Goal: Task Accomplishment & Management: Manage account settings

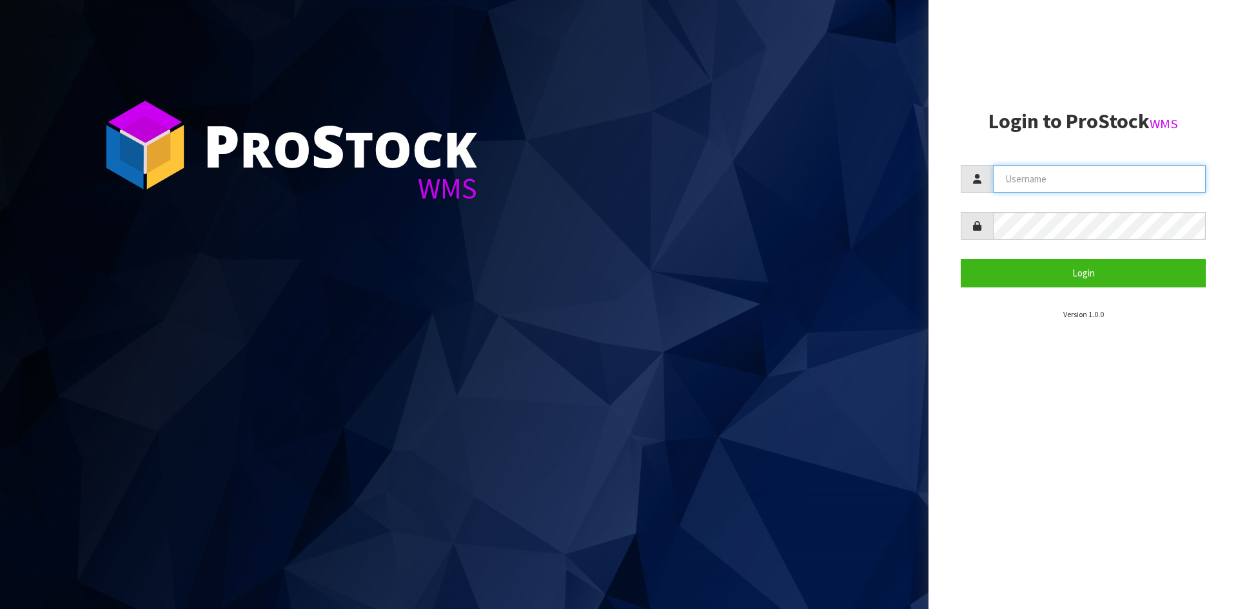
click at [1026, 177] on input "text" at bounding box center [1099, 179] width 213 height 28
type input "[PERSON_NAME][EMAIL_ADDRESS][DOMAIN_NAME]"
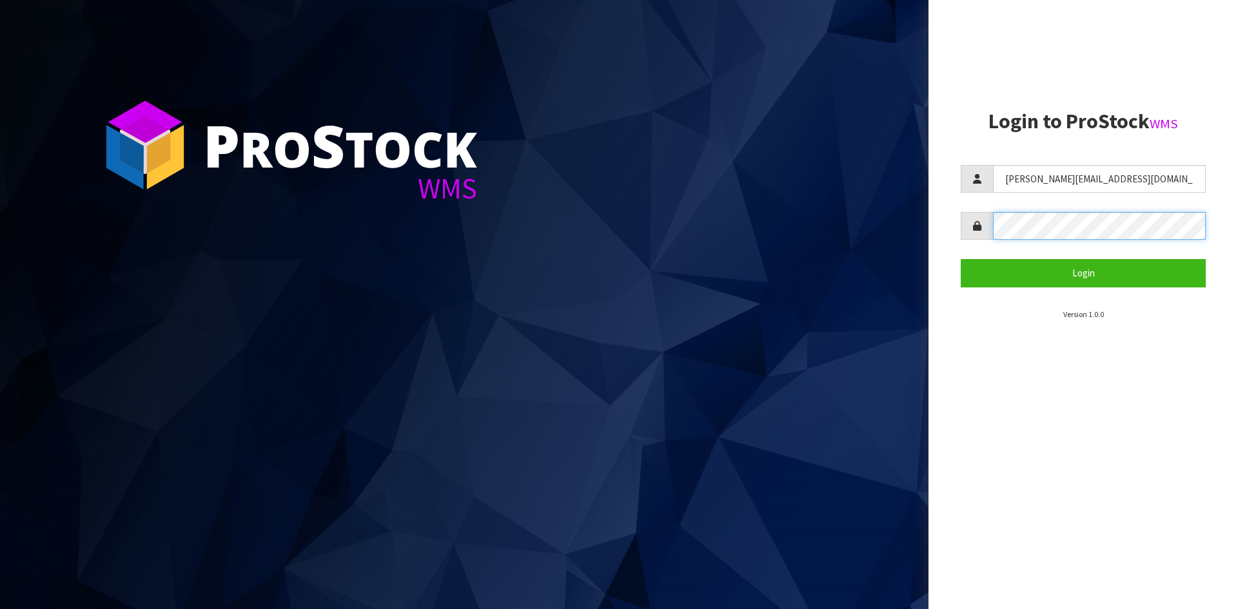
click at [960, 259] on button "Login" at bounding box center [1082, 273] width 245 height 28
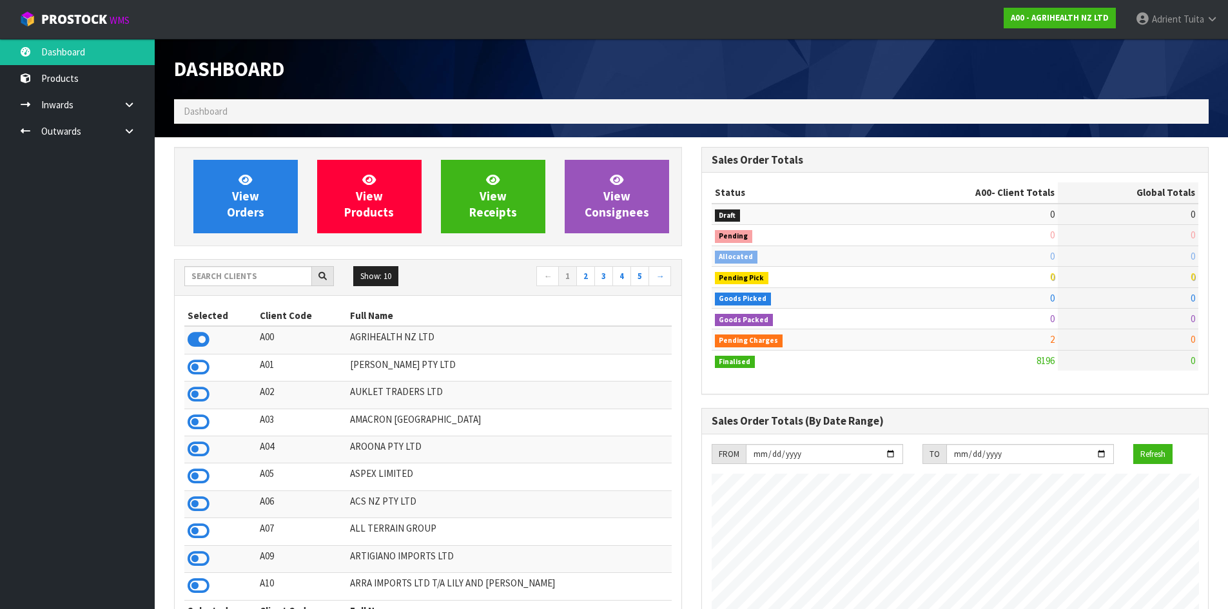
scroll to position [977, 527]
click at [230, 284] on input "text" at bounding box center [248, 276] width 128 height 20
type input "DATS"
click at [204, 342] on icon at bounding box center [199, 339] width 22 height 19
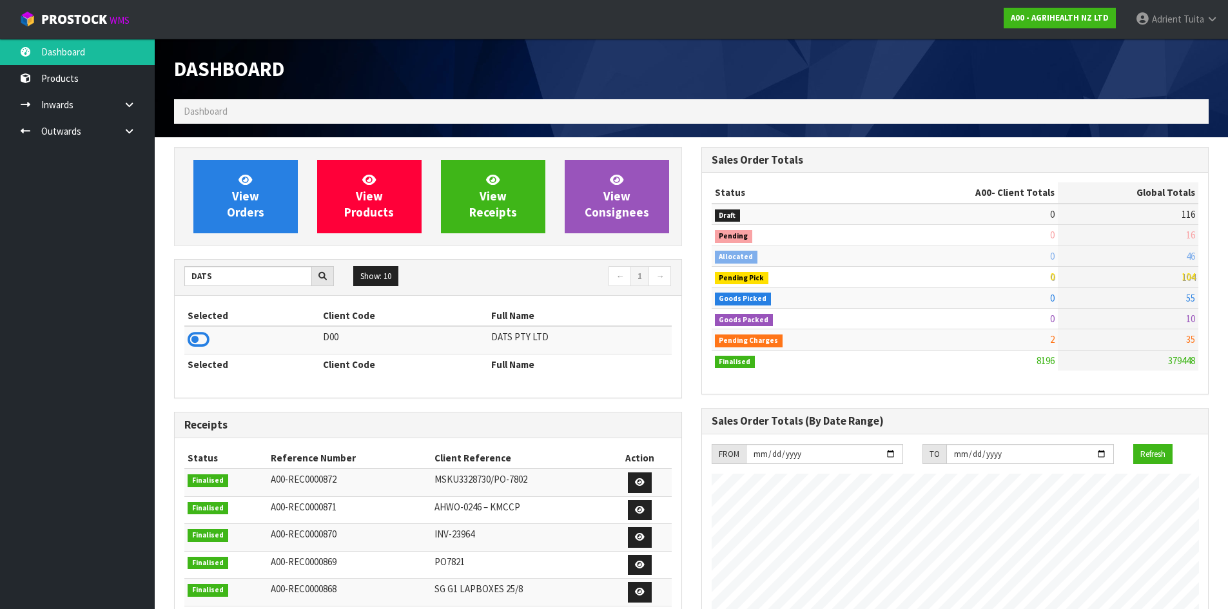
click at [204, 342] on icon at bounding box center [199, 339] width 22 height 19
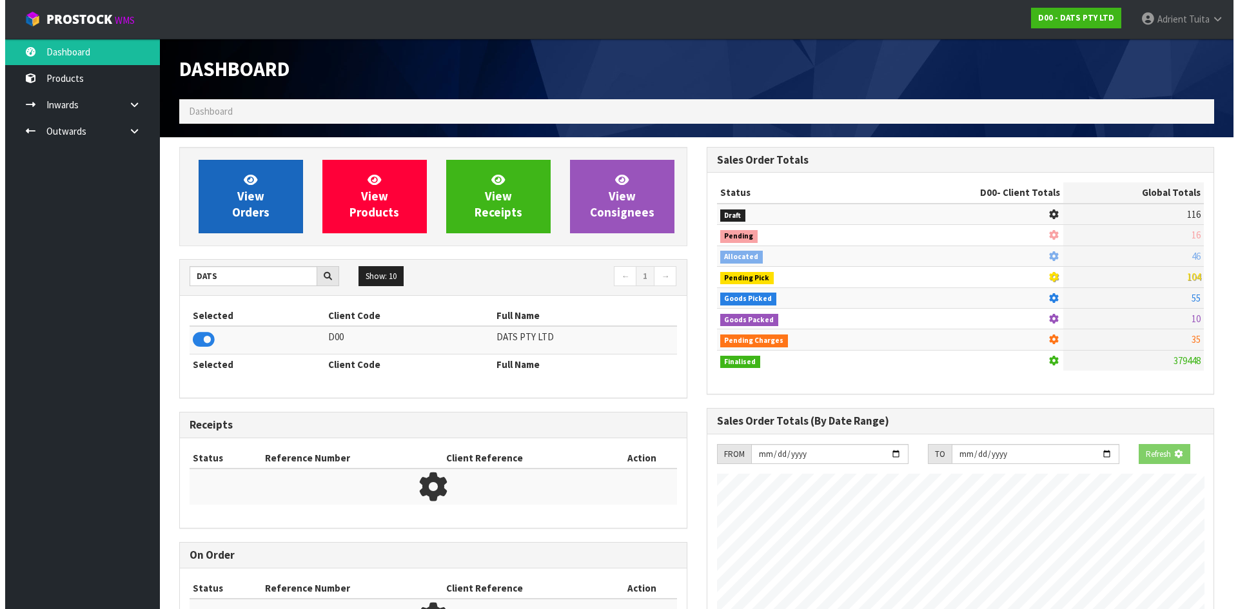
scroll to position [643784, 644060]
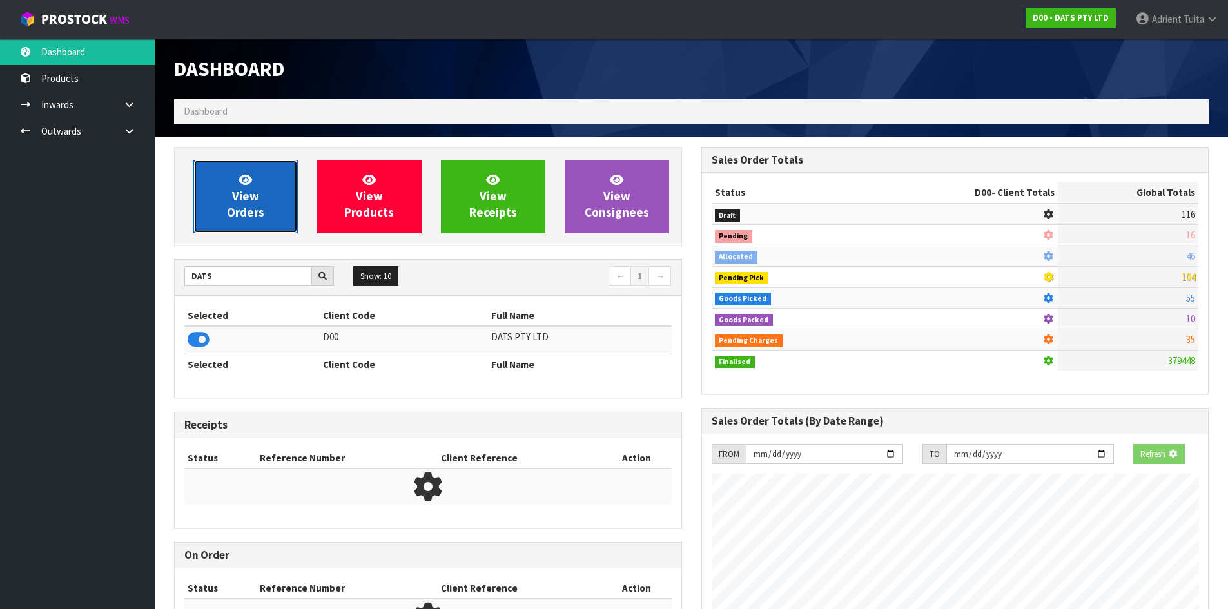
click at [242, 184] on icon at bounding box center [245, 179] width 14 height 12
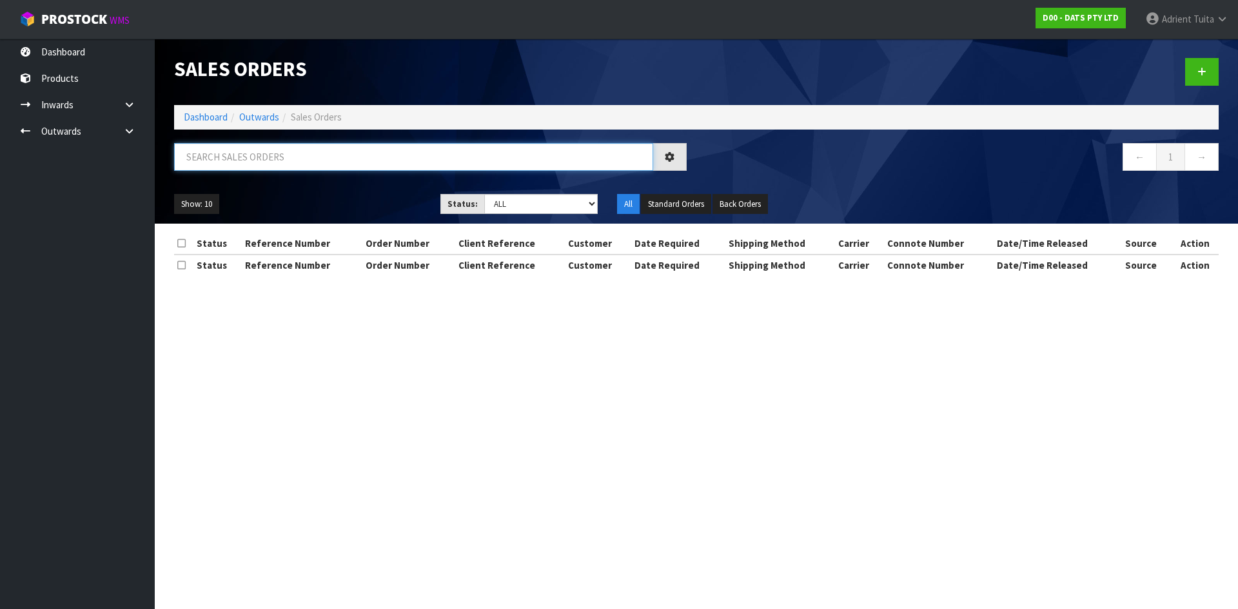
click at [258, 163] on input "text" at bounding box center [413, 157] width 479 height 28
type input "4608"
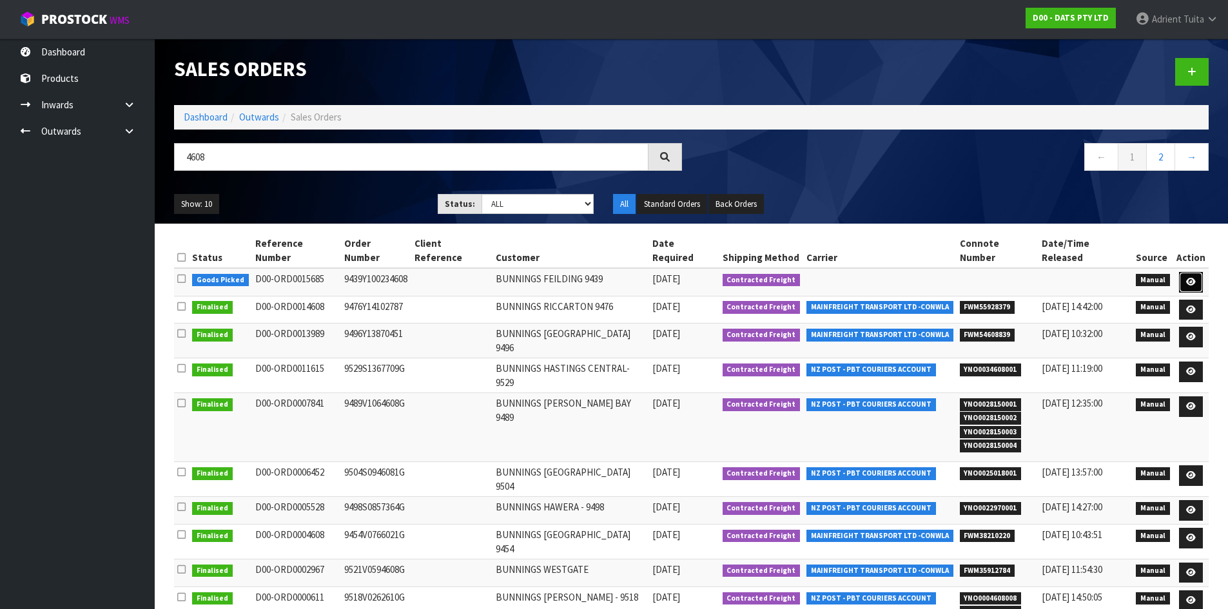
click at [1194, 278] on icon at bounding box center [1191, 282] width 10 height 8
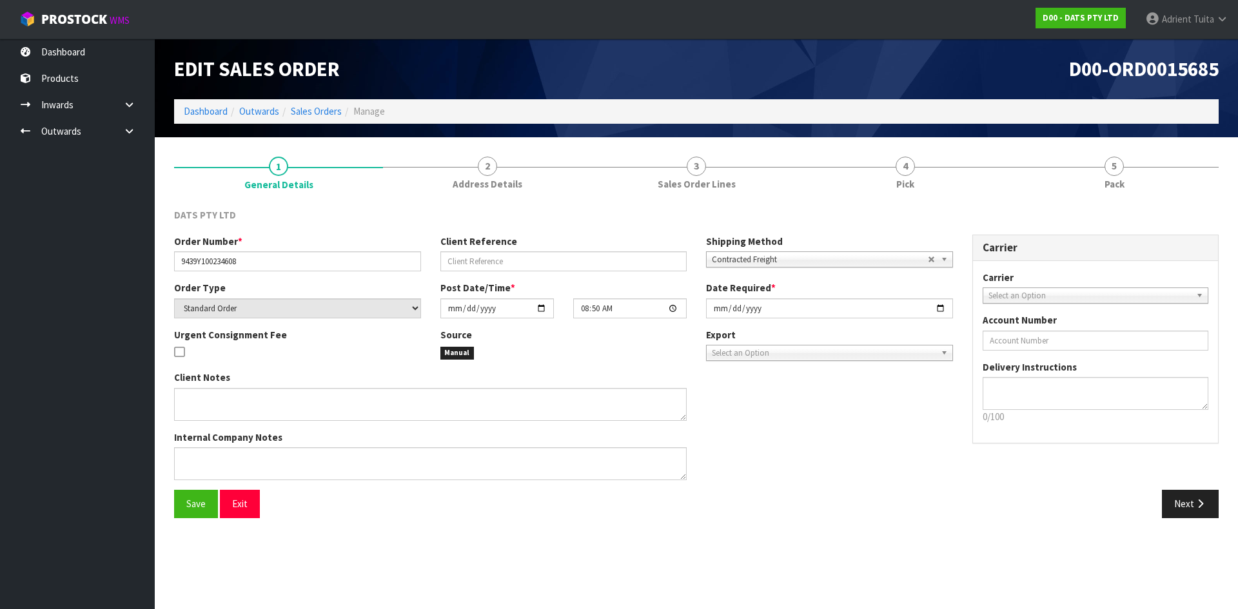
click at [1134, 166] on link "5 Pack" at bounding box center [1113, 172] width 209 height 51
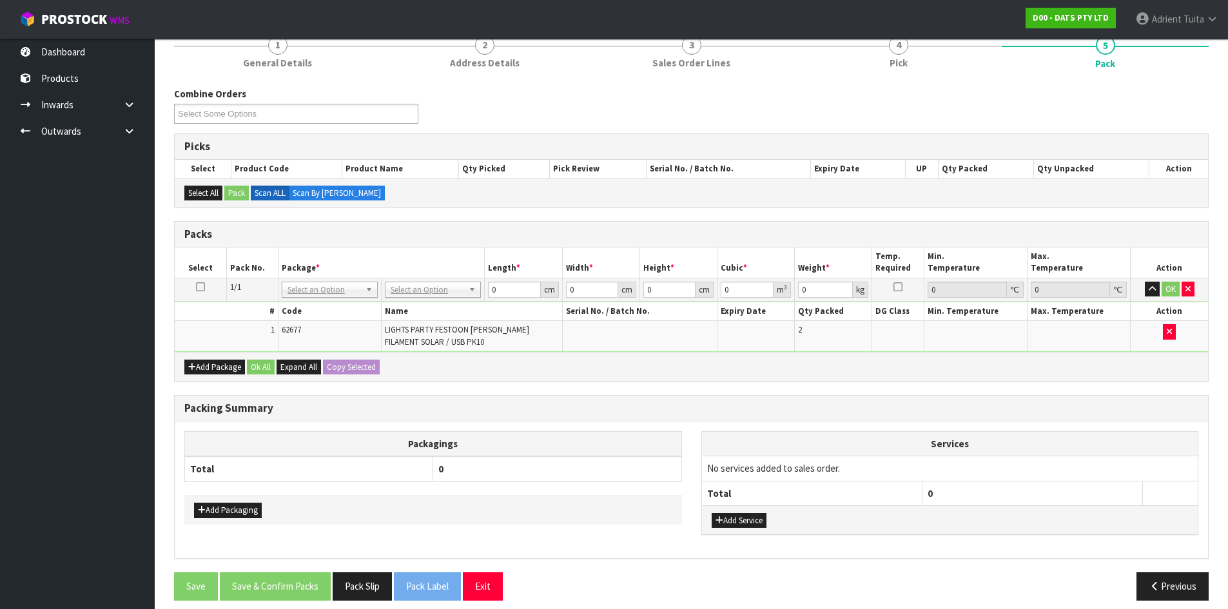
scroll to position [132, 0]
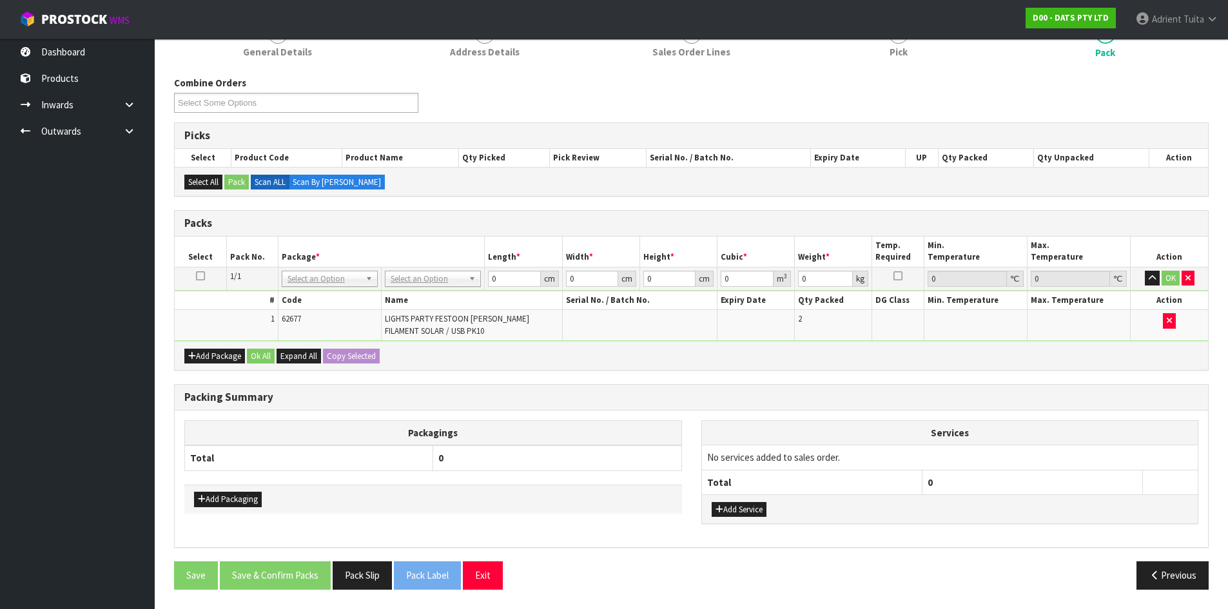
drag, startPoint x: 456, startPoint y: 263, endPoint x: 452, endPoint y: 284, distance: 21.7
click at [456, 267] on table "Select Pack No. Package * Length * Width * Height * Cubic * Weight * Temp. Requ…" at bounding box center [691, 289] width 1033 height 104
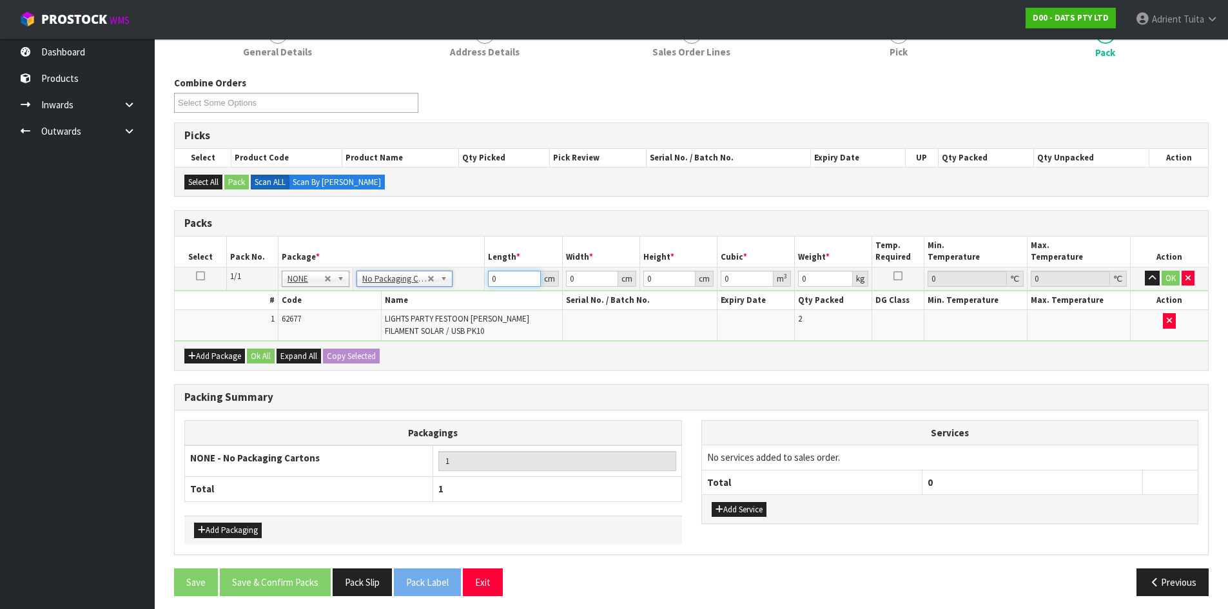
click at [508, 273] on input "0" at bounding box center [514, 279] width 52 height 16
type input "30"
type input "23"
type input "4"
type input "0.00276"
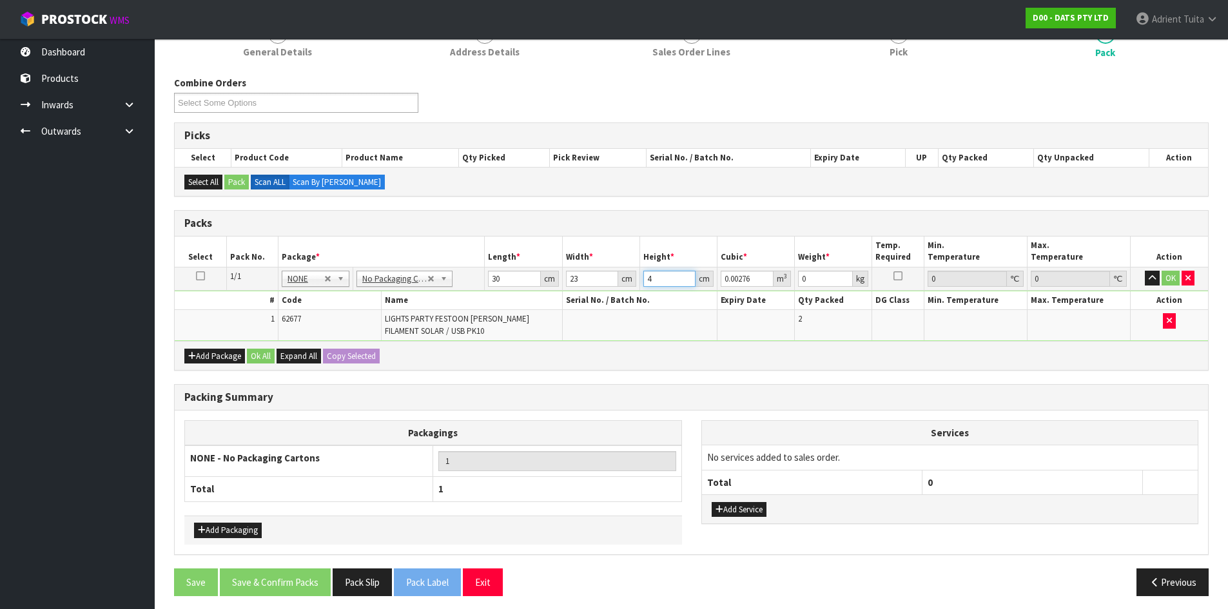
type input "44"
type input "0.03036"
type input "44"
type input "4"
click at [1173, 271] on button "OK" at bounding box center [1171, 278] width 18 height 15
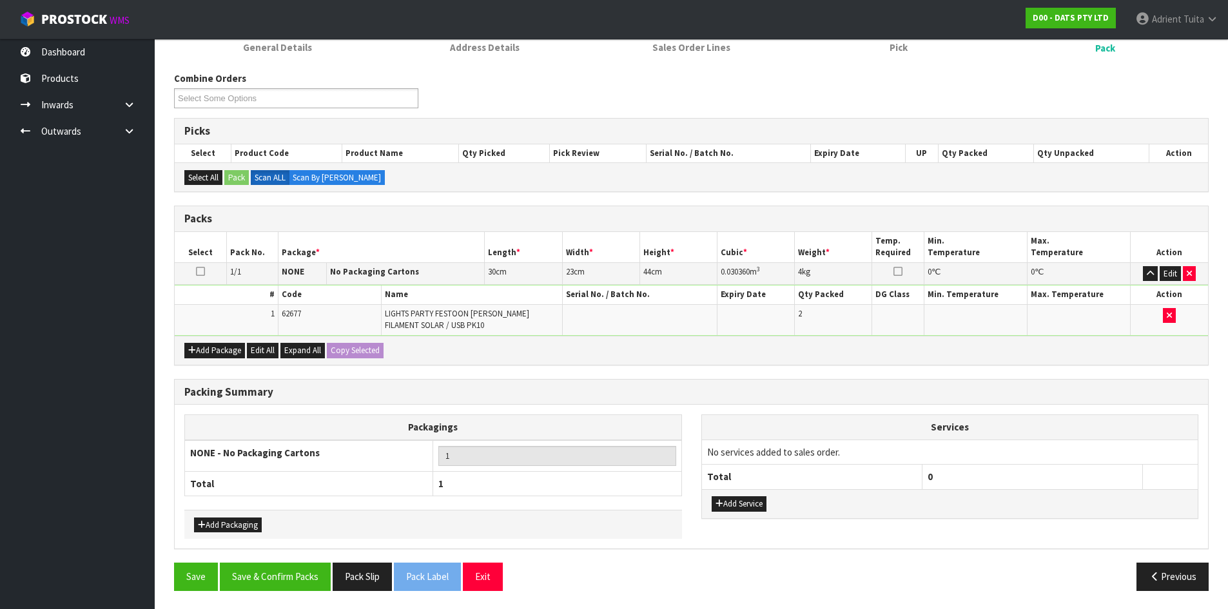
scroll to position [138, 0]
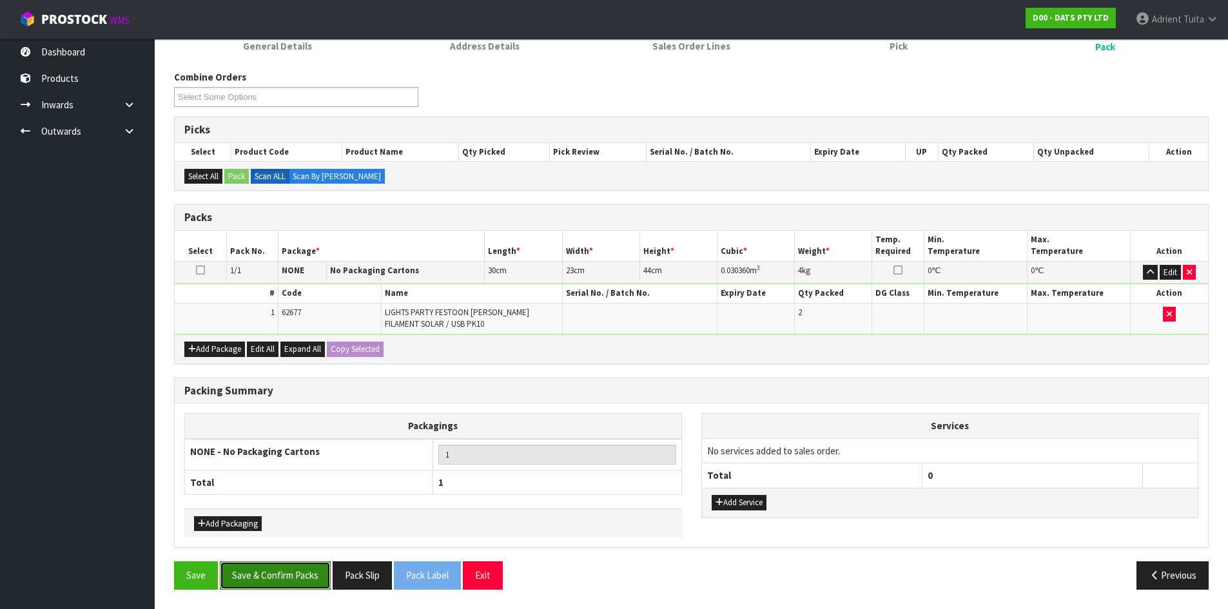
click at [296, 574] on button "Save & Confirm Packs" at bounding box center [275, 575] width 111 height 28
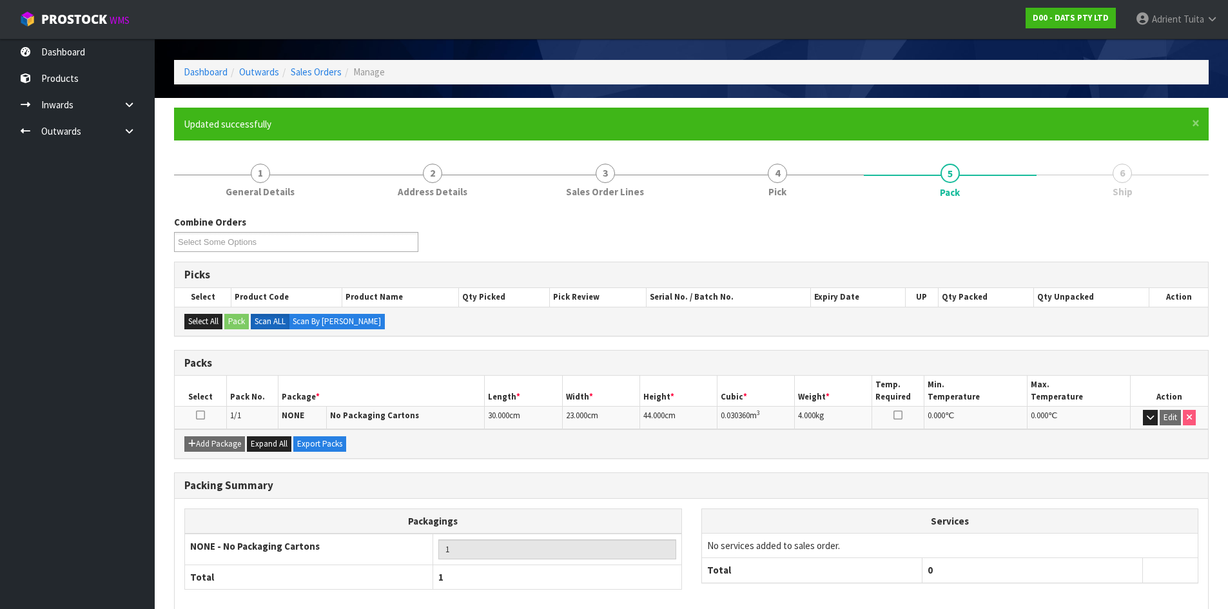
scroll to position [105, 0]
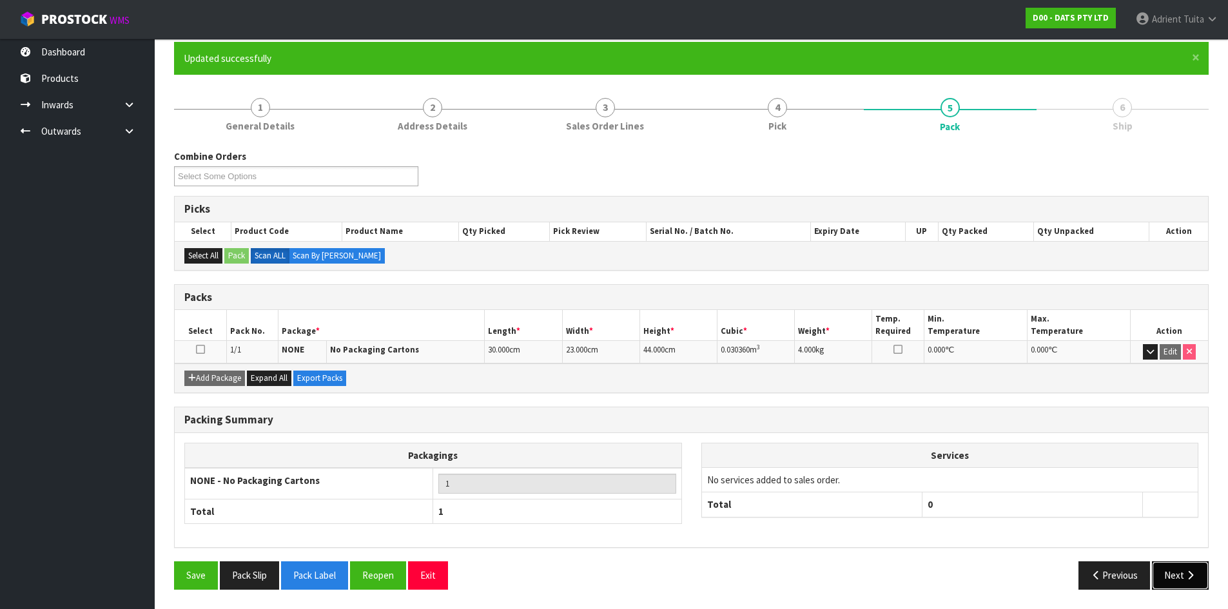
drag, startPoint x: 1174, startPoint y: 569, endPoint x: 921, endPoint y: 536, distance: 255.4
click at [1174, 569] on button "Next" at bounding box center [1180, 575] width 57 height 28
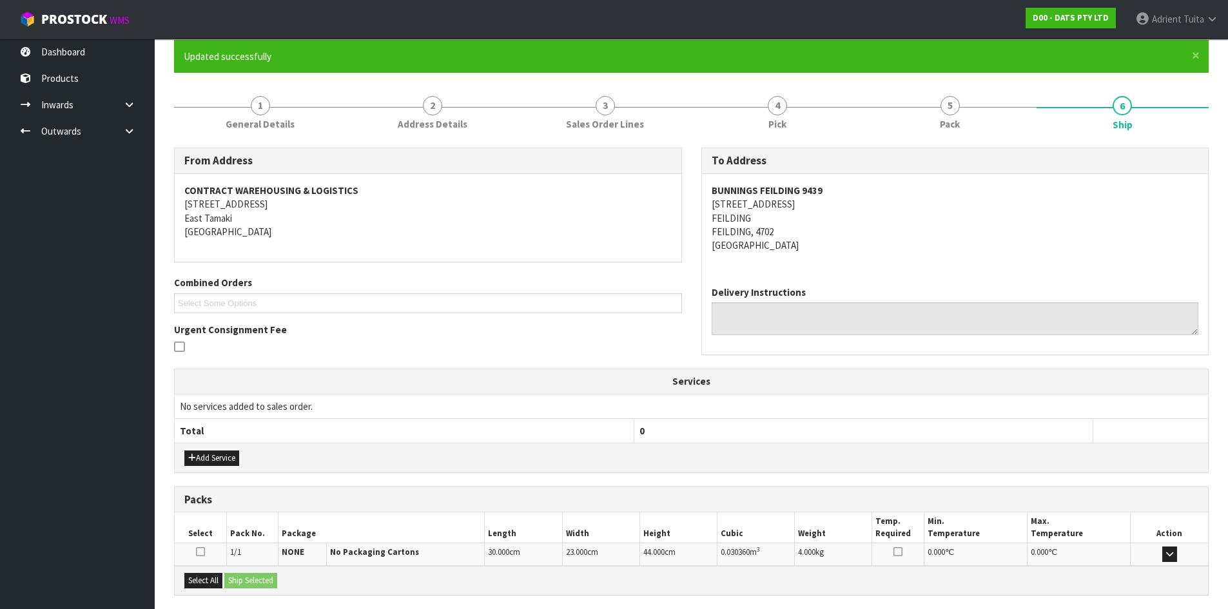
scroll to position [232, 0]
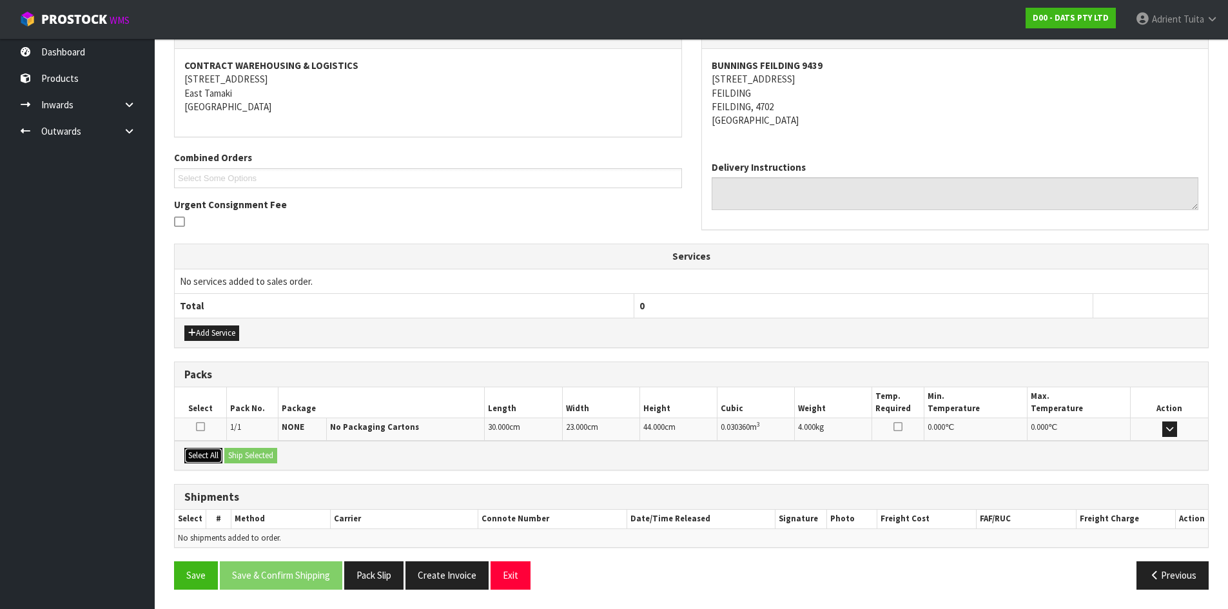
click at [211, 459] on button "Select All" at bounding box center [203, 455] width 38 height 15
click at [229, 454] on button "Ship Selected" at bounding box center [250, 455] width 53 height 15
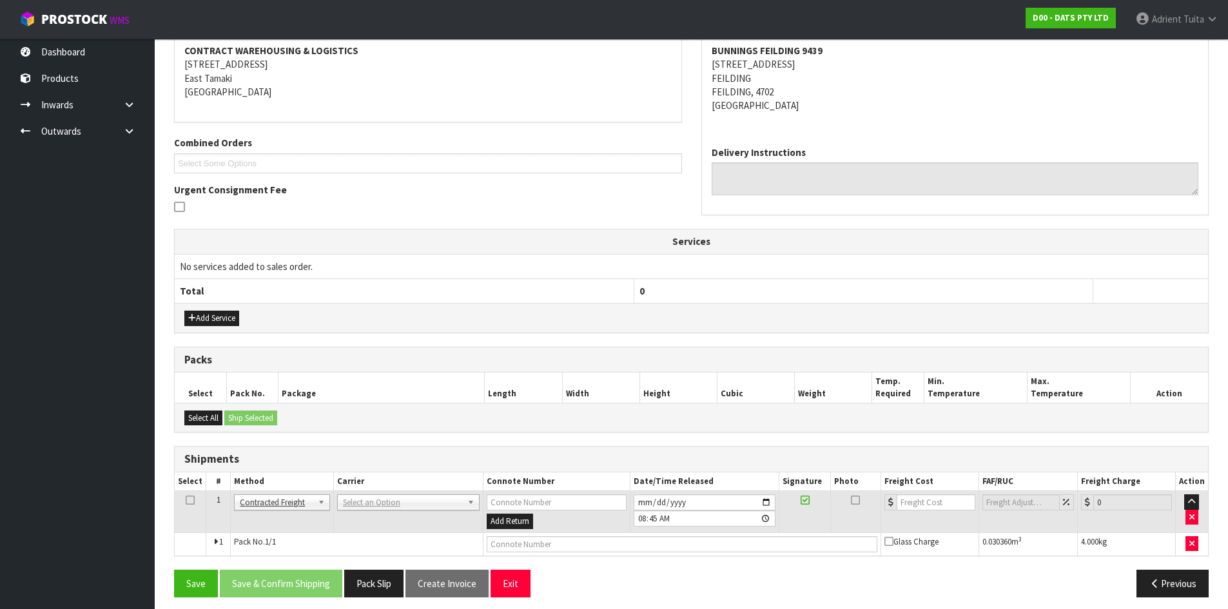
scroll to position [255, 0]
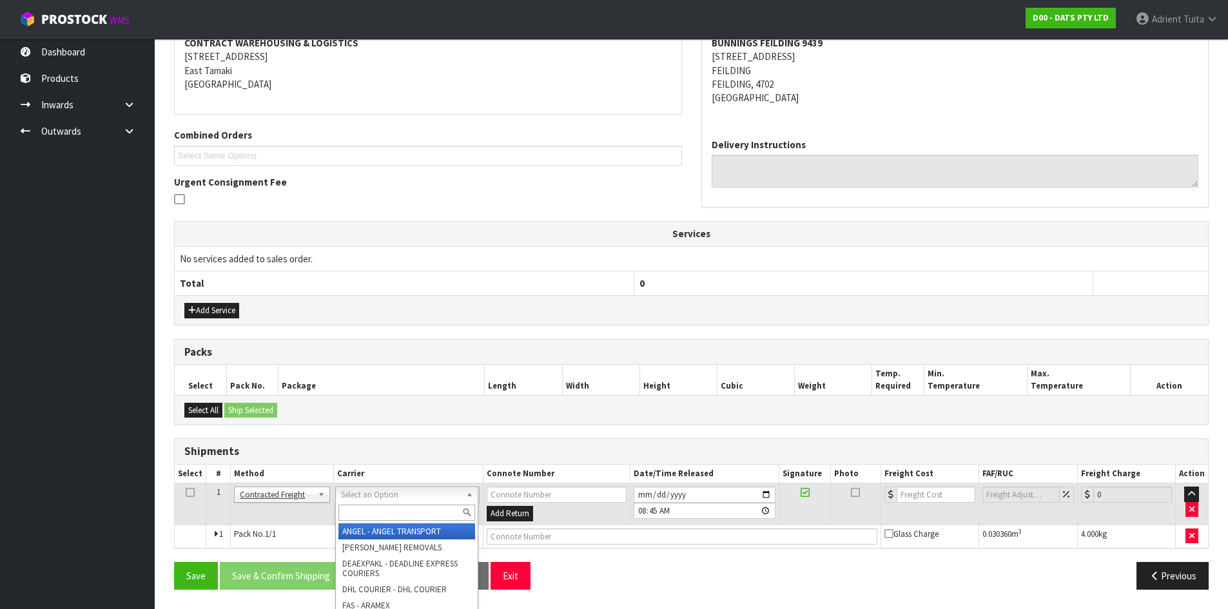
drag, startPoint x: 335, startPoint y: 496, endPoint x: 351, endPoint y: 492, distance: 16.1
click at [353, 509] on input "text" at bounding box center [406, 513] width 137 height 16
type input "NZP"
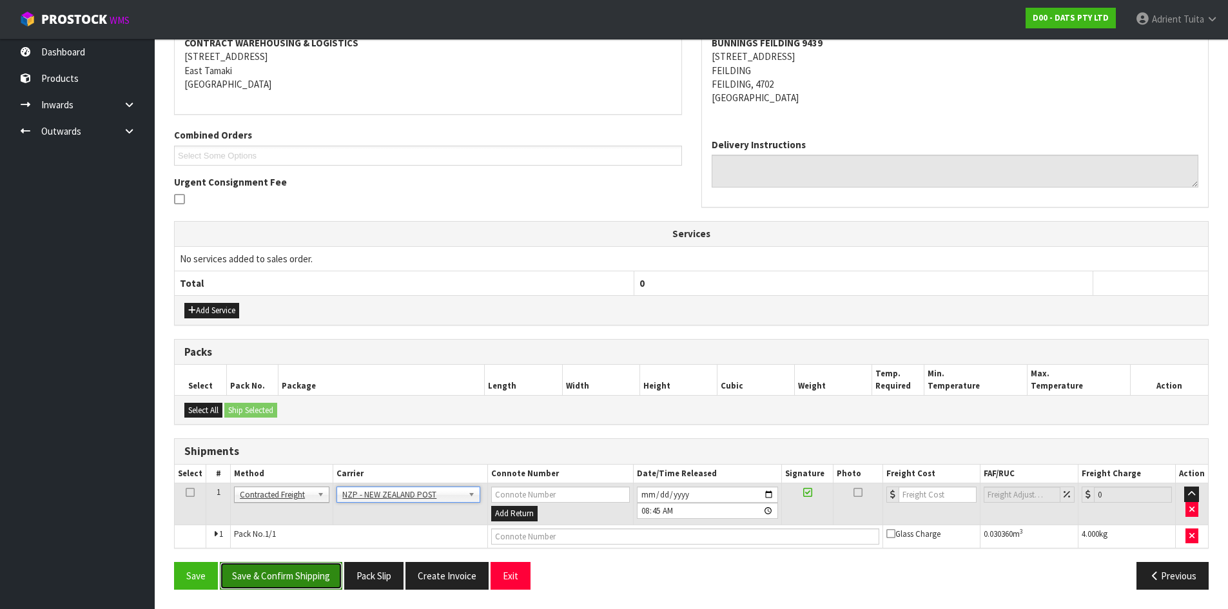
click at [320, 579] on button "Save & Confirm Shipping" at bounding box center [281, 576] width 122 height 28
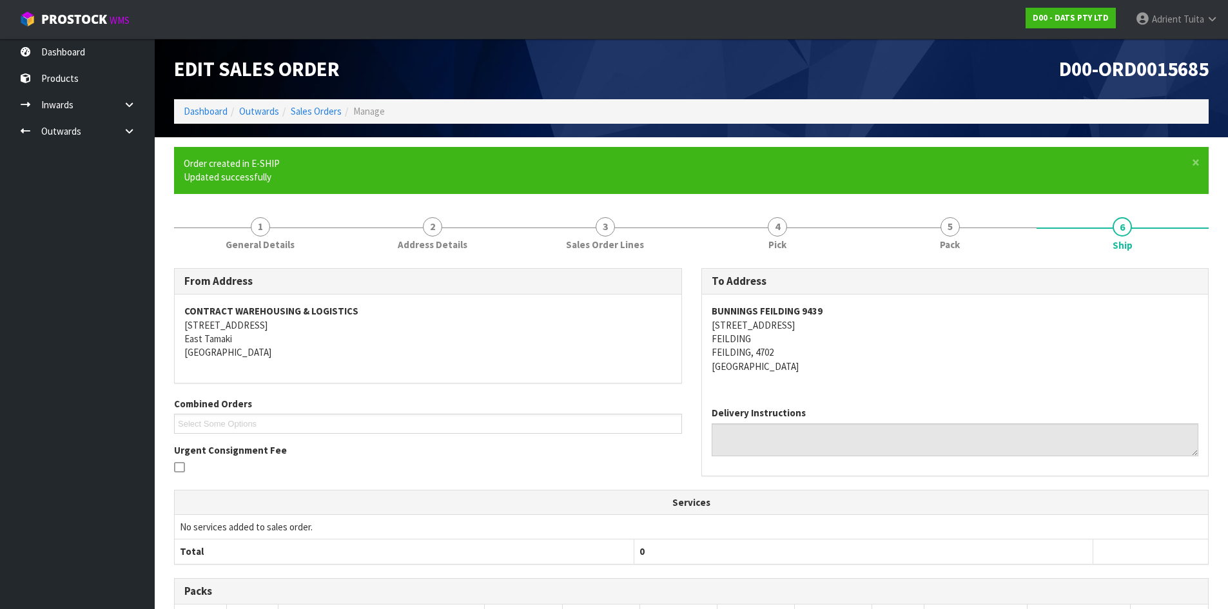
scroll to position [237, 0]
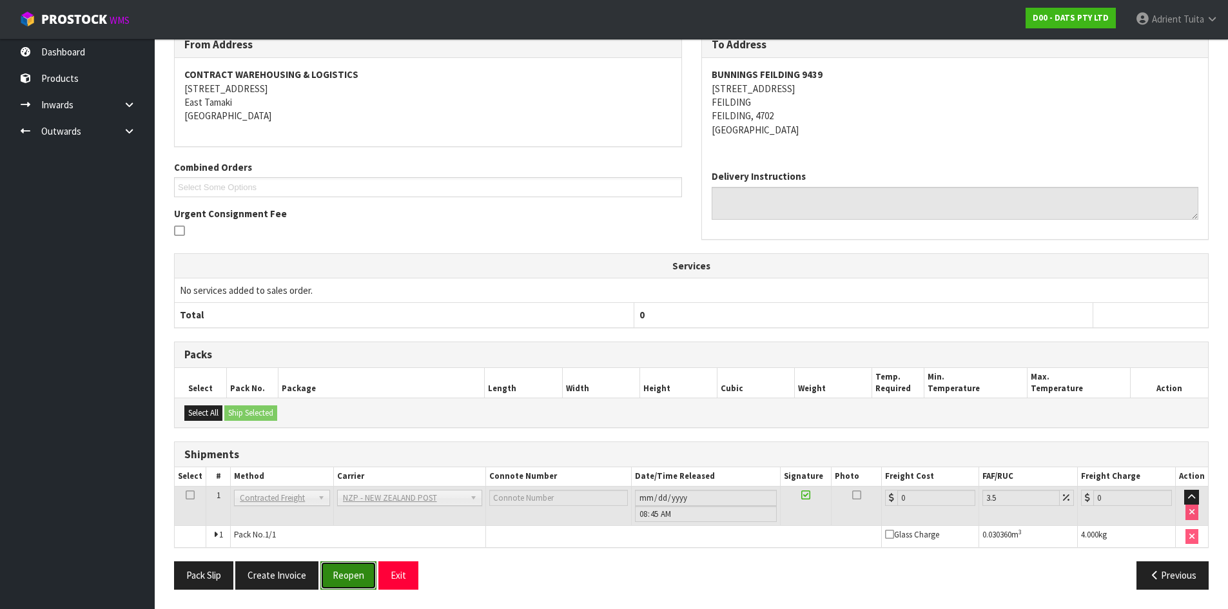
click at [341, 576] on button "Reopen" at bounding box center [348, 575] width 56 height 28
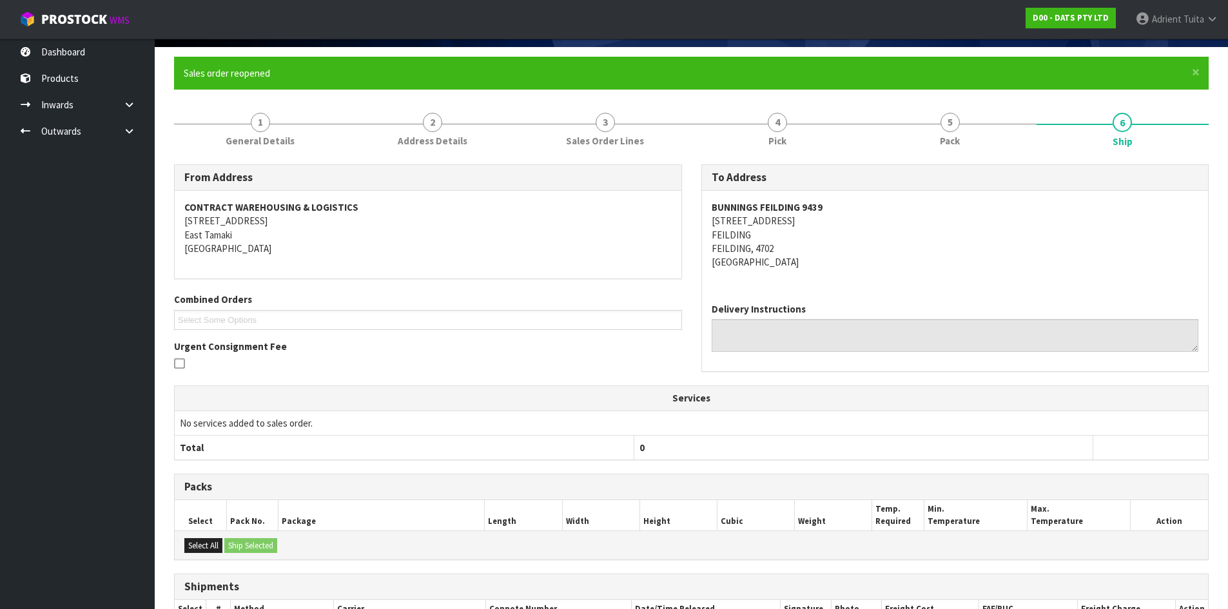
scroll to position [222, 0]
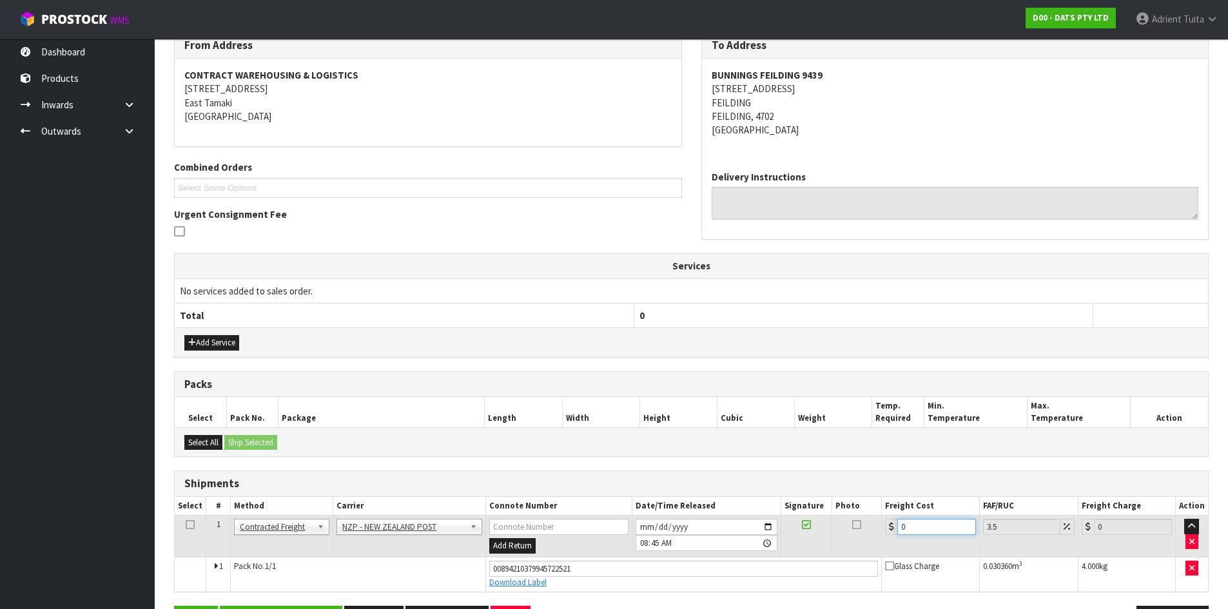
click at [947, 530] on input "0" at bounding box center [936, 527] width 78 height 16
type input "8"
type input "8.28"
type input "8.4"
type input "8.69"
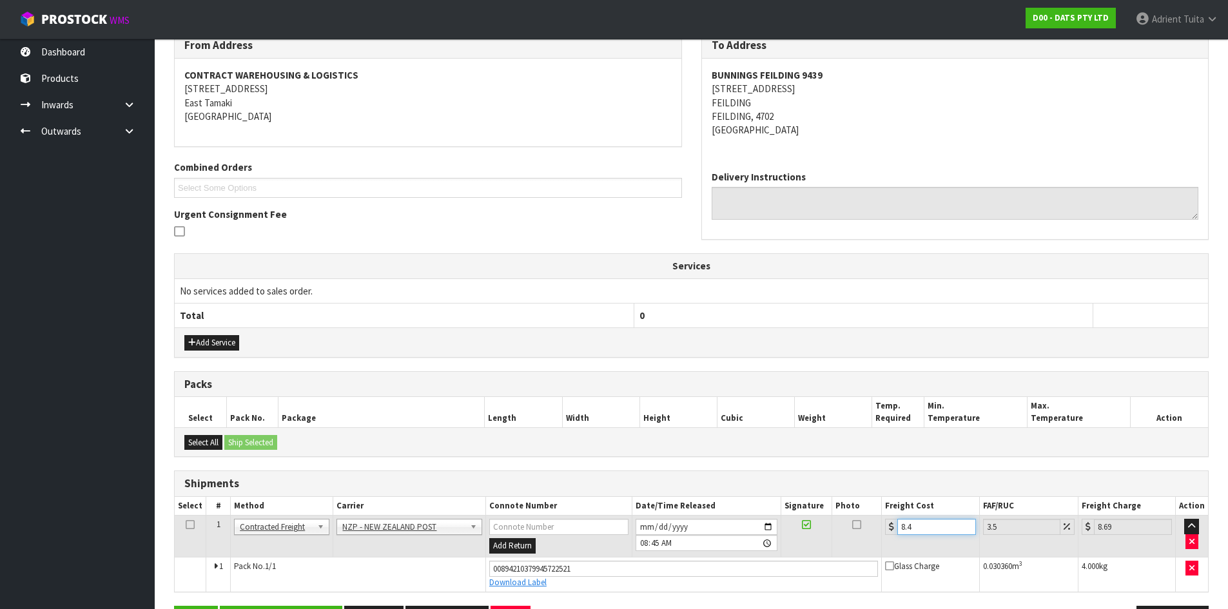
type input "8.45"
type input "8.75"
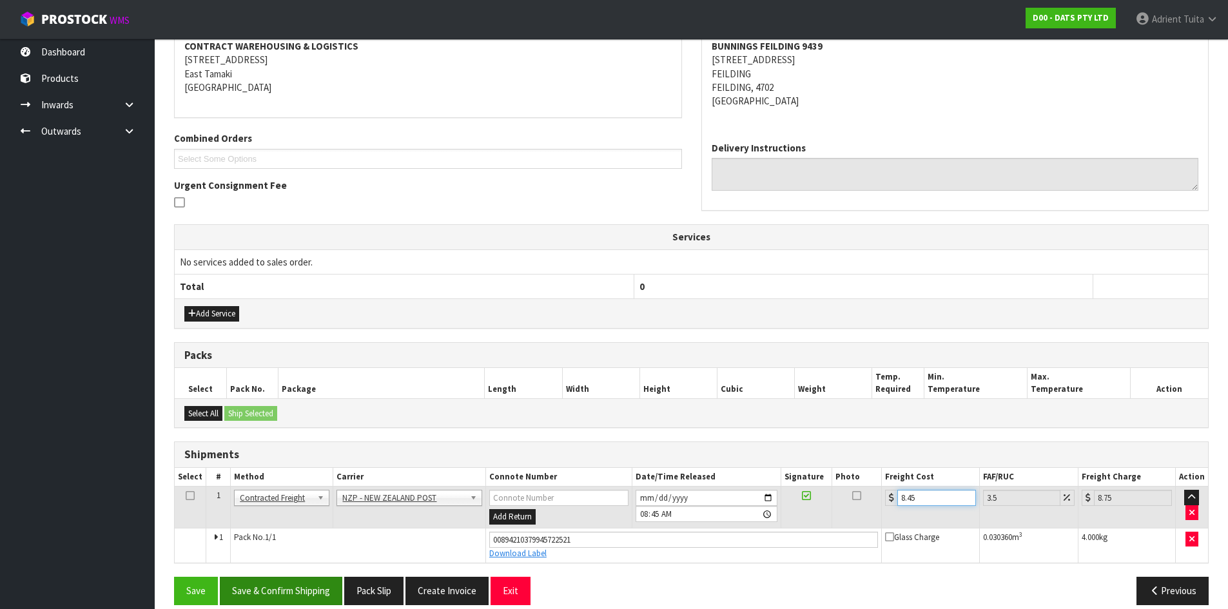
scroll to position [267, 0]
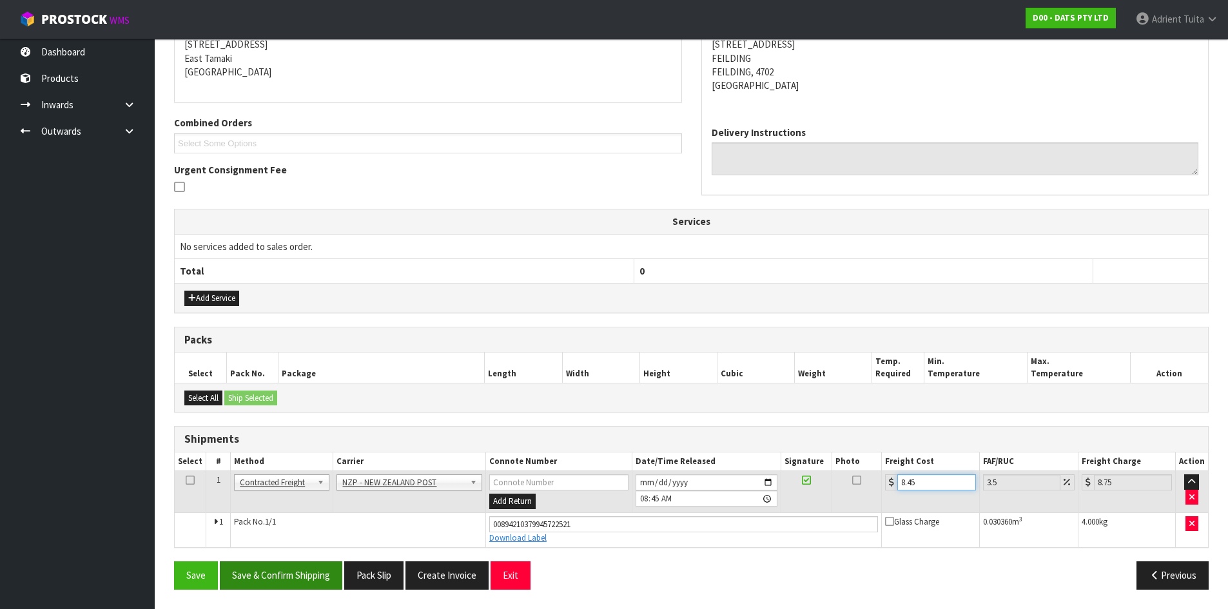
type input "8.45"
click at [308, 579] on button "Save & Confirm Shipping" at bounding box center [281, 575] width 122 height 28
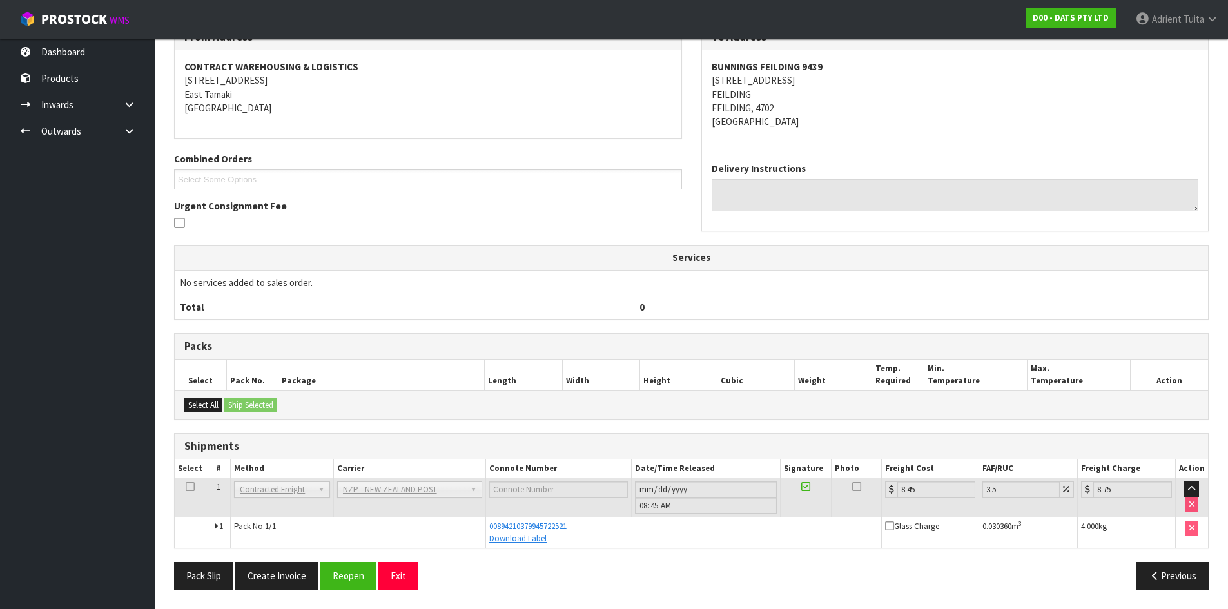
scroll to position [231, 0]
click at [423, 580] on div "Pack Slip Create Invoice Reopen Exit" at bounding box center [427, 575] width 527 height 28
click at [402, 578] on button "Exit" at bounding box center [398, 575] width 40 height 28
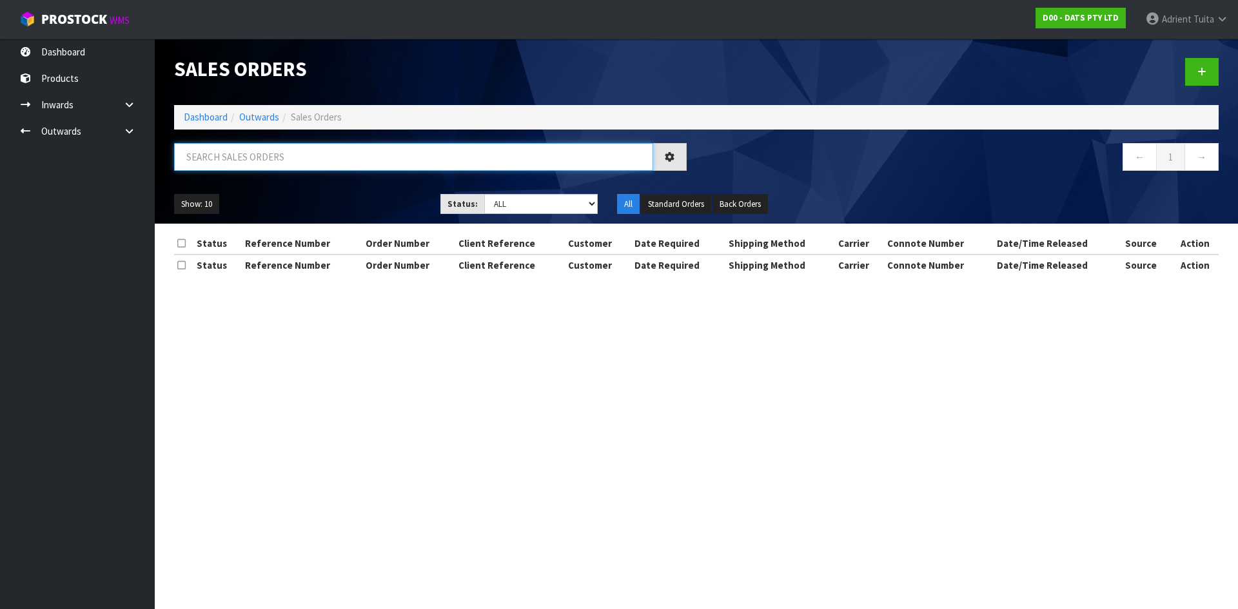
click at [375, 150] on input "text" at bounding box center [413, 157] width 479 height 28
type input "4237"
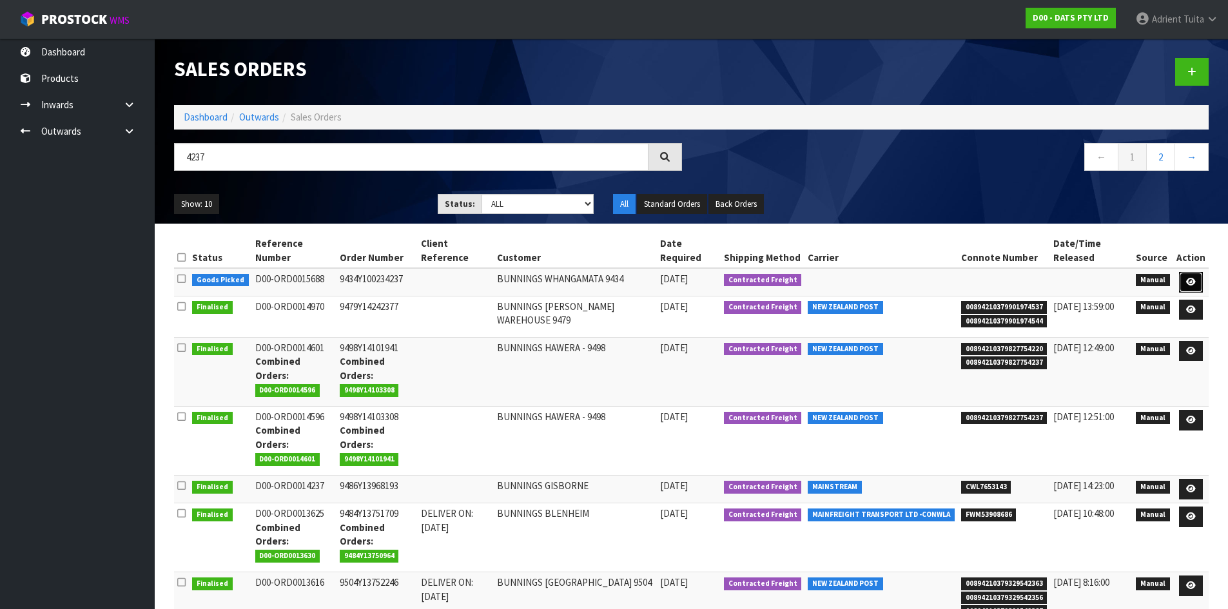
click at [1183, 279] on link at bounding box center [1191, 282] width 24 height 21
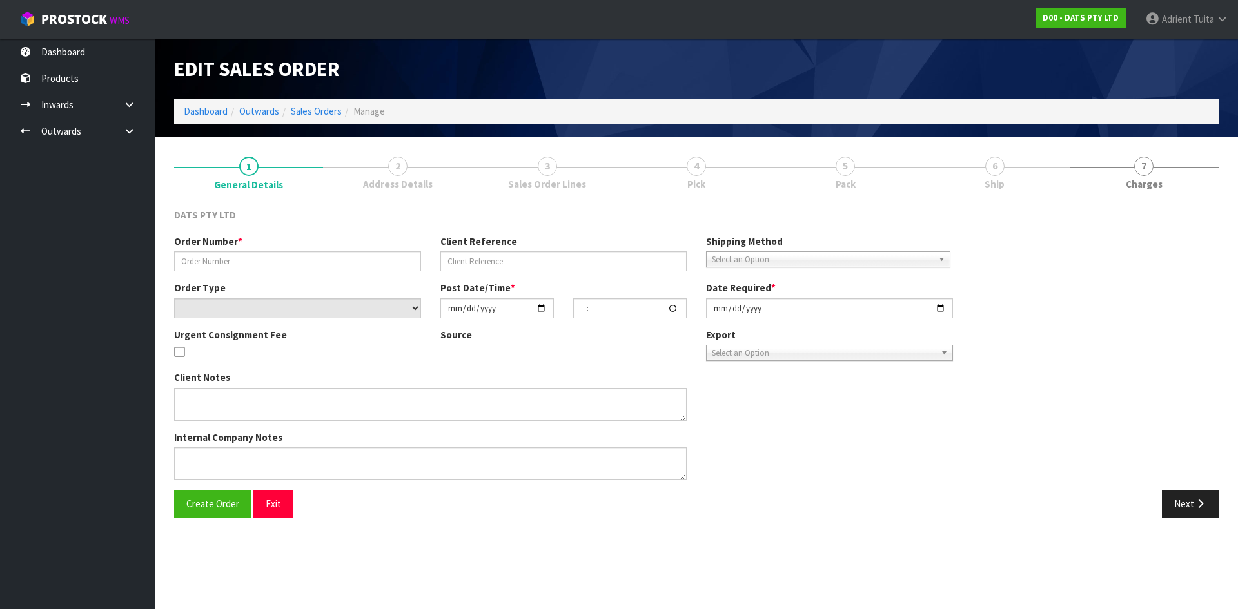
type input "9434Y100234237"
select select "number:0"
type input "[DATE]"
type input "08:56:00.000"
type input "[DATE]"
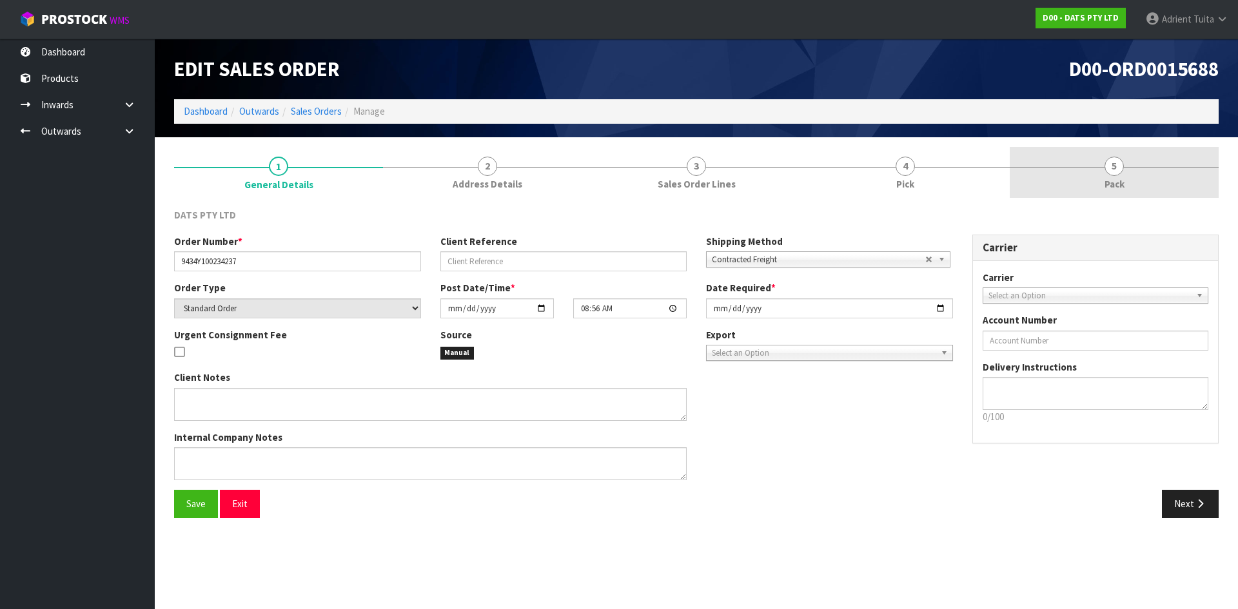
click at [1120, 176] on link "5 Pack" at bounding box center [1113, 172] width 209 height 51
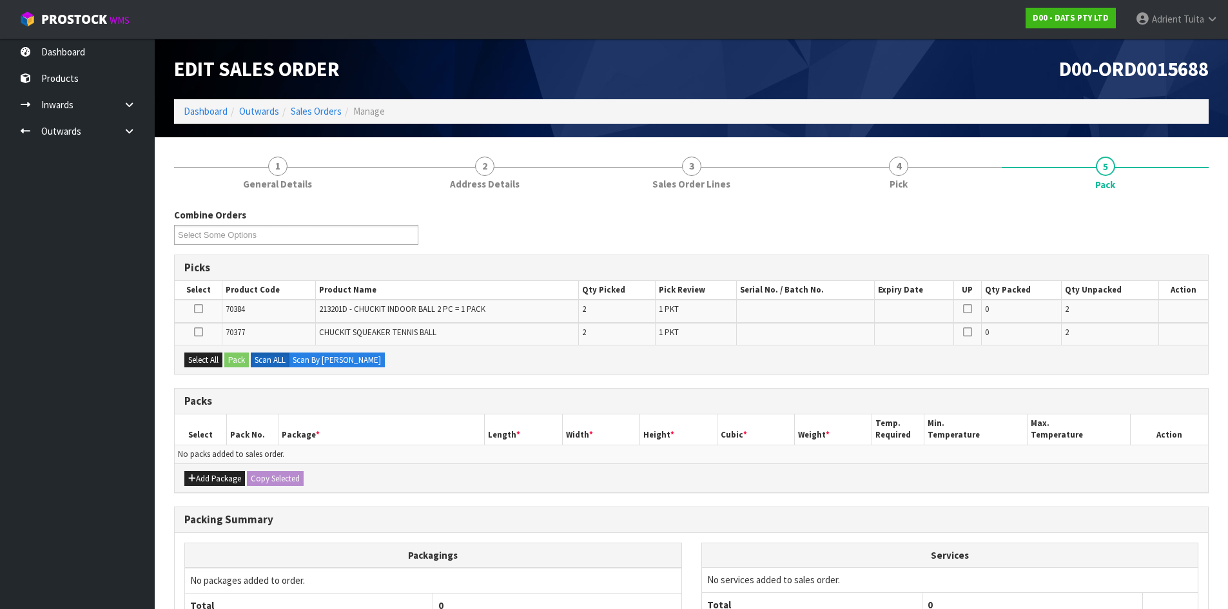
scroll to position [123, 0]
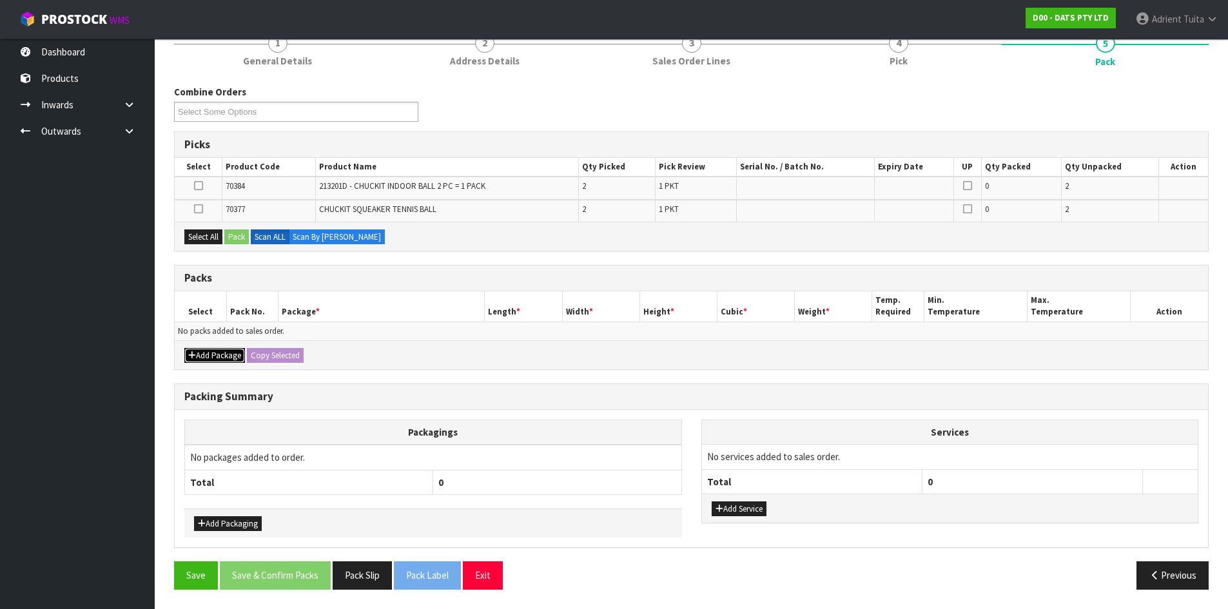
click at [220, 358] on button "Add Package" at bounding box center [214, 355] width 61 height 15
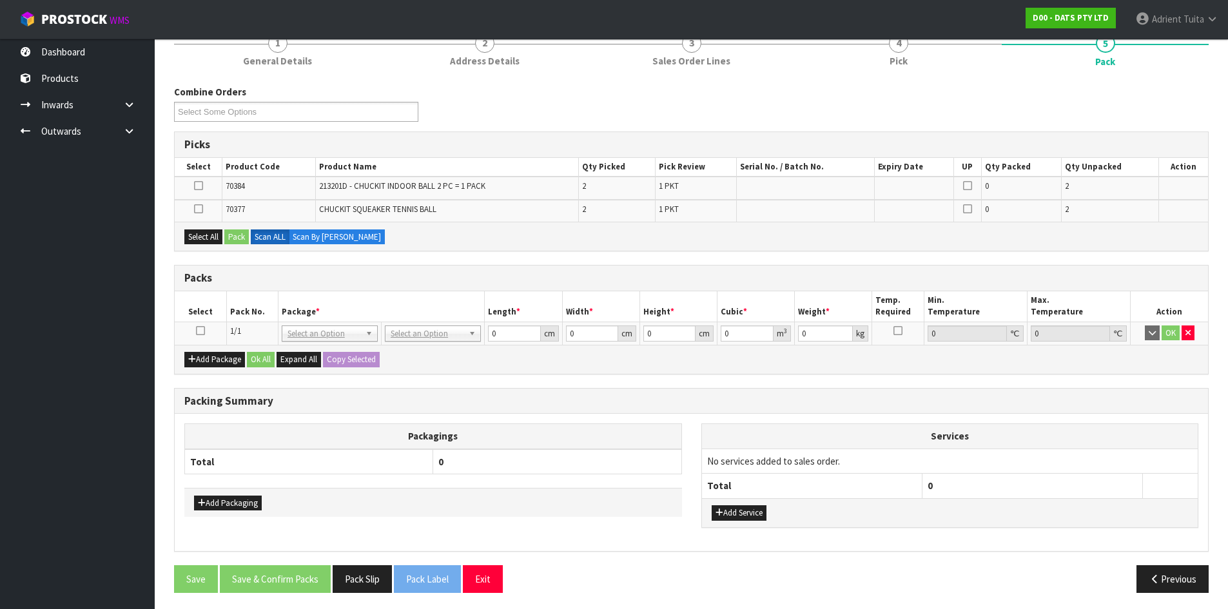
click at [199, 331] on icon at bounding box center [200, 331] width 9 height 1
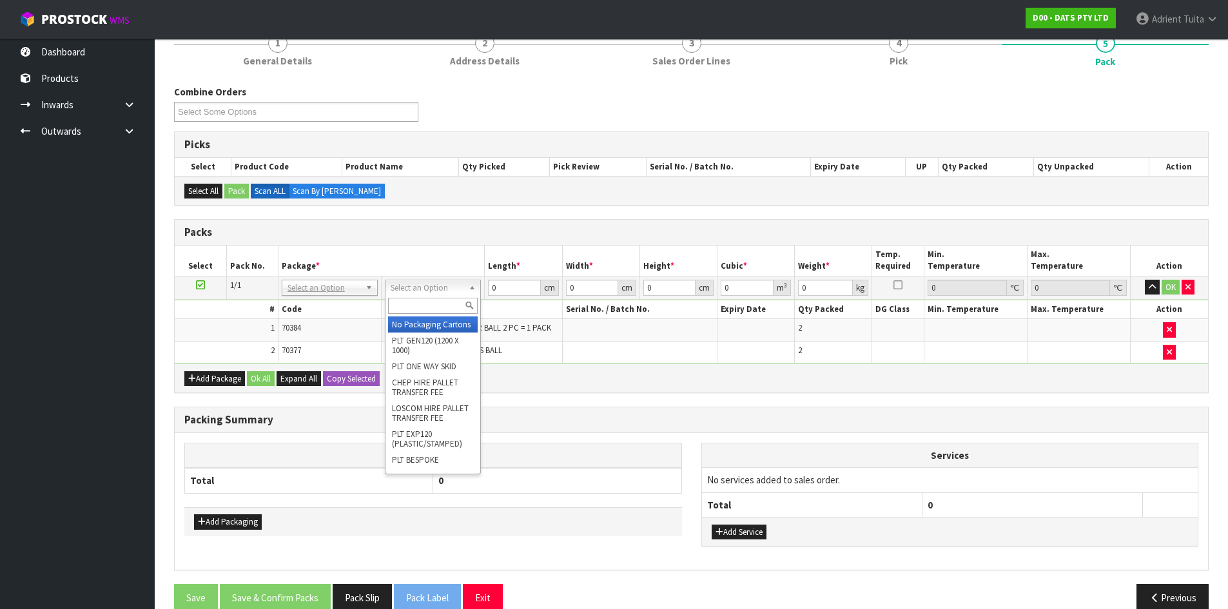
click at [436, 302] on input "text" at bounding box center [433, 306] width 90 height 16
type input "OC"
click at [431, 315] on div "OC" at bounding box center [432, 305] width 95 height 21
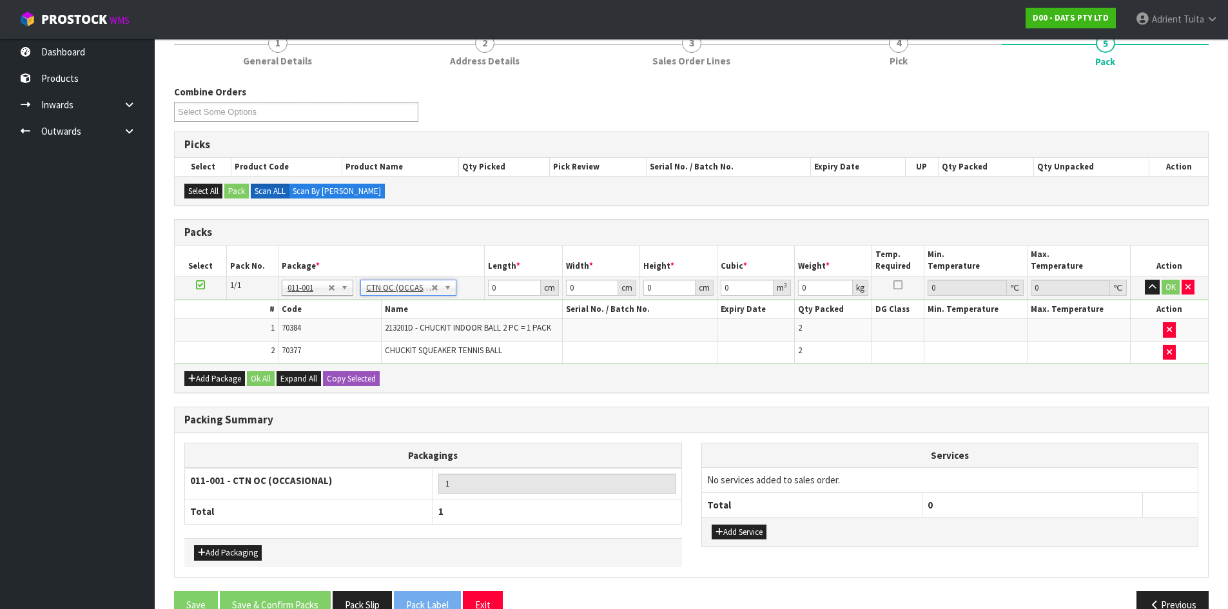
type input "0.39"
click at [511, 287] on input "0" at bounding box center [514, 288] width 52 height 16
type input "31"
type input "13"
type input "1"
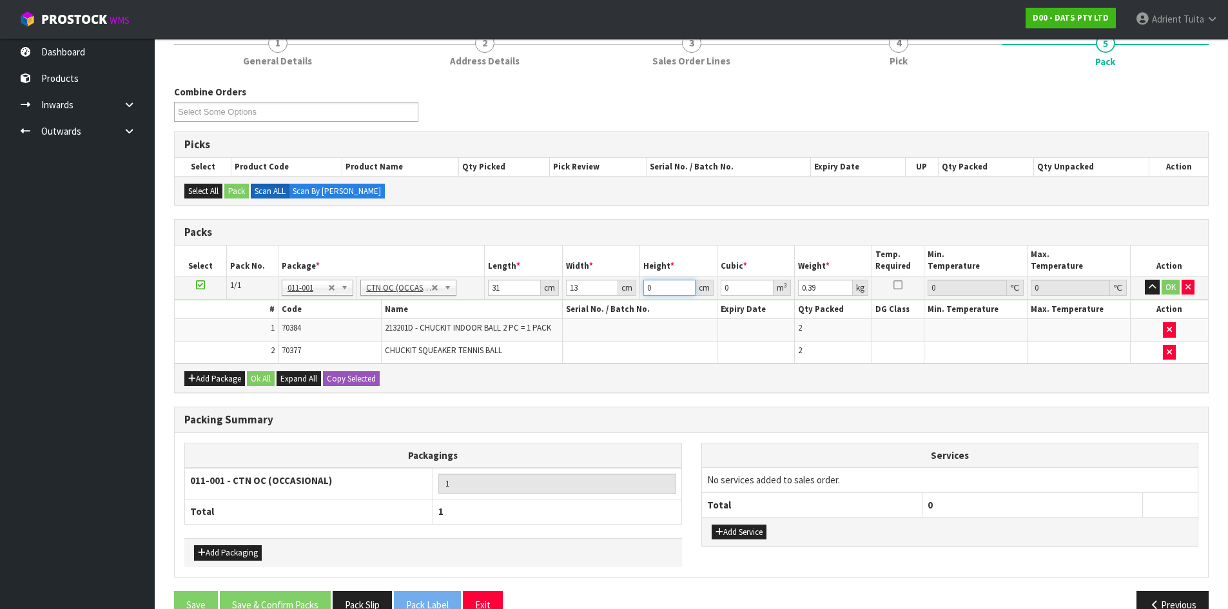
type input "0.000403"
type input "18"
type input "0.007254"
type input "18"
type input "1"
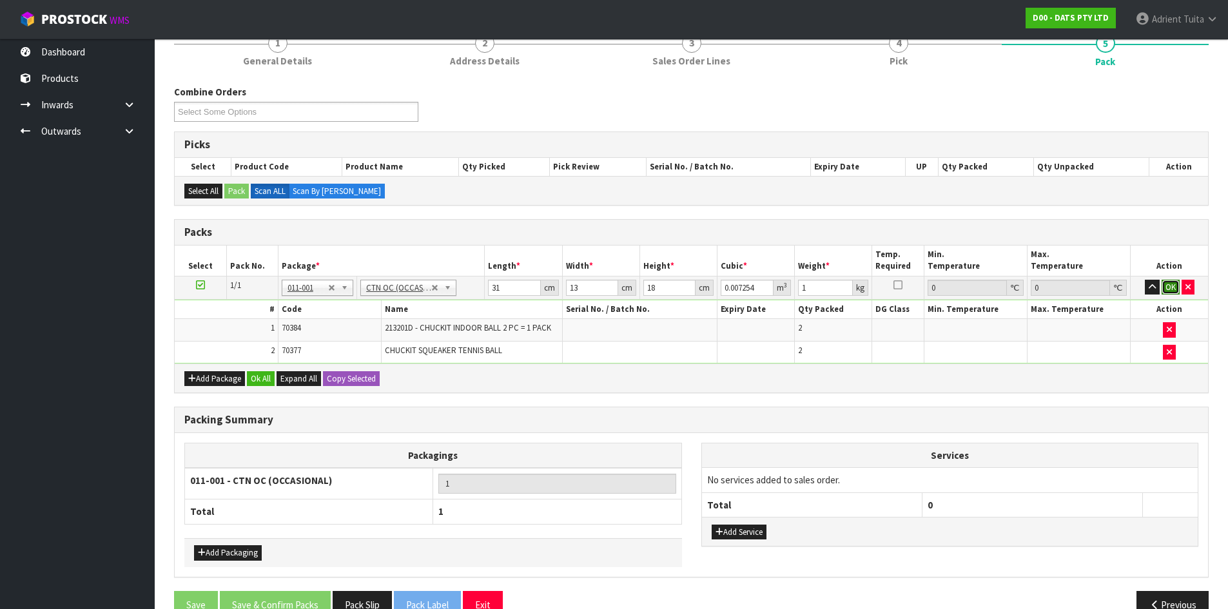
click at [1169, 291] on button "OK" at bounding box center [1171, 287] width 18 height 15
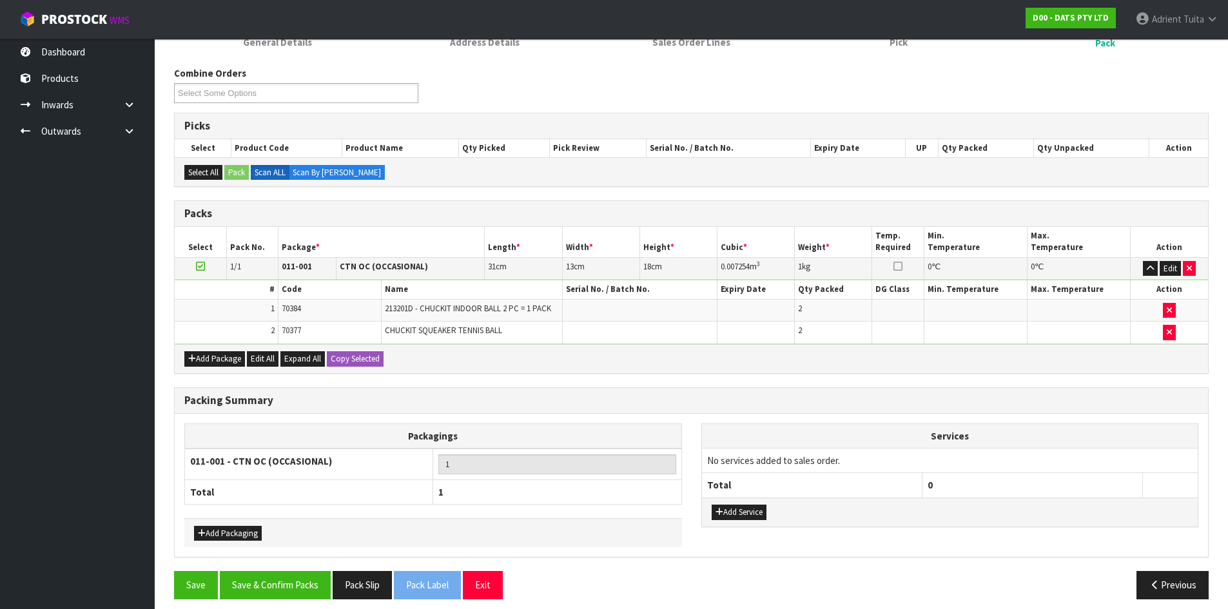
scroll to position [151, 0]
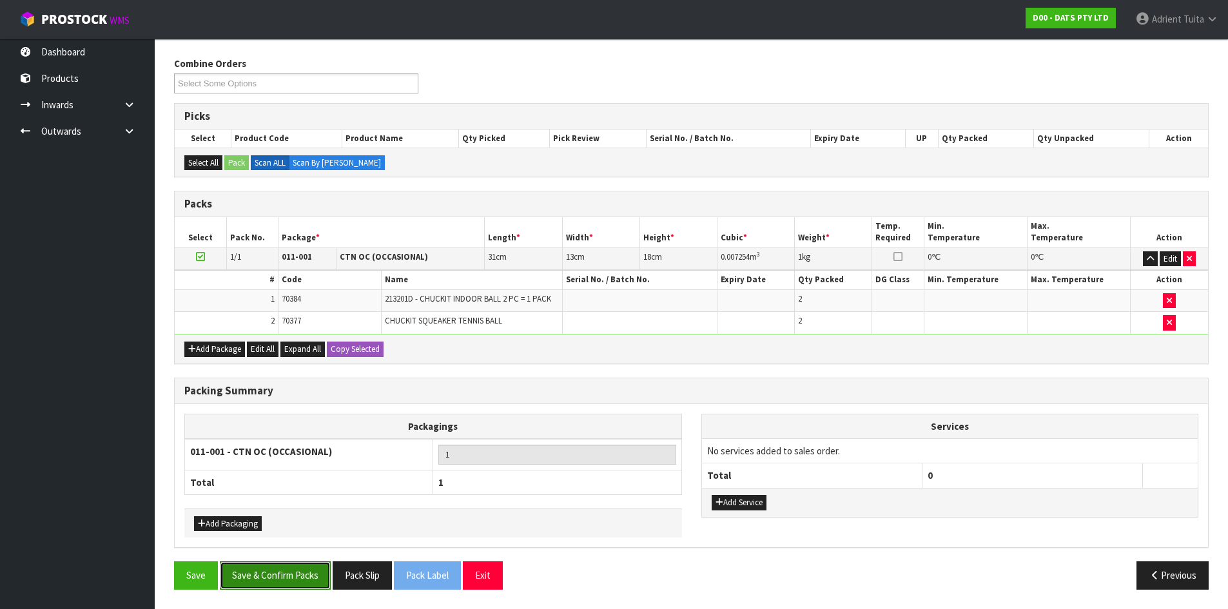
click at [284, 569] on button "Save & Confirm Packs" at bounding box center [275, 575] width 111 height 28
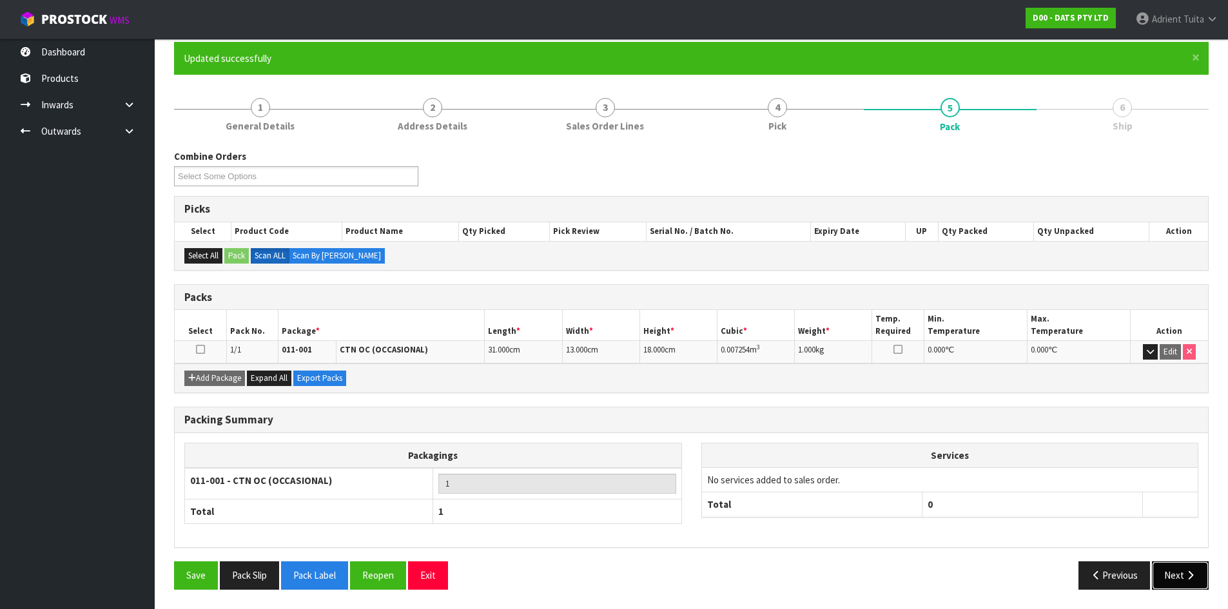
click at [1176, 569] on button "Next" at bounding box center [1180, 575] width 57 height 28
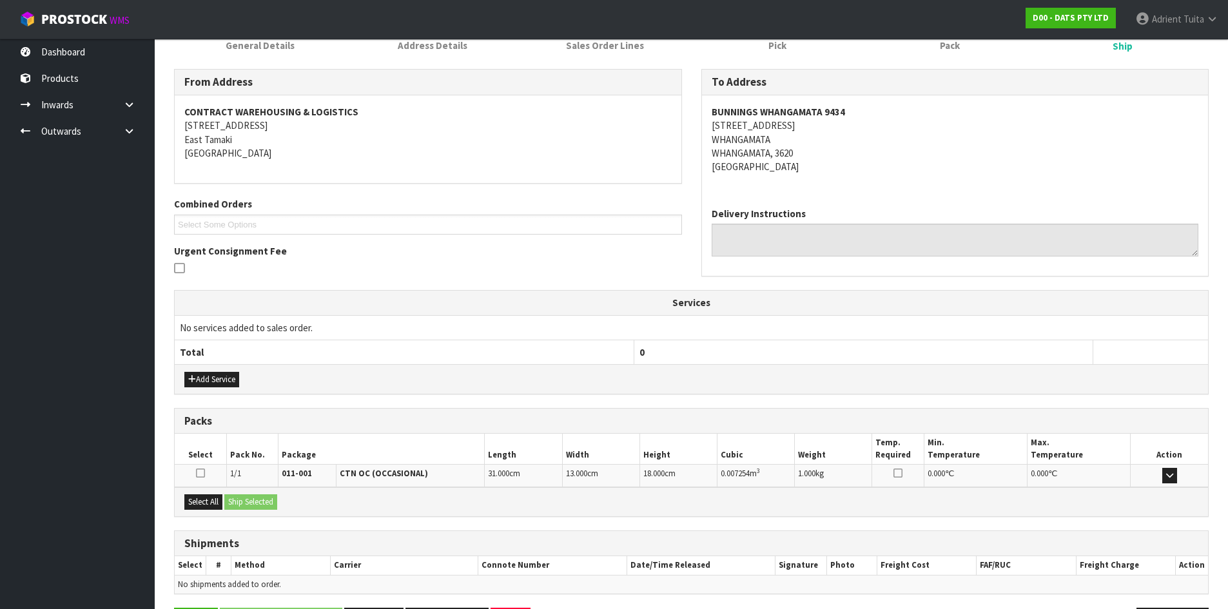
scroll to position [232, 0]
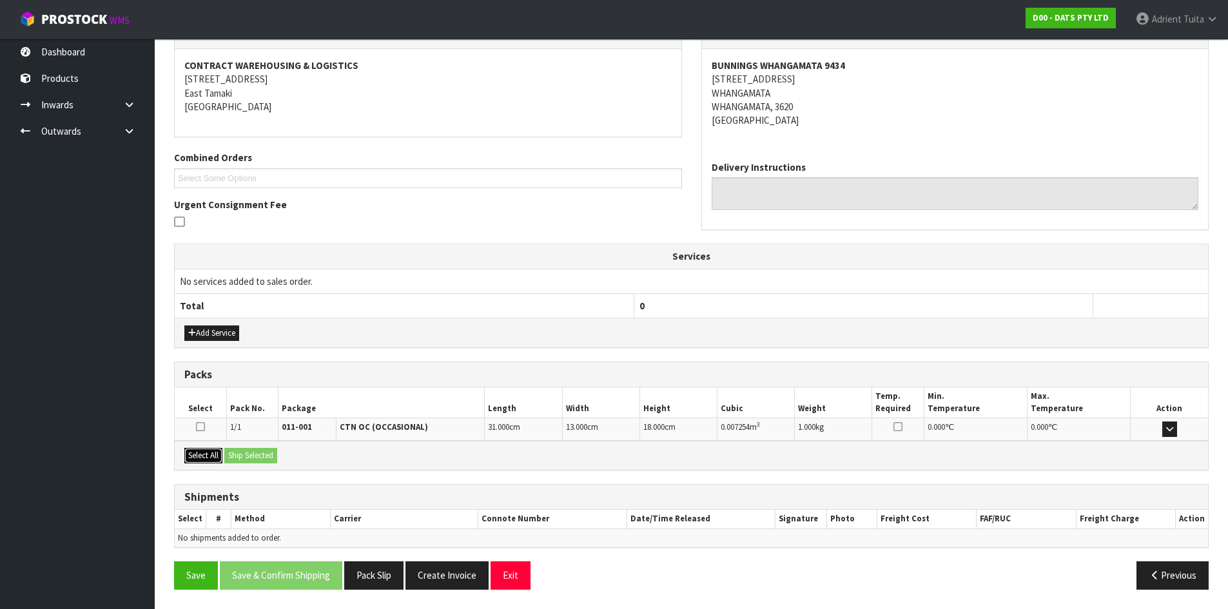
click at [206, 455] on button "Select All" at bounding box center [203, 455] width 38 height 15
click at [269, 461] on button "Ship Selected" at bounding box center [250, 455] width 53 height 15
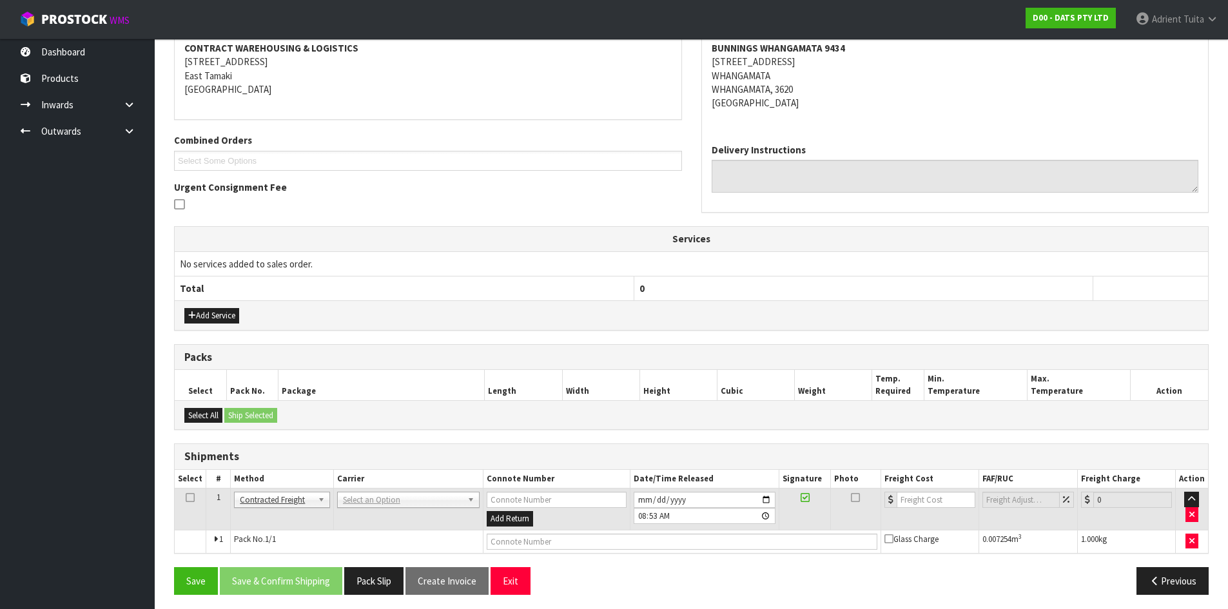
scroll to position [255, 0]
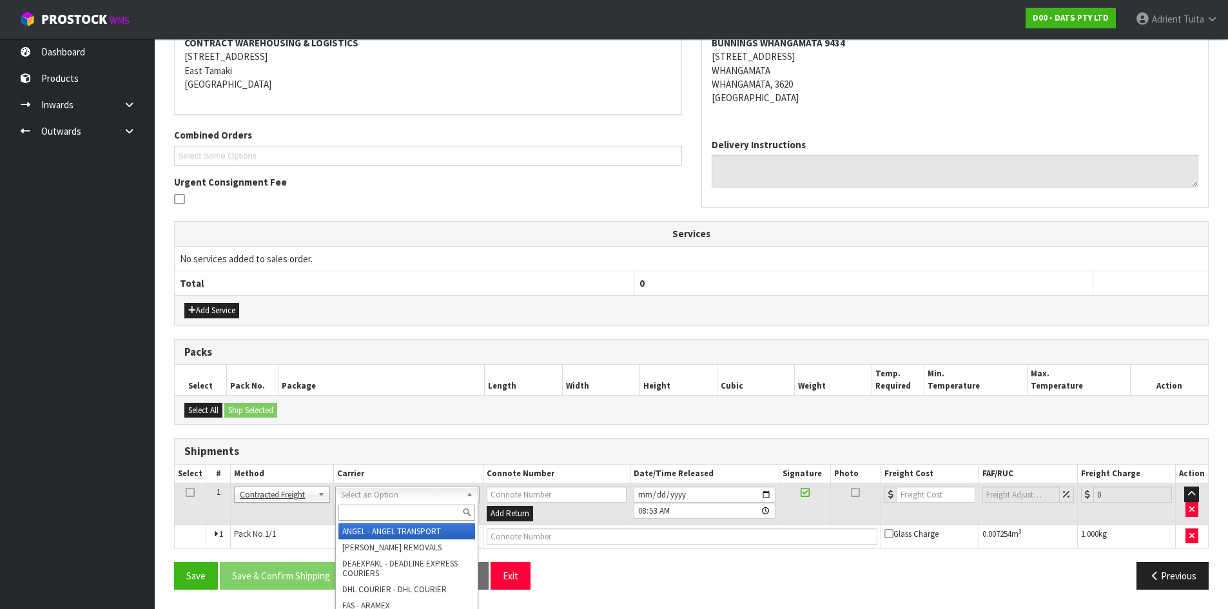
click at [374, 507] on input "text" at bounding box center [406, 513] width 137 height 16
type input "nzp"
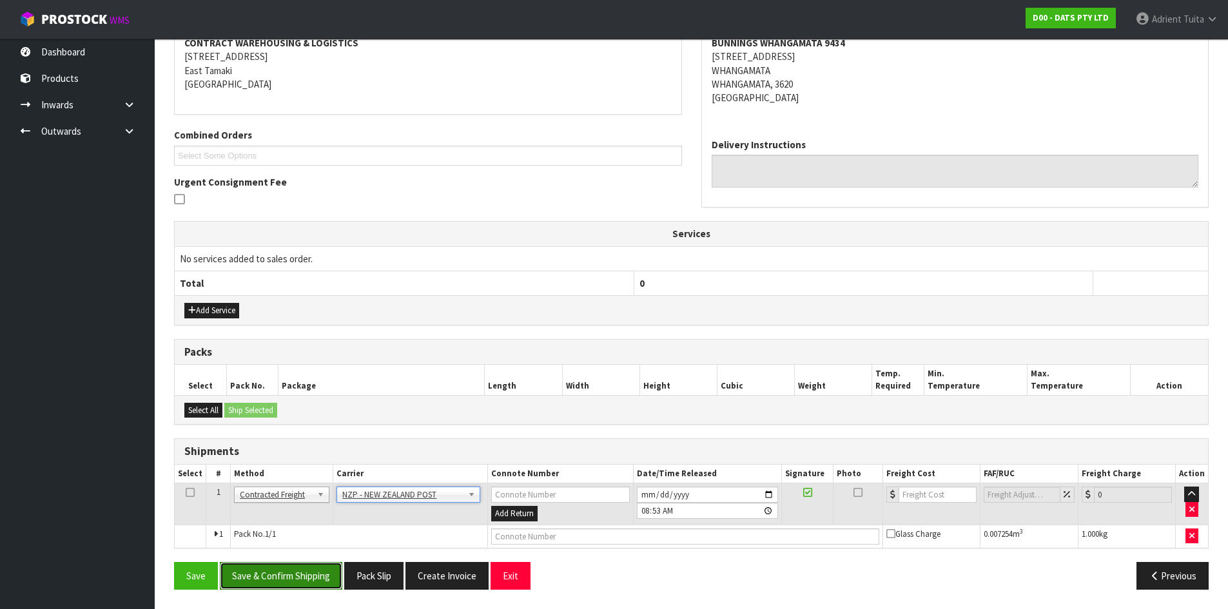
click at [303, 571] on button "Save & Confirm Shipping" at bounding box center [281, 576] width 122 height 28
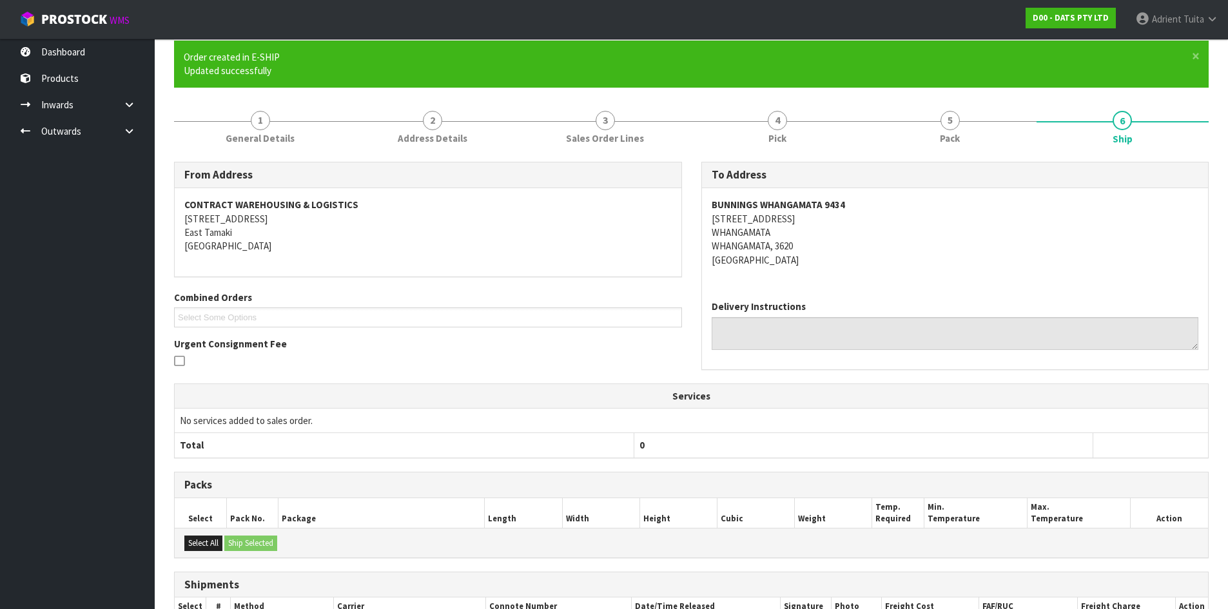
scroll to position [237, 0]
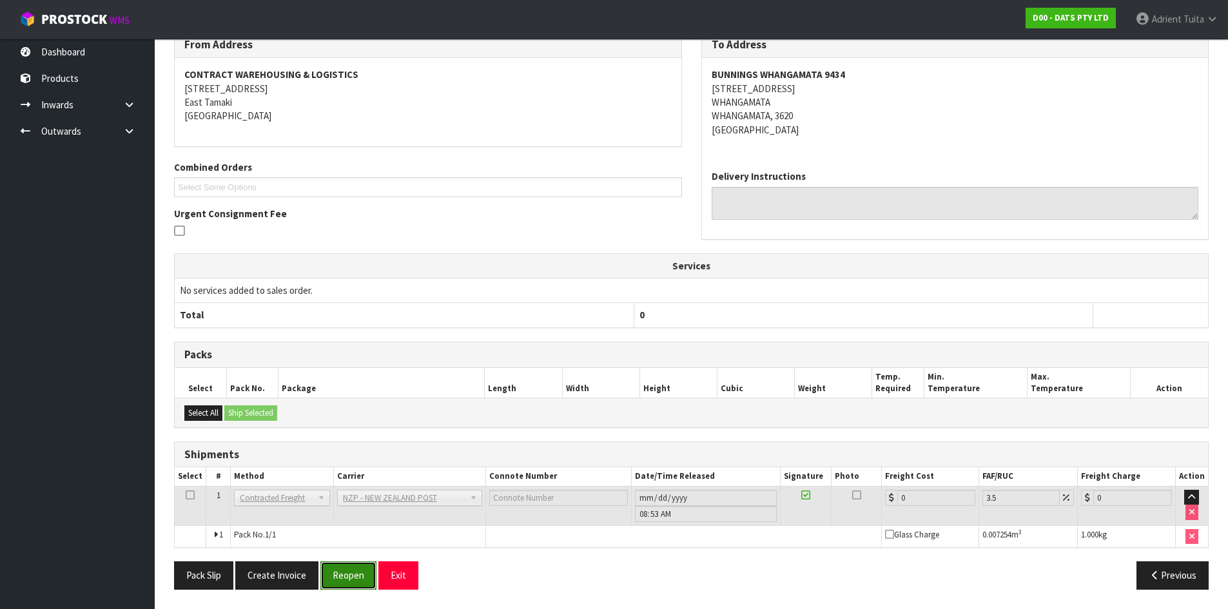
click at [349, 572] on button "Reopen" at bounding box center [348, 575] width 56 height 28
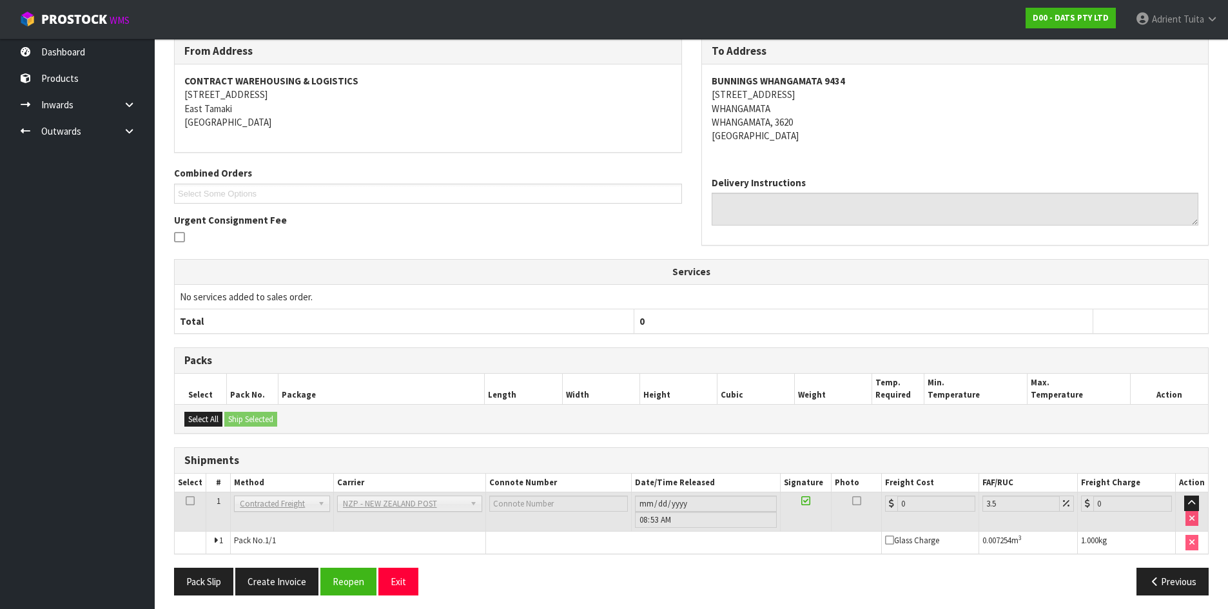
scroll to position [222, 0]
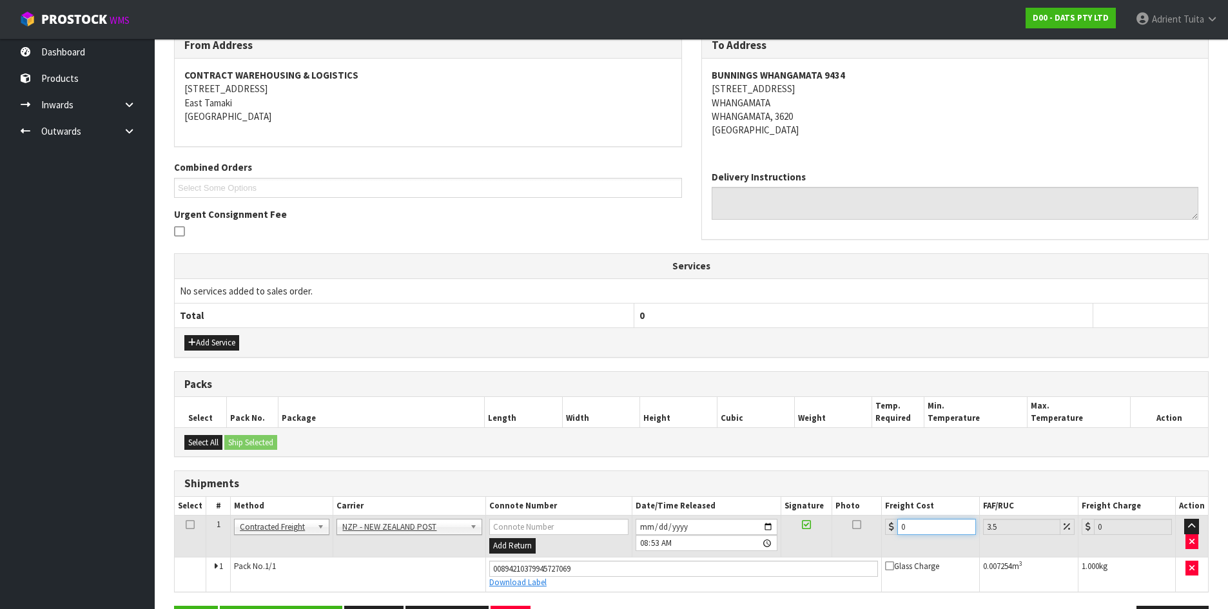
click at [943, 521] on input "0" at bounding box center [936, 527] width 78 height 16
type input "7"
type input "7.24"
type input "7.3"
type input "7.56"
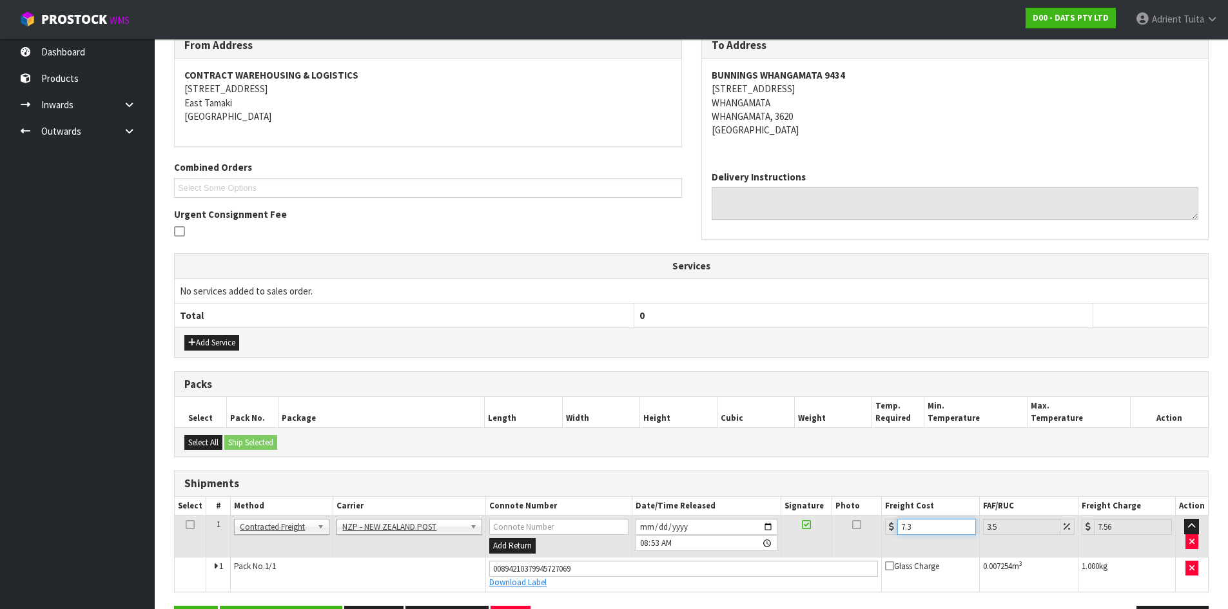
type input "7.31"
type input "7.57"
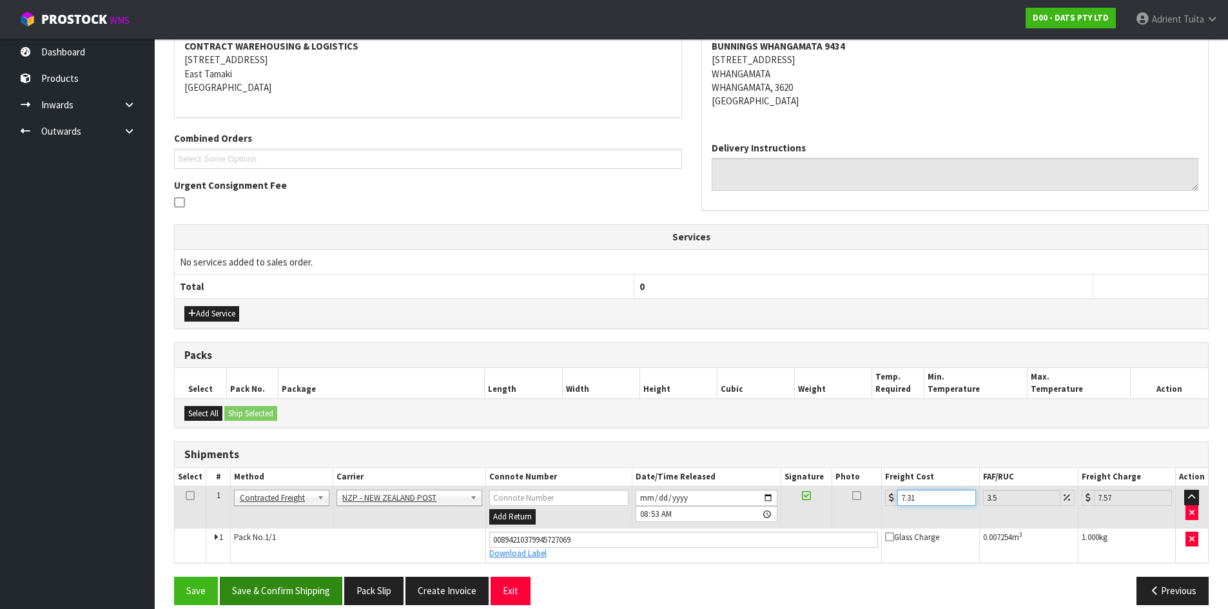
scroll to position [267, 0]
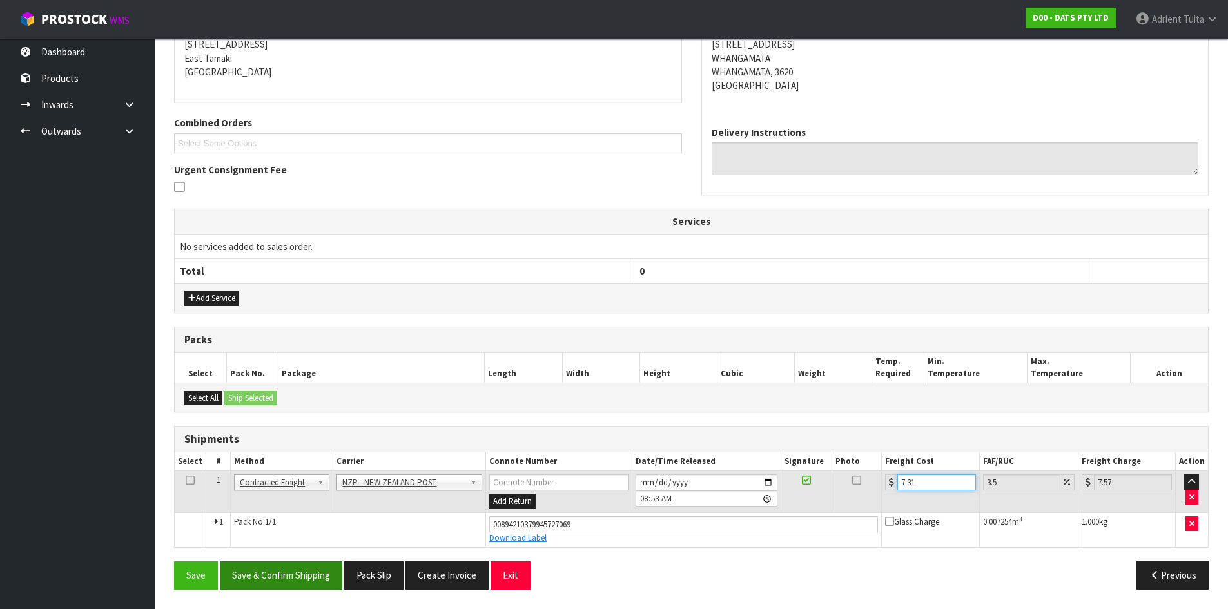
type input "7.31"
click at [279, 569] on button "Save & Confirm Shipping" at bounding box center [281, 575] width 122 height 28
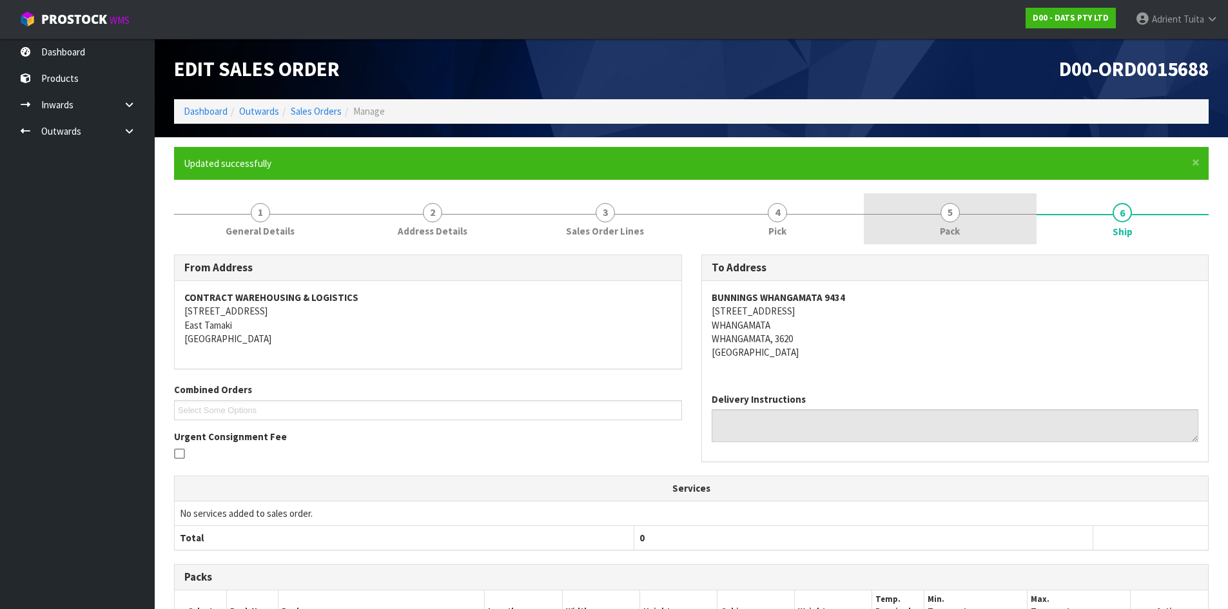
click at [980, 215] on link "5 Pack" at bounding box center [950, 218] width 173 height 51
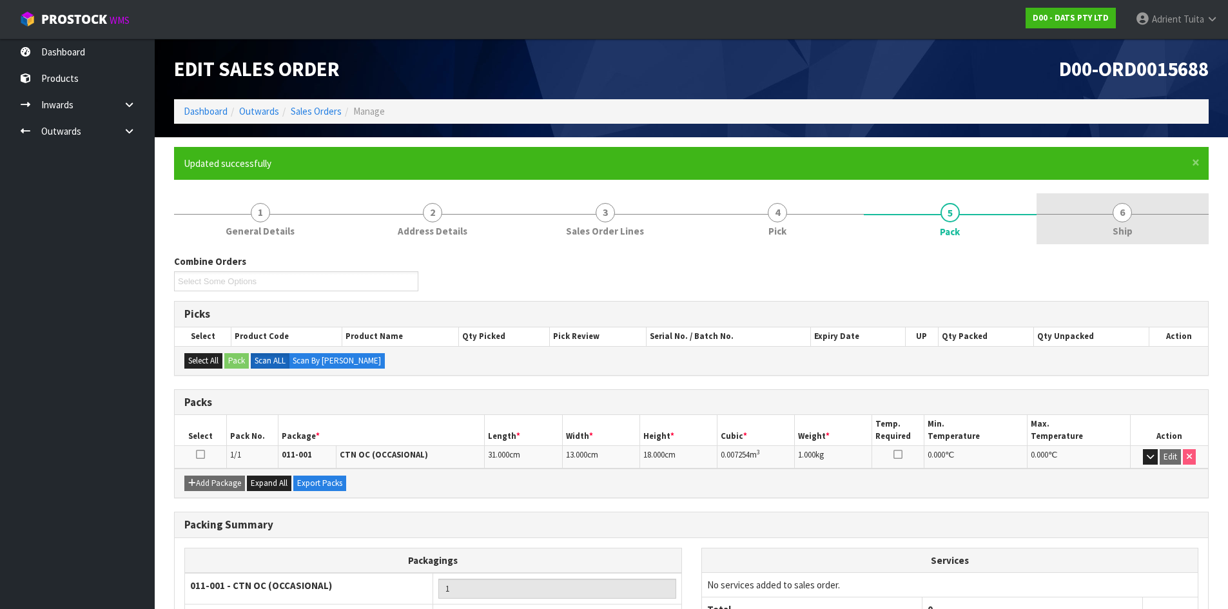
click at [1120, 215] on span "6" at bounding box center [1122, 212] width 19 height 19
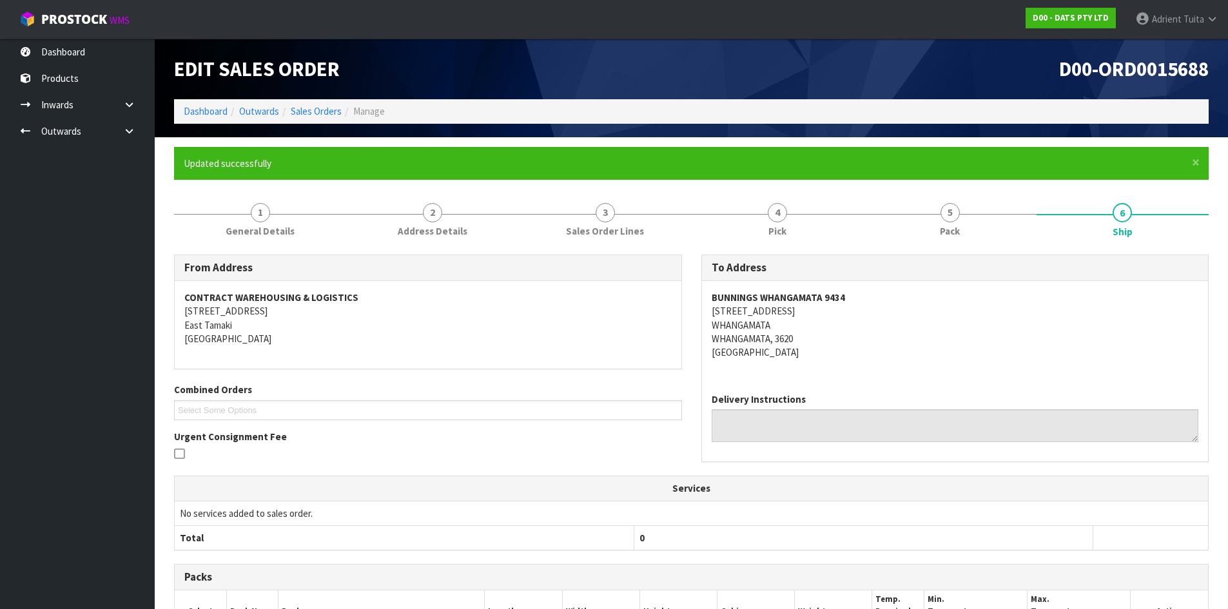
scroll to position [231, 0]
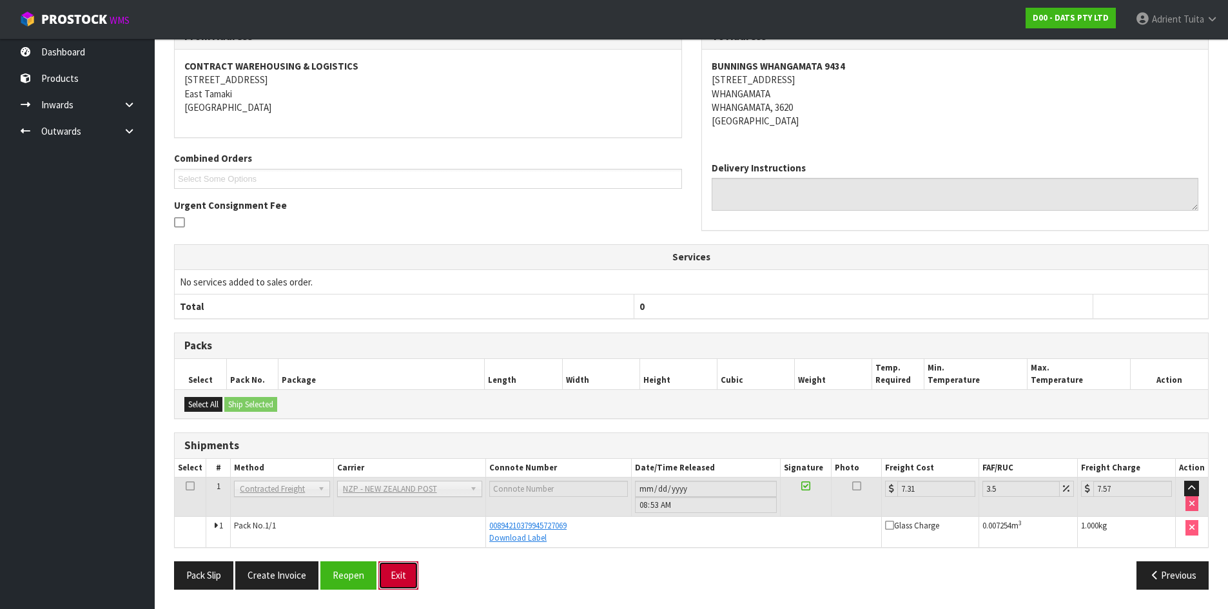
click at [390, 574] on button "Exit" at bounding box center [398, 575] width 40 height 28
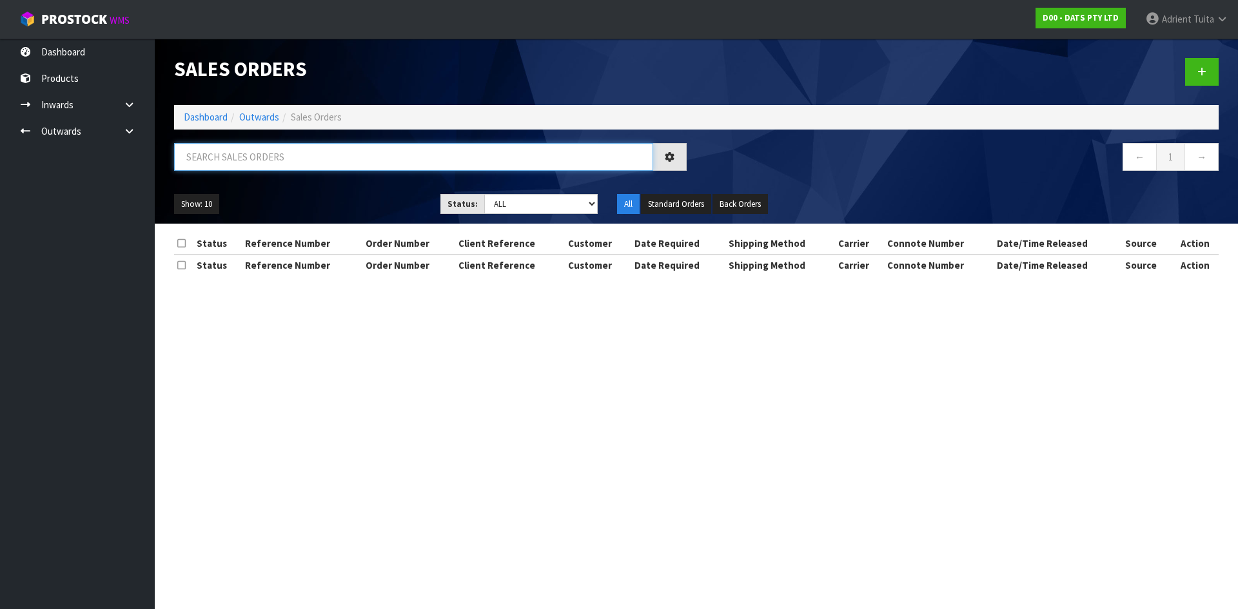
click at [329, 157] on input "text" at bounding box center [413, 157] width 479 height 28
type input "3097"
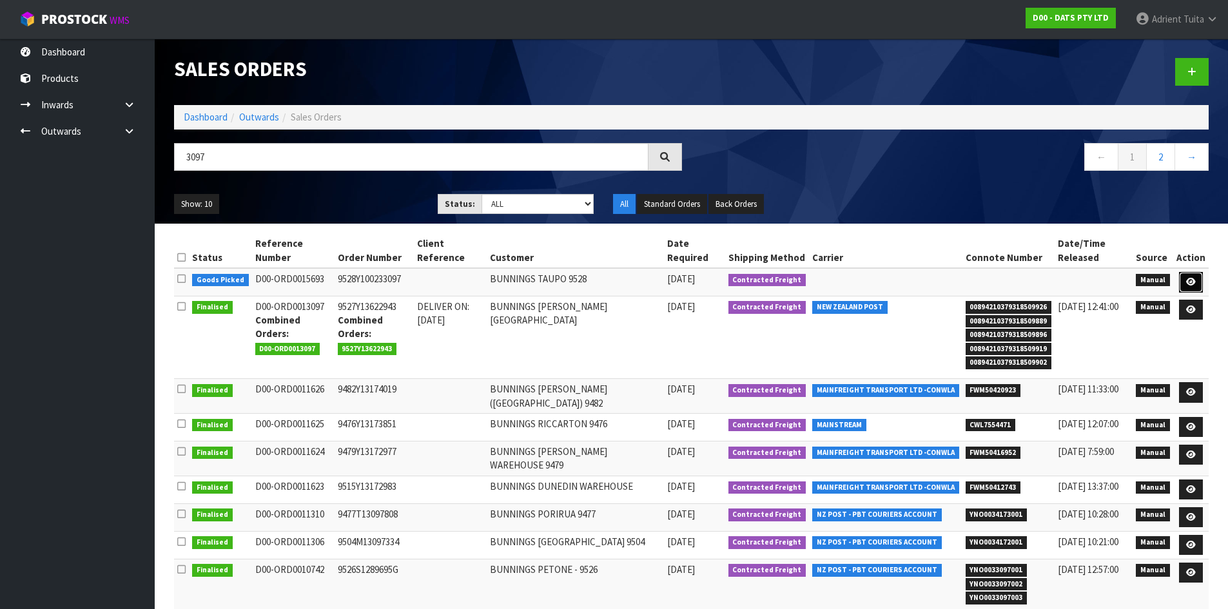
click at [1185, 281] on link at bounding box center [1191, 282] width 24 height 21
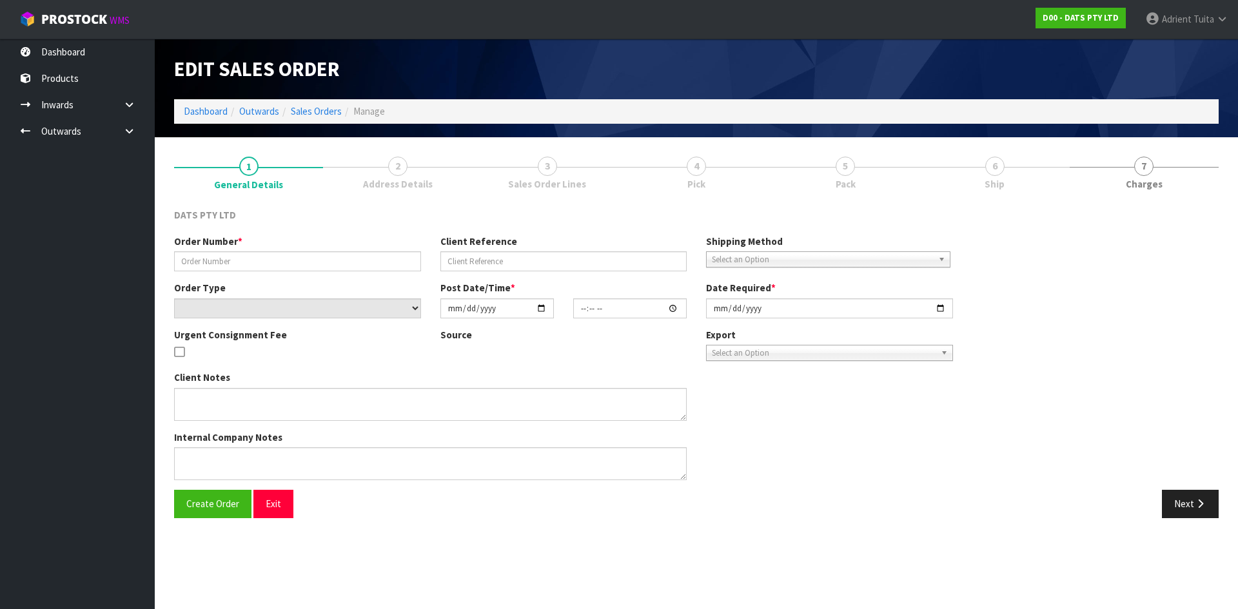
type input "9528Y100233097"
select select "number:0"
type input "[DATE]"
type input "09:09:00.000"
type input "[DATE]"
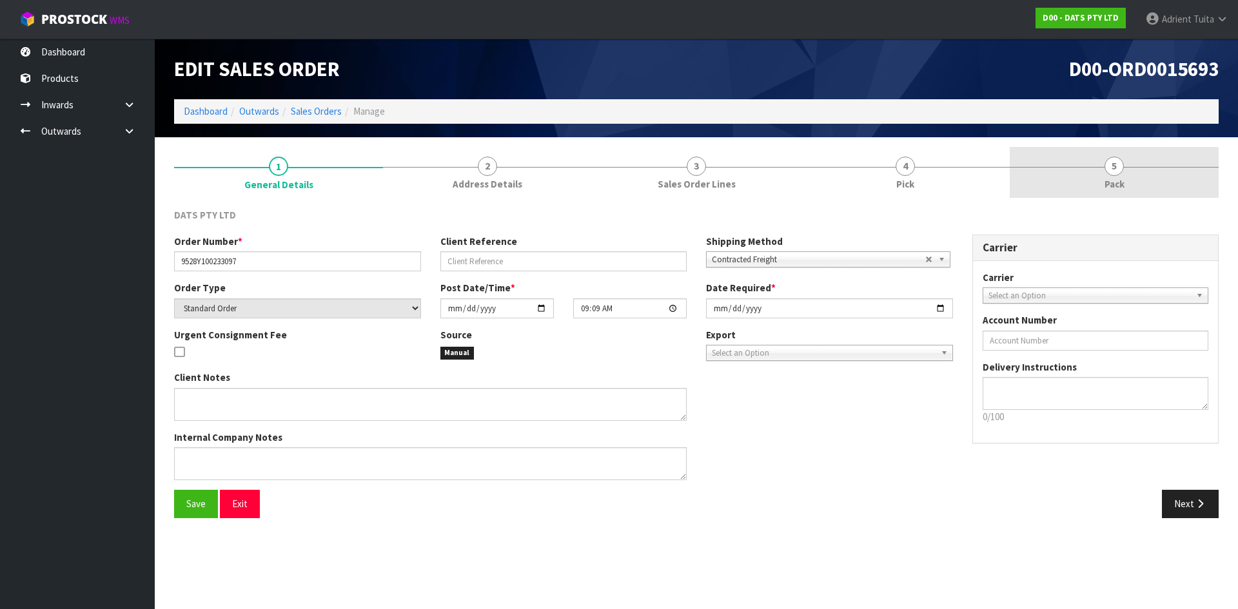
click at [1165, 182] on link "5 Pack" at bounding box center [1113, 172] width 209 height 51
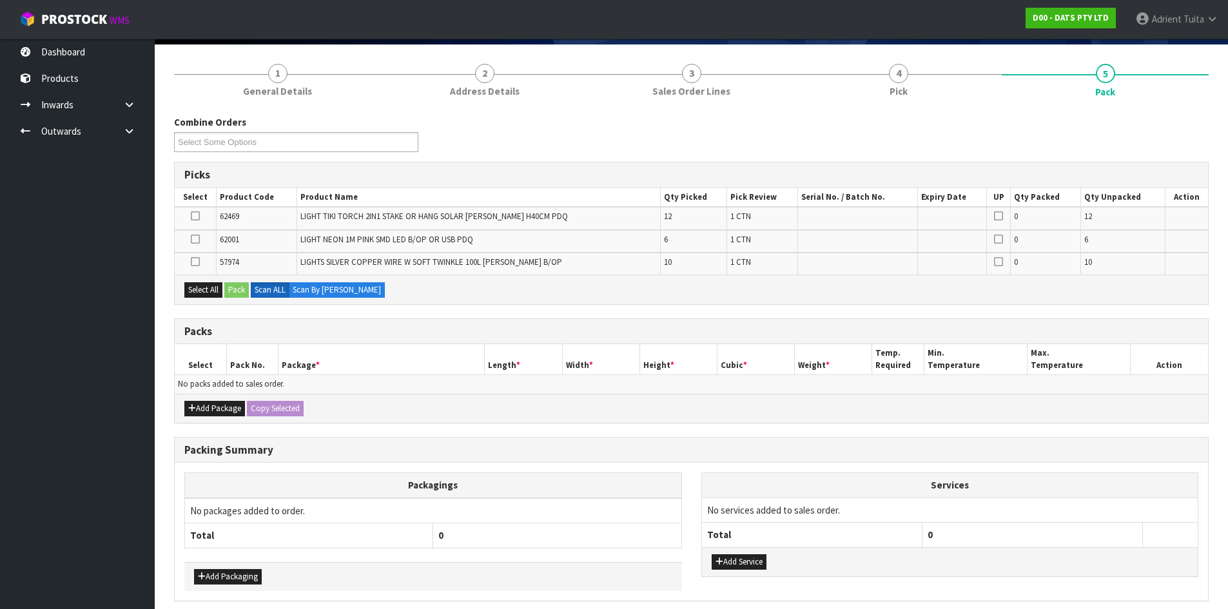
scroll to position [146, 0]
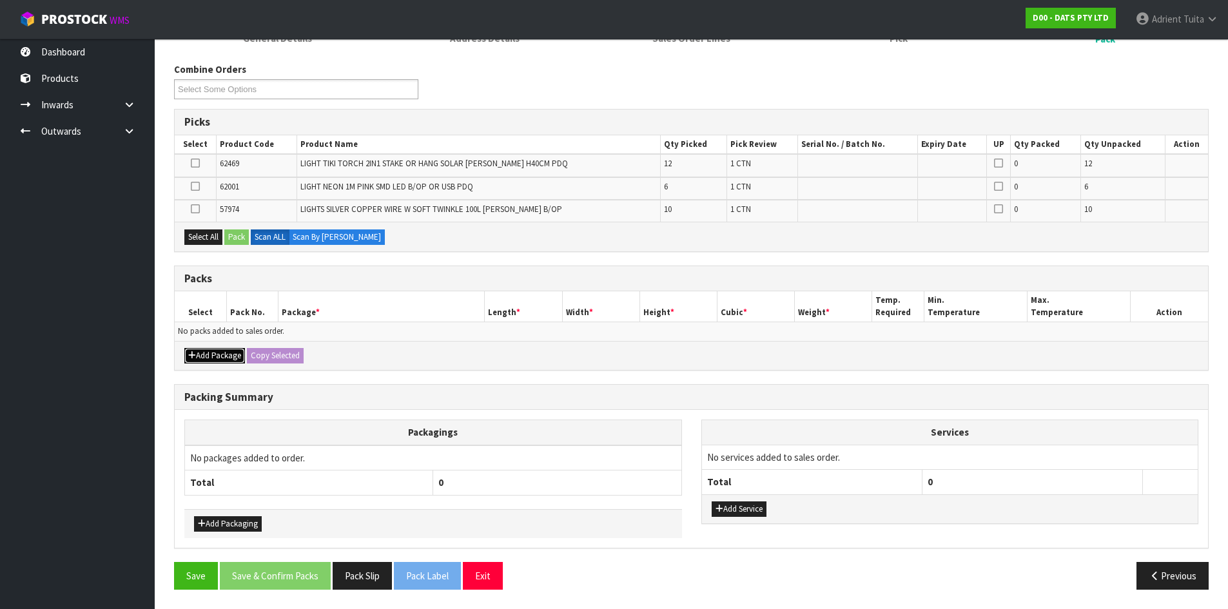
click at [226, 356] on button "Add Package" at bounding box center [214, 355] width 61 height 15
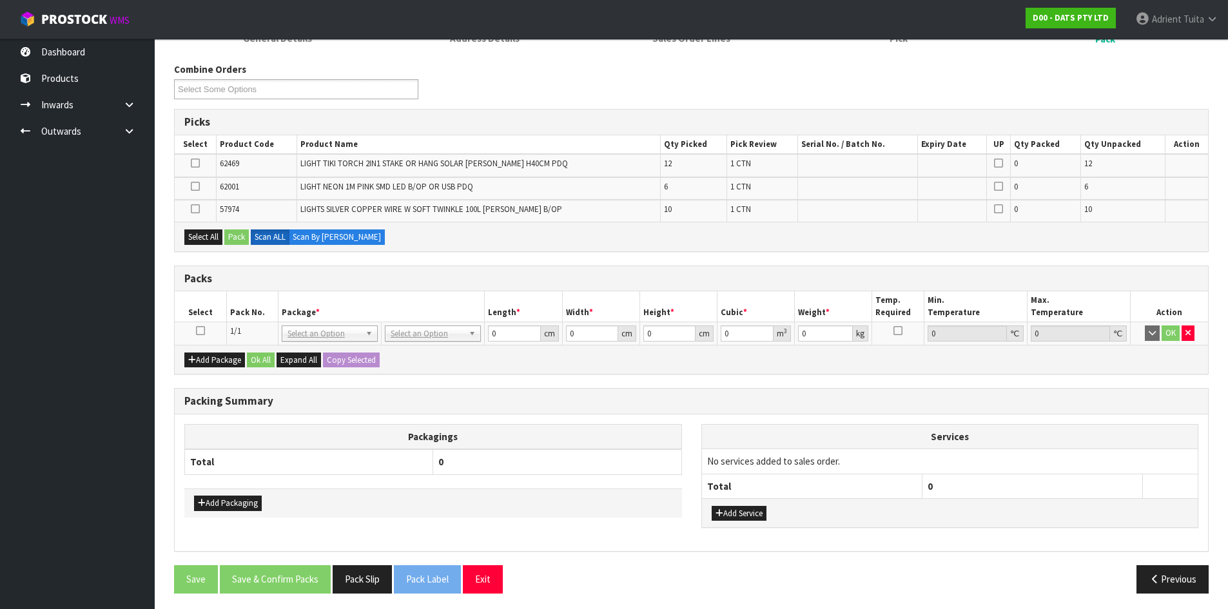
click at [203, 331] on icon at bounding box center [200, 331] width 9 height 1
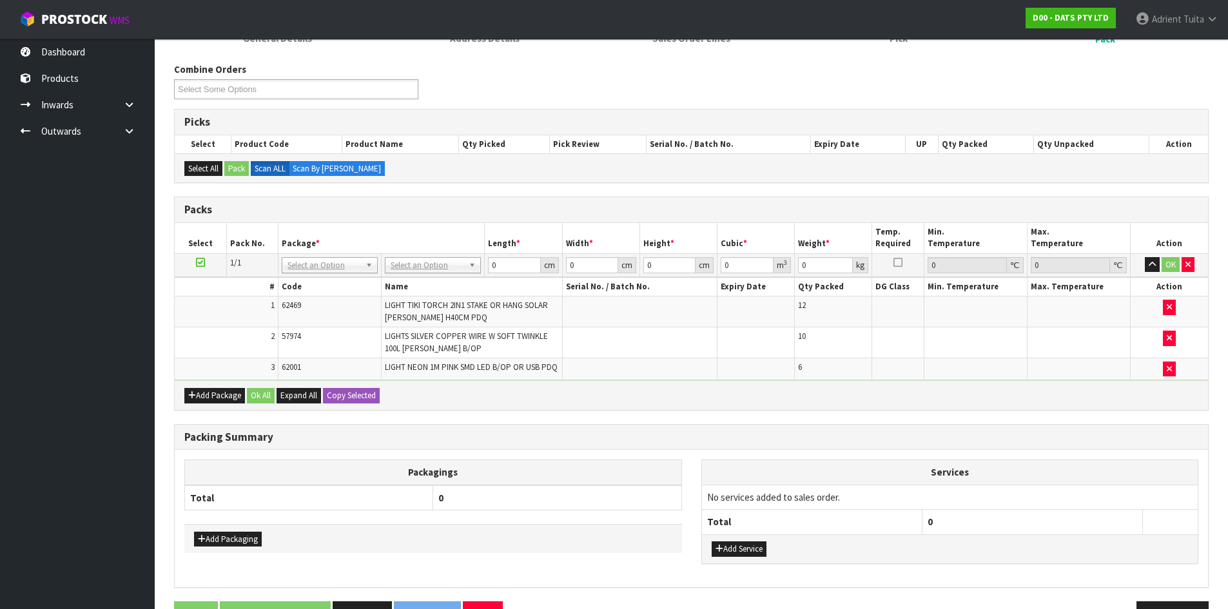
drag, startPoint x: 413, startPoint y: 262, endPoint x: 410, endPoint y: 269, distance: 8.2
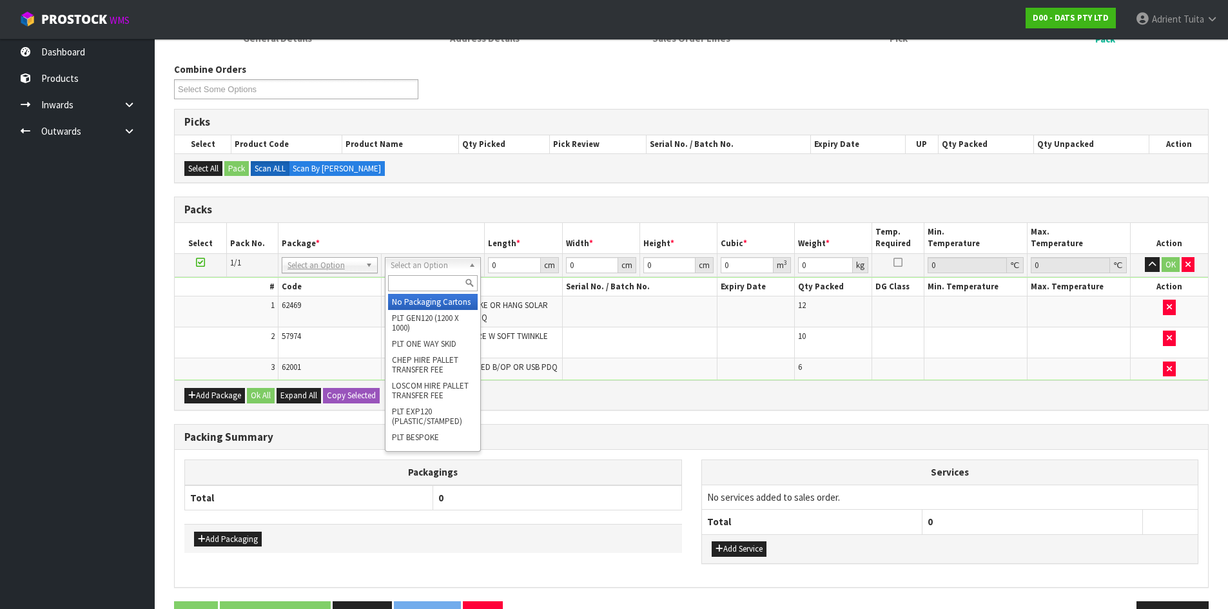
click at [411, 277] on input "text" at bounding box center [433, 283] width 90 height 16
type input "ctn7"
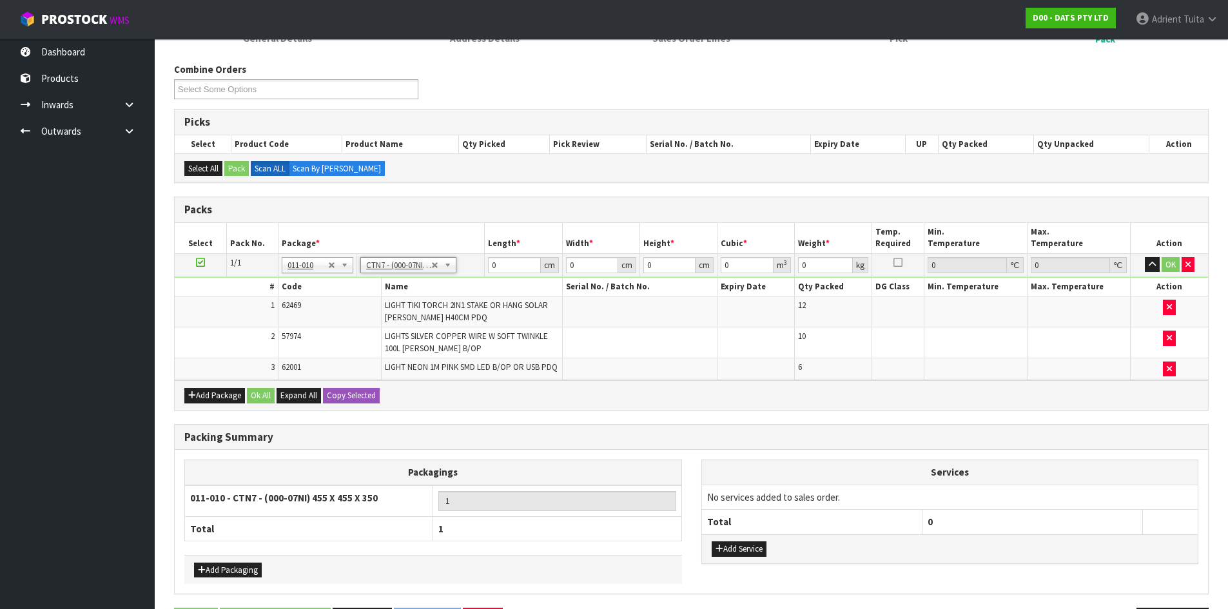
type input "45.5"
type input "35"
type input "0.072459"
type input "6.15"
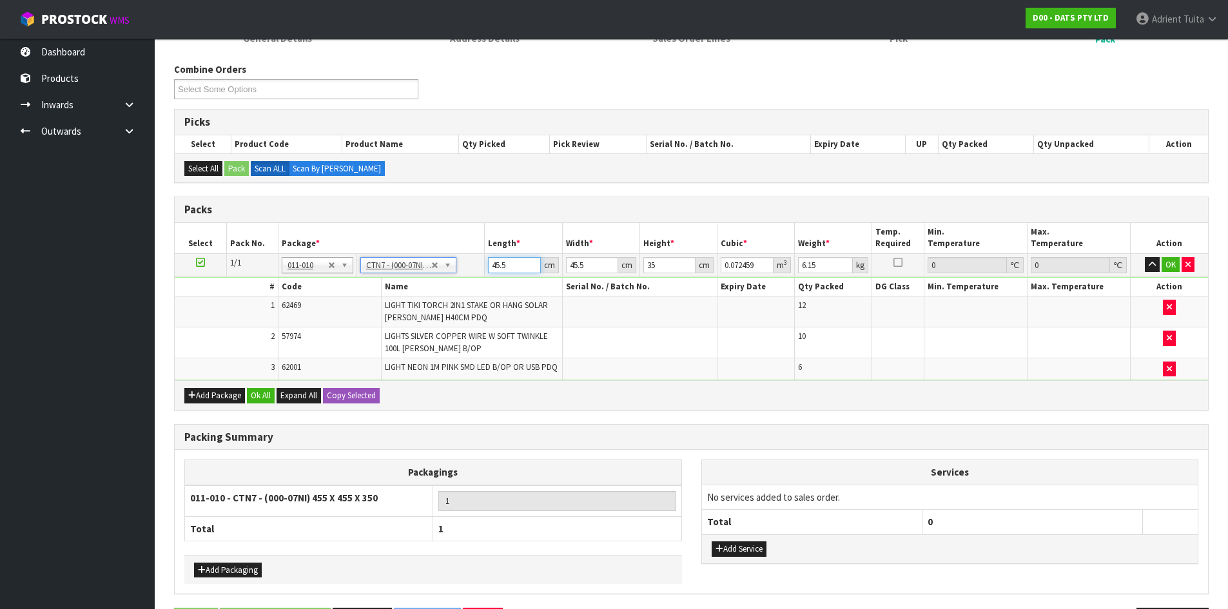
click at [501, 262] on input "45.5" at bounding box center [514, 265] width 52 height 16
type input "4"
type input "0.00637"
type input "47"
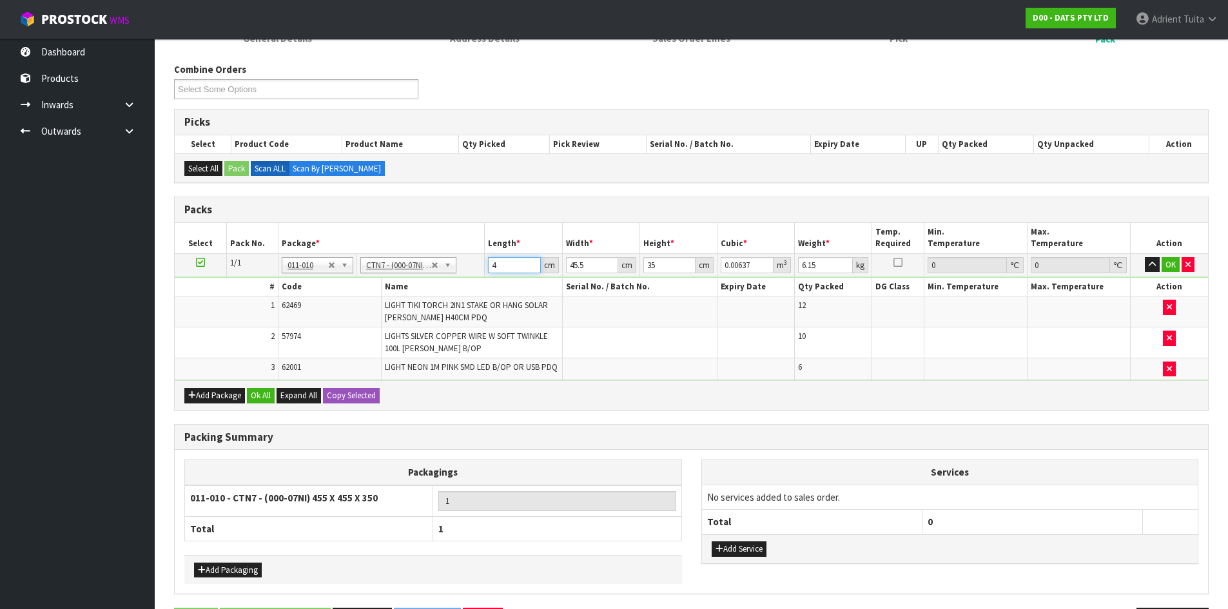
type input "0.074847"
type input "47"
type input "4"
type input "0.00658"
type input "47"
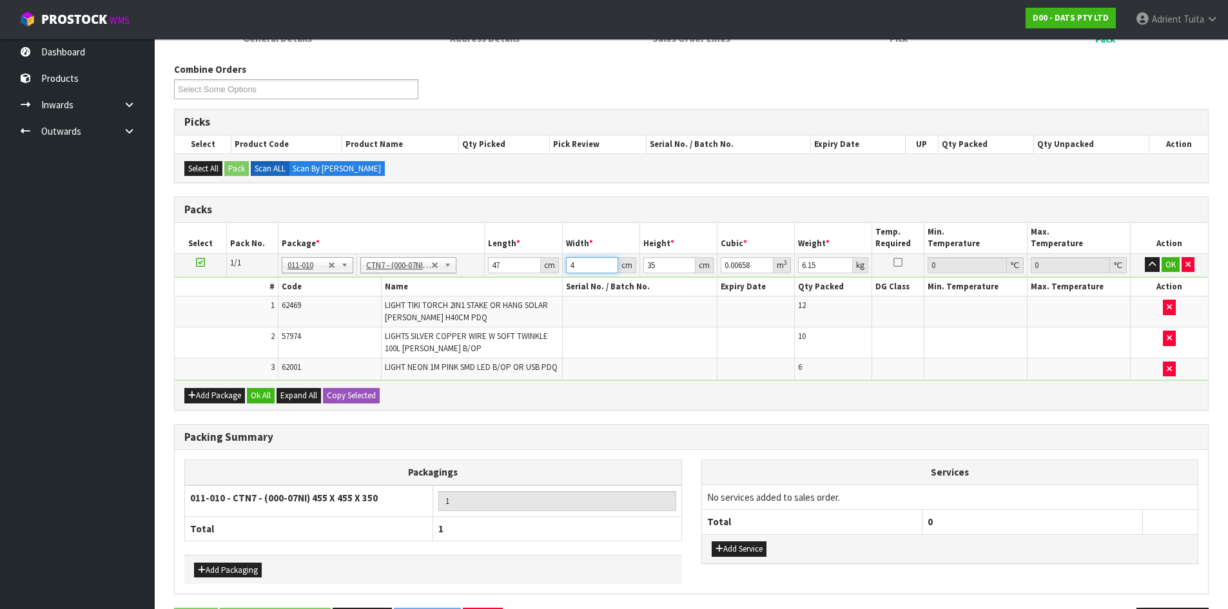
type input "0.077315"
type input "47"
type input "4"
type input "0.008836"
type input "41"
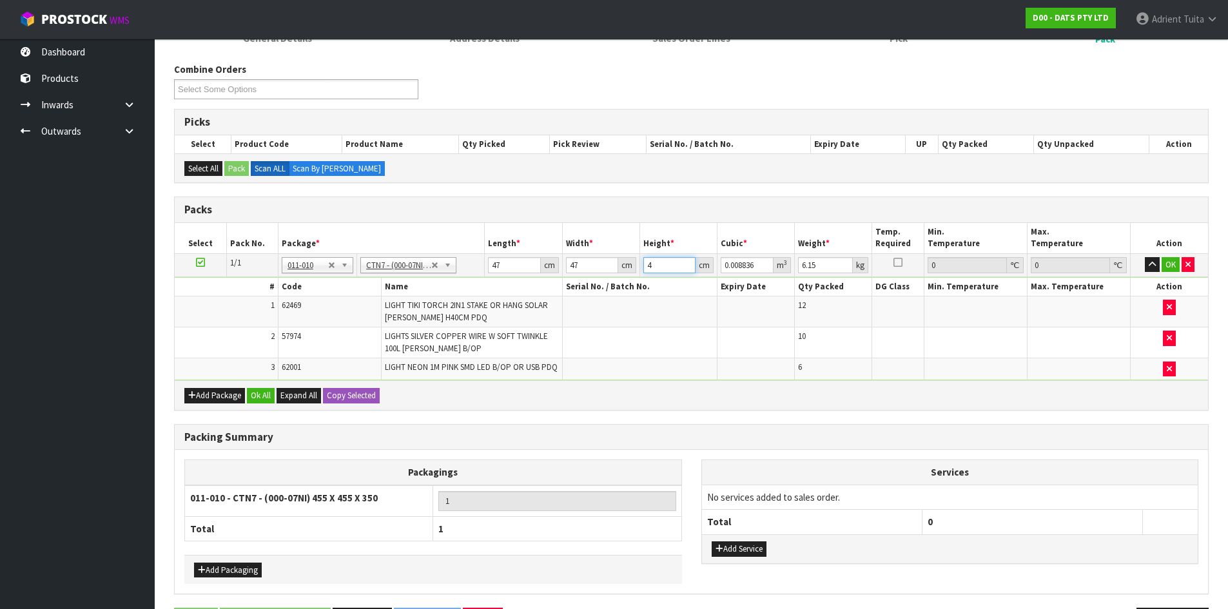
type input "0.090569"
type input "41"
type input "7"
click at [1174, 263] on button "OK" at bounding box center [1171, 264] width 18 height 15
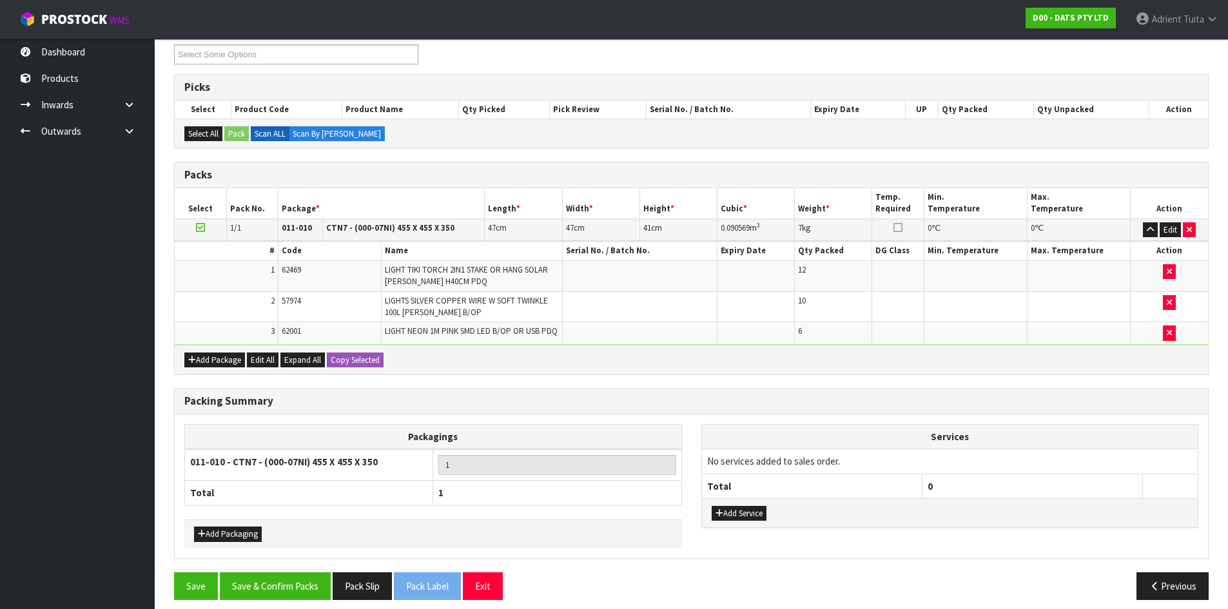
scroll to position [191, 0]
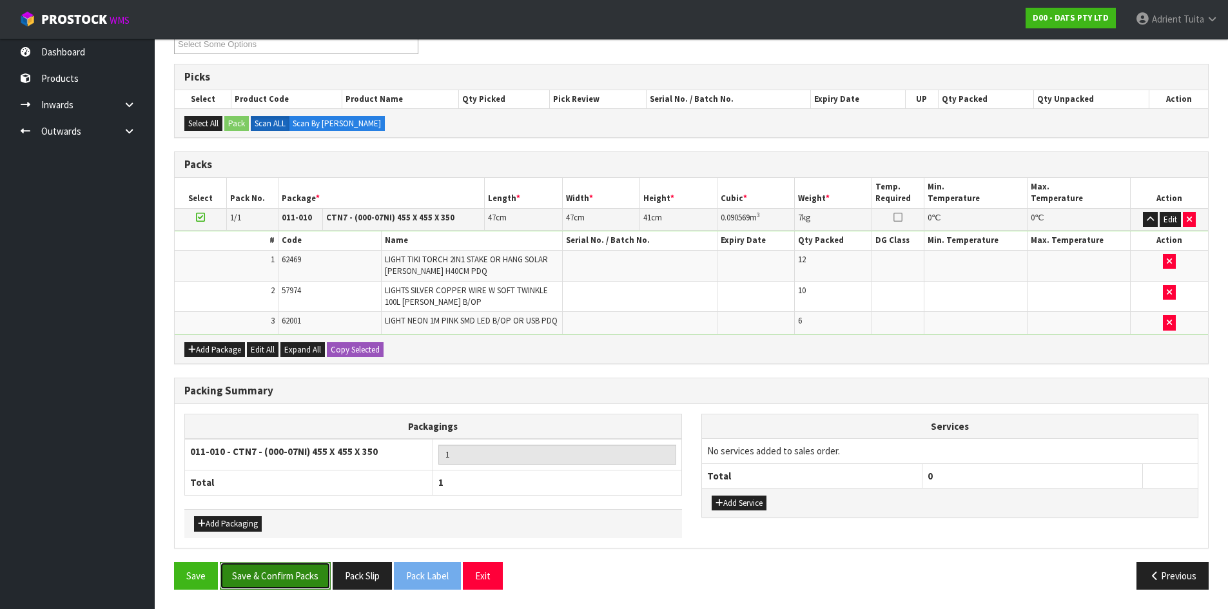
click at [289, 572] on button "Save & Confirm Packs" at bounding box center [275, 576] width 111 height 28
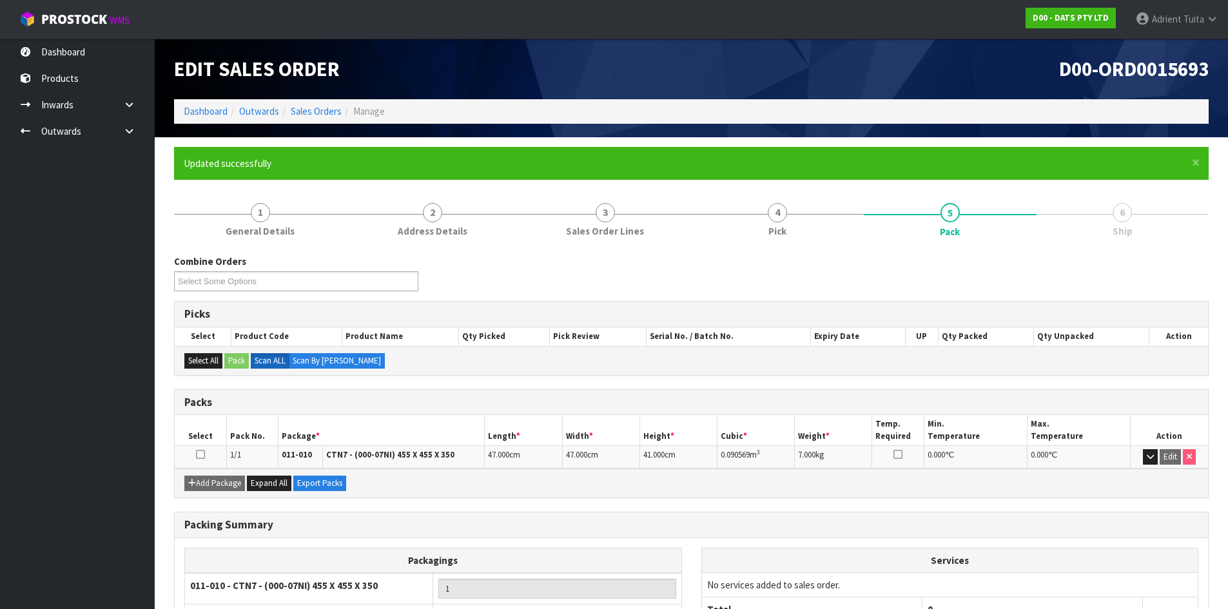
scroll to position [105, 0]
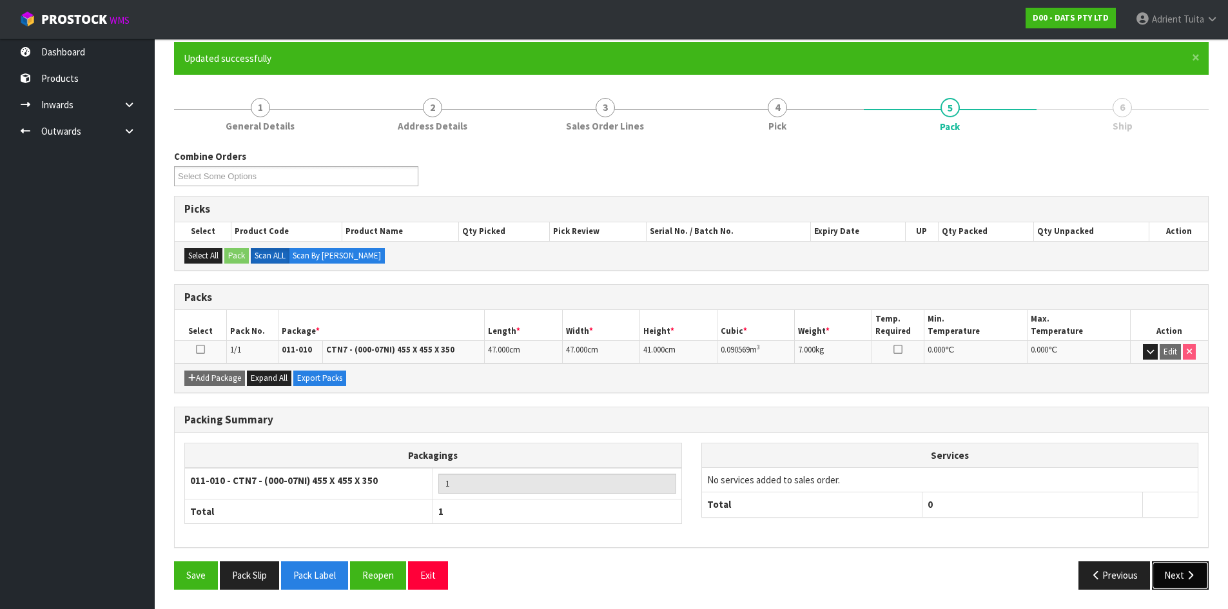
click at [1182, 573] on button "Next" at bounding box center [1180, 575] width 57 height 28
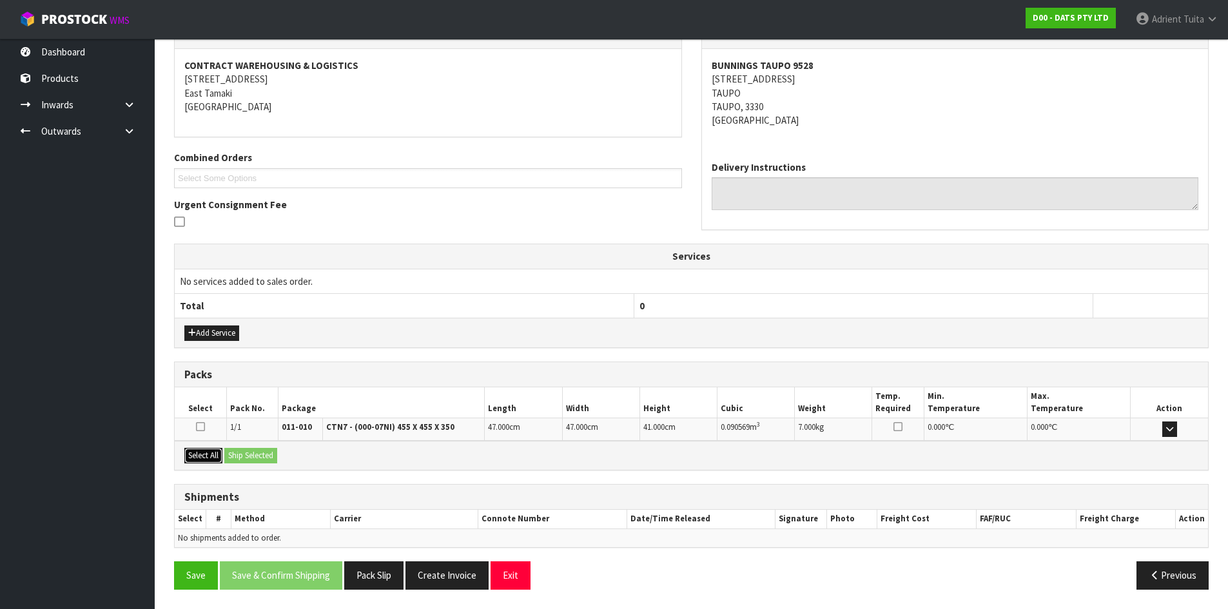
click at [205, 456] on button "Select All" at bounding box center [203, 455] width 38 height 15
click at [236, 456] on button "Ship Selected" at bounding box center [250, 455] width 53 height 15
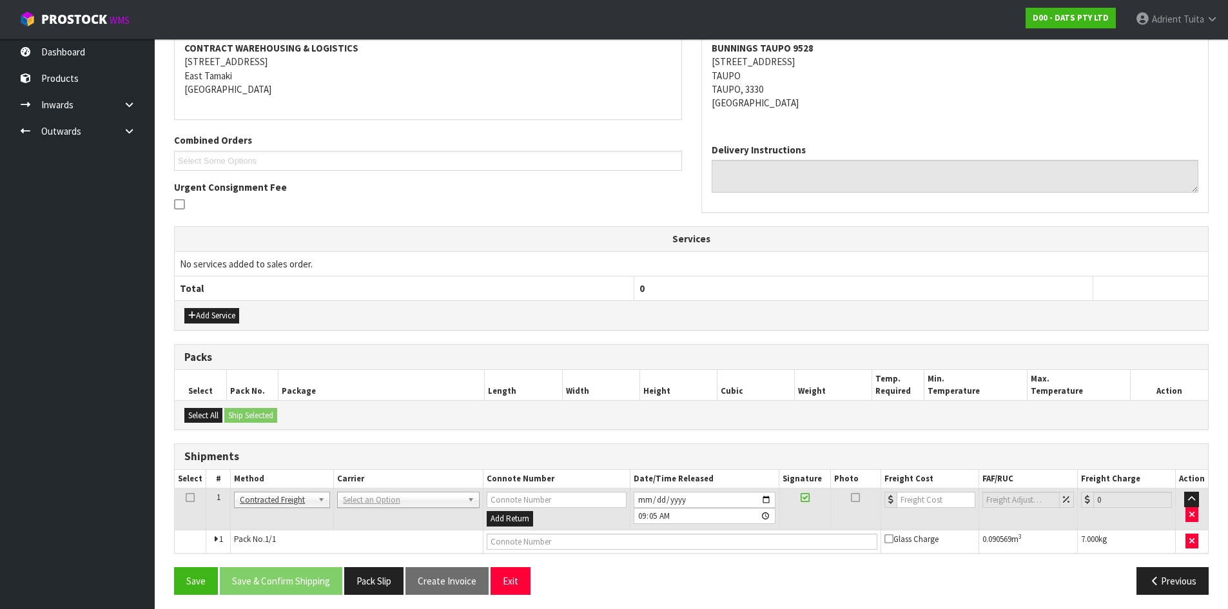
scroll to position [255, 0]
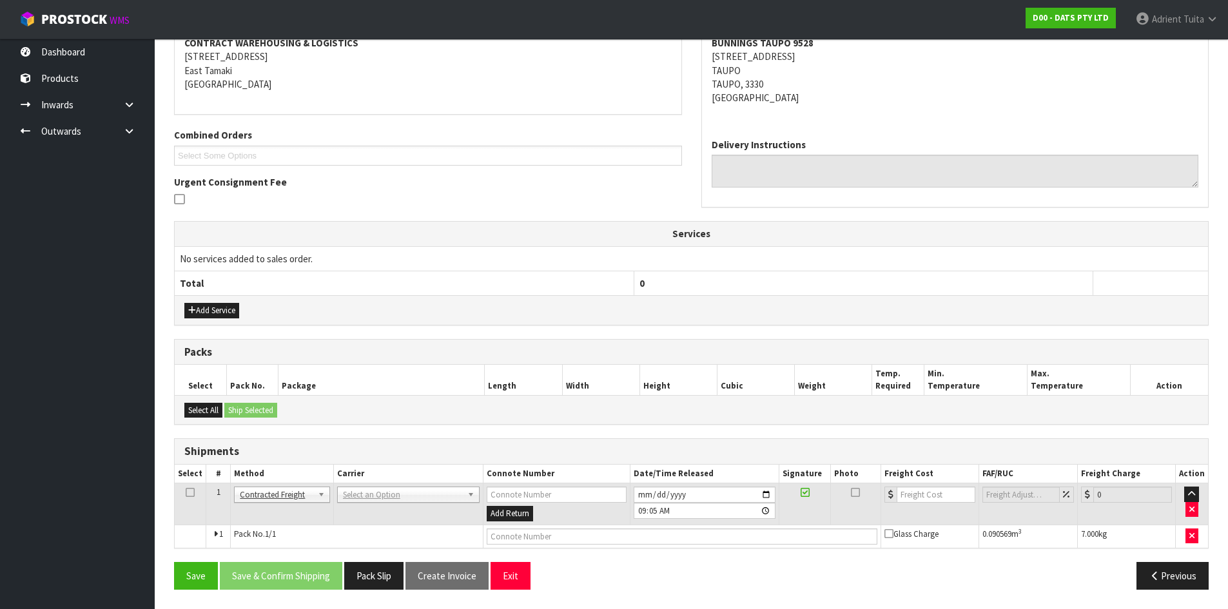
click at [362, 507] on td "ANGEL - ANGEL TRANSPORT [PERSON_NAME] REMOVALS DEAEXPAKL - DEADLINE EXPRESS COU…" at bounding box center [408, 504] width 150 height 42
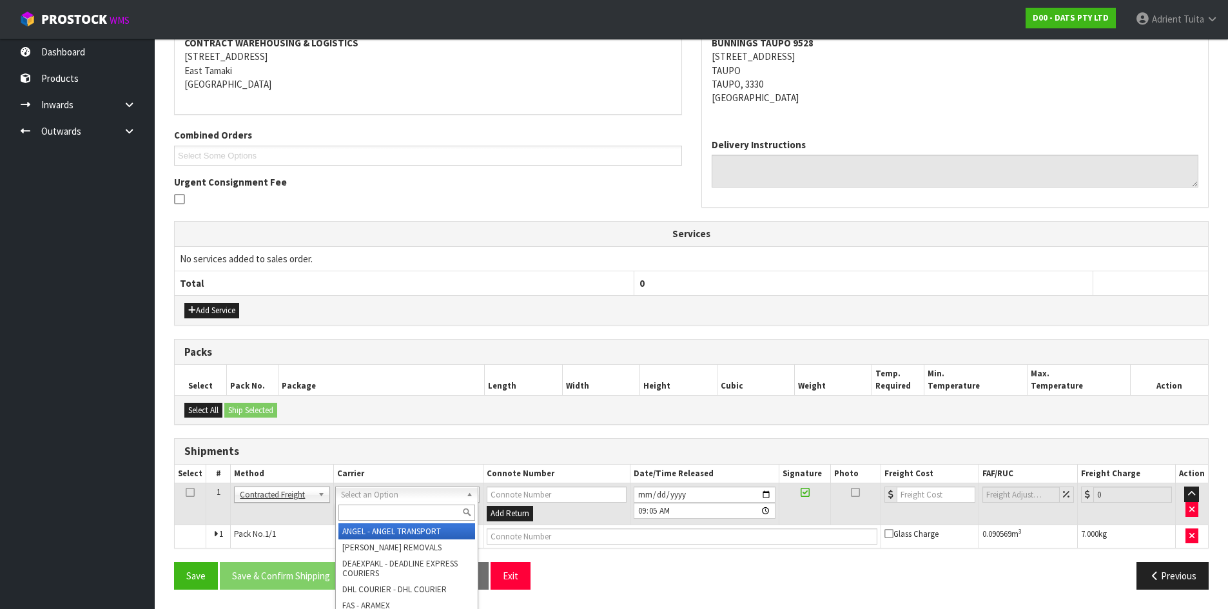
click at [362, 507] on input "text" at bounding box center [406, 513] width 137 height 16
type input "nzp"
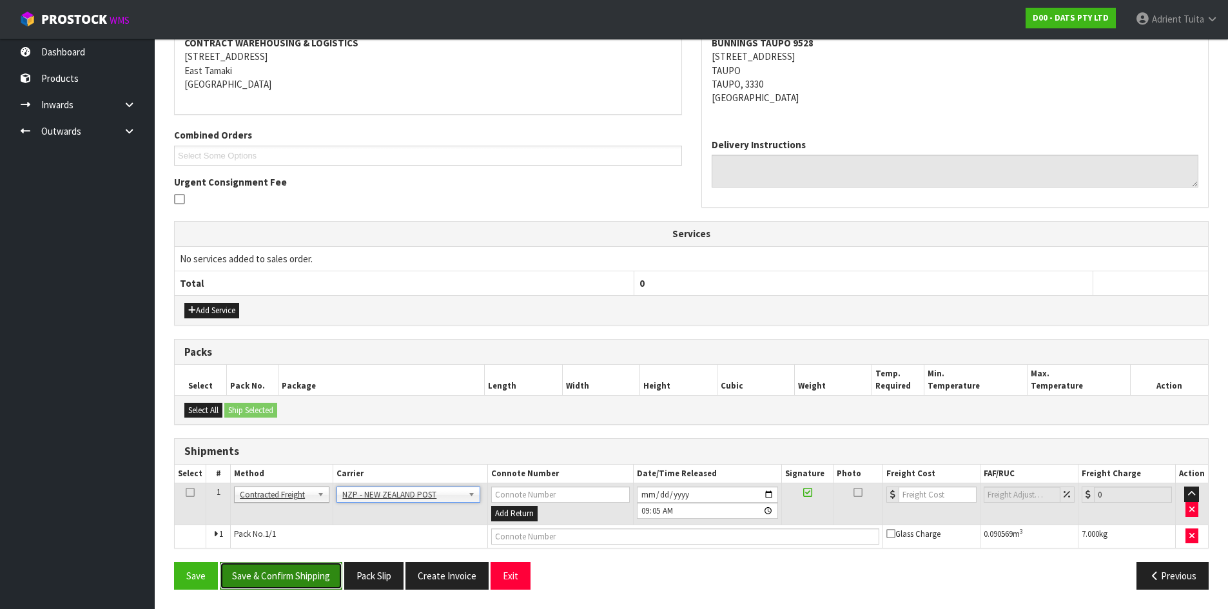
click at [312, 577] on button "Save & Confirm Shipping" at bounding box center [281, 576] width 122 height 28
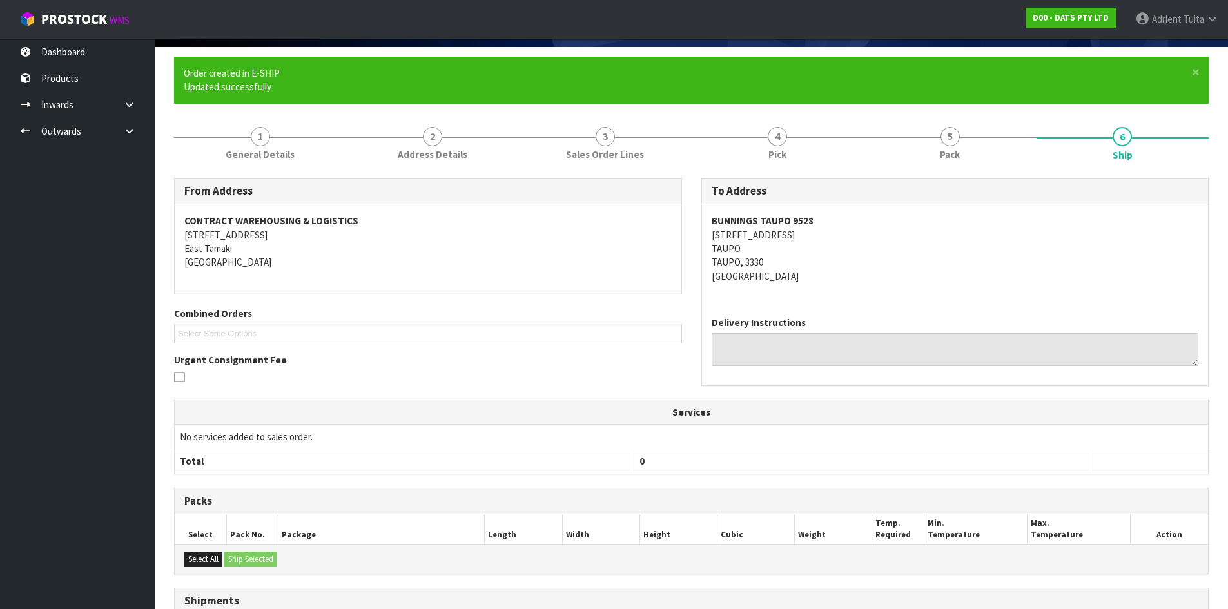
scroll to position [237, 0]
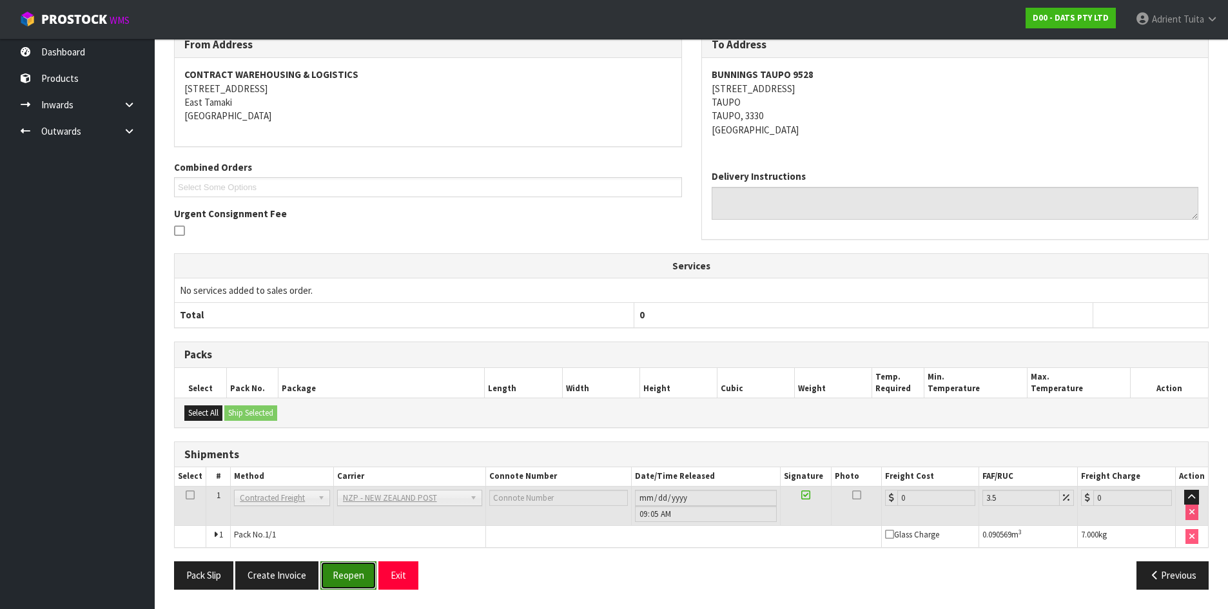
drag, startPoint x: 340, startPoint y: 567, endPoint x: 337, endPoint y: 553, distance: 13.8
click at [340, 566] on button "Reopen" at bounding box center [348, 575] width 56 height 28
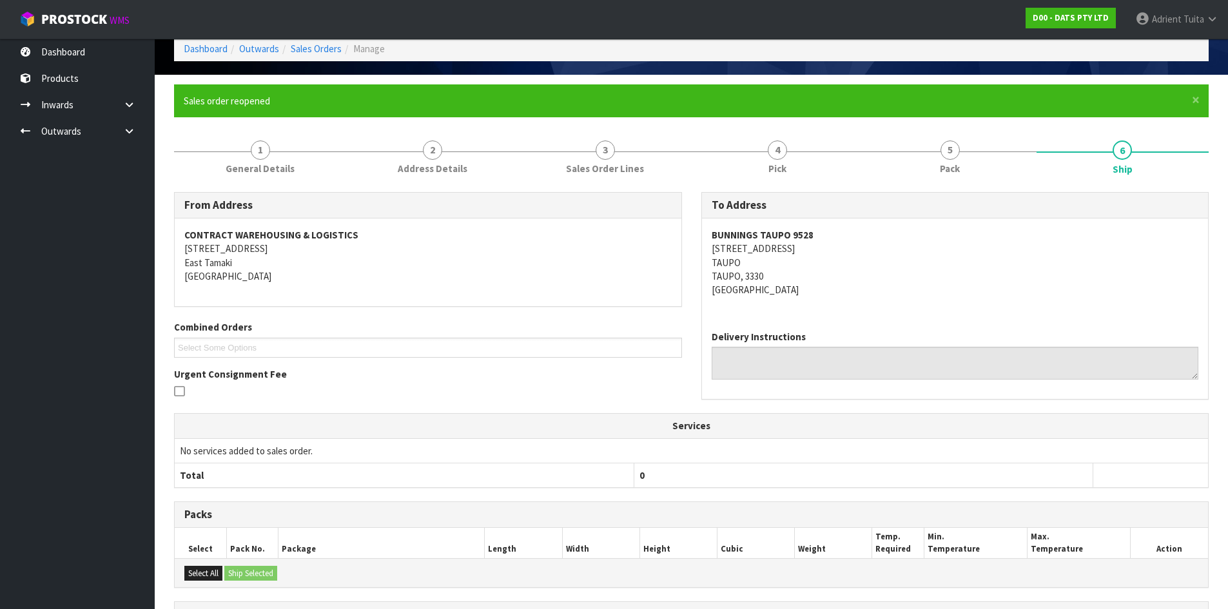
scroll to position [222, 0]
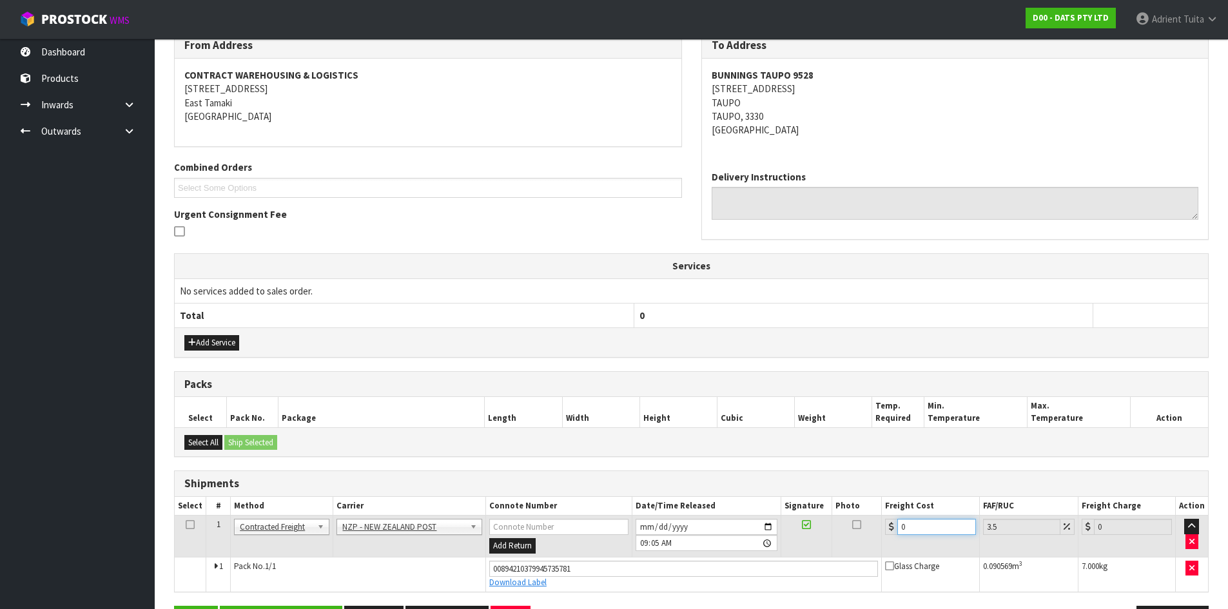
drag, startPoint x: 917, startPoint y: 527, endPoint x: 899, endPoint y: 514, distance: 22.3
click at [916, 525] on input "0" at bounding box center [936, 527] width 78 height 16
type input "1"
type input "1.03"
type input "15"
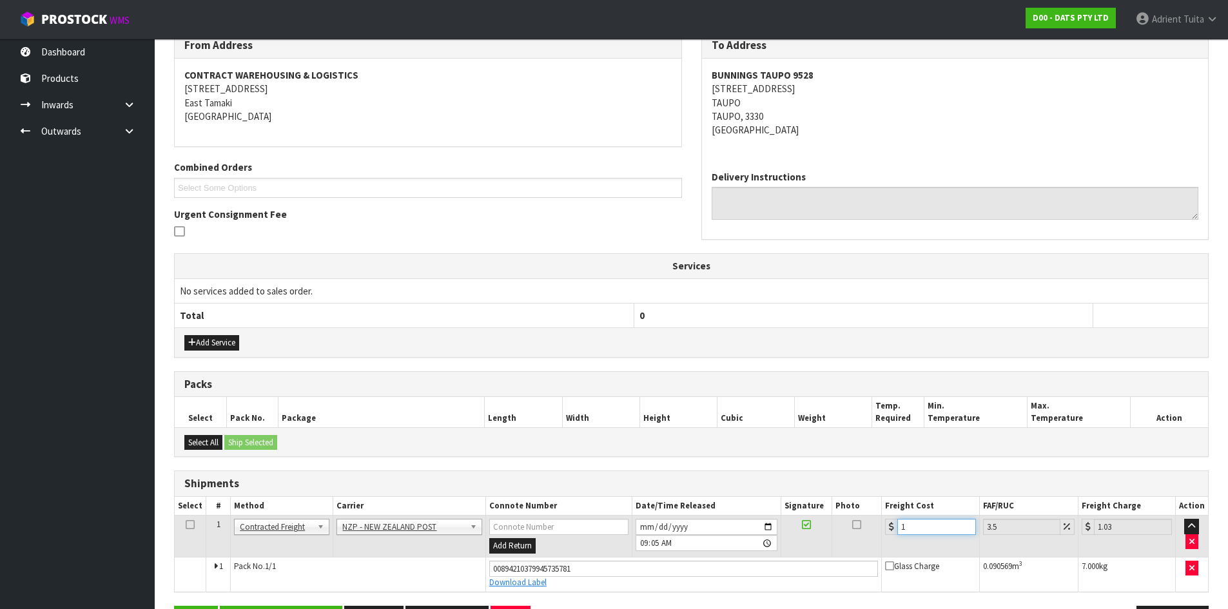
type input "15.52"
type input "15.7"
type input "16.25"
type input "15.76"
type input "16.31"
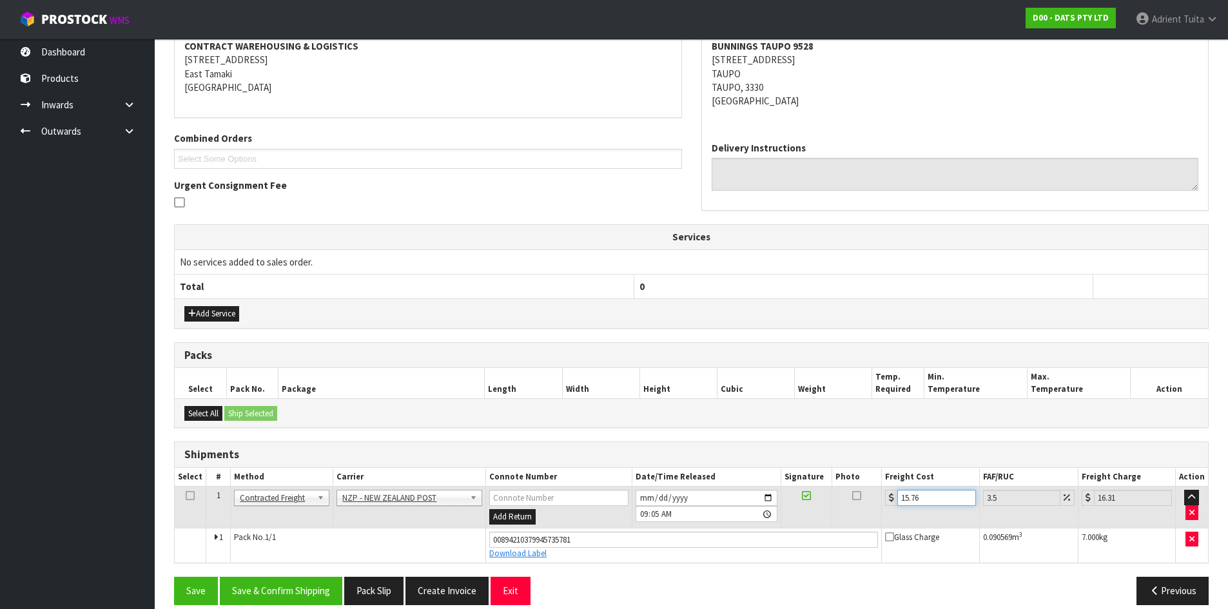
scroll to position [267, 0]
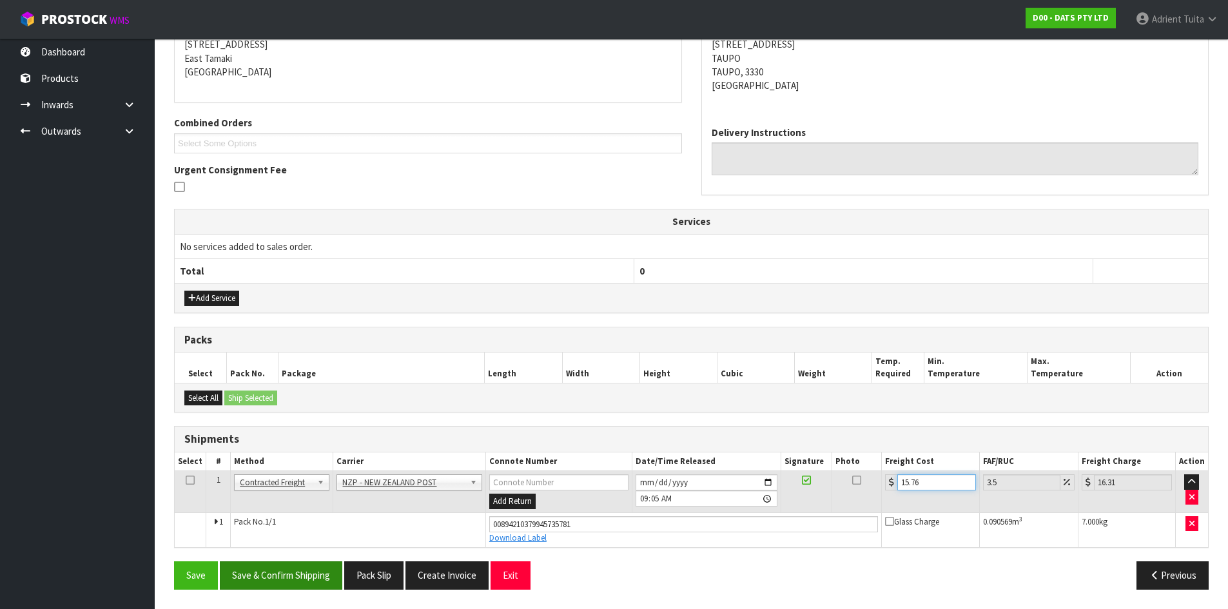
type input "15.76"
click at [278, 579] on button "Save & Confirm Shipping" at bounding box center [281, 575] width 122 height 28
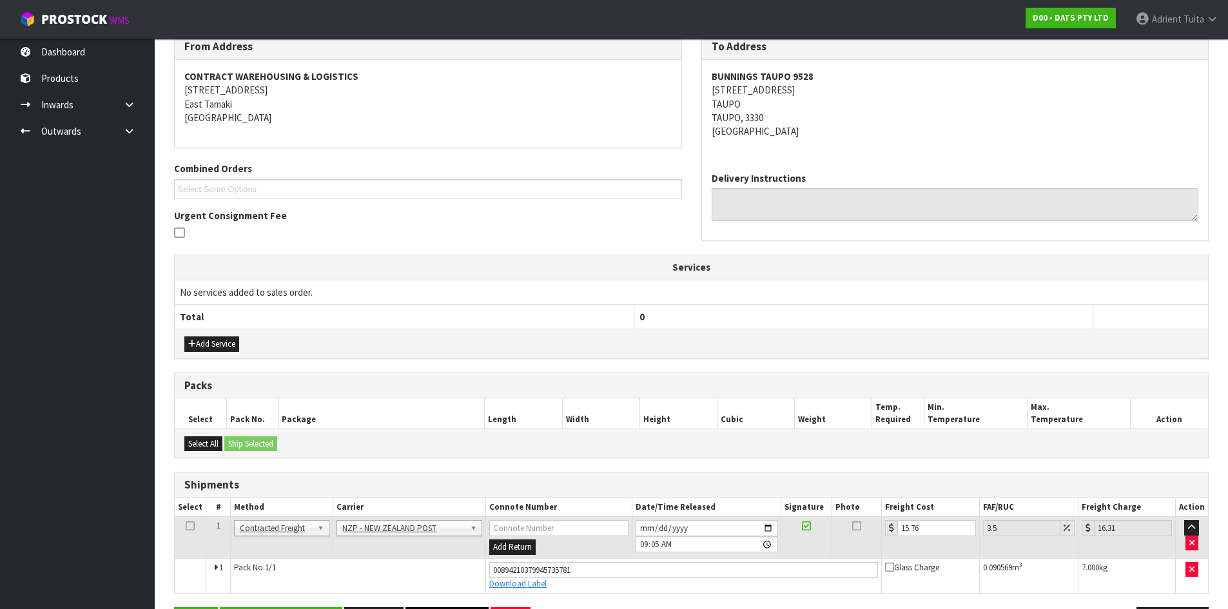
scroll to position [231, 0]
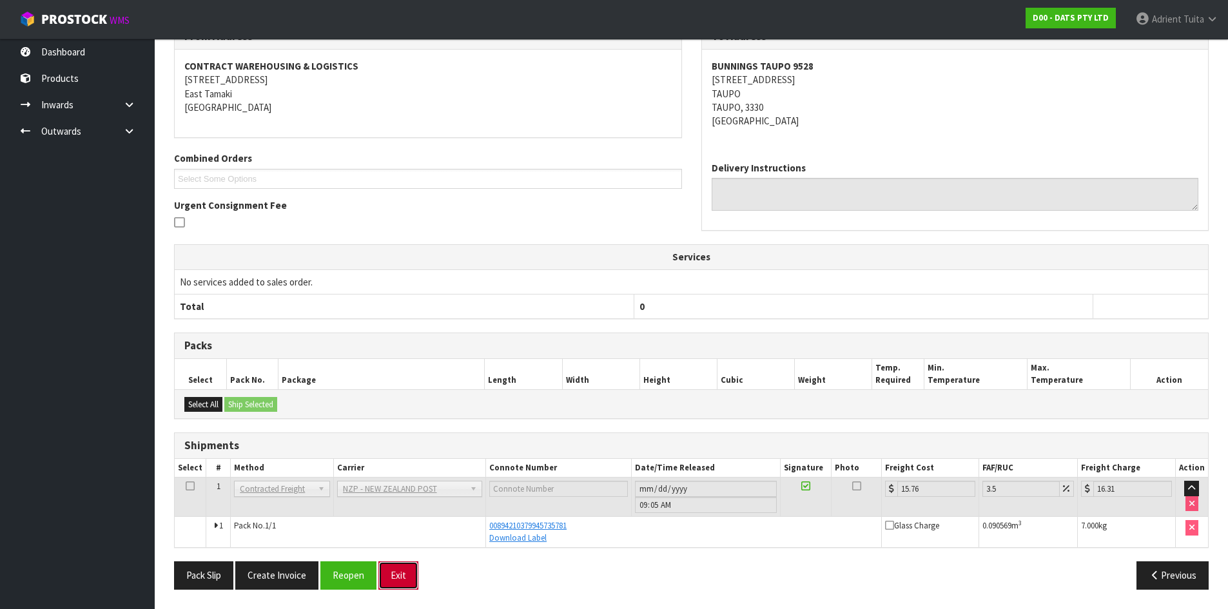
click at [402, 582] on button "Exit" at bounding box center [398, 575] width 40 height 28
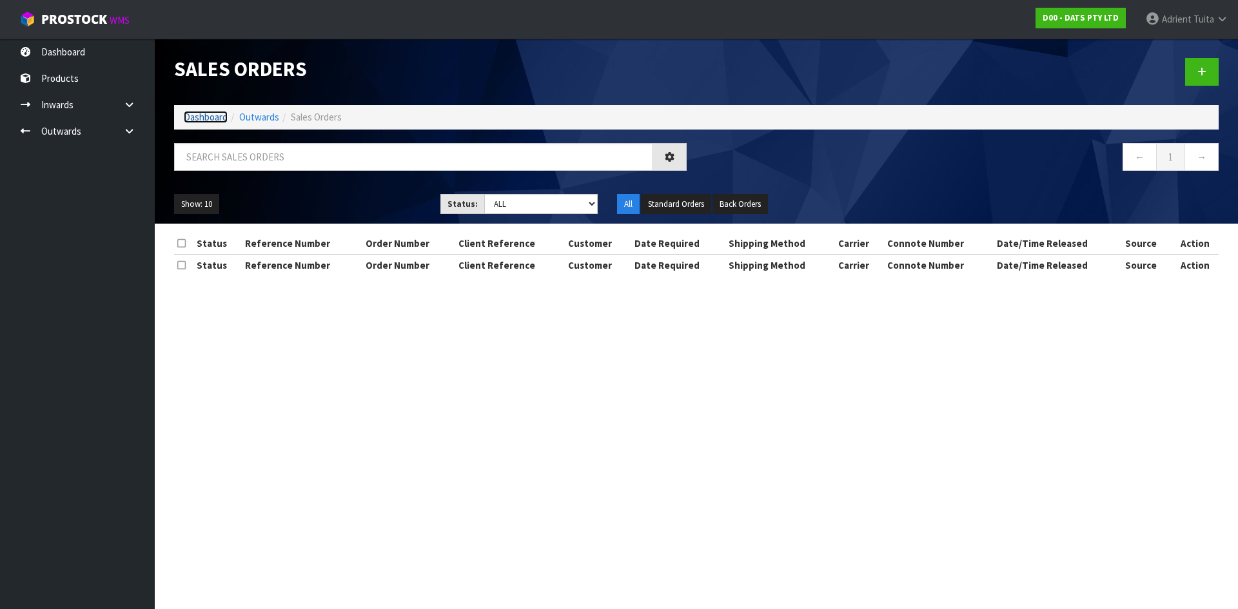
click at [210, 119] on link "Dashboard" at bounding box center [206, 117] width 44 height 12
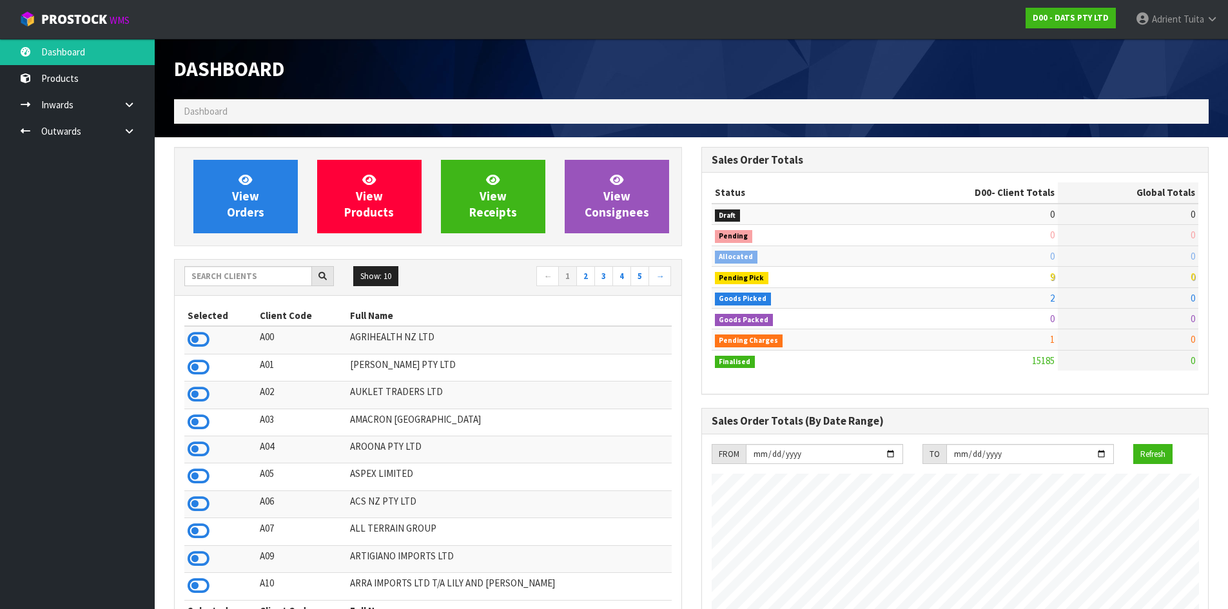
scroll to position [977, 527]
click at [197, 270] on input "text" at bounding box center [248, 276] width 128 height 20
type input "T01"
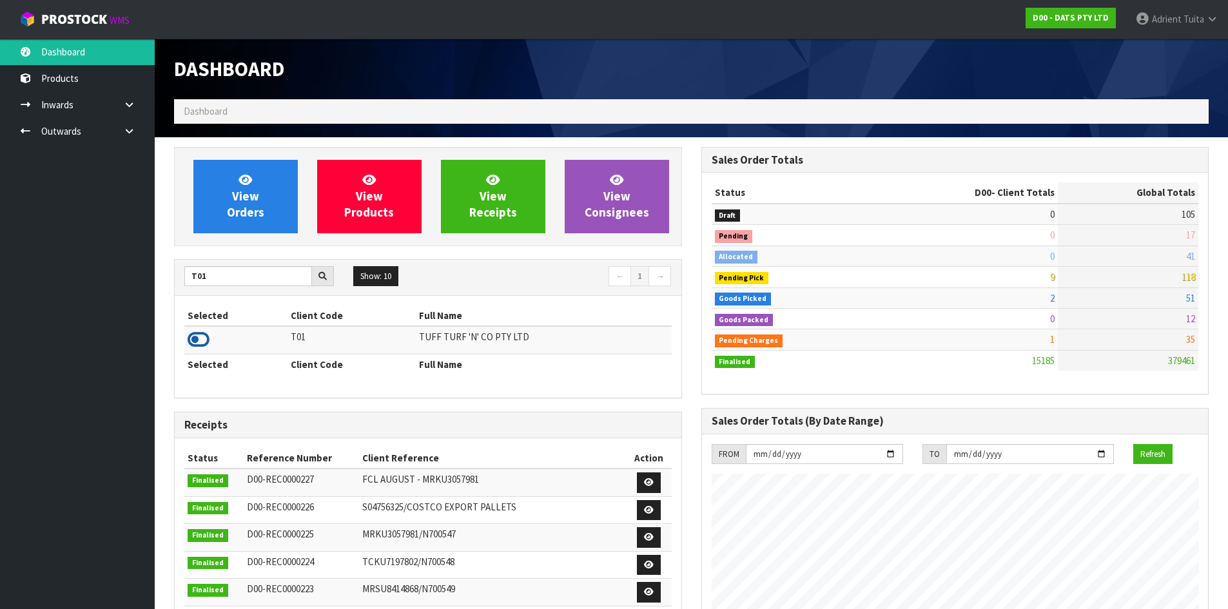
click at [204, 340] on icon at bounding box center [199, 339] width 22 height 19
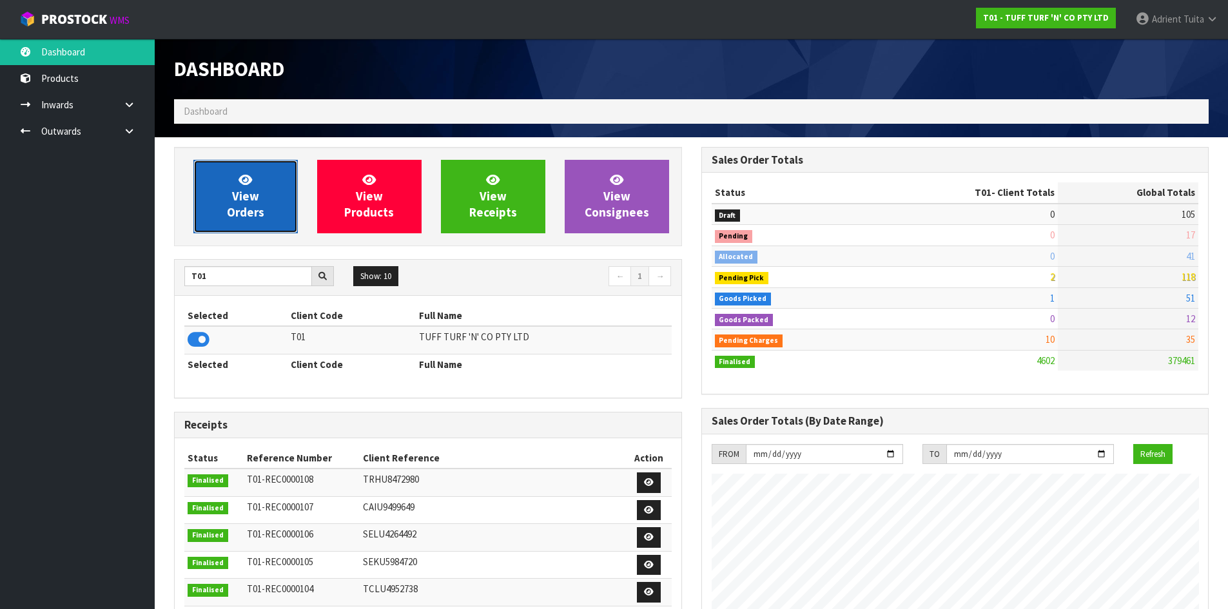
click at [230, 215] on span "View Orders" at bounding box center [245, 196] width 37 height 48
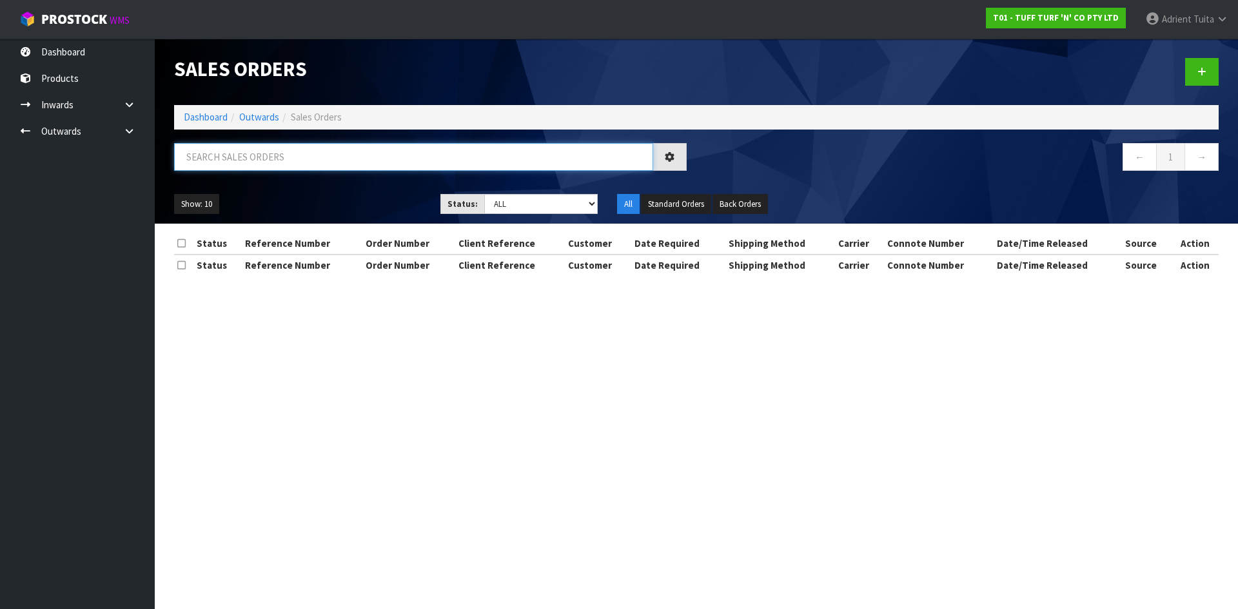
click at [260, 161] on input "text" at bounding box center [413, 157] width 479 height 28
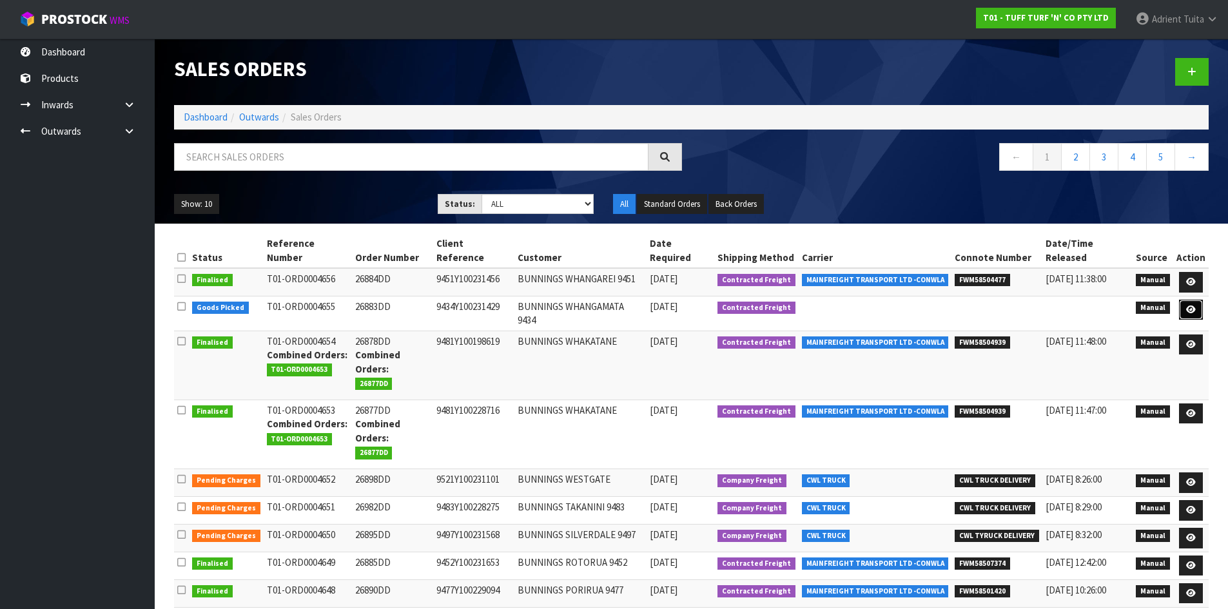
click at [1192, 306] on icon at bounding box center [1191, 310] width 10 height 8
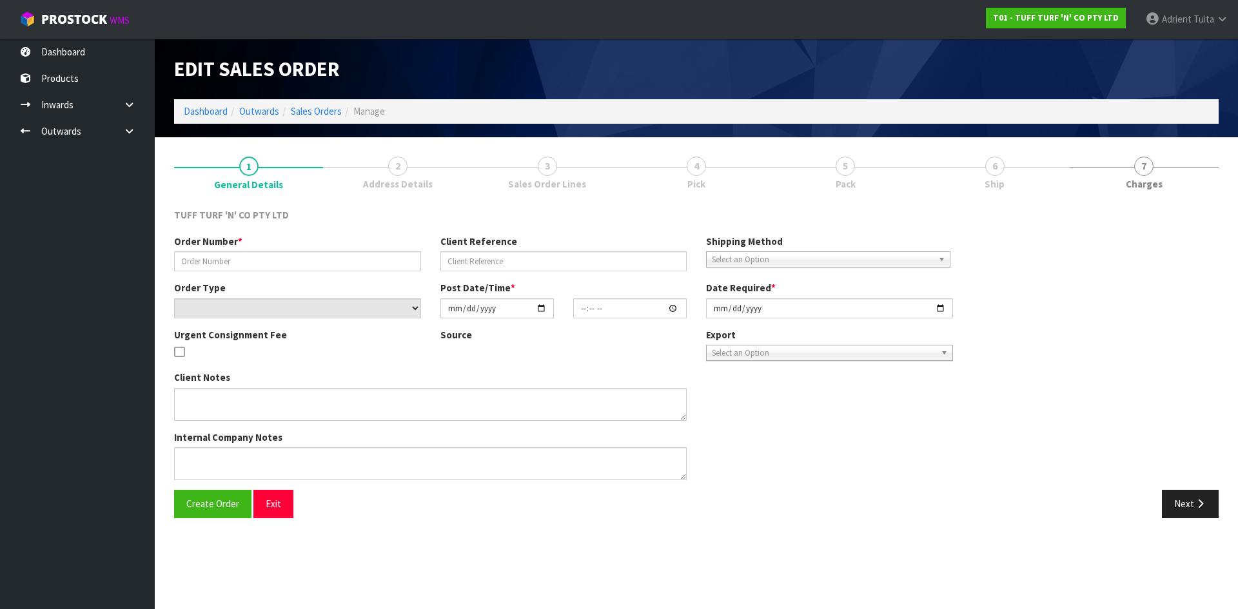
type input "26883DD"
type input "9434Y100231429"
select select "number:0"
type input "[DATE]"
type input "13:18:00.000"
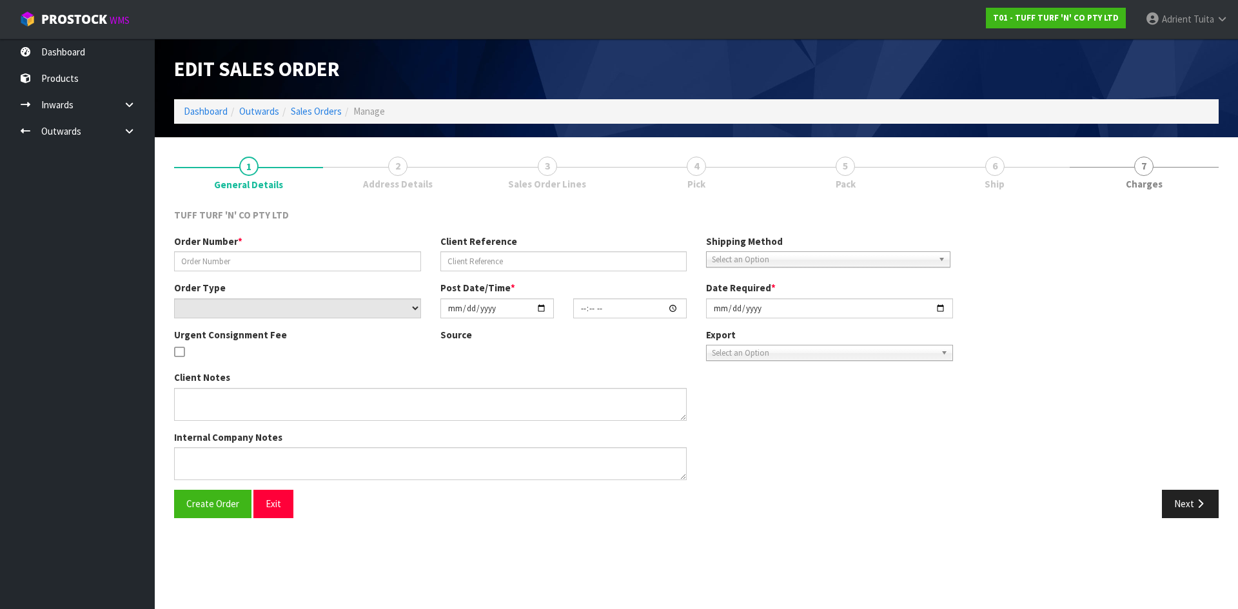
type input "[DATE]"
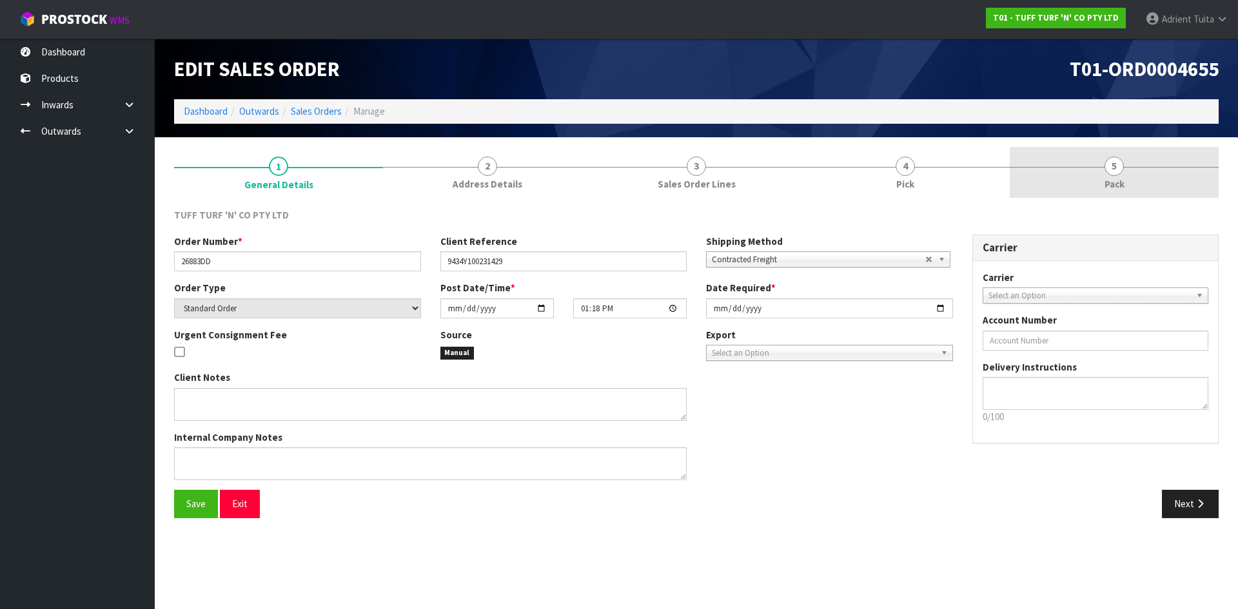
click at [868, 168] on link "4 Pick" at bounding box center [905, 172] width 209 height 51
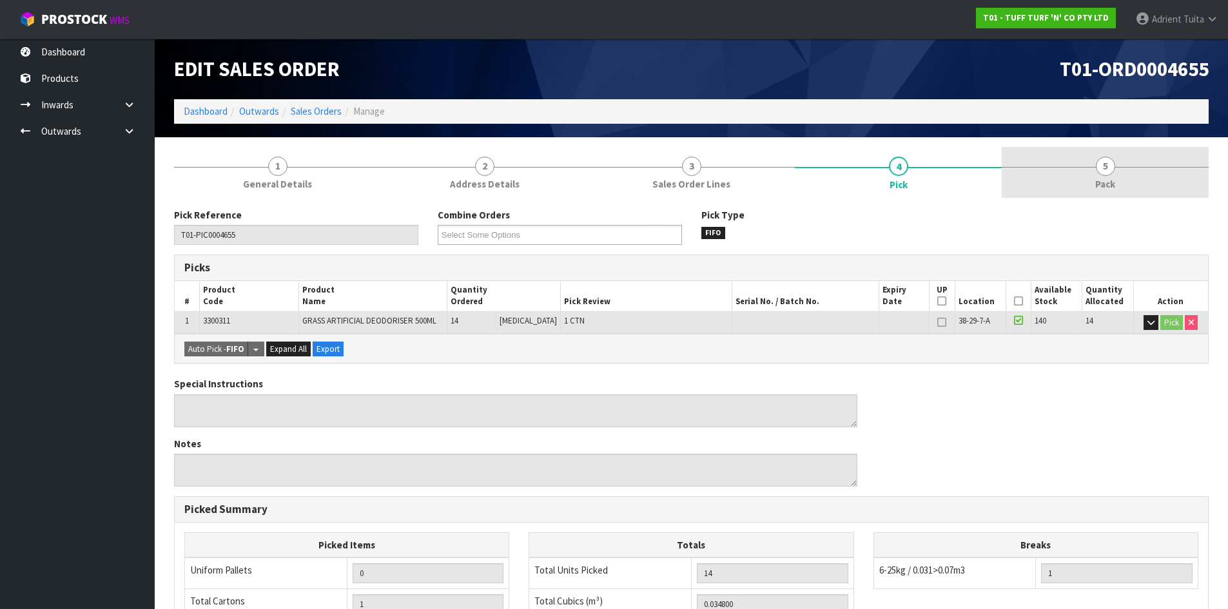
click at [1018, 165] on link "5 Pack" at bounding box center [1105, 172] width 207 height 51
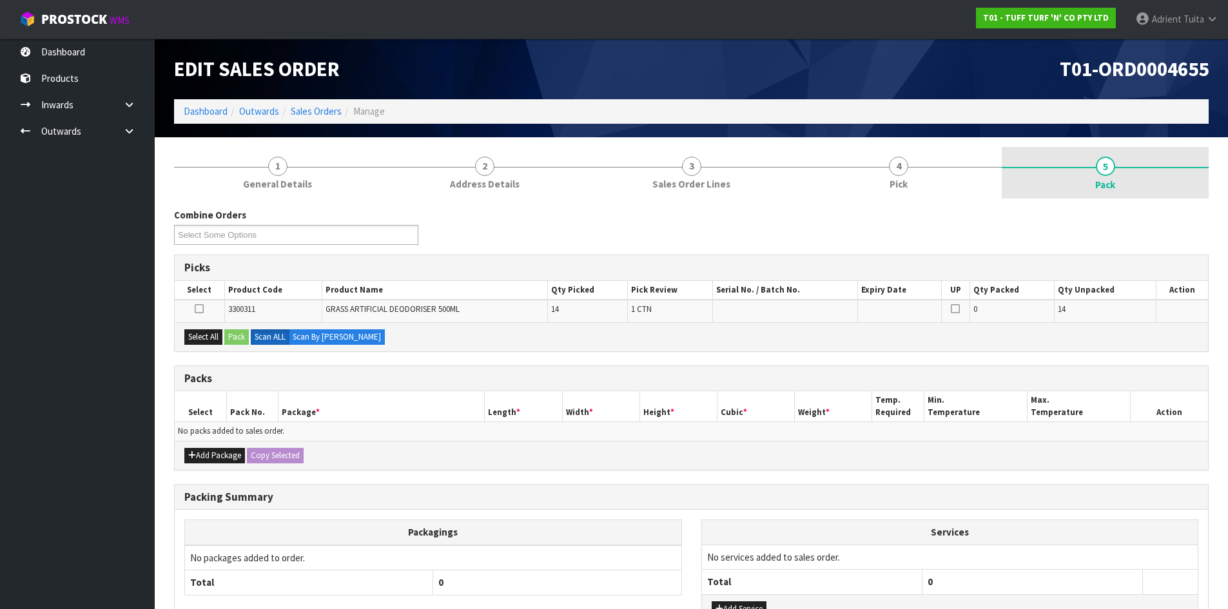
click at [1069, 164] on link "5 Pack" at bounding box center [1105, 173] width 207 height 52
click at [1071, 184] on link "5 Pack" at bounding box center [1105, 173] width 207 height 52
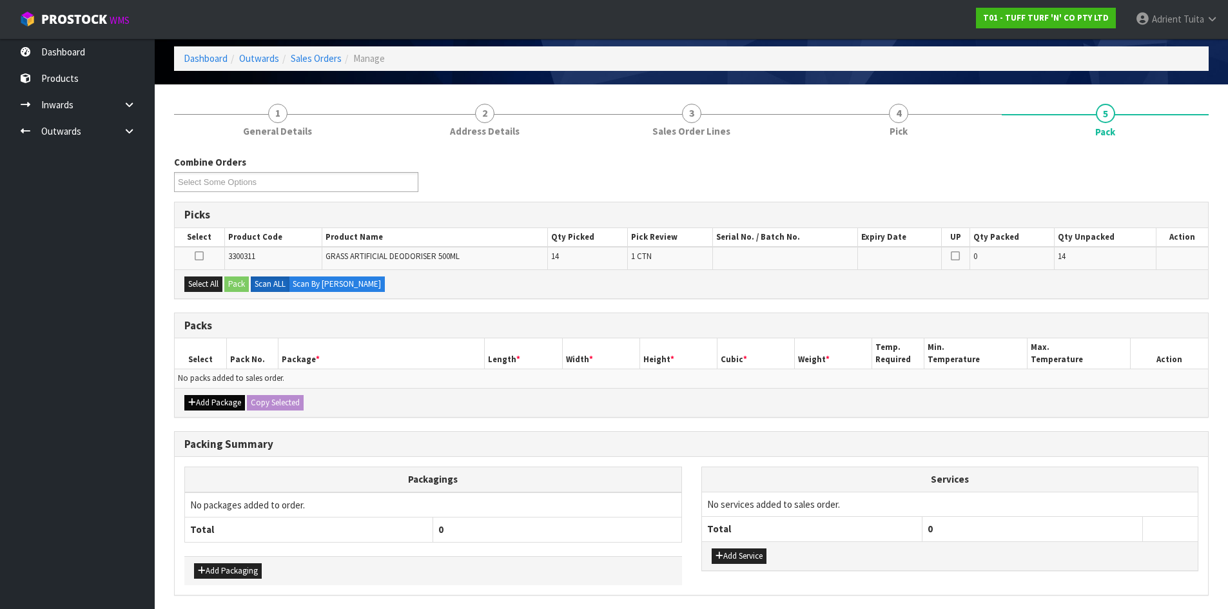
scroll to position [100, 0]
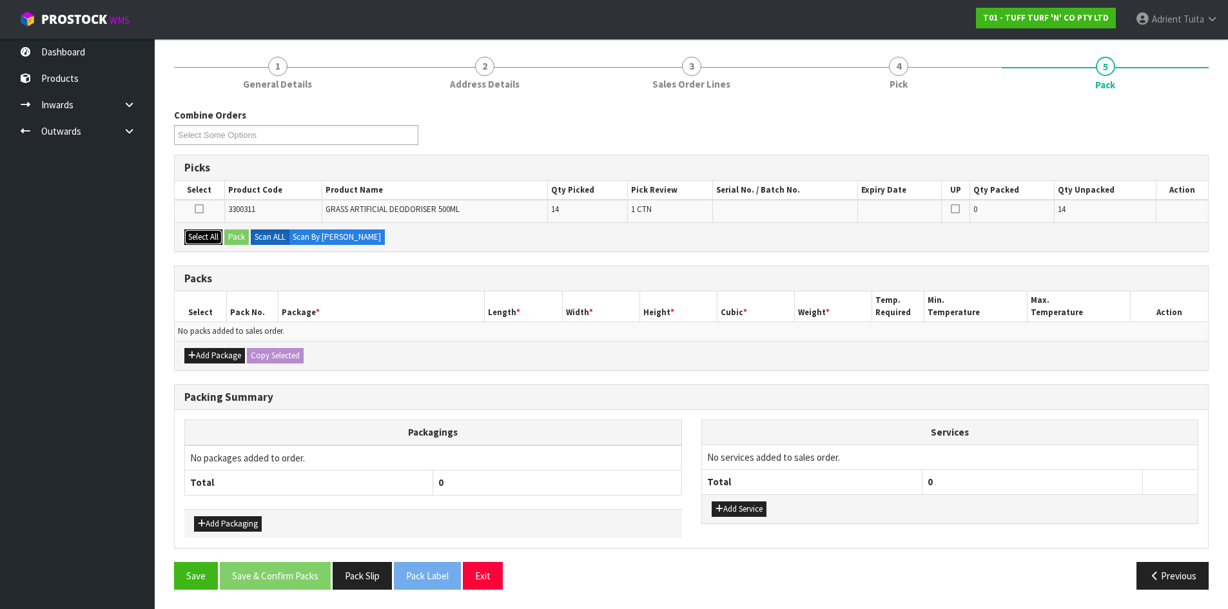
drag, startPoint x: 208, startPoint y: 234, endPoint x: 226, endPoint y: 236, distance: 18.2
click at [211, 234] on button "Select All" at bounding box center [203, 236] width 38 height 15
click at [243, 238] on button "Pack" at bounding box center [236, 236] width 24 height 15
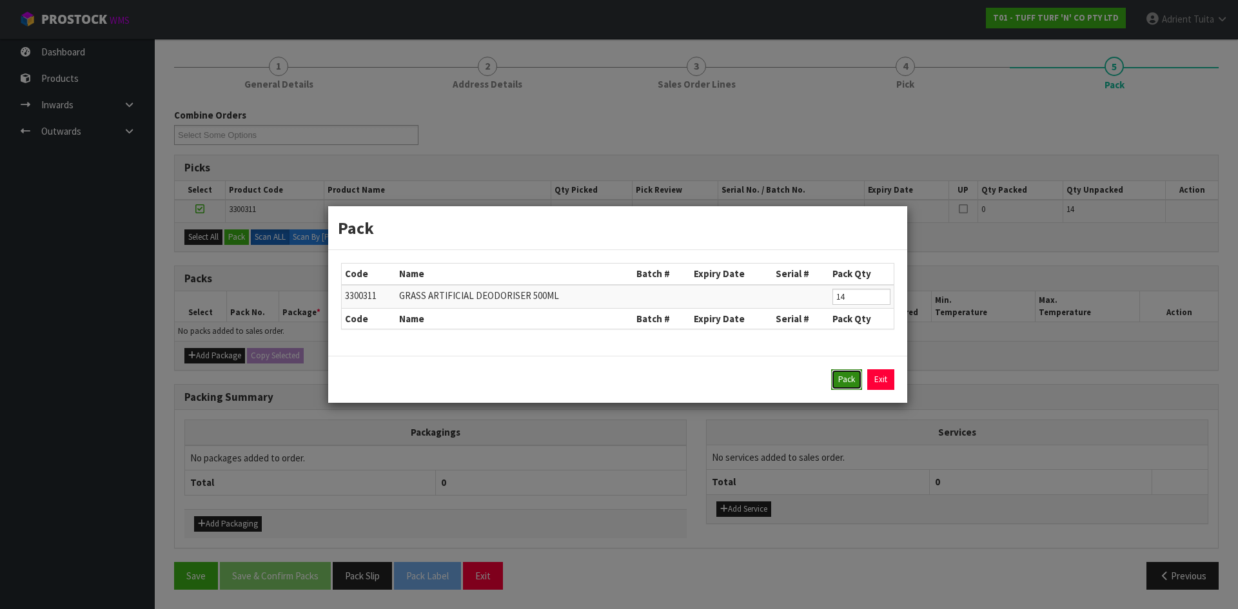
click at [851, 374] on button "Pack" at bounding box center [846, 379] width 31 height 21
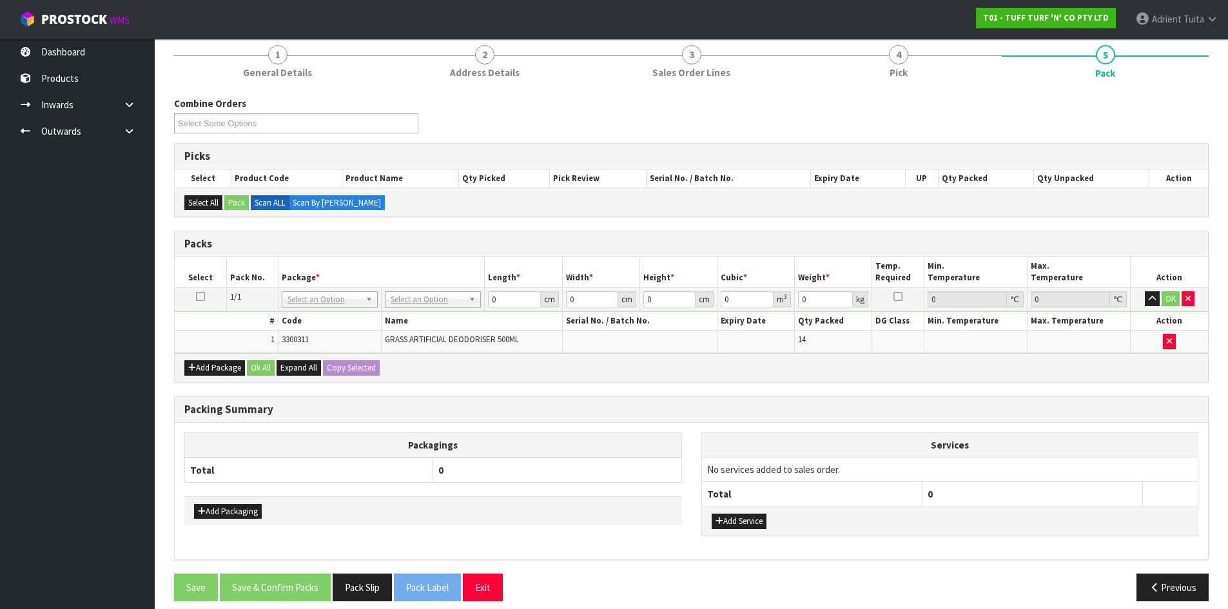
scroll to position [123, 0]
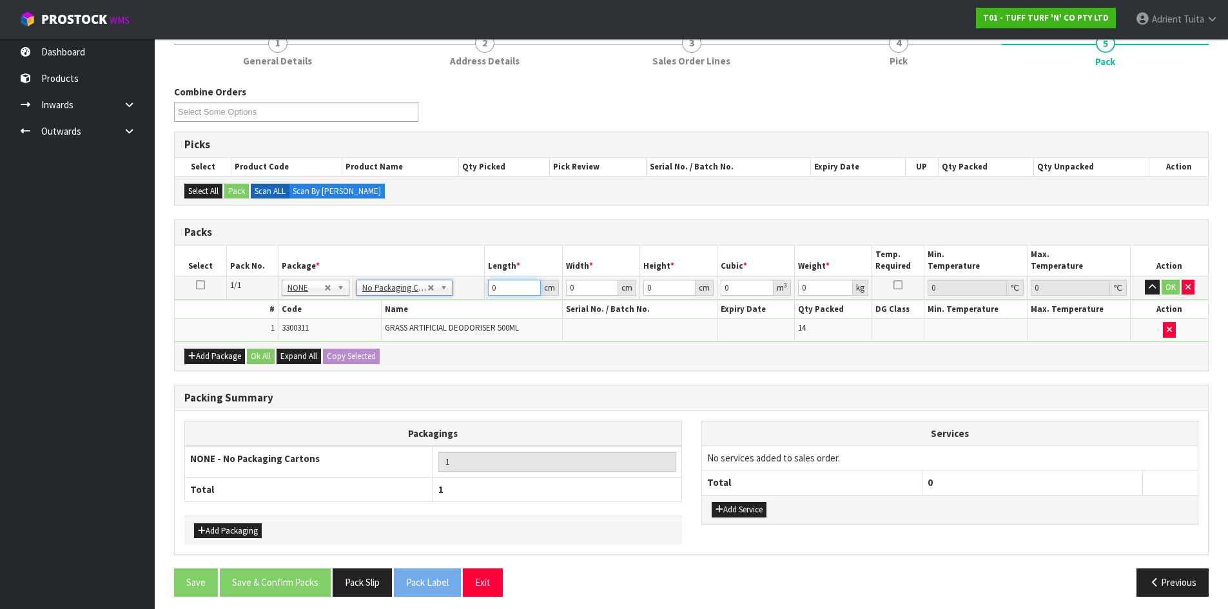
click at [520, 292] on input "0" at bounding box center [514, 288] width 52 height 16
type input "41"
type input "31"
type input "3"
type input "0.003813"
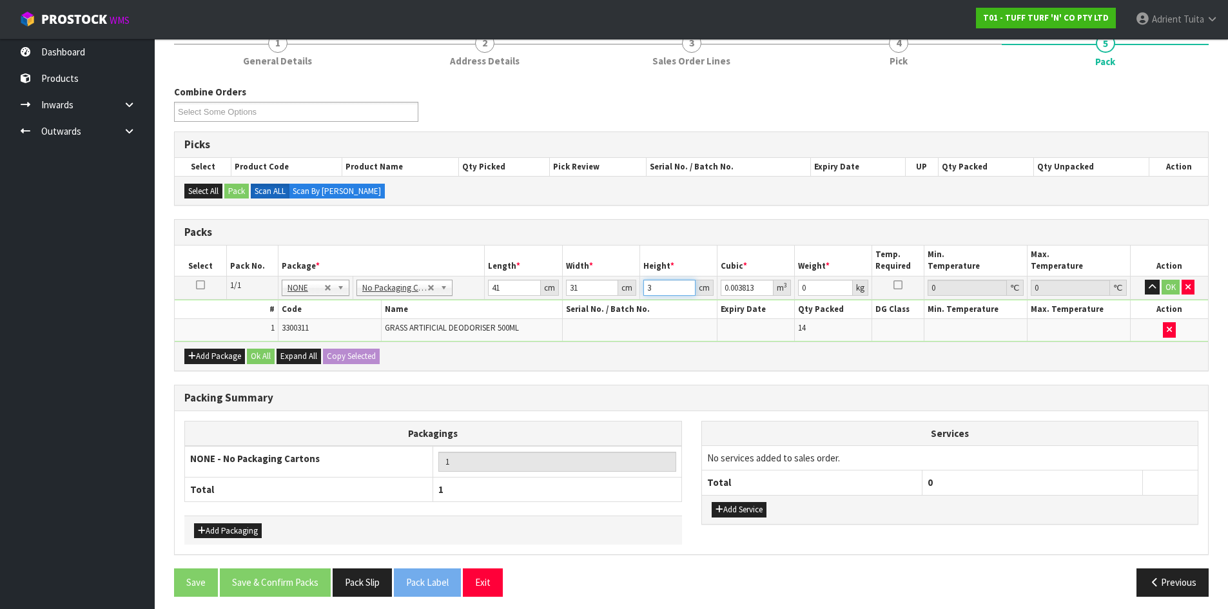
type input "30"
type input "0.03813"
type input "30"
type input "10"
click at [1172, 289] on button "OK" at bounding box center [1171, 287] width 18 height 15
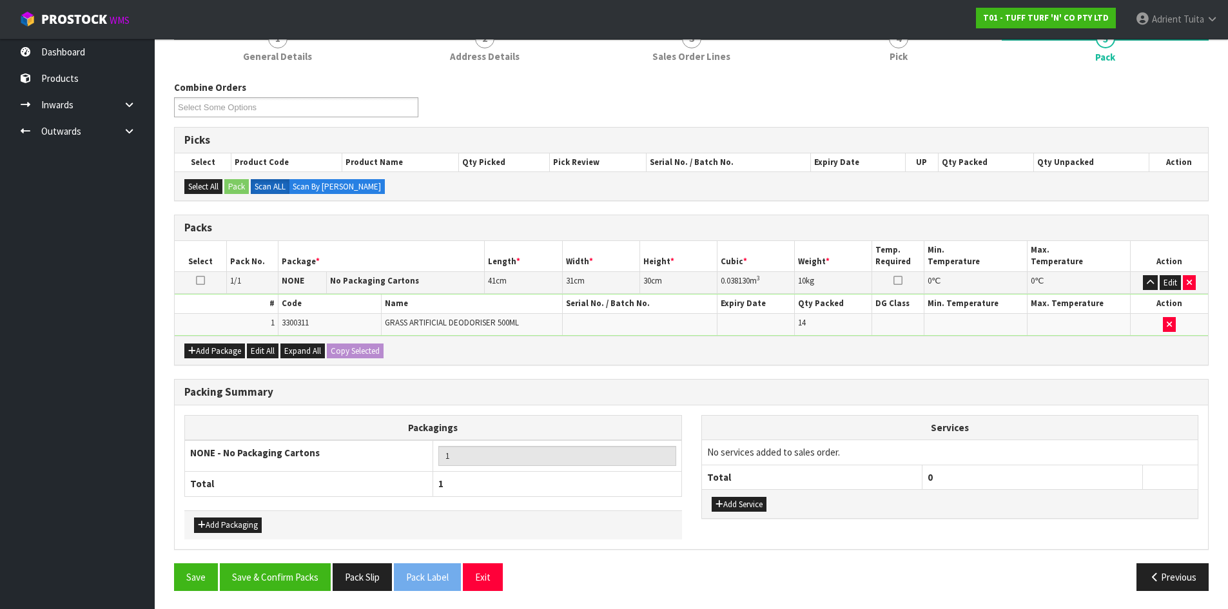
scroll to position [129, 0]
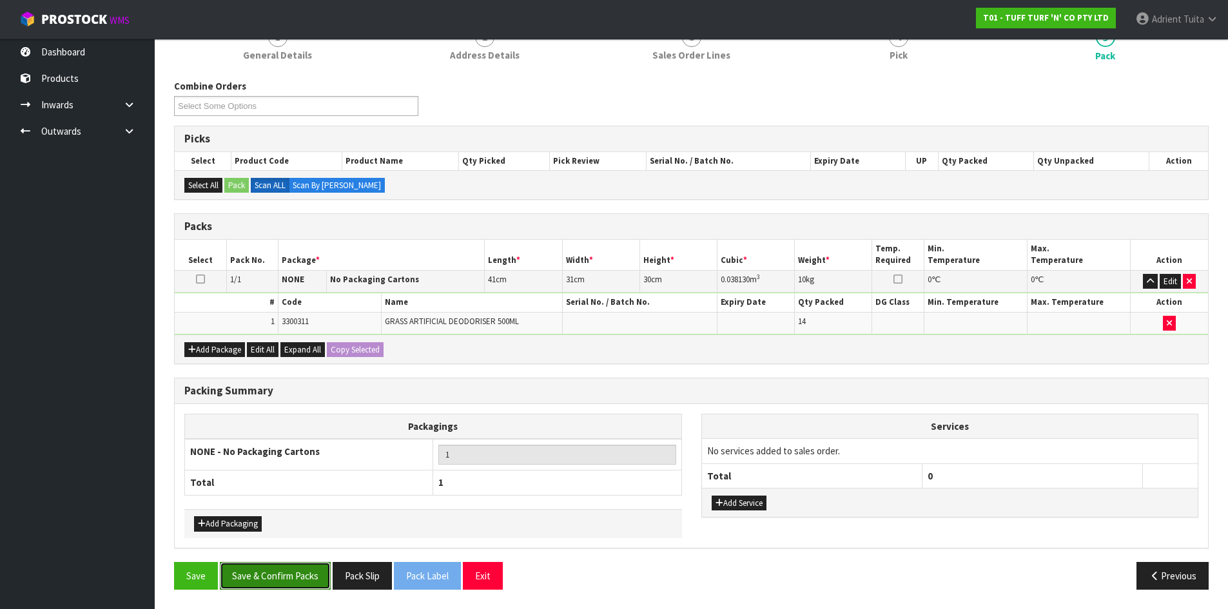
drag, startPoint x: 322, startPoint y: 571, endPoint x: 325, endPoint y: 561, distance: 10.8
click at [322, 570] on button "Save & Confirm Packs" at bounding box center [275, 576] width 111 height 28
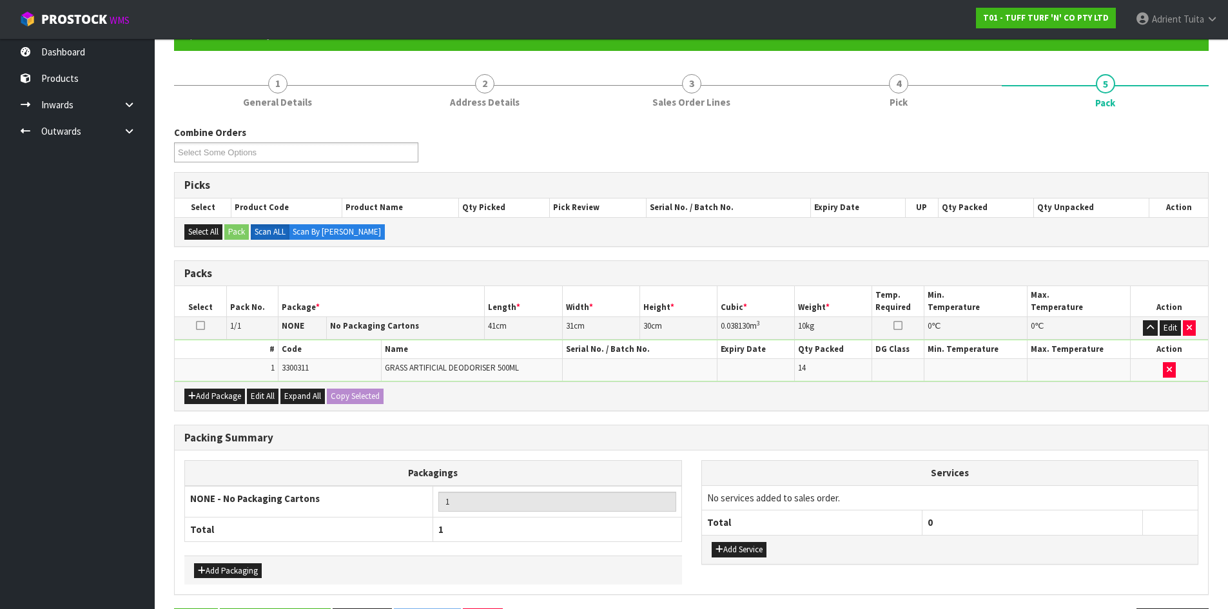
scroll to position [0, 0]
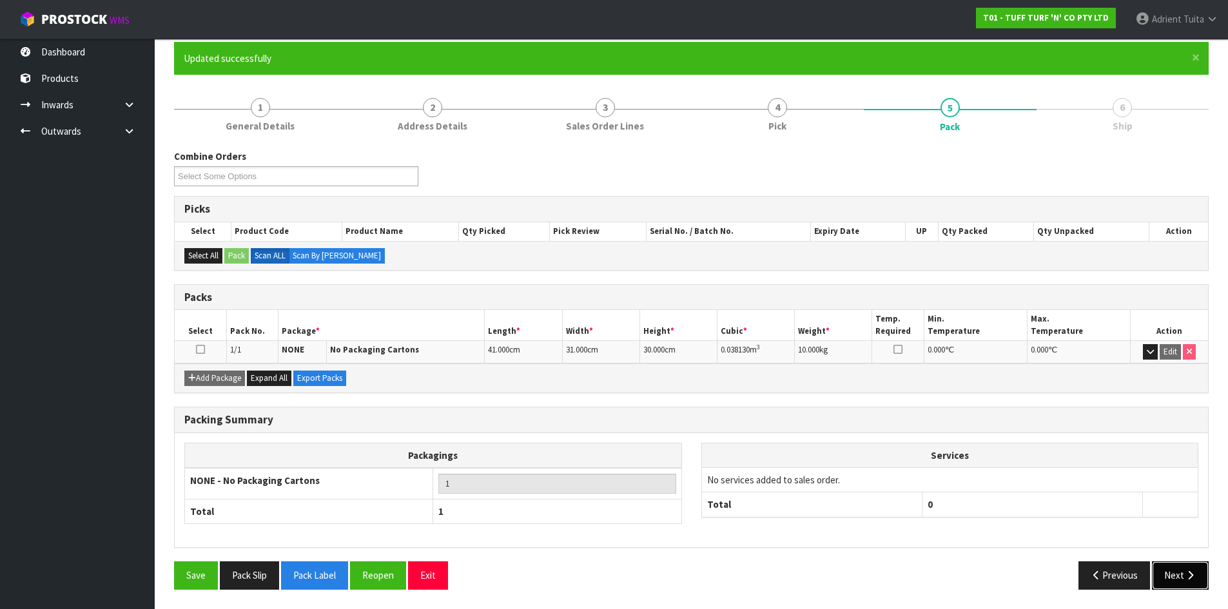
click at [1170, 579] on button "Next" at bounding box center [1180, 575] width 57 height 28
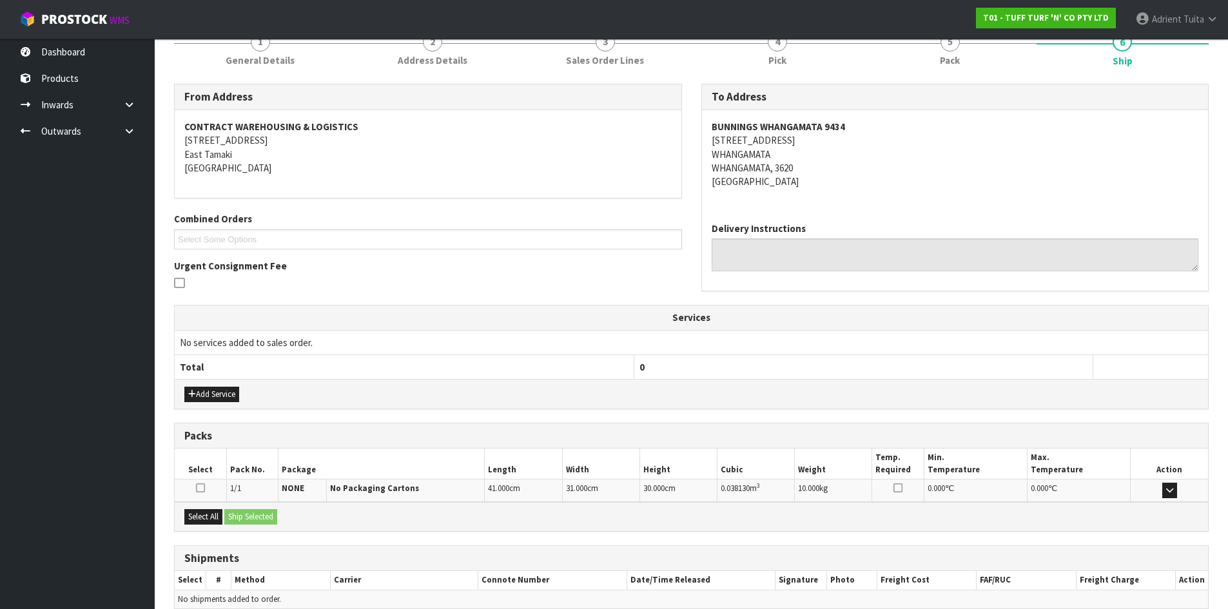
scroll to position [232, 0]
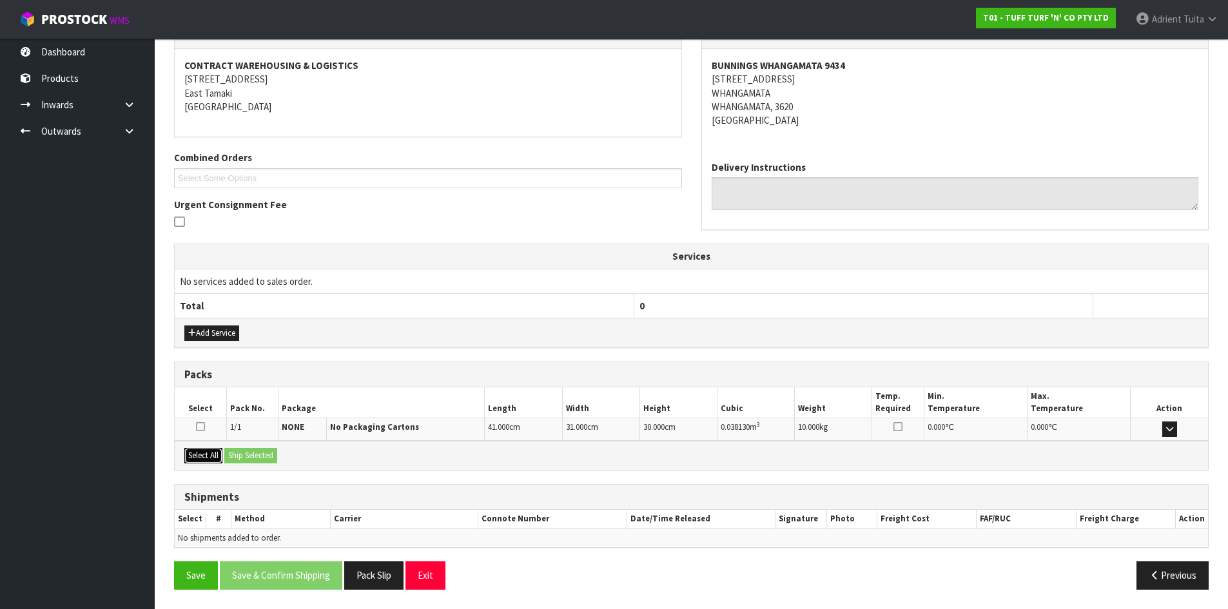
drag, startPoint x: 195, startPoint y: 452, endPoint x: 252, endPoint y: 456, distance: 57.5
click at [199, 453] on button "Select All" at bounding box center [203, 455] width 38 height 15
click at [252, 456] on button "Ship Selected" at bounding box center [250, 455] width 53 height 15
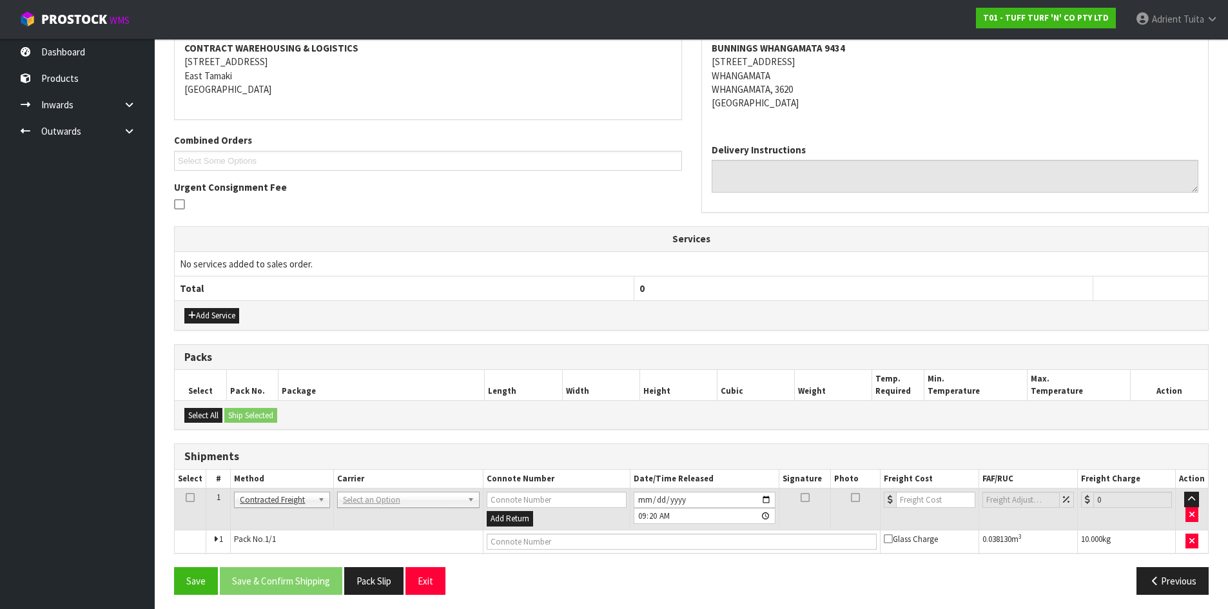
scroll to position [255, 0]
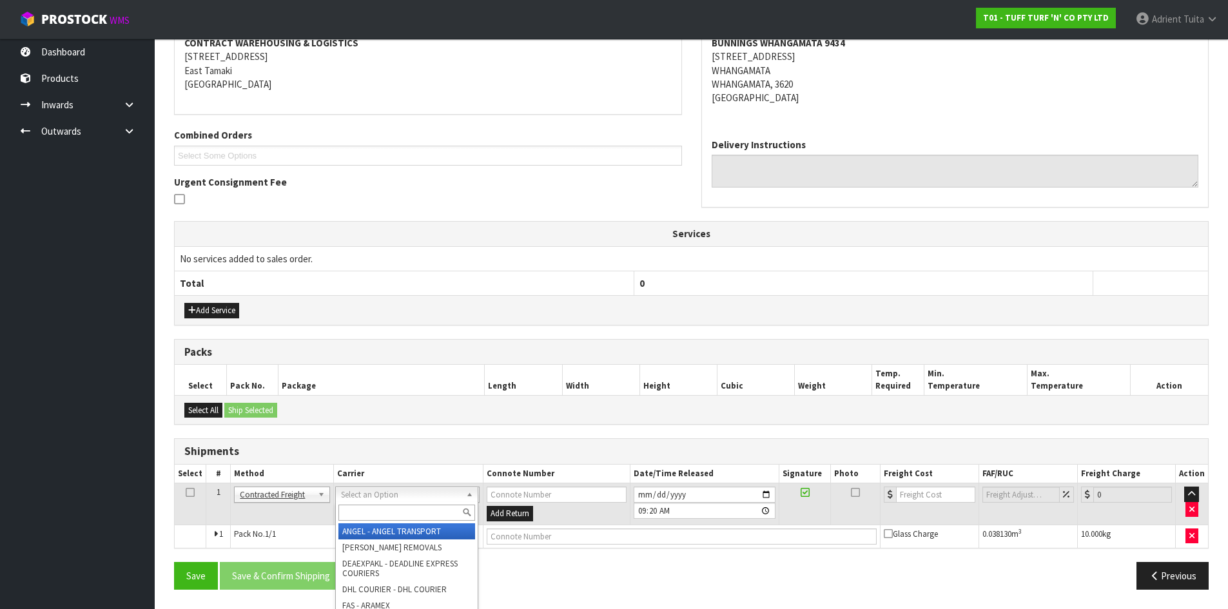
drag, startPoint x: 344, startPoint y: 499, endPoint x: 344, endPoint y: 509, distance: 10.3
click at [345, 506] on input "text" at bounding box center [406, 513] width 137 height 16
type input "nzp"
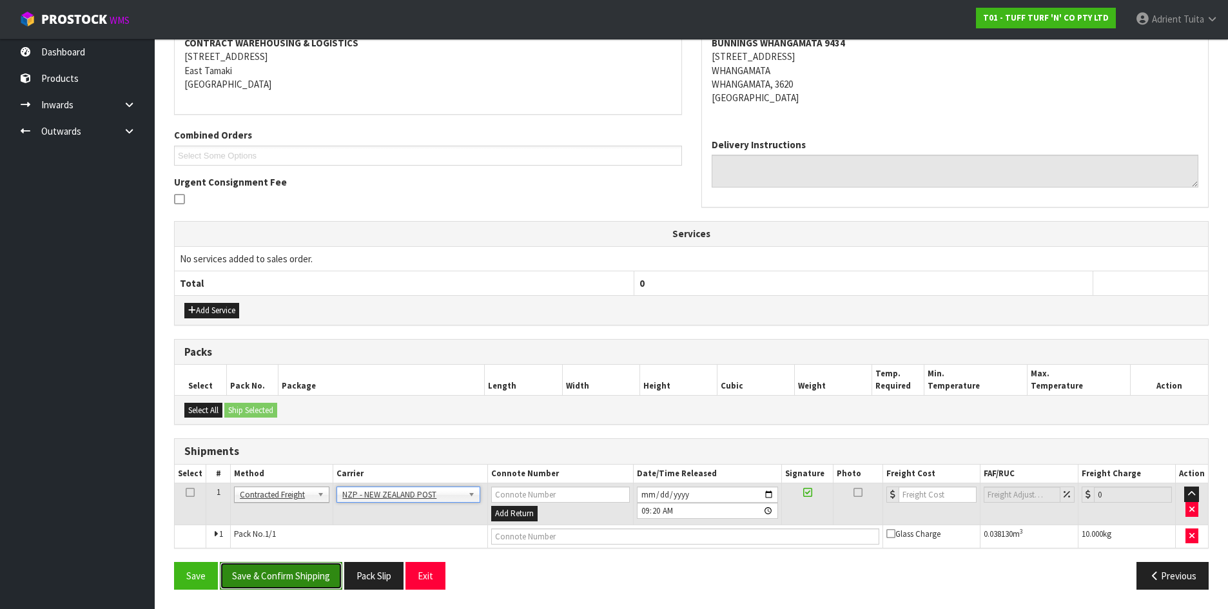
click at [302, 585] on button "Save & Confirm Shipping" at bounding box center [281, 576] width 122 height 28
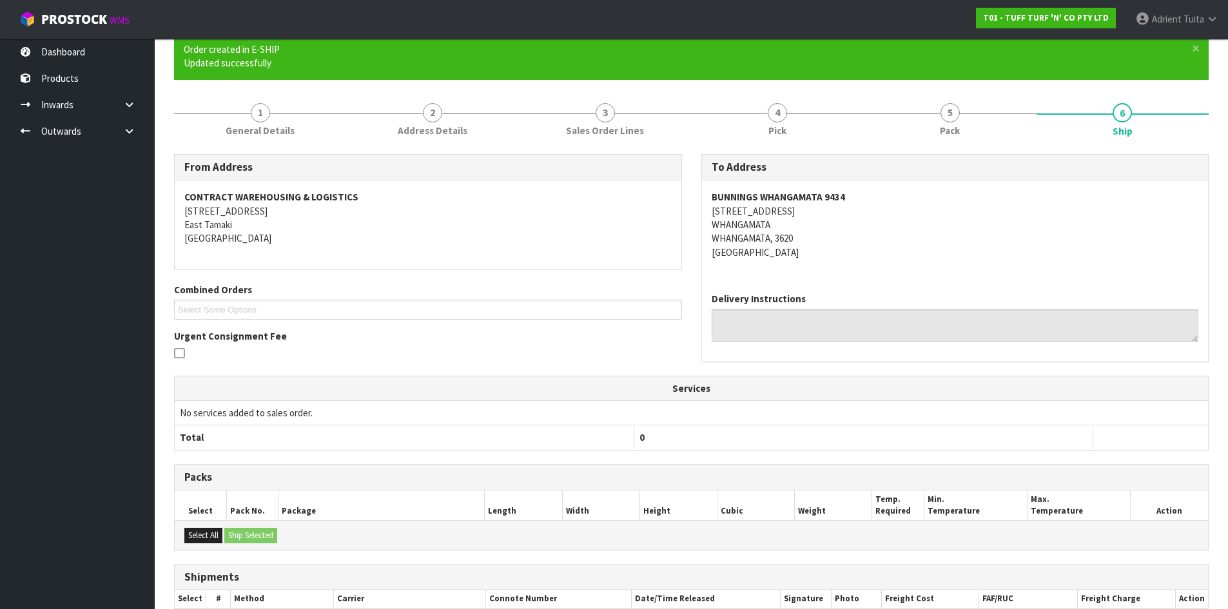
scroll to position [237, 0]
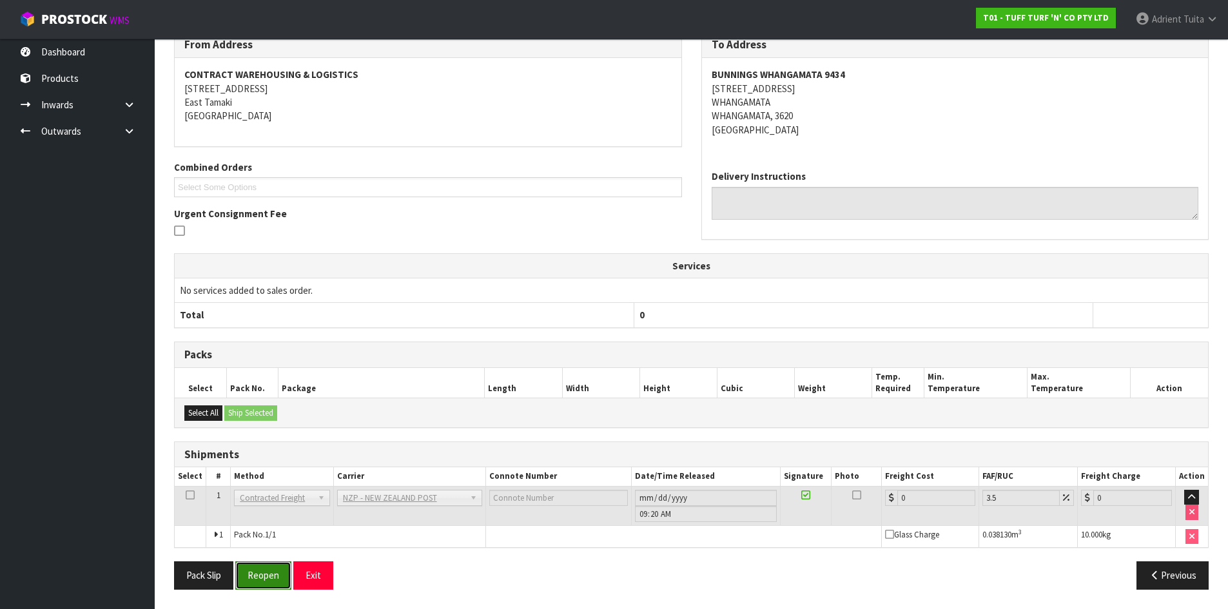
click at [258, 571] on button "Reopen" at bounding box center [263, 575] width 56 height 28
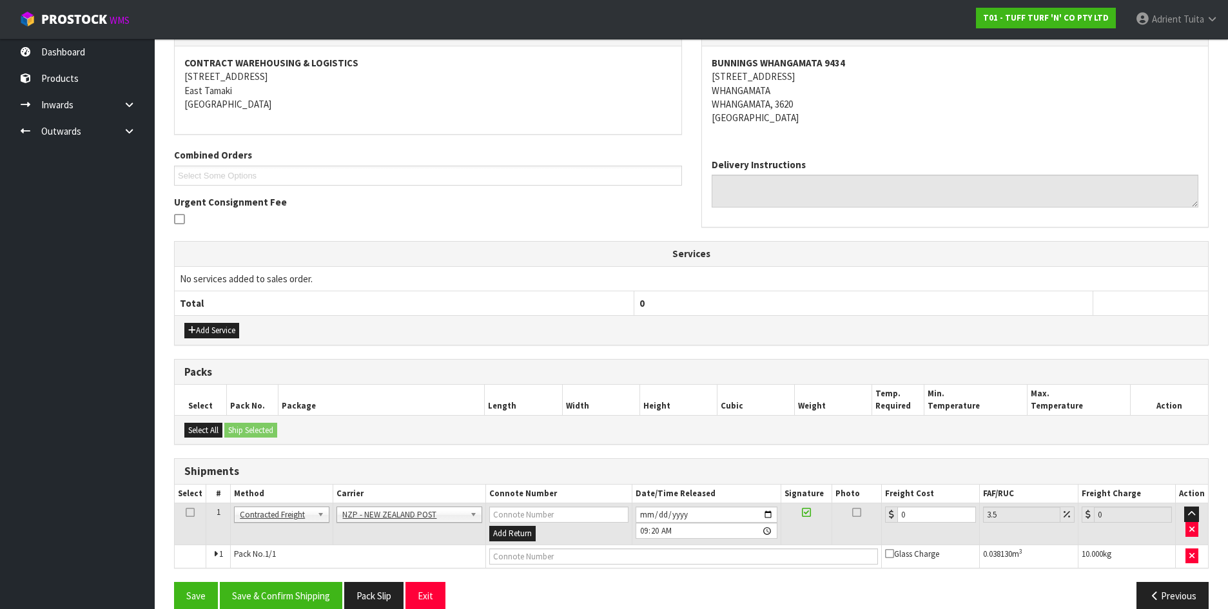
scroll to position [255, 0]
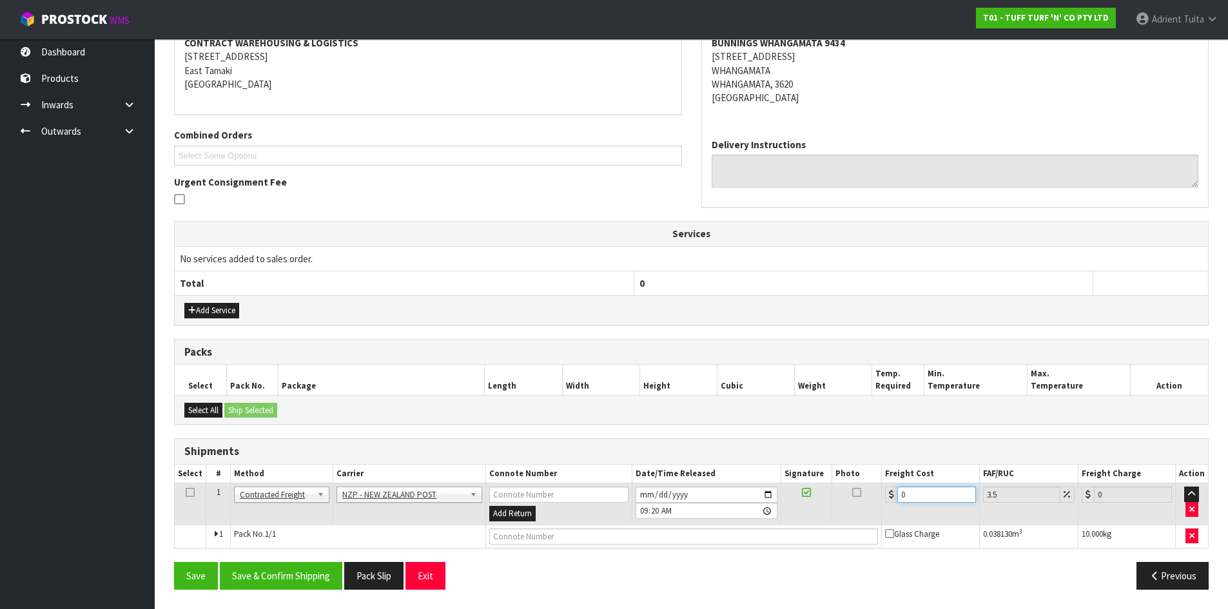
click at [918, 495] on input "0" at bounding box center [936, 495] width 78 height 16
type input "7"
type input "7.24"
type input "7.3"
type input "7.56"
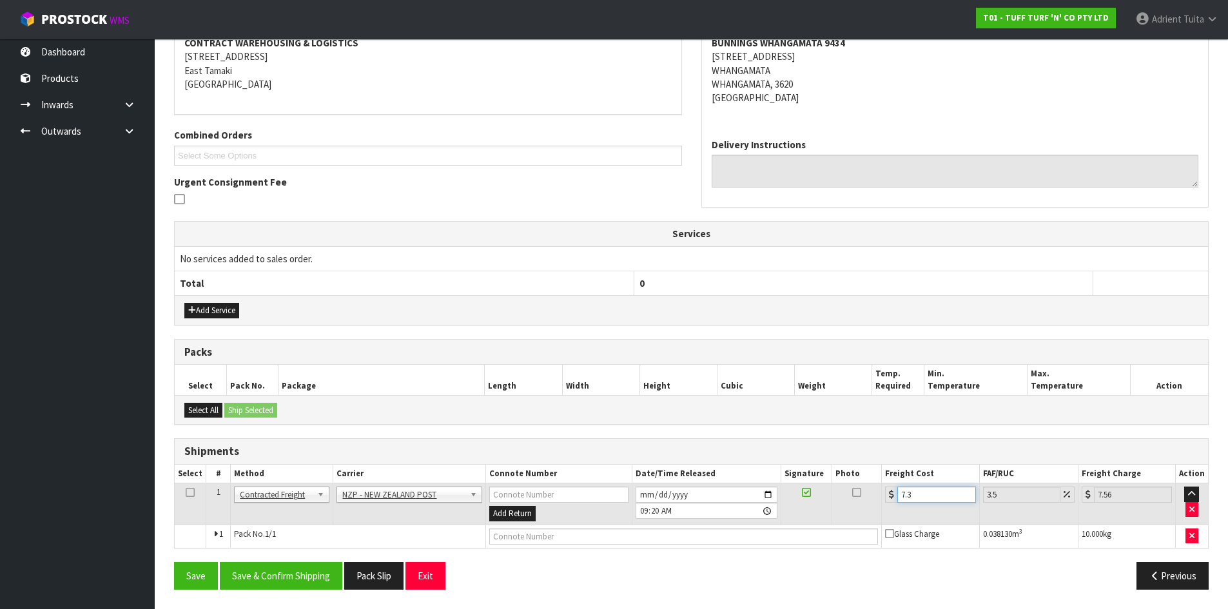
type input "7.31"
type input "7.57"
type input "7.31"
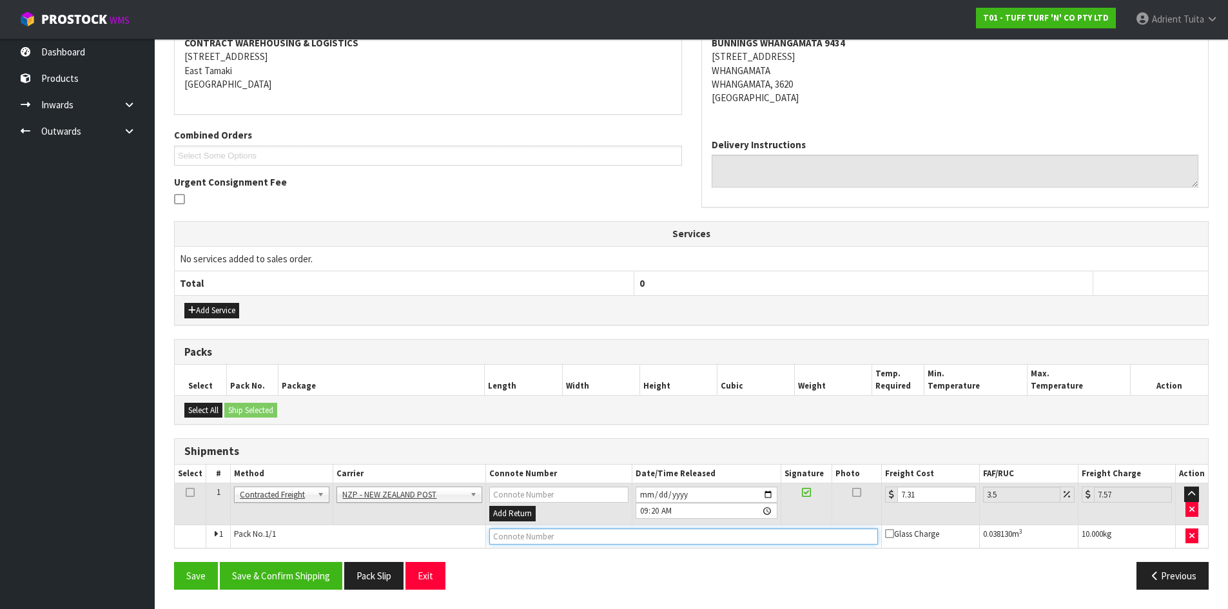
click at [594, 540] on input "text" at bounding box center [683, 537] width 389 height 16
type input "00894210379945746640"
click at [174, 562] on button "Save" at bounding box center [196, 576] width 44 height 28
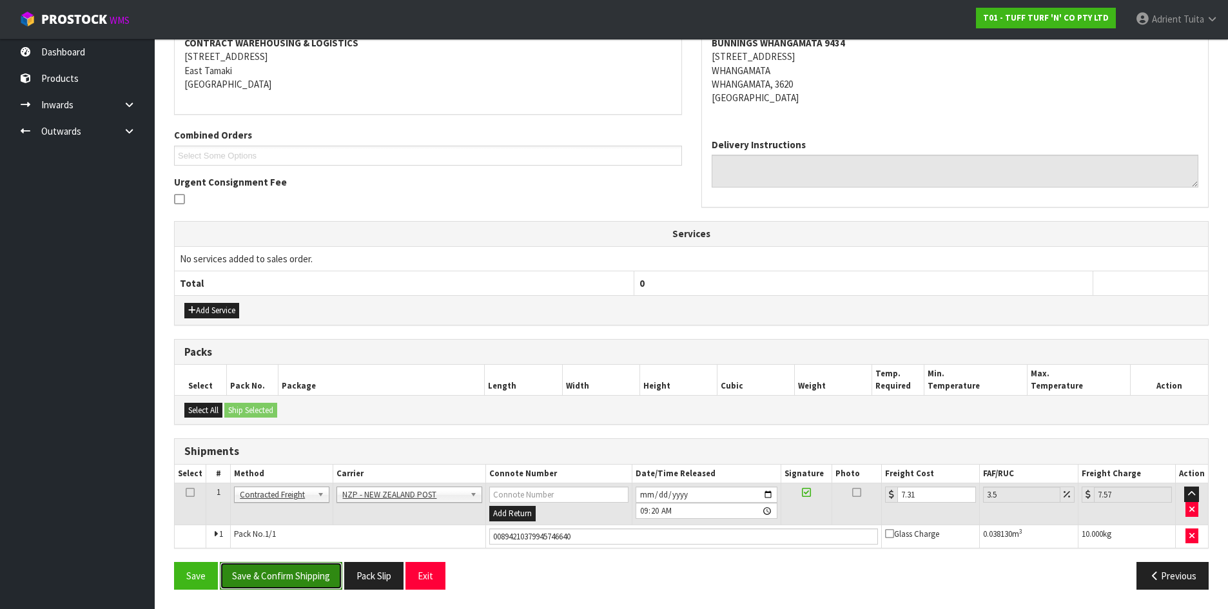
click at [320, 568] on button "Save & Confirm Shipping" at bounding box center [281, 576] width 122 height 28
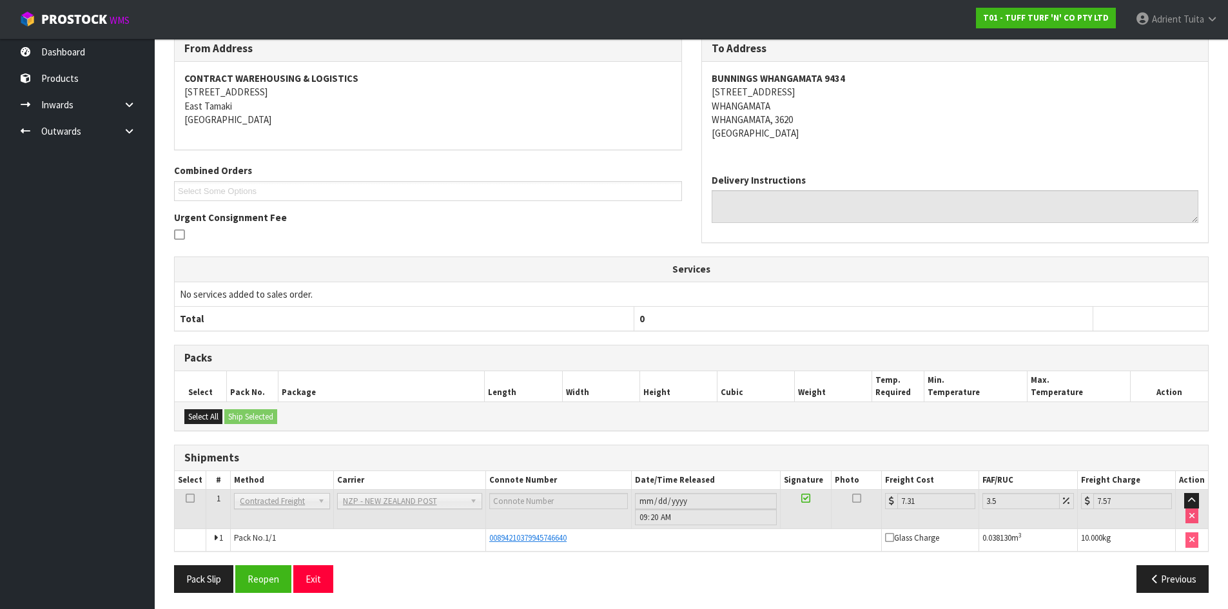
scroll to position [222, 0]
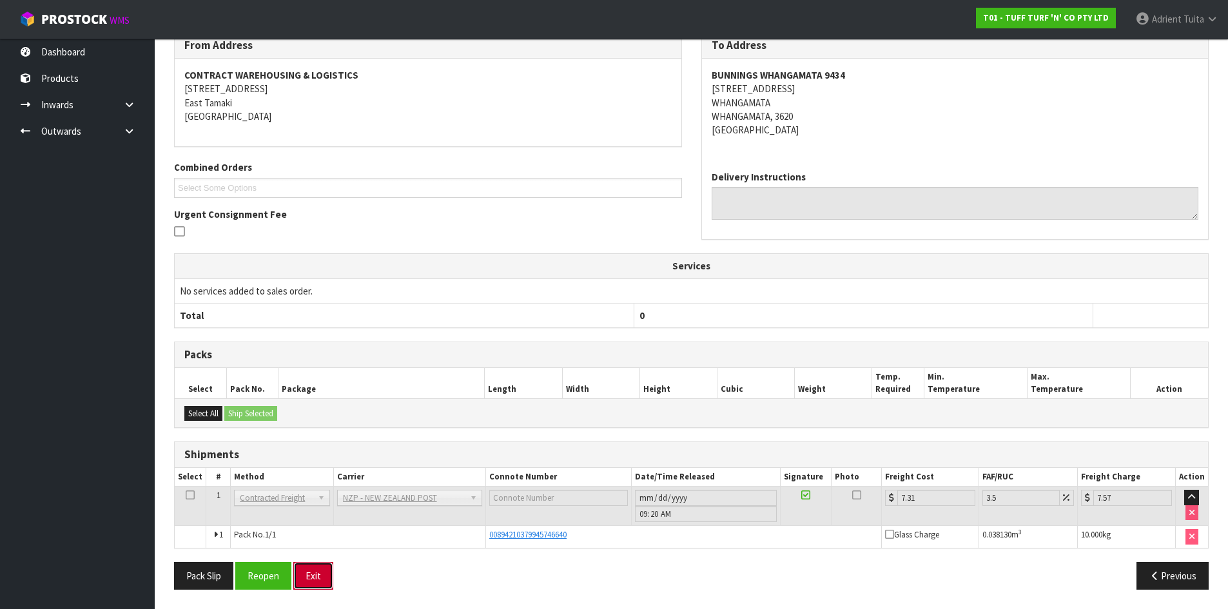
click at [326, 572] on button "Exit" at bounding box center [313, 576] width 40 height 28
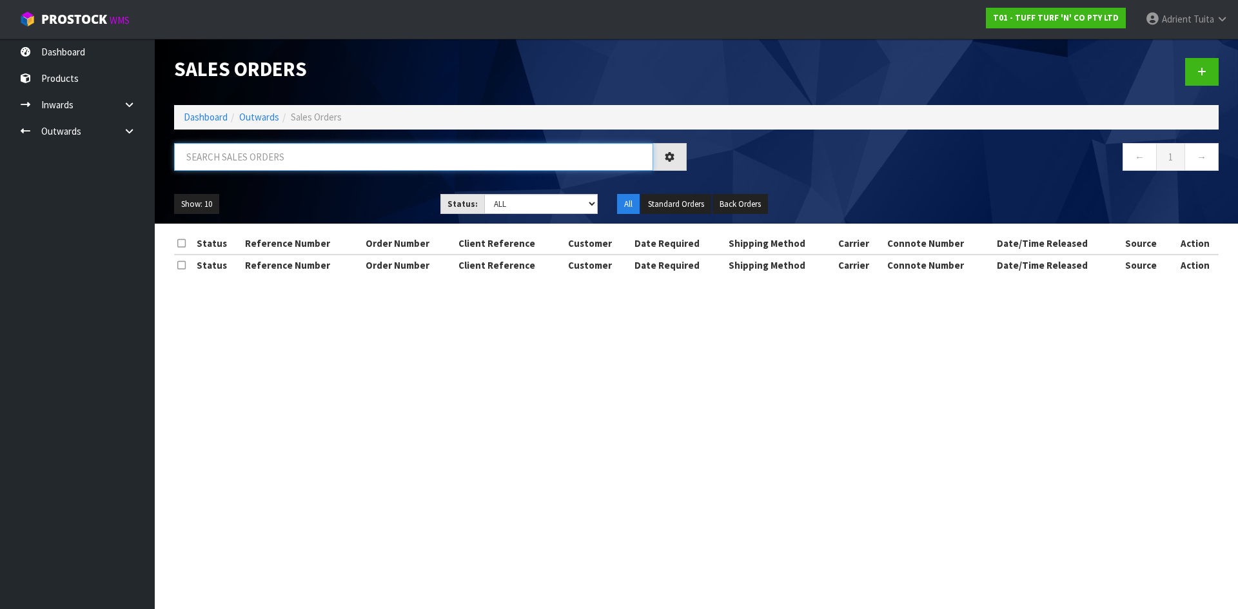
click at [277, 151] on input "text" at bounding box center [413, 157] width 479 height 28
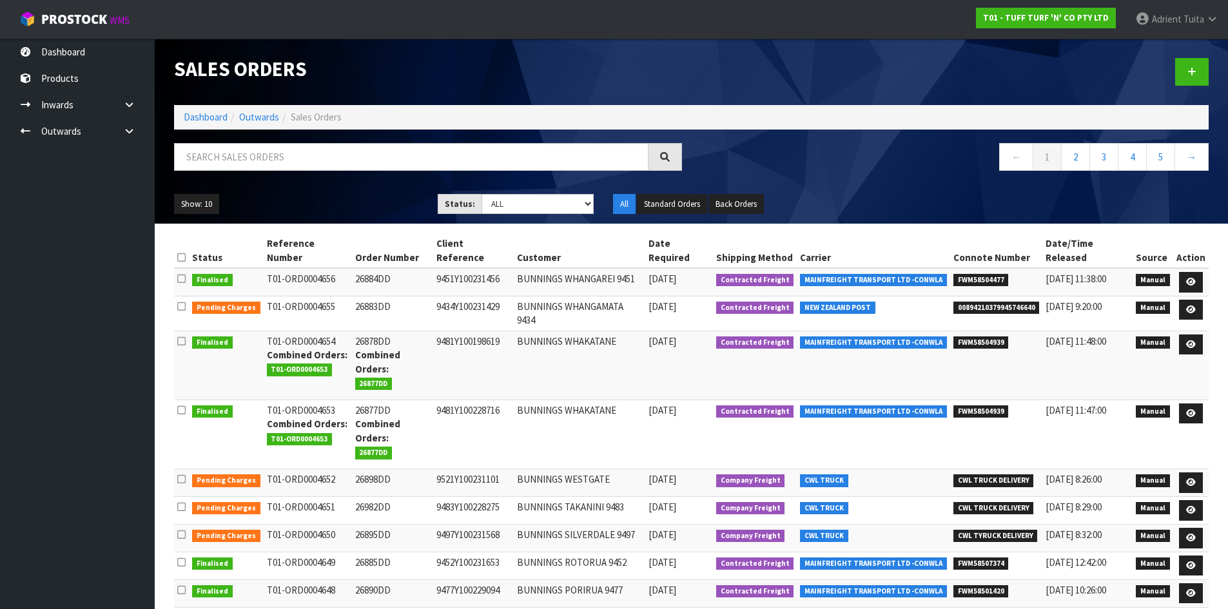
click at [206, 126] on ol "Dashboard Outwards Sales Orders" at bounding box center [691, 117] width 1035 height 24
click at [208, 119] on link "Dashboard" at bounding box center [206, 117] width 44 height 12
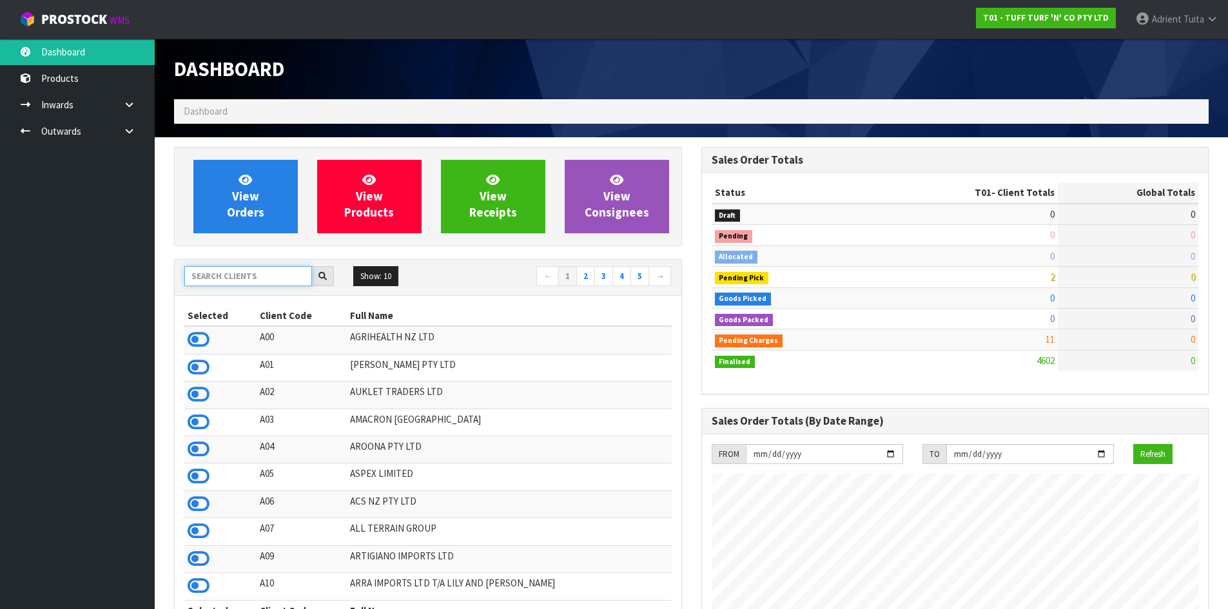
scroll to position [977, 527]
click at [215, 278] on input "text" at bounding box center [248, 276] width 128 height 20
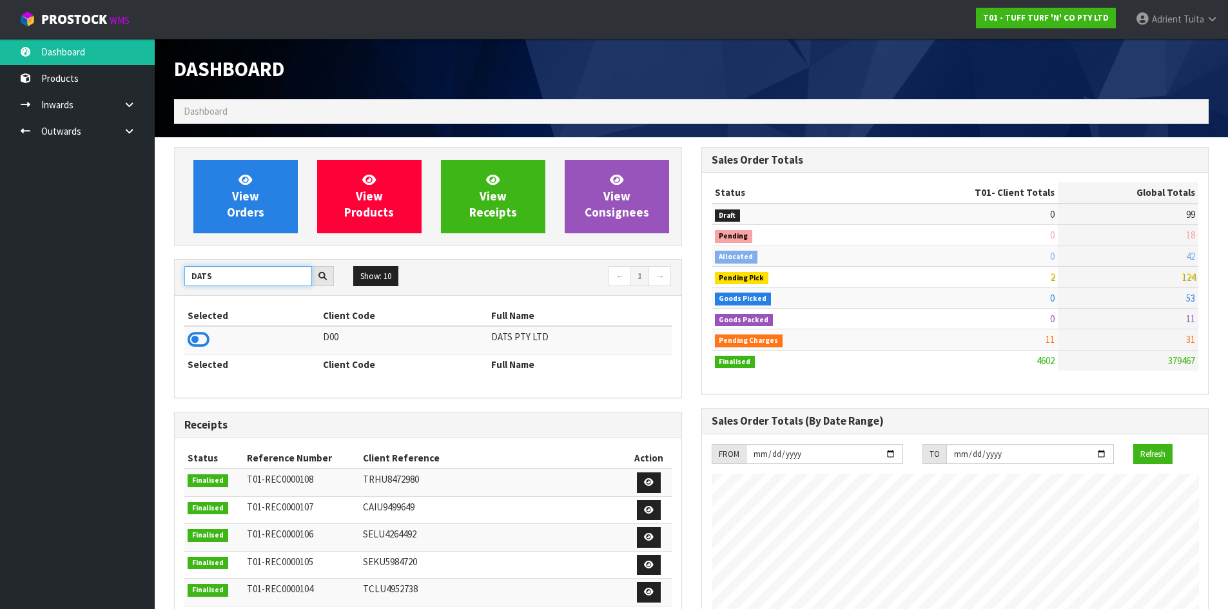
type input "DATS"
click at [209, 337] on td at bounding box center [251, 340] width 135 height 28
click at [201, 340] on icon at bounding box center [199, 339] width 22 height 19
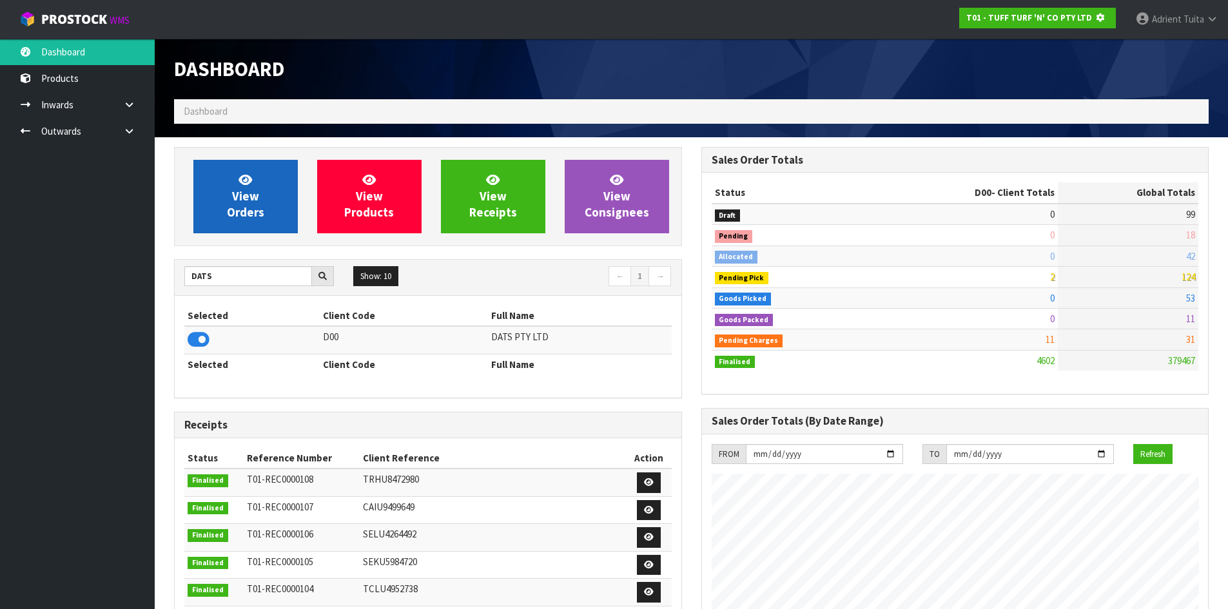
scroll to position [804, 527]
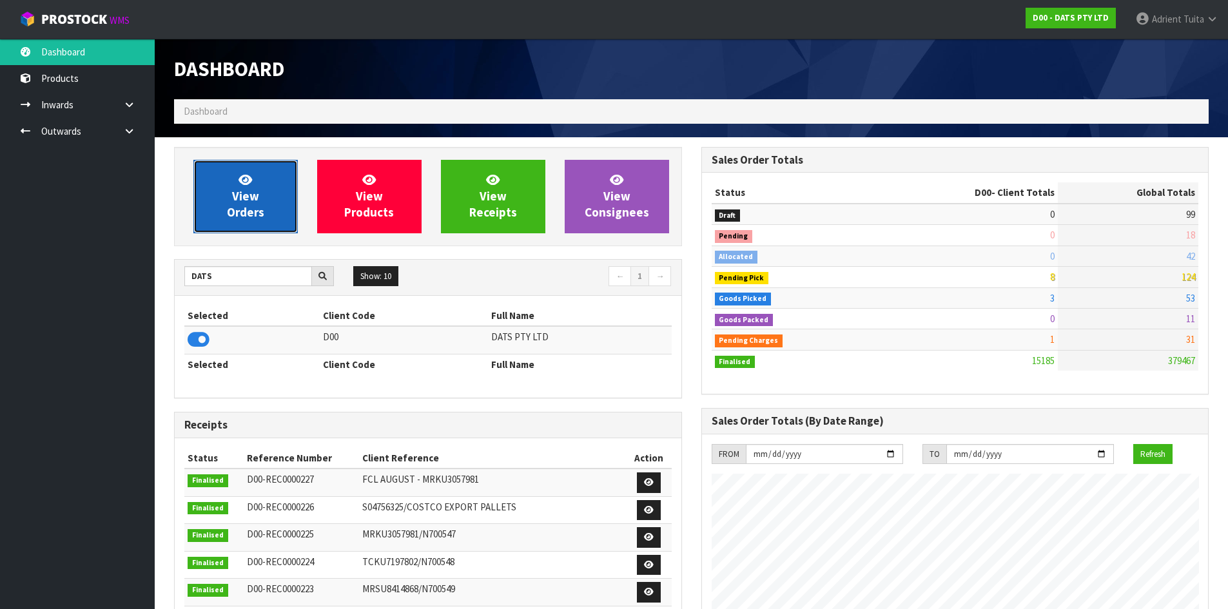
click at [240, 192] on span "View Orders" at bounding box center [245, 196] width 37 height 48
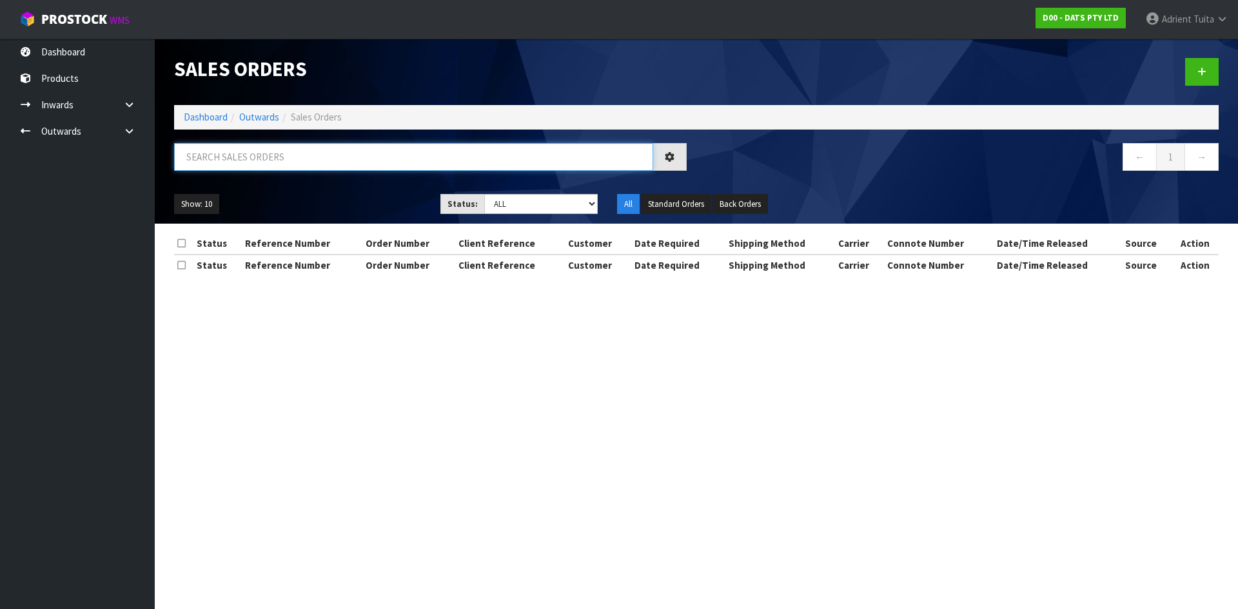
click at [270, 167] on input "text" at bounding box center [413, 157] width 479 height 28
type input "4483"
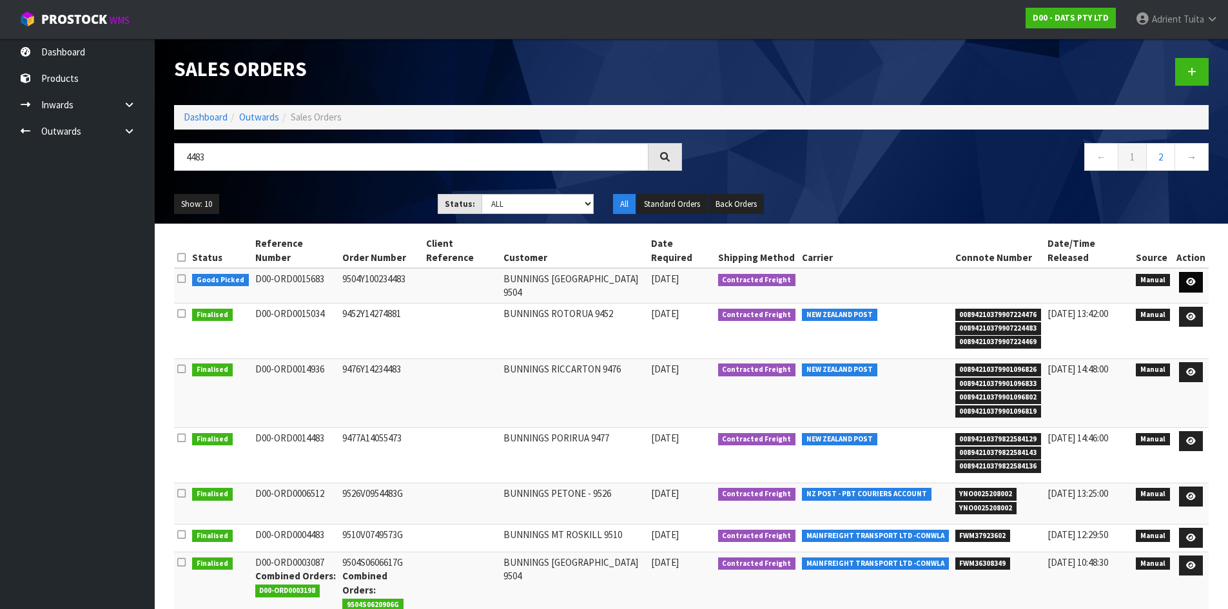
drag, startPoint x: 1191, startPoint y: 254, endPoint x: 1192, endPoint y: 264, distance: 9.8
click at [1192, 268] on td at bounding box center [1190, 285] width 35 height 35
click at [1192, 278] on icon at bounding box center [1191, 282] width 10 height 8
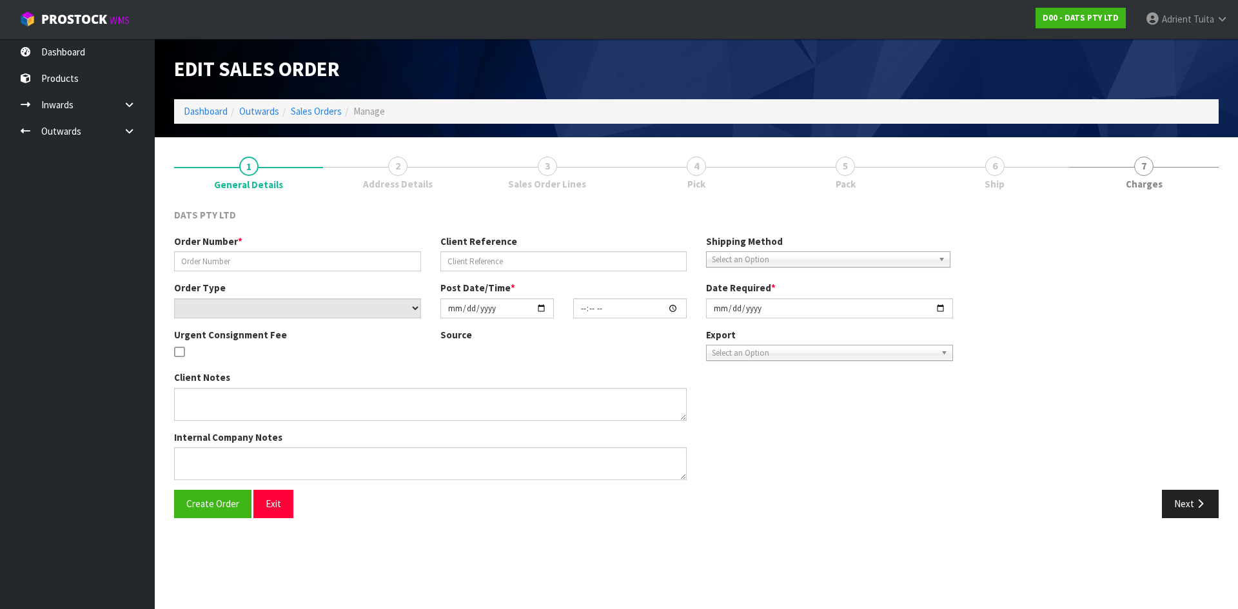
type input "9504Y100234483"
select select "number:0"
type input "[DATE]"
type input "08:43:00.000"
type input "[DATE]"
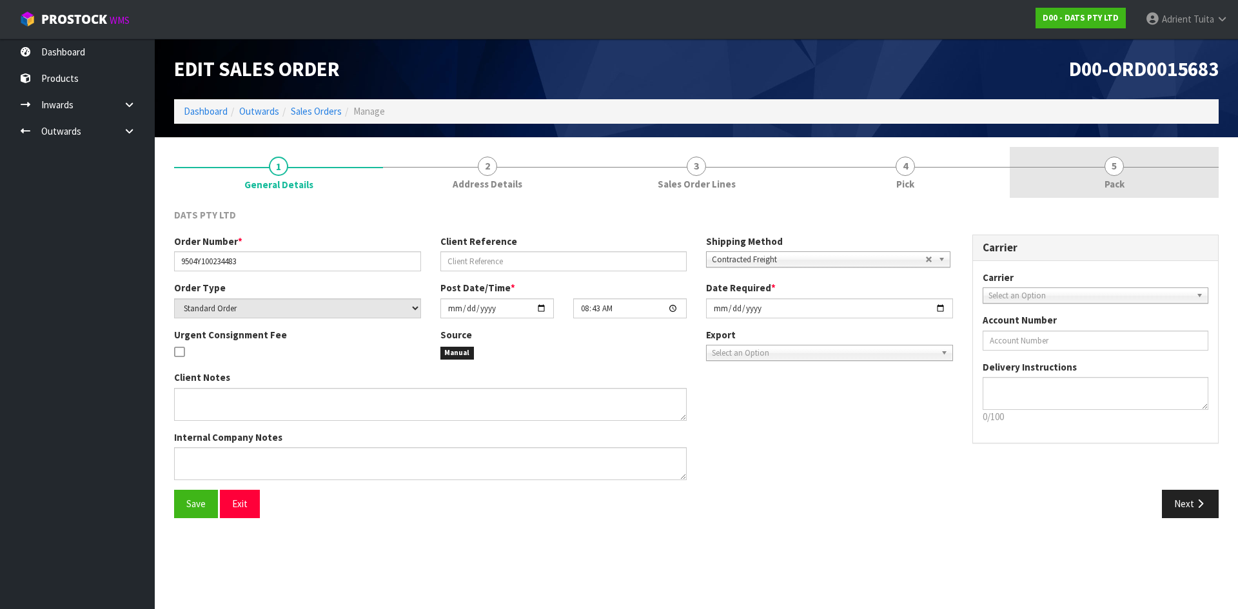
click at [1165, 177] on link "5 Pack" at bounding box center [1113, 172] width 209 height 51
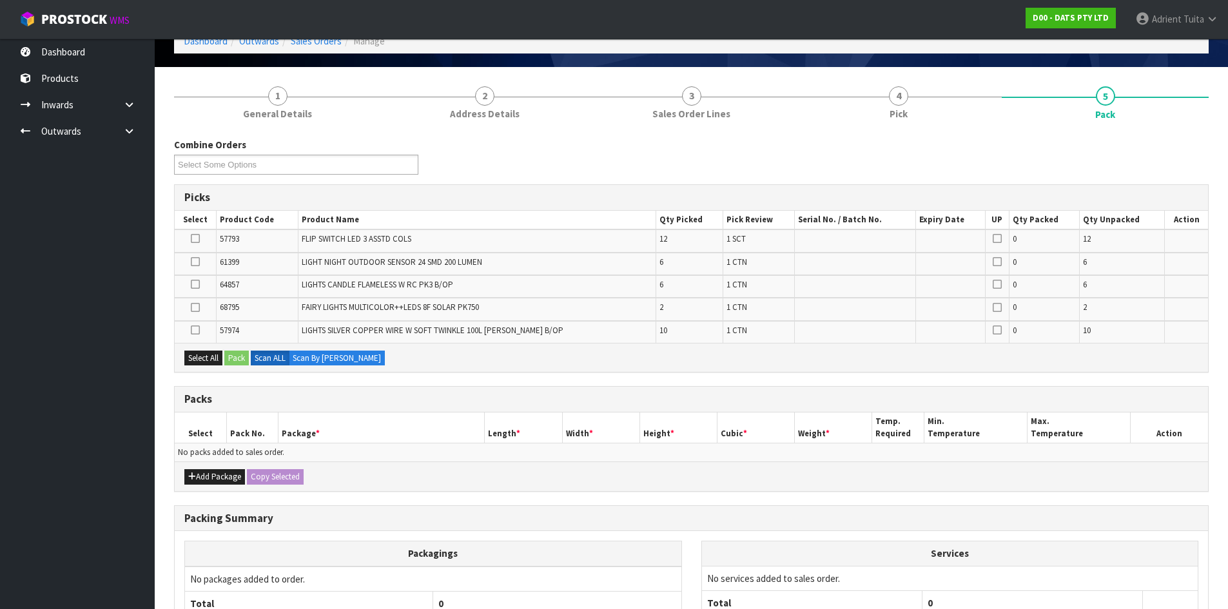
scroll to position [191, 0]
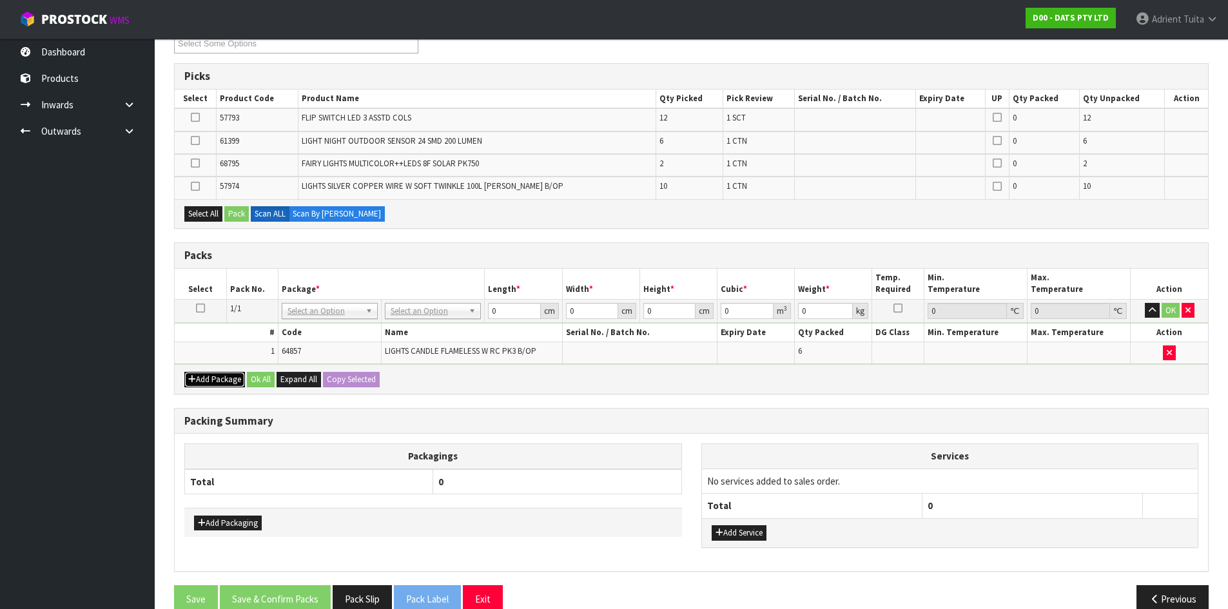
click at [202, 381] on button "Add Package" at bounding box center [214, 379] width 61 height 15
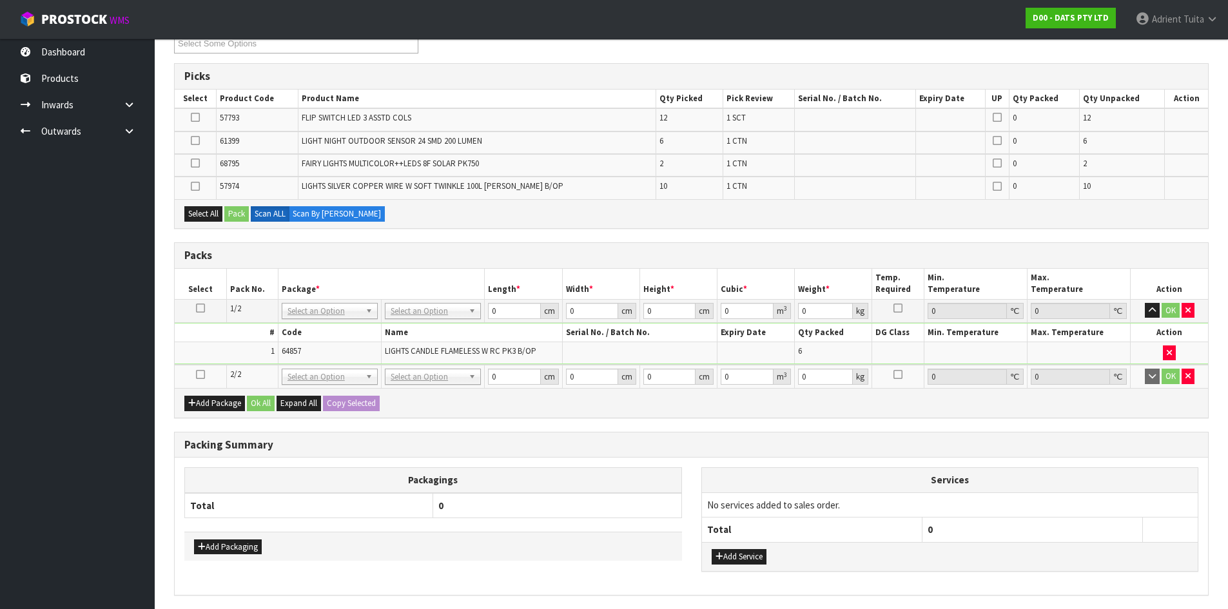
click at [202, 375] on icon at bounding box center [200, 375] width 9 height 1
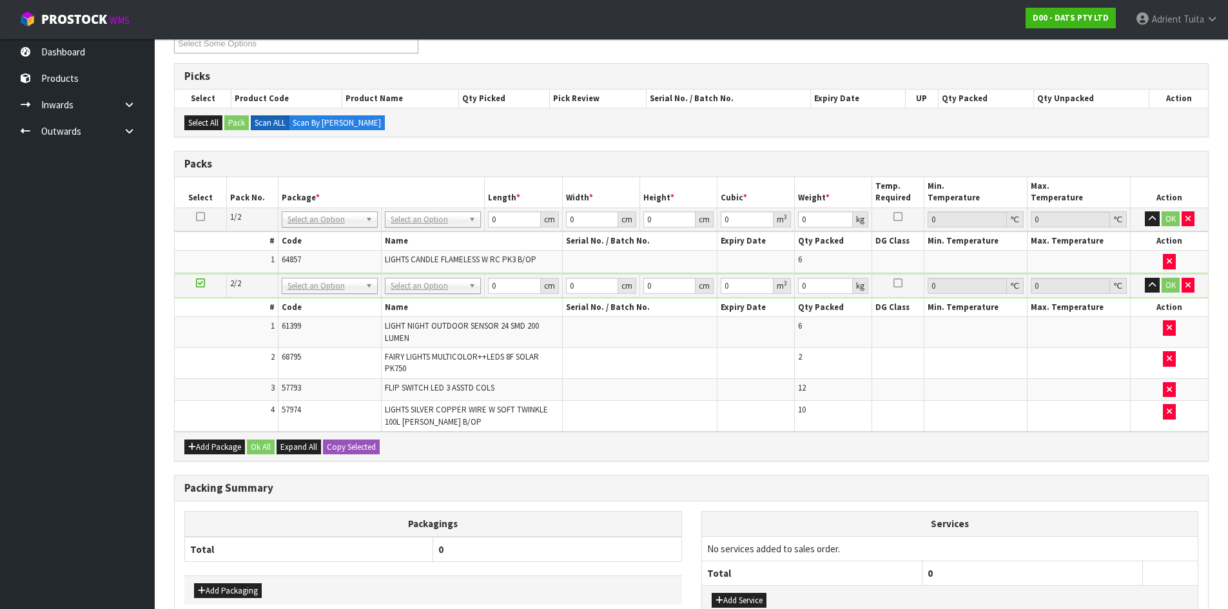
drag, startPoint x: 424, startPoint y: 216, endPoint x: 423, endPoint y: 222, distance: 6.6
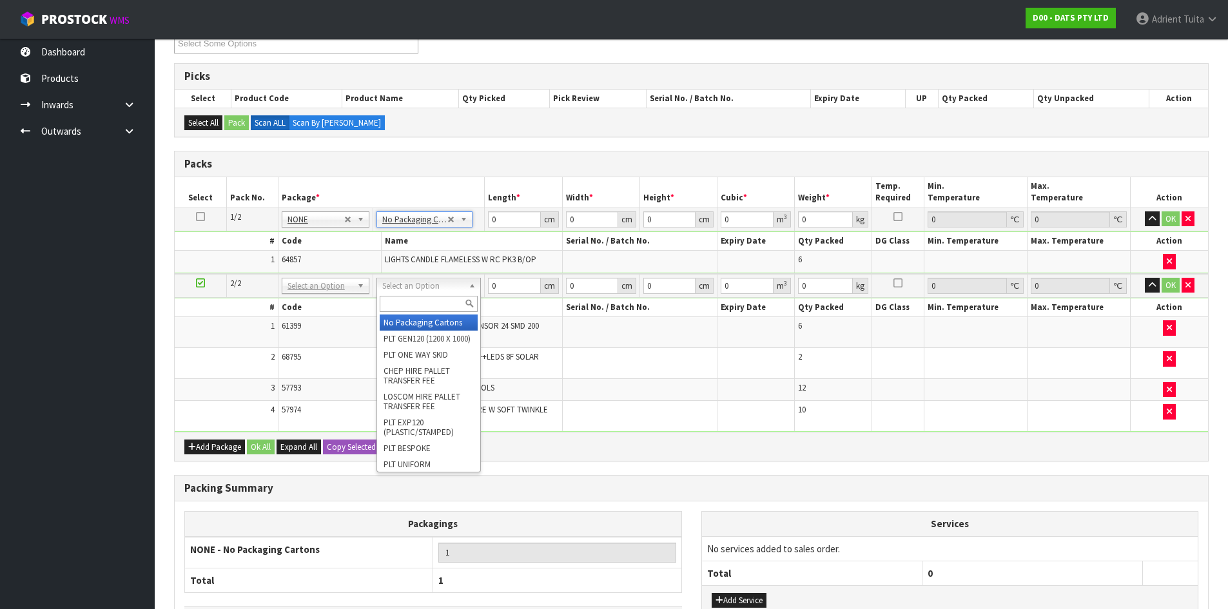
drag, startPoint x: 405, startPoint y: 287, endPoint x: 402, endPoint y: 311, distance: 24.0
click at [402, 311] on input "text" at bounding box center [429, 304] width 98 height 16
type input "ctn7"
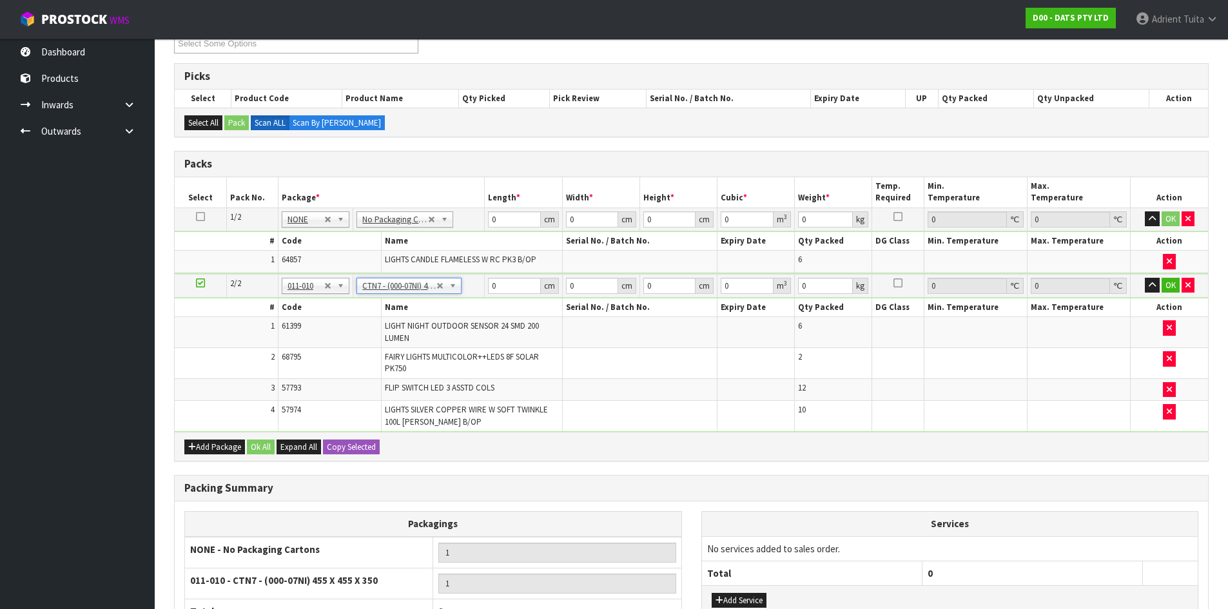
type input "45.5"
type input "35"
type input "0.072459"
type input "9.03"
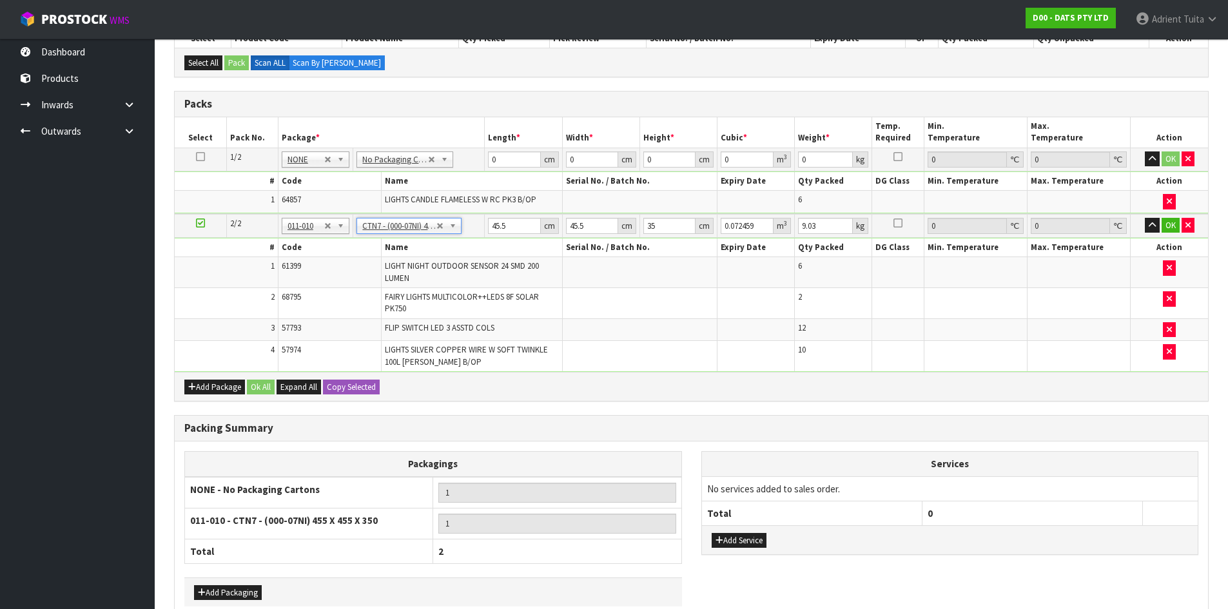
scroll to position [320, 0]
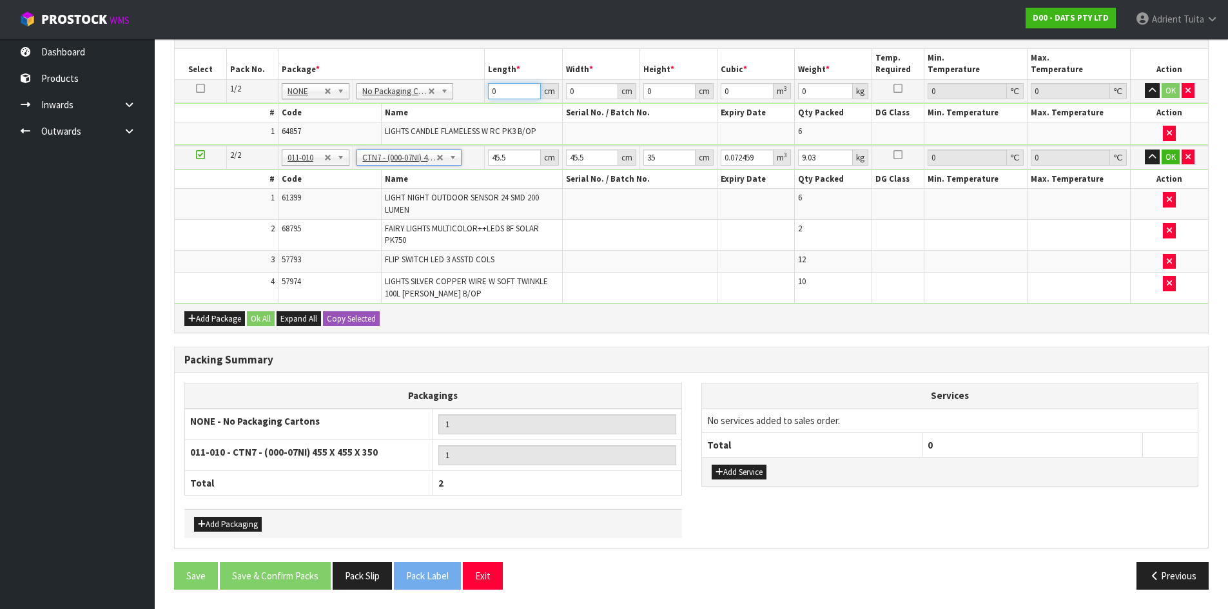
drag, startPoint x: 514, startPoint y: 89, endPoint x: 530, endPoint y: 82, distance: 17.6
click at [516, 87] on input "0" at bounding box center [514, 91] width 52 height 16
type input "30"
type input "28"
type input "3"
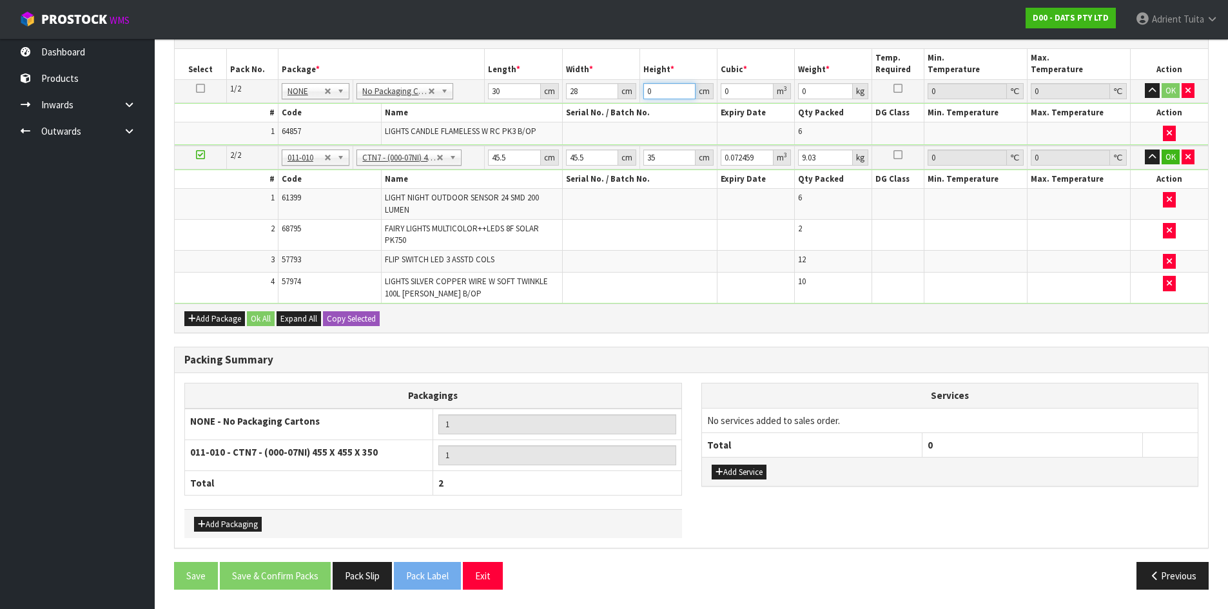
type input "0.00252"
type input "36"
type input "0.03024"
type input "36"
type input "6"
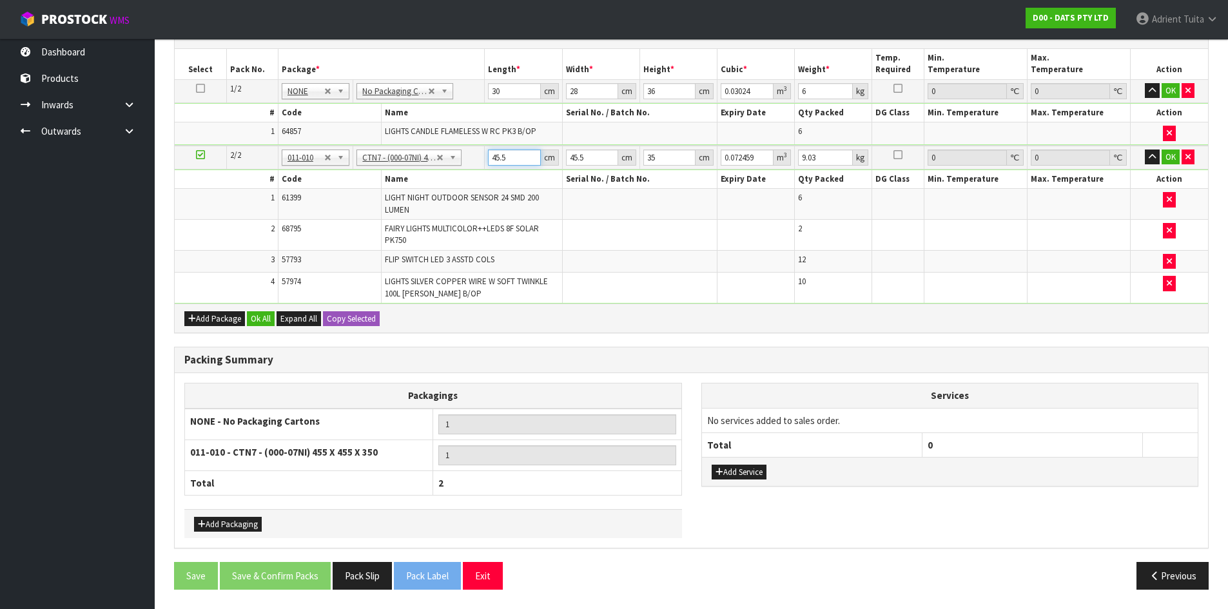
click at [493, 155] on input "45.5" at bounding box center [514, 158] width 52 height 16
type input "4"
type input "0.00637"
type input "47"
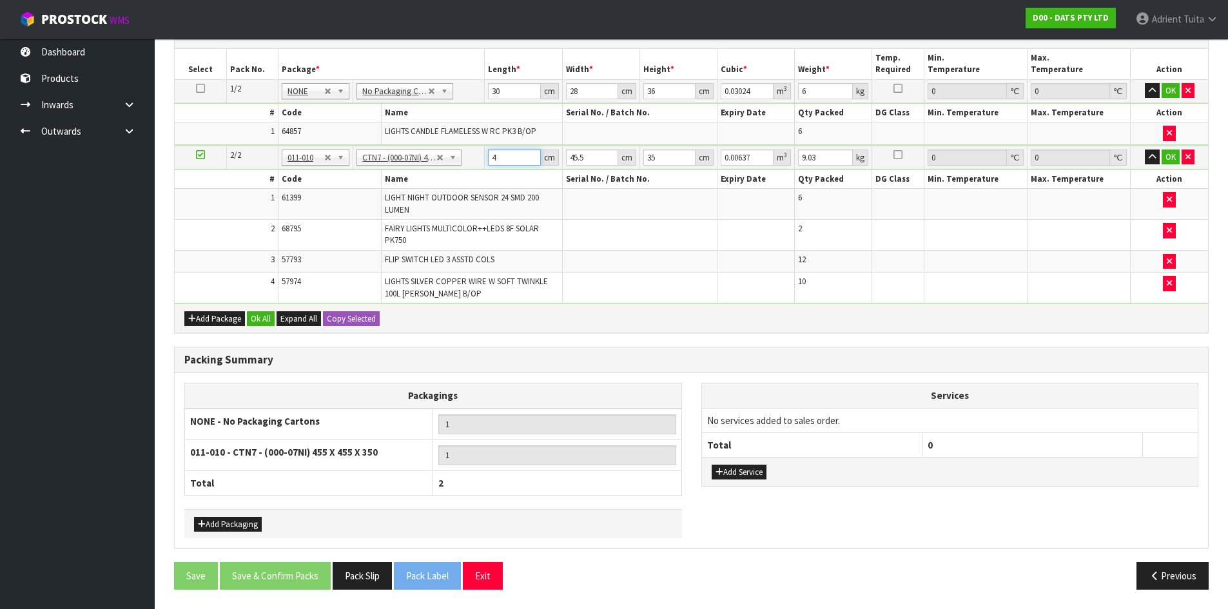
type input "0.074847"
type input "47"
type input "4"
type input "0.00658"
type input "47"
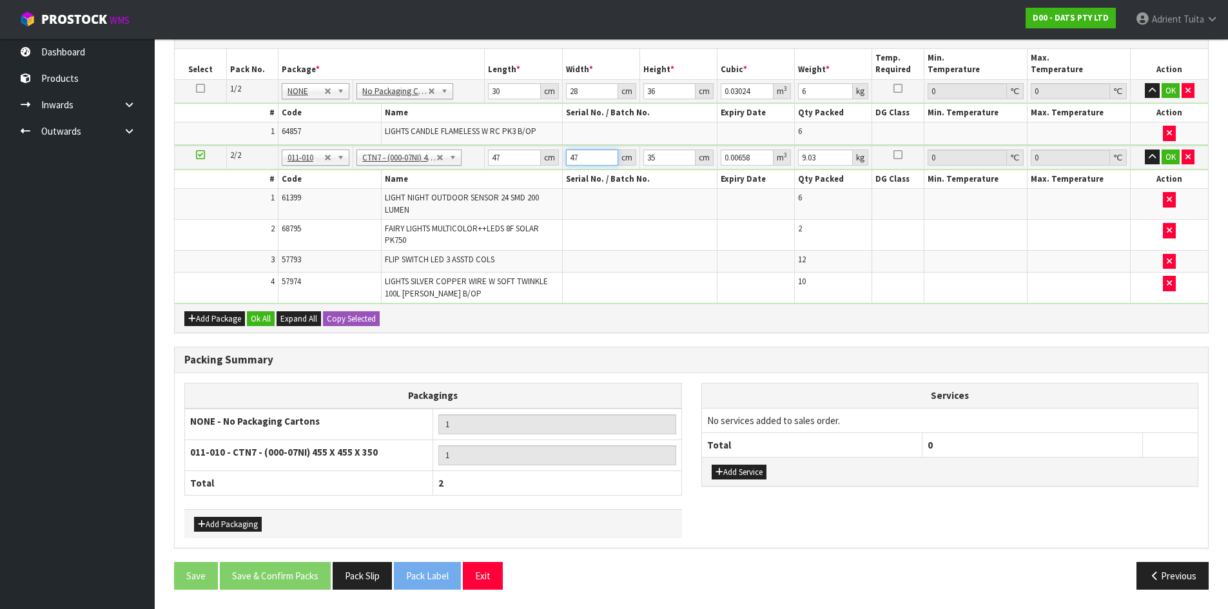
type input "0.077315"
type input "47"
type input "4"
type input "0.008836"
type input "42"
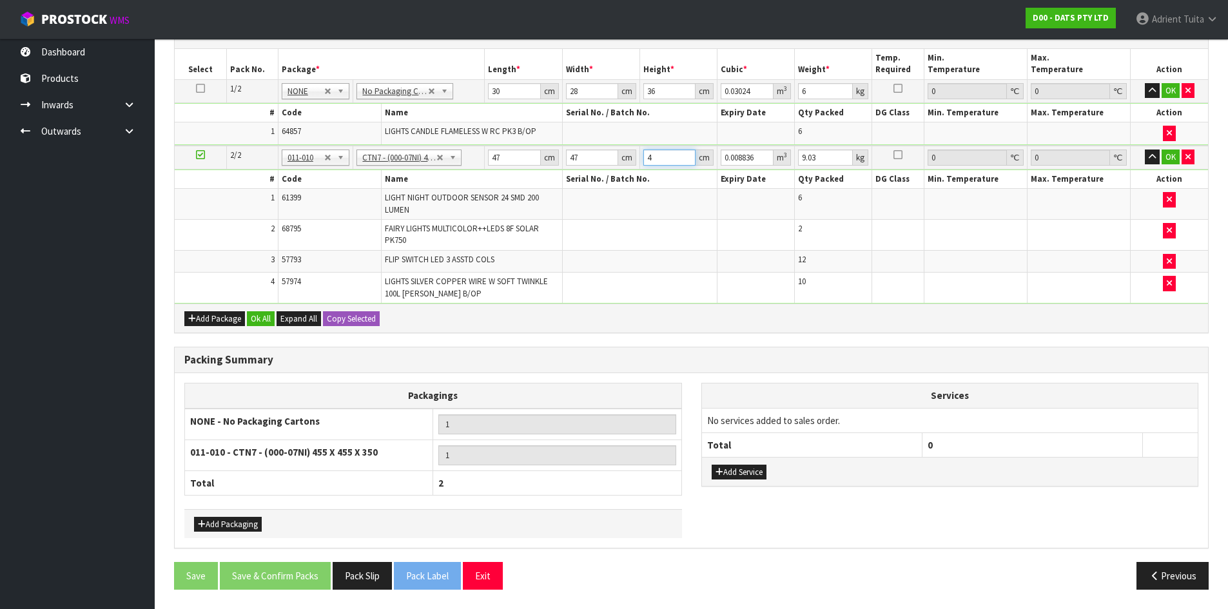
type input "0.092778"
type input "42"
type input "11"
click at [1173, 95] on button "OK" at bounding box center [1171, 90] width 18 height 15
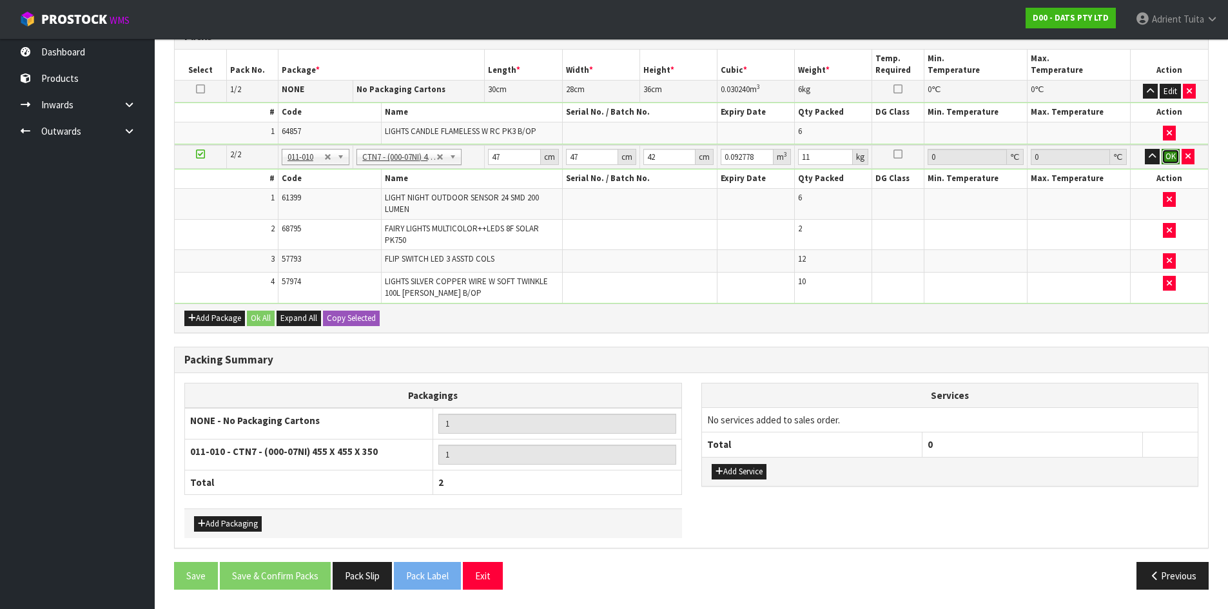
click at [1169, 157] on button "OK" at bounding box center [1171, 156] width 18 height 15
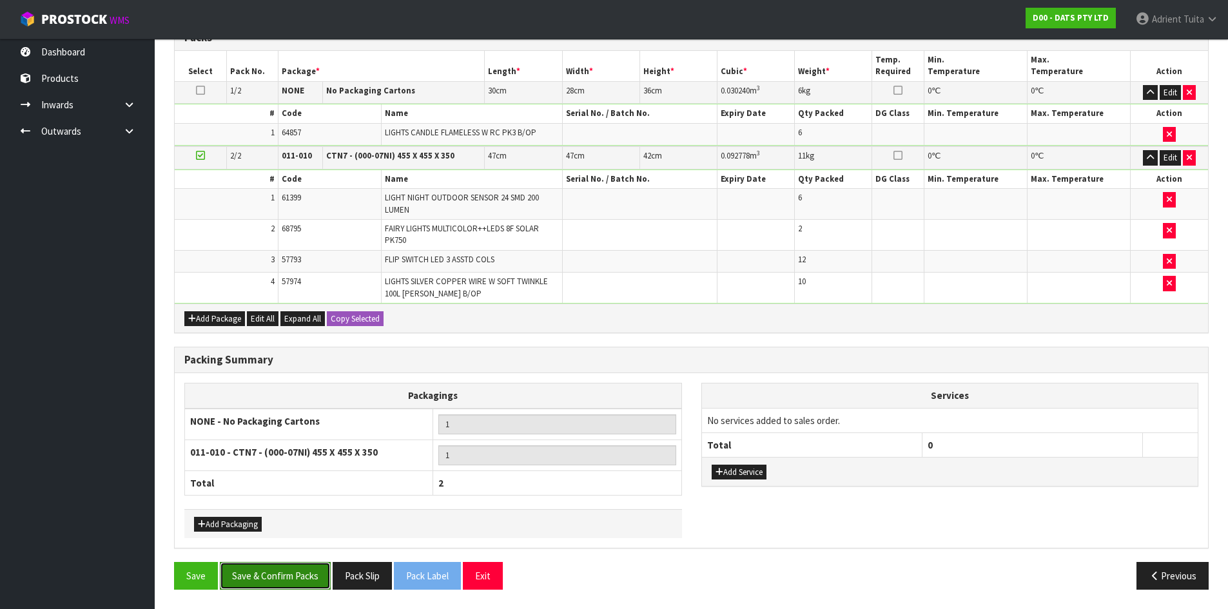
click at [287, 579] on button "Save & Confirm Packs" at bounding box center [275, 576] width 111 height 28
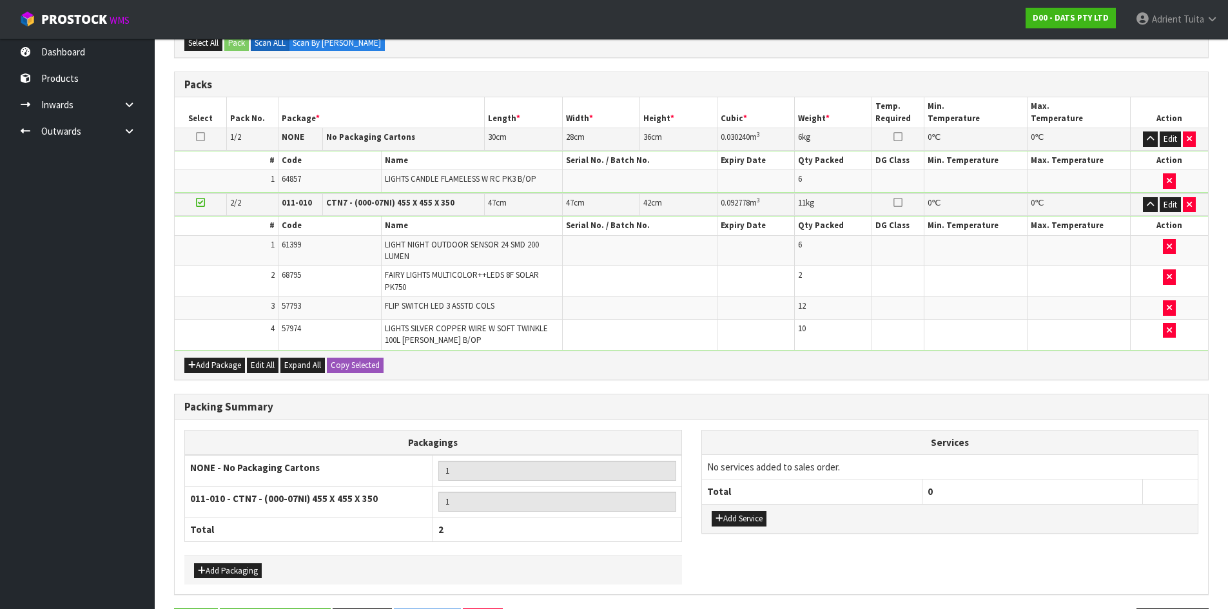
scroll to position [0, 0]
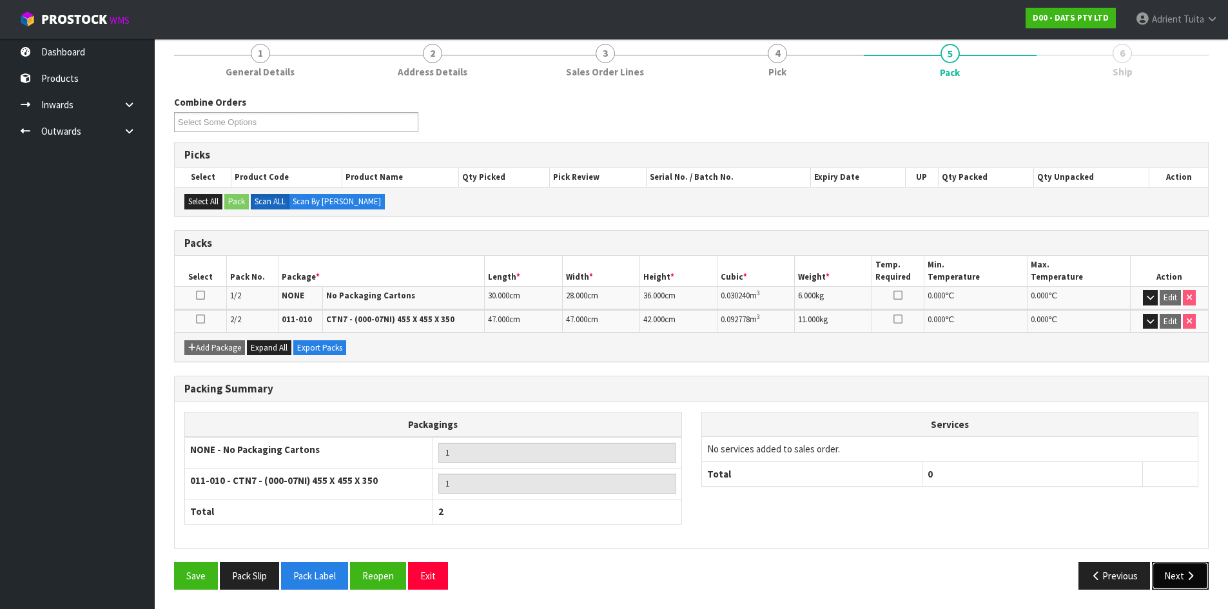
click at [1198, 571] on button "Next" at bounding box center [1180, 576] width 57 height 28
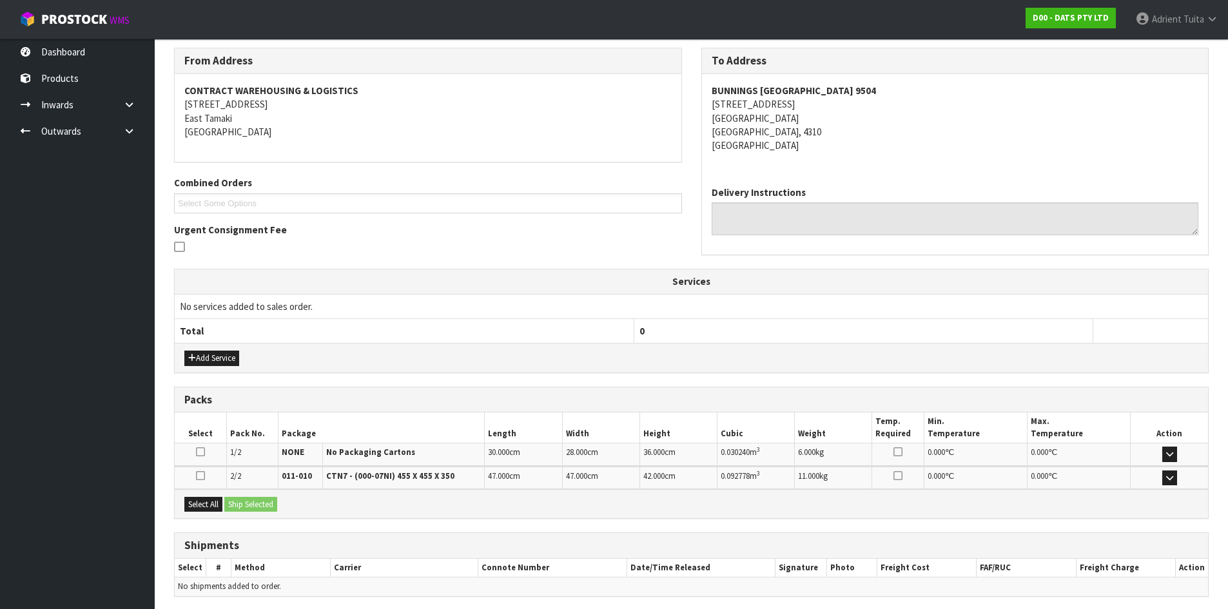
scroll to position [255, 0]
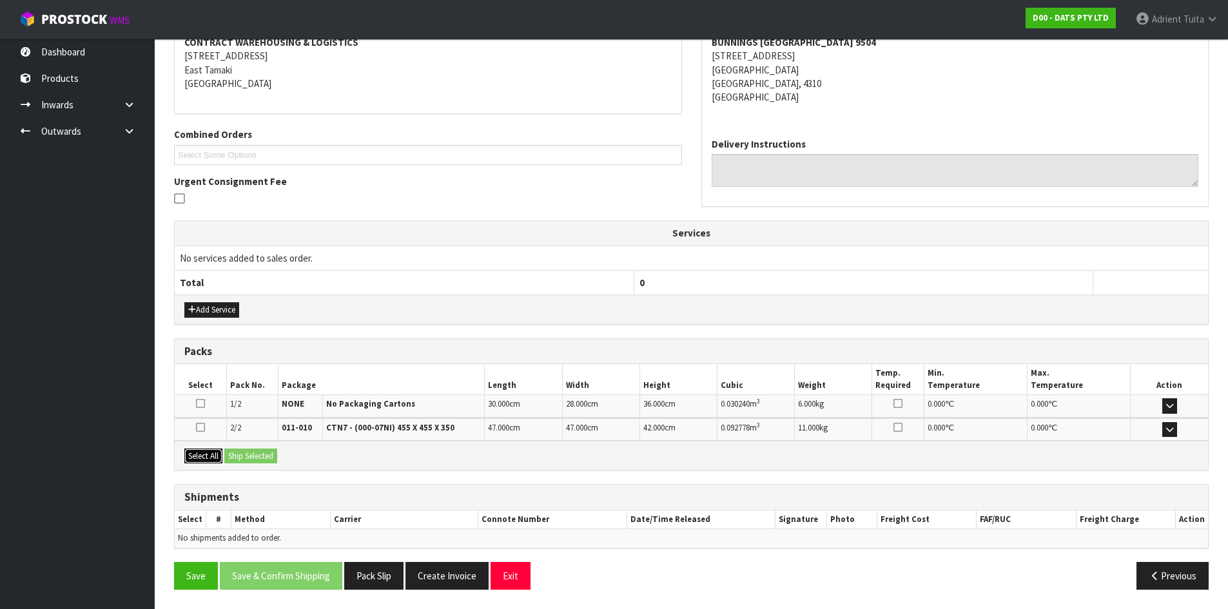
click at [209, 461] on button "Select All" at bounding box center [203, 456] width 38 height 15
click at [252, 450] on button "Ship Selected" at bounding box center [250, 456] width 53 height 15
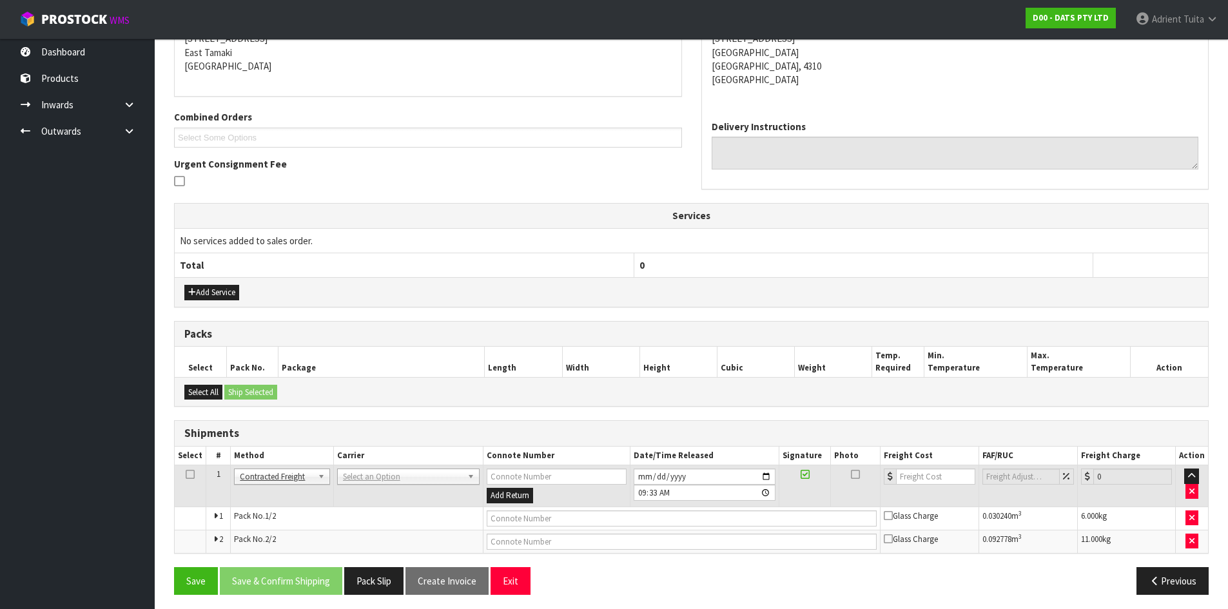
scroll to position [278, 0]
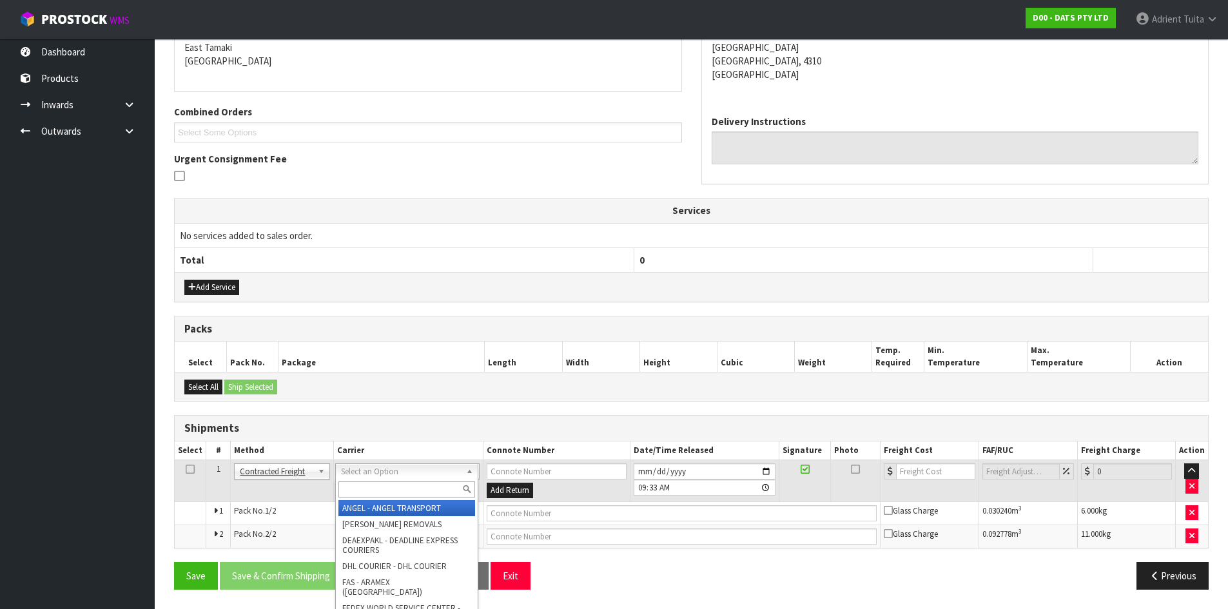
drag, startPoint x: 373, startPoint y: 490, endPoint x: 372, endPoint y: 451, distance: 38.7
click at [372, 477] on div "Select an Option ANGEL - ANGEL TRANSPORT [PERSON_NAME] REMOVALS DEAEXPAKL - DEA…" at bounding box center [406, 471] width 143 height 16
type input "nzp"
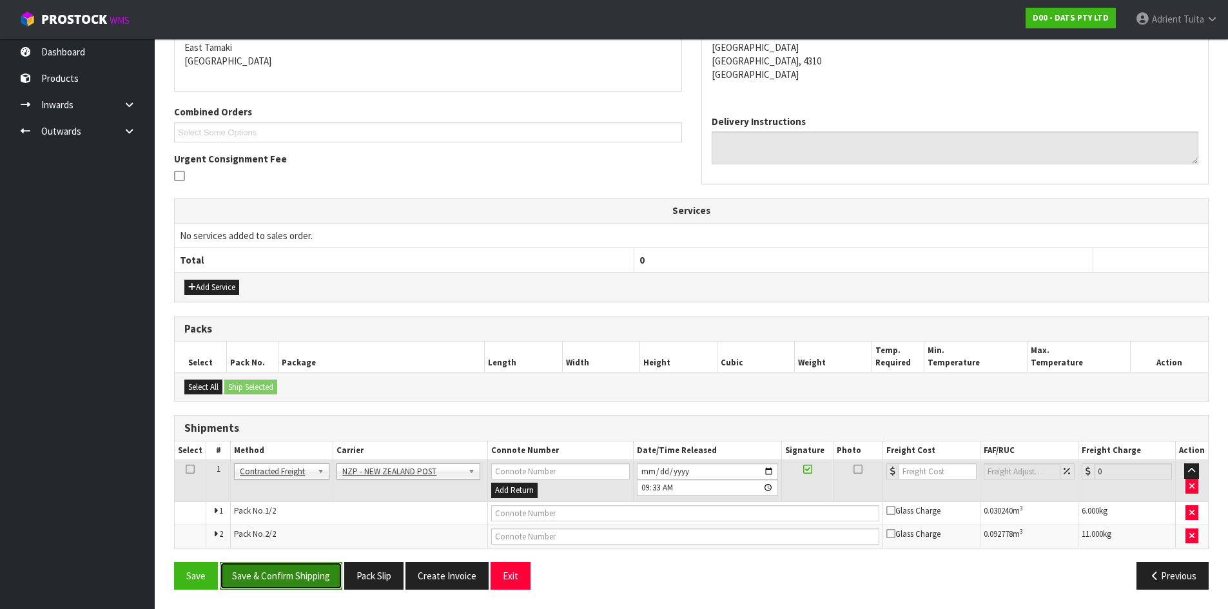
click at [300, 588] on button "Save & Confirm Shipping" at bounding box center [281, 576] width 122 height 28
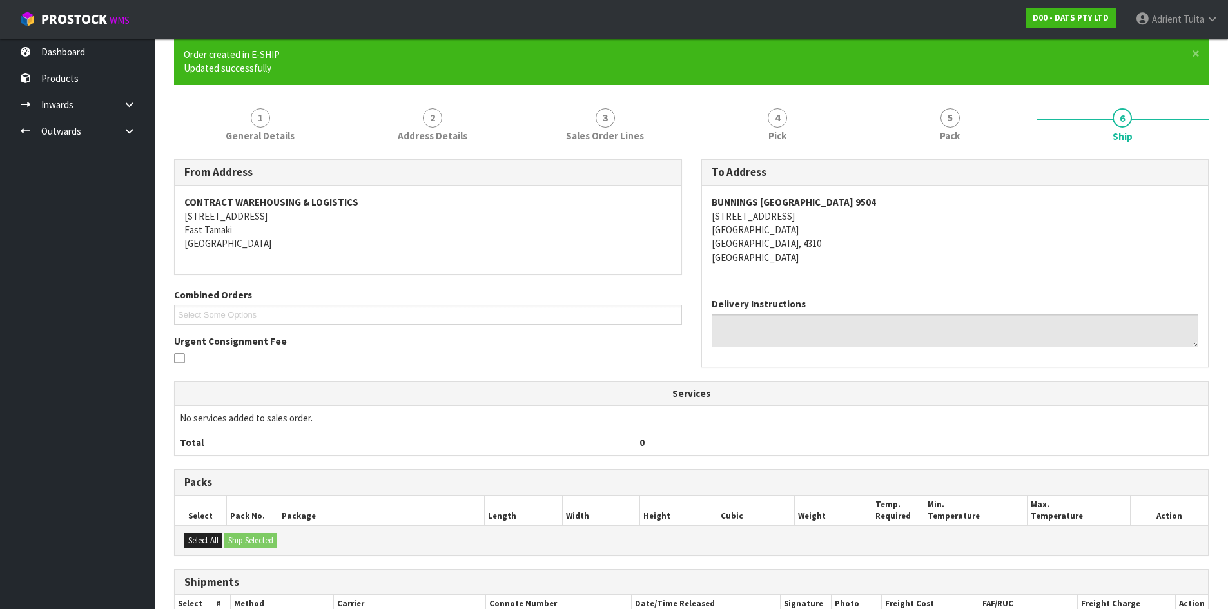
scroll to position [258, 0]
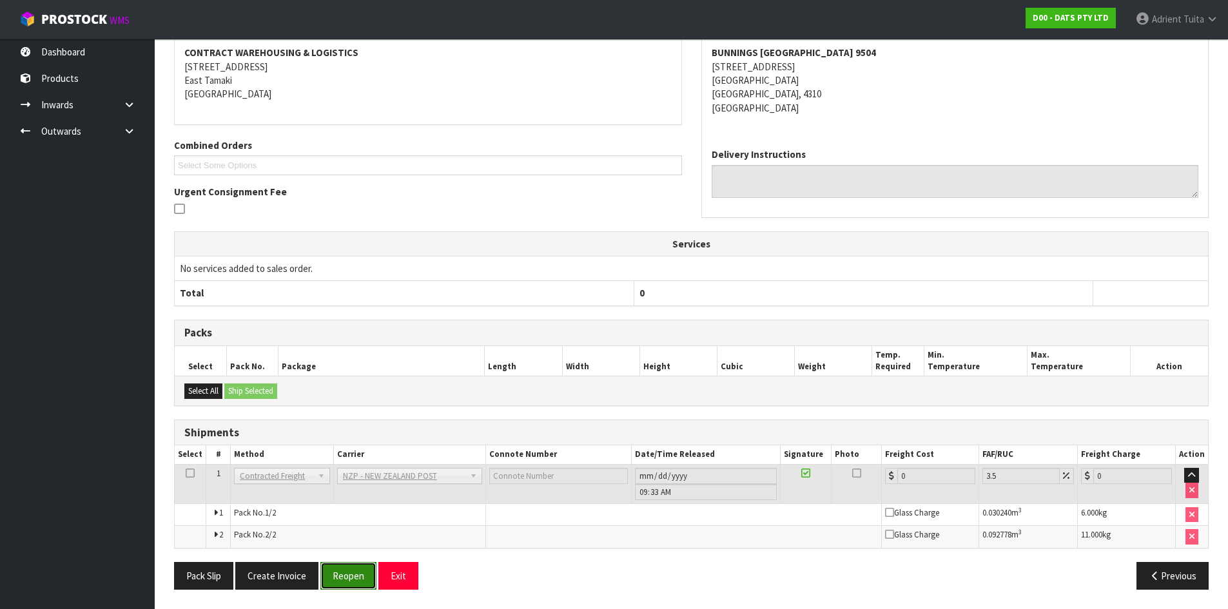
drag, startPoint x: 332, startPoint y: 582, endPoint x: 345, endPoint y: 574, distance: 15.4
click at [333, 582] on button "Reopen" at bounding box center [348, 576] width 56 height 28
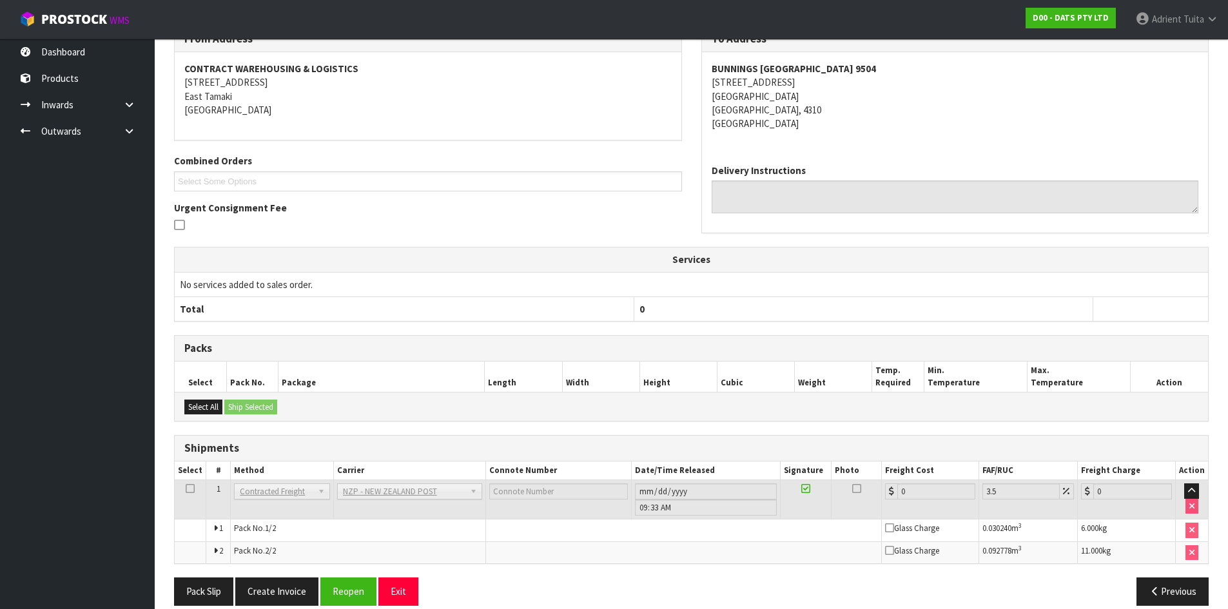
scroll to position [245, 0]
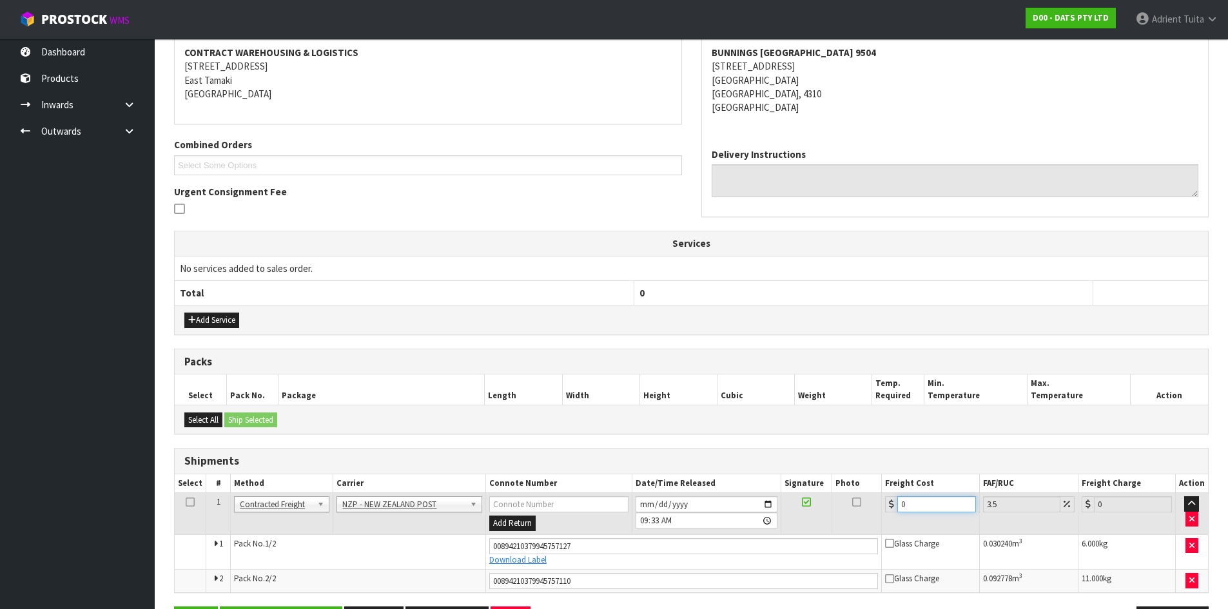
click at [911, 507] on input "0" at bounding box center [936, 504] width 78 height 16
type input "2"
type input "2.07"
type input "24"
type input "24.84"
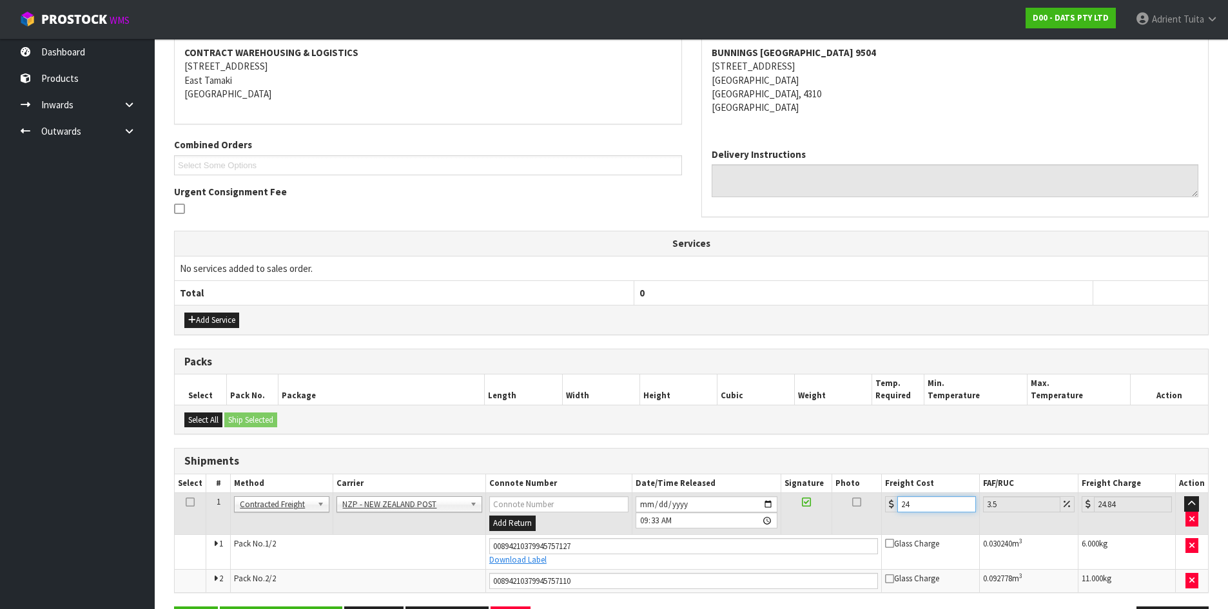
type input "24.2"
type input "25.05"
type input "24.21"
type input "25.06"
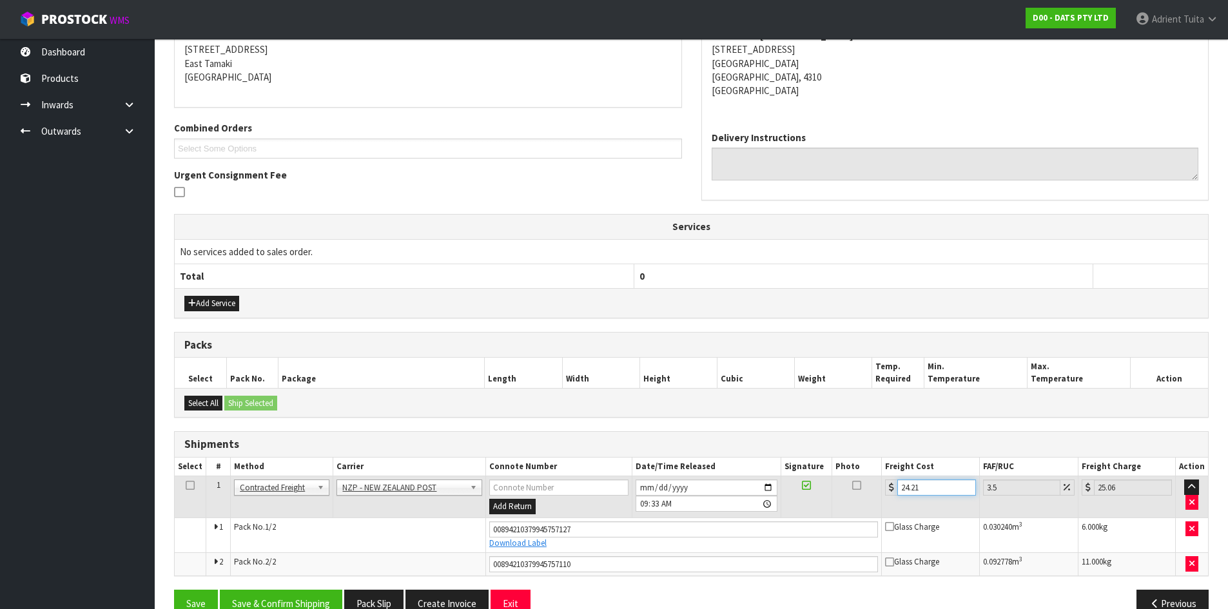
scroll to position [290, 0]
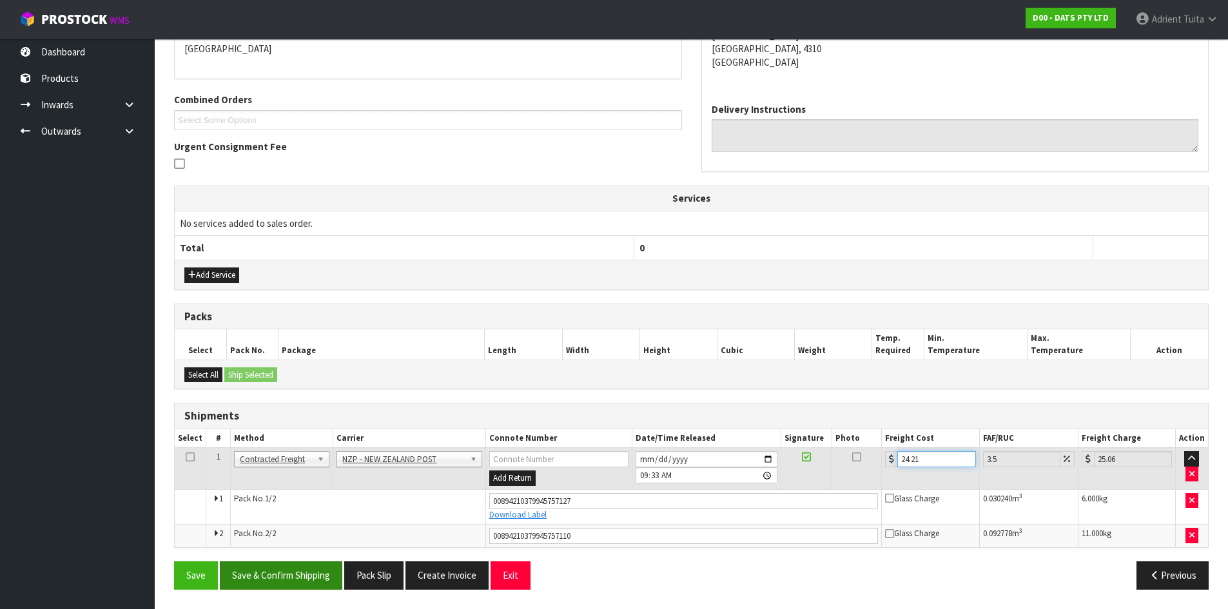
type input "24.21"
click at [286, 583] on button "Save & Confirm Shipping" at bounding box center [281, 575] width 122 height 28
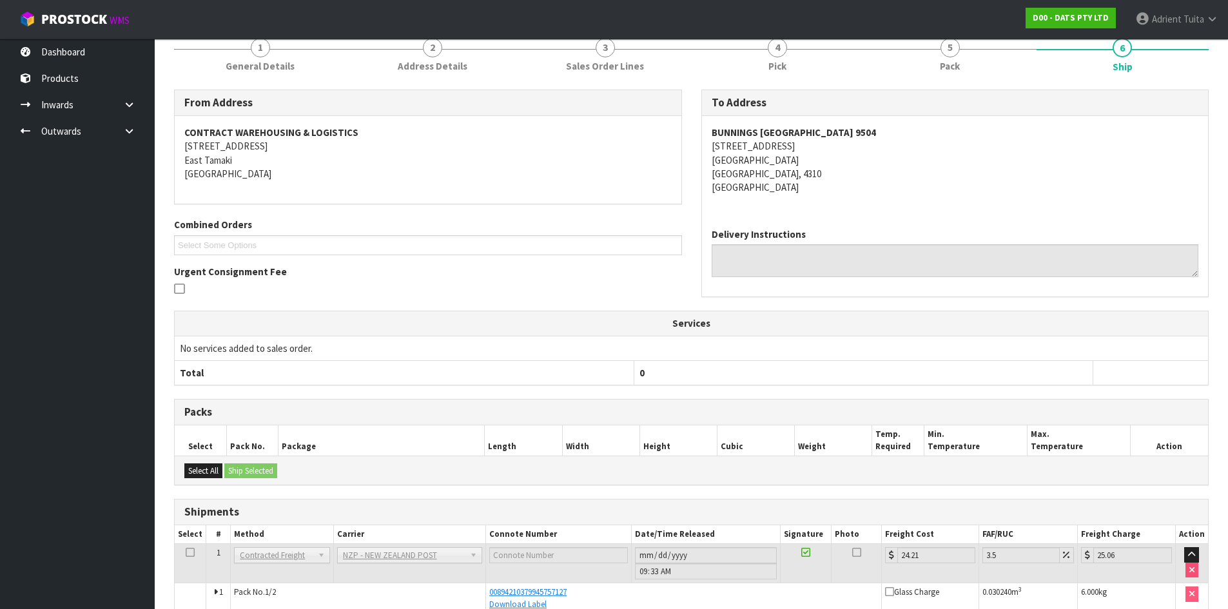
scroll to position [0, 0]
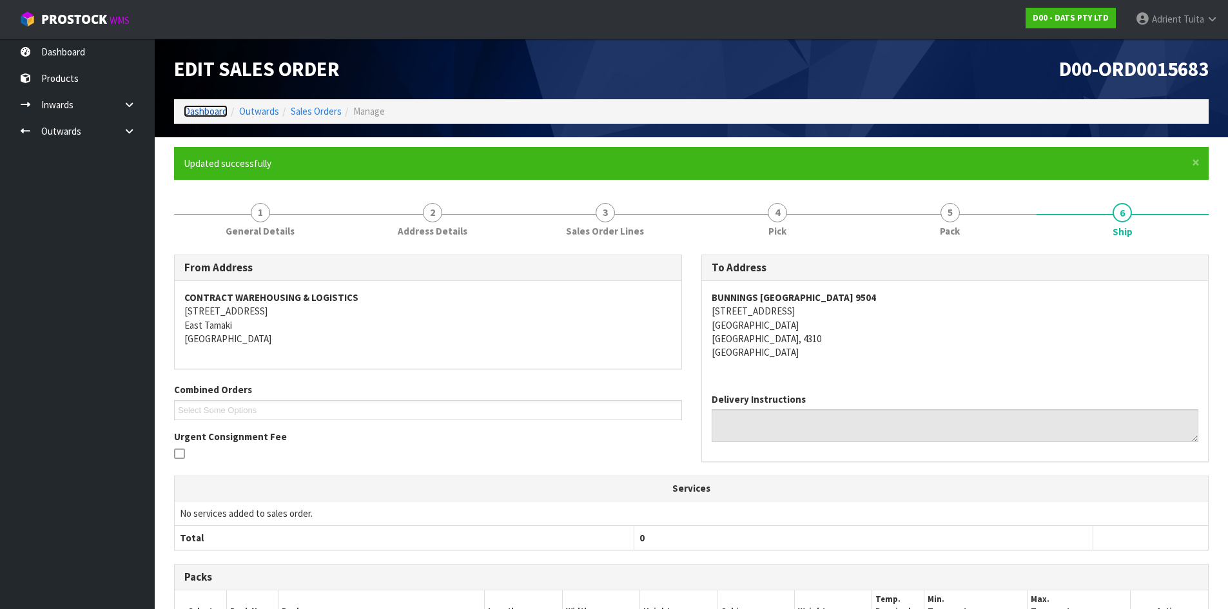
click at [202, 116] on link "Dashboard" at bounding box center [206, 111] width 44 height 12
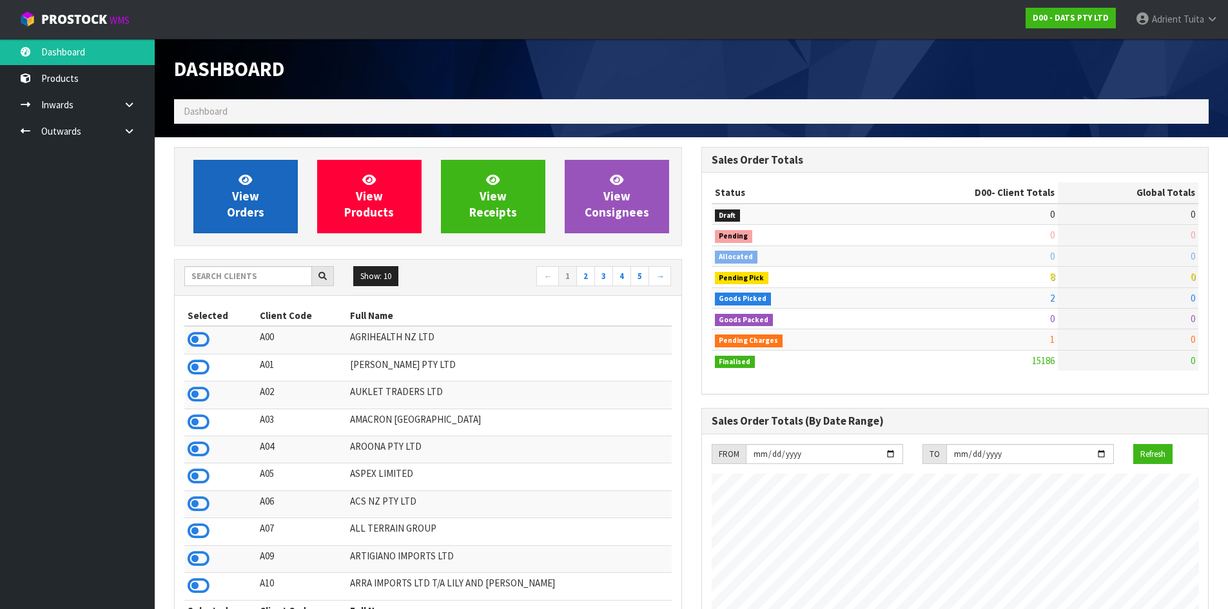
scroll to position [977, 527]
click at [229, 260] on div "Show: 10 5 10 25 50 ← 1 2 3 4 5 →" at bounding box center [428, 278] width 507 height 36
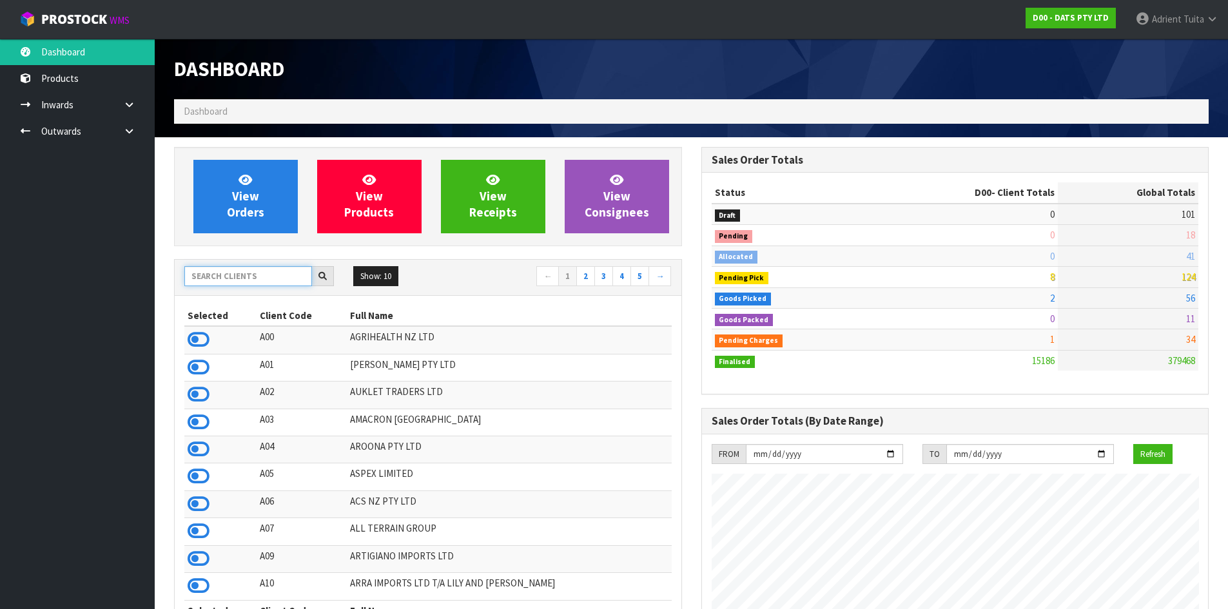
click at [229, 269] on input "text" at bounding box center [248, 276] width 128 height 20
type input "C11"
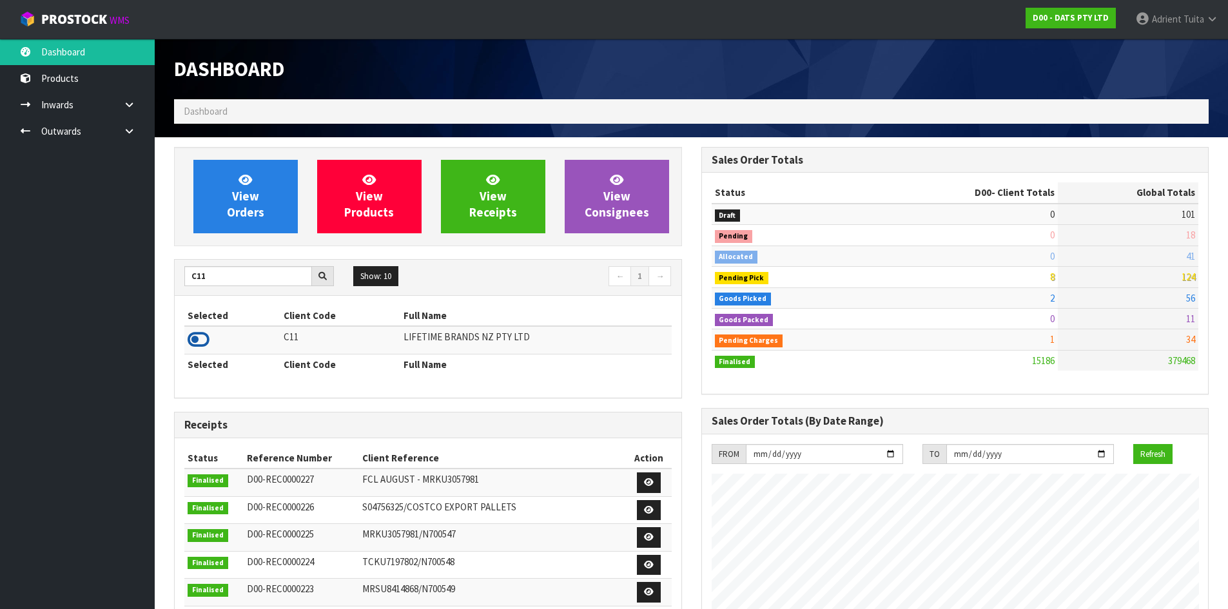
click at [202, 345] on icon at bounding box center [199, 339] width 22 height 19
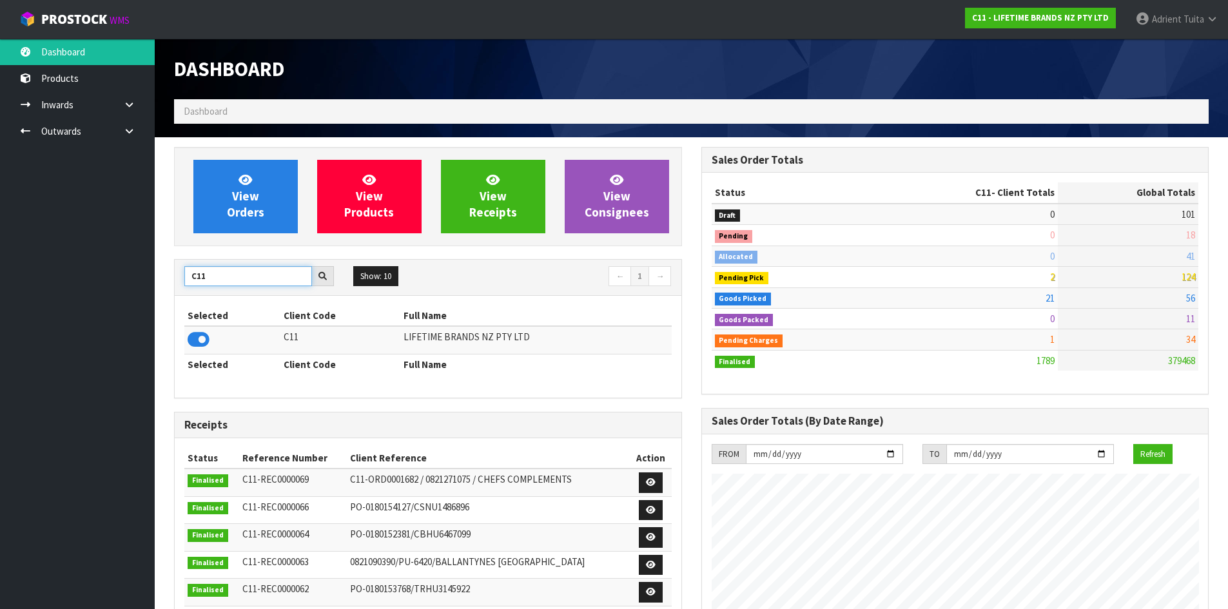
click at [197, 277] on input "C11" at bounding box center [248, 276] width 128 height 20
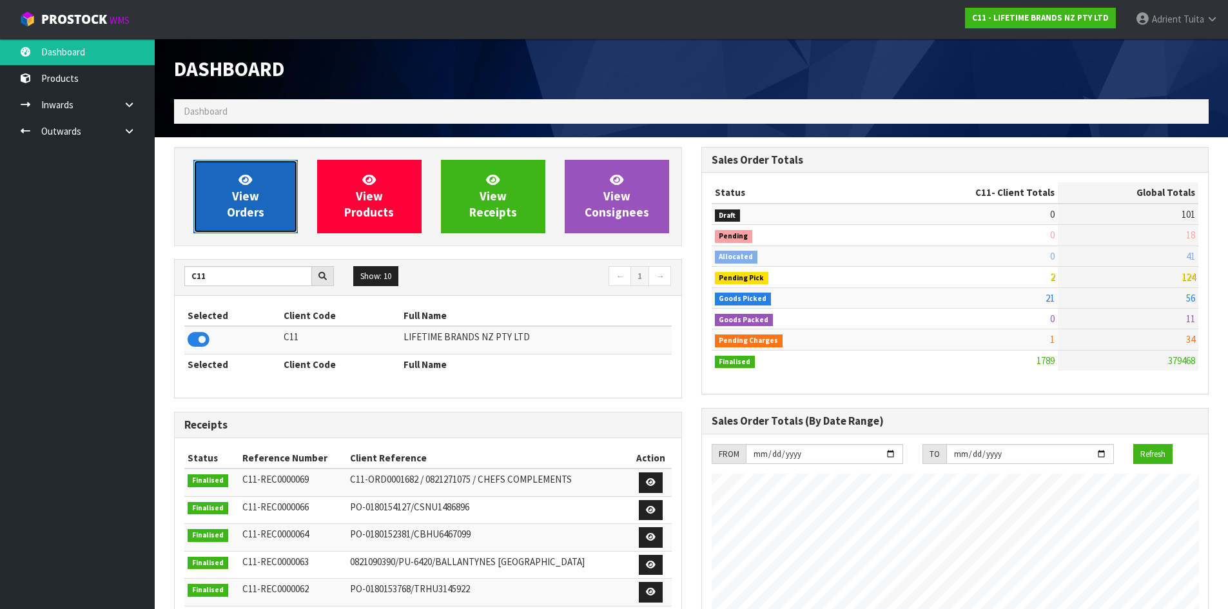
drag, startPoint x: 242, startPoint y: 177, endPoint x: 249, endPoint y: 173, distance: 7.5
click at [242, 177] on icon at bounding box center [245, 179] width 14 height 12
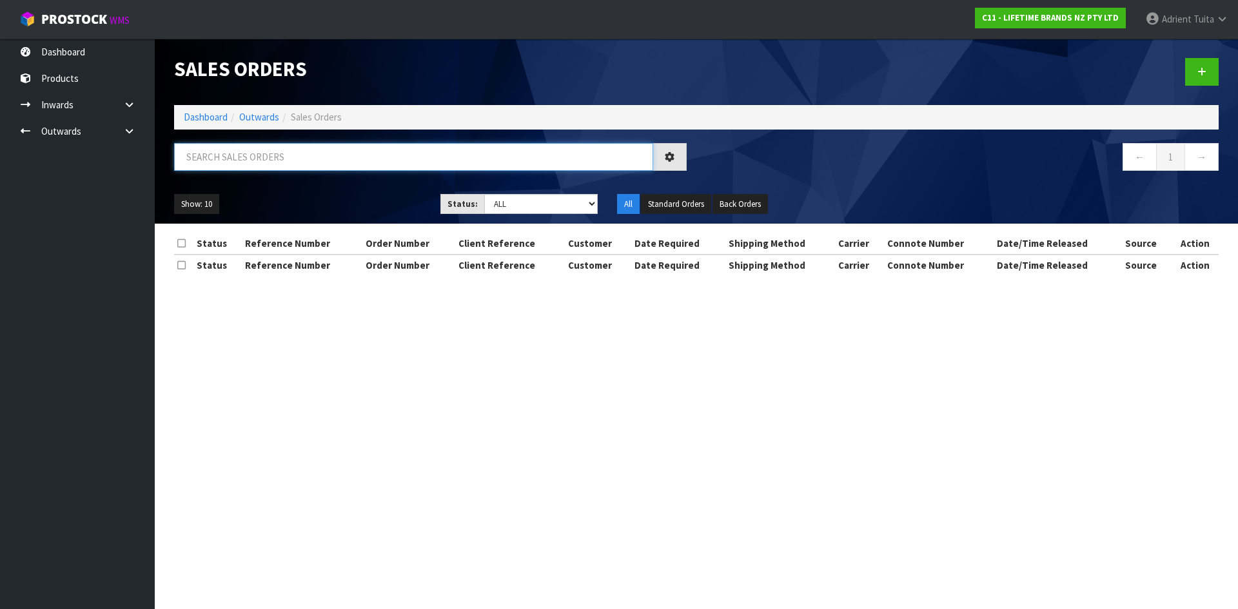
drag, startPoint x: 300, startPoint y: 158, endPoint x: 316, endPoint y: 152, distance: 17.7
click at [300, 158] on input "text" at bounding box center [413, 157] width 479 height 28
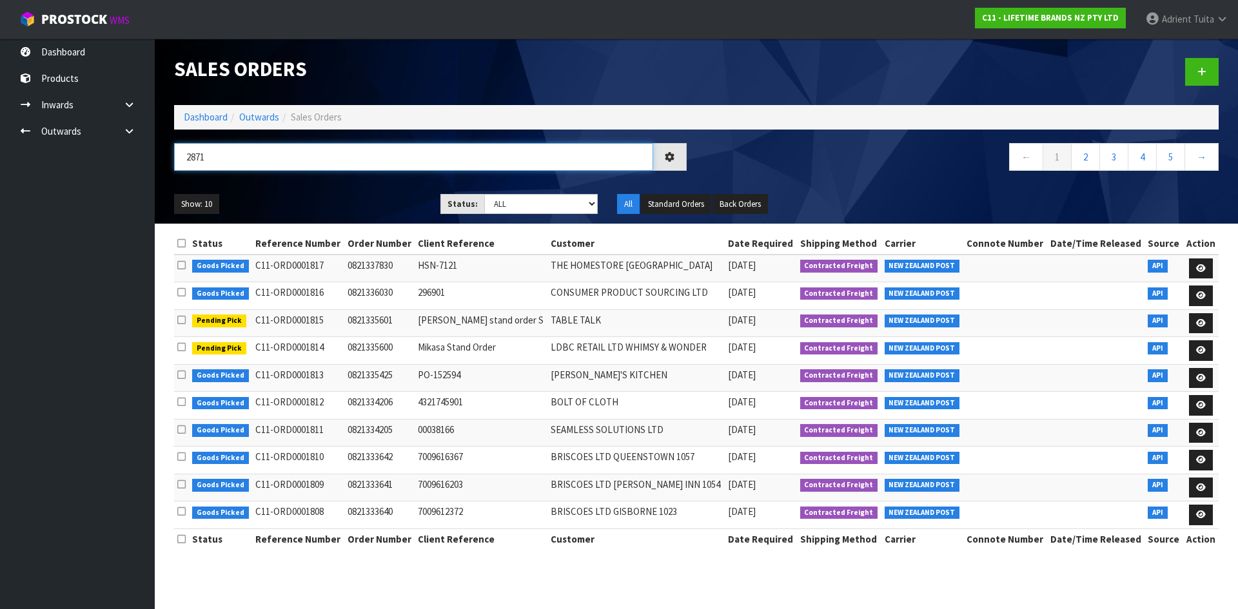
type input "2871"
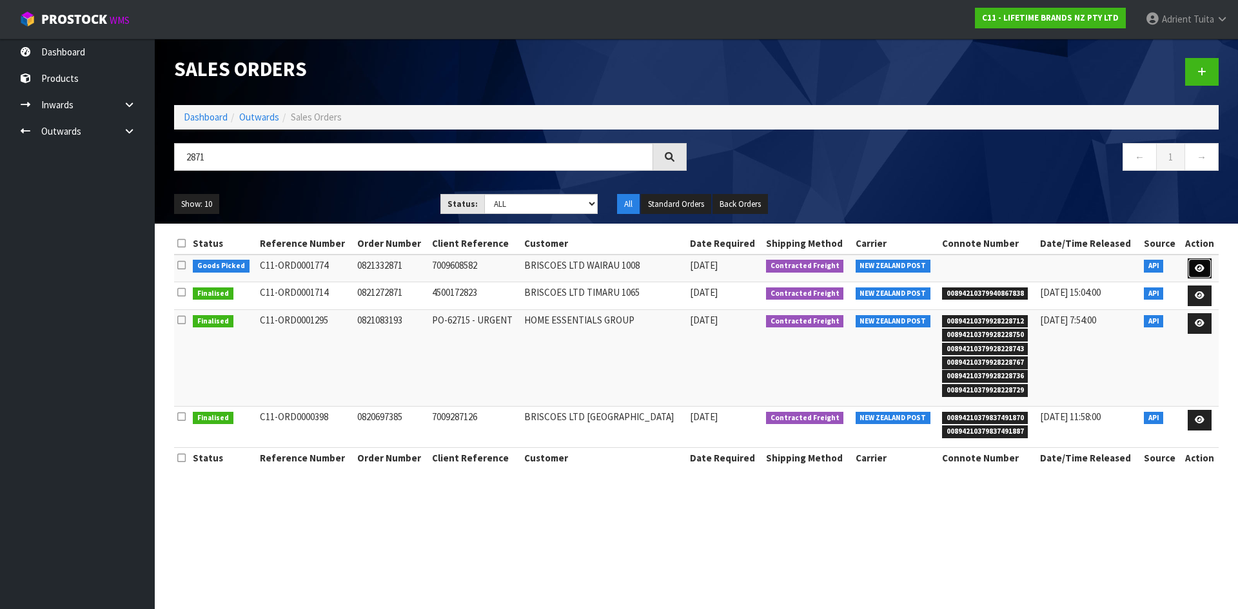
click at [1192, 263] on link at bounding box center [1199, 268] width 24 height 21
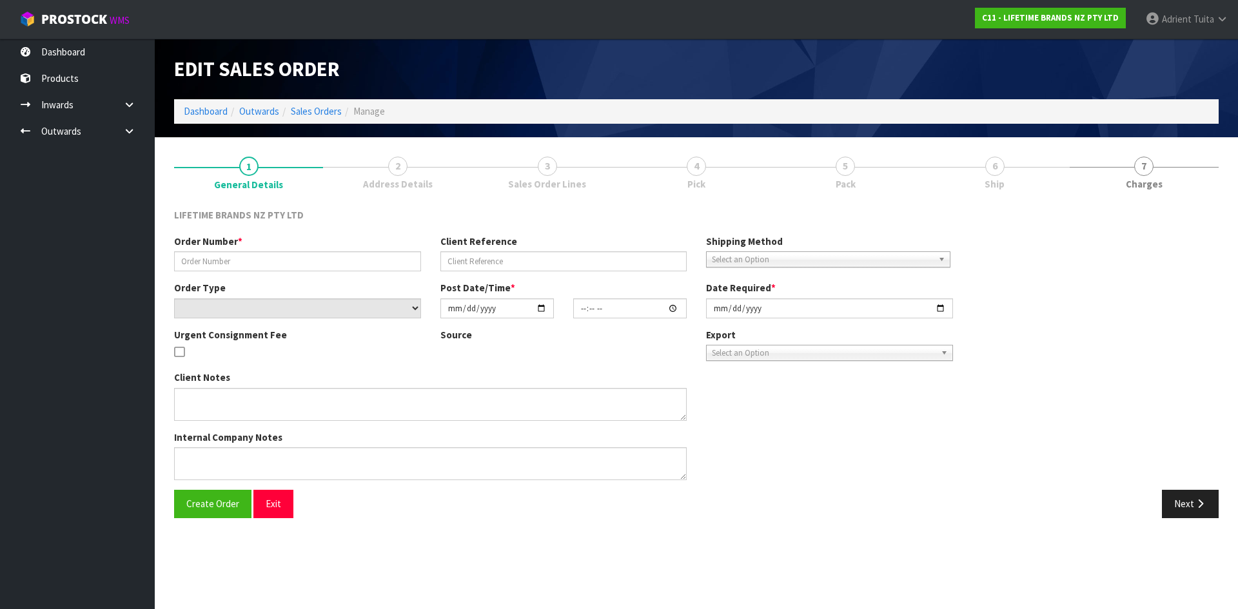
type input "0821332871"
type input "7009608582"
select select "number:0"
type input "[DATE]"
type input "10:48:45.000"
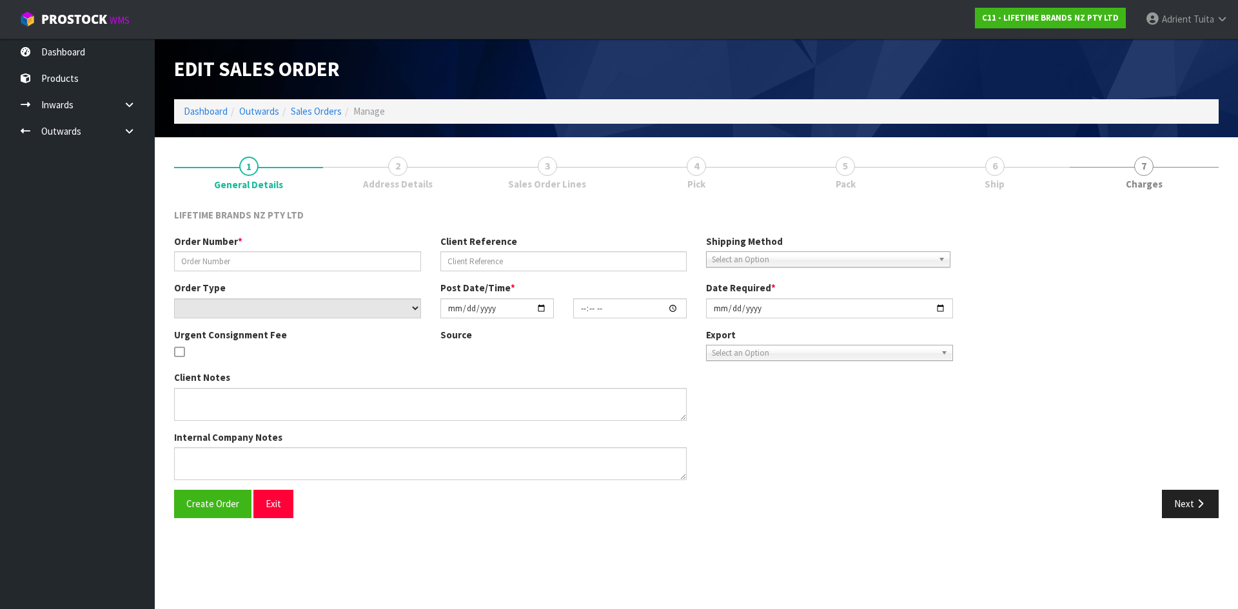
type input "[DATE]"
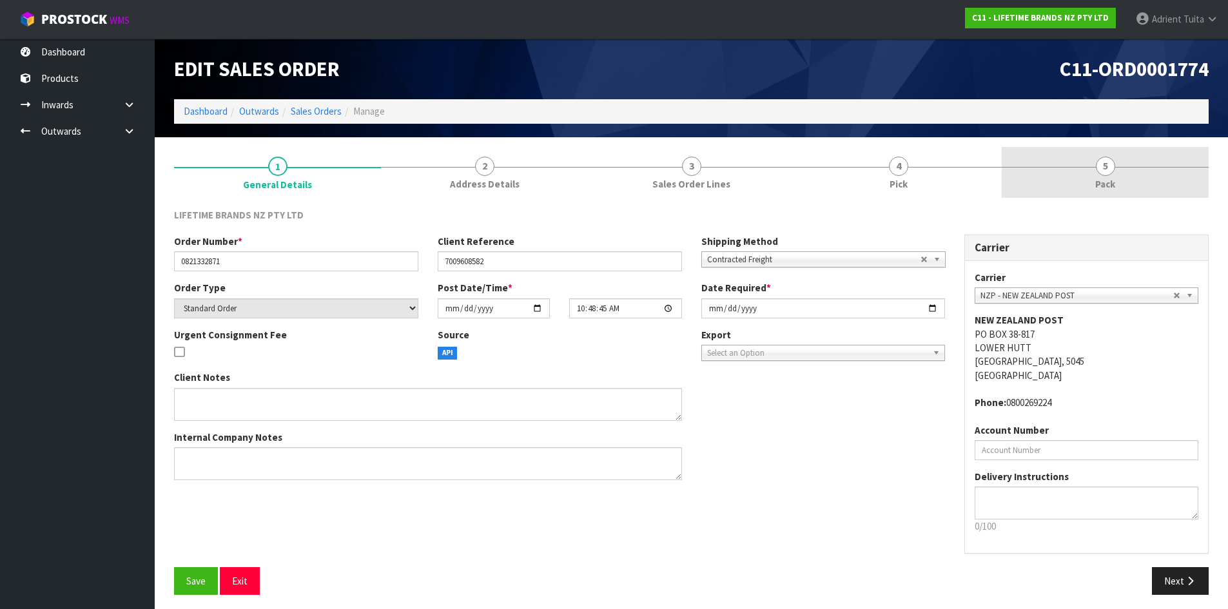
click at [1136, 184] on link "5 Pack" at bounding box center [1105, 172] width 207 height 51
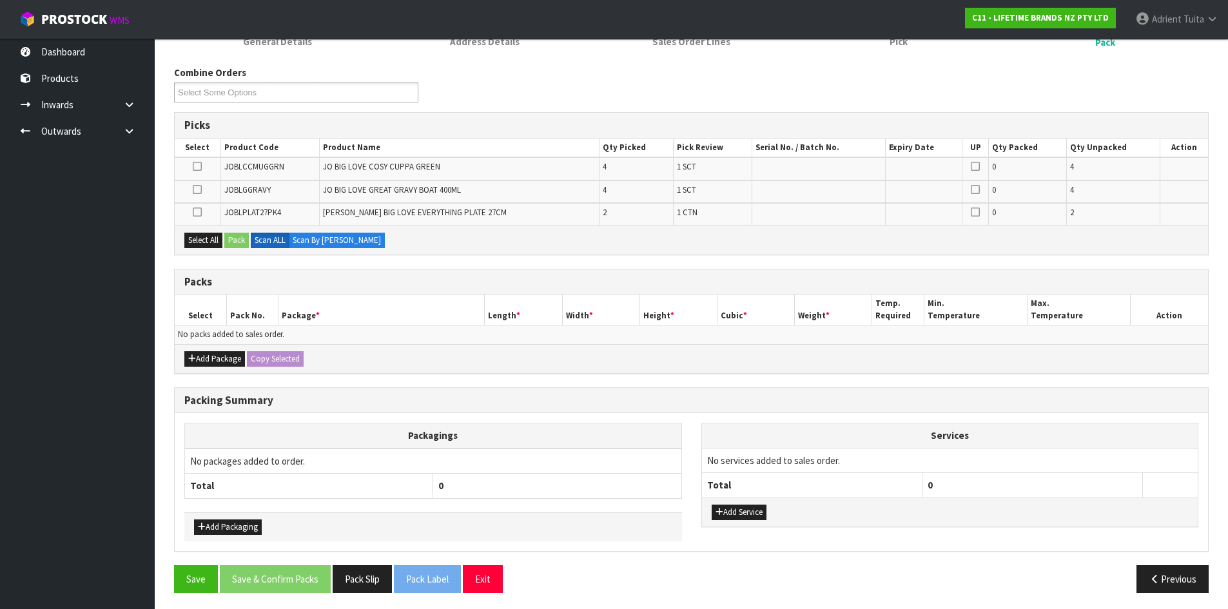
scroll to position [146, 0]
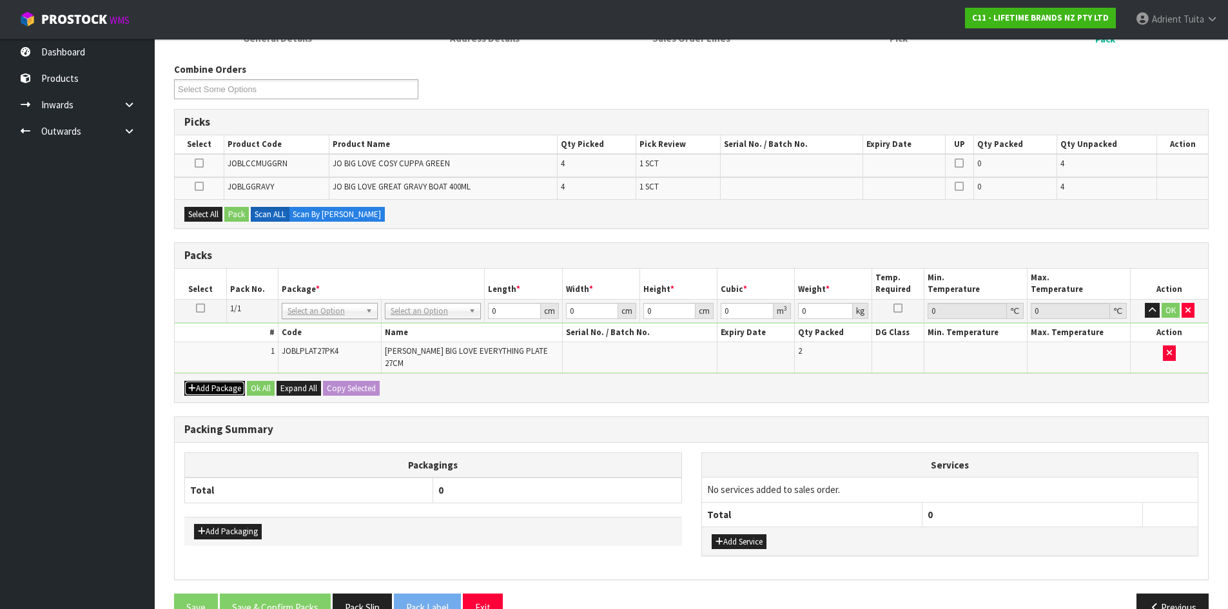
click at [193, 384] on icon "button" at bounding box center [192, 388] width 8 height 8
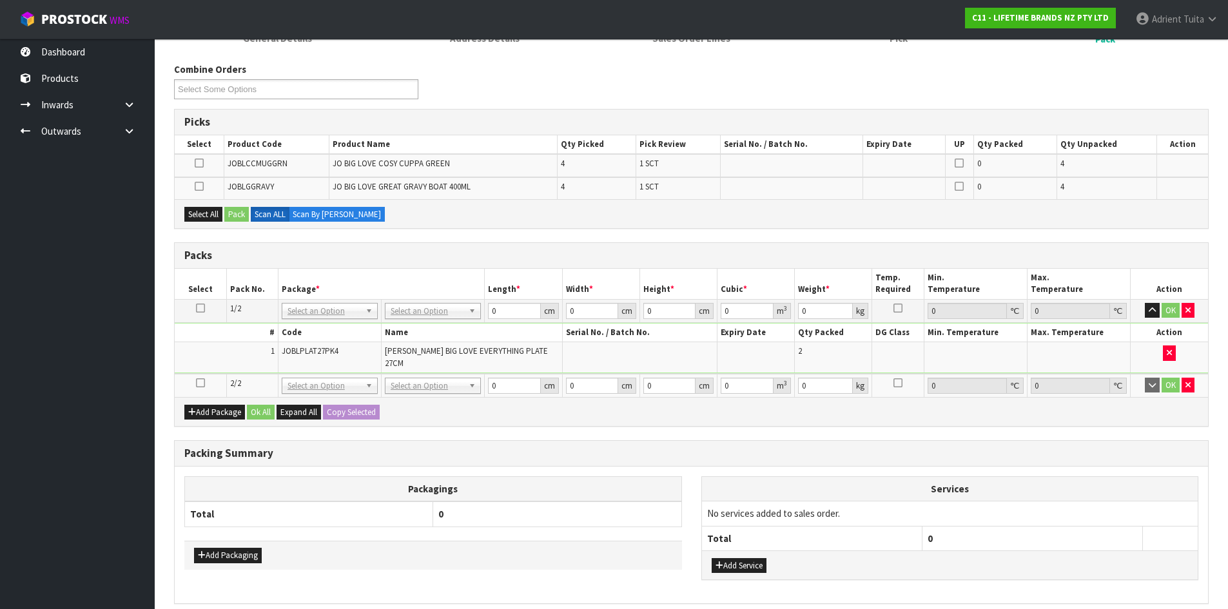
click at [197, 383] on icon at bounding box center [200, 383] width 9 height 1
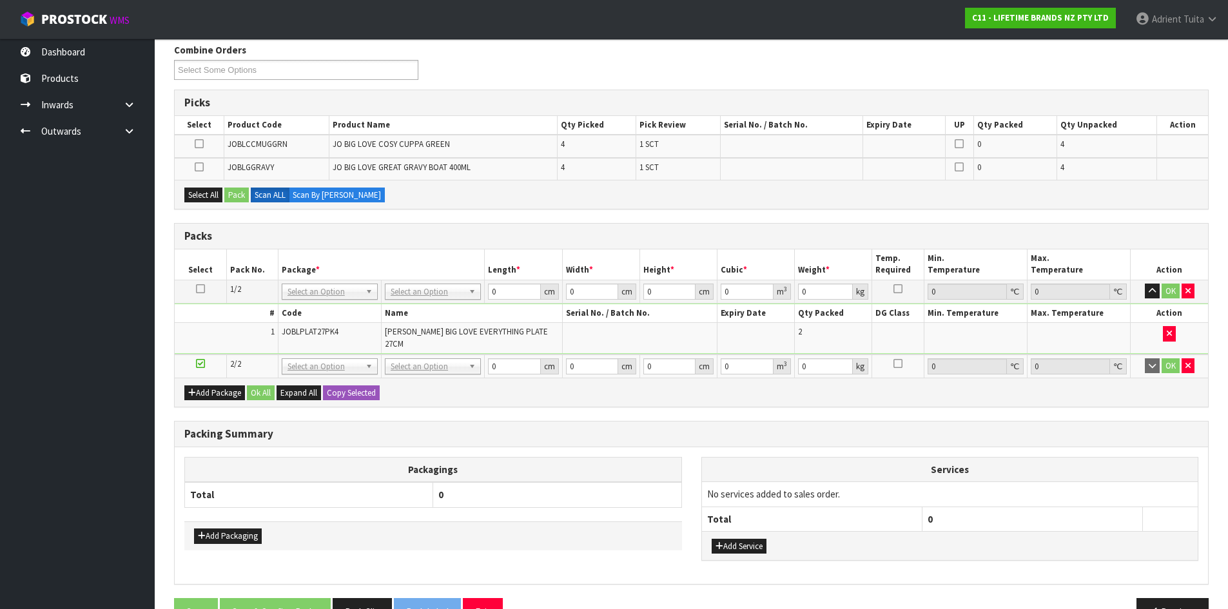
scroll to position [193, 0]
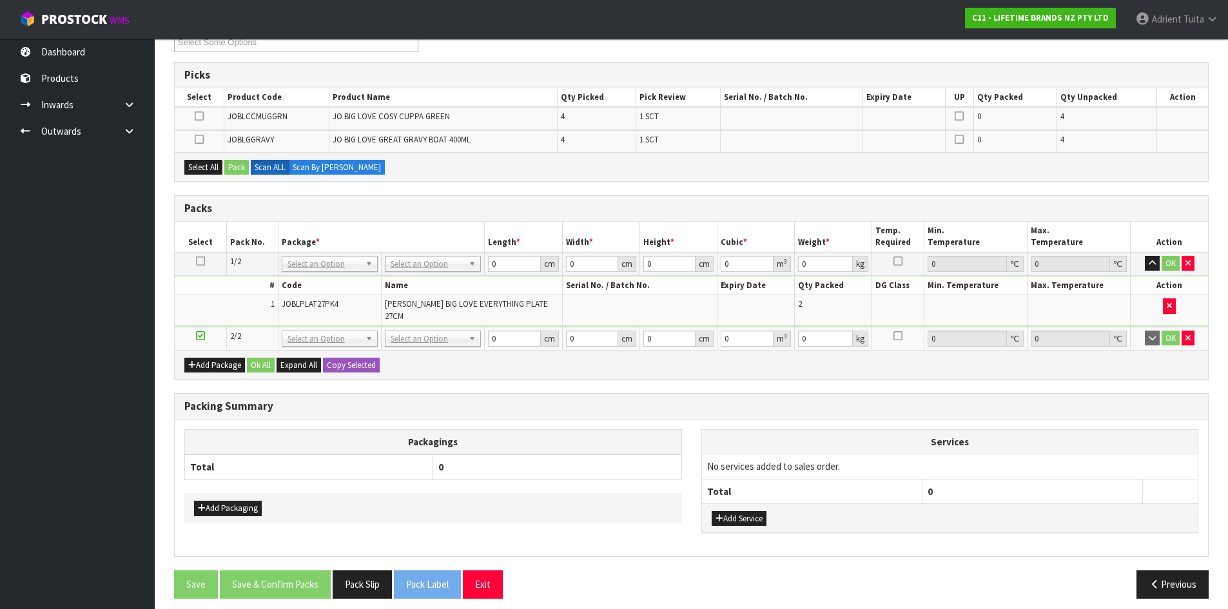
click at [730, 503] on div "Add Service" at bounding box center [950, 517] width 496 height 29
drag, startPoint x: 730, startPoint y: 514, endPoint x: 746, endPoint y: 478, distance: 39.9
click at [731, 514] on button "Add Service" at bounding box center [739, 518] width 55 height 15
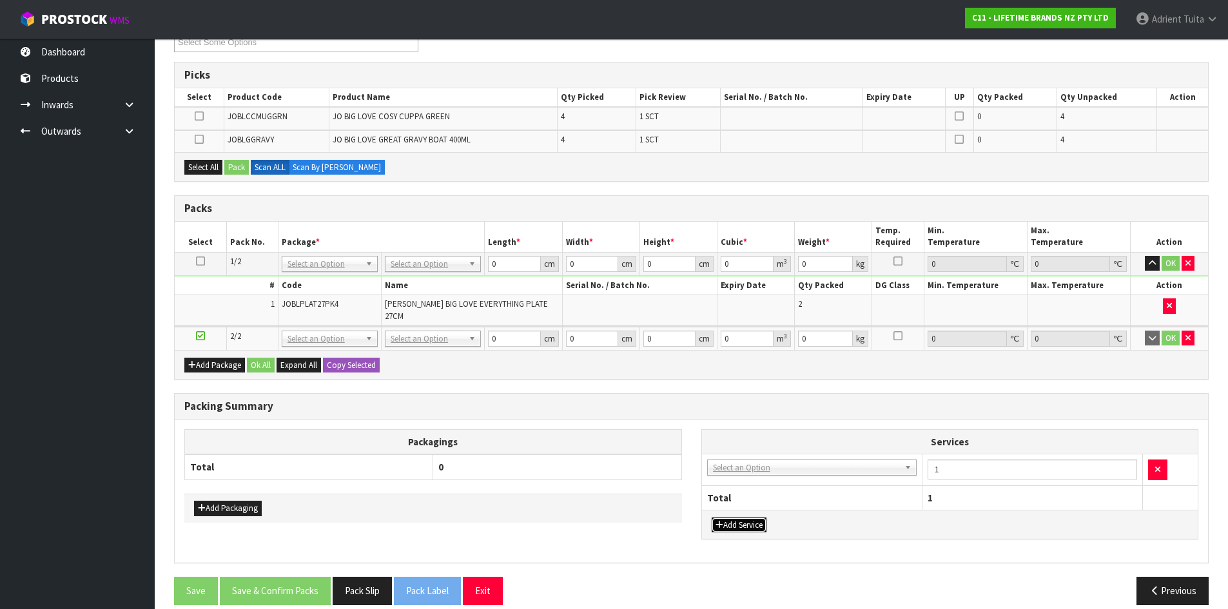
drag, startPoint x: 753, startPoint y: 460, endPoint x: 753, endPoint y: 475, distance: 15.5
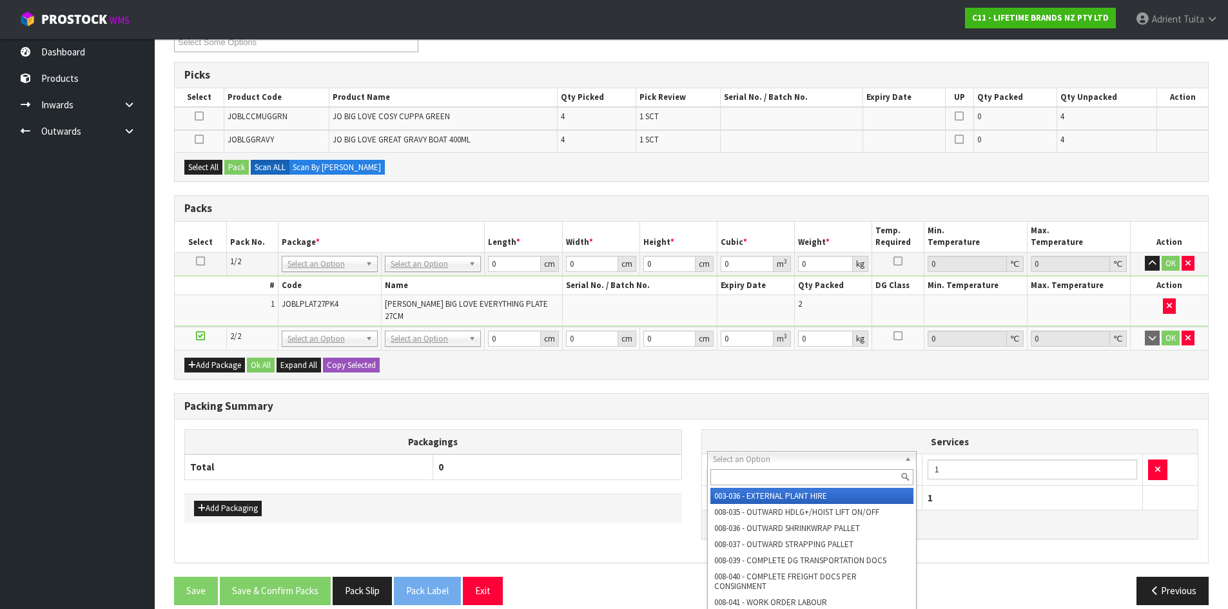
drag, startPoint x: 753, startPoint y: 475, endPoint x: 753, endPoint y: 467, distance: 7.7
click at [753, 471] on input "text" at bounding box center [812, 477] width 204 height 16
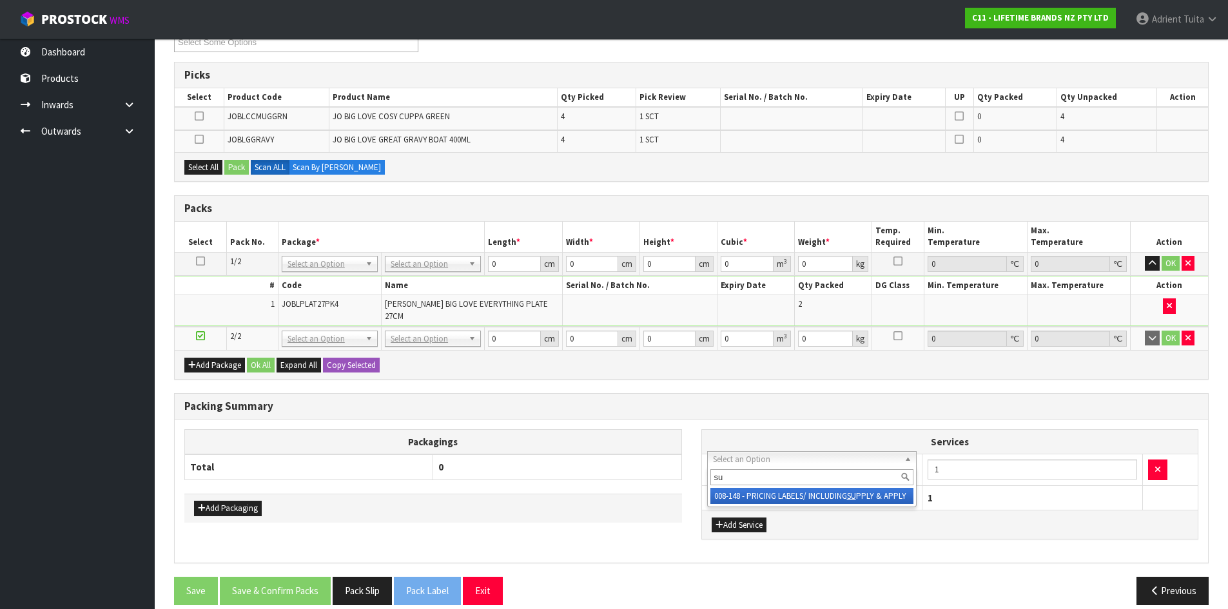
type input "su"
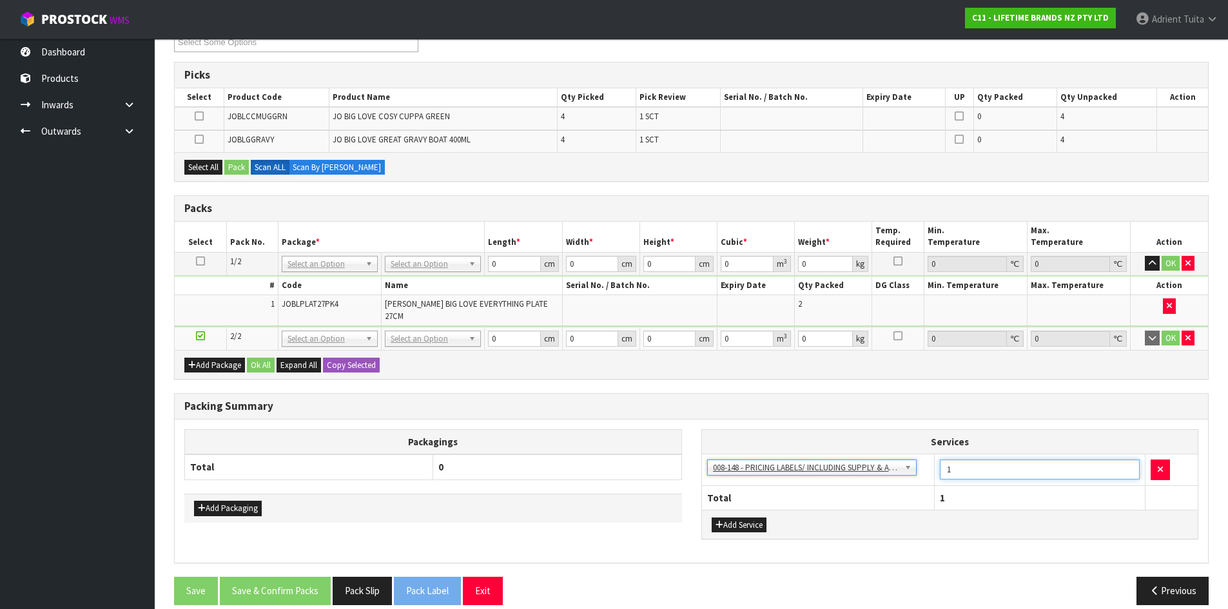
click at [969, 468] on input "1" at bounding box center [1040, 470] width 200 height 20
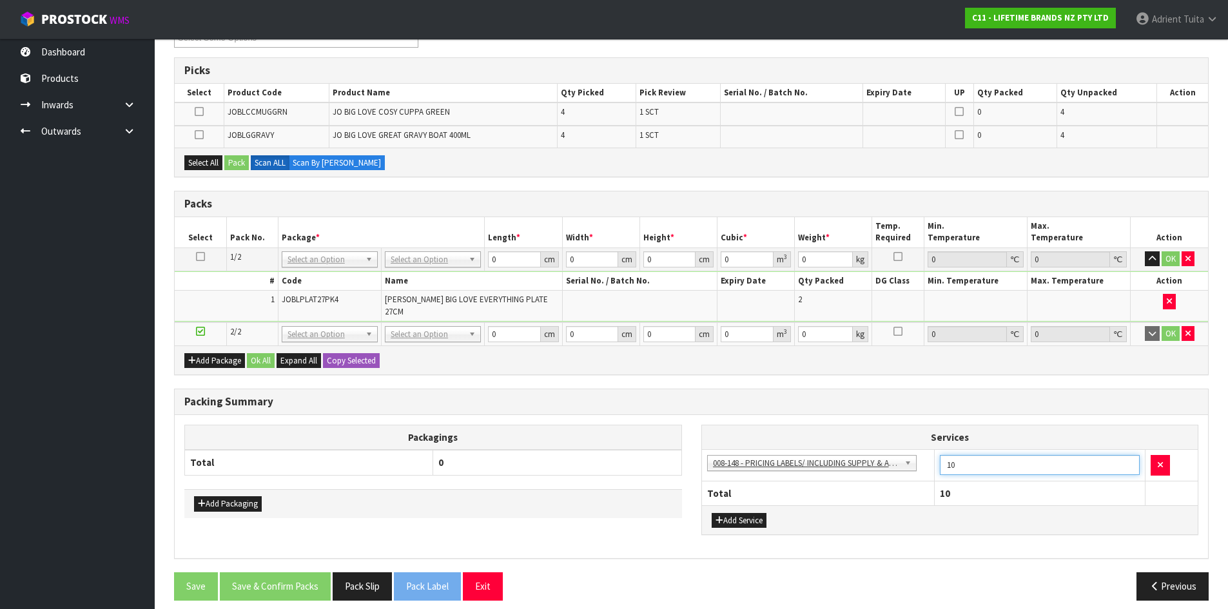
scroll to position [199, 0]
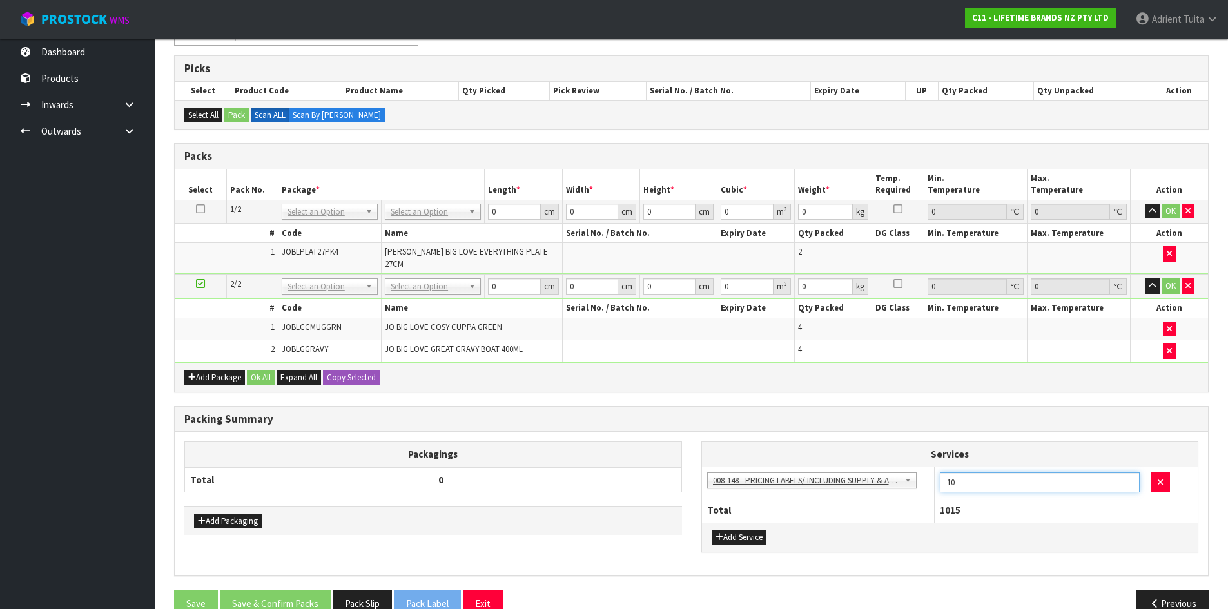
type input "1"
type input "10"
drag, startPoint x: 433, startPoint y: 202, endPoint x: 433, endPoint y: 212, distance: 10.3
click at [433, 202] on td "No Packaging Cartons PLT GEN120 (1200 X 1000) PLT ONE WAY SKID CHEP HIRE PALLET…" at bounding box center [433, 211] width 103 height 23
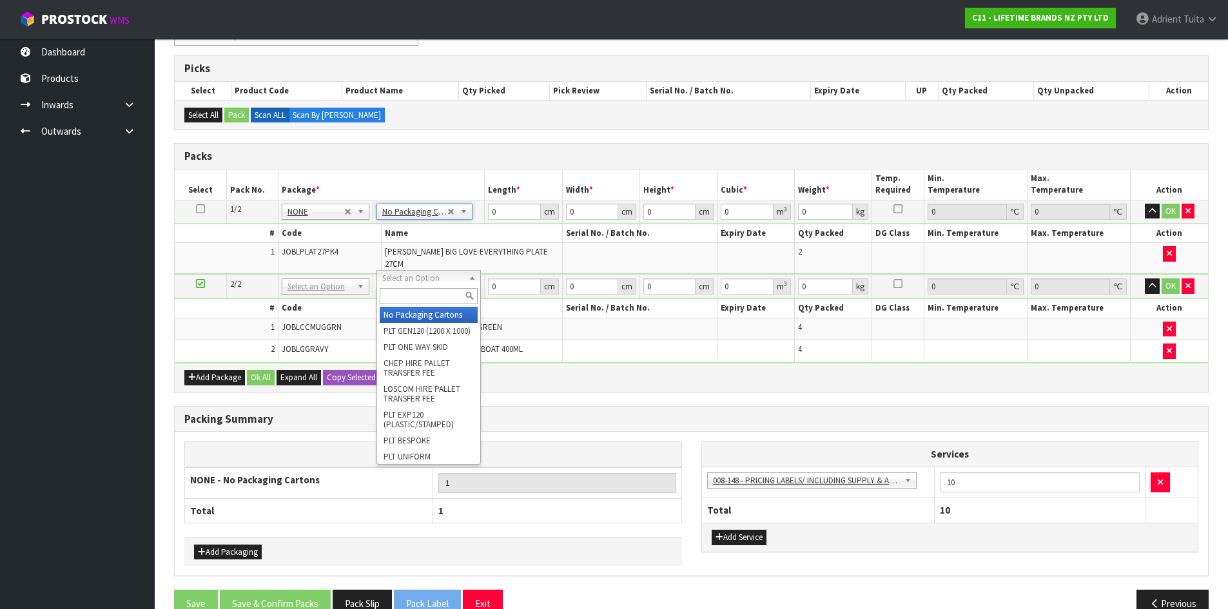
drag, startPoint x: 422, startPoint y: 282, endPoint x: 421, endPoint y: 307, distance: 25.2
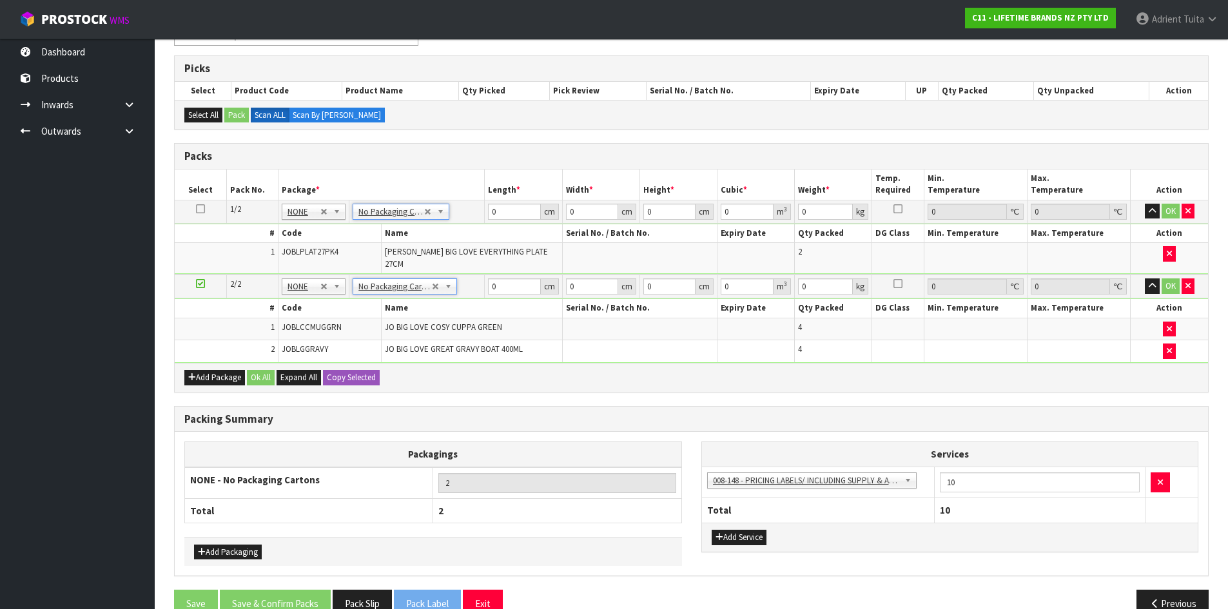
type input "2"
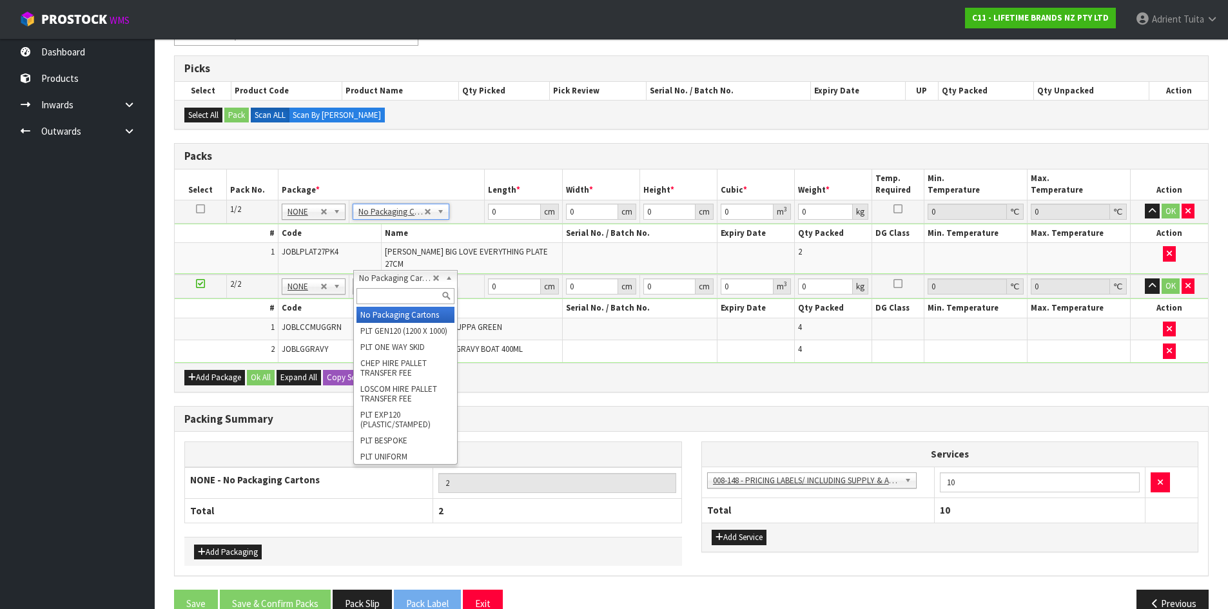
drag, startPoint x: 419, startPoint y: 276, endPoint x: 407, endPoint y: 284, distance: 14.3
click at [411, 297] on input "text" at bounding box center [405, 296] width 98 height 16
type input "ctn7"
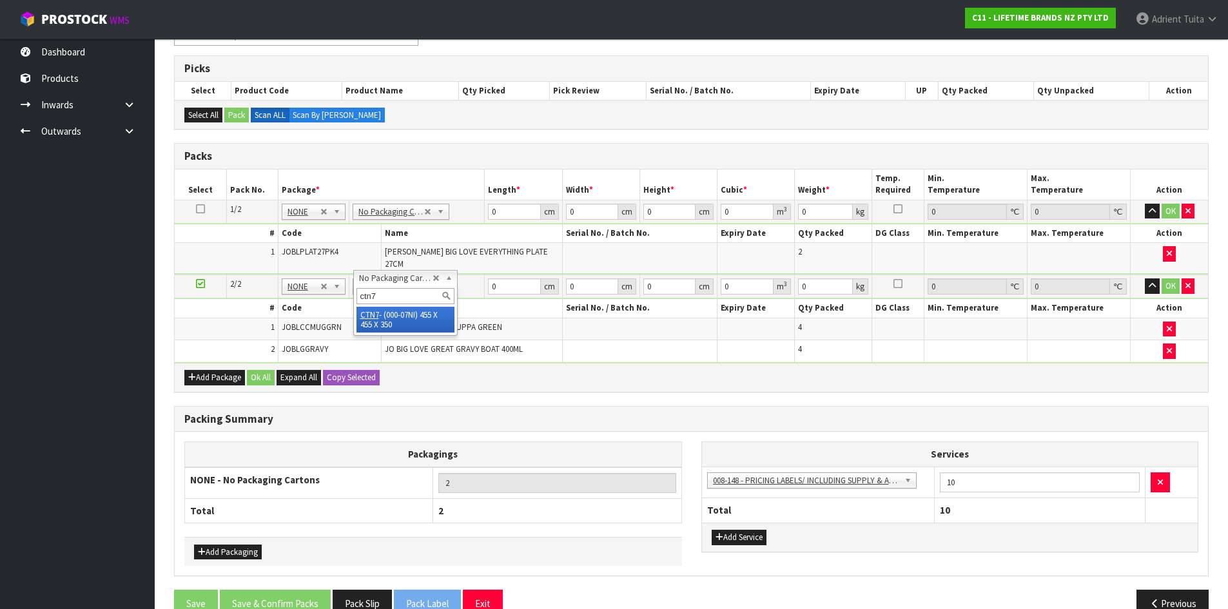
type input "1"
type input "45.5"
type input "35"
type input "0.072459"
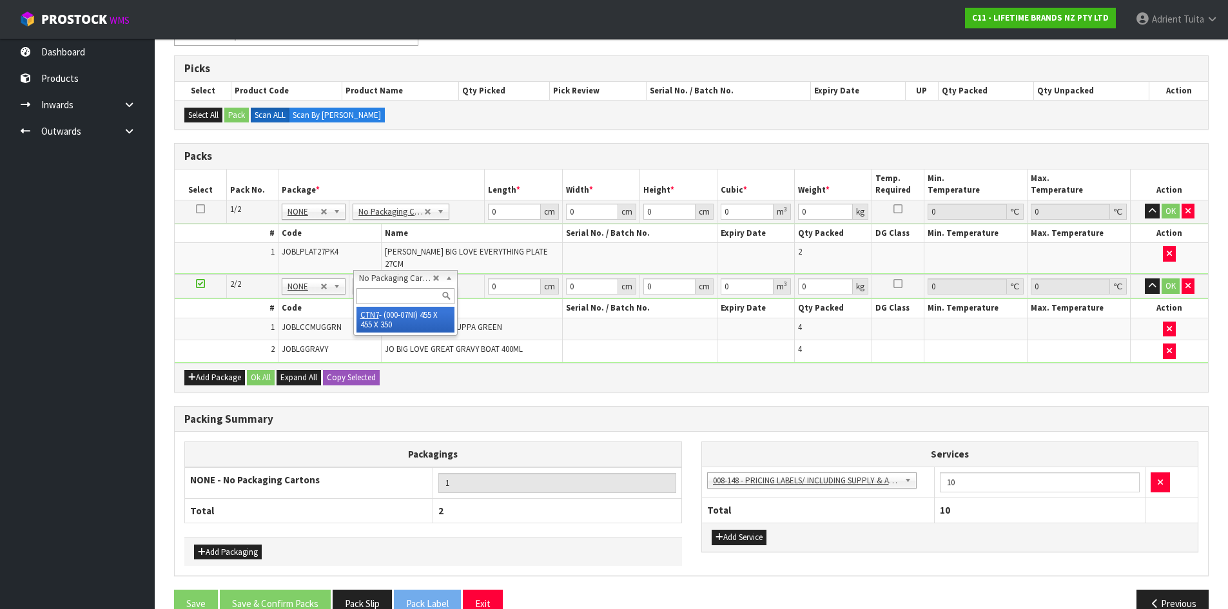
type input "5.2"
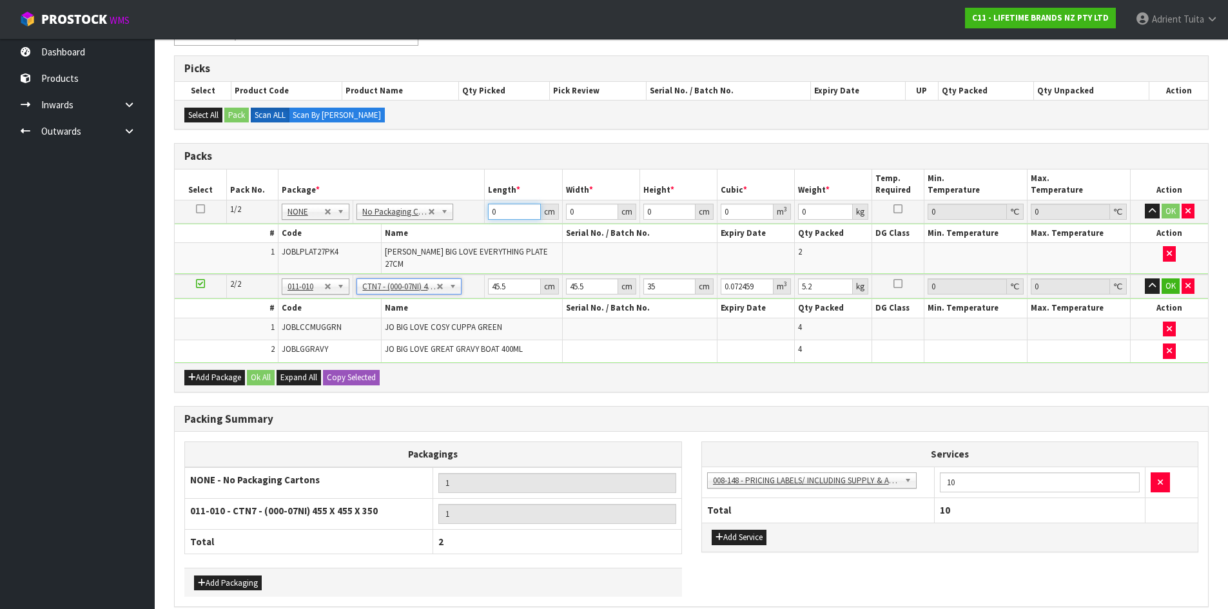
click at [513, 212] on input "0" at bounding box center [514, 212] width 52 height 16
type input "37"
type input "2"
type input "0.002738"
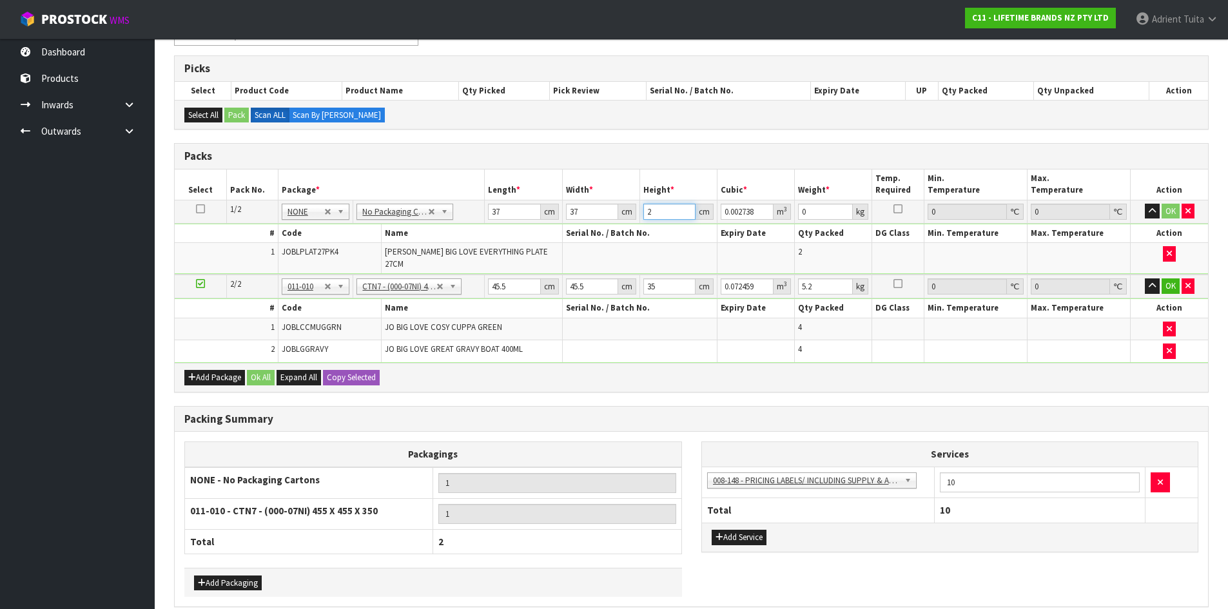
type input "27"
type input "0.036963"
type input "27"
type input "11"
click at [502, 278] on input "45.5" at bounding box center [514, 286] width 52 height 16
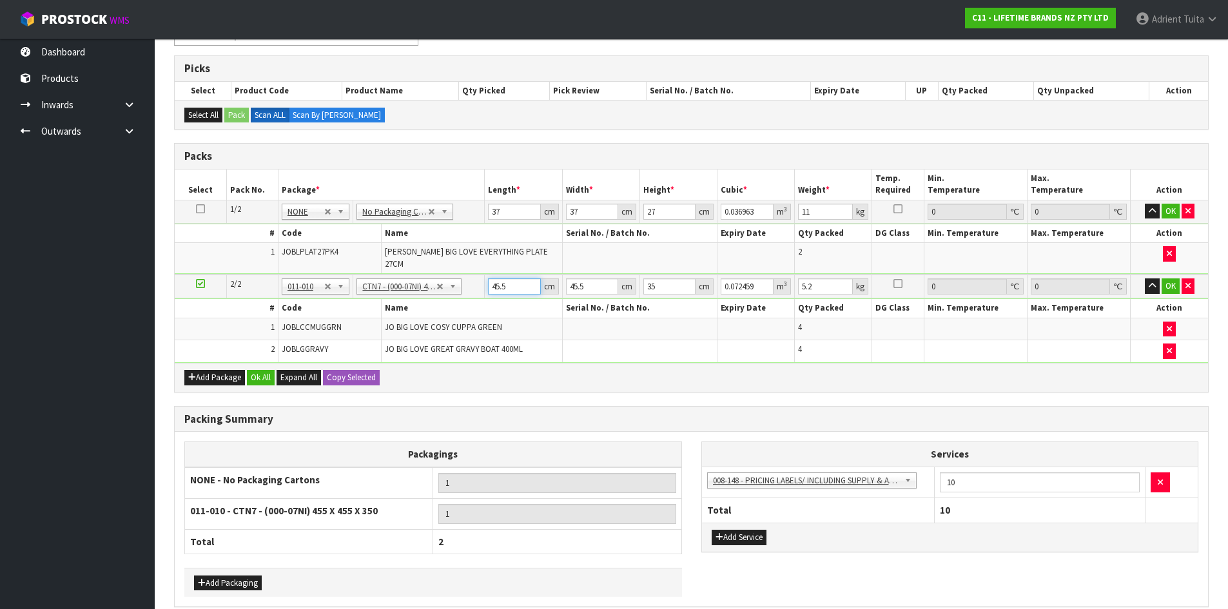
click at [502, 278] on input "45.5" at bounding box center [514, 286] width 52 height 16
type input "4"
type input "0.00637"
type input "48"
type input "0.07644"
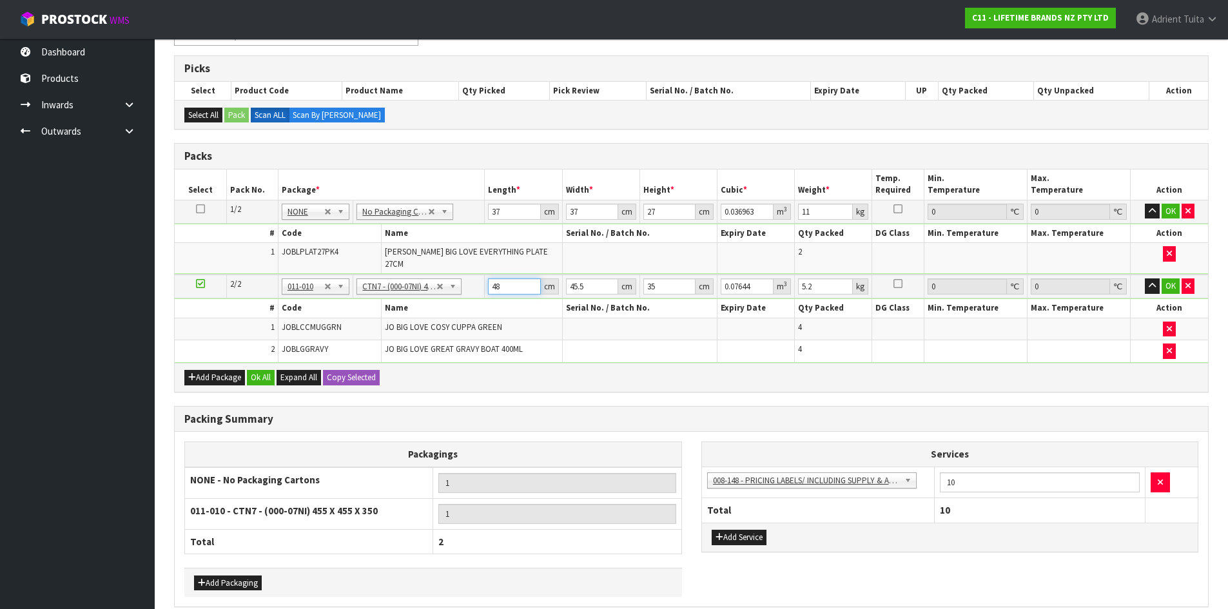
type input "48"
type input "4"
type input "0.00672"
type input "48"
type input "0.08064"
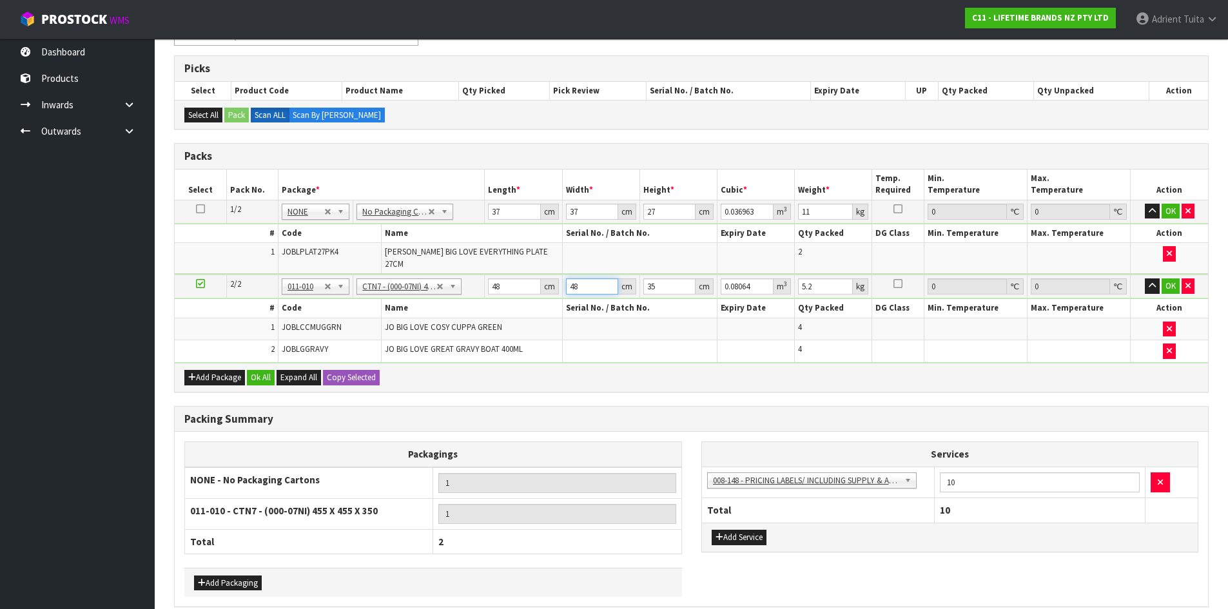
type input "48"
type input "2"
type input "0.004608"
type input "29"
type input "0.066816"
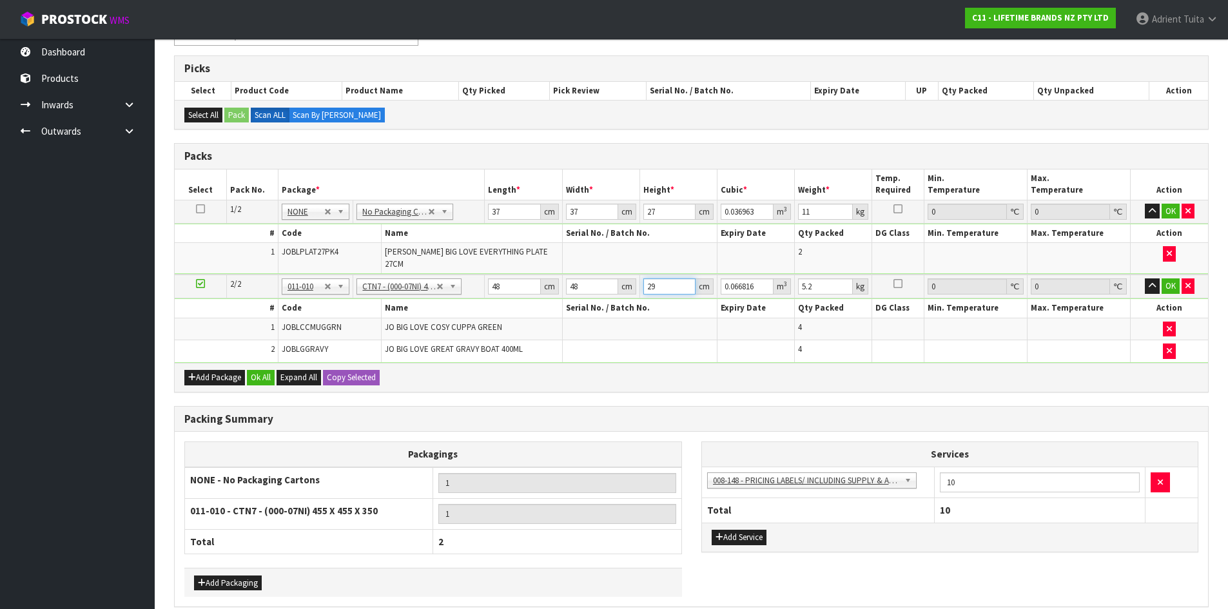
type input "29"
type input "7"
click at [1165, 214] on button "OK" at bounding box center [1171, 211] width 18 height 15
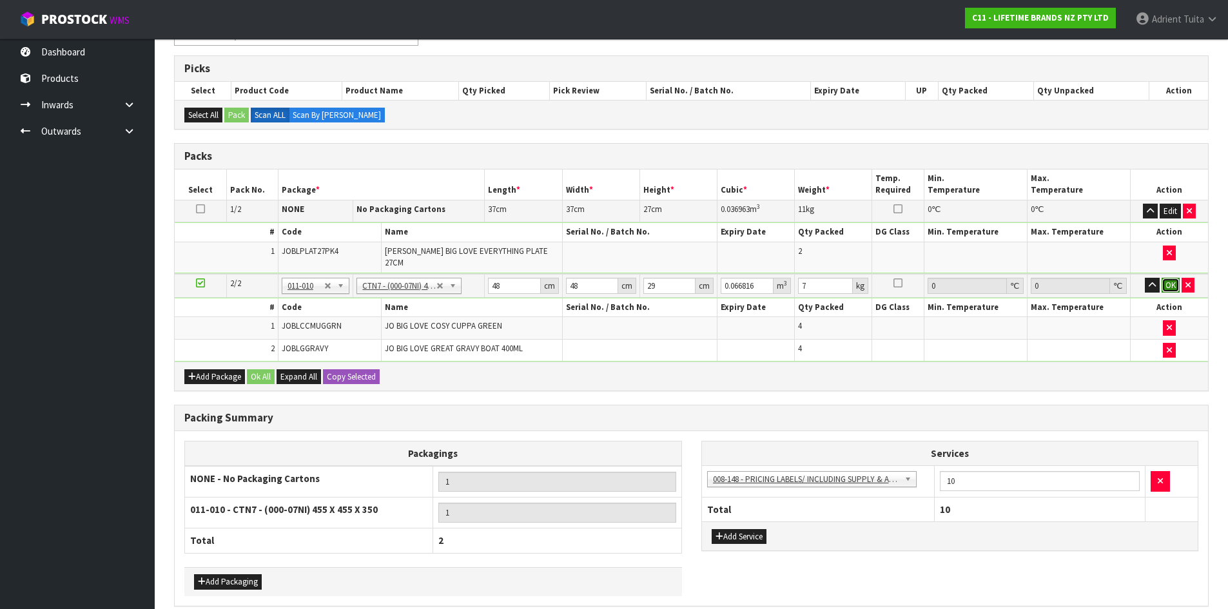
click at [1168, 280] on button "OK" at bounding box center [1171, 285] width 18 height 15
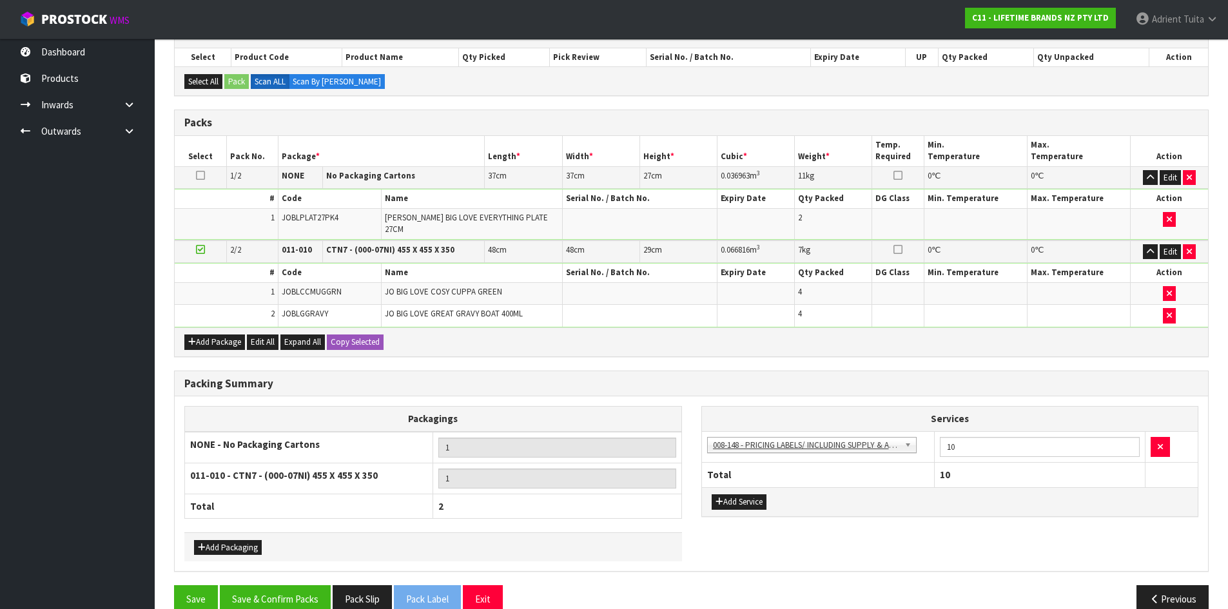
scroll to position [248, 0]
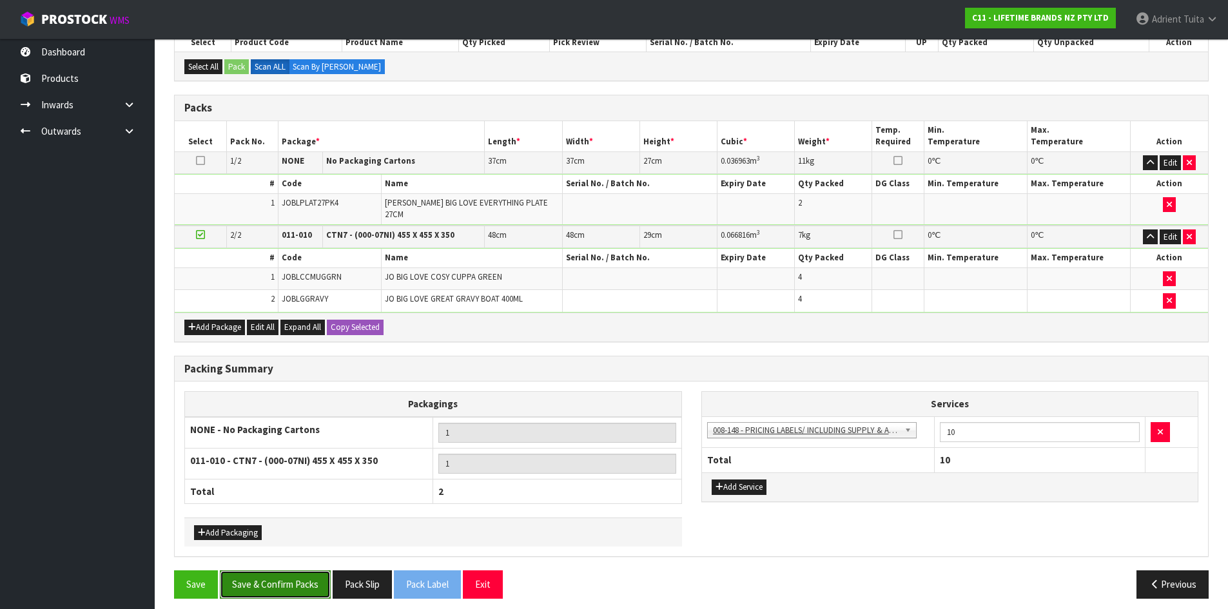
click at [286, 581] on button "Save & Confirm Packs" at bounding box center [275, 584] width 111 height 28
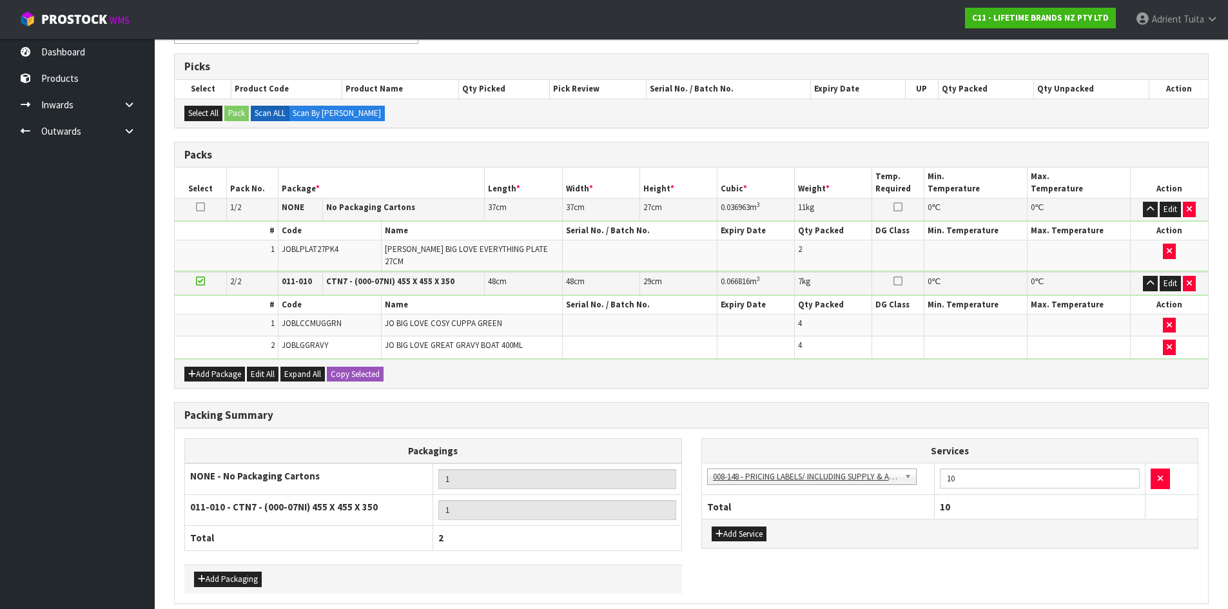
scroll to position [0, 0]
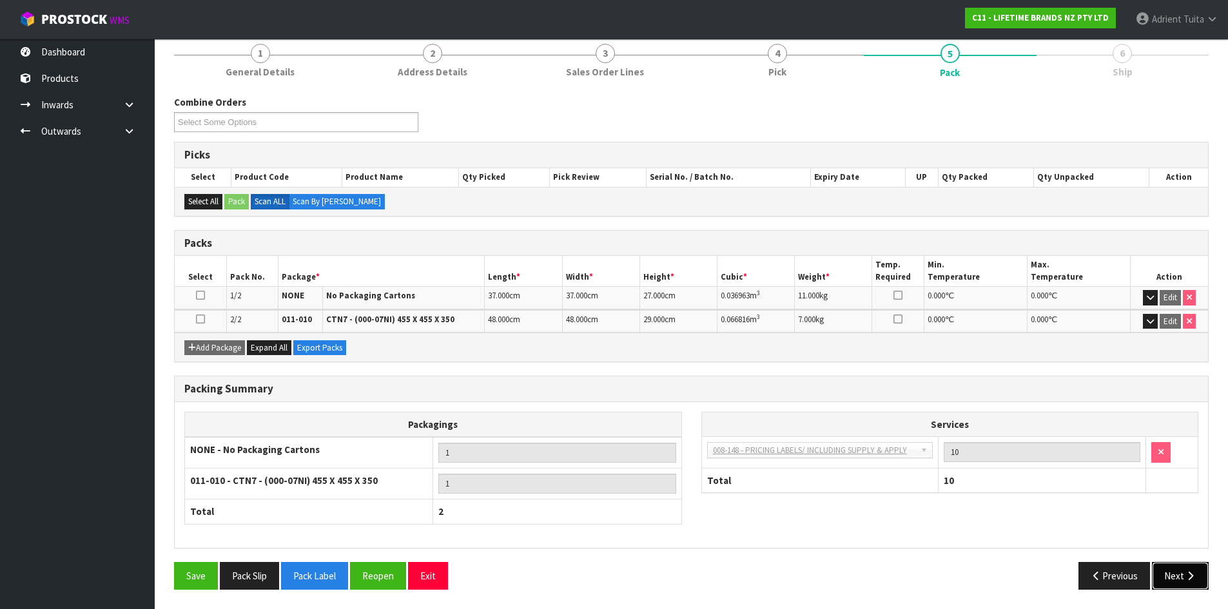
click at [1174, 580] on button "Next" at bounding box center [1180, 576] width 57 height 28
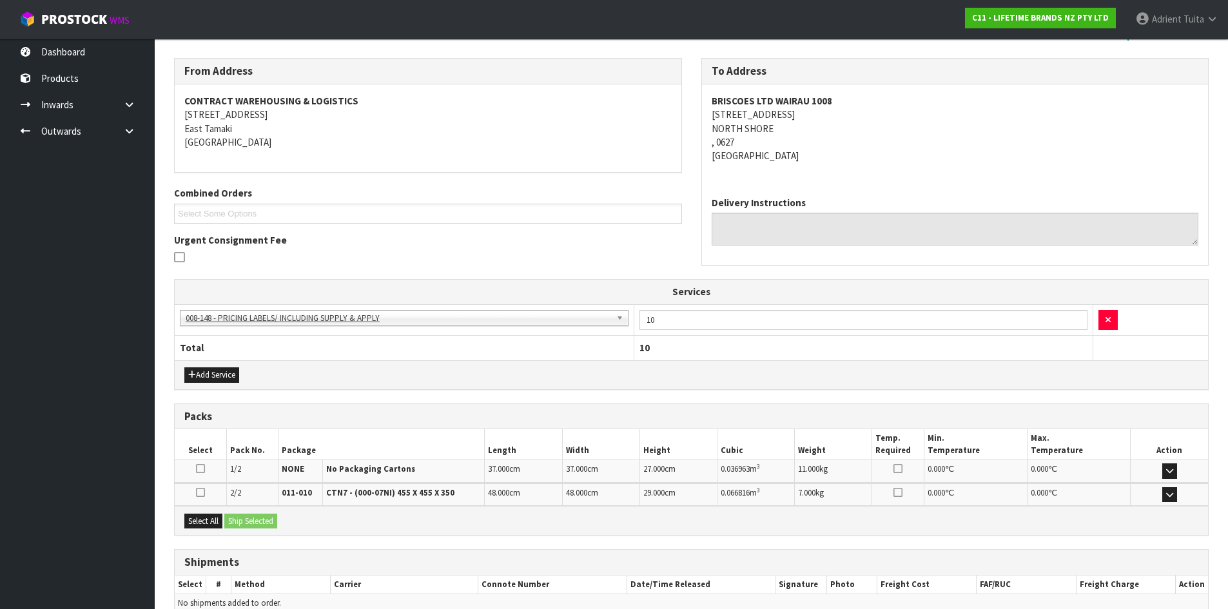
scroll to position [262, 0]
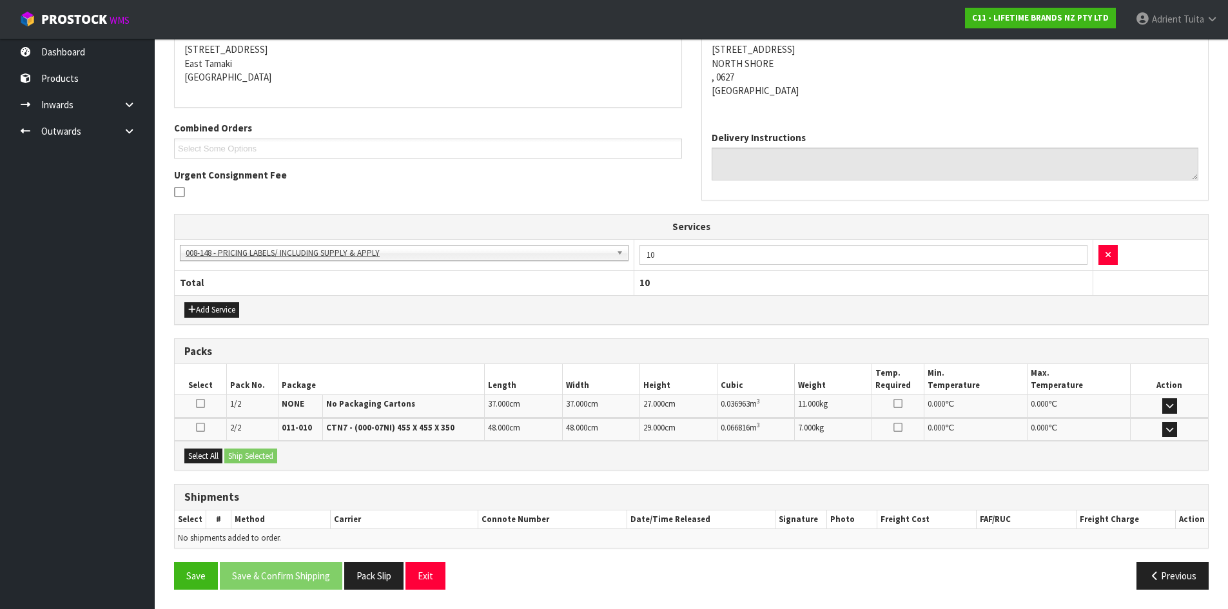
click at [196, 445] on div "Select All Ship Selected" at bounding box center [691, 455] width 1033 height 29
drag, startPoint x: 197, startPoint y: 450, endPoint x: 214, endPoint y: 452, distance: 17.5
click at [198, 451] on button "Select All" at bounding box center [203, 456] width 38 height 15
click at [247, 451] on button "Ship Selected" at bounding box center [250, 456] width 53 height 15
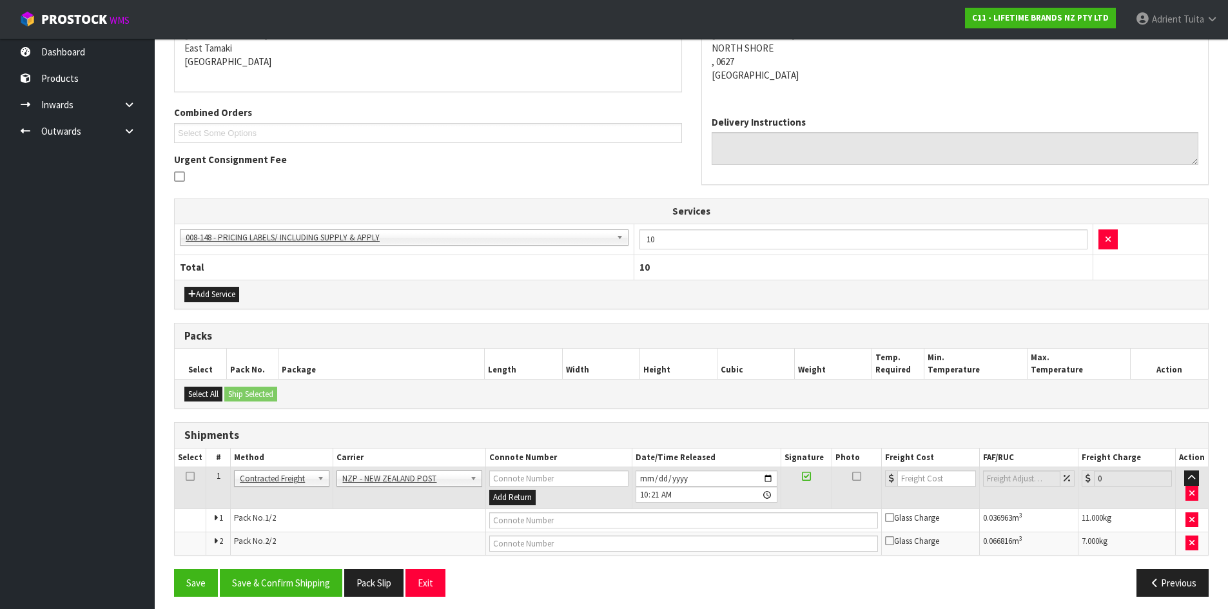
scroll to position [284, 0]
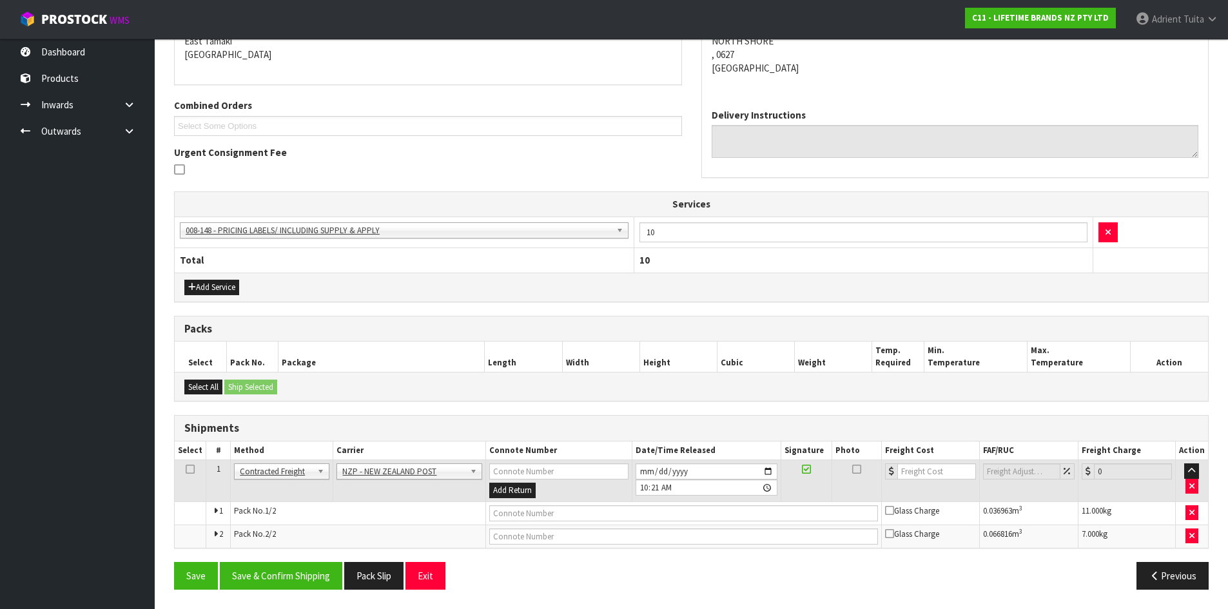
click at [307, 556] on div "From Address CONTRACT WAREHOUSING & LOGISTICS [STREET_ADDRESS] Combined Orders …" at bounding box center [691, 284] width 1035 height 629
click at [304, 568] on button "Save & Confirm Shipping" at bounding box center [281, 576] width 122 height 28
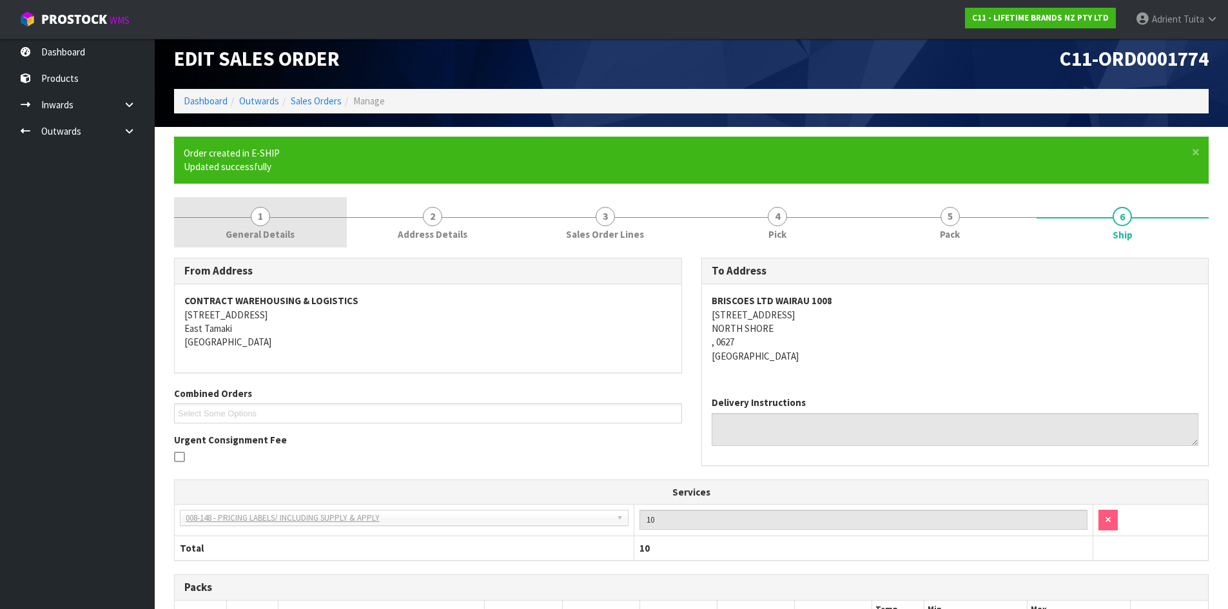
scroll to position [265, 0]
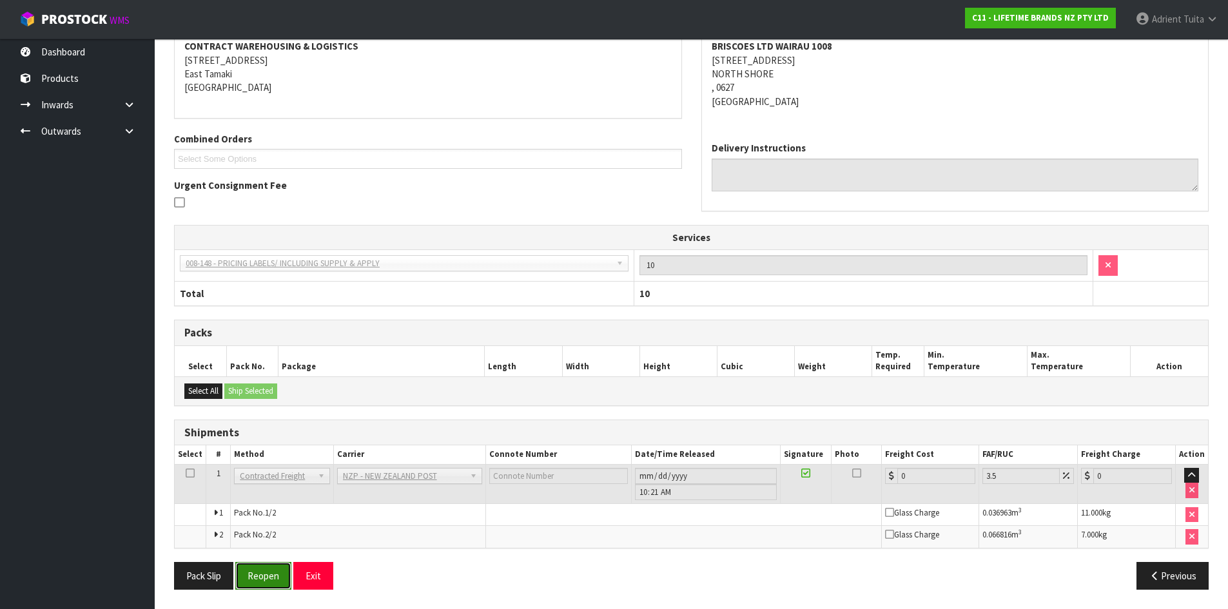
drag, startPoint x: 260, startPoint y: 577, endPoint x: 260, endPoint y: 563, distance: 13.5
click at [262, 571] on button "Reopen" at bounding box center [263, 576] width 56 height 28
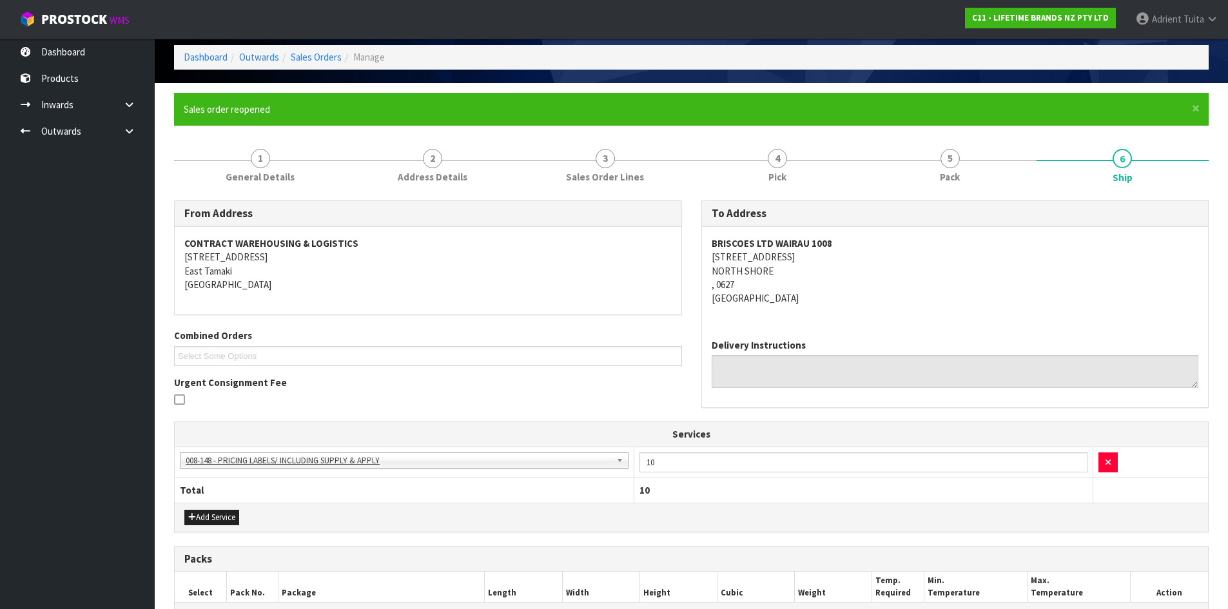
scroll to position [297, 0]
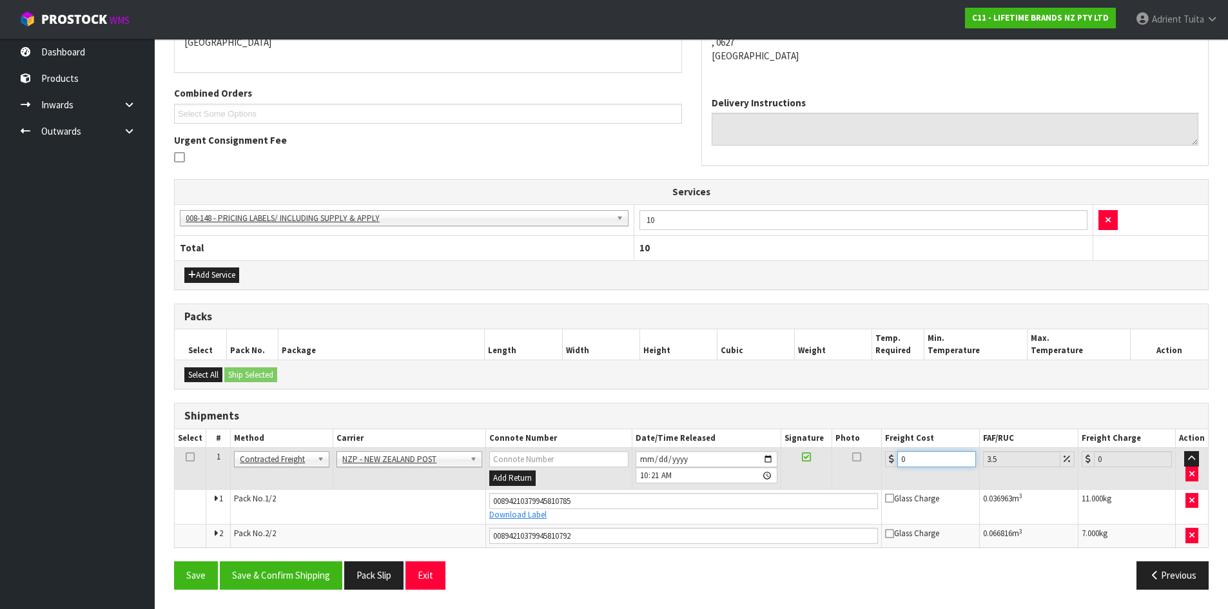
click at [933, 459] on input "0" at bounding box center [936, 459] width 78 height 16
type input "8"
type input "8.28"
type input "8.6"
type input "8.9"
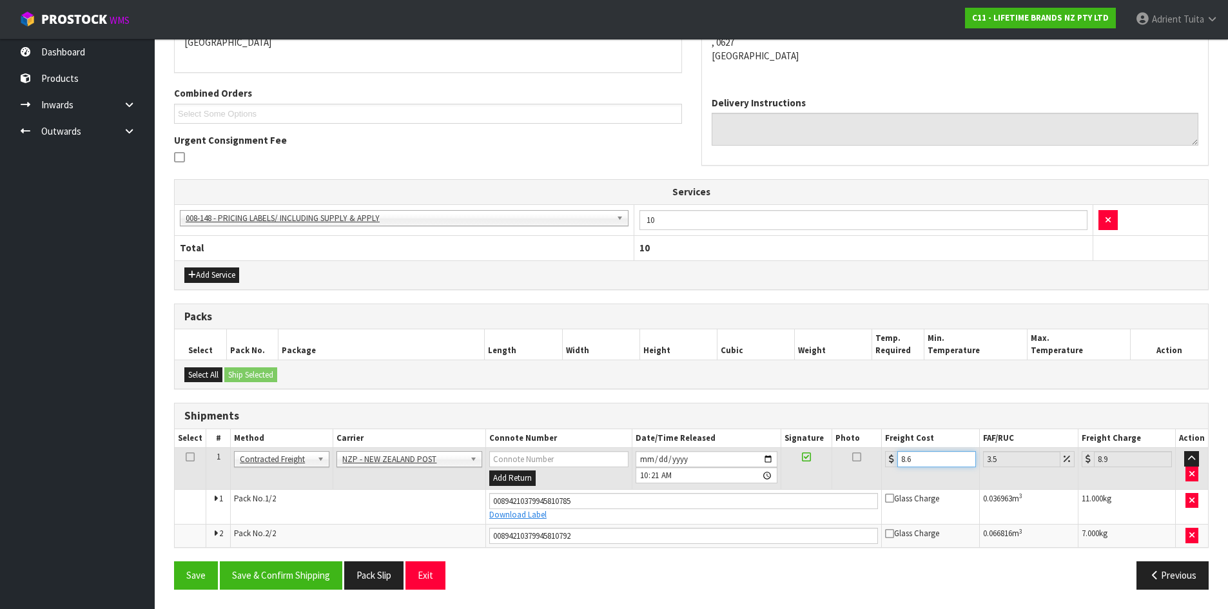
type input "8.66"
click at [312, 578] on button "Save & Confirm Shipping" at bounding box center [281, 575] width 122 height 28
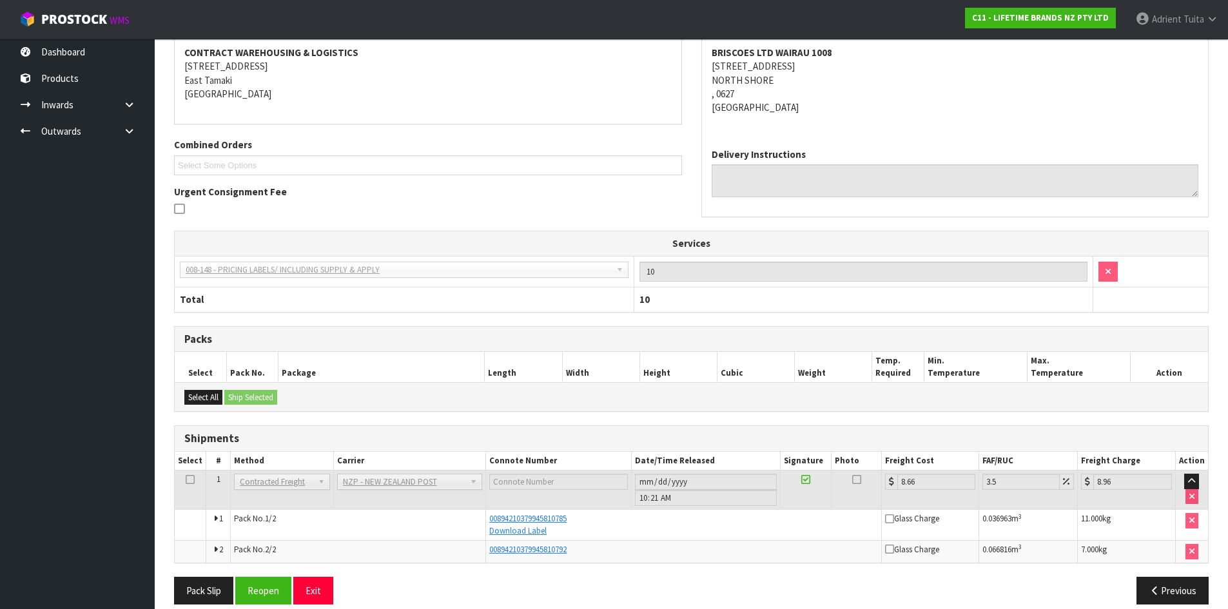
scroll to position [0, 0]
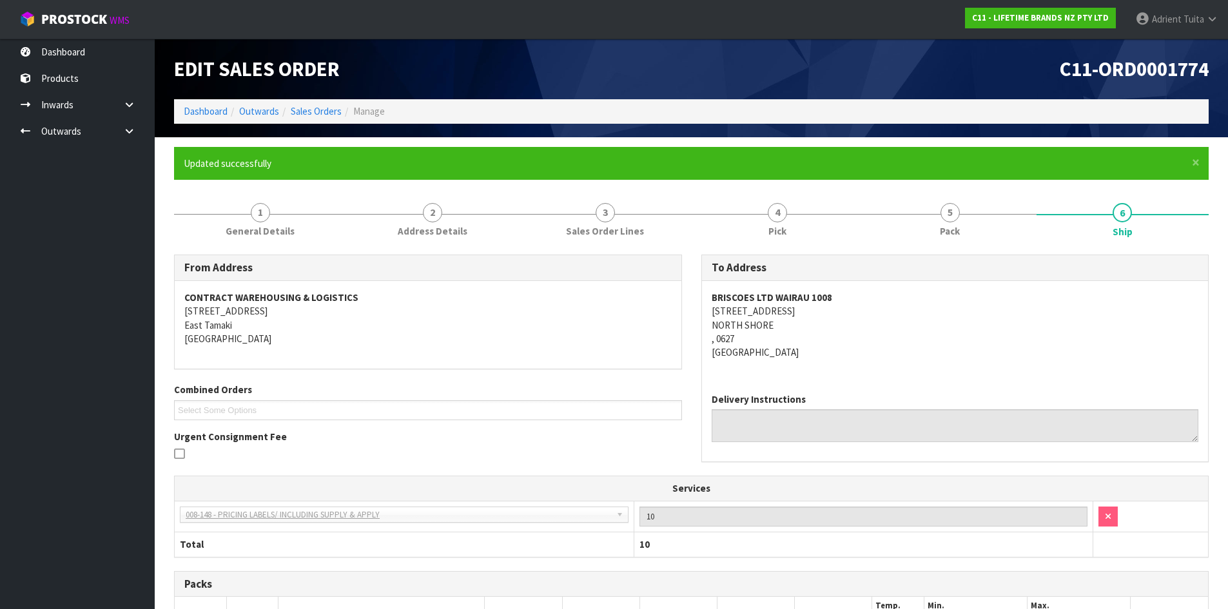
click at [213, 103] on ol "Dashboard Outwards Sales Orders Manage" at bounding box center [691, 111] width 1035 height 24
click at [213, 113] on link "Dashboard" at bounding box center [206, 111] width 44 height 12
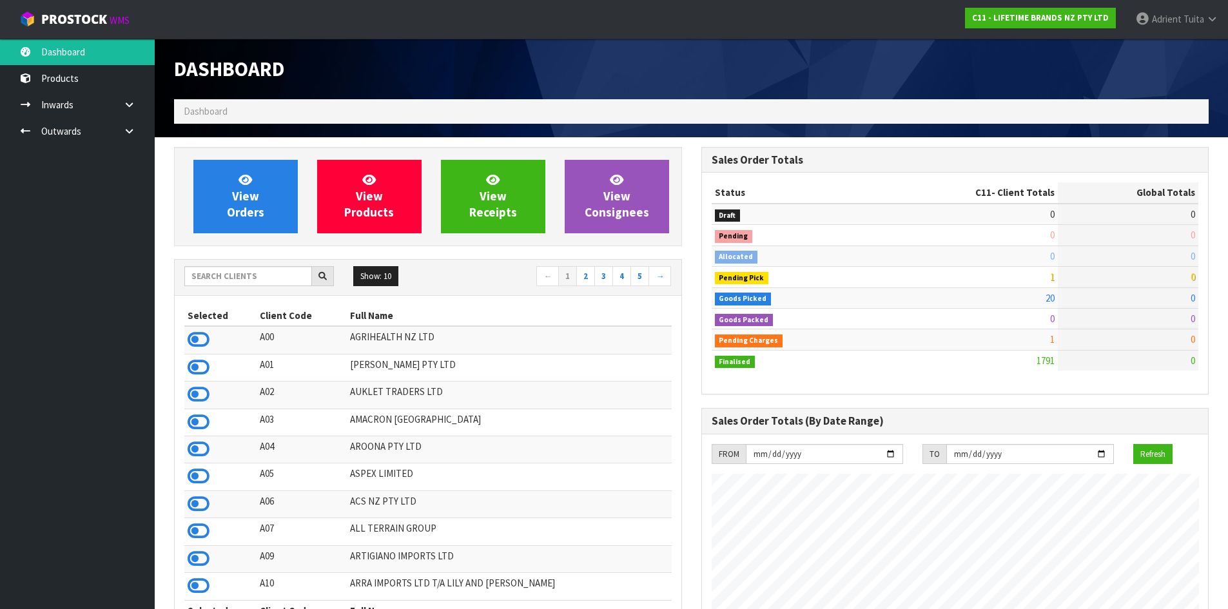
scroll to position [977, 527]
click at [218, 284] on input "text" at bounding box center [248, 276] width 128 height 20
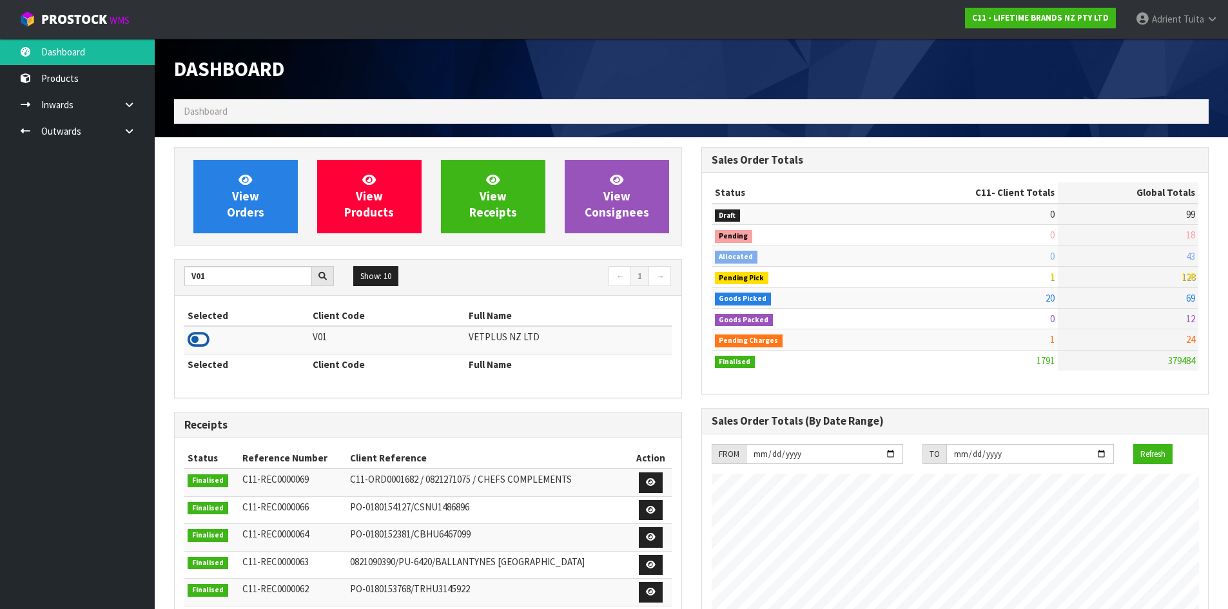
click at [197, 337] on icon at bounding box center [199, 339] width 22 height 19
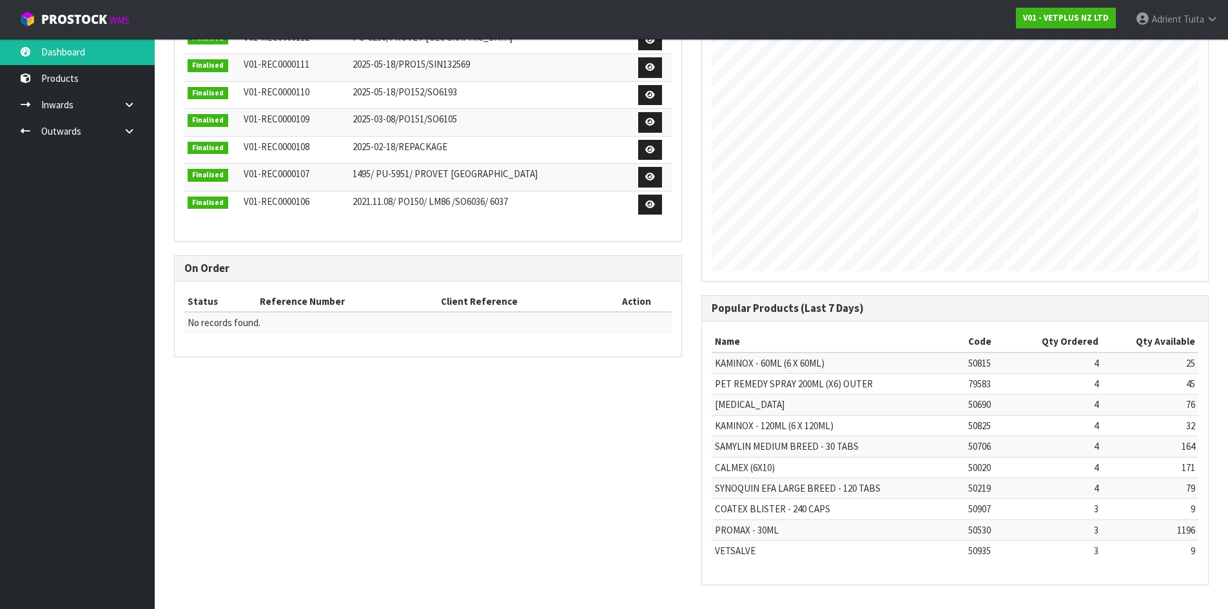
scroll to position [73, 0]
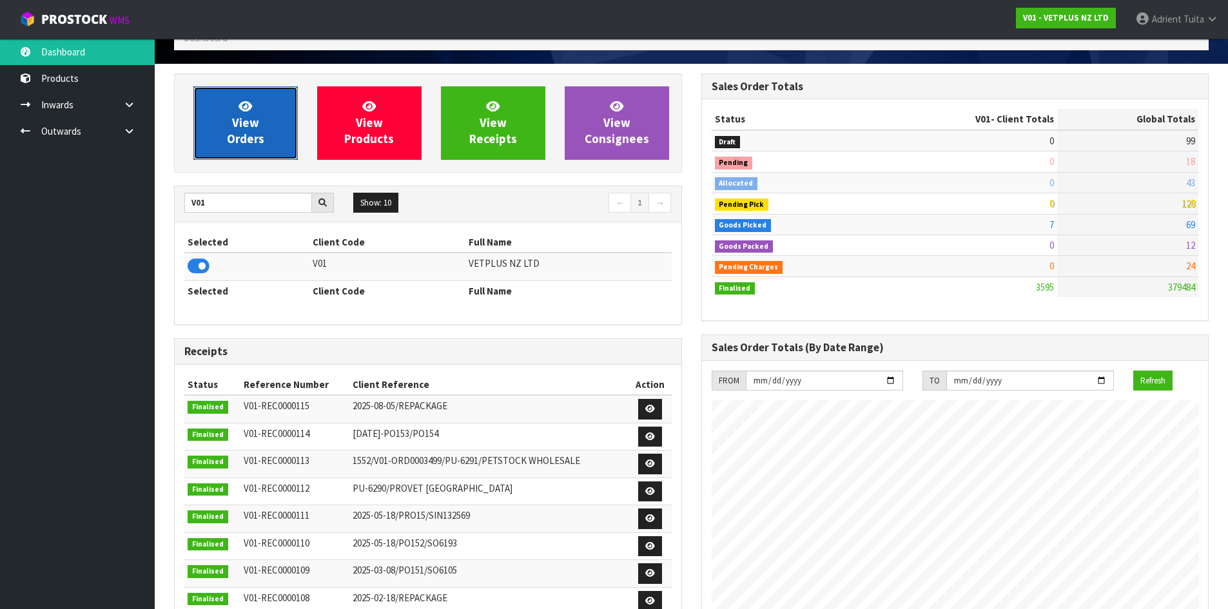
click at [247, 124] on span "View Orders" at bounding box center [245, 123] width 37 height 48
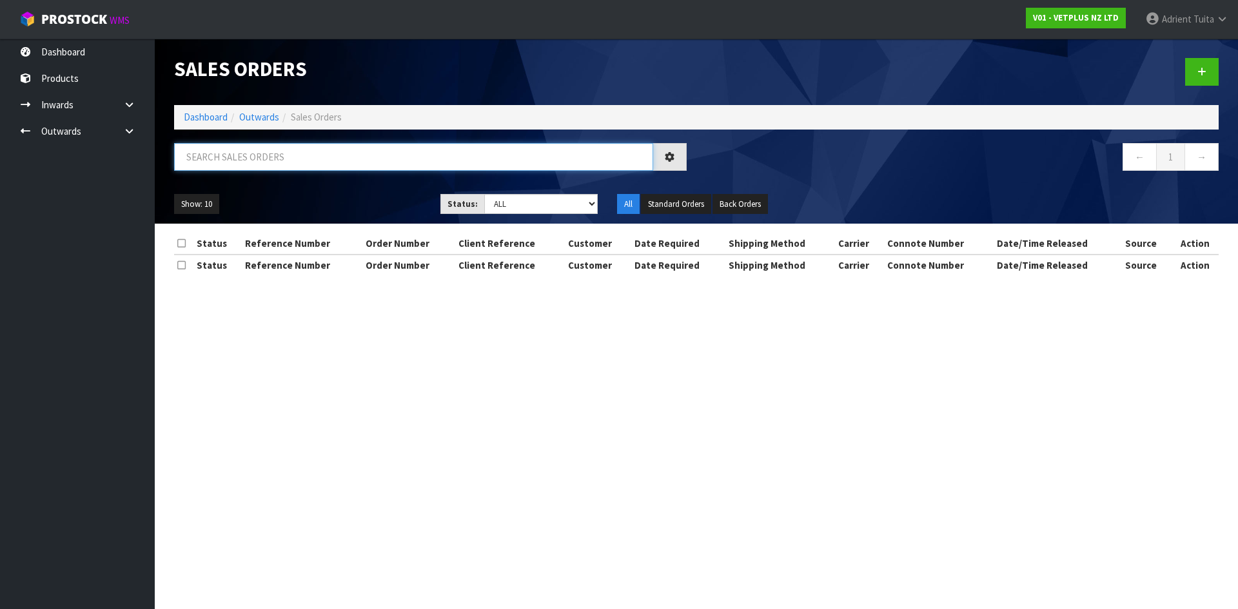
click at [295, 161] on input "text" at bounding box center [413, 157] width 479 height 28
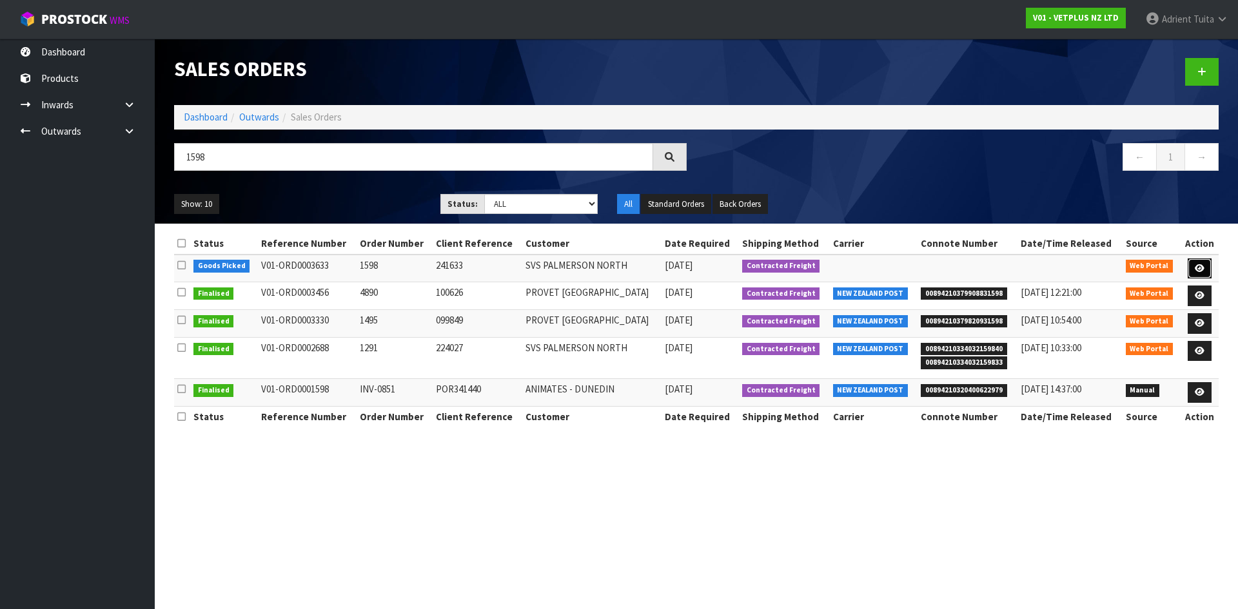
click at [1203, 269] on icon at bounding box center [1199, 268] width 10 height 8
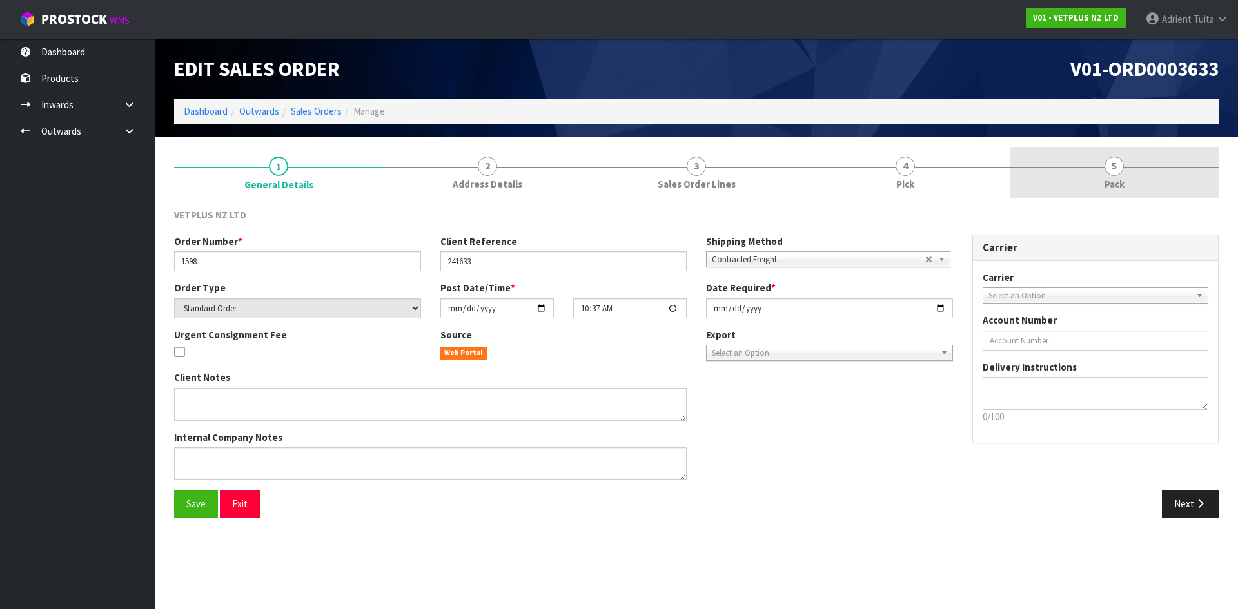
click at [1135, 191] on link "5 Pack" at bounding box center [1113, 172] width 209 height 51
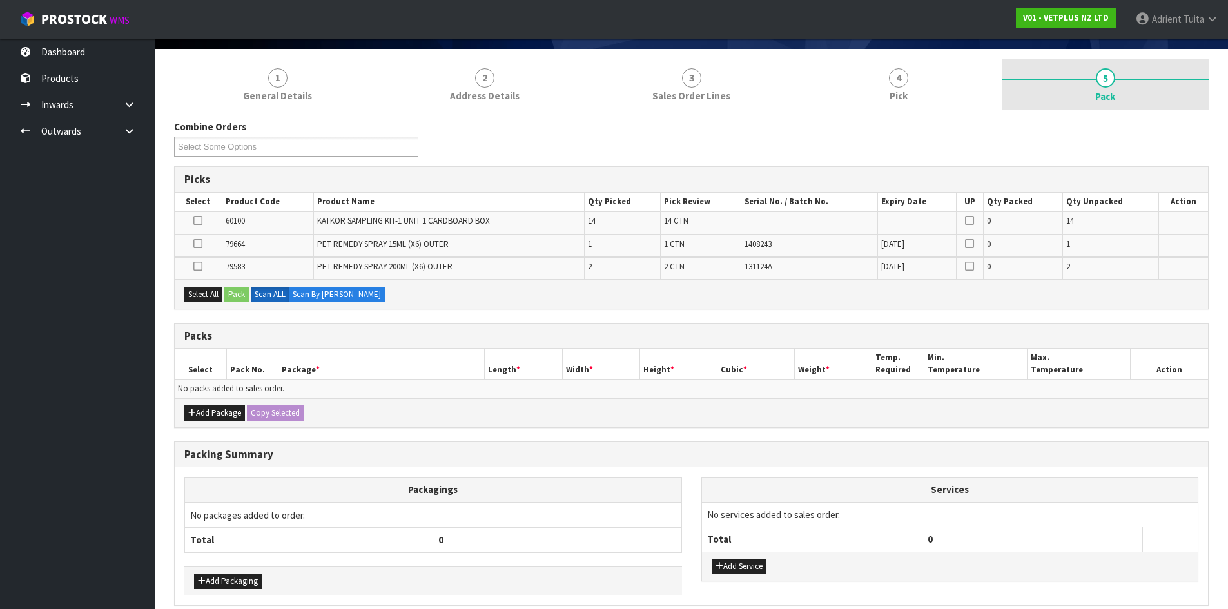
scroll to position [146, 0]
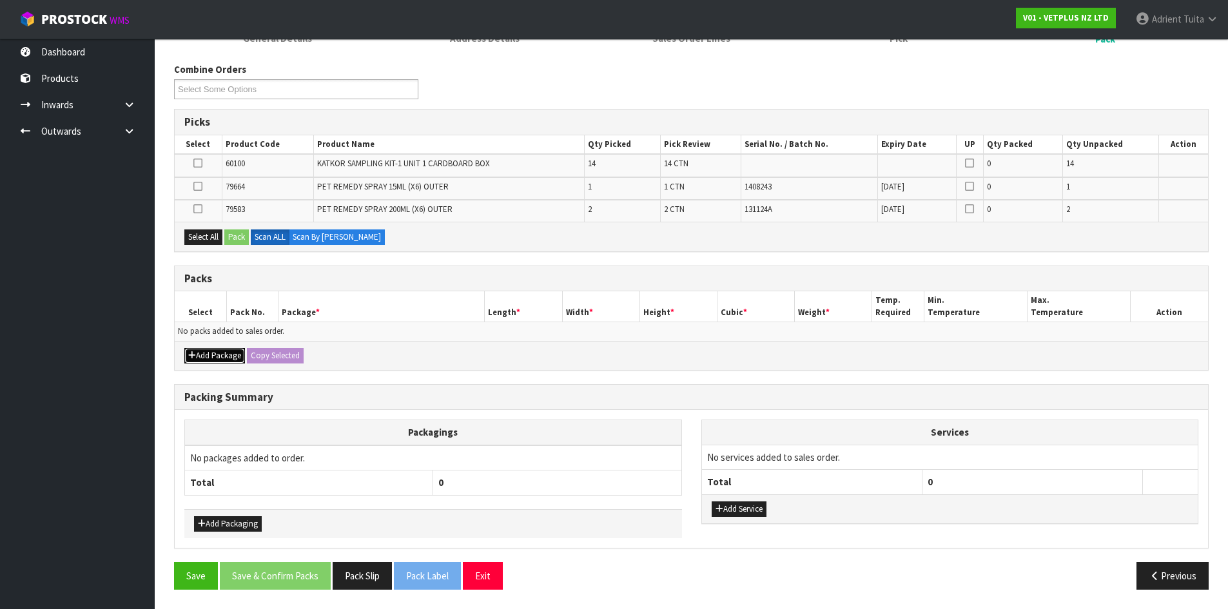
click at [190, 353] on button "Add Package" at bounding box center [214, 355] width 61 height 15
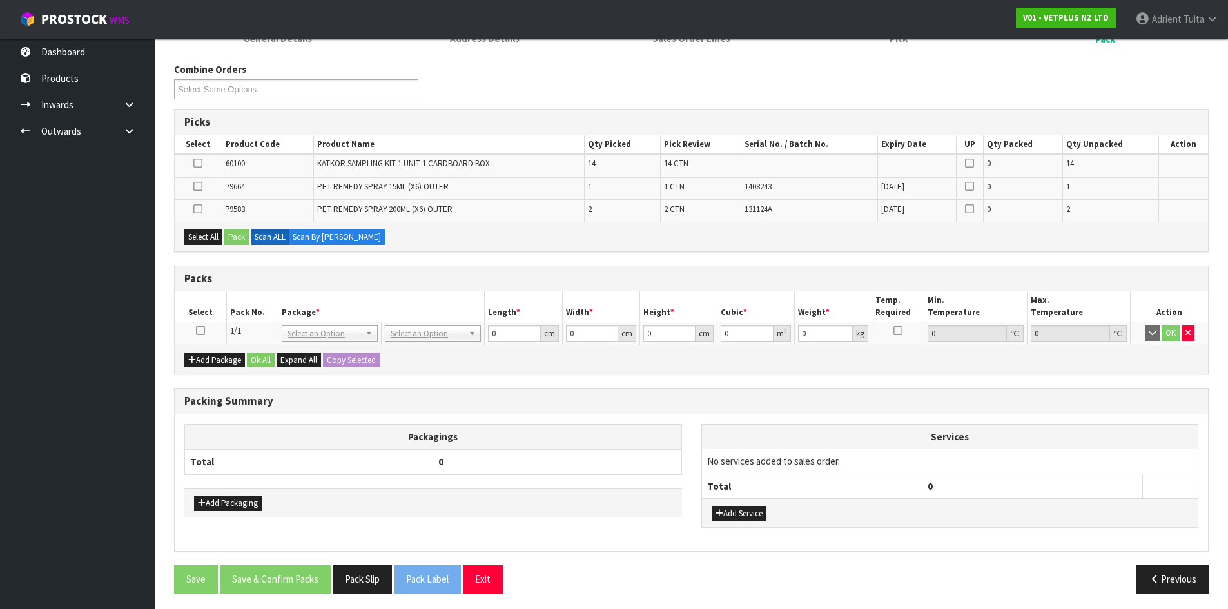
click at [205, 332] on td at bounding box center [201, 333] width 52 height 23
click at [201, 331] on icon at bounding box center [200, 331] width 9 height 1
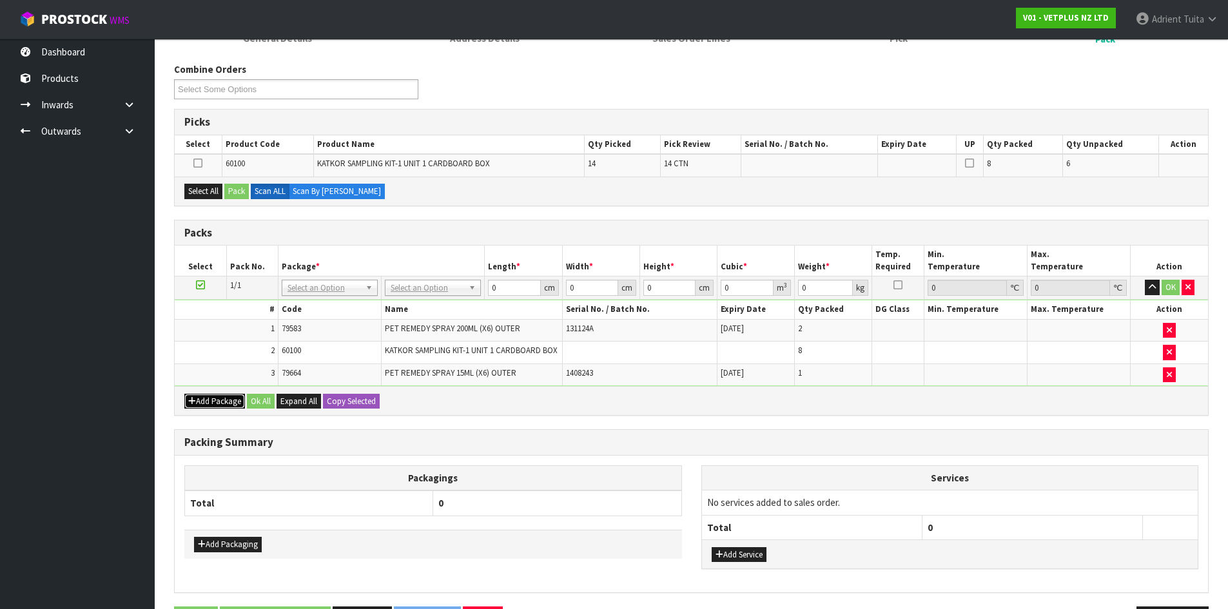
click at [199, 399] on button "Add Package" at bounding box center [214, 401] width 61 height 15
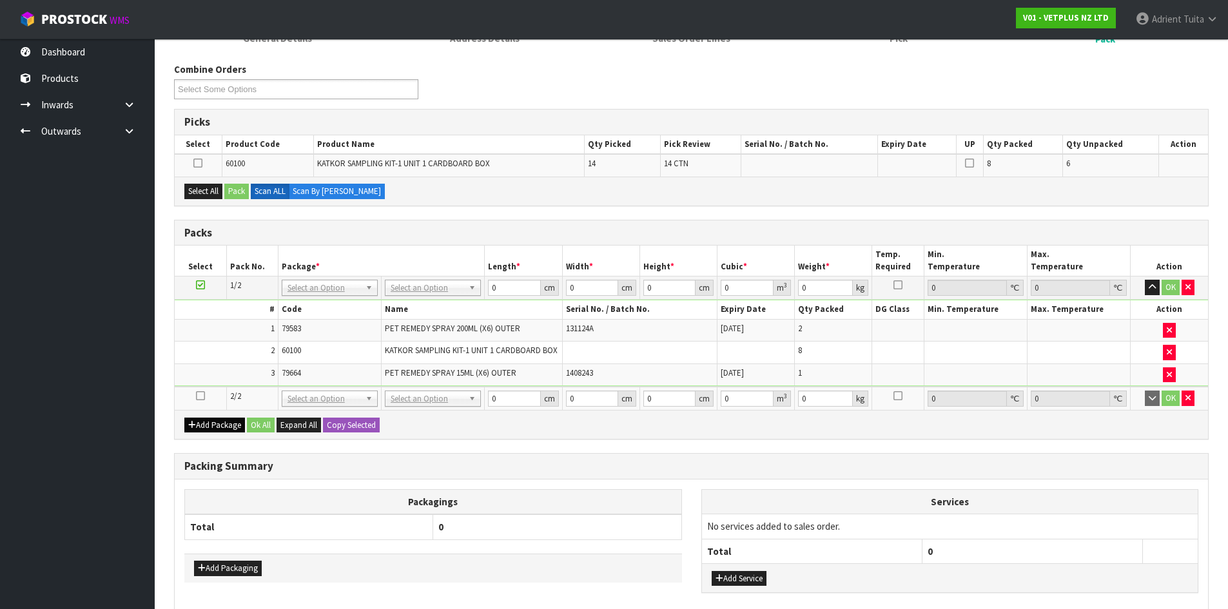
click at [199, 396] on icon at bounding box center [200, 396] width 9 height 1
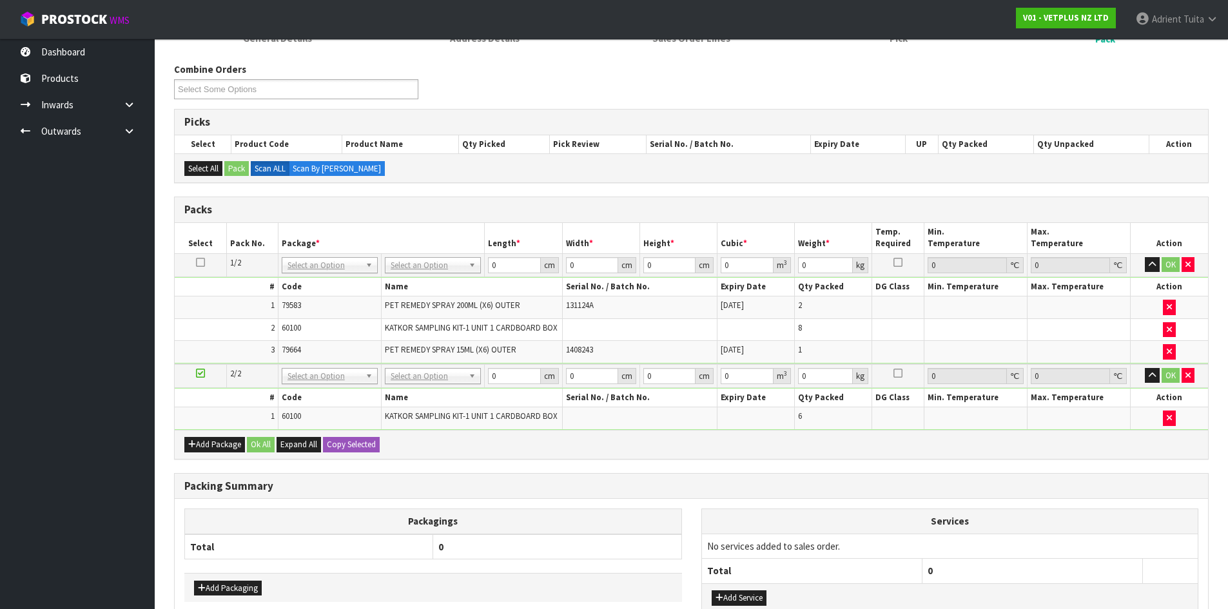
drag, startPoint x: 436, startPoint y: 266, endPoint x: 433, endPoint y: 276, distance: 10.6
click at [433, 277] on input "text" at bounding box center [433, 283] width 90 height 16
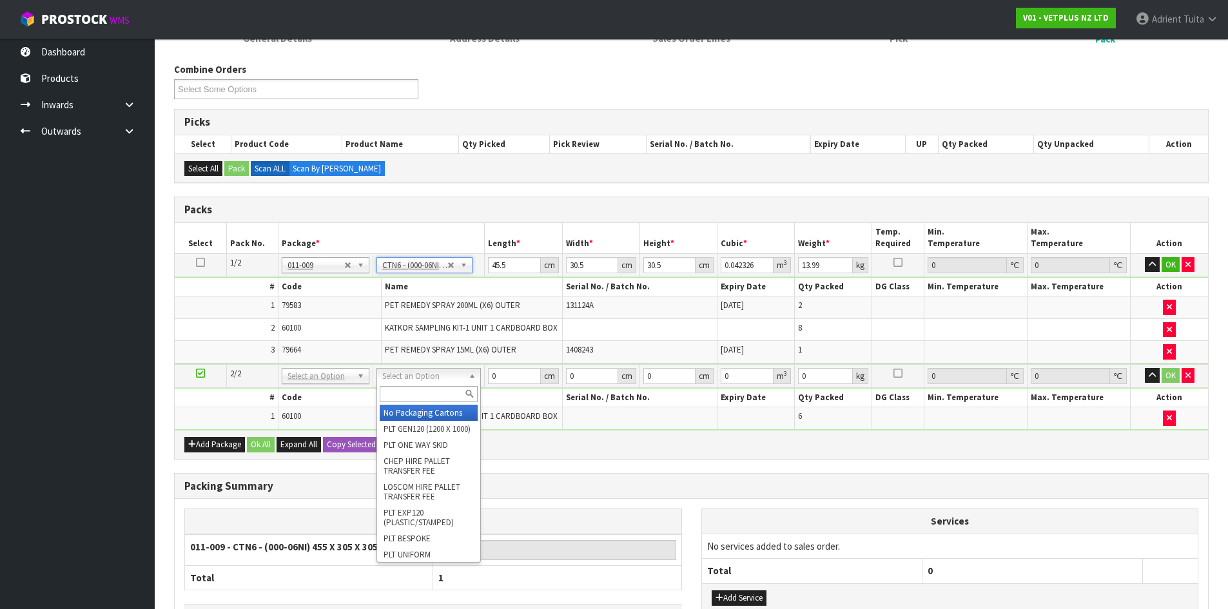
drag, startPoint x: 443, startPoint y: 377, endPoint x: 443, endPoint y: 396, distance: 18.7
click at [444, 396] on input "text" at bounding box center [429, 394] width 98 height 16
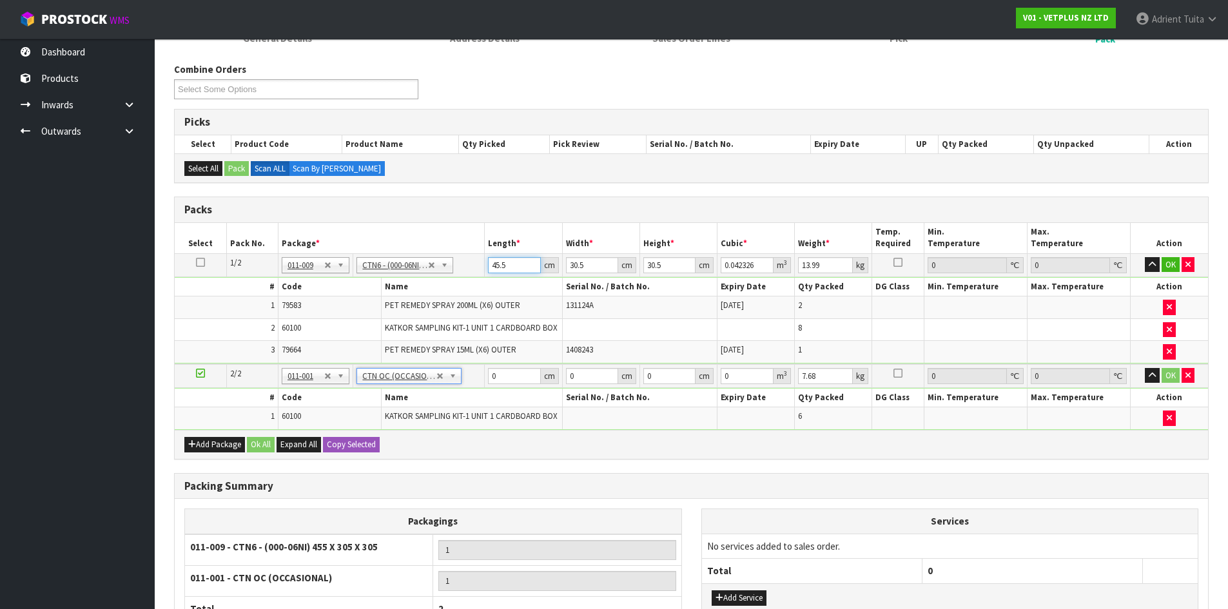
click at [497, 272] on input "45.5" at bounding box center [514, 265] width 52 height 16
click at [494, 271] on input "45.5" at bounding box center [514, 265] width 52 height 16
click at [506, 271] on input "45.5" at bounding box center [514, 265] width 52 height 16
click at [507, 271] on input "45.5" at bounding box center [514, 265] width 52 height 16
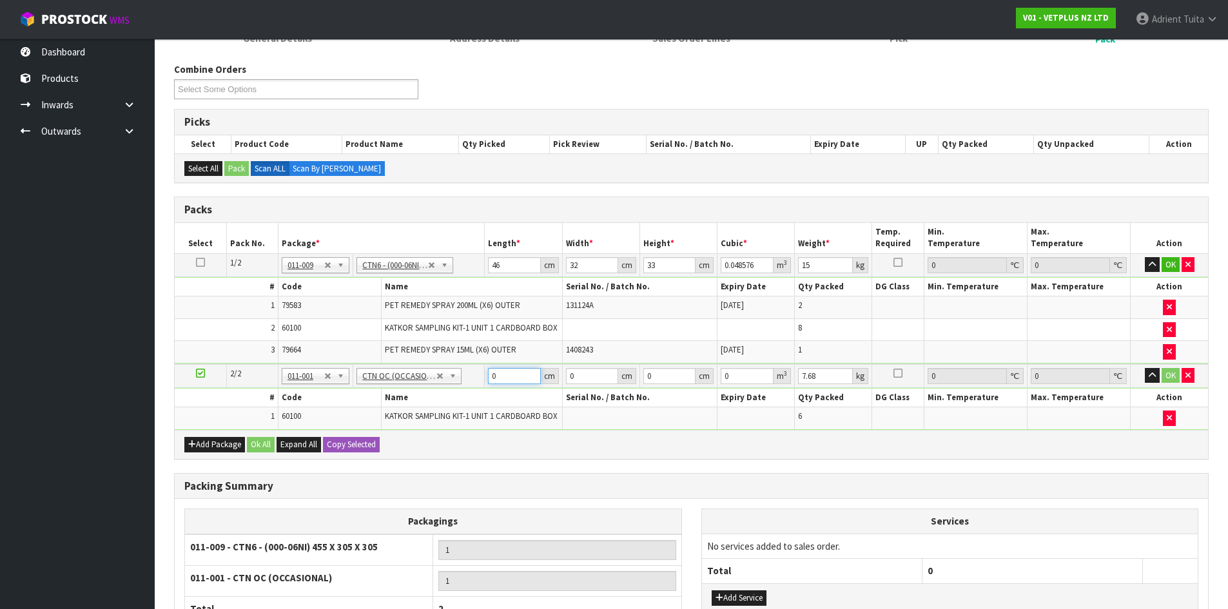
click at [512, 377] on input "0" at bounding box center [514, 376] width 52 height 16
click at [1173, 264] on button "OK" at bounding box center [1171, 264] width 18 height 15
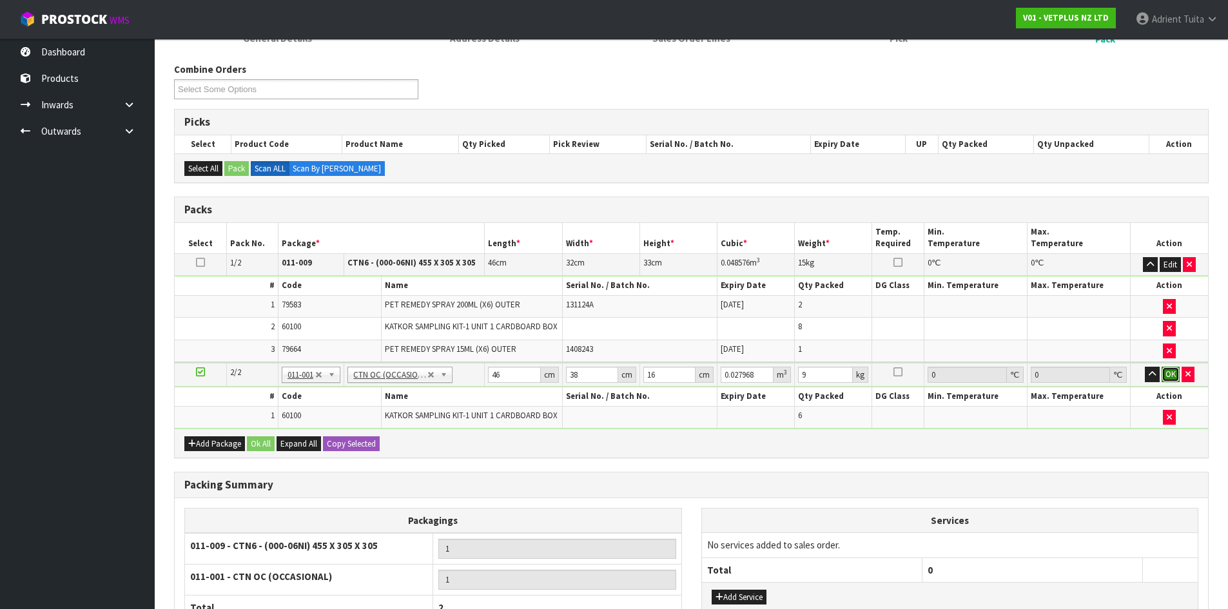
click at [1167, 377] on button "OK" at bounding box center [1171, 374] width 18 height 15
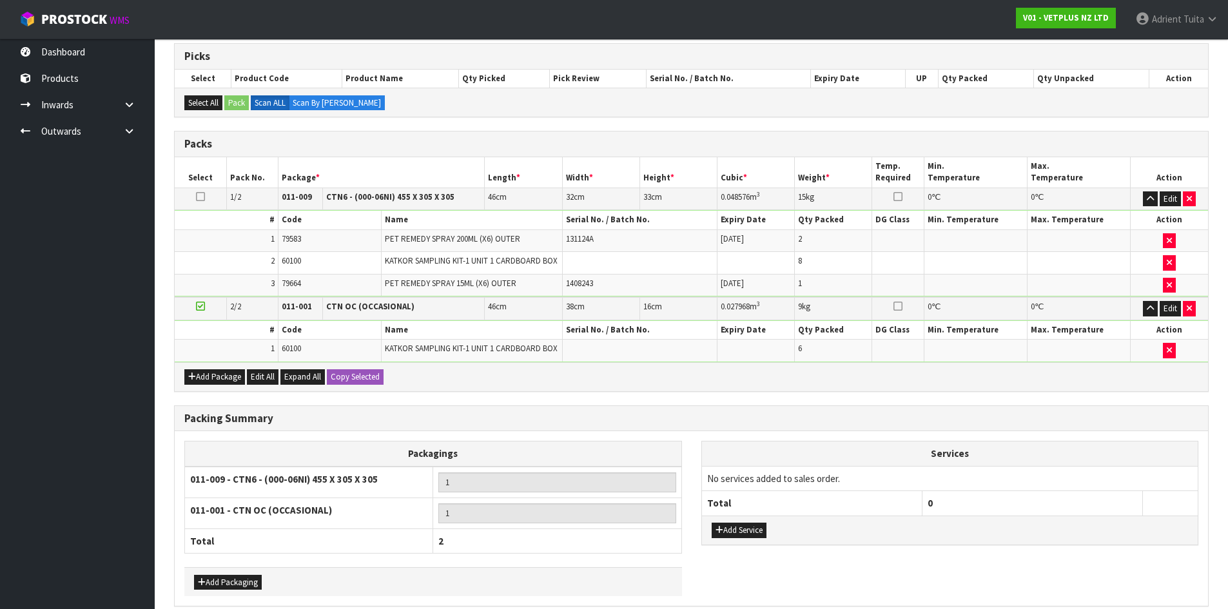
scroll to position [270, 0]
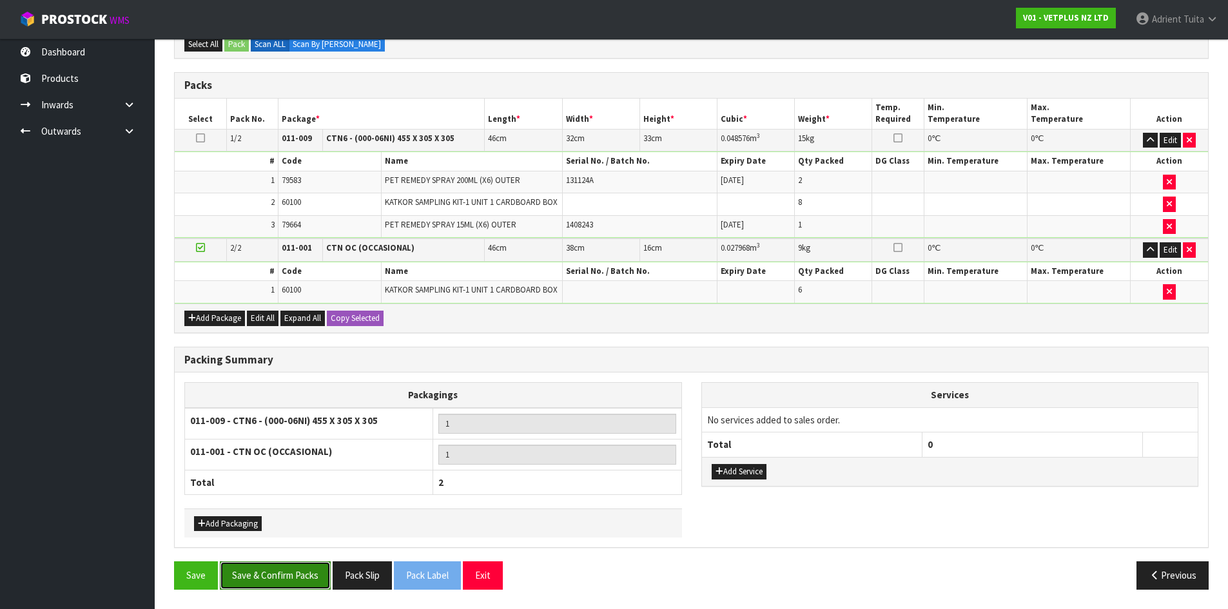
click at [301, 575] on button "Save & Confirm Packs" at bounding box center [275, 575] width 111 height 28
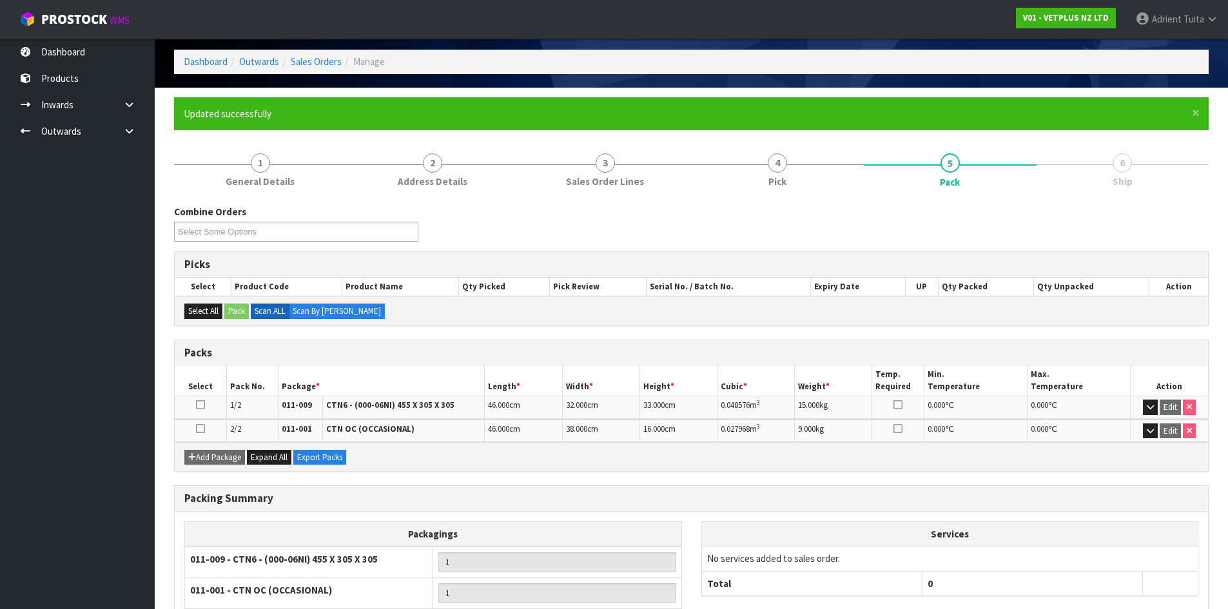
scroll to position [159, 0]
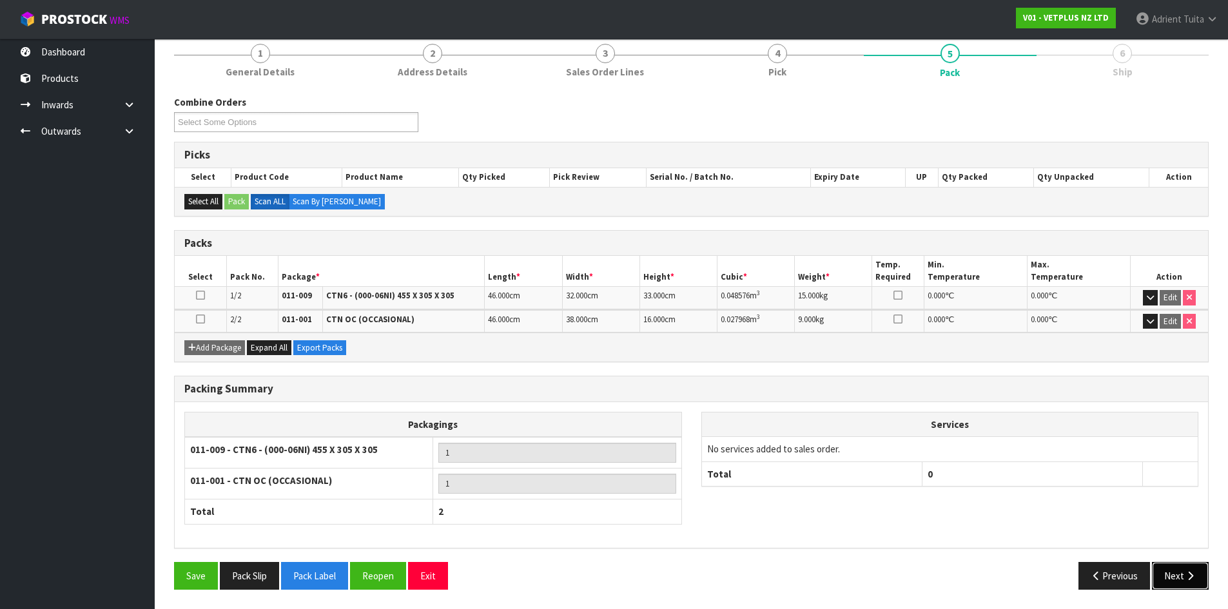
click at [1196, 580] on button "Next" at bounding box center [1180, 576] width 57 height 28
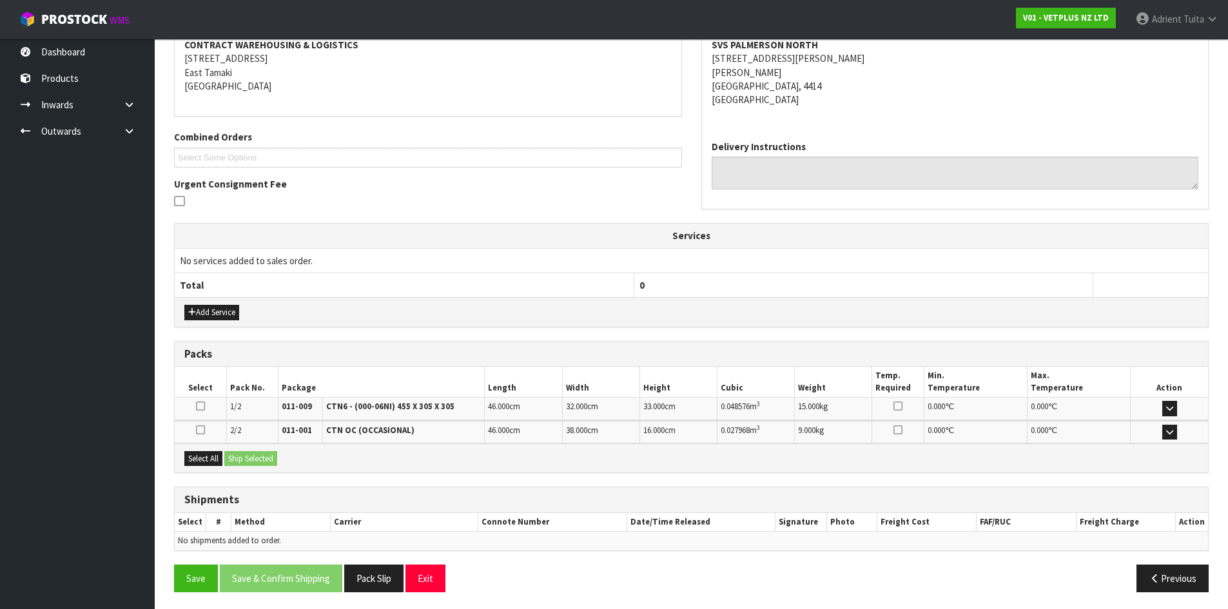
scroll to position [255, 0]
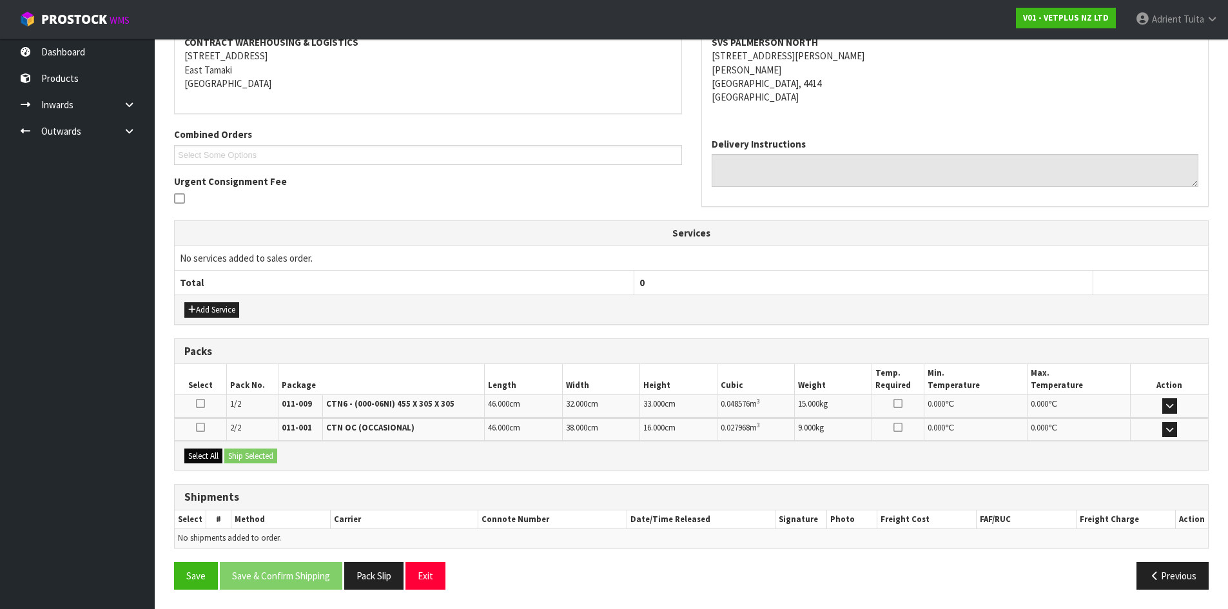
drag, startPoint x: 205, startPoint y: 471, endPoint x: 211, endPoint y: 463, distance: 10.2
click at [208, 469] on div "From Address CONTRACT WAREHOUSING & LOGISTICS [STREET_ADDRESS] Combined Orders …" at bounding box center [691, 299] width 1035 height 600
click at [212, 463] on button "Select All" at bounding box center [203, 456] width 38 height 15
click at [240, 457] on button "Ship Selected" at bounding box center [250, 456] width 53 height 15
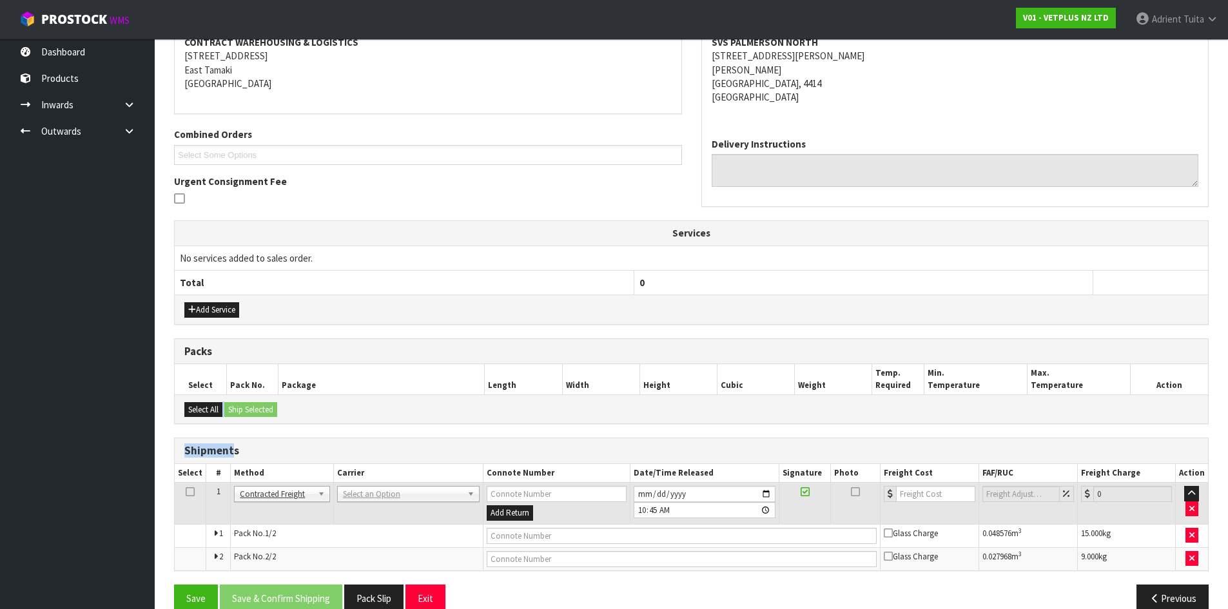
scroll to position [278, 0]
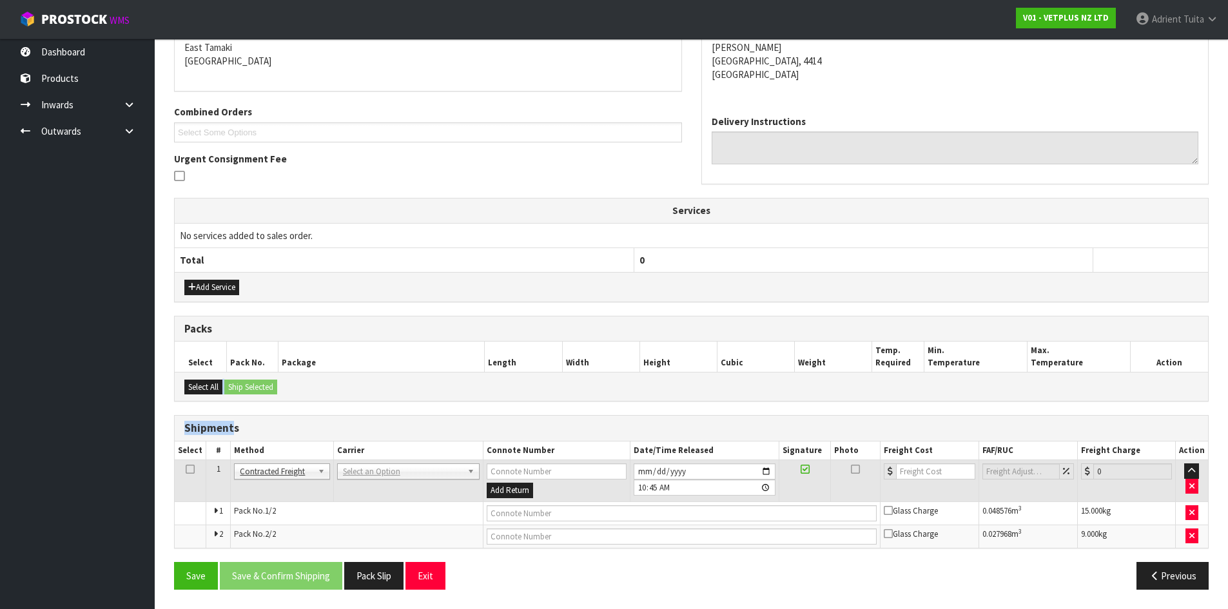
drag, startPoint x: 353, startPoint y: 478, endPoint x: 349, endPoint y: 483, distance: 6.6
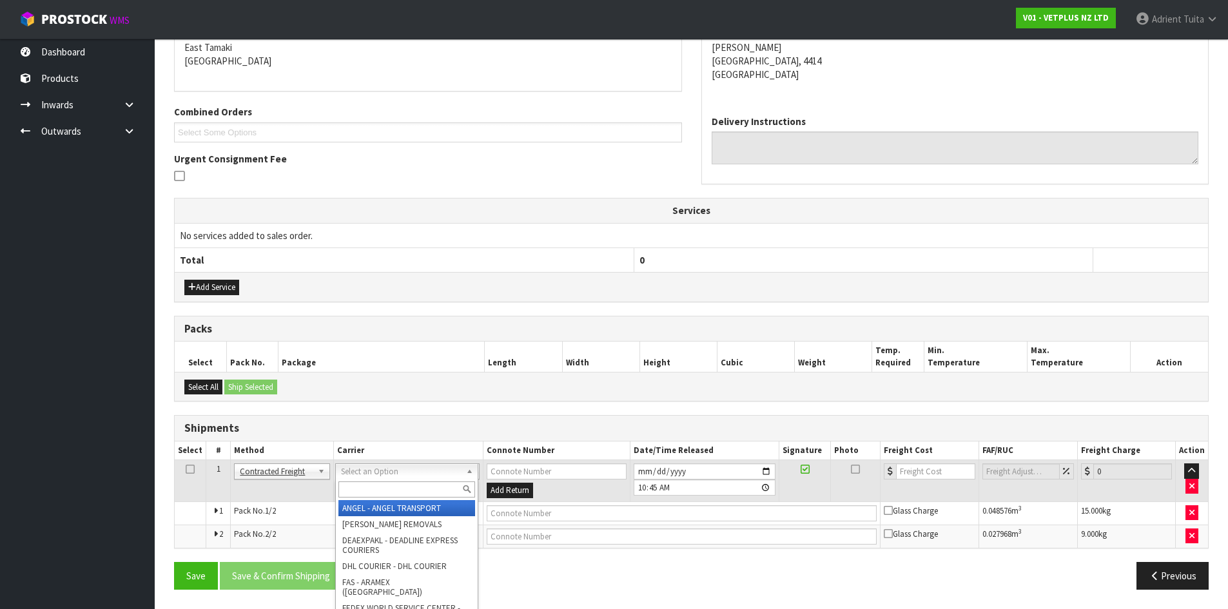
click at [349, 484] on input "text" at bounding box center [406, 490] width 137 height 16
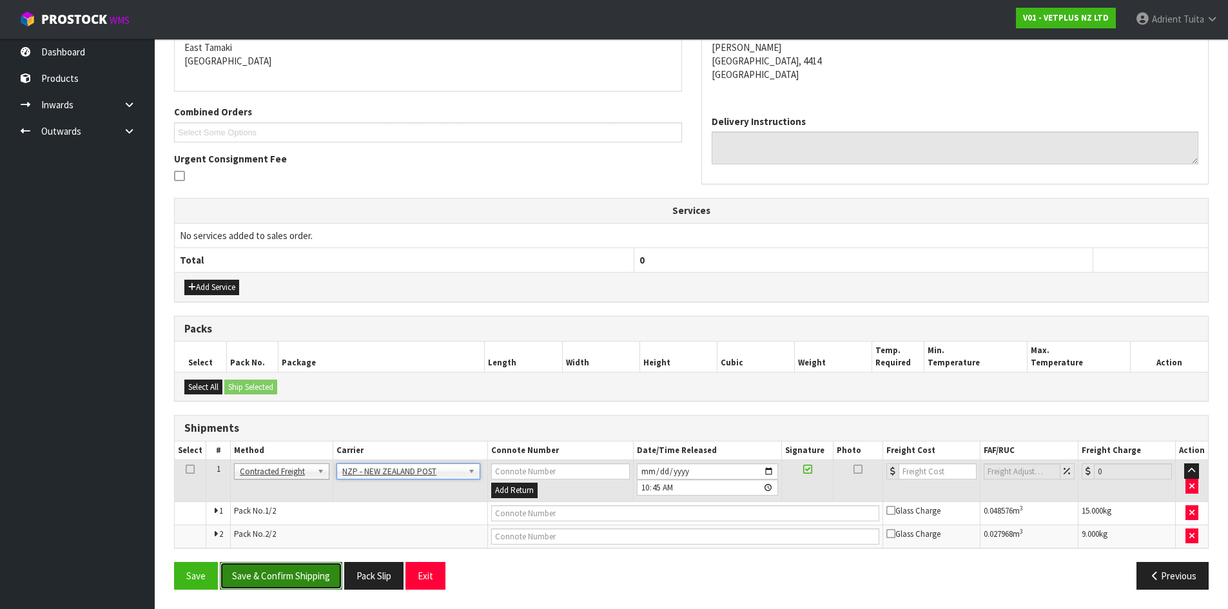
click at [326, 578] on button "Save & Confirm Shipping" at bounding box center [281, 576] width 122 height 28
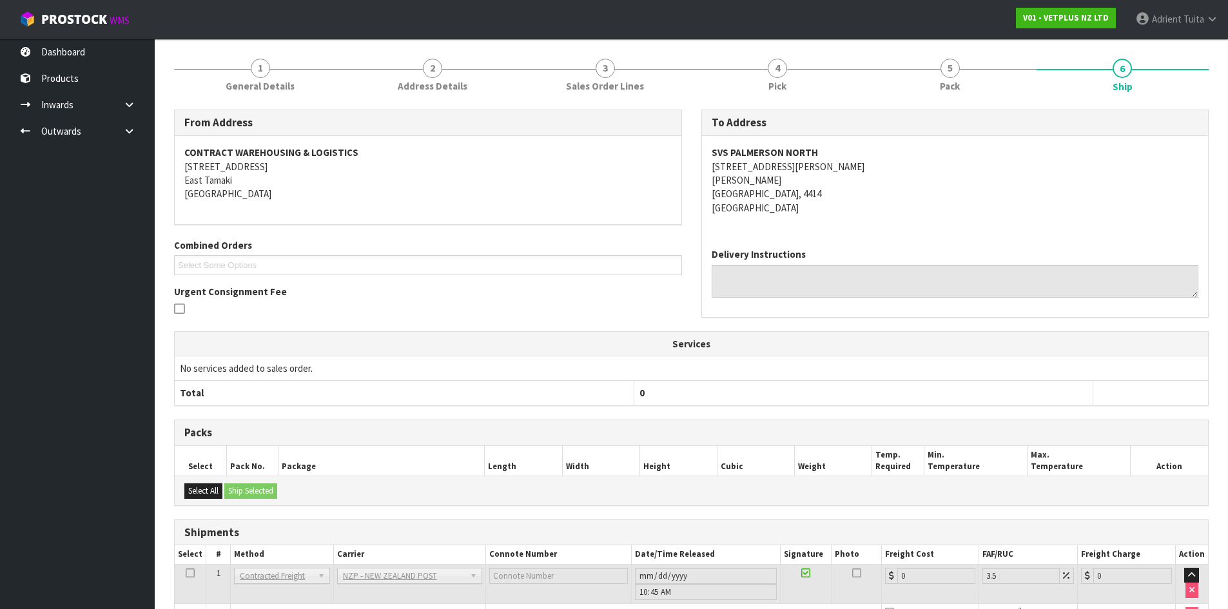
scroll to position [258, 0]
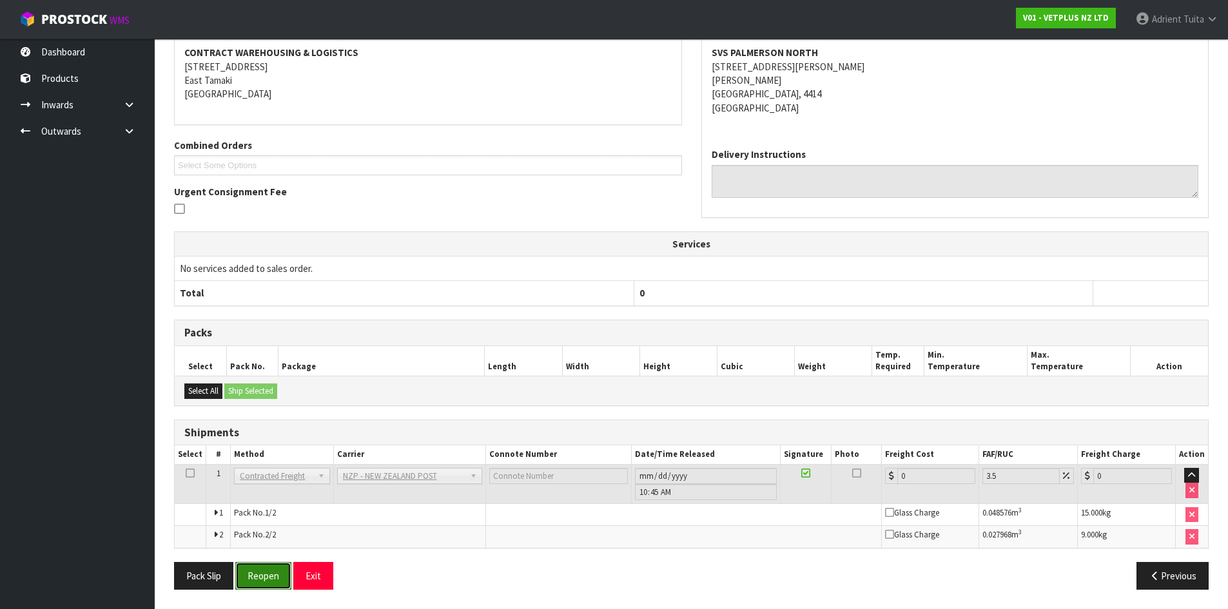
click at [268, 587] on button "Reopen" at bounding box center [263, 576] width 56 height 28
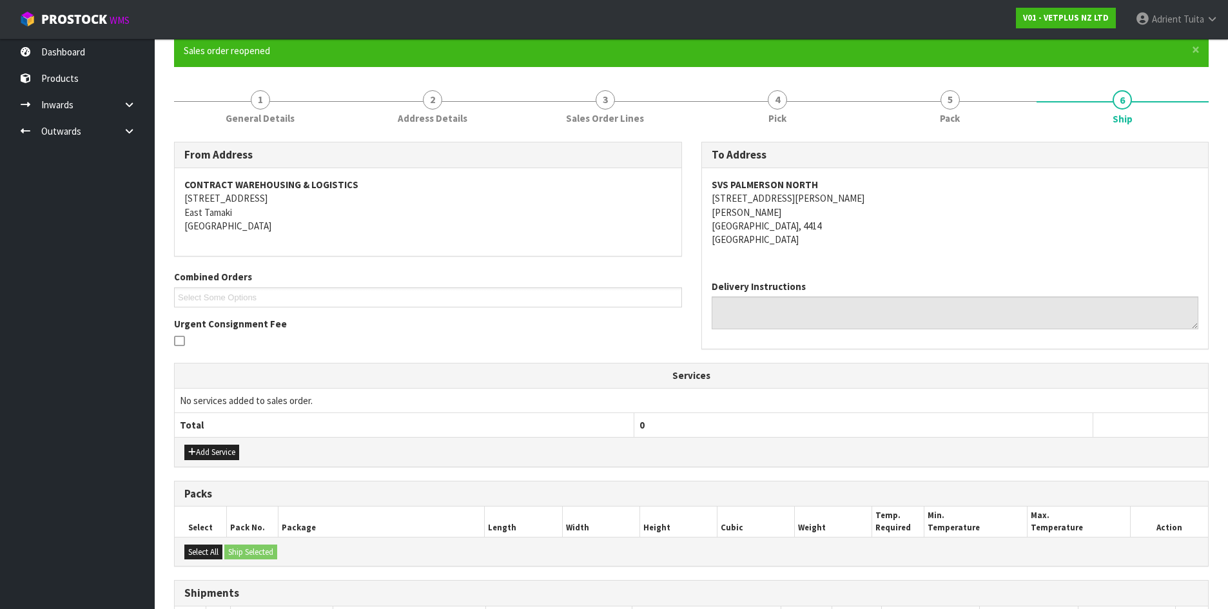
scroll to position [245, 0]
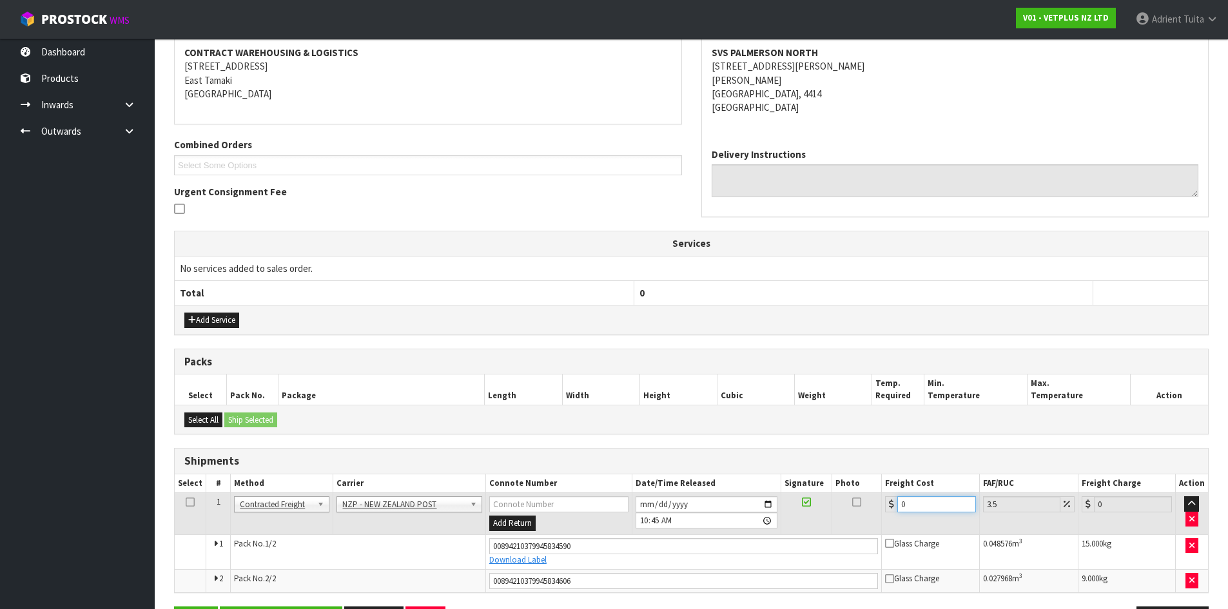
click at [907, 510] on input "0" at bounding box center [936, 504] width 78 height 16
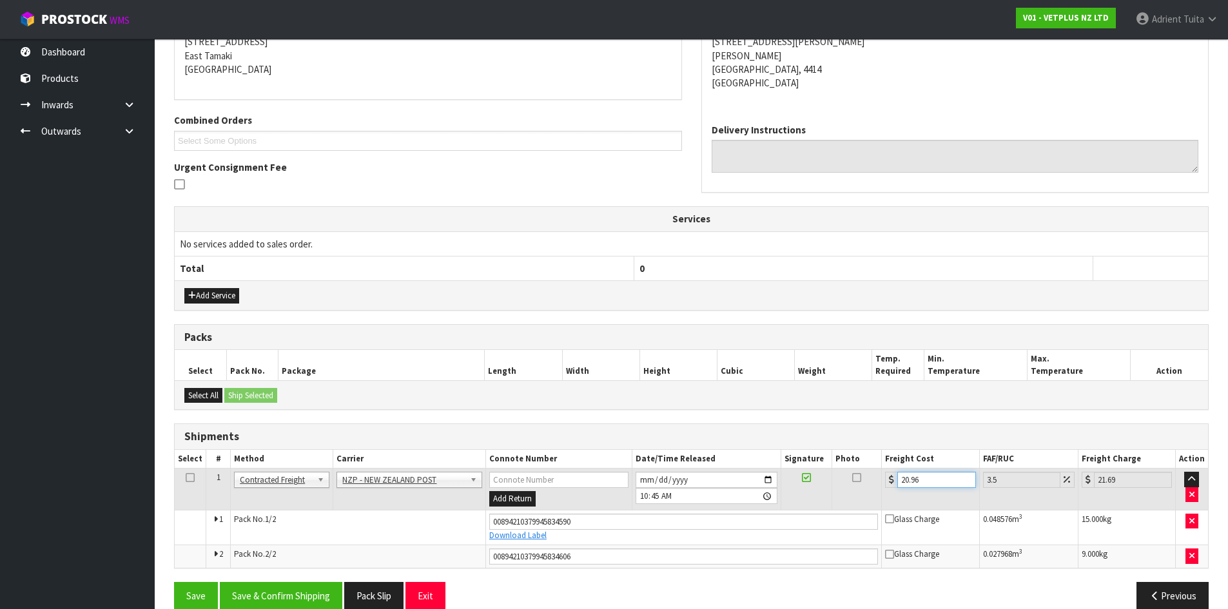
scroll to position [290, 0]
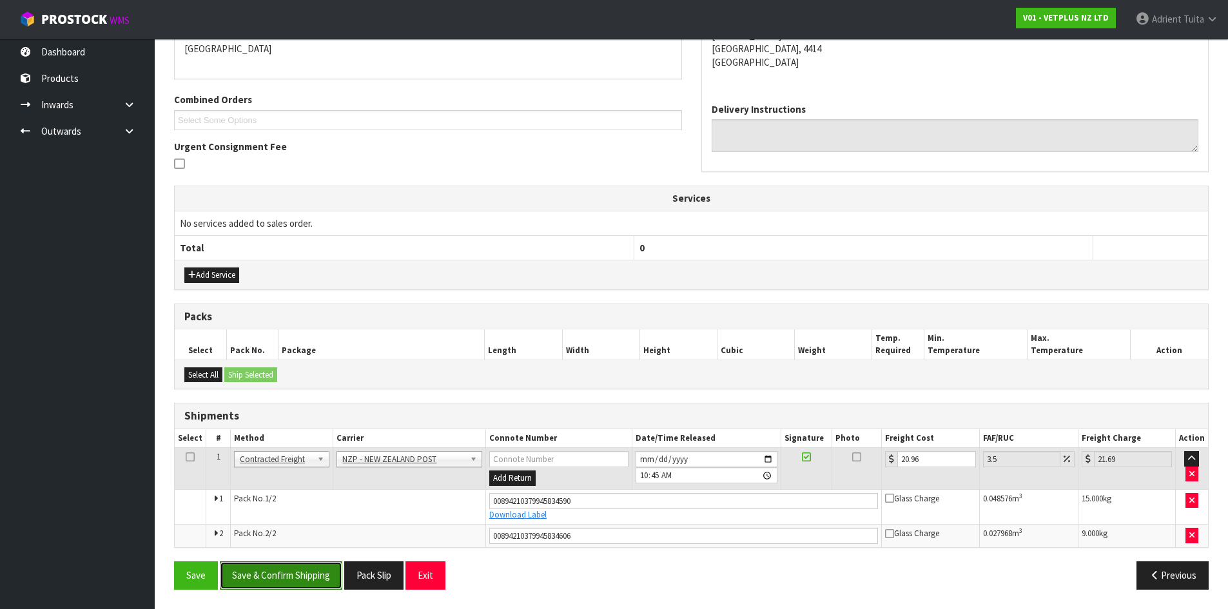
click at [266, 577] on button "Save & Confirm Shipping" at bounding box center [281, 575] width 122 height 28
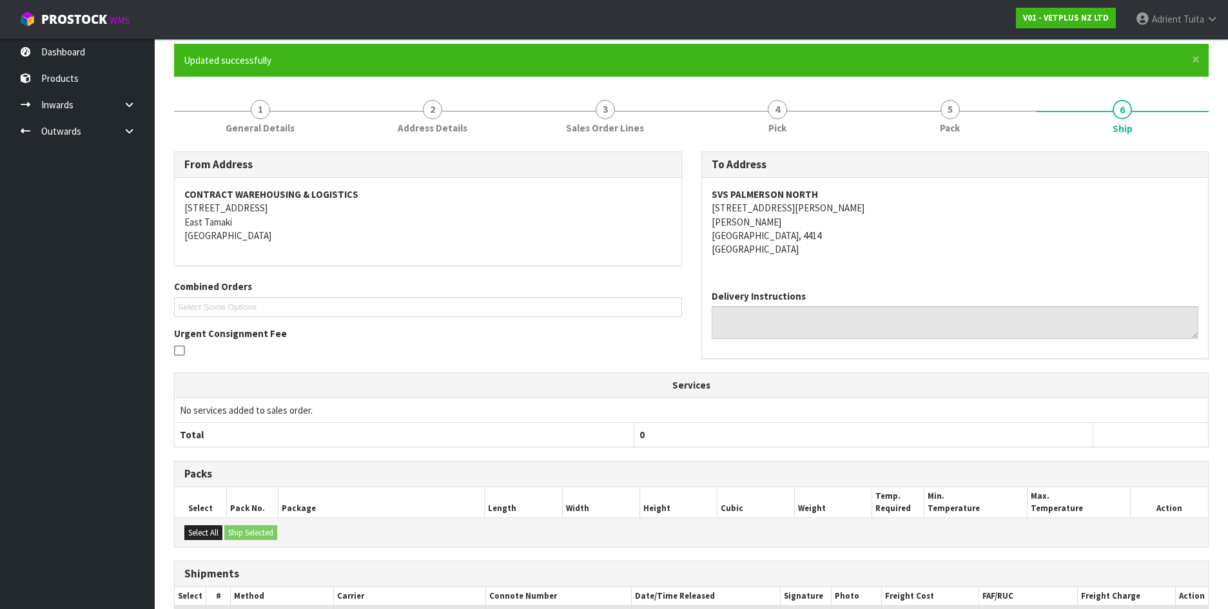
scroll to position [0, 0]
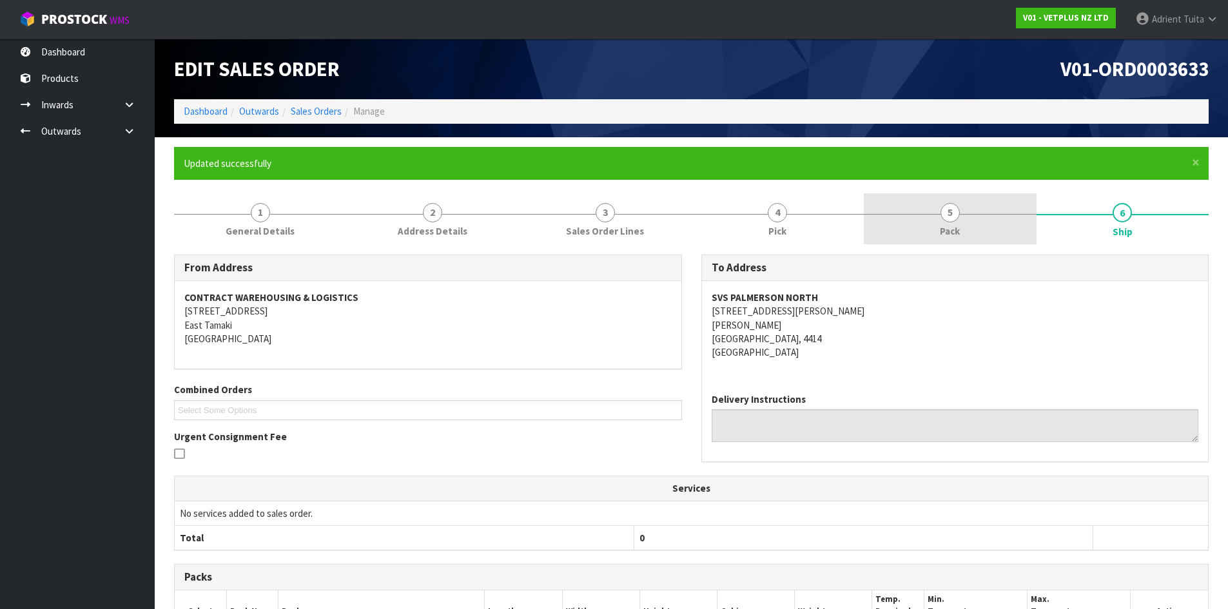
click at [884, 235] on link "5 Pack" at bounding box center [950, 218] width 173 height 51
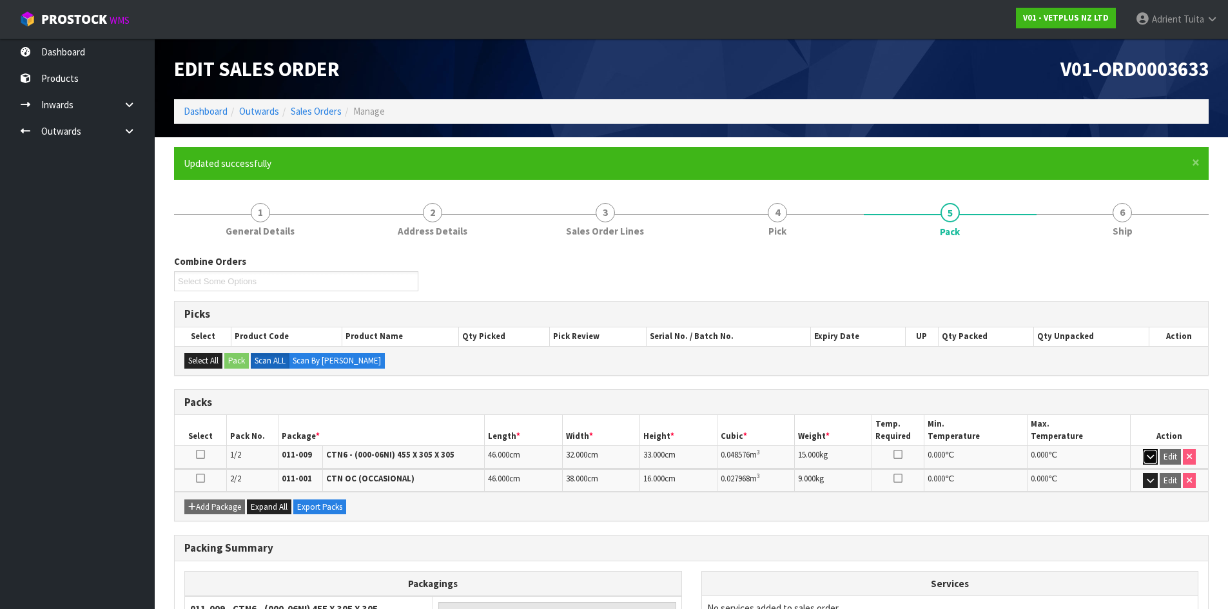
click at [1151, 457] on icon "button" at bounding box center [1150, 457] width 7 height 8
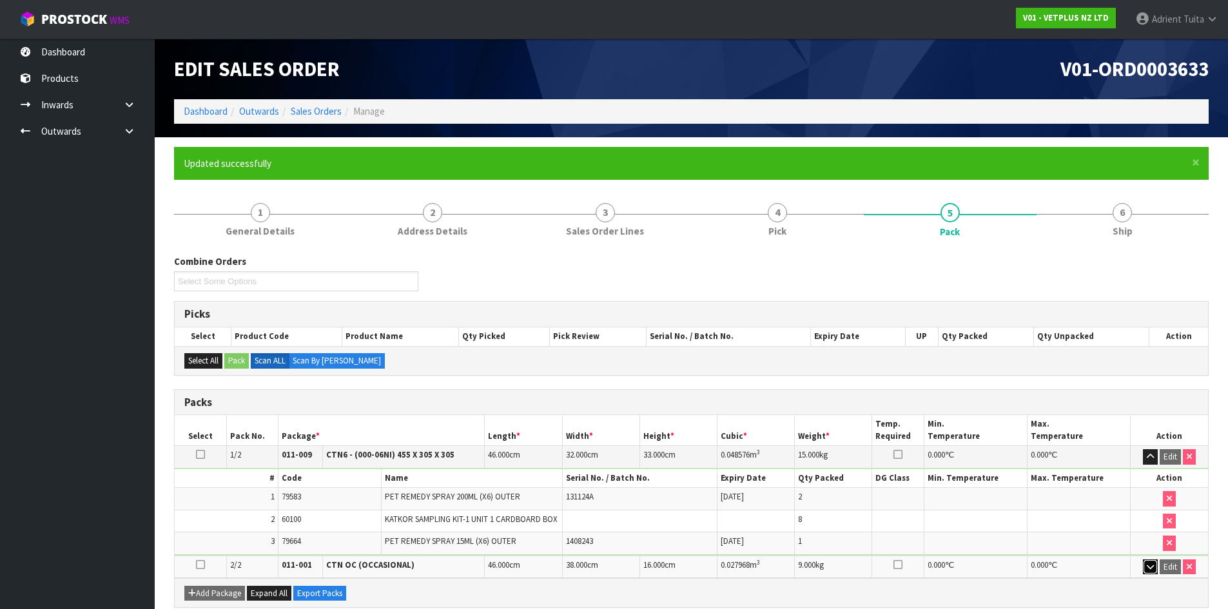
click at [1144, 564] on button "button" at bounding box center [1150, 567] width 15 height 15
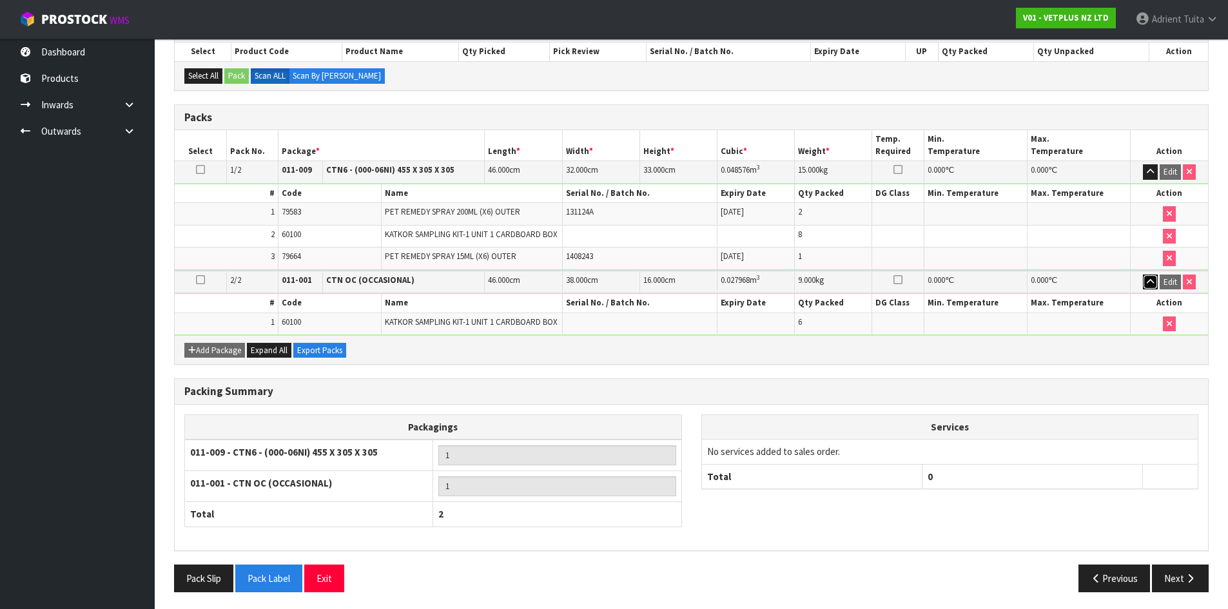
scroll to position [287, 0]
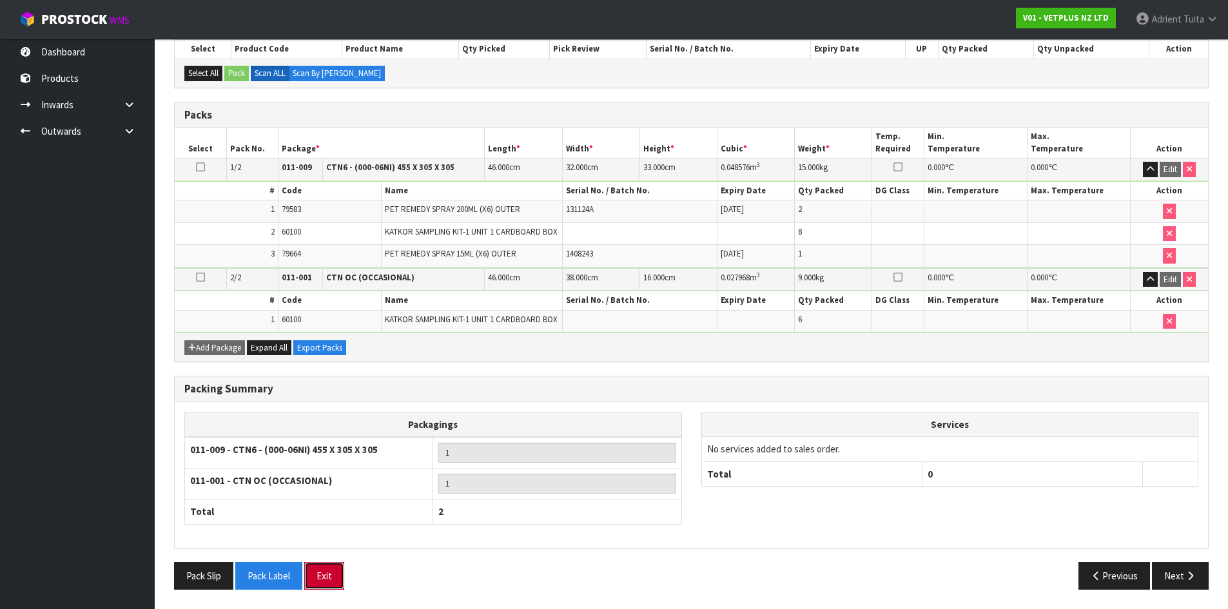
click at [331, 576] on button "Exit" at bounding box center [324, 576] width 40 height 28
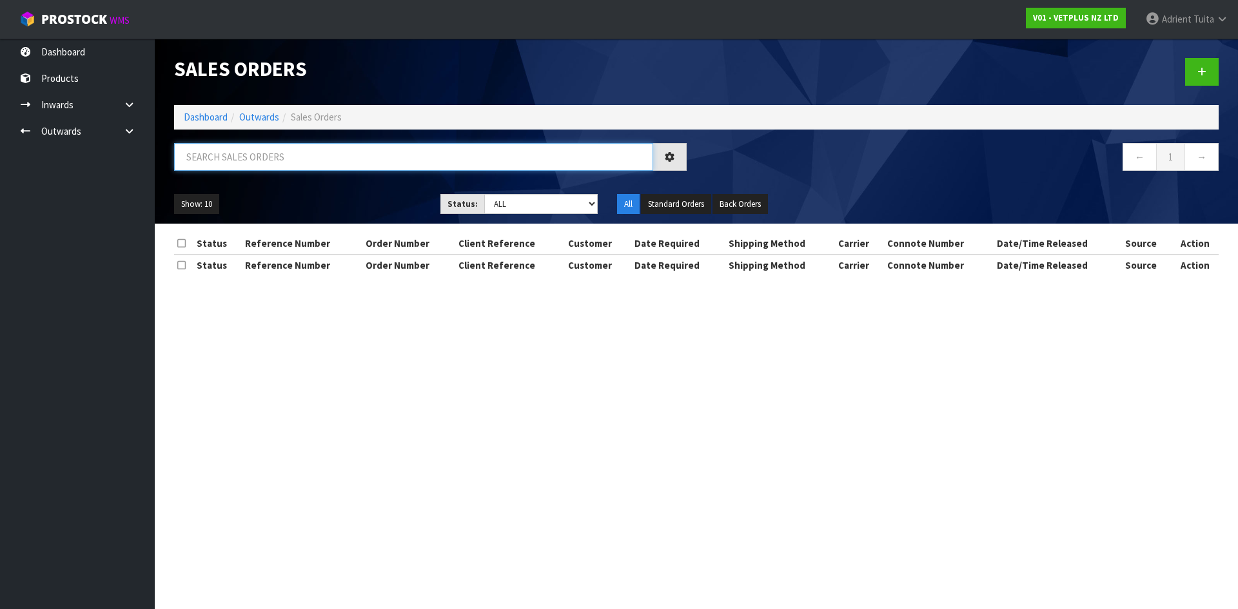
click at [203, 160] on input "text" at bounding box center [413, 157] width 479 height 28
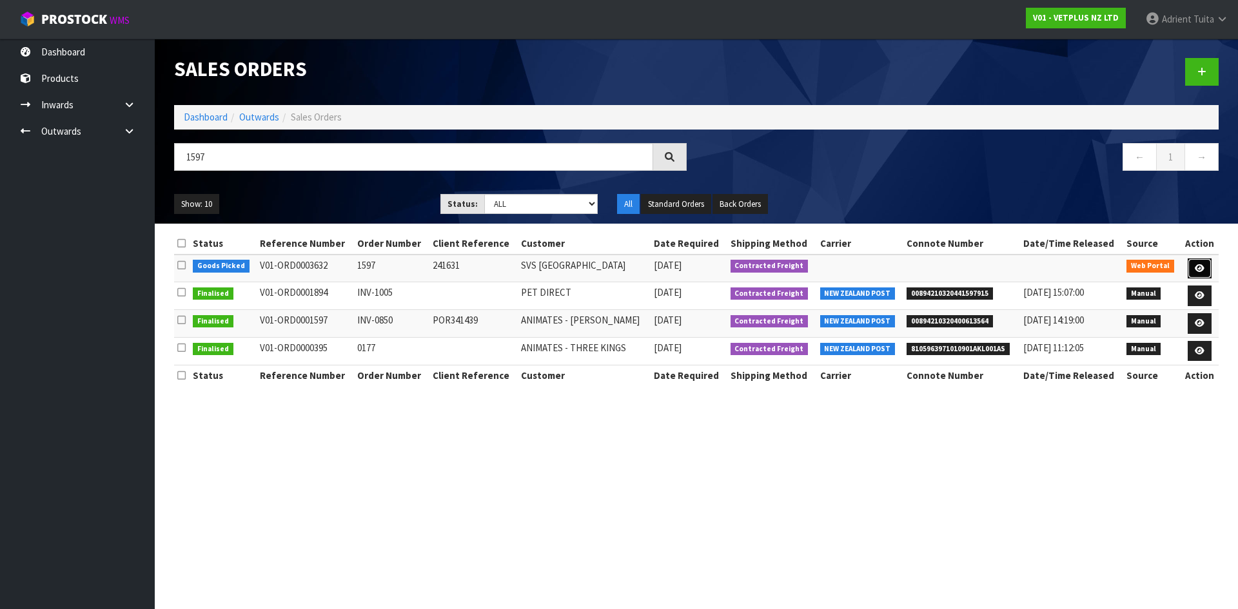
click at [1191, 269] on link at bounding box center [1199, 268] width 24 height 21
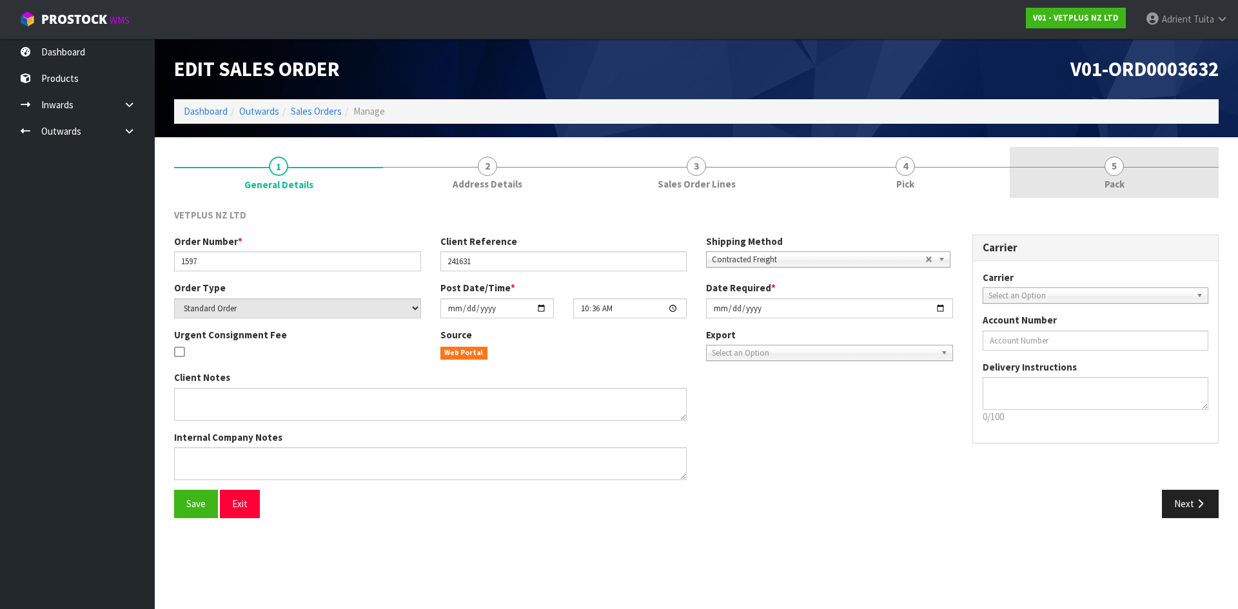
click at [1140, 179] on link "5 Pack" at bounding box center [1113, 172] width 209 height 51
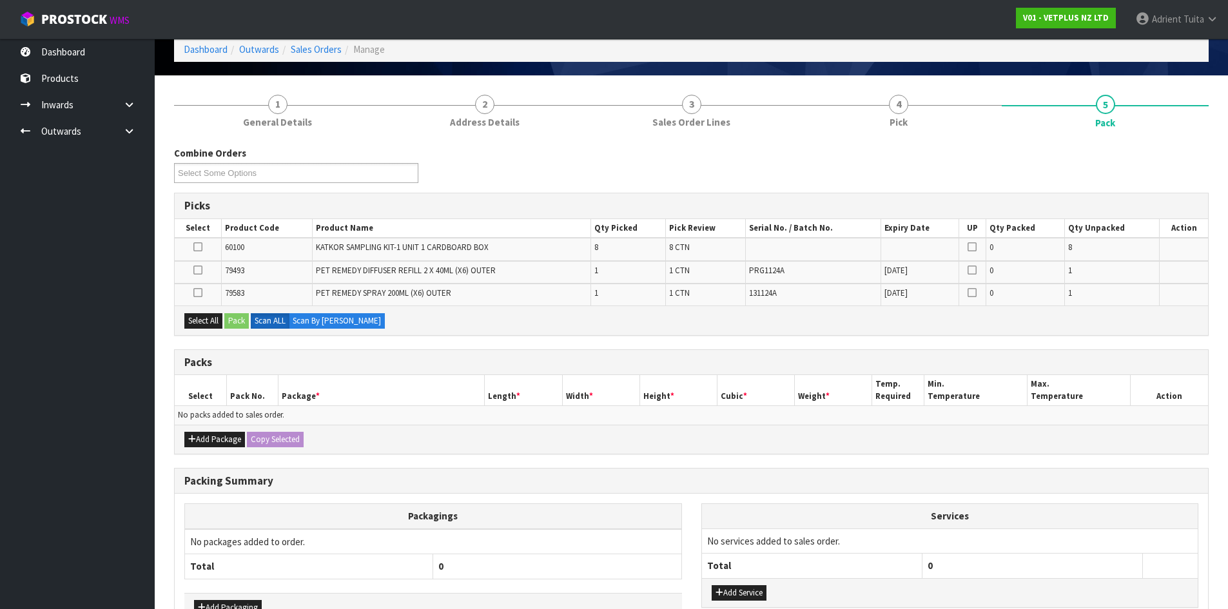
scroll to position [146, 0]
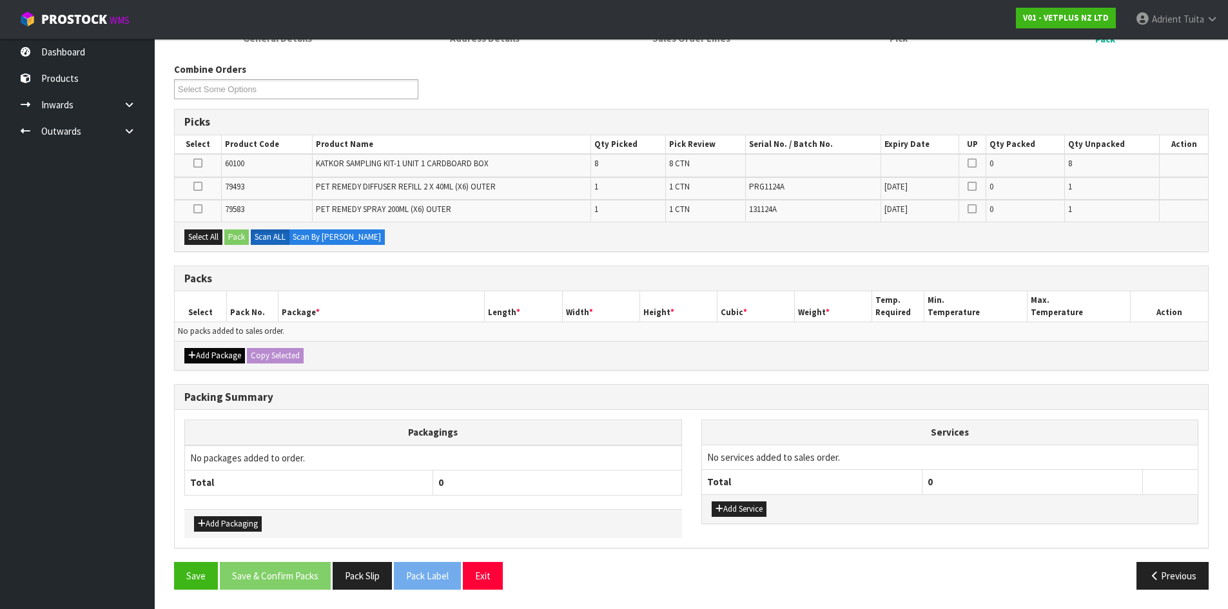
click at [195, 358] on div "Add Package Copy Selected" at bounding box center [691, 355] width 1033 height 29
click at [197, 353] on button "Add Package" at bounding box center [214, 355] width 61 height 15
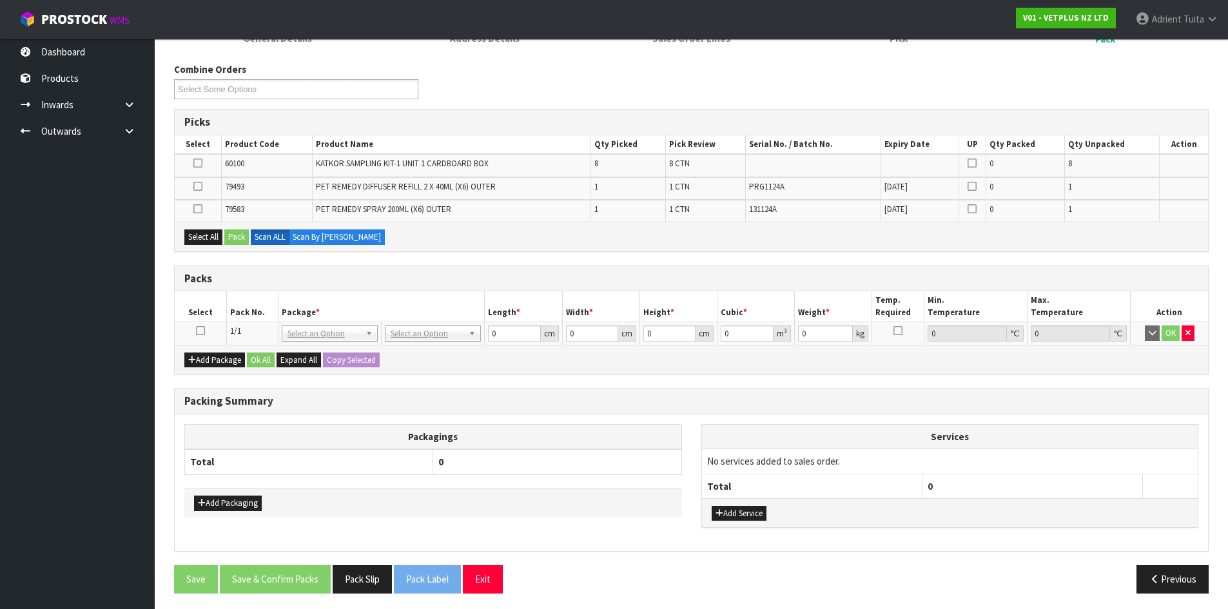
click at [197, 331] on icon at bounding box center [200, 331] width 9 height 1
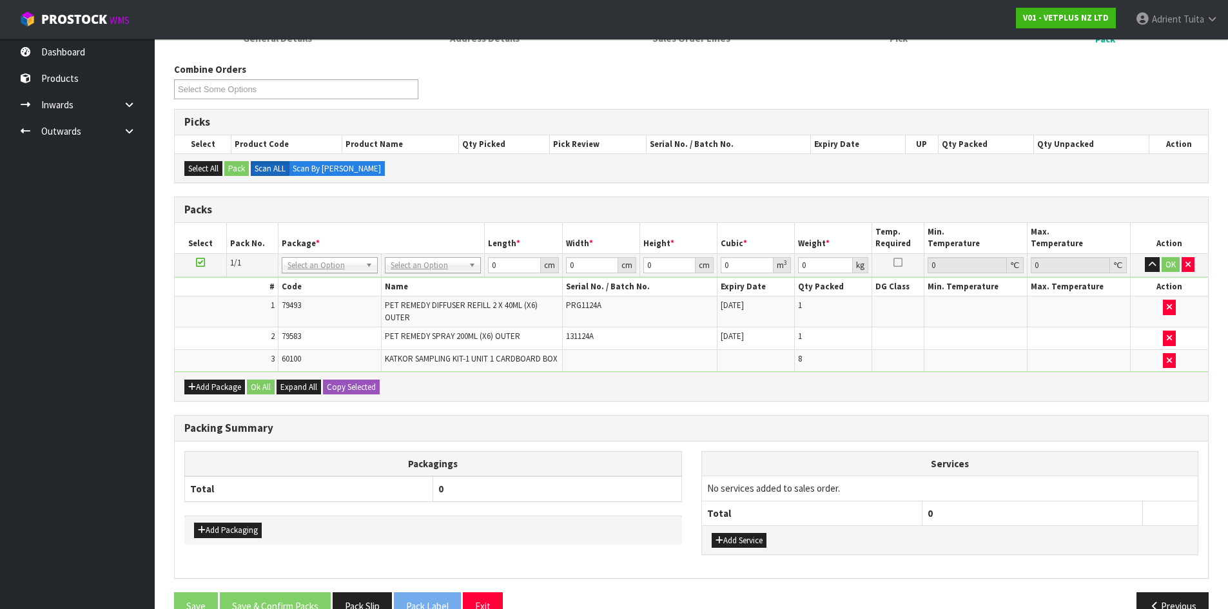
drag, startPoint x: 409, startPoint y: 256, endPoint x: 408, endPoint y: 268, distance: 11.6
click at [409, 261] on td "No Packaging Cartons PLT GEN120 (1200 X 1000) PLT ONE WAY SKID CHEP HIRE PALLET…" at bounding box center [433, 264] width 103 height 23
drag, startPoint x: 412, startPoint y: 271, endPoint x: 408, endPoint y: 281, distance: 11.0
click at [408, 281] on input "text" at bounding box center [433, 283] width 90 height 16
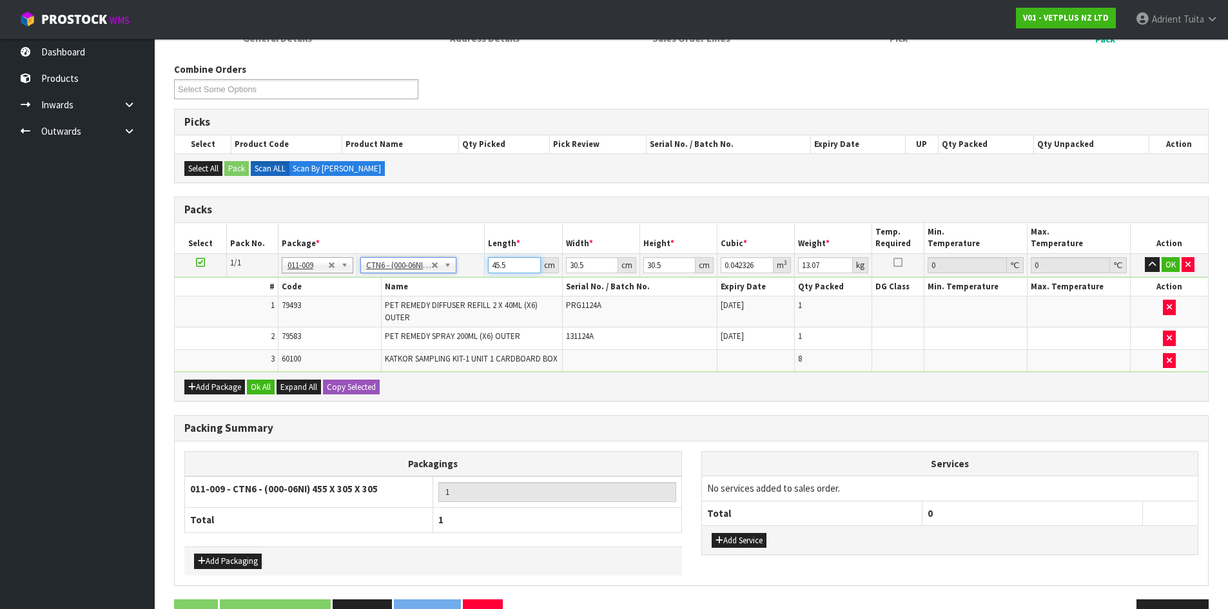
click at [496, 266] on input "45.5" at bounding box center [514, 265] width 52 height 16
drag, startPoint x: 496, startPoint y: 266, endPoint x: 521, endPoint y: 258, distance: 25.9
click at [505, 264] on input "45.5" at bounding box center [514, 265] width 52 height 16
click at [1165, 264] on button "OK" at bounding box center [1171, 264] width 18 height 15
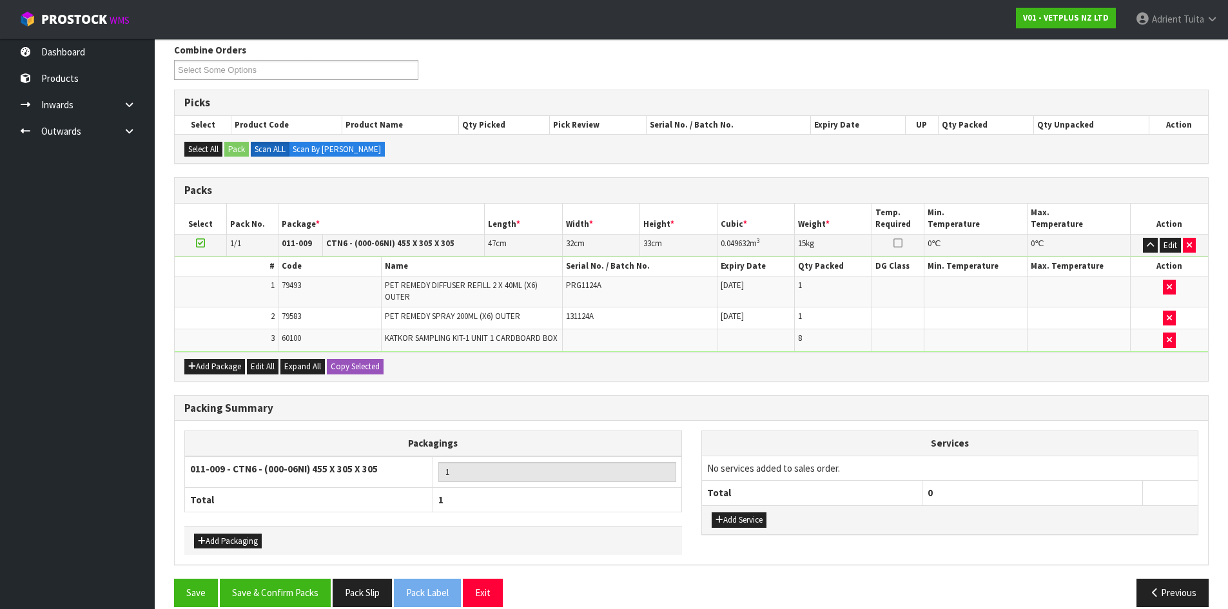
scroll to position [182, 0]
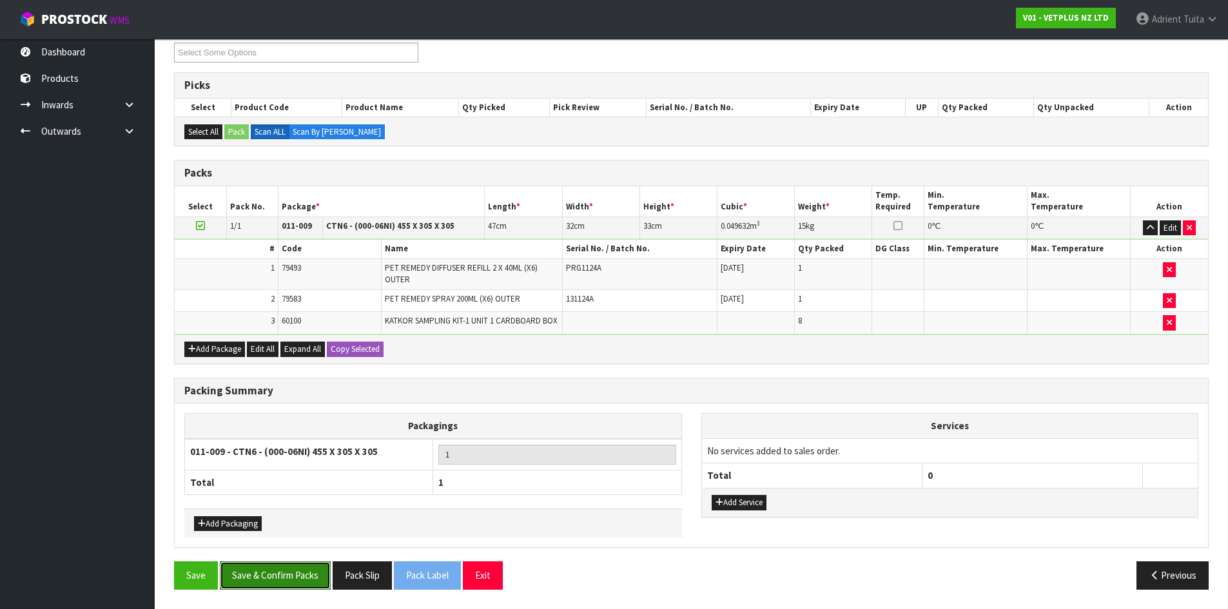
click at [289, 578] on button "Save & Confirm Packs" at bounding box center [275, 575] width 111 height 28
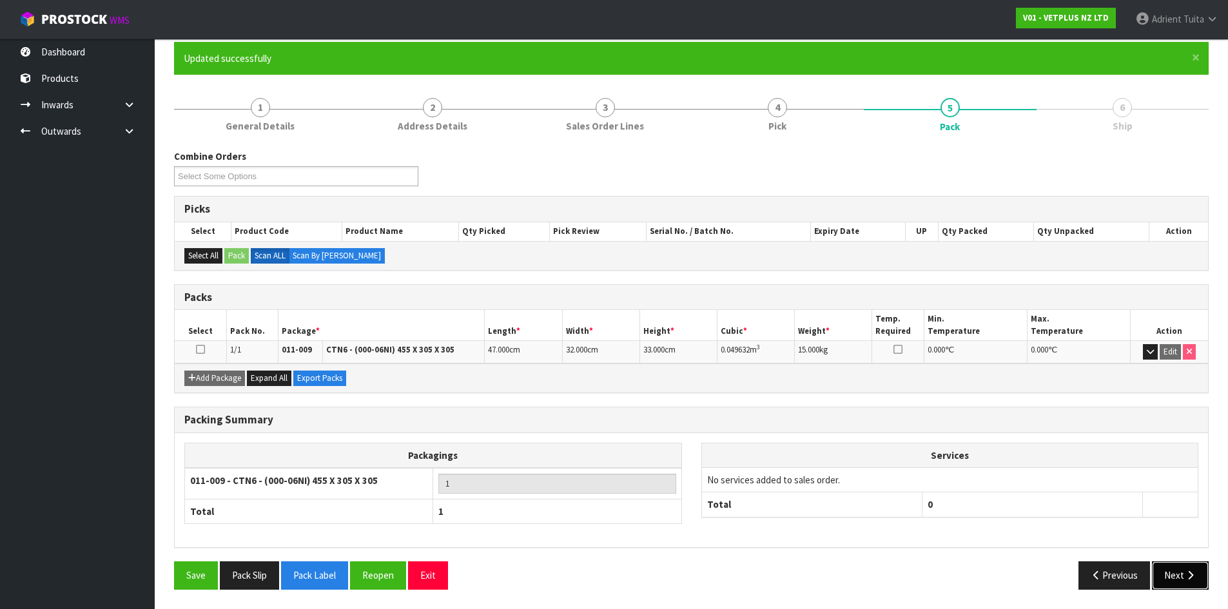
click at [1172, 572] on button "Next" at bounding box center [1180, 575] width 57 height 28
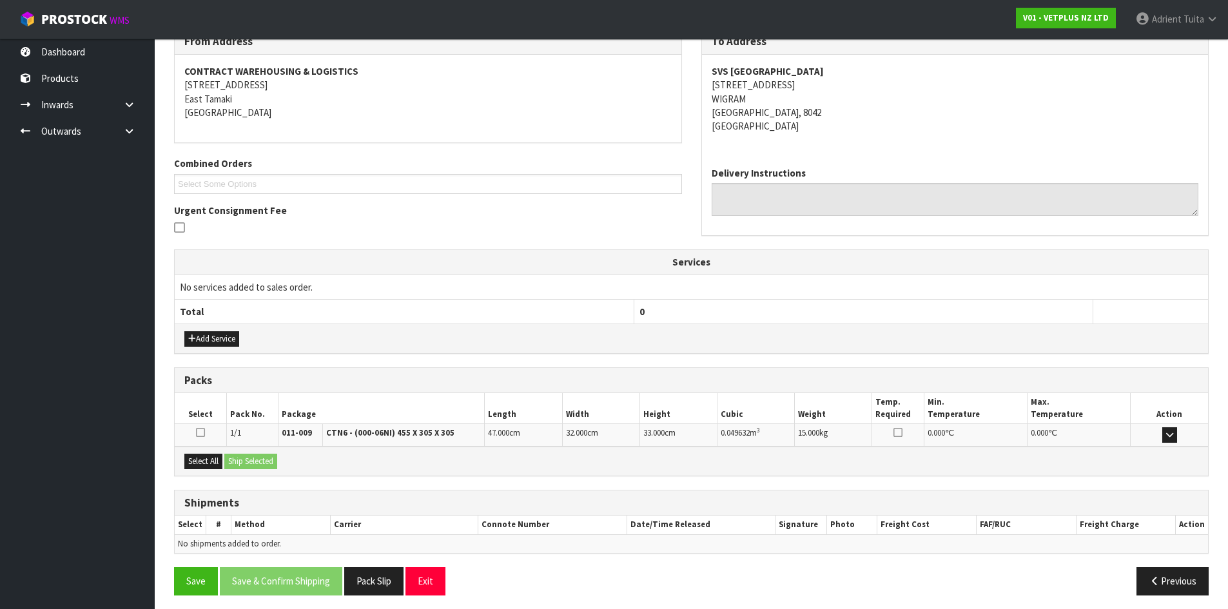
scroll to position [232, 0]
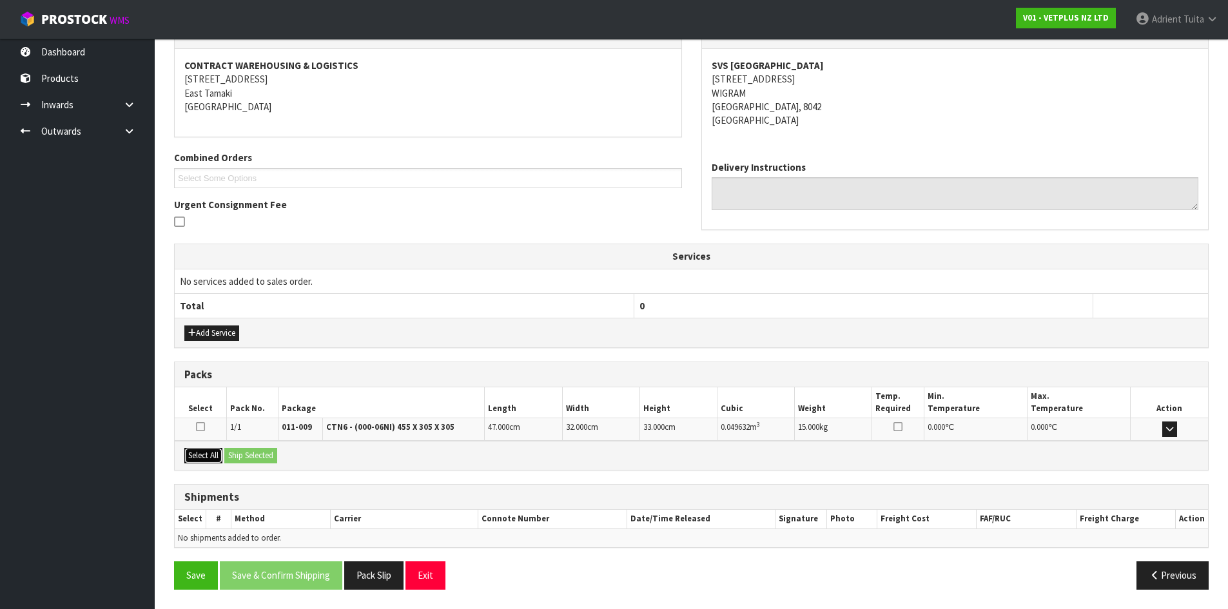
click at [214, 453] on button "Select All" at bounding box center [203, 455] width 38 height 15
click at [242, 455] on button "Ship Selected" at bounding box center [250, 455] width 53 height 15
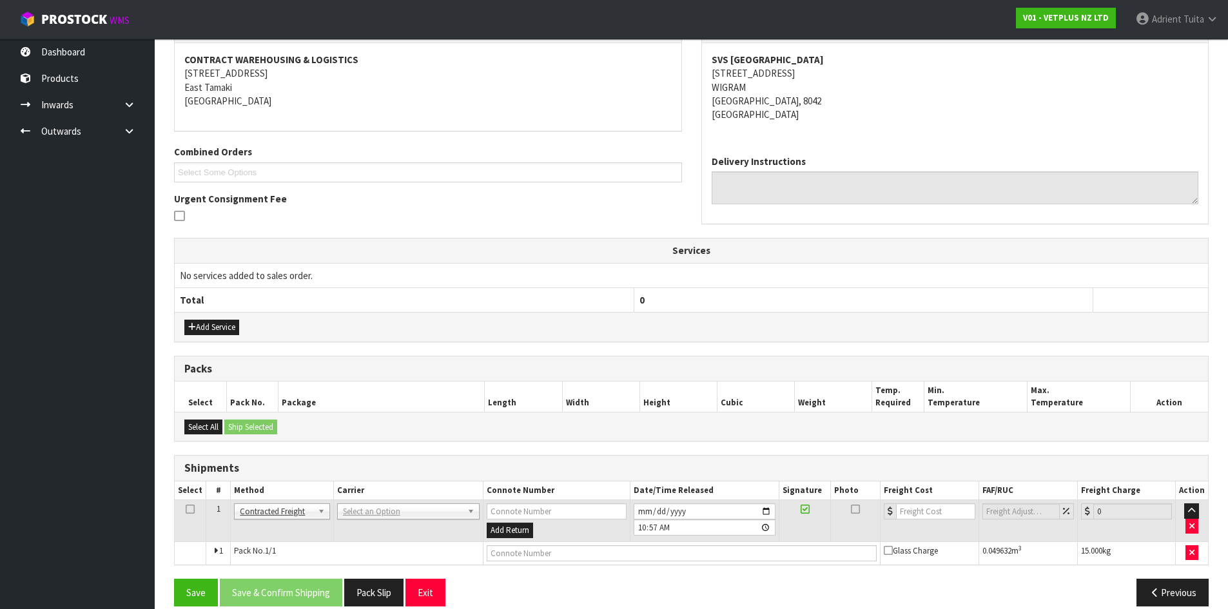
scroll to position [255, 0]
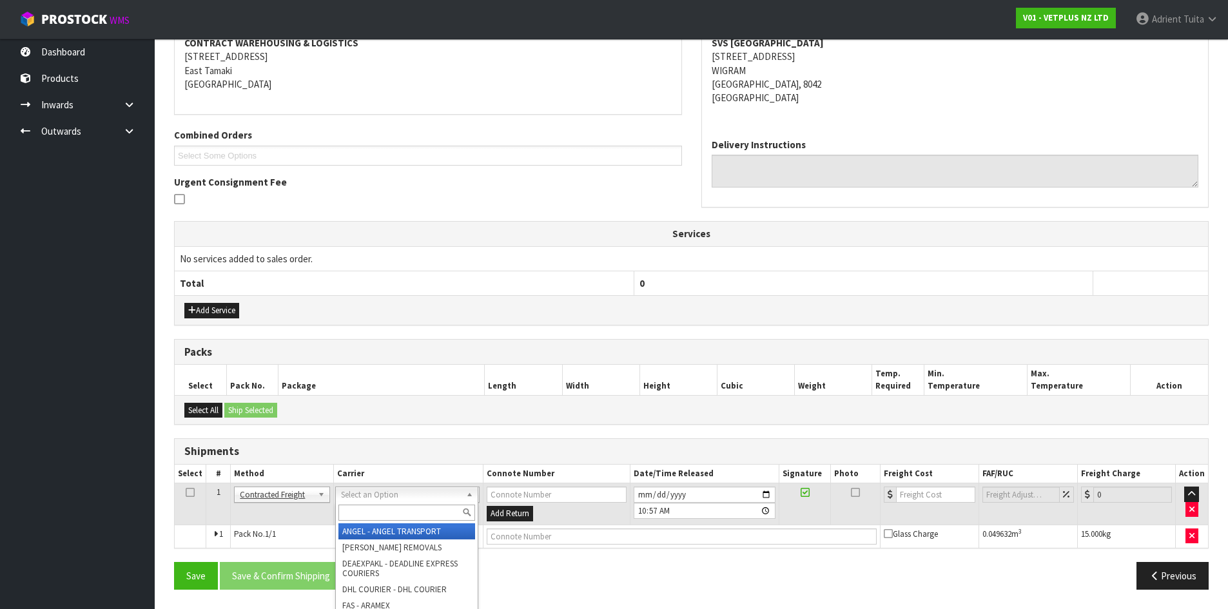
drag, startPoint x: 370, startPoint y: 493, endPoint x: 366, endPoint y: 507, distance: 14.1
click at [366, 507] on input "text" at bounding box center [406, 513] width 137 height 16
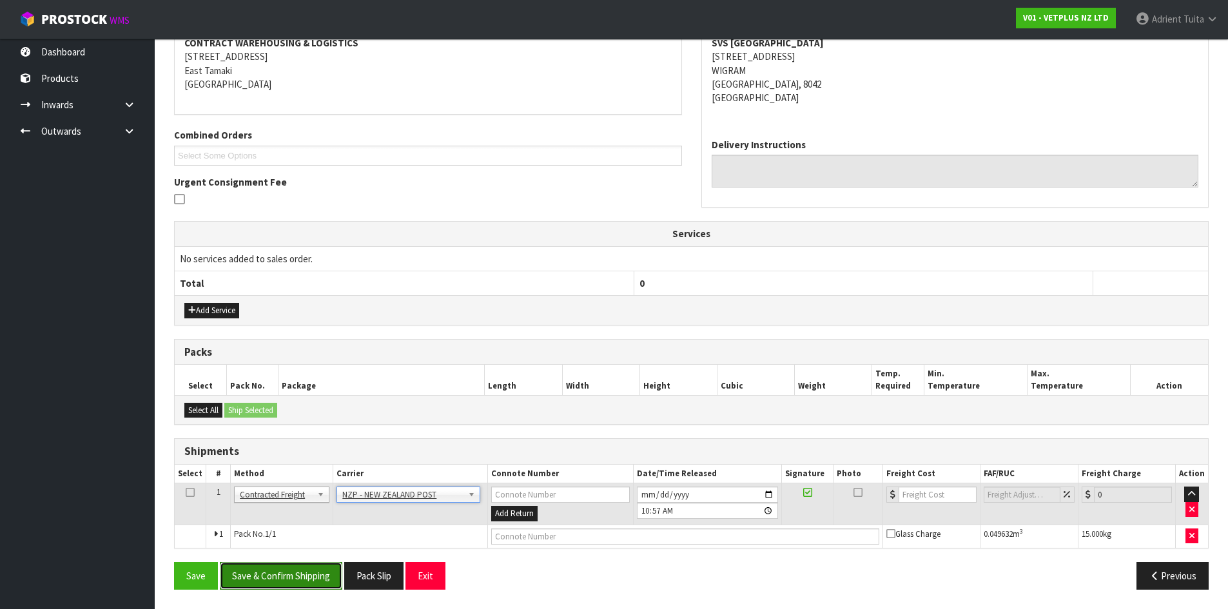
click at [279, 590] on button "Save & Confirm Shipping" at bounding box center [281, 576] width 122 height 28
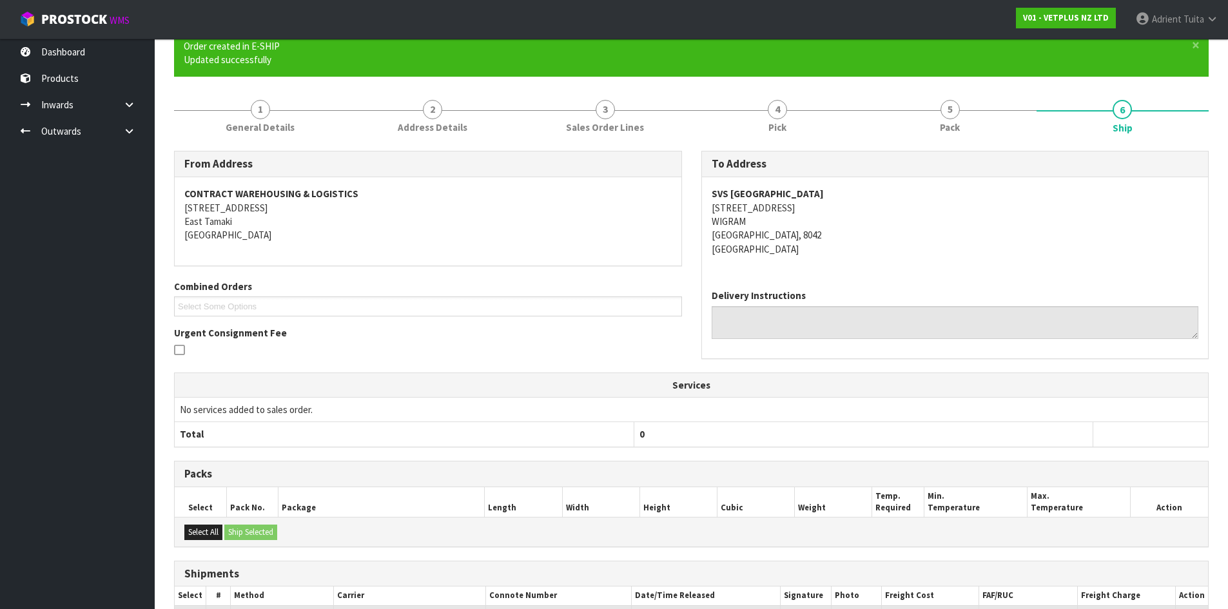
scroll to position [237, 0]
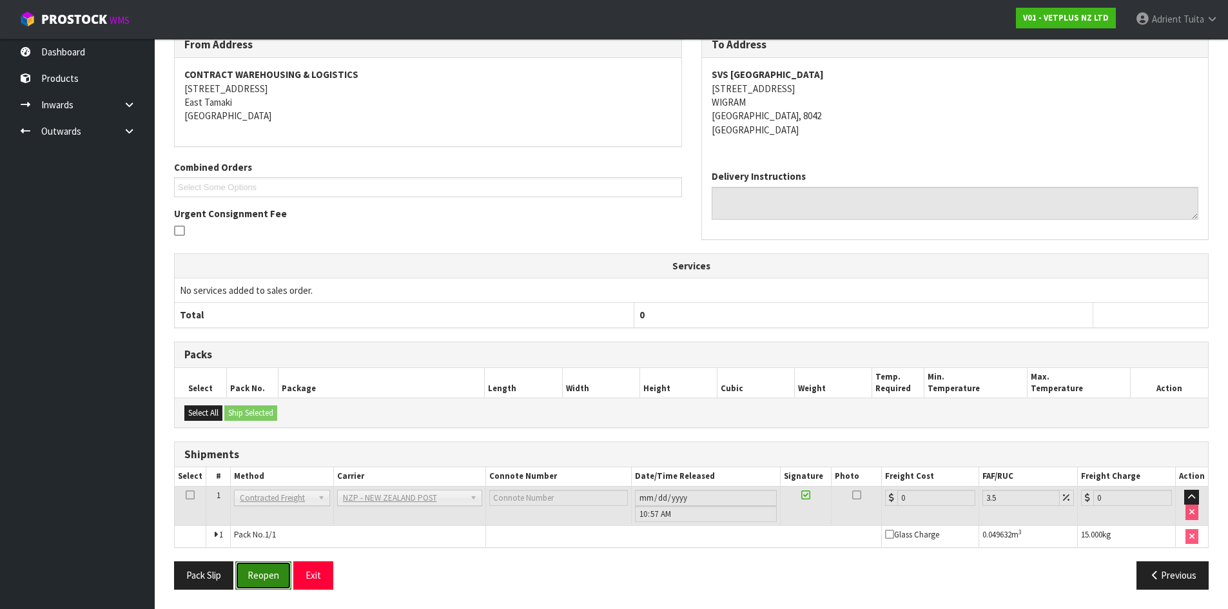
click at [269, 563] on button "Reopen" at bounding box center [263, 575] width 56 height 28
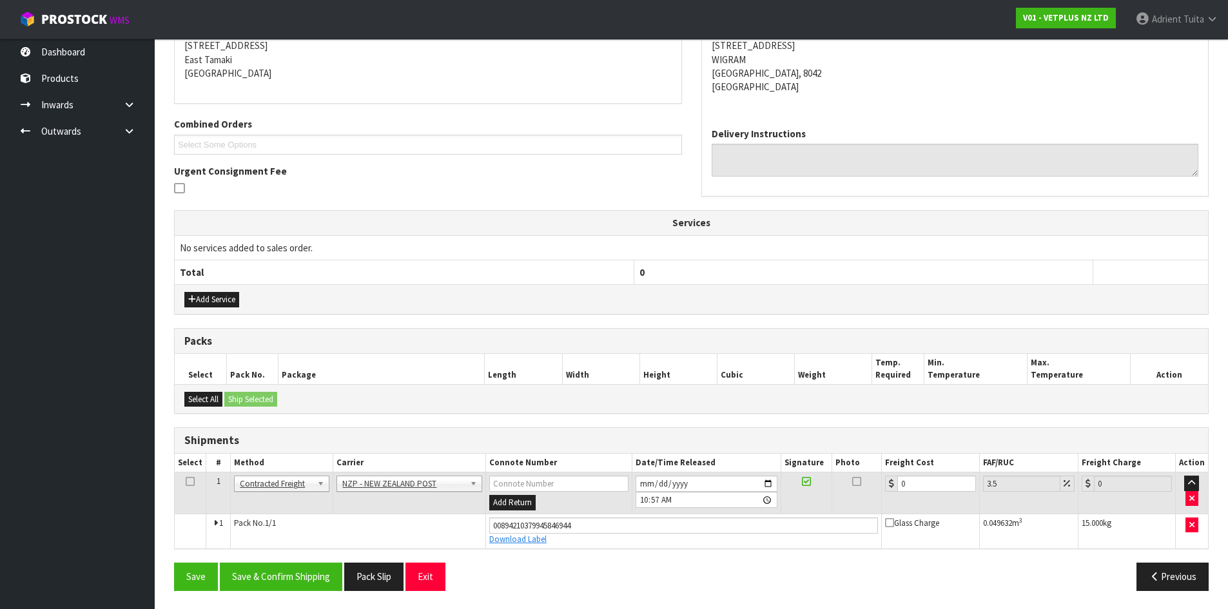
scroll to position [267, 0]
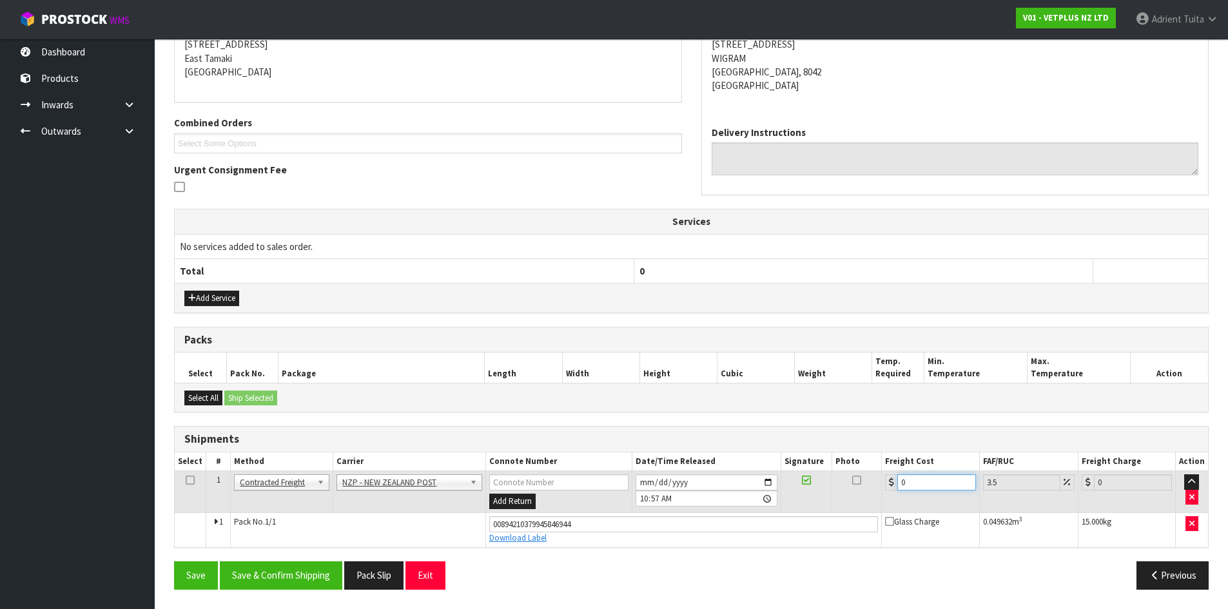
click at [948, 482] on input "0" at bounding box center [936, 482] width 78 height 16
click at [297, 569] on button "Save & Confirm Shipping" at bounding box center [281, 575] width 122 height 28
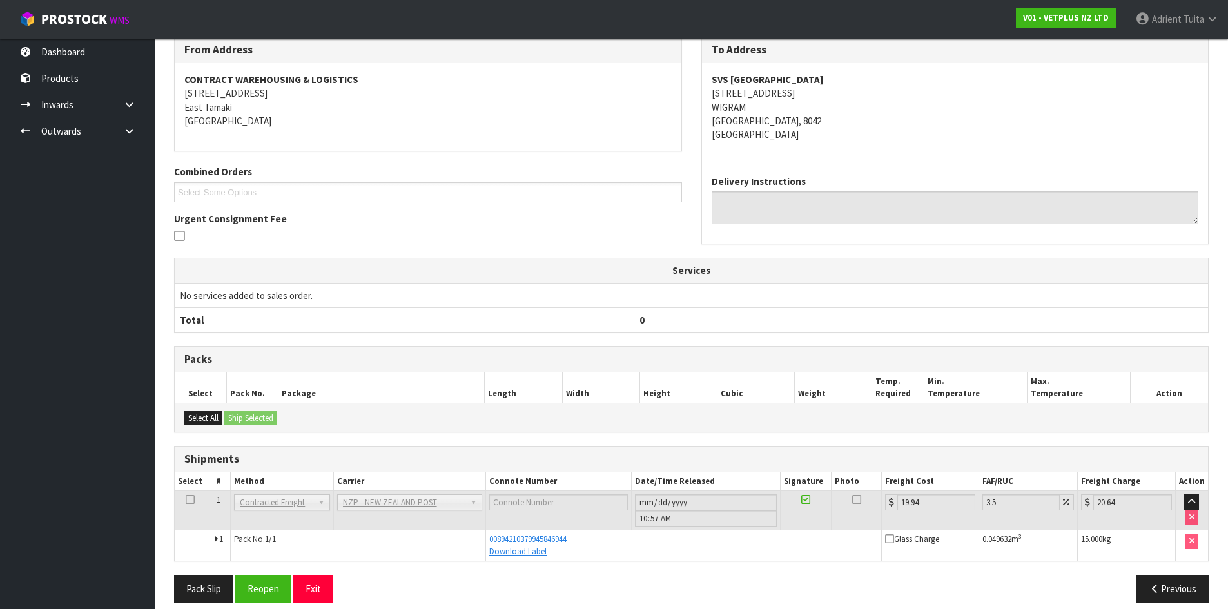
scroll to position [231, 0]
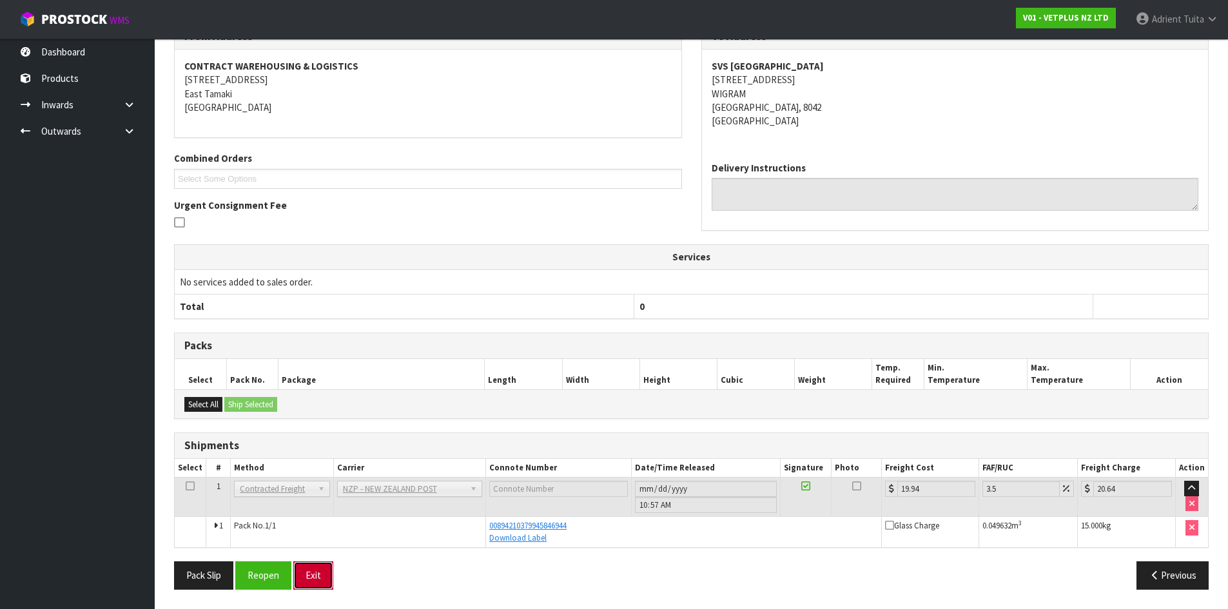
click at [306, 583] on button "Exit" at bounding box center [313, 575] width 40 height 28
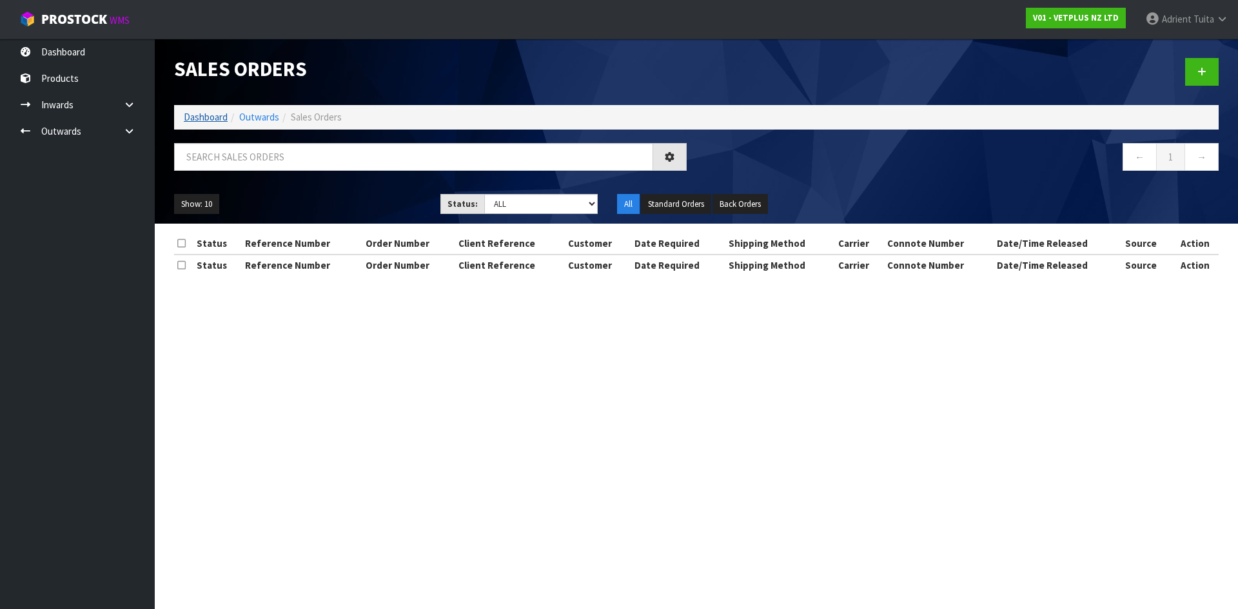
click at [196, 115] on ol "Dashboard Outwards Sales Orders" at bounding box center [696, 117] width 1044 height 24
click at [196, 115] on link "Dashboard" at bounding box center [206, 117] width 44 height 12
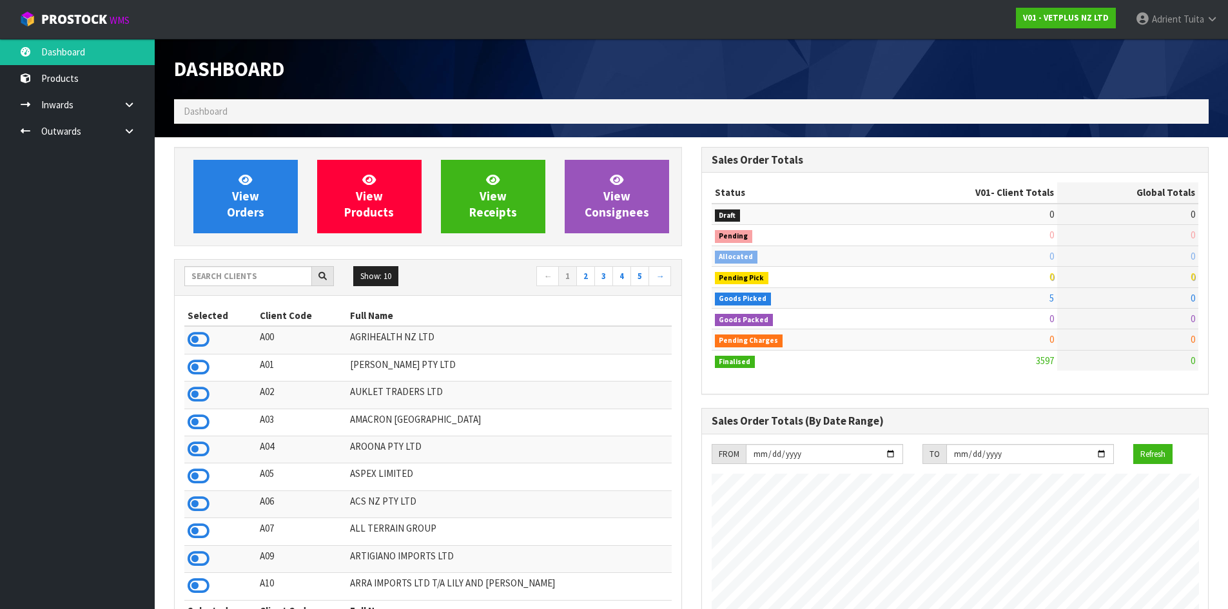
scroll to position [977, 527]
click at [226, 280] on input "text" at bounding box center [248, 276] width 128 height 20
click at [277, 284] on input "text" at bounding box center [248, 276] width 128 height 20
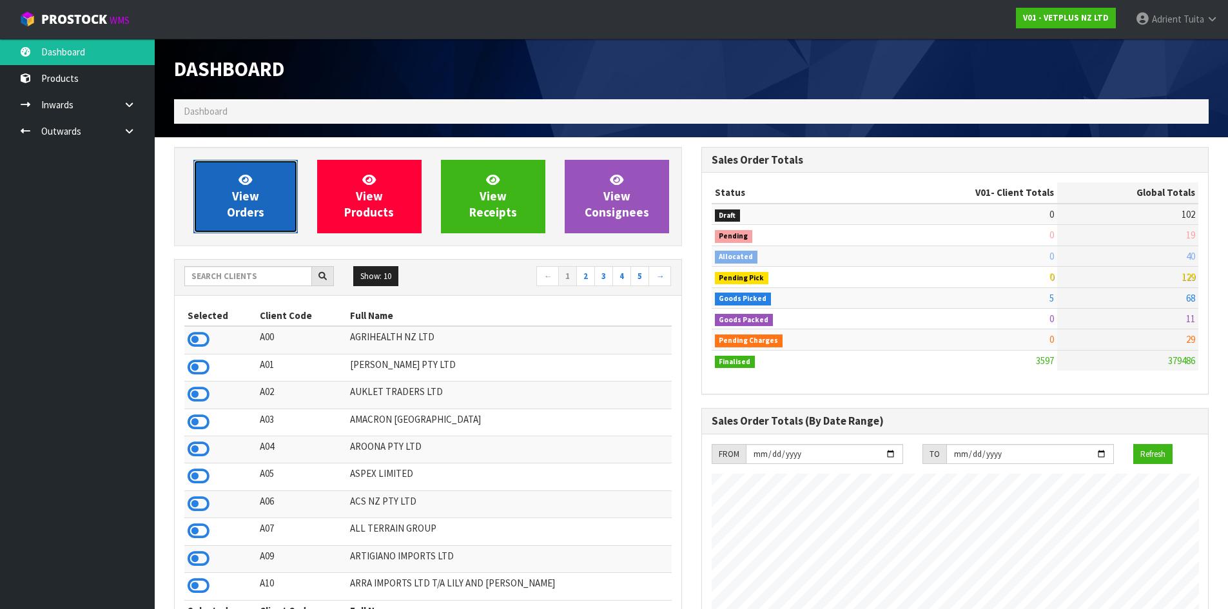
click at [255, 200] on span "View Orders" at bounding box center [245, 196] width 37 height 48
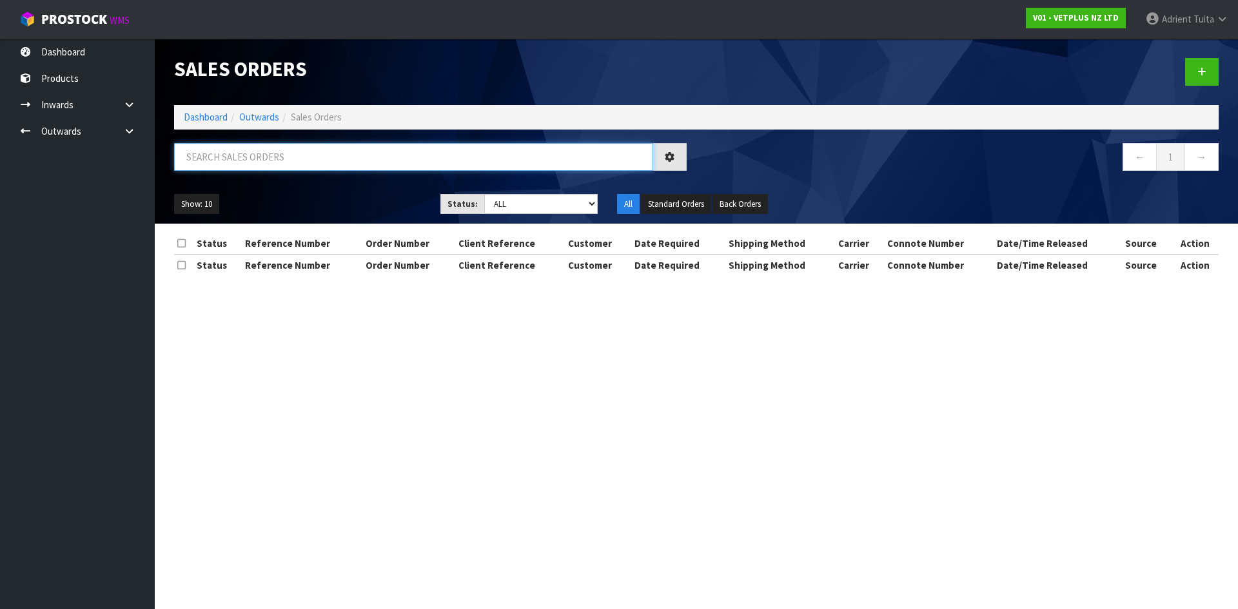
click at [267, 168] on input "text" at bounding box center [413, 157] width 479 height 28
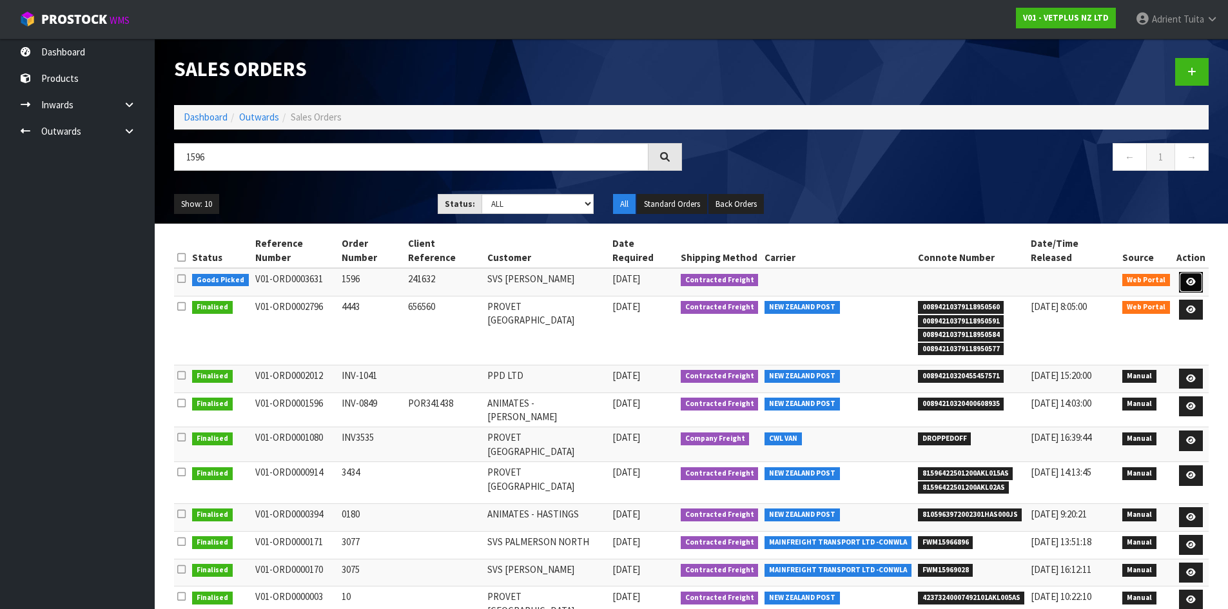
click at [1194, 278] on icon at bounding box center [1191, 282] width 10 height 8
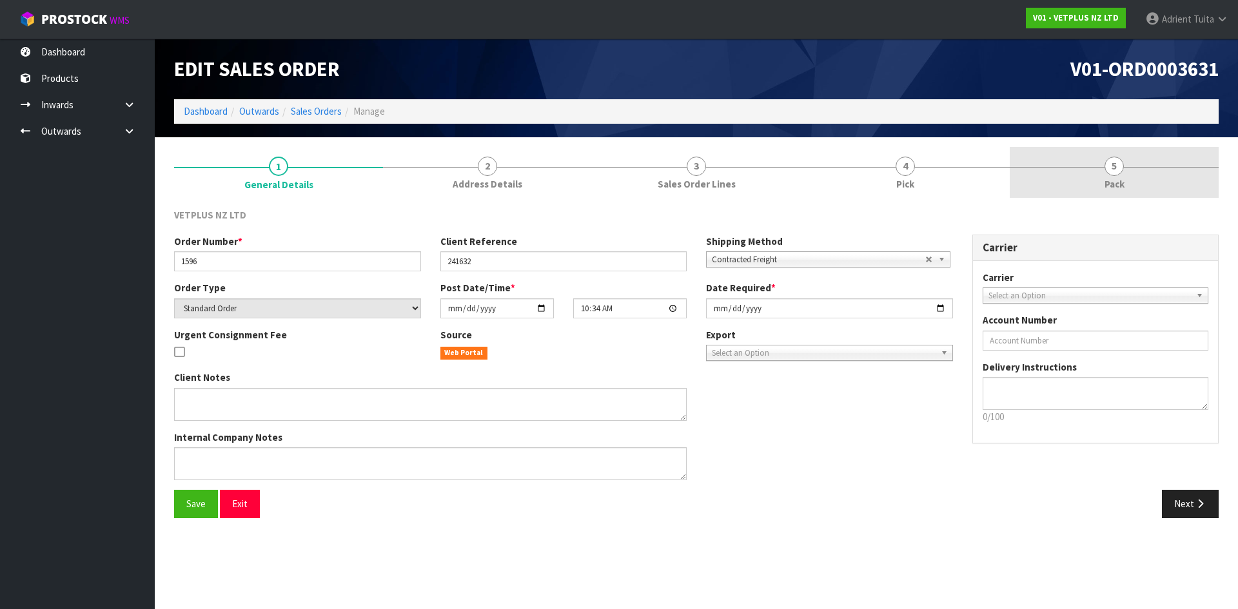
click at [1134, 175] on link "5 Pack" at bounding box center [1113, 172] width 209 height 51
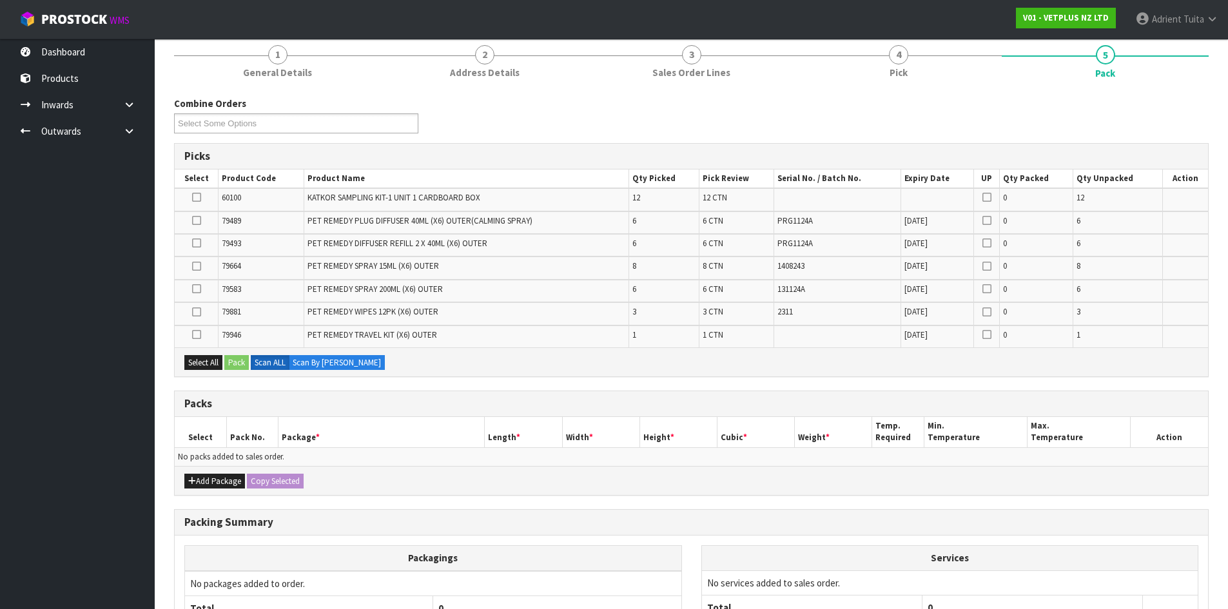
scroll to position [237, 0]
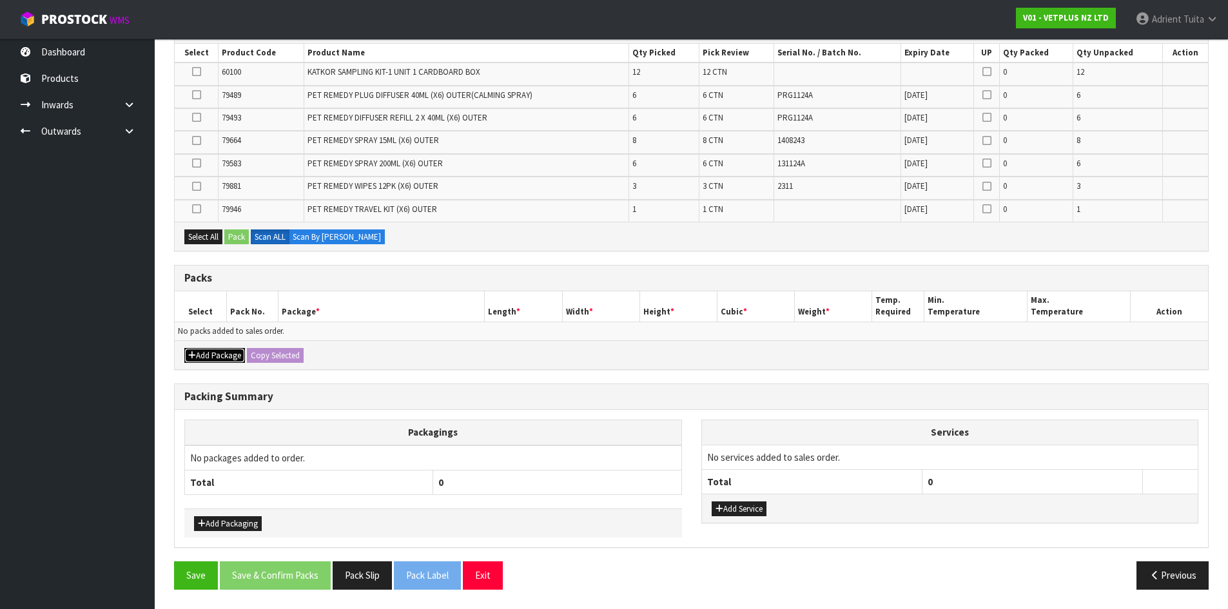
drag, startPoint x: 193, startPoint y: 358, endPoint x: 197, endPoint y: 344, distance: 14.9
click at [193, 356] on icon "button" at bounding box center [192, 355] width 8 height 8
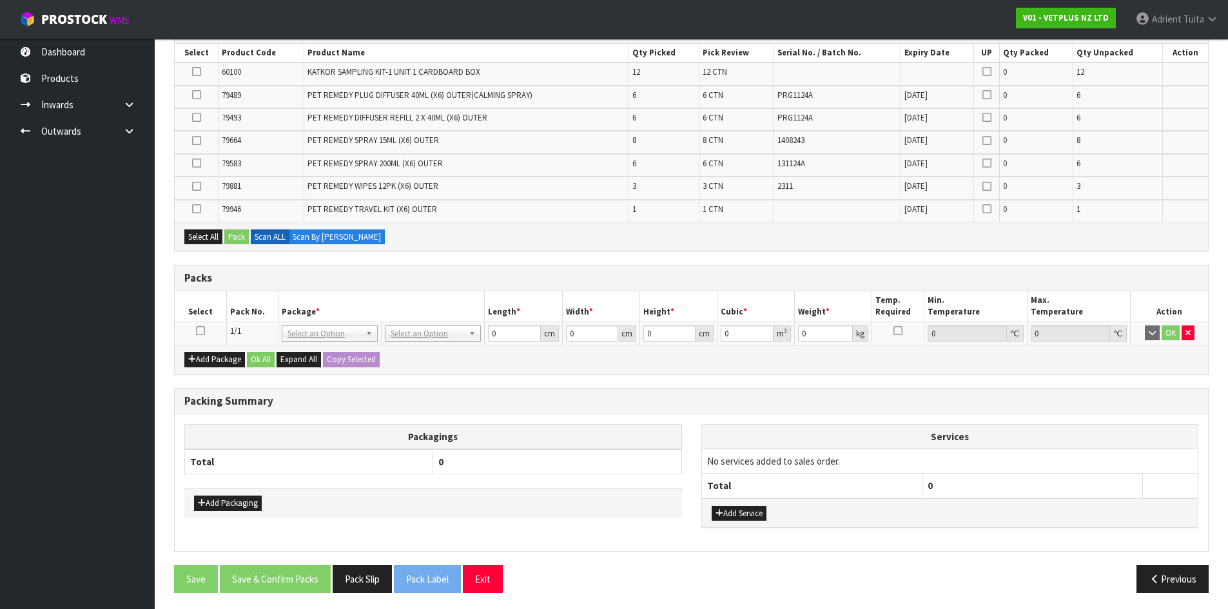
click at [199, 331] on icon at bounding box center [200, 331] width 9 height 1
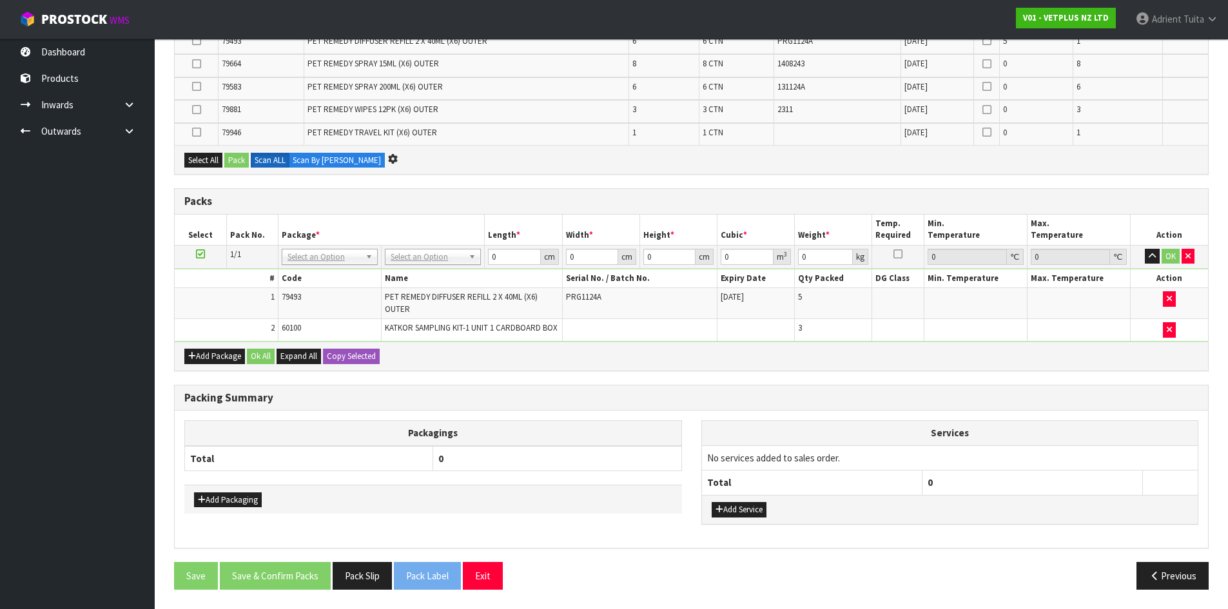
scroll to position [291, 0]
click at [206, 358] on button "Add Package" at bounding box center [214, 356] width 61 height 15
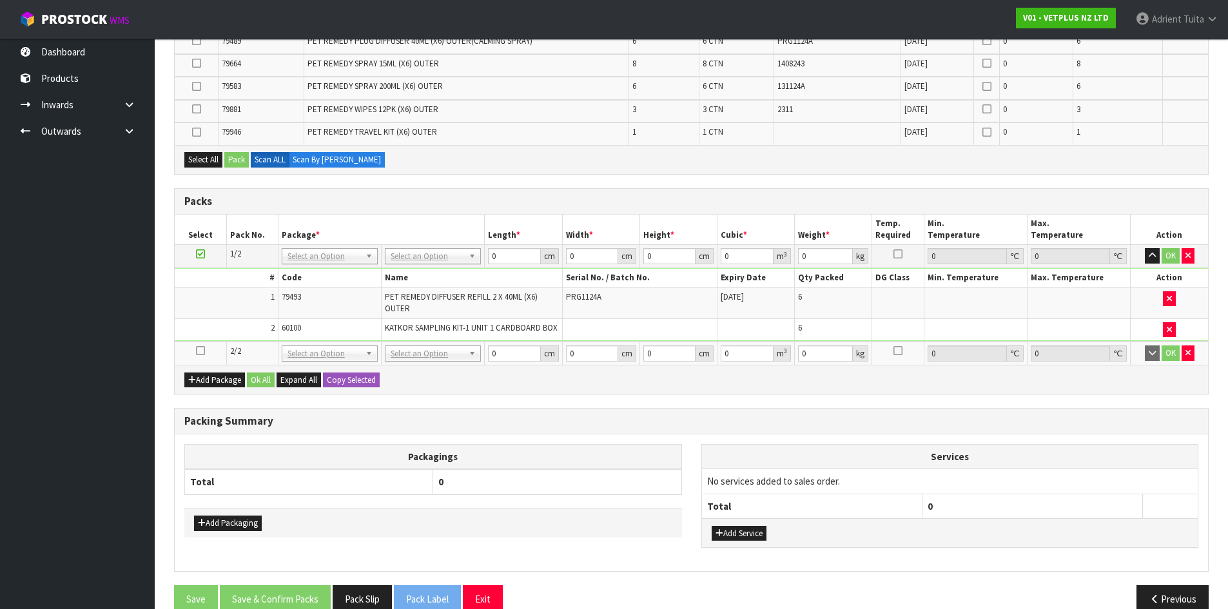
click at [202, 351] on icon at bounding box center [200, 351] width 9 height 1
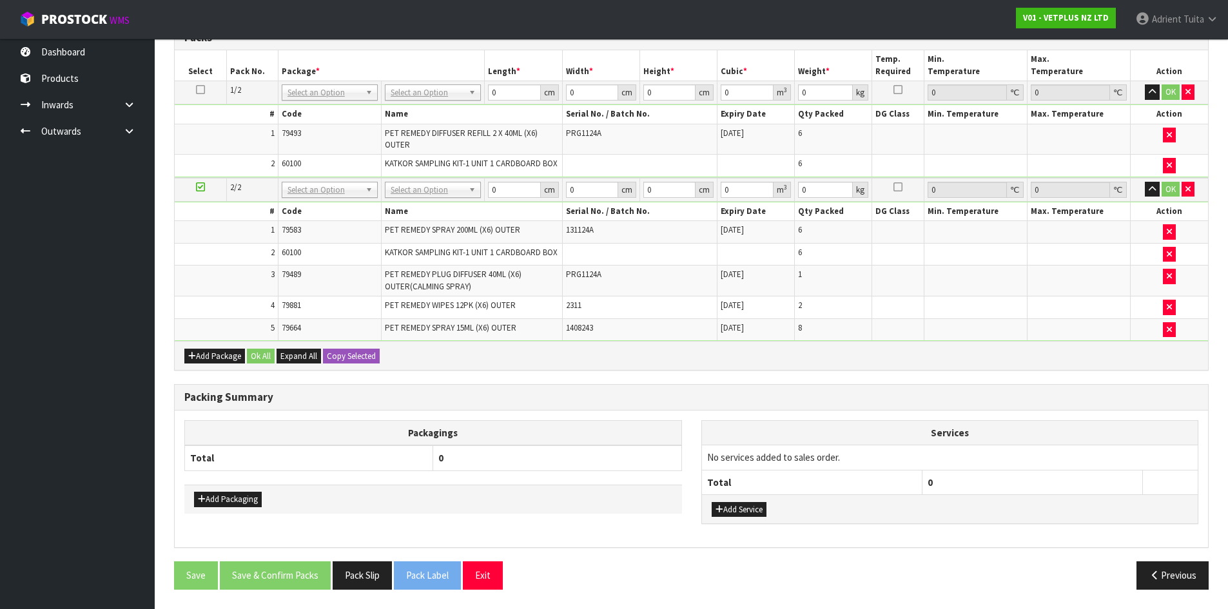
scroll to position [365, 0]
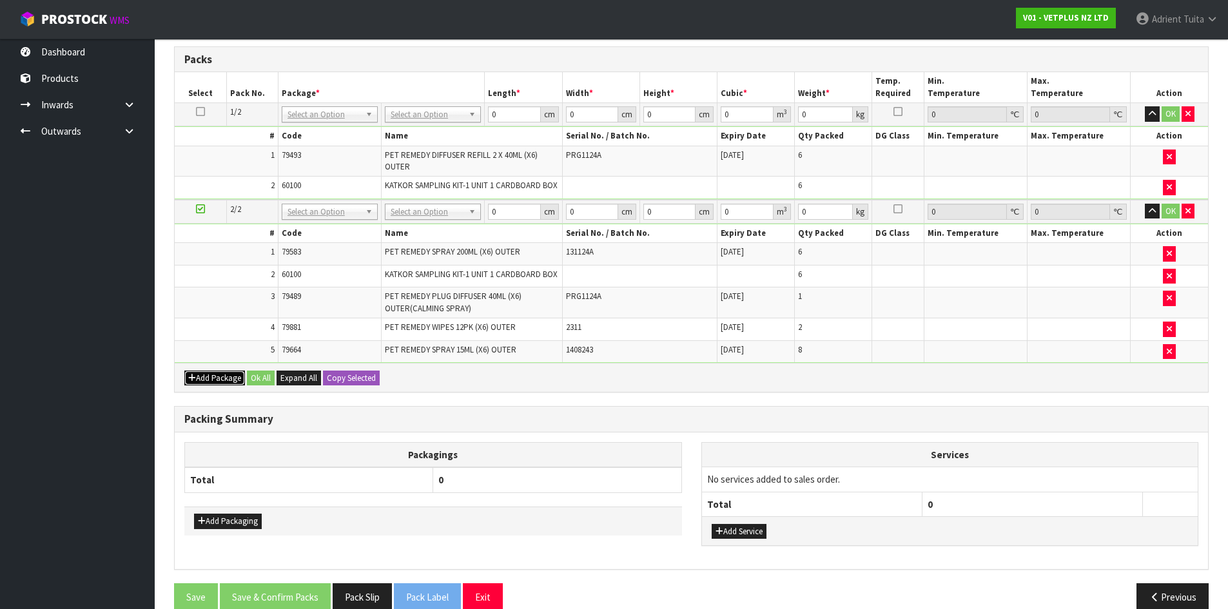
click at [196, 381] on button "Add Package" at bounding box center [214, 378] width 61 height 15
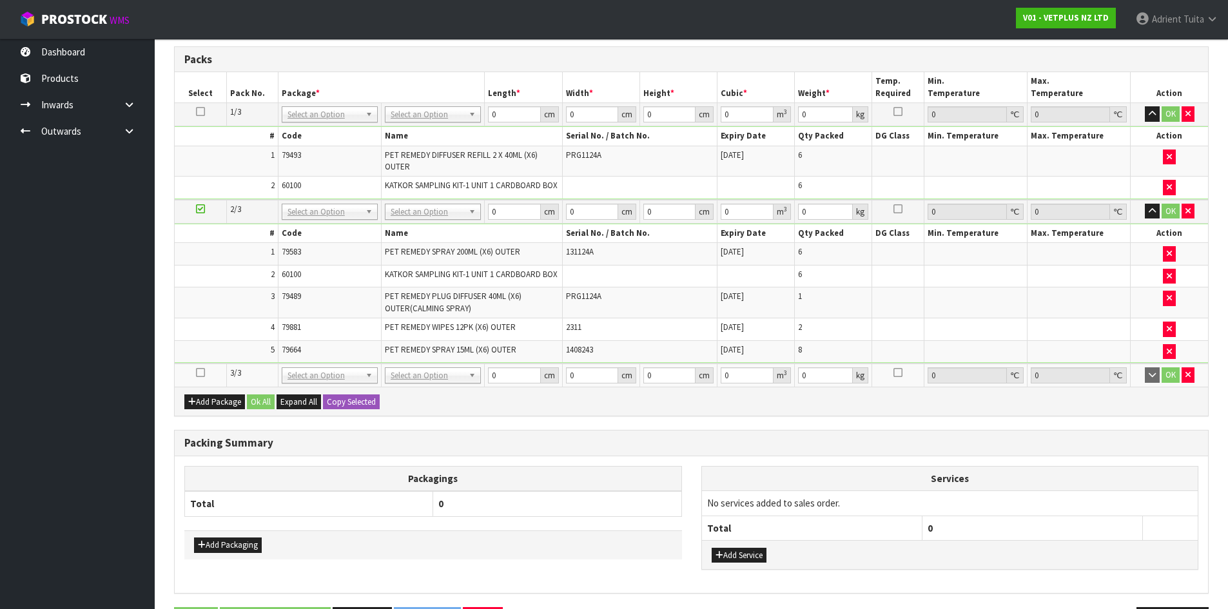
click at [202, 373] on icon at bounding box center [200, 373] width 9 height 1
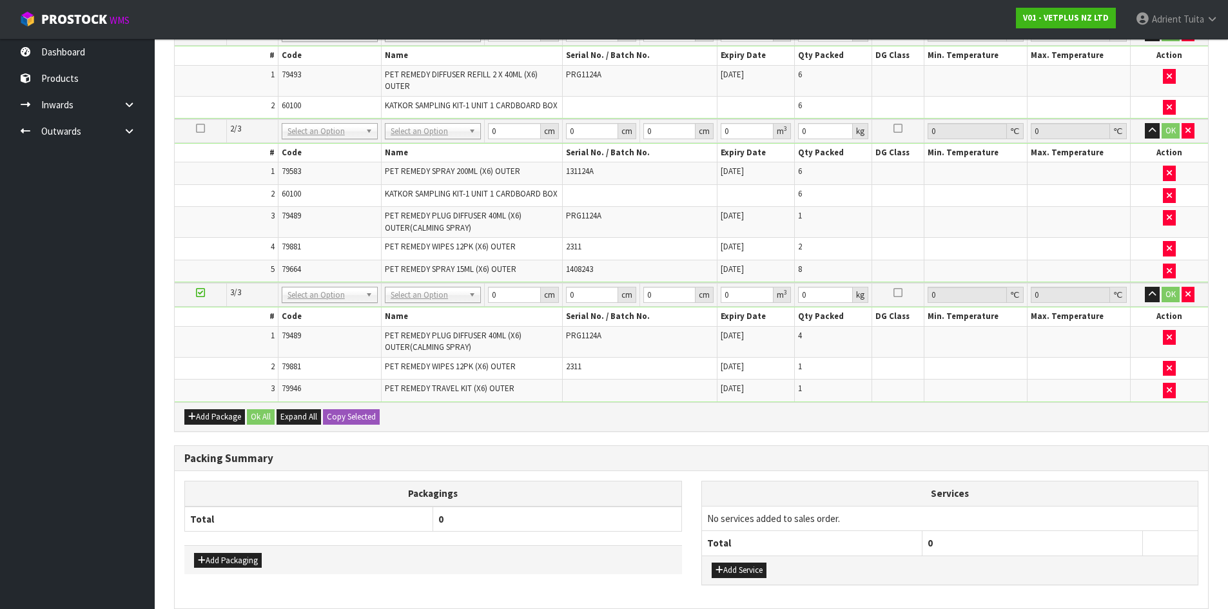
scroll to position [460, 0]
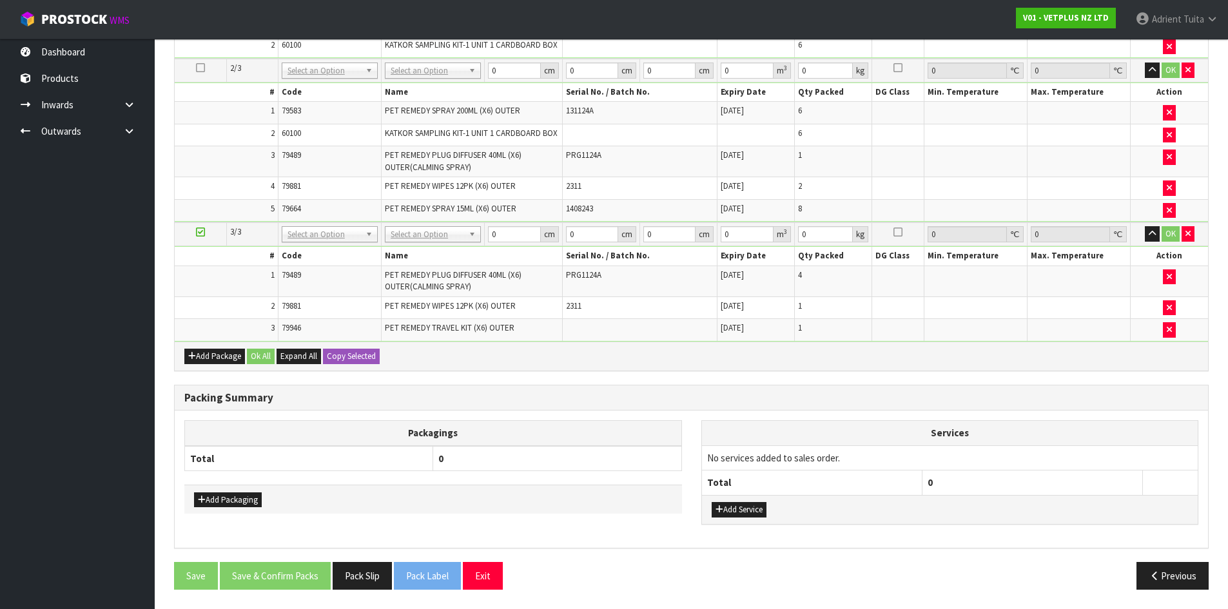
click at [485, 347] on div "Add Package Ok All Expand All Copy Selected" at bounding box center [691, 356] width 1033 height 29
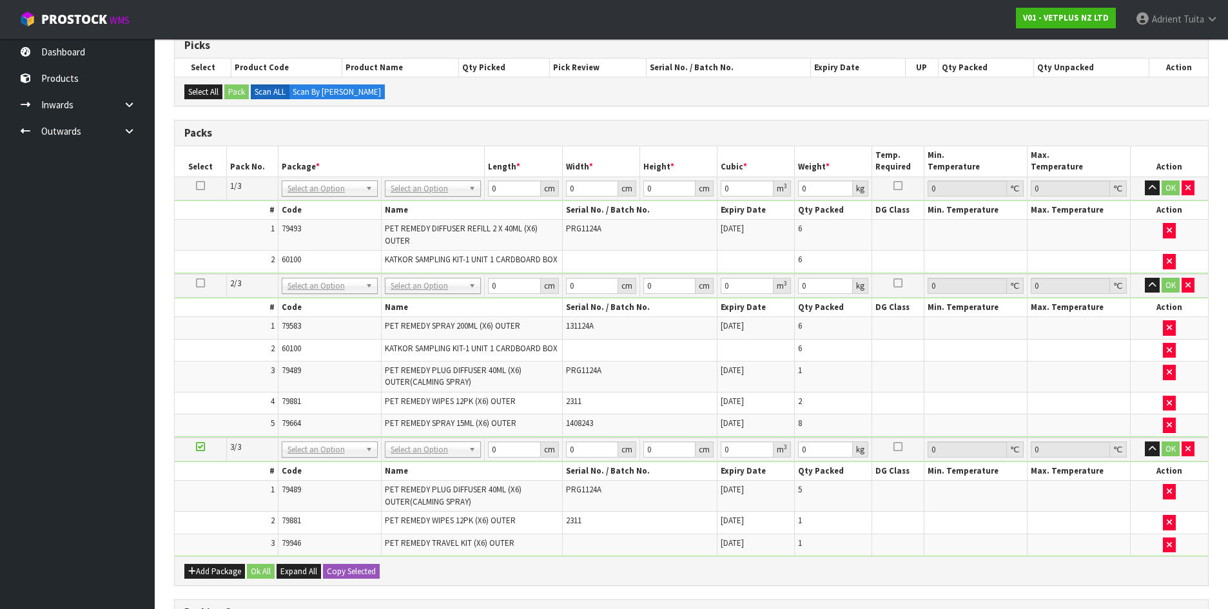
scroll to position [193, 0]
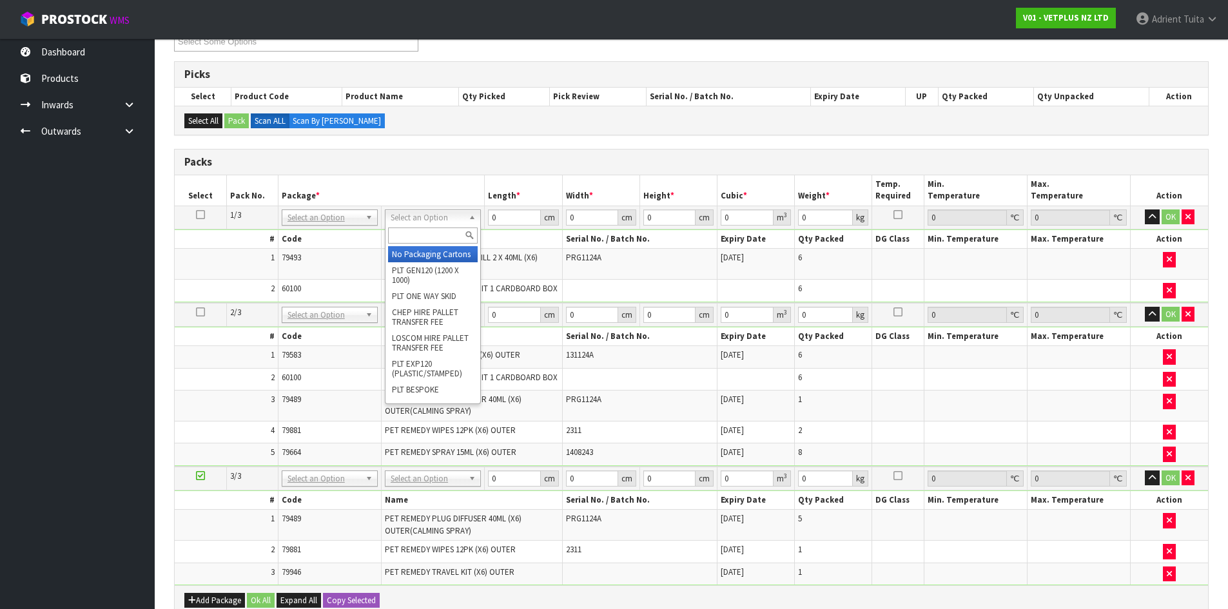
click at [436, 235] on input "text" at bounding box center [433, 236] width 90 height 16
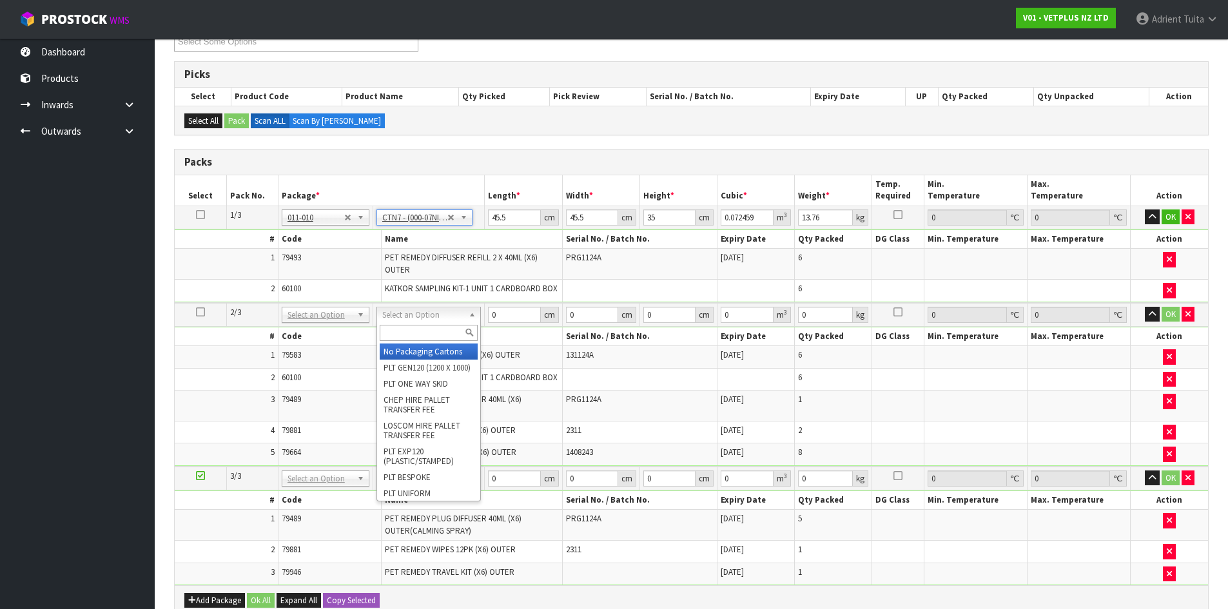
drag, startPoint x: 433, startPoint y: 316, endPoint x: 433, endPoint y: 331, distance: 14.8
click at [433, 331] on input "text" at bounding box center [429, 333] width 98 height 16
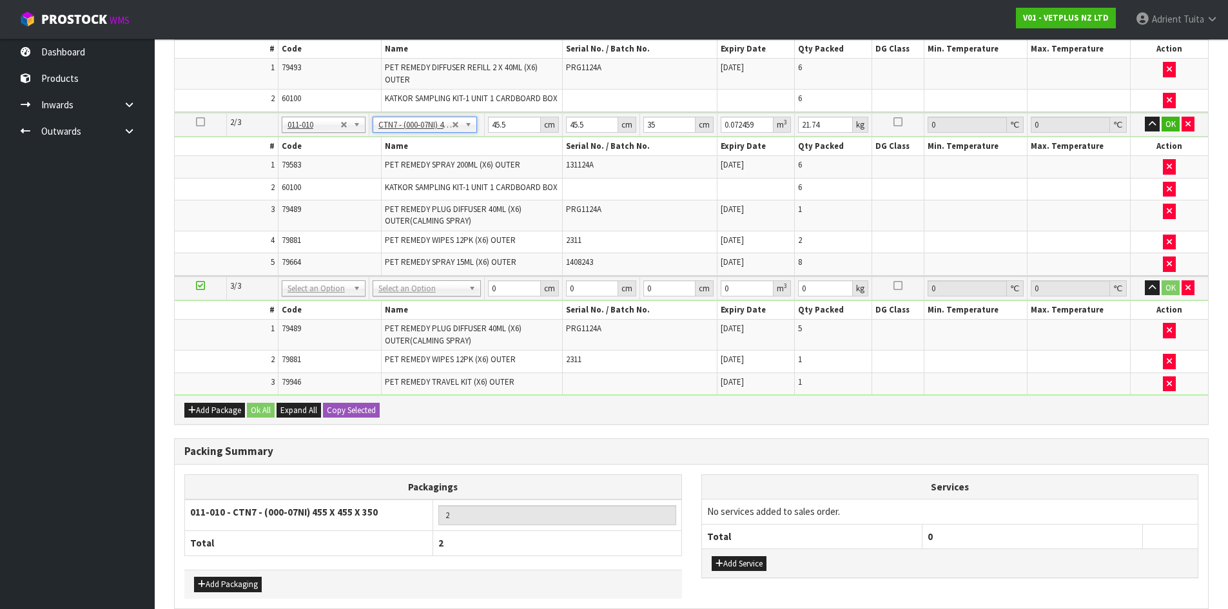
scroll to position [387, 0]
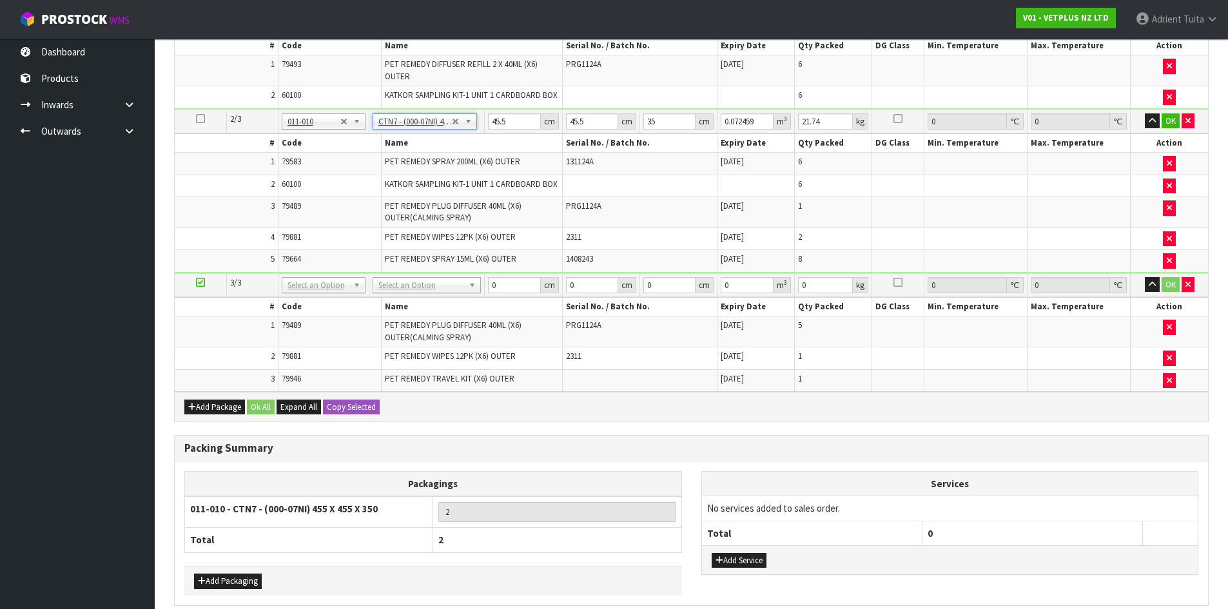
drag, startPoint x: 420, startPoint y: 285, endPoint x: 421, endPoint y: 298, distance: 13.0
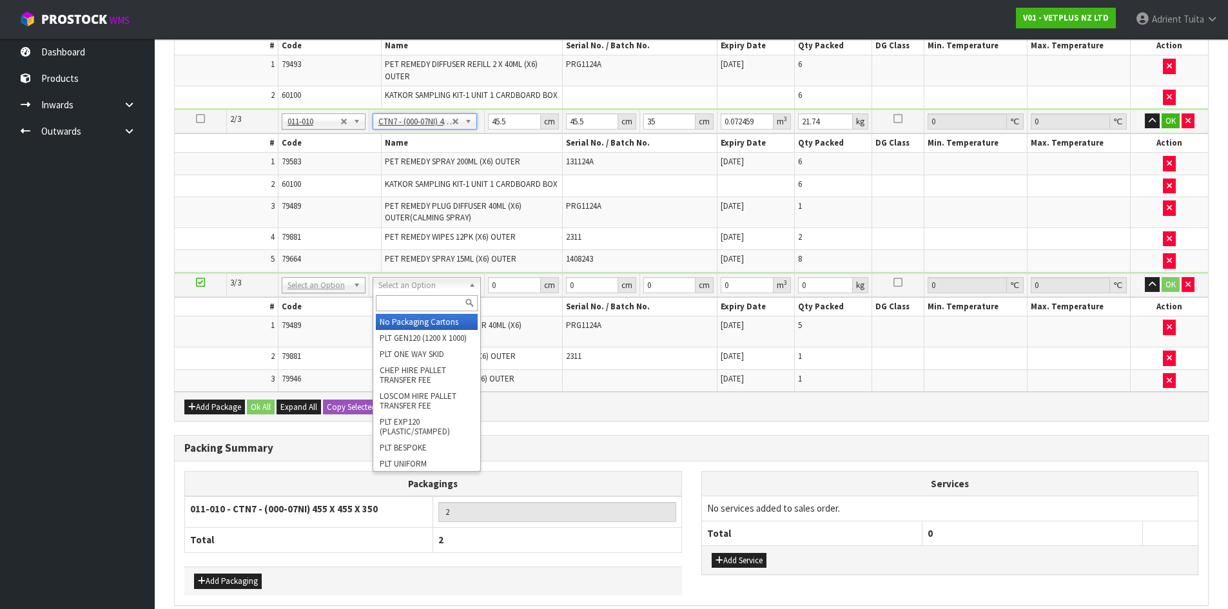
click at [422, 306] on input "text" at bounding box center [427, 303] width 102 height 16
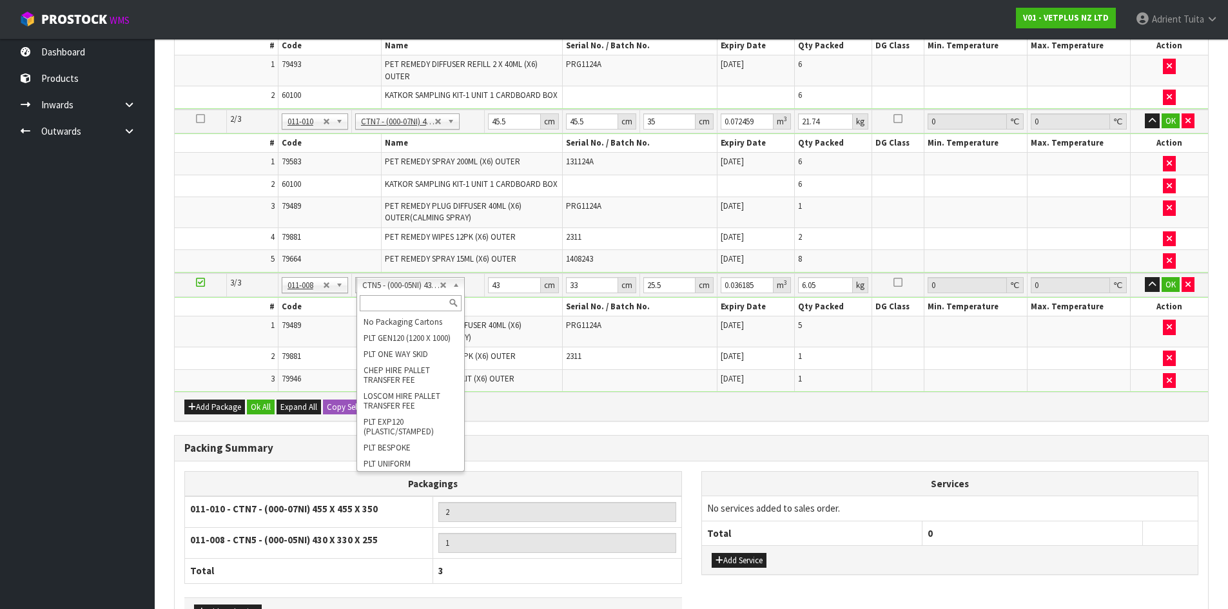
drag, startPoint x: 398, startPoint y: 290, endPoint x: 400, endPoint y: 303, distance: 13.0
click at [400, 303] on input "text" at bounding box center [411, 303] width 102 height 16
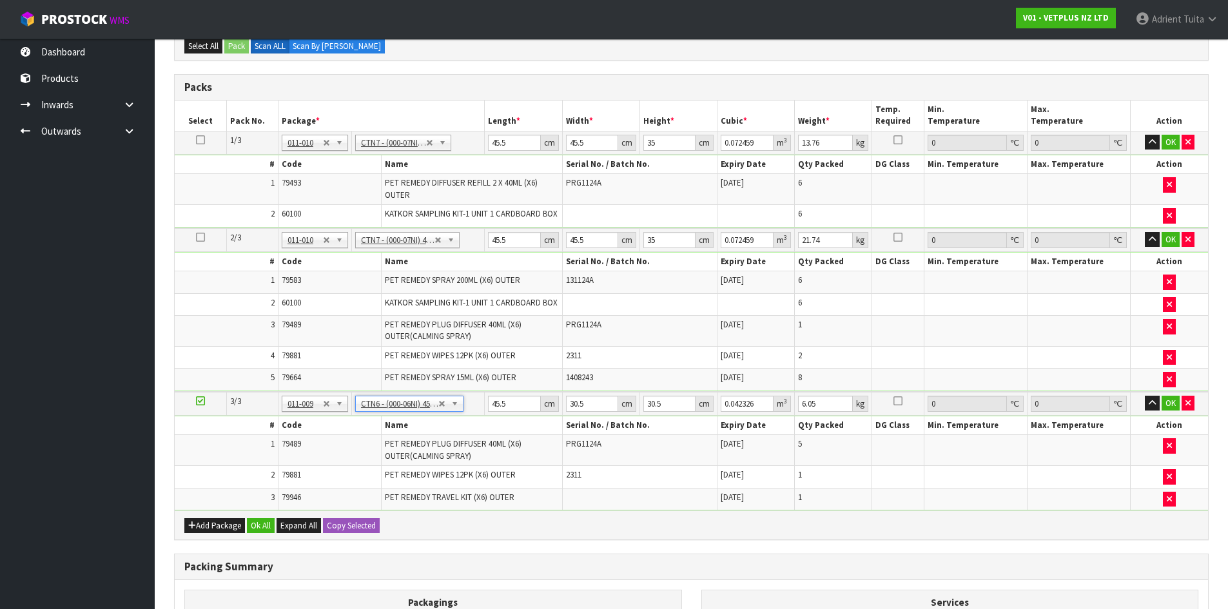
scroll to position [258, 0]
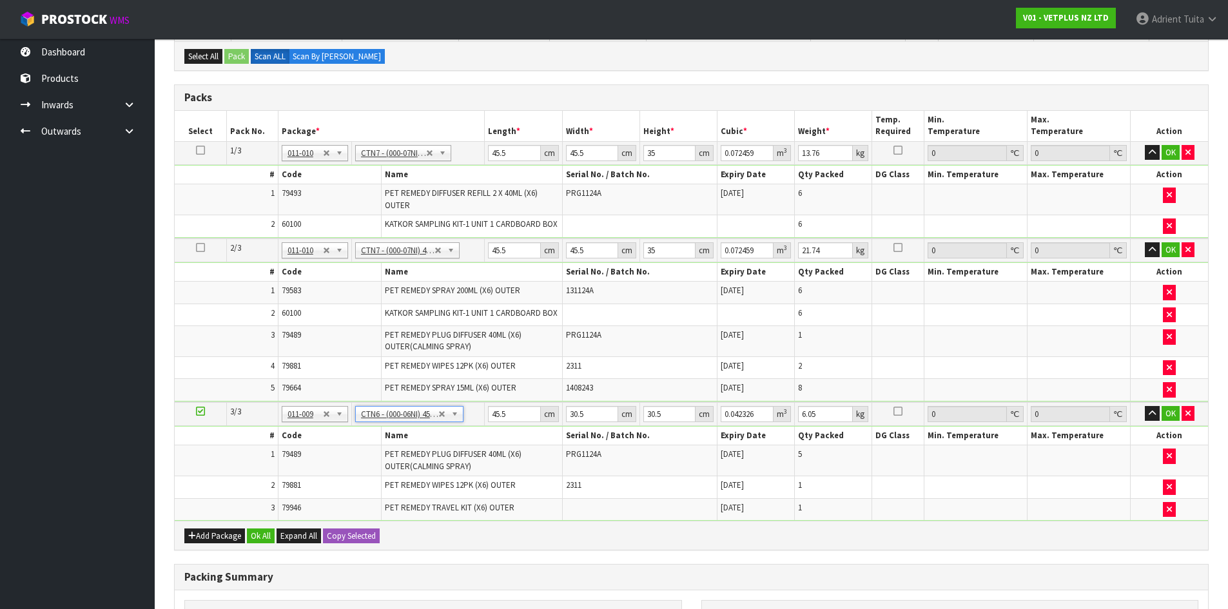
click at [503, 164] on td "45.5 cm" at bounding box center [523, 152] width 77 height 23
click at [503, 148] on input "45.5" at bounding box center [514, 153] width 52 height 16
click at [500, 249] on input "45.5" at bounding box center [514, 250] width 52 height 16
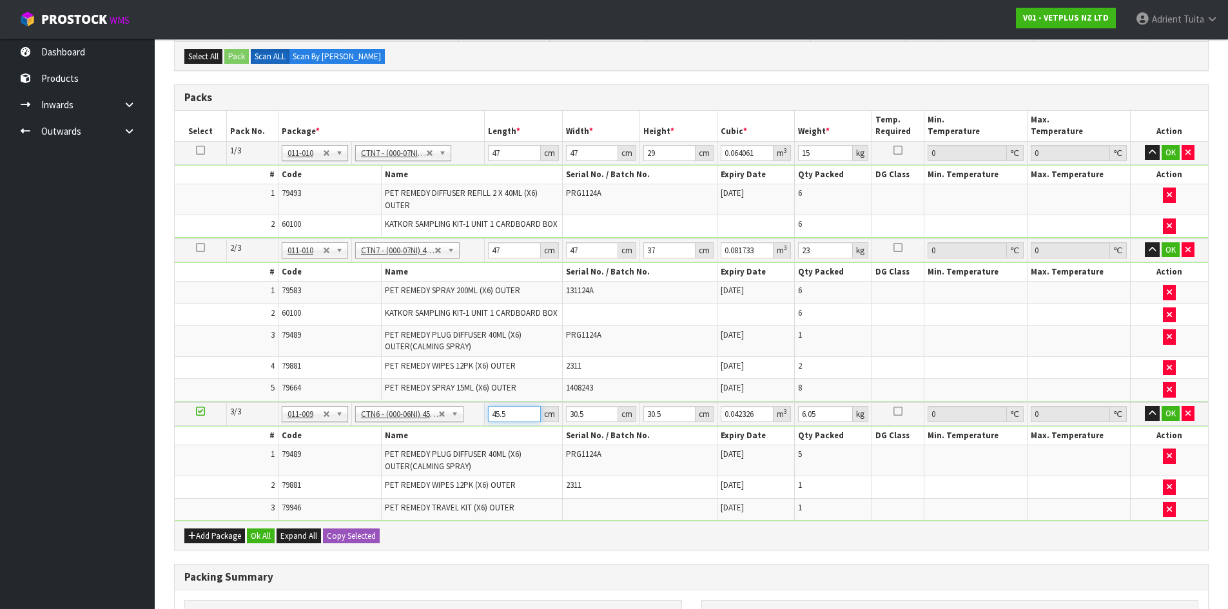
click at [503, 421] on input "45.5" at bounding box center [514, 414] width 52 height 16
click at [1167, 151] on button "OK" at bounding box center [1171, 152] width 18 height 15
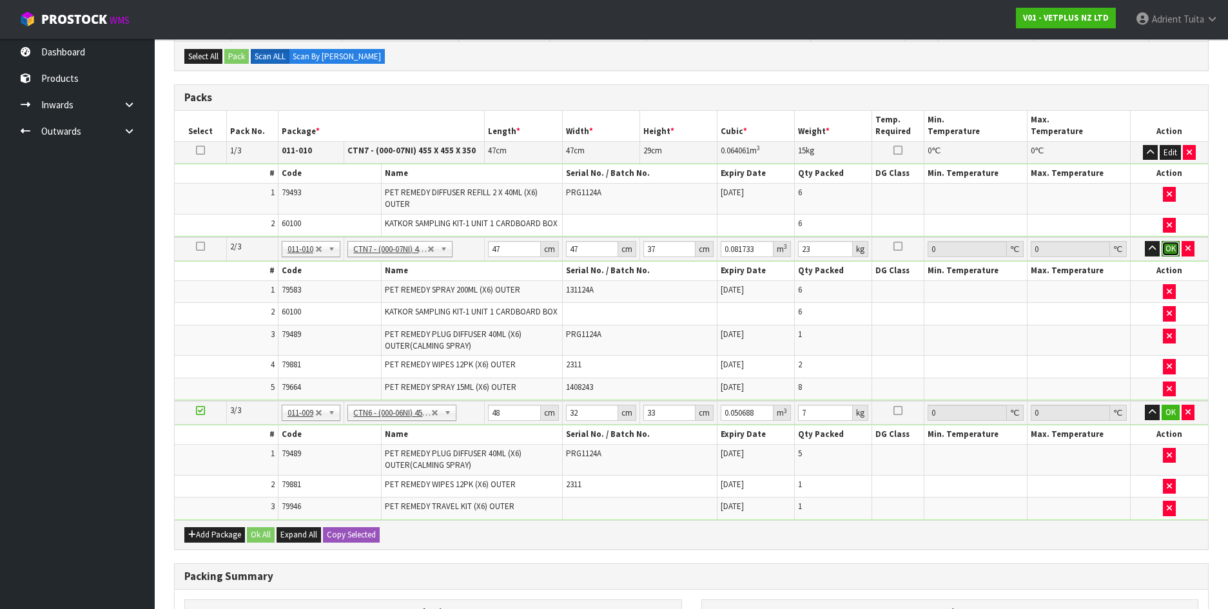
click at [1167, 251] on button "OK" at bounding box center [1171, 248] width 18 height 15
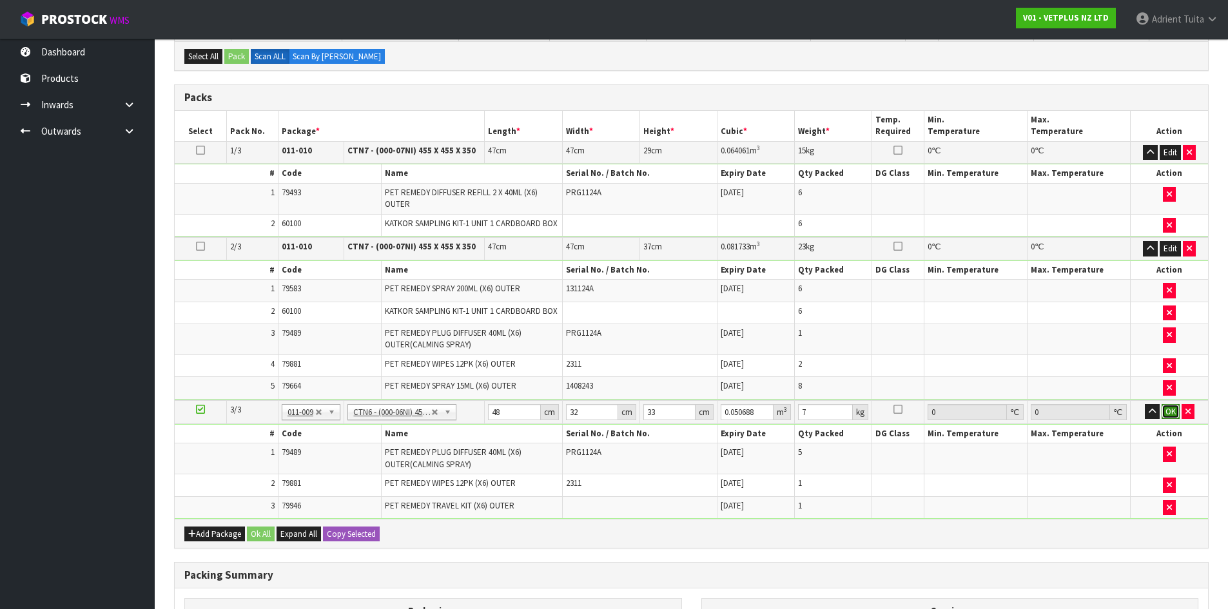
click at [1166, 409] on button "OK" at bounding box center [1171, 411] width 18 height 15
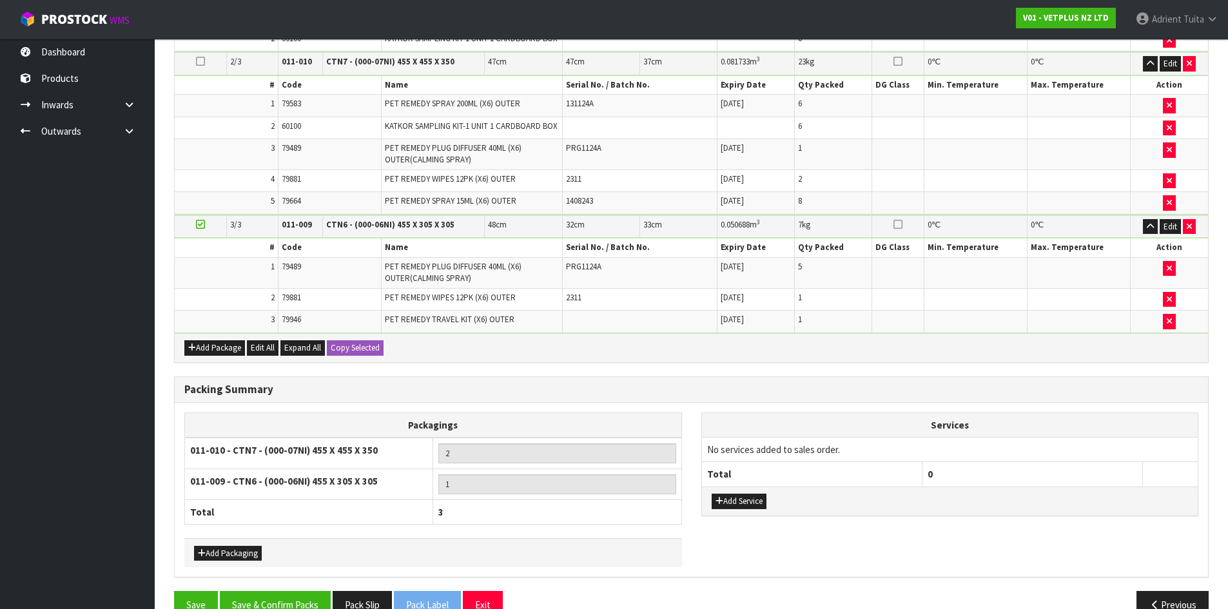
scroll to position [472, 0]
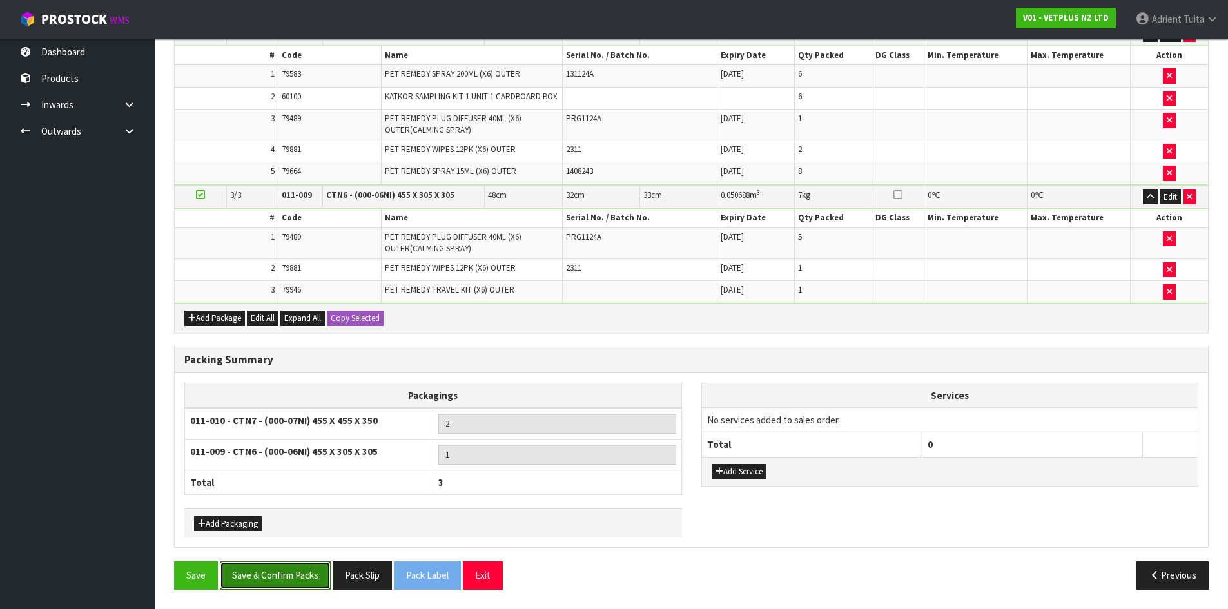
click at [283, 566] on button "Save & Confirm Packs" at bounding box center [275, 575] width 111 height 28
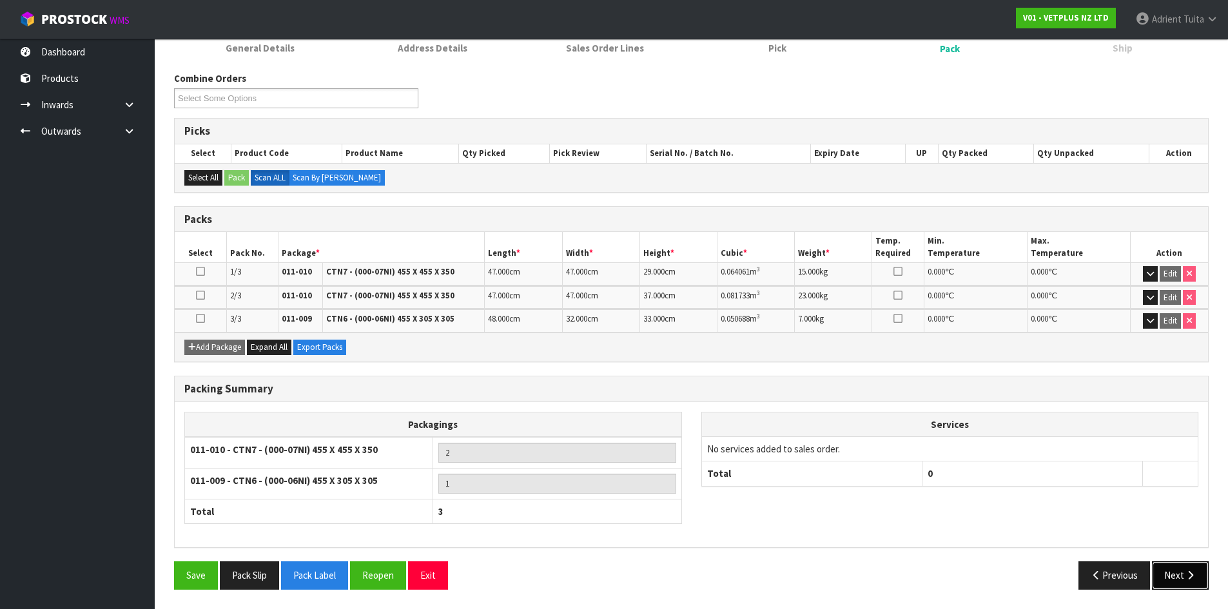
click at [1192, 567] on button "Next" at bounding box center [1180, 575] width 57 height 28
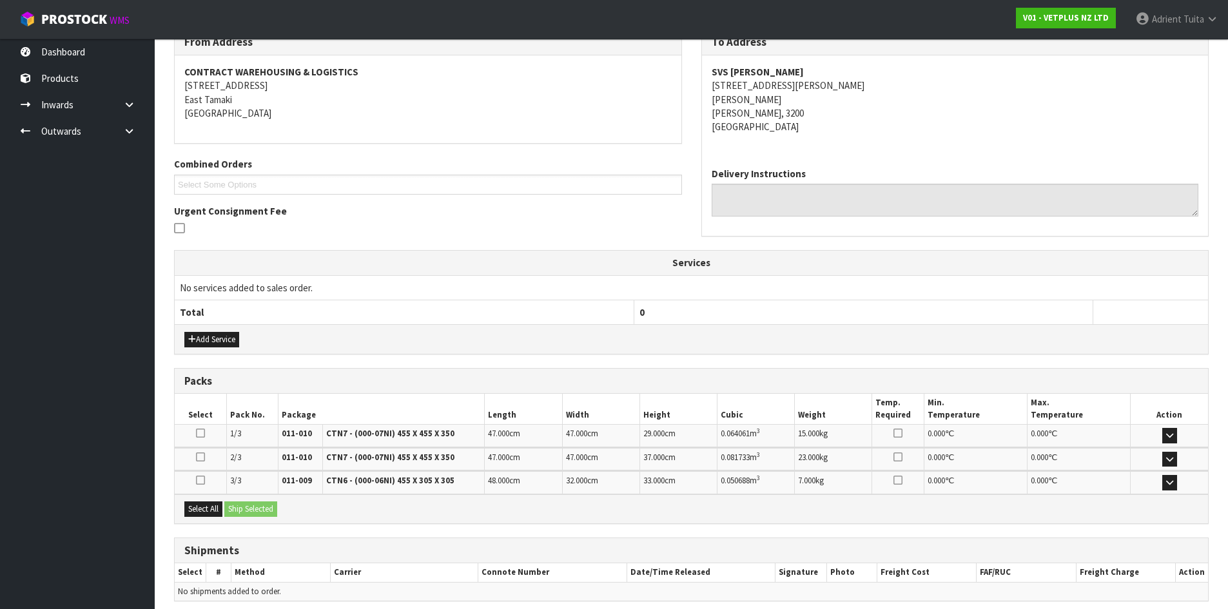
scroll to position [279, 0]
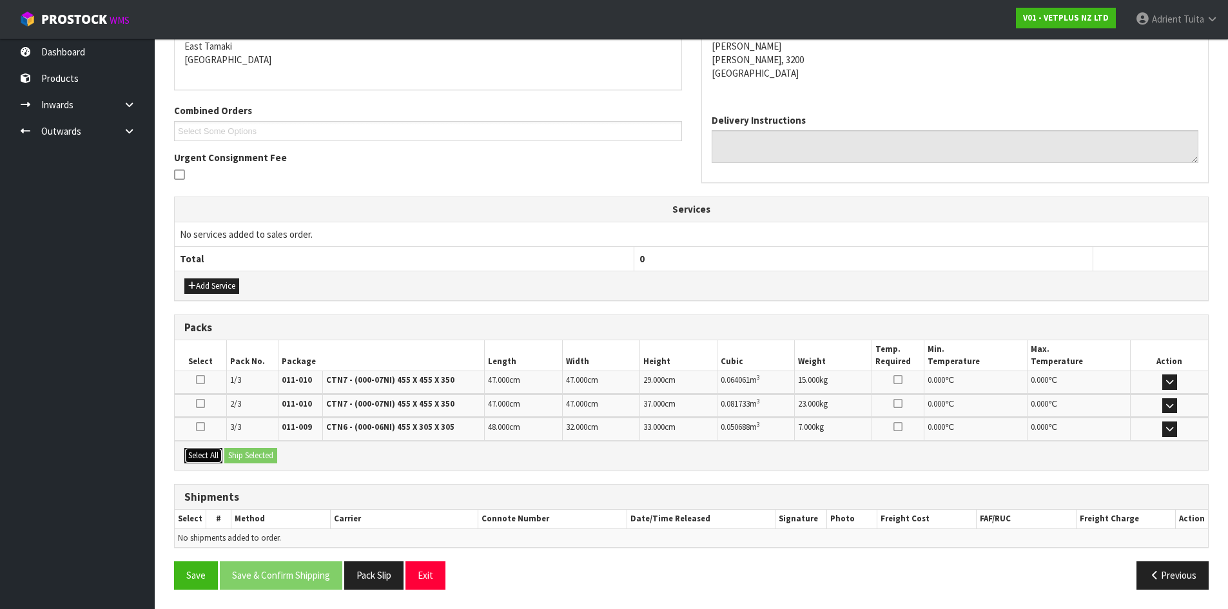
drag, startPoint x: 206, startPoint y: 454, endPoint x: 235, endPoint y: 456, distance: 28.4
click at [208, 454] on button "Select All" at bounding box center [203, 455] width 38 height 15
click at [235, 456] on button "Ship Selected" at bounding box center [250, 455] width 53 height 15
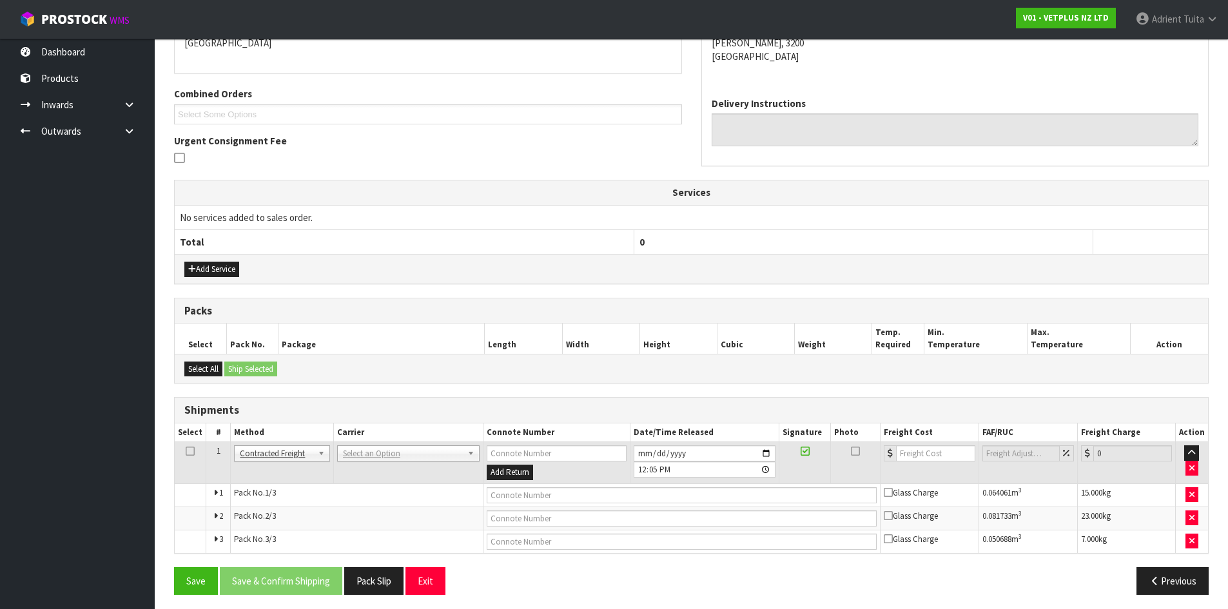
scroll to position [301, 0]
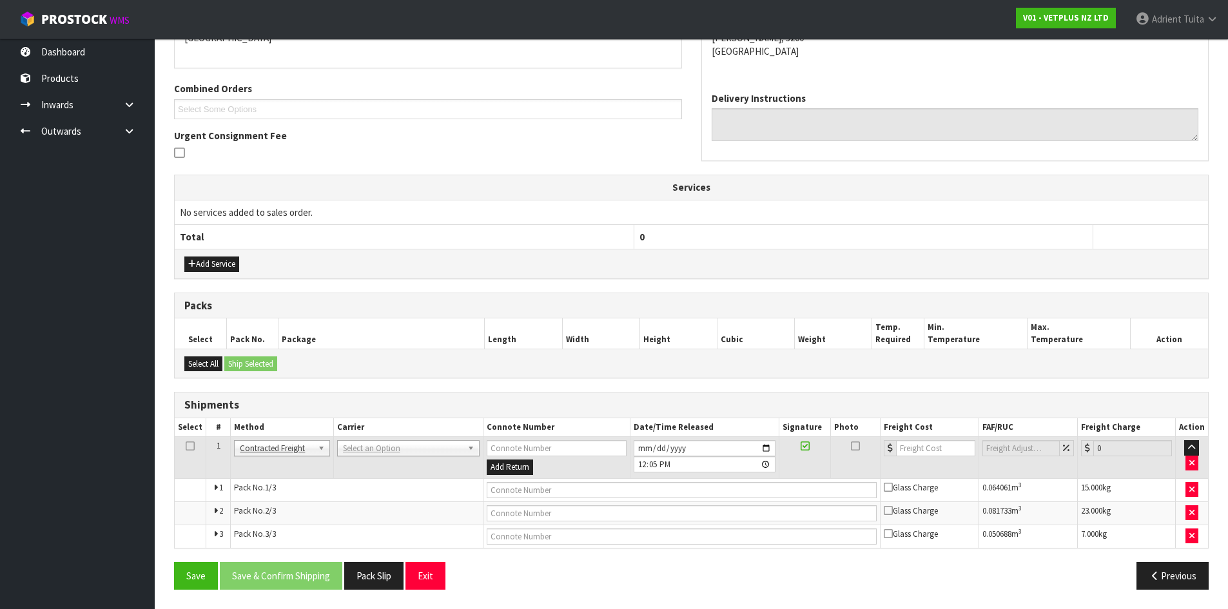
click at [376, 458] on td "ANGEL - ANGEL TRANSPORT [PERSON_NAME] REMOVALS DEAEXPAKL - DEADLINE EXPRESS COU…" at bounding box center [408, 458] width 150 height 42
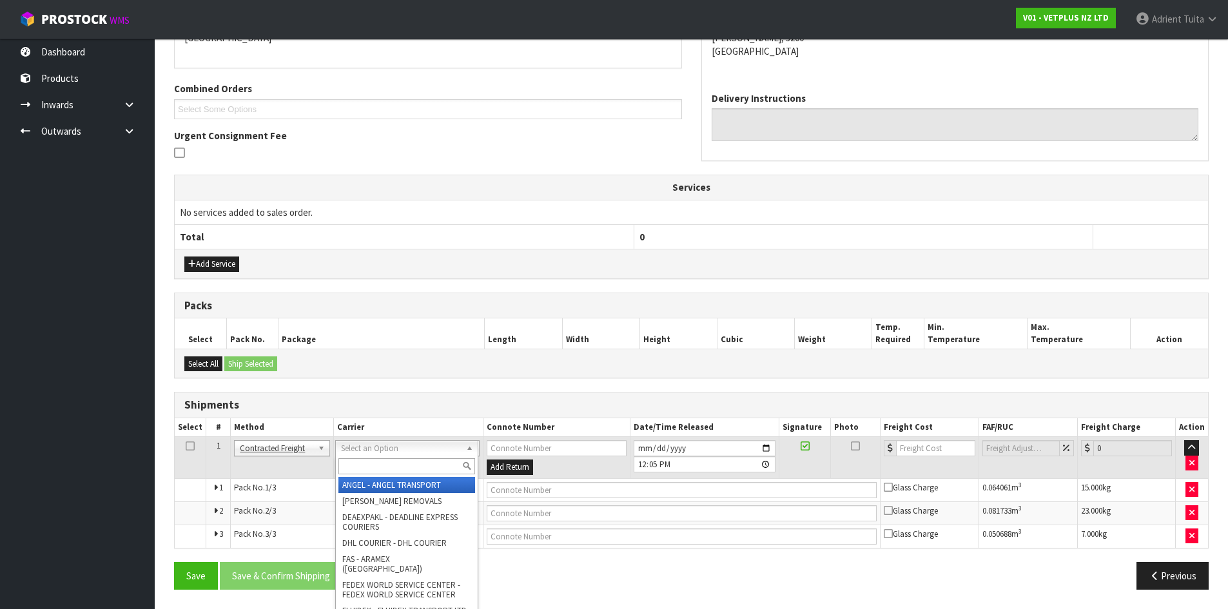
drag, startPoint x: 376, startPoint y: 453, endPoint x: 376, endPoint y: 462, distance: 9.0
click at [375, 463] on input "text" at bounding box center [406, 466] width 137 height 16
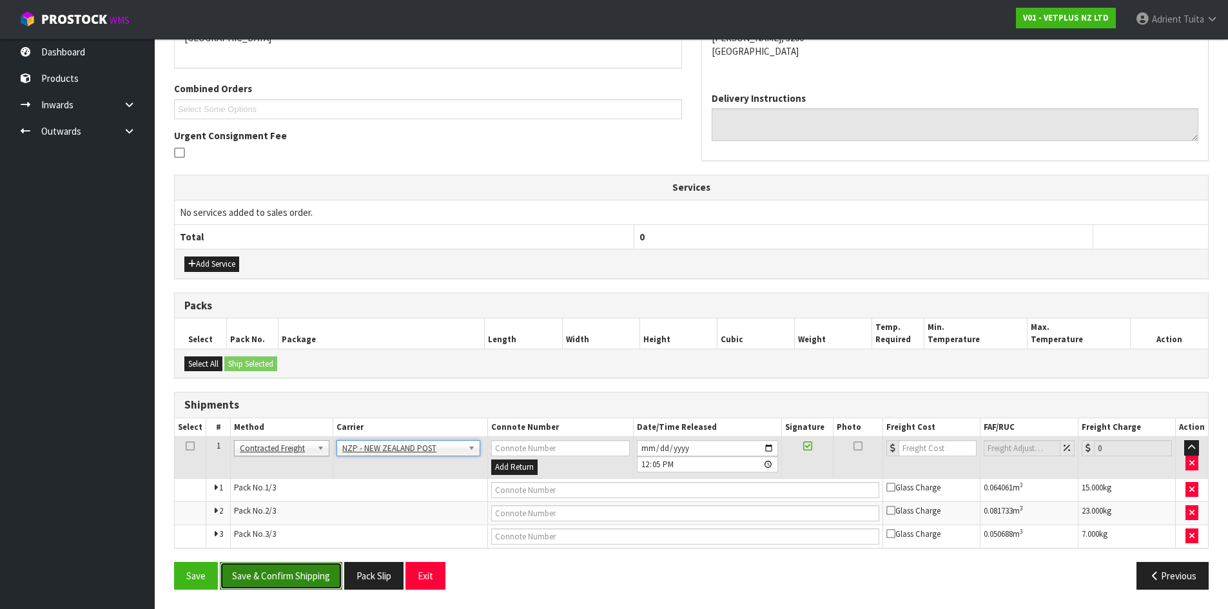
click at [316, 573] on button "Save & Confirm Shipping" at bounding box center [281, 576] width 122 height 28
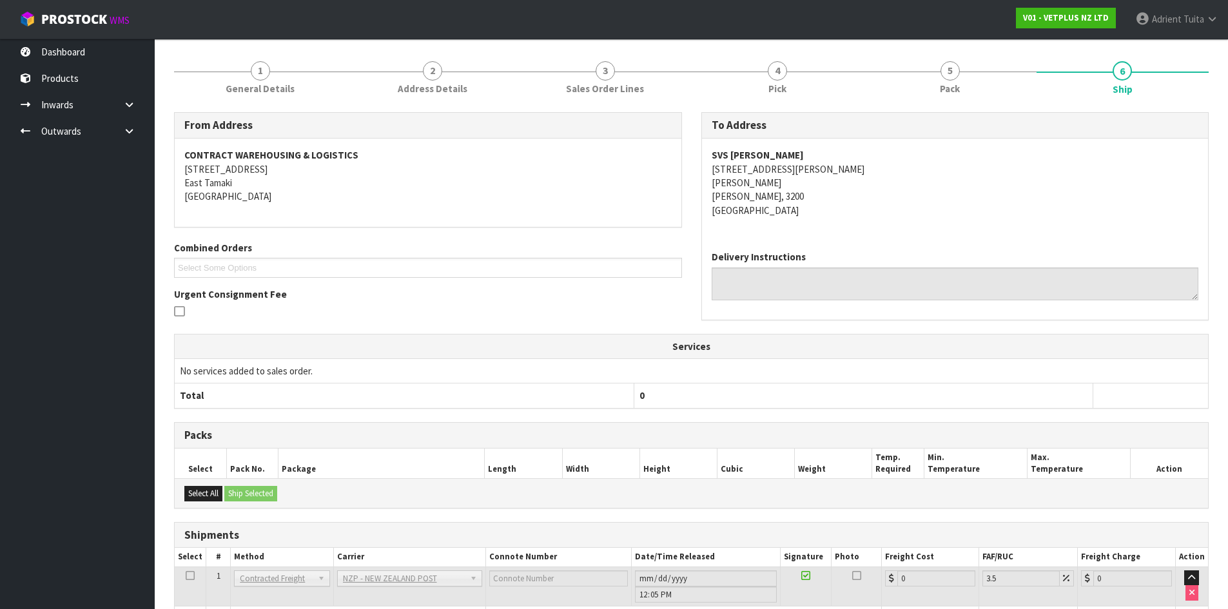
scroll to position [281, 0]
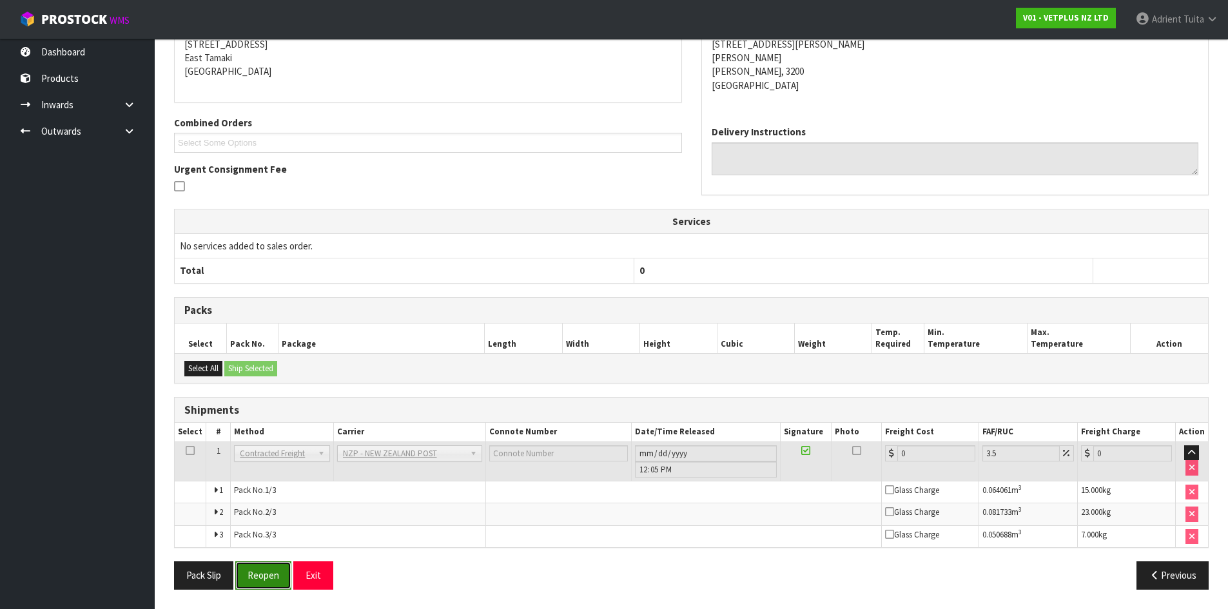
drag, startPoint x: 269, startPoint y: 574, endPoint x: 265, endPoint y: 568, distance: 7.5
click at [268, 574] on button "Reopen" at bounding box center [263, 575] width 56 height 28
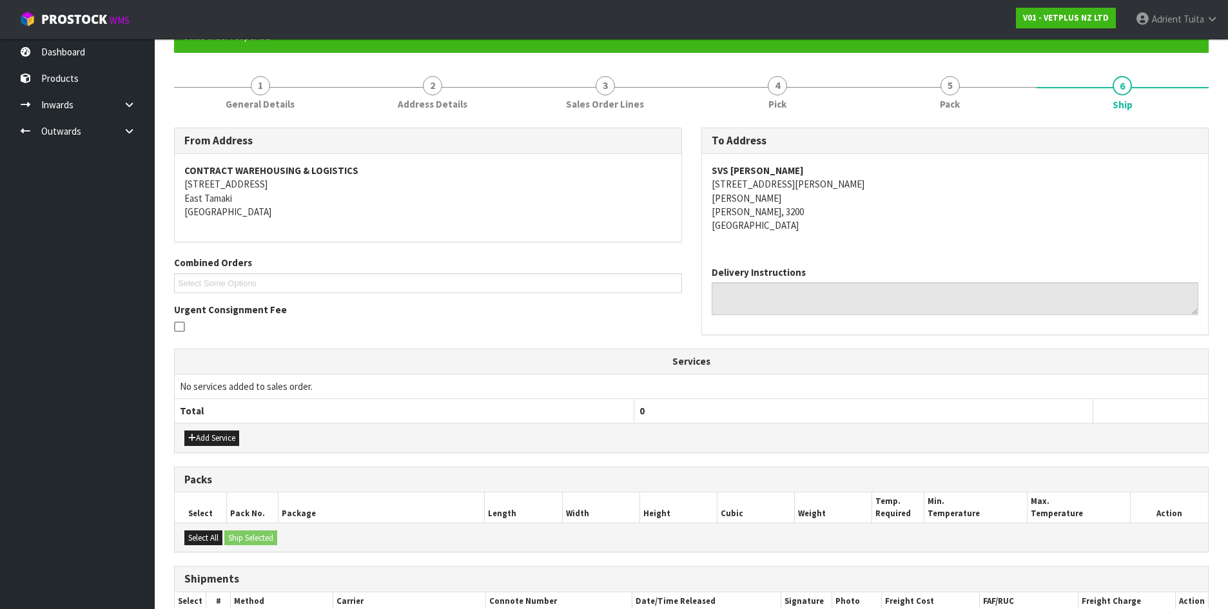
scroll to position [313, 0]
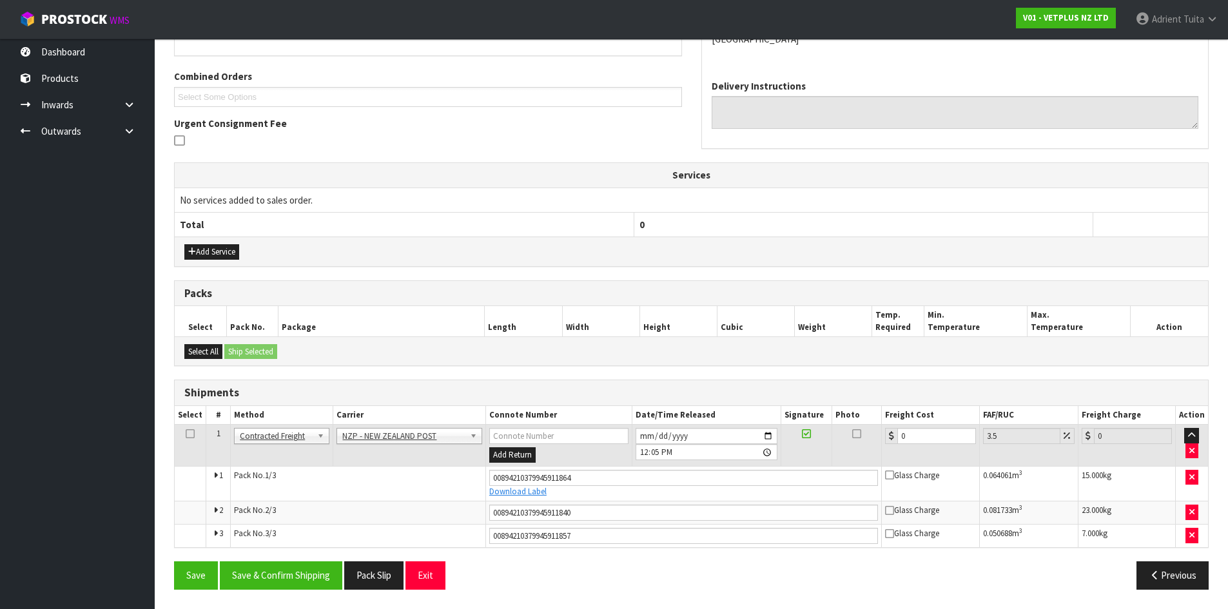
click at [925, 427] on td "0" at bounding box center [930, 446] width 97 height 42
click at [920, 436] on input "0" at bounding box center [936, 436] width 78 height 16
click at [300, 574] on button "Save & Confirm Shipping" at bounding box center [281, 575] width 122 height 28
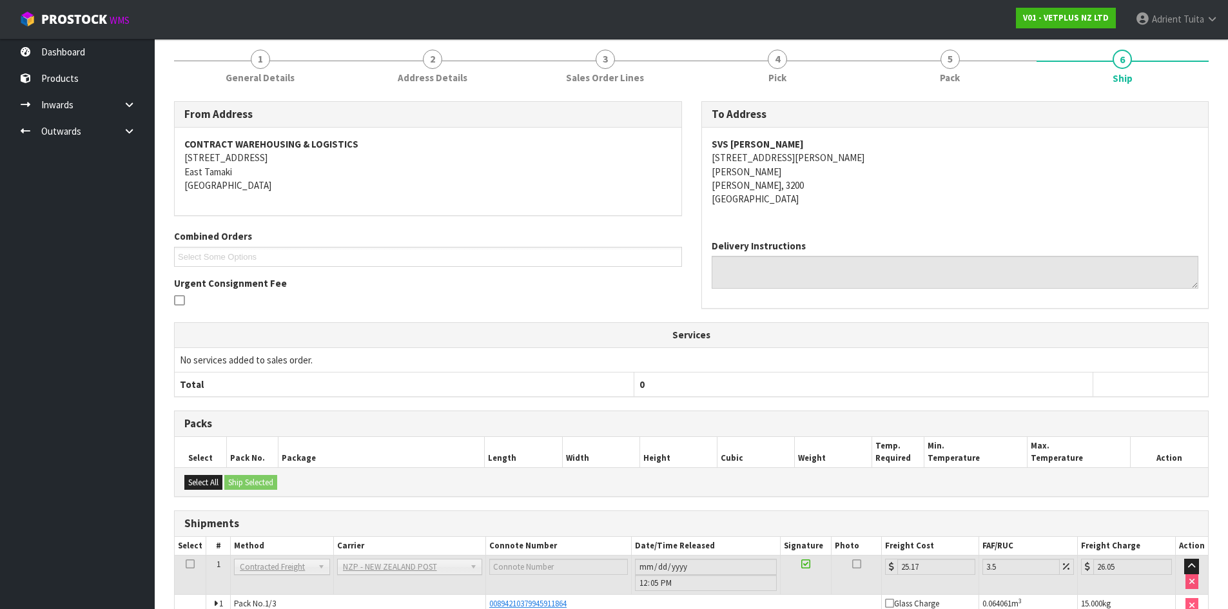
scroll to position [0, 0]
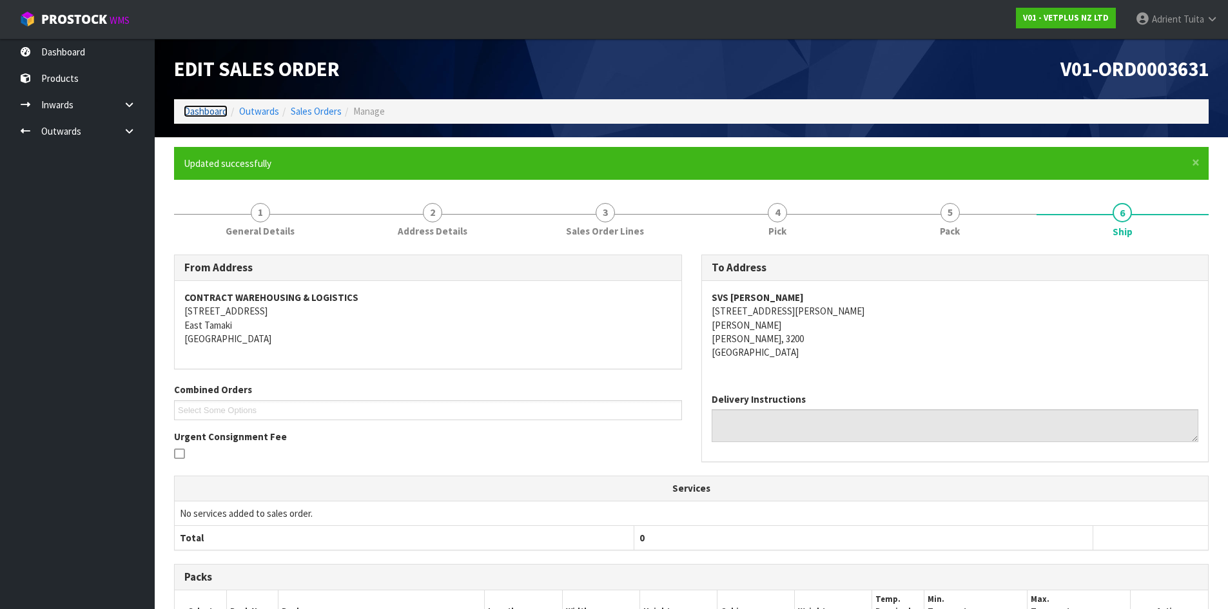
click at [219, 111] on link "Dashboard" at bounding box center [206, 111] width 44 height 12
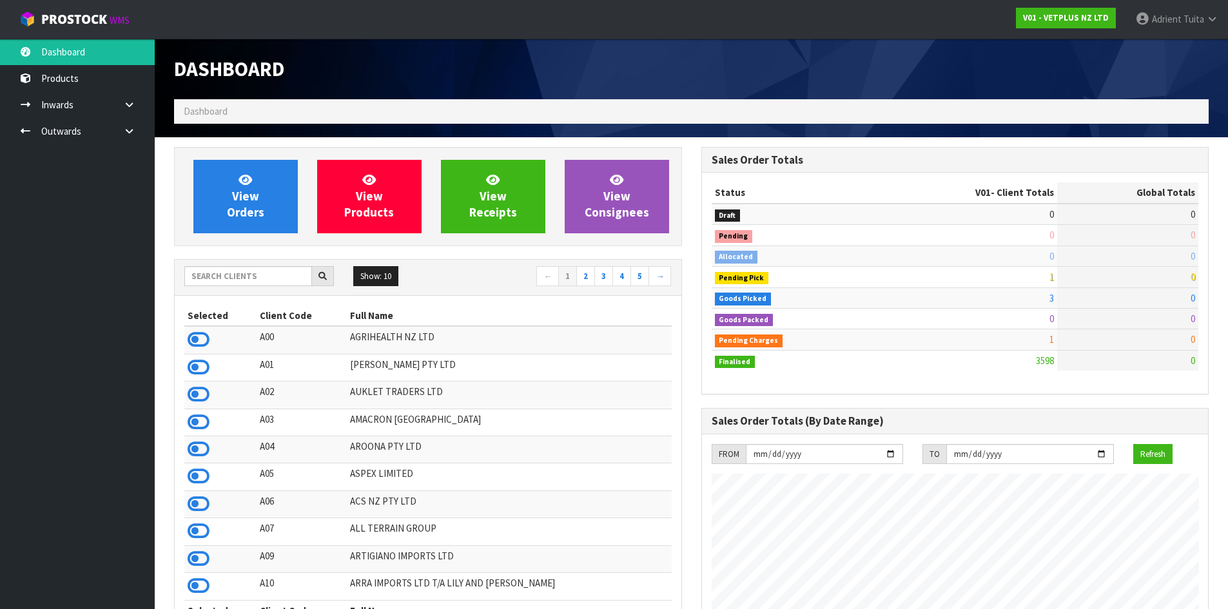
scroll to position [977, 527]
click at [237, 191] on span "View Orders" at bounding box center [245, 196] width 37 height 48
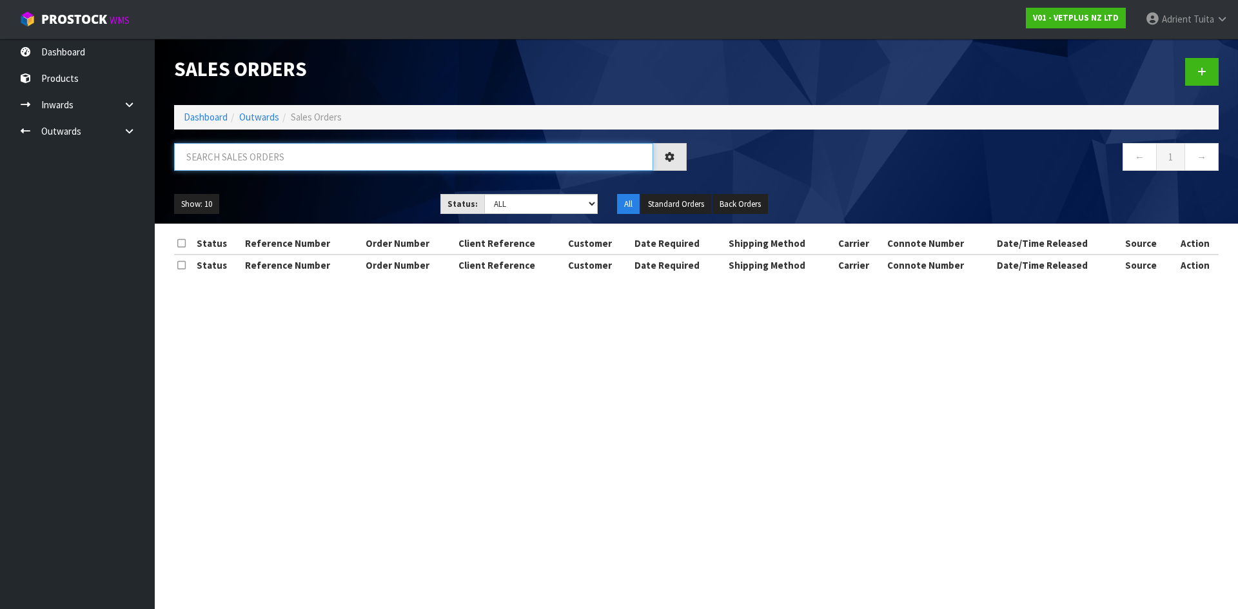
click at [240, 168] on input "text" at bounding box center [413, 157] width 479 height 28
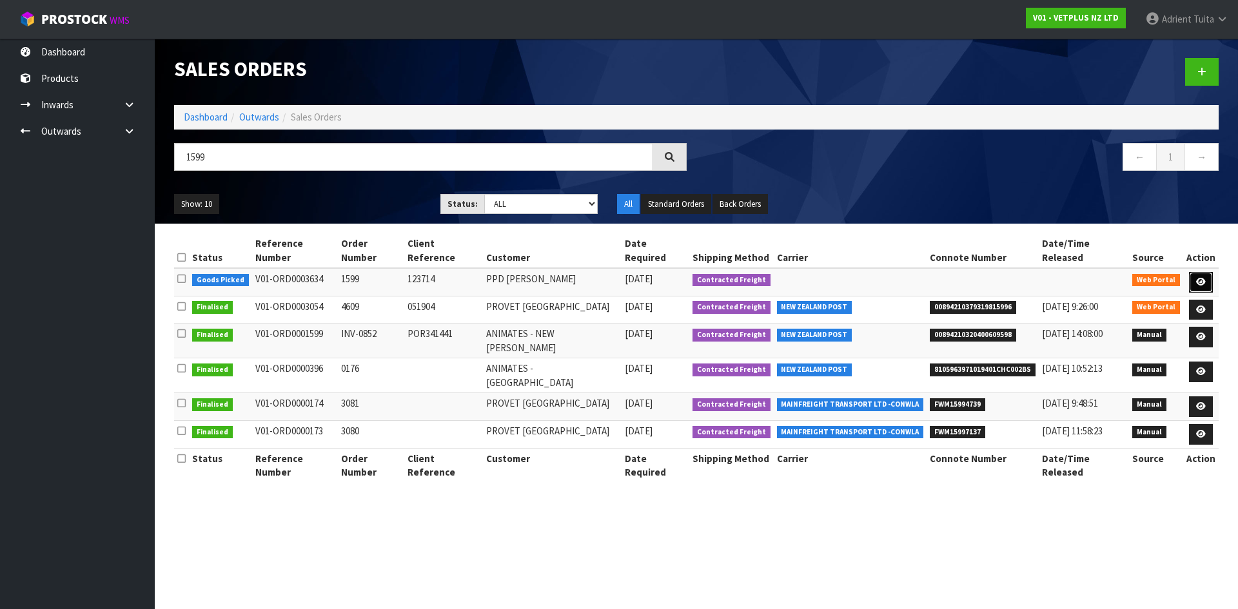
click at [1200, 278] on icon at bounding box center [1201, 282] width 10 height 8
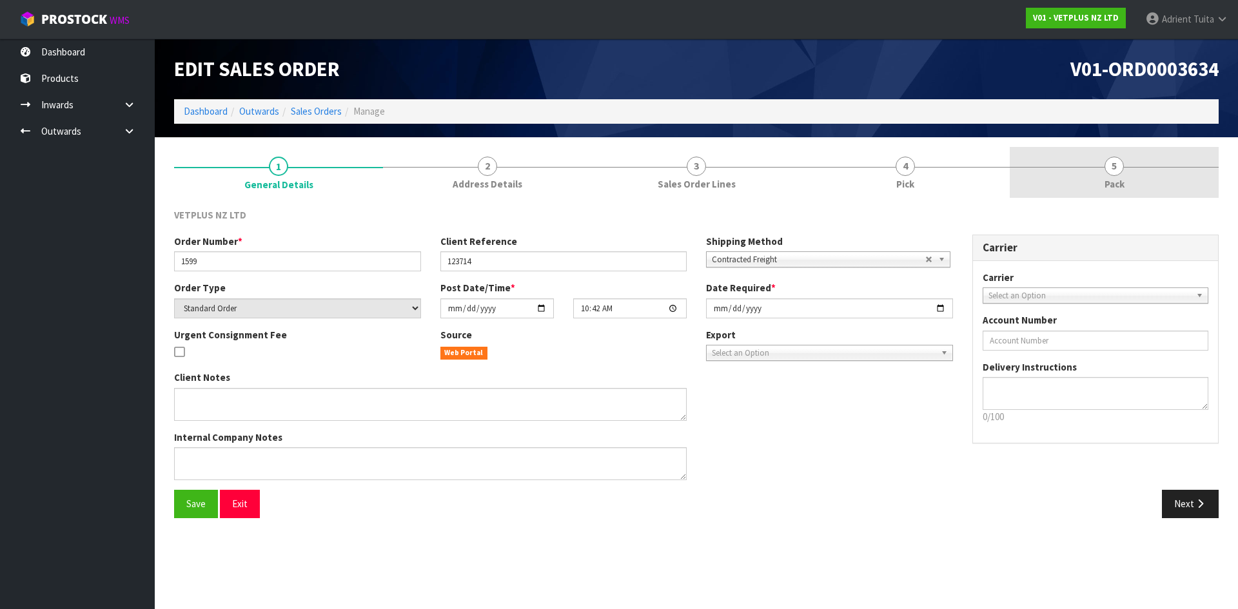
click at [1156, 180] on link "5 Pack" at bounding box center [1113, 172] width 209 height 51
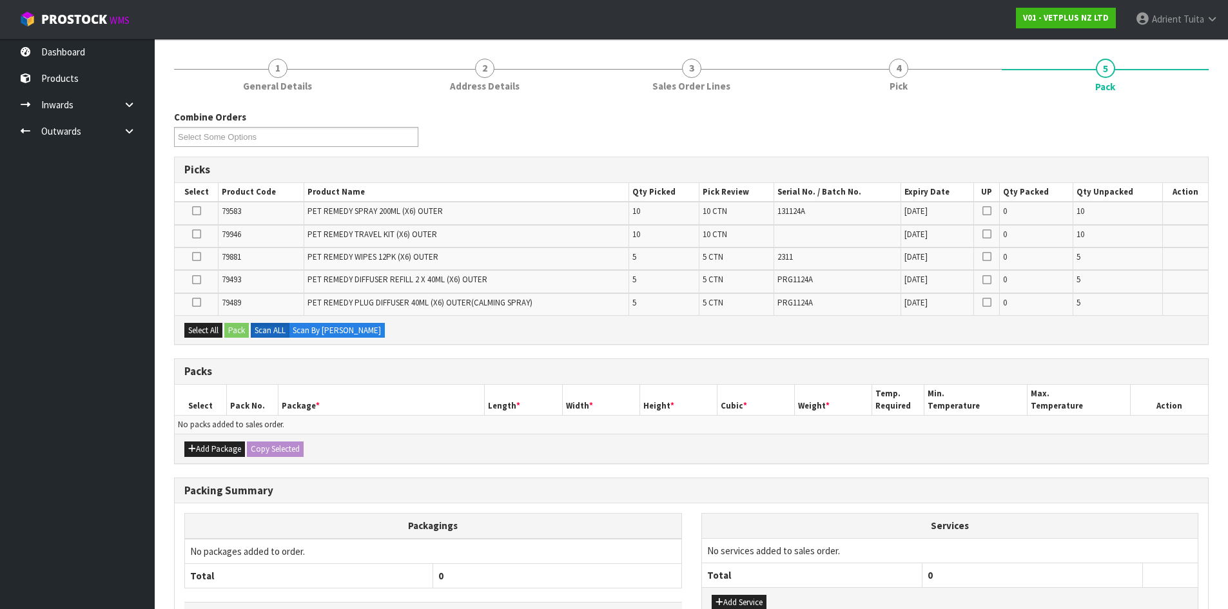
scroll to position [191, 0]
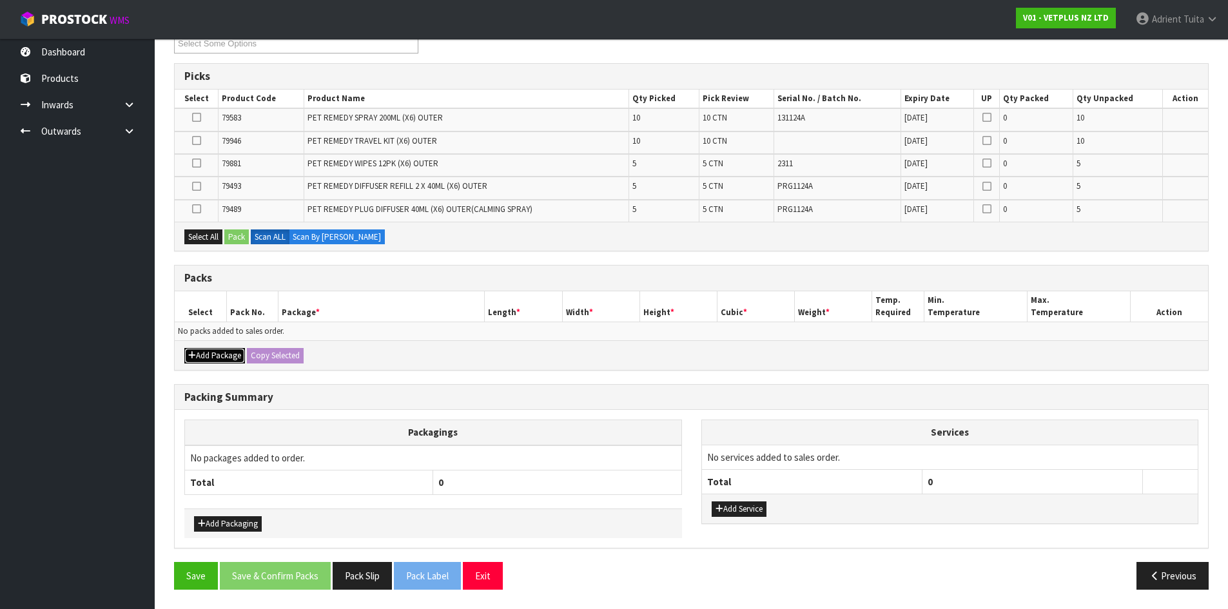
click at [186, 349] on button "Add Package" at bounding box center [214, 355] width 61 height 15
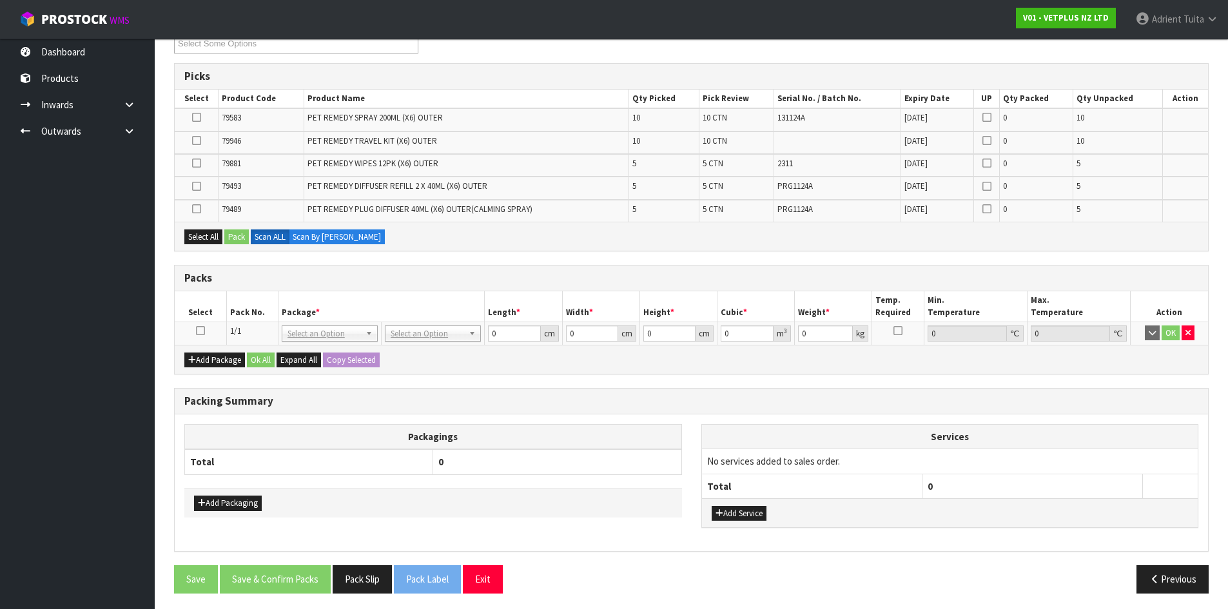
click at [200, 331] on icon at bounding box center [200, 331] width 9 height 1
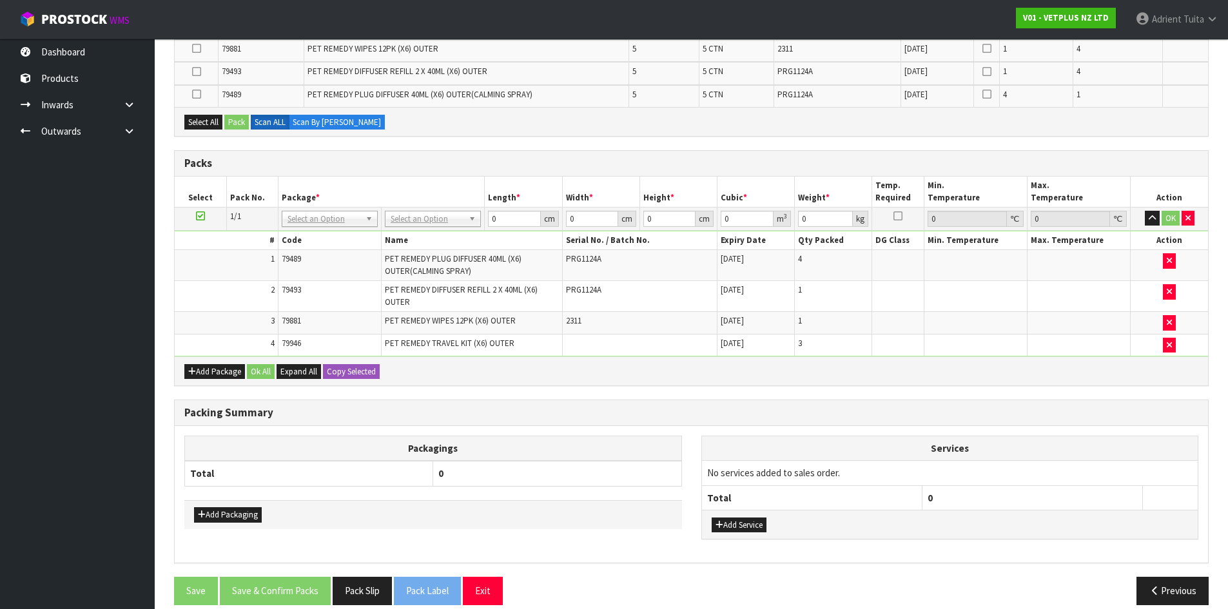
scroll to position [322, 0]
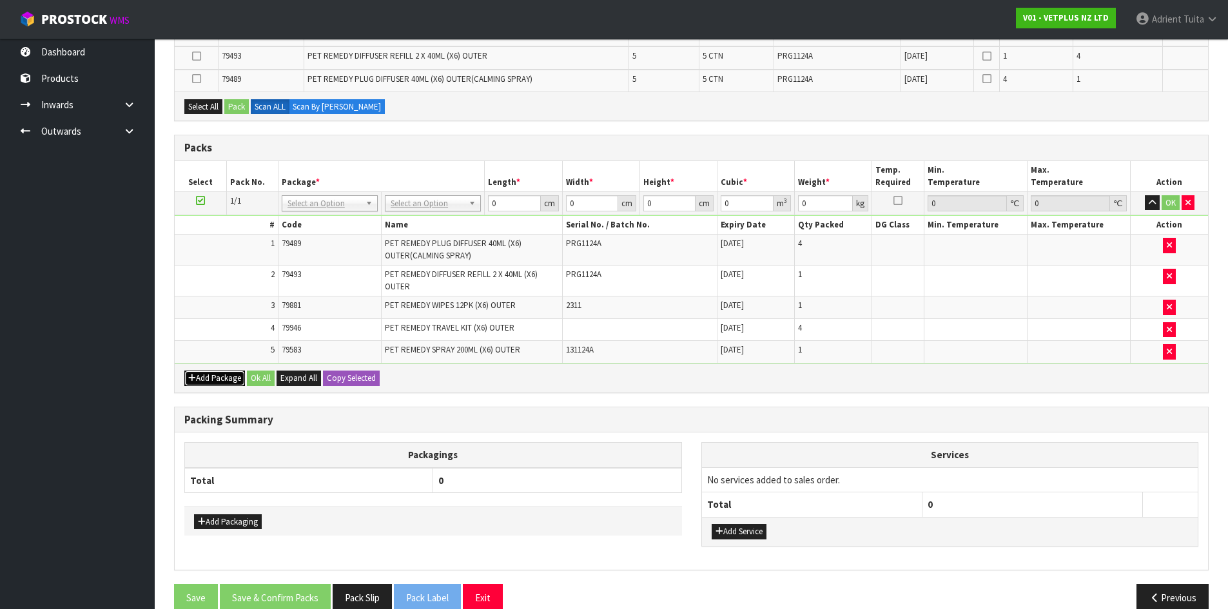
click at [191, 376] on icon "button" at bounding box center [192, 378] width 8 height 8
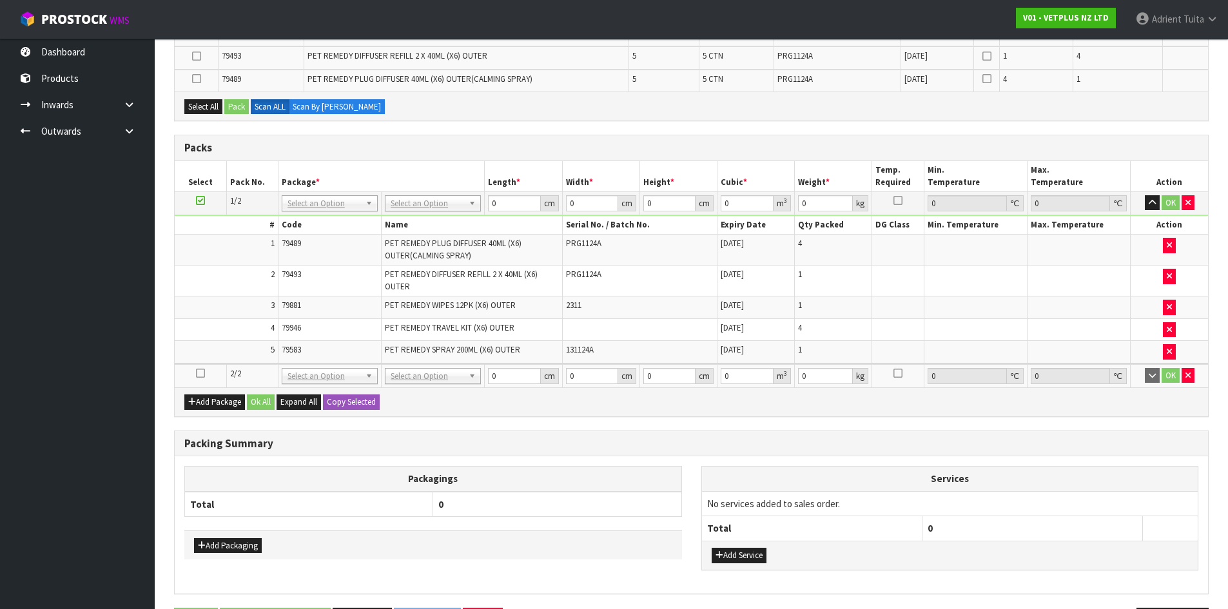
drag, startPoint x: 200, startPoint y: 373, endPoint x: 185, endPoint y: 373, distance: 15.5
click at [200, 373] on icon at bounding box center [200, 373] width 9 height 1
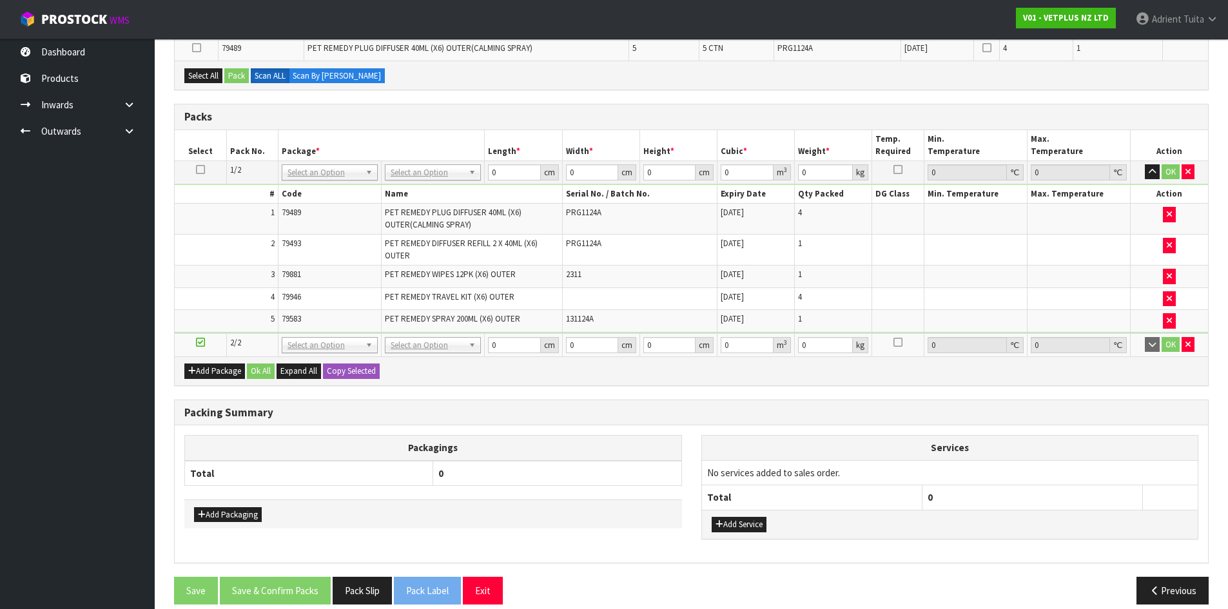
scroll to position [367, 0]
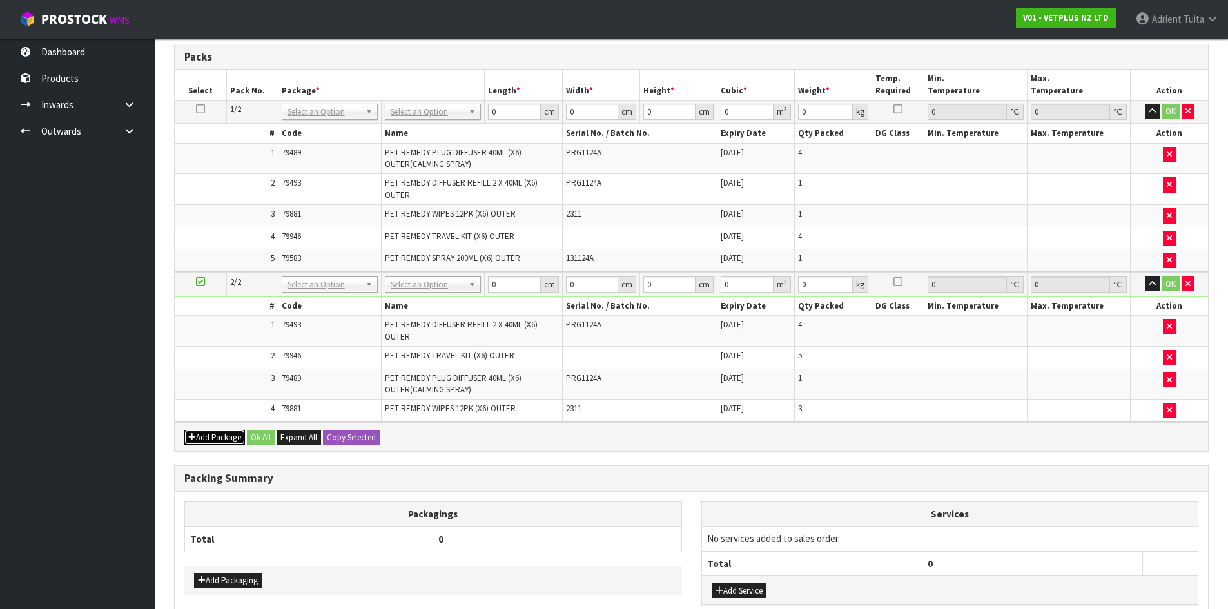
click at [219, 439] on button "Add Package" at bounding box center [214, 437] width 61 height 15
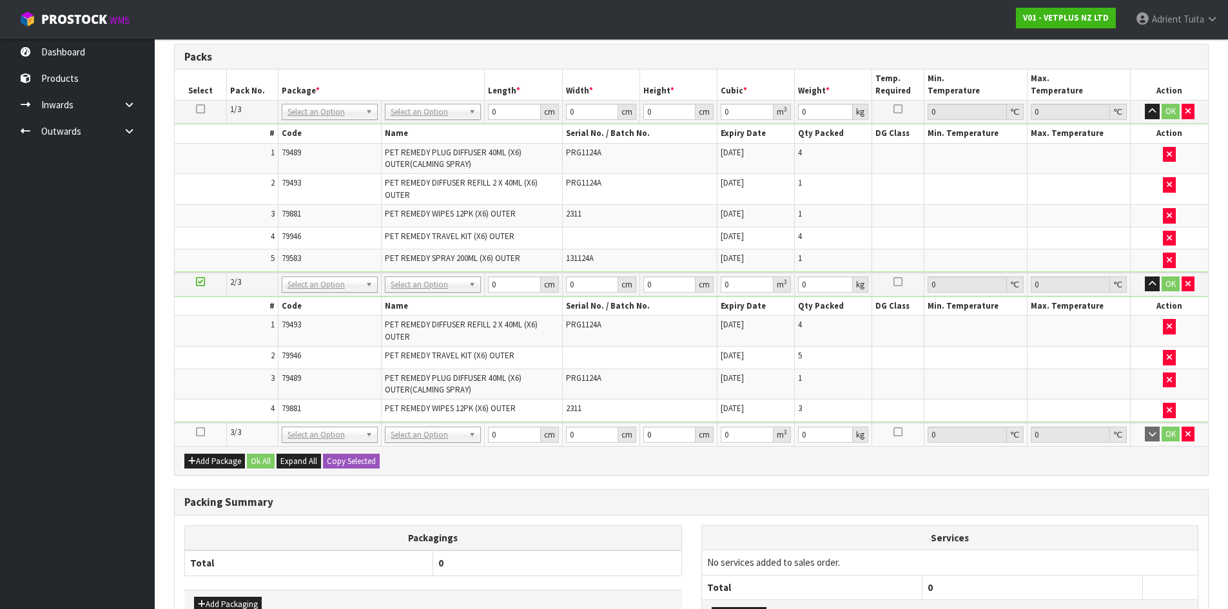
click at [201, 432] on icon at bounding box center [200, 432] width 9 height 1
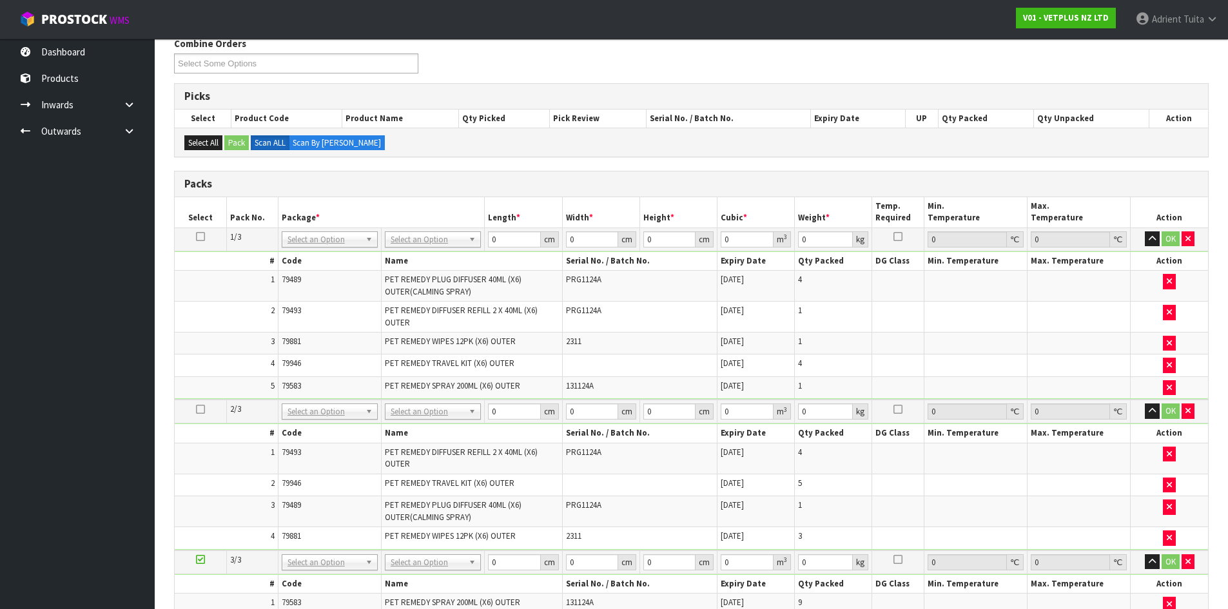
scroll to position [168, 0]
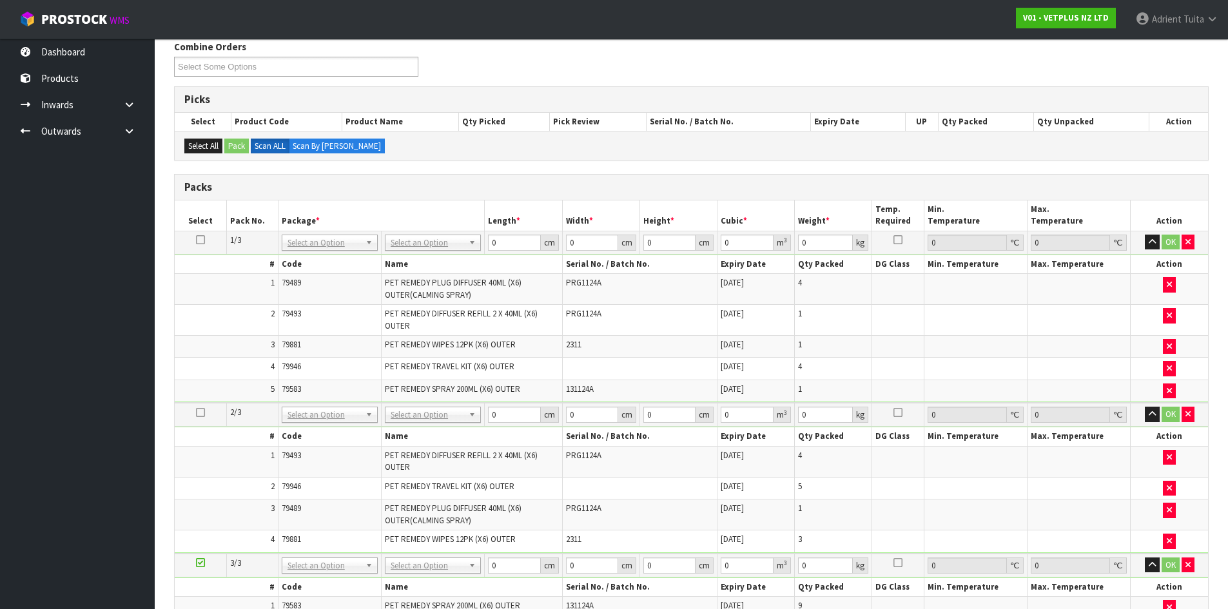
drag, startPoint x: 426, startPoint y: 244, endPoint x: 426, endPoint y: 253, distance: 9.0
click at [426, 253] on input "text" at bounding box center [433, 261] width 90 height 16
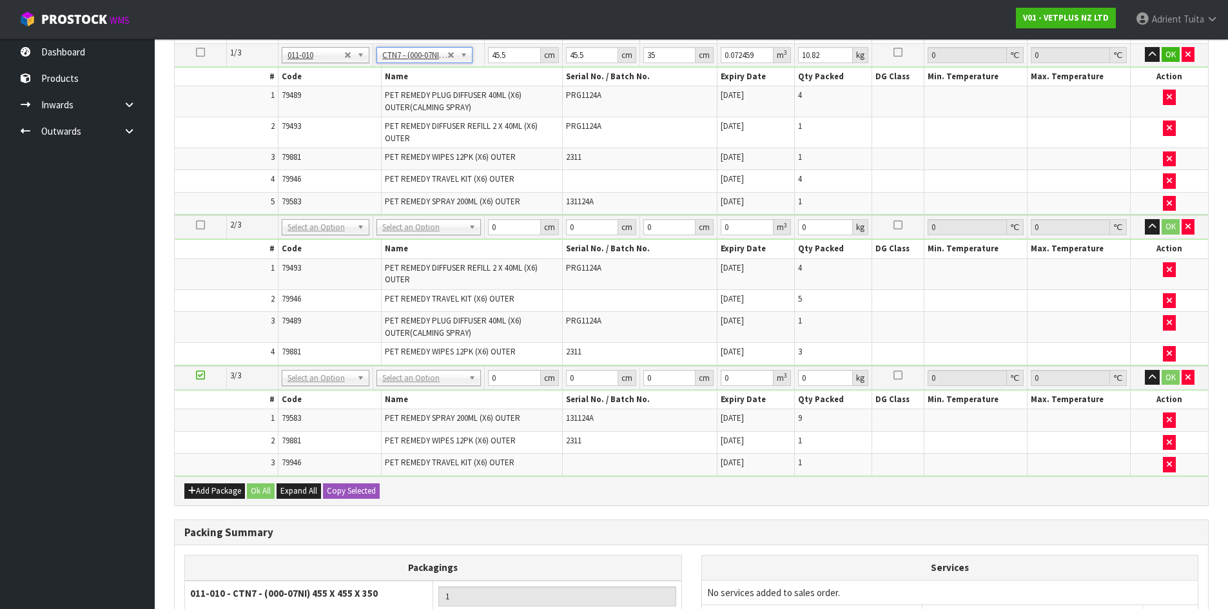
scroll to position [362, 0]
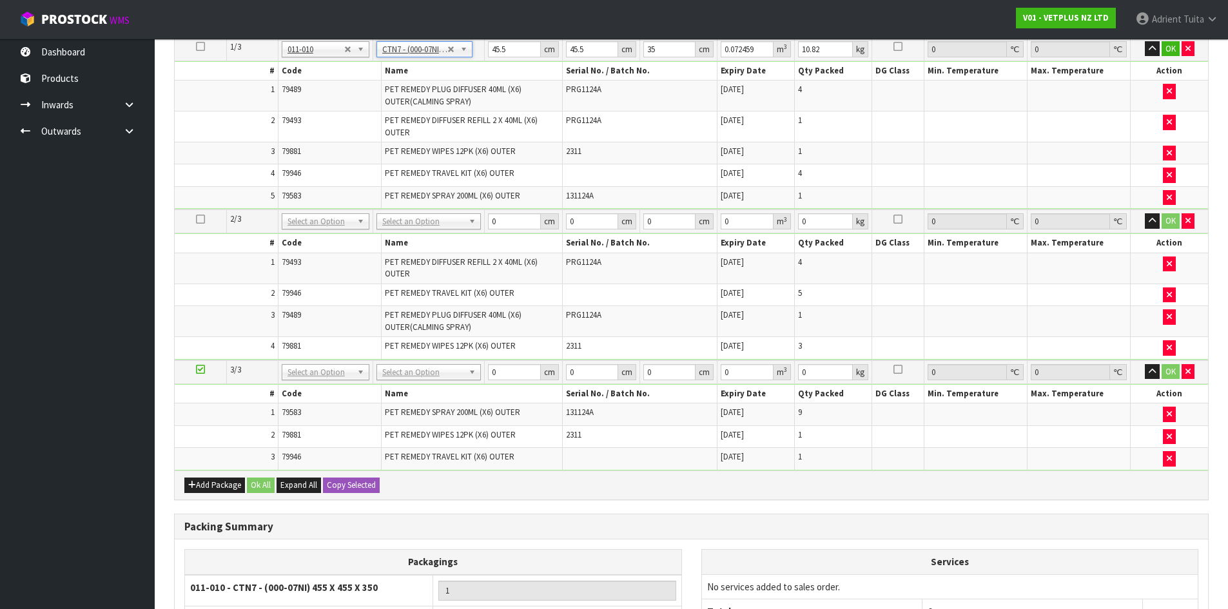
drag, startPoint x: 442, startPoint y: 226, endPoint x: 437, endPoint y: 245, distance: 19.9
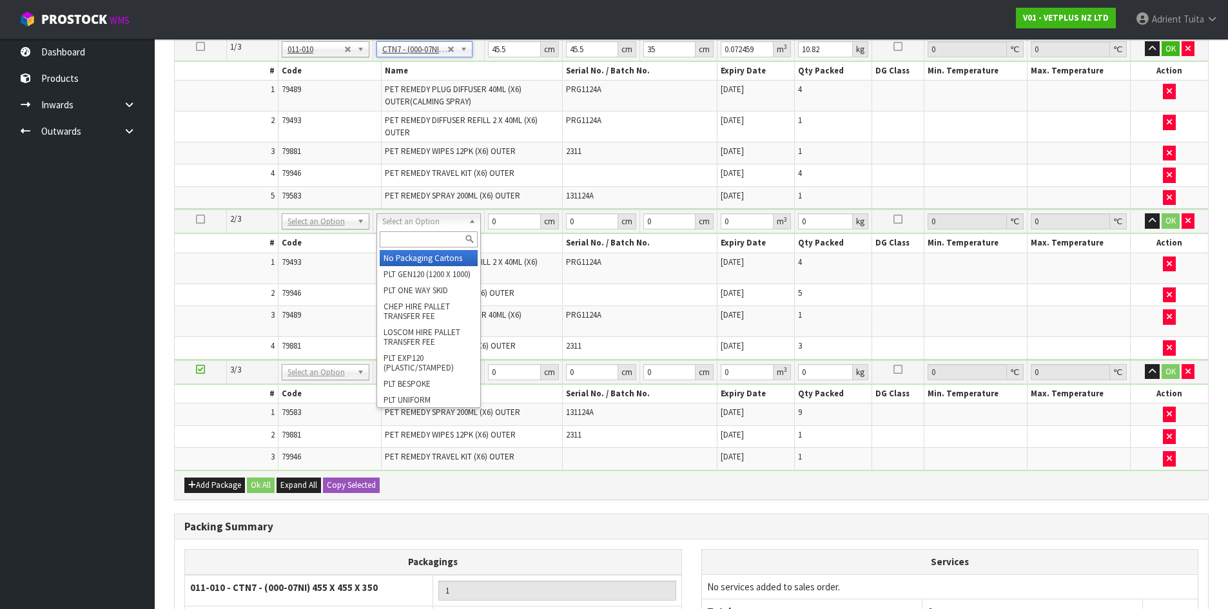
click at [437, 245] on input "text" at bounding box center [429, 239] width 98 height 16
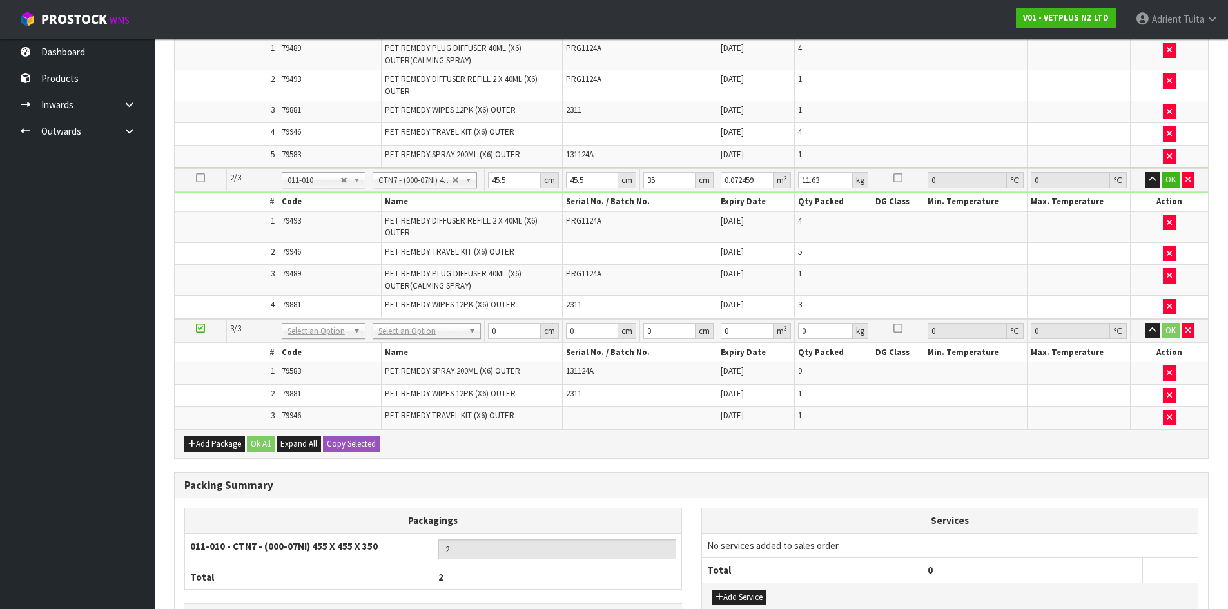
scroll to position [426, 0]
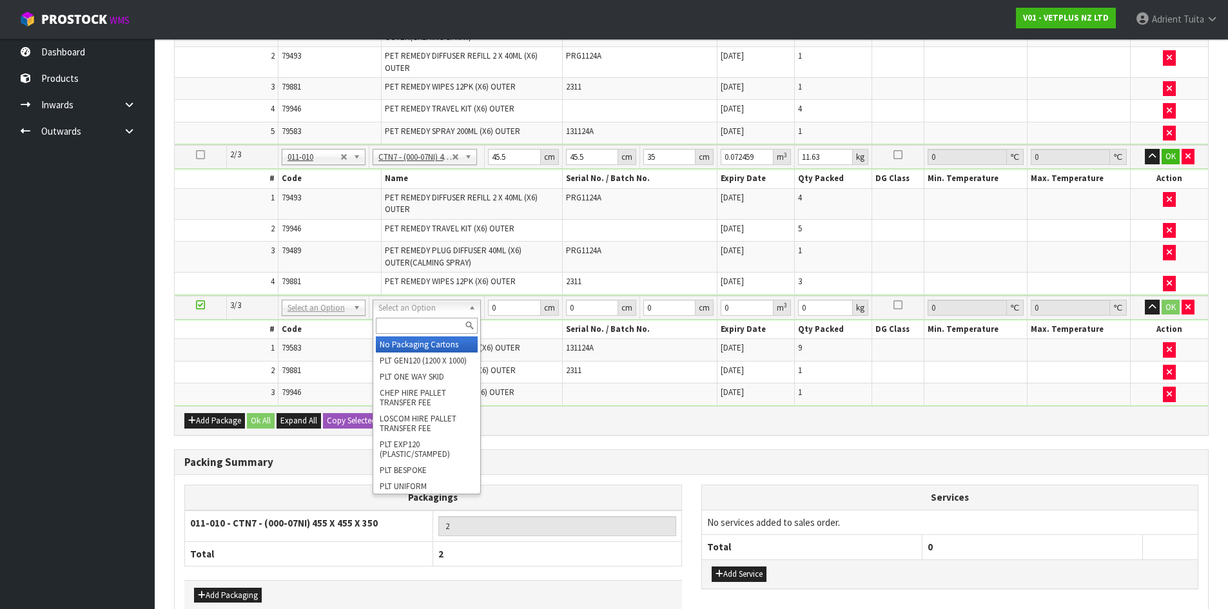
drag, startPoint x: 418, startPoint y: 307, endPoint x: 419, endPoint y: 326, distance: 19.4
click at [419, 326] on input "text" at bounding box center [427, 326] width 102 height 16
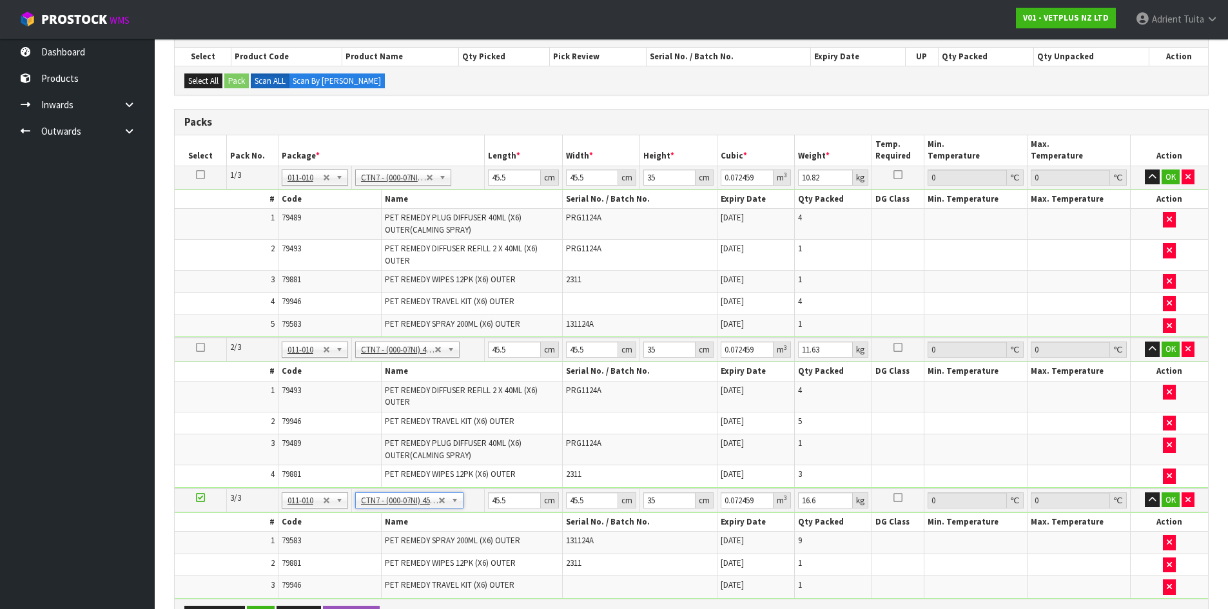
scroll to position [233, 0]
click at [492, 182] on input "45.5" at bounding box center [514, 178] width 52 height 16
click at [500, 349] on input "45.5" at bounding box center [514, 350] width 52 height 16
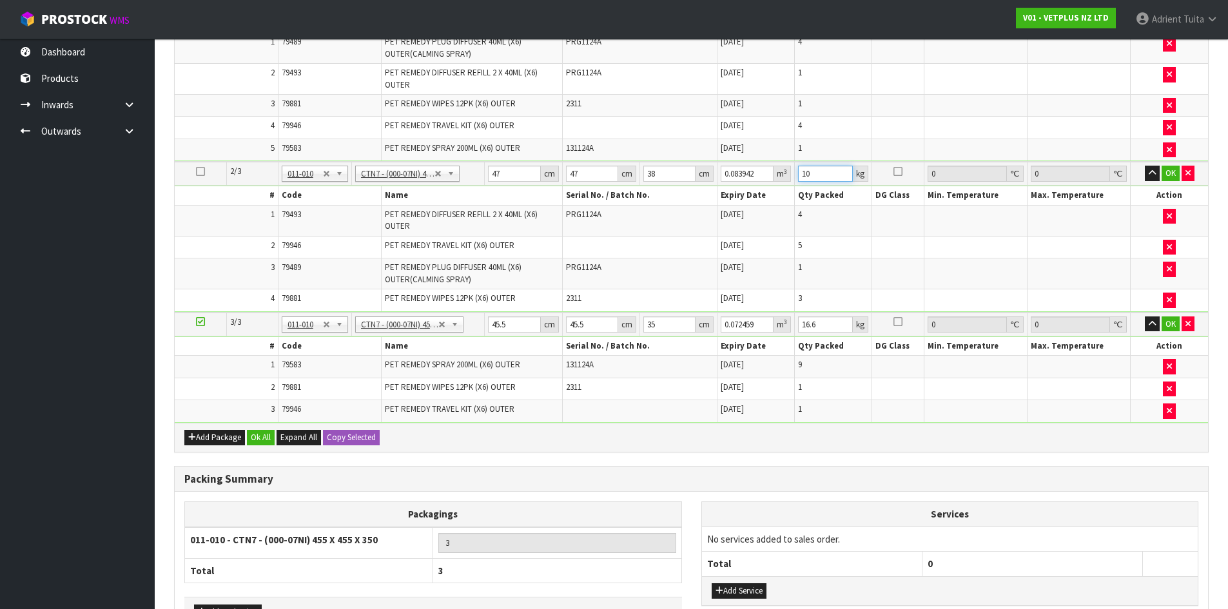
scroll to position [426, 0]
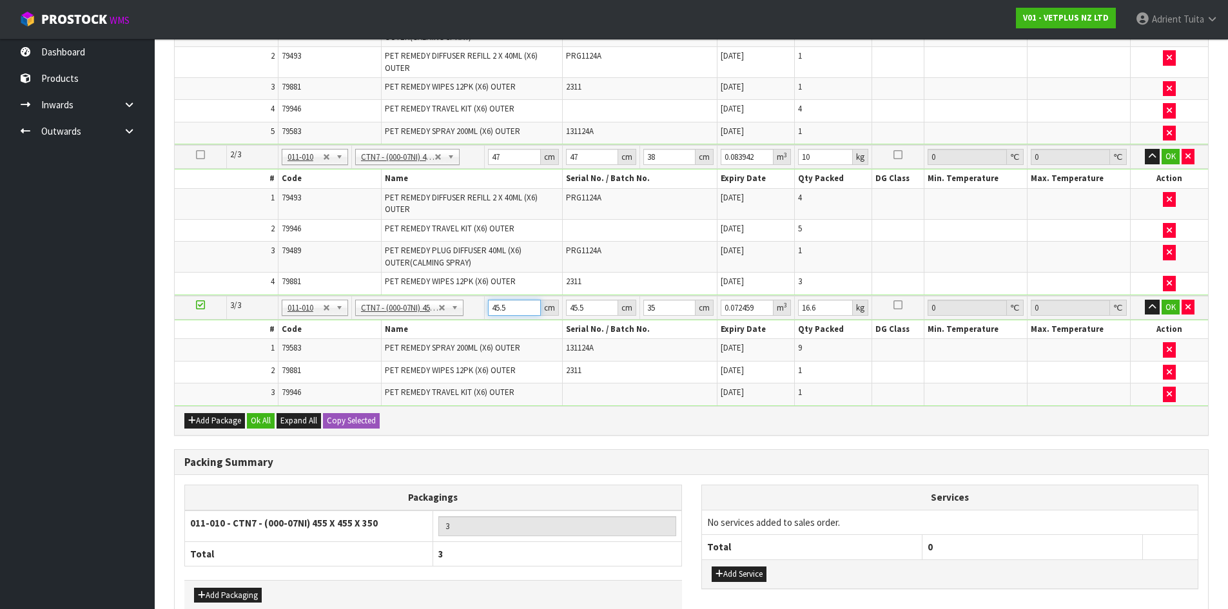
click at [501, 313] on input "45.5" at bounding box center [514, 308] width 52 height 16
click at [503, 311] on input "45.5" at bounding box center [514, 308] width 52 height 16
click at [1172, 311] on button "OK" at bounding box center [1171, 307] width 18 height 15
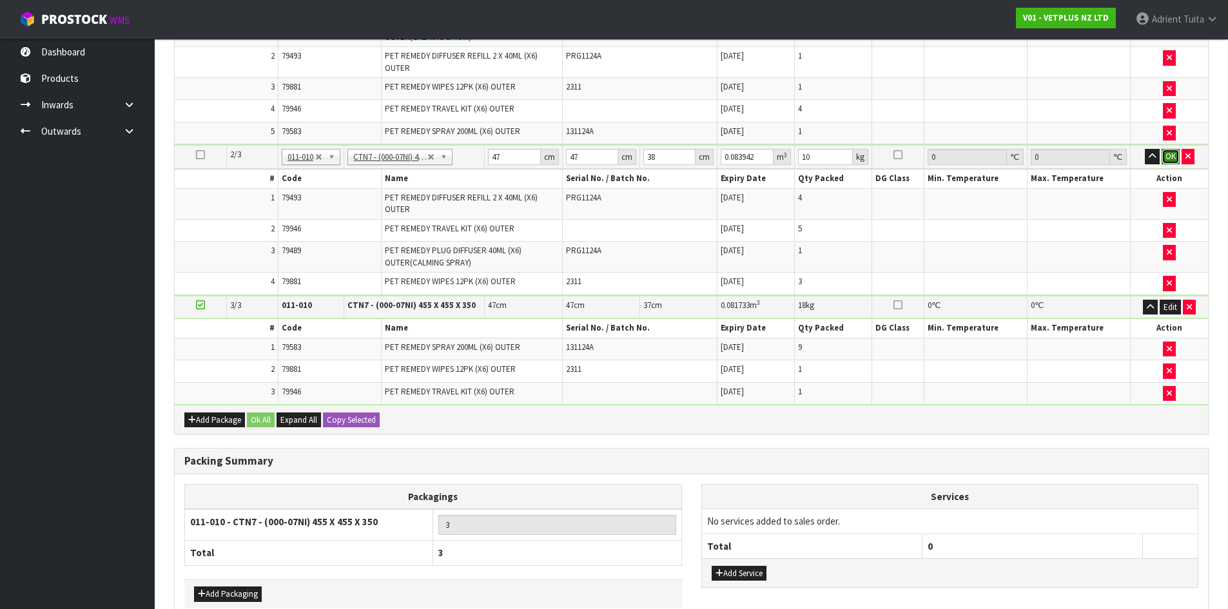
click at [1163, 155] on button "OK" at bounding box center [1171, 156] width 18 height 15
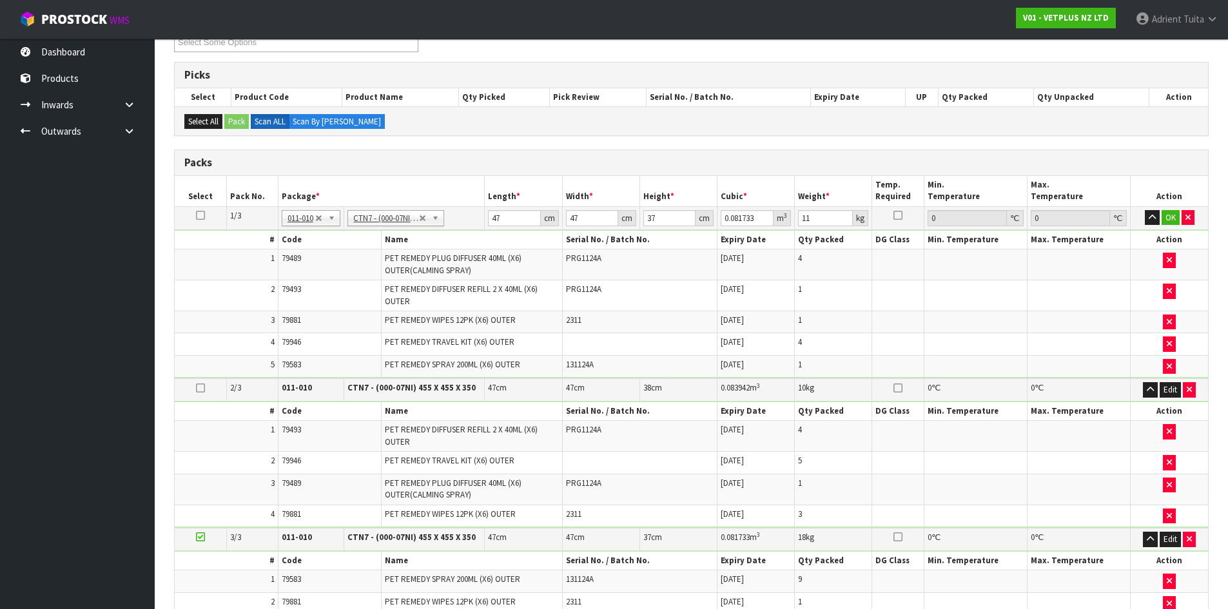
scroll to position [168, 0]
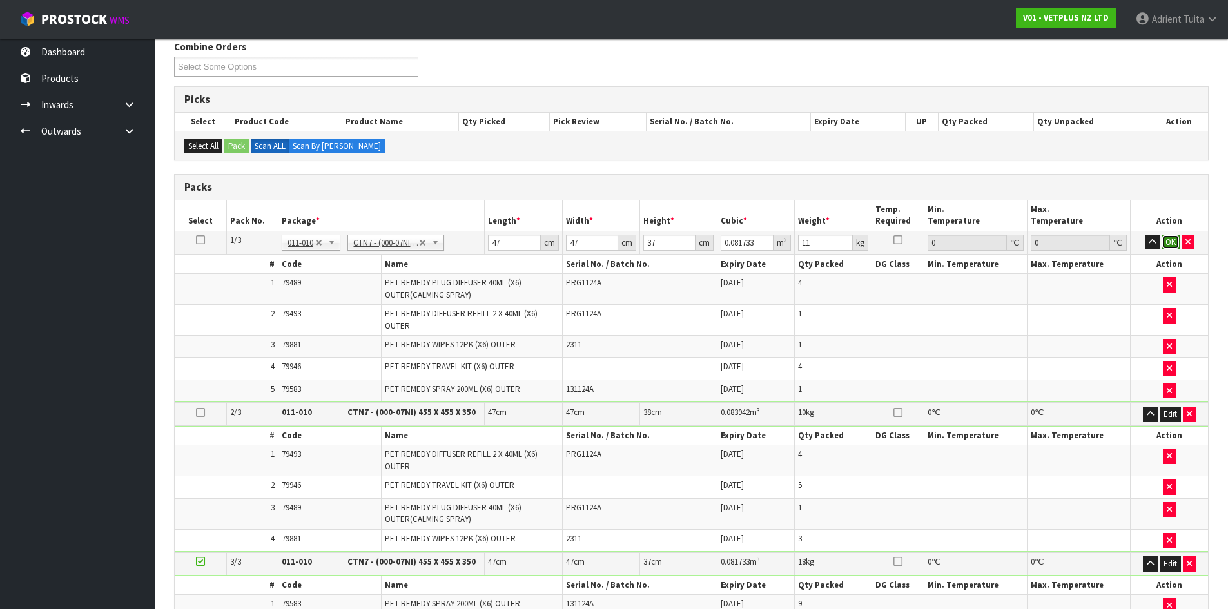
click at [1164, 242] on button "OK" at bounding box center [1171, 242] width 18 height 15
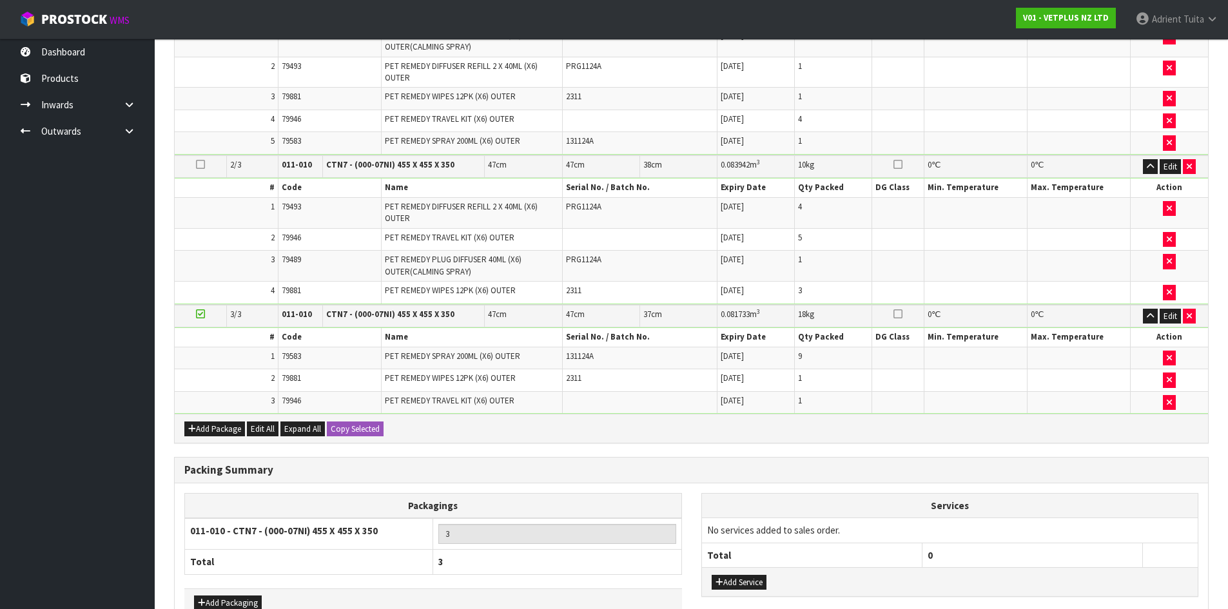
scroll to position [494, 0]
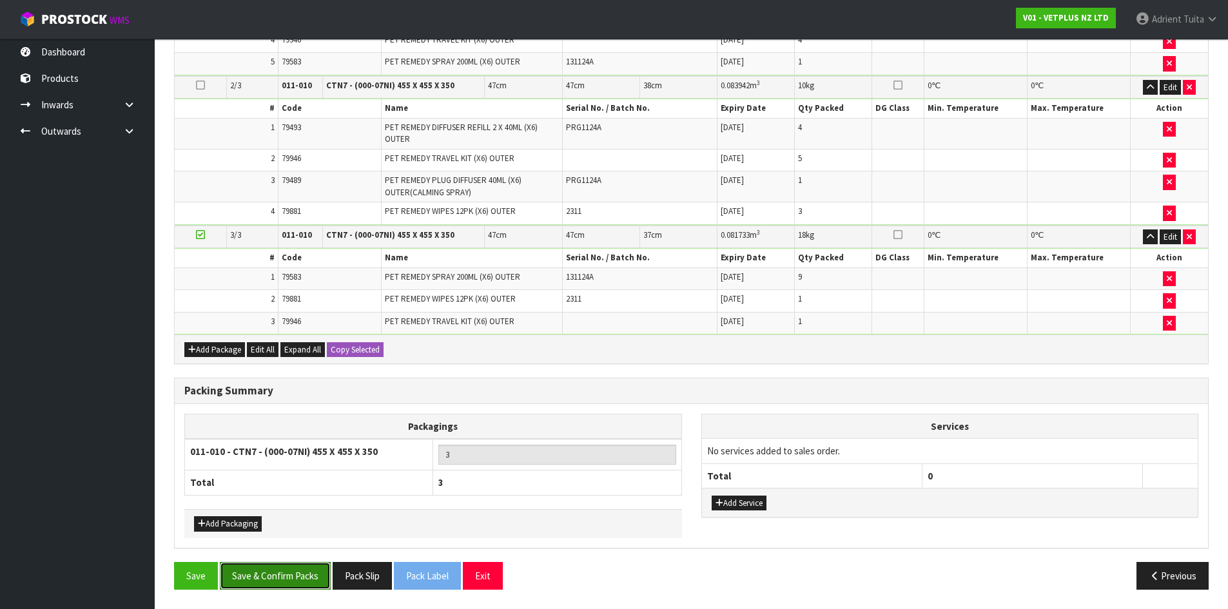
drag, startPoint x: 268, startPoint y: 576, endPoint x: 275, endPoint y: 579, distance: 7.2
click at [268, 576] on button "Save & Confirm Packs" at bounding box center [275, 576] width 111 height 28
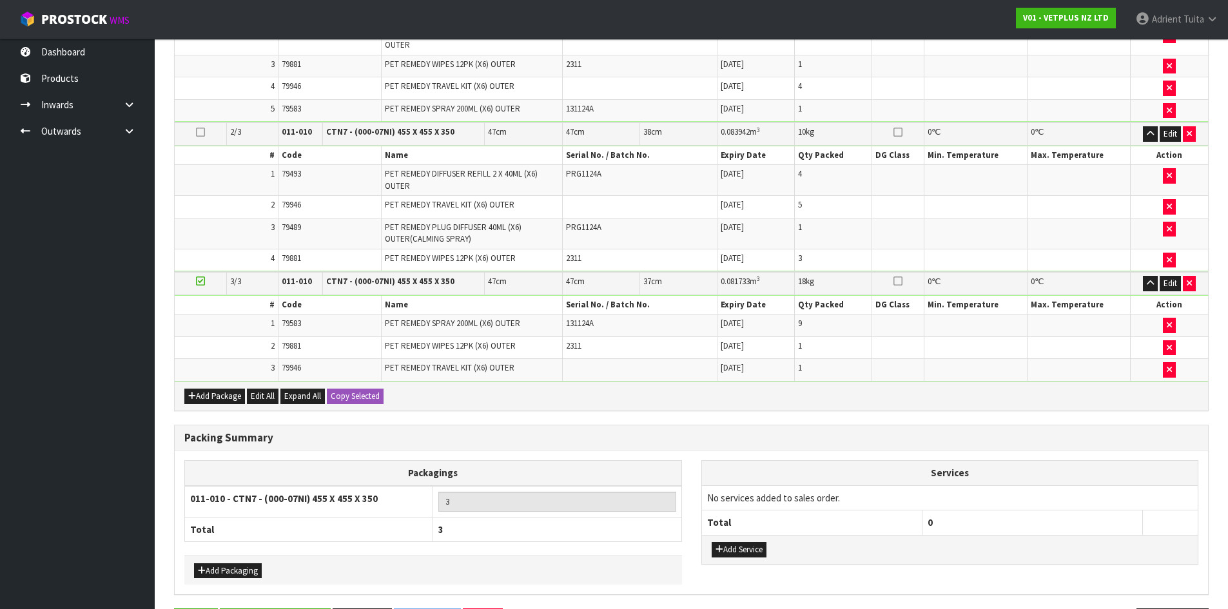
scroll to position [0, 0]
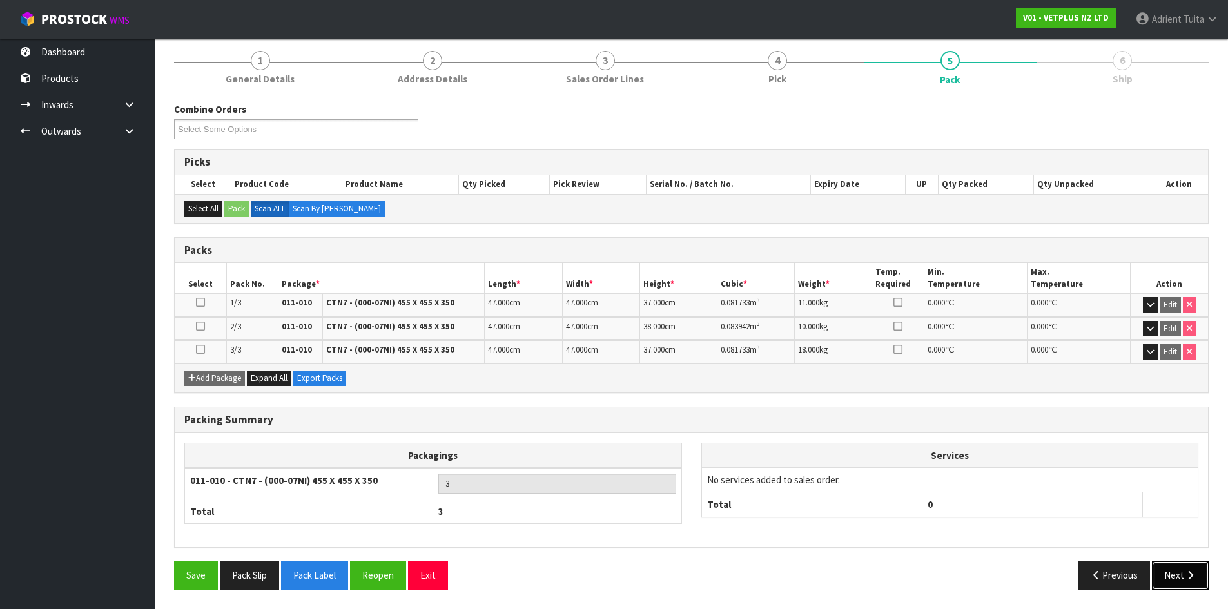
click at [1171, 571] on button "Next" at bounding box center [1180, 575] width 57 height 28
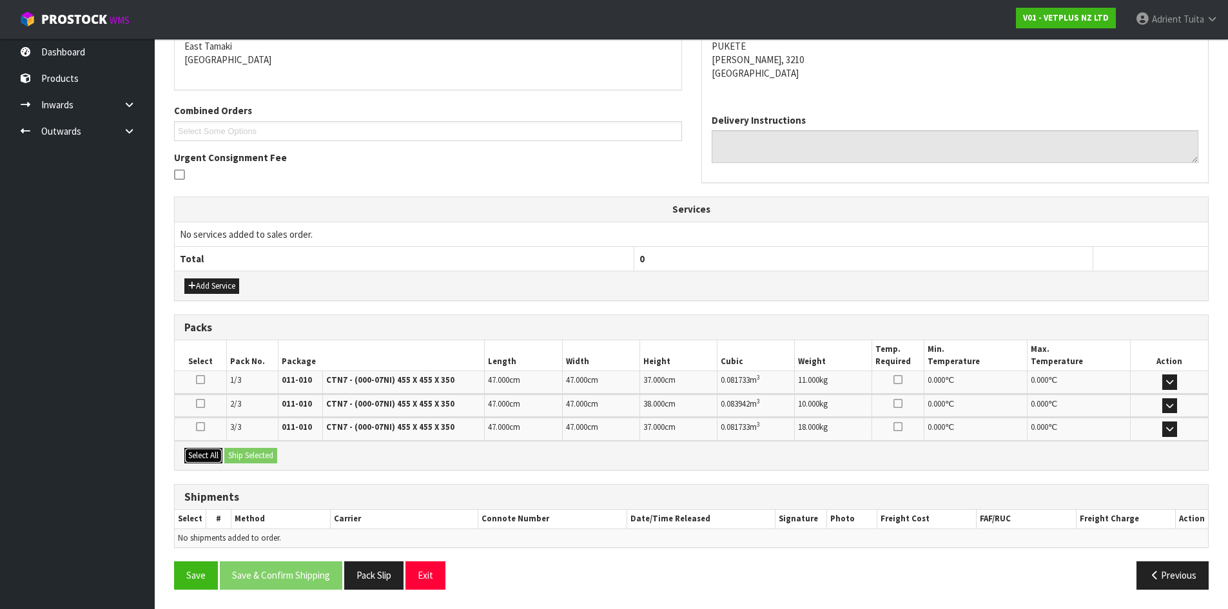
click at [219, 459] on button "Select All" at bounding box center [203, 455] width 38 height 15
click at [242, 459] on button "Ship Selected" at bounding box center [250, 455] width 53 height 15
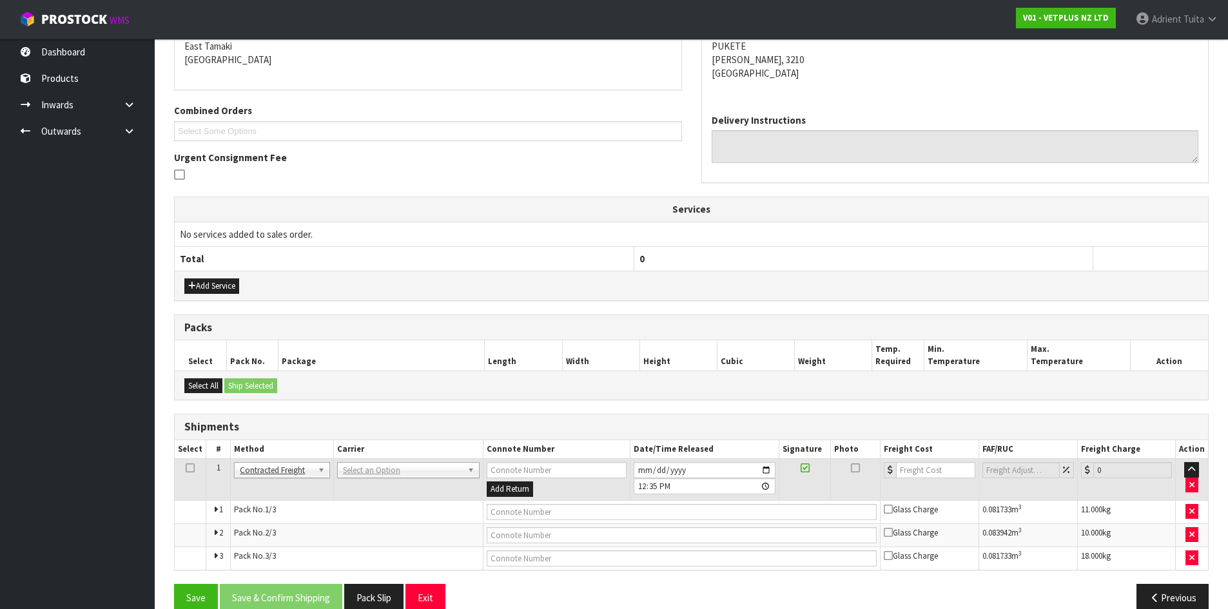
scroll to position [301, 0]
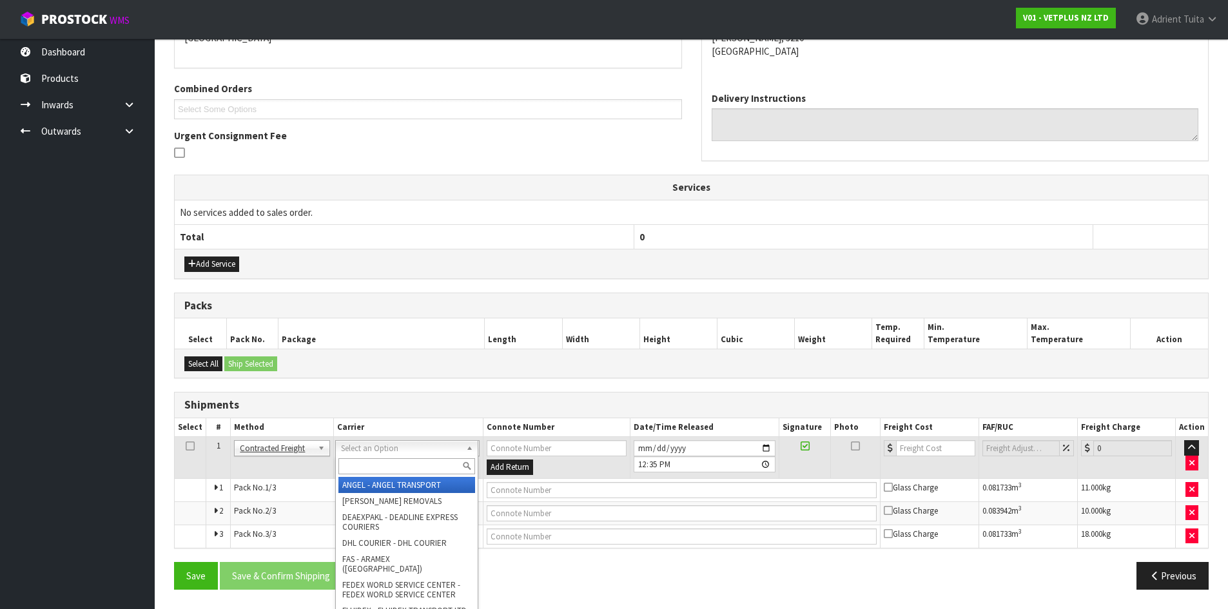
click at [398, 457] on div at bounding box center [407, 466] width 142 height 21
click at [402, 461] on div at bounding box center [407, 466] width 142 height 21
click at [402, 463] on input "text" at bounding box center [406, 466] width 137 height 16
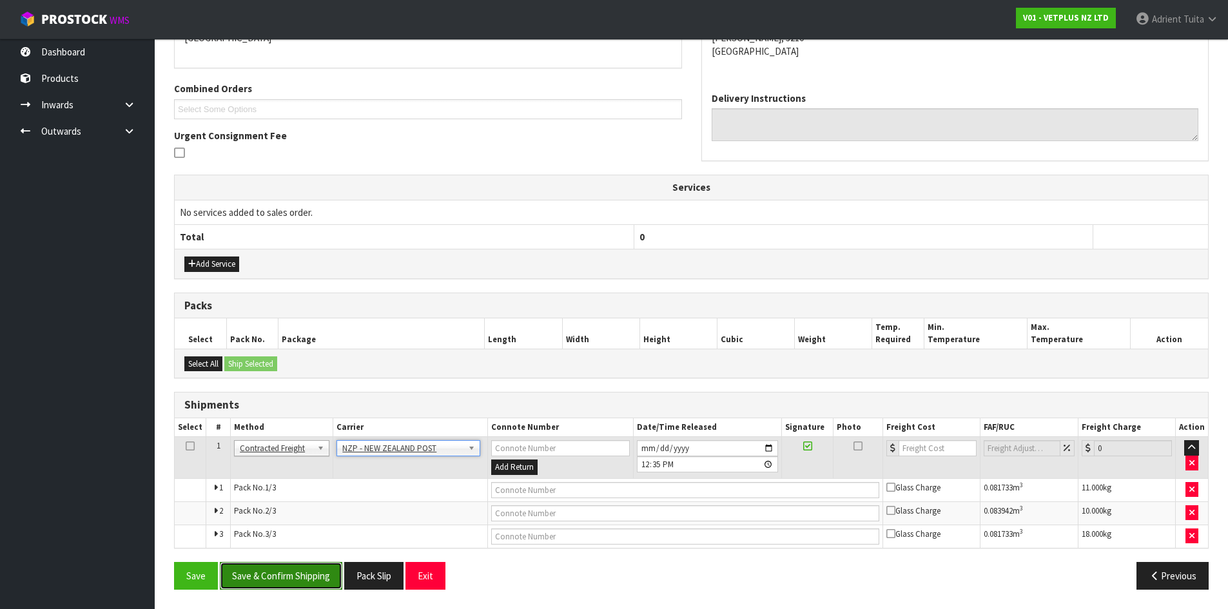
click at [322, 570] on button "Save & Confirm Shipping" at bounding box center [281, 576] width 122 height 28
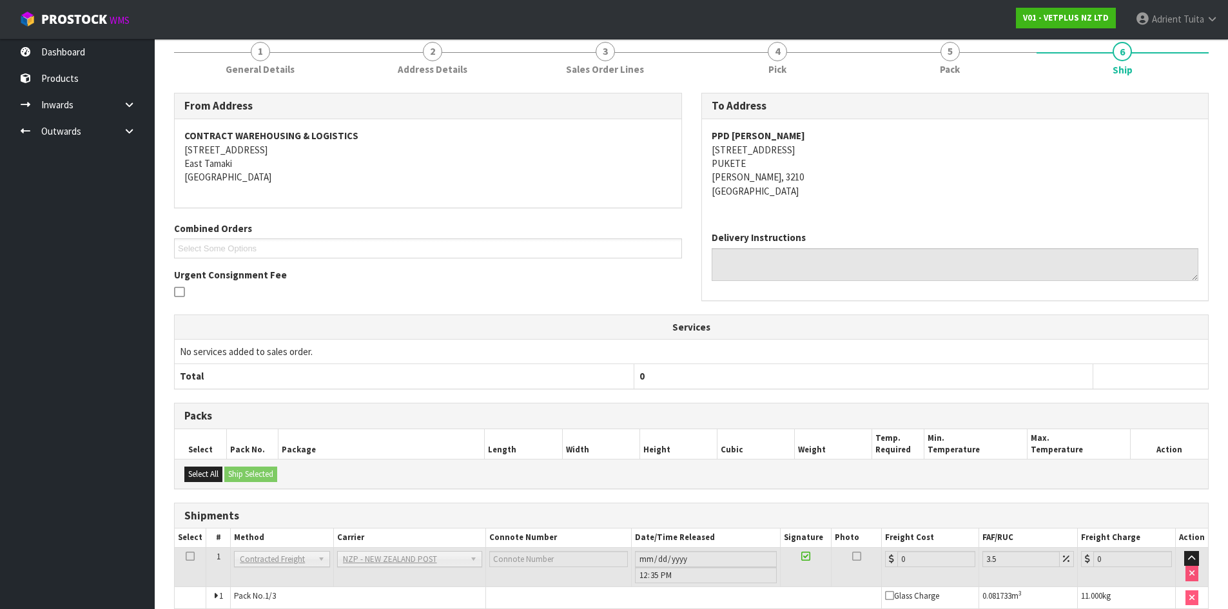
scroll to position [281, 0]
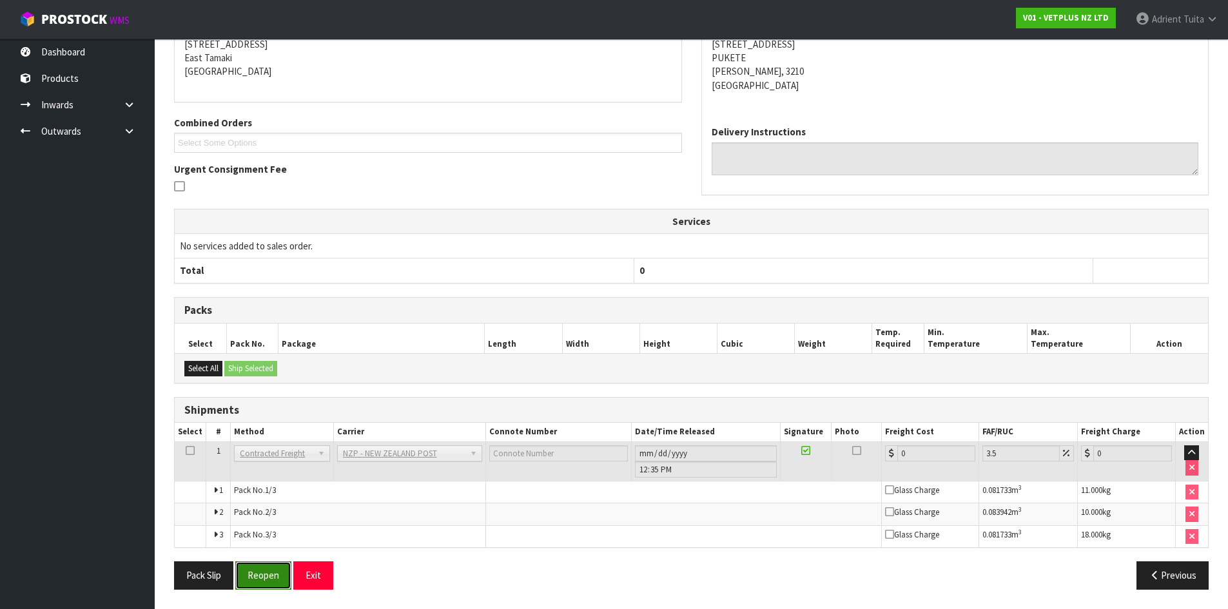
click at [254, 578] on button "Reopen" at bounding box center [263, 575] width 56 height 28
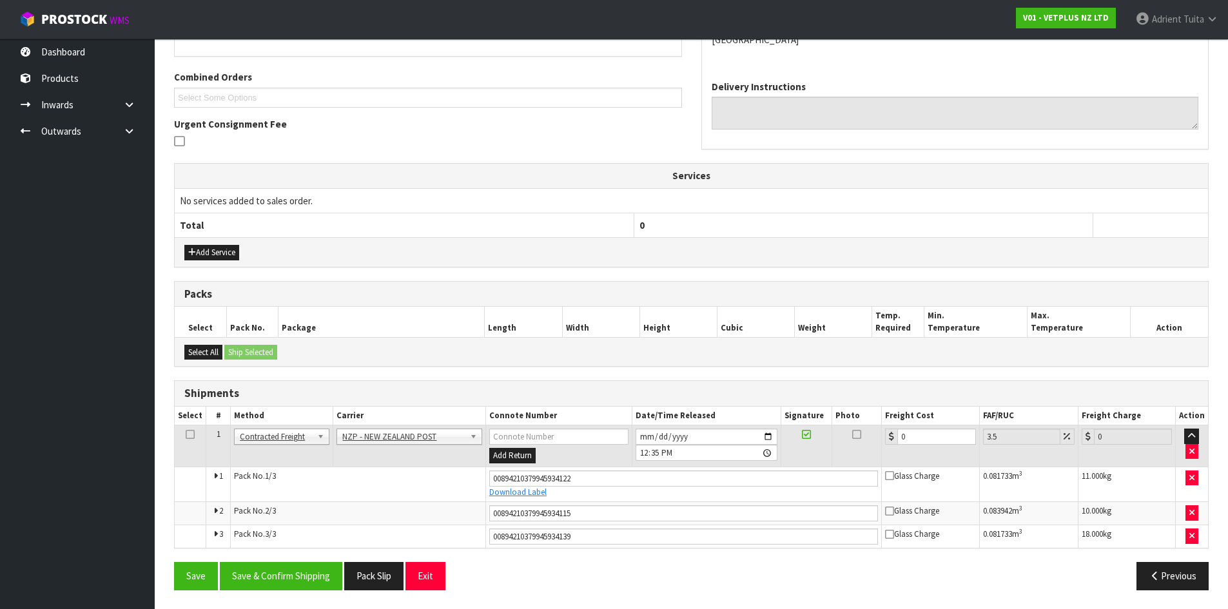
scroll to position [313, 0]
click at [920, 433] on input "0" at bounding box center [936, 436] width 78 height 16
click at [316, 579] on button "Save & Confirm Shipping" at bounding box center [281, 575] width 122 height 28
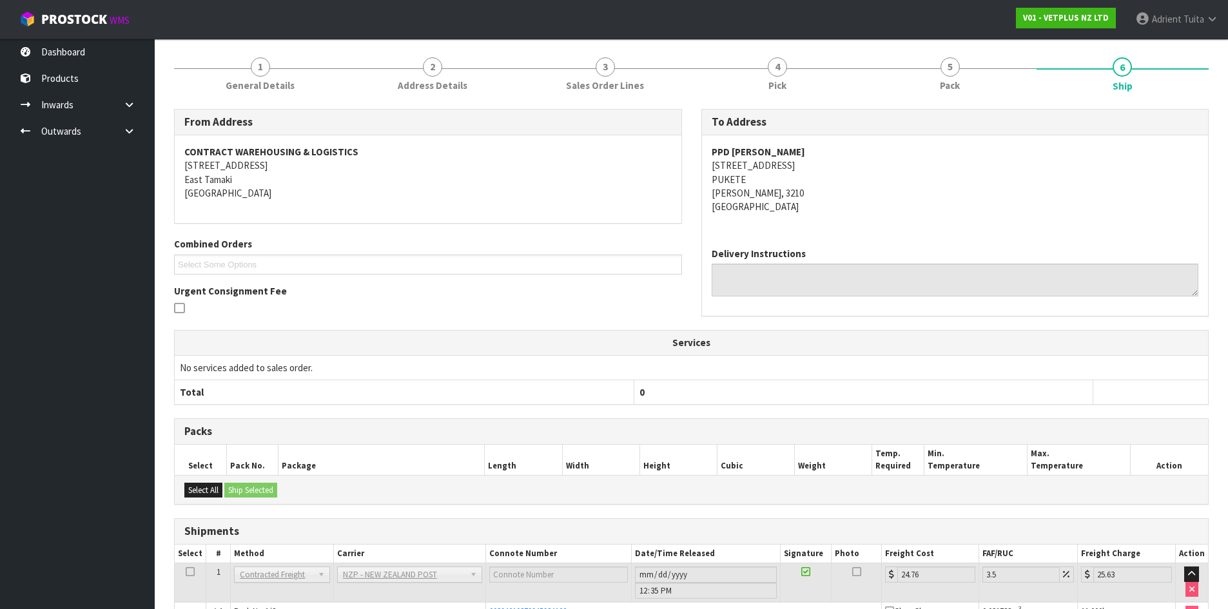
scroll to position [258, 0]
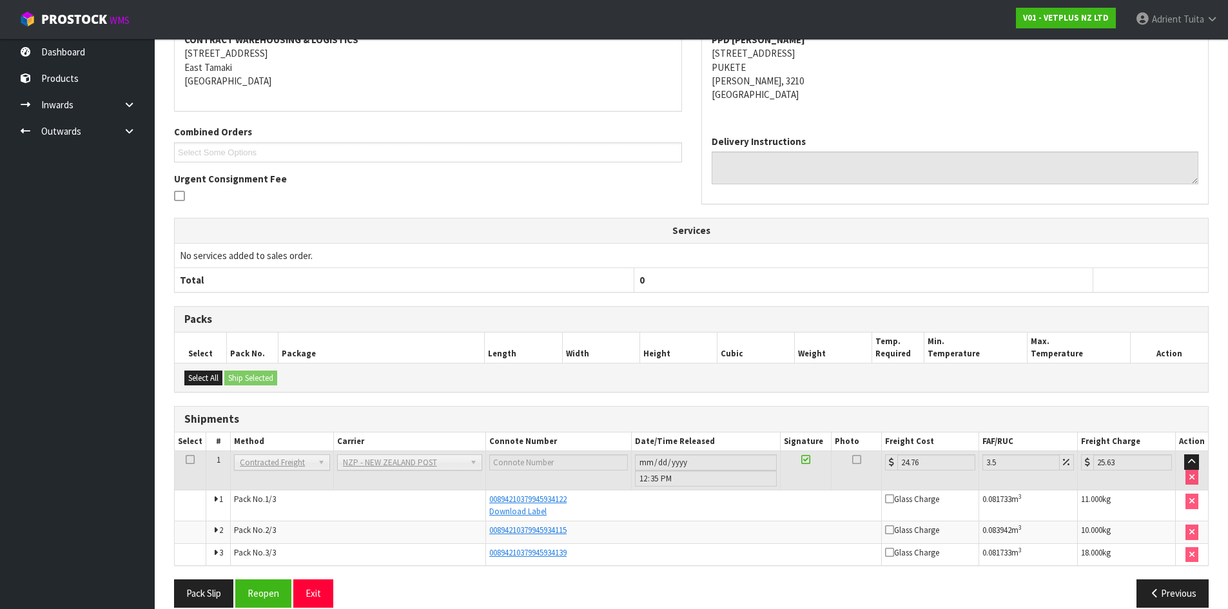
drag, startPoint x: 787, startPoint y: 288, endPoint x: 273, endPoint y: 288, distance: 513.7
click at [784, 288] on th "0" at bounding box center [863, 280] width 459 height 24
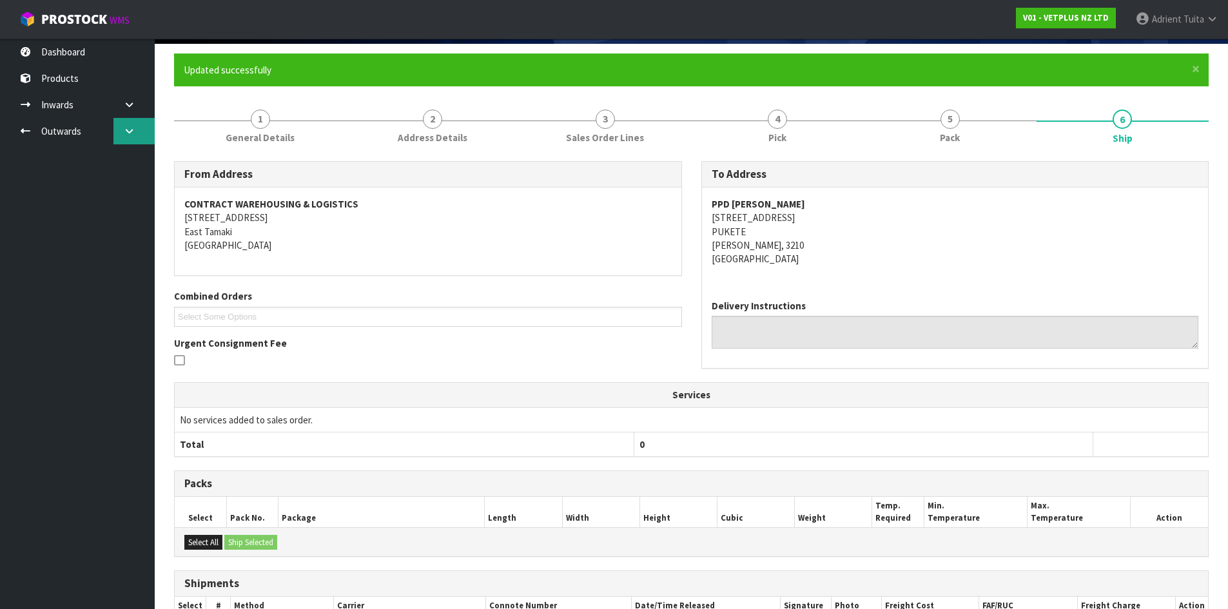
scroll to position [0, 0]
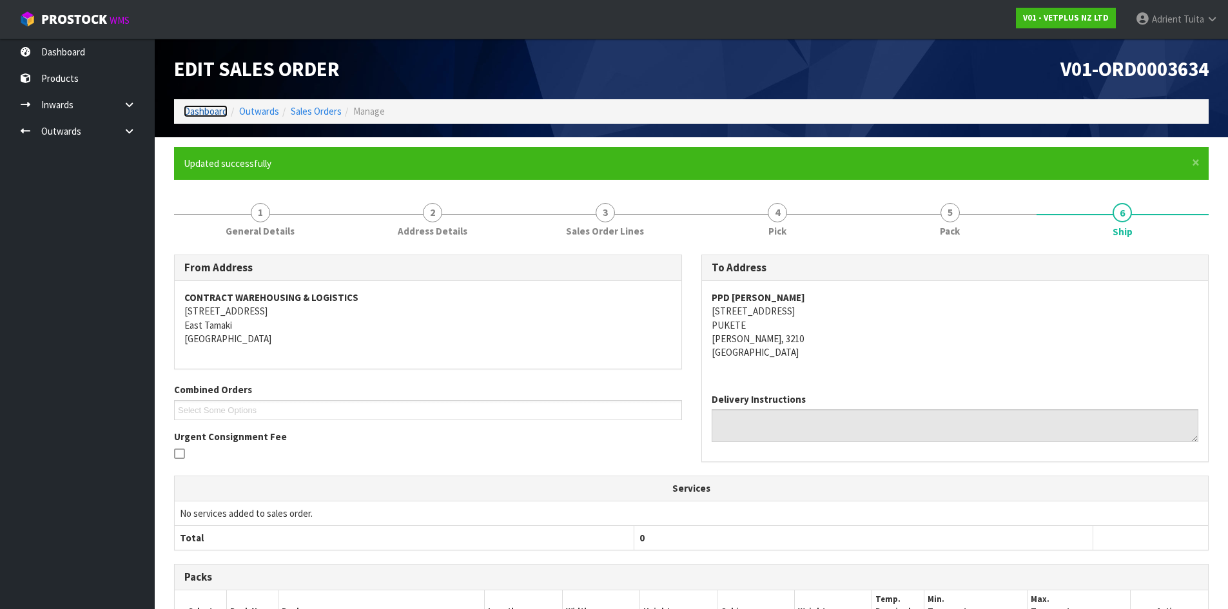
click at [200, 114] on link "Dashboard" at bounding box center [206, 111] width 44 height 12
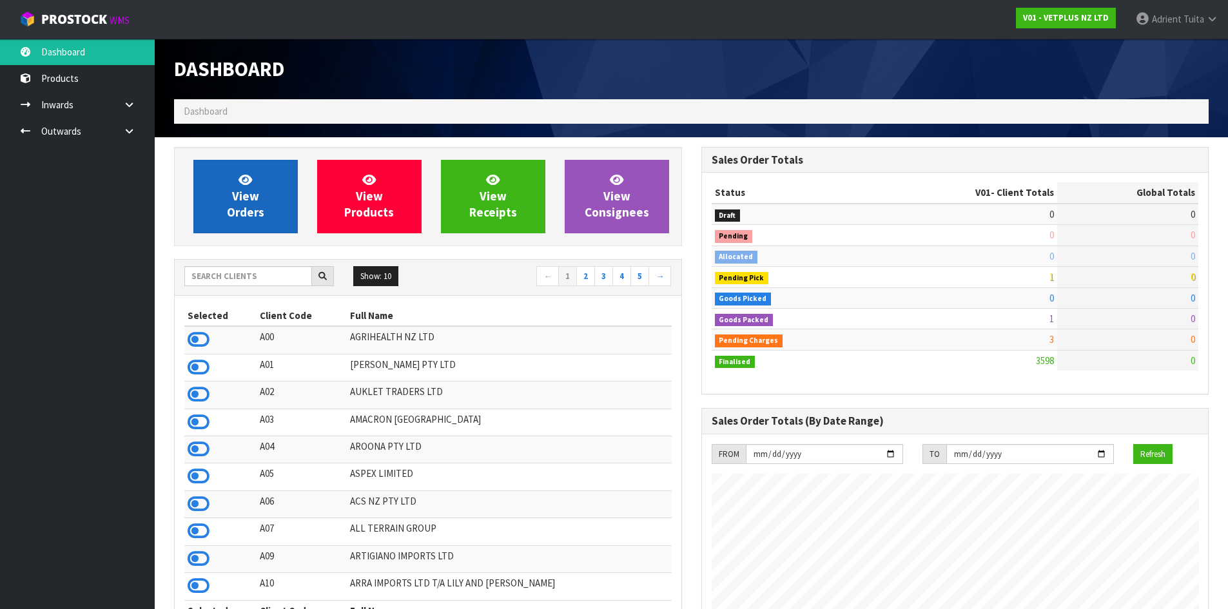
scroll to position [977, 527]
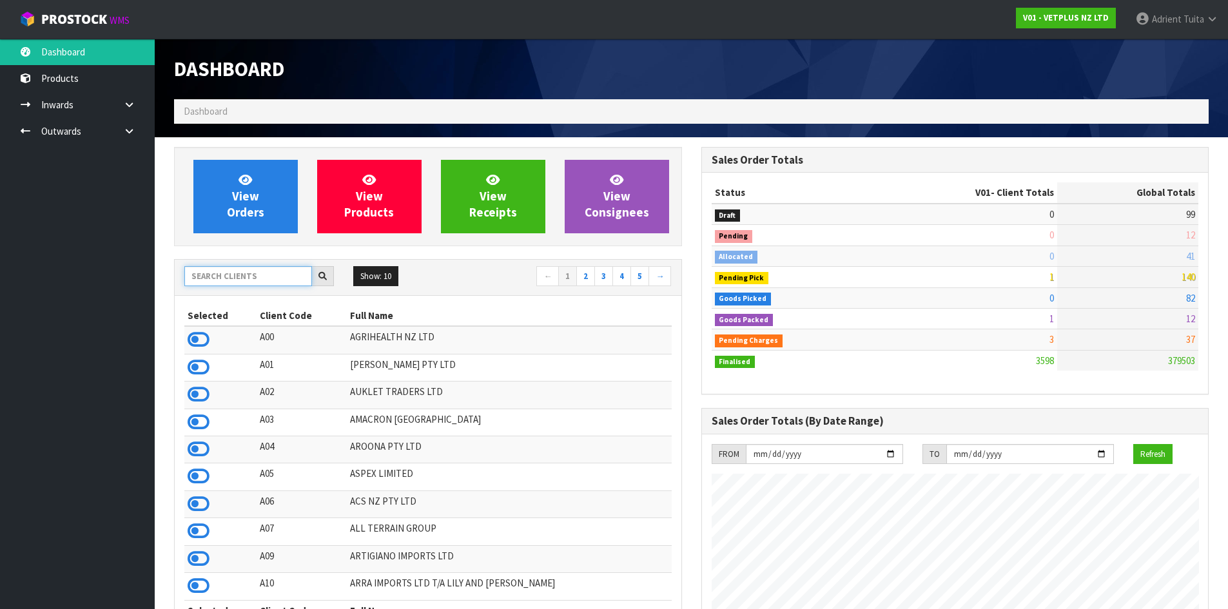
click at [227, 273] on input "text" at bounding box center [248, 276] width 128 height 20
click at [195, 503] on icon at bounding box center [199, 503] width 22 height 19
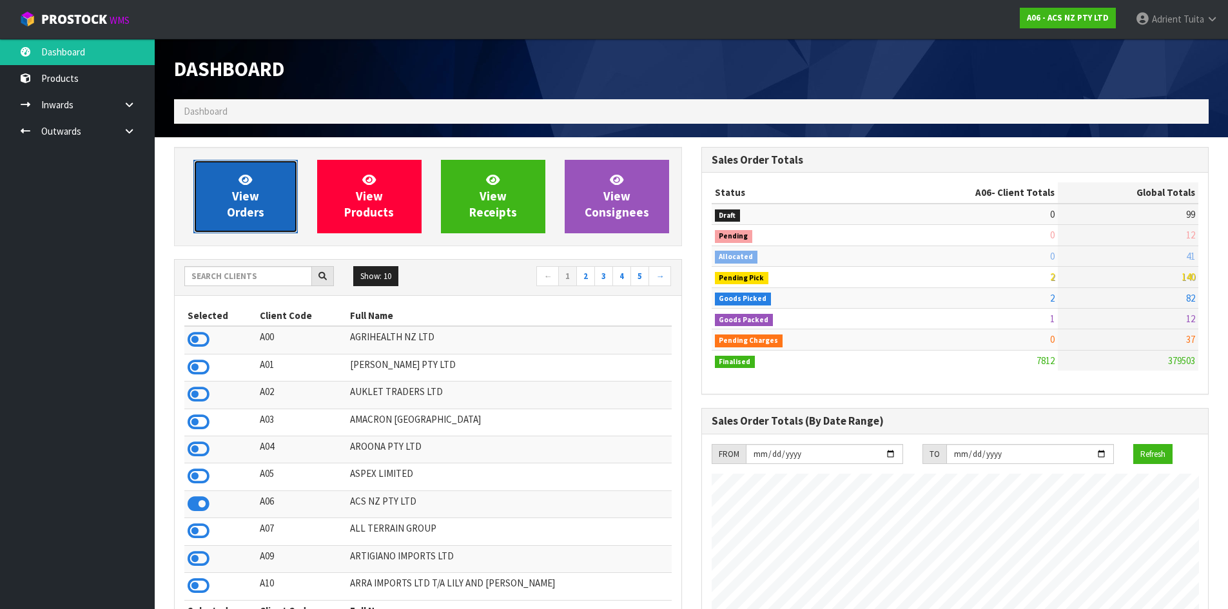
click at [261, 202] on link "View Orders" at bounding box center [245, 196] width 104 height 73
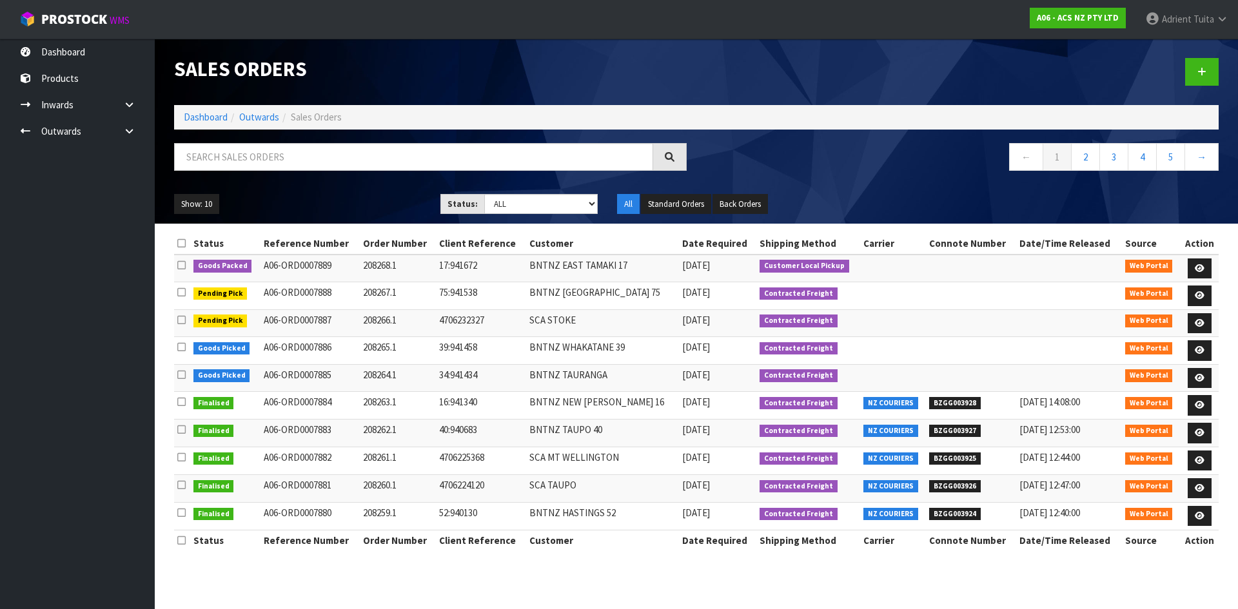
click at [226, 106] on ol "Dashboard Outwards Sales Orders" at bounding box center [696, 117] width 1044 height 24
click at [212, 127] on ol "Dashboard Outwards Sales Orders" at bounding box center [696, 117] width 1044 height 24
click at [217, 121] on link "Dashboard" at bounding box center [206, 117] width 44 height 12
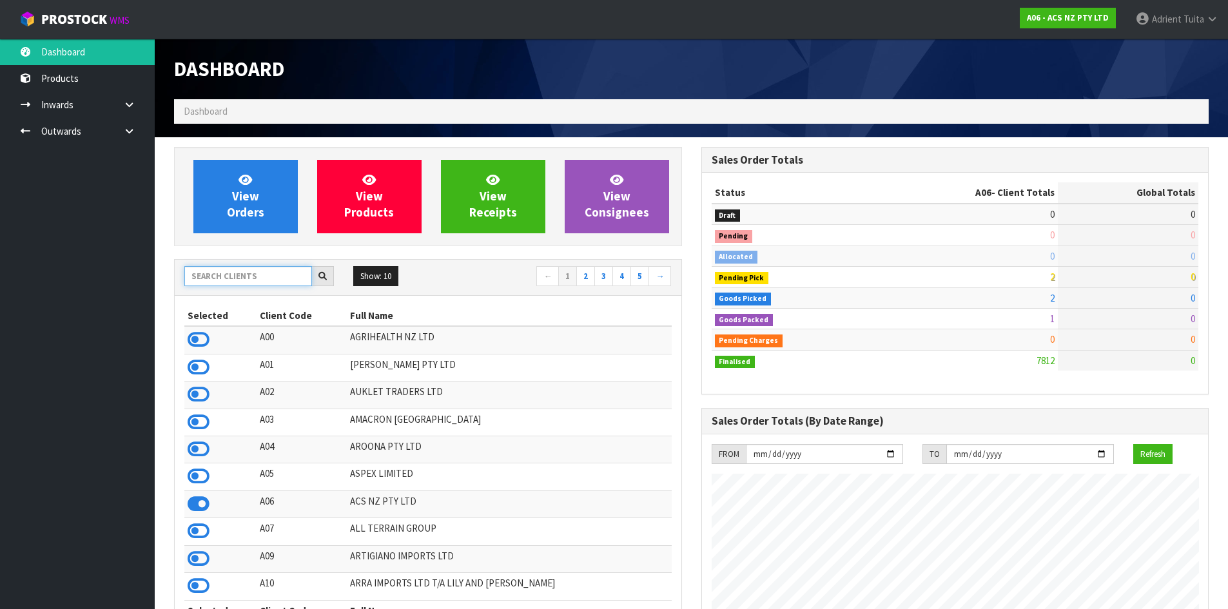
click at [247, 284] on input "text" at bounding box center [248, 276] width 128 height 20
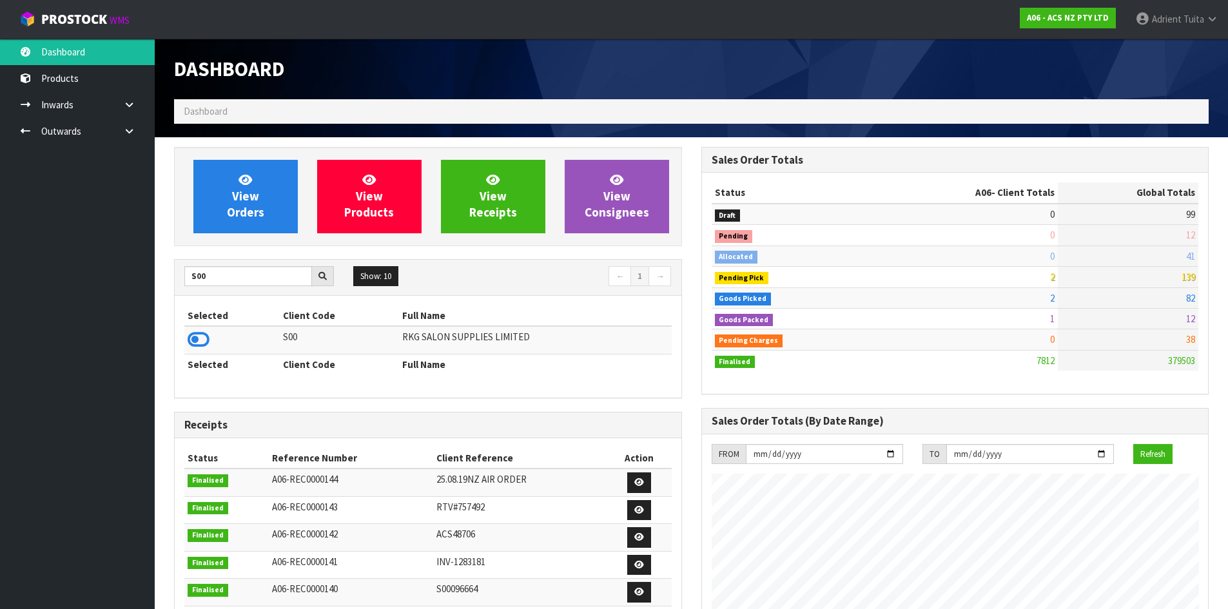
click at [199, 344] on icon at bounding box center [199, 339] width 22 height 19
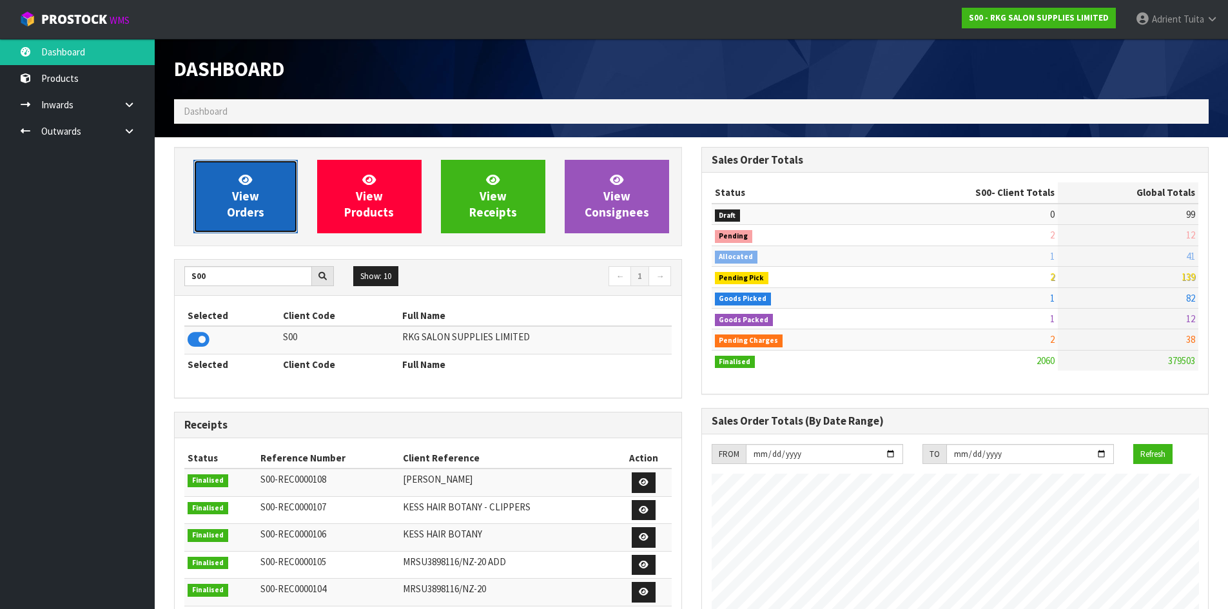
click at [222, 218] on link "View Orders" at bounding box center [245, 196] width 104 height 73
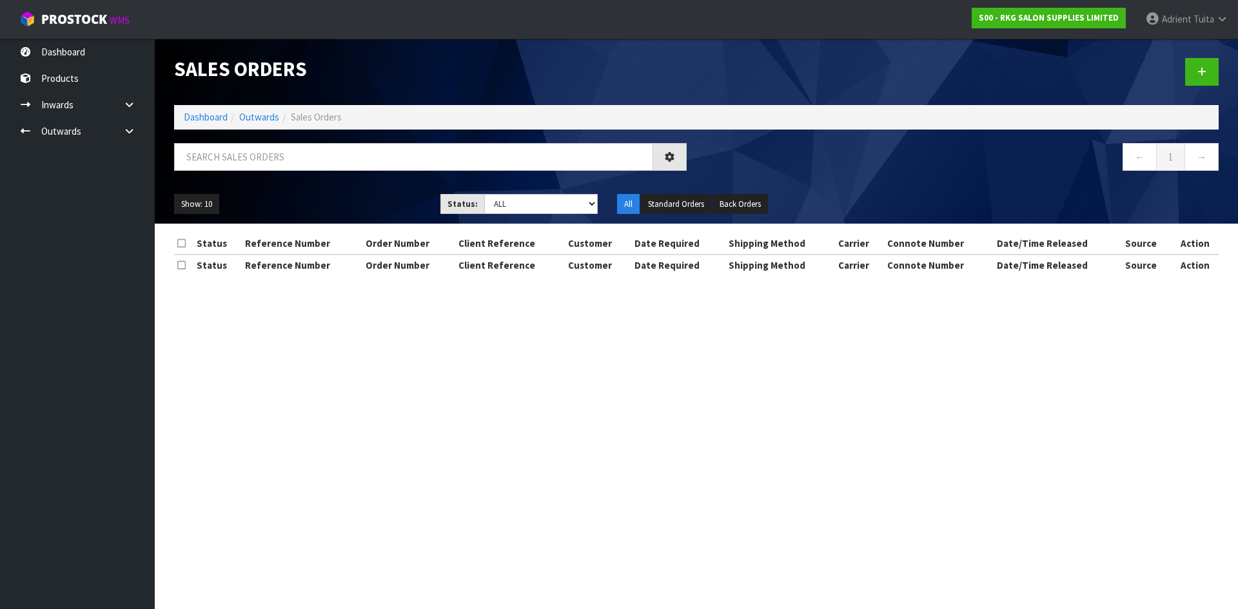
click at [271, 171] on div at bounding box center [430, 161] width 532 height 37
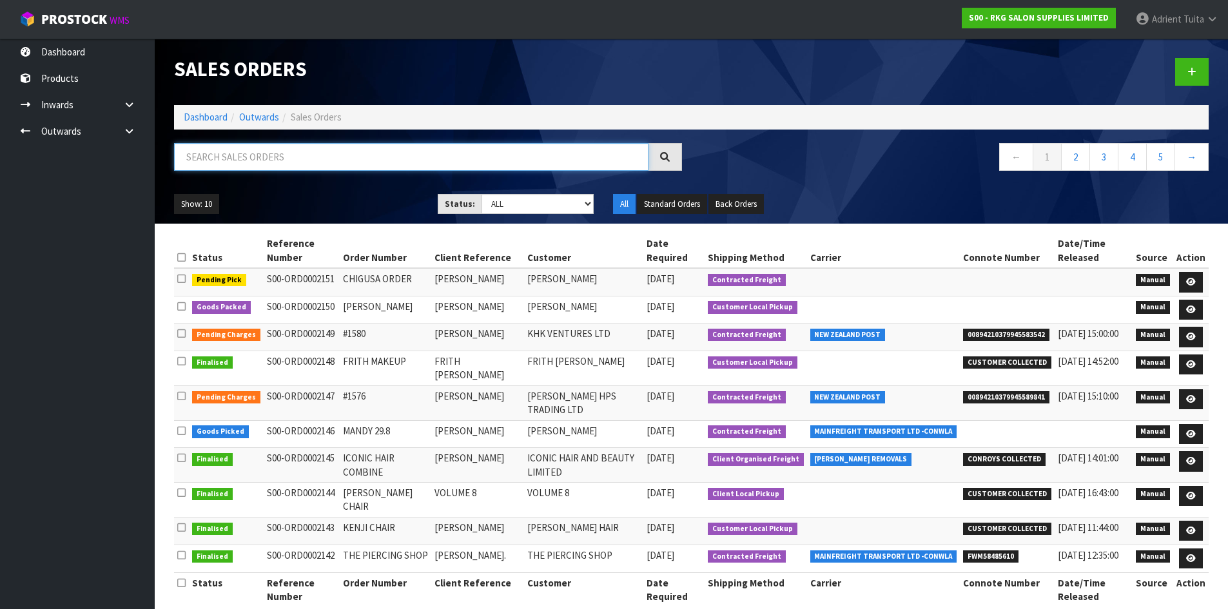
click at [274, 168] on input "text" at bounding box center [411, 157] width 474 height 28
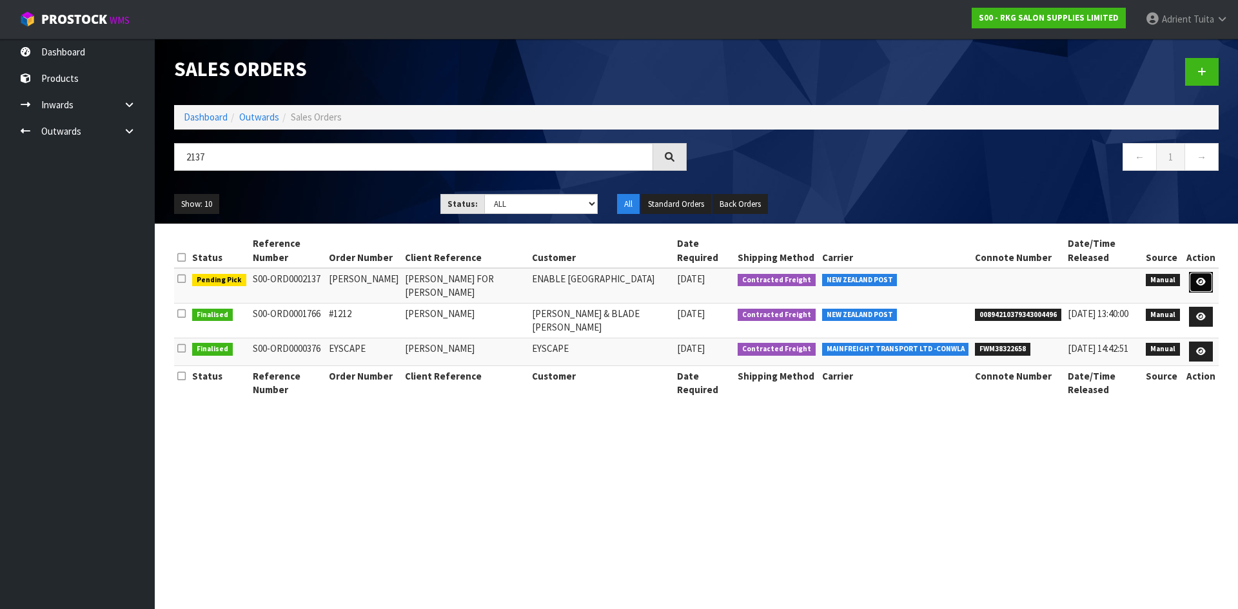
click at [1197, 272] on link at bounding box center [1201, 282] width 24 height 21
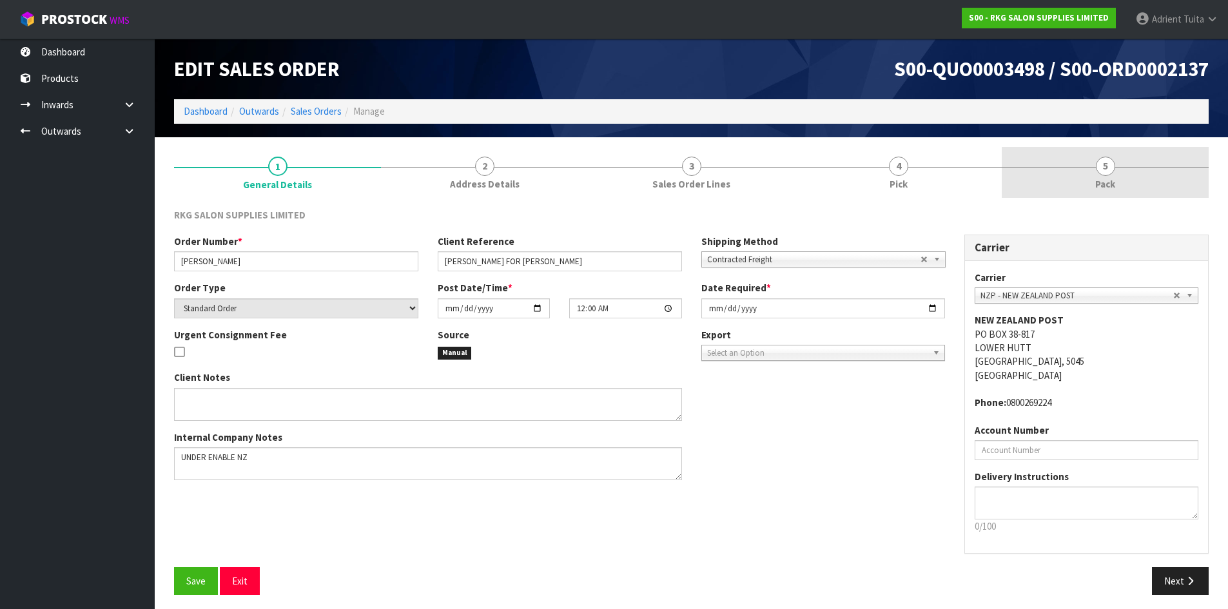
click at [1055, 171] on link "5 Pack" at bounding box center [1105, 172] width 207 height 51
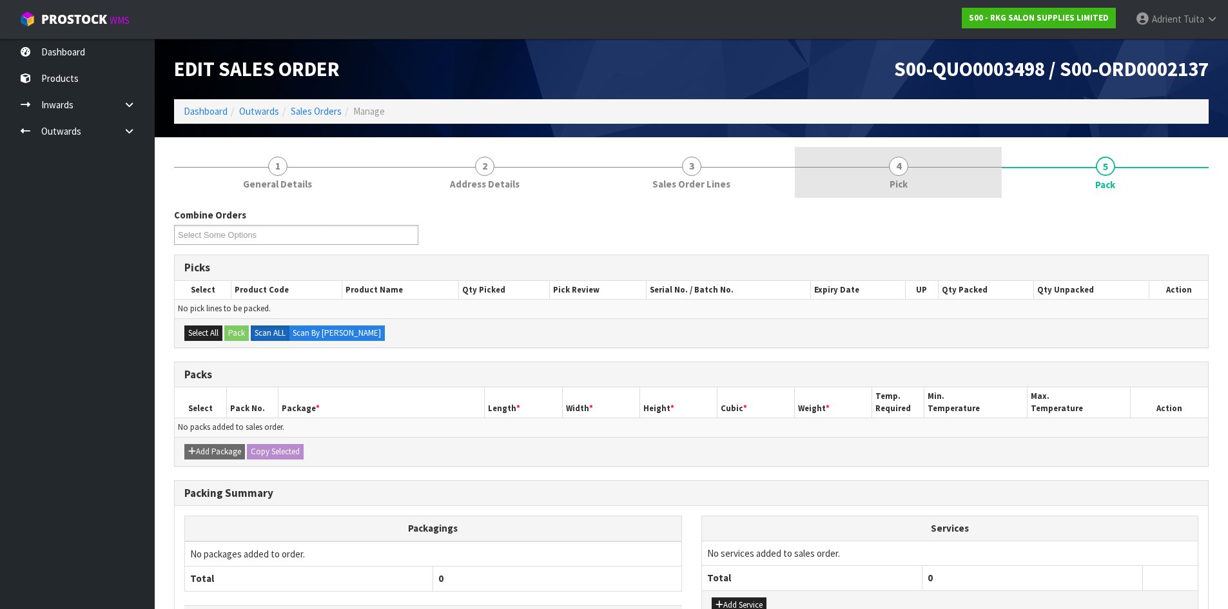
click at [939, 159] on link "4 Pick" at bounding box center [898, 172] width 207 height 51
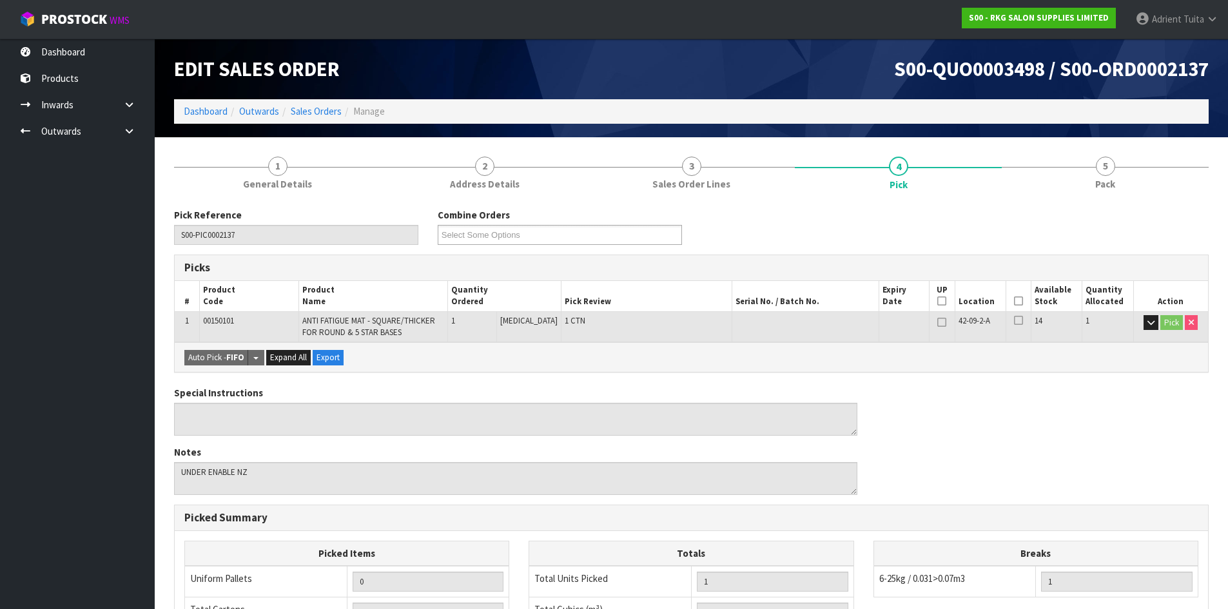
click at [1014, 301] on icon at bounding box center [1018, 301] width 9 height 1
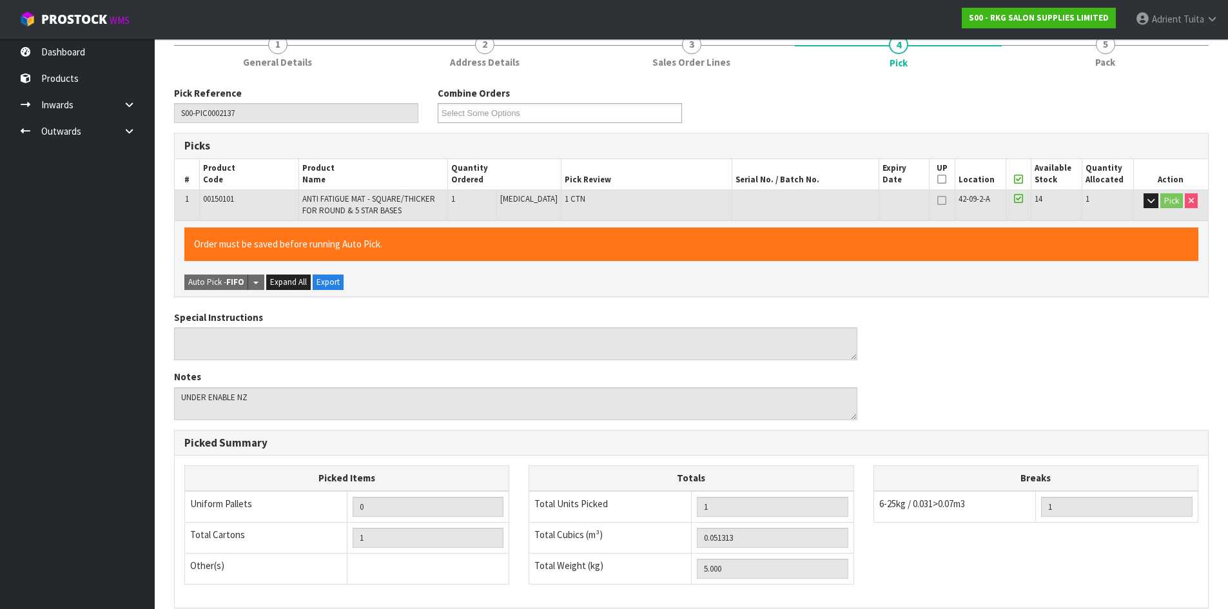
scroll to position [298, 0]
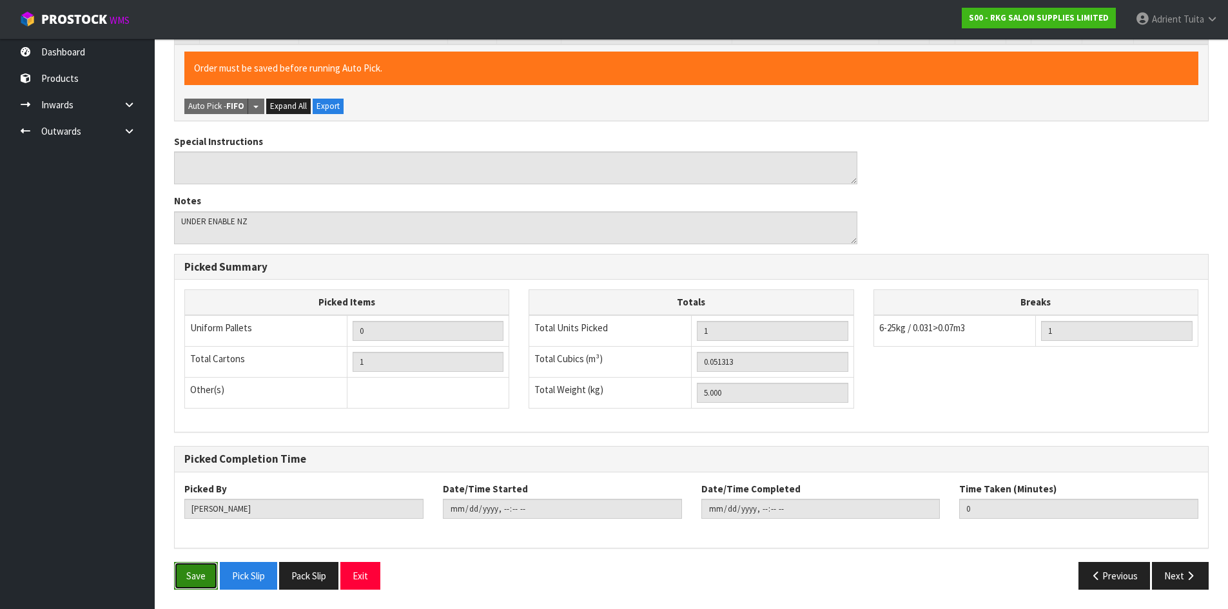
click at [189, 587] on button "Save" at bounding box center [196, 576] width 44 height 28
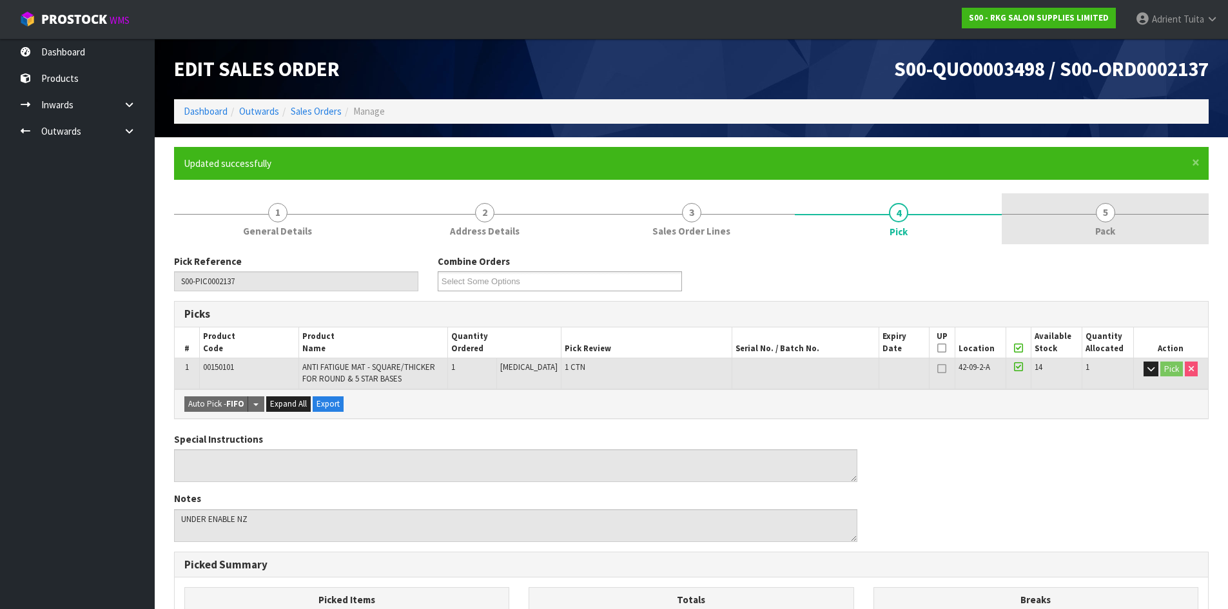
click at [1108, 226] on span "Pack" at bounding box center [1105, 231] width 20 height 14
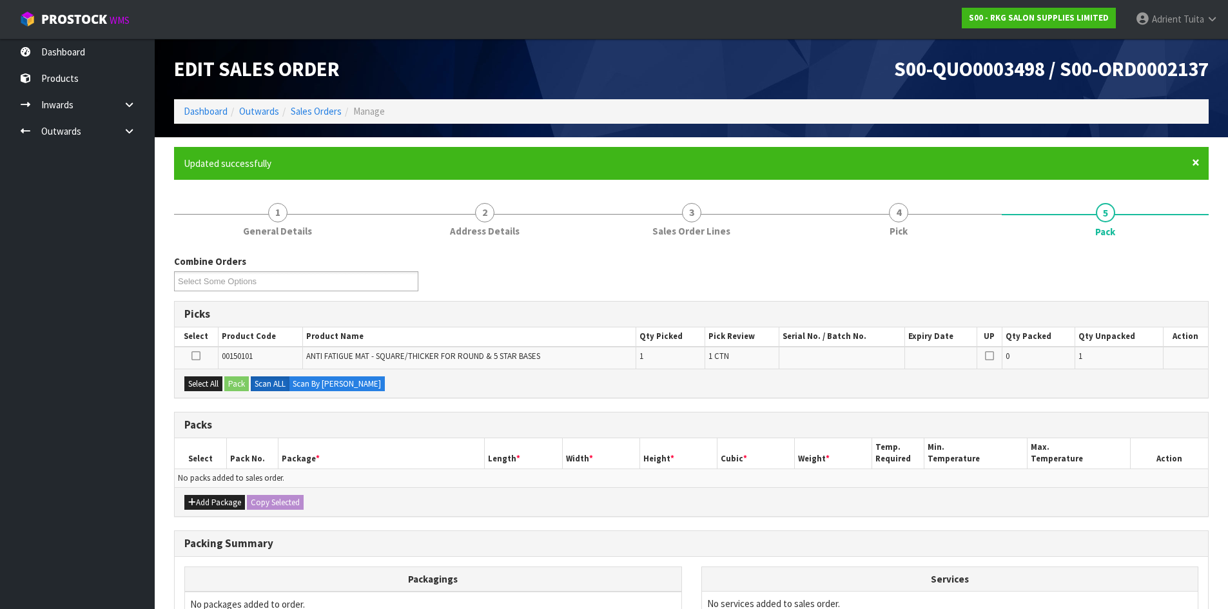
click at [1191, 164] on div "× Close Updated successfully" at bounding box center [691, 163] width 1035 height 33
click at [1193, 168] on span "×" at bounding box center [1196, 162] width 8 height 18
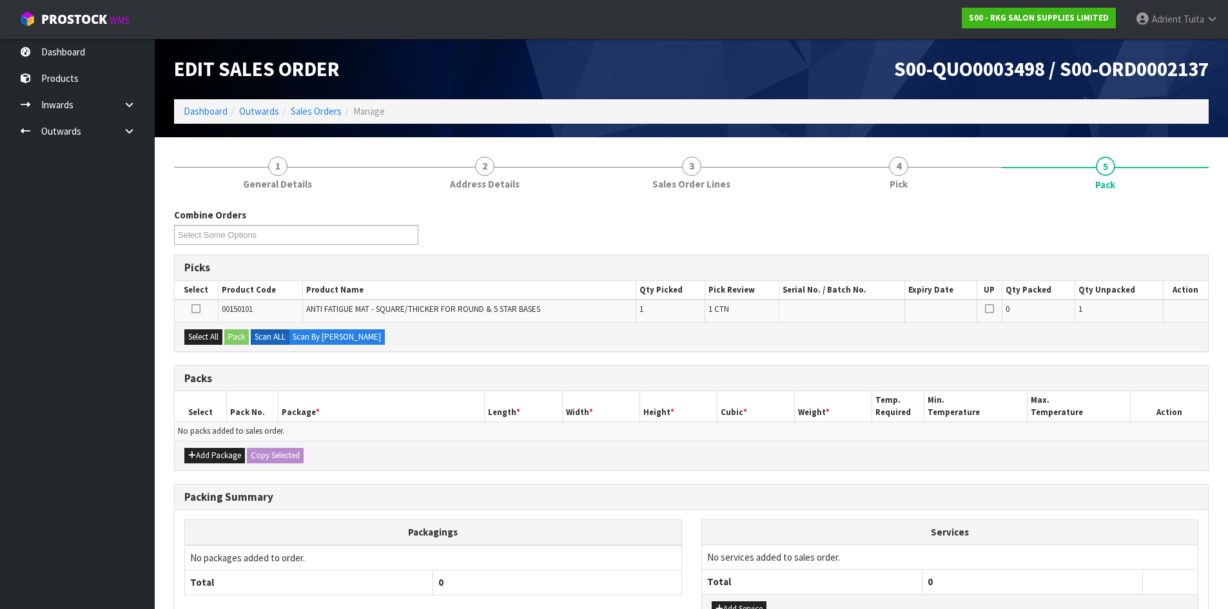
click at [771, 240] on div "Combine Orders S00-ORD0002132 S00-ORD0002137 S00-ORD0002146 S00-ORD0002150 S00-…" at bounding box center [691, 231] width 1054 height 46
click at [625, 368] on div "Packs" at bounding box center [691, 379] width 1033 height 26
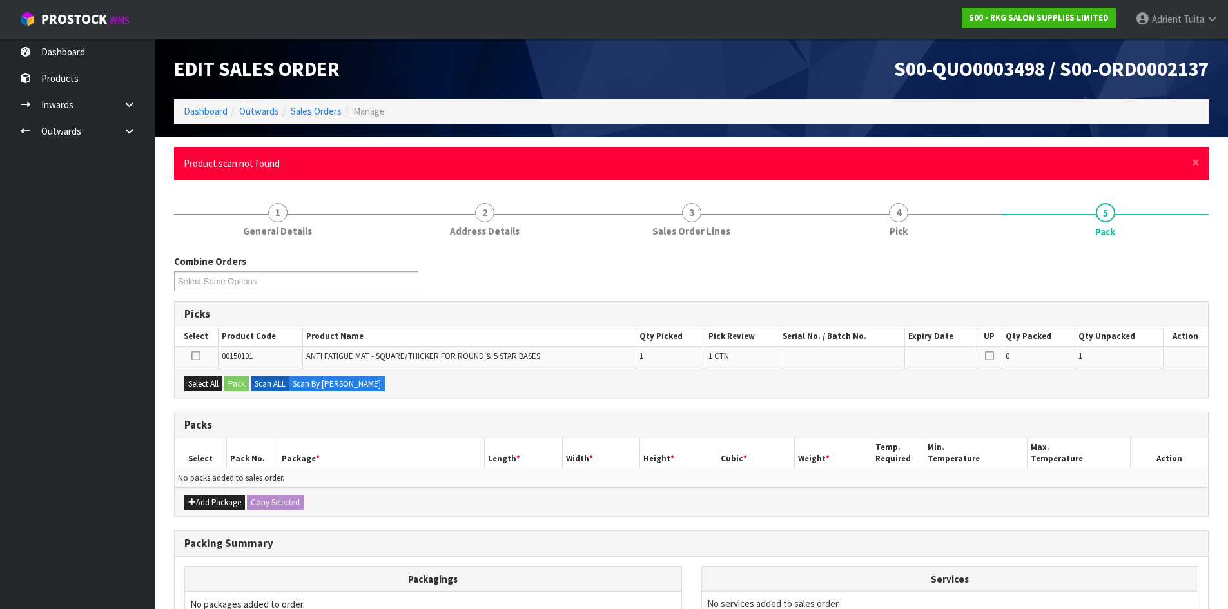
click at [1191, 159] on div "× Close Product scan not found" at bounding box center [691, 163] width 1035 height 33
click at [1192, 159] on span "×" at bounding box center [1196, 162] width 8 height 18
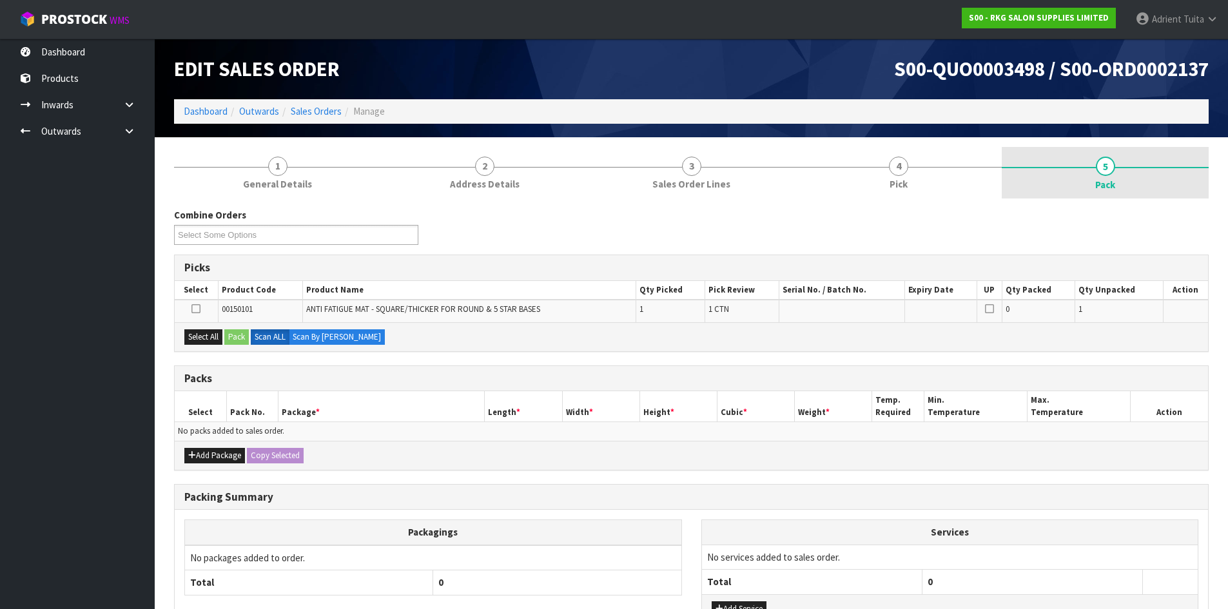
click at [1193, 167] on div at bounding box center [1105, 167] width 207 height 1
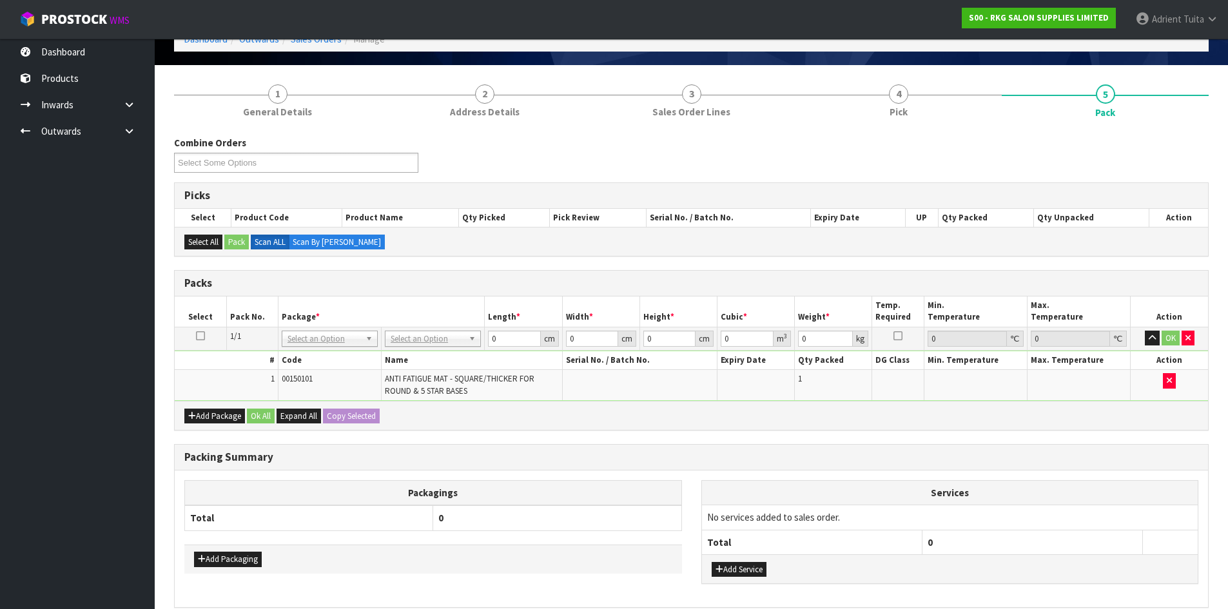
scroll to position [132, 0]
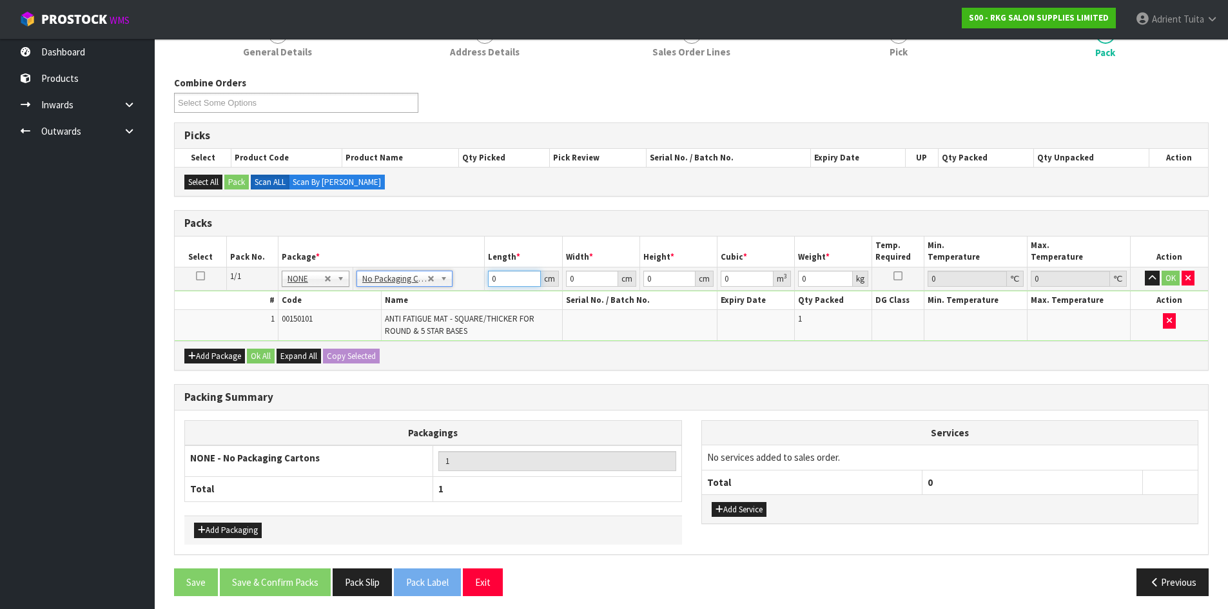
click at [506, 279] on input "0" at bounding box center [514, 279] width 52 height 16
click at [1171, 280] on button "OK" at bounding box center [1171, 278] width 18 height 15
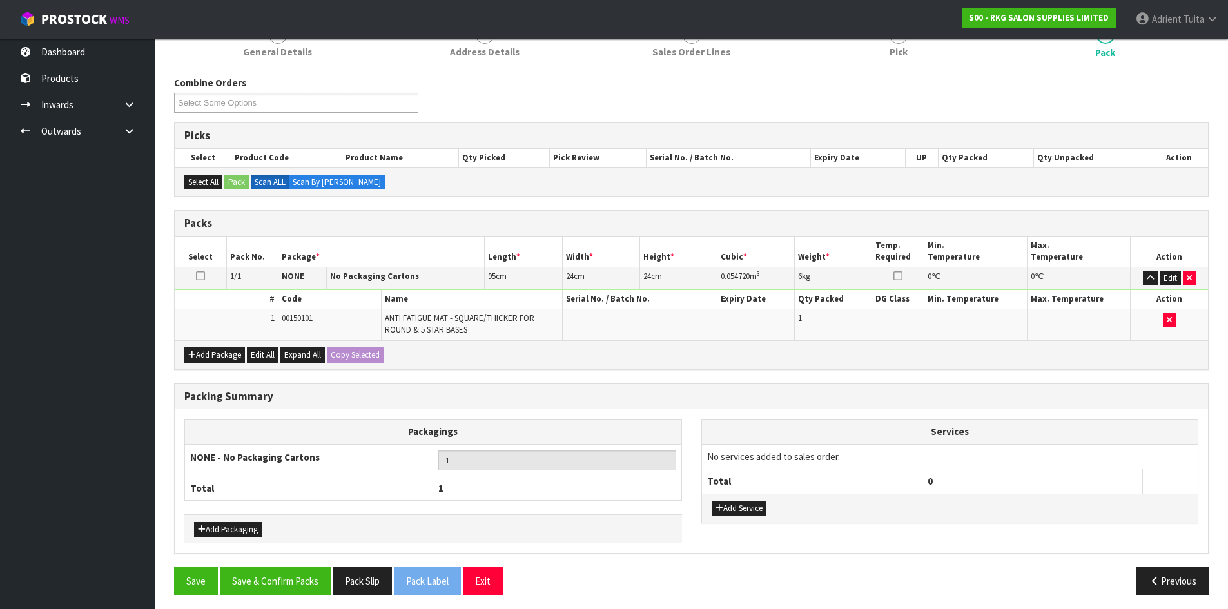
scroll to position [138, 0]
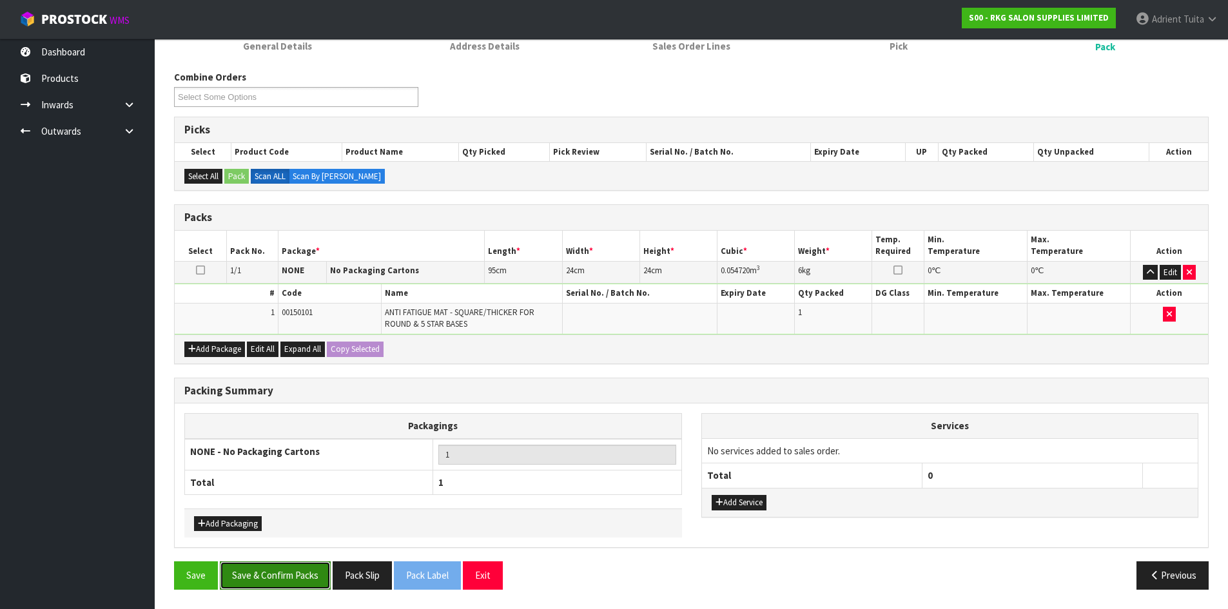
click at [262, 575] on button "Save & Confirm Packs" at bounding box center [275, 575] width 111 height 28
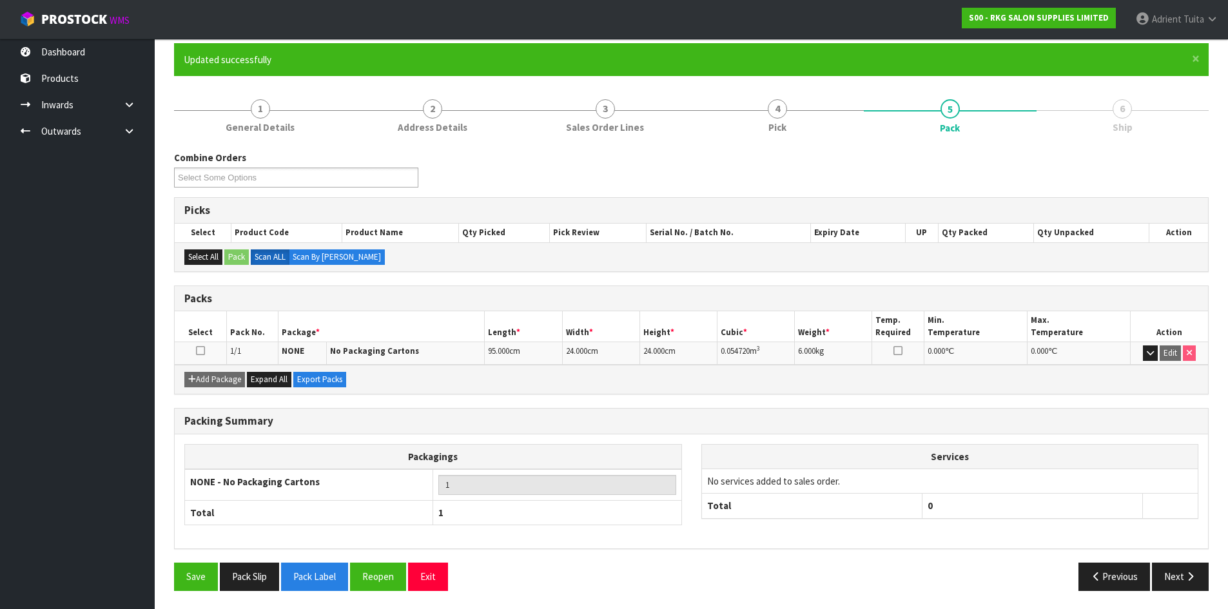
scroll to position [105, 0]
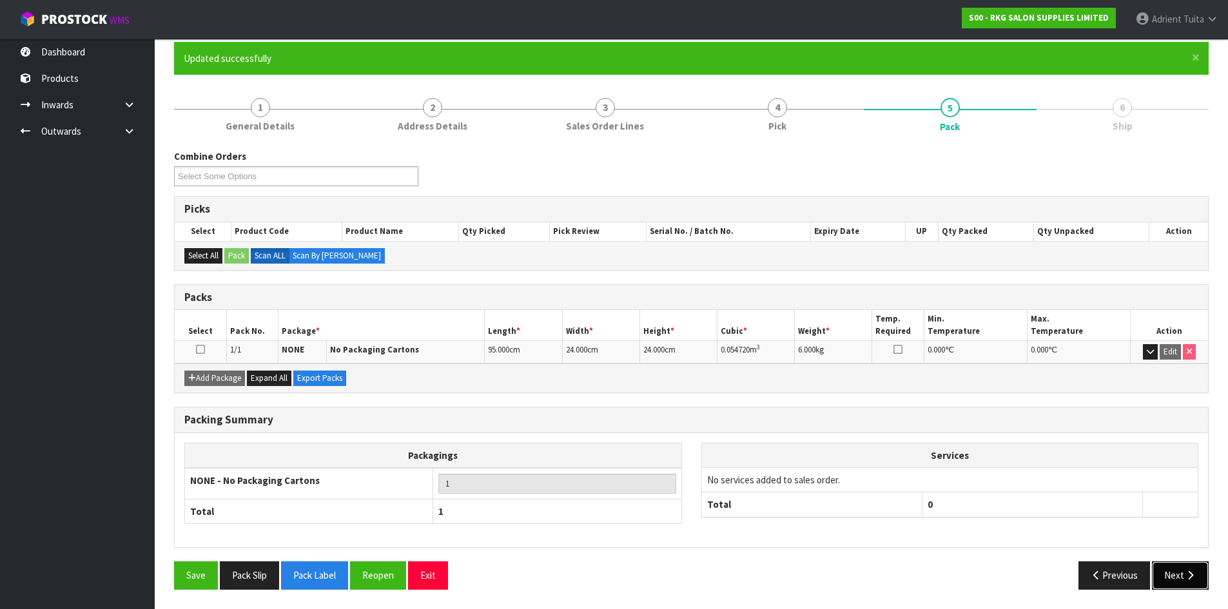
click at [1175, 570] on button "Next" at bounding box center [1180, 575] width 57 height 28
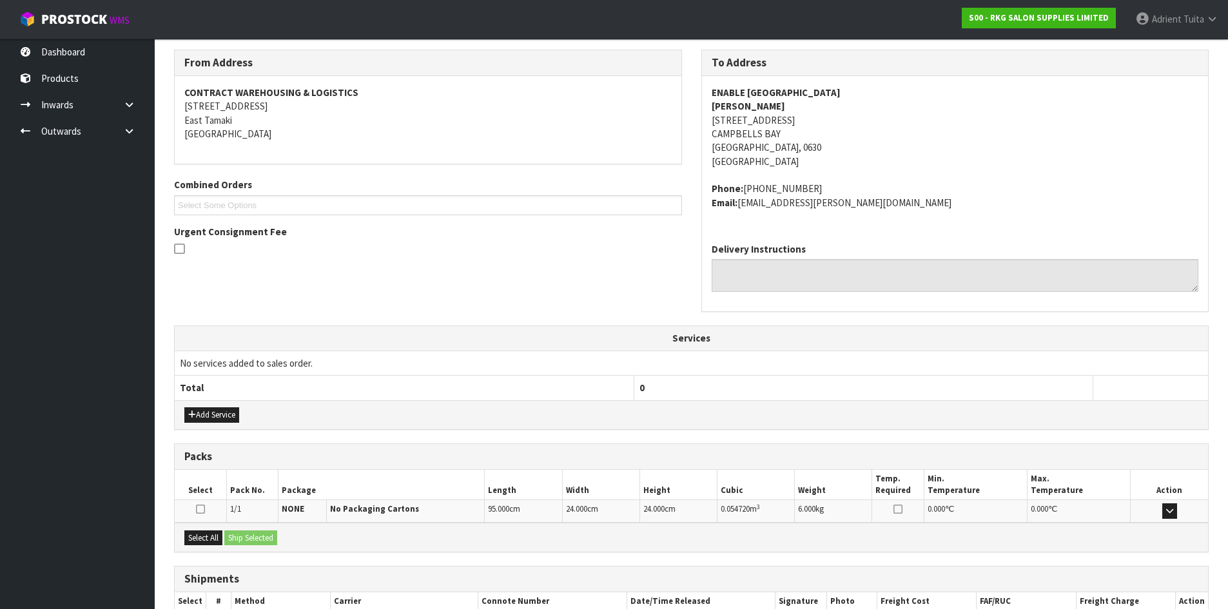
scroll to position [287, 0]
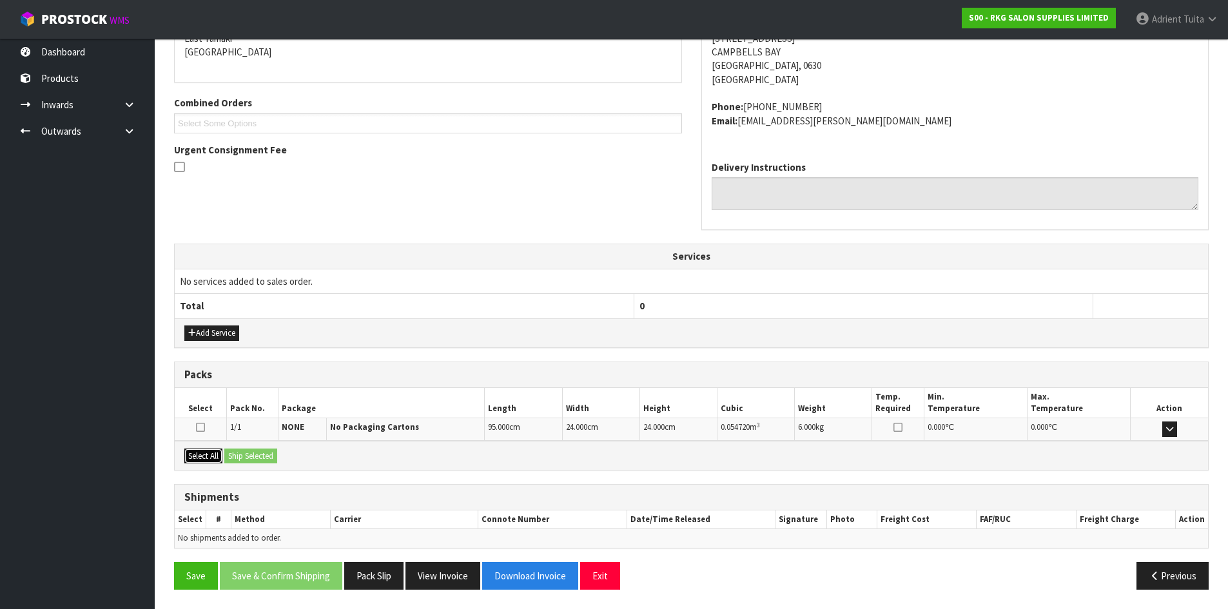
click at [196, 455] on button "Select All" at bounding box center [203, 456] width 38 height 15
click at [248, 455] on button "Ship Selected" at bounding box center [250, 456] width 53 height 15
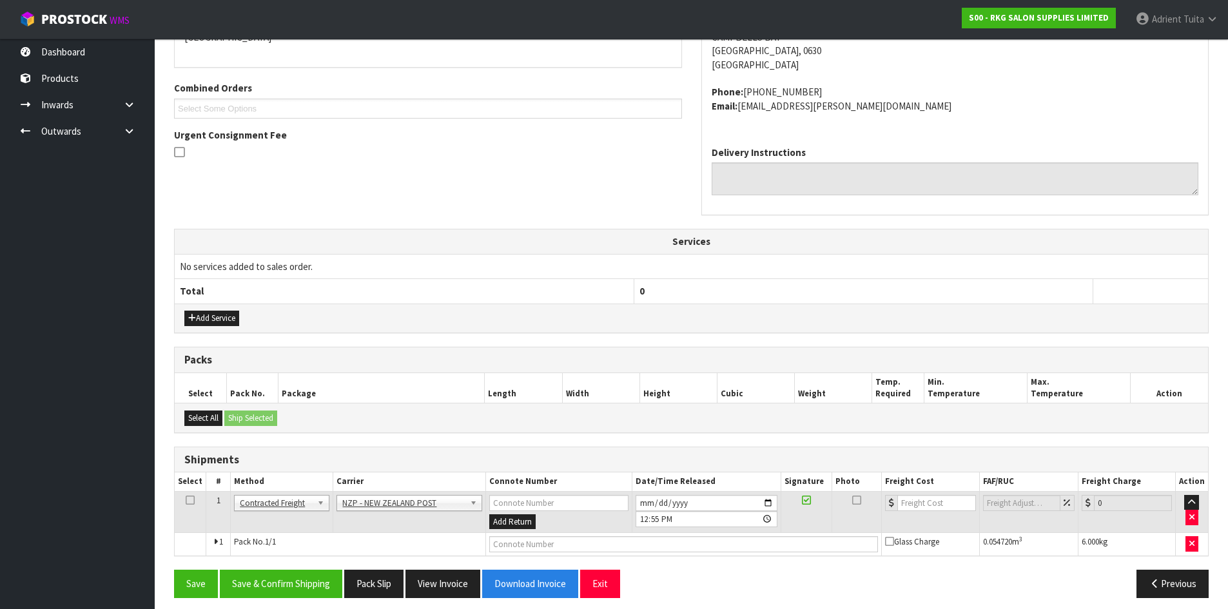
scroll to position [310, 0]
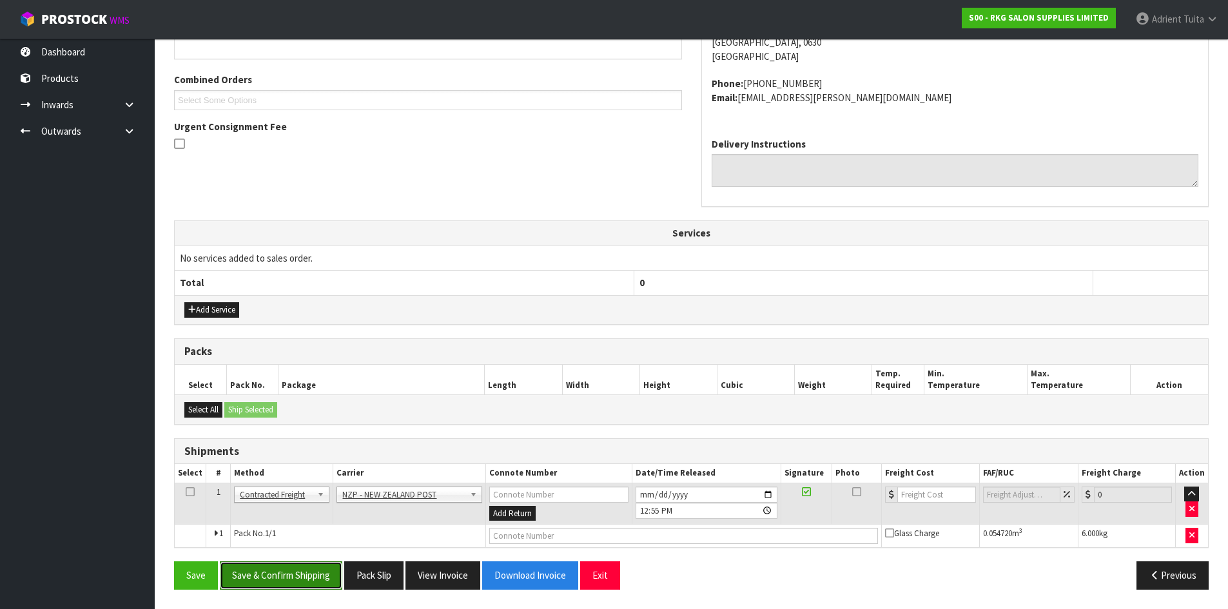
click at [315, 575] on button "Save & Confirm Shipping" at bounding box center [281, 575] width 122 height 28
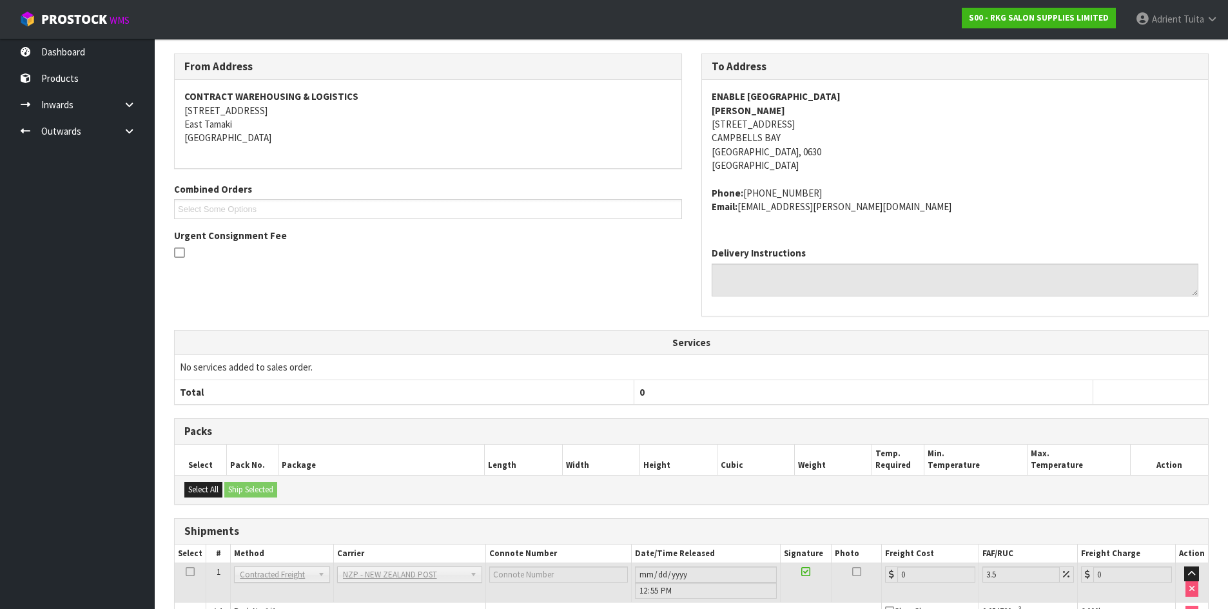
scroll to position [291, 0]
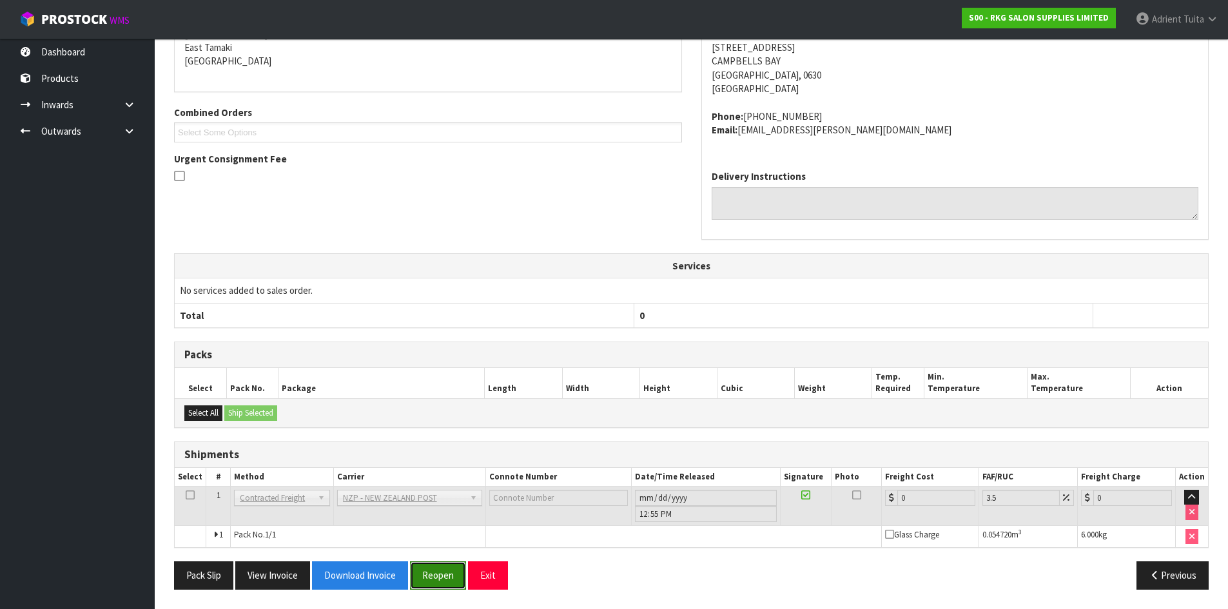
click at [434, 576] on button "Reopen" at bounding box center [438, 575] width 56 height 28
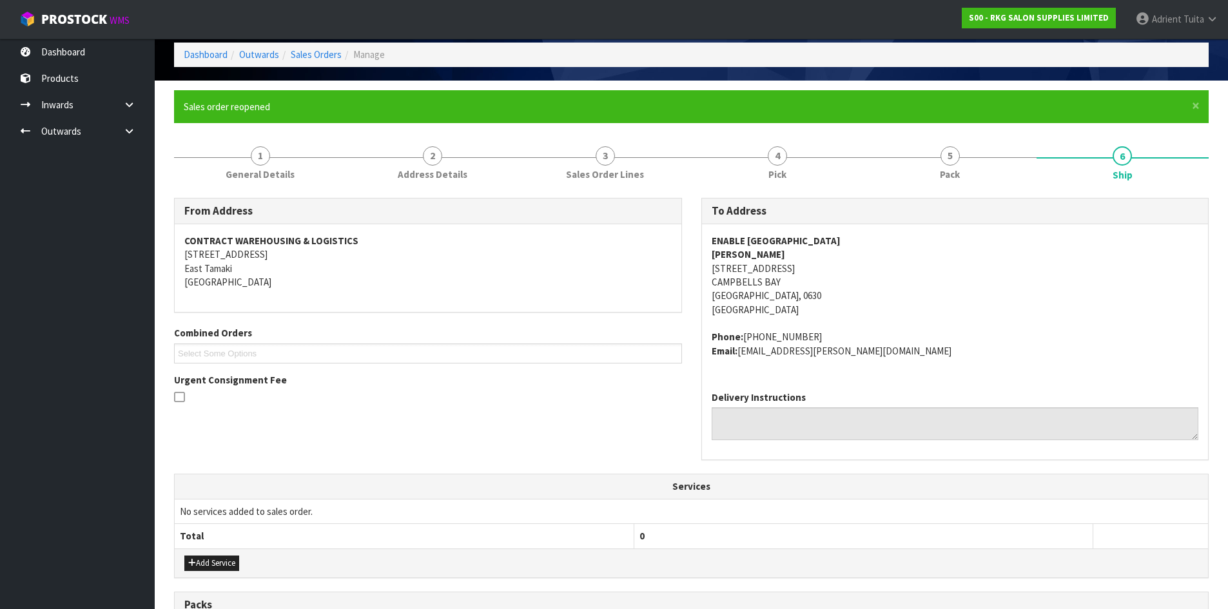
scroll to position [322, 0]
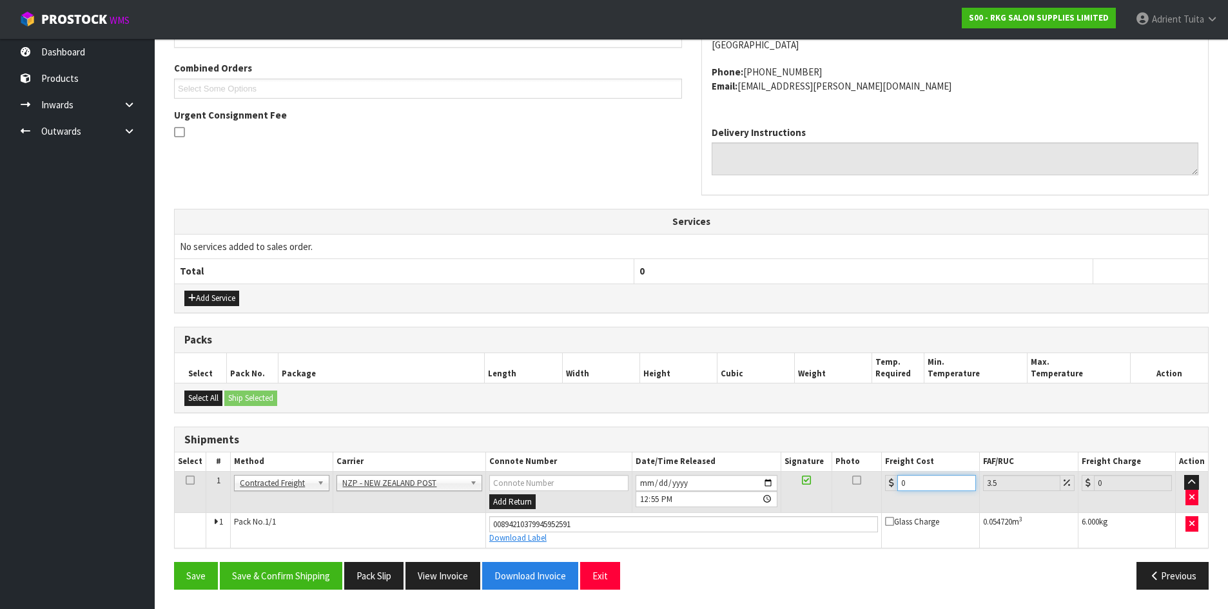
drag, startPoint x: 940, startPoint y: 482, endPoint x: 830, endPoint y: 514, distance: 114.2
click at [940, 482] on input "0" at bounding box center [936, 483] width 78 height 16
click at [313, 575] on button "Save & Confirm Shipping" at bounding box center [281, 576] width 122 height 28
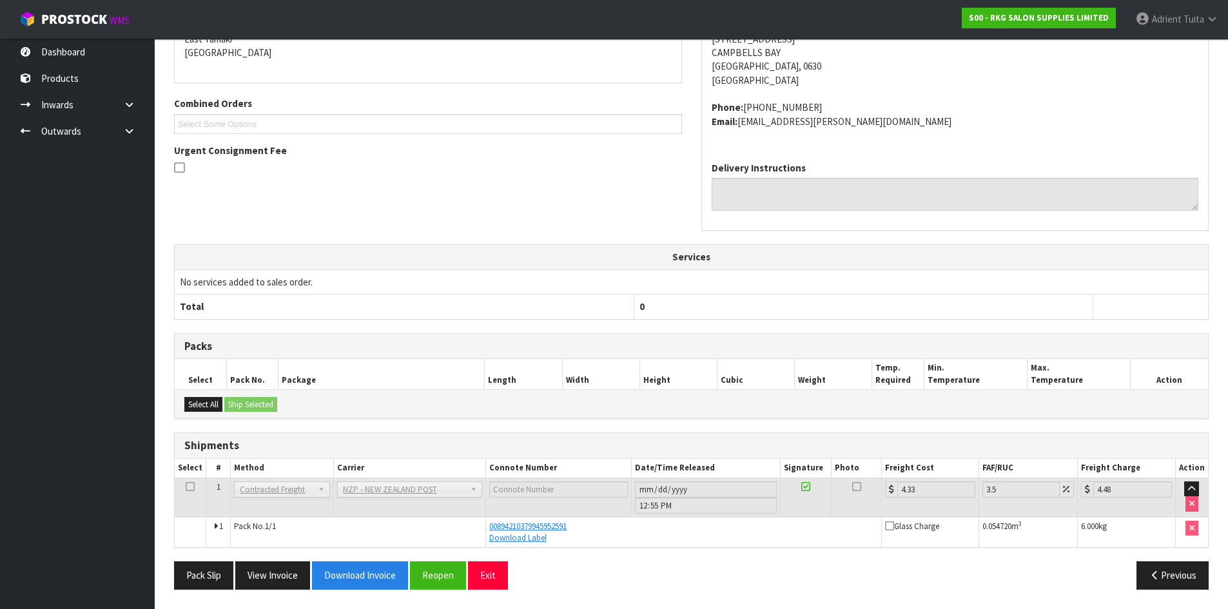
scroll to position [0, 0]
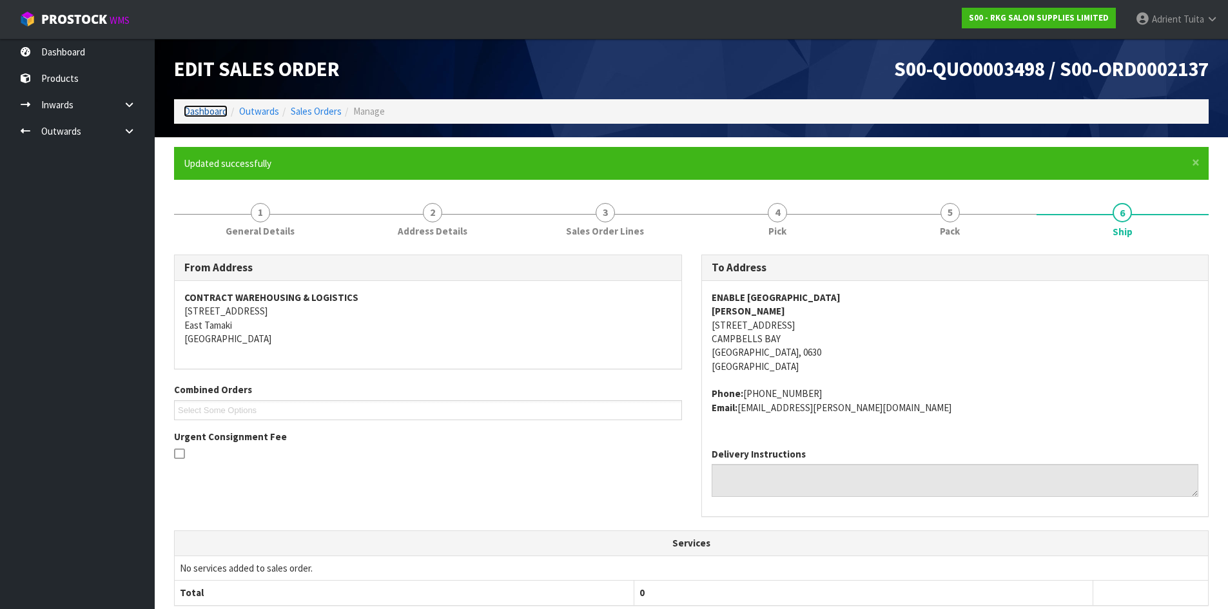
click at [194, 112] on link "Dashboard" at bounding box center [206, 111] width 44 height 12
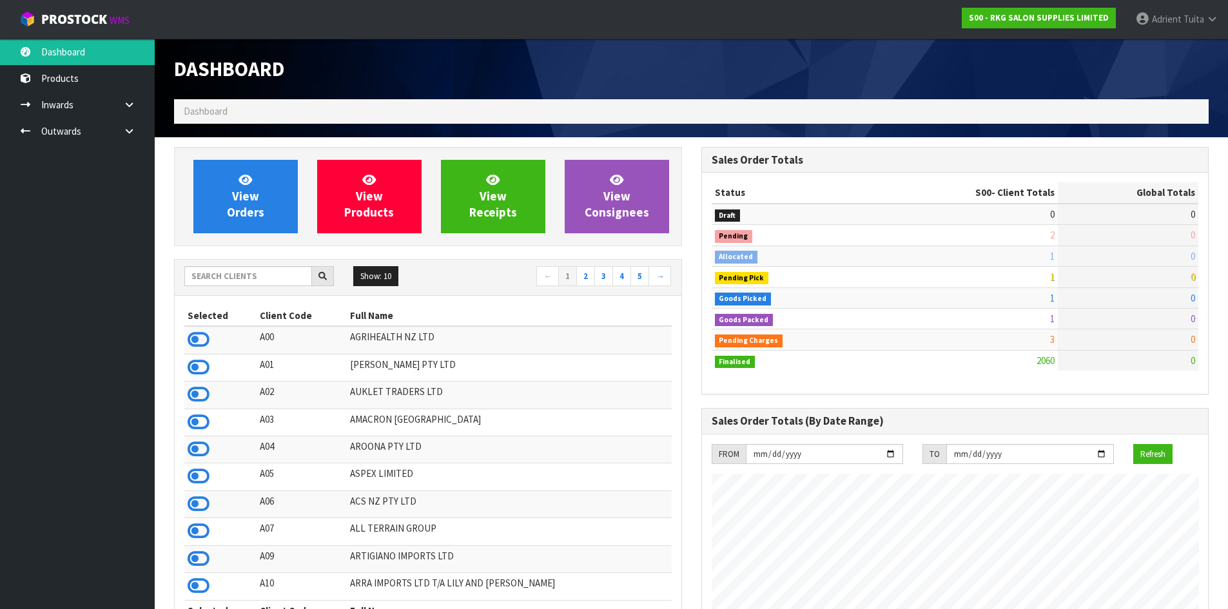
scroll to position [977, 527]
click at [221, 282] on input "text" at bounding box center [248, 276] width 128 height 20
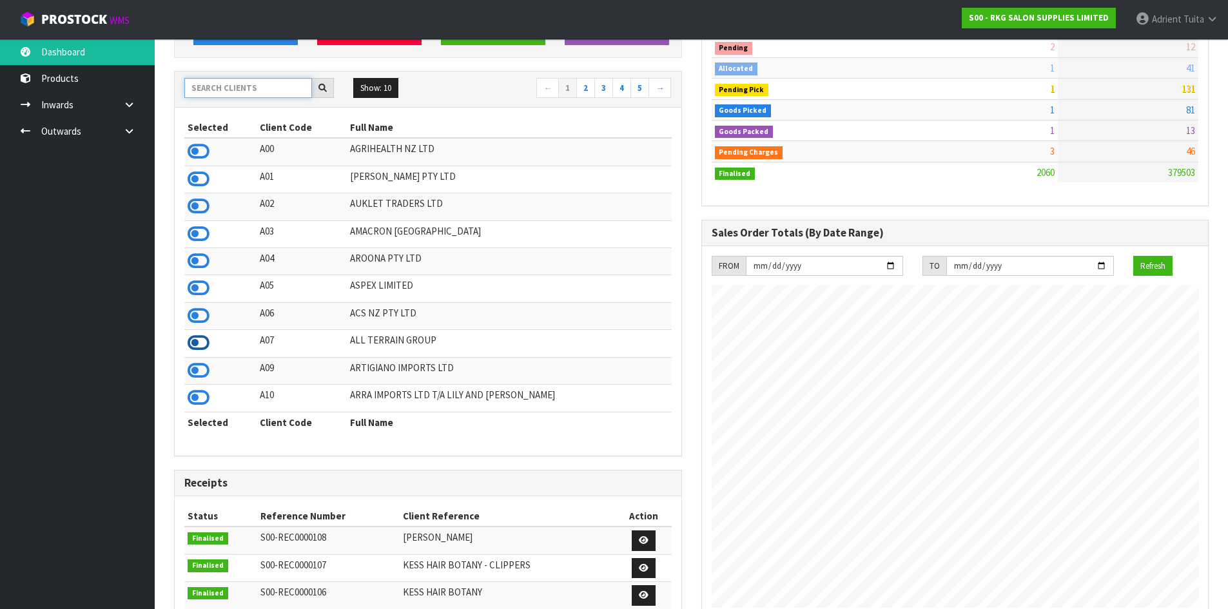
scroll to position [193, 0]
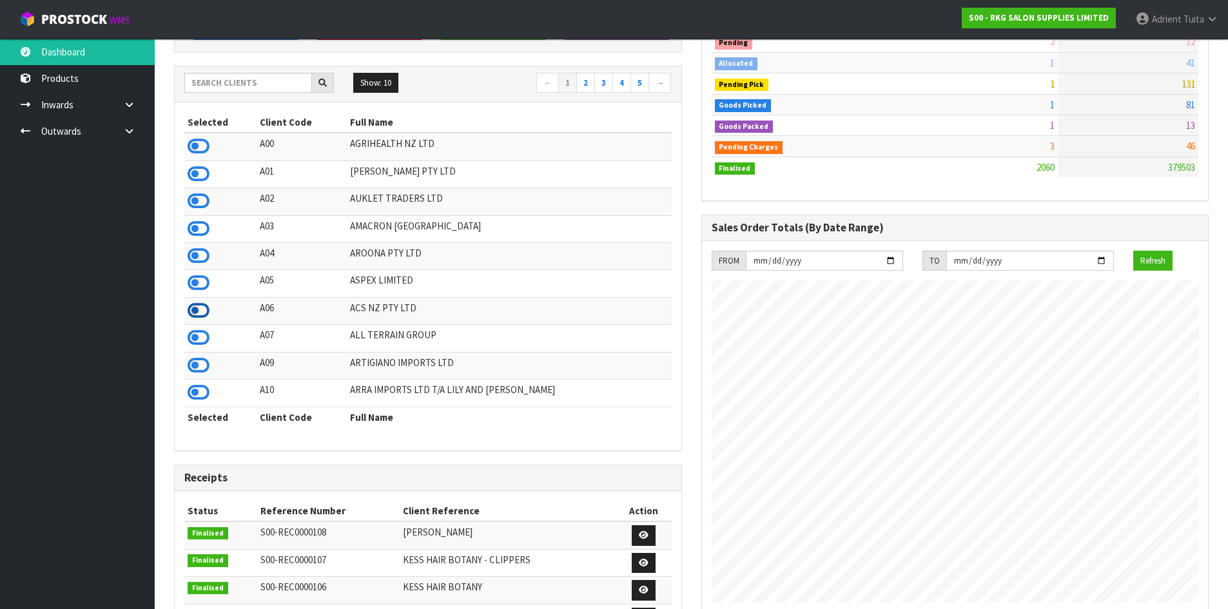
click at [200, 307] on icon at bounding box center [199, 310] width 22 height 19
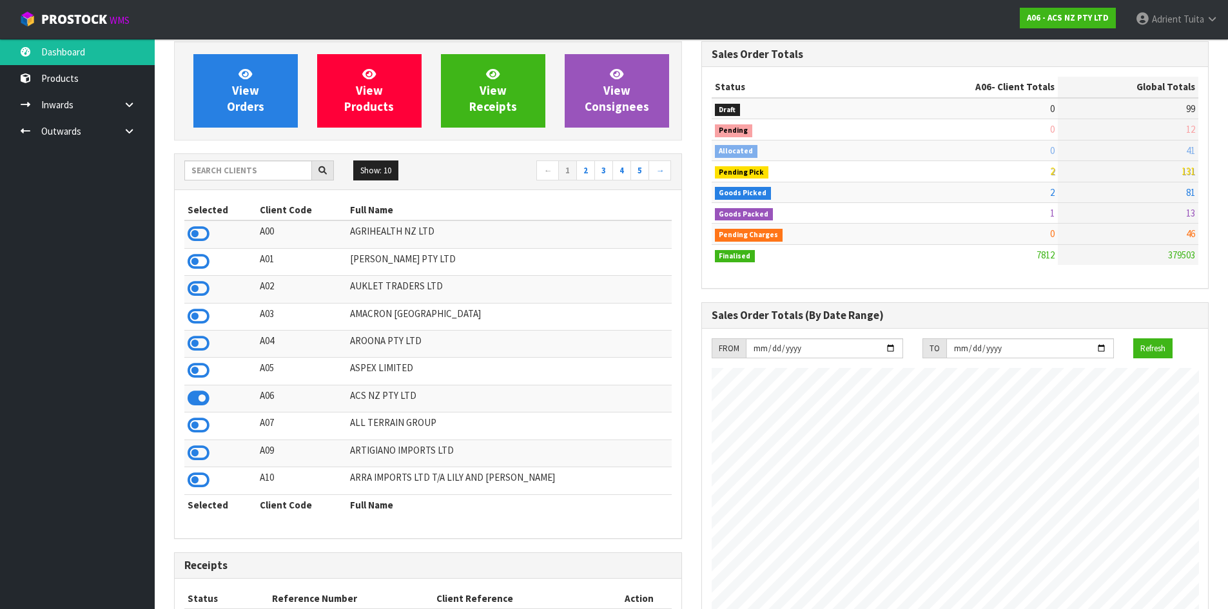
scroll to position [64, 0]
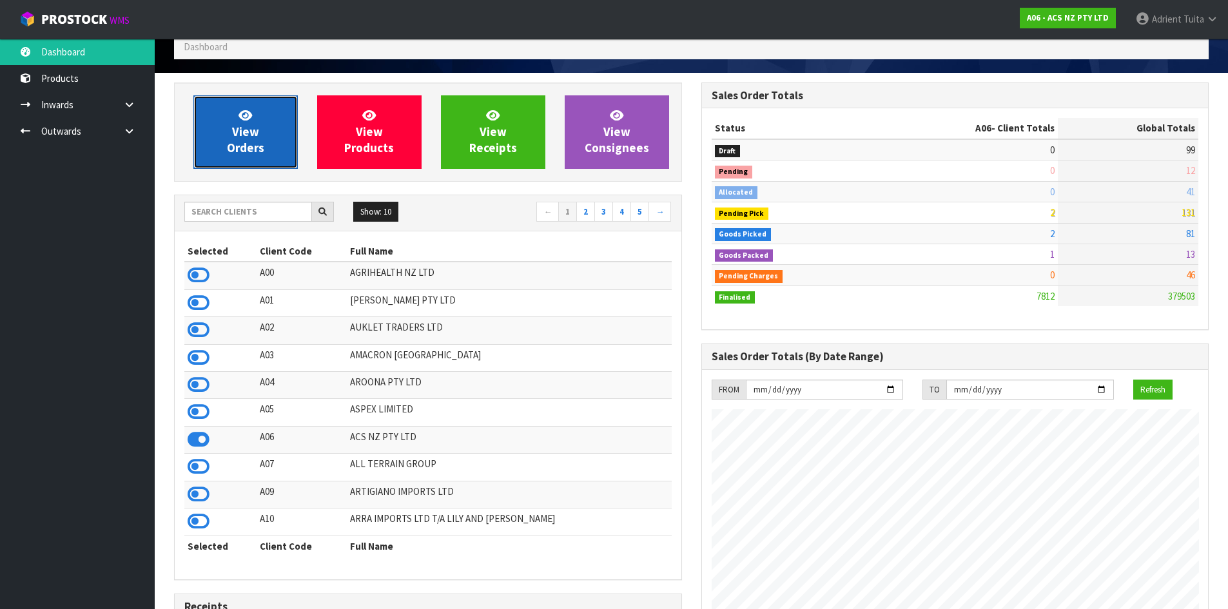
click at [265, 144] on link "View Orders" at bounding box center [245, 131] width 104 height 73
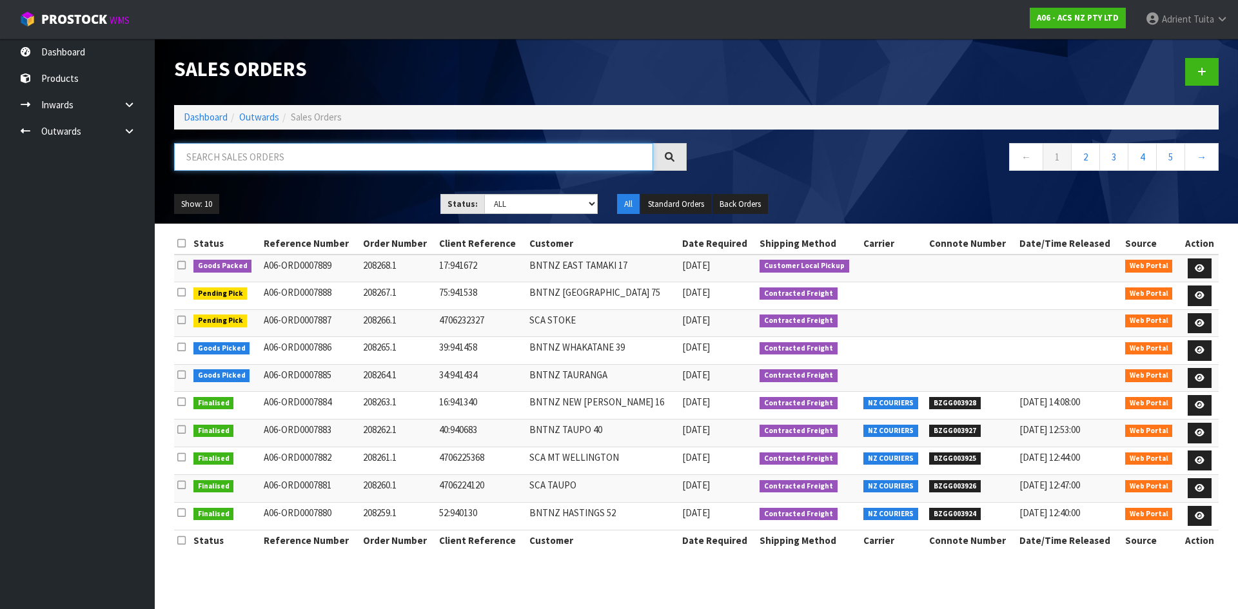
click at [375, 146] on input "text" at bounding box center [413, 157] width 479 height 28
click at [202, 113] on link "Dashboard" at bounding box center [206, 117] width 44 height 12
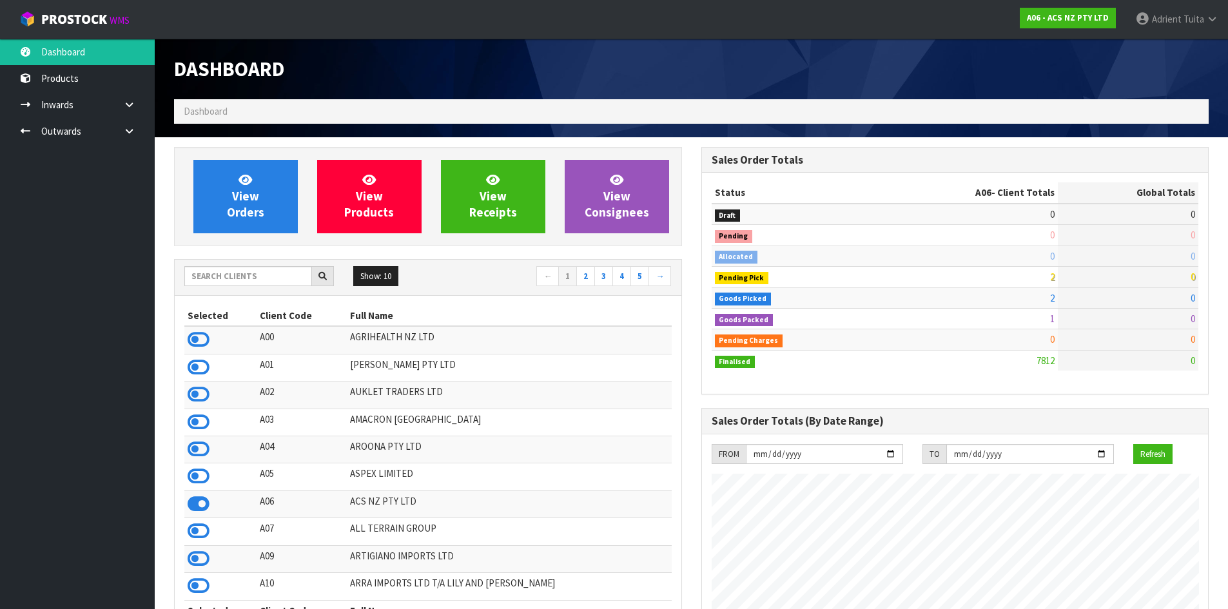
scroll to position [977, 527]
click at [266, 282] on input "text" at bounding box center [248, 276] width 128 height 20
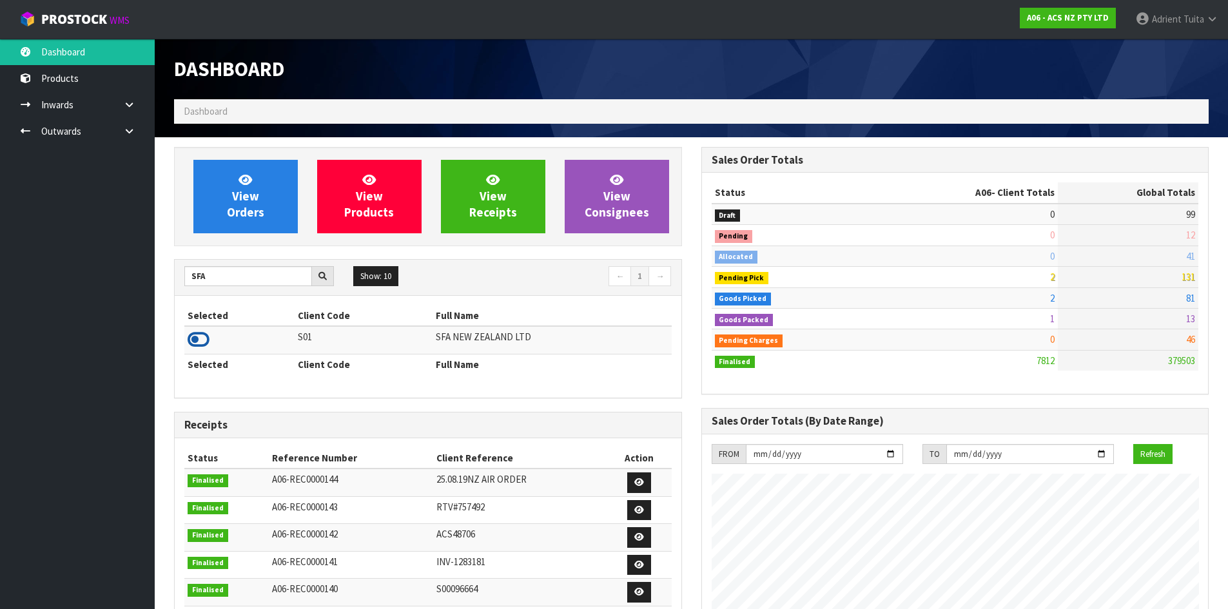
click at [203, 336] on icon at bounding box center [199, 339] width 22 height 19
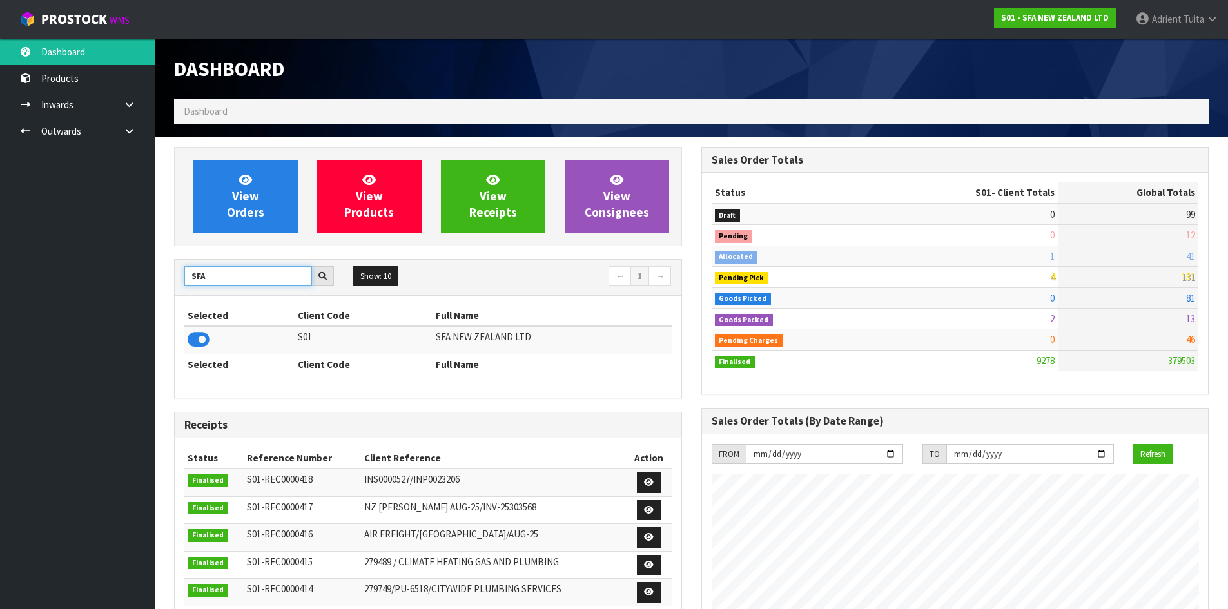
click at [199, 269] on input "SFA" at bounding box center [248, 276] width 128 height 20
click at [198, 337] on icon at bounding box center [199, 339] width 22 height 19
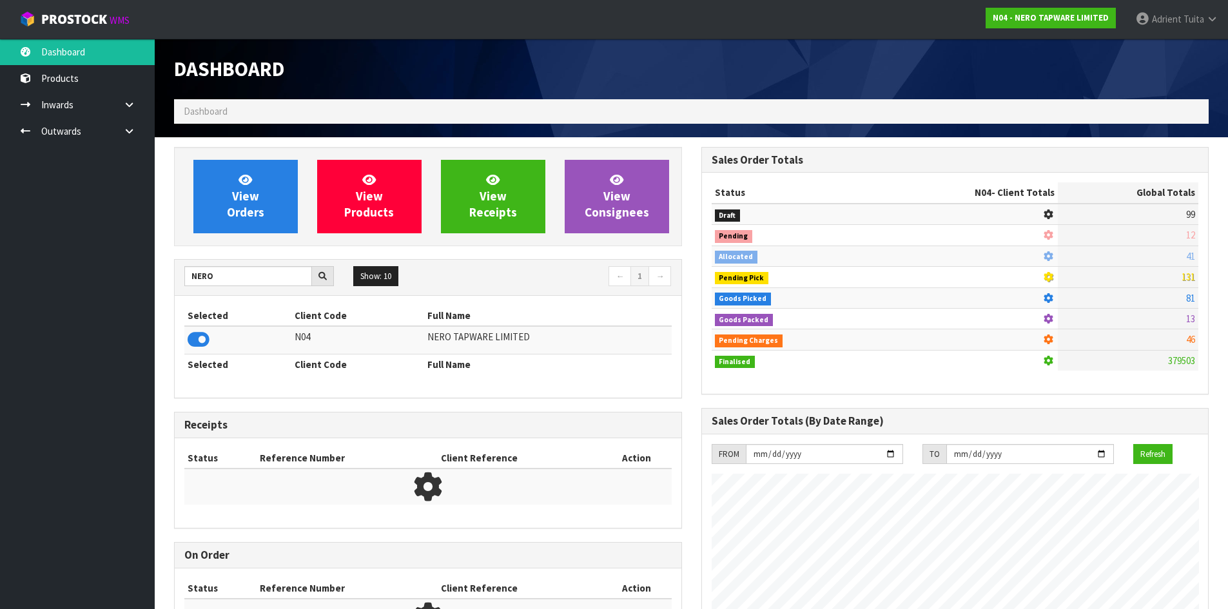
scroll to position [1004, 527]
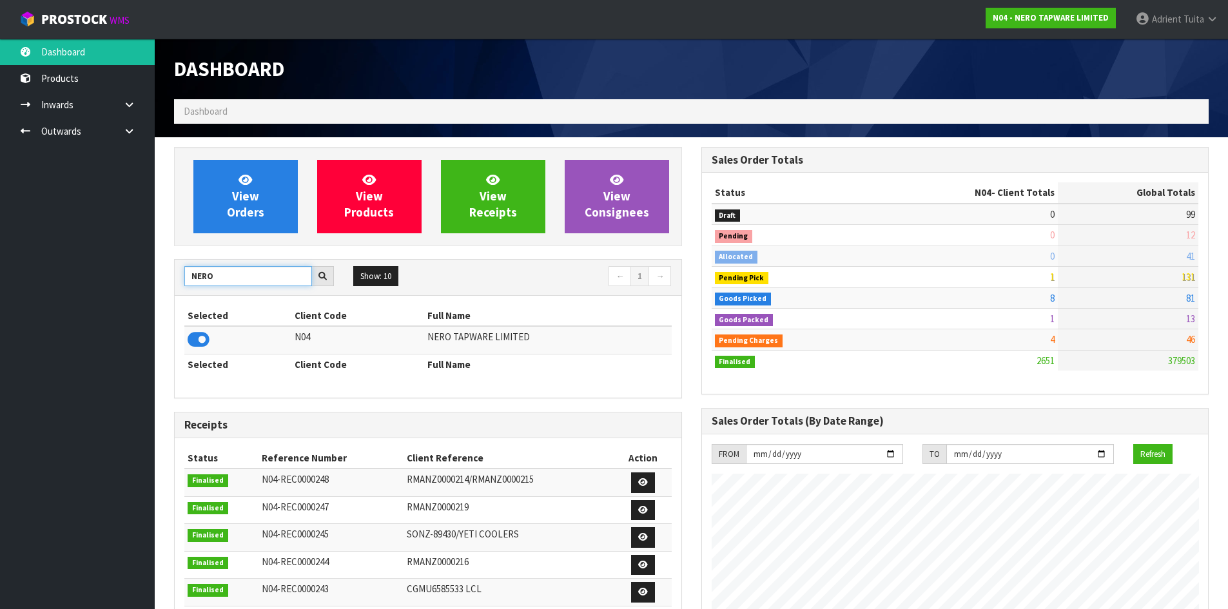
click at [206, 279] on input "NERO" at bounding box center [248, 276] width 128 height 20
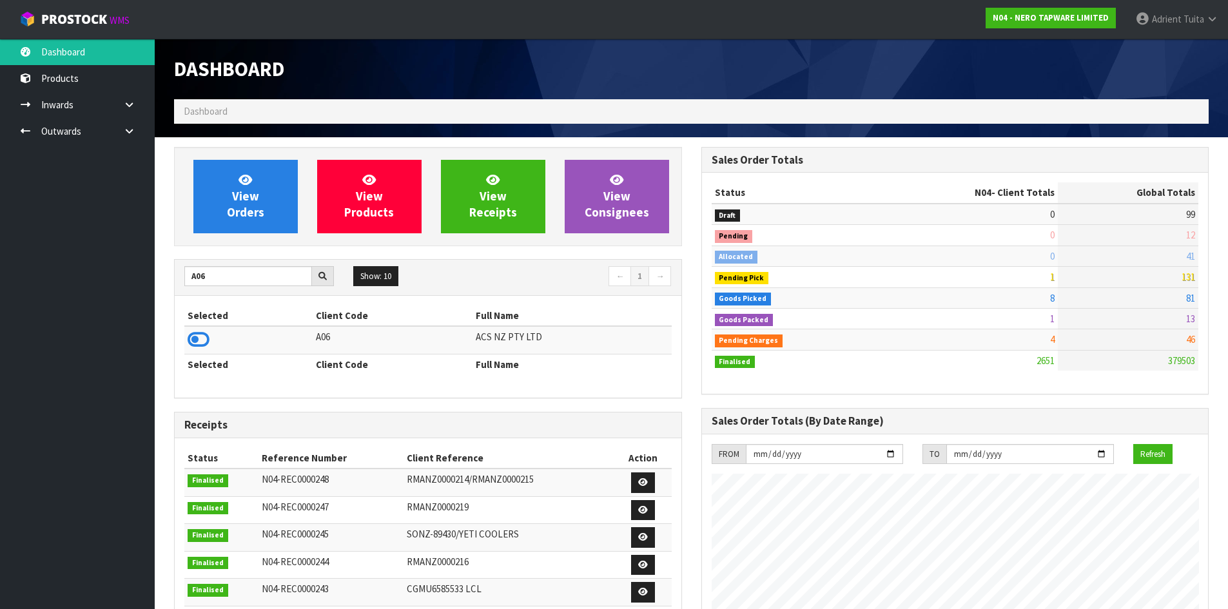
drag, startPoint x: 222, startPoint y: 329, endPoint x: 205, endPoint y: 337, distance: 19.0
click at [222, 329] on td at bounding box center [248, 340] width 128 height 28
click at [204, 339] on icon at bounding box center [199, 339] width 22 height 19
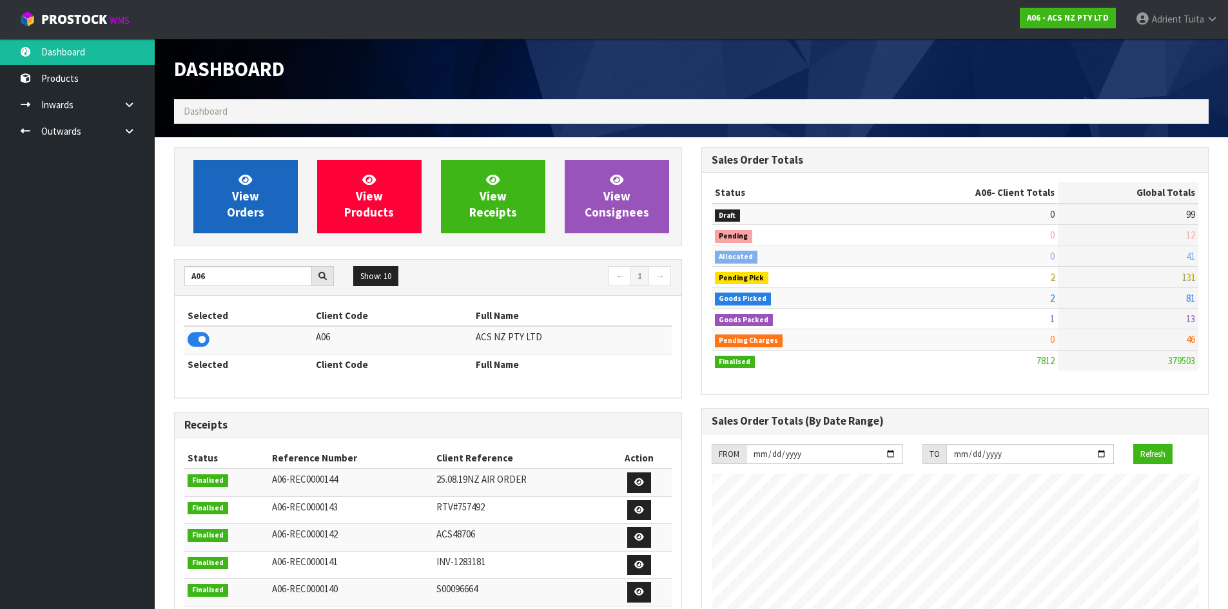
scroll to position [977, 527]
click at [216, 214] on link "View Orders" at bounding box center [245, 196] width 104 height 73
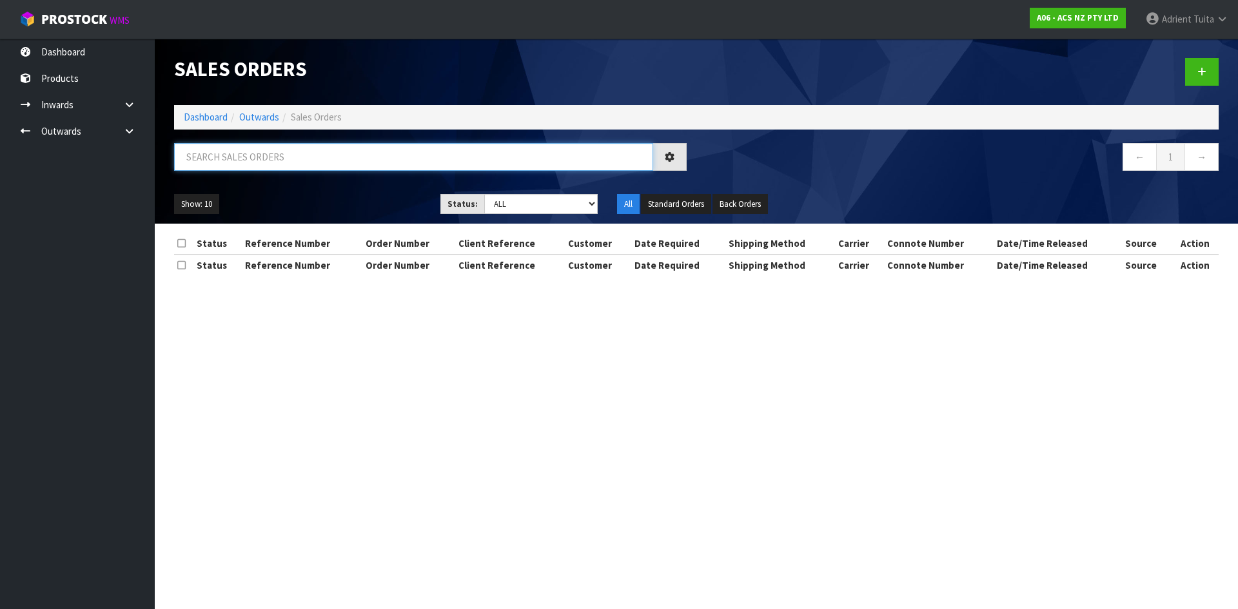
click at [249, 153] on input "text" at bounding box center [413, 157] width 479 height 28
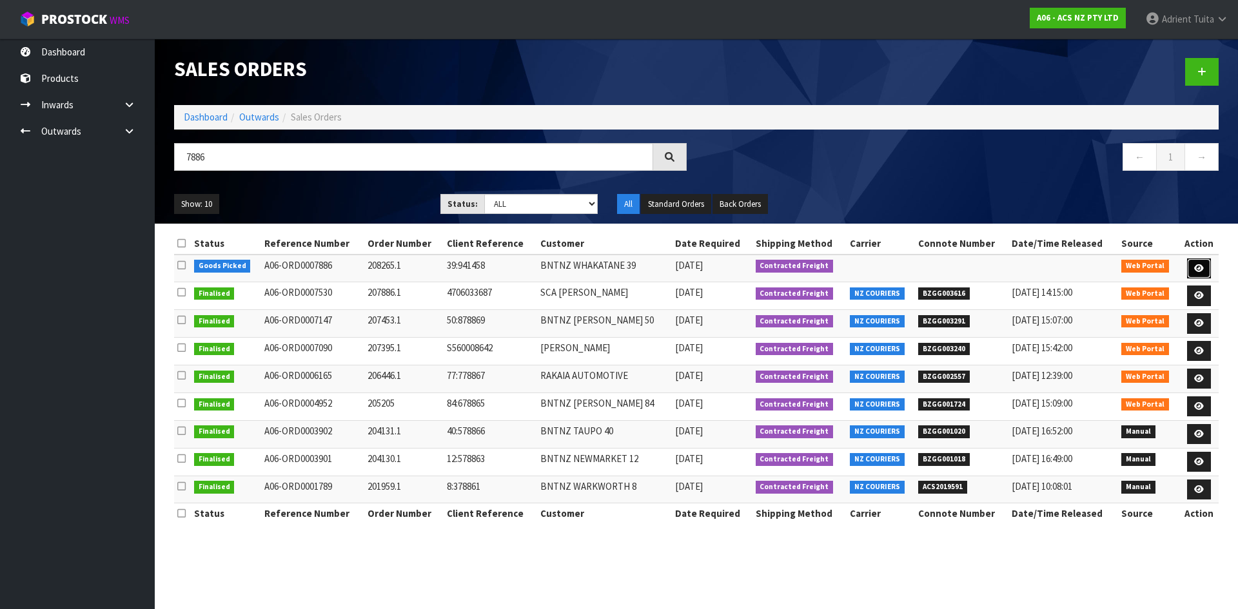
click at [1199, 269] on icon at bounding box center [1199, 268] width 10 height 8
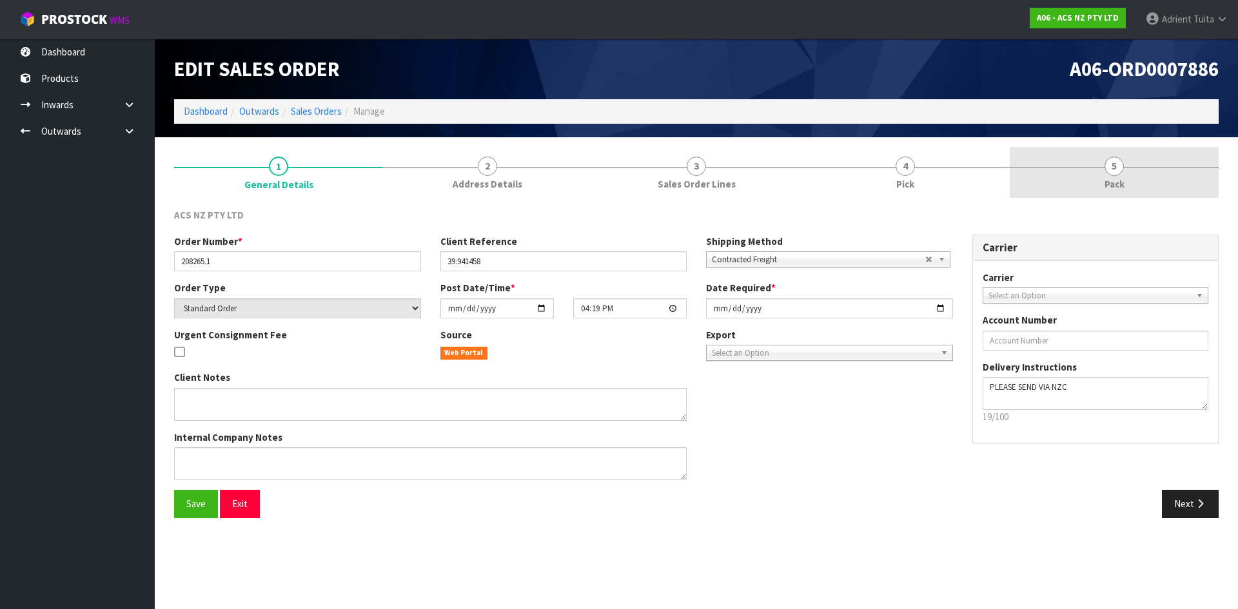
click at [1109, 195] on link "5 Pack" at bounding box center [1113, 172] width 209 height 51
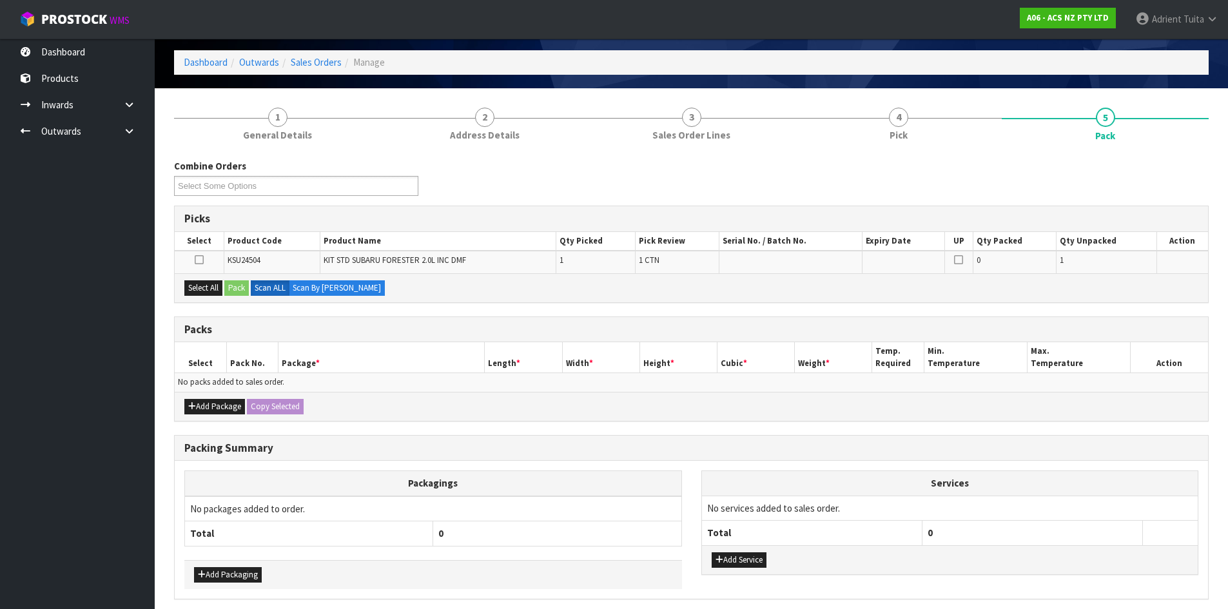
scroll to position [100, 0]
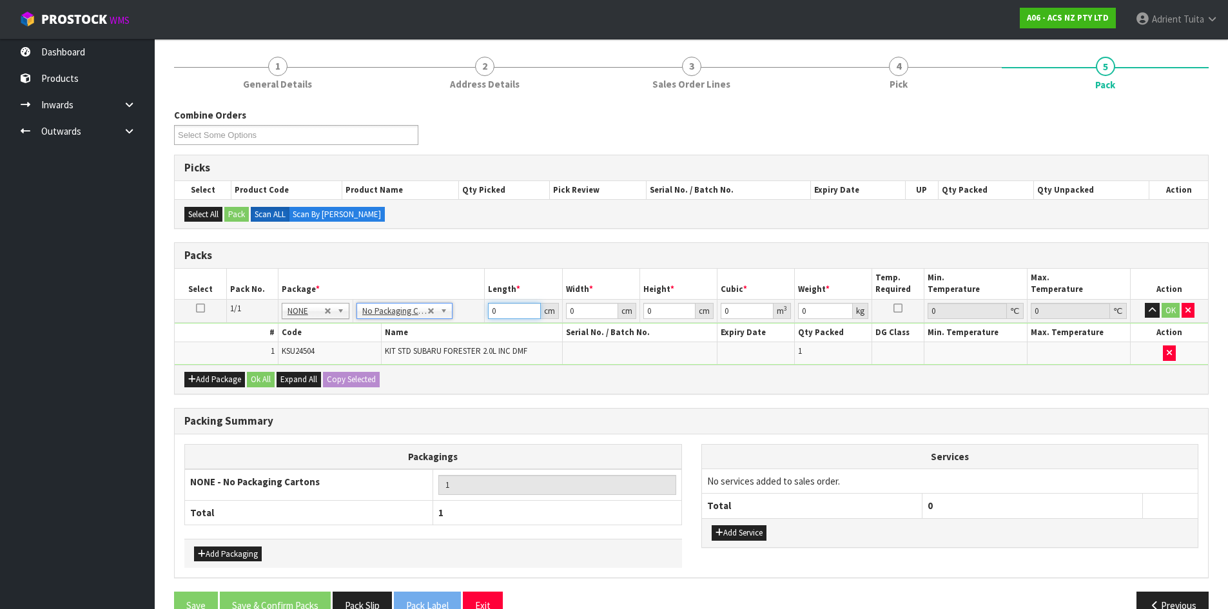
click at [497, 311] on input "0" at bounding box center [514, 311] width 52 height 16
click at [1171, 305] on button "OK" at bounding box center [1171, 310] width 18 height 15
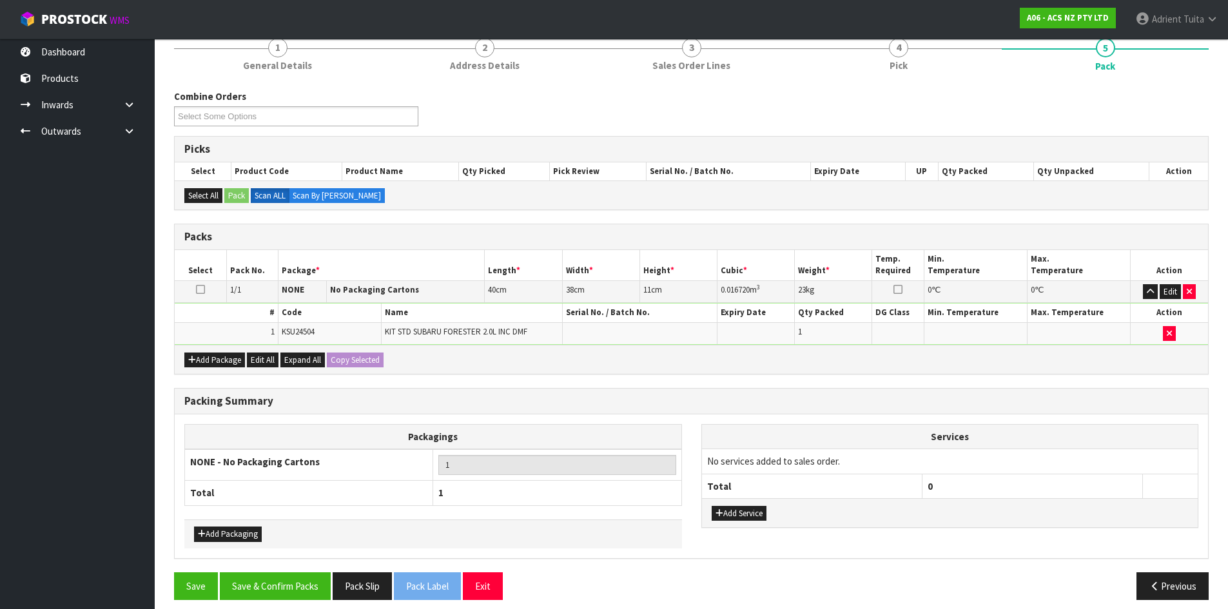
scroll to position [129, 0]
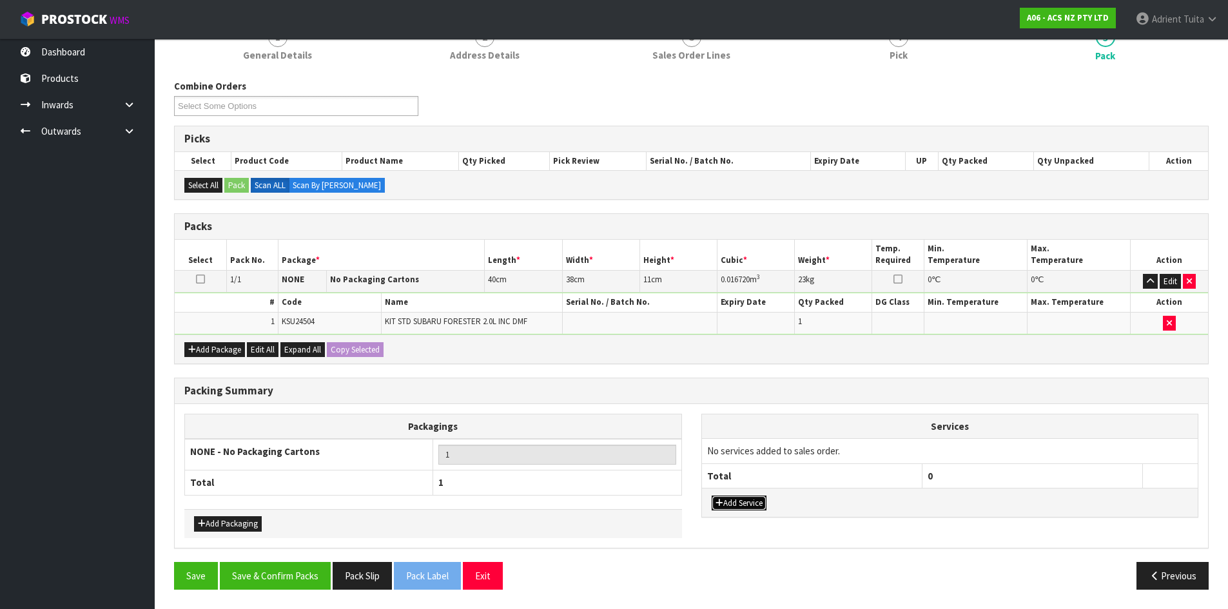
click at [728, 501] on button "Add Service" at bounding box center [739, 503] width 55 height 15
drag, startPoint x: 763, startPoint y: 456, endPoint x: 764, endPoint y: 468, distance: 12.3
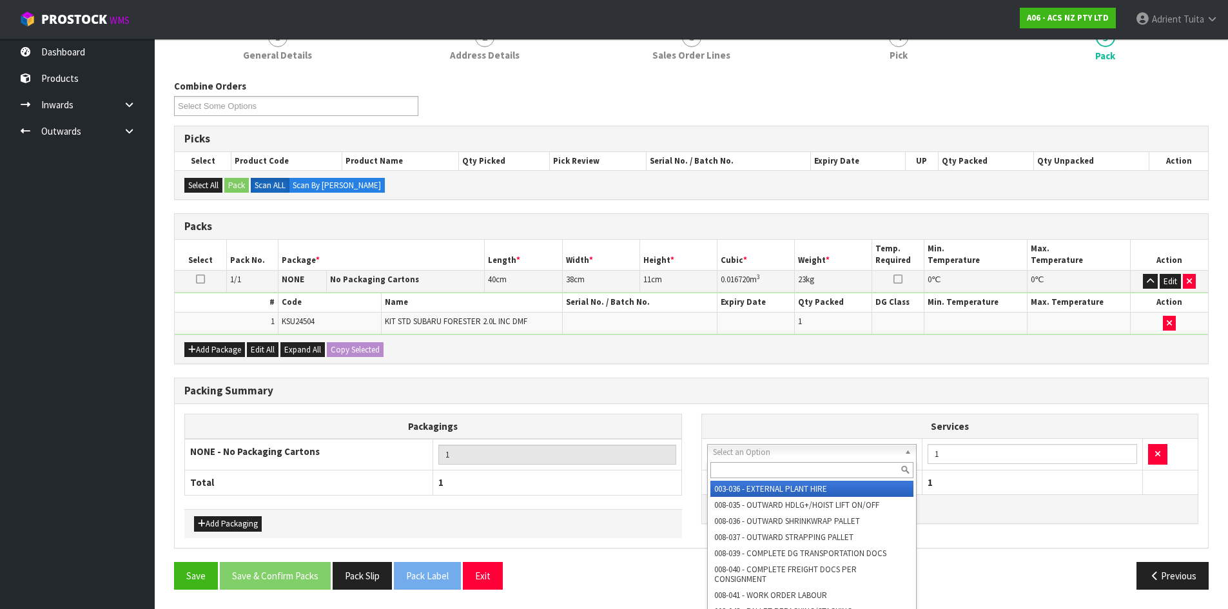
click at [764, 468] on input "text" at bounding box center [812, 470] width 204 height 16
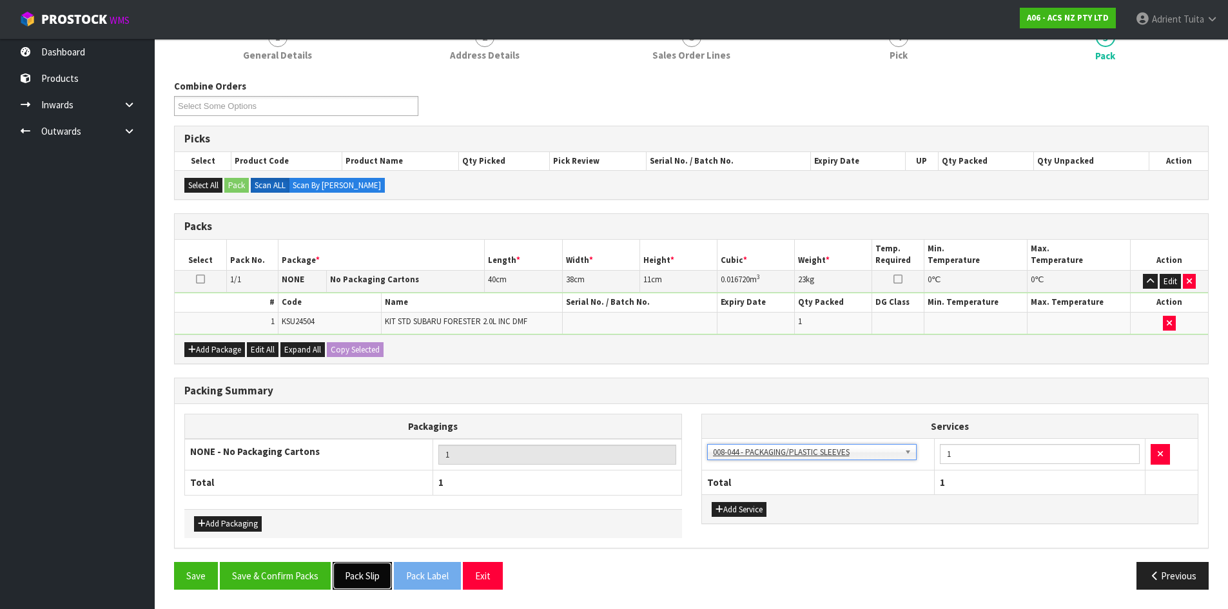
click at [335, 569] on button "Pack Slip" at bounding box center [362, 576] width 59 height 28
click at [318, 573] on button "Save & Confirm Packs" at bounding box center [275, 576] width 111 height 28
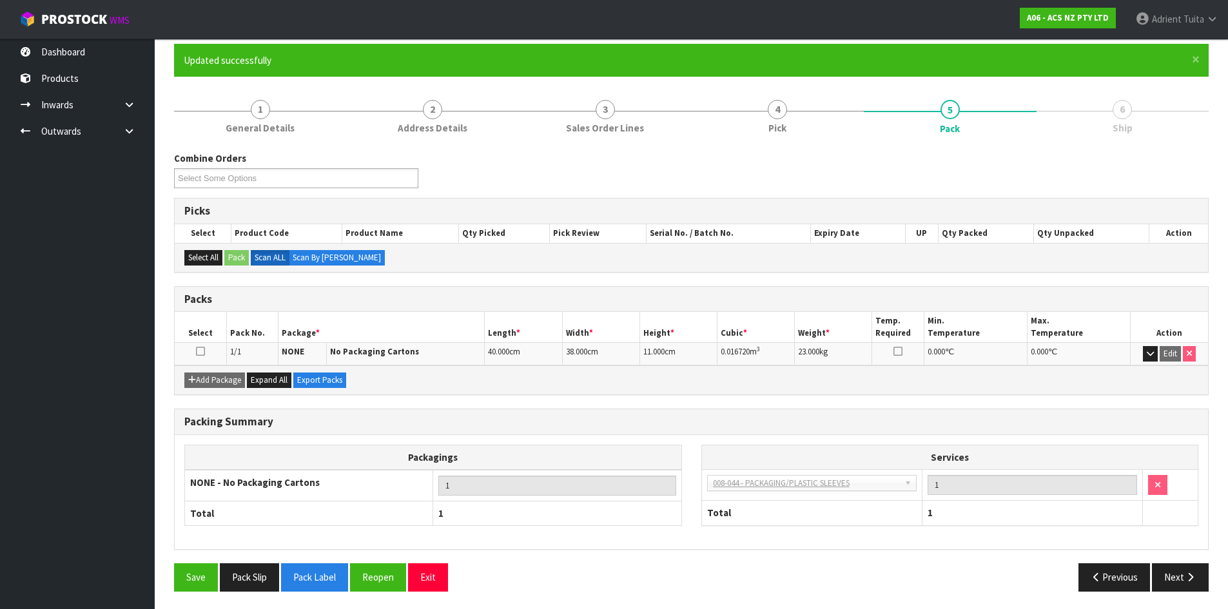
scroll to position [105, 0]
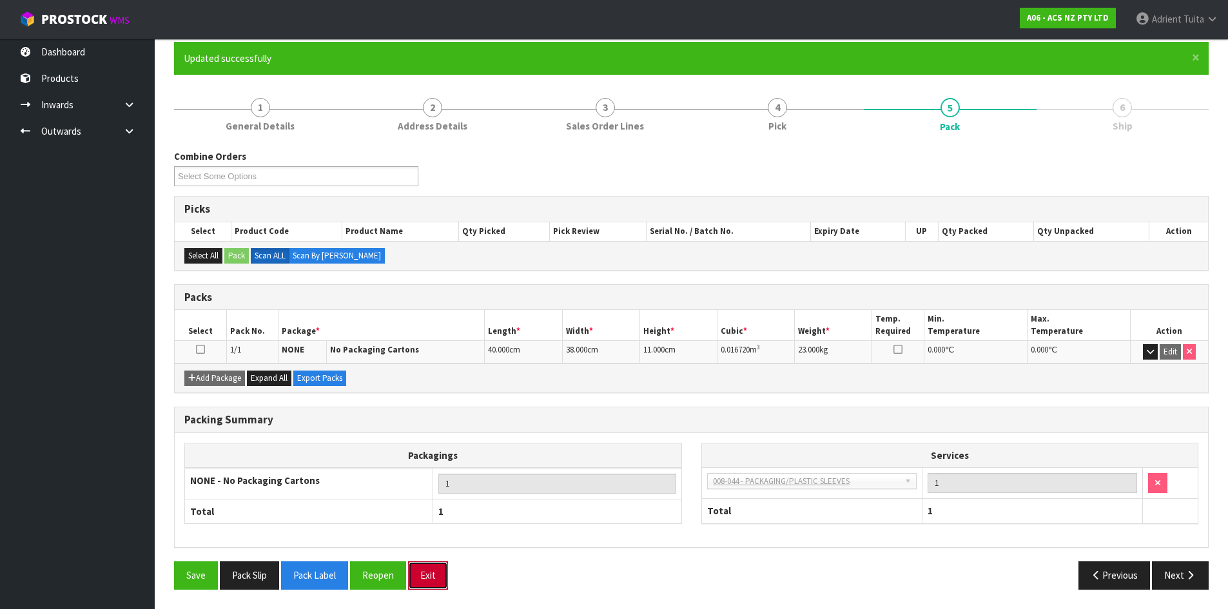
click at [431, 579] on button "Exit" at bounding box center [428, 575] width 40 height 28
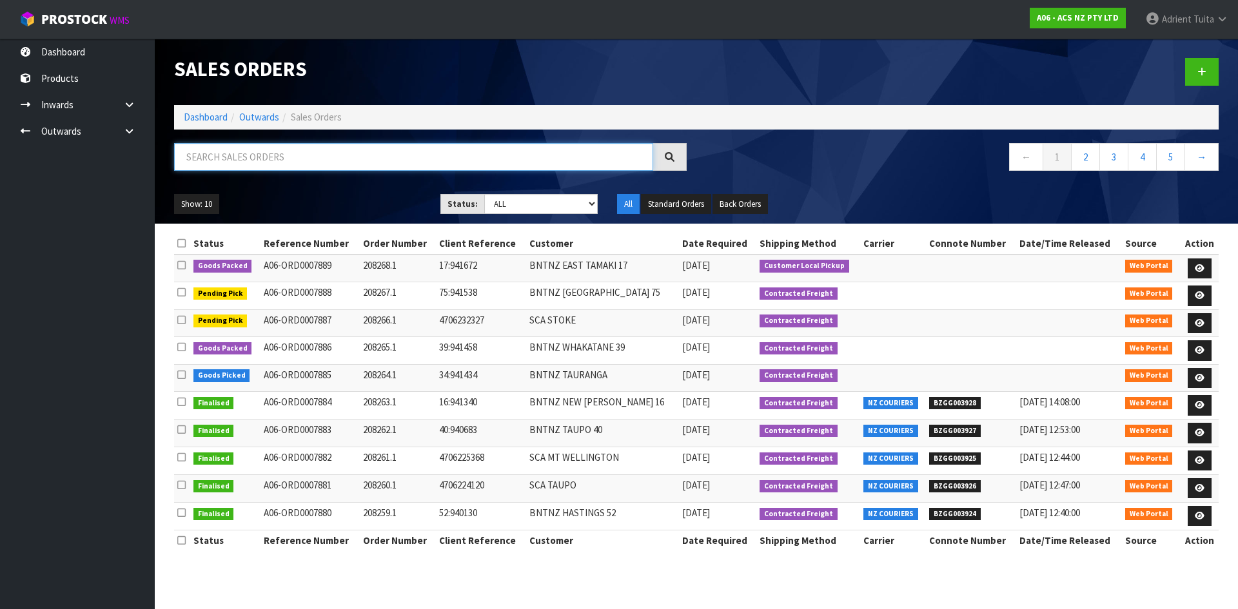
click at [288, 161] on input "text" at bounding box center [413, 157] width 479 height 28
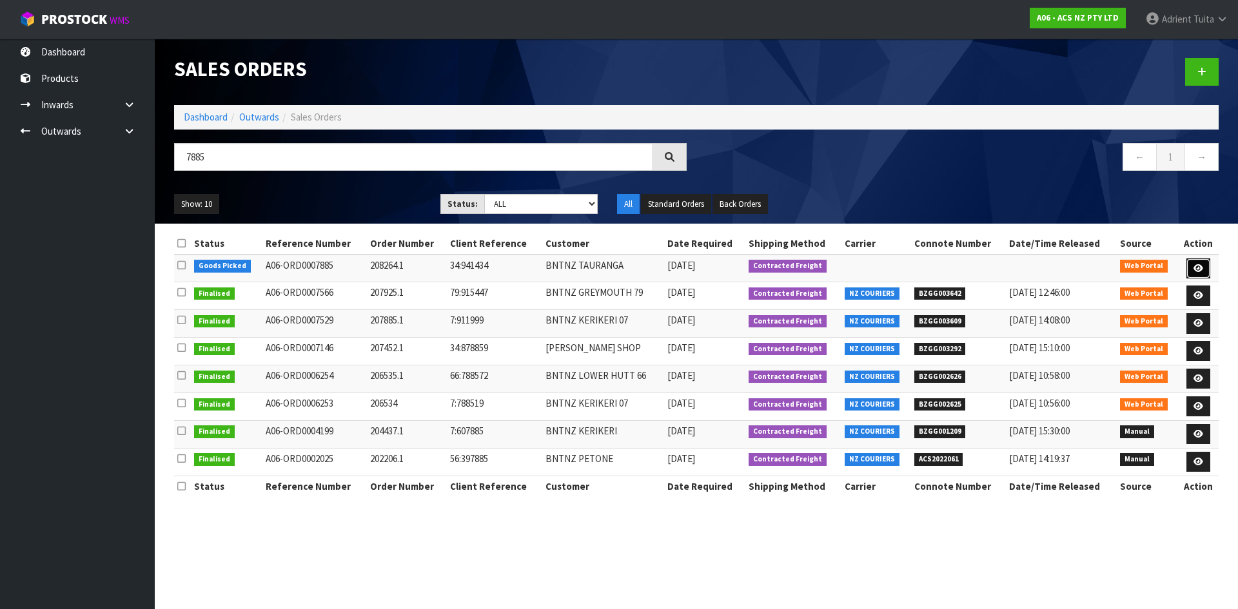
click at [1189, 271] on link at bounding box center [1198, 268] width 24 height 21
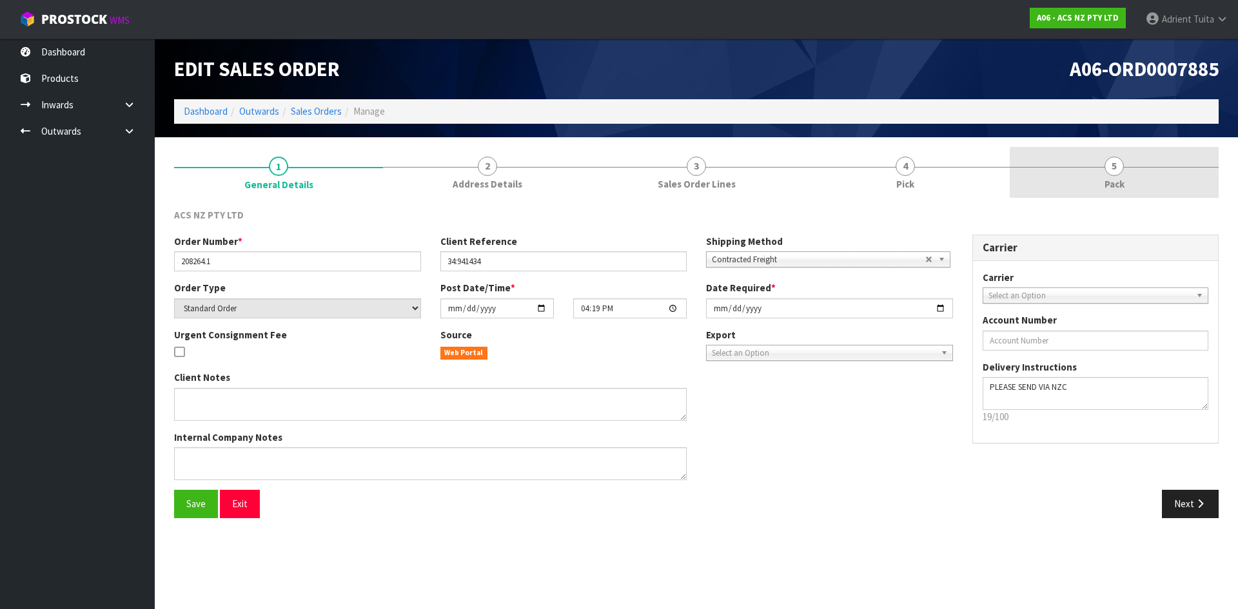
click at [1163, 179] on link "5 Pack" at bounding box center [1113, 172] width 209 height 51
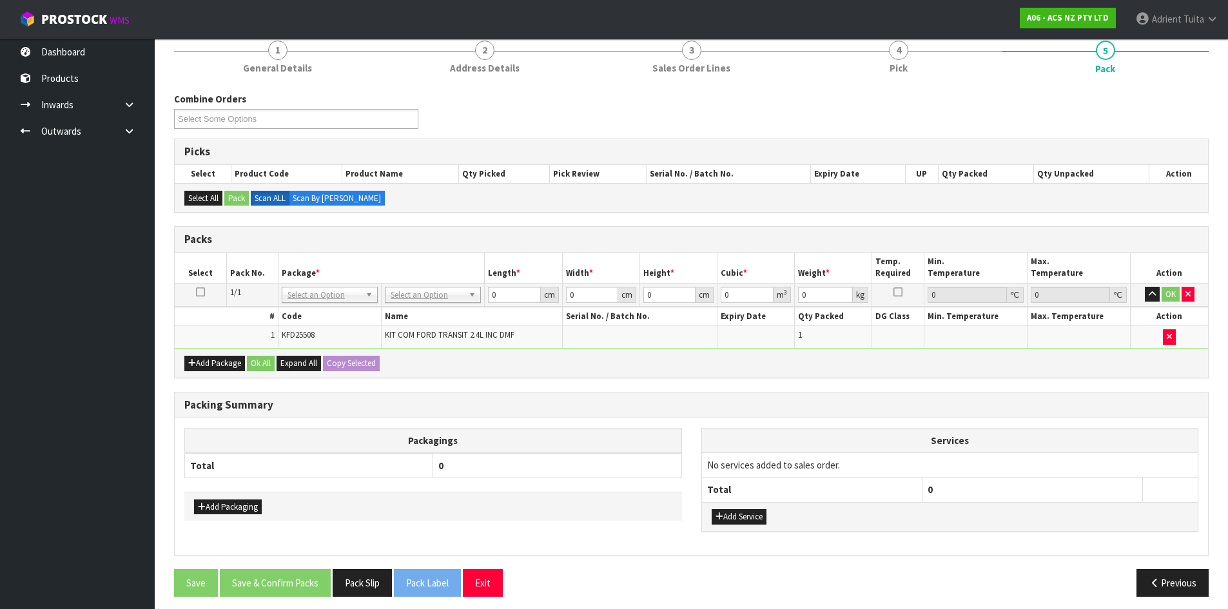
scroll to position [123, 0]
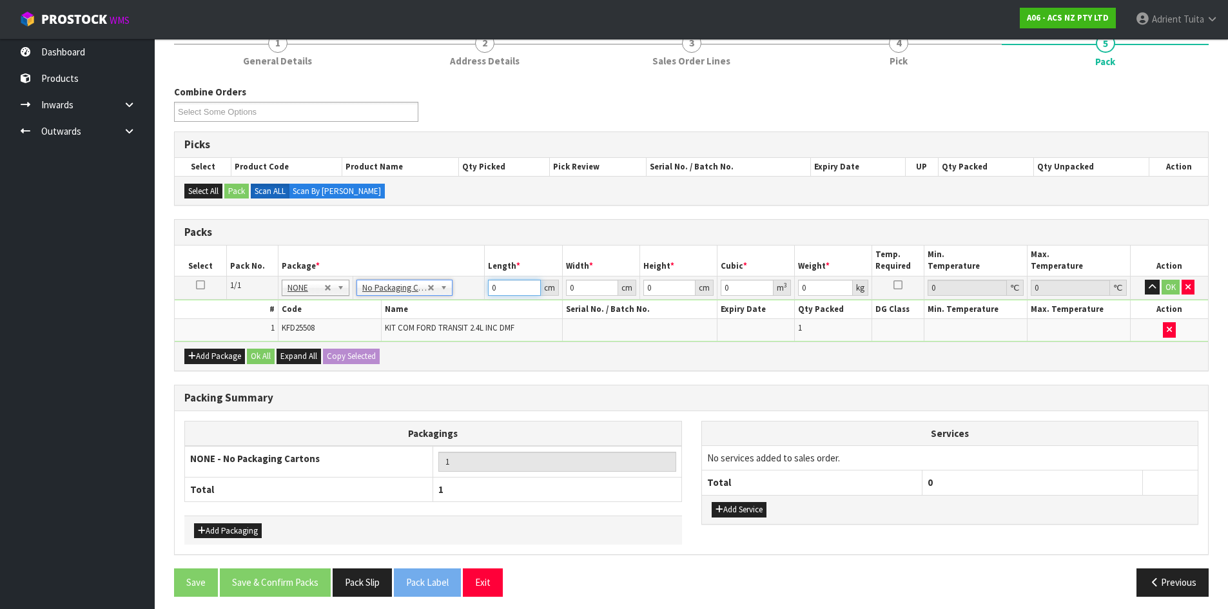
click at [516, 293] on input "0" at bounding box center [514, 288] width 52 height 16
click at [734, 514] on button "Add Service" at bounding box center [739, 509] width 55 height 15
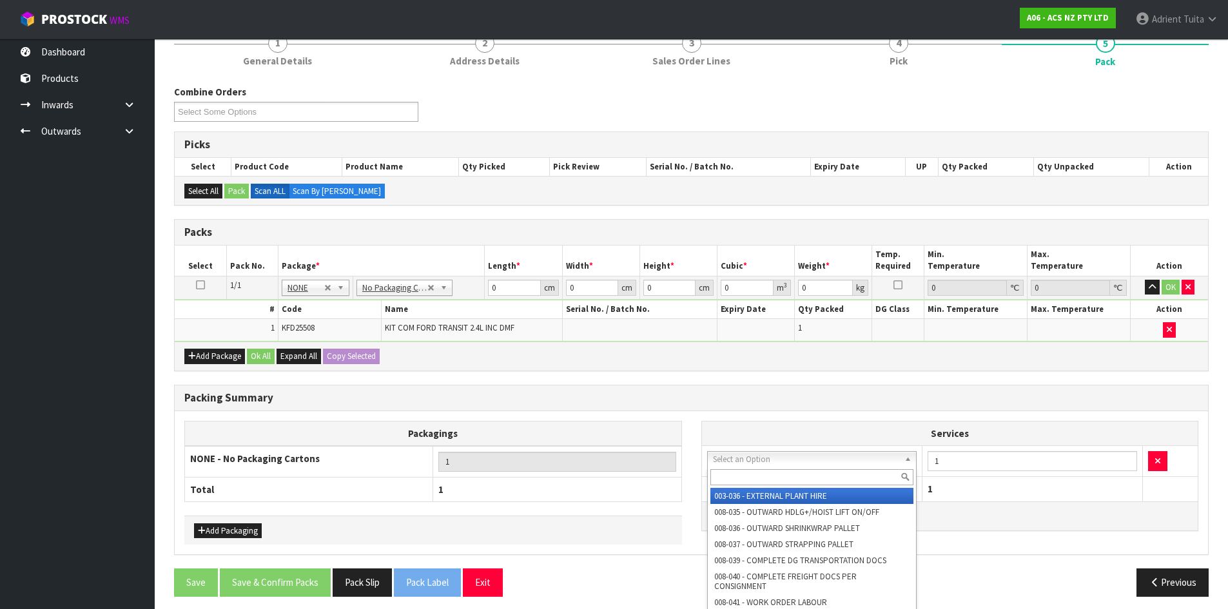
drag, startPoint x: 747, startPoint y: 466, endPoint x: 747, endPoint y: 478, distance: 11.6
click at [747, 482] on input "text" at bounding box center [812, 477] width 204 height 16
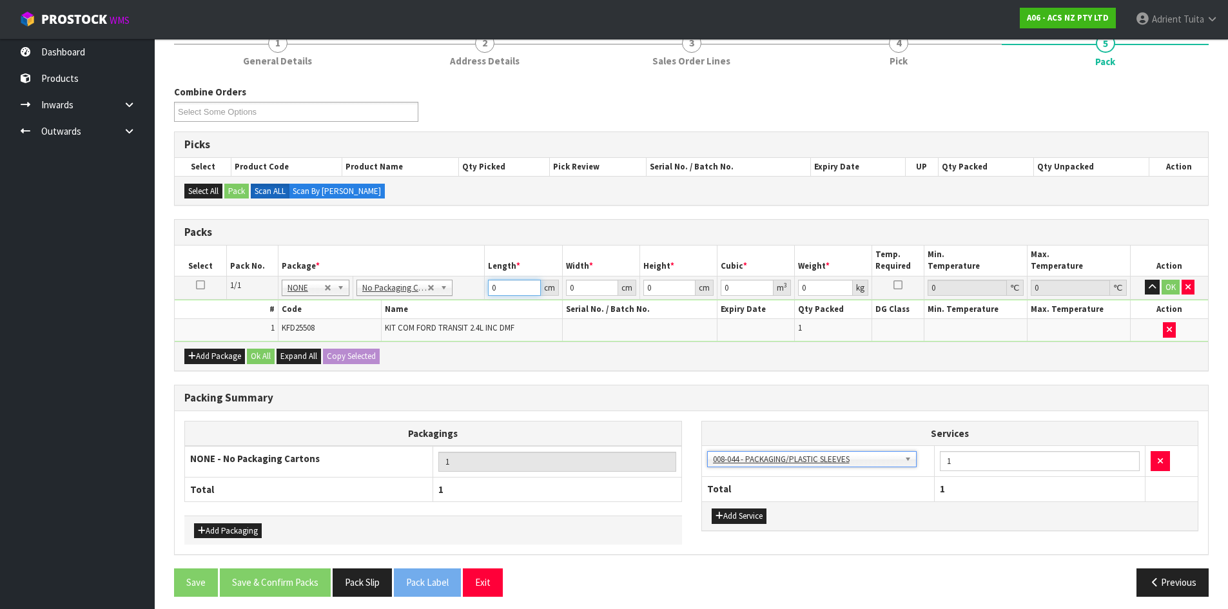
click at [514, 293] on input "0" at bounding box center [514, 288] width 52 height 16
click at [1173, 291] on button "OK" at bounding box center [1171, 287] width 18 height 15
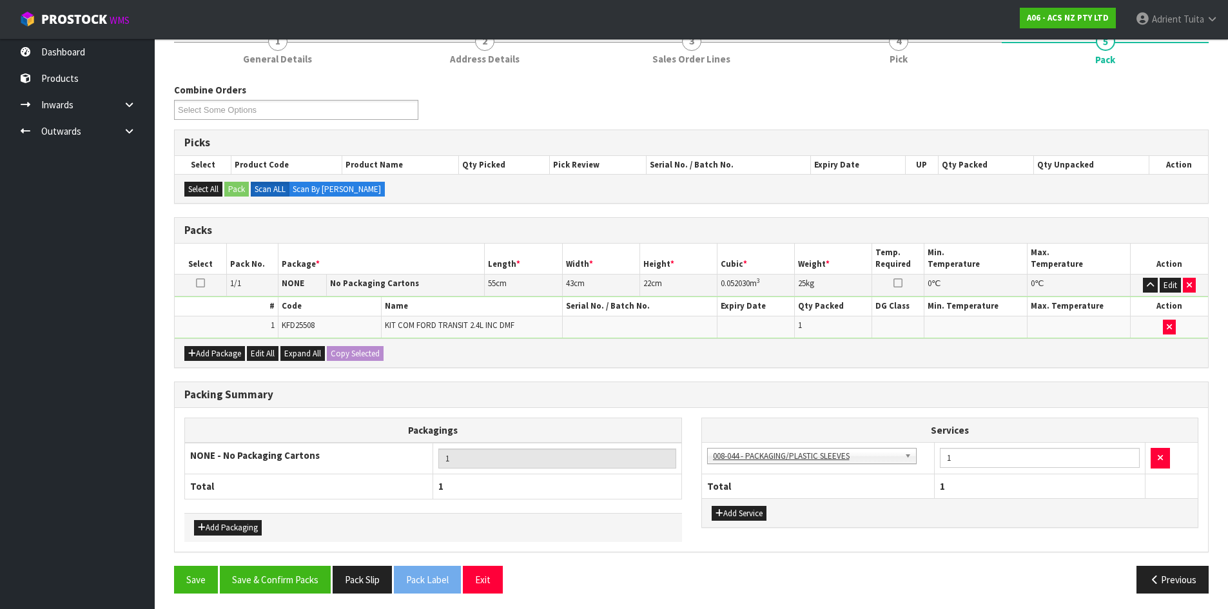
scroll to position [129, 0]
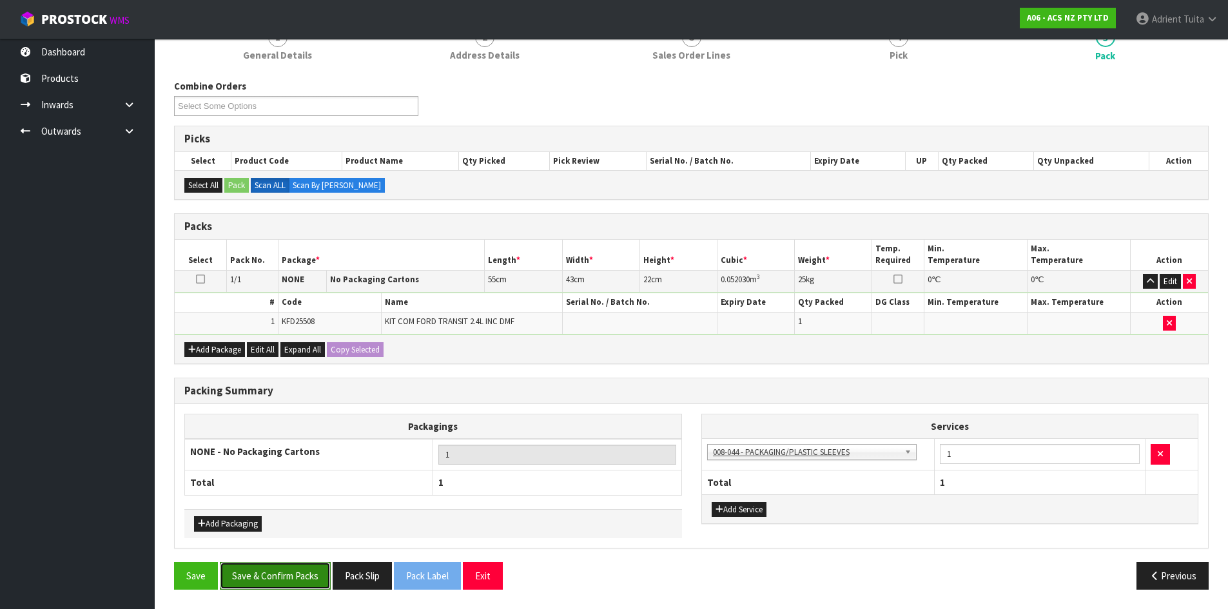
click at [278, 577] on button "Save & Confirm Packs" at bounding box center [275, 576] width 111 height 28
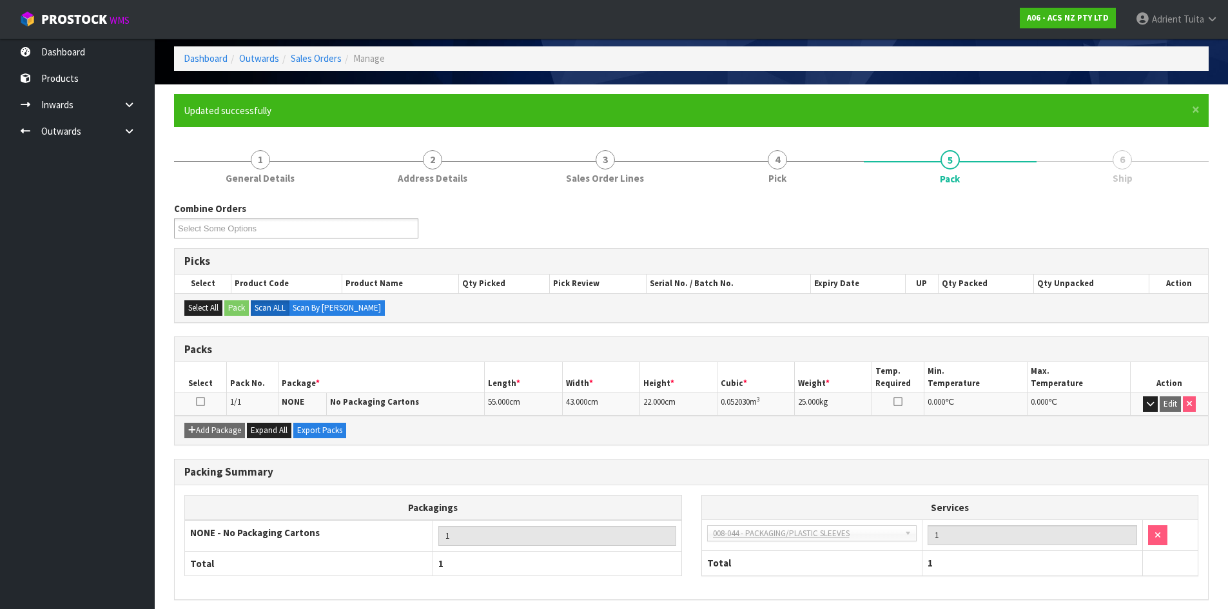
scroll to position [105, 0]
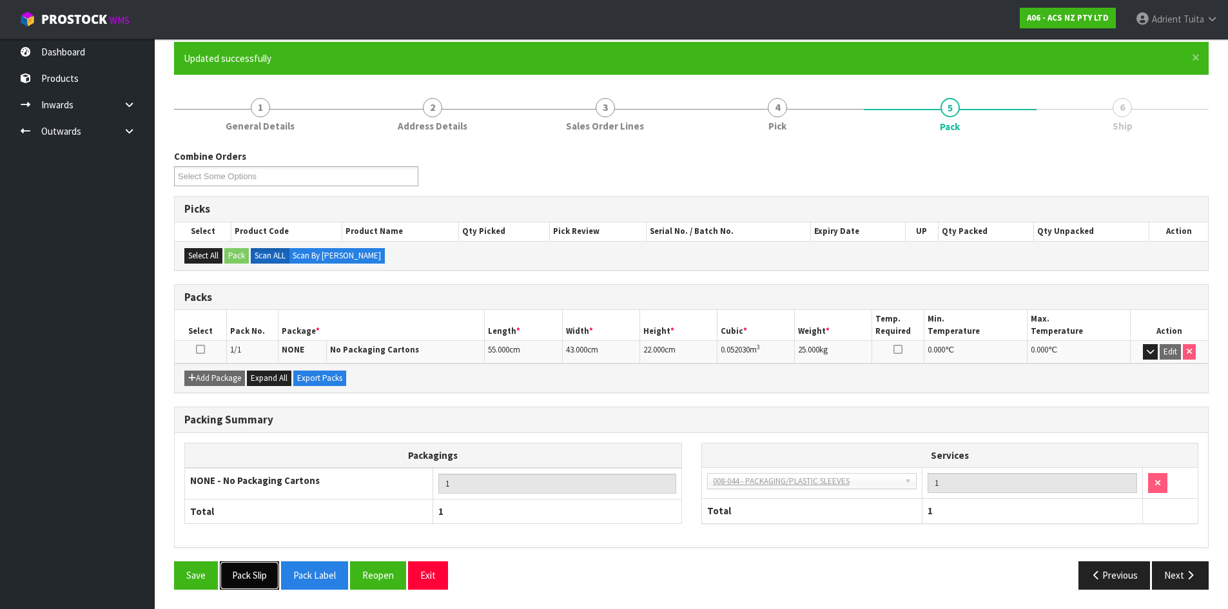
click at [258, 576] on button "Pack Slip" at bounding box center [249, 575] width 59 height 28
click at [282, 578] on div "Save Pack Slip Pack Label Reopen Exit" at bounding box center [427, 575] width 527 height 28
click at [249, 574] on button "Pack Slip" at bounding box center [249, 575] width 59 height 28
click at [1181, 569] on button "Next" at bounding box center [1180, 575] width 57 height 28
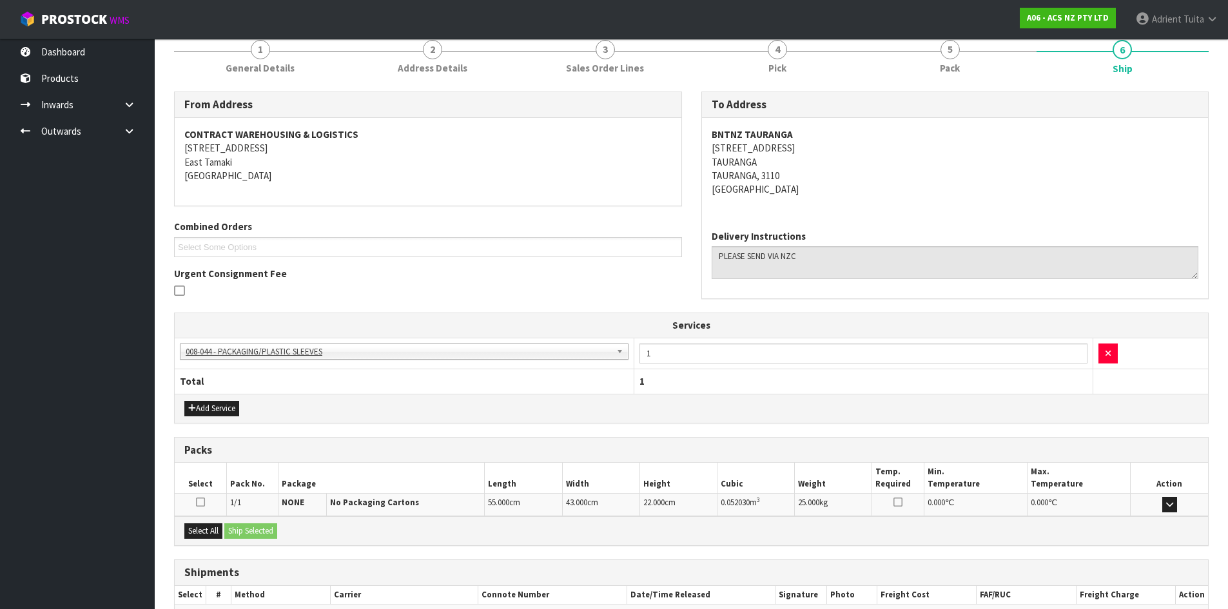
scroll to position [238, 0]
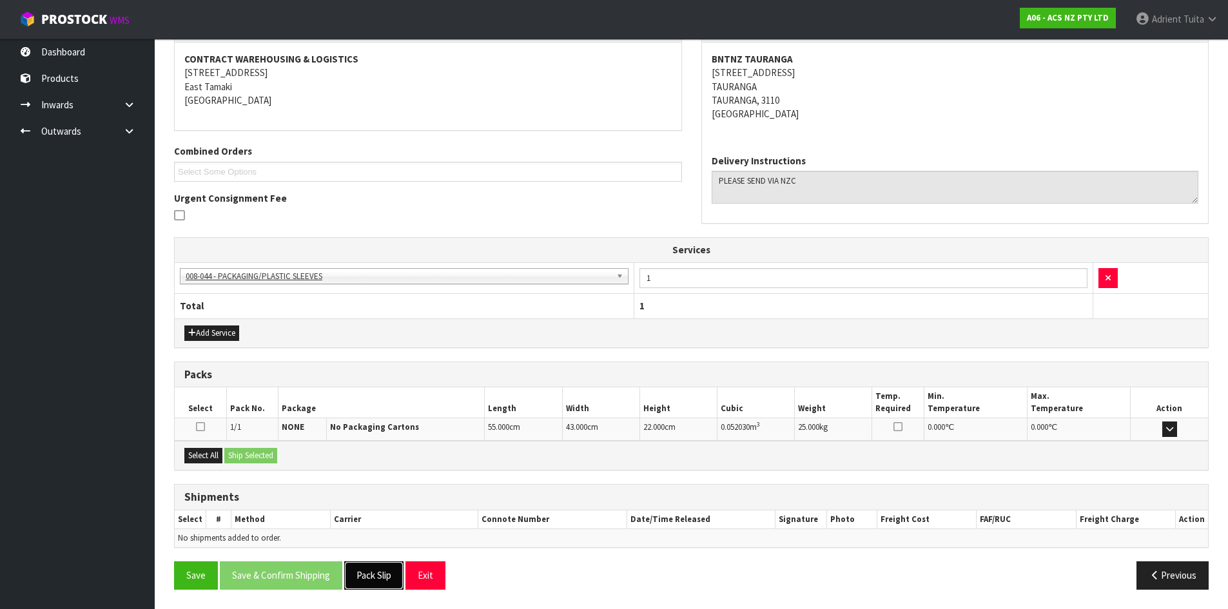
click at [373, 589] on button "Pack Slip" at bounding box center [373, 575] width 59 height 28
click at [371, 580] on button "Pack Slip" at bounding box center [380, 575] width 73 height 28
click at [371, 578] on button "Pack Slip" at bounding box center [373, 575] width 59 height 28
drag, startPoint x: 443, startPoint y: 231, endPoint x: 1155, endPoint y: 576, distance: 791.1
click at [1155, 576] on icon "button" at bounding box center [1155, 575] width 12 height 10
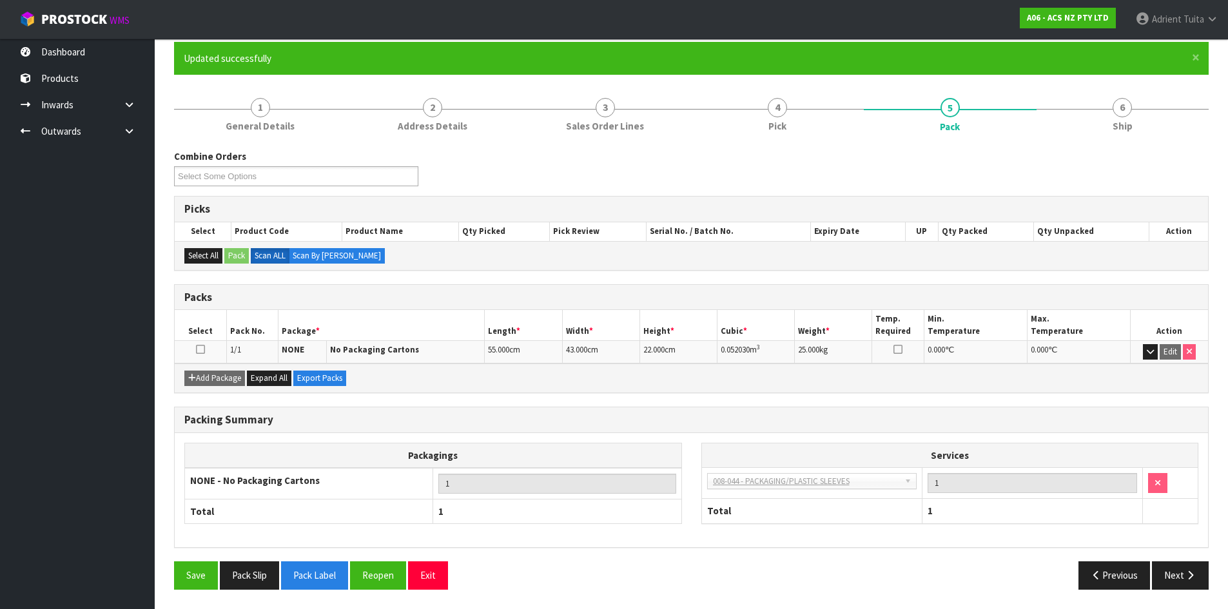
scroll to position [105, 0]
click at [315, 591] on div "Save Pack Slip Pack Label Reopen Exit Previous Next" at bounding box center [691, 579] width 1054 height 37
click at [316, 584] on button "Pack Label" at bounding box center [314, 575] width 67 height 28
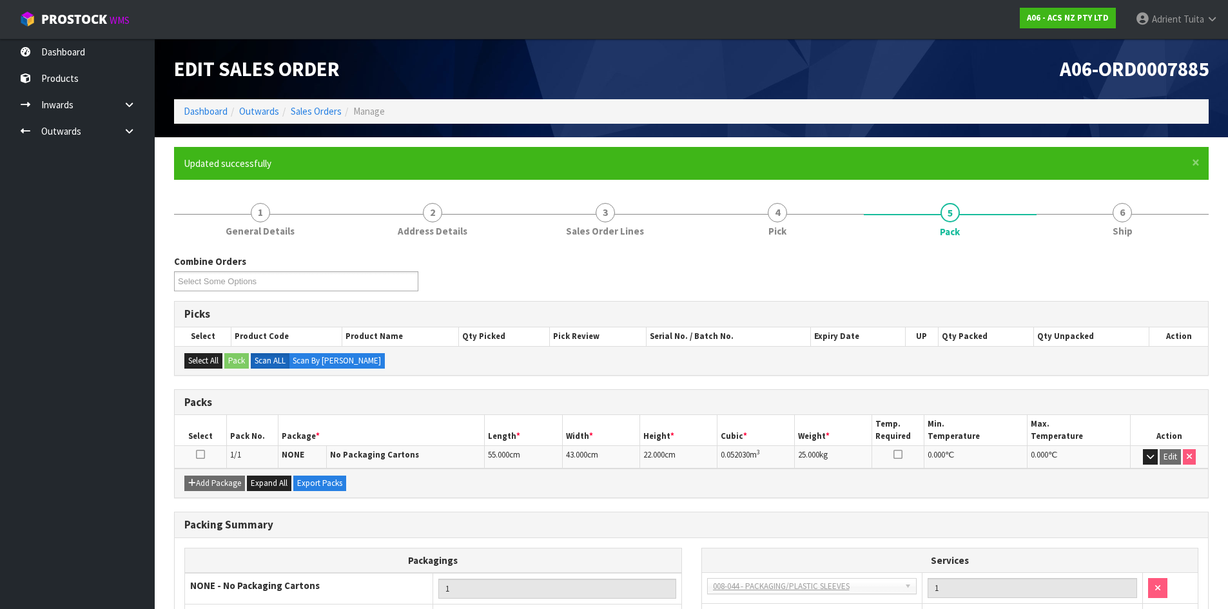
click at [1202, 167] on div "× Close Updated successfully" at bounding box center [691, 163] width 1035 height 33
click at [1196, 165] on span "×" at bounding box center [1196, 162] width 8 height 18
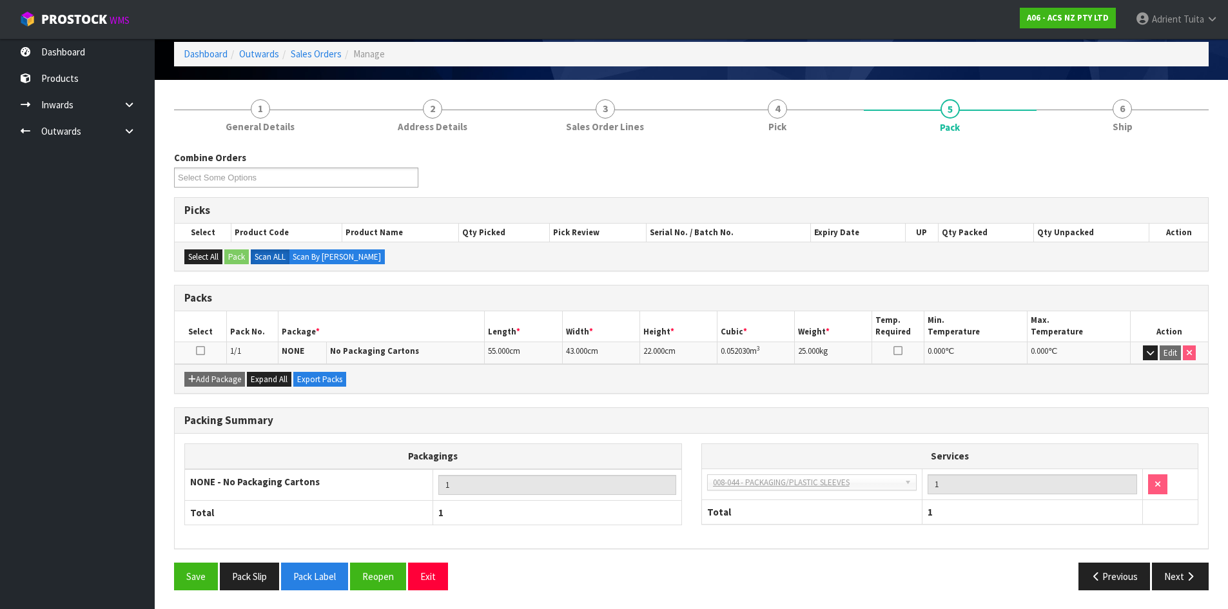
scroll to position [58, 0]
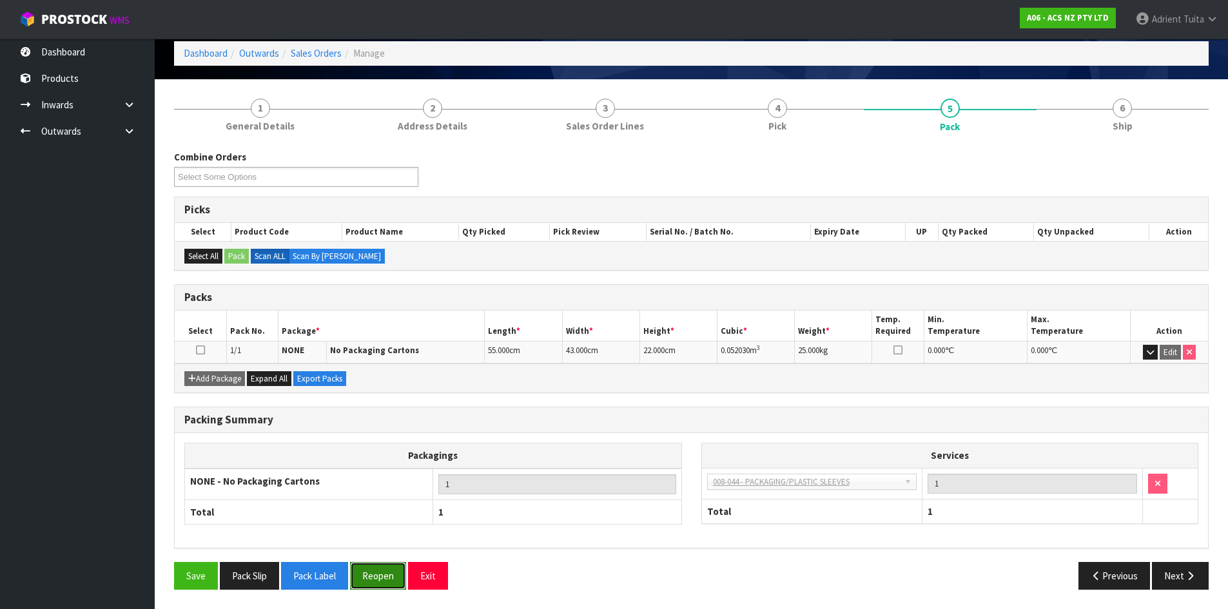
click at [355, 569] on button "Reopen" at bounding box center [378, 576] width 56 height 28
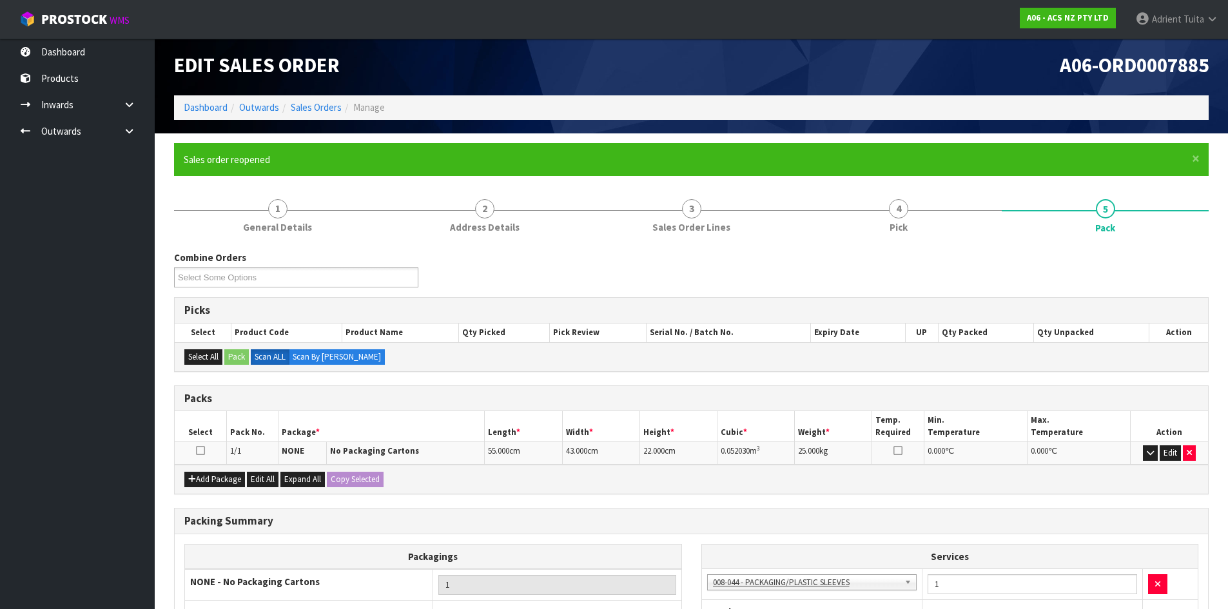
scroll to position [134, 0]
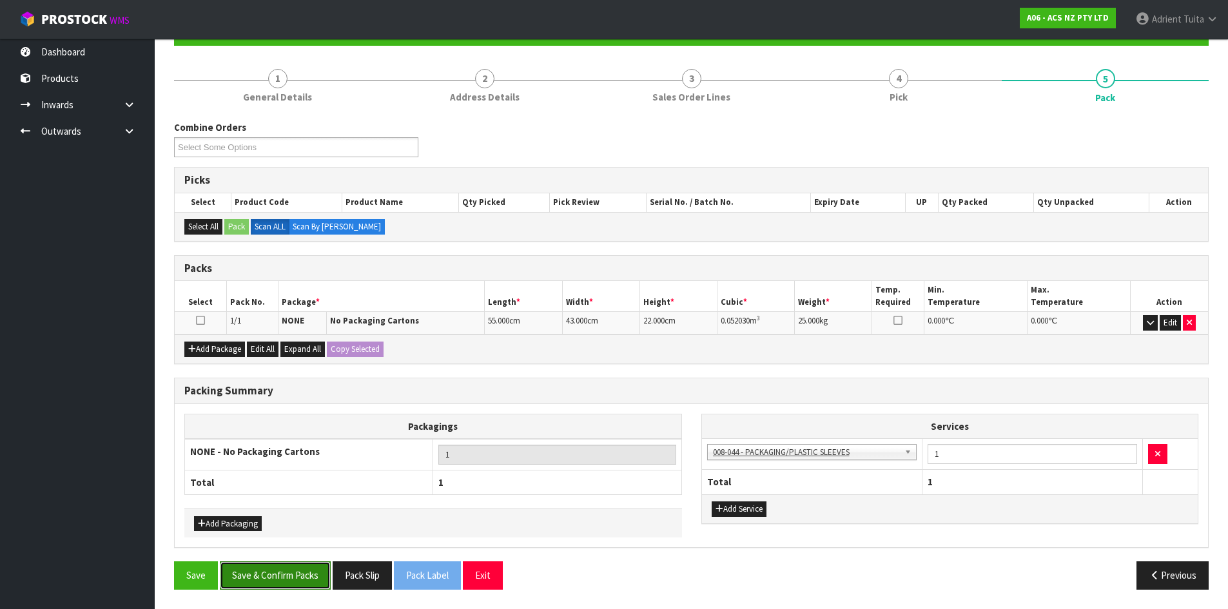
click at [295, 575] on button "Save & Confirm Packs" at bounding box center [275, 575] width 111 height 28
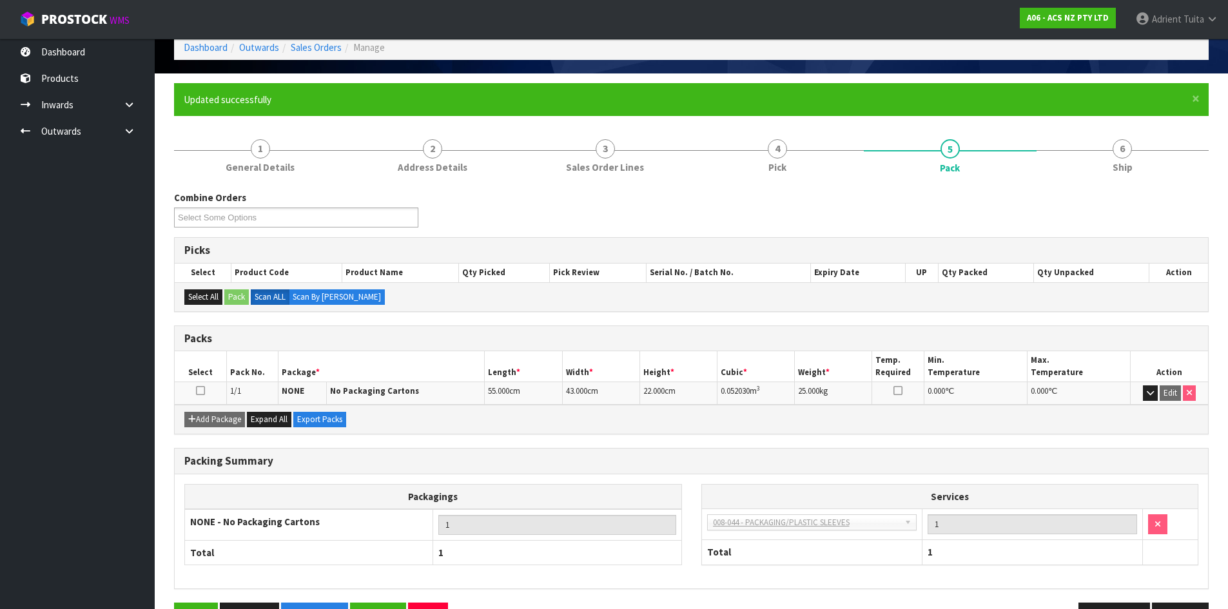
scroll to position [105, 0]
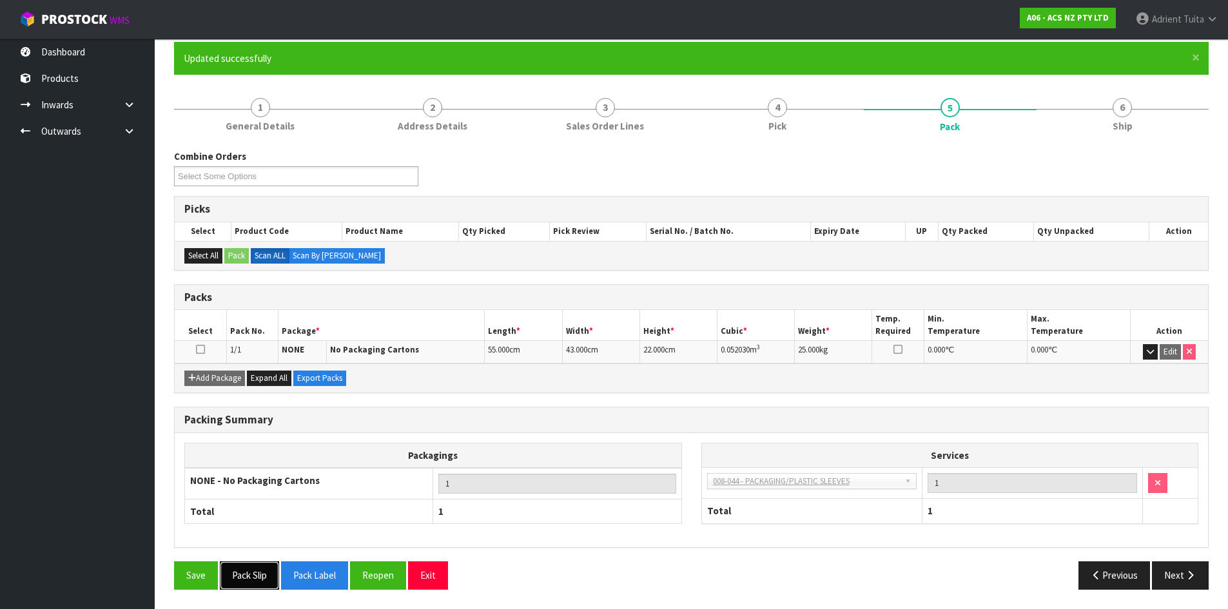
click at [275, 572] on button "Pack Slip" at bounding box center [249, 575] width 59 height 28
click at [277, 575] on button "Pack Slip" at bounding box center [249, 575] width 59 height 28
click at [330, 567] on button "Pack Label" at bounding box center [314, 575] width 67 height 28
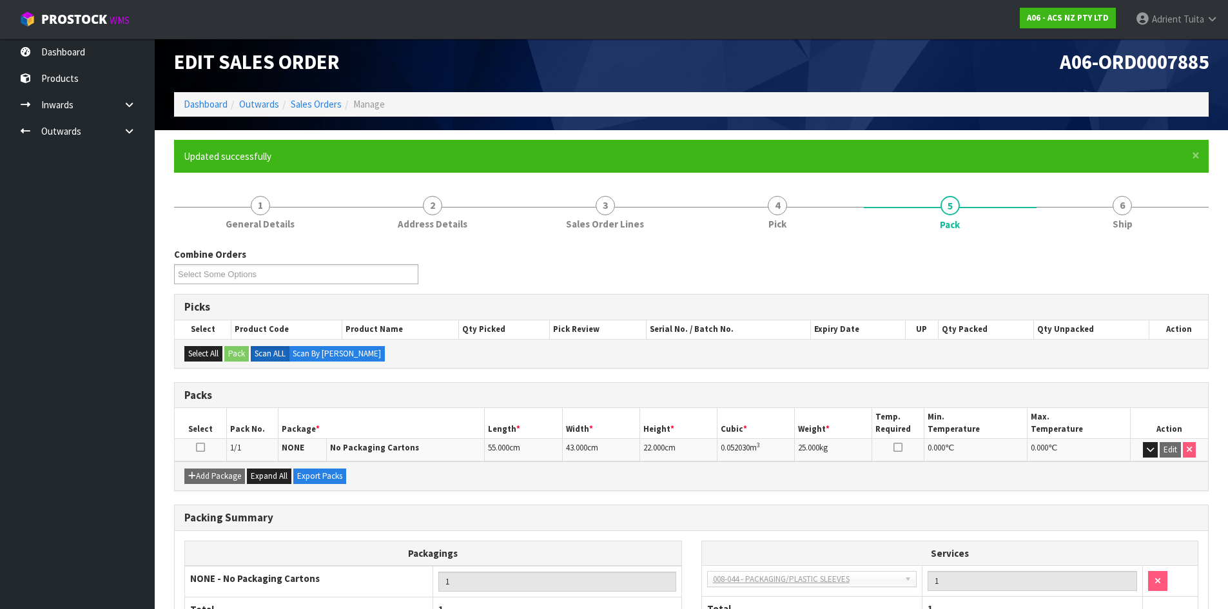
scroll to position [0, 0]
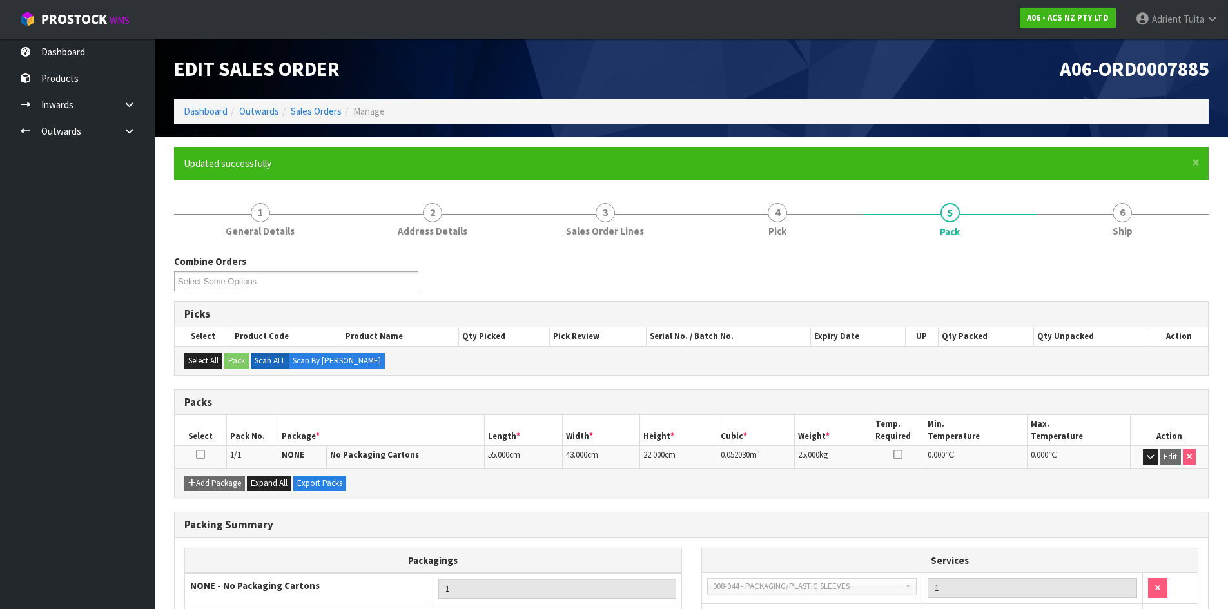
click at [596, 390] on div "Packs" at bounding box center [691, 403] width 1033 height 26
click at [199, 113] on link "Dashboard" at bounding box center [206, 111] width 44 height 12
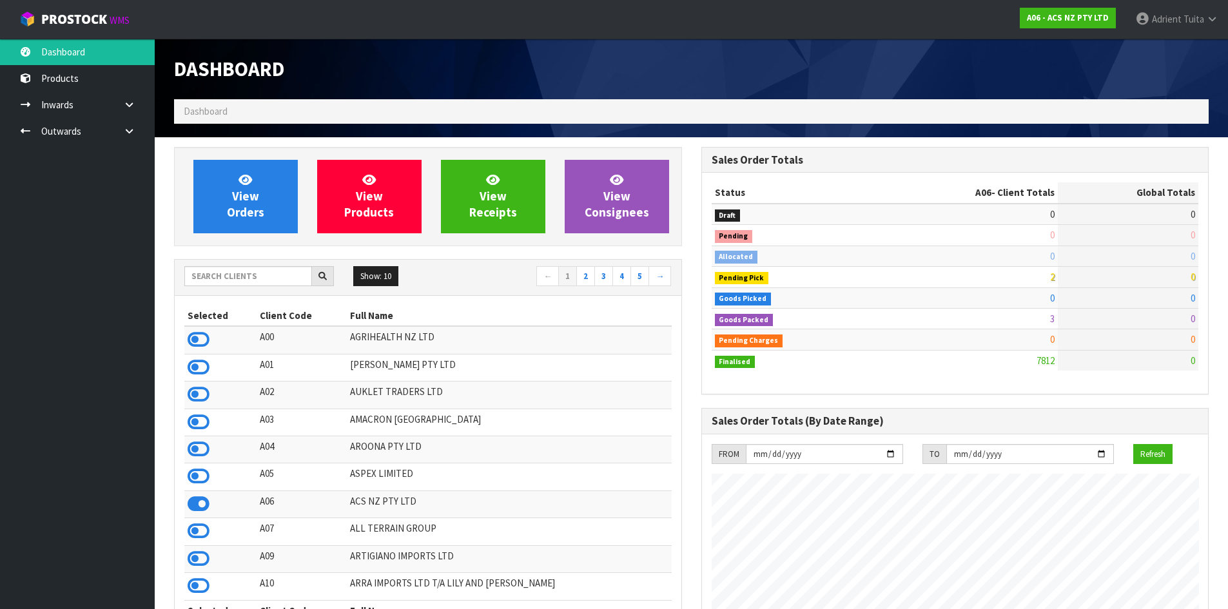
scroll to position [977, 527]
click at [258, 281] on input "text" at bounding box center [248, 276] width 128 height 20
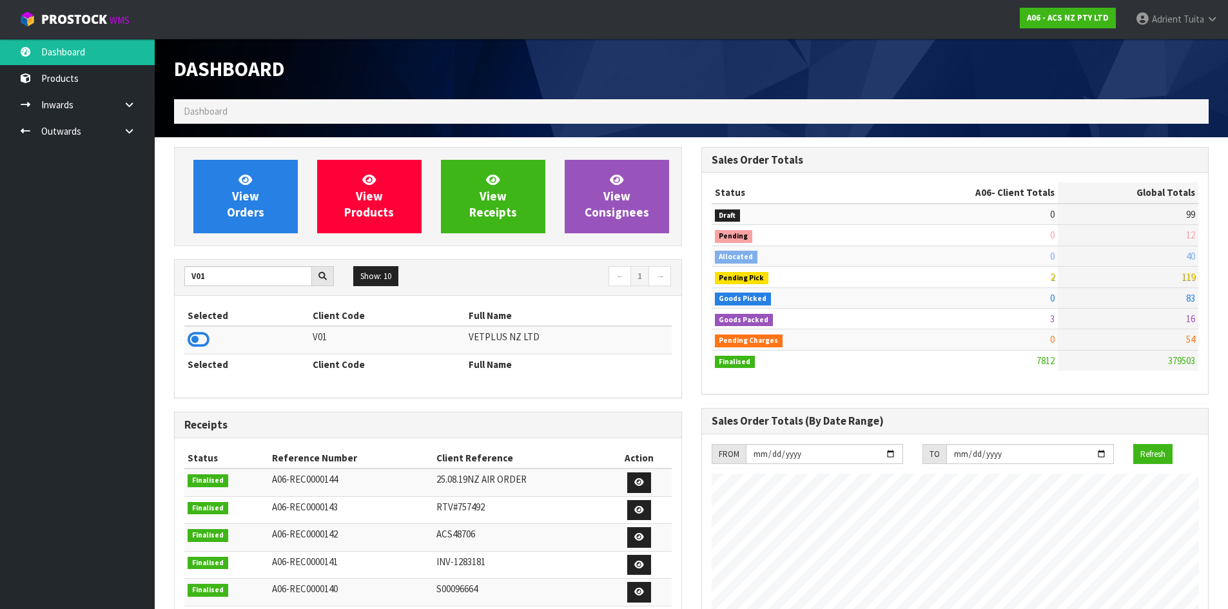
click at [199, 335] on icon at bounding box center [199, 339] width 22 height 19
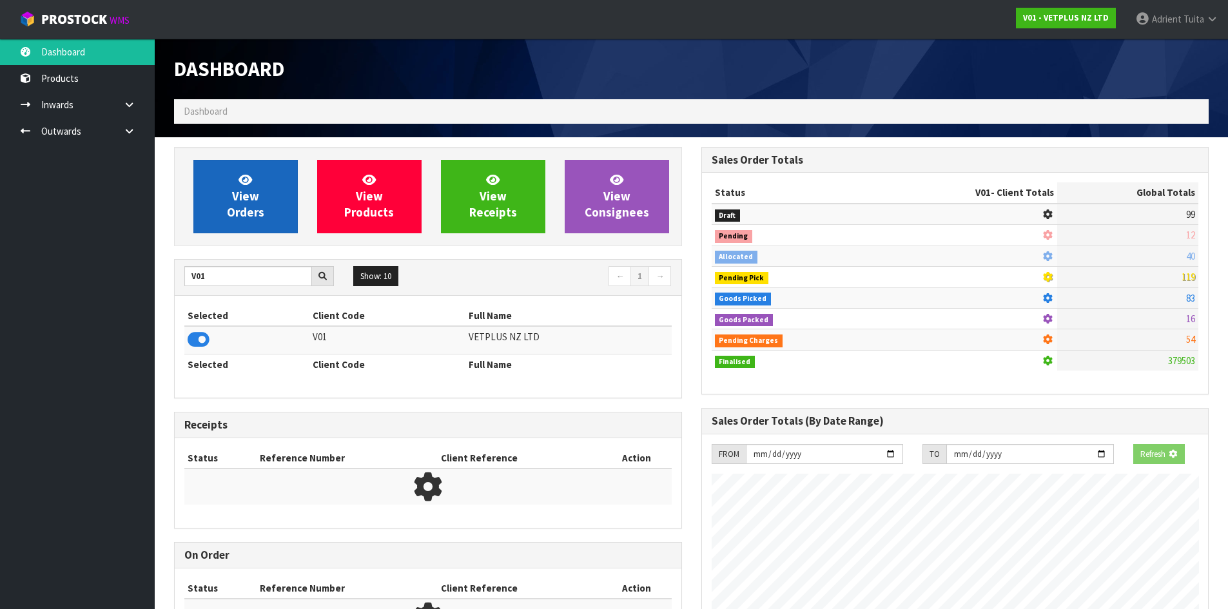
scroll to position [804, 527]
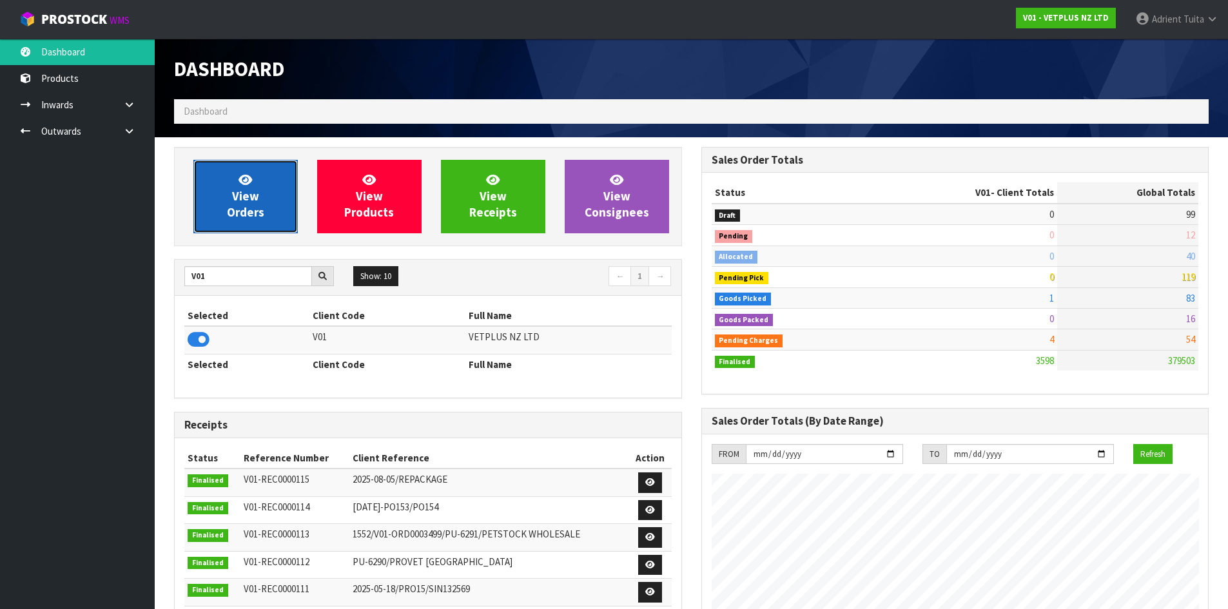
click at [240, 184] on icon at bounding box center [245, 179] width 14 height 12
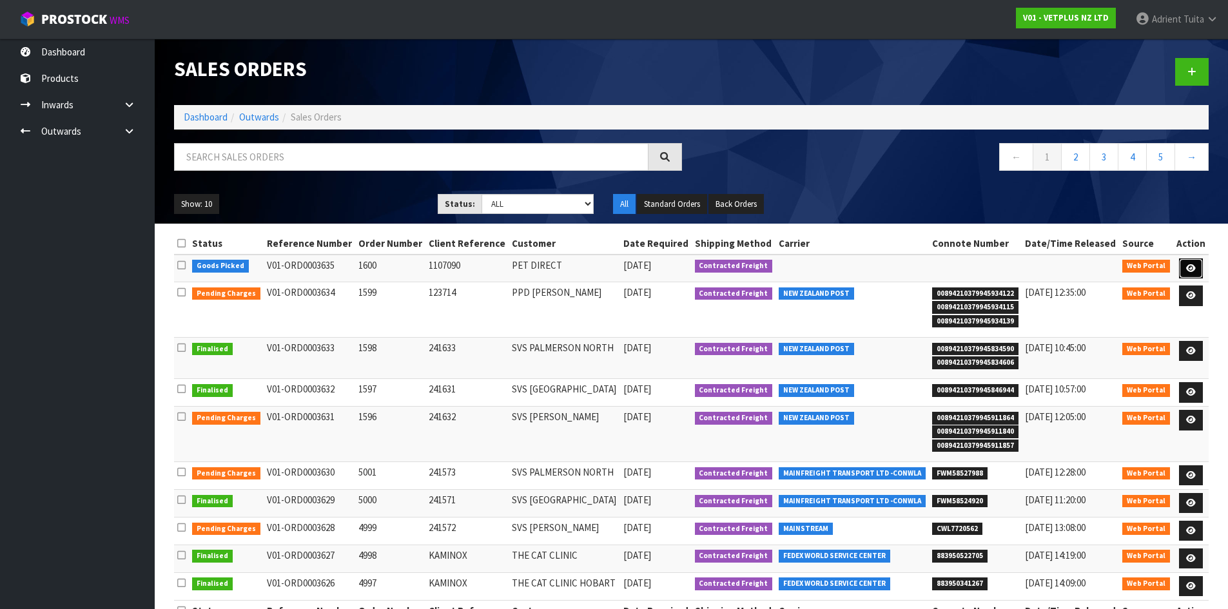
click at [1198, 262] on link at bounding box center [1191, 268] width 24 height 21
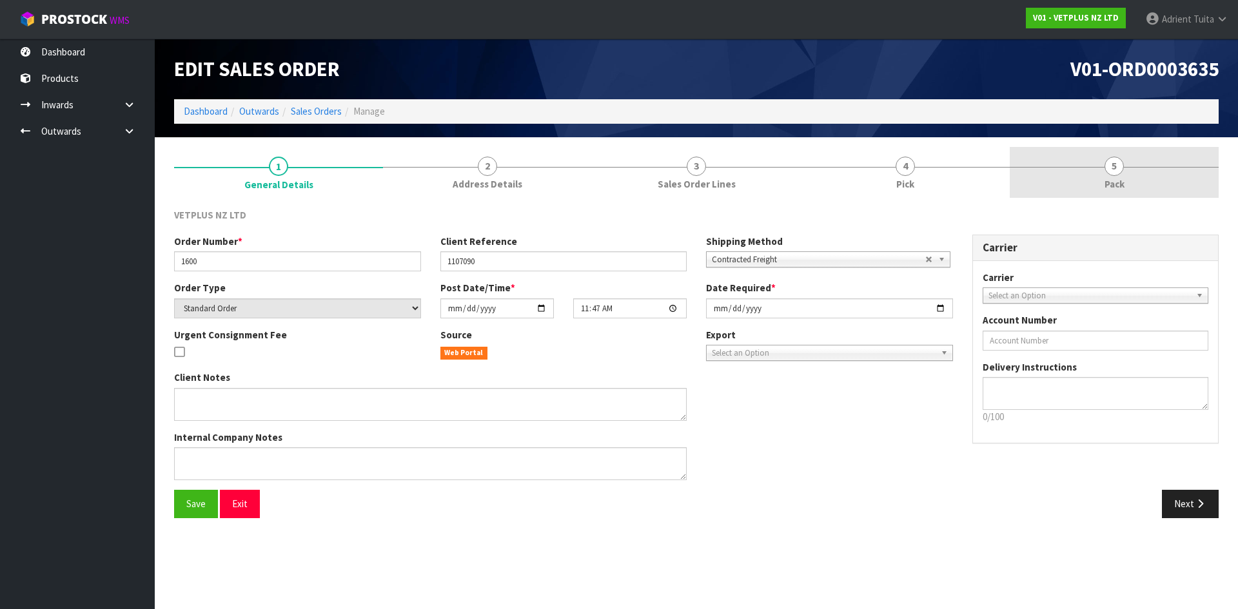
click at [1153, 162] on link "5 Pack" at bounding box center [1113, 172] width 209 height 51
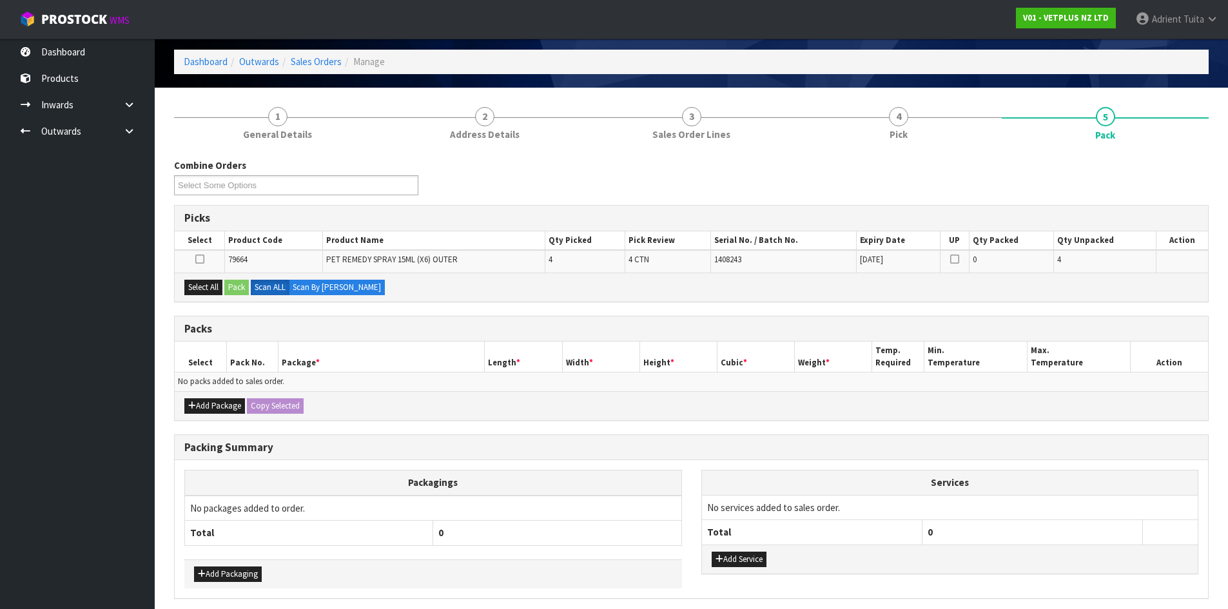
scroll to position [100, 0]
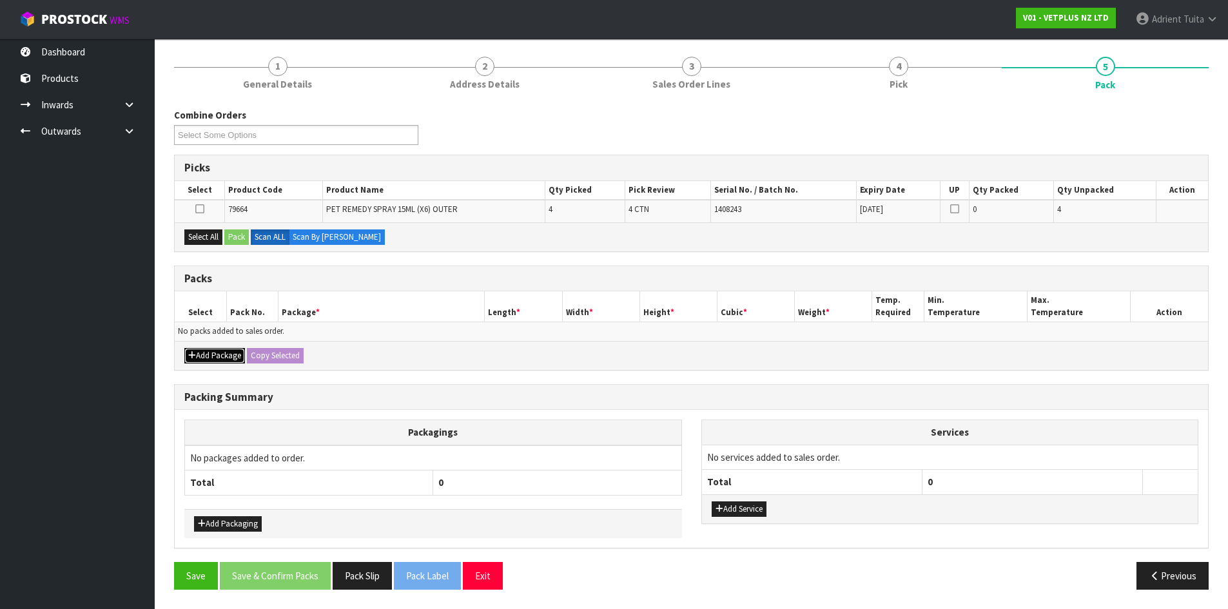
click at [201, 353] on button "Add Package" at bounding box center [214, 355] width 61 height 15
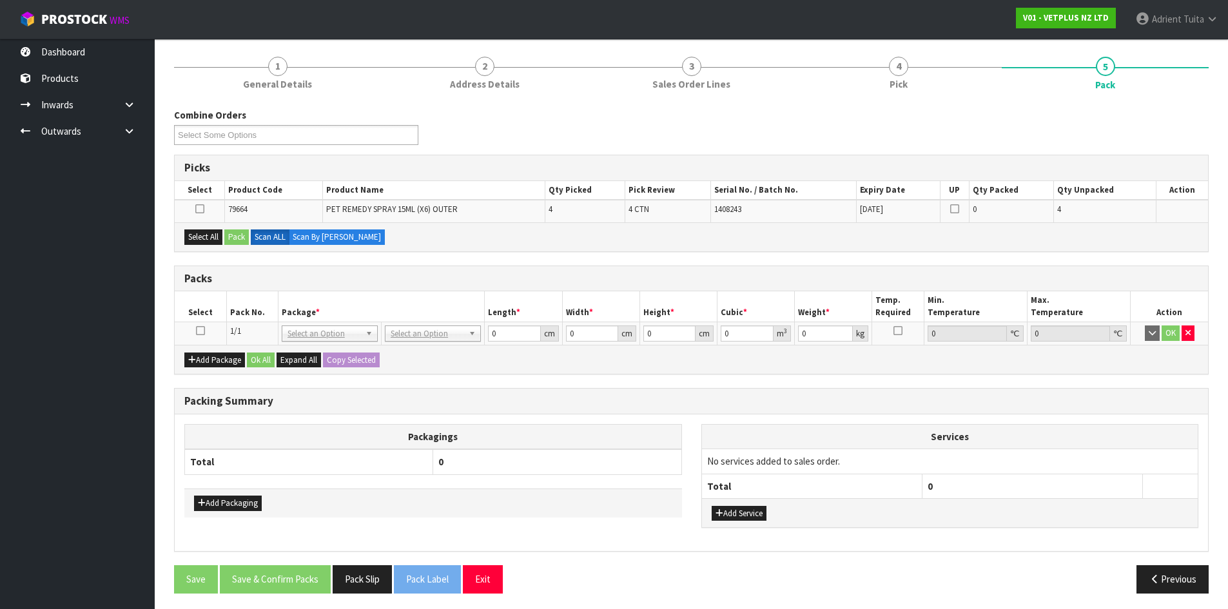
drag, startPoint x: 201, startPoint y: 342, endPoint x: 200, endPoint y: 322, distance: 19.3
click at [201, 341] on td at bounding box center [201, 333] width 52 height 23
click at [200, 322] on td at bounding box center [201, 333] width 52 height 23
click at [202, 331] on icon at bounding box center [200, 331] width 9 height 1
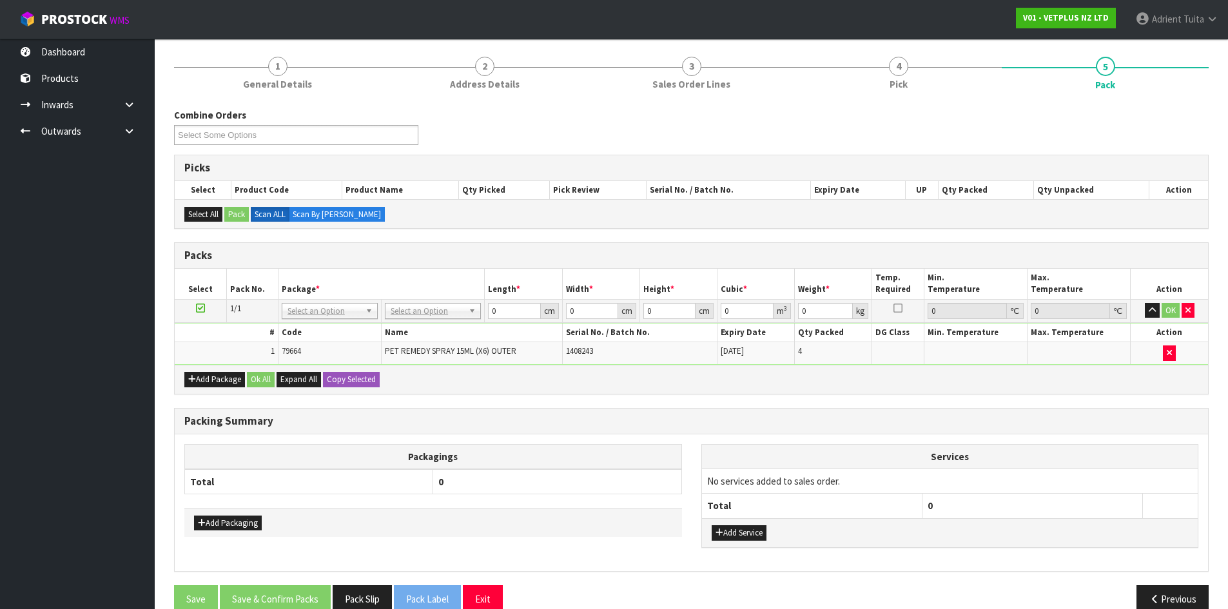
drag, startPoint x: 425, startPoint y: 306, endPoint x: 427, endPoint y: 332, distance: 26.5
click at [429, 332] on input "text" at bounding box center [433, 329] width 90 height 16
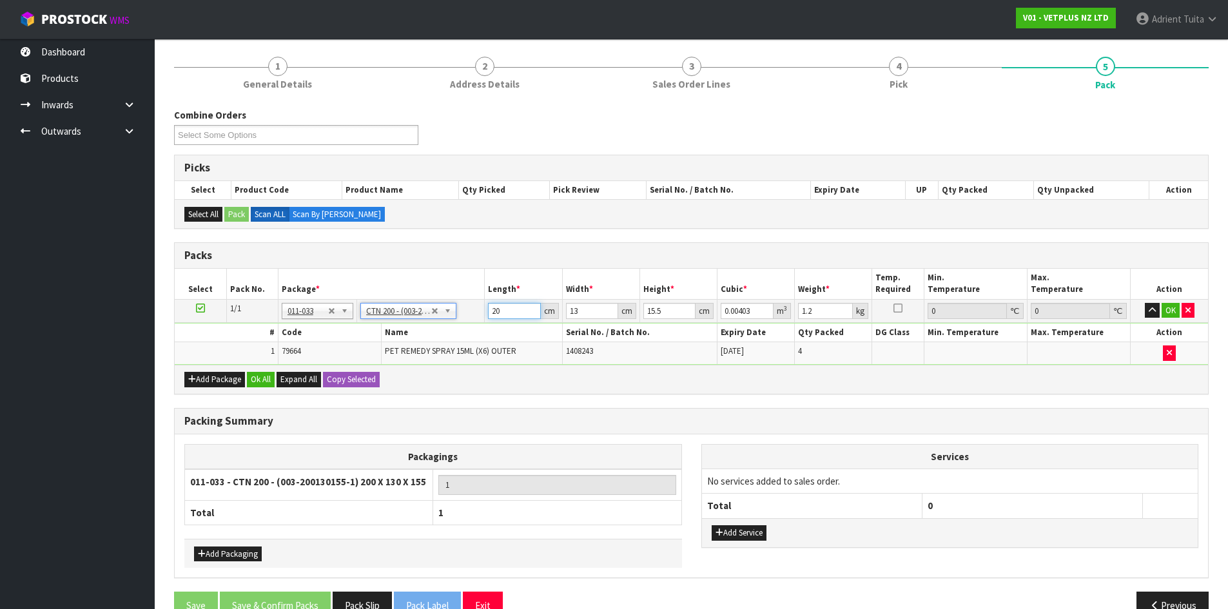
click at [490, 315] on input "20" at bounding box center [514, 311] width 52 height 16
click at [1169, 316] on button "OK" at bounding box center [1171, 310] width 18 height 15
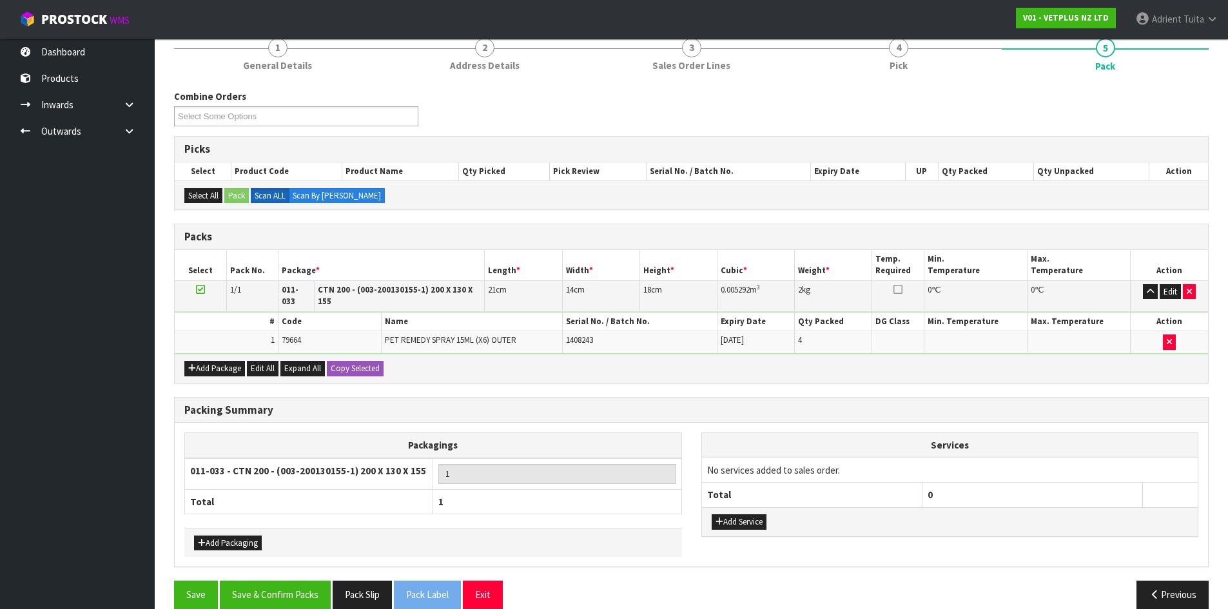
scroll to position [129, 0]
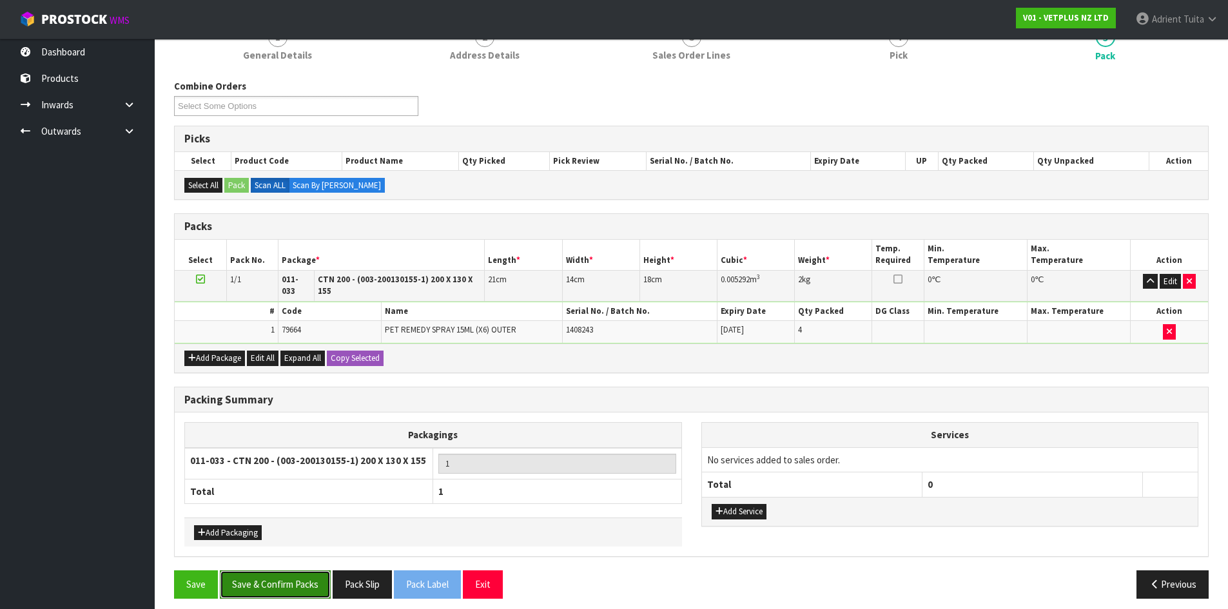
click at [266, 570] on button "Save & Confirm Packs" at bounding box center [275, 584] width 111 height 28
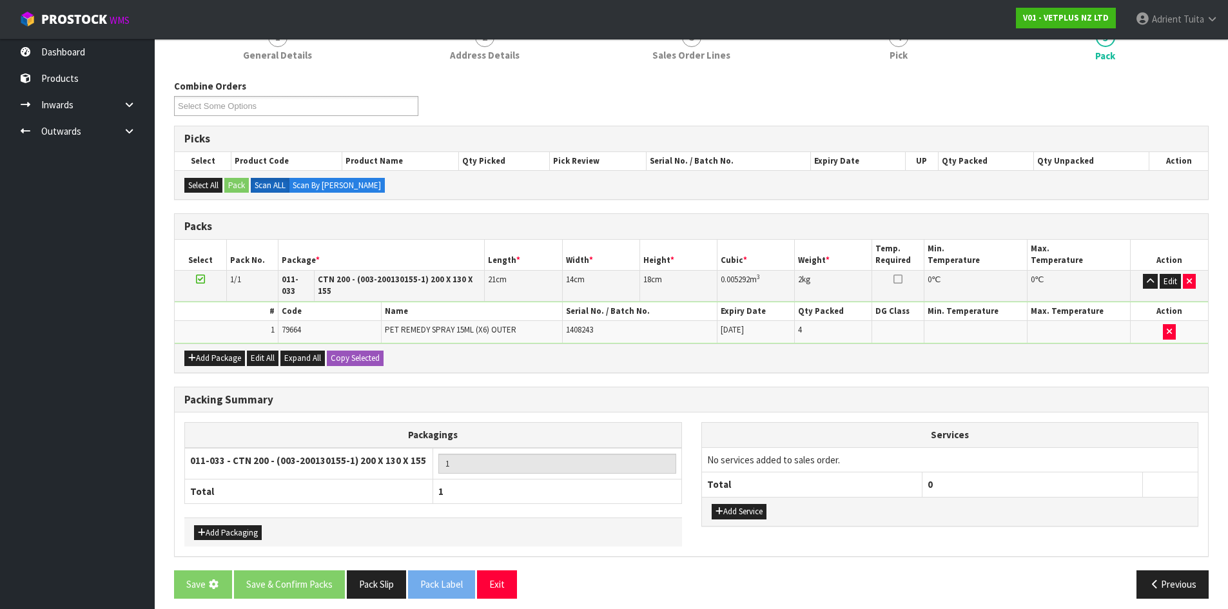
scroll to position [0, 0]
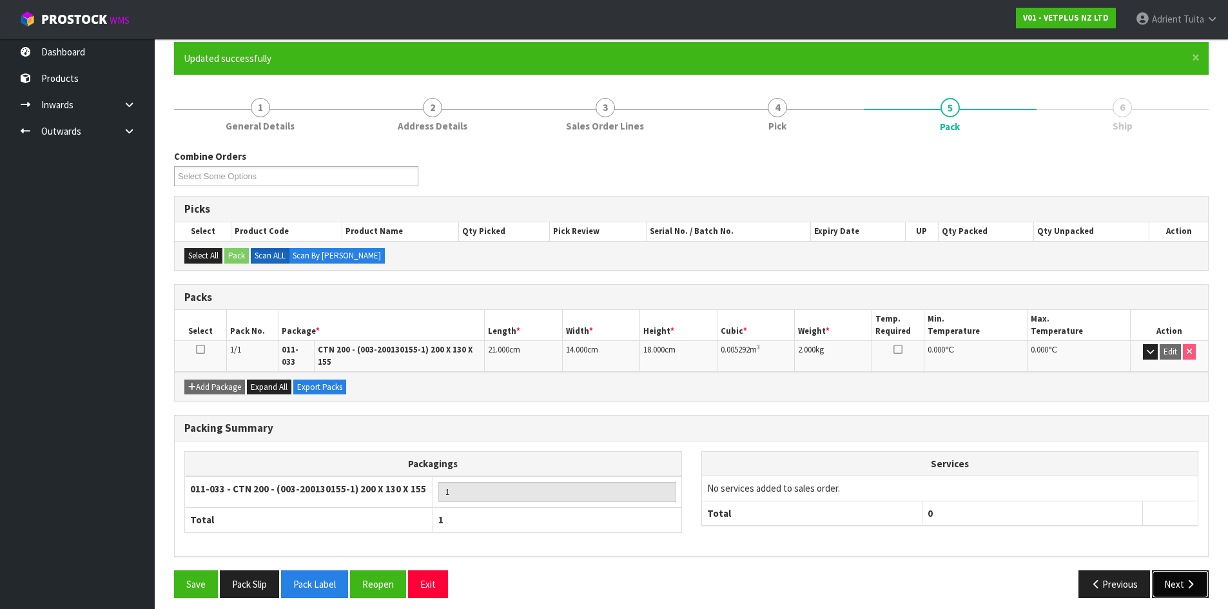
click at [1172, 570] on button "Next" at bounding box center [1180, 584] width 57 height 28
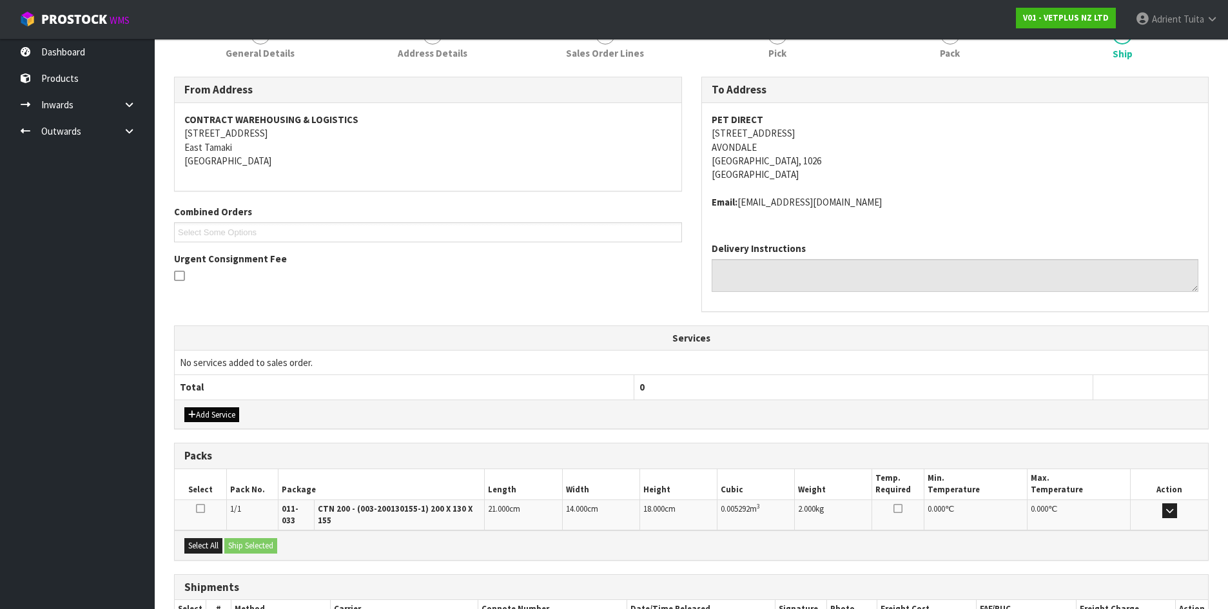
scroll to position [259, 0]
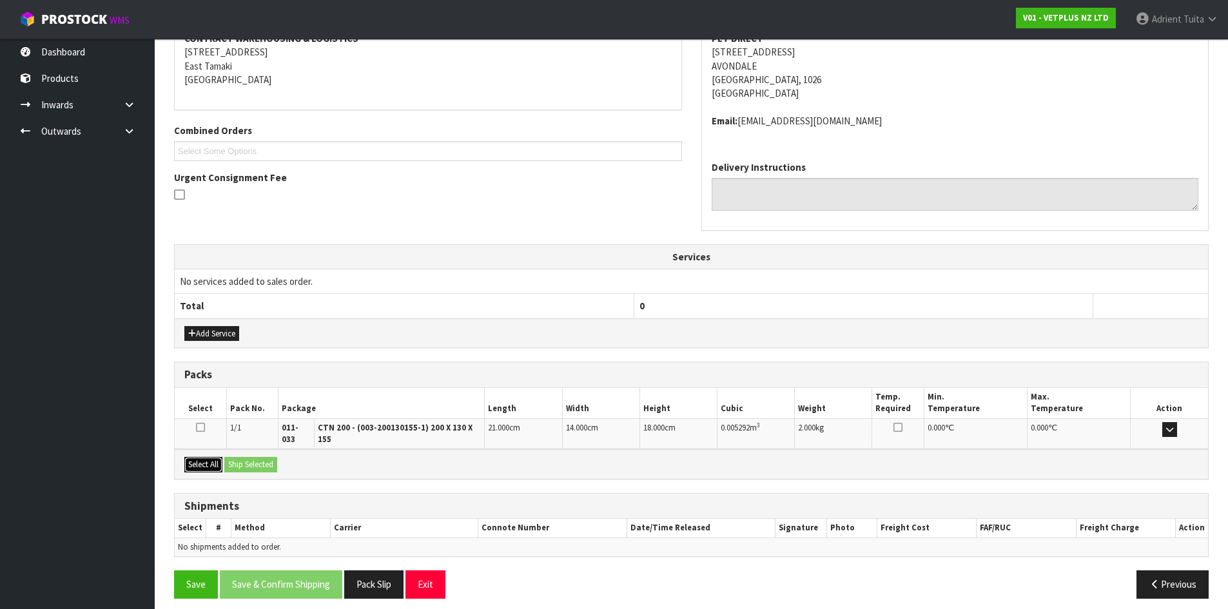
click at [228, 455] on div "Select All Ship Selected" at bounding box center [691, 463] width 1033 height 29
drag, startPoint x: 191, startPoint y: 454, endPoint x: 260, endPoint y: 455, distance: 69.6
click at [198, 457] on button "Select All" at bounding box center [203, 464] width 38 height 15
click at [260, 457] on button "Ship Selected" at bounding box center [250, 464] width 53 height 15
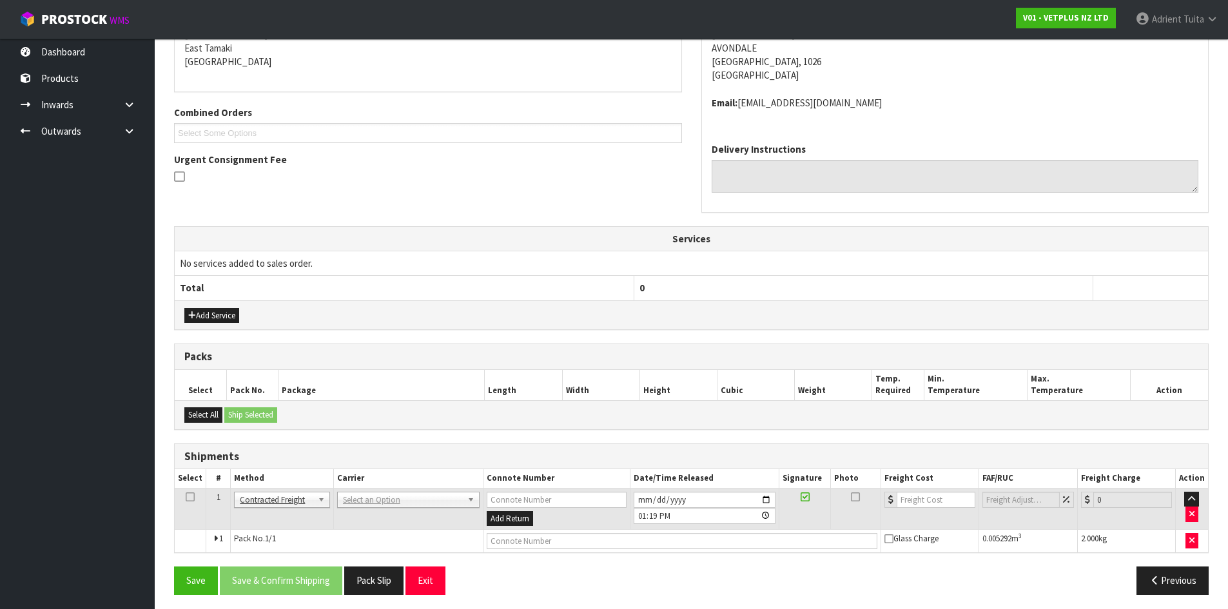
scroll to position [282, 0]
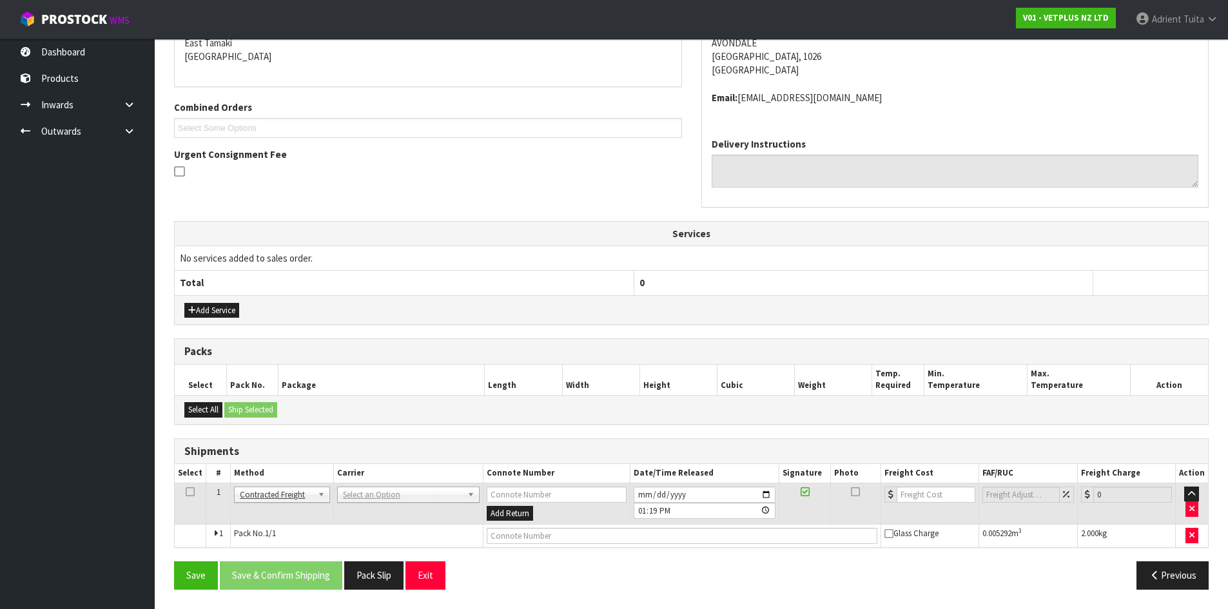
drag, startPoint x: 380, startPoint y: 498, endPoint x: 382, endPoint y: 507, distance: 9.9
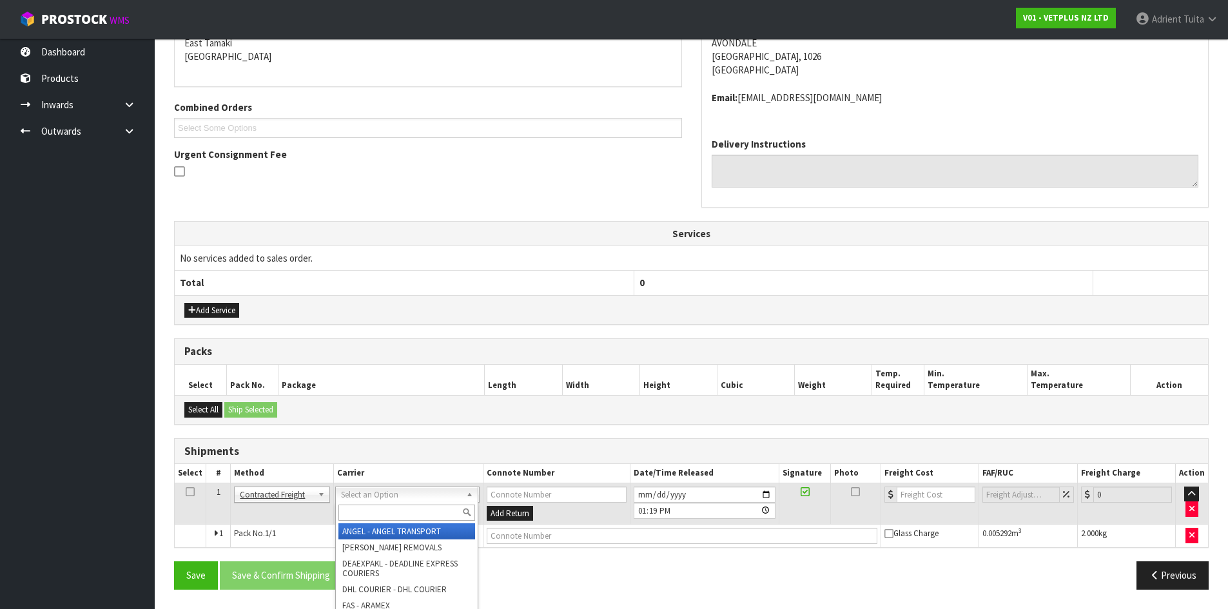
click at [382, 509] on input "text" at bounding box center [406, 513] width 137 height 16
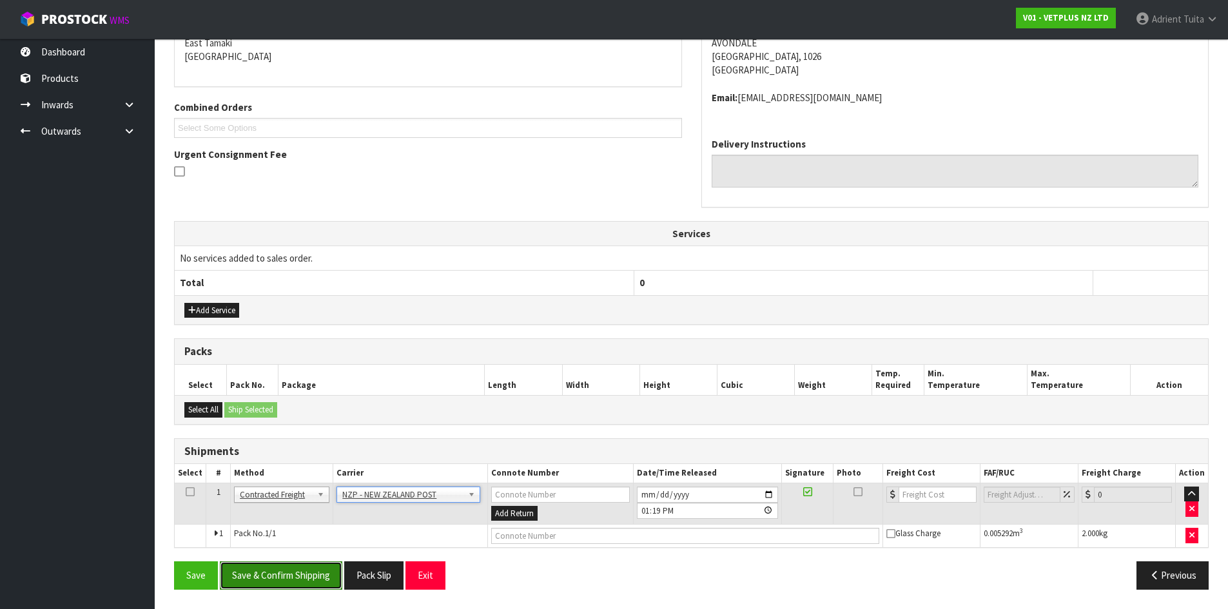
click at [300, 577] on button "Save & Confirm Shipping" at bounding box center [281, 575] width 122 height 28
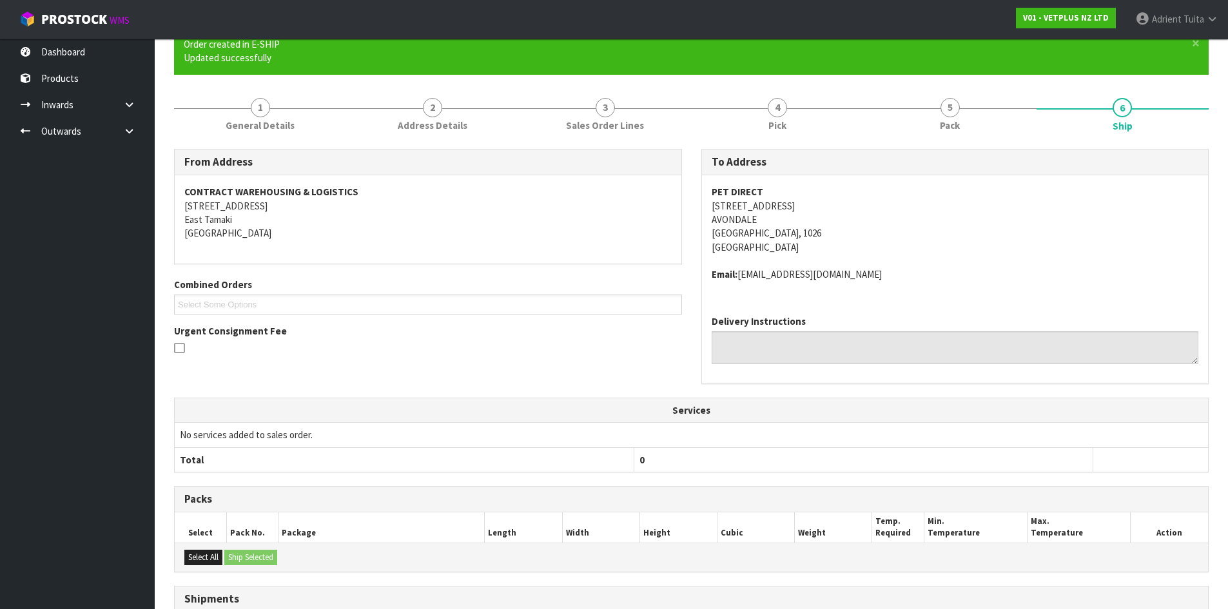
scroll to position [264, 0]
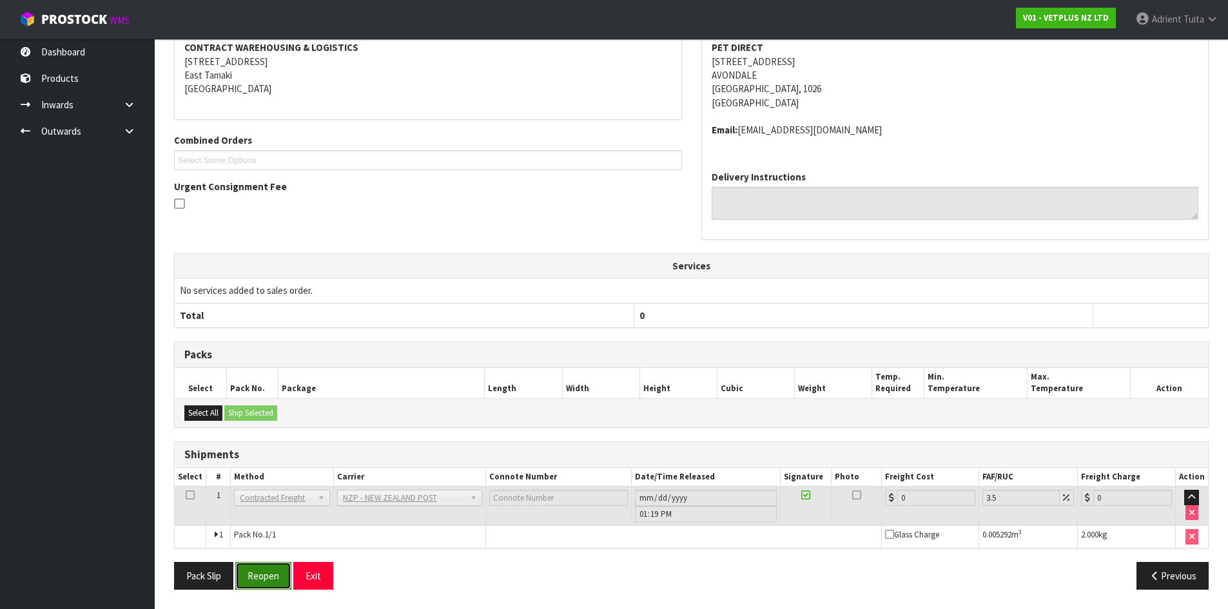
click at [264, 569] on button "Reopen" at bounding box center [263, 576] width 56 height 28
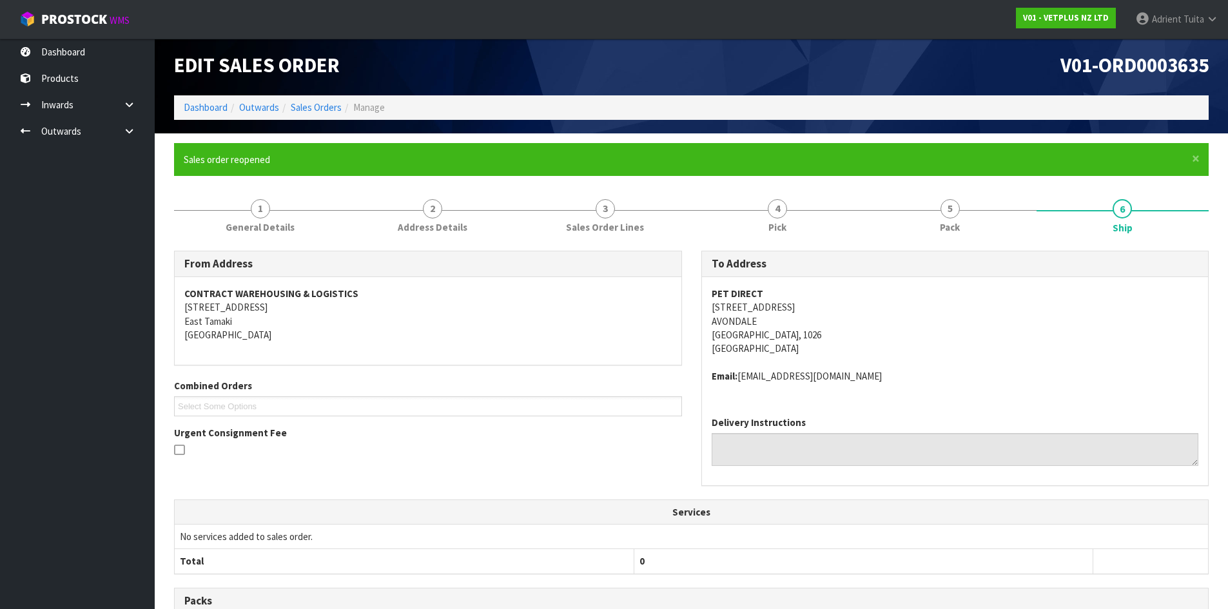
scroll to position [250, 0]
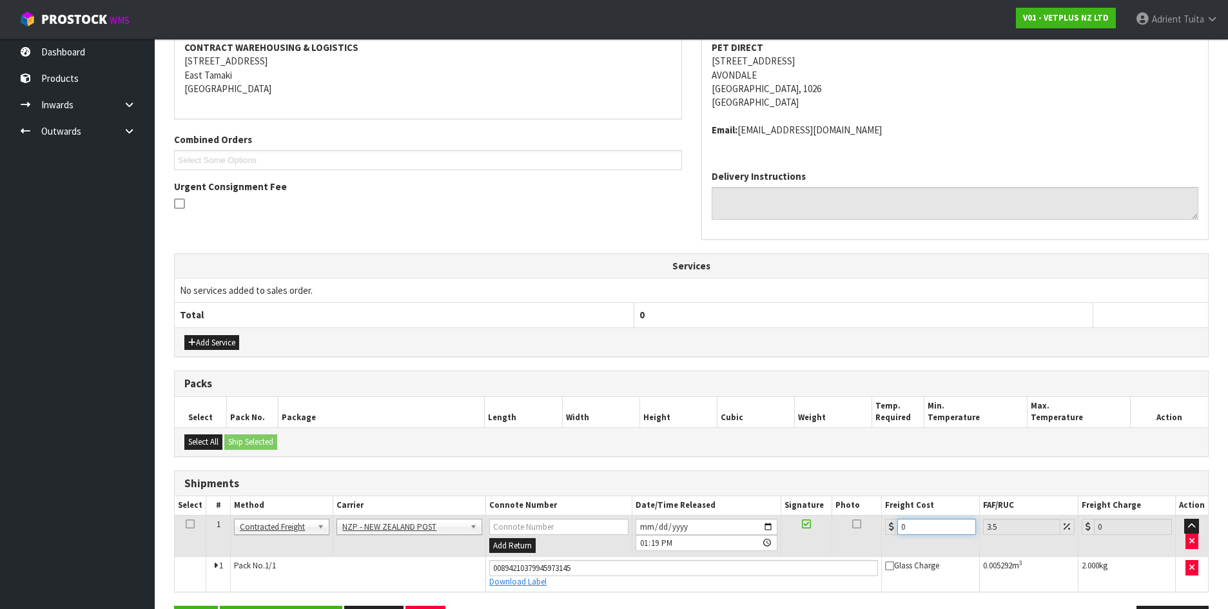
click at [926, 527] on input "0" at bounding box center [936, 527] width 78 height 16
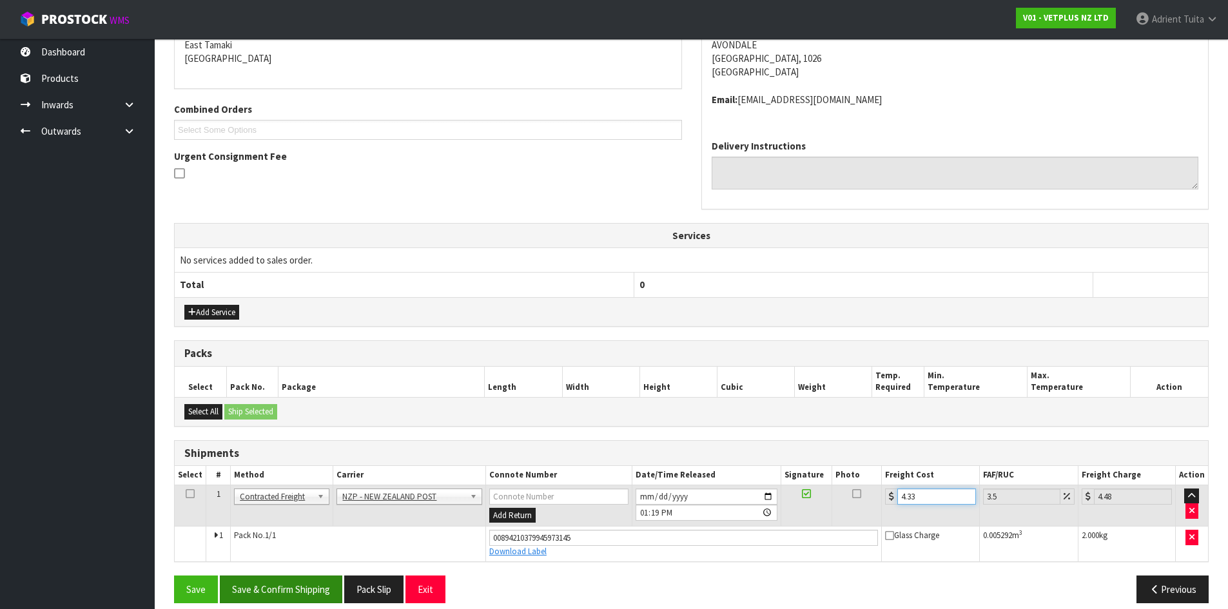
scroll to position [294, 0]
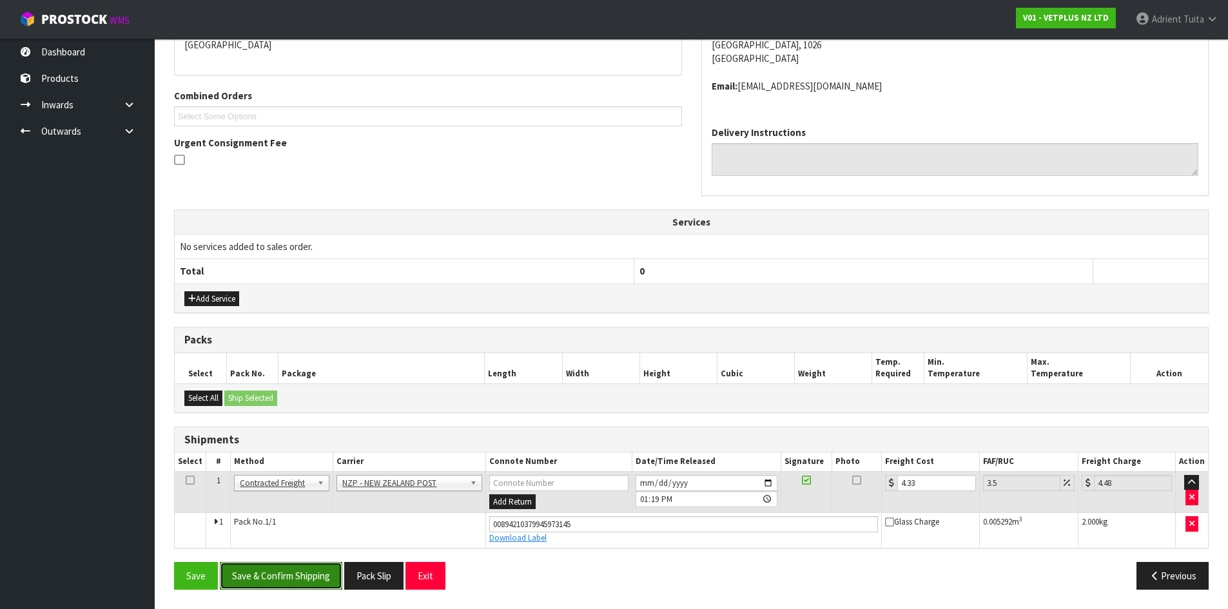
click at [247, 577] on button "Save & Confirm Shipping" at bounding box center [281, 576] width 122 height 28
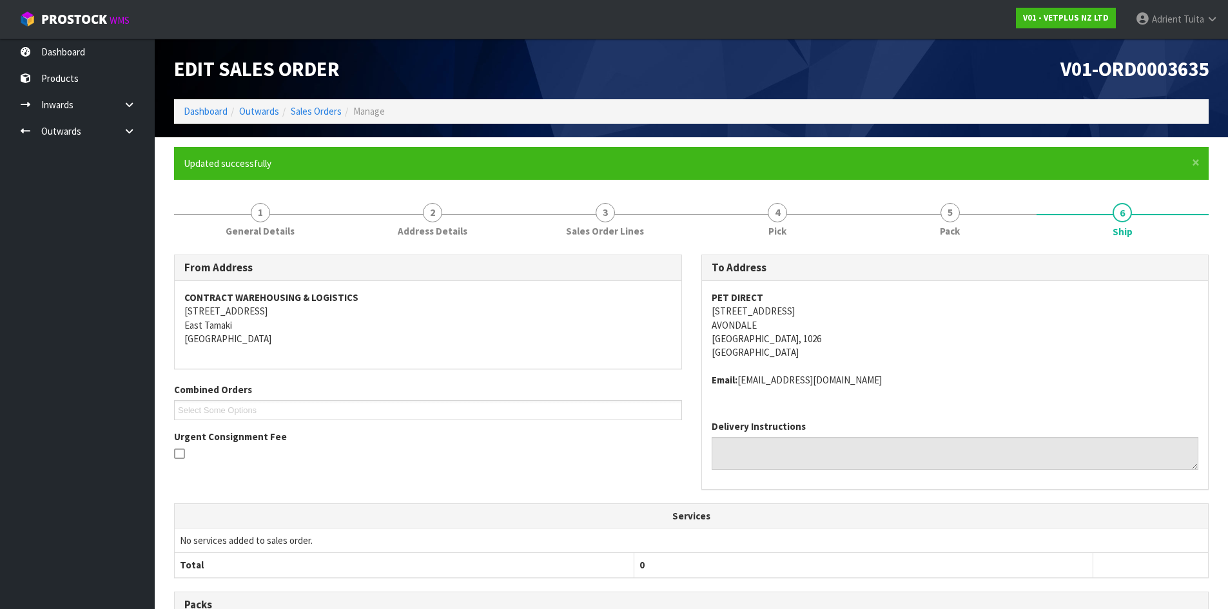
click at [220, 118] on ol "Dashboard Outwards Sales Orders Manage" at bounding box center [691, 111] width 1035 height 24
click at [220, 116] on link "Dashboard" at bounding box center [206, 111] width 44 height 12
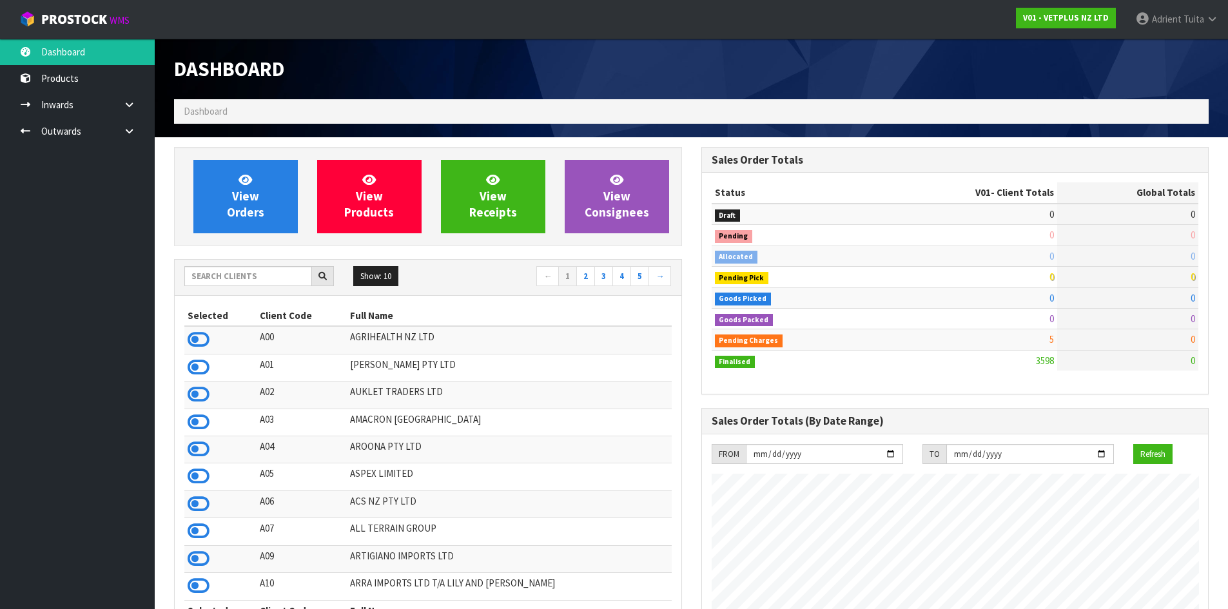
scroll to position [977, 527]
click at [288, 285] on input "text" at bounding box center [248, 276] width 128 height 20
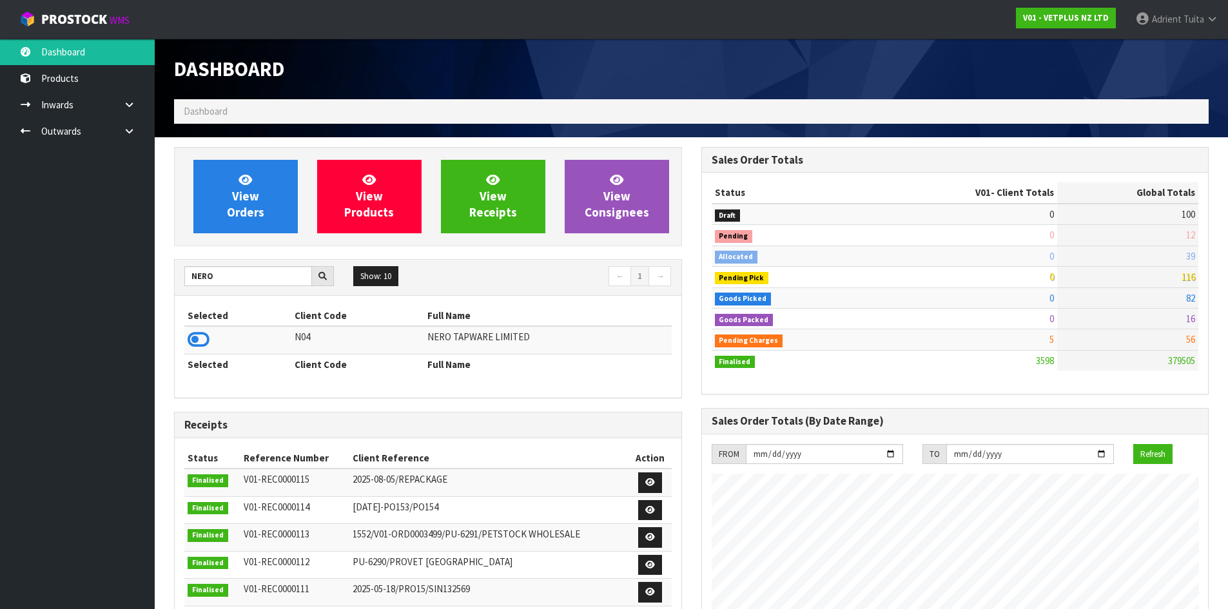
click at [209, 332] on td at bounding box center [237, 340] width 107 height 28
click at [208, 333] on icon at bounding box center [199, 339] width 22 height 19
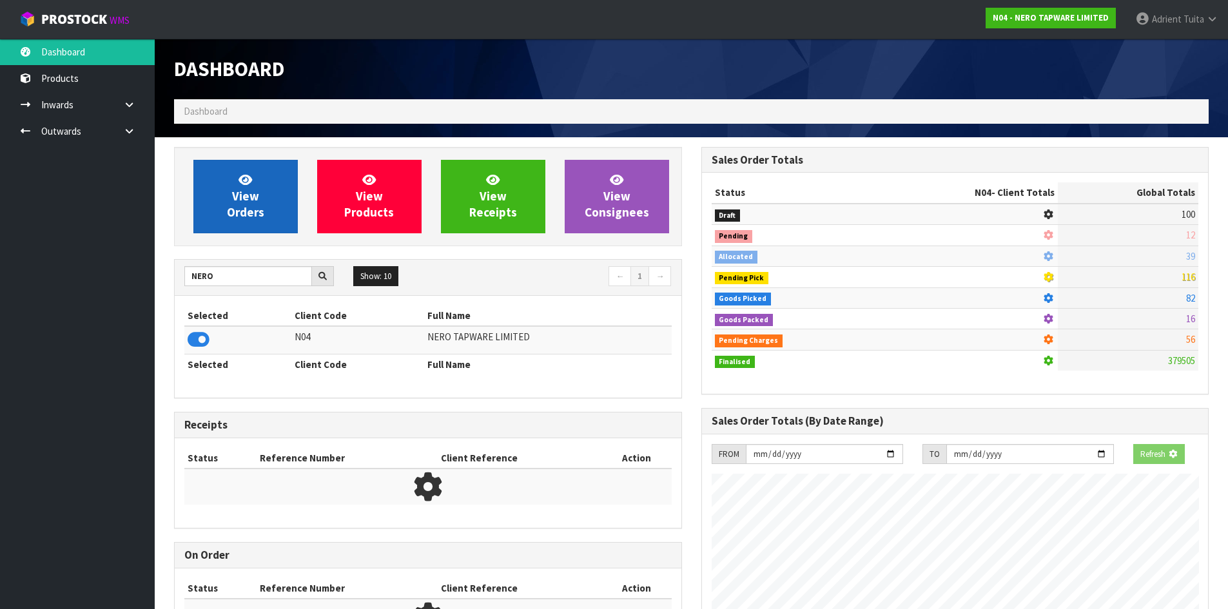
scroll to position [1004, 527]
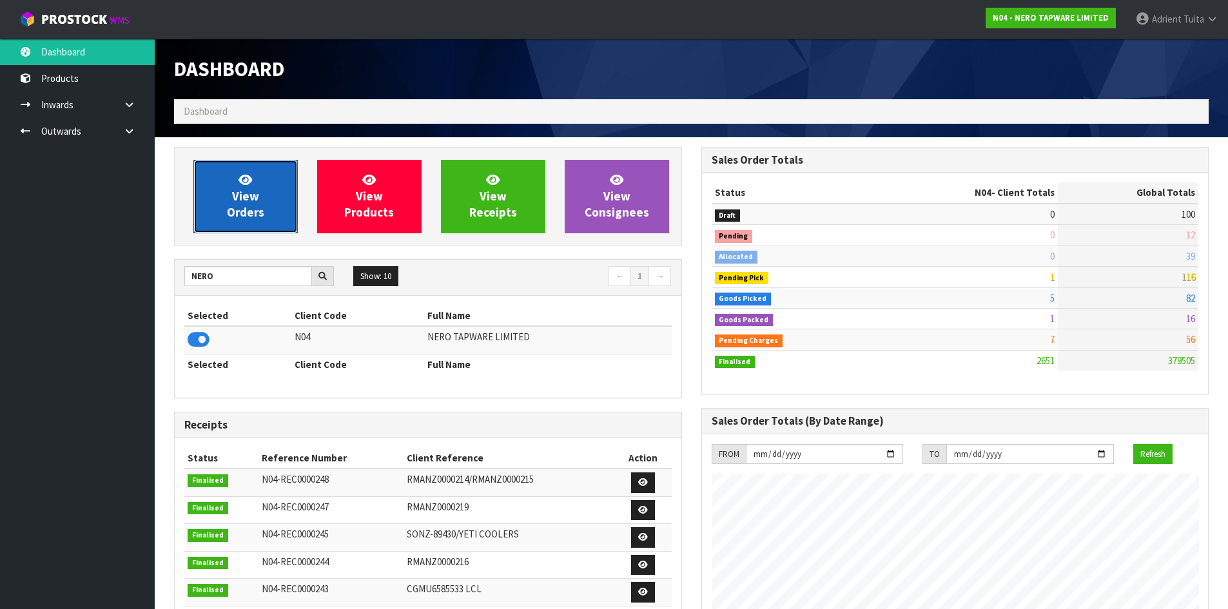
click at [220, 194] on link "View Orders" at bounding box center [245, 196] width 104 height 73
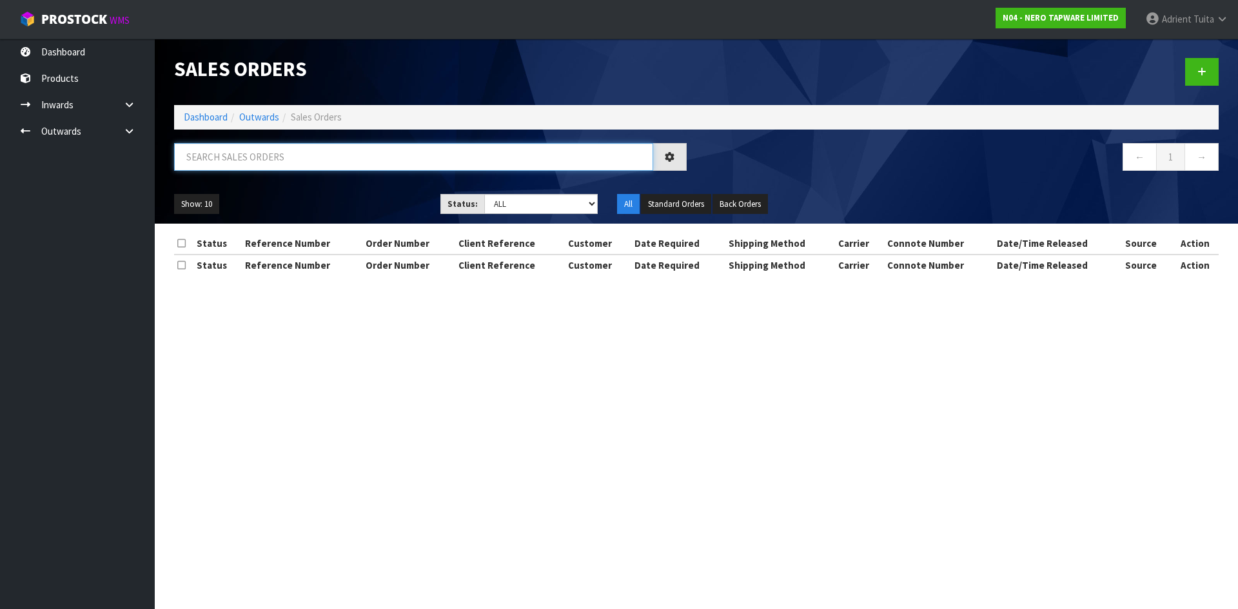
click at [282, 164] on input "text" at bounding box center [413, 157] width 479 height 28
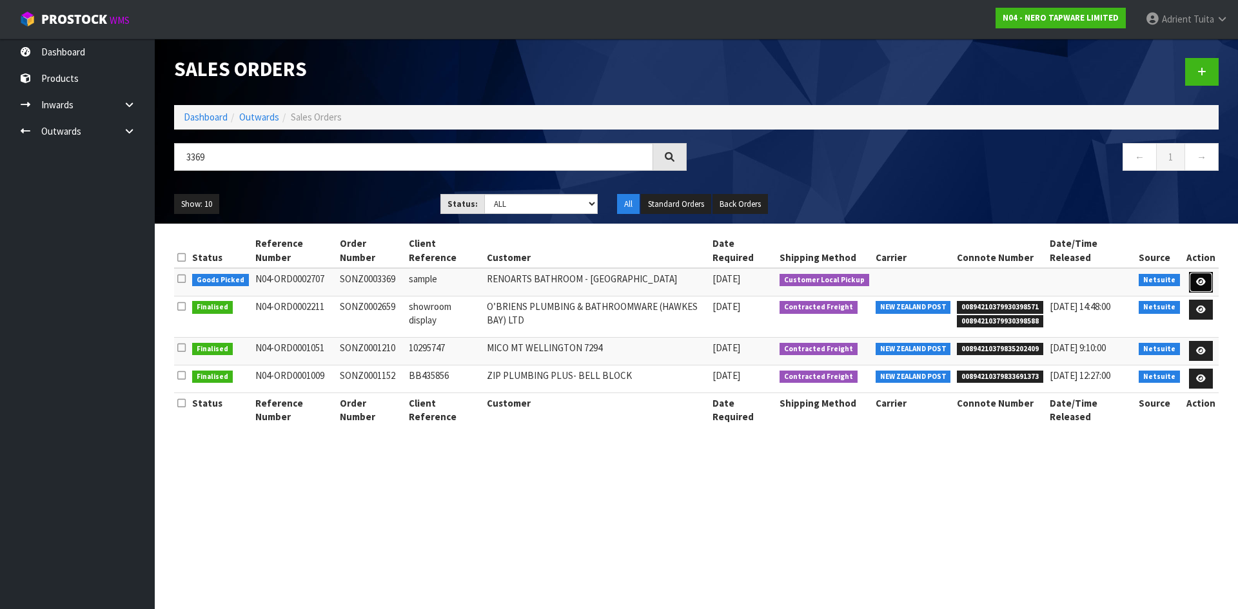
click at [1205, 280] on icon at bounding box center [1201, 282] width 10 height 8
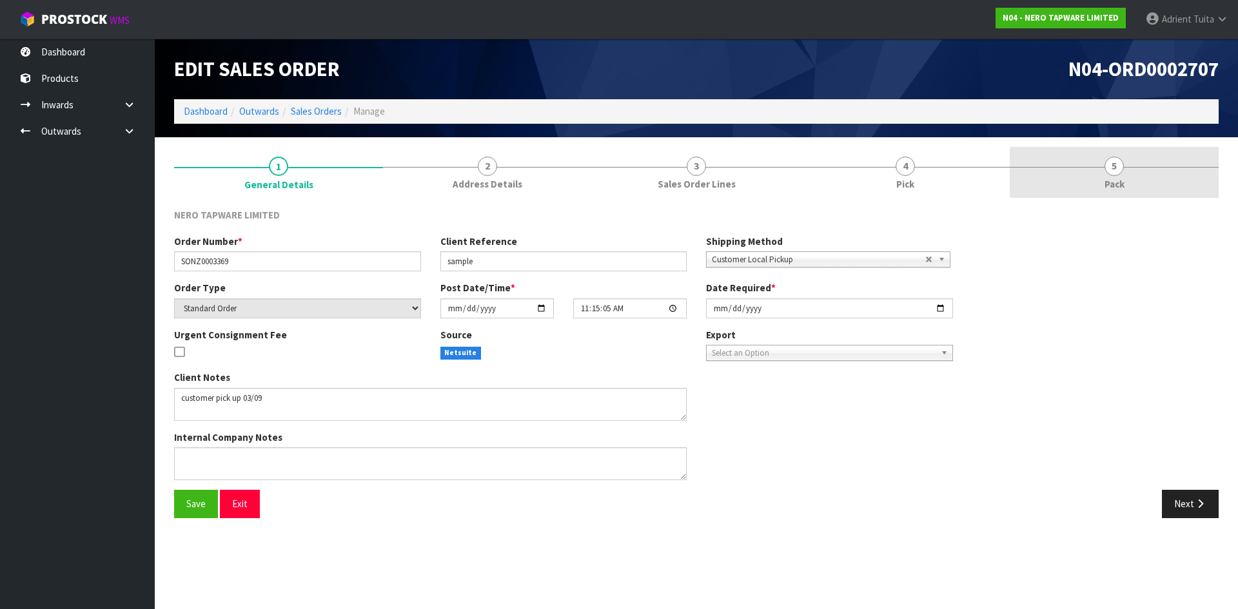
click at [1171, 180] on link "5 Pack" at bounding box center [1113, 172] width 209 height 51
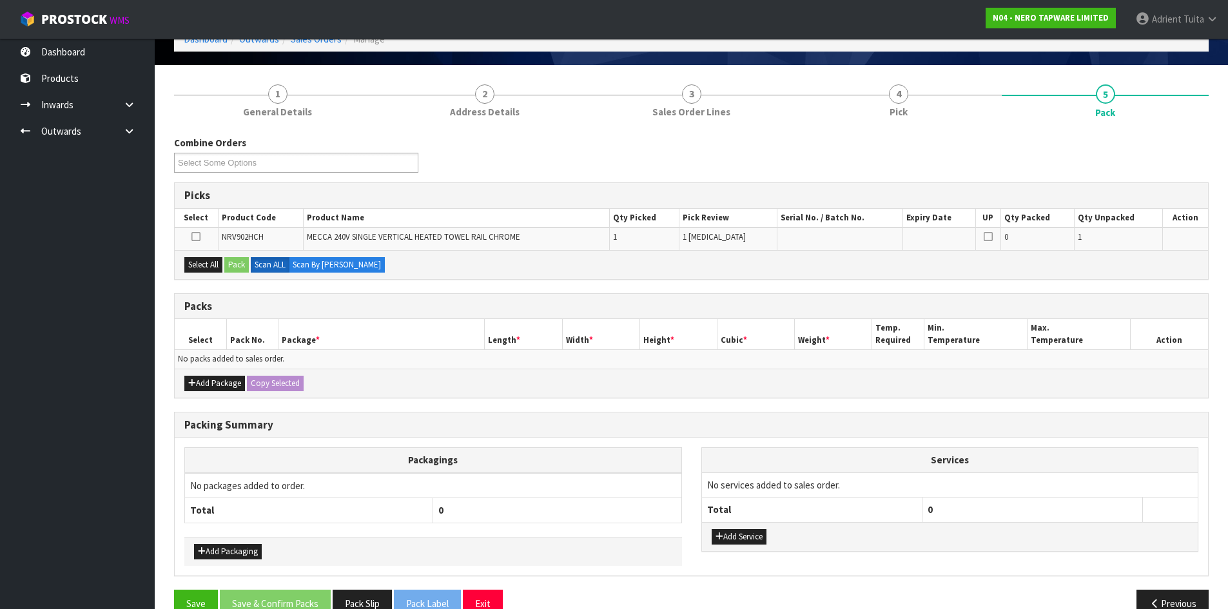
scroll to position [100, 0]
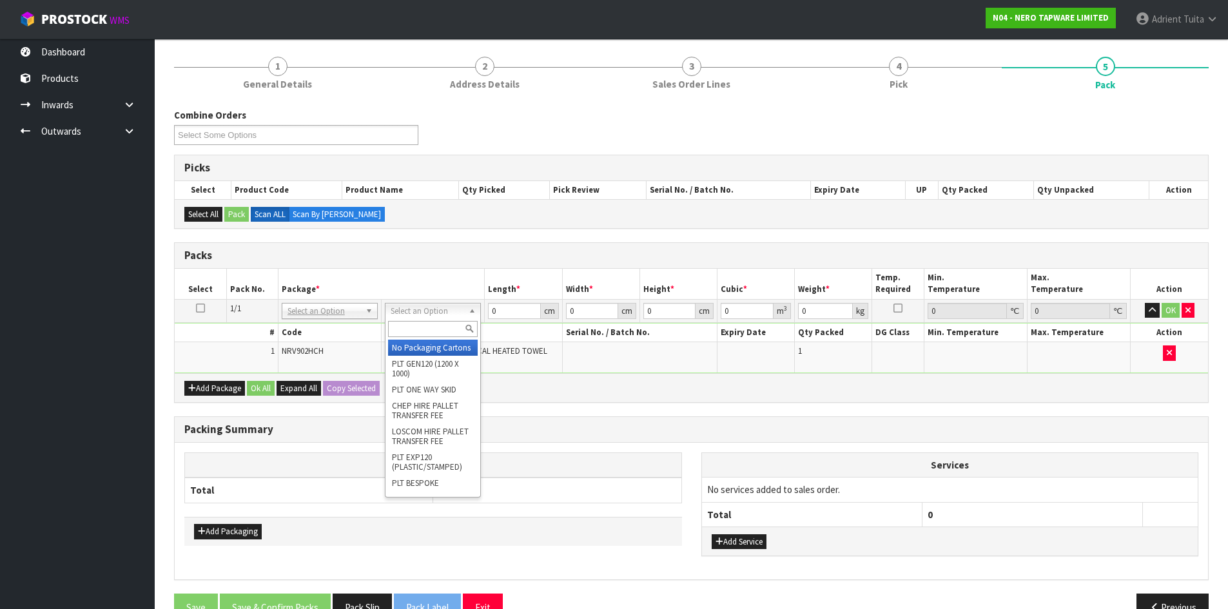
drag, startPoint x: 413, startPoint y: 354, endPoint x: 401, endPoint y: 389, distance: 37.3
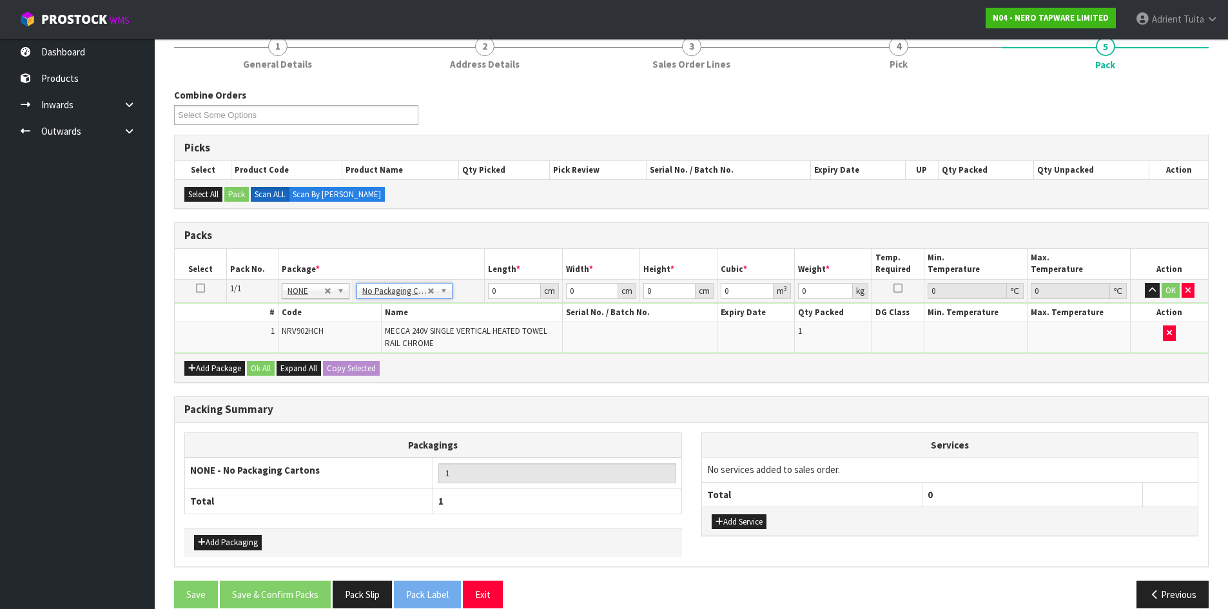
scroll to position [139, 0]
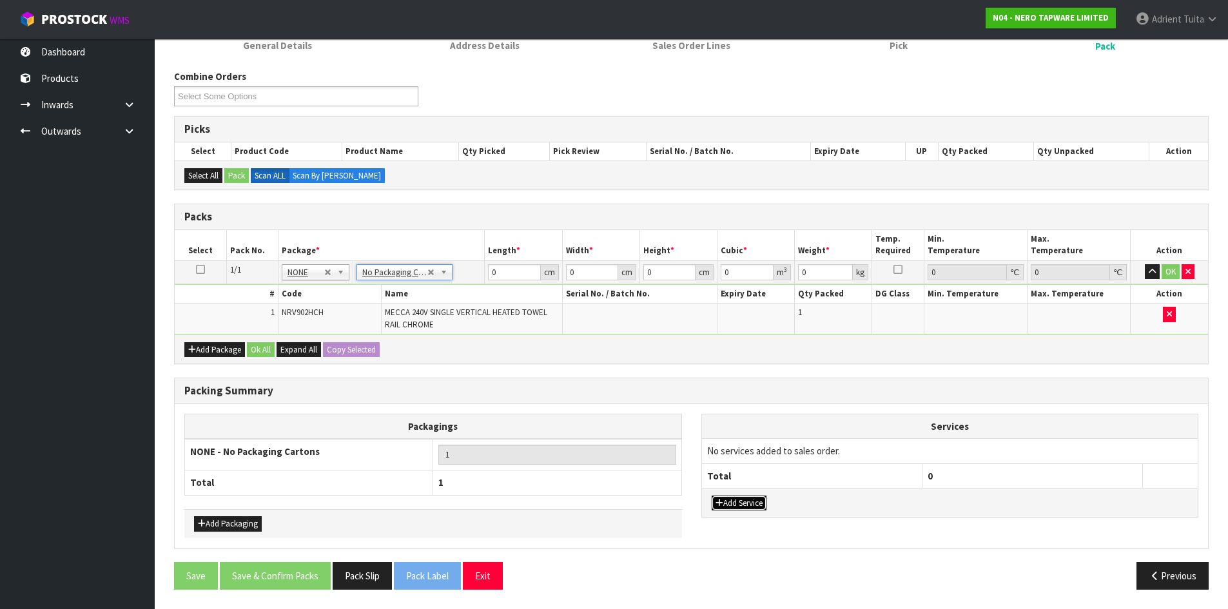
click at [726, 500] on button "Add Service" at bounding box center [739, 503] width 55 height 15
drag, startPoint x: 746, startPoint y: 452, endPoint x: 743, endPoint y: 478, distance: 26.1
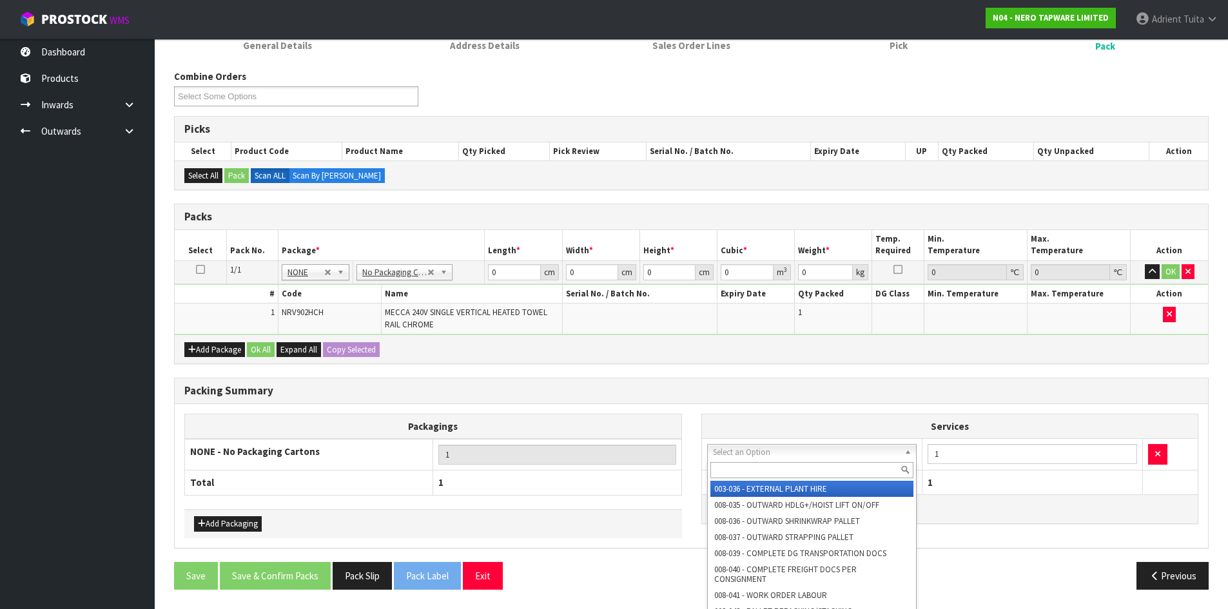
click at [743, 478] on input "text" at bounding box center [812, 470] width 204 height 16
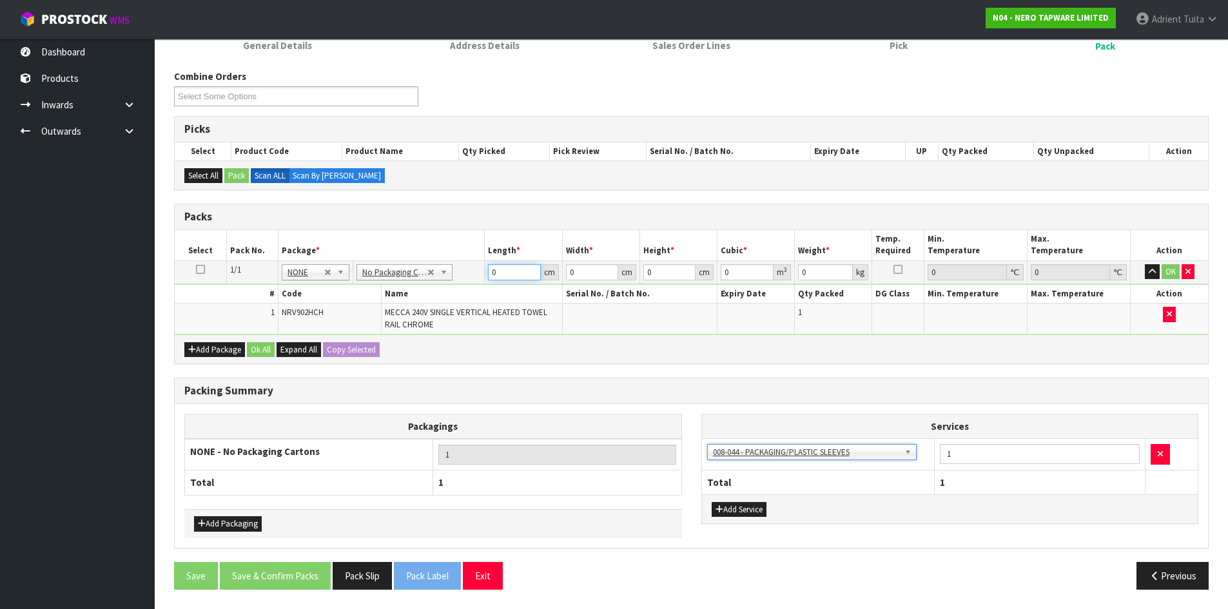
click at [511, 274] on input "0" at bounding box center [514, 272] width 52 height 16
click at [1167, 273] on button "OK" at bounding box center [1171, 271] width 18 height 15
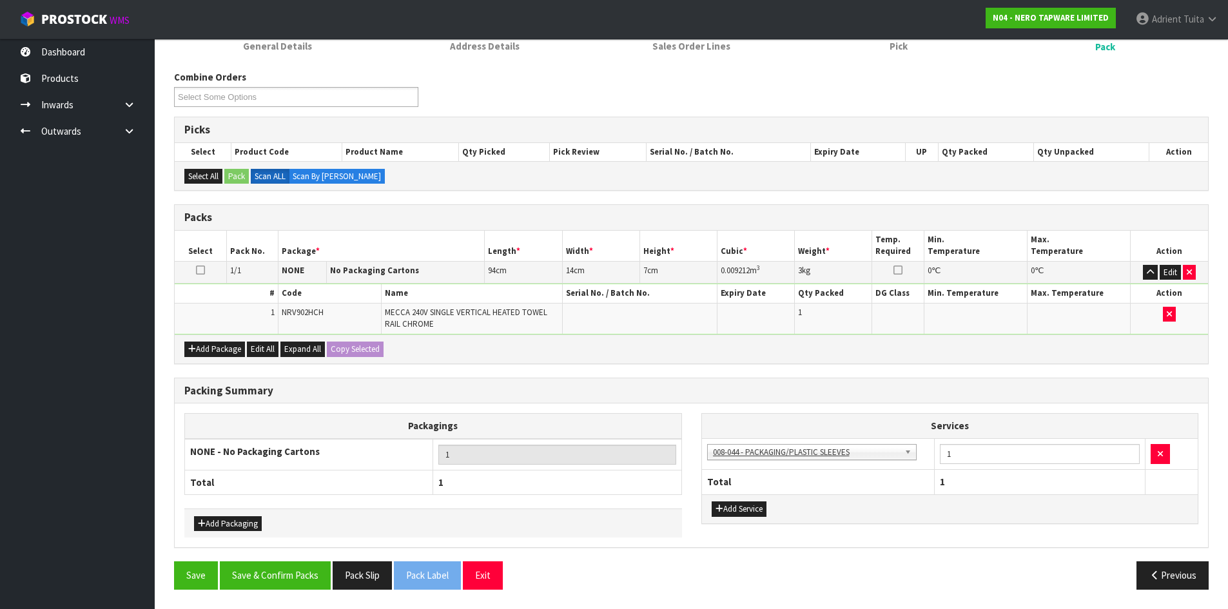
scroll to position [138, 0]
click at [299, 580] on button "Save & Confirm Packs" at bounding box center [275, 575] width 111 height 28
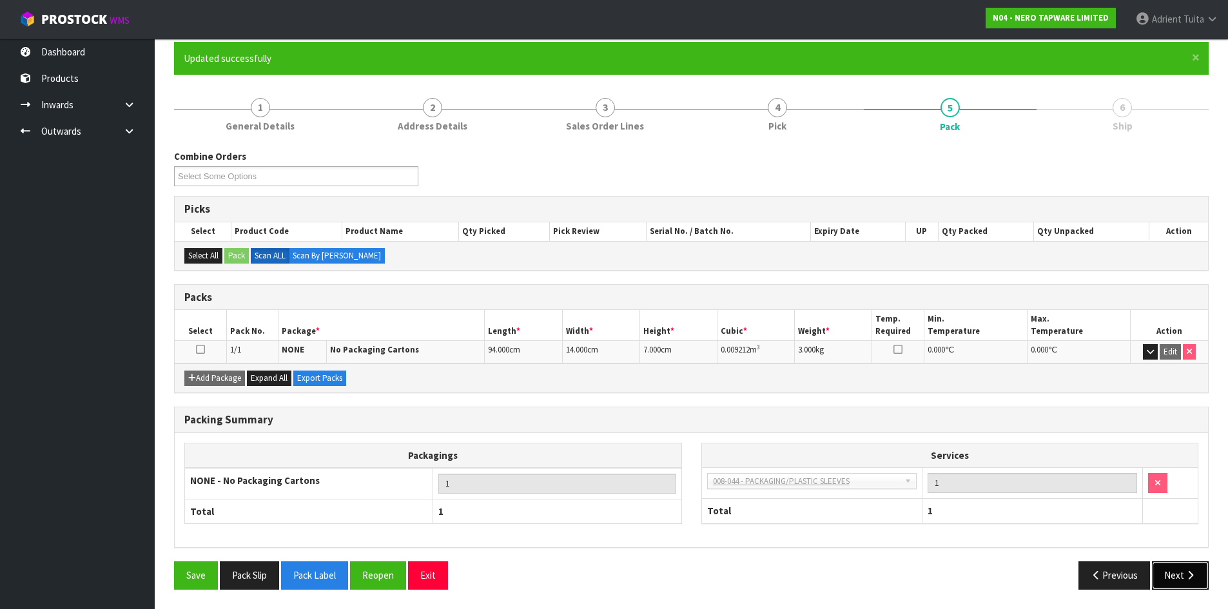
click at [1178, 575] on button "Next" at bounding box center [1180, 575] width 57 height 28
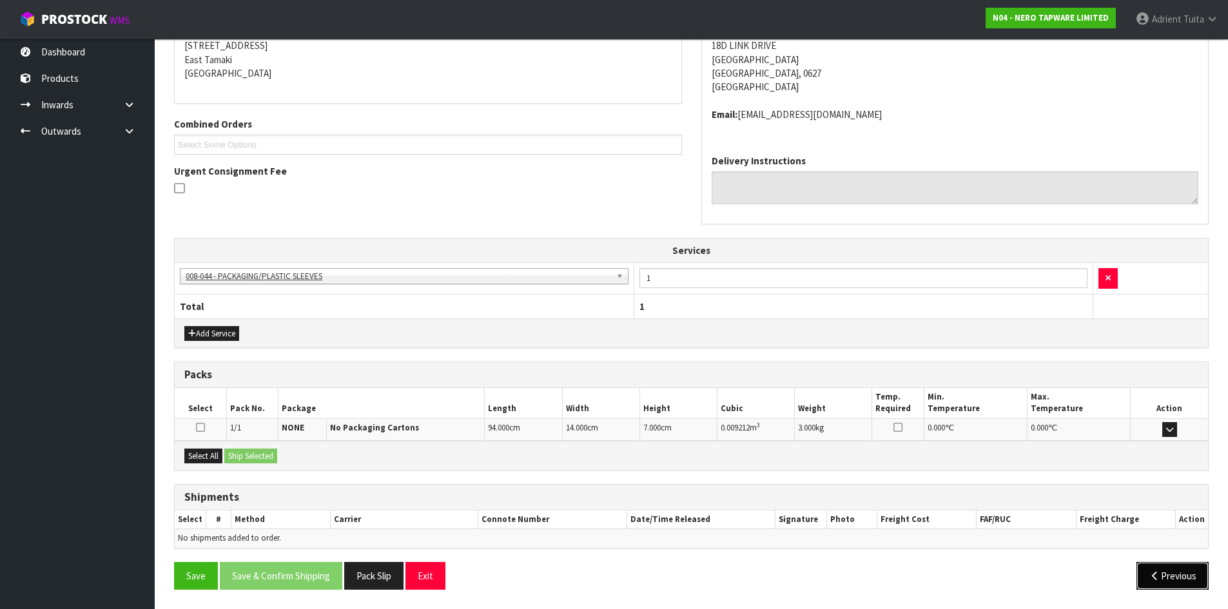
click at [1188, 586] on button "Previous" at bounding box center [1172, 576] width 72 height 28
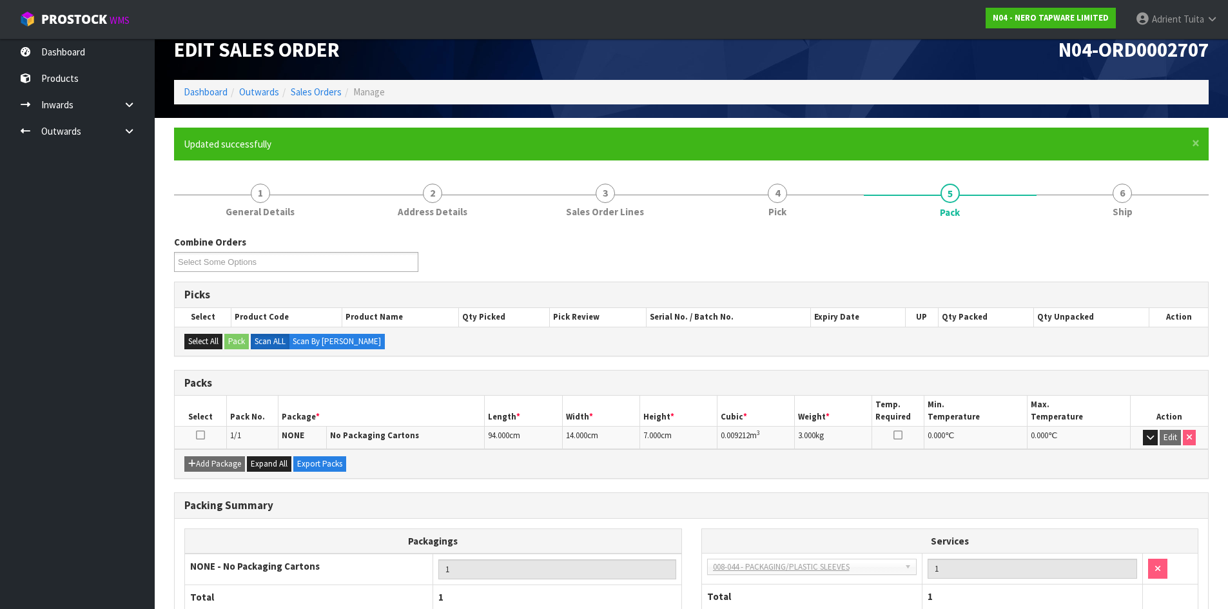
scroll to position [0, 0]
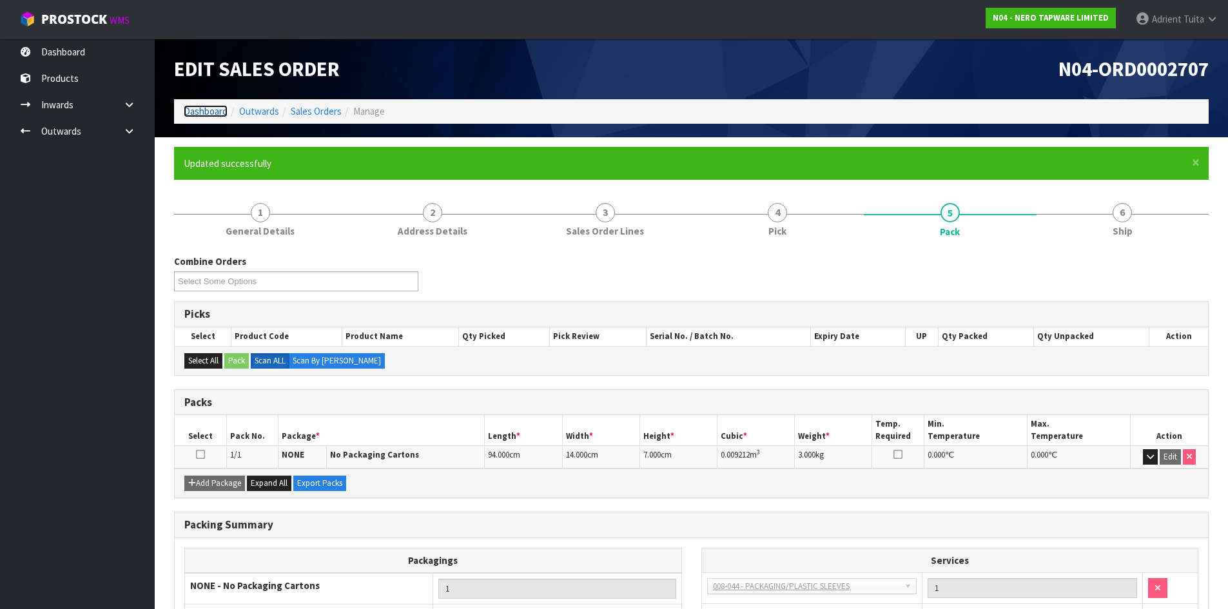
click at [204, 112] on link "Dashboard" at bounding box center [206, 111] width 44 height 12
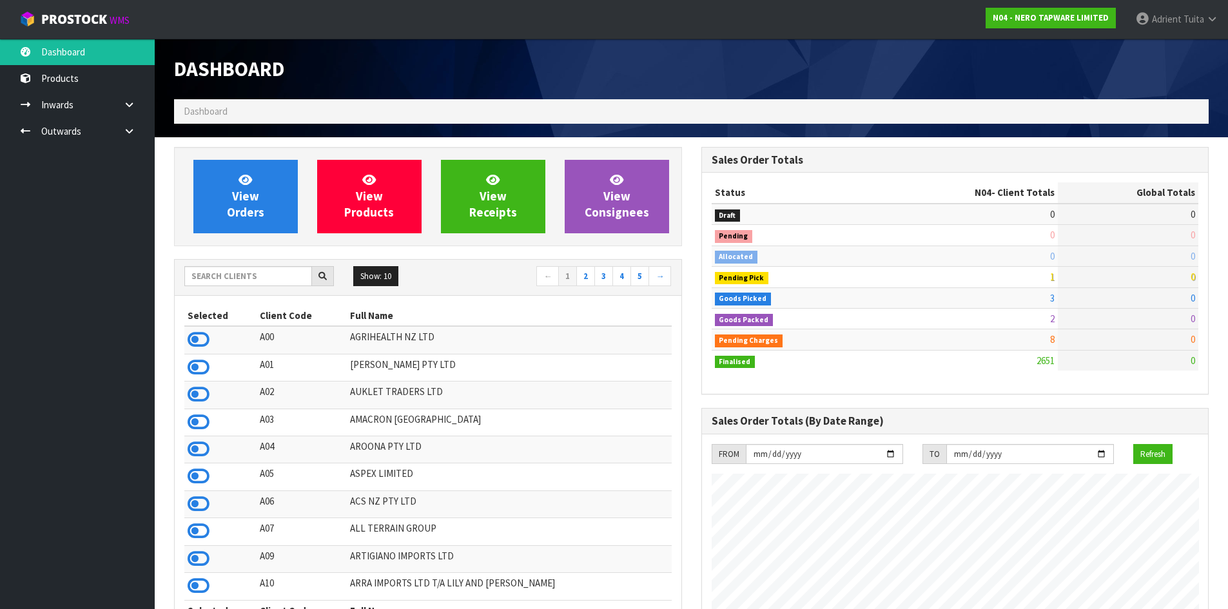
scroll to position [1018, 527]
click at [231, 271] on input "text" at bounding box center [248, 276] width 128 height 20
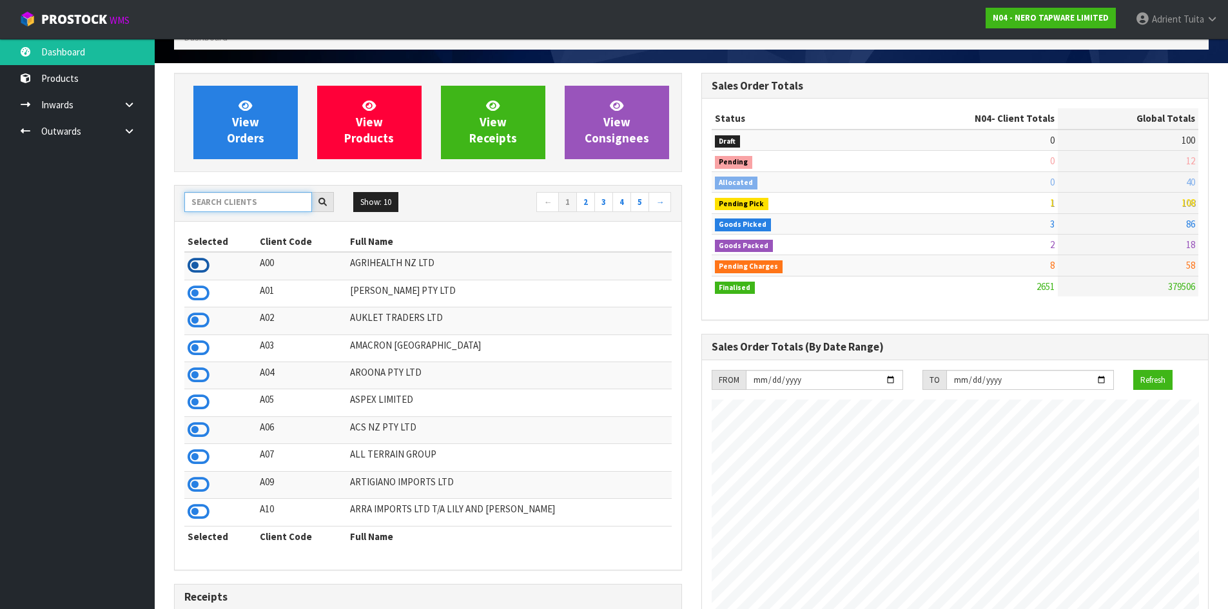
scroll to position [193, 0]
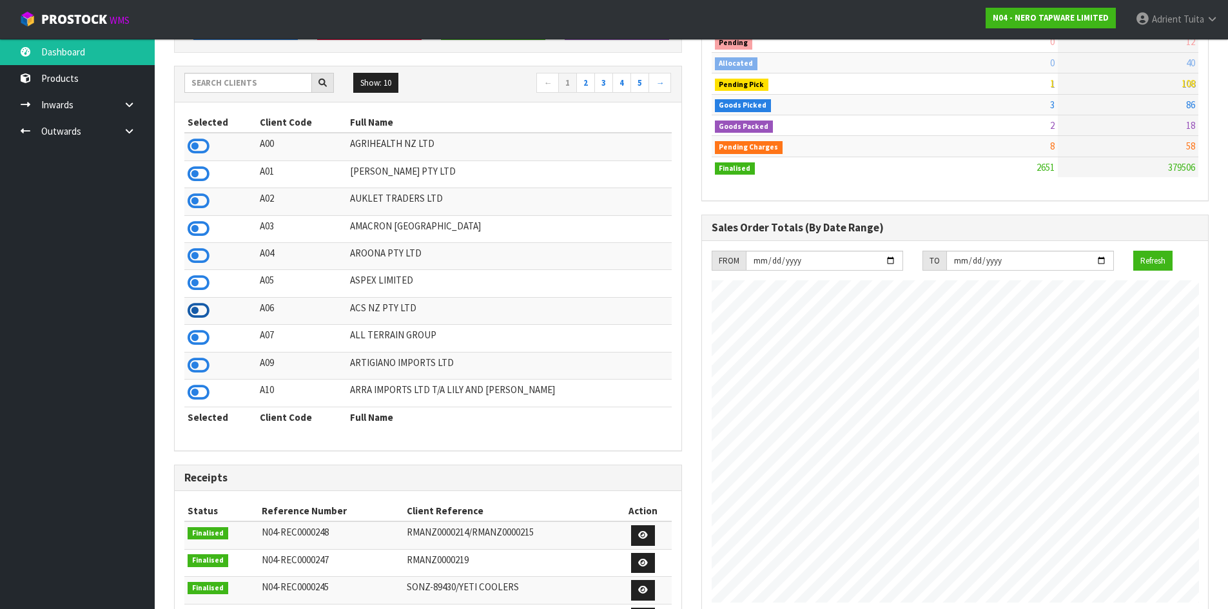
click at [200, 306] on icon at bounding box center [199, 310] width 22 height 19
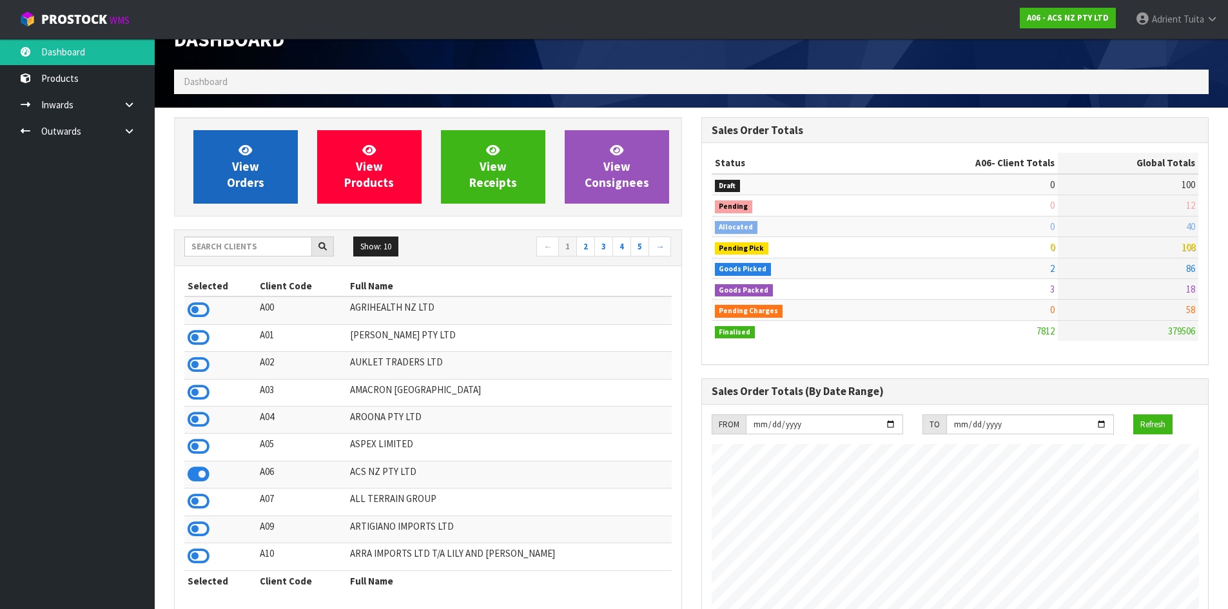
scroll to position [0, 0]
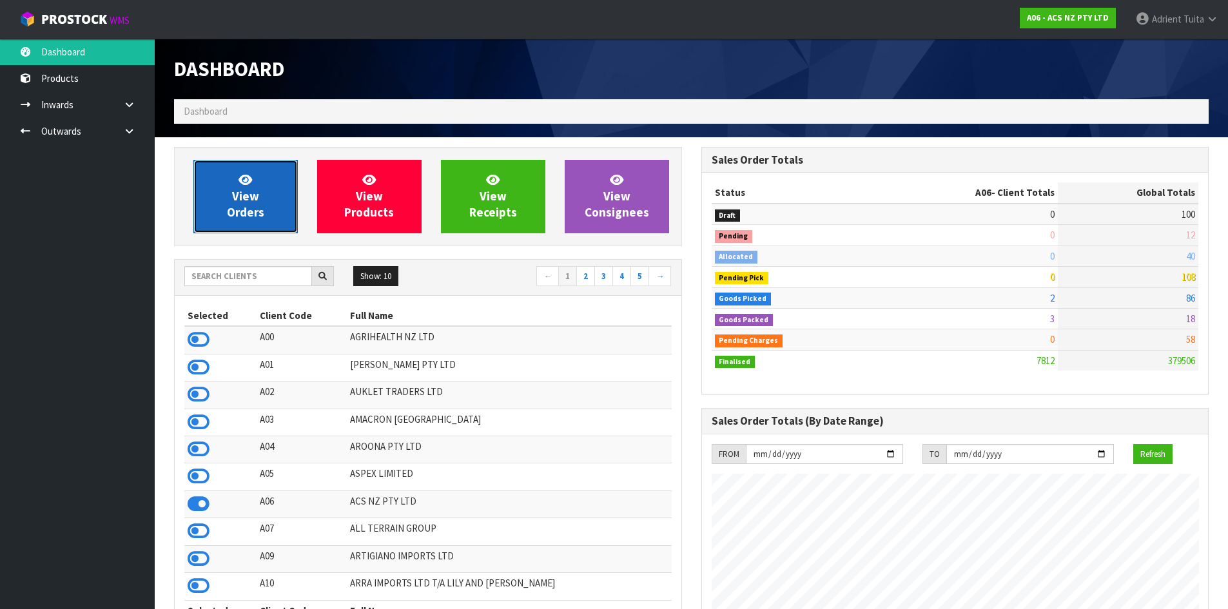
click at [225, 209] on link "View Orders" at bounding box center [245, 196] width 104 height 73
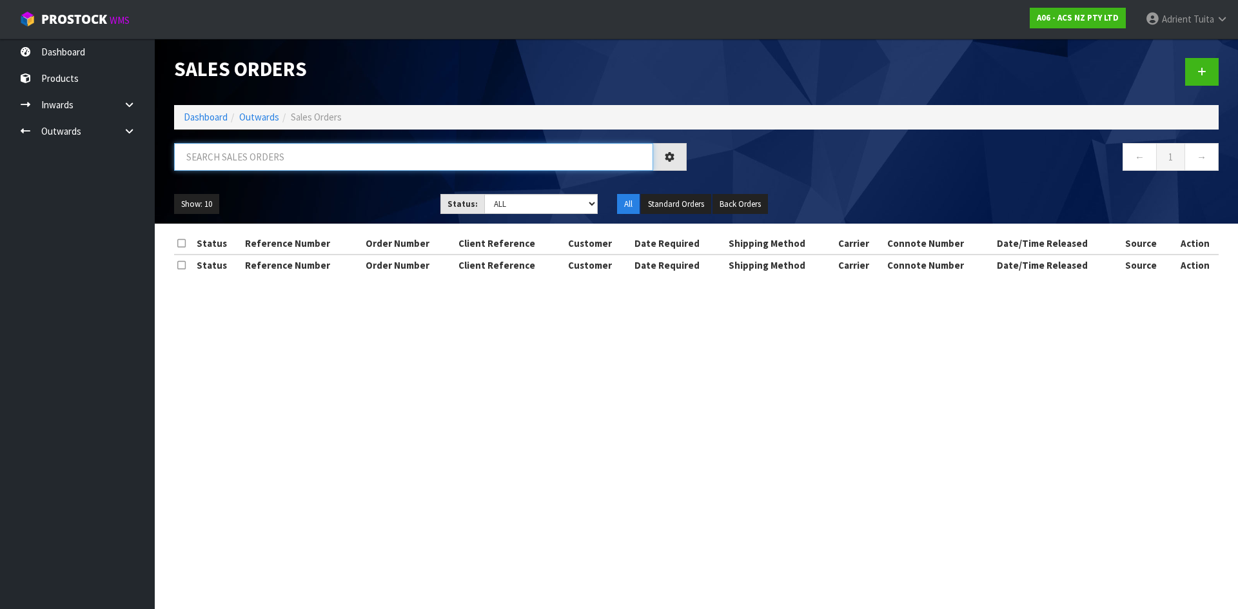
click at [287, 164] on input "text" at bounding box center [413, 157] width 479 height 28
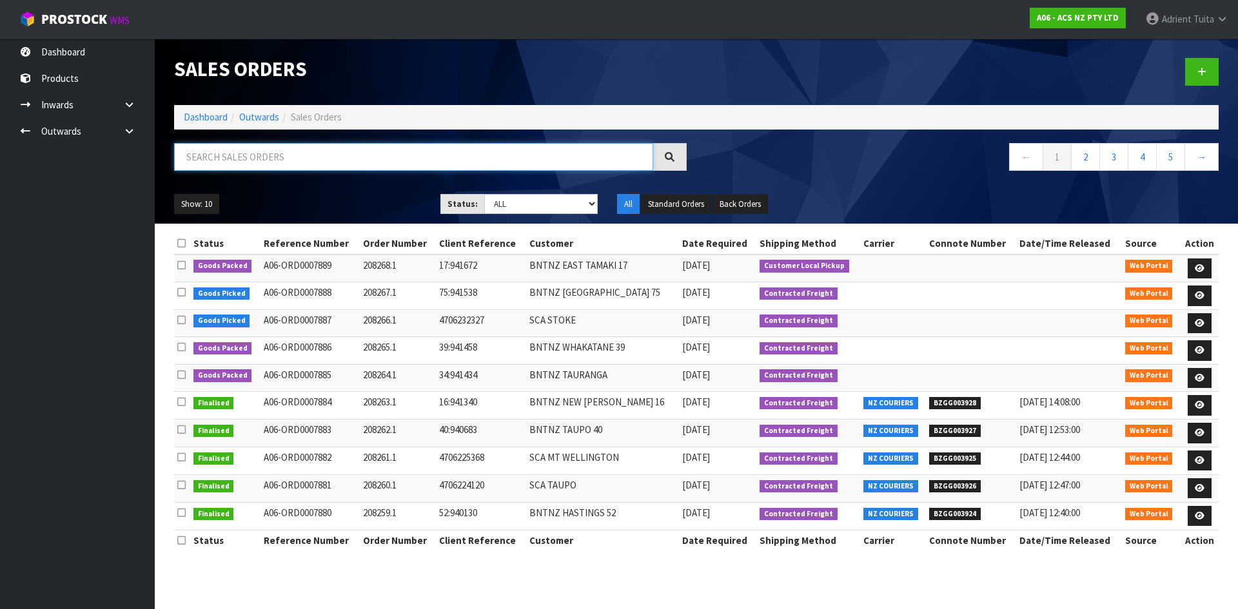
click at [287, 164] on input "text" at bounding box center [413, 157] width 479 height 28
click at [204, 153] on input "text" at bounding box center [413, 157] width 479 height 28
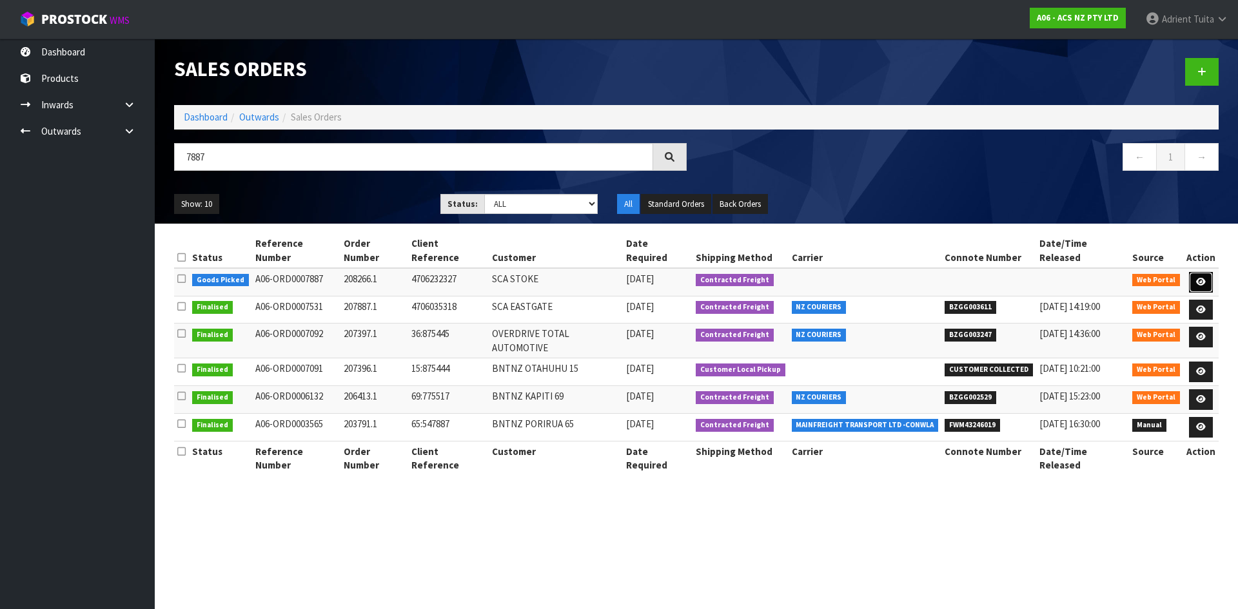
click at [1209, 272] on link at bounding box center [1201, 282] width 24 height 21
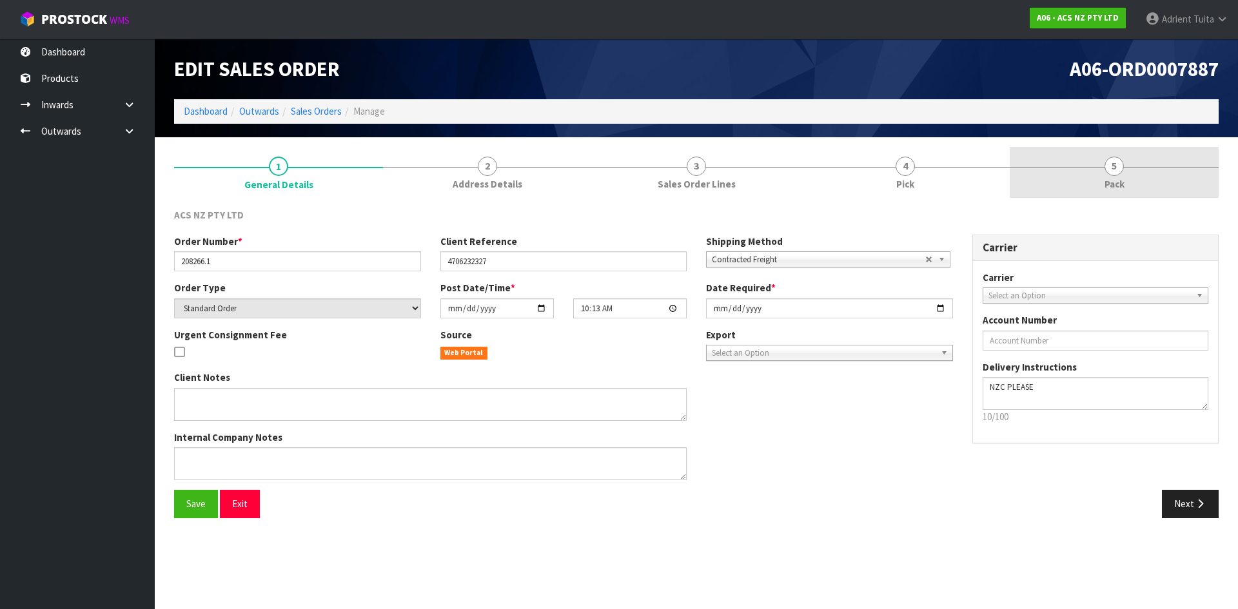
click at [1149, 177] on link "5 Pack" at bounding box center [1113, 172] width 209 height 51
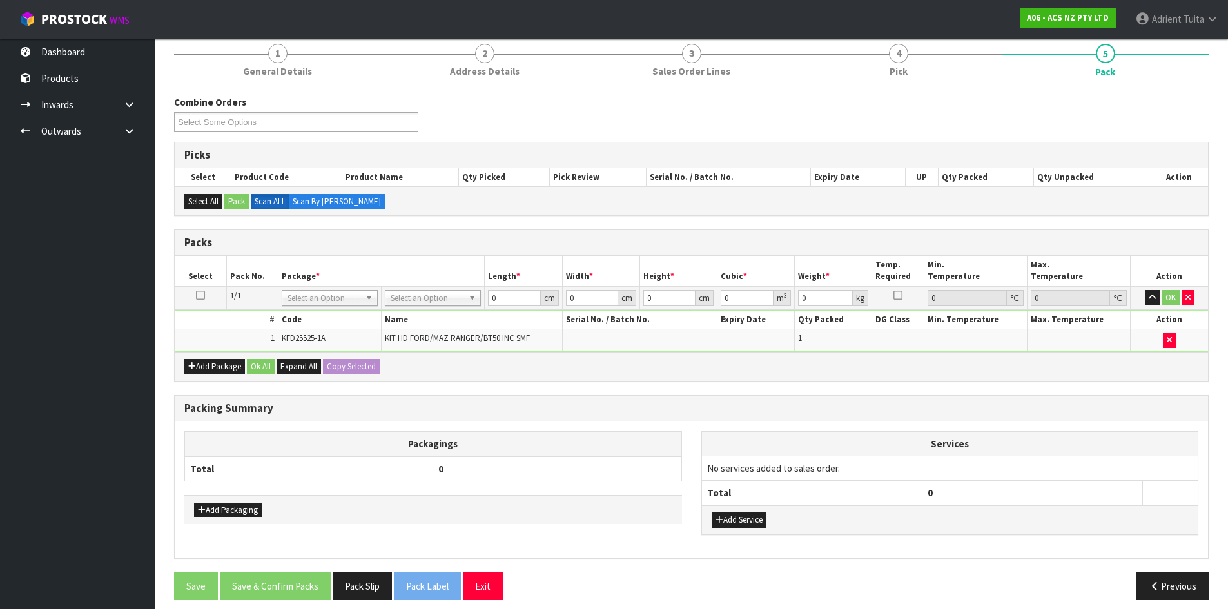
scroll to position [123, 0]
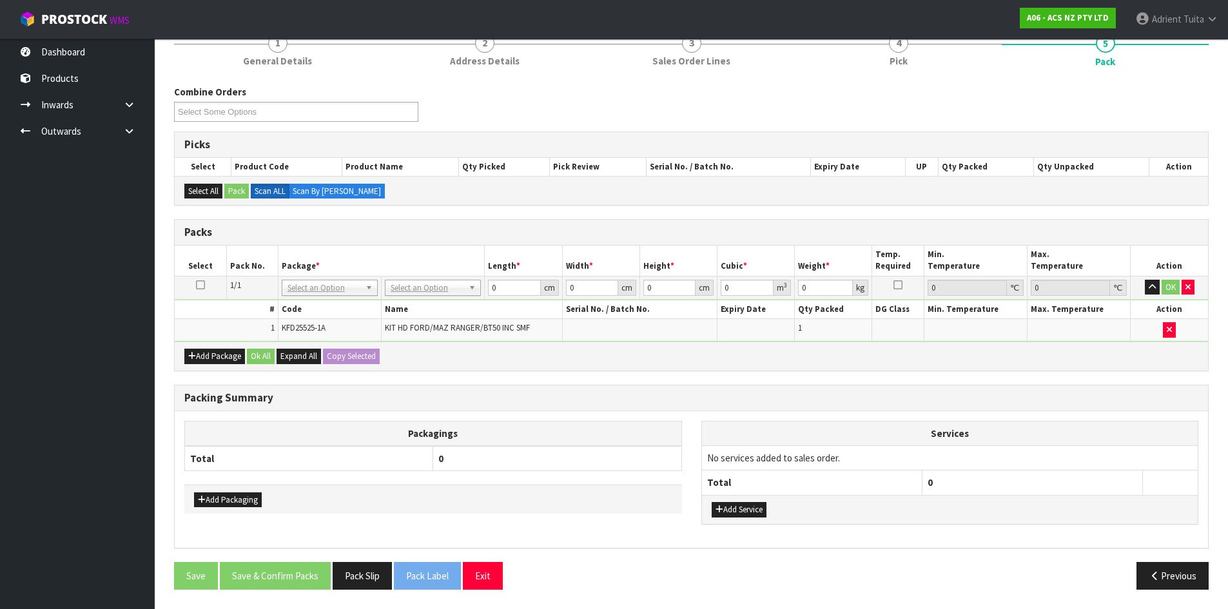
drag, startPoint x: 733, startPoint y: 519, endPoint x: 735, endPoint y: 509, distance: 10.5
click at [732, 519] on div "Add Service" at bounding box center [950, 509] width 496 height 29
click at [735, 509] on button "Add Service" at bounding box center [739, 509] width 55 height 15
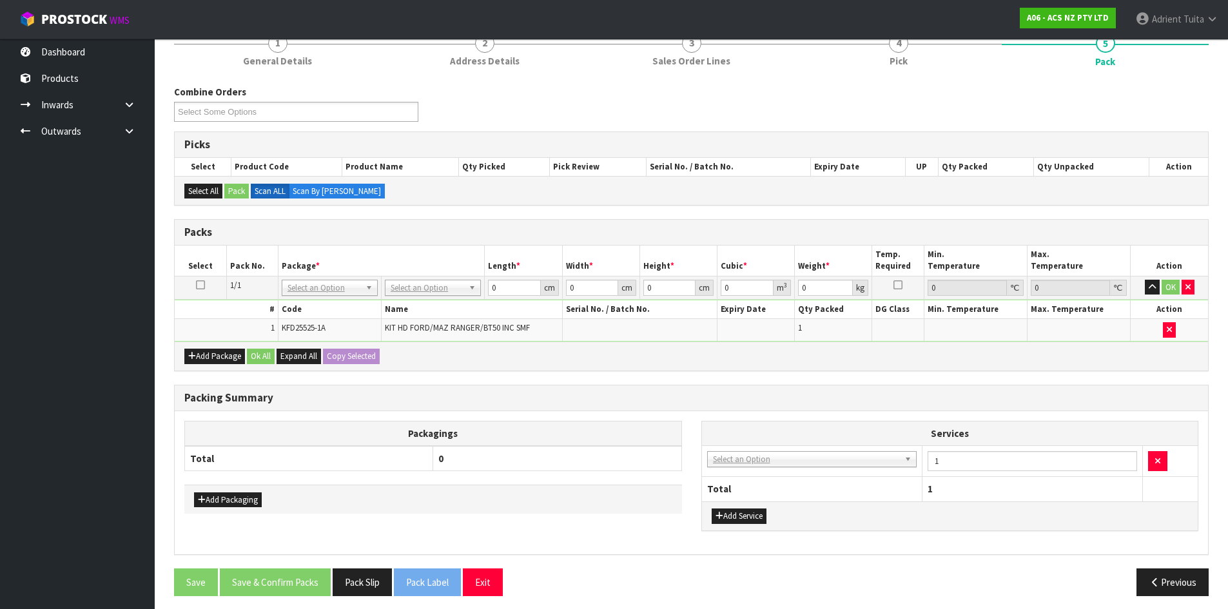
click at [744, 472] on td "003-036 - EXTERNAL PLANT HIRE 008-035 - OUTWARD HDLG+/HOIST LIFT ON/OFF 008-036…" at bounding box center [812, 461] width 220 height 32
drag, startPoint x: 752, startPoint y: 454, endPoint x: 750, endPoint y: 469, distance: 15.6
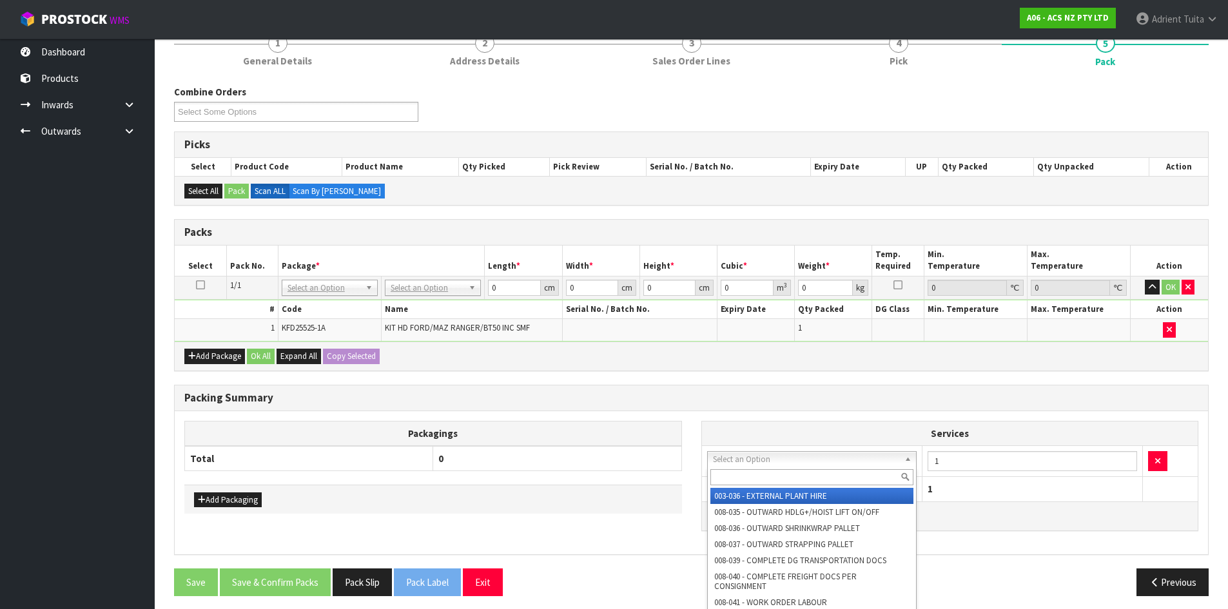
click at [750, 471] on input "text" at bounding box center [812, 477] width 204 height 16
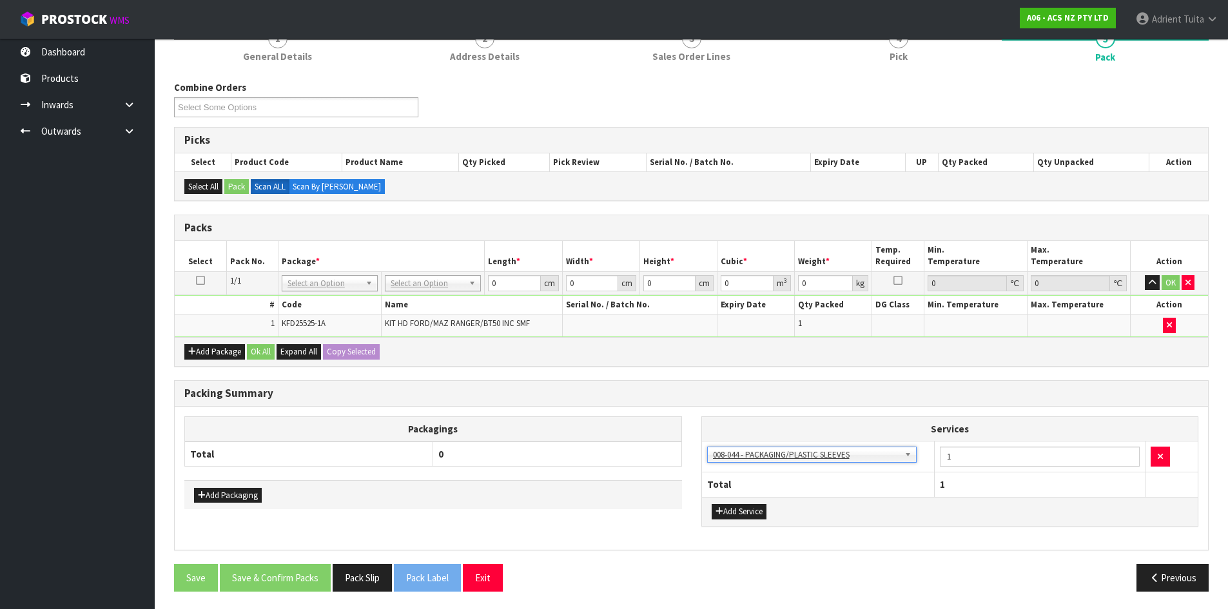
scroll to position [130, 0]
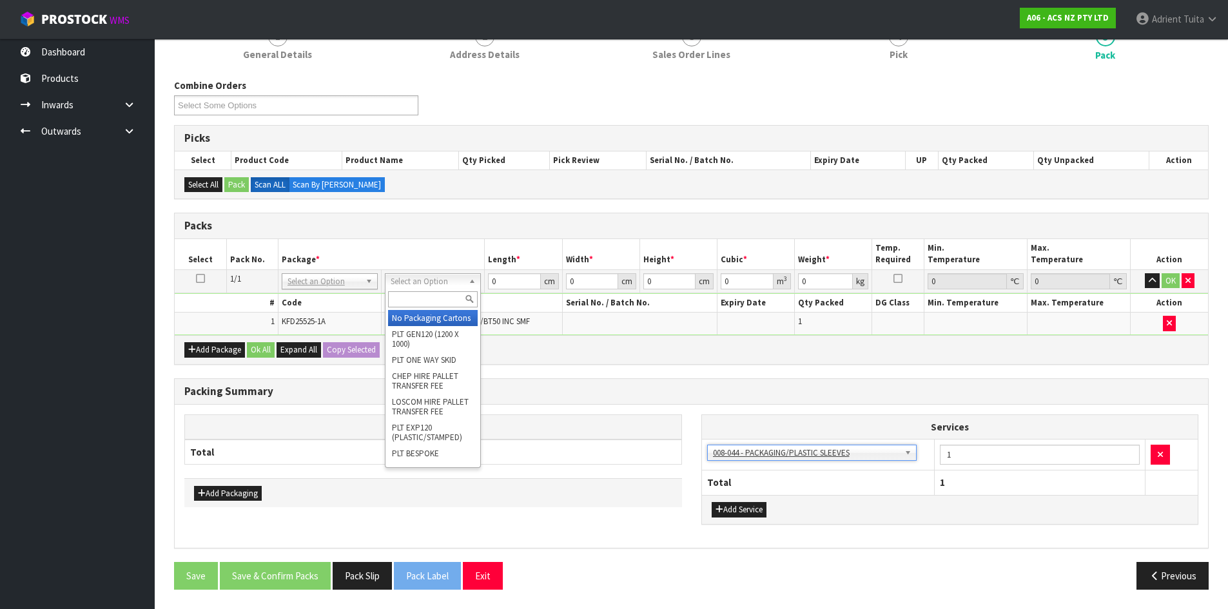
drag, startPoint x: 394, startPoint y: 286, endPoint x: 398, endPoint y: 314, distance: 28.7
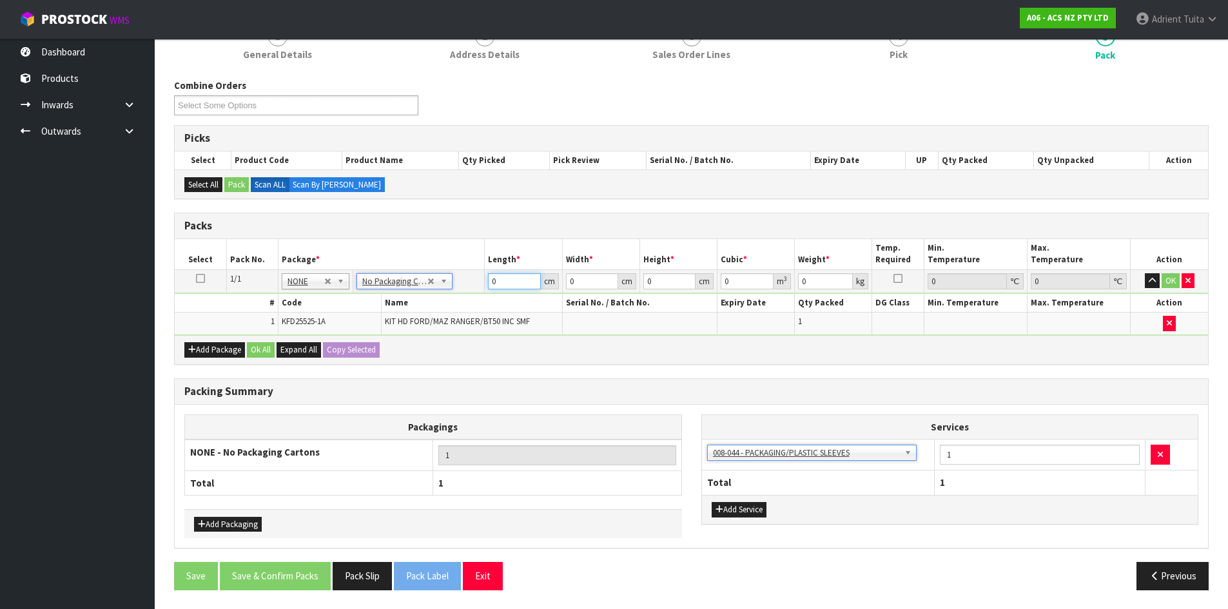
click at [520, 276] on input "0" at bounding box center [514, 281] width 52 height 16
click at [1162, 278] on button "OK" at bounding box center [1171, 280] width 18 height 15
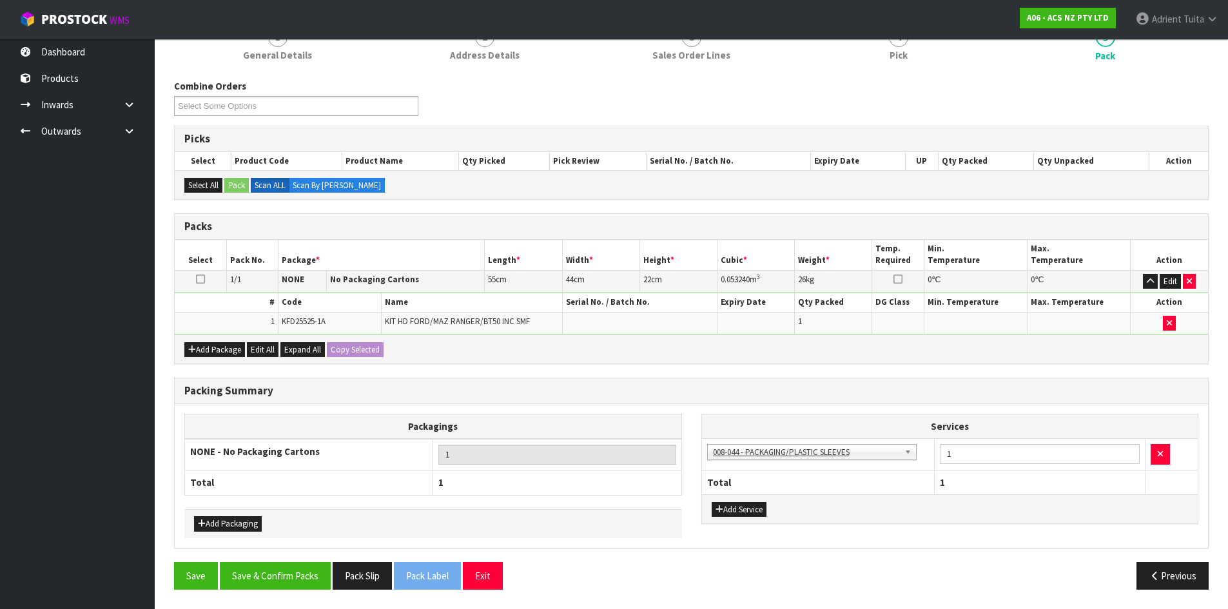
scroll to position [129, 0]
click at [275, 594] on div "Save Save & Confirm Packs Pack Slip Pack Label Exit Previous" at bounding box center [691, 580] width 1054 height 37
click at [293, 575] on button "Save & Confirm Packs" at bounding box center [275, 576] width 111 height 28
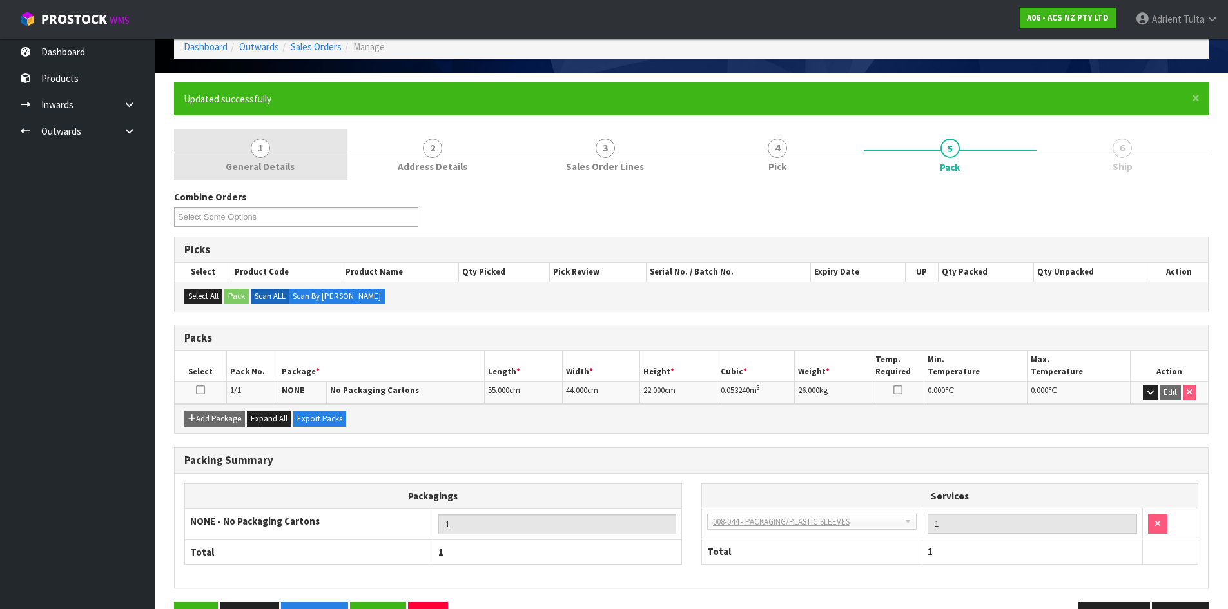
scroll to position [0, 0]
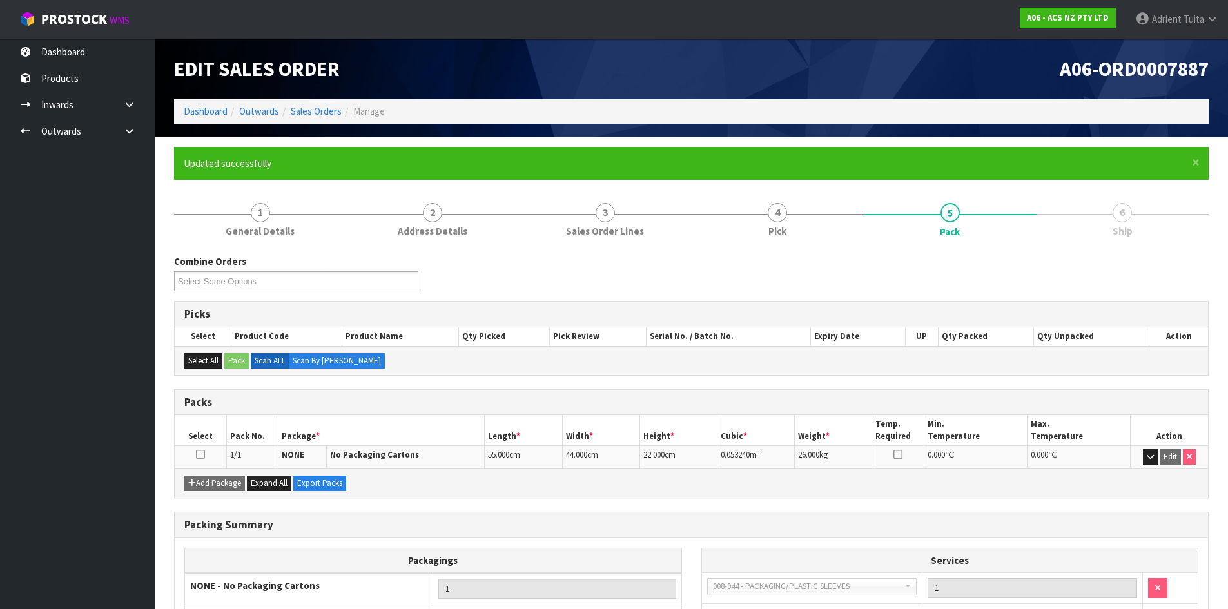
click at [208, 119] on ol "Dashboard Outwards Sales Orders Manage" at bounding box center [691, 111] width 1035 height 24
click at [208, 117] on link "Dashboard" at bounding box center [206, 111] width 44 height 12
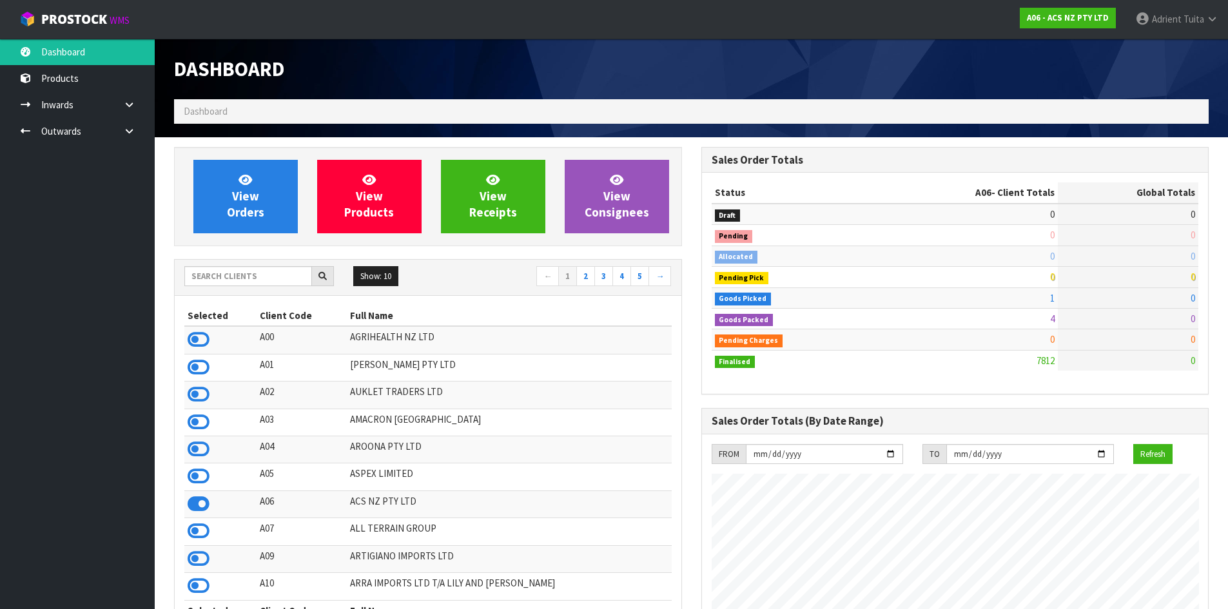
scroll to position [977, 527]
click at [225, 206] on link "View Orders" at bounding box center [245, 196] width 104 height 73
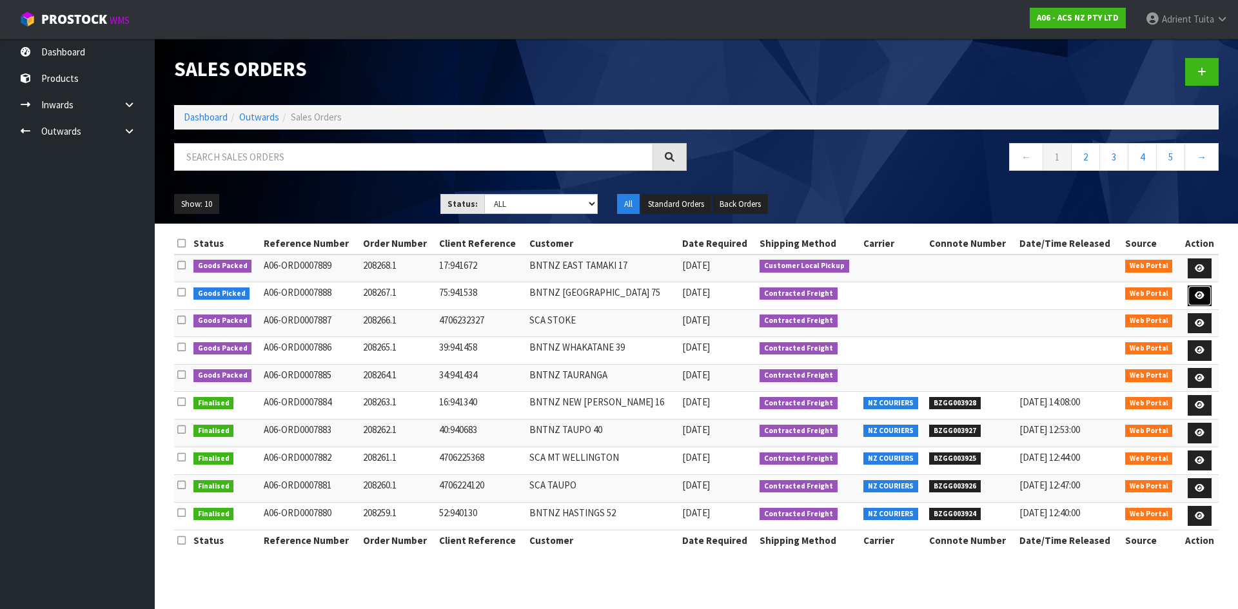
click at [1196, 297] on icon at bounding box center [1199, 295] width 10 height 8
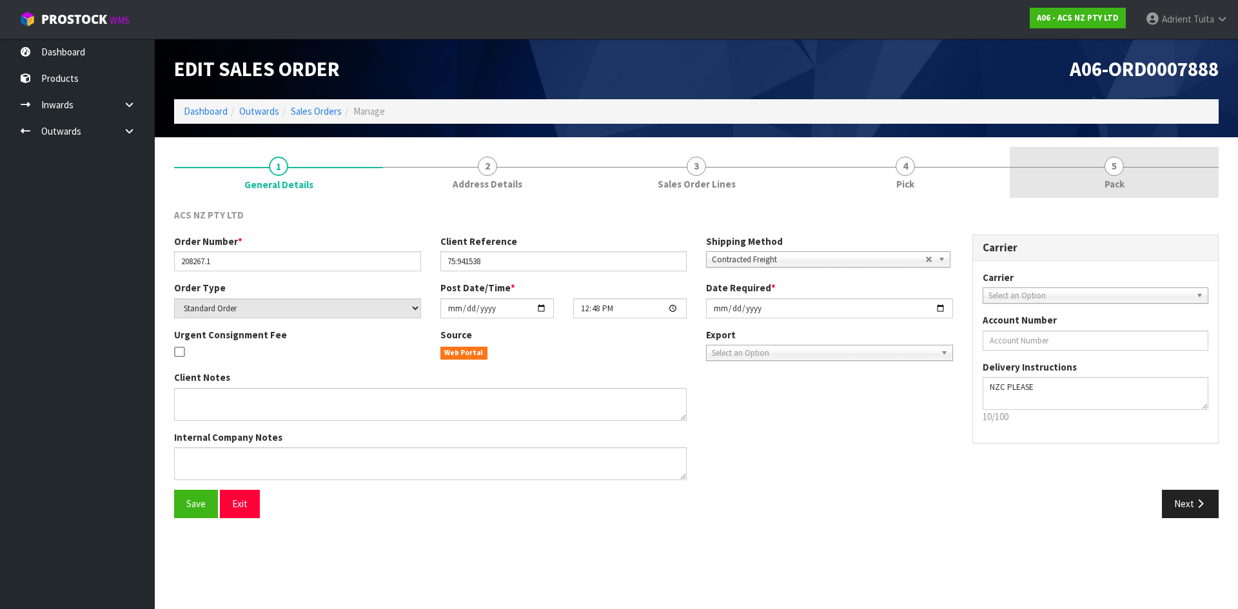
click at [1089, 173] on link "5 Pack" at bounding box center [1113, 172] width 209 height 51
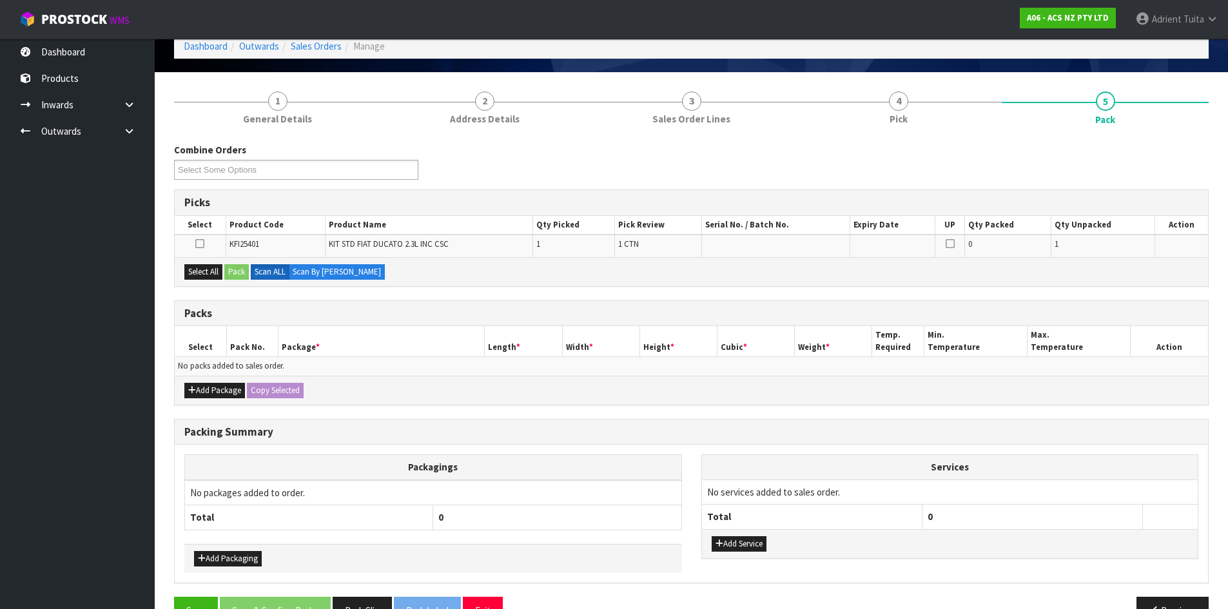
scroll to position [100, 0]
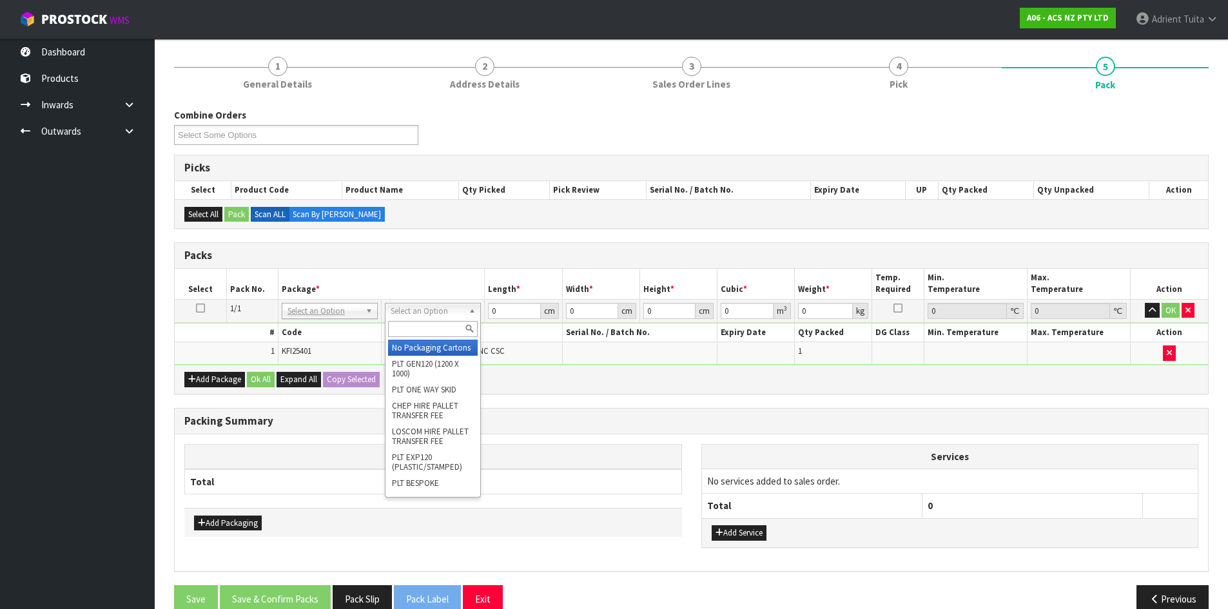
click at [437, 328] on input "text" at bounding box center [433, 329] width 90 height 16
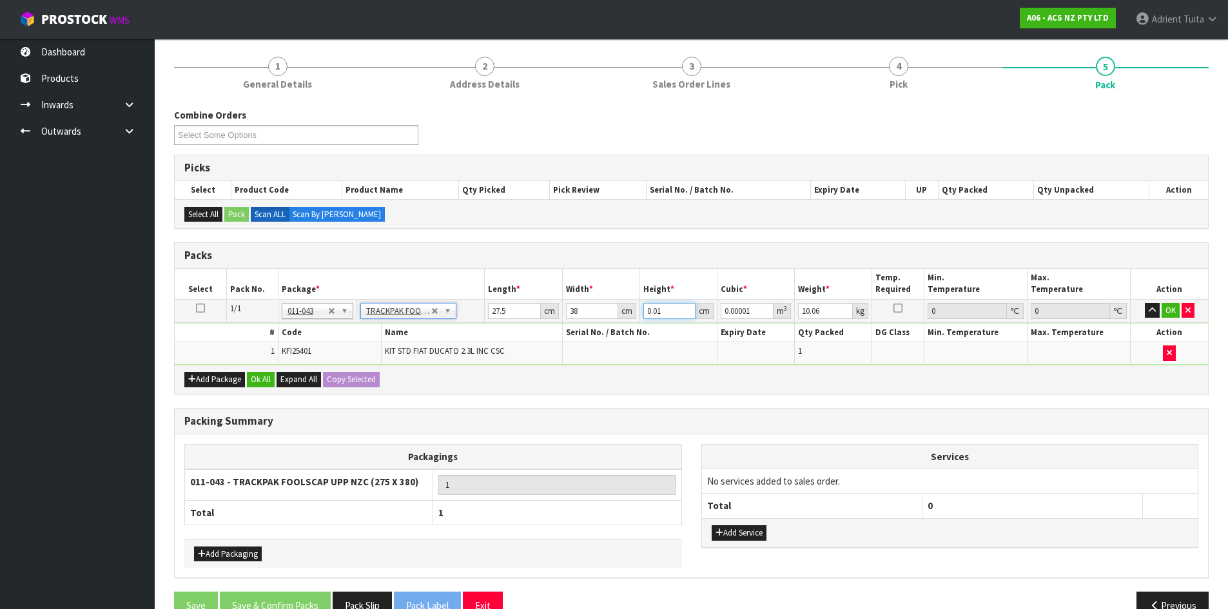
click at [655, 313] on input "0.01" at bounding box center [669, 311] width 52 height 16
drag, startPoint x: 655, startPoint y: 313, endPoint x: 663, endPoint y: 298, distance: 16.5
click at [656, 313] on input "0.01" at bounding box center [669, 311] width 52 height 16
click at [492, 309] on input "27.5" at bounding box center [514, 311] width 52 height 16
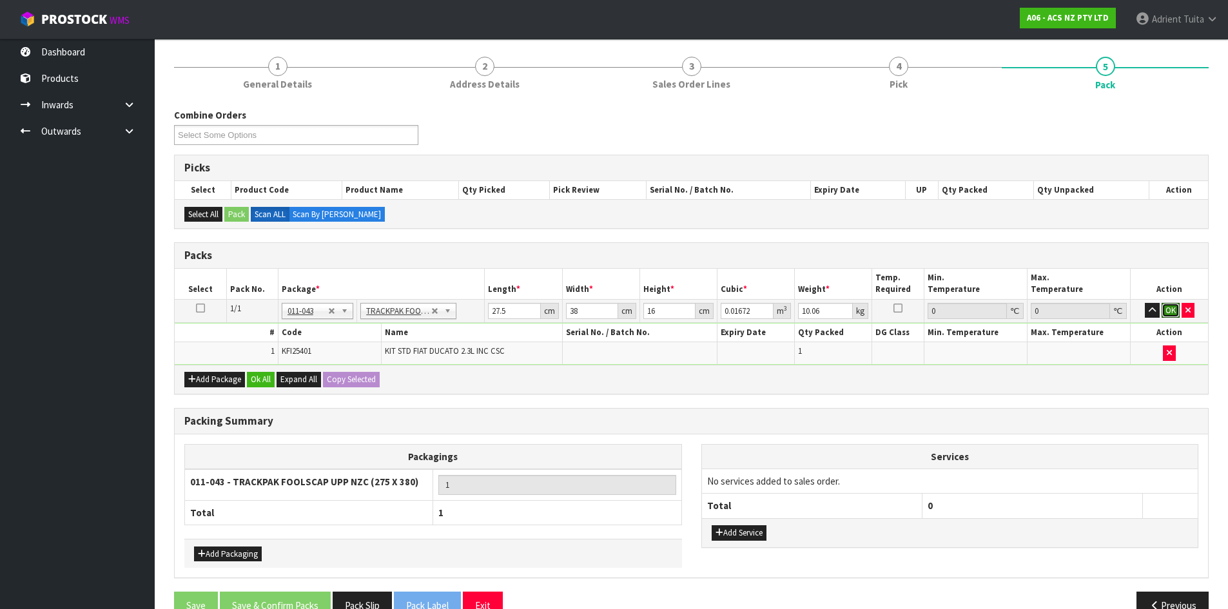
drag, startPoint x: 1169, startPoint y: 311, endPoint x: 1123, endPoint y: 324, distance: 48.2
click at [1169, 311] on button "OK" at bounding box center [1171, 310] width 18 height 15
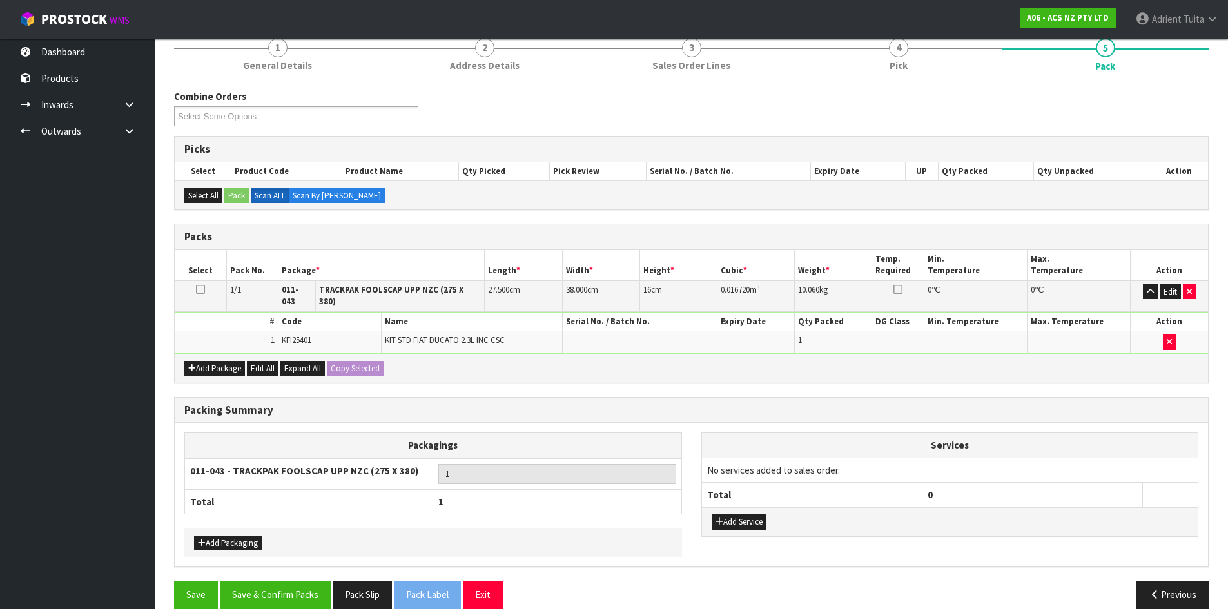
scroll to position [129, 0]
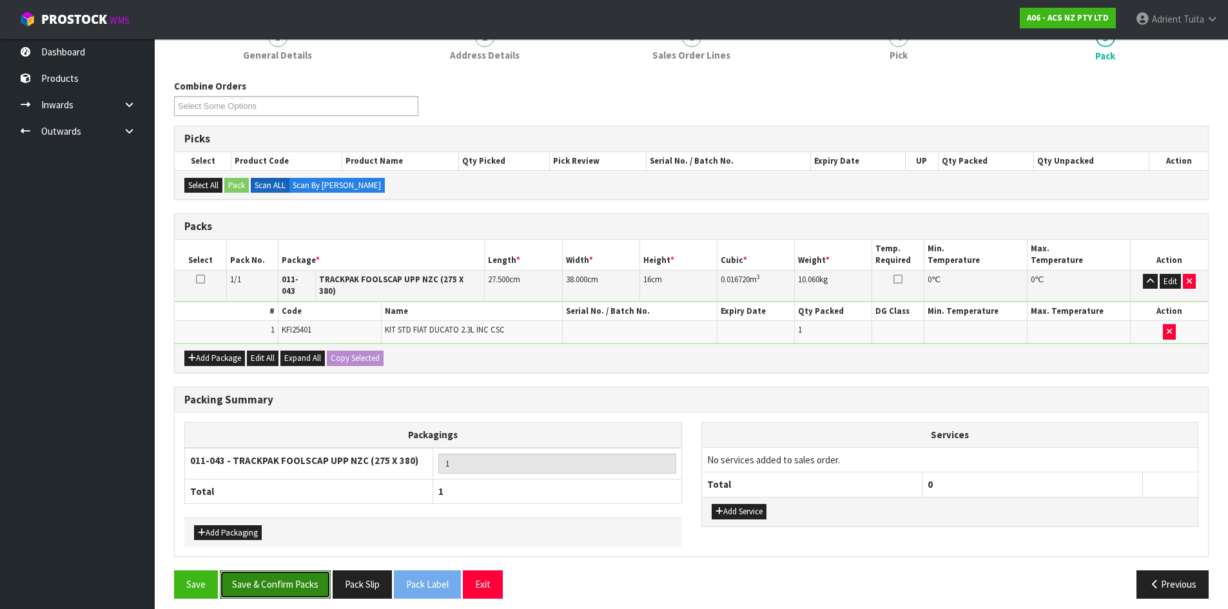
click at [260, 579] on button "Save & Confirm Packs" at bounding box center [275, 584] width 111 height 28
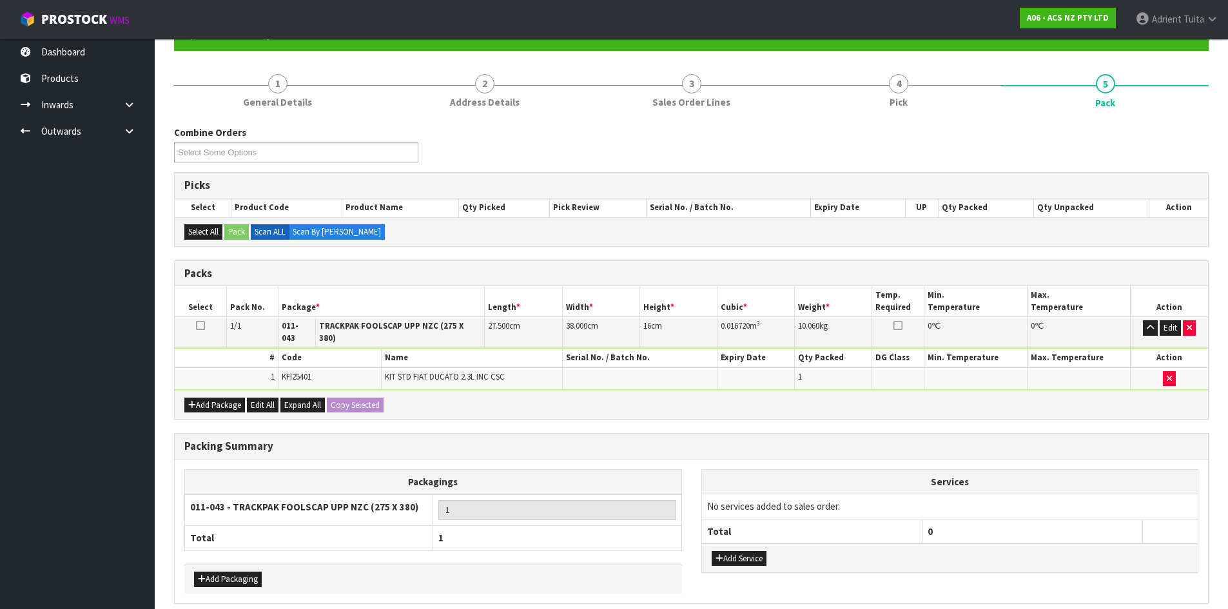
scroll to position [0, 0]
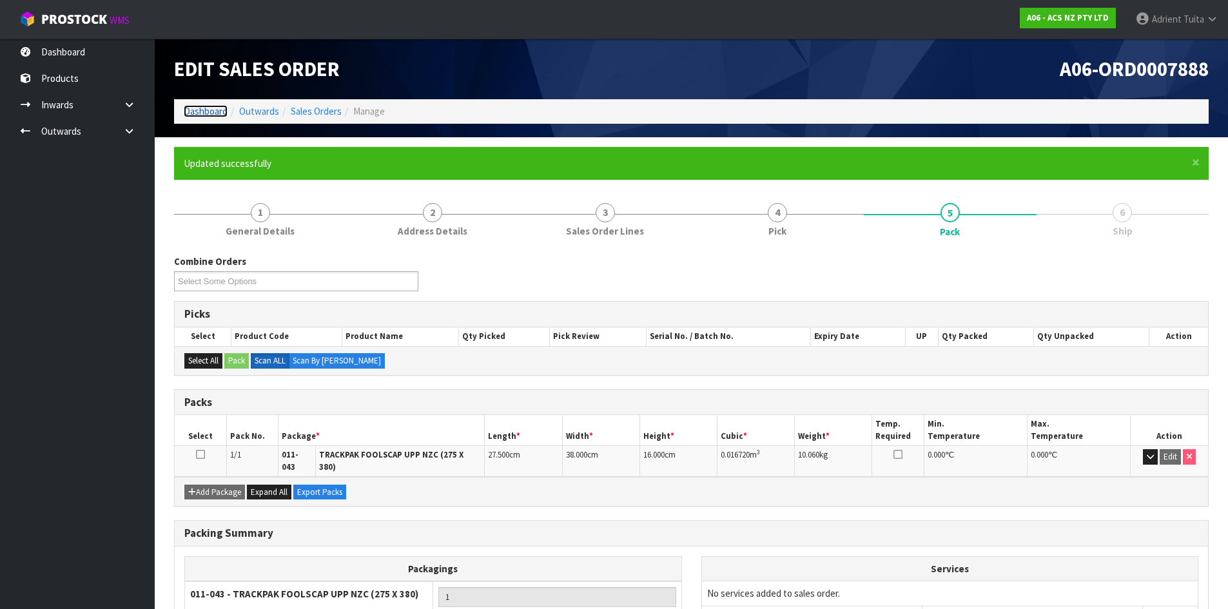
click at [214, 112] on link "Dashboard" at bounding box center [206, 111] width 44 height 12
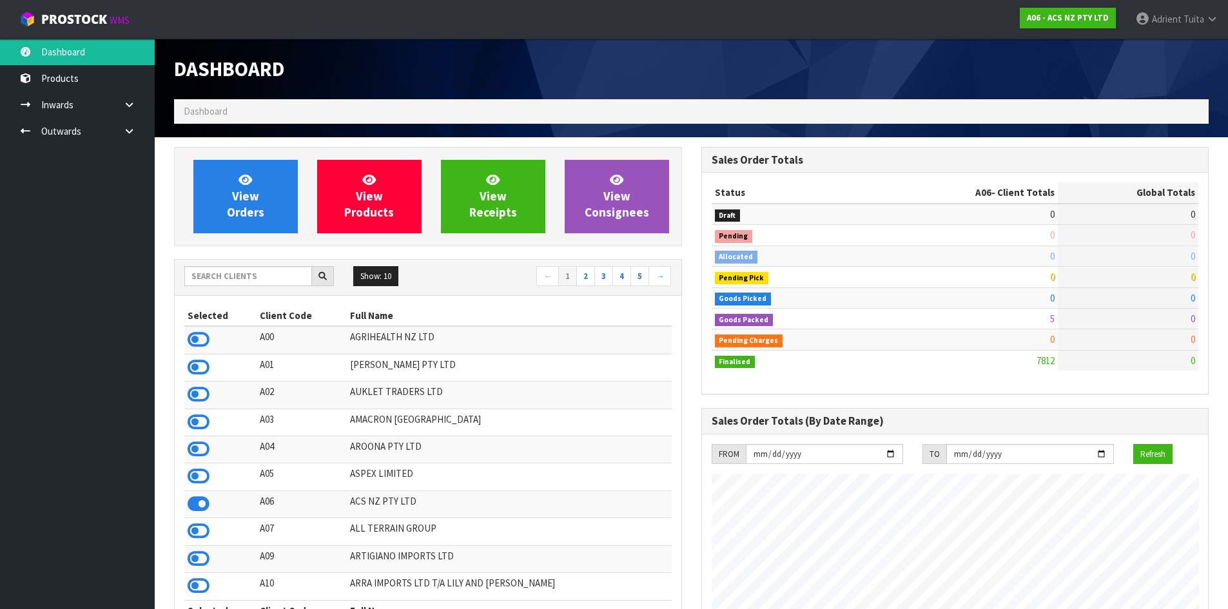
scroll to position [977, 527]
click at [273, 278] on input "text" at bounding box center [248, 276] width 128 height 20
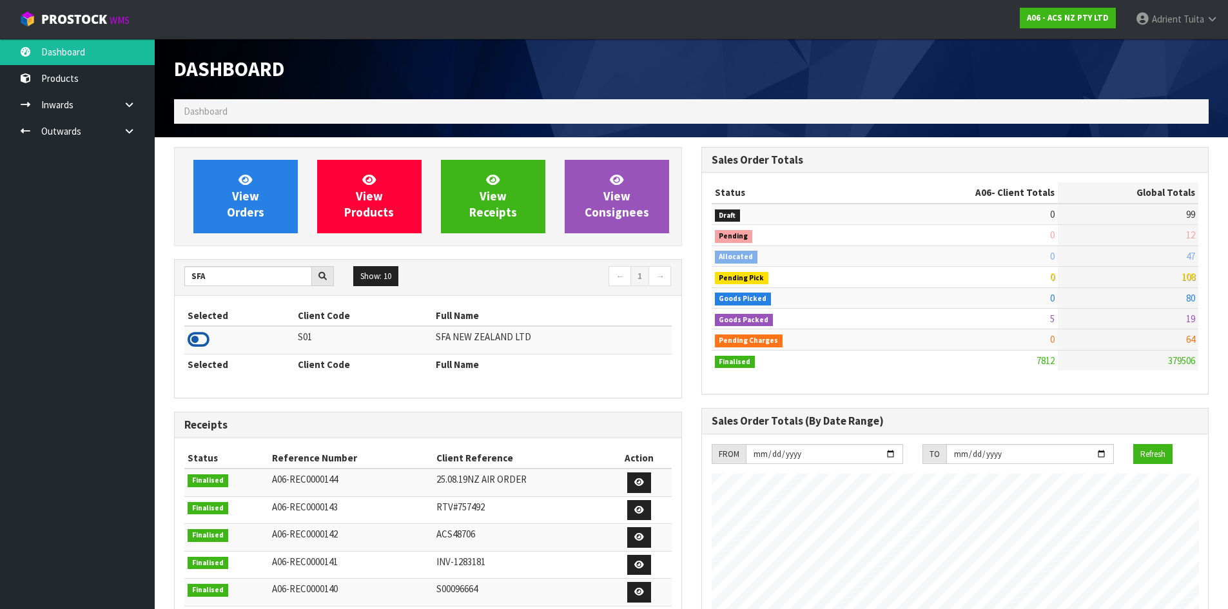
click at [208, 343] on icon at bounding box center [199, 339] width 22 height 19
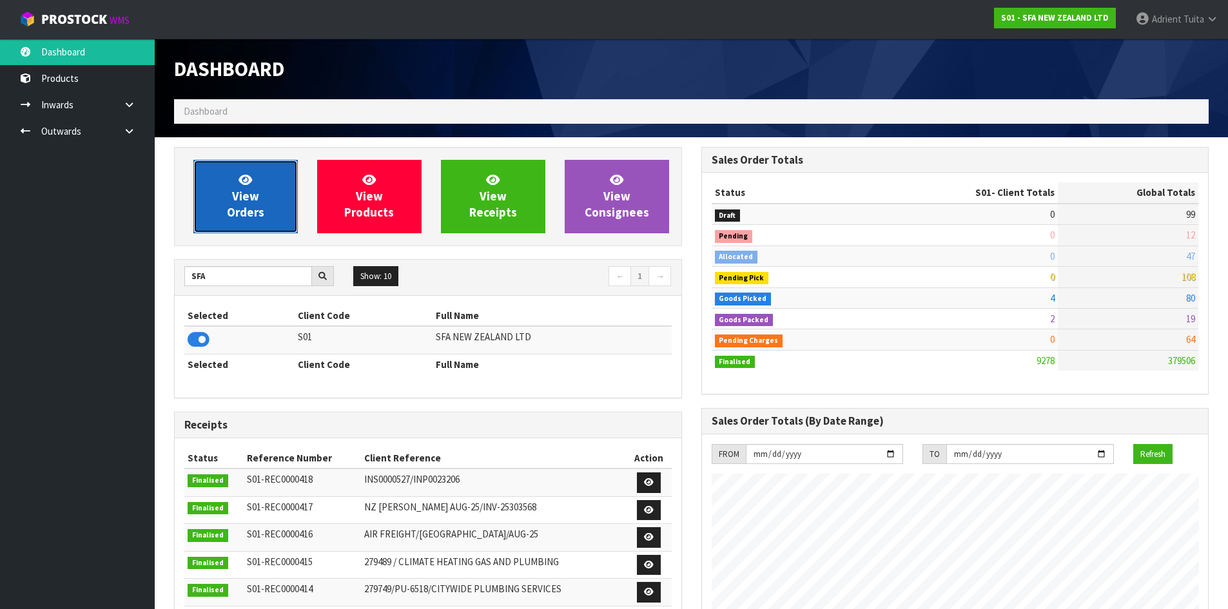
click at [229, 208] on span "View Orders" at bounding box center [245, 196] width 37 height 48
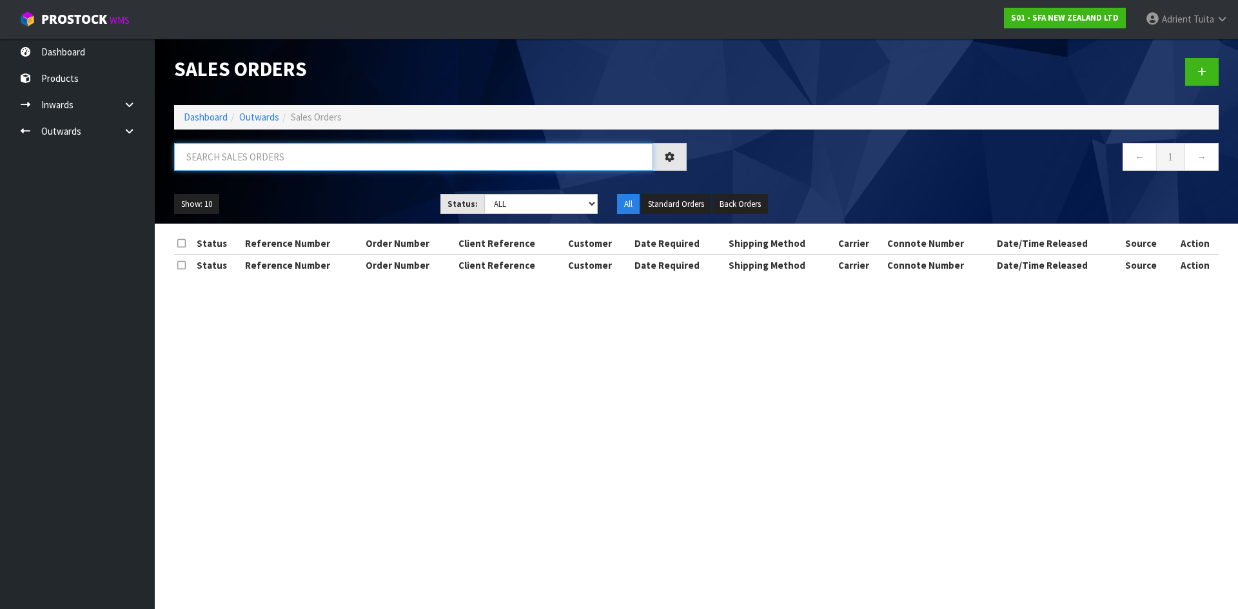
click at [238, 155] on input "text" at bounding box center [413, 157] width 479 height 28
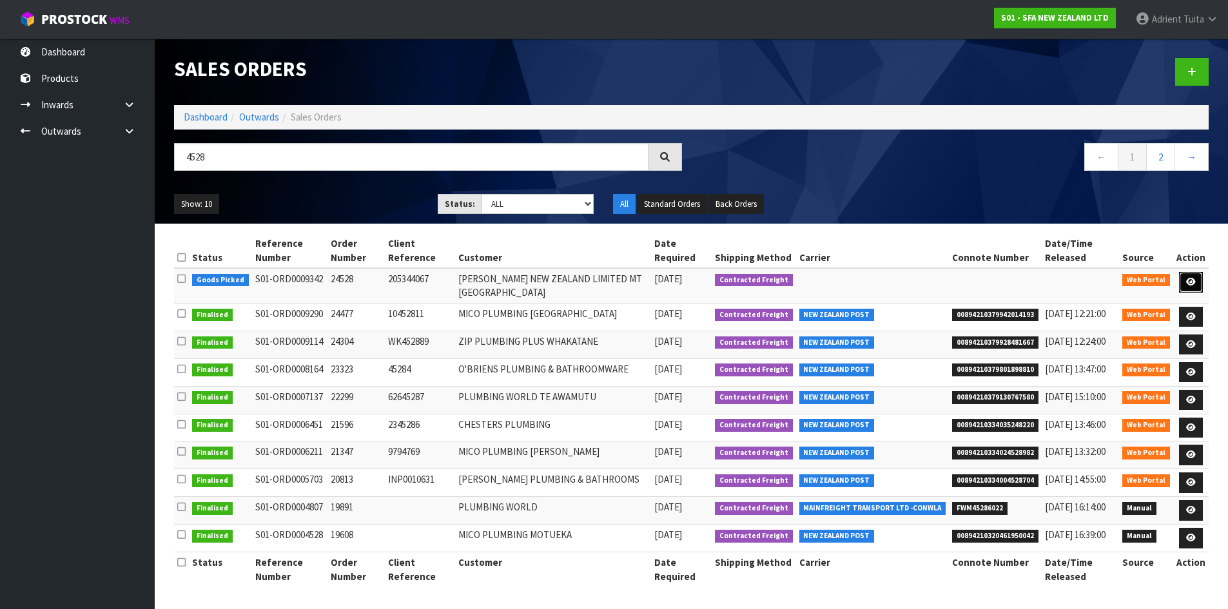
click at [1202, 287] on link at bounding box center [1191, 282] width 24 height 21
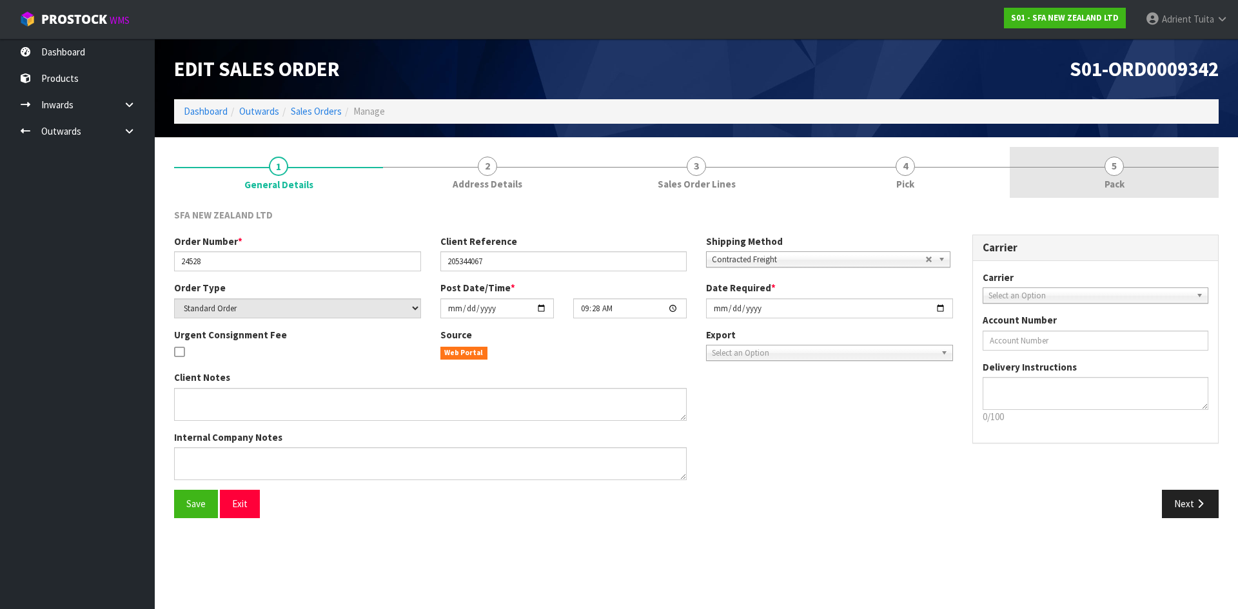
click at [1151, 179] on link "5 Pack" at bounding box center [1113, 172] width 209 height 51
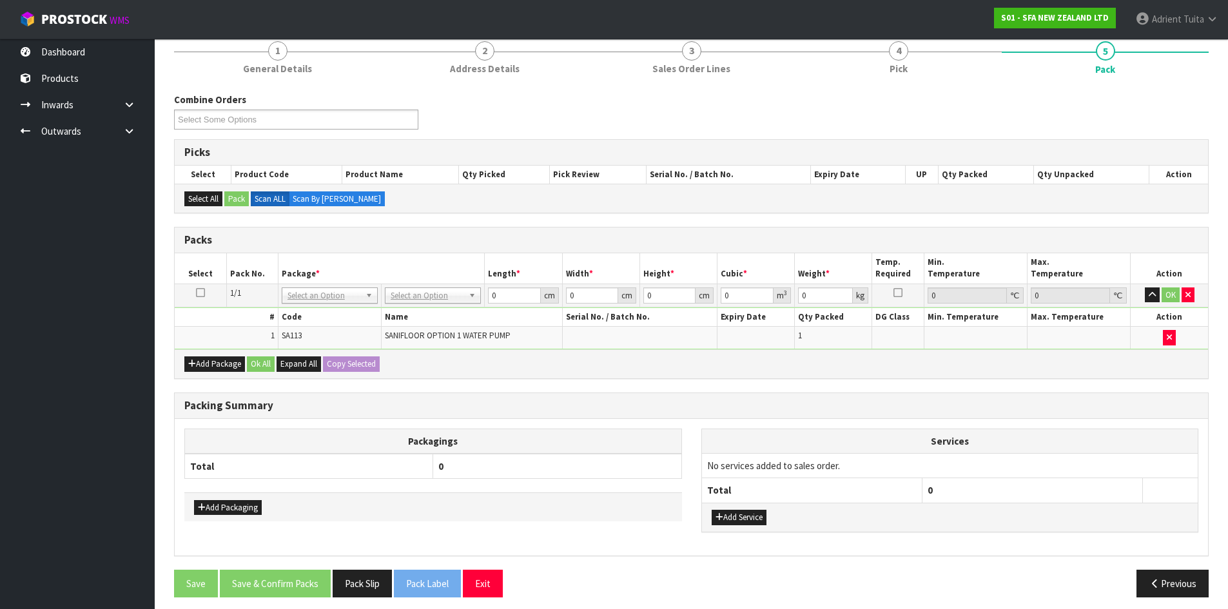
scroll to position [123, 0]
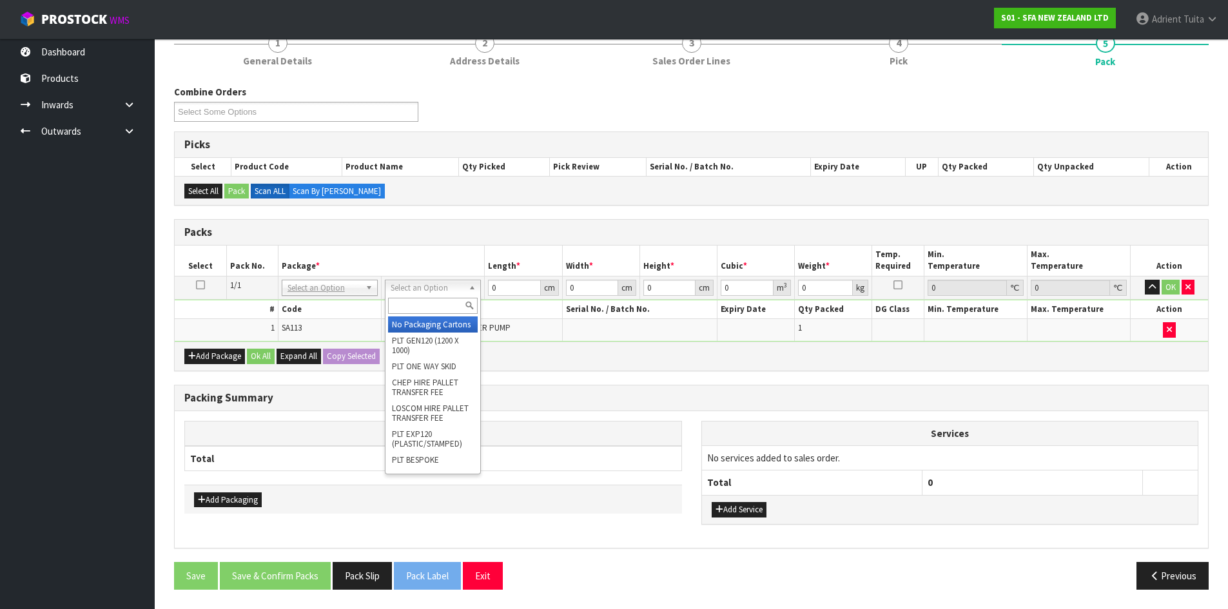
drag, startPoint x: 397, startPoint y: 280, endPoint x: 404, endPoint y: 294, distance: 15.0
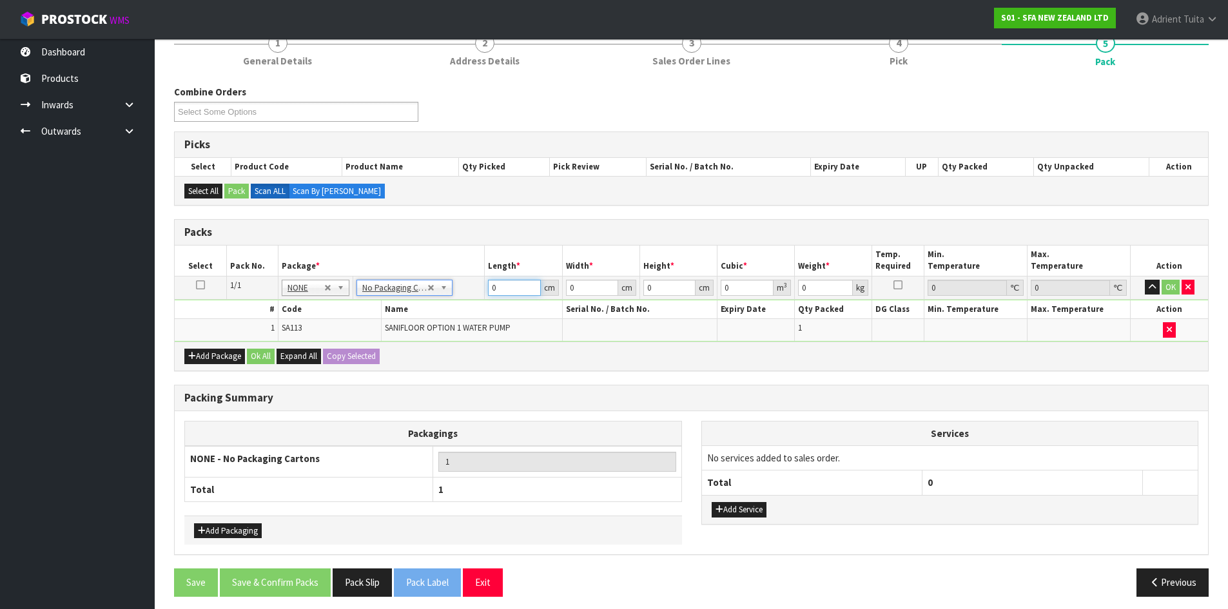
click at [521, 289] on input "0" at bounding box center [514, 288] width 52 height 16
click at [1169, 286] on button "OK" at bounding box center [1171, 287] width 18 height 15
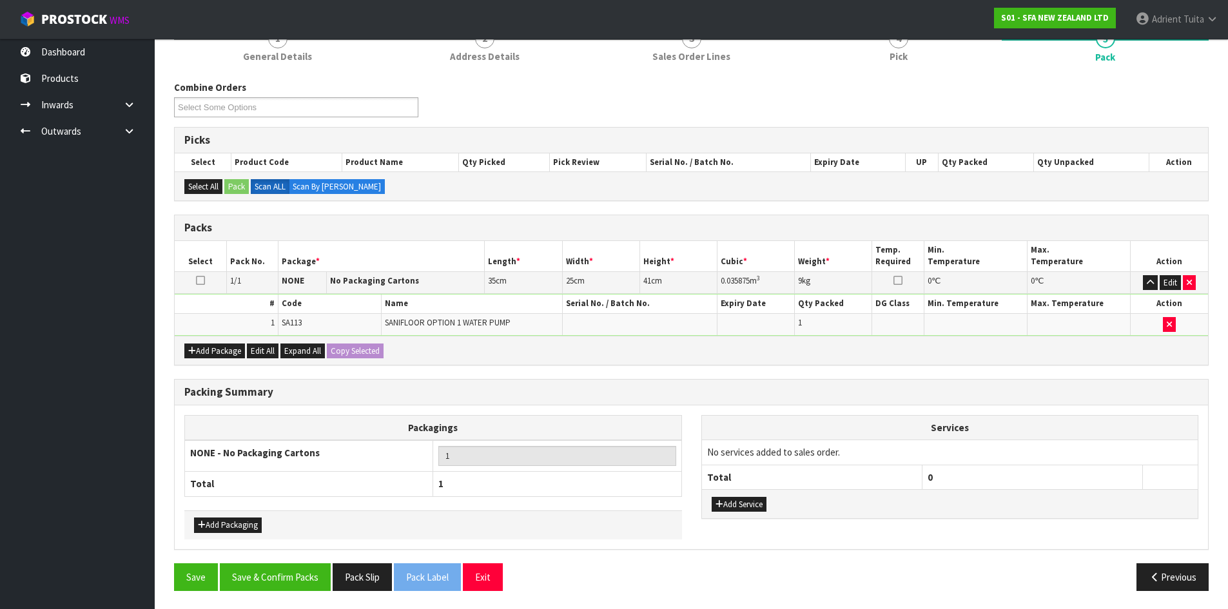
scroll to position [129, 0]
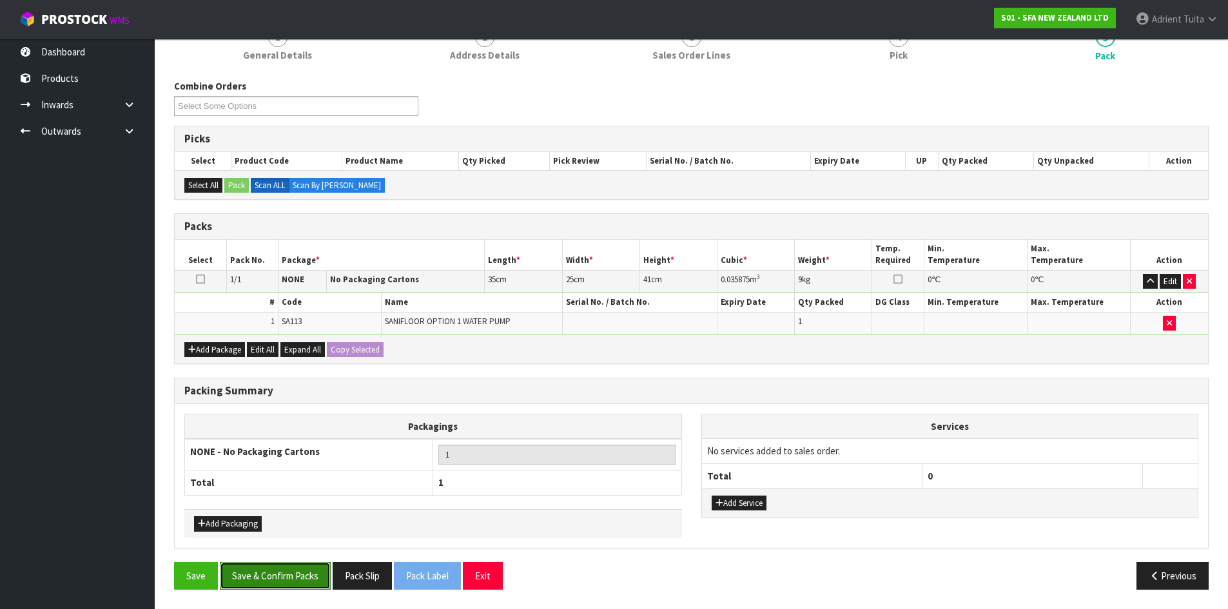
click at [268, 579] on button "Save & Confirm Packs" at bounding box center [275, 576] width 111 height 28
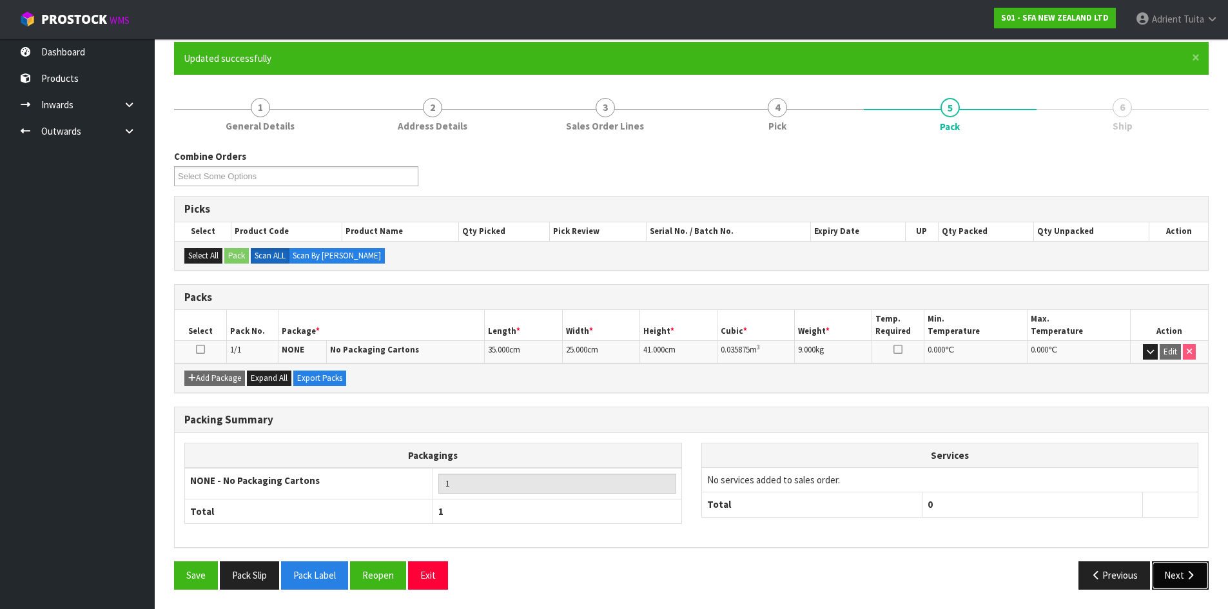
click at [1200, 574] on button "Next" at bounding box center [1180, 575] width 57 height 28
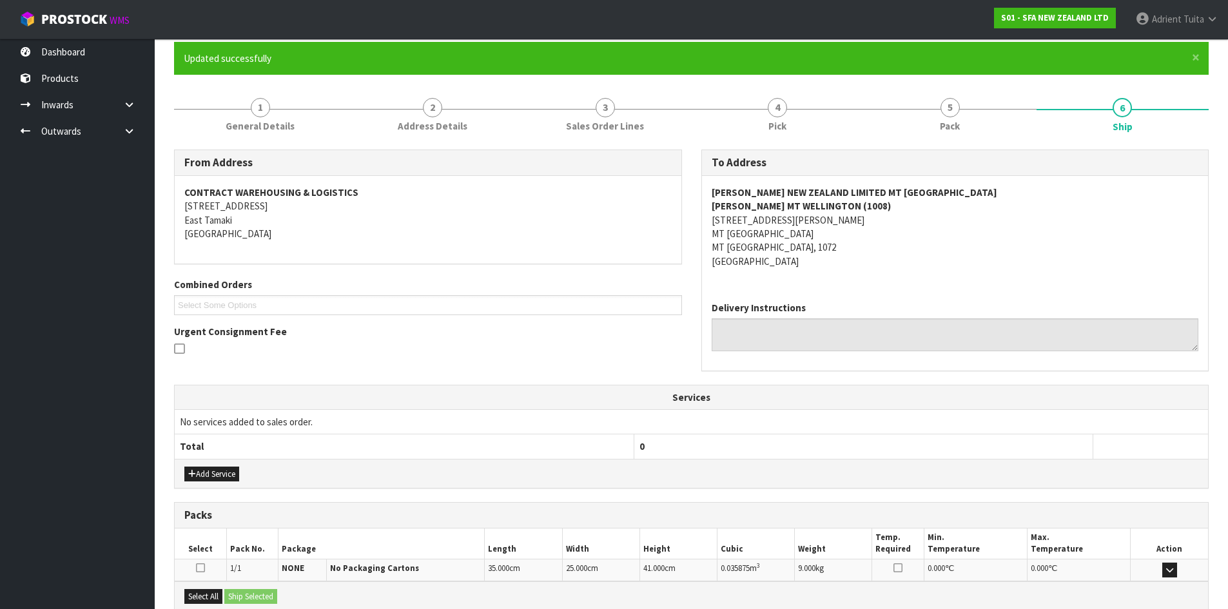
scroll to position [246, 0]
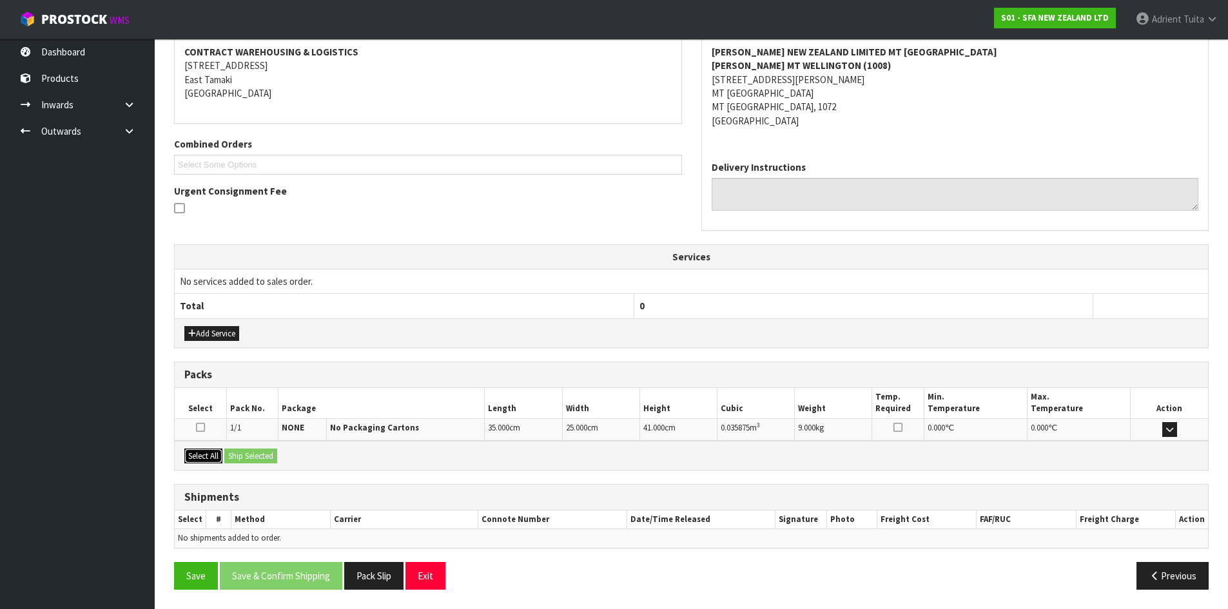
click at [213, 459] on button "Select All" at bounding box center [203, 456] width 38 height 15
click at [229, 454] on button "Ship Selected" at bounding box center [250, 456] width 53 height 15
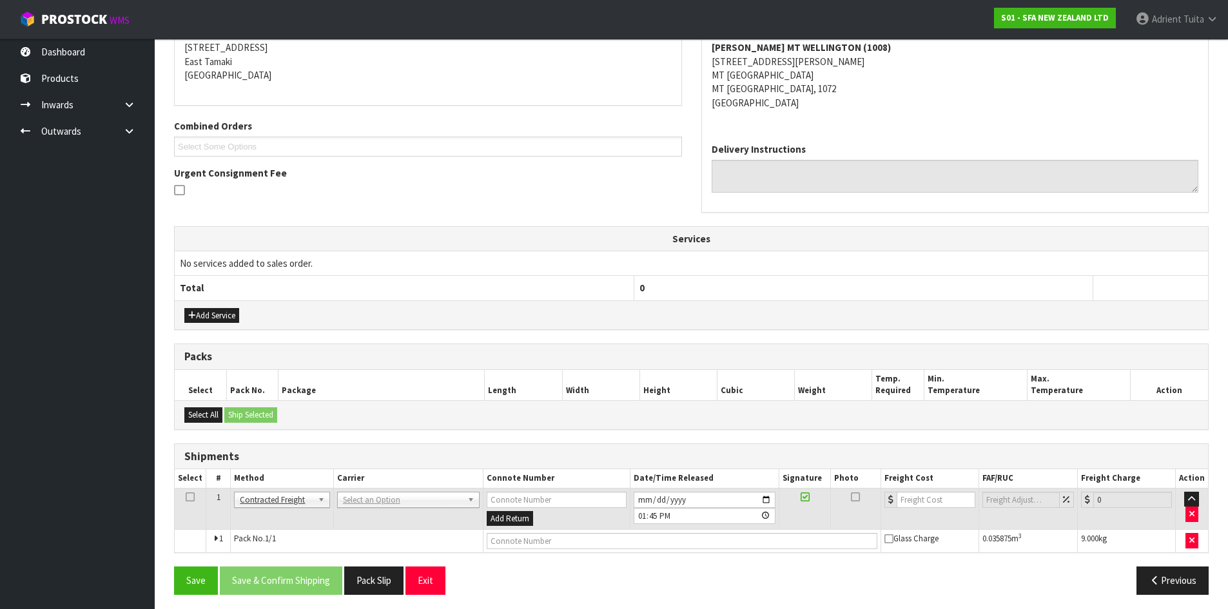
scroll to position [269, 0]
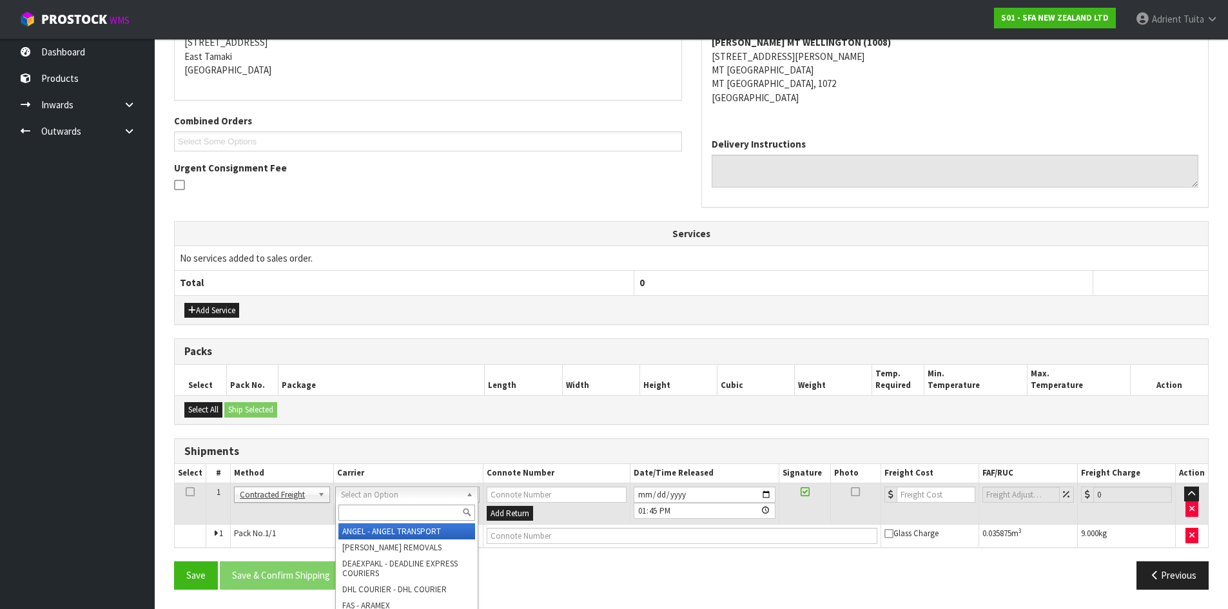
click at [381, 507] on input "text" at bounding box center [406, 513] width 137 height 16
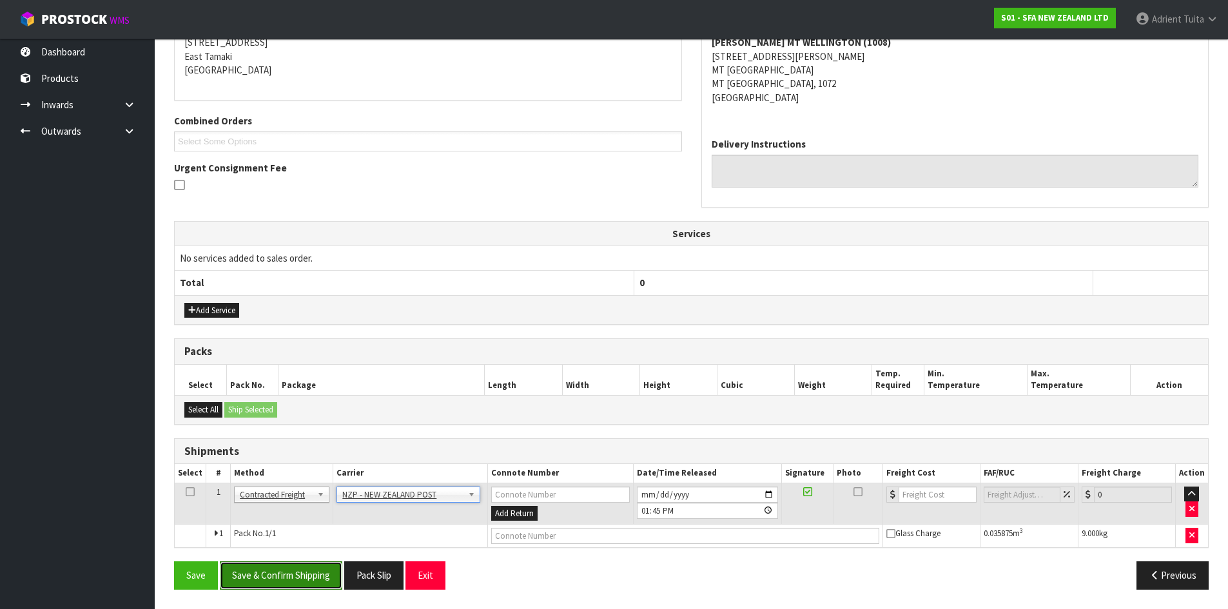
click at [242, 565] on button "Save & Confirm Shipping" at bounding box center [281, 575] width 122 height 28
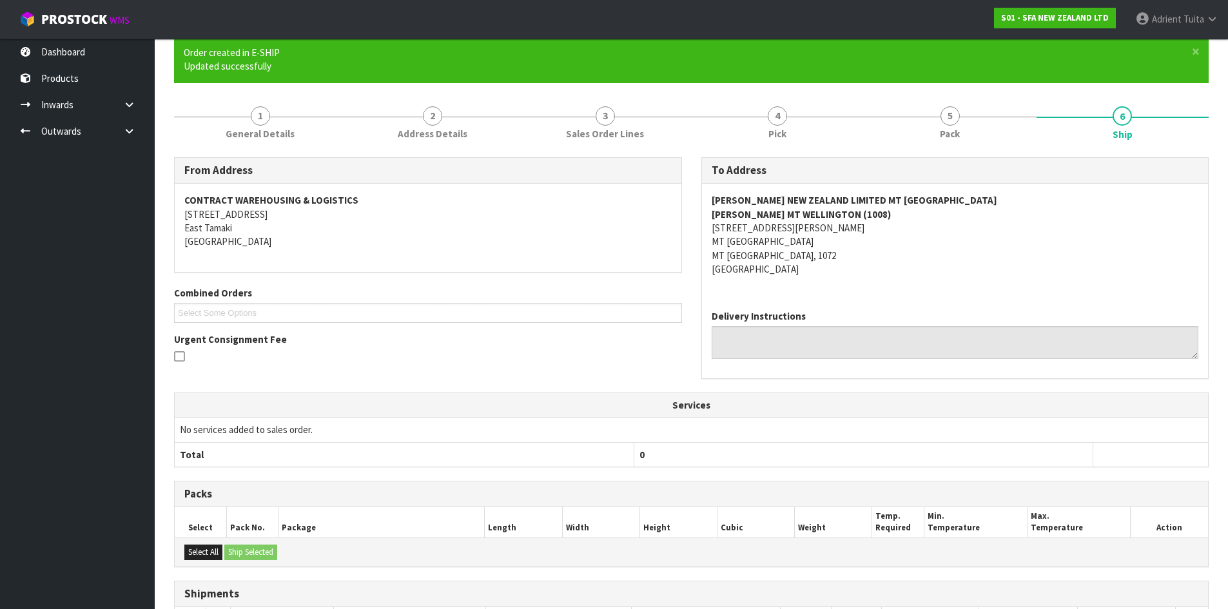
scroll to position [250, 0]
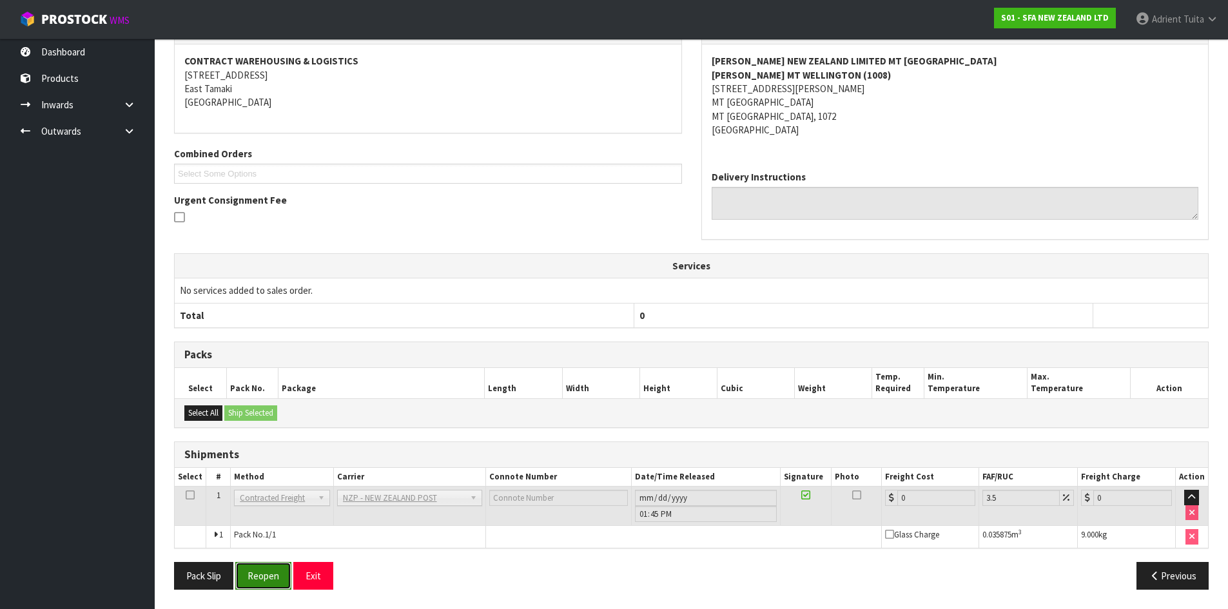
click at [273, 574] on button "Reopen" at bounding box center [263, 576] width 56 height 28
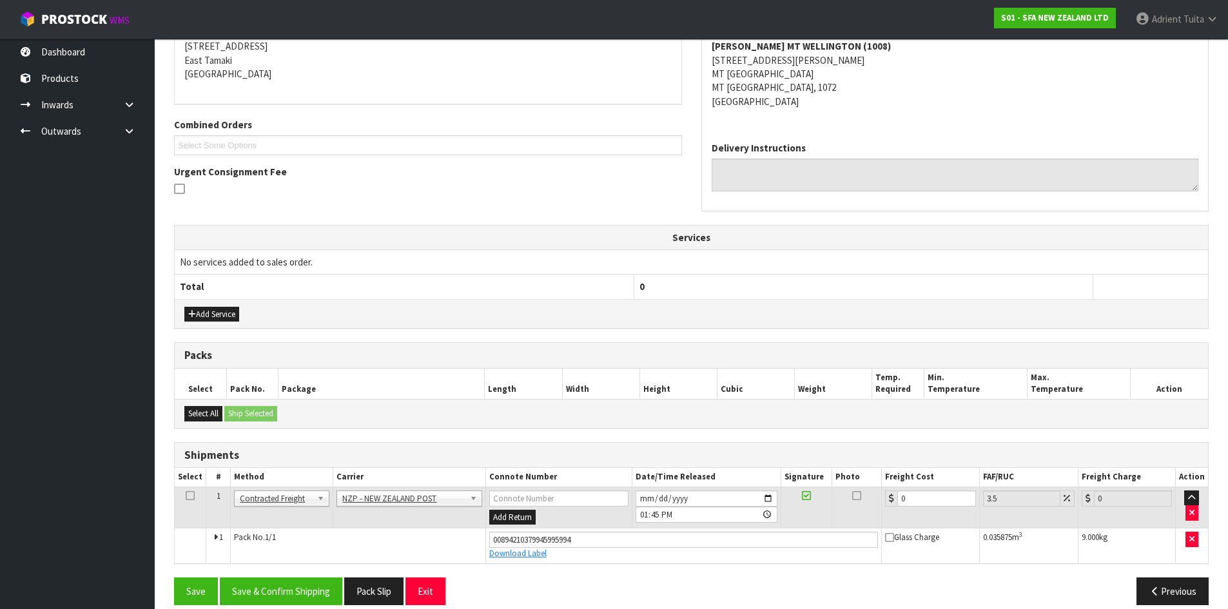
scroll to position [280, 0]
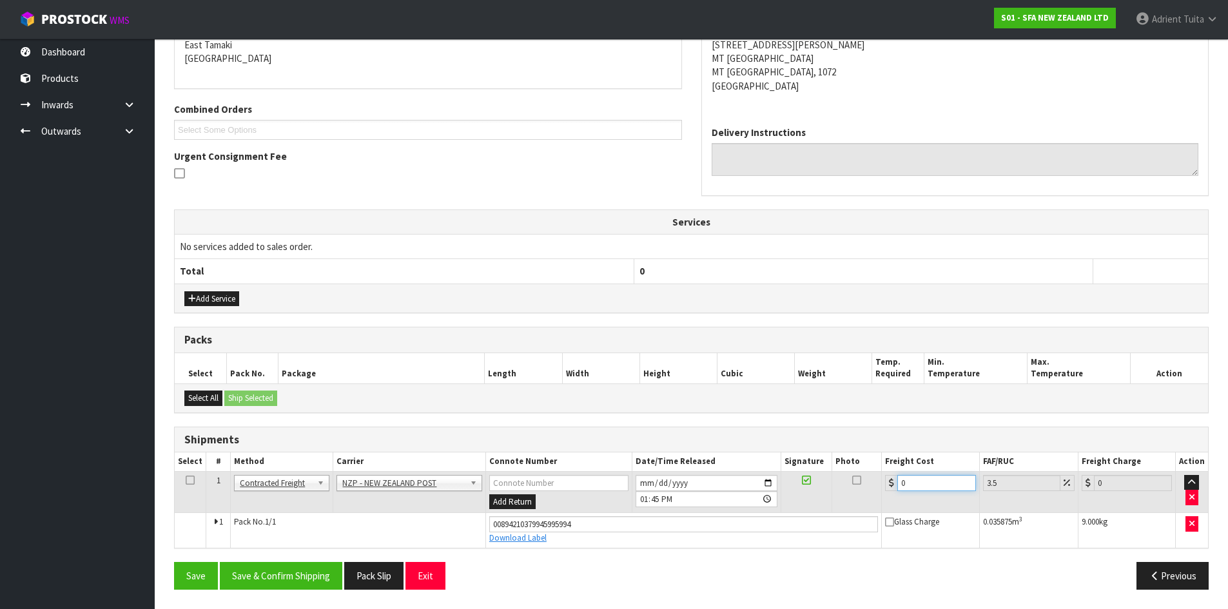
click at [920, 478] on input "0" at bounding box center [936, 483] width 78 height 16
click at [300, 571] on button "Save & Confirm Shipping" at bounding box center [281, 576] width 122 height 28
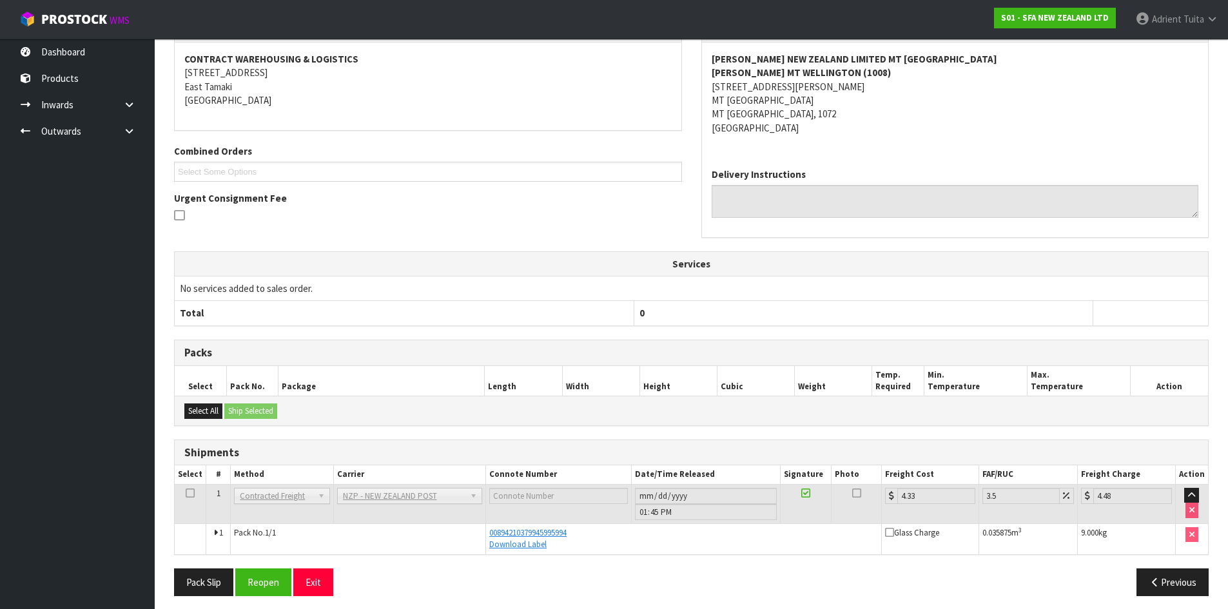
scroll to position [245, 0]
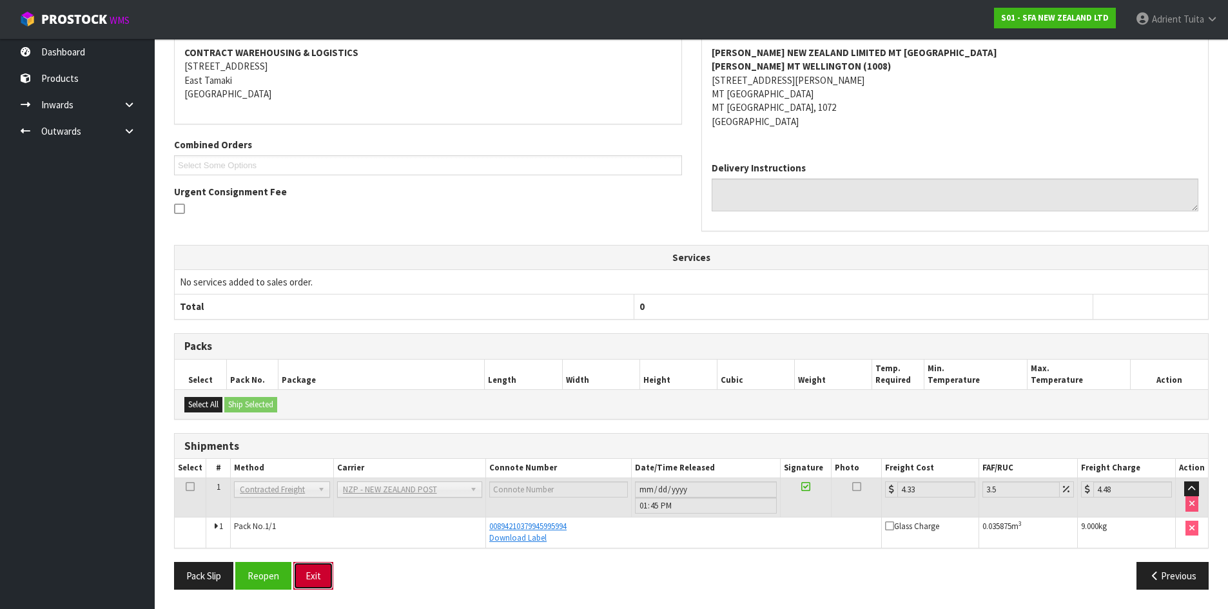
click at [322, 576] on button "Exit" at bounding box center [313, 576] width 40 height 28
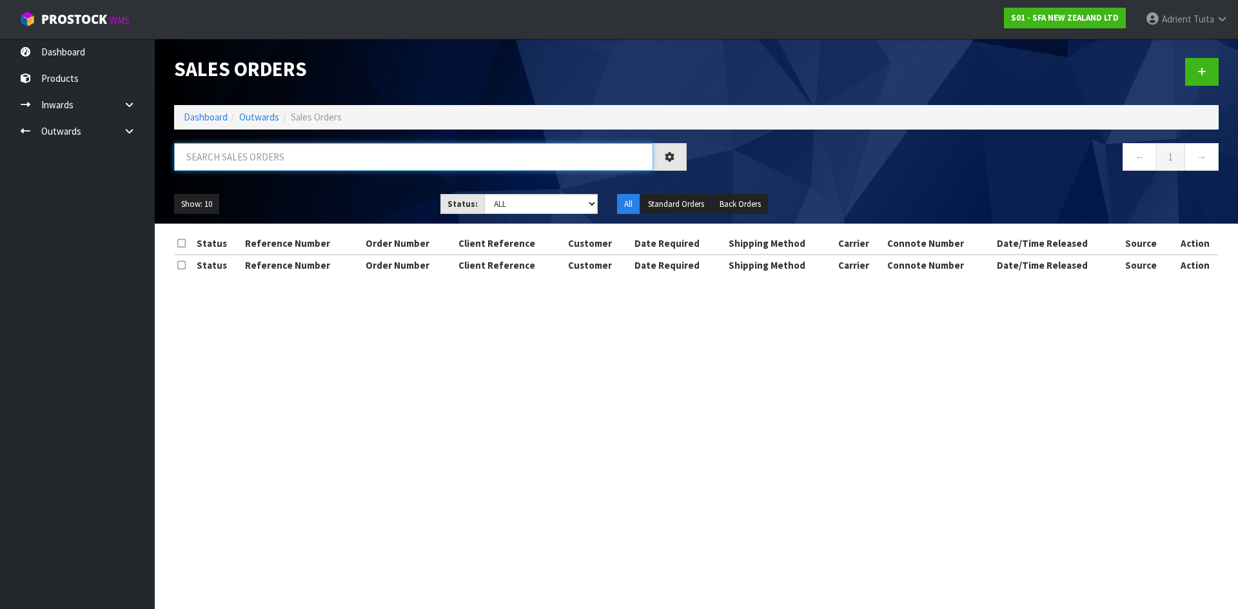
click at [238, 157] on input "text" at bounding box center [413, 157] width 479 height 28
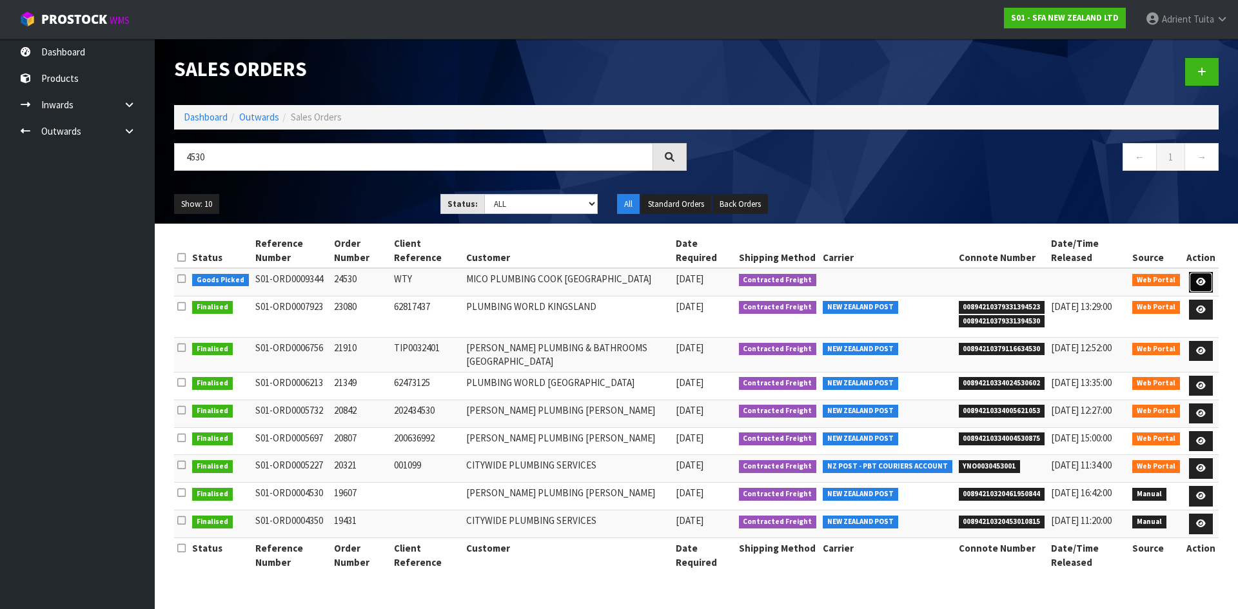
click at [1200, 284] on icon at bounding box center [1201, 282] width 10 height 8
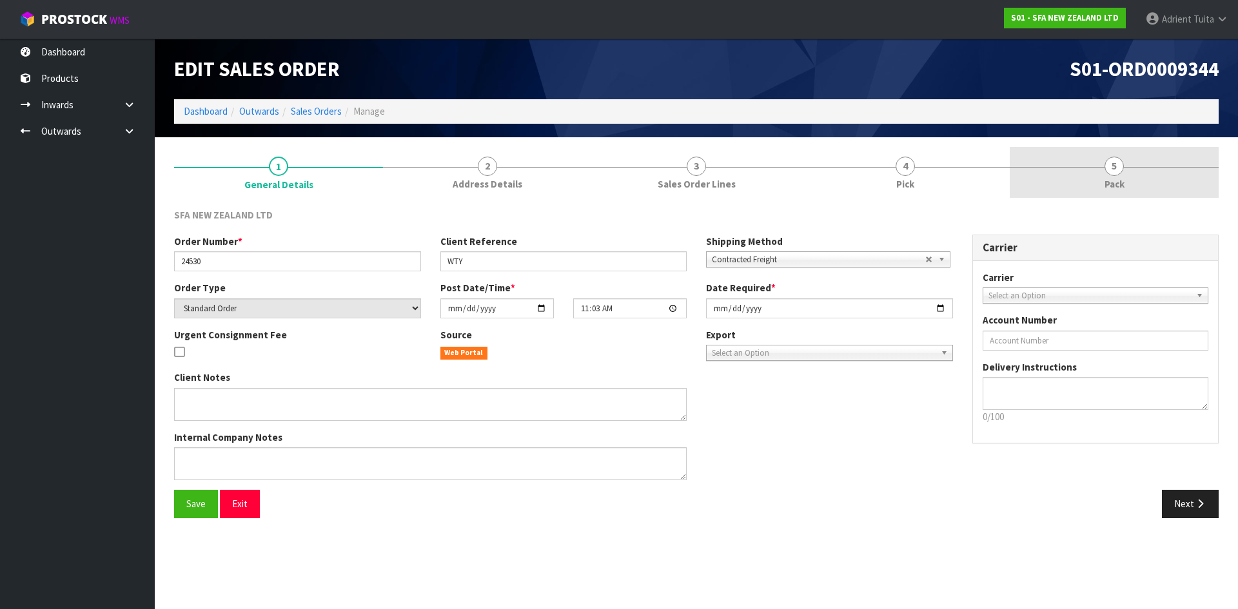
click at [1191, 168] on link "5 Pack" at bounding box center [1113, 172] width 209 height 51
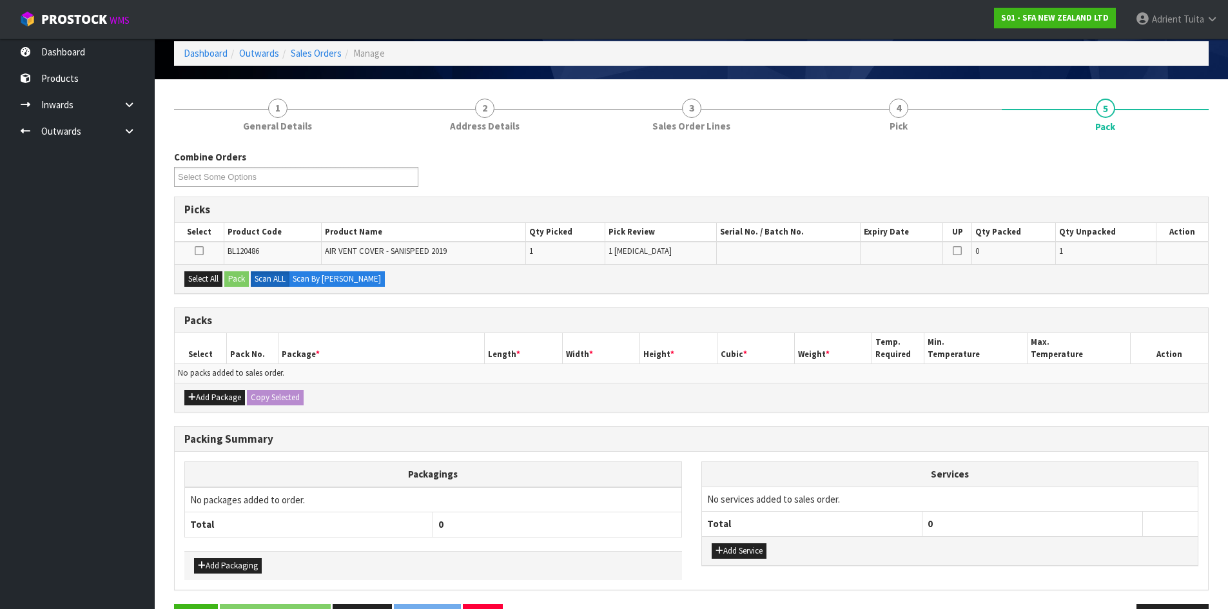
scroll to position [100, 0]
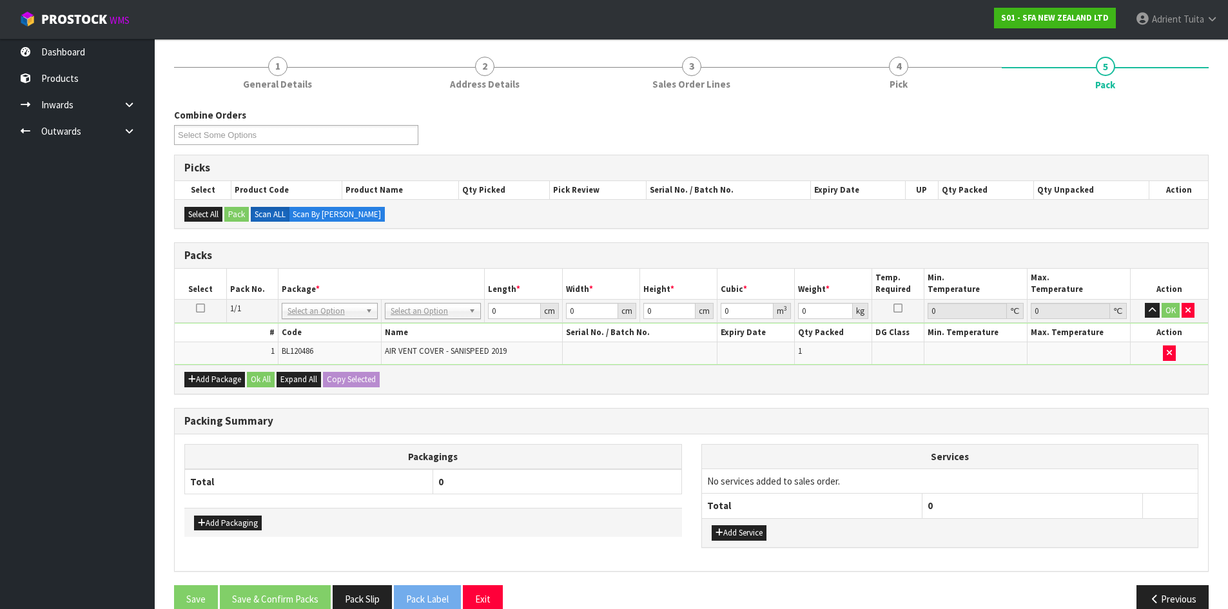
drag, startPoint x: 436, startPoint y: 300, endPoint x: 435, endPoint y: 317, distance: 17.4
click at [436, 307] on td "No Packaging Cartons PLT GEN120 (1200 X 1000) PLT ONE WAY SKID CHEP HIRE PALLET…" at bounding box center [433, 310] width 103 height 23
drag, startPoint x: 435, startPoint y: 317, endPoint x: 435, endPoint y: 327, distance: 10.3
click at [435, 327] on input "text" at bounding box center [433, 329] width 90 height 16
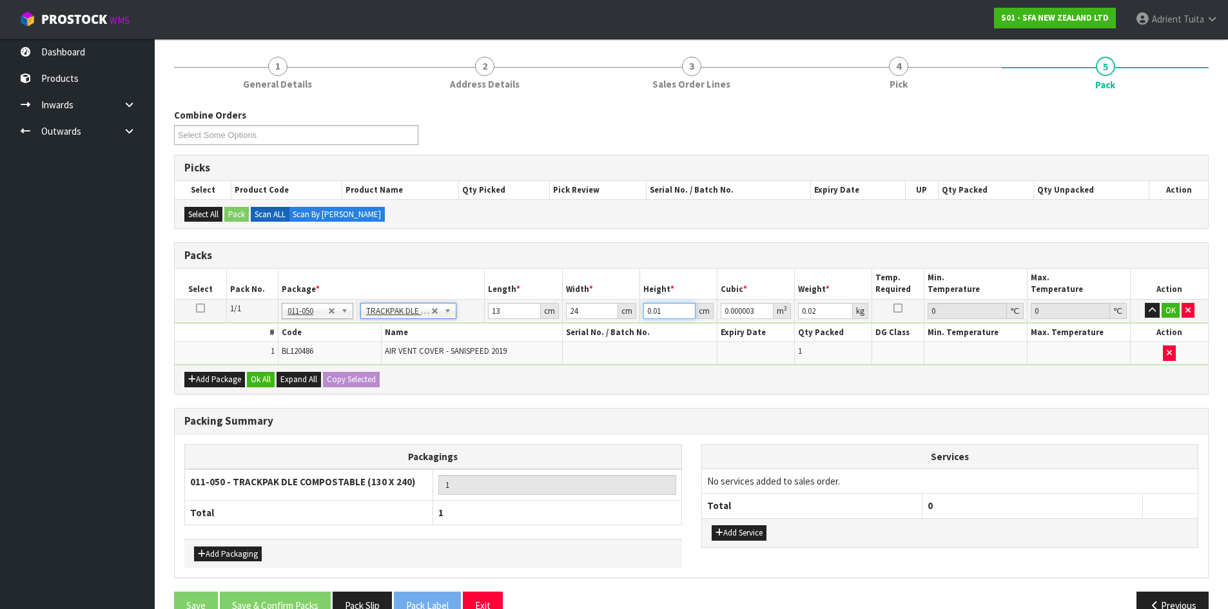
click at [648, 313] on input "0.01" at bounding box center [669, 311] width 52 height 16
click at [810, 312] on input "0.02" at bounding box center [825, 311] width 55 height 16
click at [1170, 312] on button "OK" at bounding box center [1171, 310] width 18 height 15
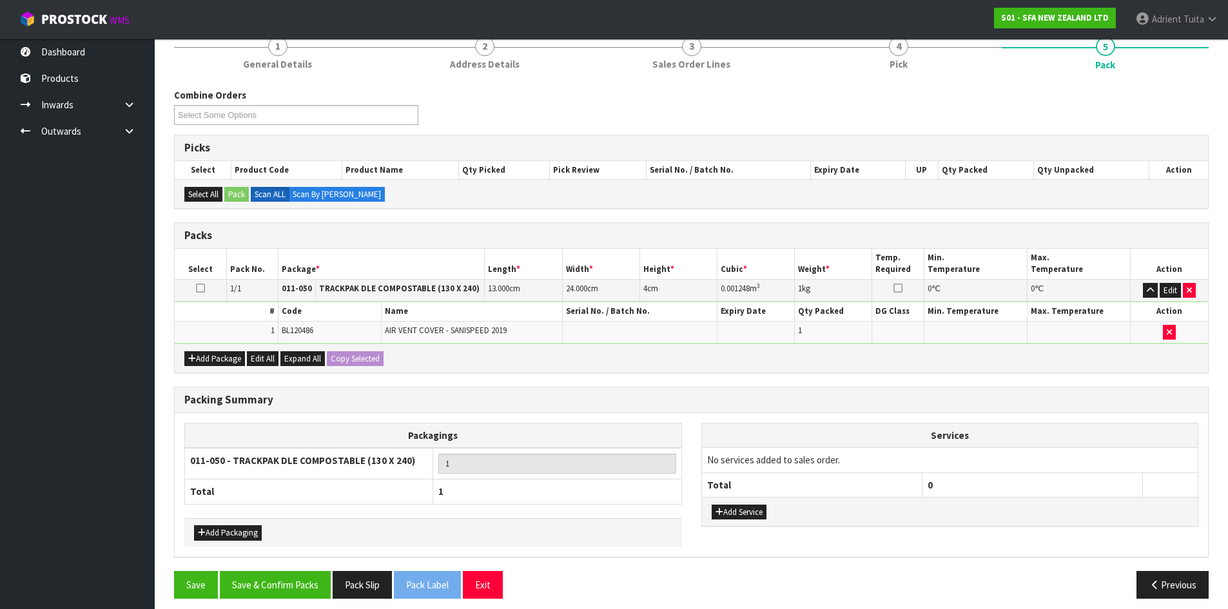
scroll to position [129, 0]
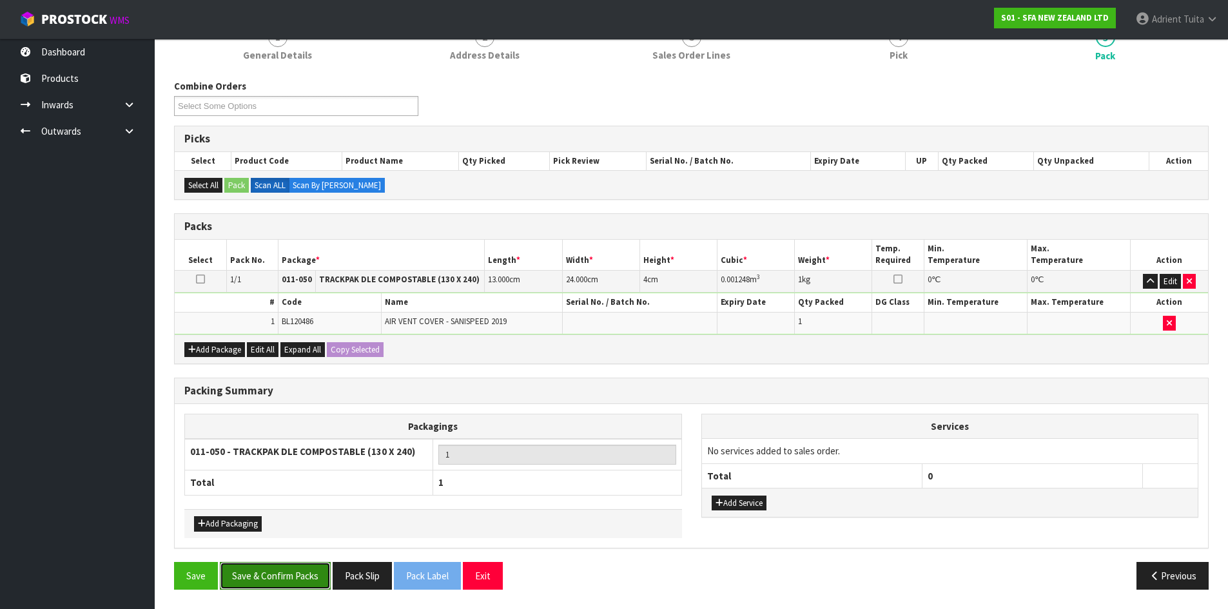
click at [295, 574] on button "Save & Confirm Packs" at bounding box center [275, 576] width 111 height 28
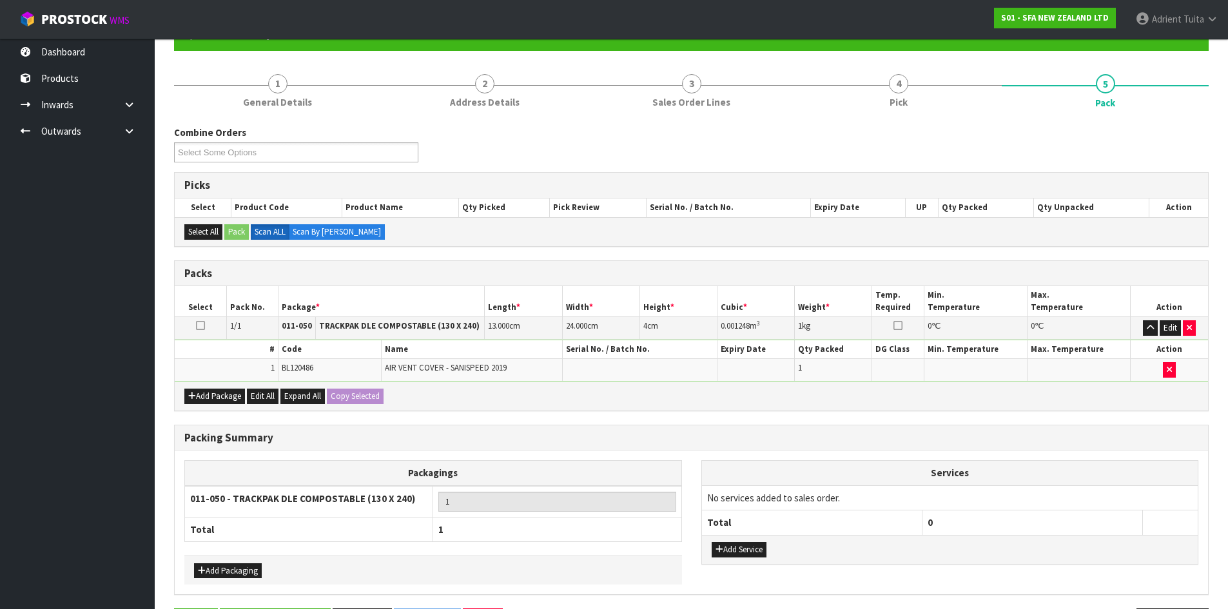
scroll to position [0, 0]
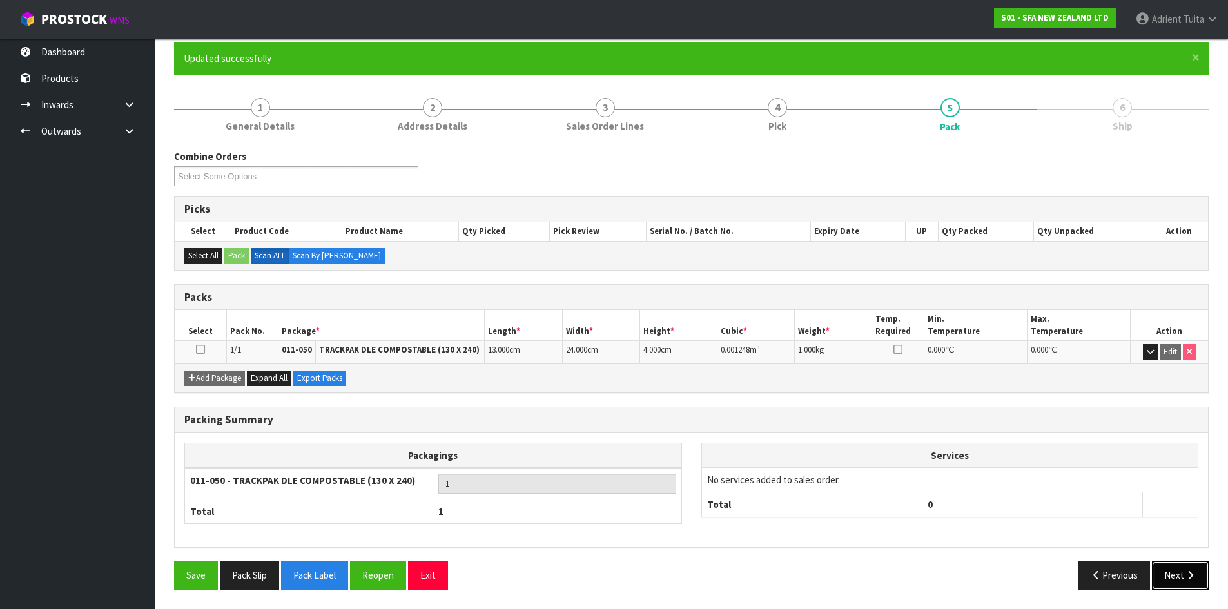
click at [1203, 578] on button "Next" at bounding box center [1180, 575] width 57 height 28
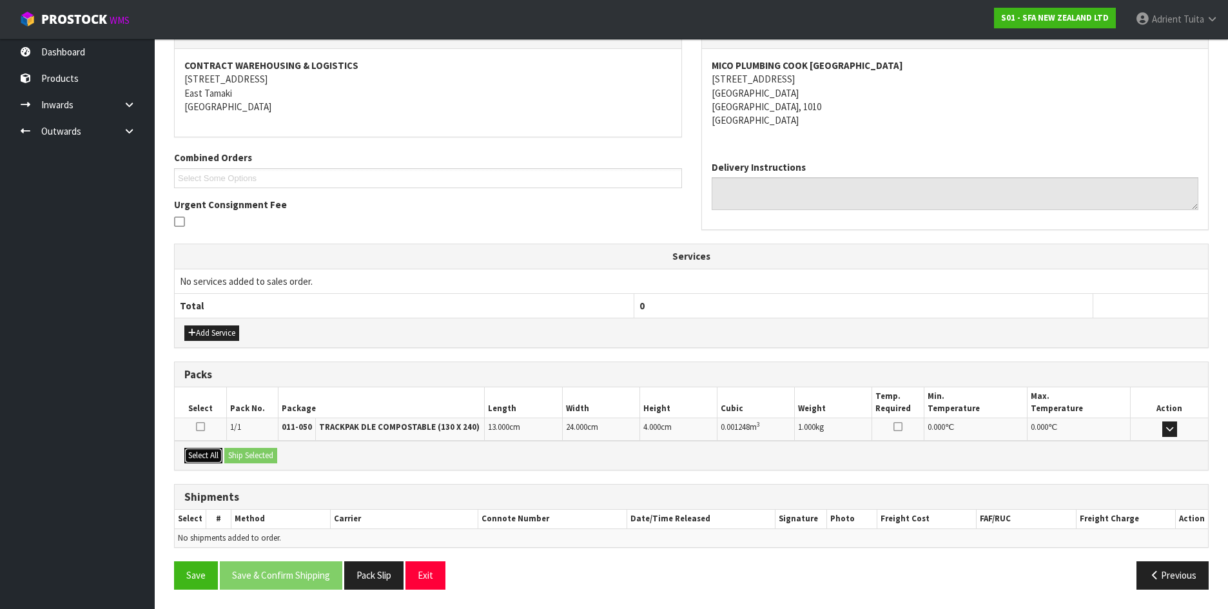
drag, startPoint x: 196, startPoint y: 452, endPoint x: 221, endPoint y: 451, distance: 25.2
click at [200, 452] on button "Select All" at bounding box center [203, 455] width 38 height 15
click at [232, 451] on button "Ship Selected" at bounding box center [250, 455] width 53 height 15
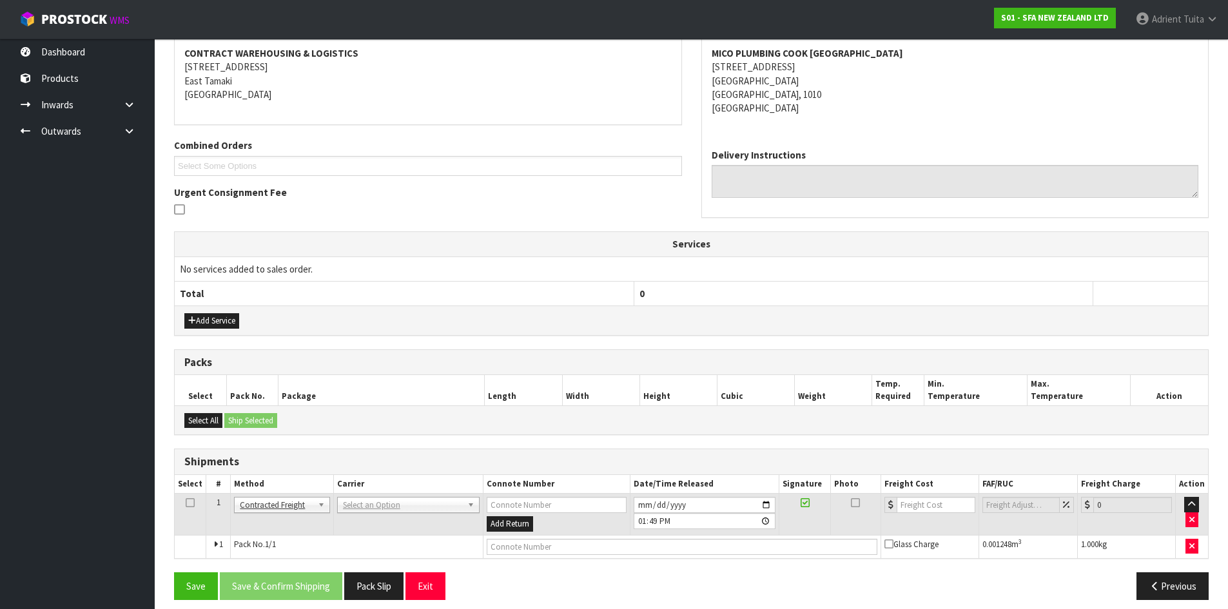
scroll to position [255, 0]
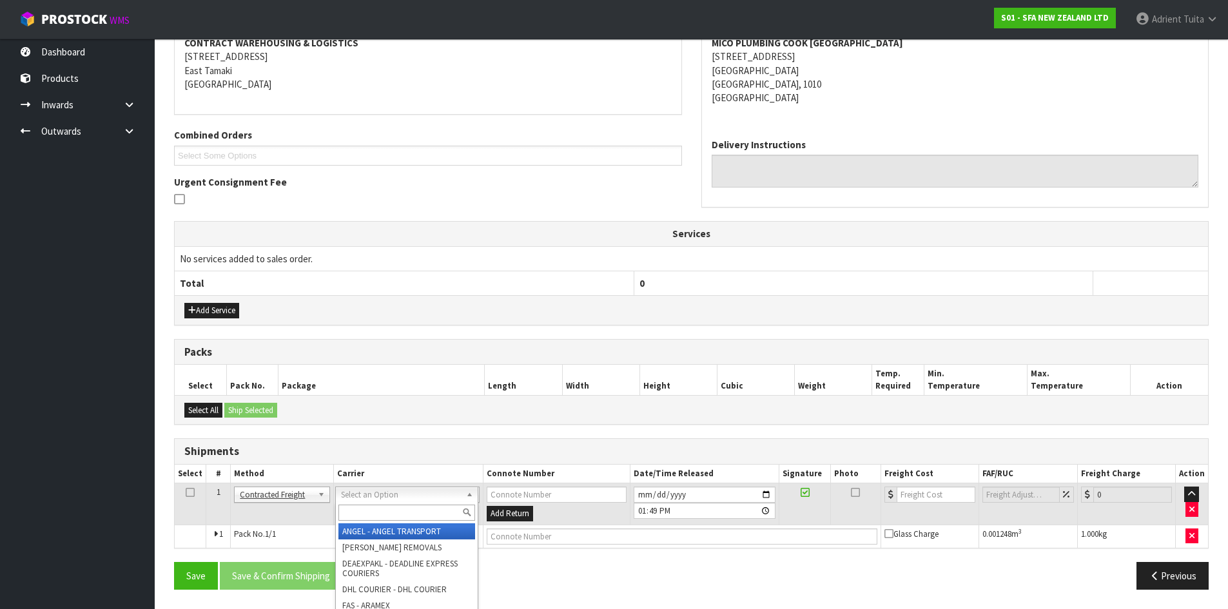
drag, startPoint x: 368, startPoint y: 527, endPoint x: 368, endPoint y: 520, distance: 7.1
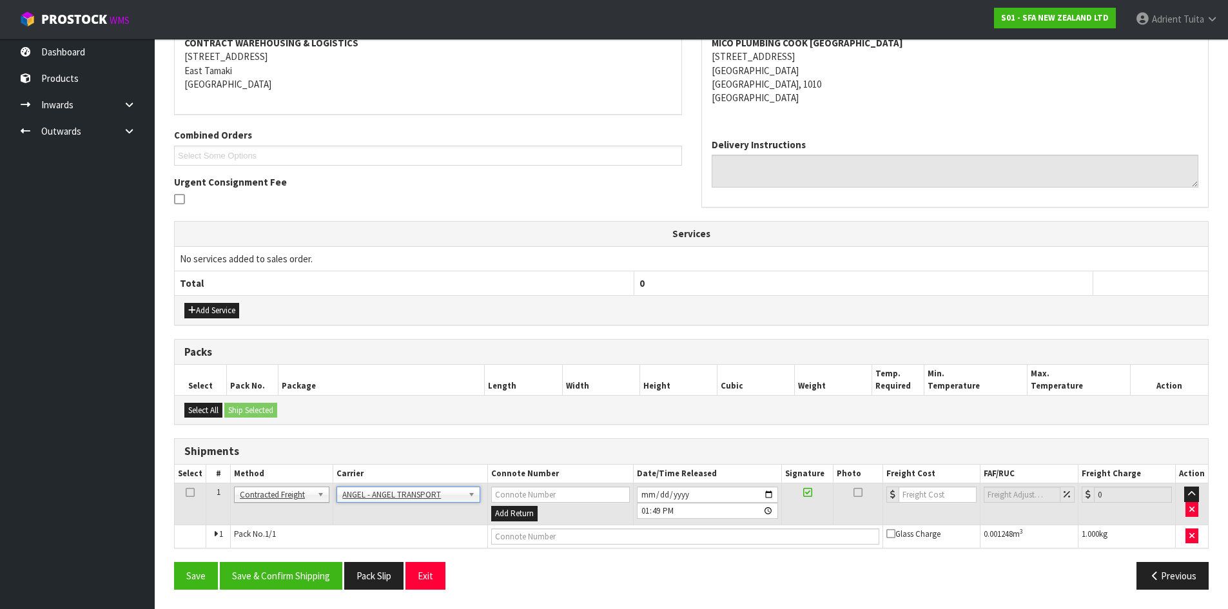
click at [373, 505] on td "ANGEL - ANGEL TRANSPORT [PERSON_NAME] REMOVALS DEAEXPAKL - DEADLINE EXPRESS COU…" at bounding box center [410, 504] width 155 height 42
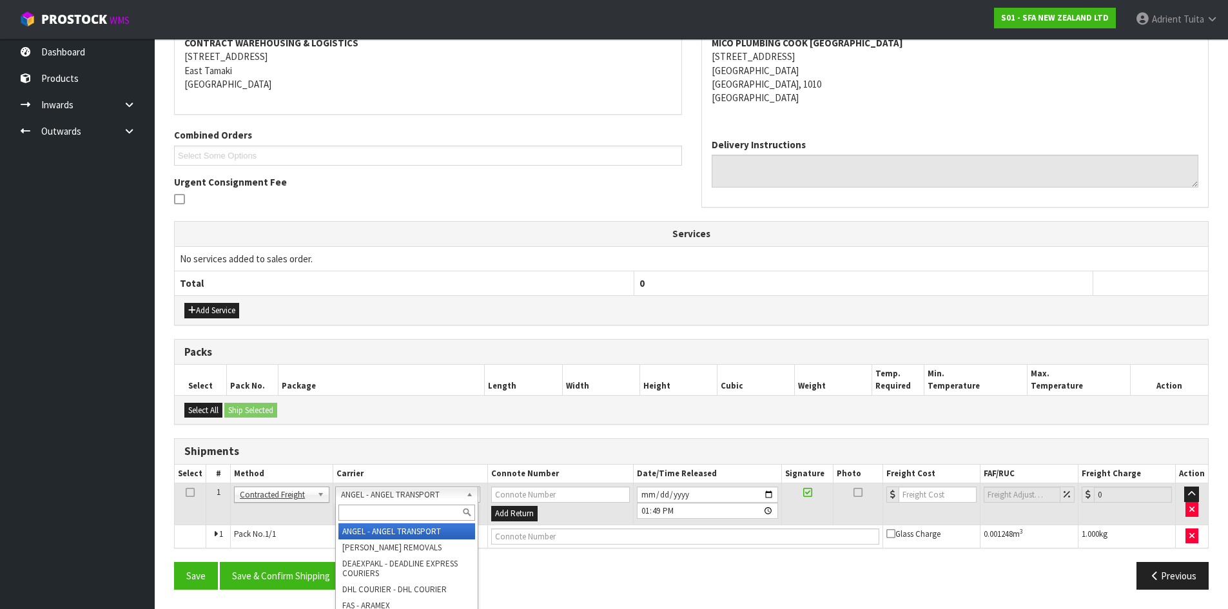
drag, startPoint x: 380, startPoint y: 496, endPoint x: 380, endPoint y: 505, distance: 9.7
click at [380, 505] on input "text" at bounding box center [406, 513] width 137 height 16
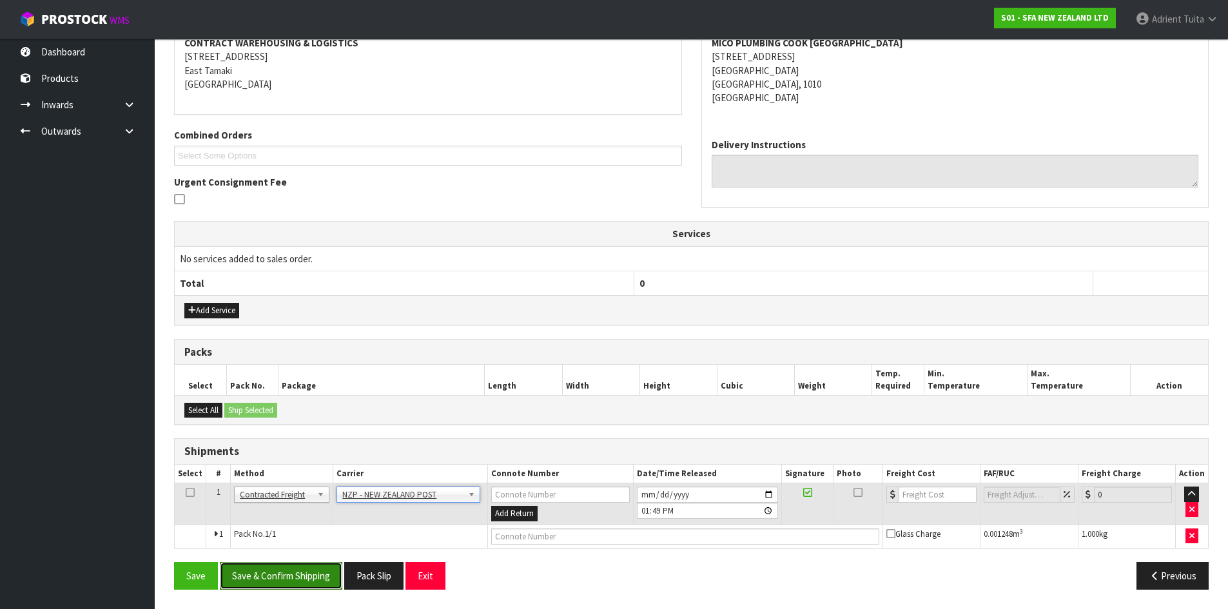
click at [279, 578] on button "Save & Confirm Shipping" at bounding box center [281, 576] width 122 height 28
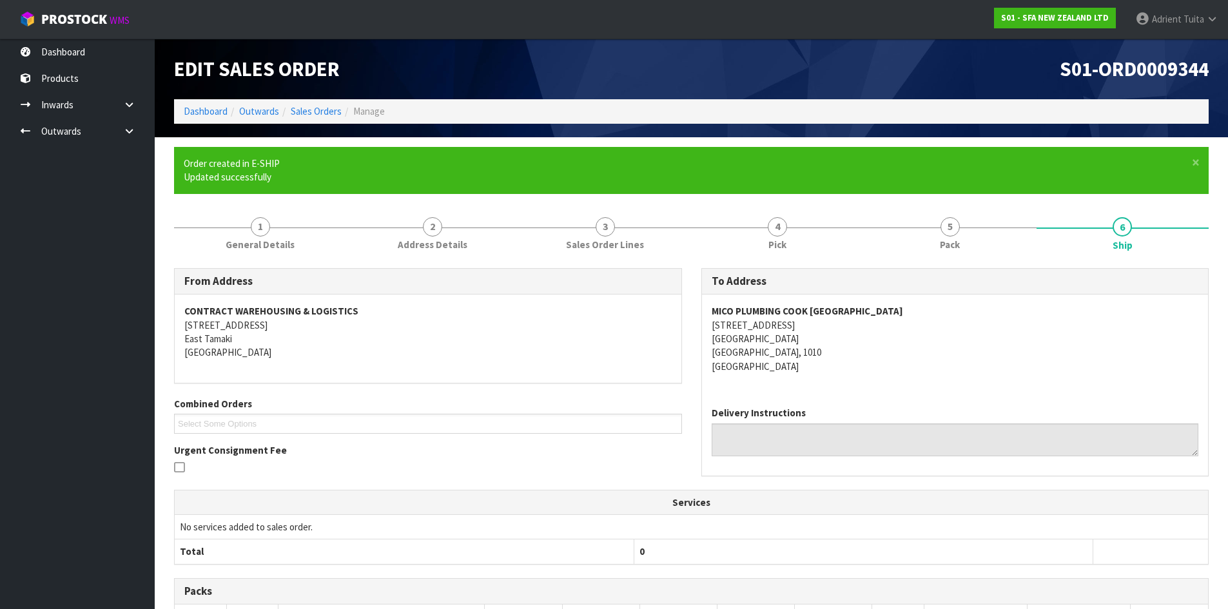
scroll to position [237, 0]
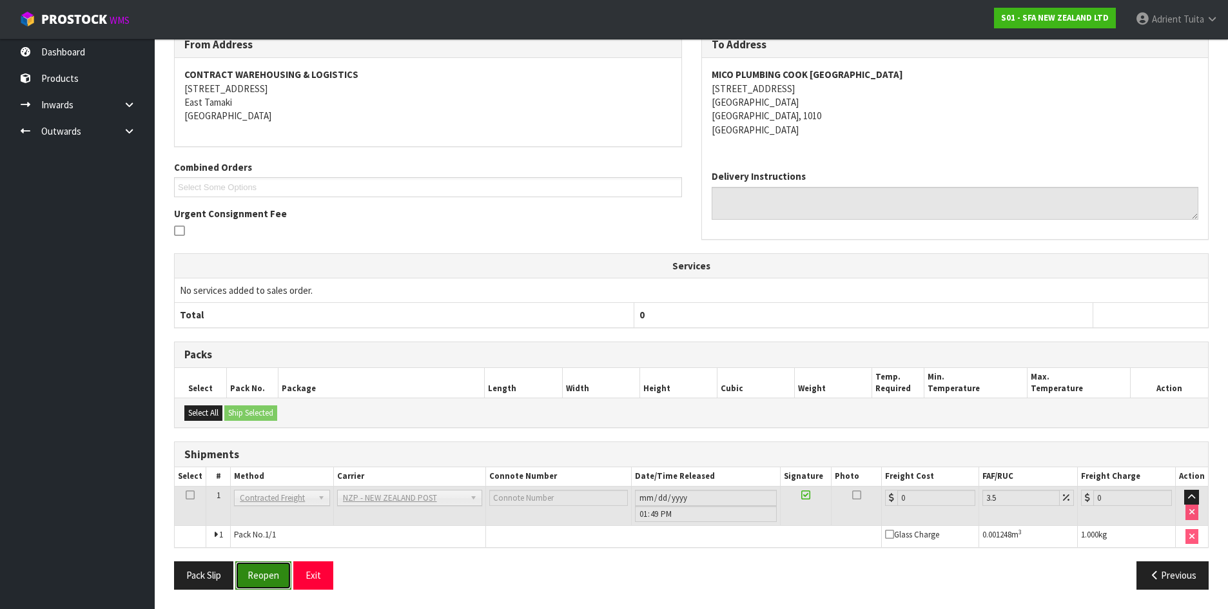
click at [250, 570] on button "Reopen" at bounding box center [263, 575] width 56 height 28
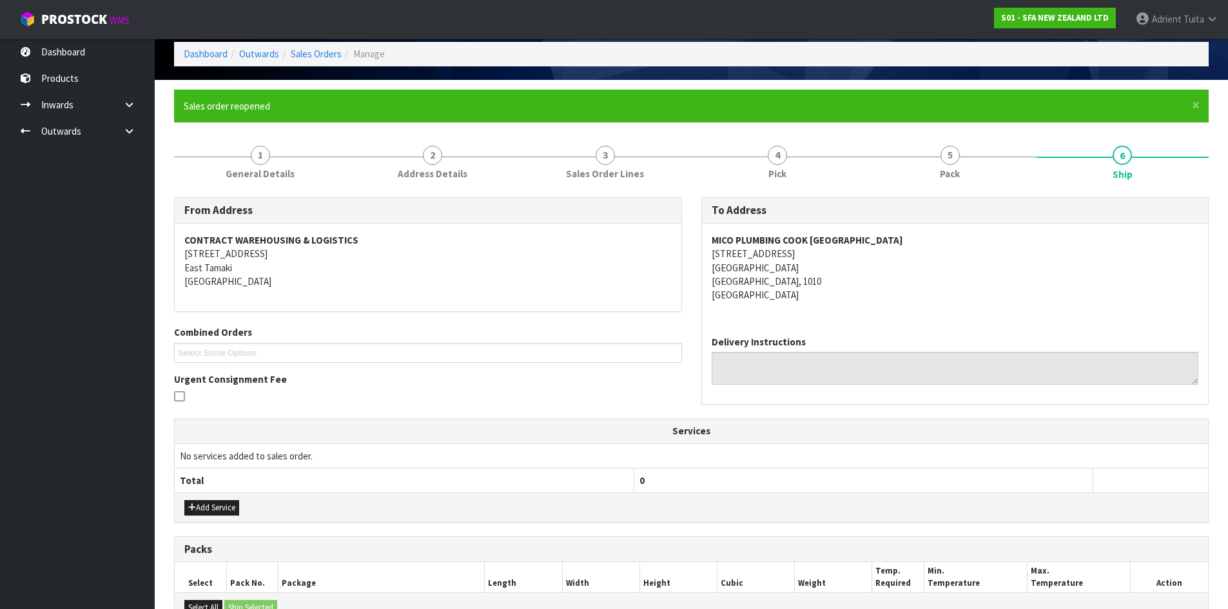
scroll to position [267, 0]
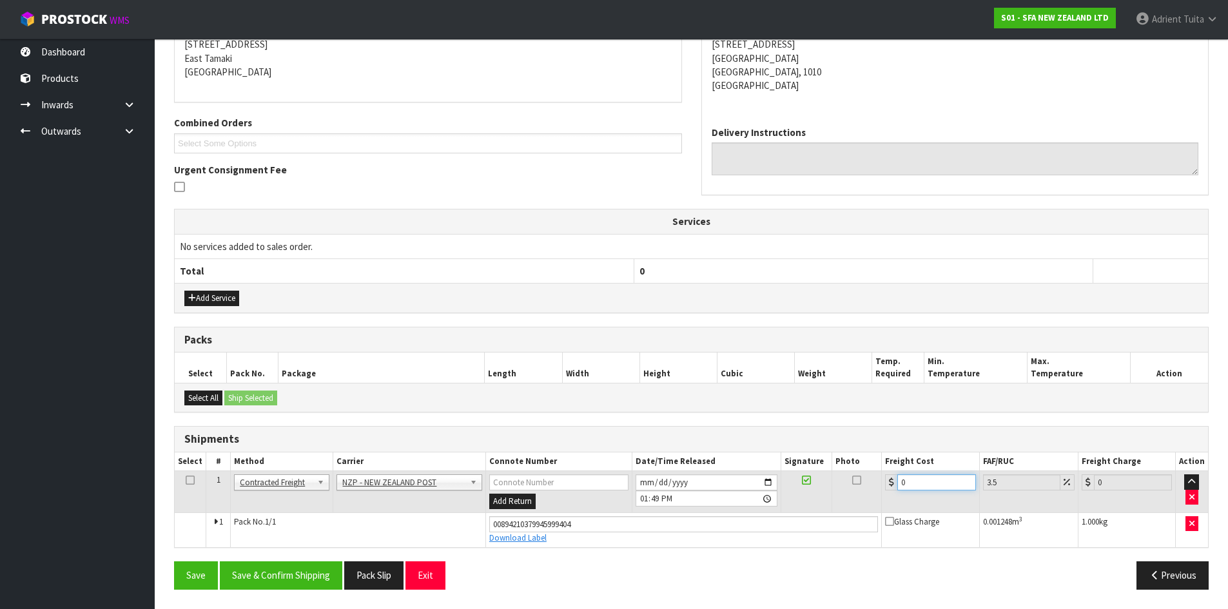
click at [930, 487] on input "0" at bounding box center [936, 482] width 78 height 16
click at [306, 576] on button "Save & Confirm Shipping" at bounding box center [281, 575] width 122 height 28
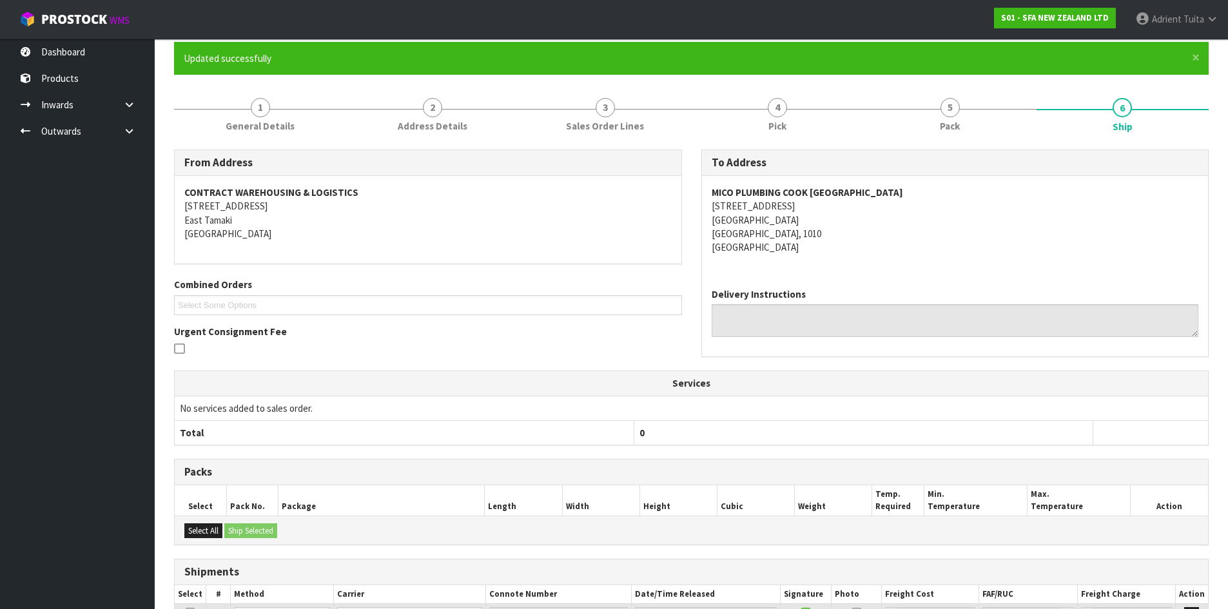
scroll to position [231, 0]
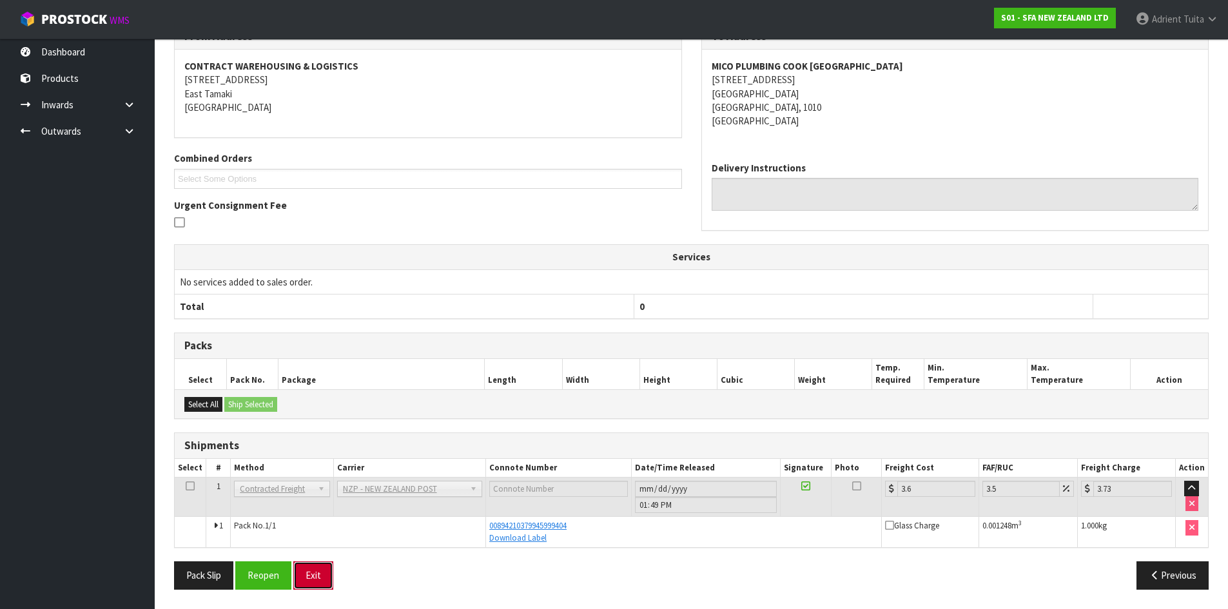
click at [304, 576] on button "Exit" at bounding box center [313, 575] width 40 height 28
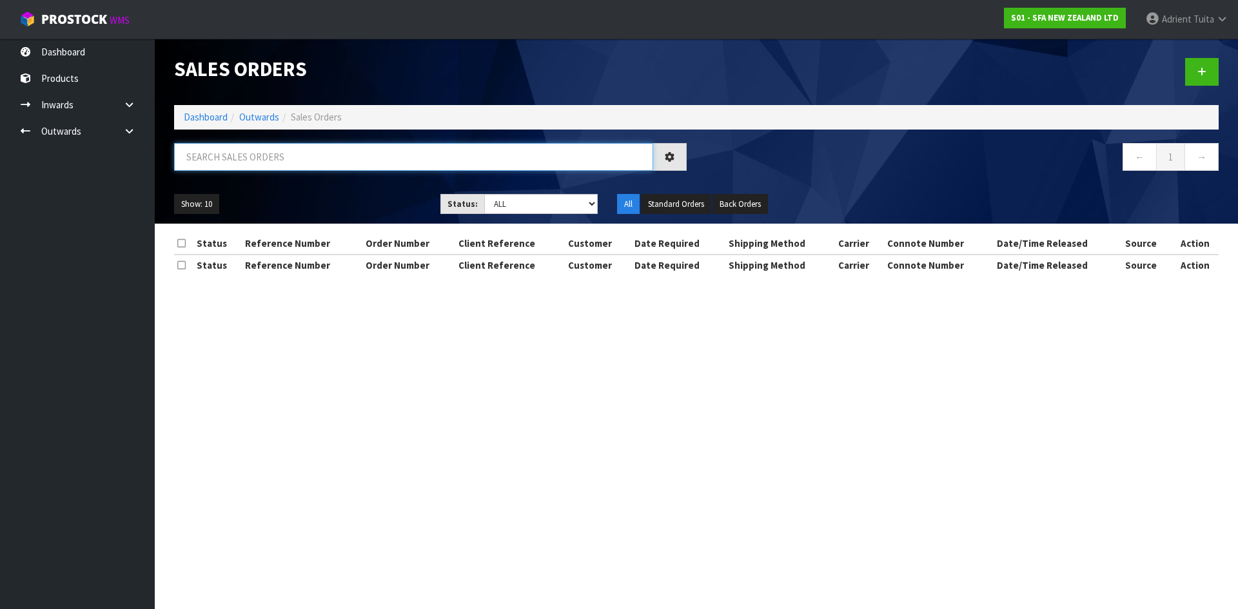
click at [342, 169] on input "text" at bounding box center [413, 157] width 479 height 28
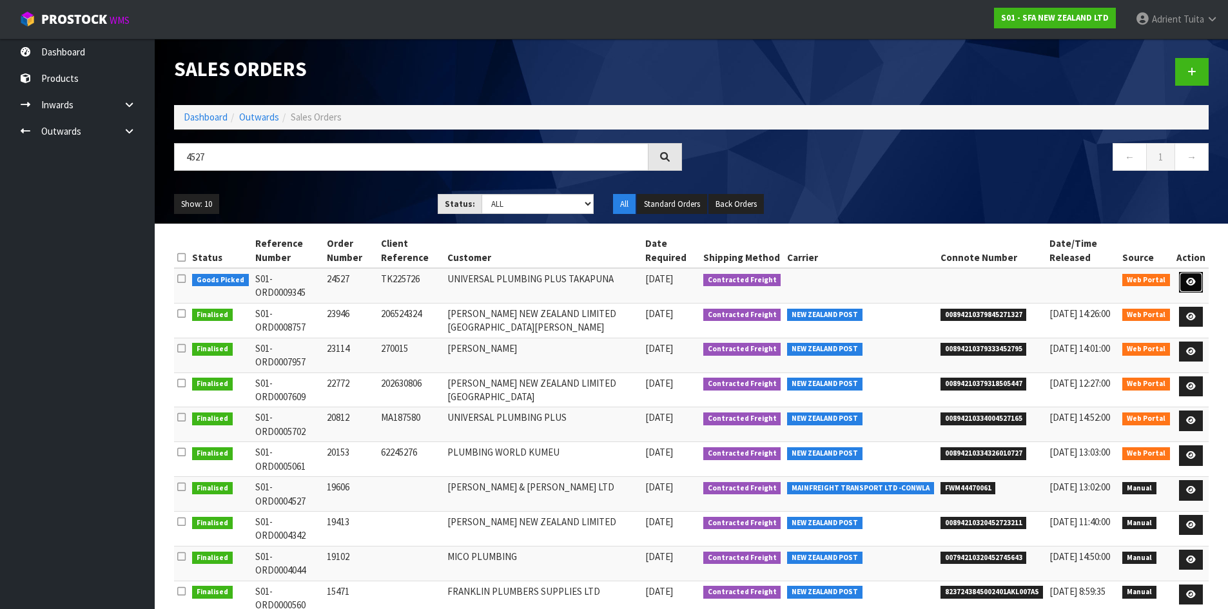
click at [1196, 280] on icon at bounding box center [1191, 282] width 10 height 8
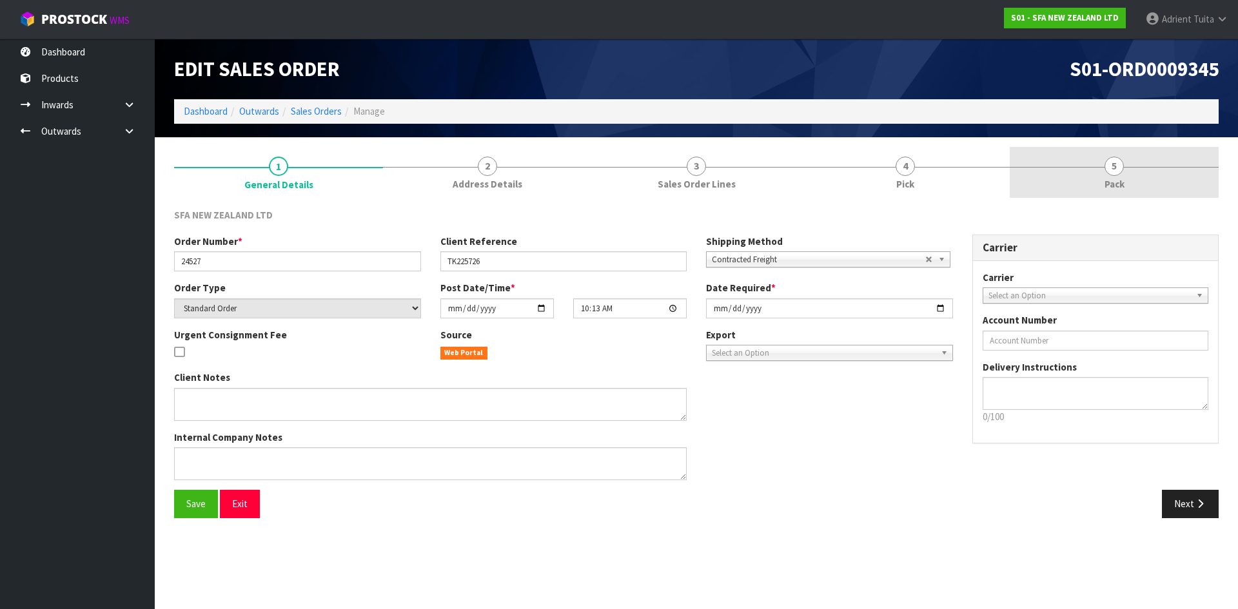
click at [1169, 159] on link "5 Pack" at bounding box center [1113, 172] width 209 height 51
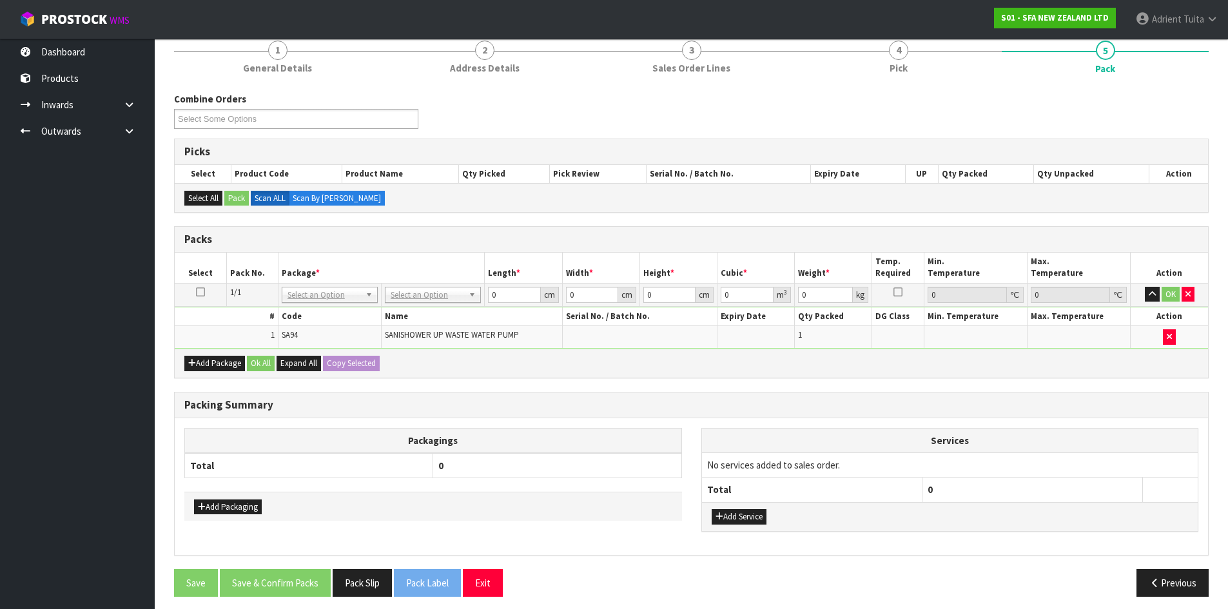
scroll to position [123, 0]
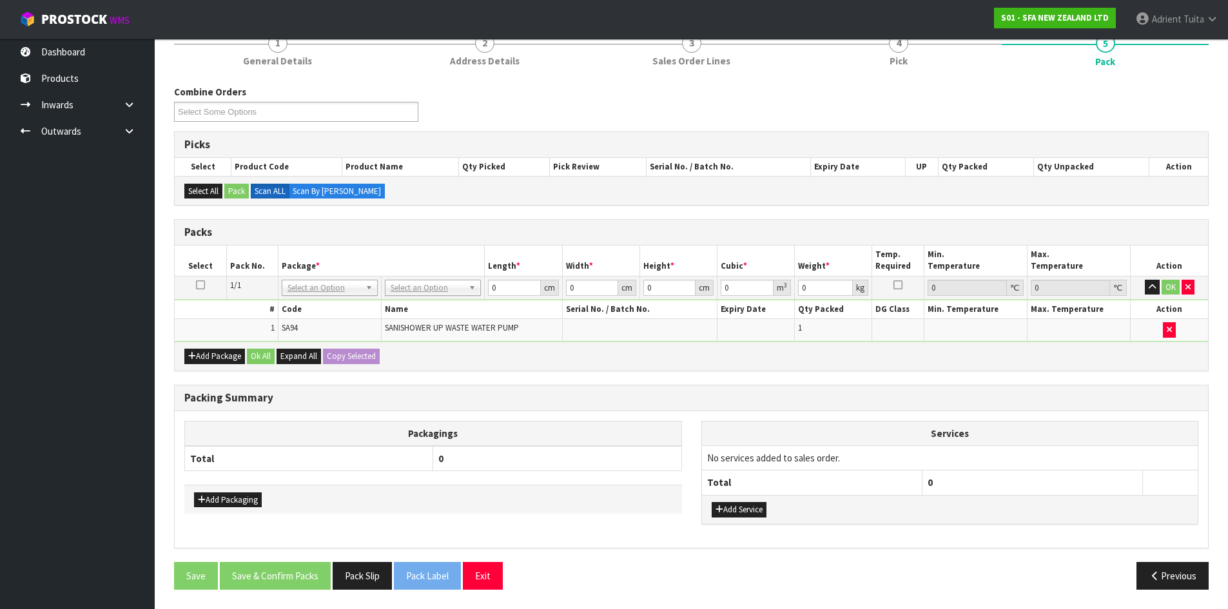
drag, startPoint x: 414, startPoint y: 287, endPoint x: 417, endPoint y: 311, distance: 24.7
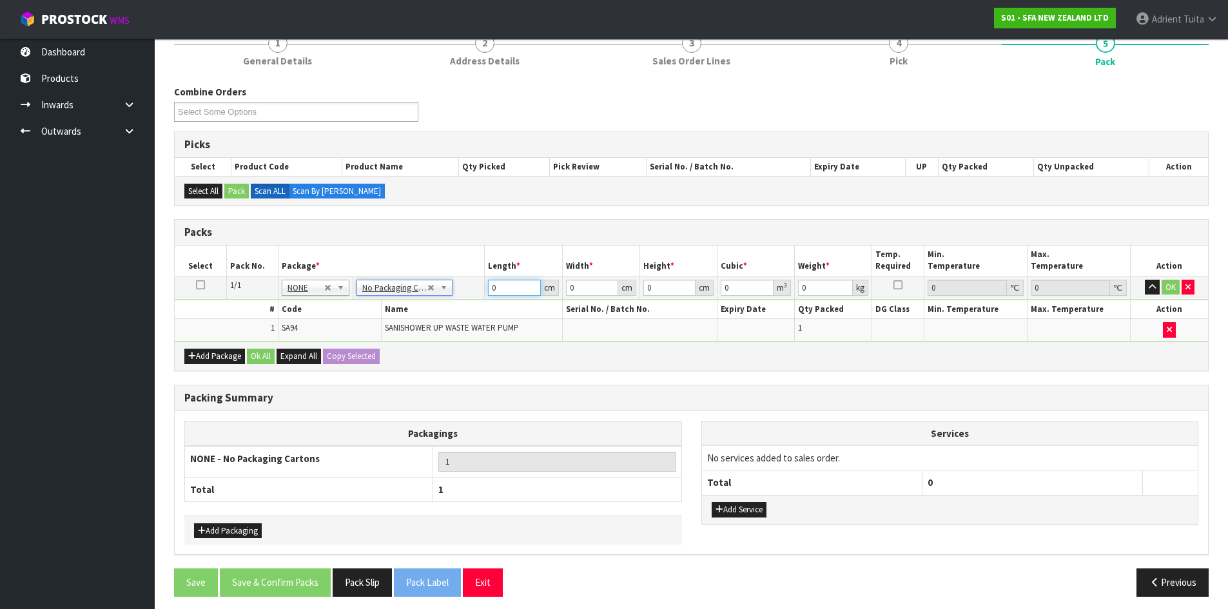
click at [507, 289] on input "0" at bounding box center [514, 288] width 52 height 16
click at [1169, 282] on button "OK" at bounding box center [1171, 287] width 18 height 15
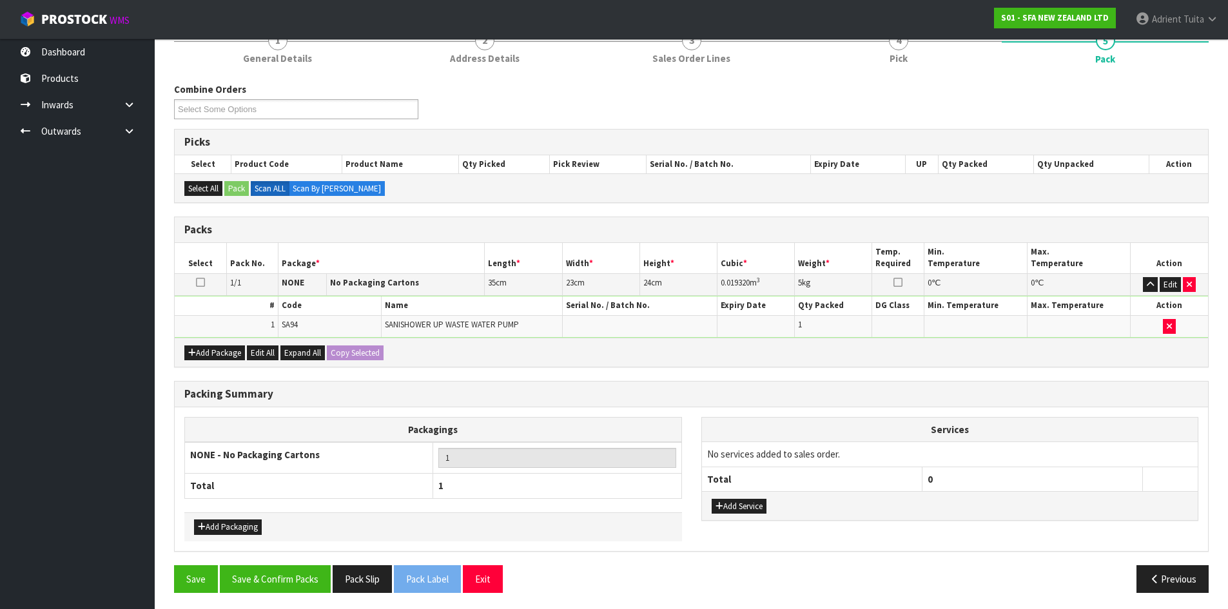
scroll to position [129, 0]
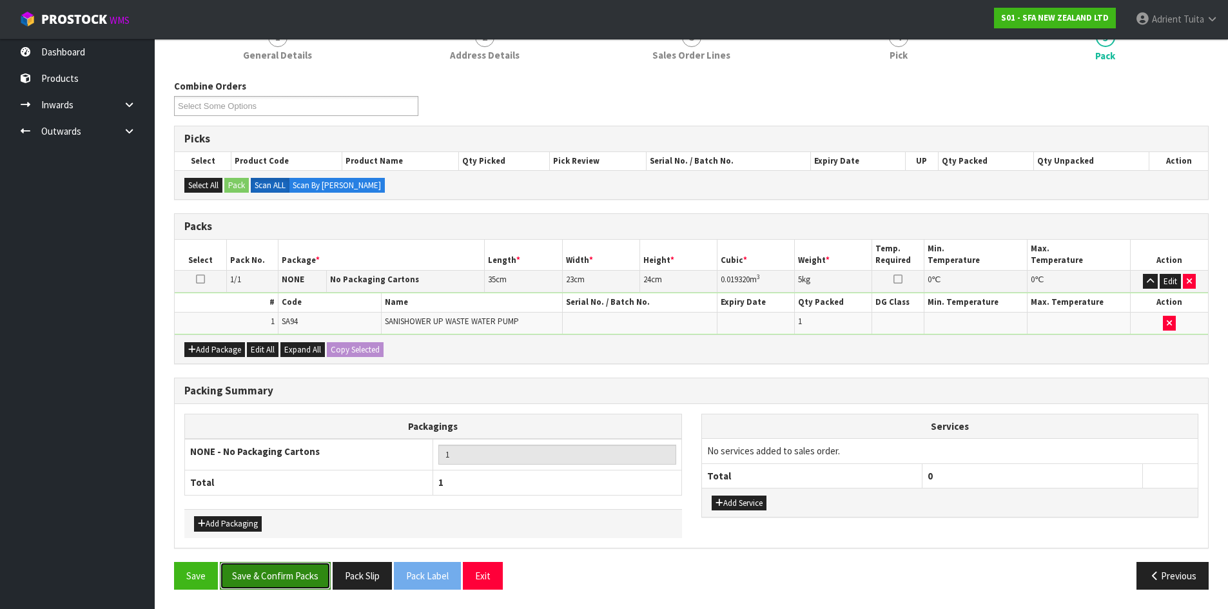
click at [315, 578] on button "Save & Confirm Packs" at bounding box center [275, 576] width 111 height 28
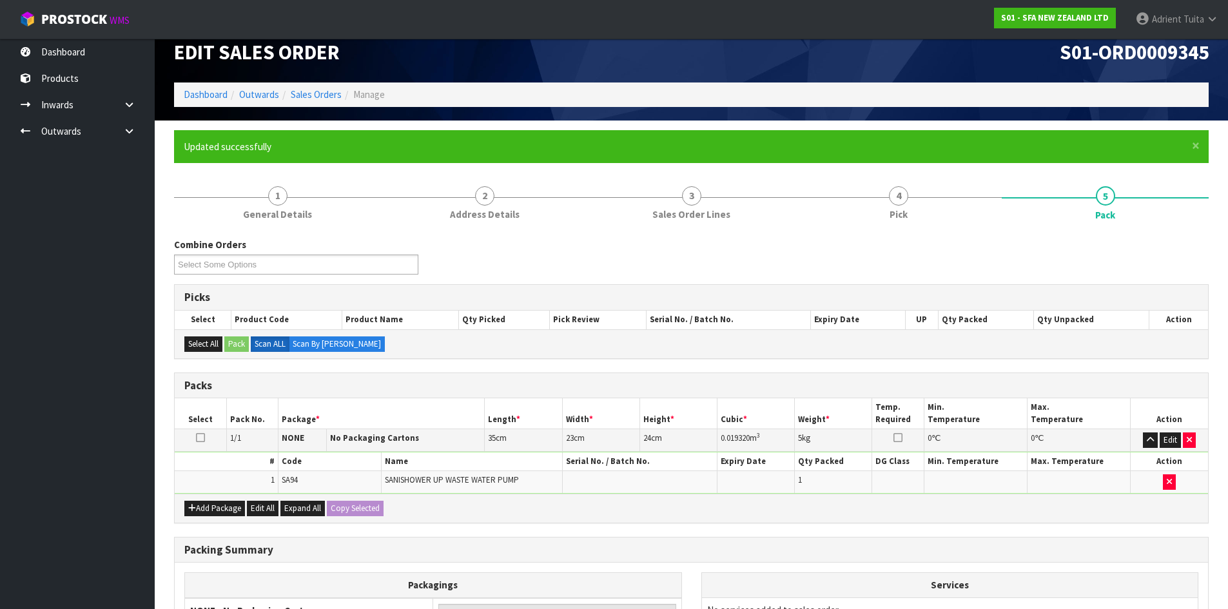
scroll to position [105, 0]
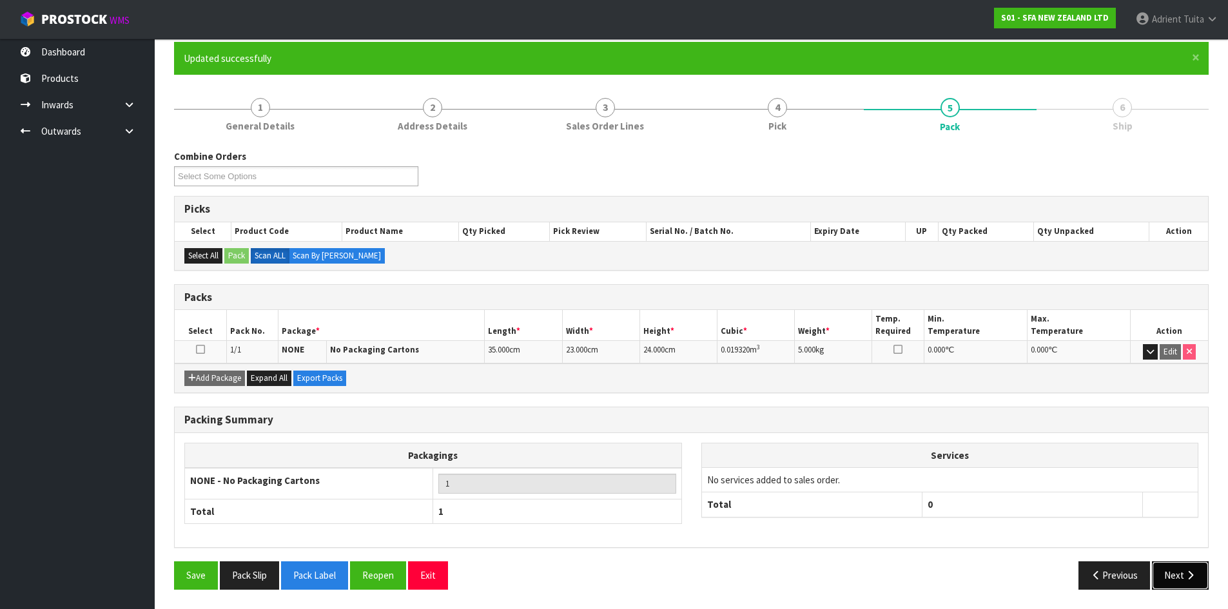
click at [1200, 578] on button "Next" at bounding box center [1180, 575] width 57 height 28
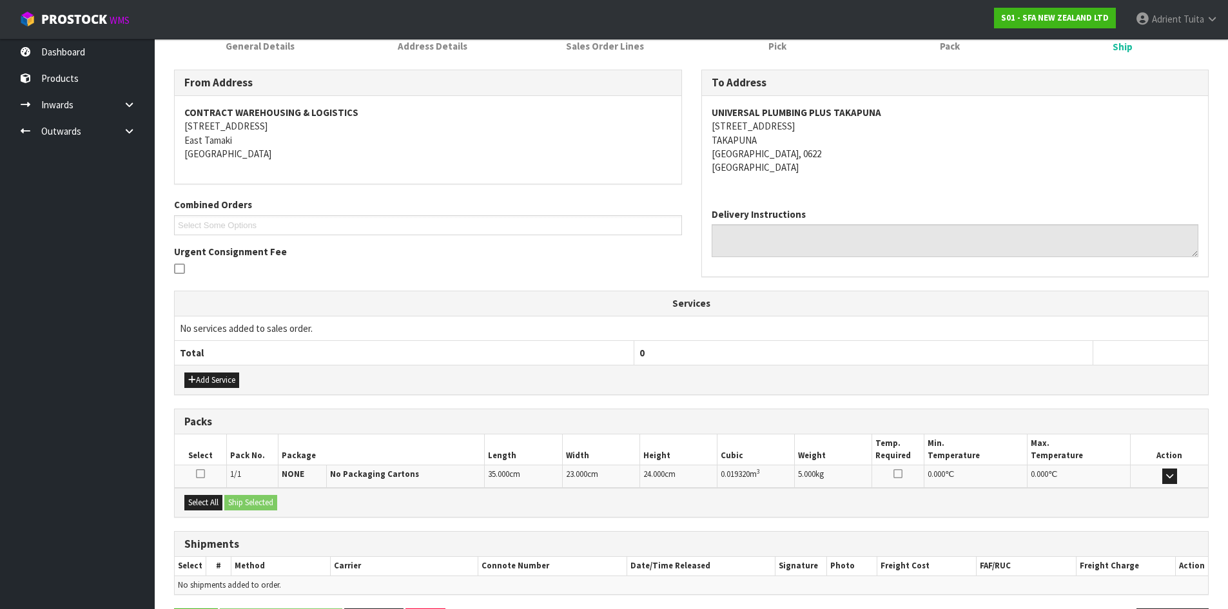
scroll to position [232, 0]
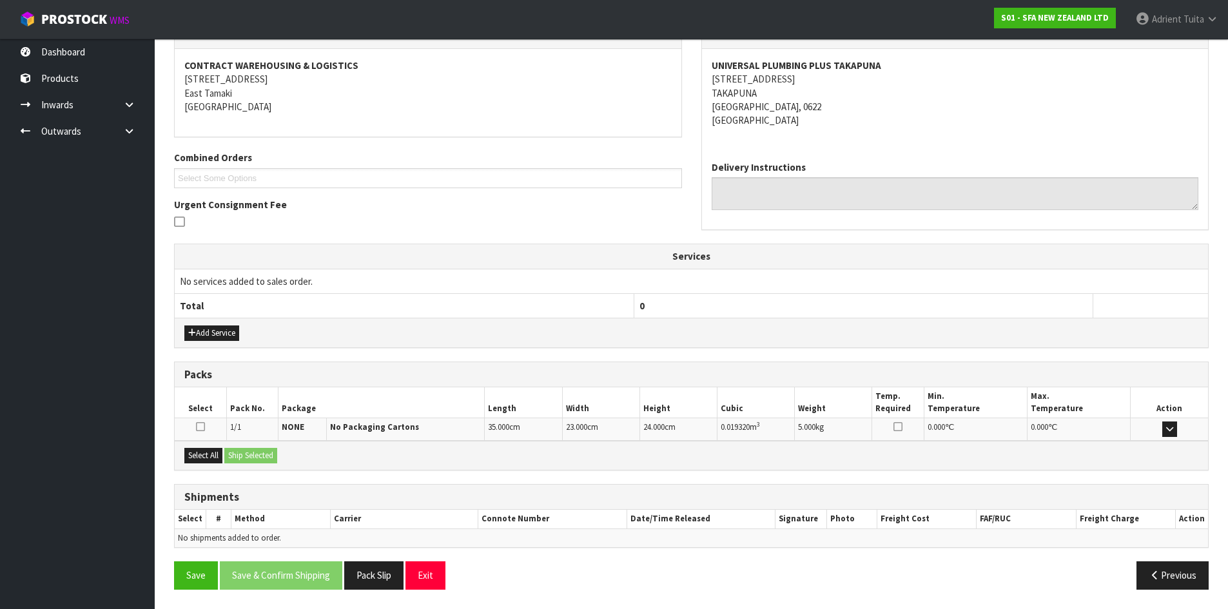
drag, startPoint x: 216, startPoint y: 446, endPoint x: 210, endPoint y: 464, distance: 19.0
click at [213, 460] on div "Select All Ship Selected" at bounding box center [691, 455] width 1033 height 29
click at [210, 463] on div "Select All Ship Selected" at bounding box center [691, 455] width 1033 height 29
click at [220, 458] on button "Select All" at bounding box center [203, 455] width 38 height 15
click at [237, 458] on button "Ship Selected" at bounding box center [250, 455] width 53 height 15
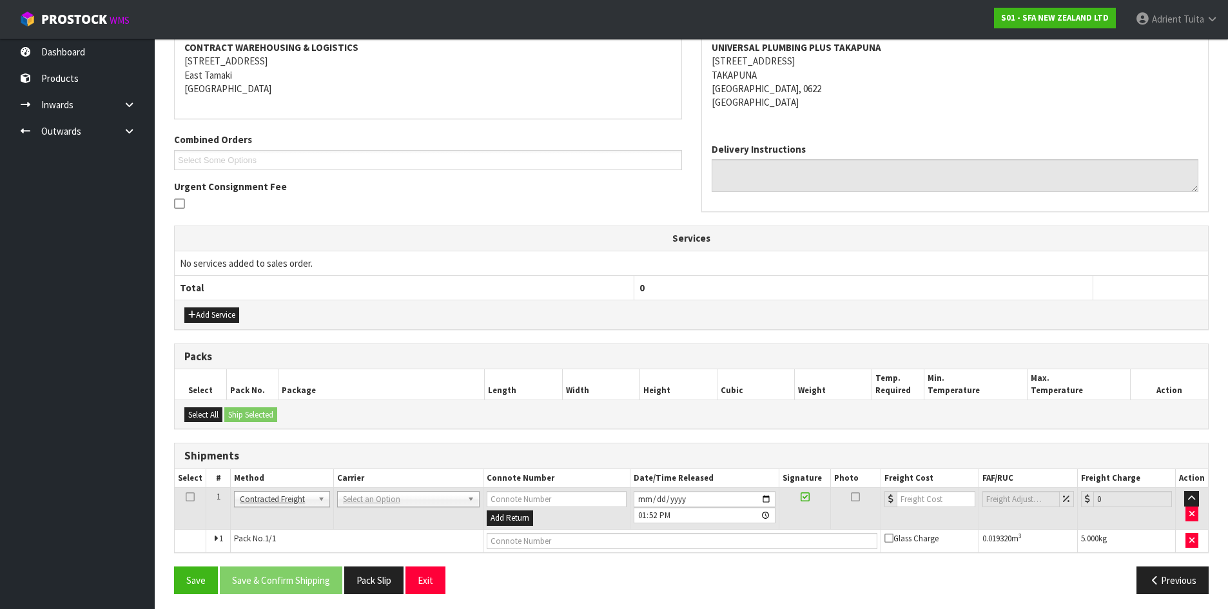
scroll to position [255, 0]
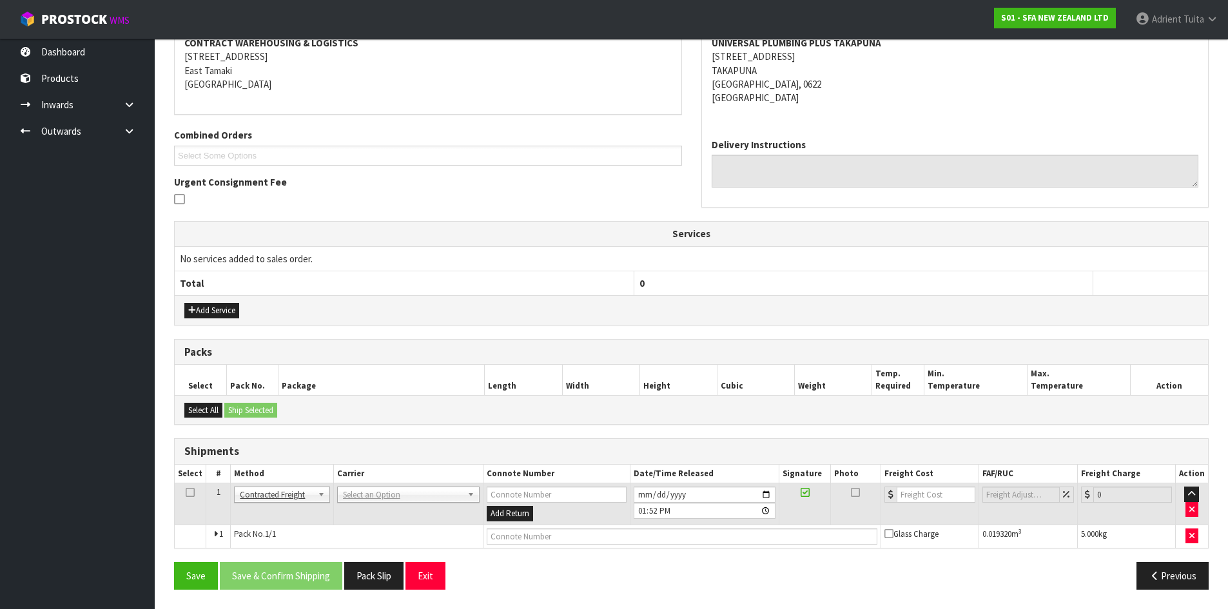
click at [393, 510] on td "ANGEL - ANGEL TRANSPORT [PERSON_NAME] REMOVALS DEAEXPAKL - DEADLINE EXPRESS COU…" at bounding box center [408, 504] width 150 height 42
drag, startPoint x: 398, startPoint y: 493, endPoint x: 395, endPoint y: 503, distance: 10.8
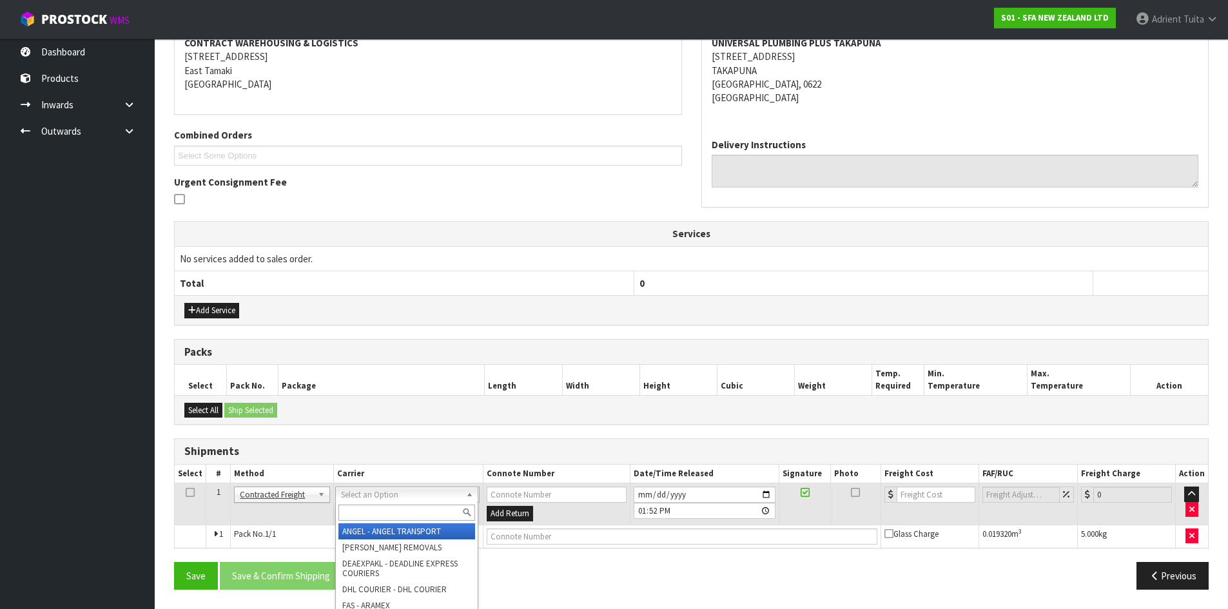
click at [396, 508] on input "text" at bounding box center [406, 513] width 137 height 16
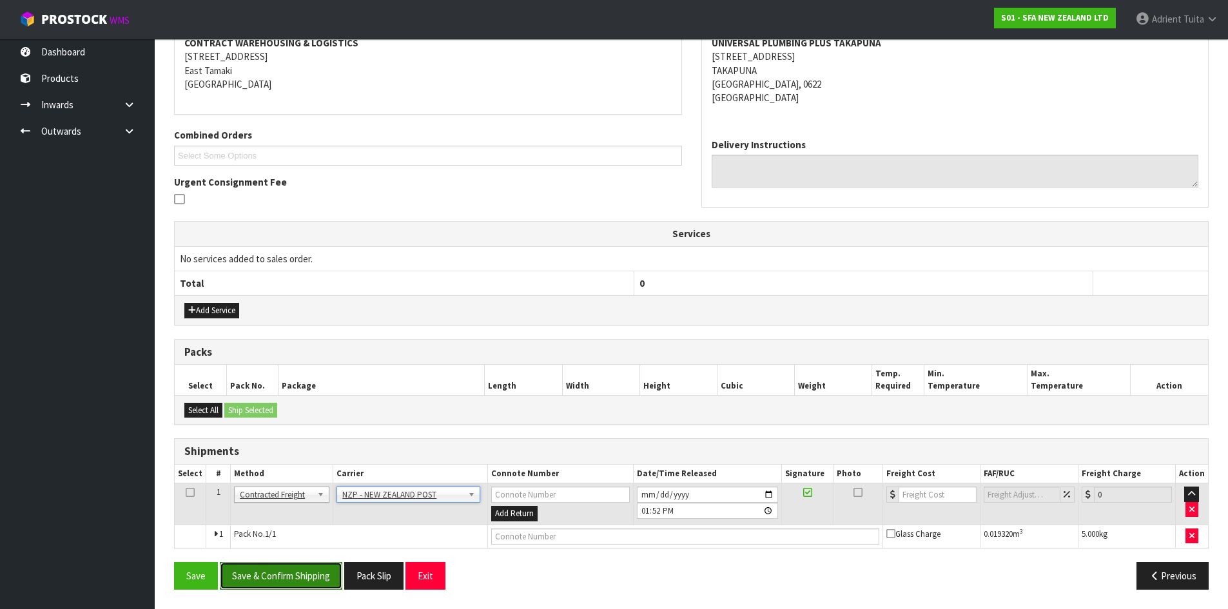
click at [267, 570] on button "Save & Confirm Shipping" at bounding box center [281, 576] width 122 height 28
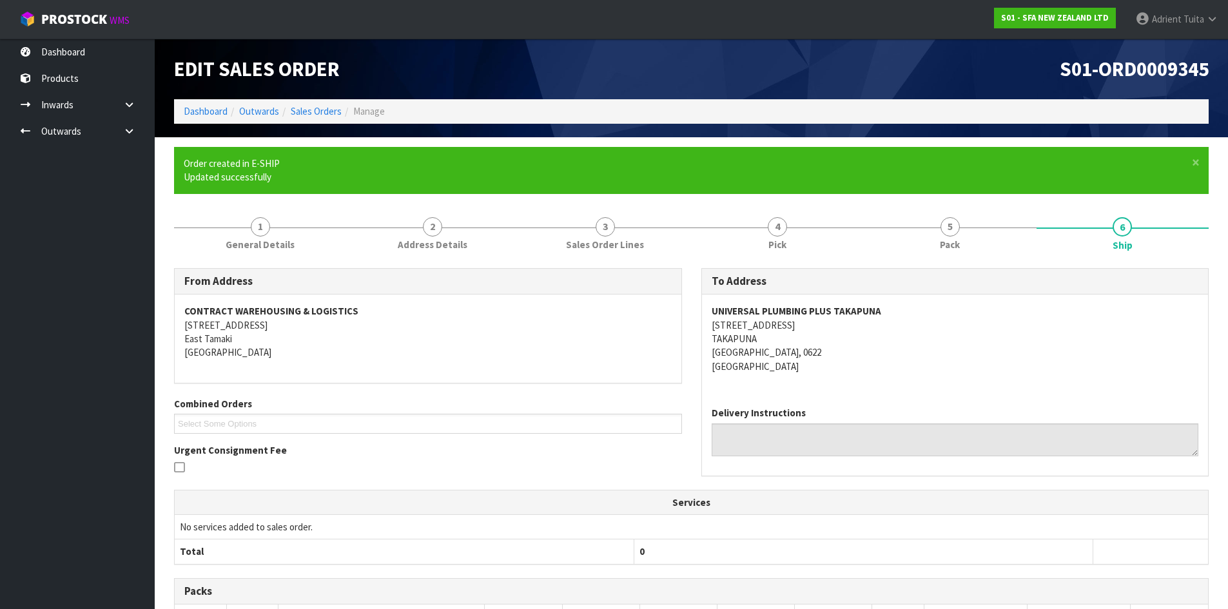
scroll to position [237, 0]
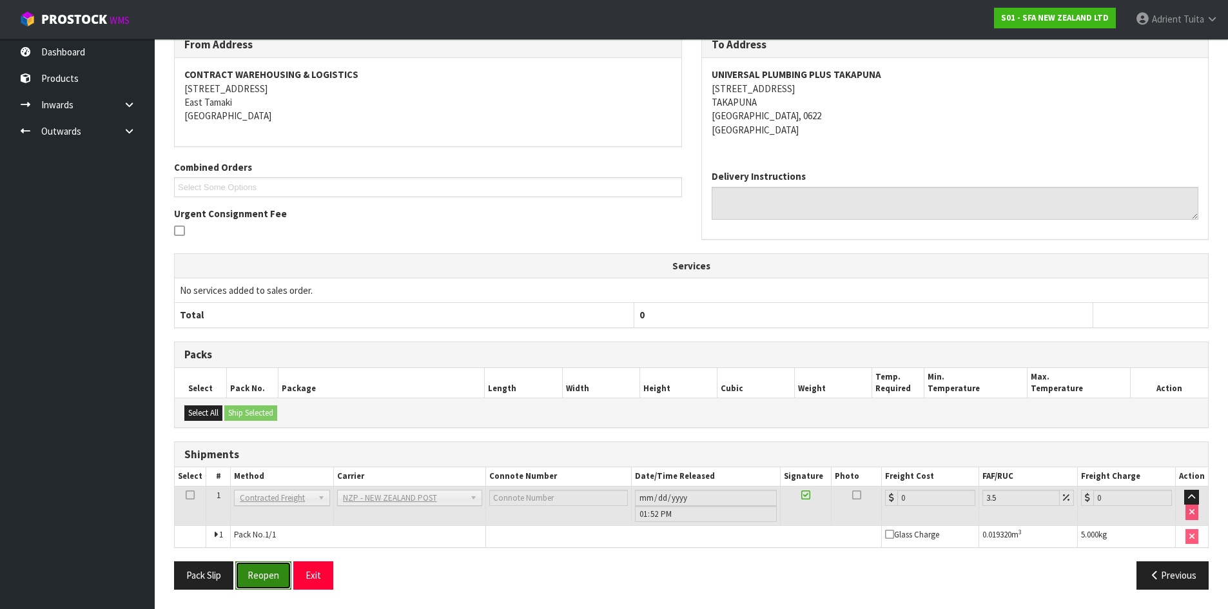
click at [266, 574] on button "Reopen" at bounding box center [263, 575] width 56 height 28
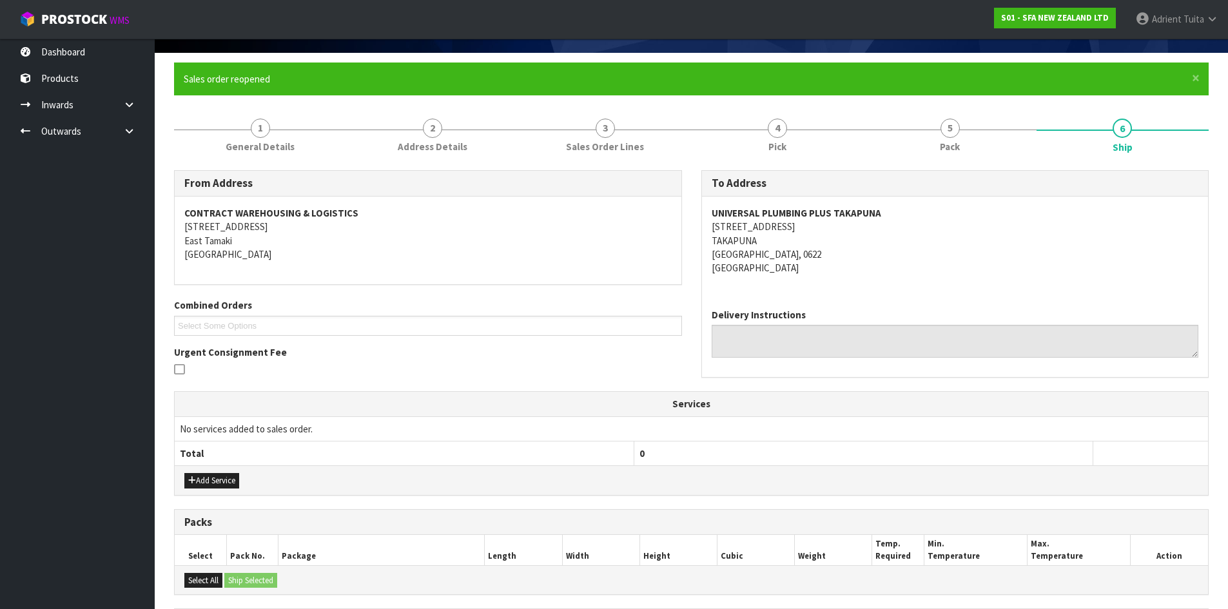
scroll to position [267, 0]
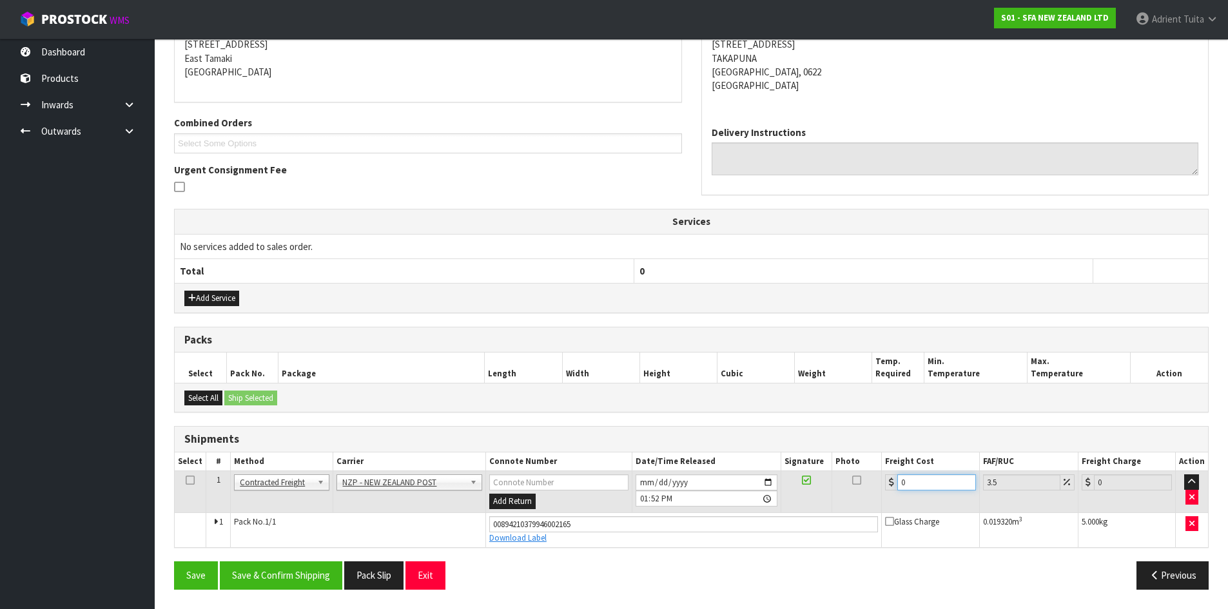
click at [921, 477] on input "0" at bounding box center [936, 482] width 78 height 16
click at [255, 572] on button "Save & Confirm Shipping" at bounding box center [281, 575] width 122 height 28
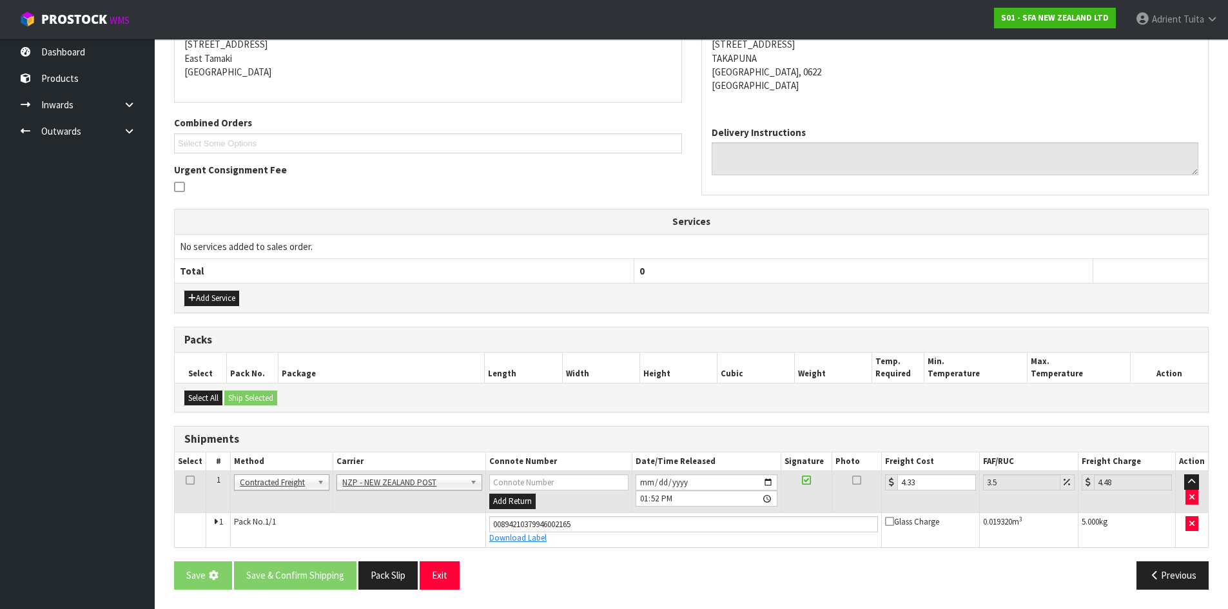
scroll to position [0, 0]
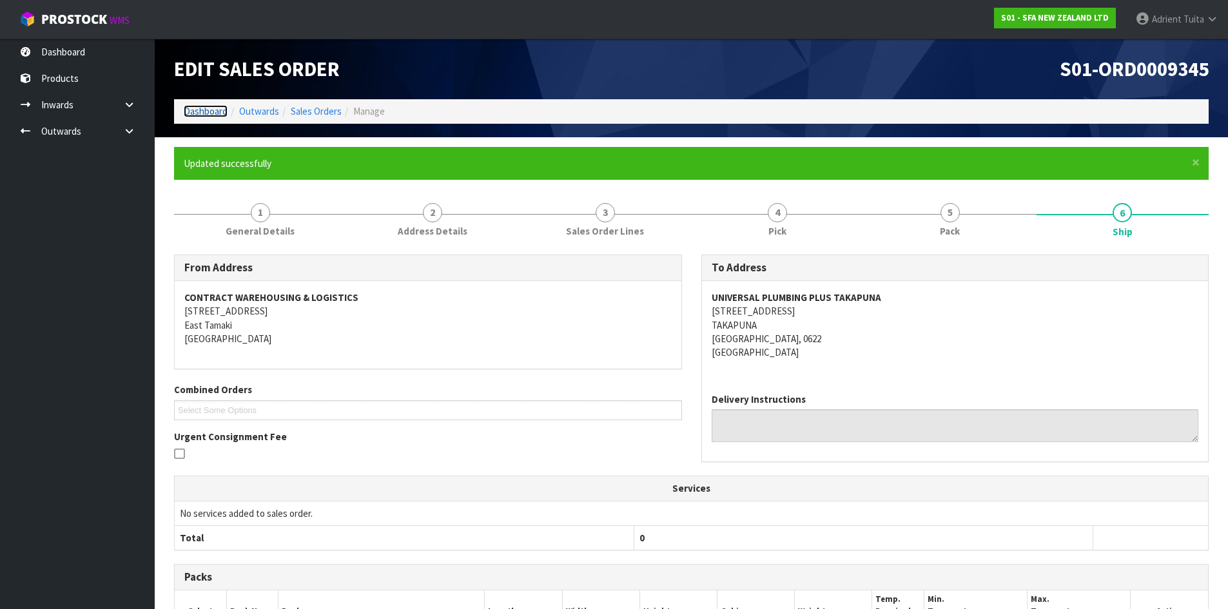
click at [204, 114] on link "Dashboard" at bounding box center [206, 111] width 44 height 12
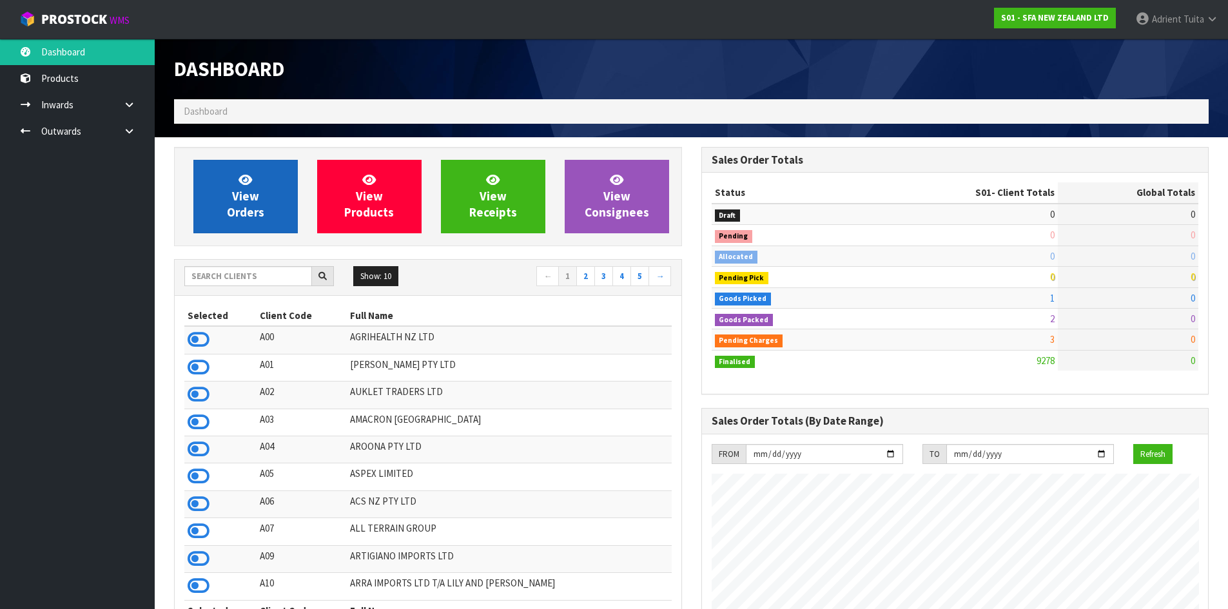
scroll to position [977, 527]
click at [257, 194] on span "View Orders" at bounding box center [245, 196] width 37 height 48
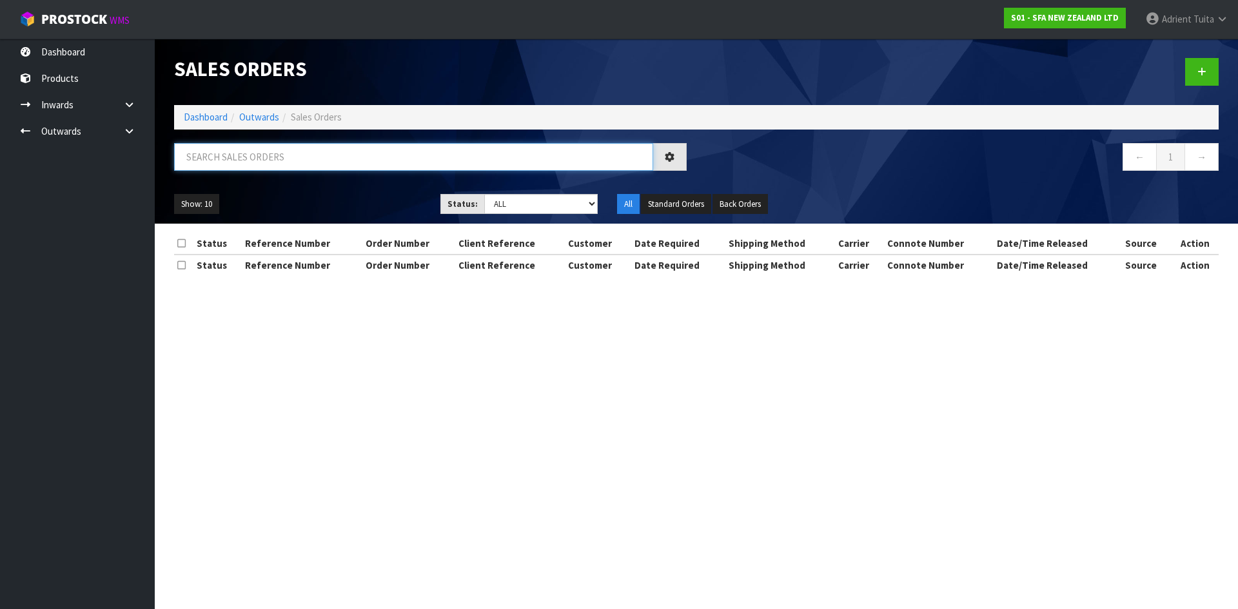
click at [271, 161] on input "text" at bounding box center [413, 157] width 479 height 28
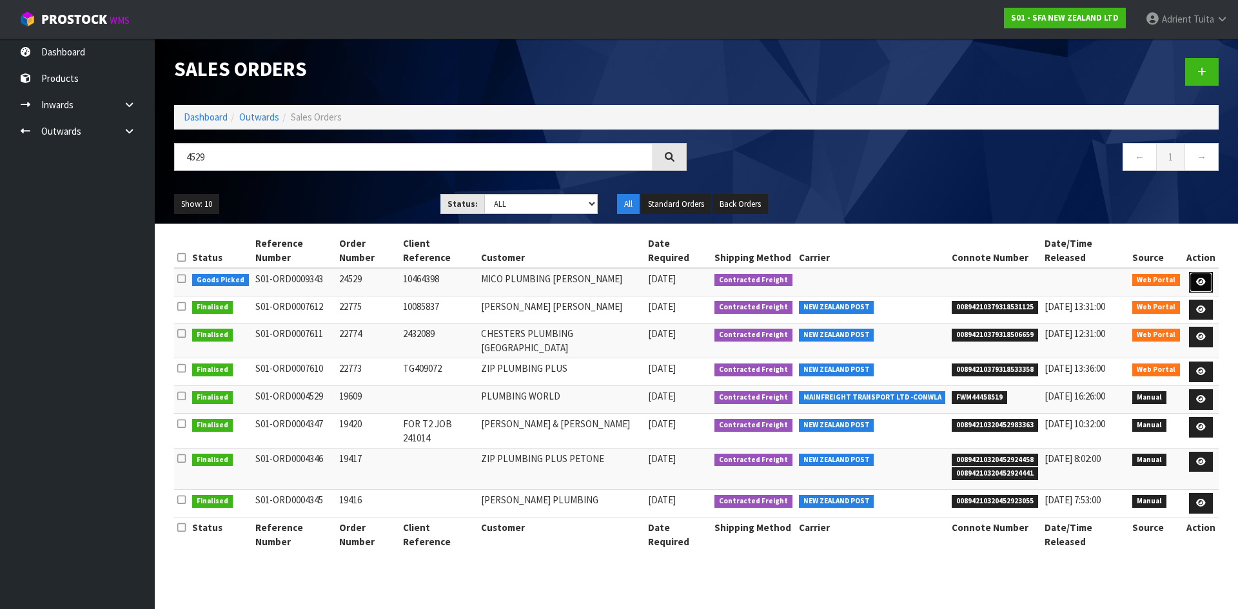
click at [1202, 278] on icon at bounding box center [1201, 282] width 10 height 8
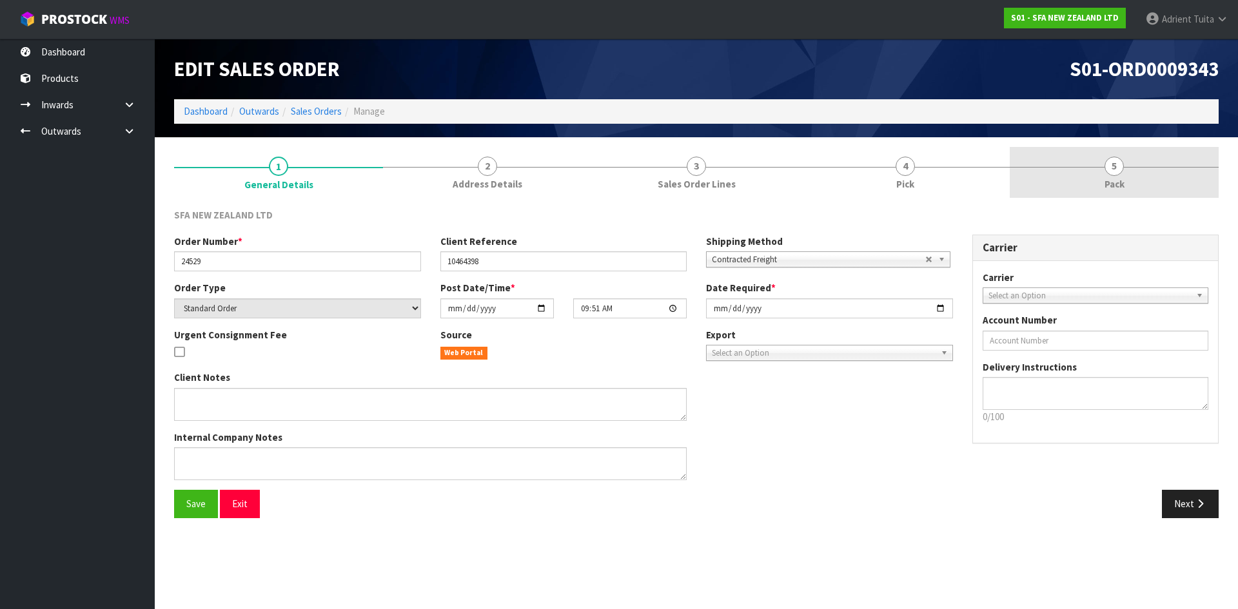
click at [1162, 161] on link "5 Pack" at bounding box center [1113, 172] width 209 height 51
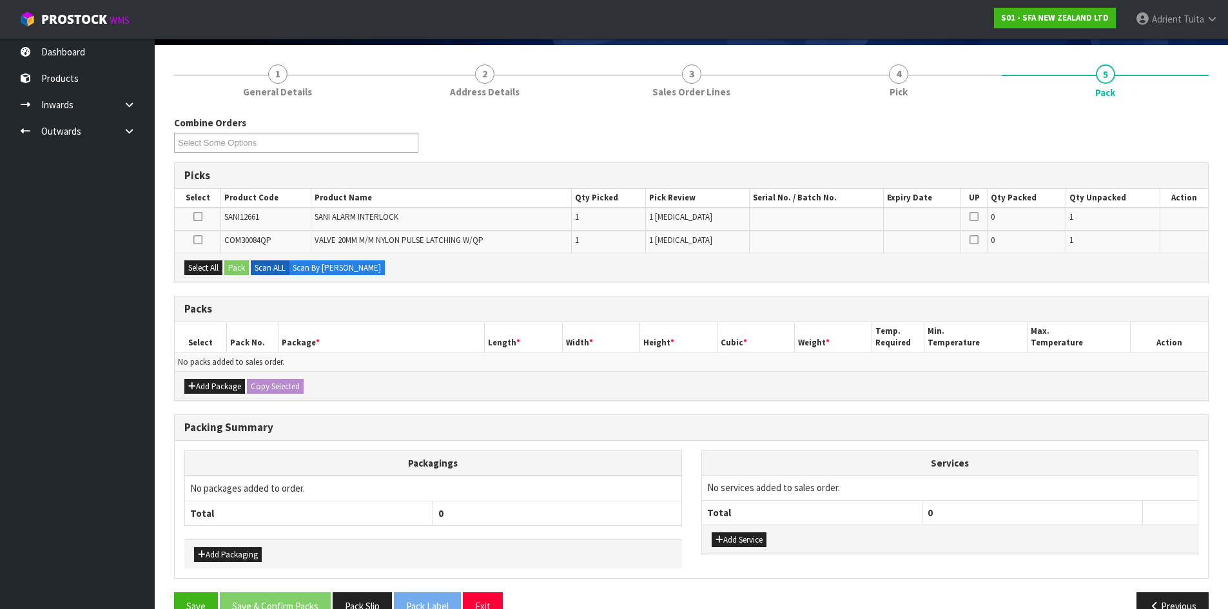
scroll to position [123, 0]
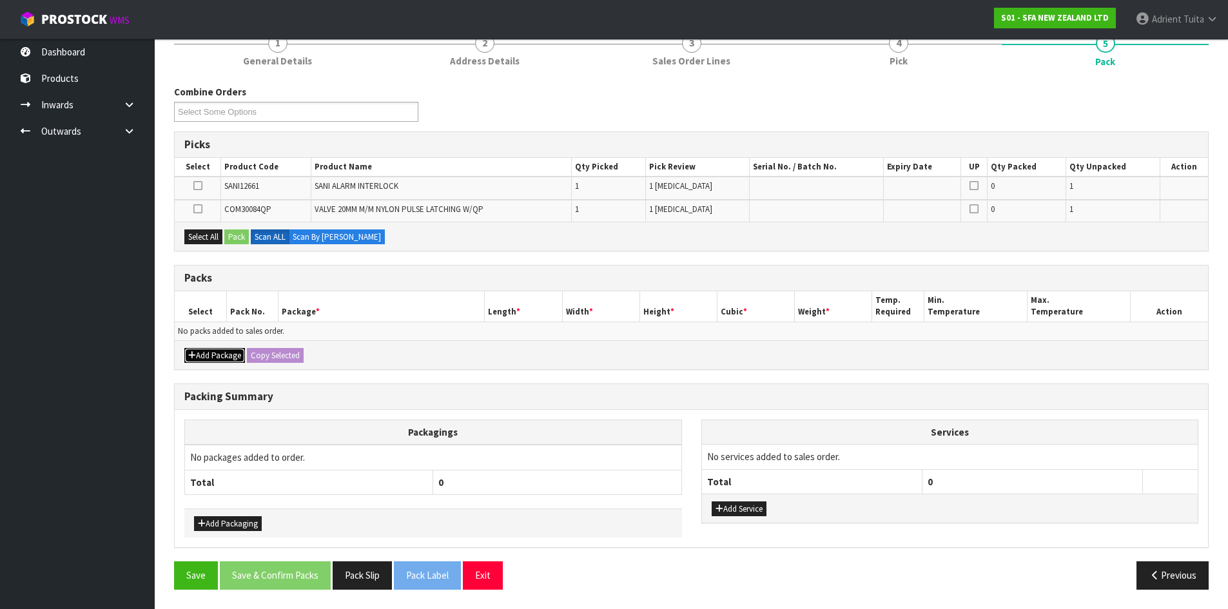
drag, startPoint x: 192, startPoint y: 355, endPoint x: 197, endPoint y: 350, distance: 7.3
click at [193, 355] on icon "button" at bounding box center [192, 355] width 8 height 8
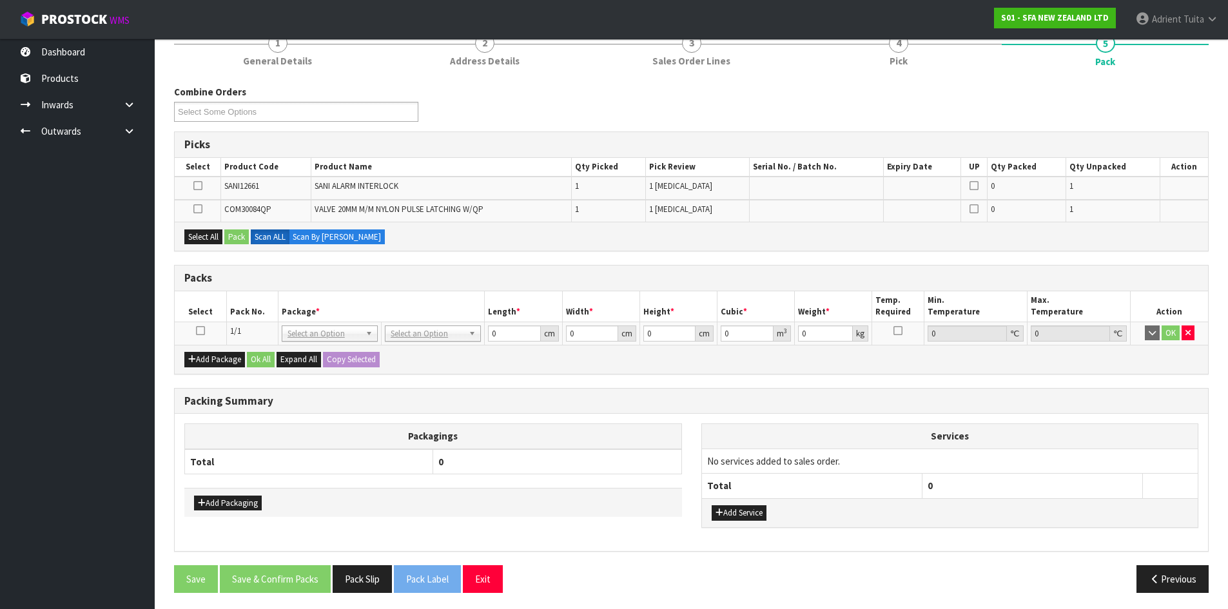
click at [200, 331] on icon at bounding box center [200, 331] width 9 height 1
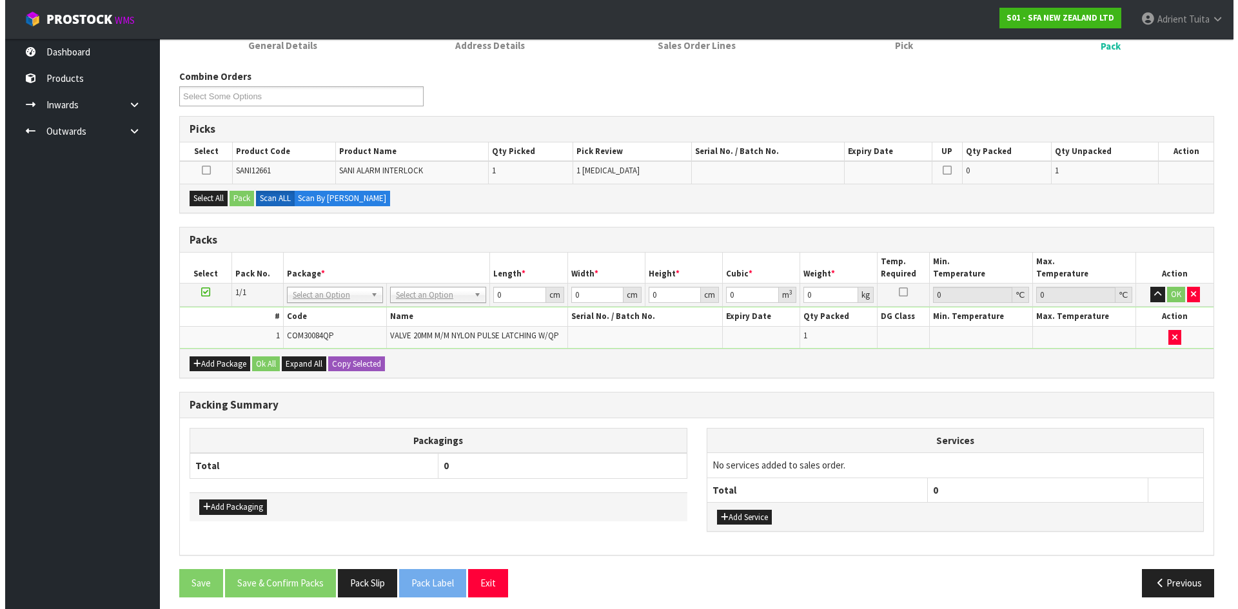
scroll to position [146, 0]
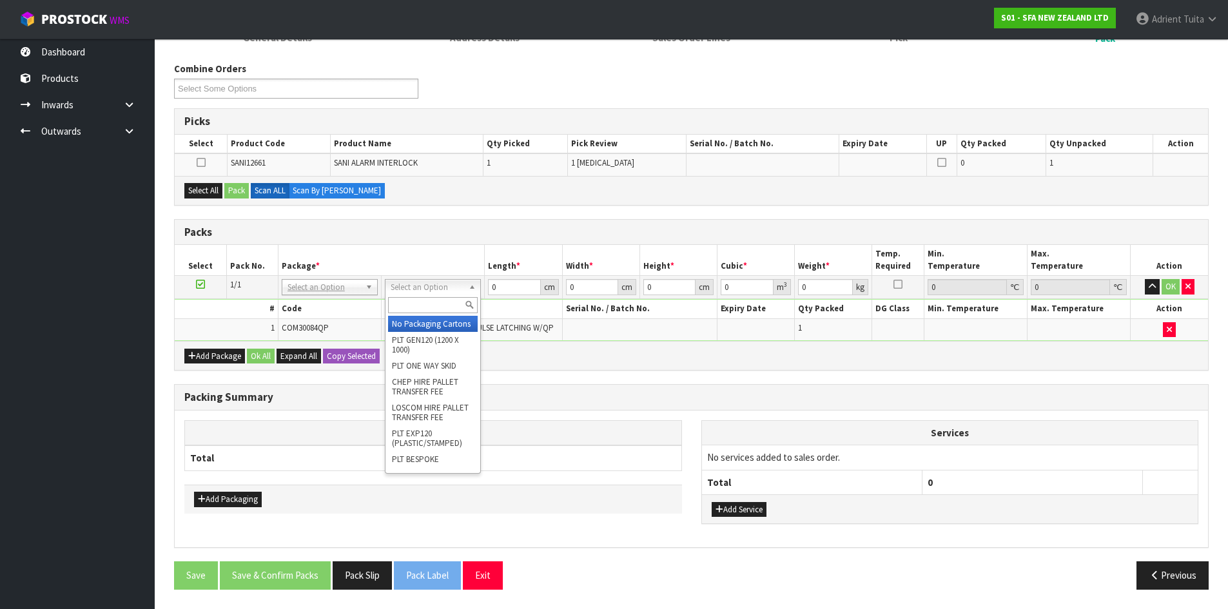
drag, startPoint x: 190, startPoint y: 334, endPoint x: 448, endPoint y: 291, distance: 262.1
click at [447, 297] on div at bounding box center [432, 305] width 95 height 21
click at [398, 301] on input "text" at bounding box center [433, 305] width 90 height 16
click at [204, 191] on button "Select All" at bounding box center [203, 190] width 38 height 15
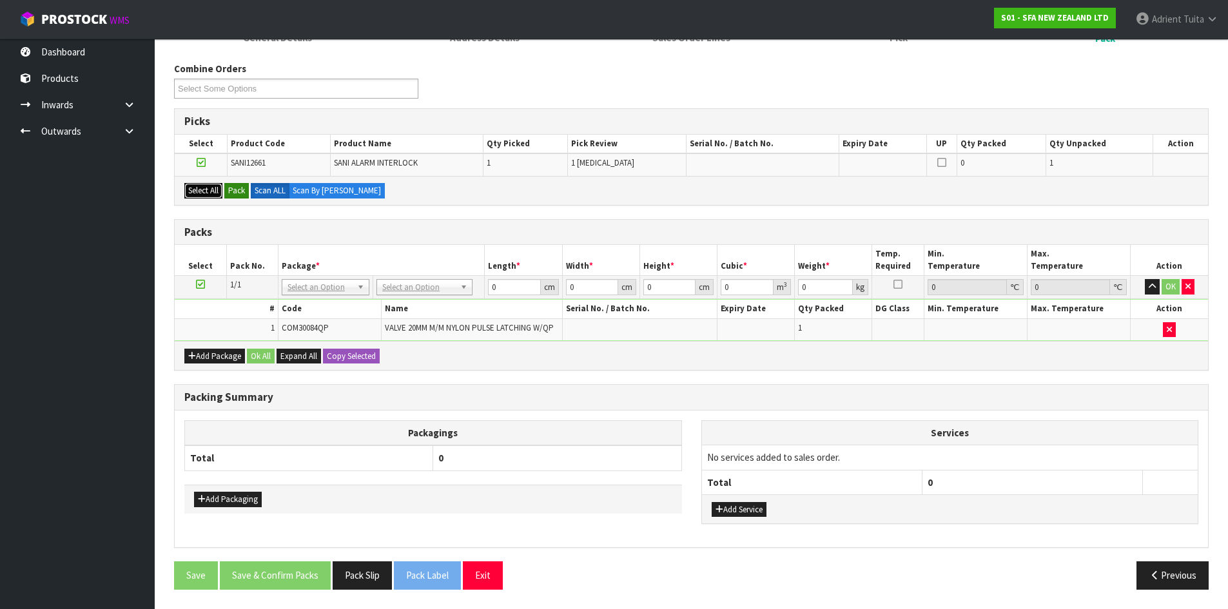
drag, startPoint x: 222, startPoint y: 190, endPoint x: 228, endPoint y: 188, distance: 6.6
click at [222, 190] on button "Select All" at bounding box center [203, 190] width 38 height 15
click at [229, 188] on button "Pack" at bounding box center [236, 190] width 24 height 15
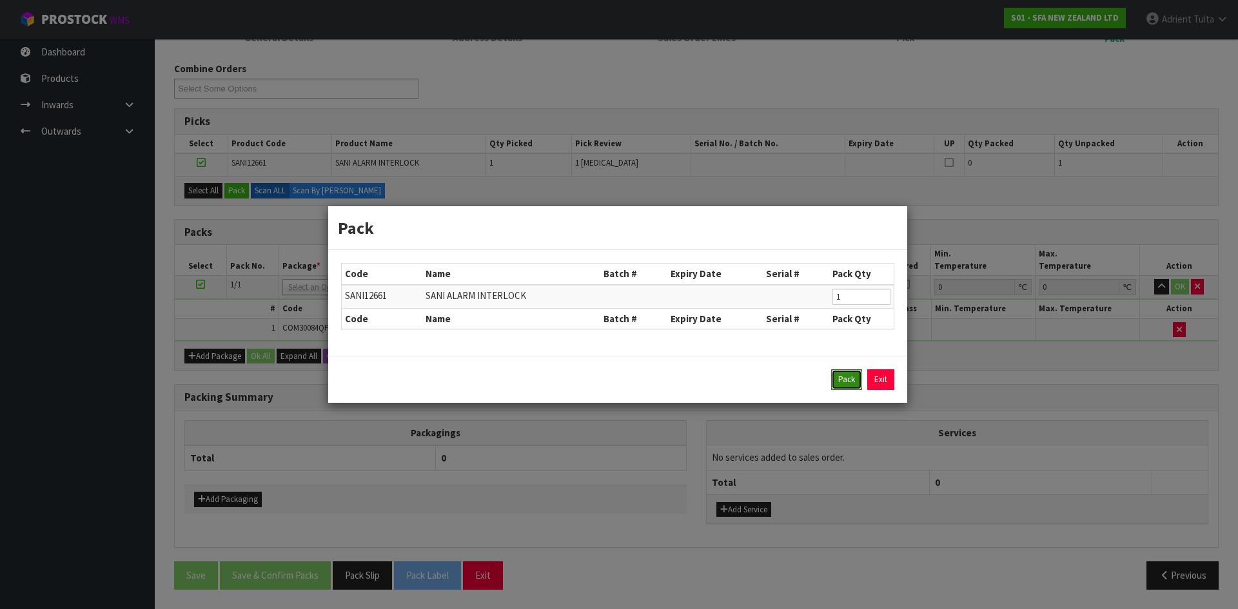
click at [848, 382] on button "Pack" at bounding box center [846, 379] width 31 height 21
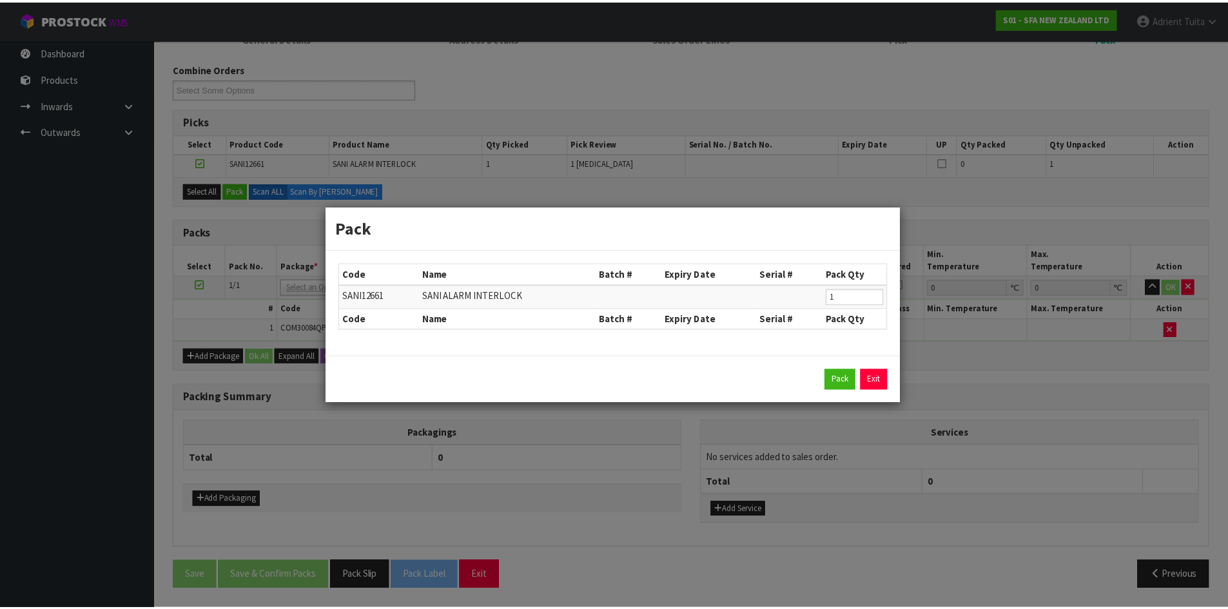
scroll to position [146, 0]
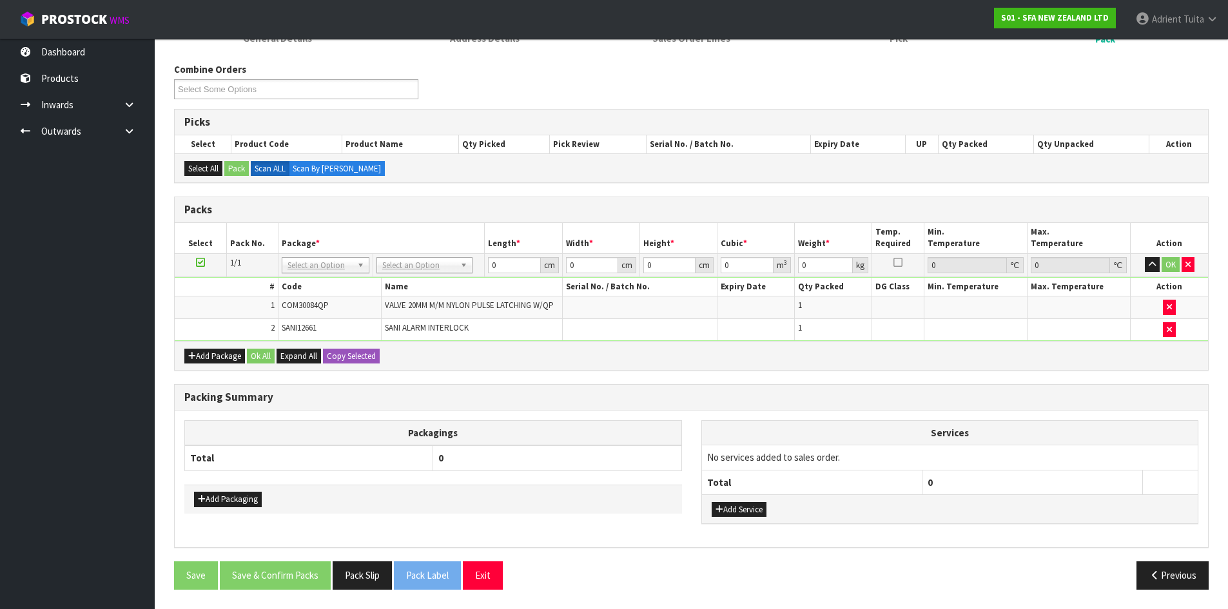
drag, startPoint x: 465, startPoint y: 260, endPoint x: 442, endPoint y: 288, distance: 36.6
click at [441, 289] on input "text" at bounding box center [425, 283] width 90 height 16
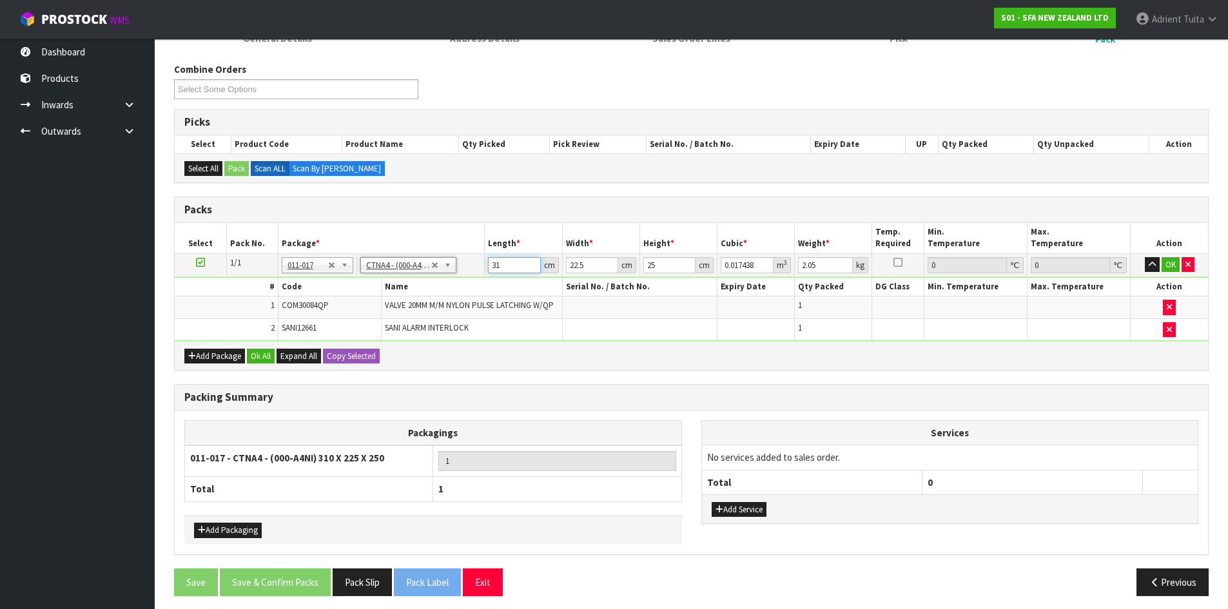
click at [491, 264] on input "31" at bounding box center [514, 265] width 52 height 16
click at [1169, 271] on button "OK" at bounding box center [1171, 264] width 18 height 15
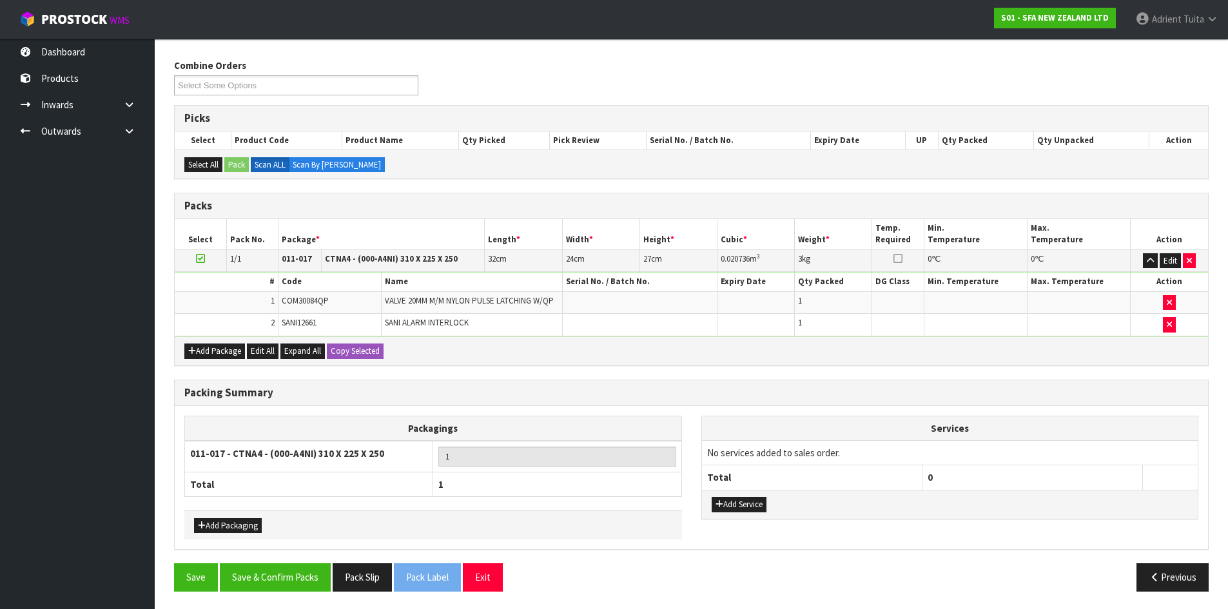
scroll to position [151, 0]
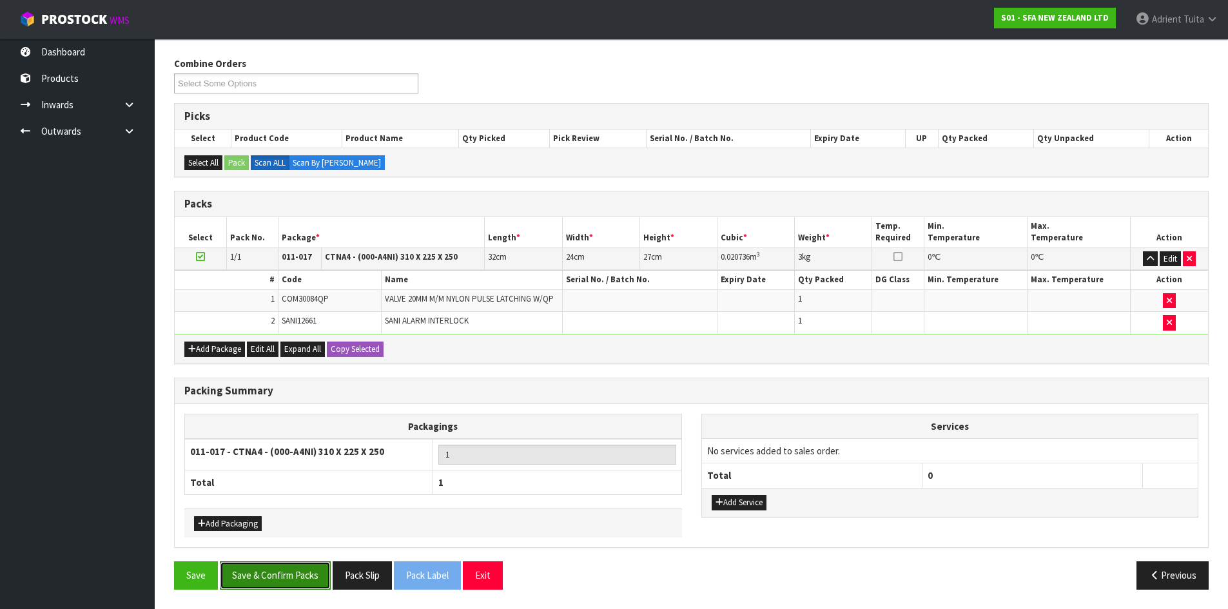
drag, startPoint x: 293, startPoint y: 574, endPoint x: 282, endPoint y: 568, distance: 13.3
click at [293, 574] on button "Save & Confirm Packs" at bounding box center [275, 575] width 111 height 28
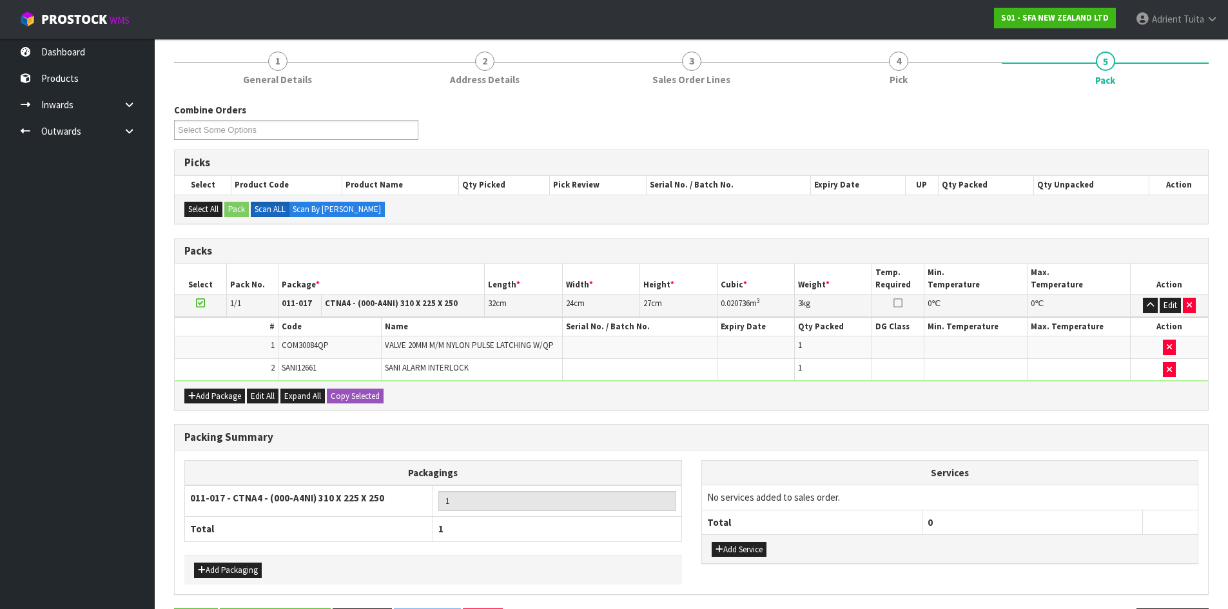
scroll to position [0, 0]
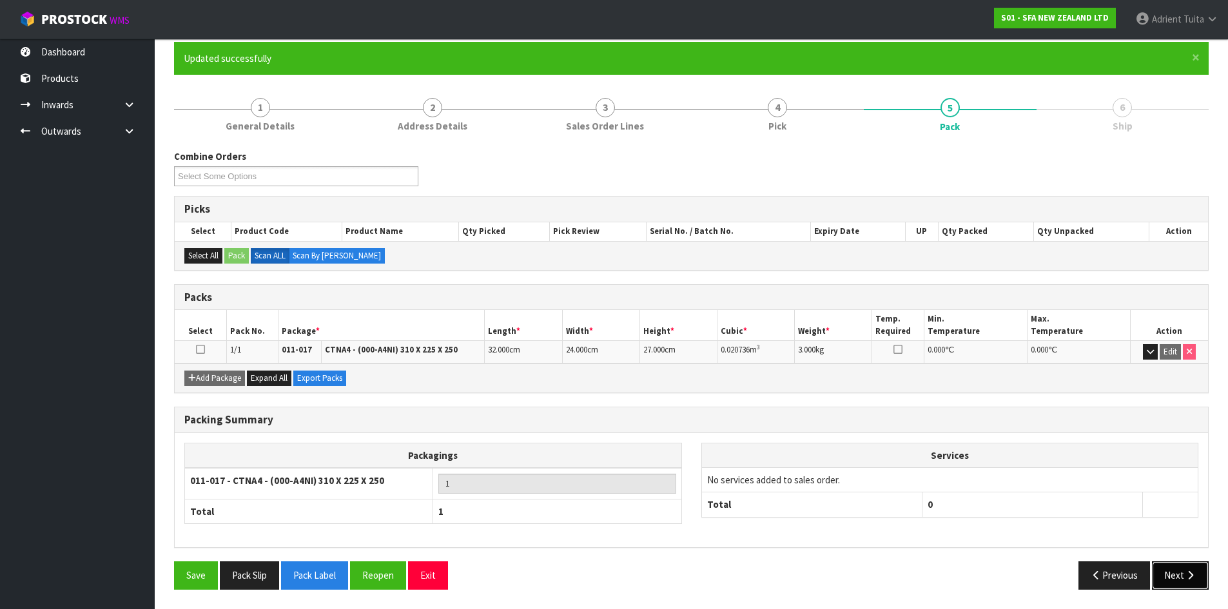
click at [1187, 574] on icon "button" at bounding box center [1190, 575] width 12 height 10
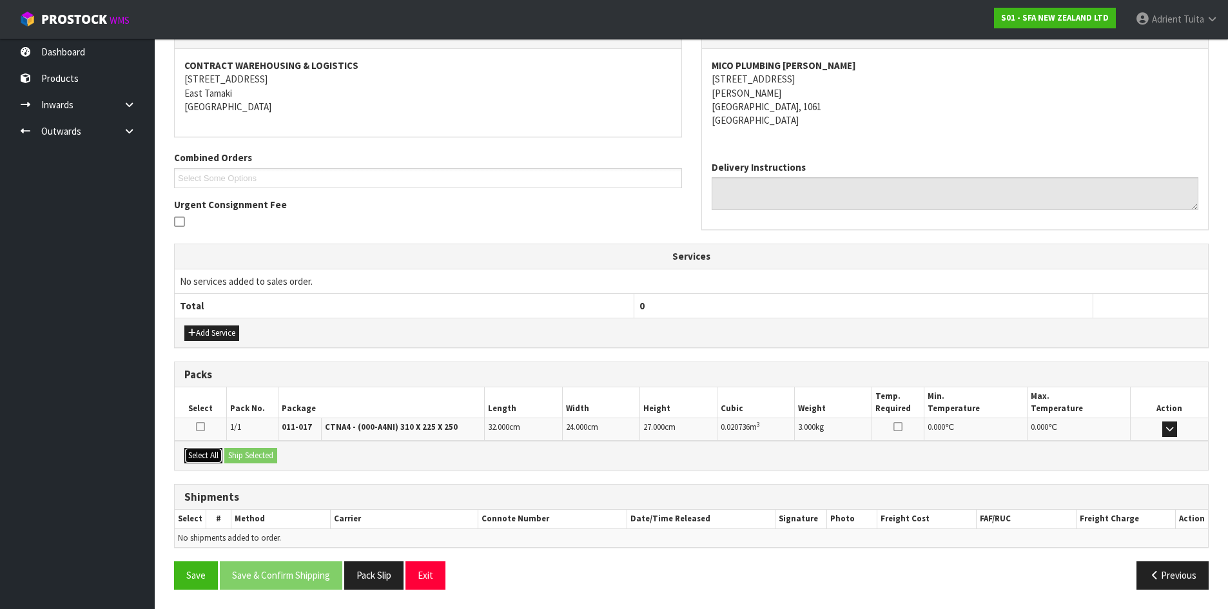
drag, startPoint x: 204, startPoint y: 456, endPoint x: 239, endPoint y: 456, distance: 34.8
click at [211, 456] on button "Select All" at bounding box center [203, 455] width 38 height 15
click at [243, 456] on button "Ship Selected" at bounding box center [250, 455] width 53 height 15
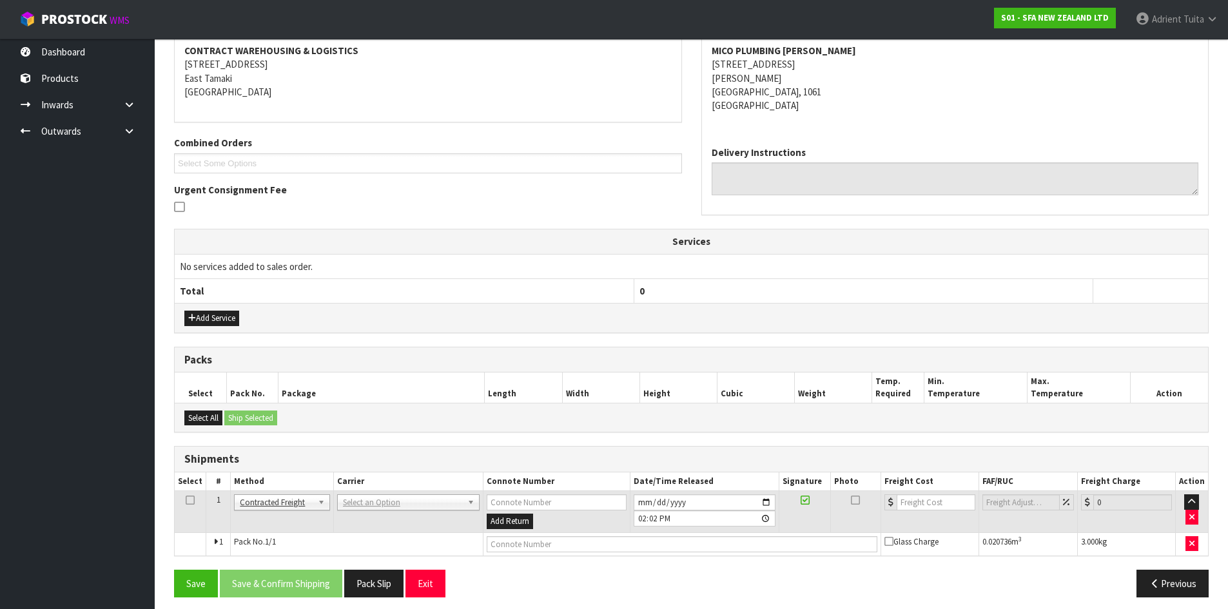
scroll to position [255, 0]
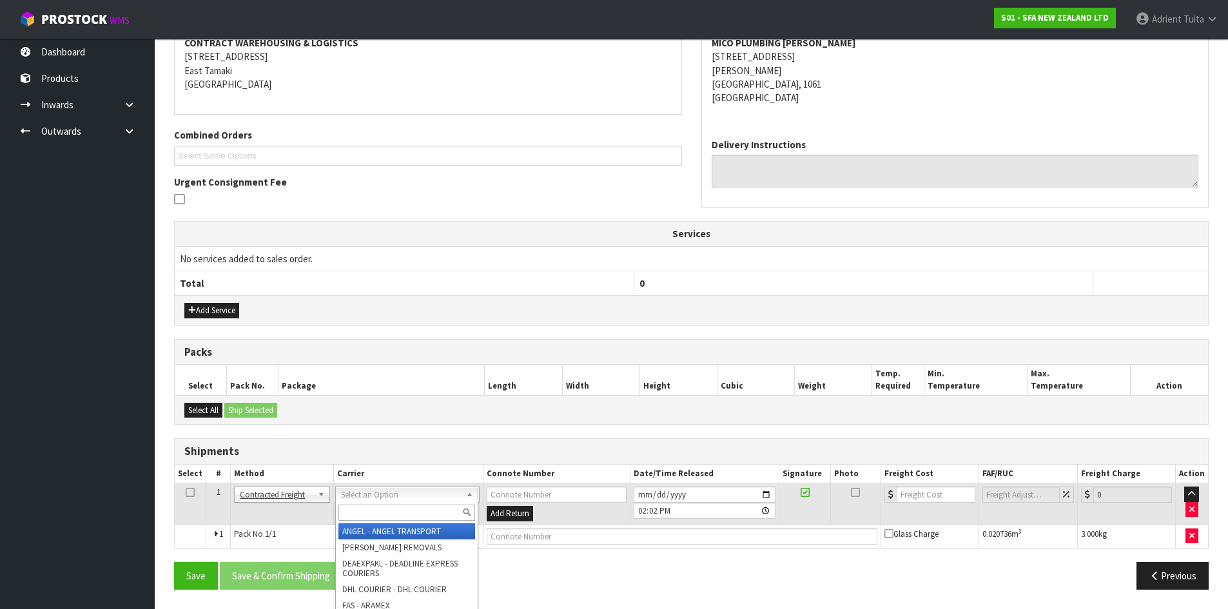
drag, startPoint x: 349, startPoint y: 495, endPoint x: 356, endPoint y: 509, distance: 15.0
click at [356, 509] on input "text" at bounding box center [406, 513] width 137 height 16
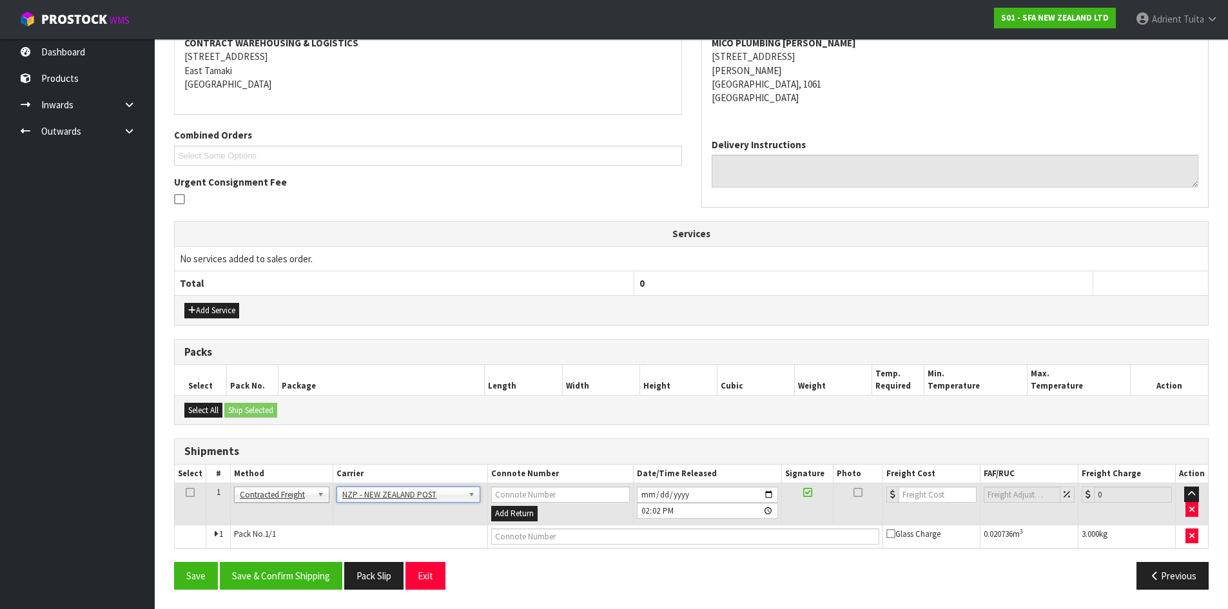
click at [327, 553] on div "From Address CONTRACT WAREHOUSING & LOGISTICS [STREET_ADDRESS] Combined Orders …" at bounding box center [691, 299] width 1035 height 599
click at [307, 583] on button "Save & Confirm Shipping" at bounding box center [281, 576] width 122 height 28
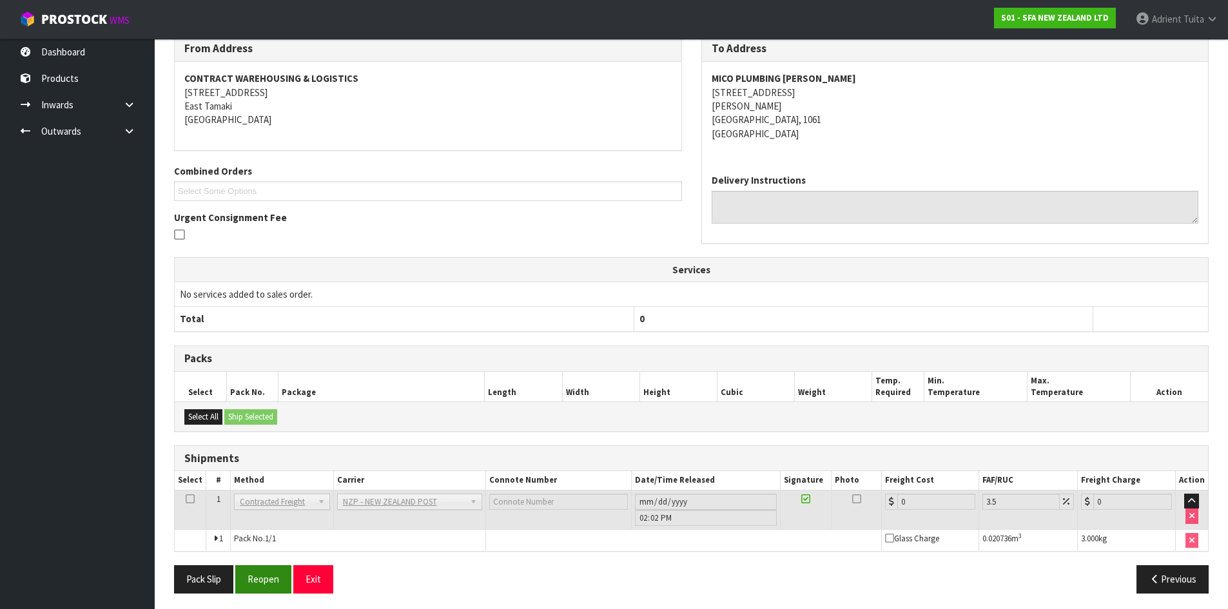
scroll to position [237, 0]
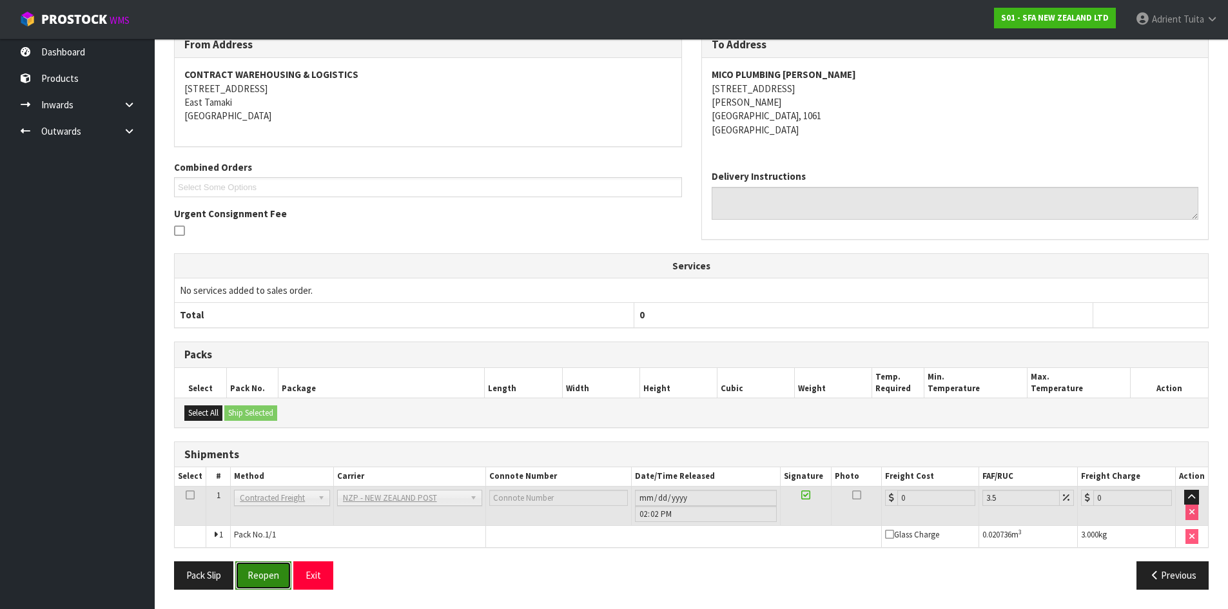
click at [279, 573] on button "Reopen" at bounding box center [263, 575] width 56 height 28
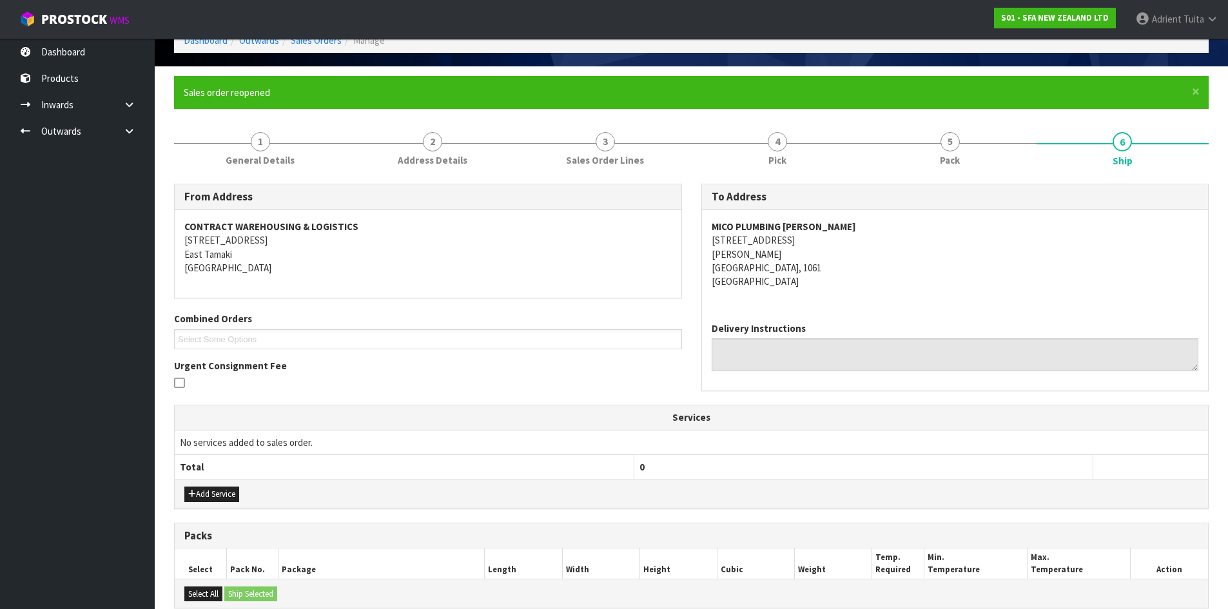
scroll to position [222, 0]
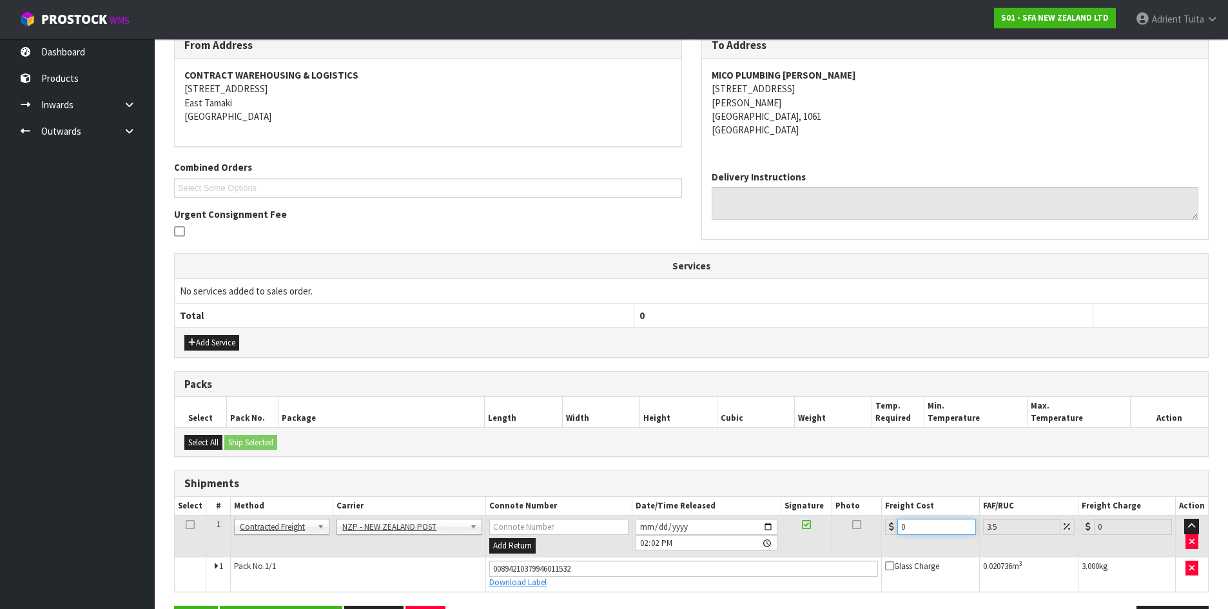
click at [924, 528] on input "0" at bounding box center [936, 527] width 78 height 16
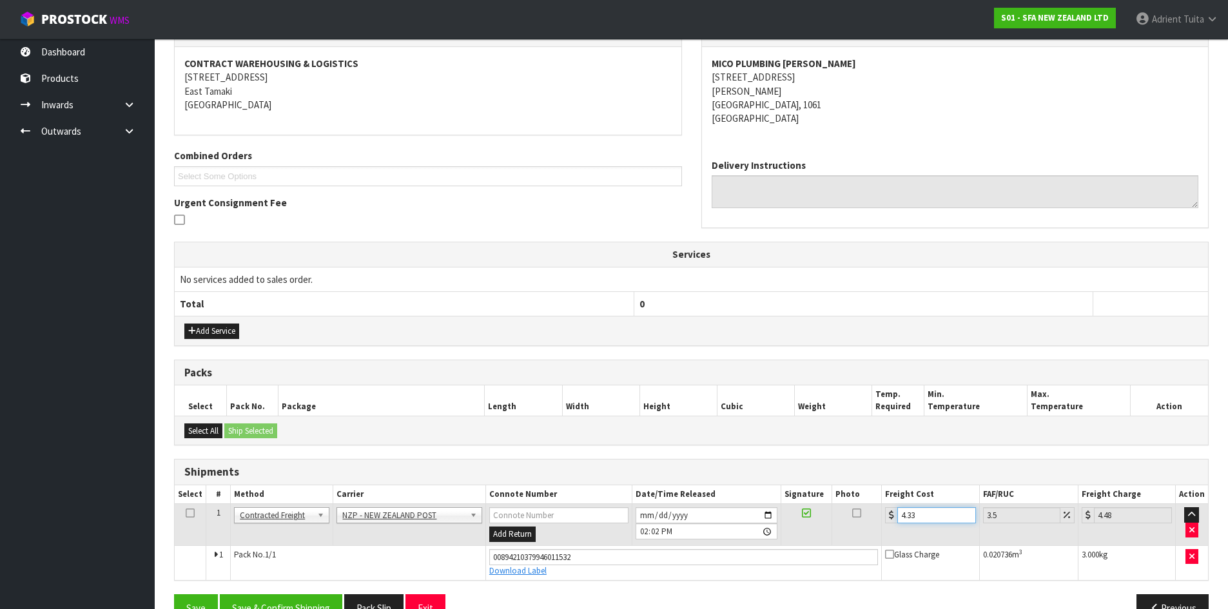
scroll to position [267, 0]
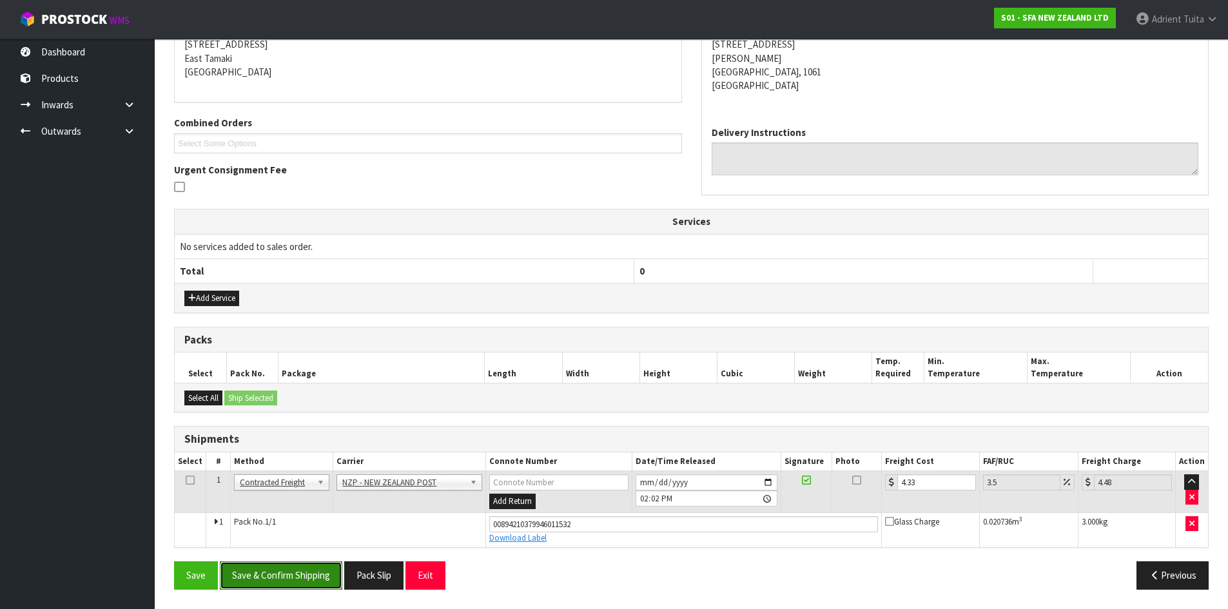
click at [329, 583] on button "Save & Confirm Shipping" at bounding box center [281, 575] width 122 height 28
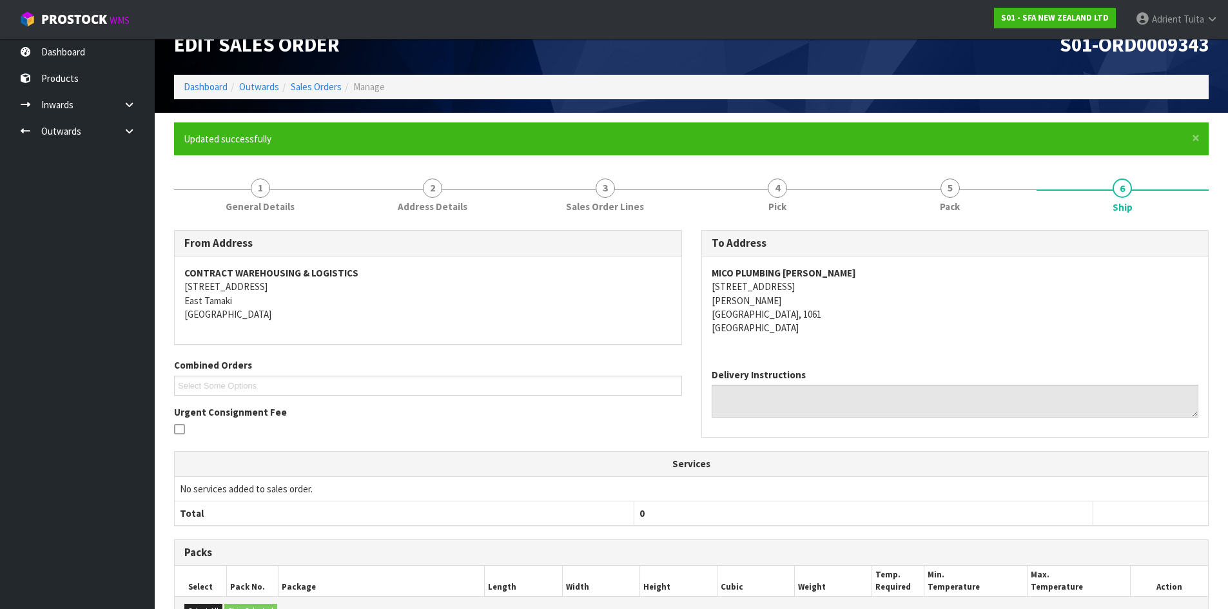
scroll to position [0, 0]
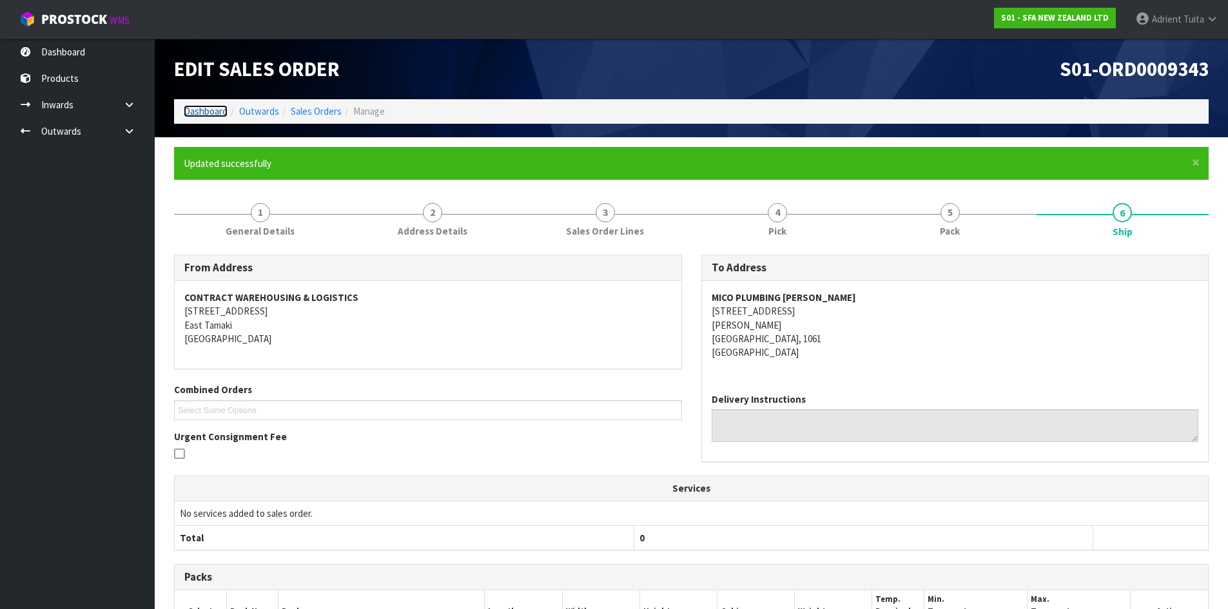
click at [204, 106] on link "Dashboard" at bounding box center [206, 111] width 44 height 12
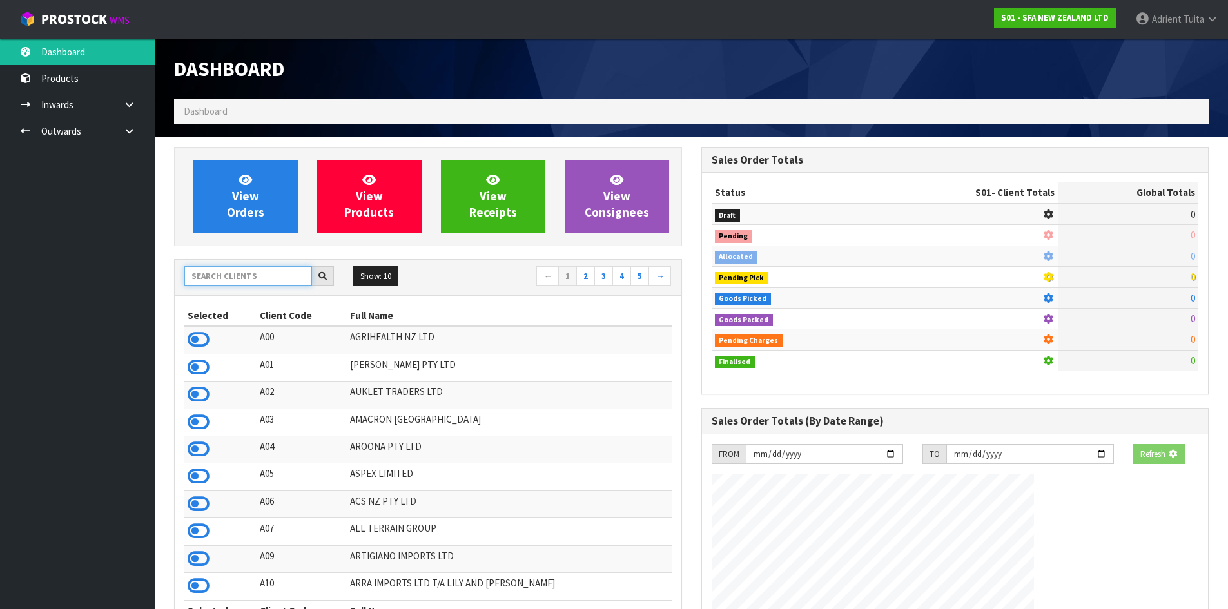
click at [229, 275] on input "text" at bounding box center [248, 276] width 128 height 20
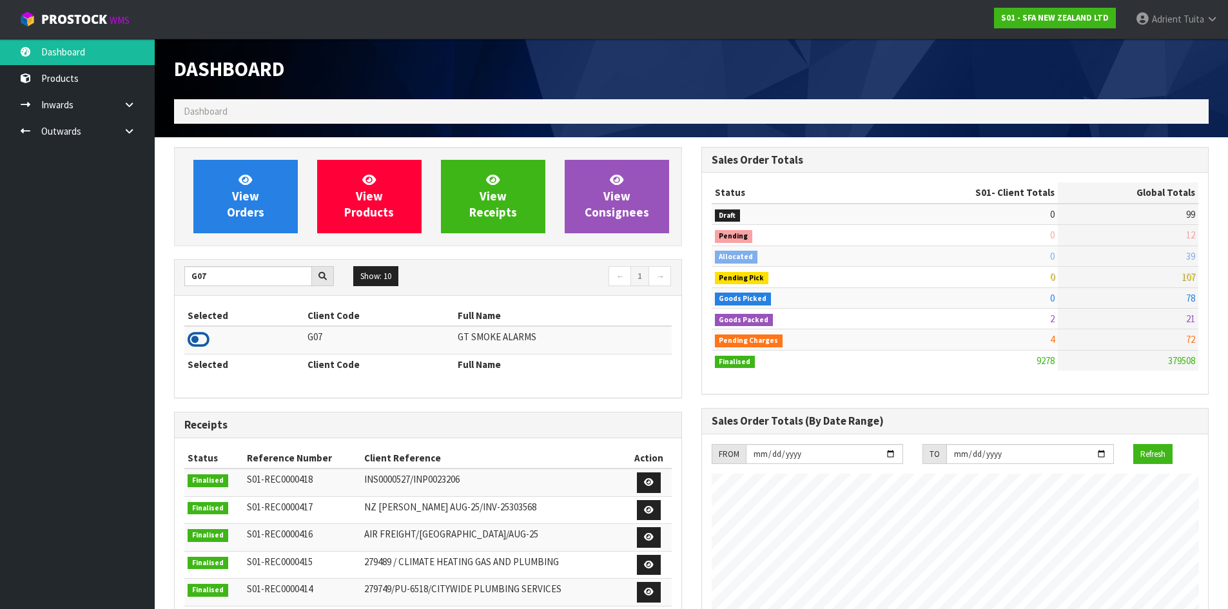
click at [193, 339] on icon at bounding box center [199, 339] width 22 height 19
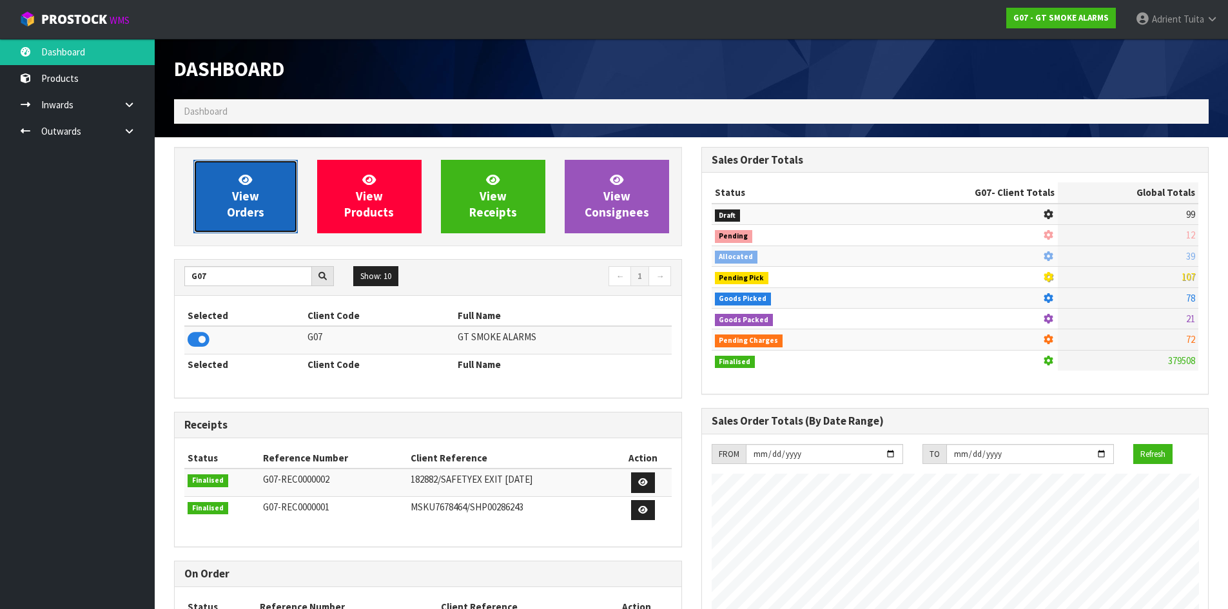
scroll to position [643799, 644060]
click at [224, 206] on link "View Orders" at bounding box center [245, 196] width 104 height 73
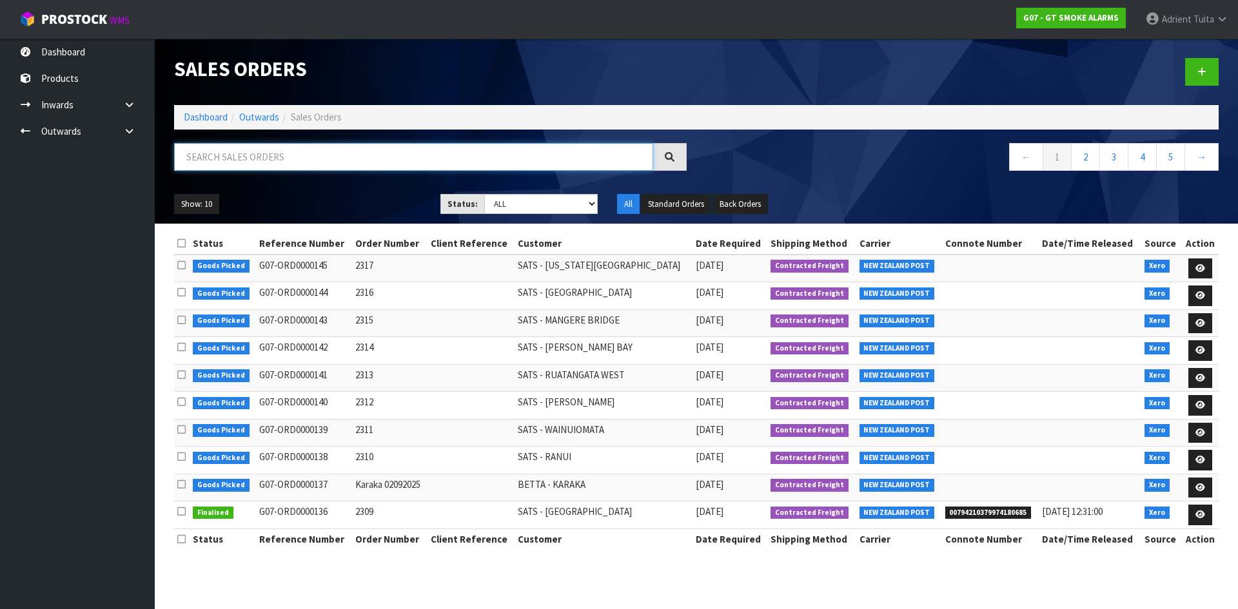
click at [248, 166] on input "text" at bounding box center [413, 157] width 479 height 28
click at [550, 163] on input "text" at bounding box center [413, 157] width 479 height 28
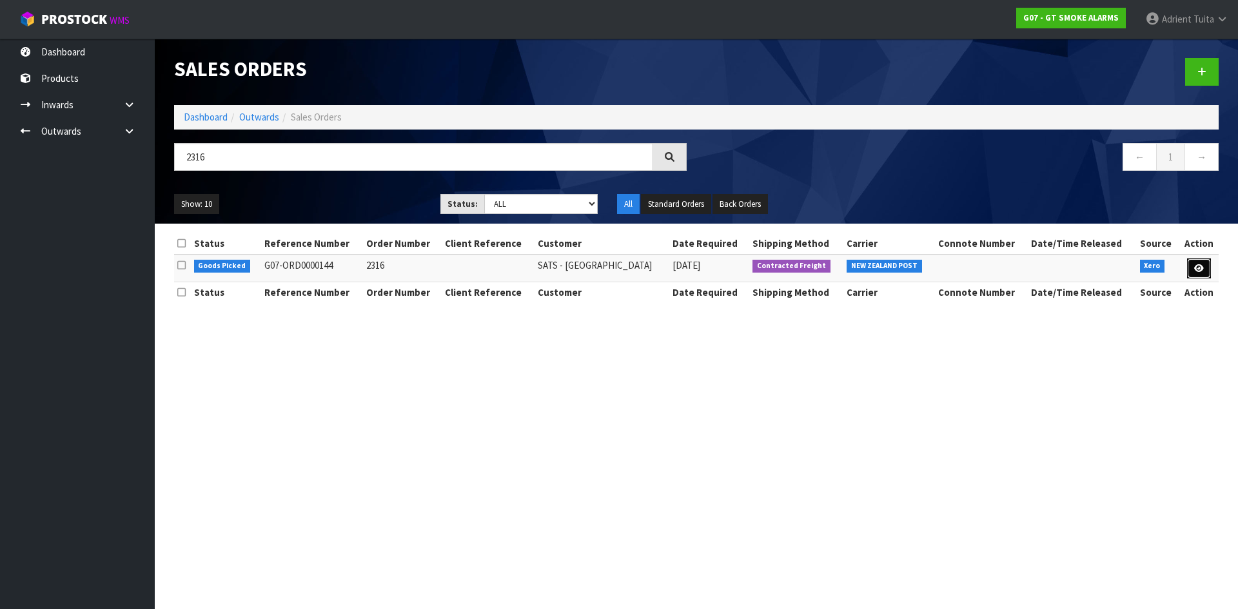
click at [1199, 277] on link at bounding box center [1199, 268] width 24 height 21
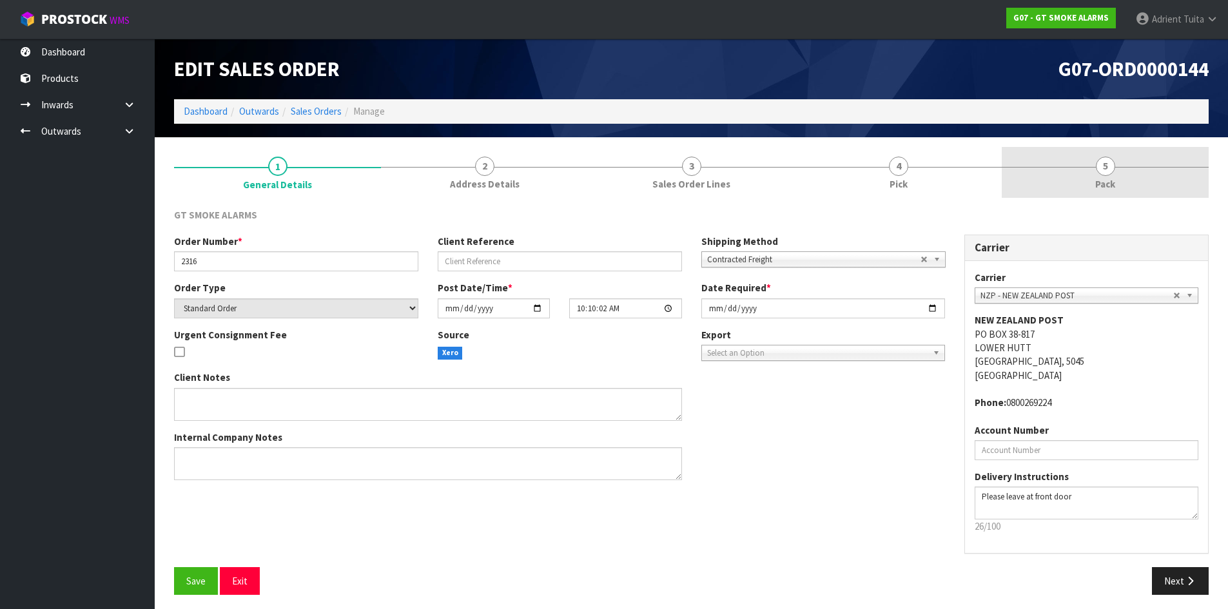
click at [1095, 184] on span "Pack" at bounding box center [1105, 184] width 20 height 14
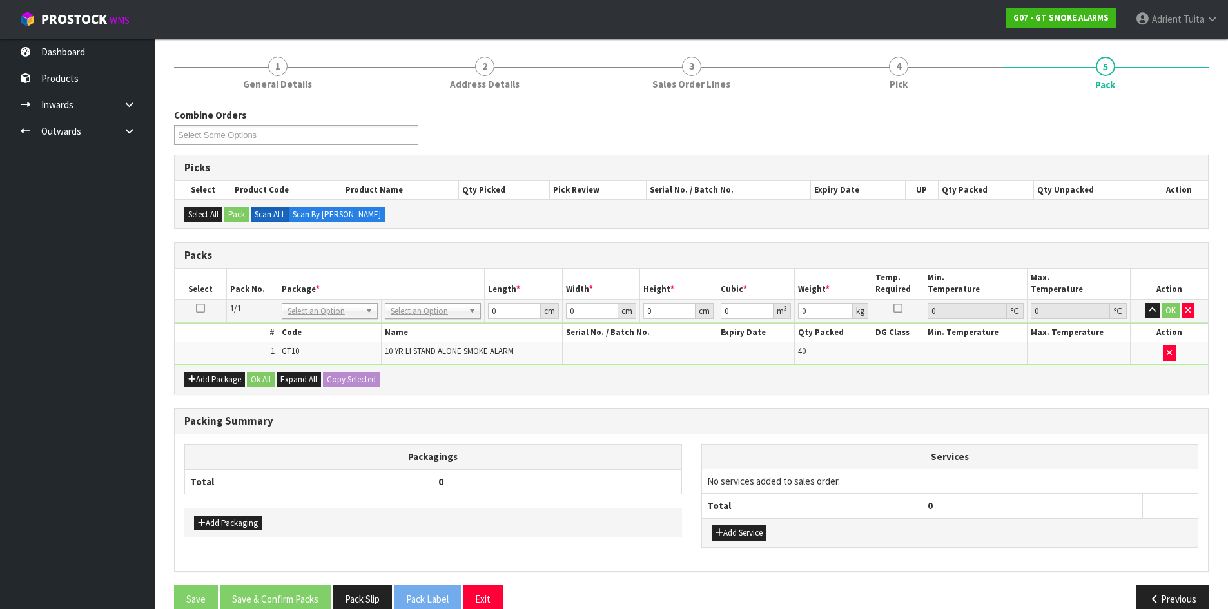
scroll to position [123, 0]
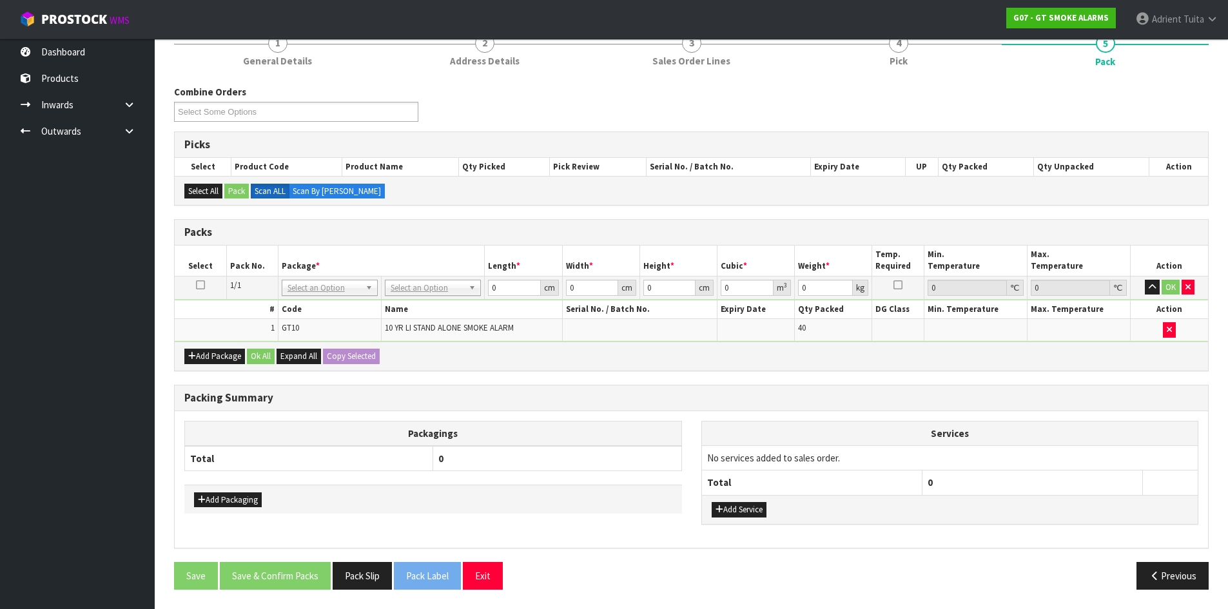
click at [414, 283] on td "No Packaging Cartons PLT GEN120 (1200 X 1000) PLT ONE WAY SKID CHEP HIRE PALLET…" at bounding box center [433, 287] width 103 height 23
drag, startPoint x: 414, startPoint y: 289, endPoint x: 412, endPoint y: 308, distance: 18.9
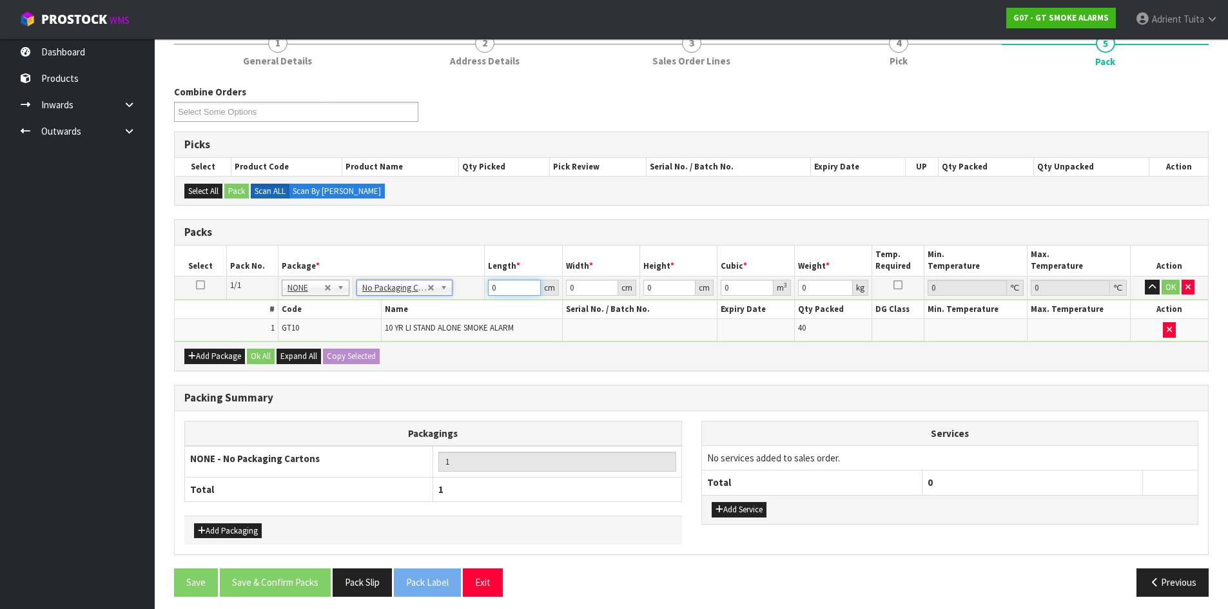
click at [527, 284] on input "0" at bounding box center [514, 288] width 52 height 16
drag, startPoint x: 1169, startPoint y: 289, endPoint x: 1056, endPoint y: 301, distance: 112.8
click at [1167, 288] on button "OK" at bounding box center [1171, 287] width 18 height 15
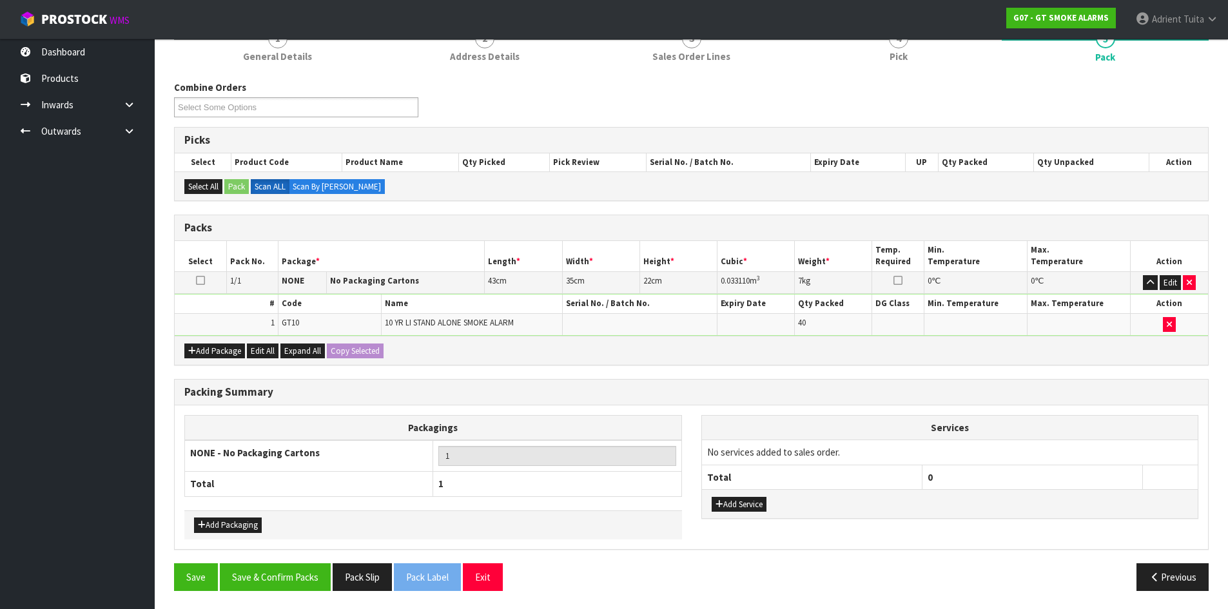
scroll to position [129, 0]
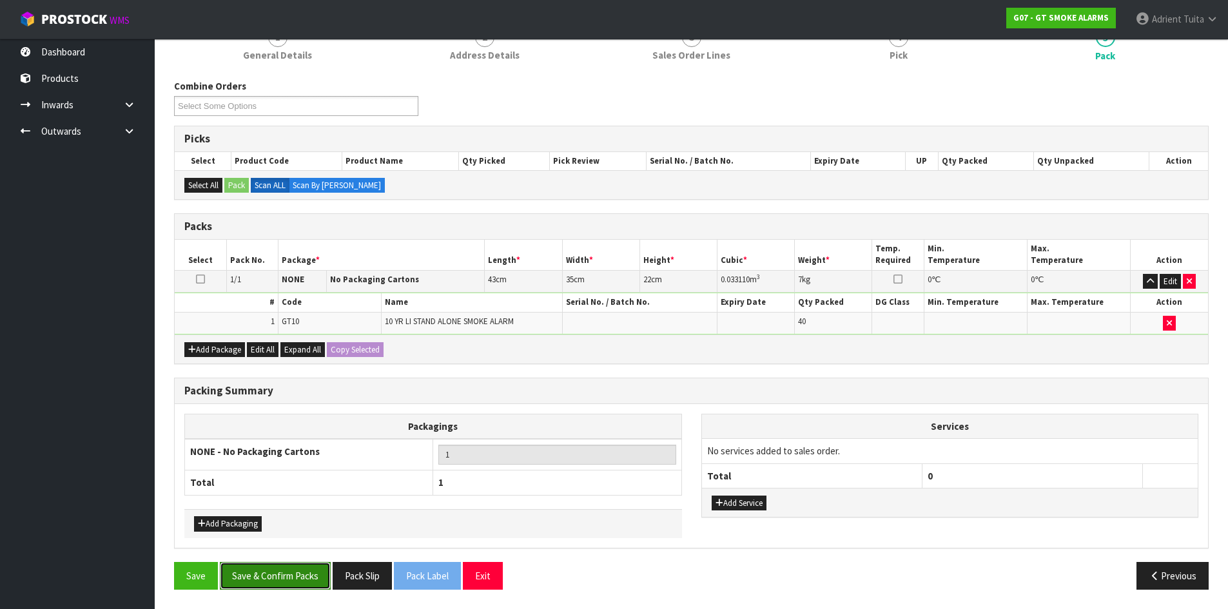
click at [316, 572] on button "Save & Confirm Packs" at bounding box center [275, 576] width 111 height 28
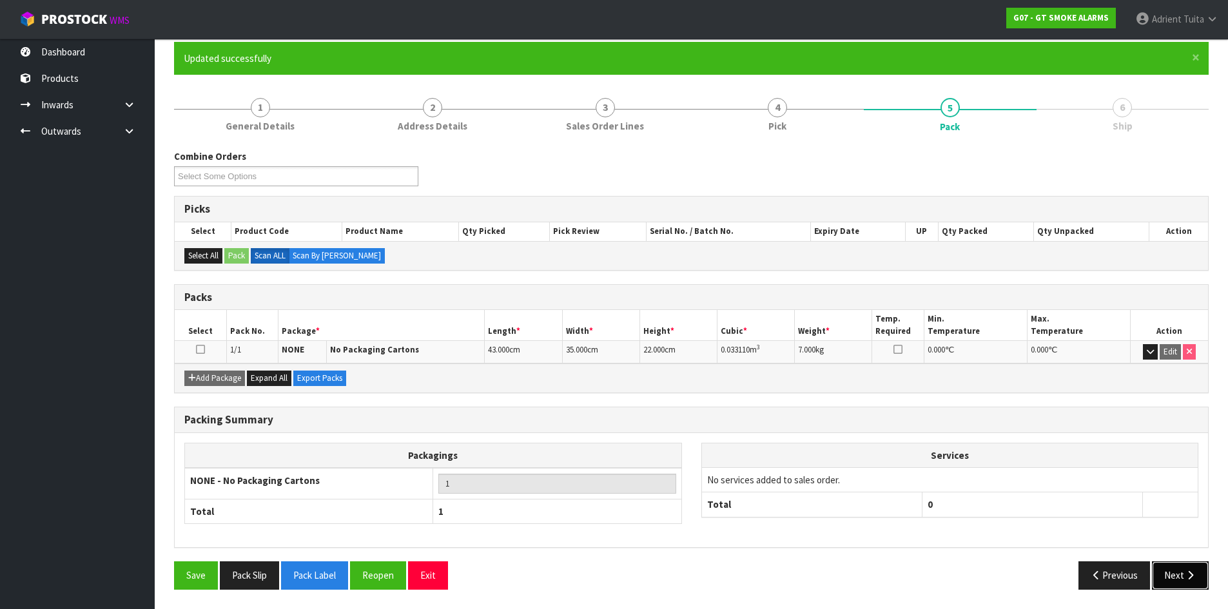
click at [1182, 569] on button "Next" at bounding box center [1180, 575] width 57 height 28
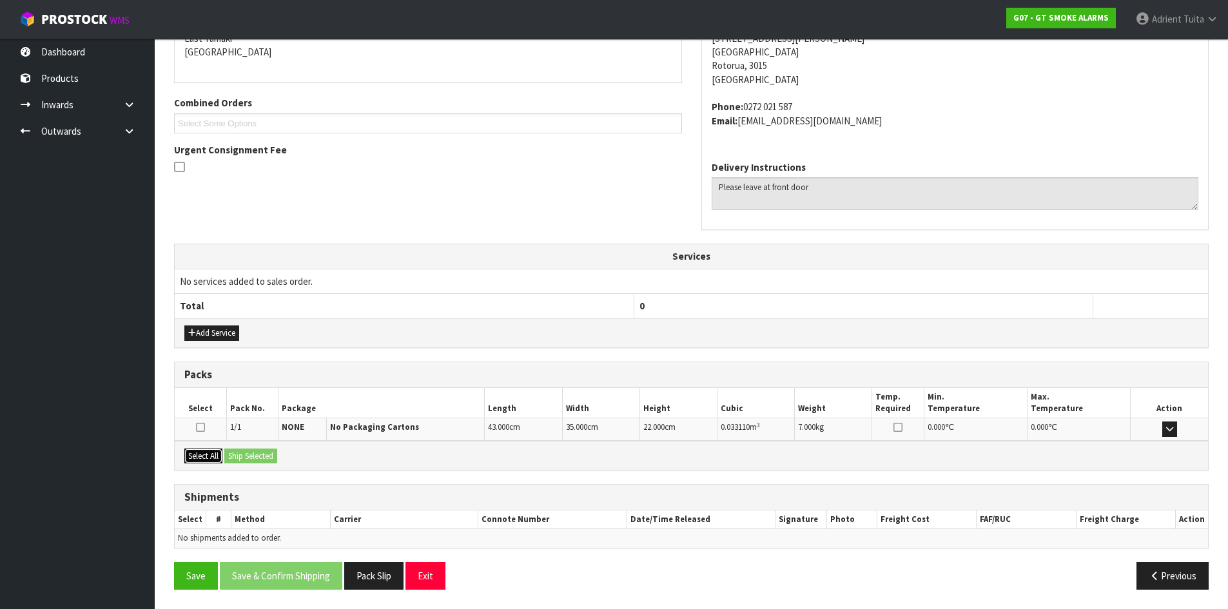
drag, startPoint x: 197, startPoint y: 456, endPoint x: 251, endPoint y: 454, distance: 54.8
click at [197, 455] on button "Select All" at bounding box center [203, 456] width 38 height 15
click at [252, 453] on button "Ship Selected" at bounding box center [250, 456] width 53 height 15
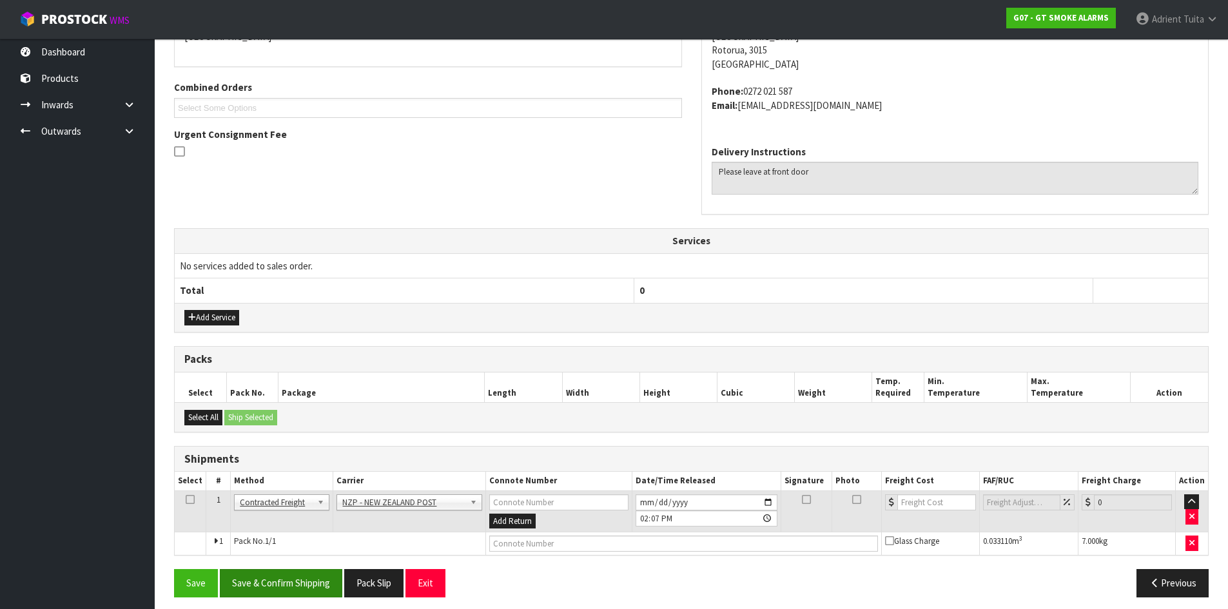
scroll to position [310, 0]
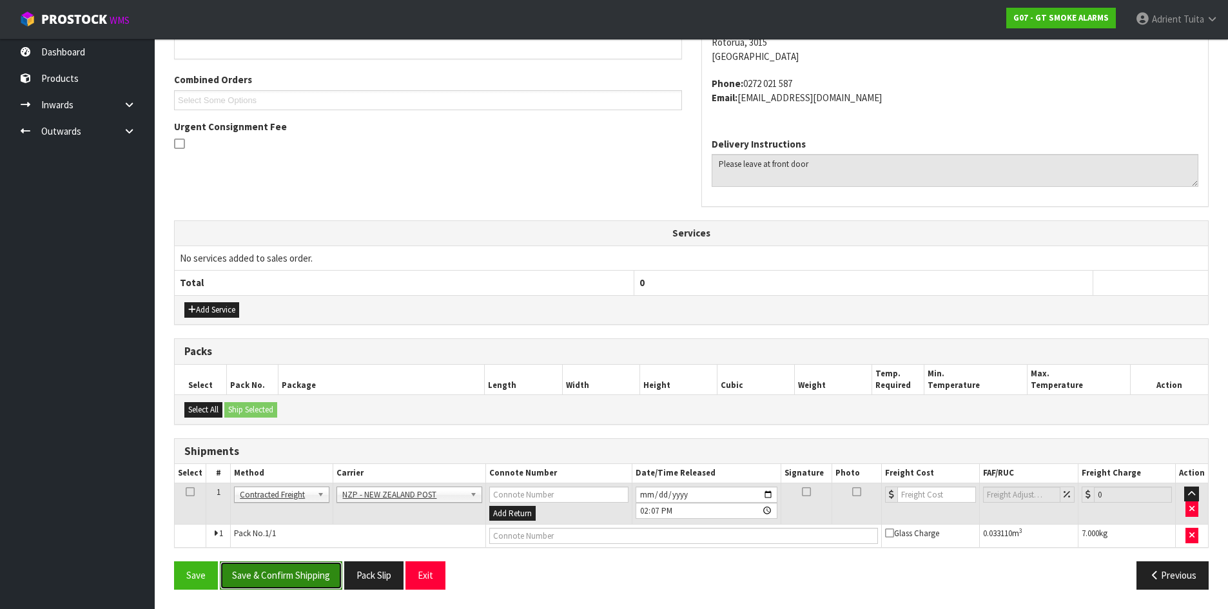
click at [278, 587] on button "Save & Confirm Shipping" at bounding box center [281, 575] width 122 height 28
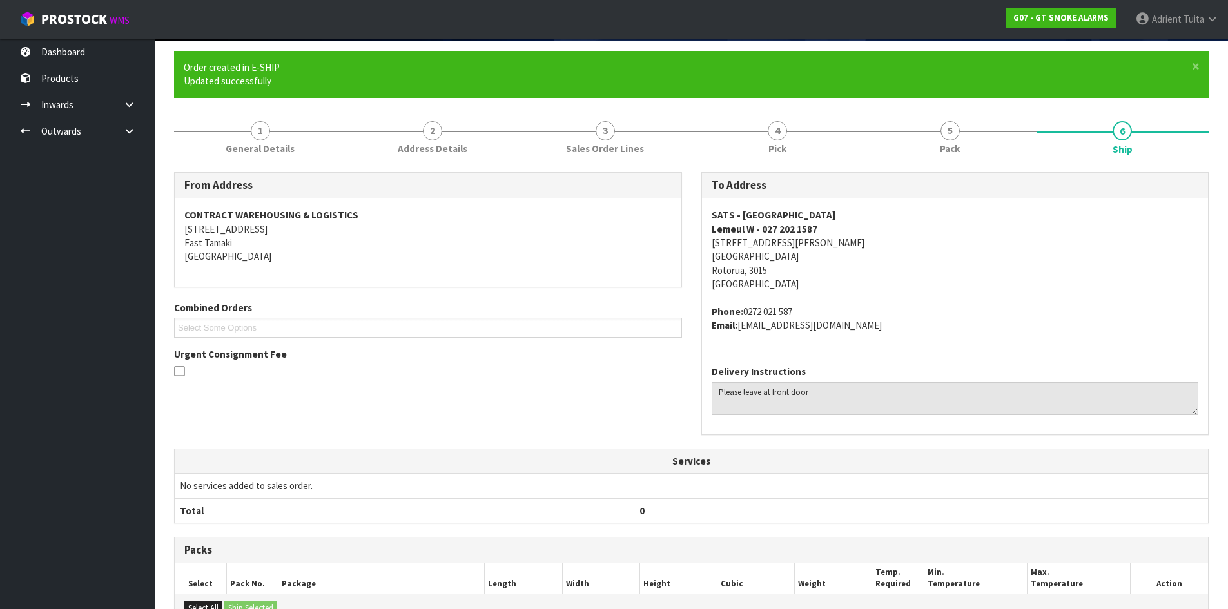
scroll to position [291, 0]
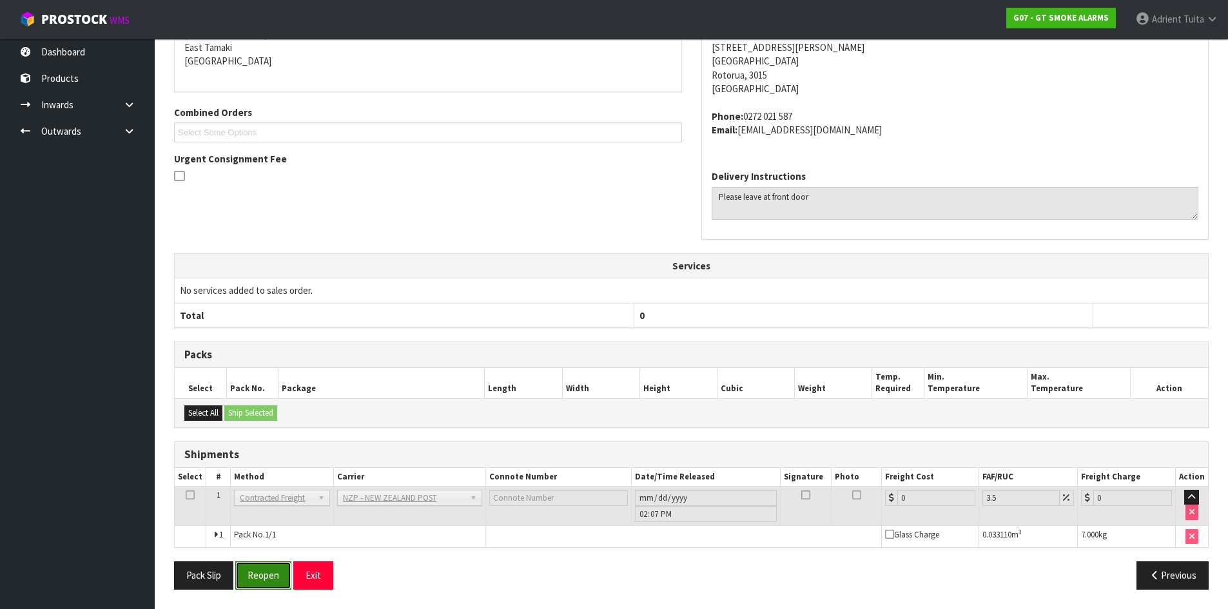
drag, startPoint x: 276, startPoint y: 577, endPoint x: 283, endPoint y: 569, distance: 11.0
click at [278, 577] on button "Reopen" at bounding box center [263, 575] width 56 height 28
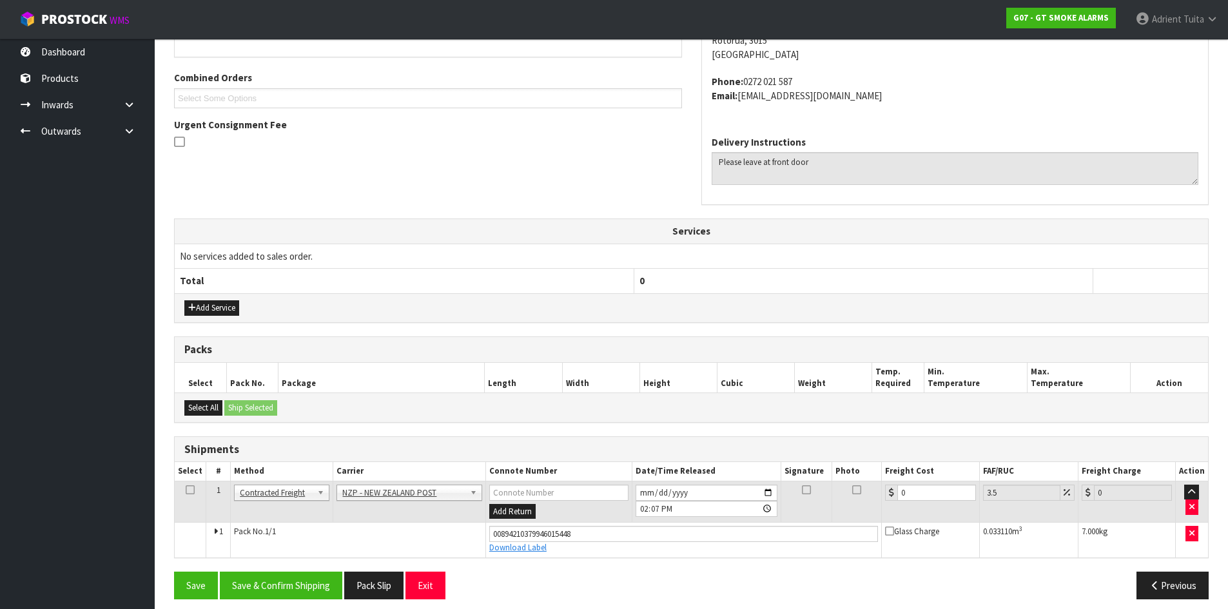
scroll to position [322, 0]
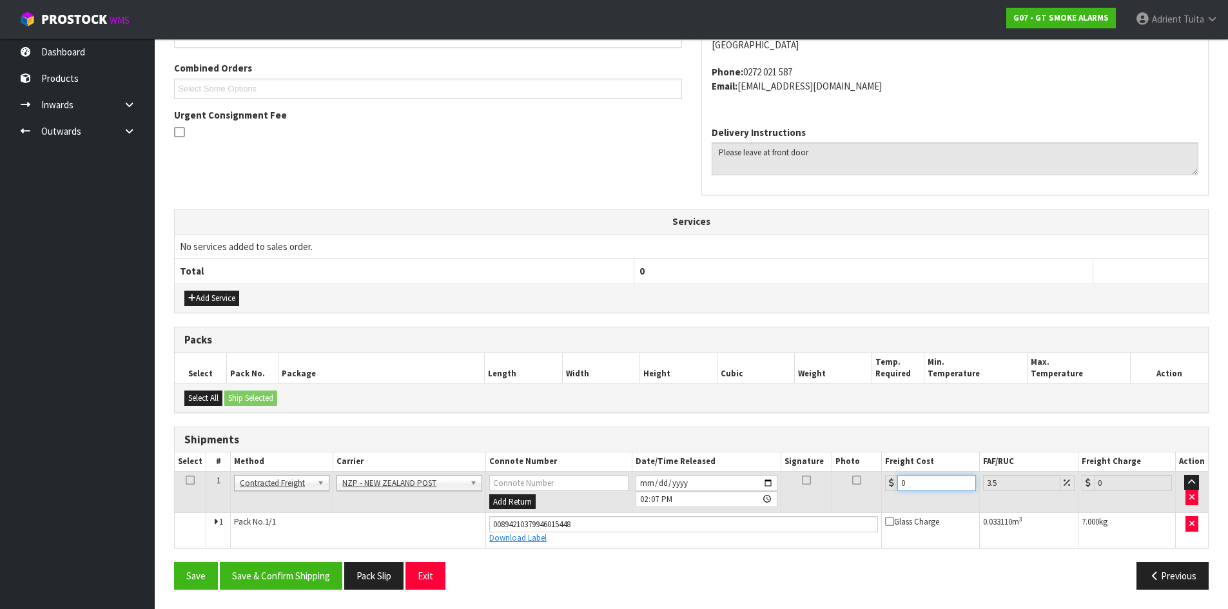
click at [920, 483] on input "0" at bounding box center [936, 483] width 78 height 16
click at [234, 571] on button "Save & Confirm Shipping" at bounding box center [281, 576] width 122 height 28
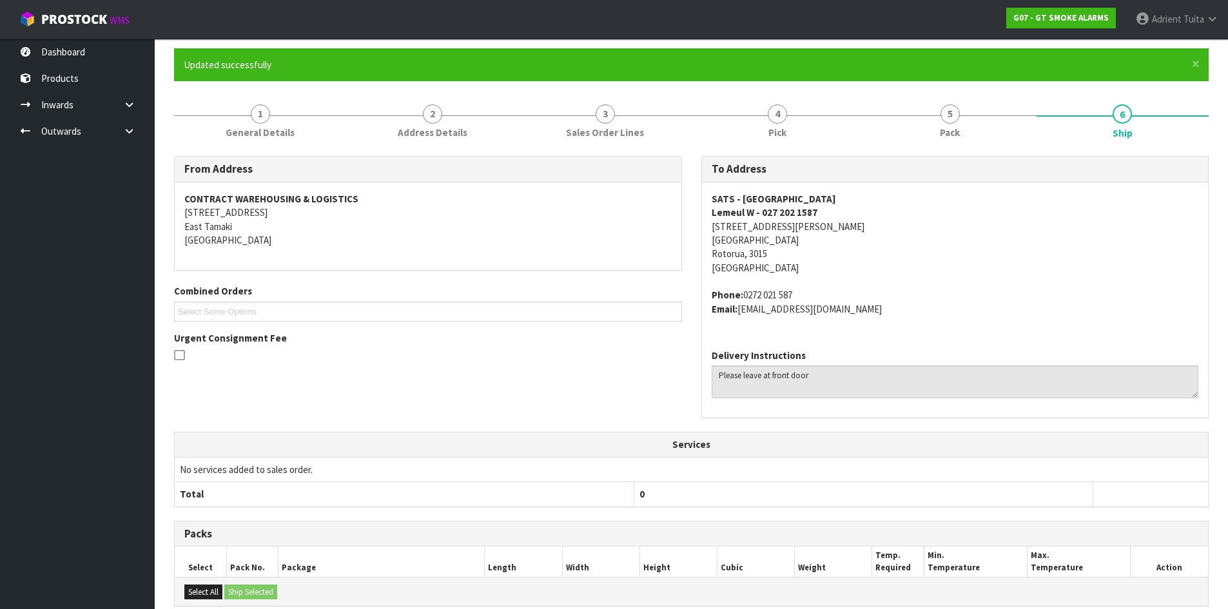
scroll to position [286, 0]
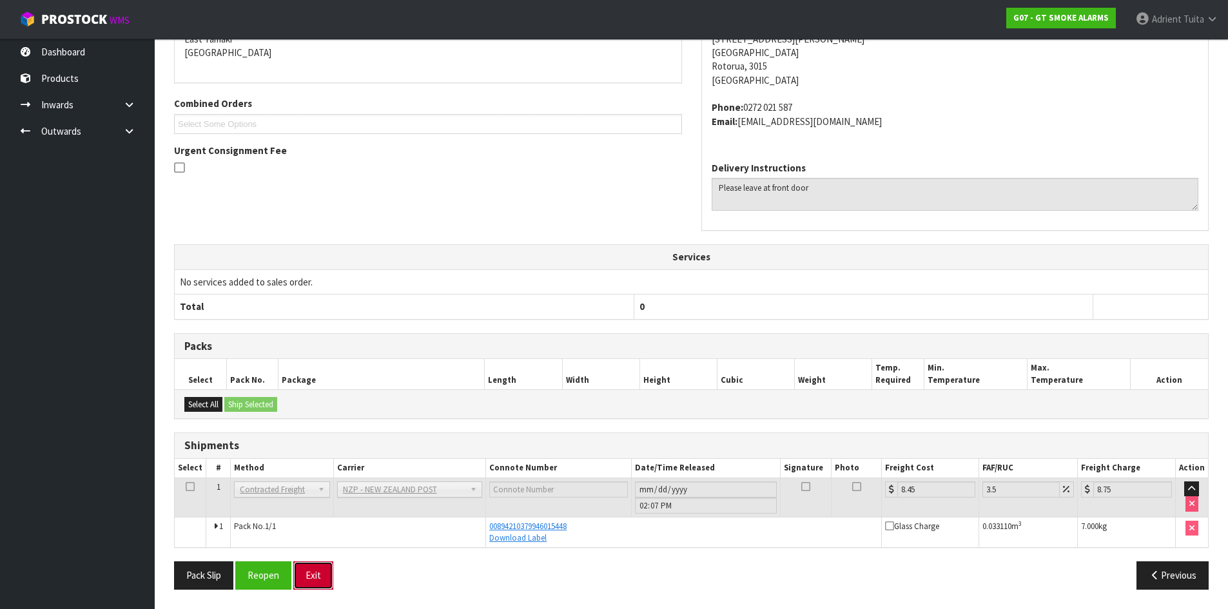
click at [324, 572] on button "Exit" at bounding box center [313, 575] width 40 height 28
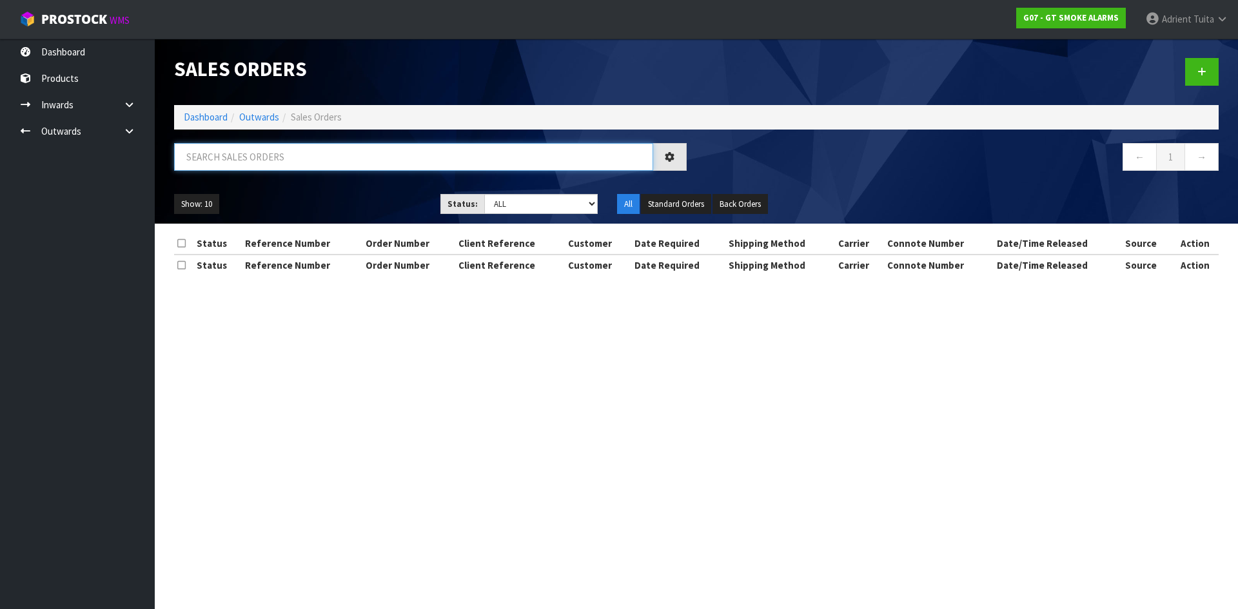
click at [332, 161] on input "text" at bounding box center [413, 157] width 479 height 28
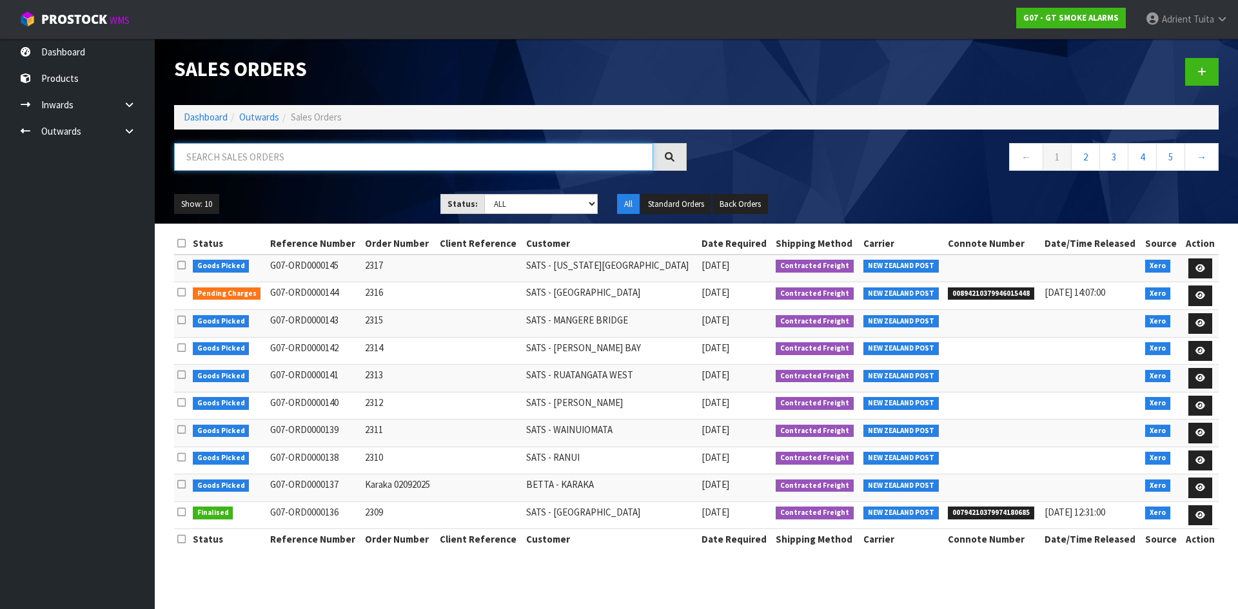
click at [333, 147] on input "text" at bounding box center [413, 157] width 479 height 28
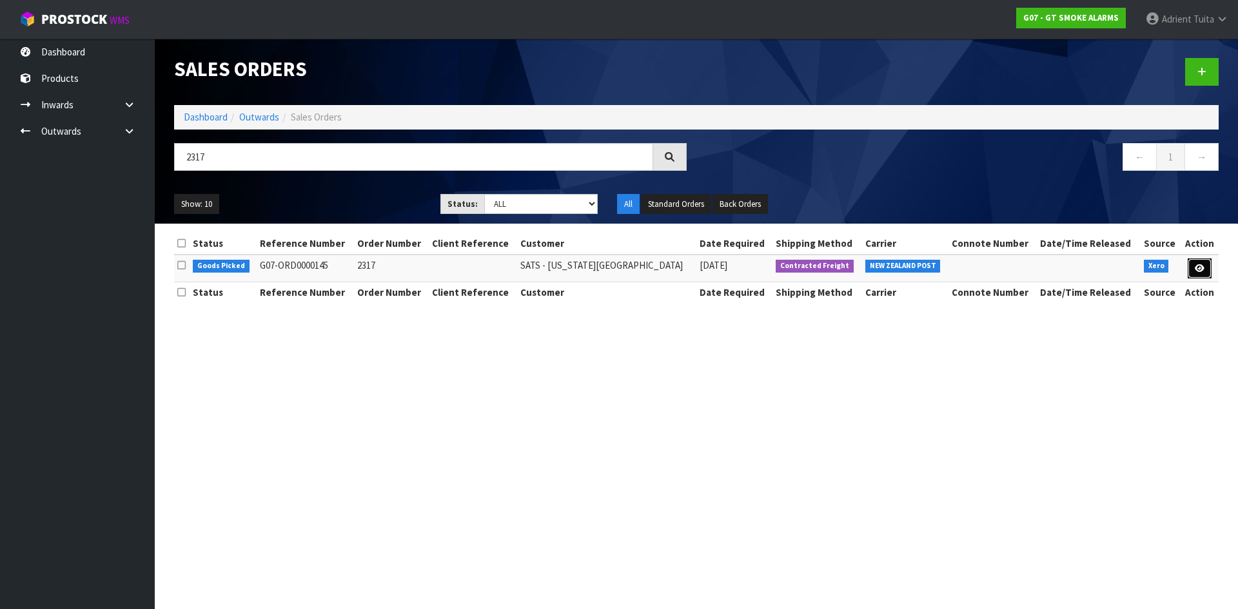
click at [1202, 265] on icon at bounding box center [1199, 268] width 10 height 8
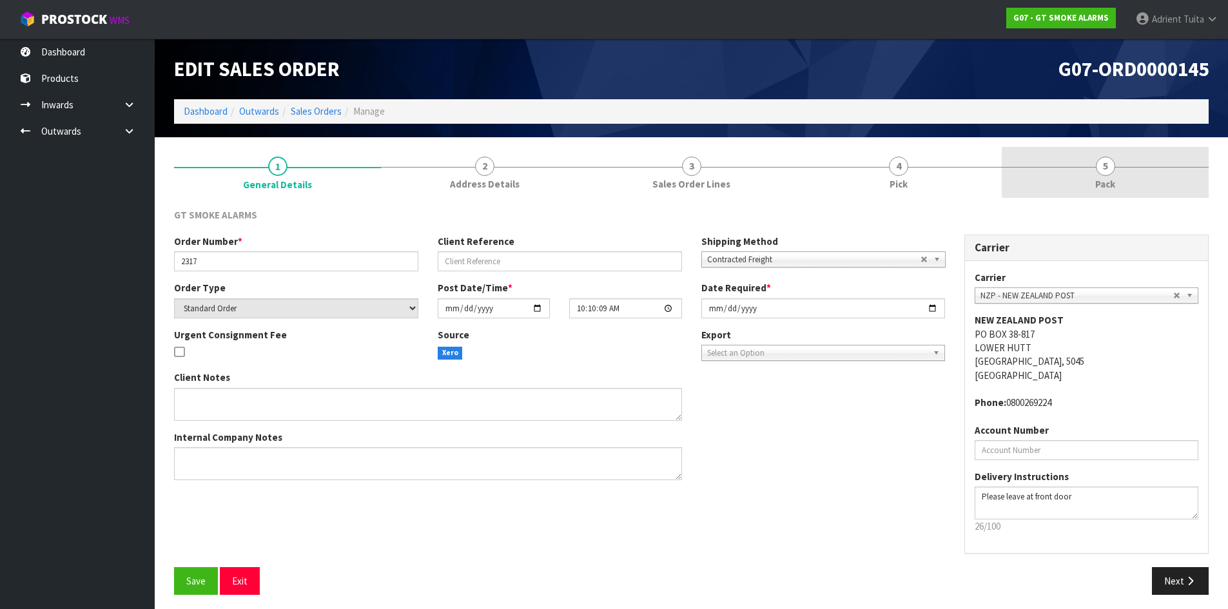
drag, startPoint x: 1148, startPoint y: 166, endPoint x: 1143, endPoint y: 174, distance: 9.5
click at [1149, 166] on link "5 Pack" at bounding box center [1105, 172] width 207 height 51
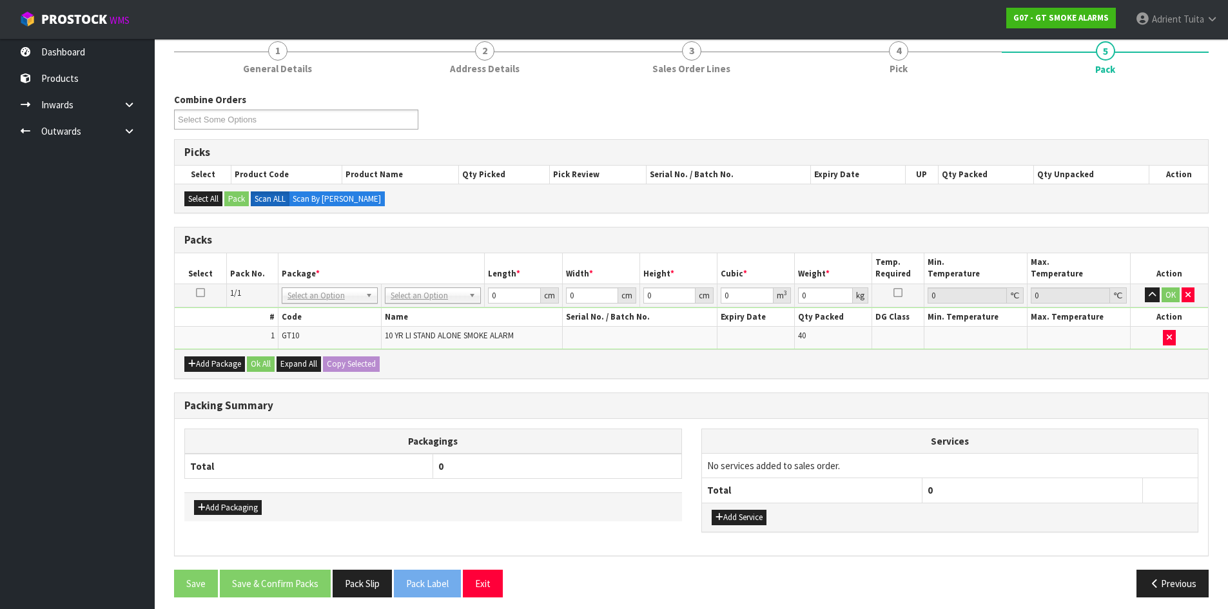
scroll to position [123, 0]
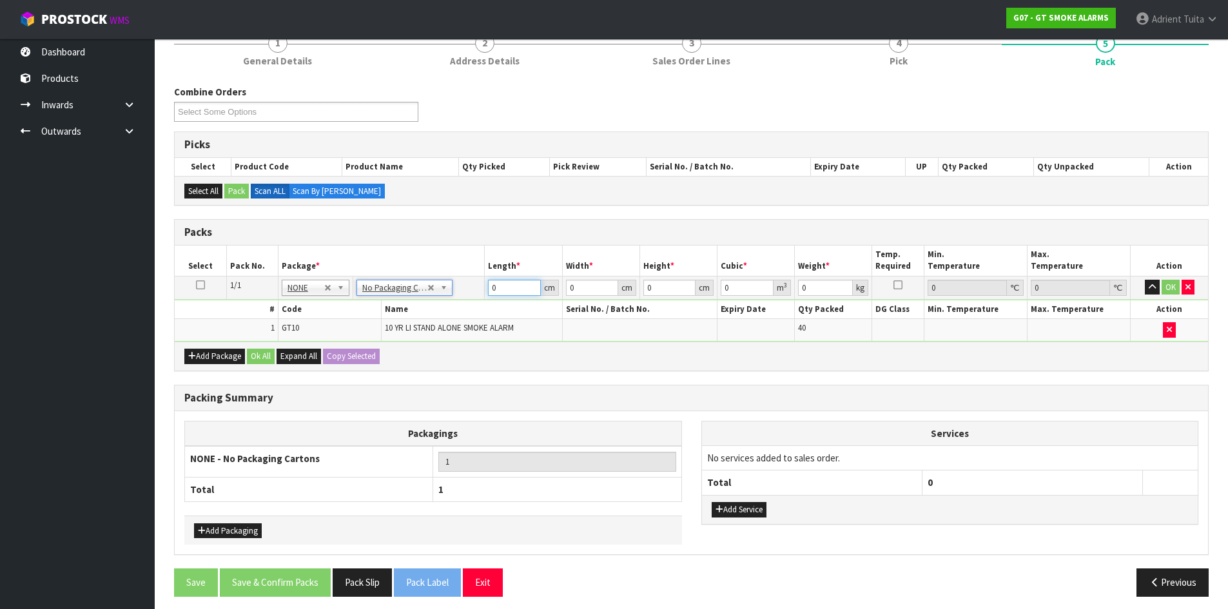
click at [509, 282] on input "0" at bounding box center [514, 288] width 52 height 16
click at [1165, 287] on button "OK" at bounding box center [1171, 287] width 18 height 15
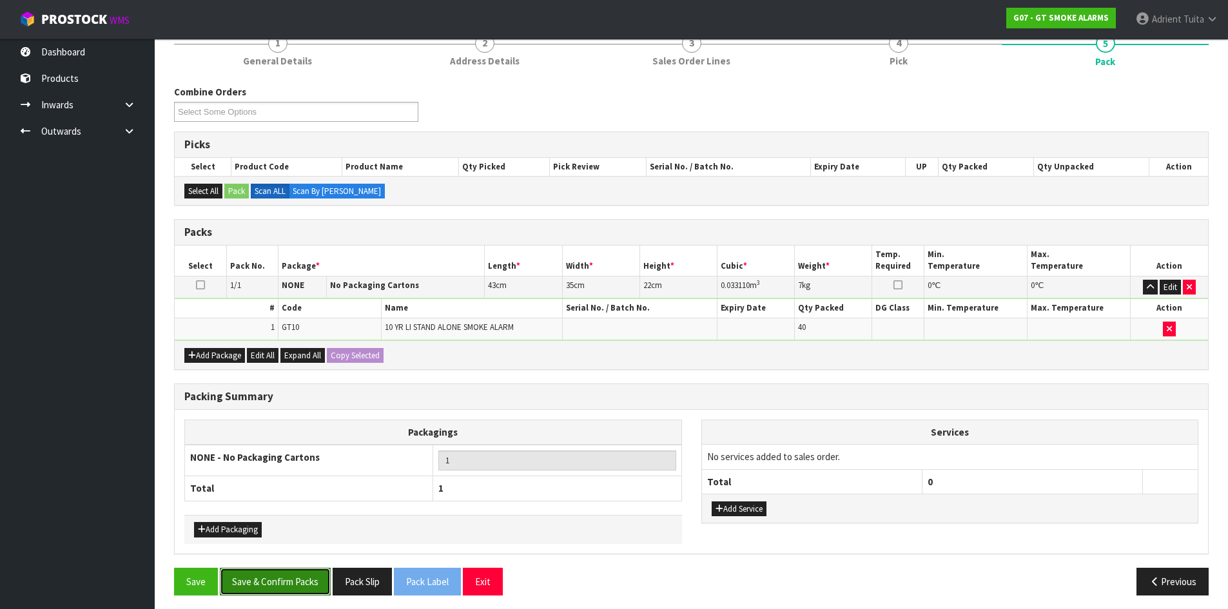
click at [298, 579] on button "Save & Confirm Packs" at bounding box center [275, 582] width 111 height 28
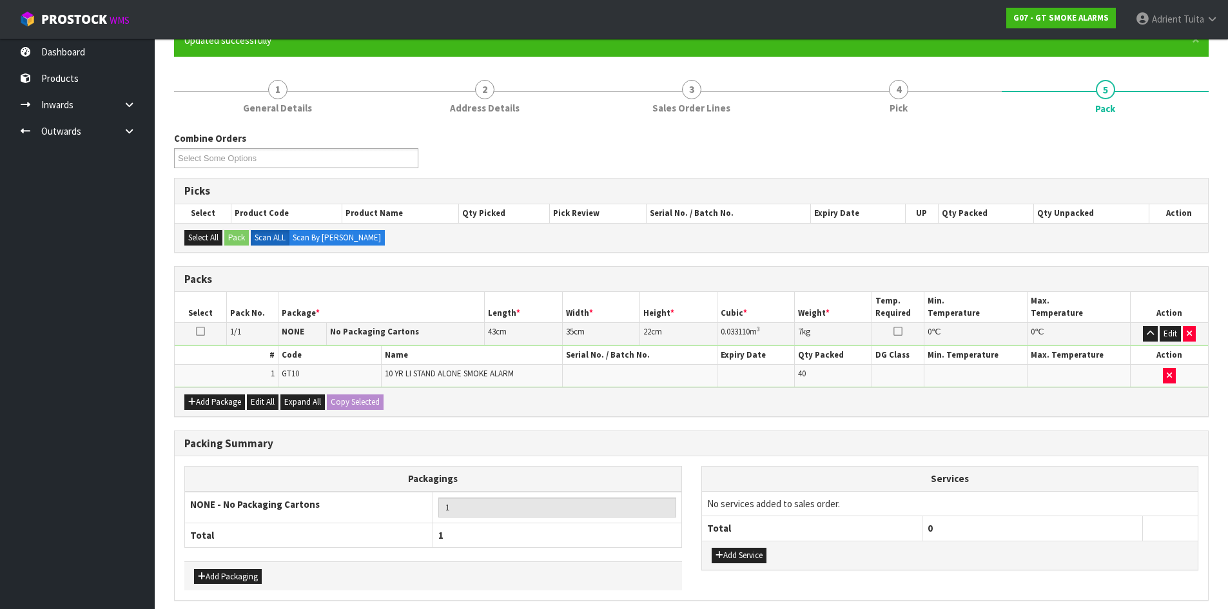
scroll to position [0, 0]
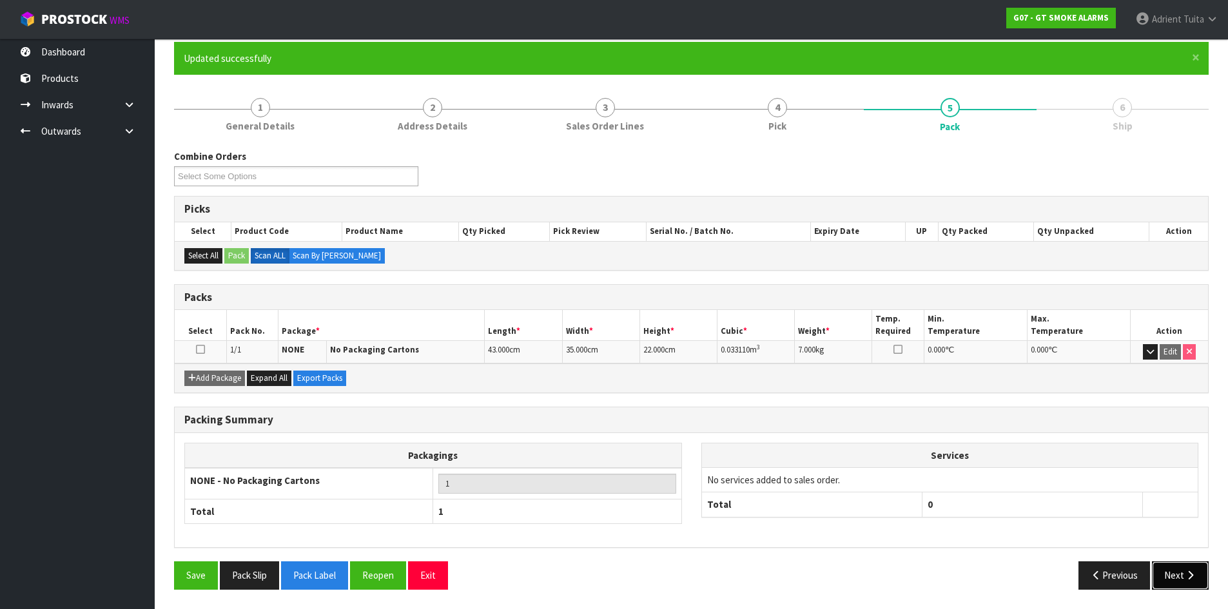
click at [1184, 581] on button "Next" at bounding box center [1180, 575] width 57 height 28
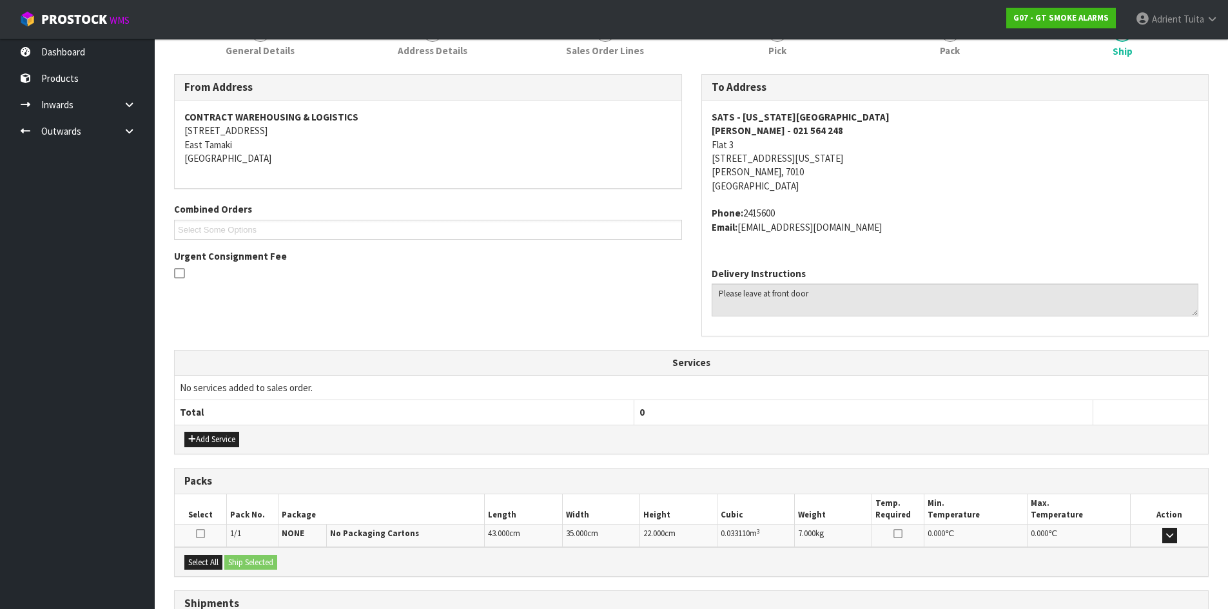
scroll to position [287, 0]
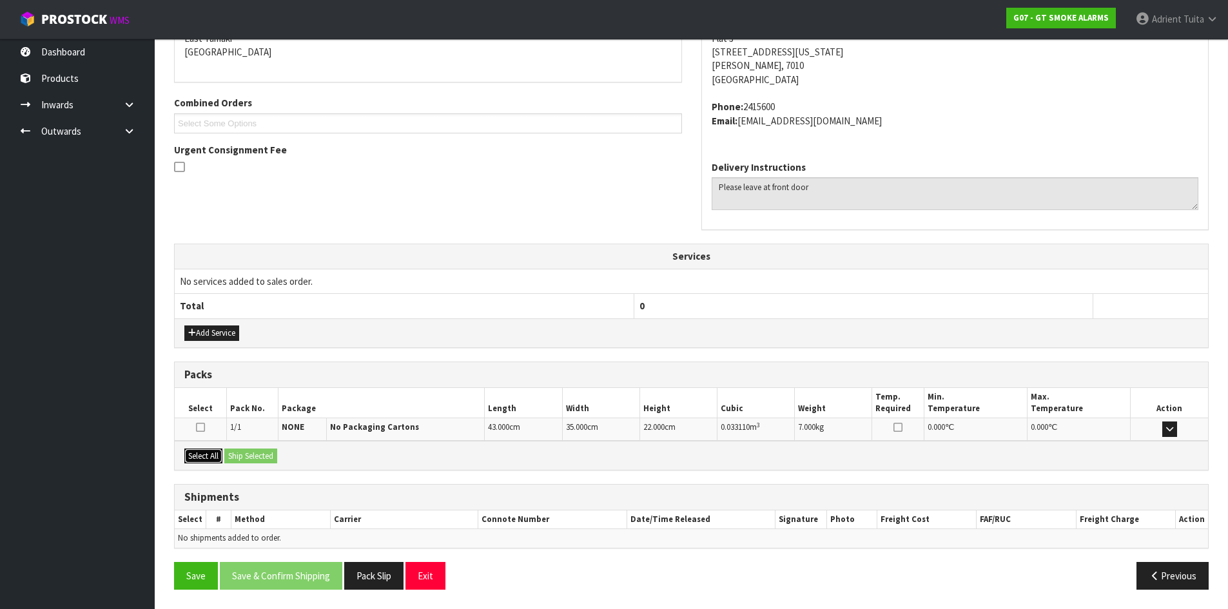
drag, startPoint x: 197, startPoint y: 461, endPoint x: 209, endPoint y: 460, distance: 13.0
click at [200, 461] on button "Select All" at bounding box center [203, 456] width 38 height 15
click at [236, 453] on button "Ship Selected" at bounding box center [250, 456] width 53 height 15
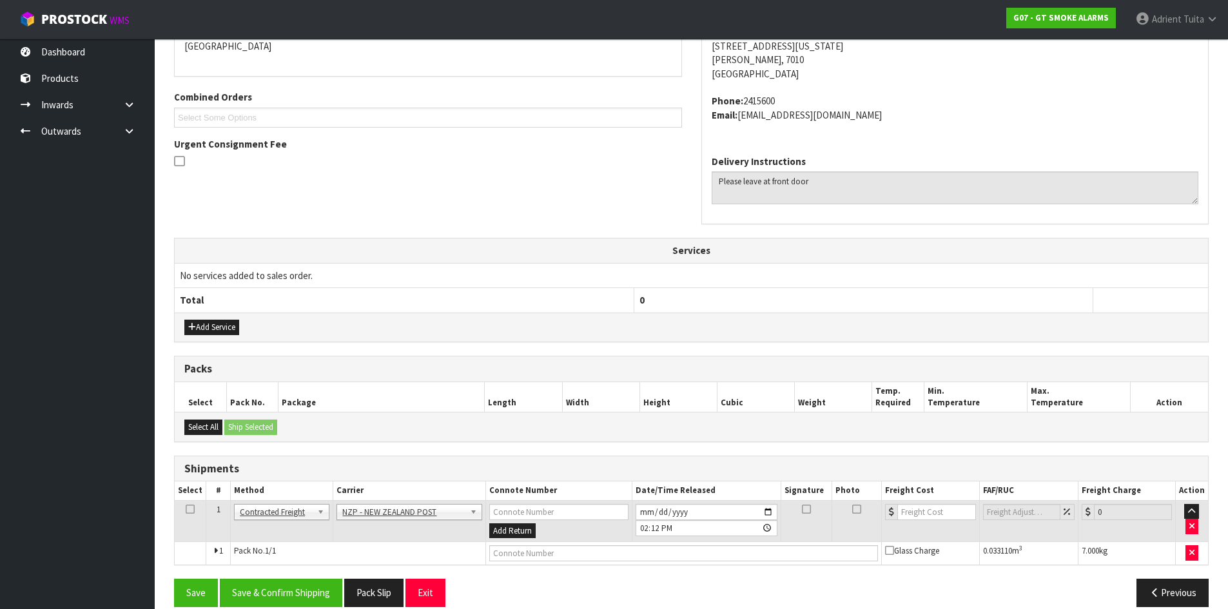
scroll to position [310, 0]
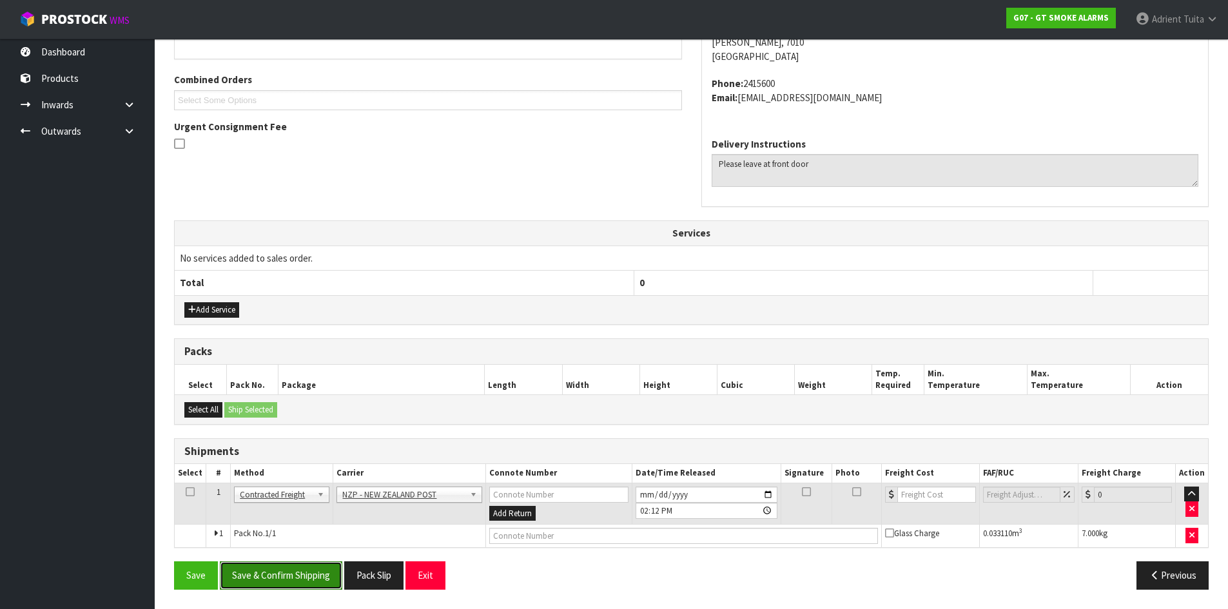
click at [305, 579] on button "Save & Confirm Shipping" at bounding box center [281, 575] width 122 height 28
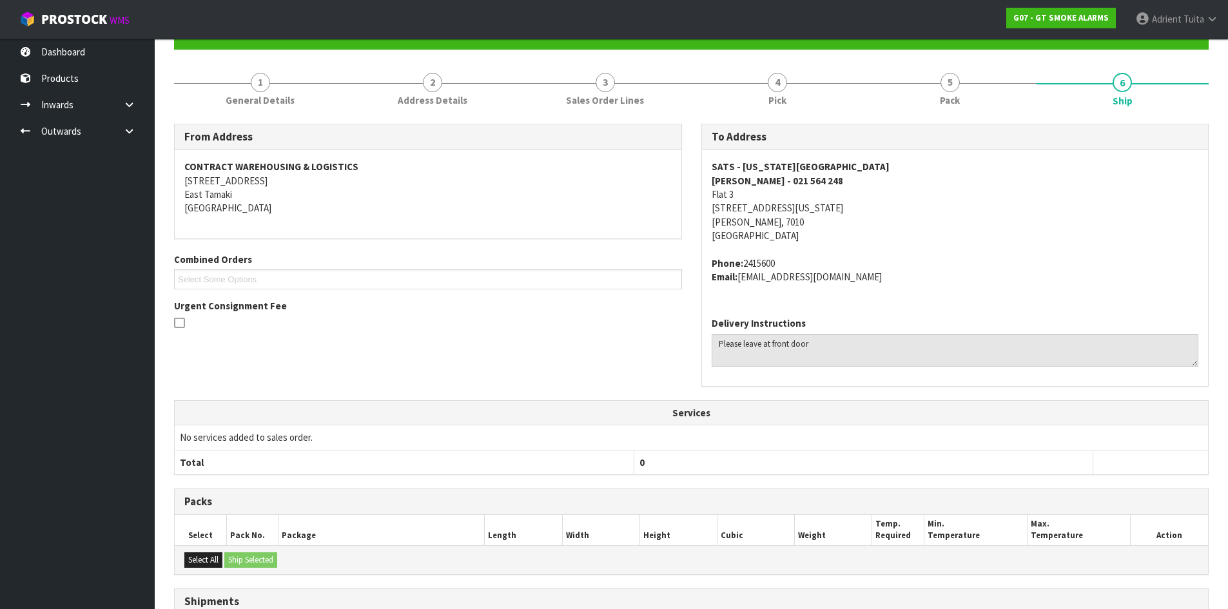
scroll to position [291, 0]
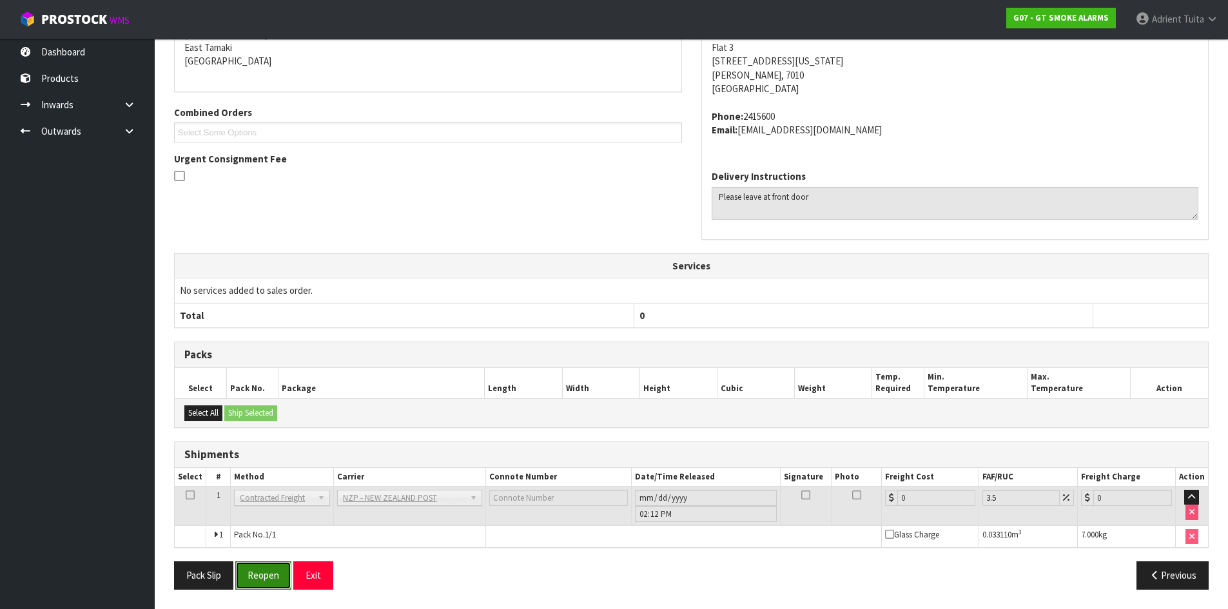
drag, startPoint x: 285, startPoint y: 561, endPoint x: 273, endPoint y: 569, distance: 13.9
click at [285, 562] on button "Reopen" at bounding box center [263, 575] width 56 height 28
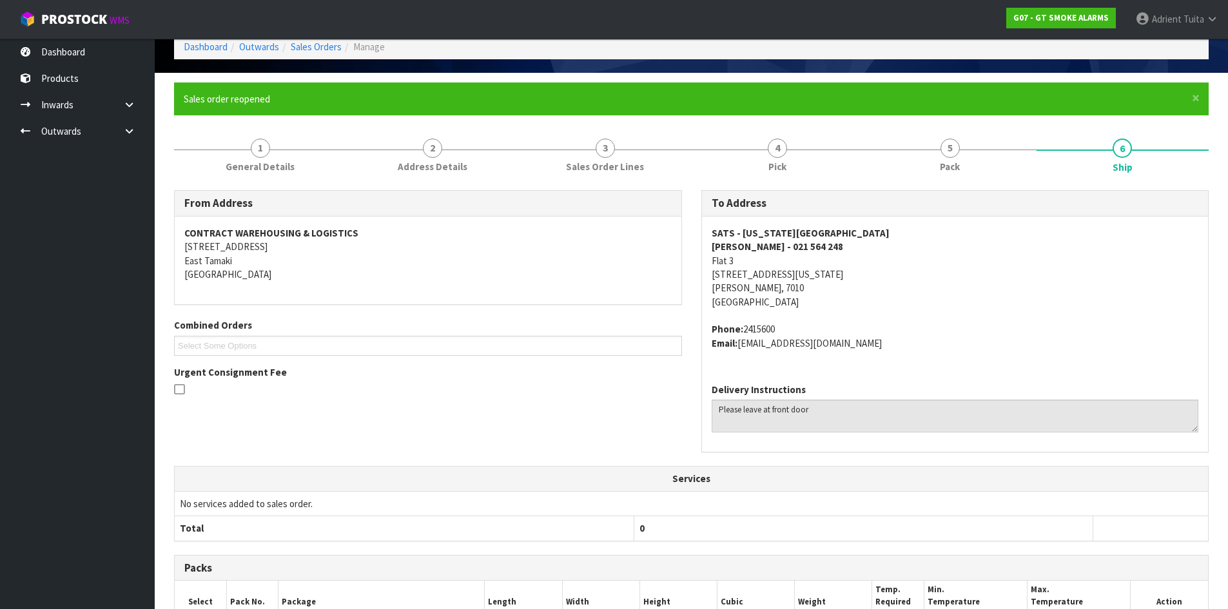
scroll to position [277, 0]
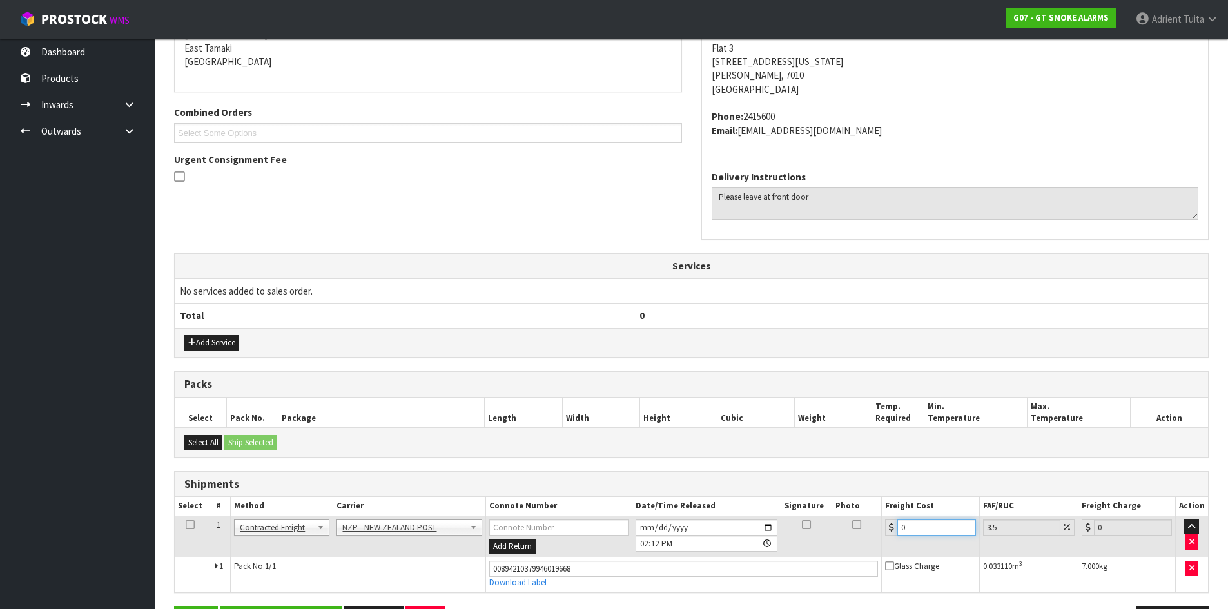
click at [914, 524] on input "0" at bounding box center [936, 528] width 78 height 16
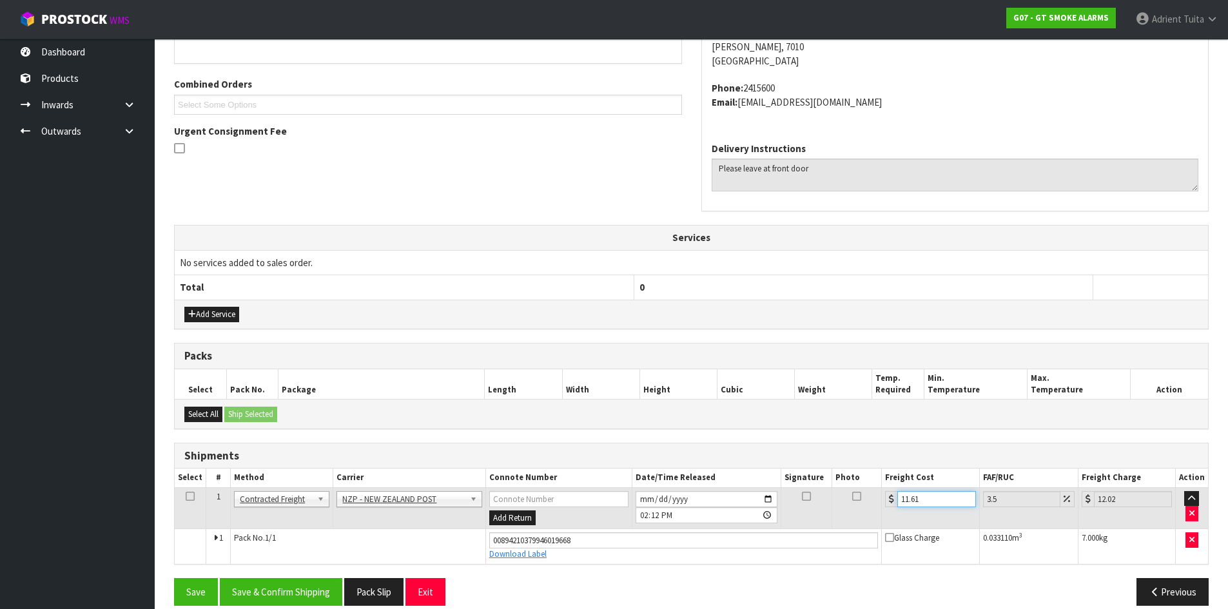
scroll to position [322, 0]
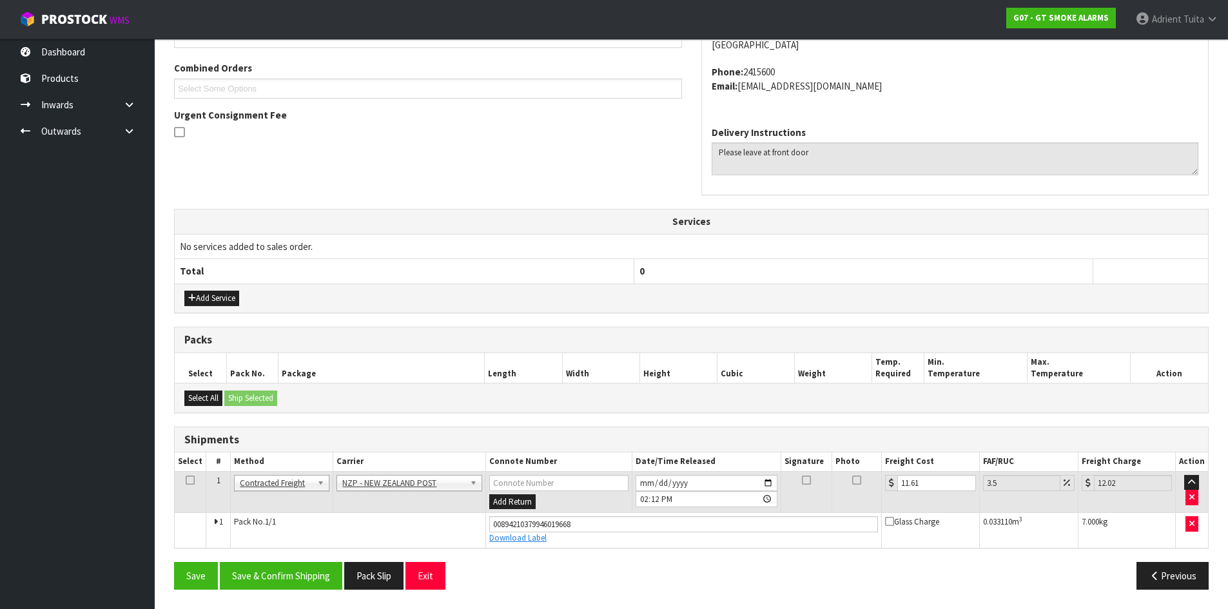
click at [321, 559] on div "From Address CONTRACT WAREHOUSING & LOGISTICS [STREET_ADDRESS] Combined Orders …" at bounding box center [691, 266] width 1035 height 667
click at [312, 566] on button "Save & Confirm Shipping" at bounding box center [281, 576] width 122 height 28
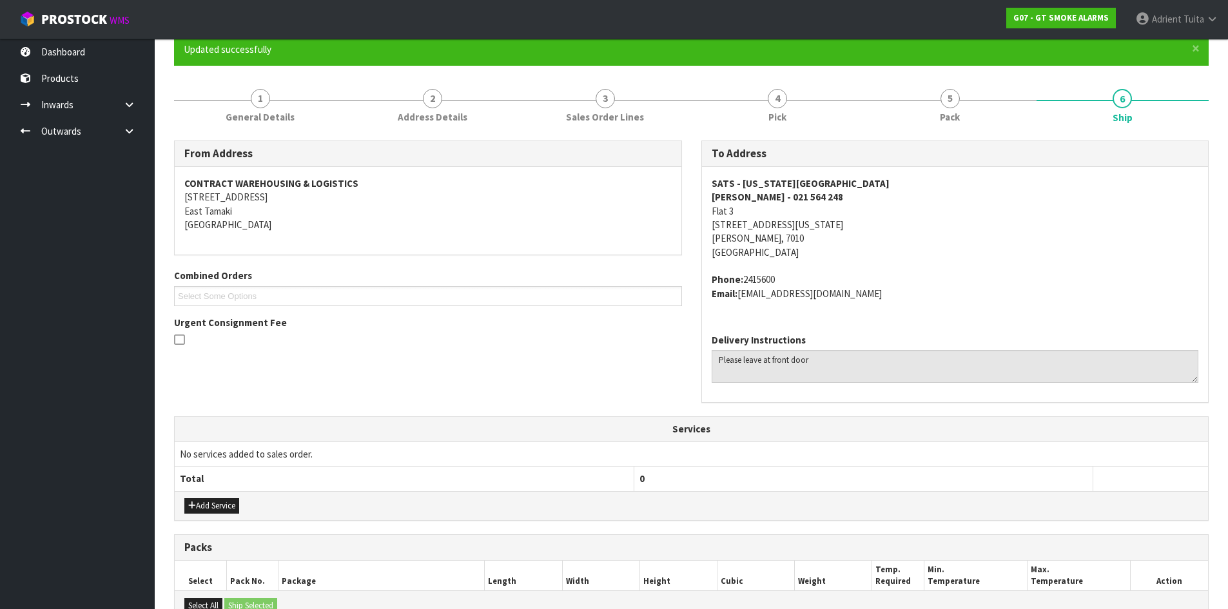
scroll to position [286, 0]
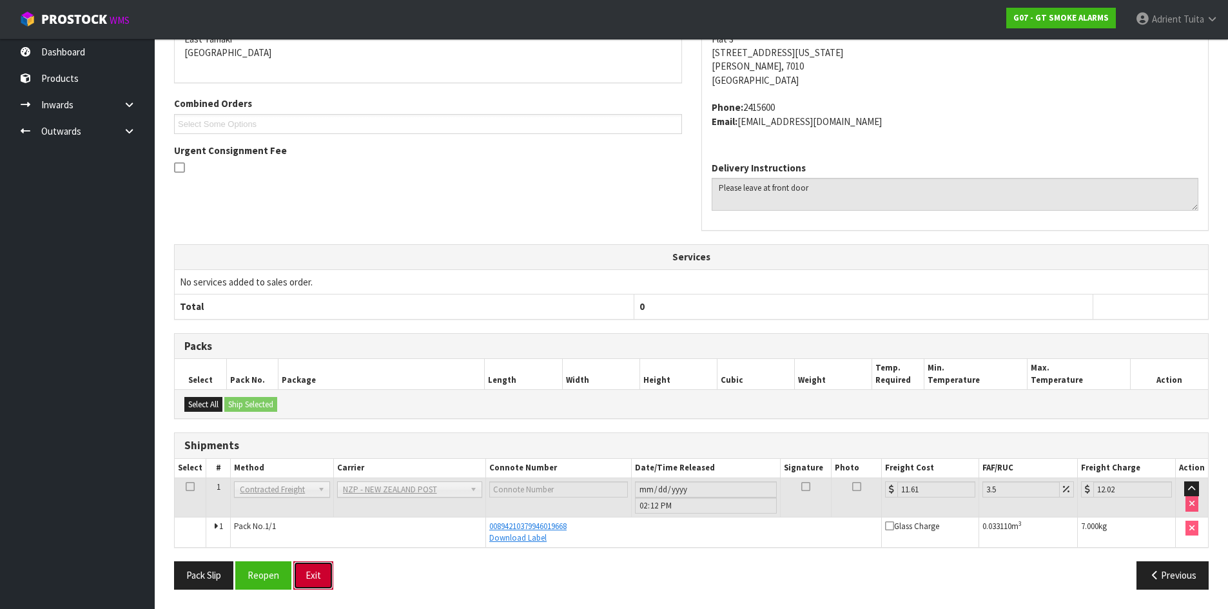
click at [314, 576] on button "Exit" at bounding box center [313, 575] width 40 height 28
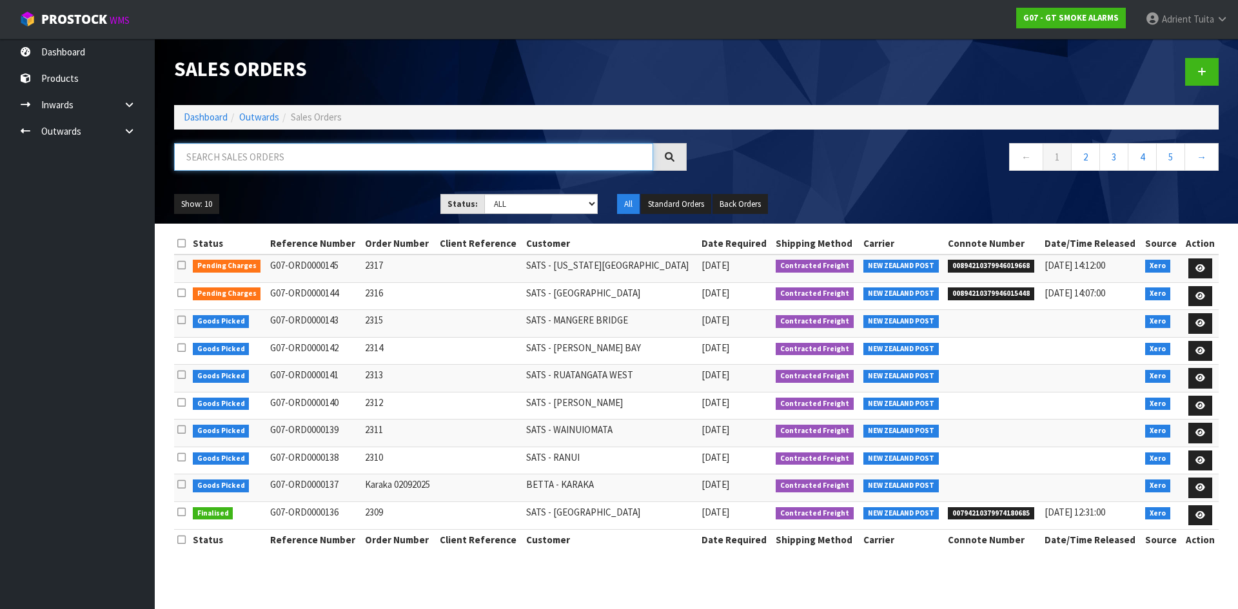
click at [264, 151] on input "text" at bounding box center [413, 157] width 479 height 28
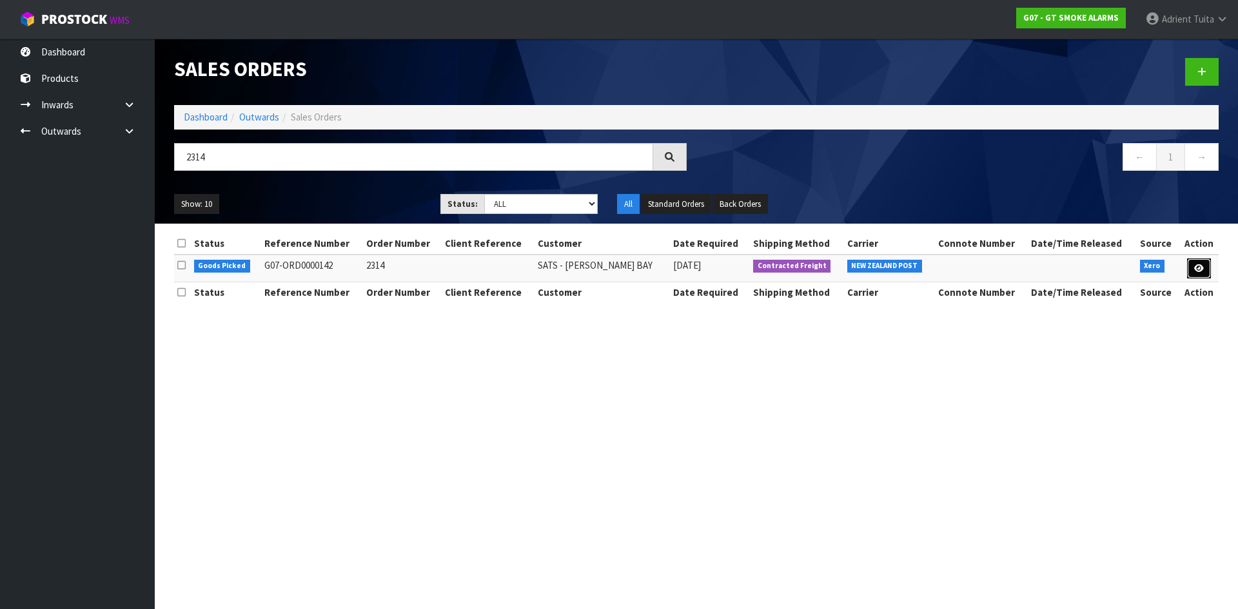
click at [1200, 274] on link at bounding box center [1199, 268] width 24 height 21
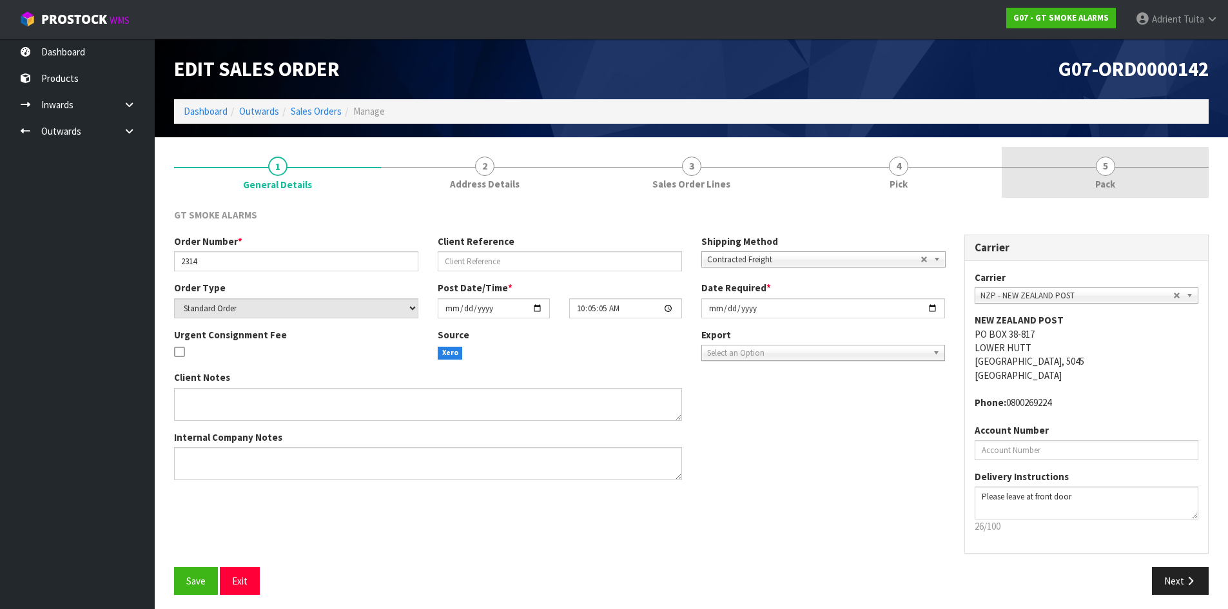
click at [1133, 171] on link "5 Pack" at bounding box center [1105, 172] width 207 height 51
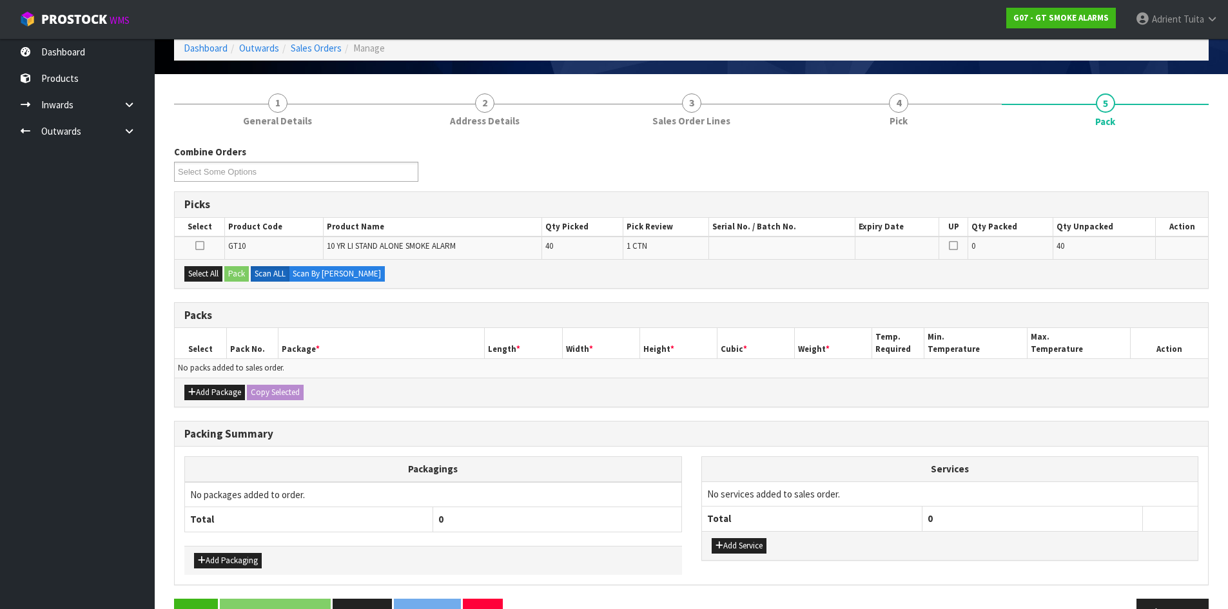
scroll to position [100, 0]
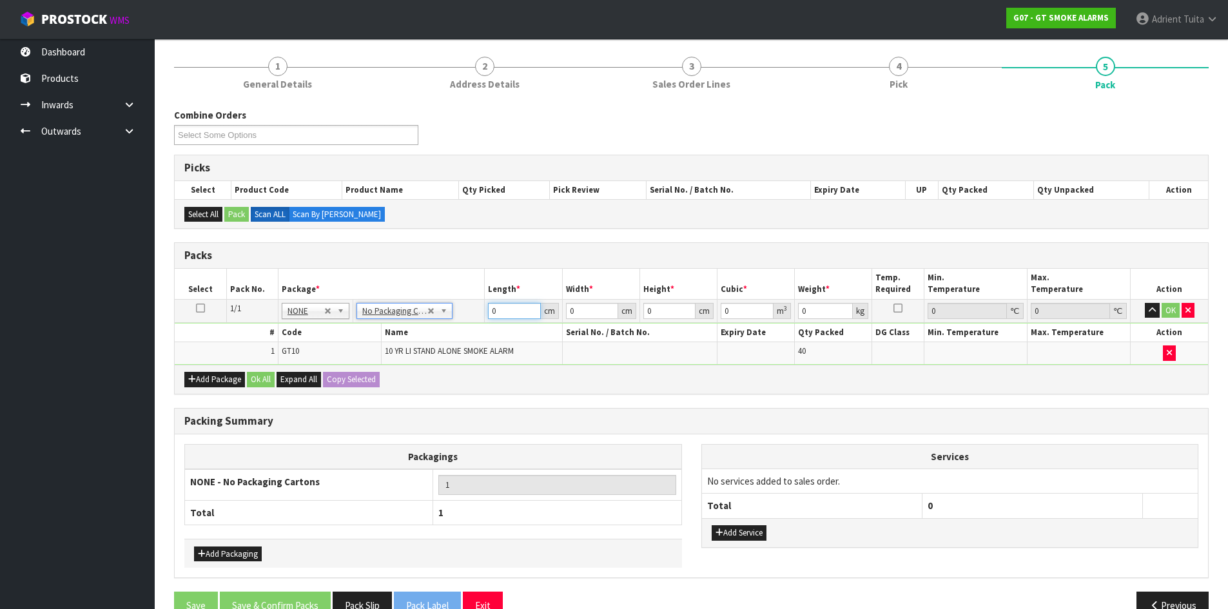
click at [507, 311] on input "0" at bounding box center [514, 311] width 52 height 16
click at [1175, 315] on button "OK" at bounding box center [1171, 310] width 18 height 15
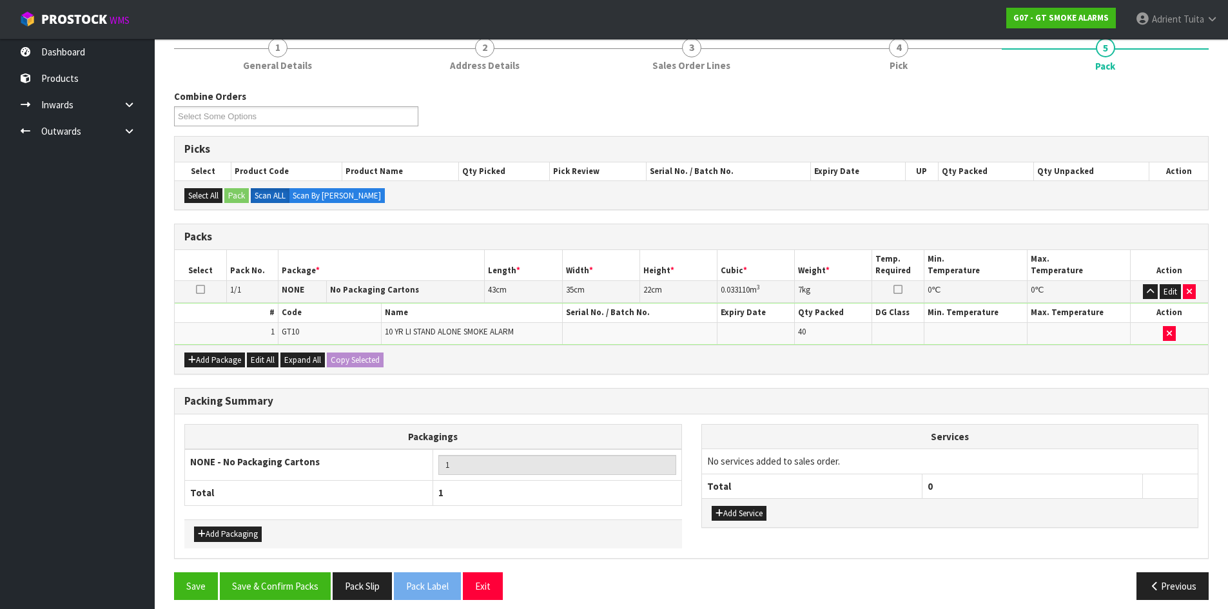
scroll to position [129, 0]
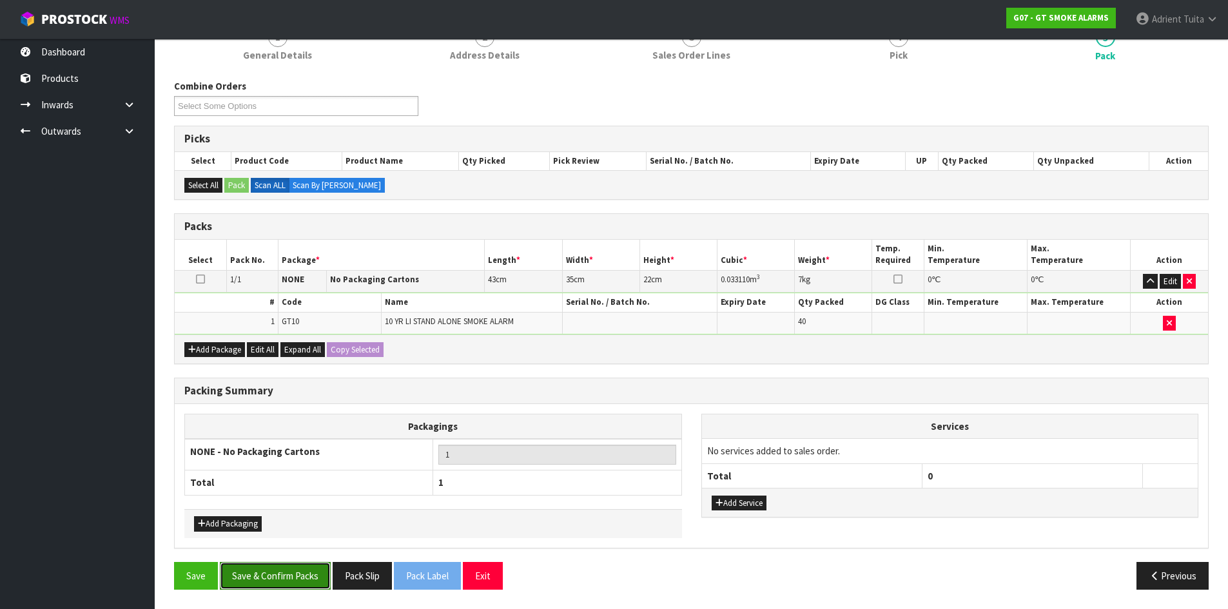
click at [307, 570] on button "Save & Confirm Packs" at bounding box center [275, 576] width 111 height 28
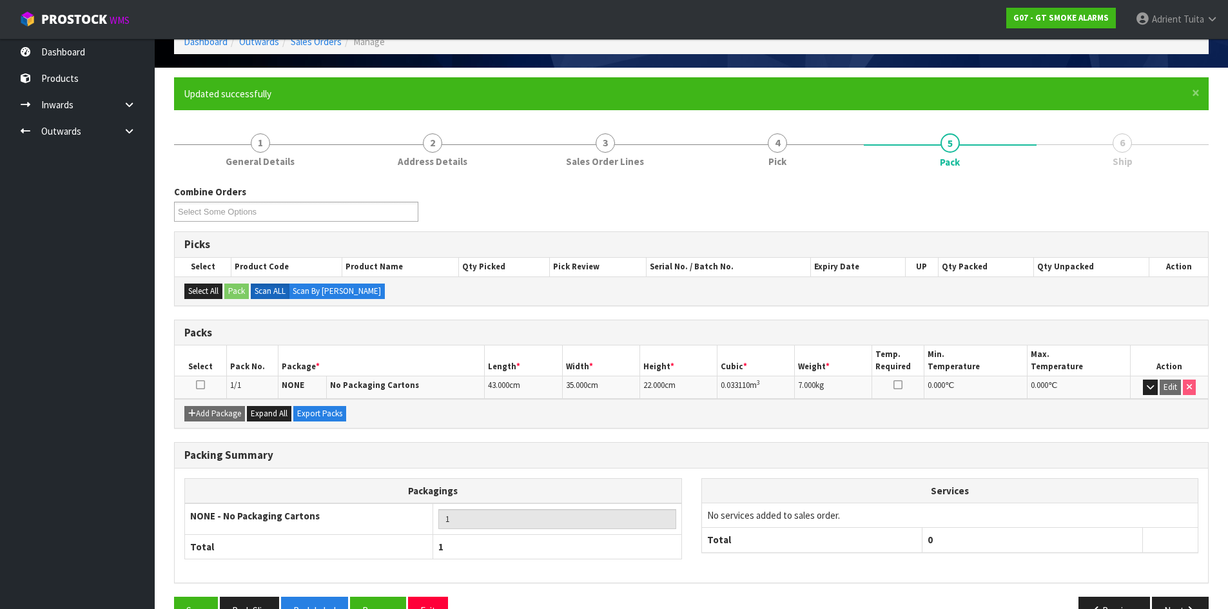
scroll to position [105, 0]
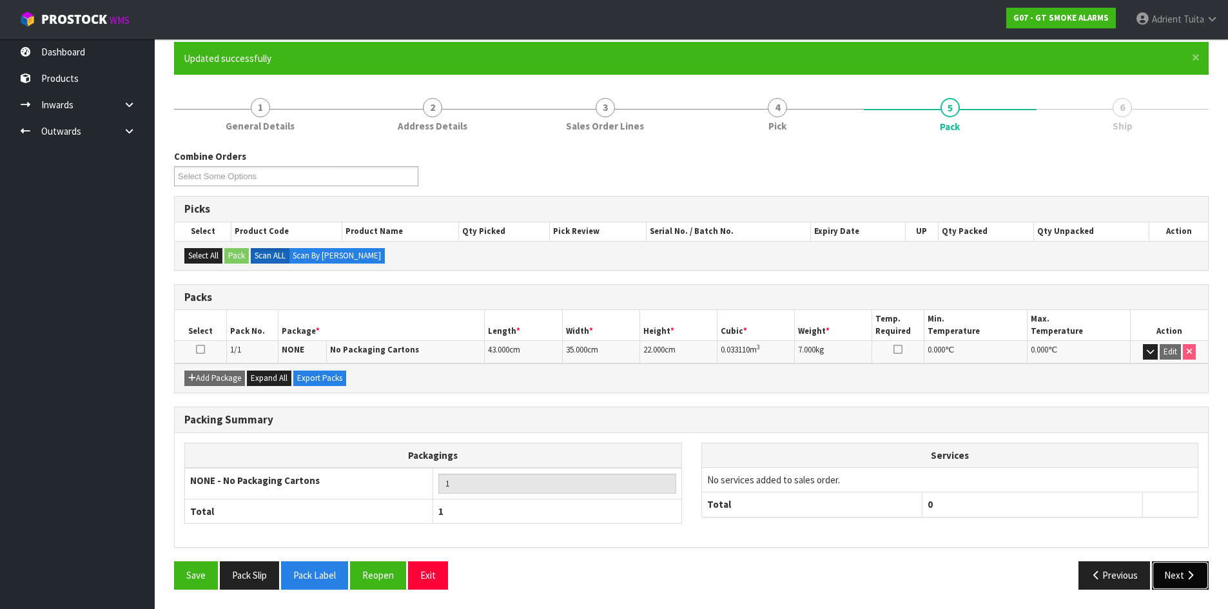
click at [1198, 577] on button "Next" at bounding box center [1180, 575] width 57 height 28
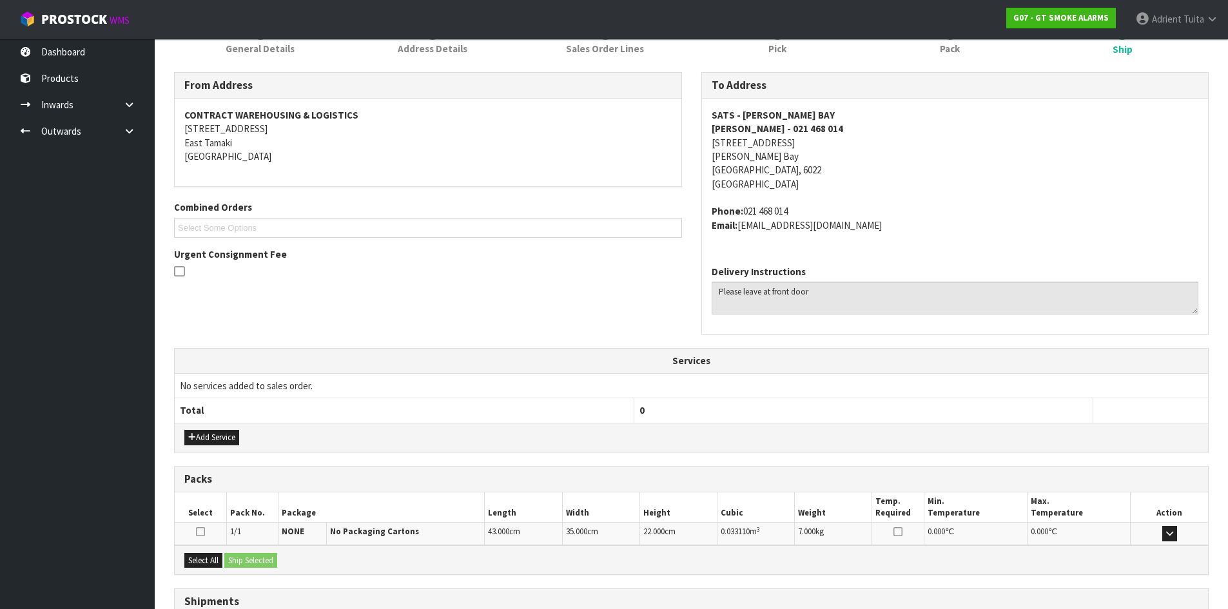
scroll to position [287, 0]
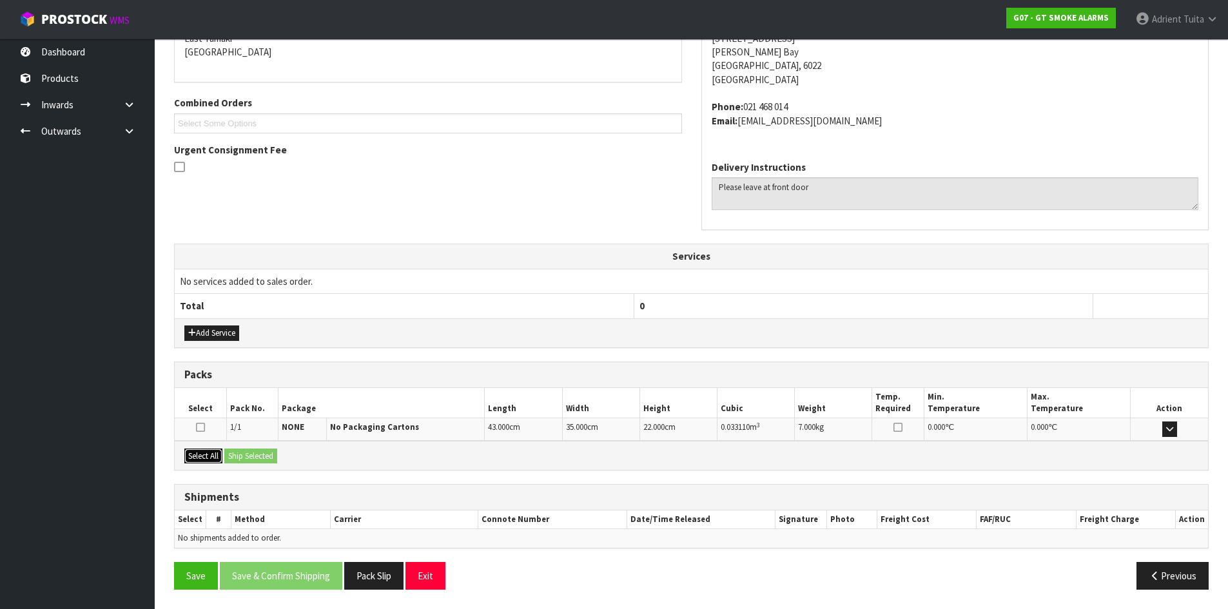
drag, startPoint x: 202, startPoint y: 451, endPoint x: 219, endPoint y: 451, distance: 17.4
click at [208, 451] on button "Select All" at bounding box center [203, 456] width 38 height 15
click at [228, 451] on button "Ship Selected" at bounding box center [250, 456] width 53 height 15
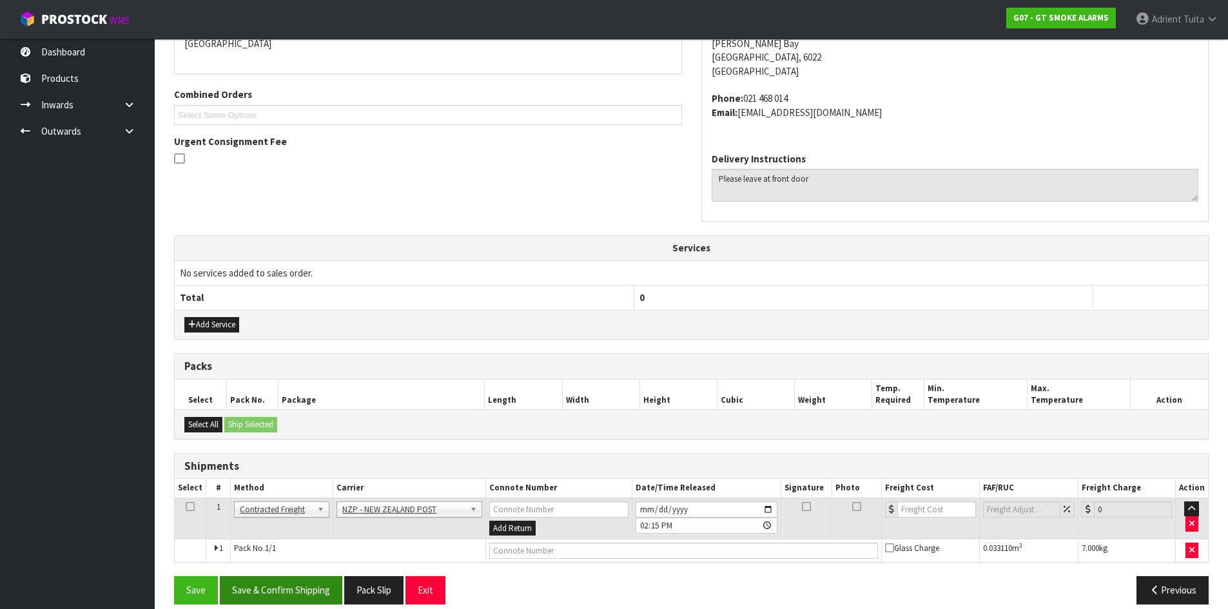
scroll to position [310, 0]
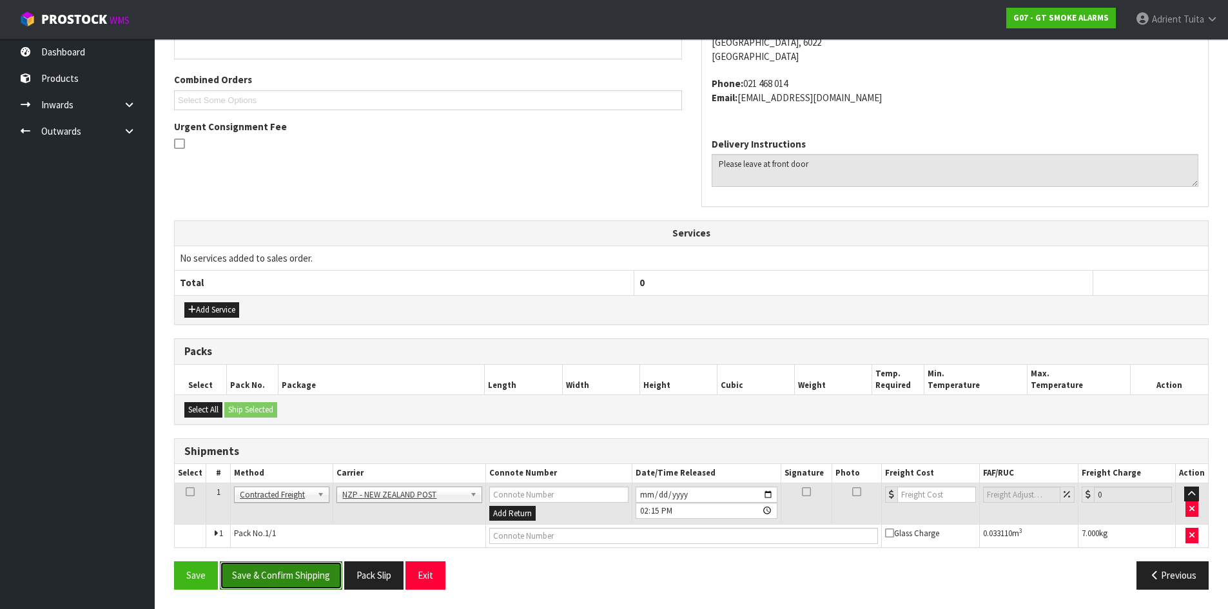
click at [316, 575] on button "Save & Confirm Shipping" at bounding box center [281, 575] width 122 height 28
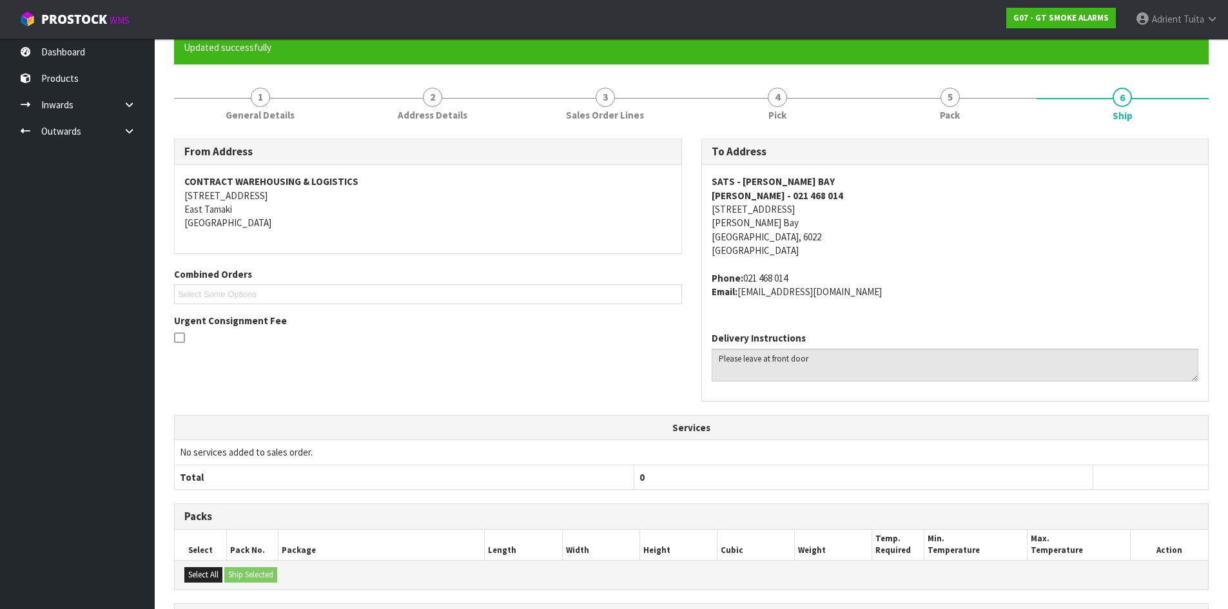
scroll to position [291, 0]
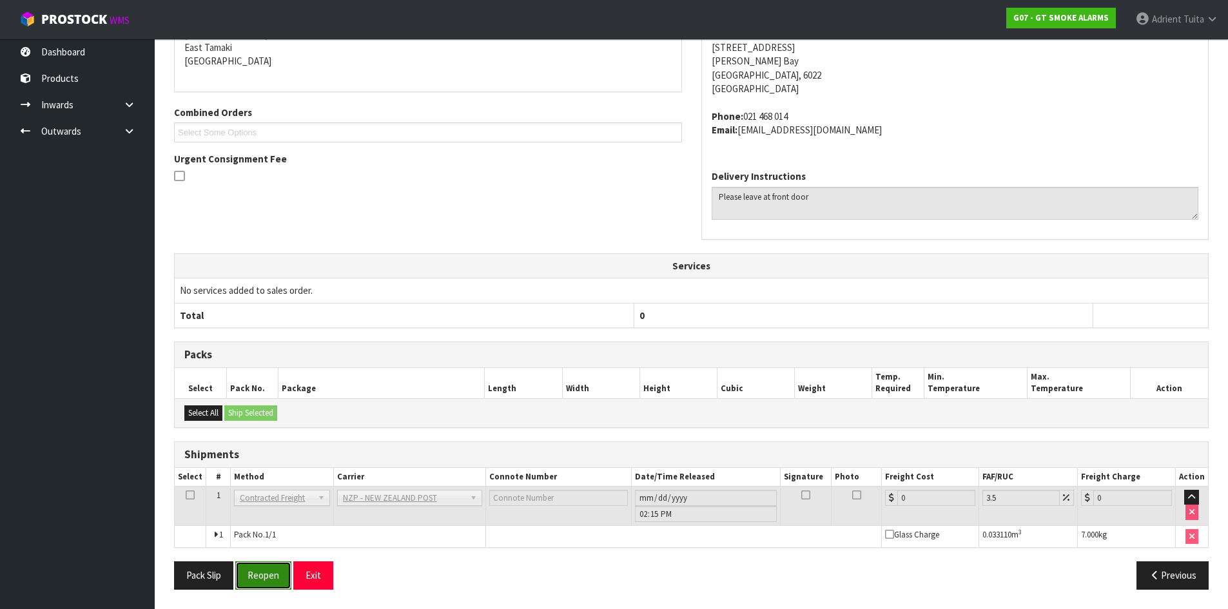
click at [265, 565] on button "Reopen" at bounding box center [263, 575] width 56 height 28
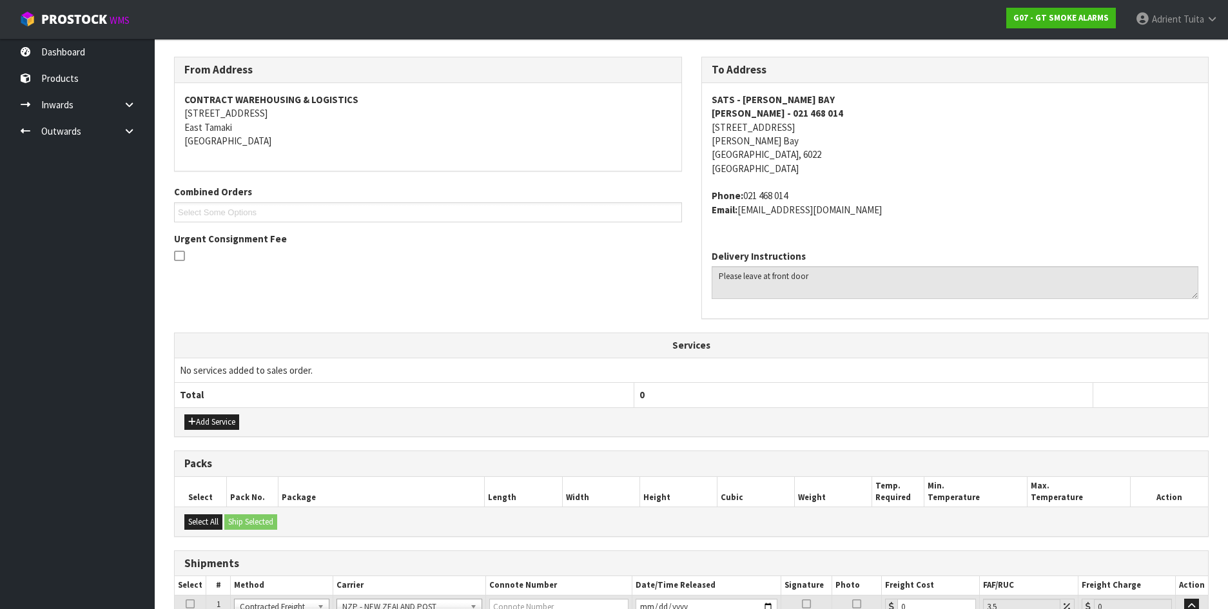
scroll to position [322, 0]
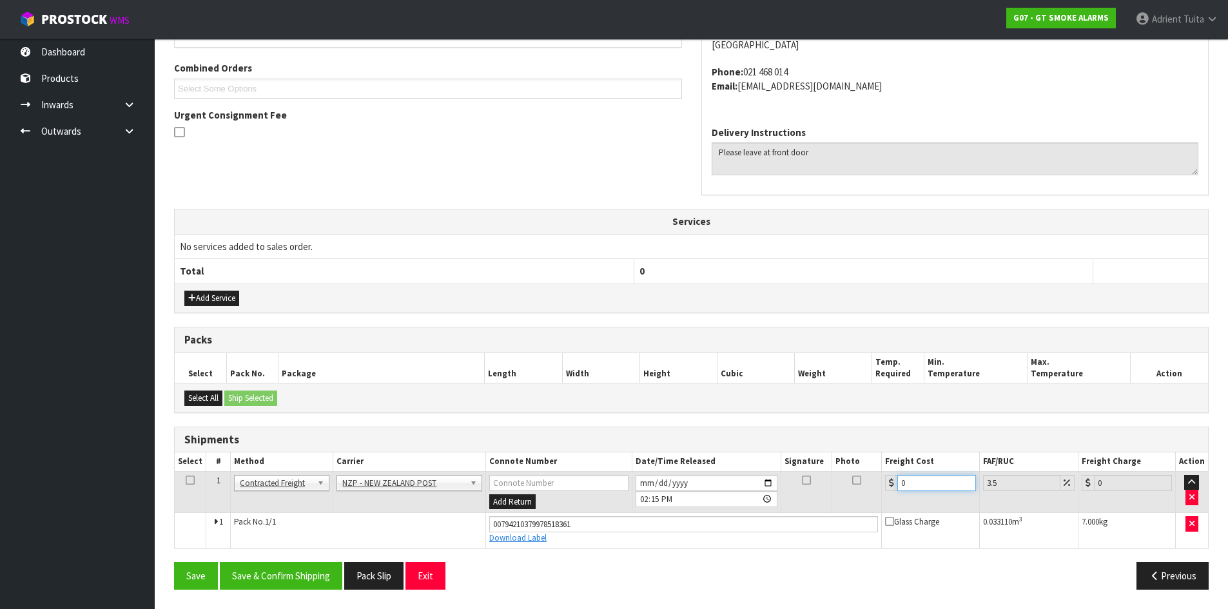
drag, startPoint x: 929, startPoint y: 487, endPoint x: 876, endPoint y: 496, distance: 54.2
click at [929, 486] on input "0" at bounding box center [936, 483] width 78 height 16
click at [322, 576] on button "Save & Confirm Shipping" at bounding box center [281, 576] width 122 height 28
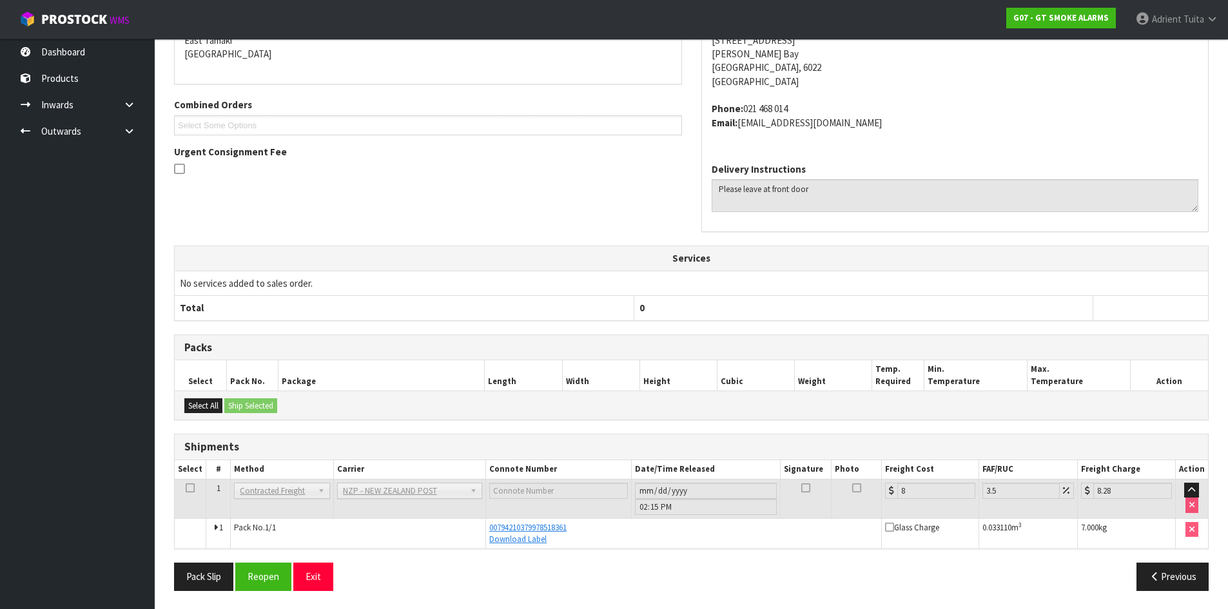
scroll to position [286, 0]
click at [307, 582] on button "Exit" at bounding box center [313, 575] width 40 height 28
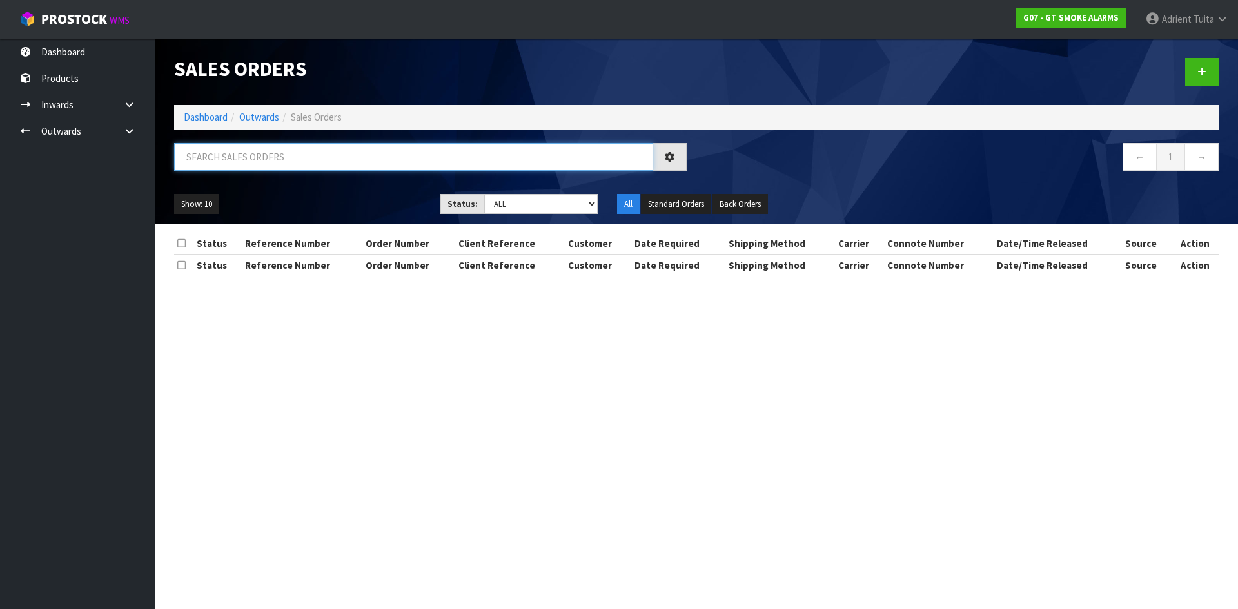
click at [209, 164] on input "text" at bounding box center [413, 157] width 479 height 28
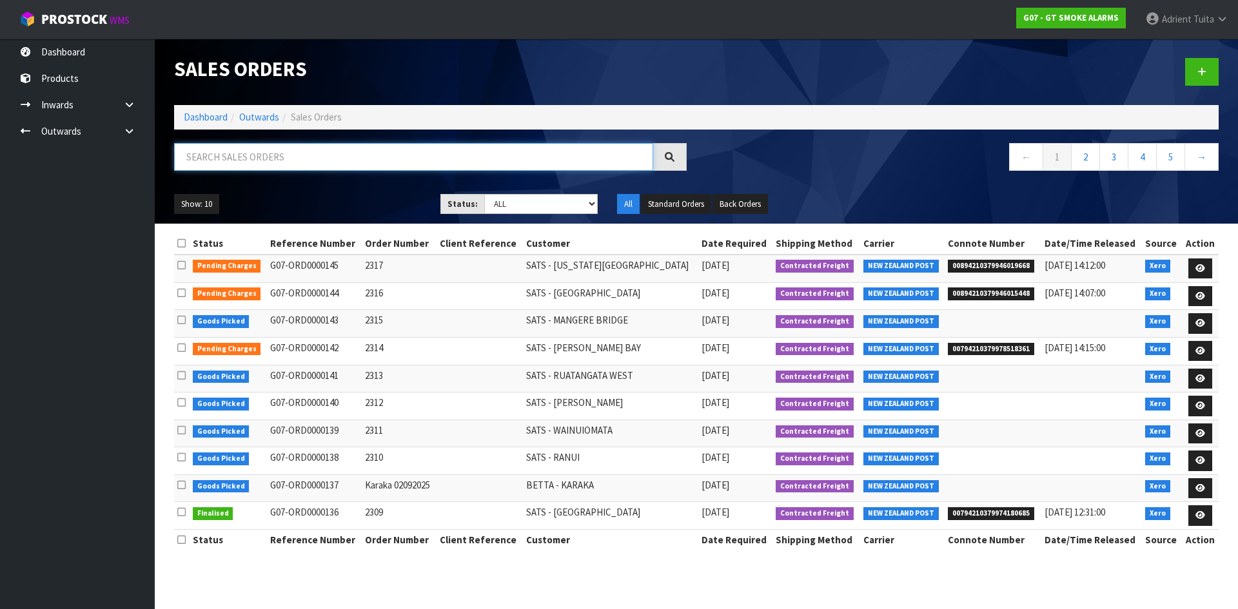
click at [209, 146] on input "text" at bounding box center [413, 157] width 479 height 28
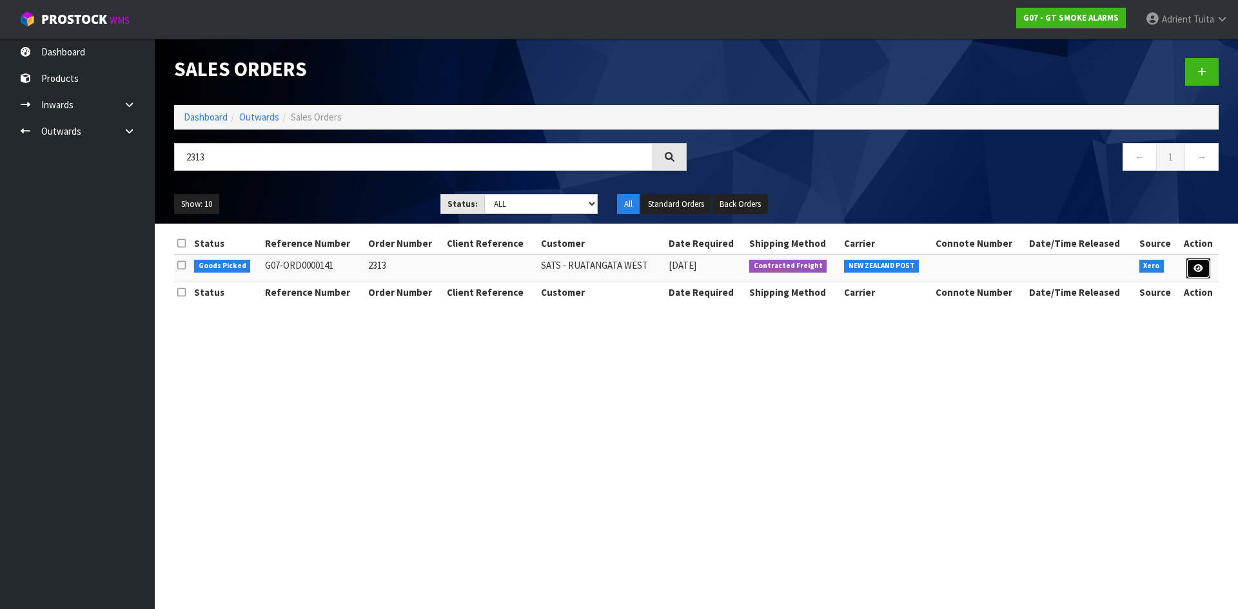
click at [1205, 274] on link at bounding box center [1198, 268] width 24 height 21
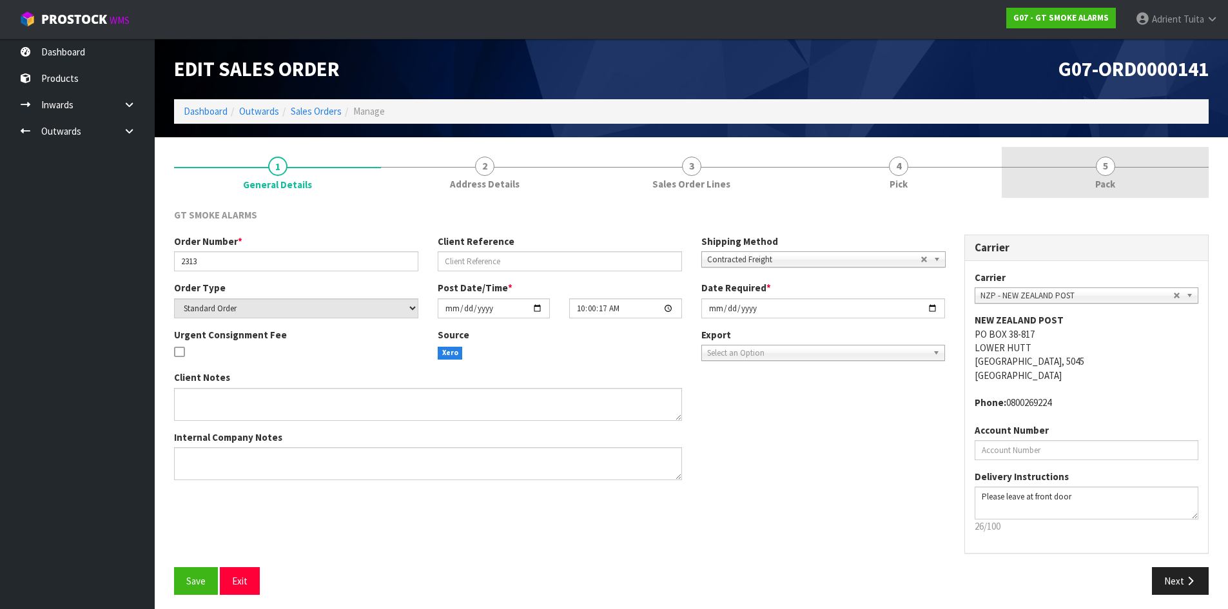
drag, startPoint x: 1159, startPoint y: 190, endPoint x: 1105, endPoint y: 209, distance: 56.9
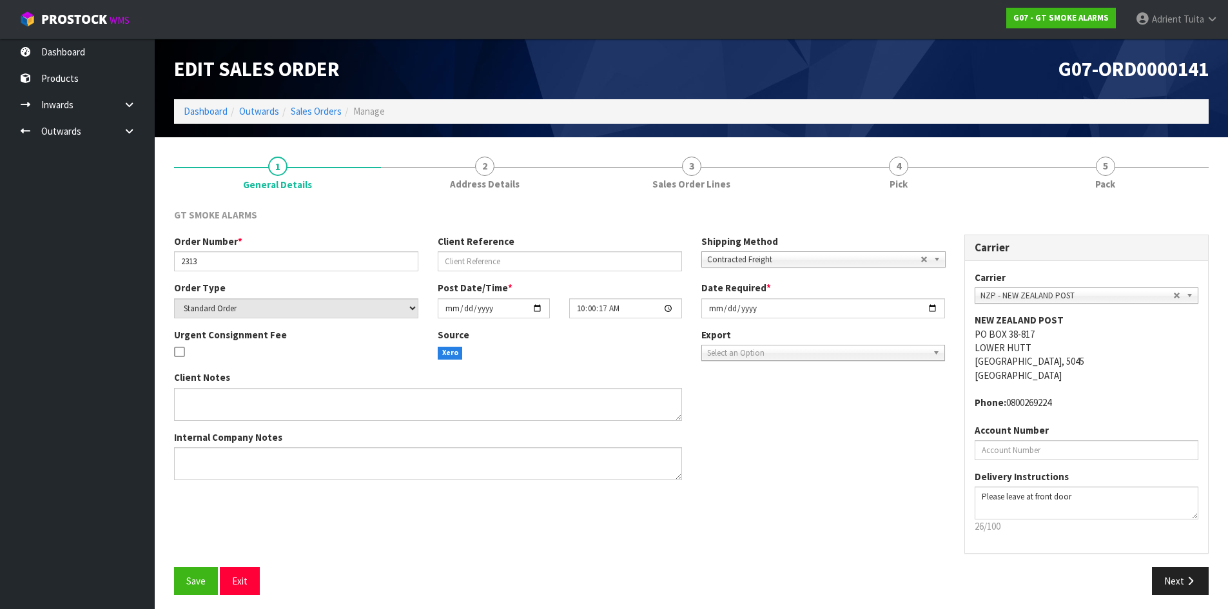
click at [1158, 190] on link "5 Pack" at bounding box center [1105, 172] width 207 height 51
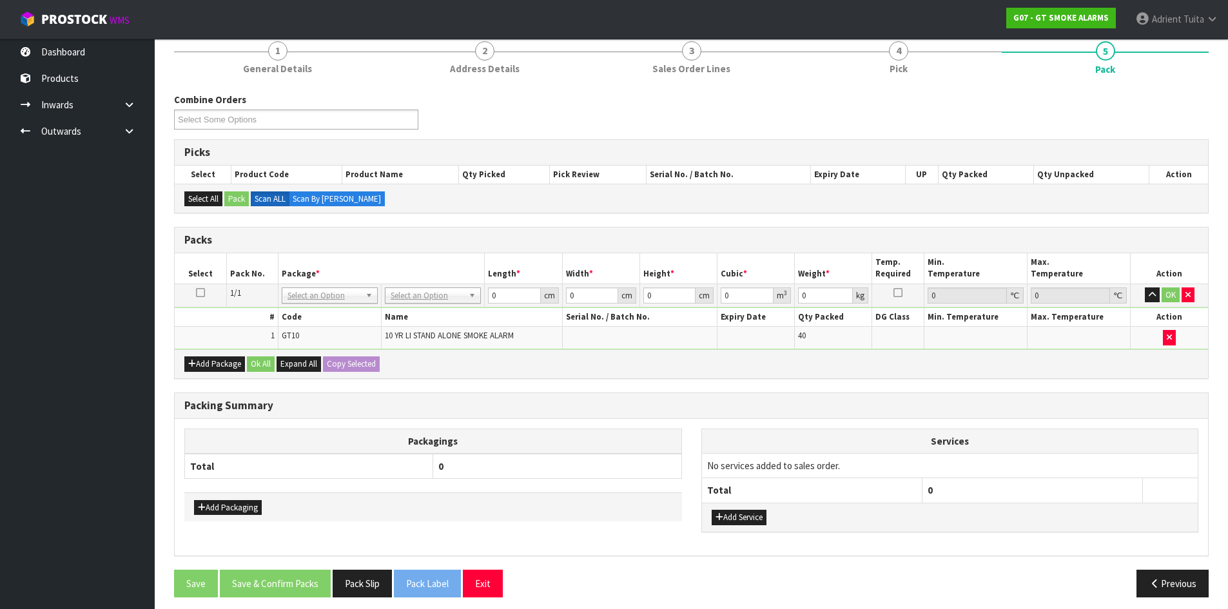
scroll to position [123, 0]
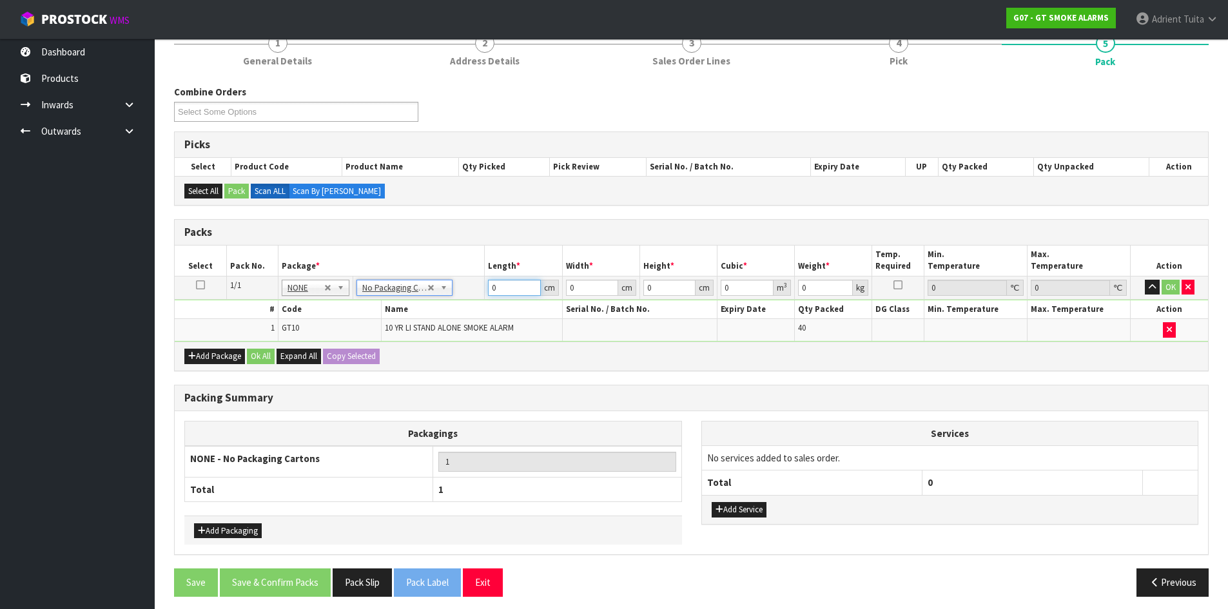
click at [501, 289] on input "0" at bounding box center [514, 288] width 52 height 16
click at [1165, 289] on button "OK" at bounding box center [1171, 287] width 18 height 15
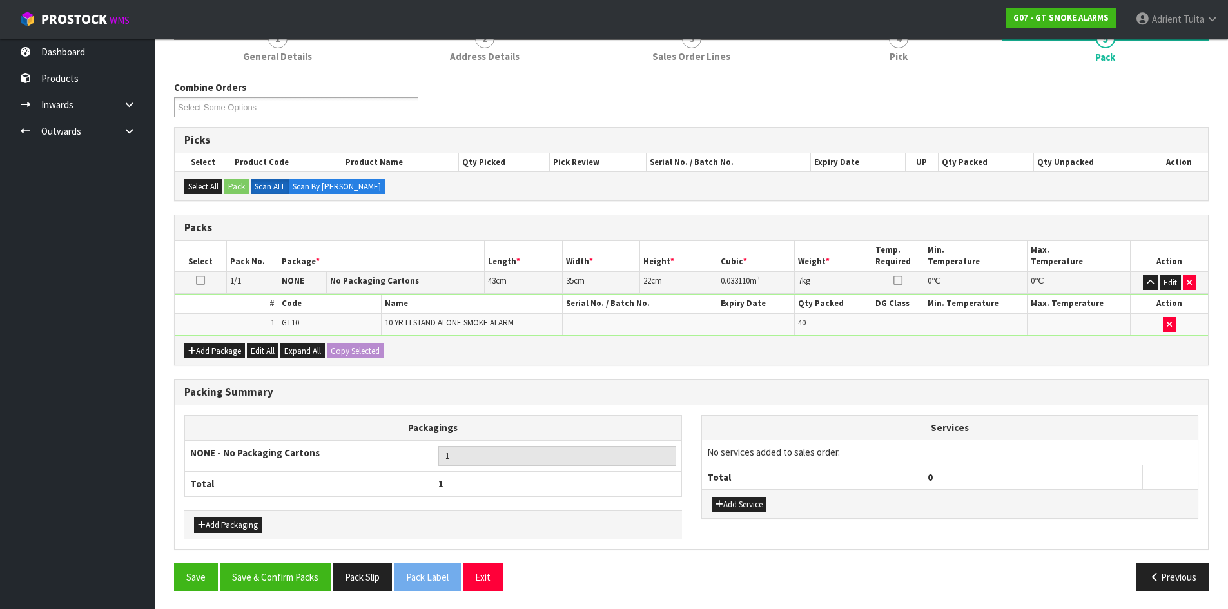
scroll to position [129, 0]
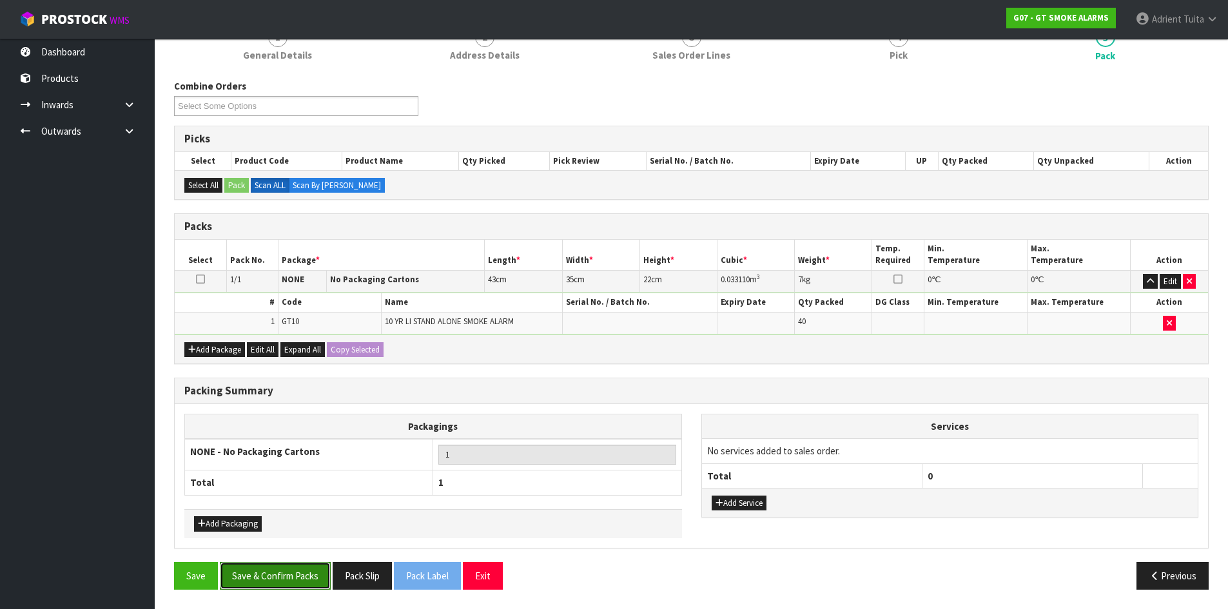
click at [284, 570] on button "Save & Confirm Packs" at bounding box center [275, 576] width 111 height 28
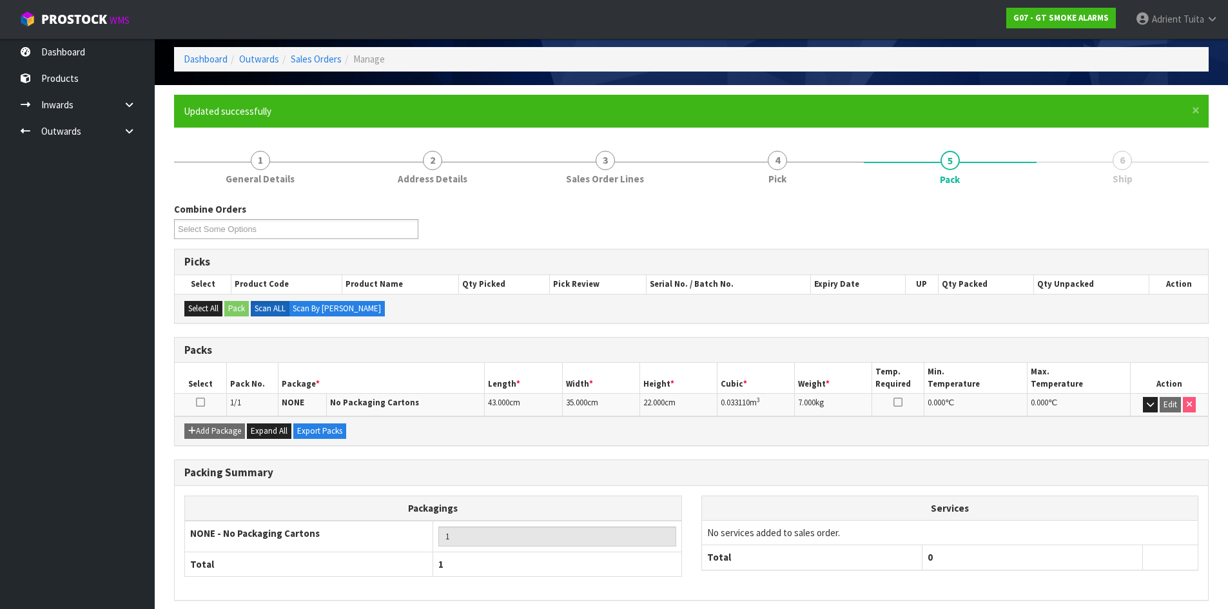
scroll to position [105, 0]
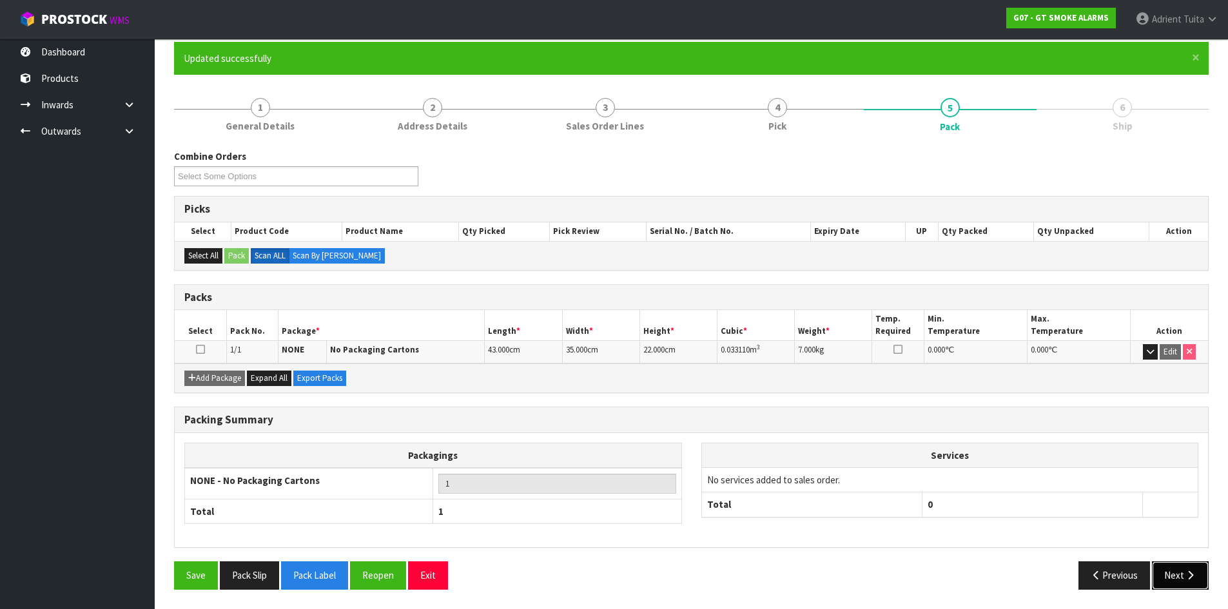
click at [1178, 572] on button "Next" at bounding box center [1180, 575] width 57 height 28
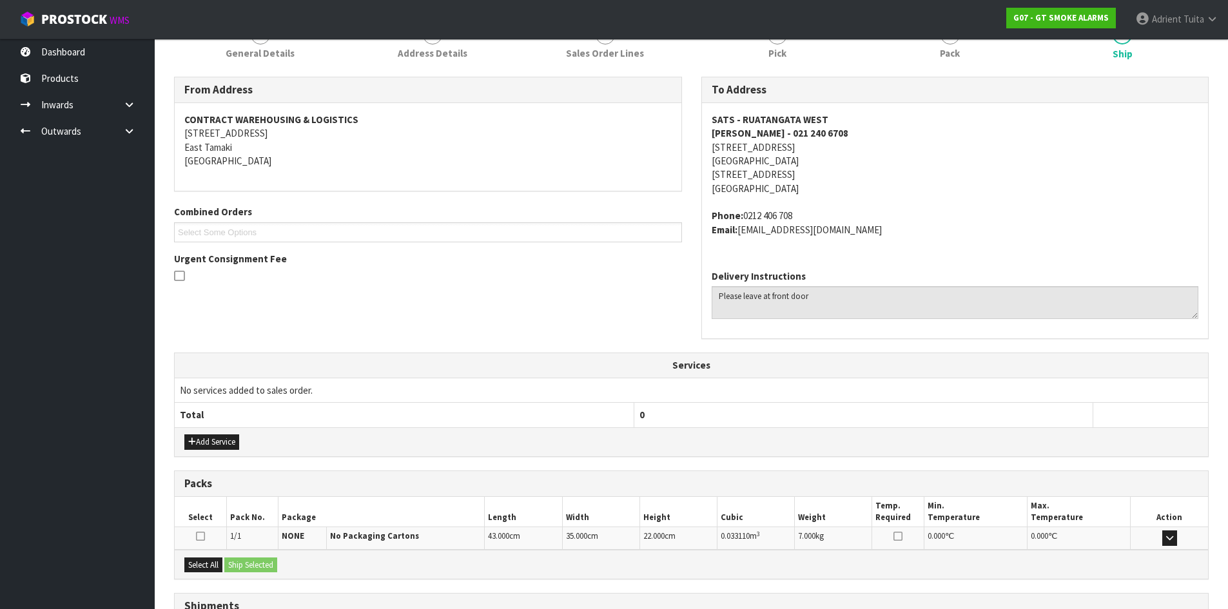
scroll to position [287, 0]
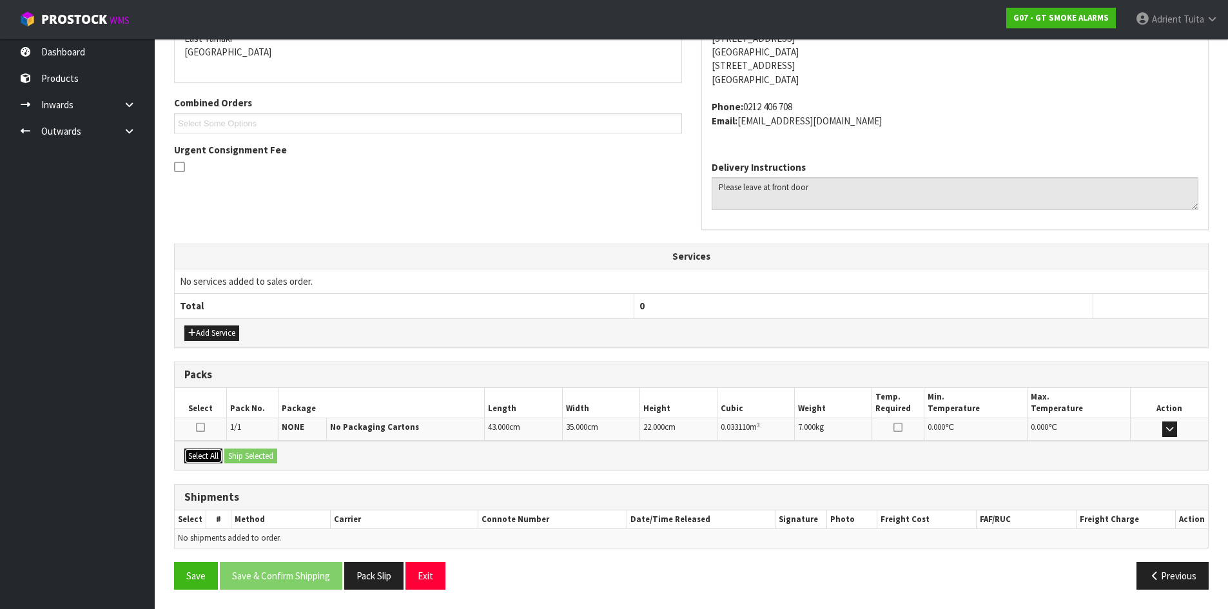
drag, startPoint x: 191, startPoint y: 458, endPoint x: 234, endPoint y: 447, distance: 44.1
click at [198, 456] on button "Select All" at bounding box center [203, 456] width 38 height 15
click at [235, 447] on div "Select All Ship Selected" at bounding box center [691, 455] width 1033 height 29
click at [240, 450] on button "Ship Selected" at bounding box center [250, 456] width 53 height 15
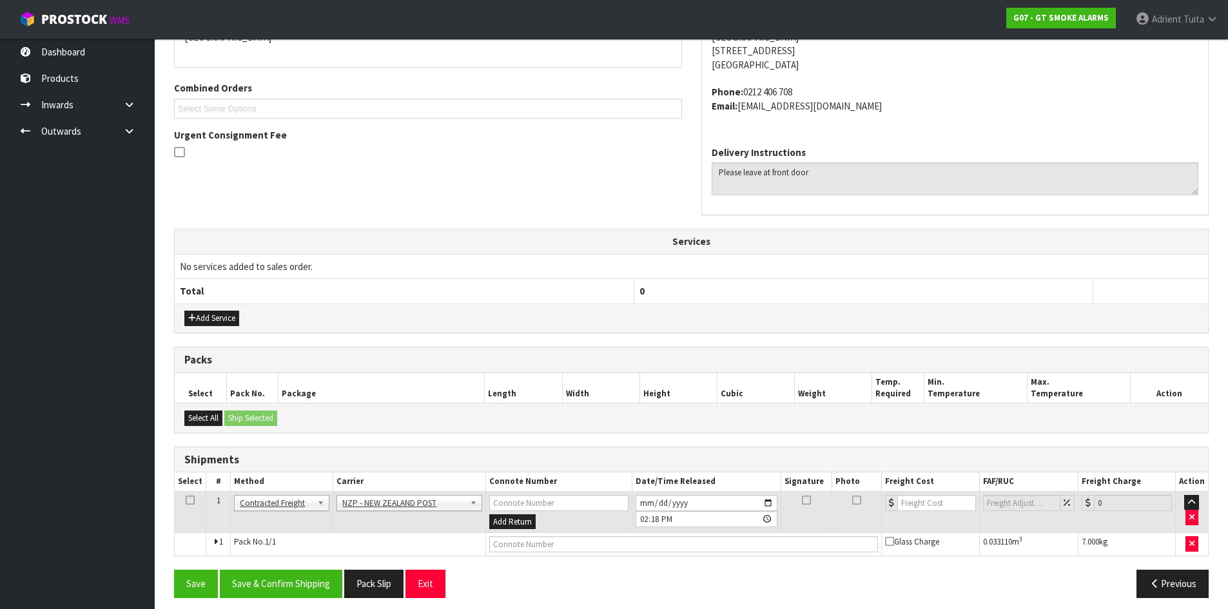
scroll to position [310, 0]
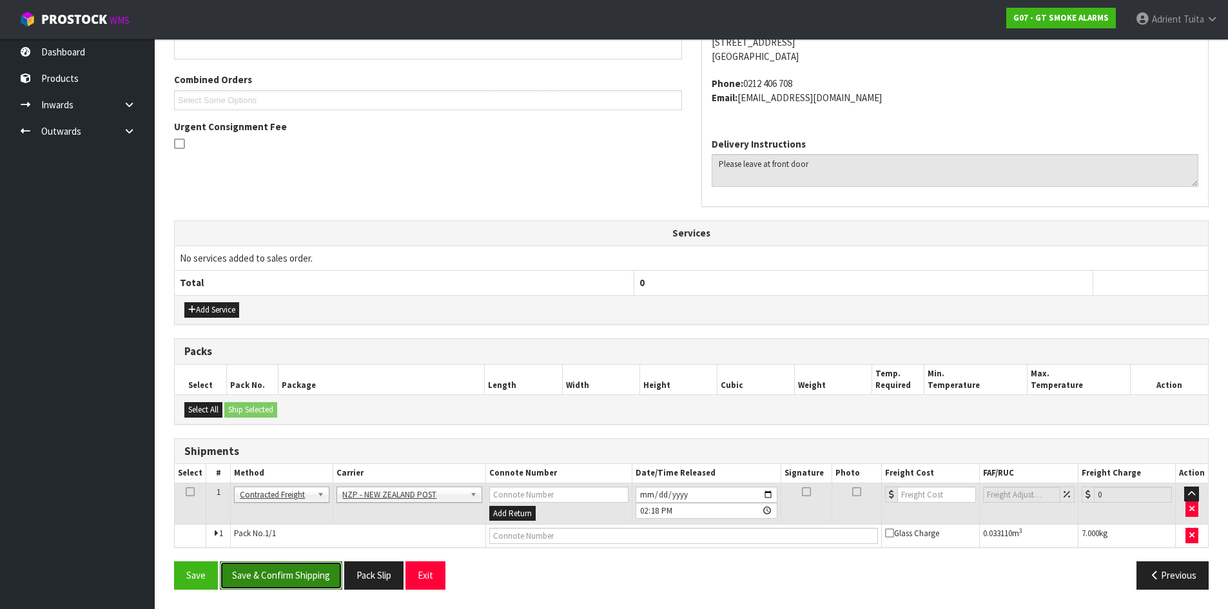
click at [287, 585] on button "Save & Confirm Shipping" at bounding box center [281, 575] width 122 height 28
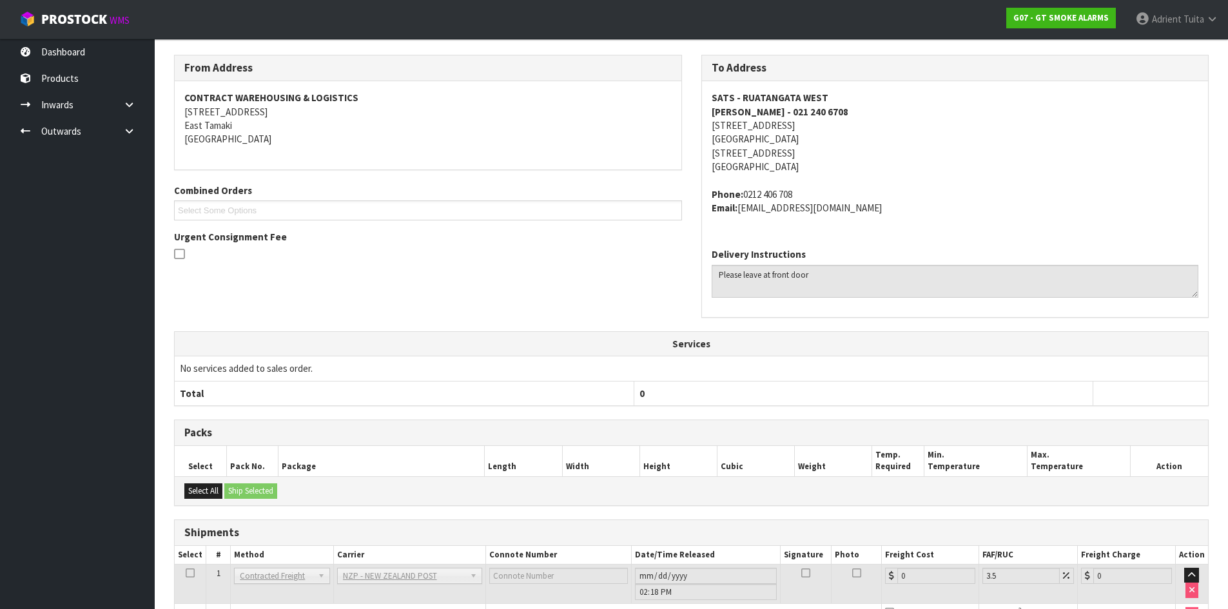
scroll to position [291, 0]
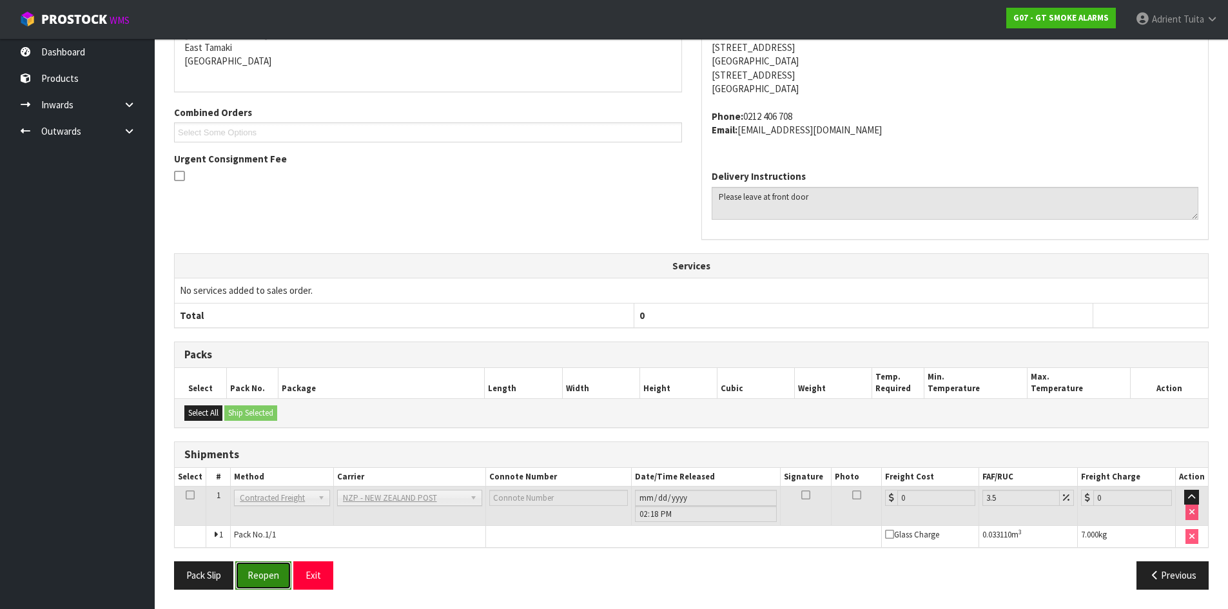
click at [244, 563] on button "Reopen" at bounding box center [263, 575] width 56 height 28
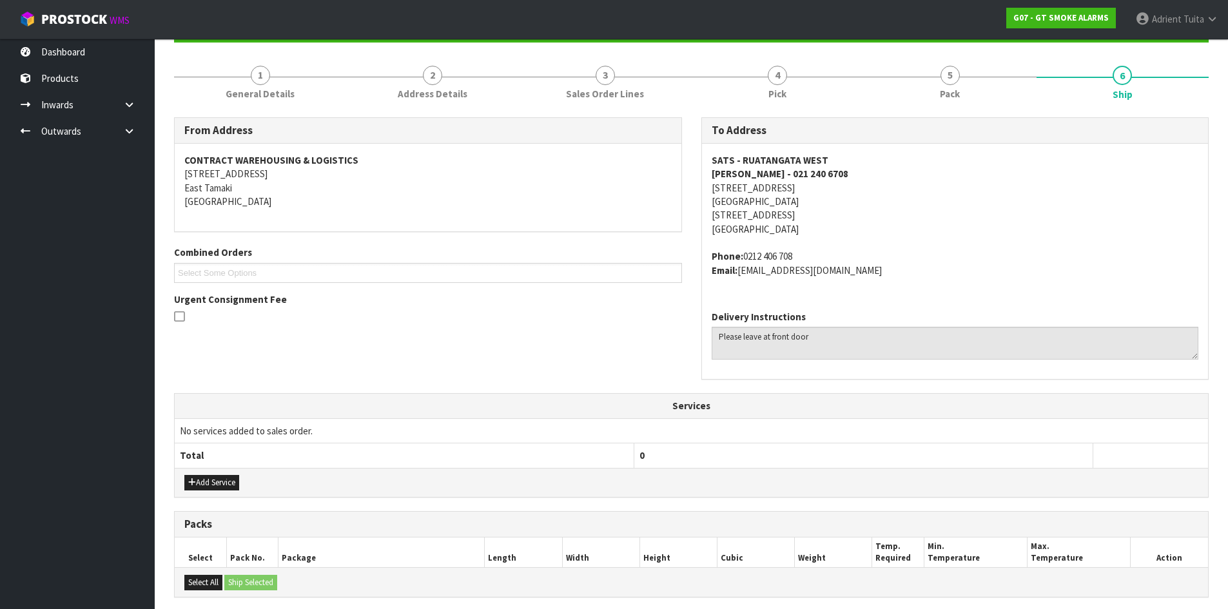
scroll to position [322, 0]
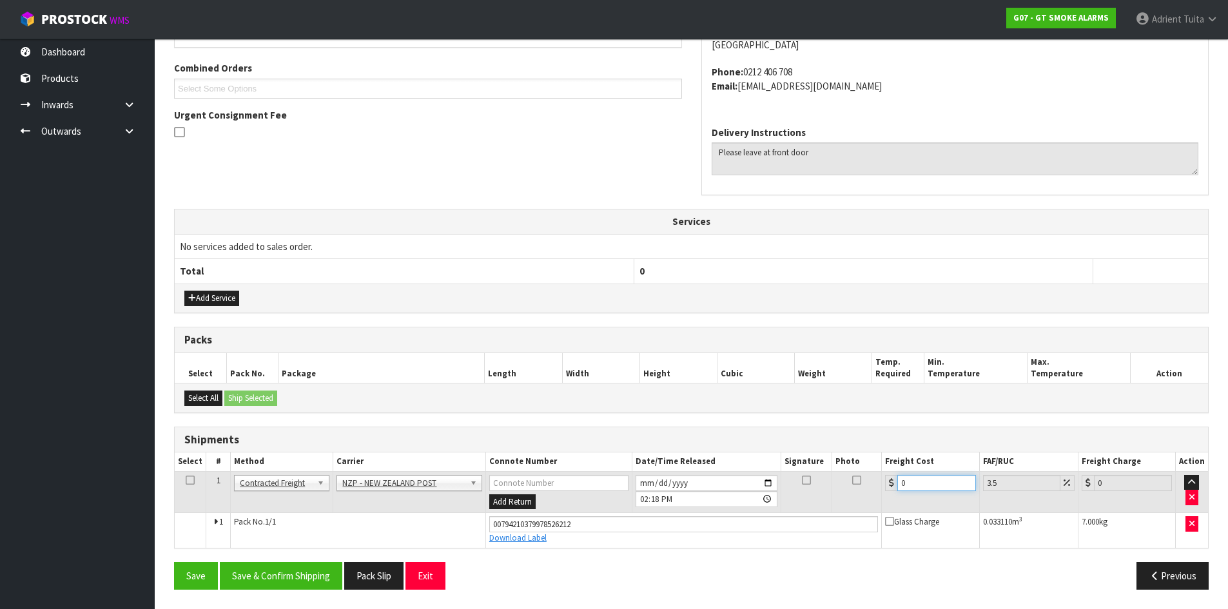
click at [935, 489] on input "0" at bounding box center [936, 483] width 78 height 16
click at [295, 572] on button "Save & Confirm Shipping" at bounding box center [281, 576] width 122 height 28
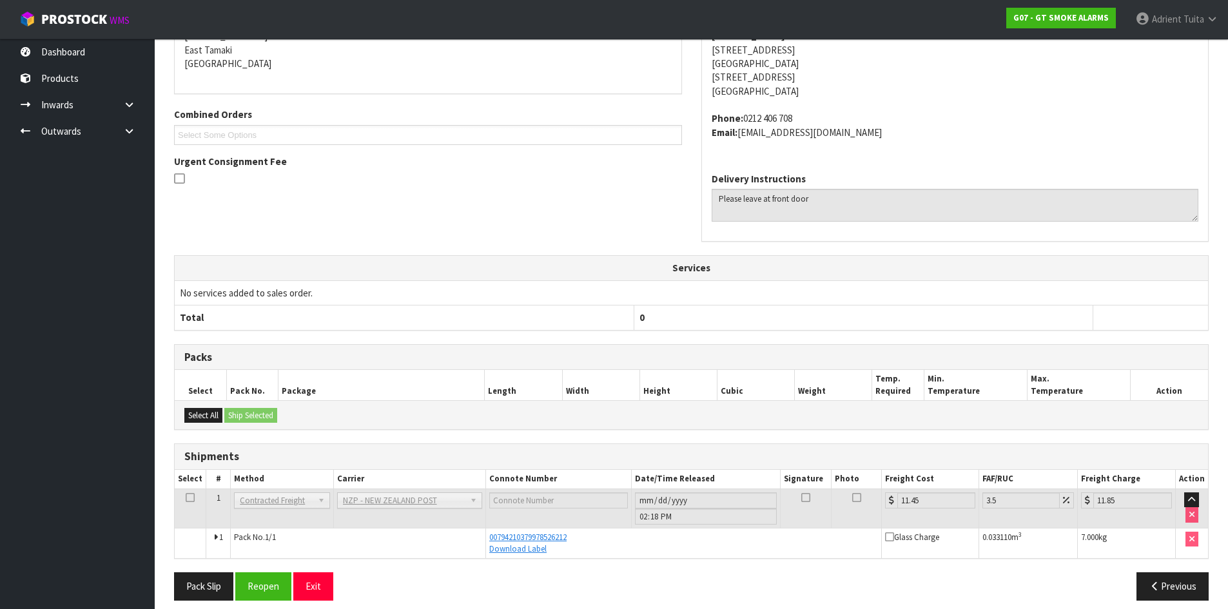
scroll to position [286, 0]
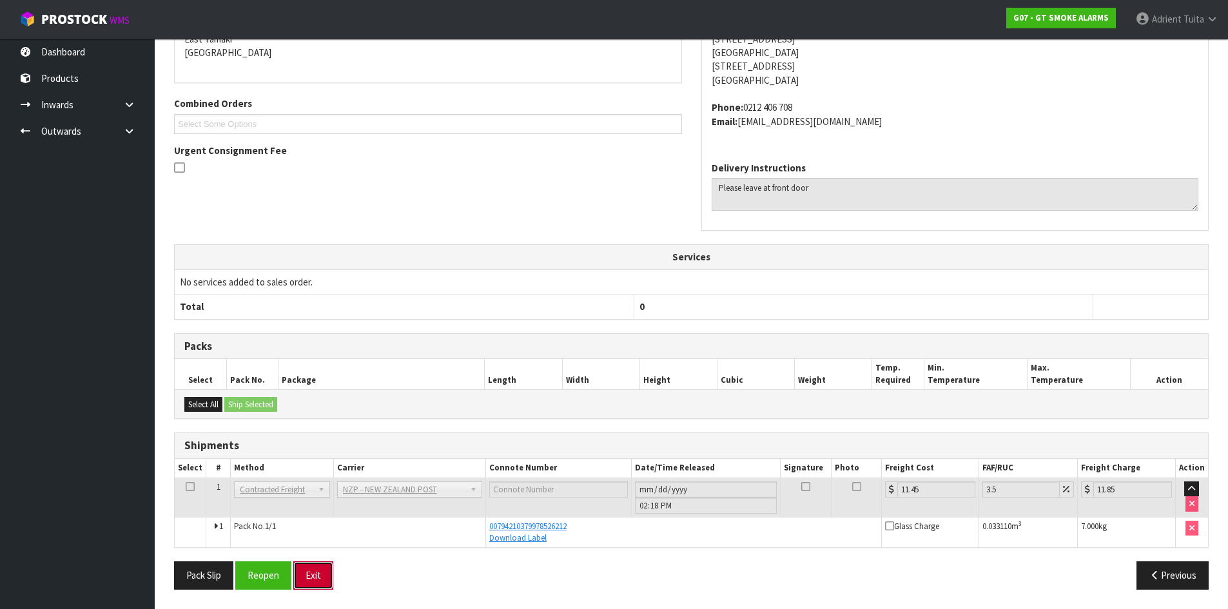
click at [322, 587] on button "Exit" at bounding box center [313, 575] width 40 height 28
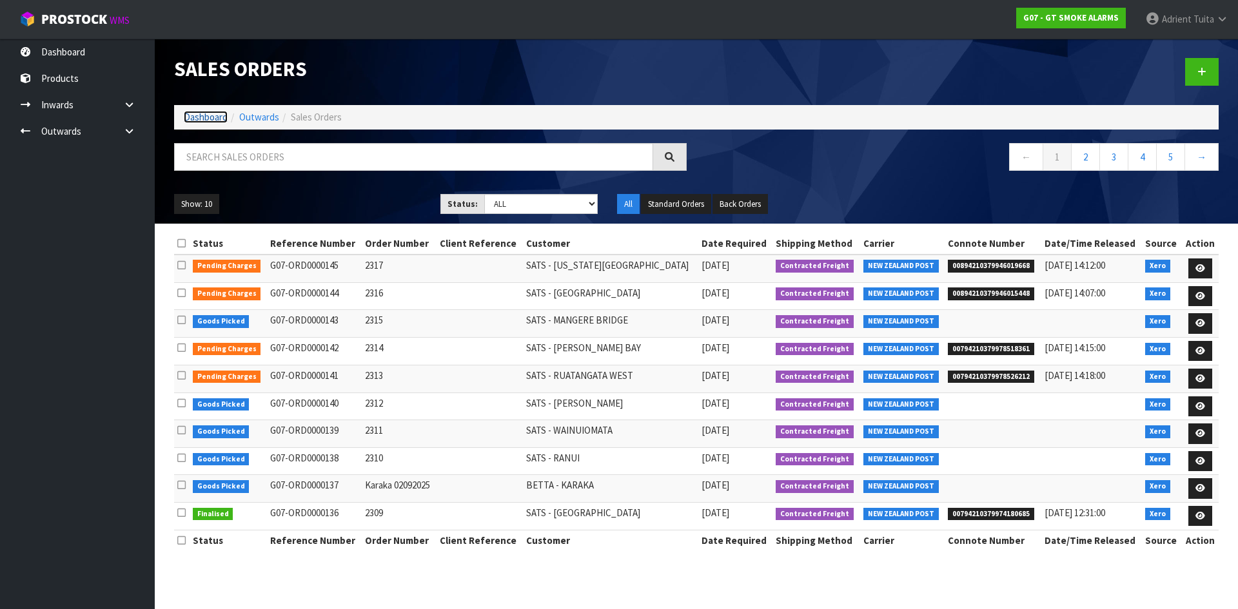
click at [222, 122] on link "Dashboard" at bounding box center [206, 117] width 44 height 12
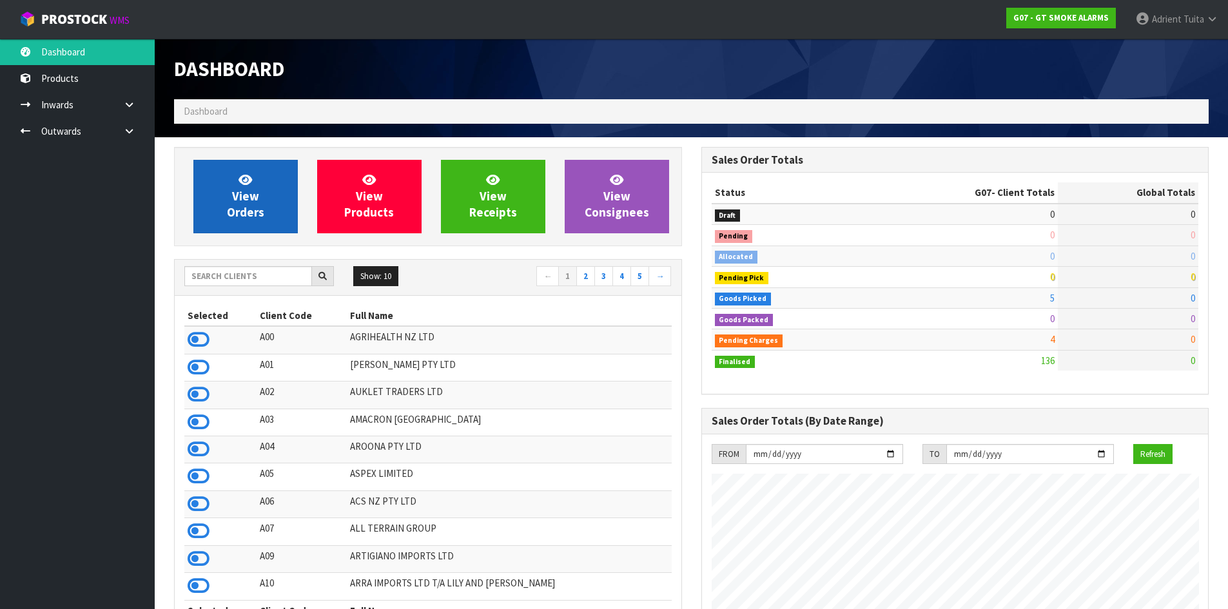
scroll to position [788, 527]
click at [238, 214] on span "View Orders" at bounding box center [245, 196] width 37 height 48
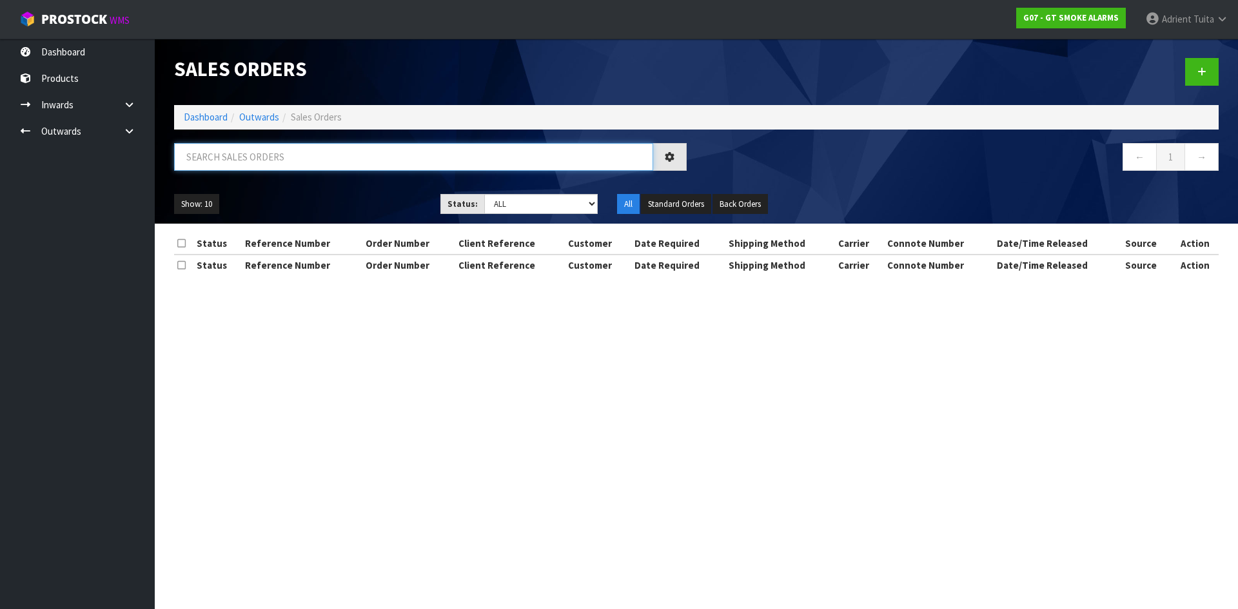
click at [271, 160] on input "text" at bounding box center [413, 157] width 479 height 28
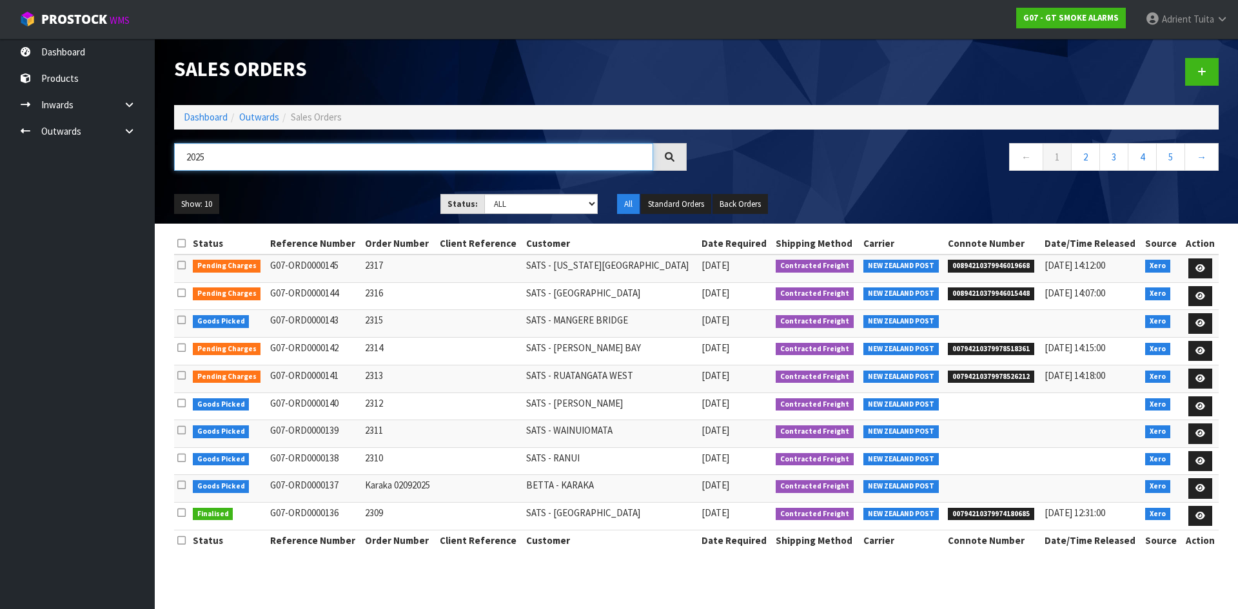
click at [286, 153] on input "2025" at bounding box center [413, 157] width 479 height 28
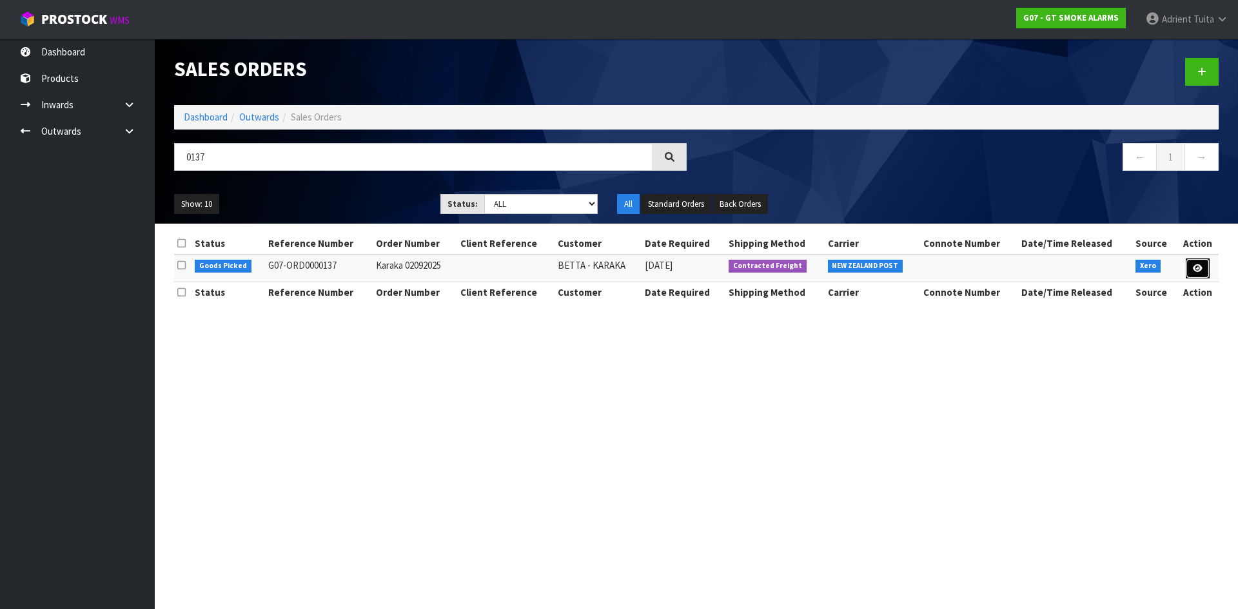
click at [1193, 263] on link at bounding box center [1197, 268] width 24 height 21
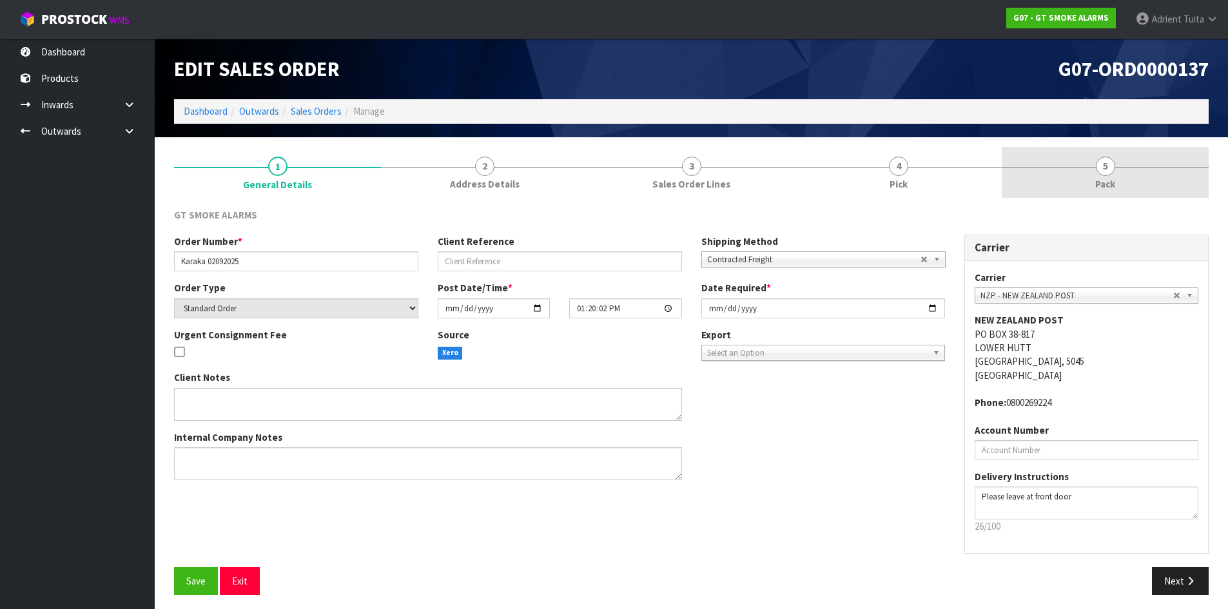
click at [1162, 179] on link "5 Pack" at bounding box center [1105, 172] width 207 height 51
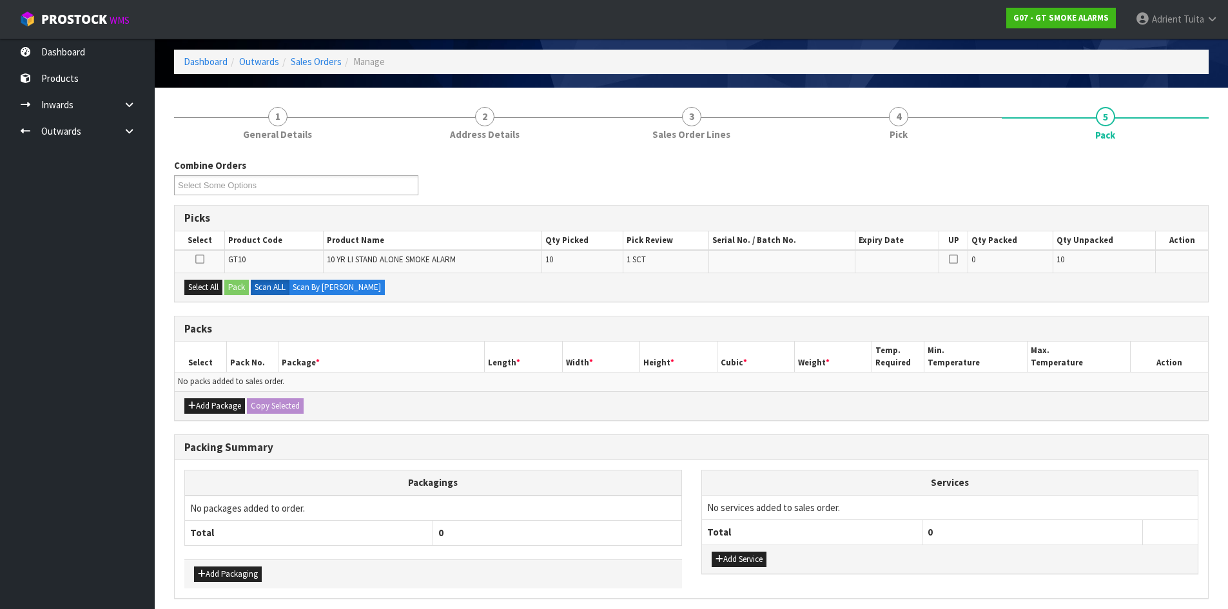
scroll to position [100, 0]
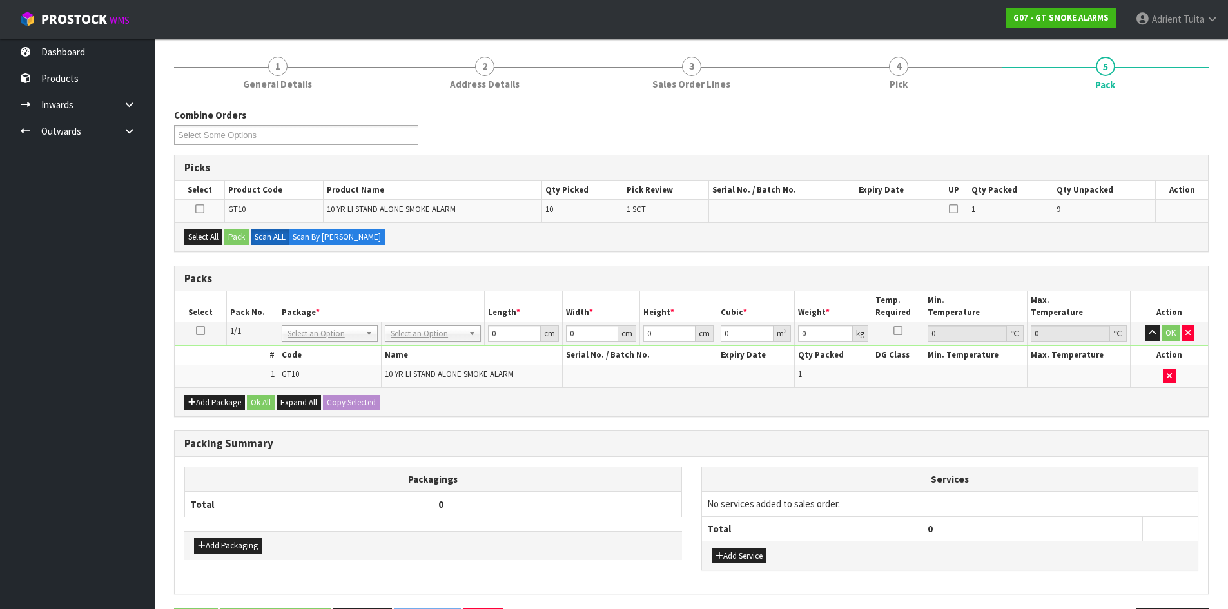
click at [197, 331] on icon at bounding box center [200, 331] width 9 height 1
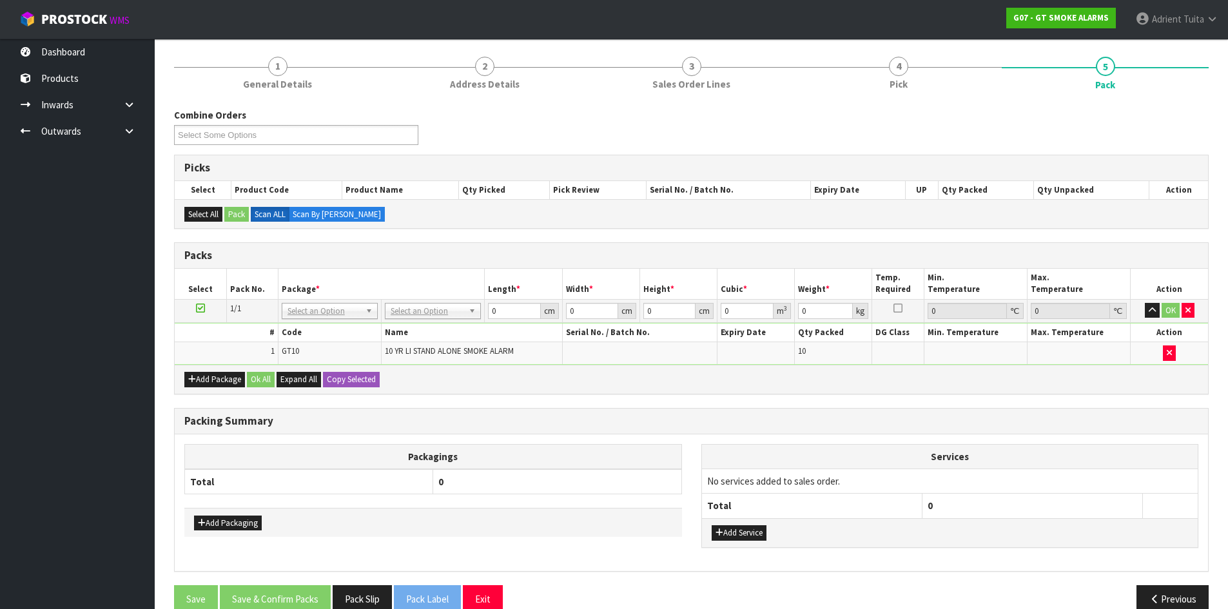
drag, startPoint x: 423, startPoint y: 316, endPoint x: 428, endPoint y: 325, distance: 9.5
click at [429, 326] on input "text" at bounding box center [433, 329] width 90 height 16
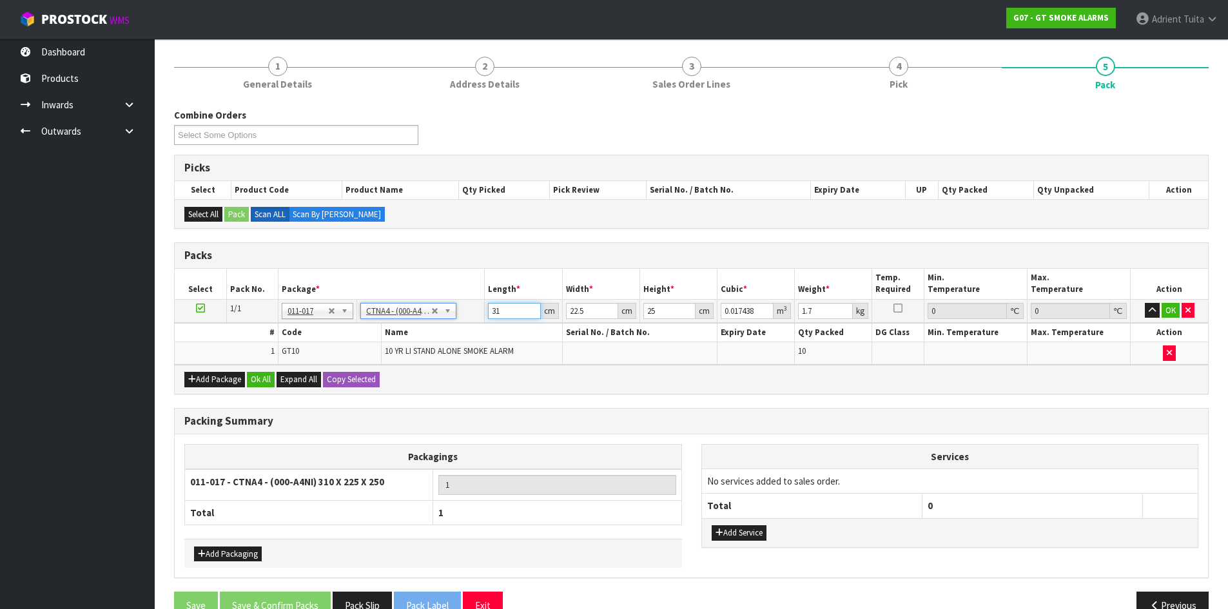
click at [496, 316] on input "31" at bounding box center [514, 311] width 52 height 16
click at [1174, 315] on button "OK" at bounding box center [1171, 310] width 18 height 15
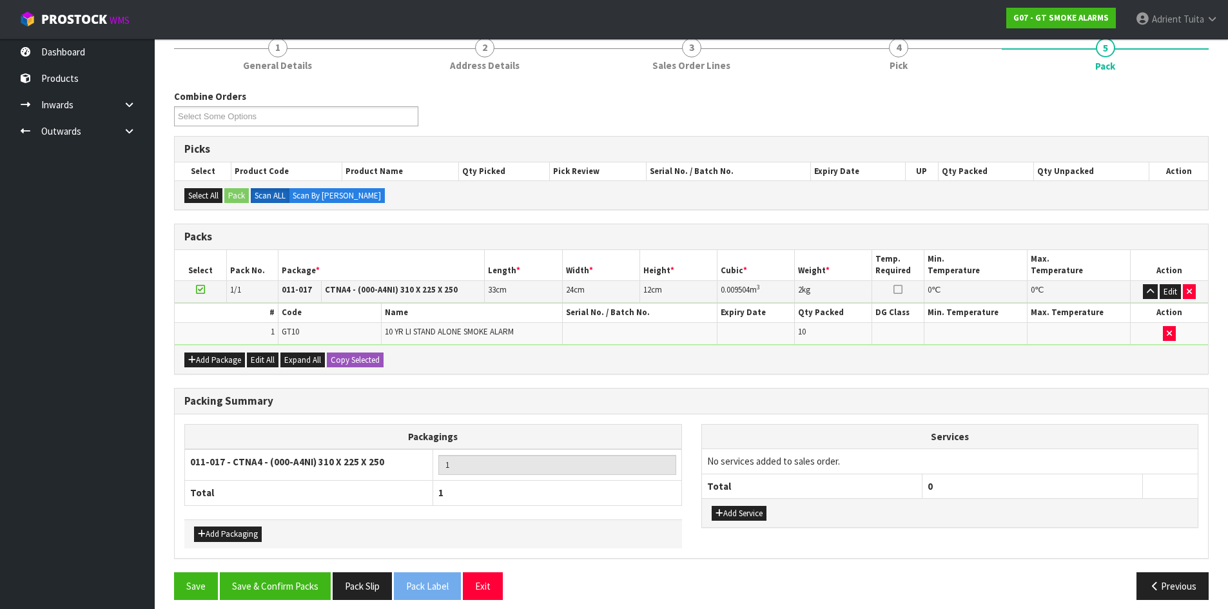
scroll to position [129, 0]
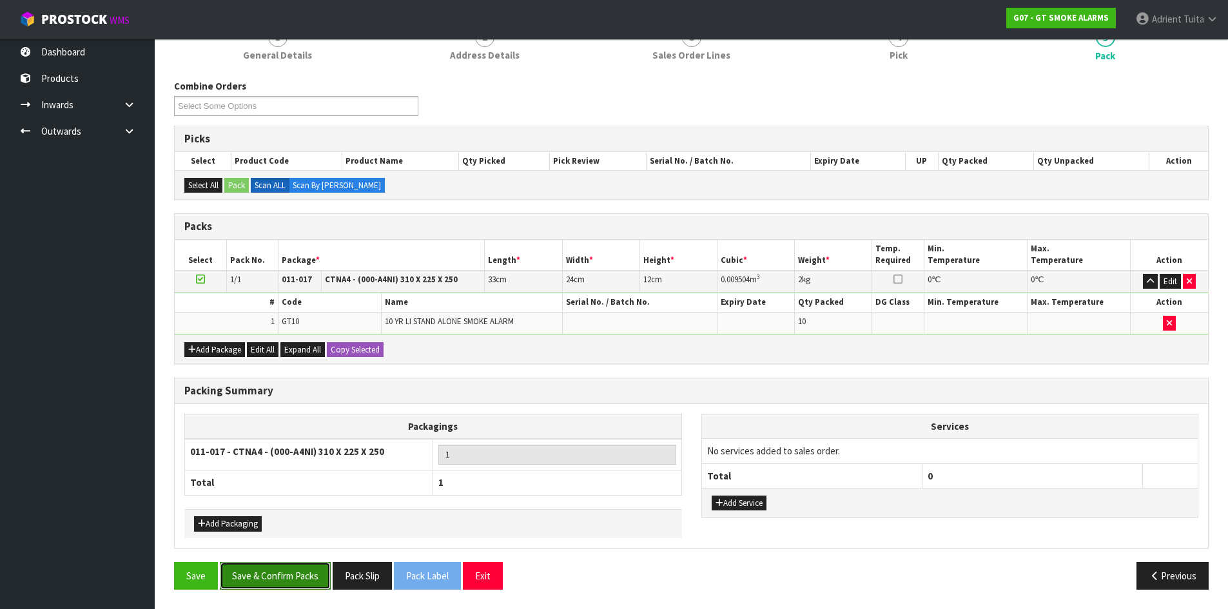
click at [260, 569] on button "Save & Confirm Packs" at bounding box center [275, 576] width 111 height 28
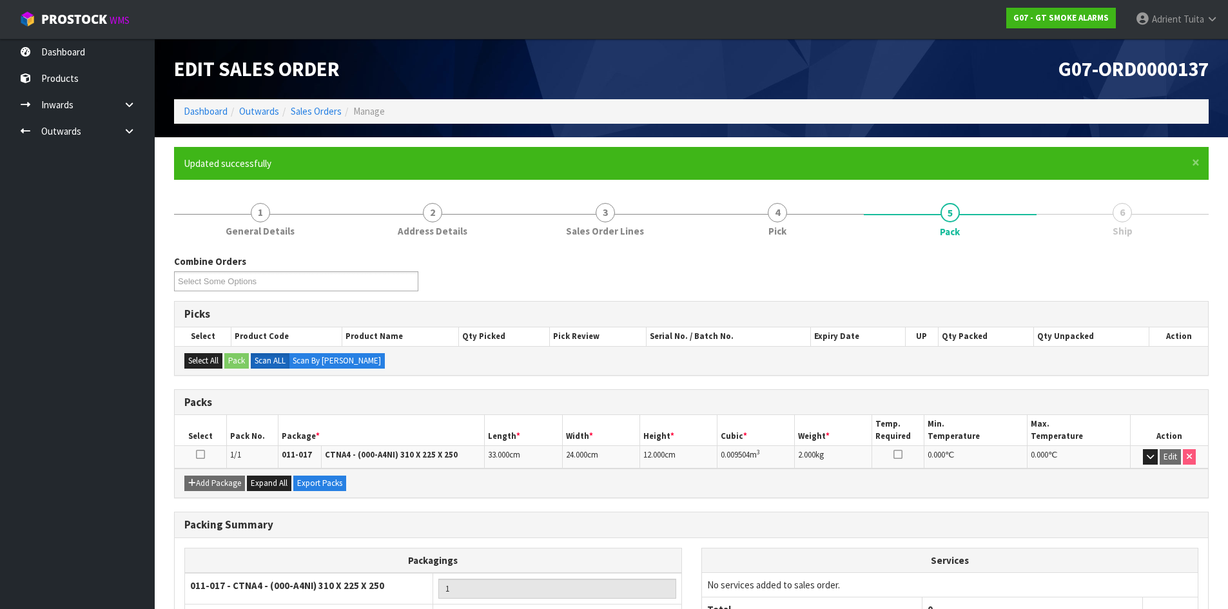
scroll to position [105, 0]
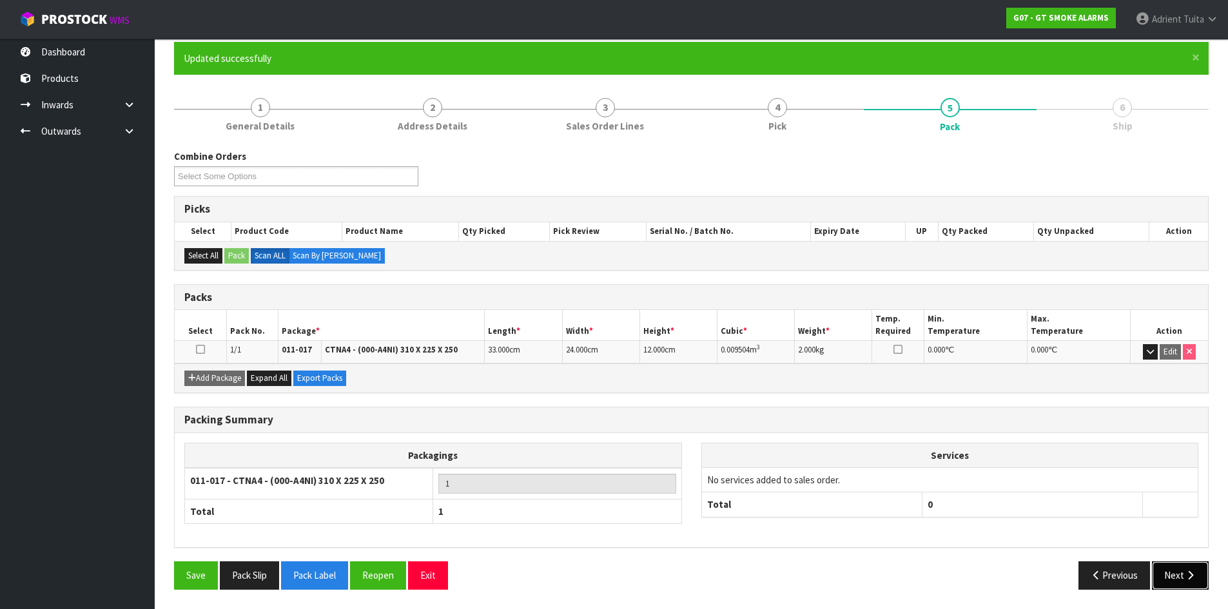
click at [1174, 572] on button "Next" at bounding box center [1180, 575] width 57 height 28
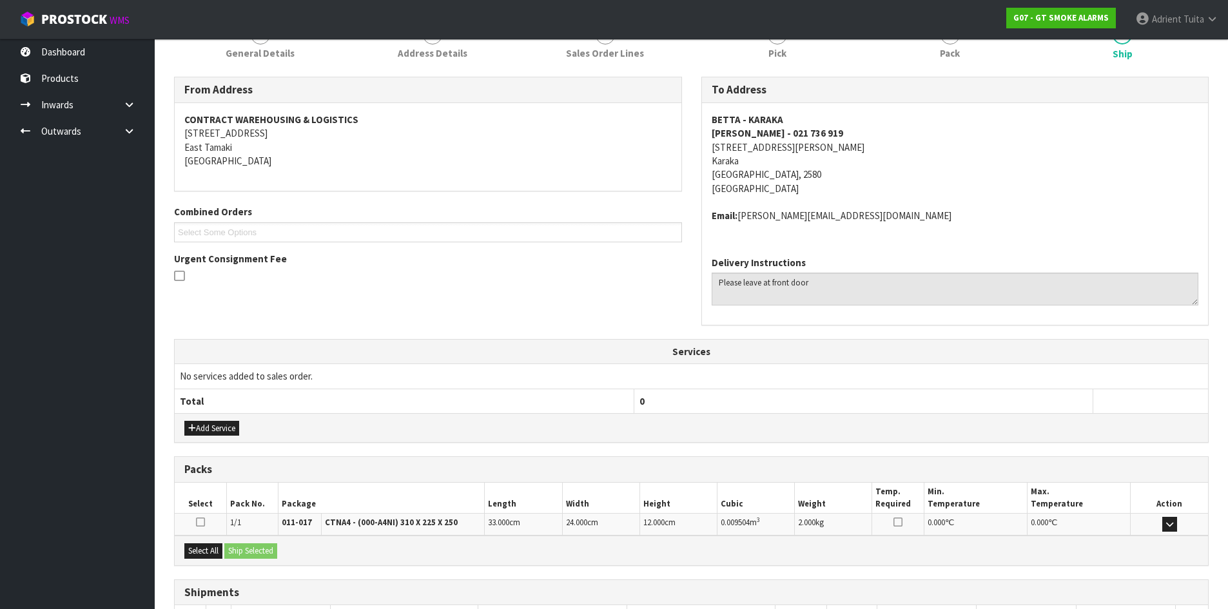
scroll to position [273, 0]
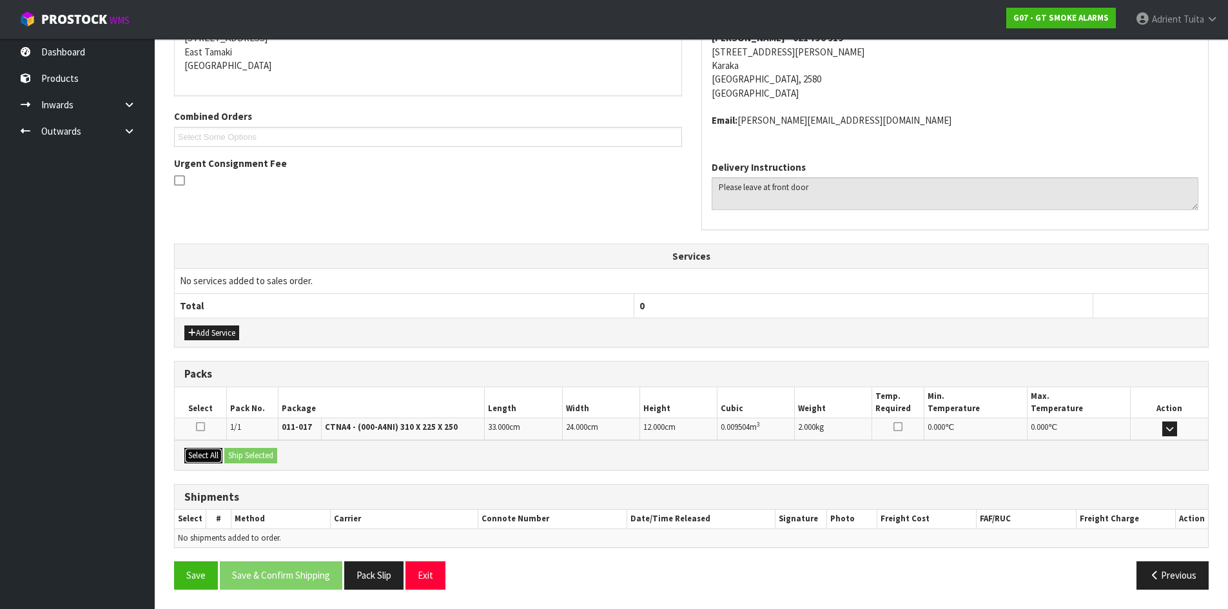
click at [219, 459] on button "Select All" at bounding box center [203, 455] width 38 height 15
click at [229, 458] on button "Ship Selected" at bounding box center [250, 455] width 53 height 15
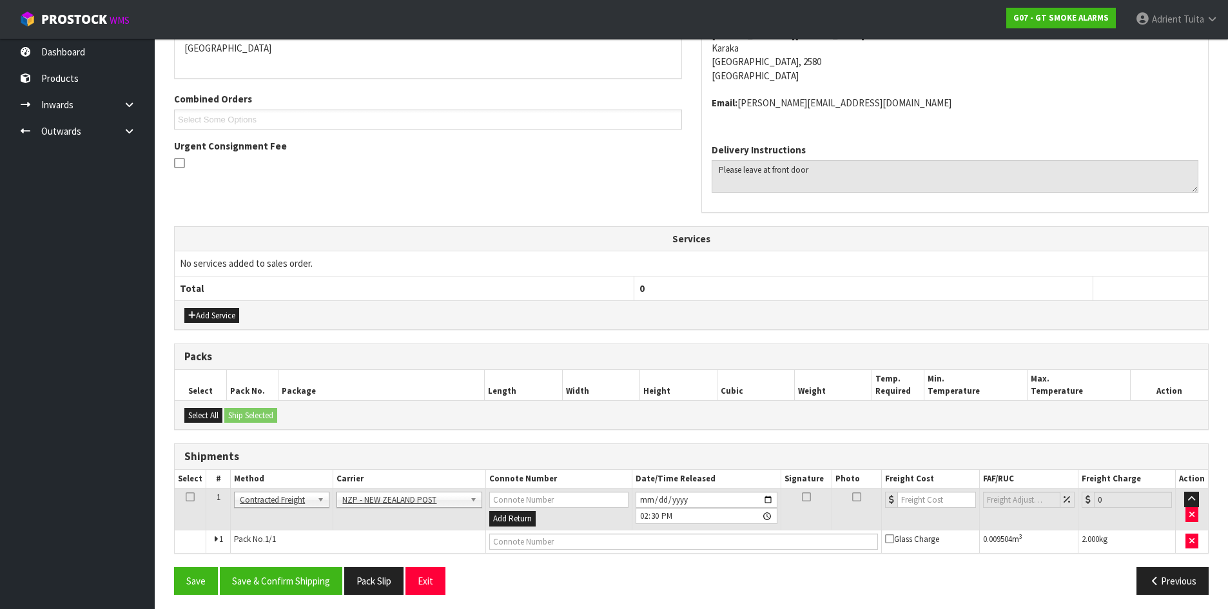
scroll to position [296, 0]
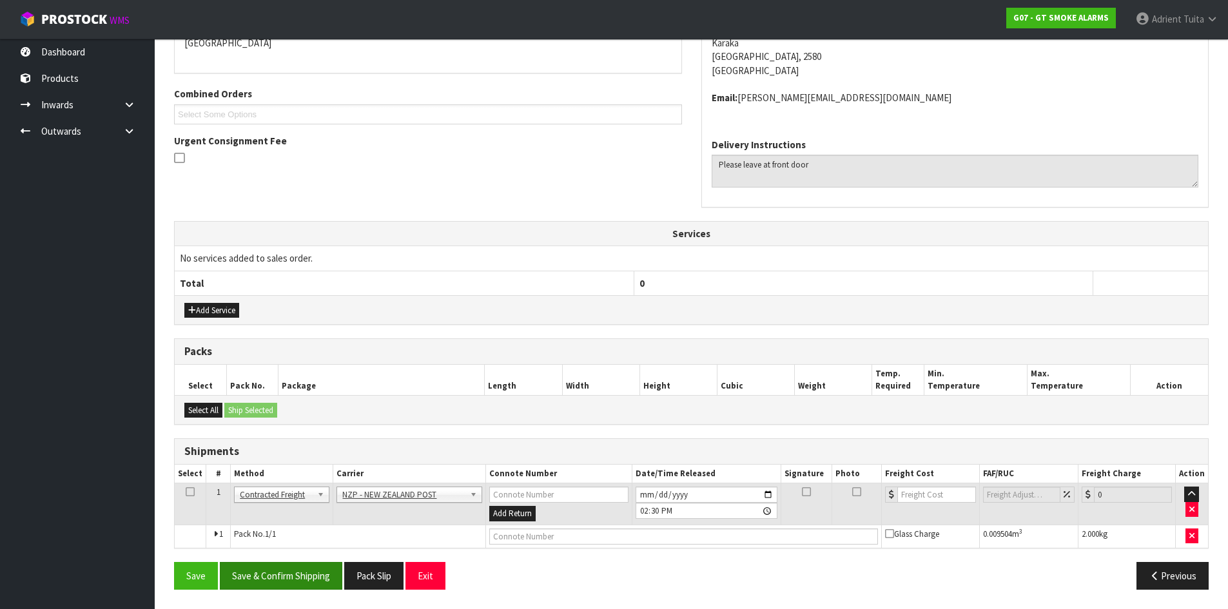
click at [286, 598] on div "Save Save & Confirm Shipping Pack Slip Exit Previous" at bounding box center [691, 580] width 1054 height 37
click at [286, 579] on button "Save & Confirm Shipping" at bounding box center [281, 576] width 122 height 28
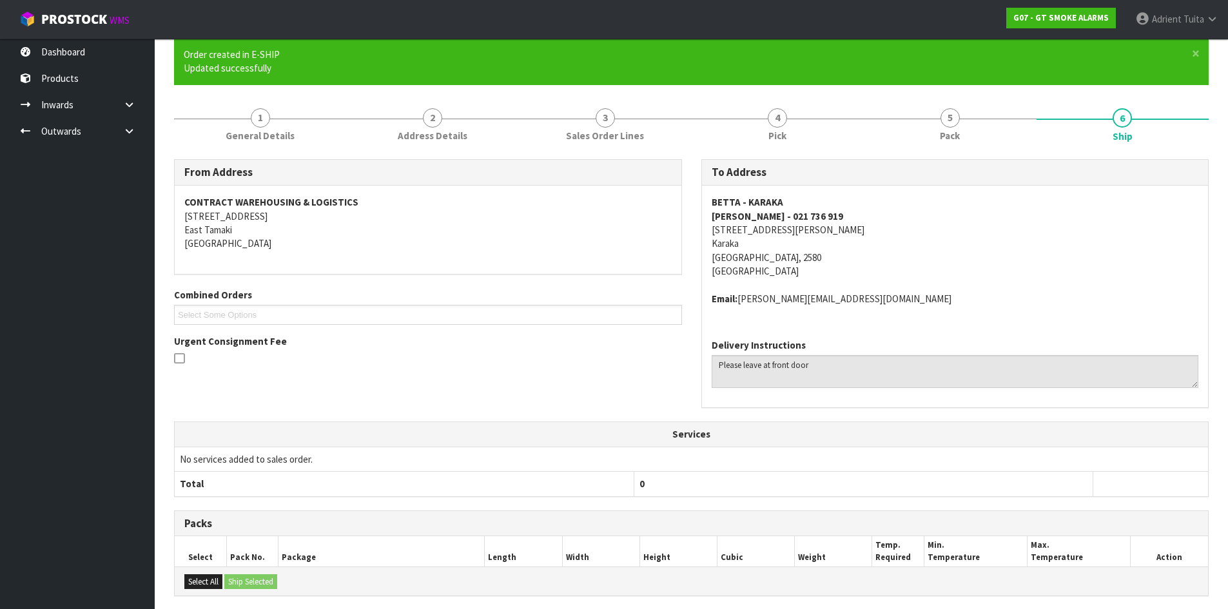
scroll to position [277, 0]
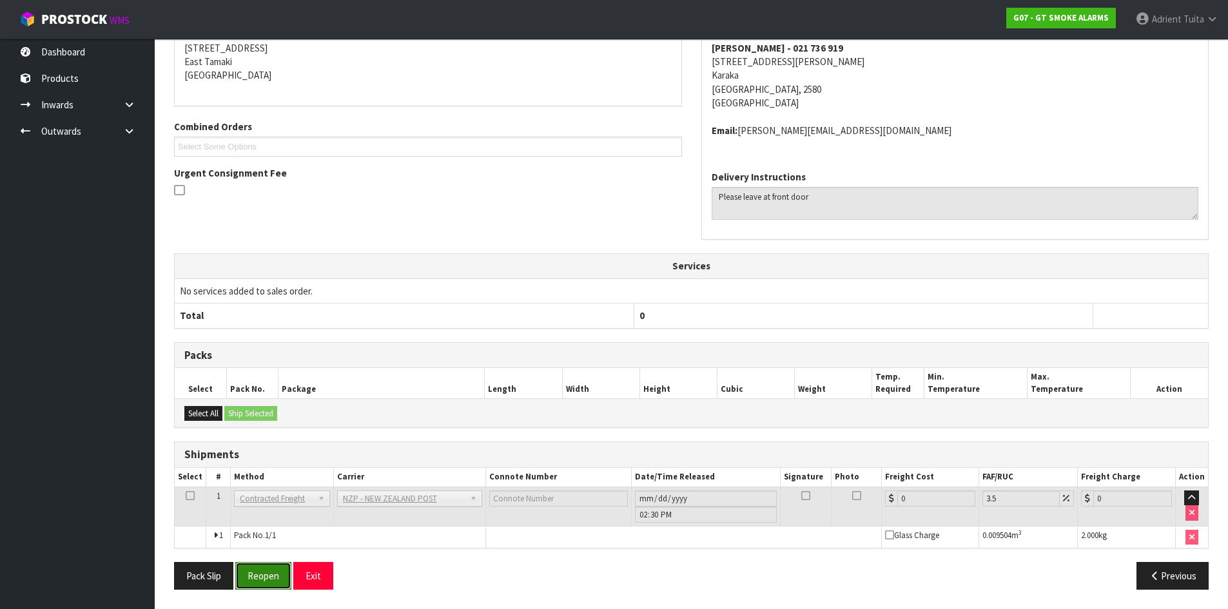
click at [271, 587] on button "Reopen" at bounding box center [263, 576] width 56 height 28
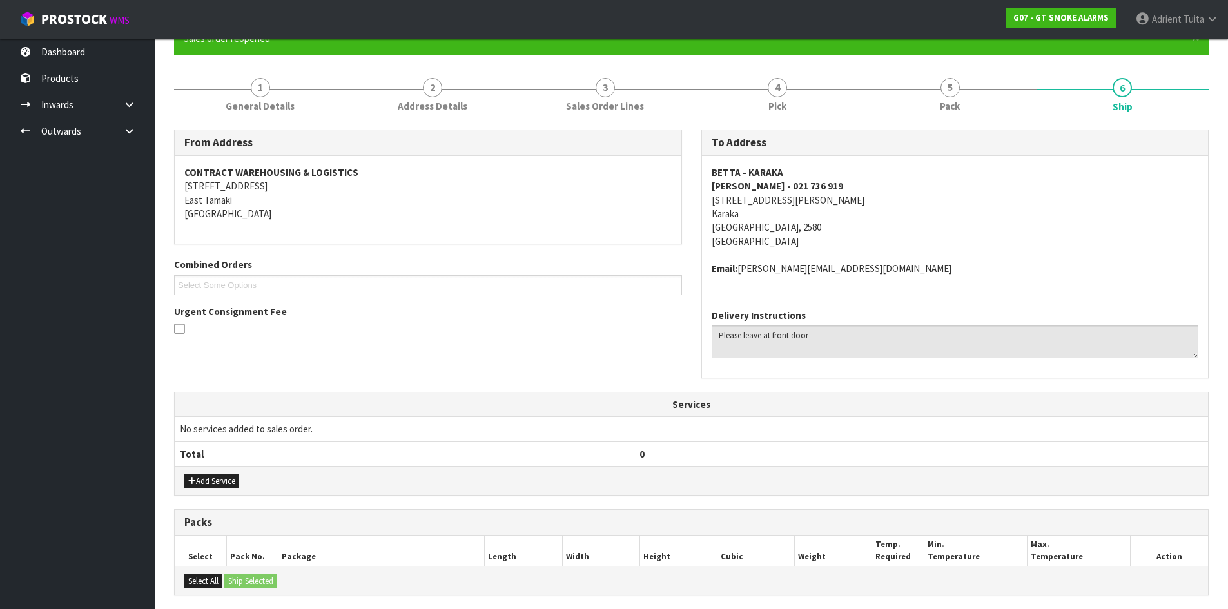
scroll to position [308, 0]
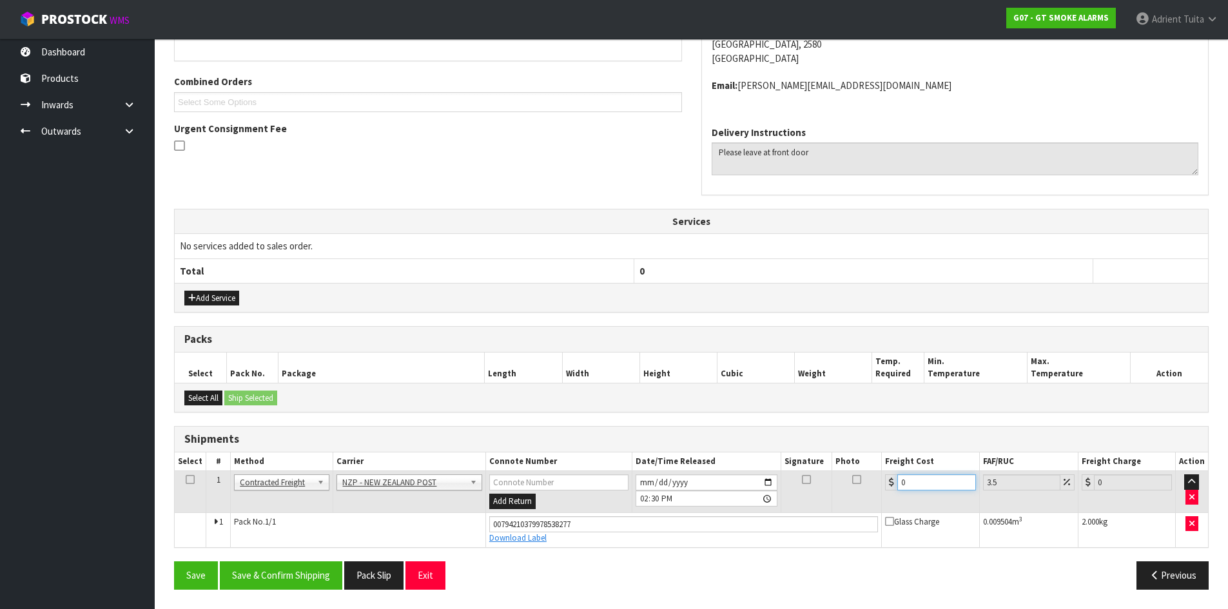
click at [908, 488] on input "0" at bounding box center [936, 482] width 78 height 16
click at [270, 574] on button "Save & Confirm Shipping" at bounding box center [281, 575] width 122 height 28
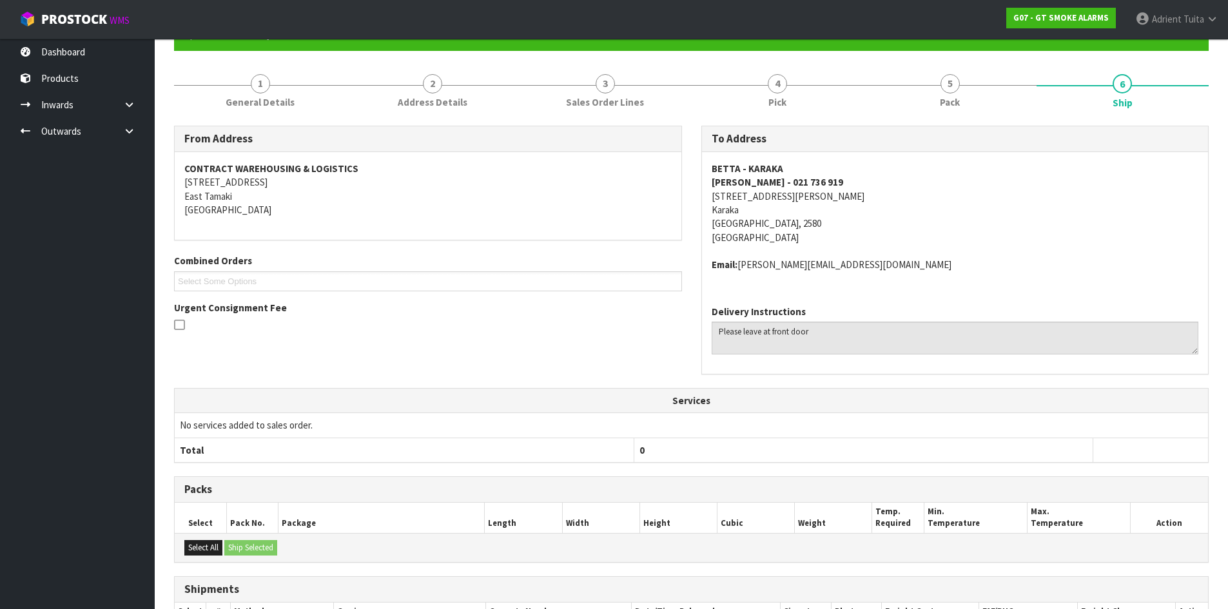
scroll to position [272, 0]
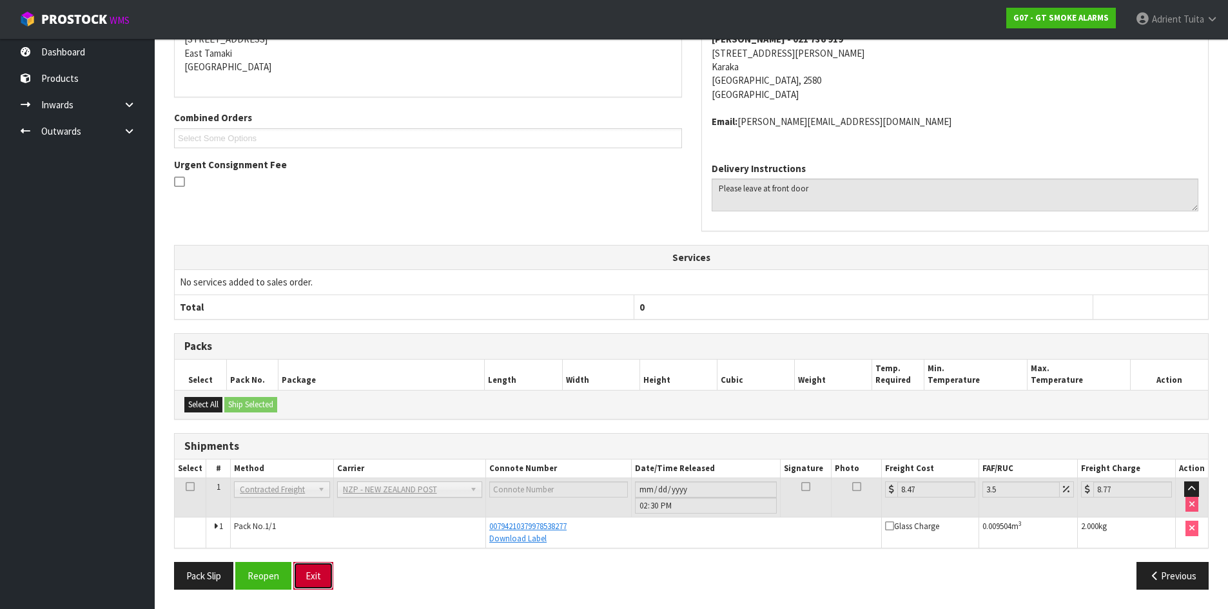
click at [310, 583] on button "Exit" at bounding box center [313, 576] width 40 height 28
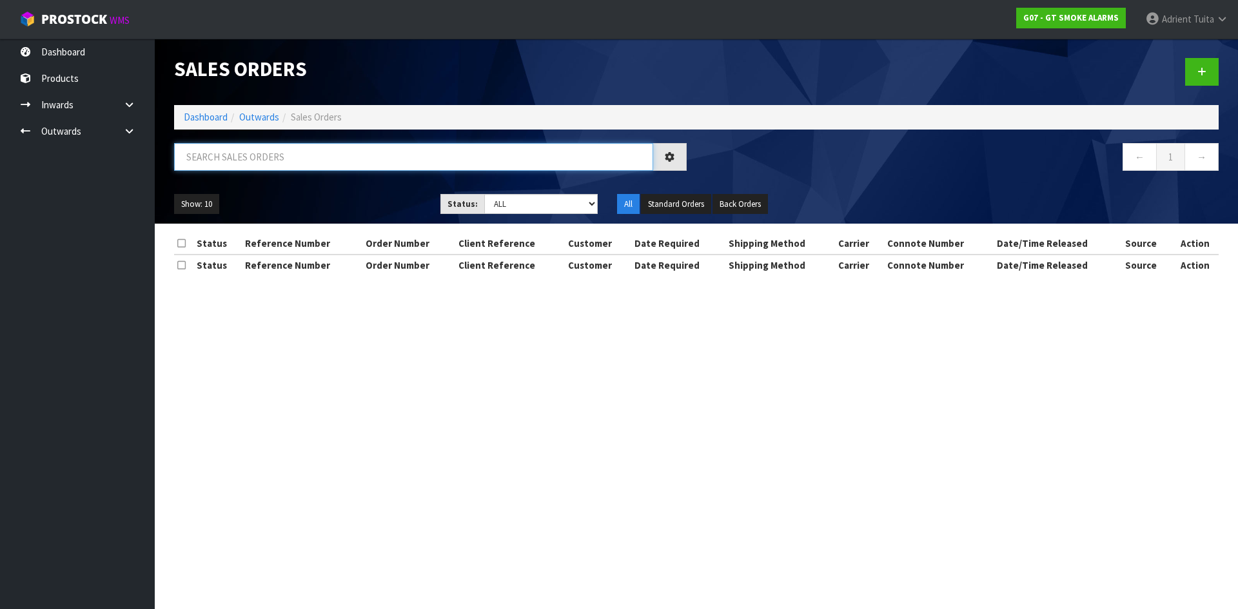
click at [241, 153] on input "text" at bounding box center [413, 157] width 479 height 28
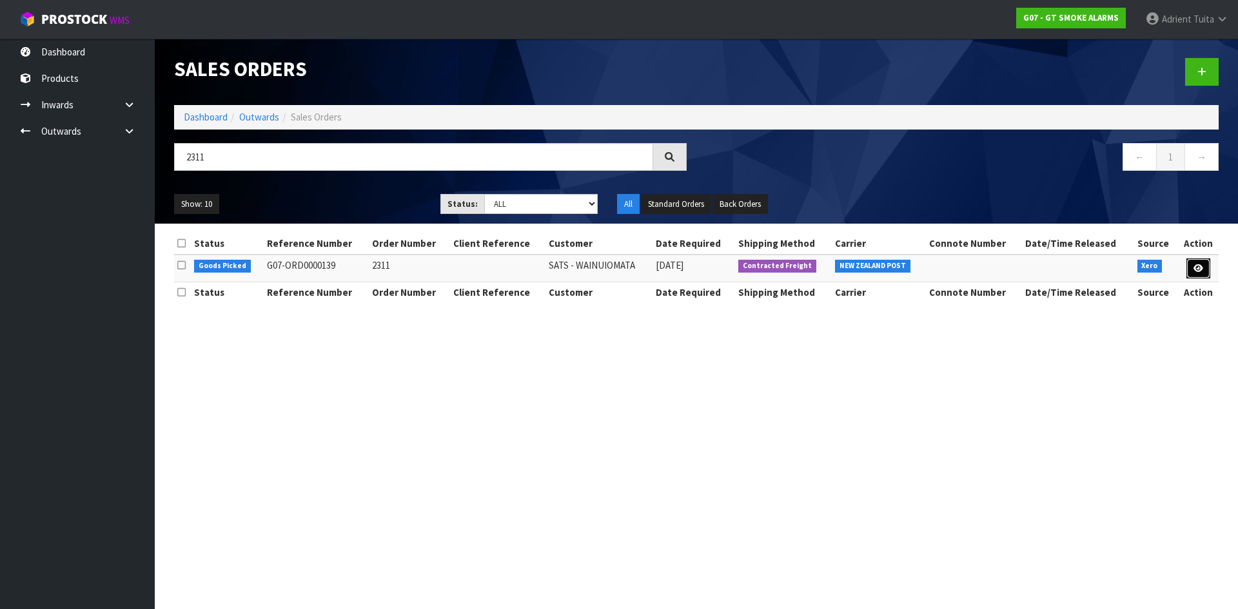
drag, startPoint x: 1202, startPoint y: 269, endPoint x: 1171, endPoint y: 249, distance: 35.9
click at [1202, 269] on icon at bounding box center [1198, 268] width 10 height 8
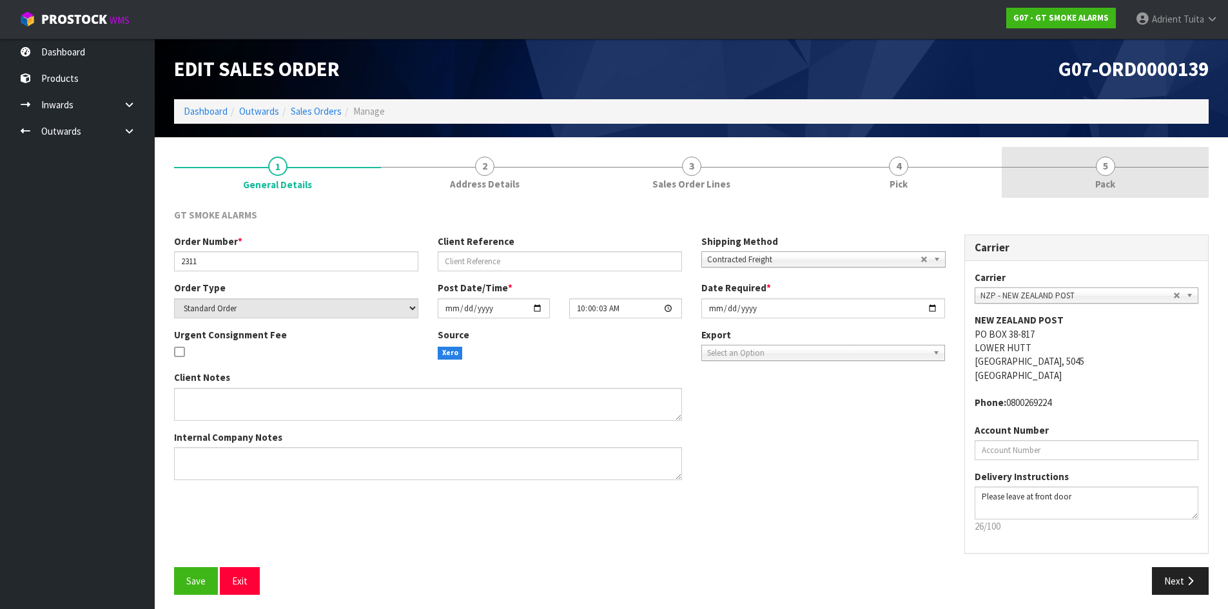
click at [1166, 159] on link "5 Pack" at bounding box center [1105, 172] width 207 height 51
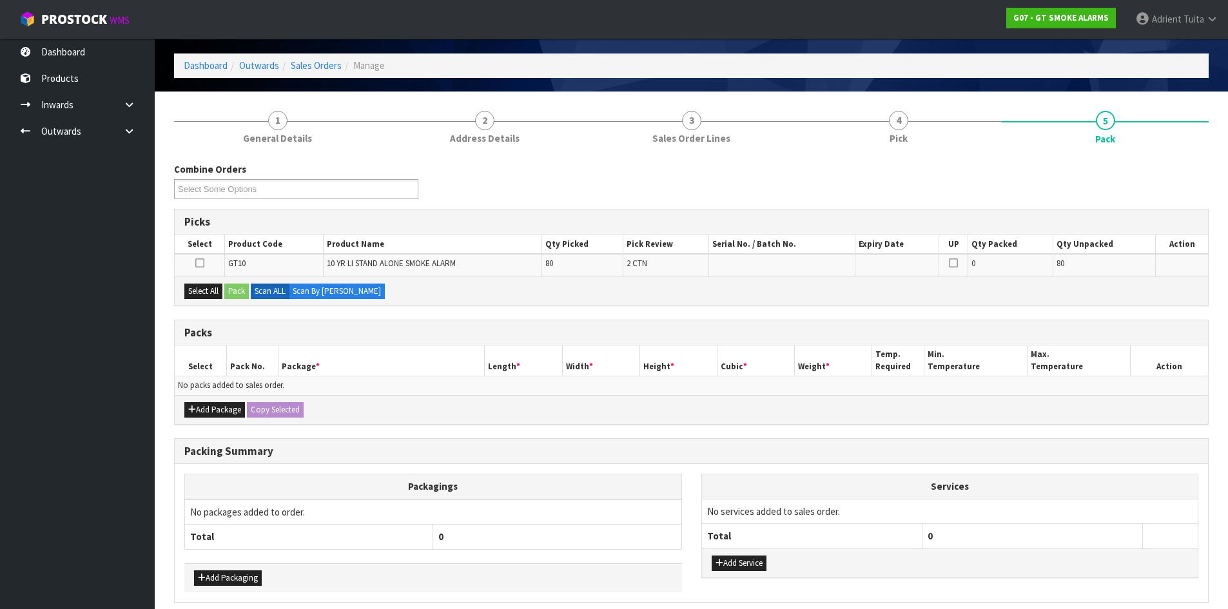
scroll to position [100, 0]
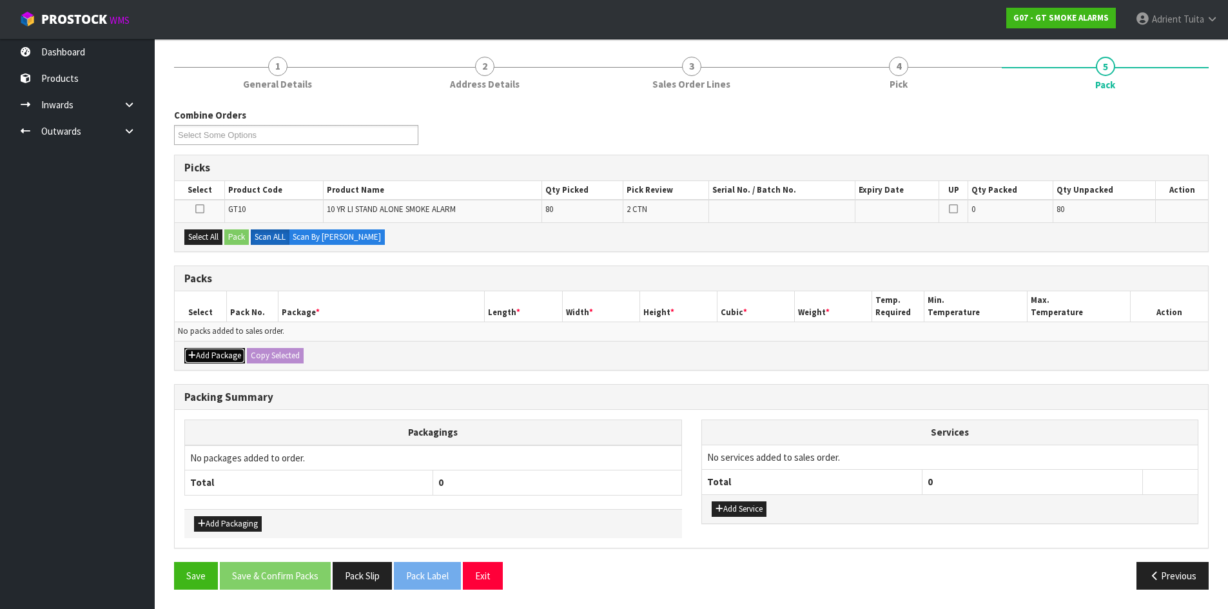
click at [199, 358] on button "Add Package" at bounding box center [214, 355] width 61 height 15
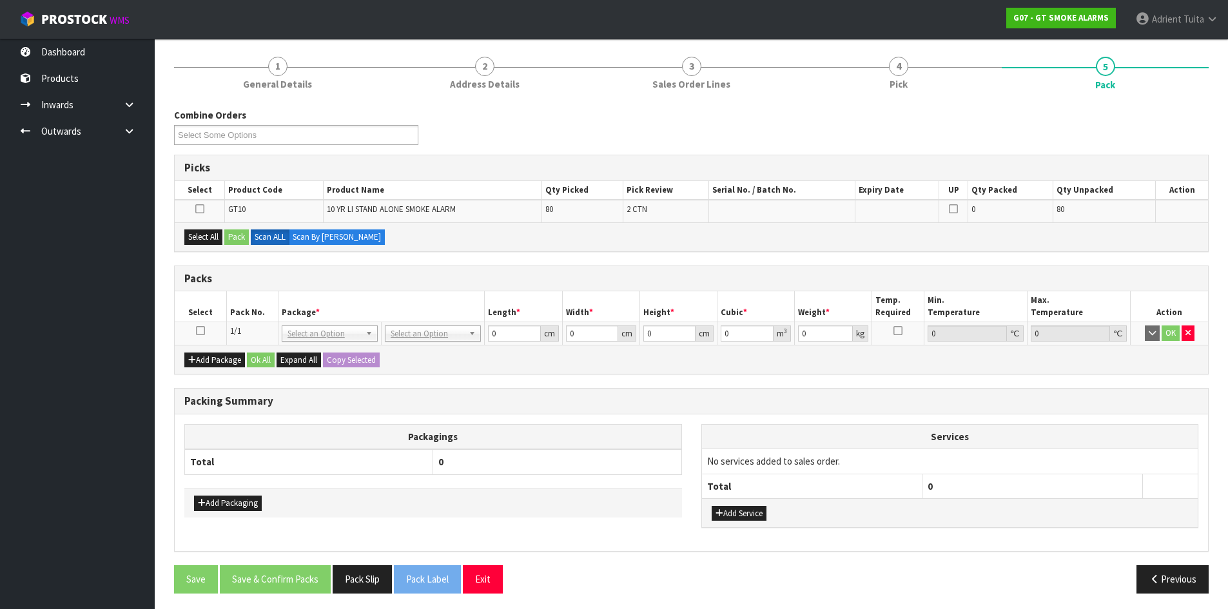
click at [195, 332] on td at bounding box center [201, 333] width 52 height 23
click at [199, 331] on icon at bounding box center [200, 331] width 9 height 1
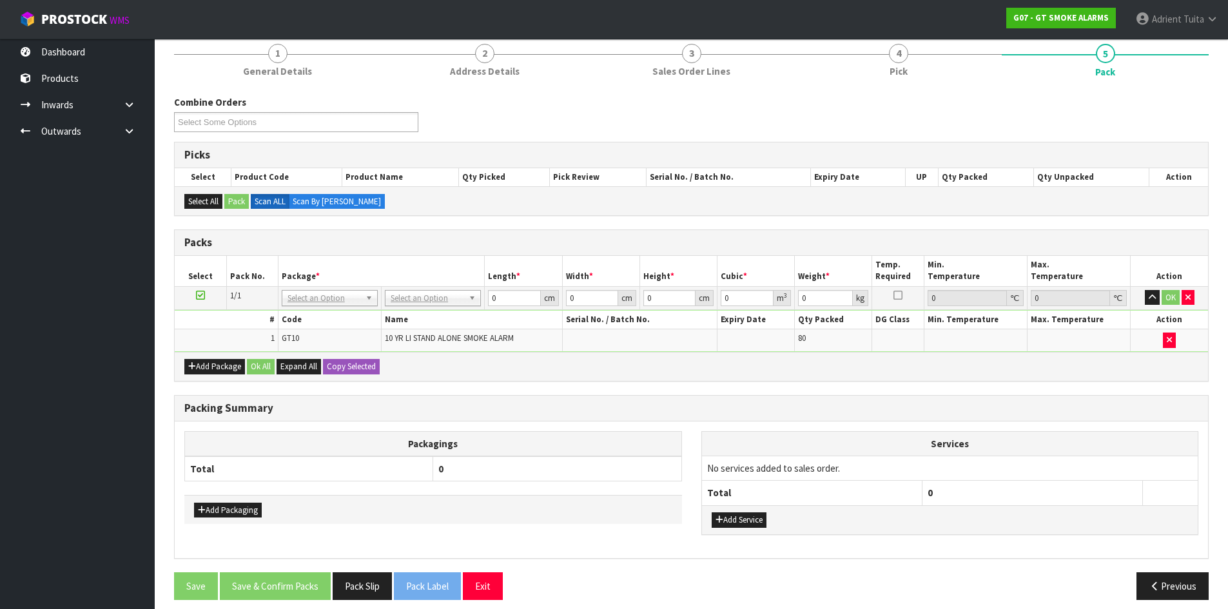
scroll to position [123, 0]
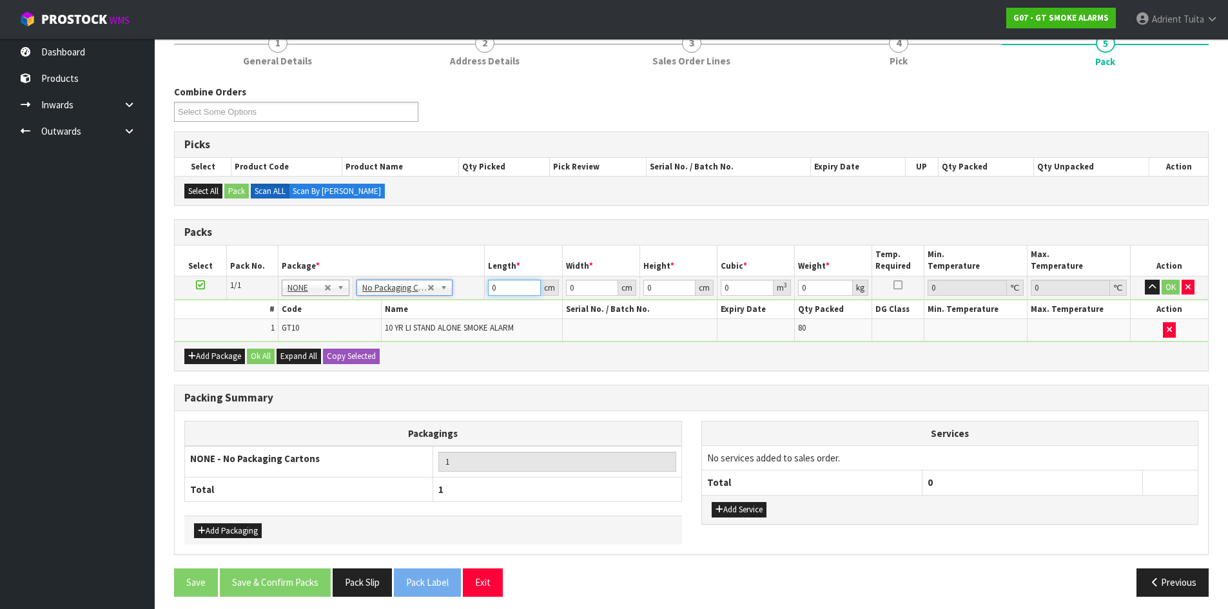
click at [503, 287] on input "0" at bounding box center [514, 288] width 52 height 16
click at [1170, 288] on button "OK" at bounding box center [1171, 287] width 18 height 15
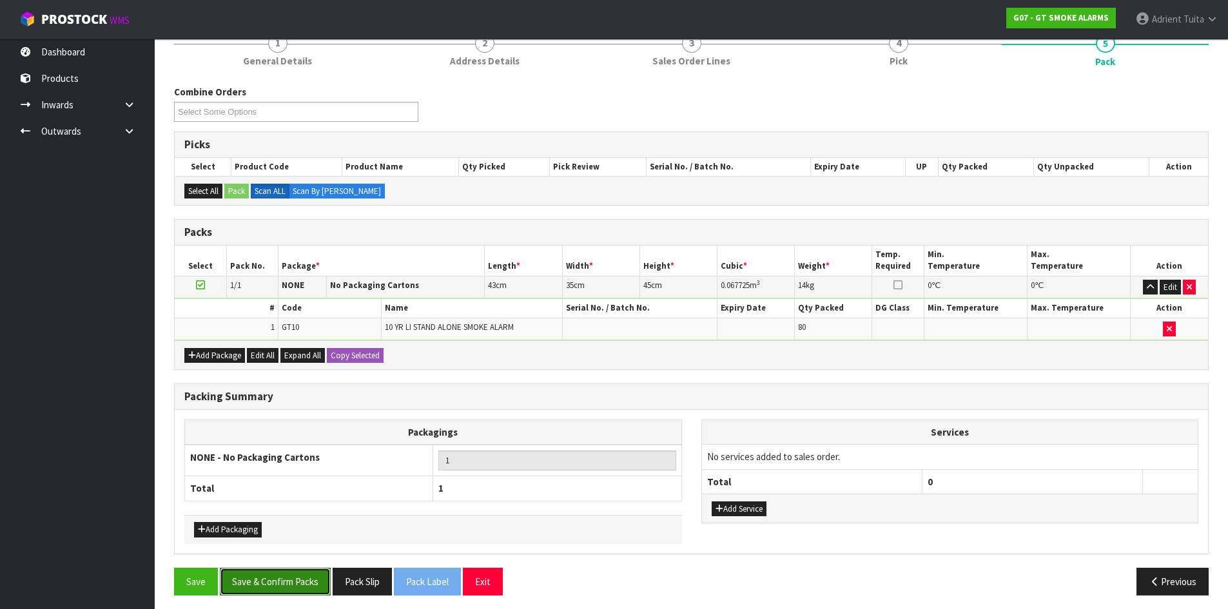
click at [299, 579] on button "Save & Confirm Packs" at bounding box center [275, 582] width 111 height 28
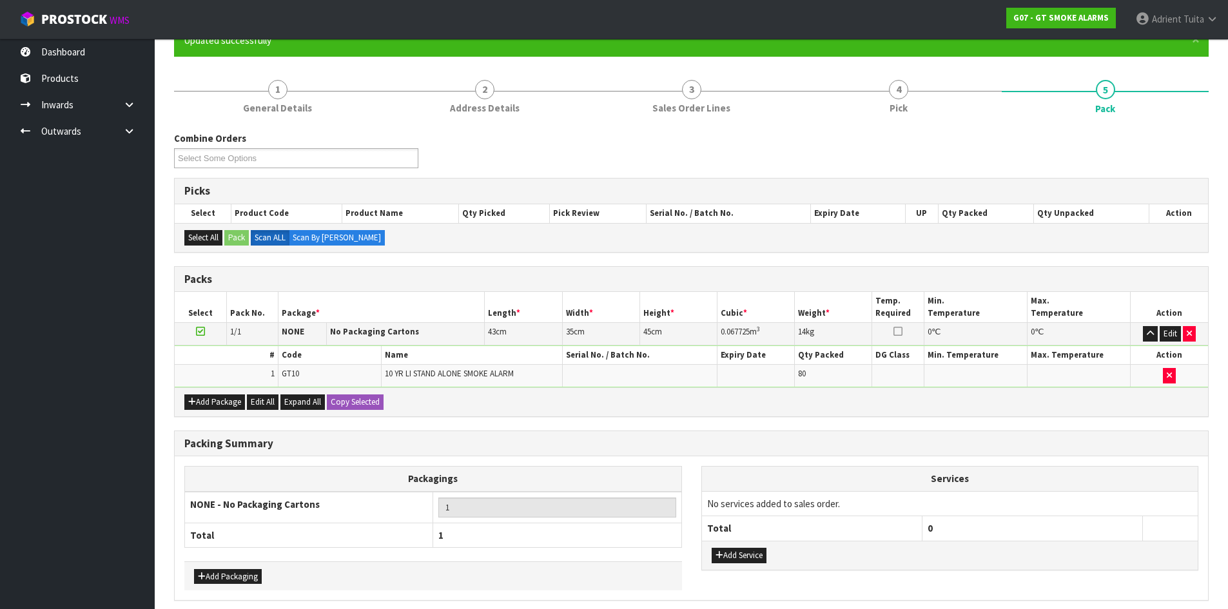
scroll to position [0, 0]
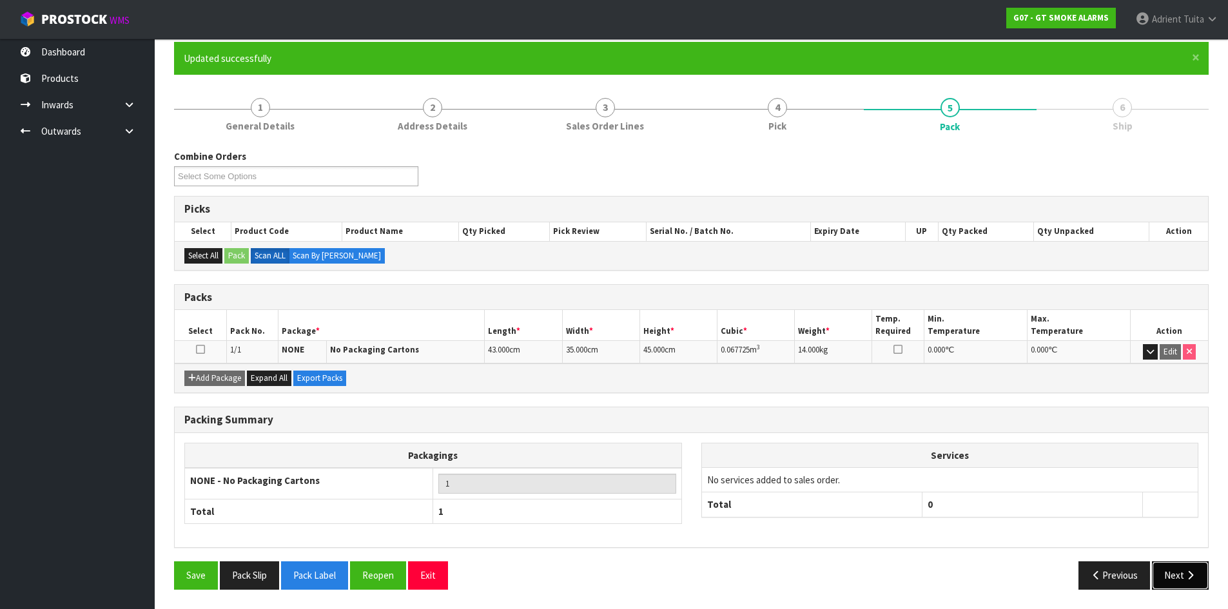
click at [1182, 575] on button "Next" at bounding box center [1180, 575] width 57 height 28
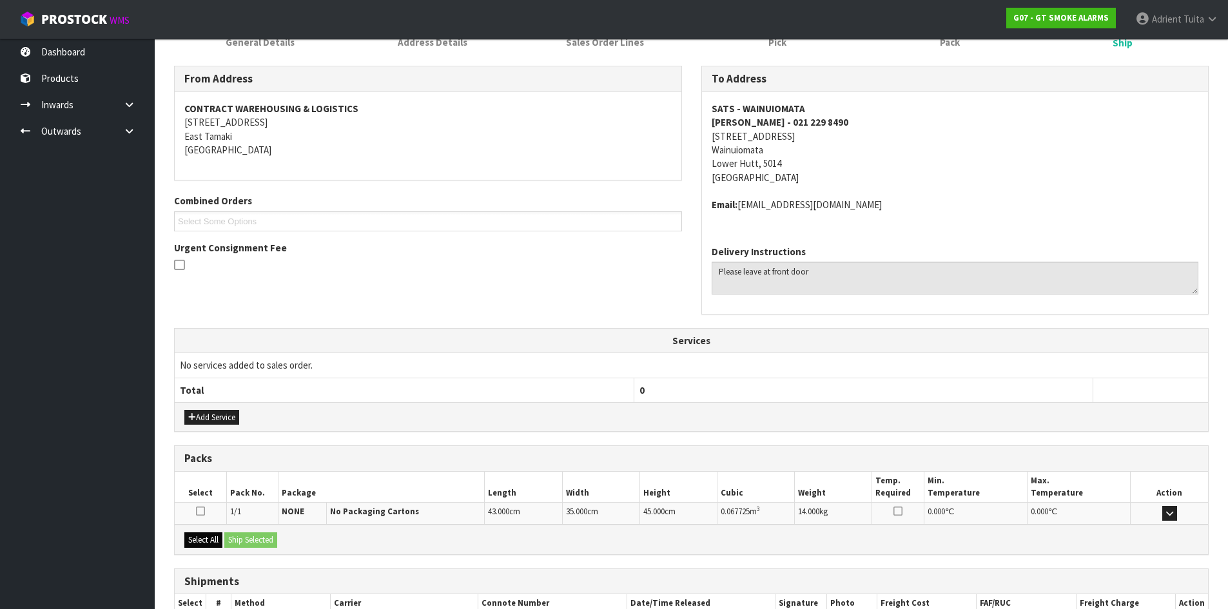
scroll to position [273, 0]
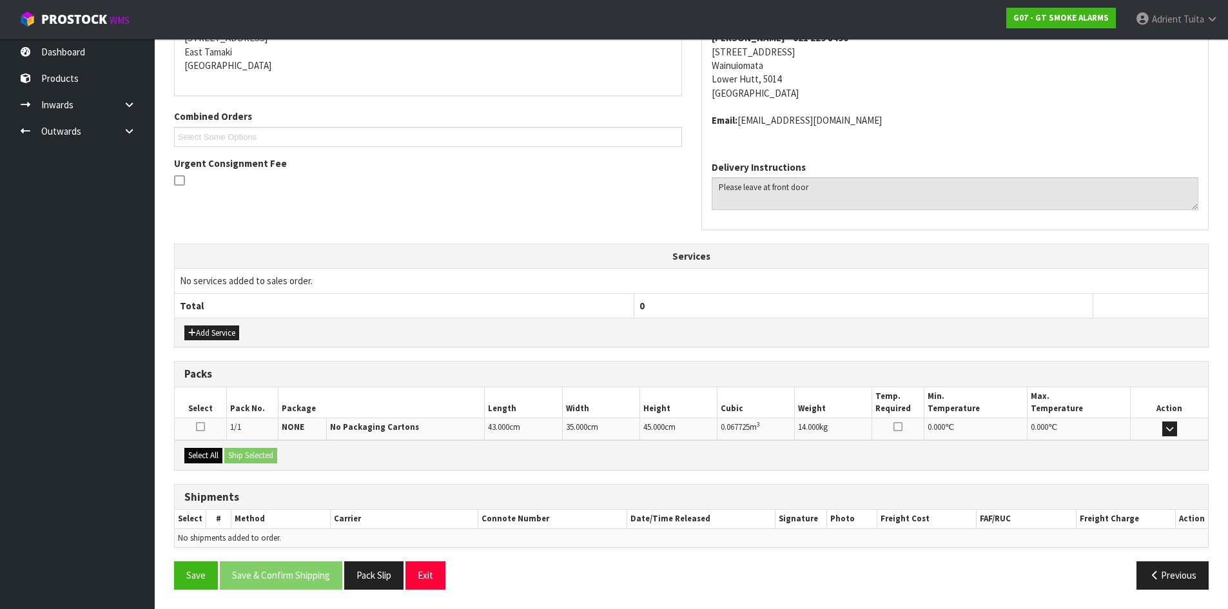
drag, startPoint x: 182, startPoint y: 450, endPoint x: 220, endPoint y: 459, distance: 39.1
click at [189, 451] on div "Select All Ship Selected" at bounding box center [691, 454] width 1033 height 29
click at [219, 453] on button "Select All" at bounding box center [203, 455] width 38 height 15
click at [238, 453] on button "Ship Selected" at bounding box center [250, 455] width 53 height 15
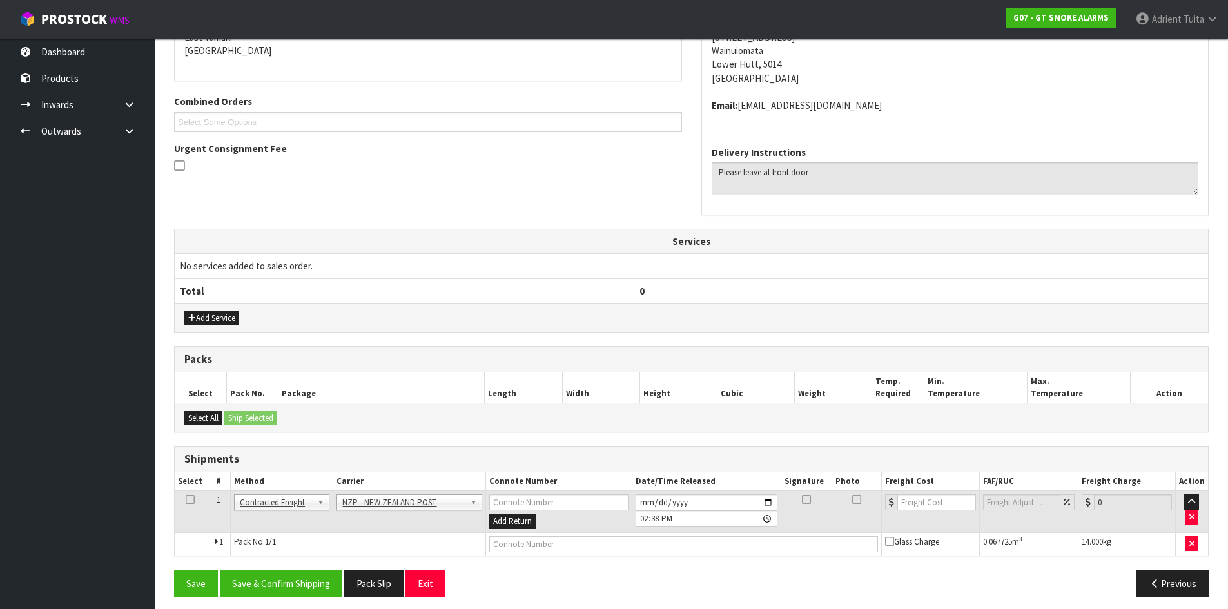
scroll to position [296, 0]
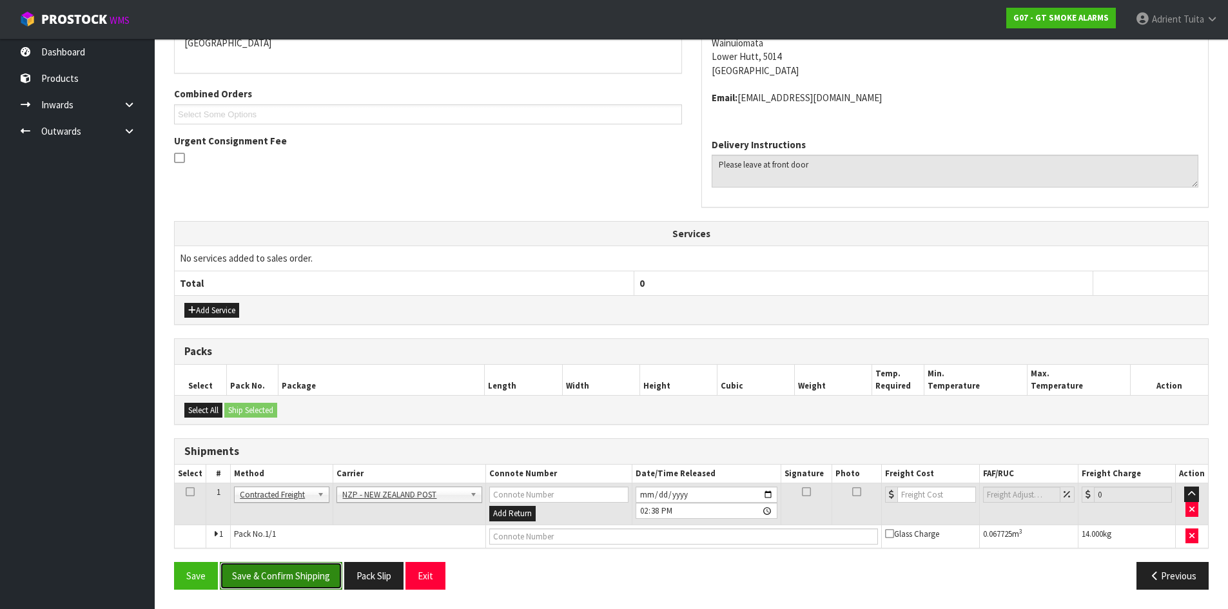
drag, startPoint x: 291, startPoint y: 567, endPoint x: 291, endPoint y: 574, distance: 7.1
click at [292, 574] on button "Save & Confirm Shipping" at bounding box center [281, 576] width 122 height 28
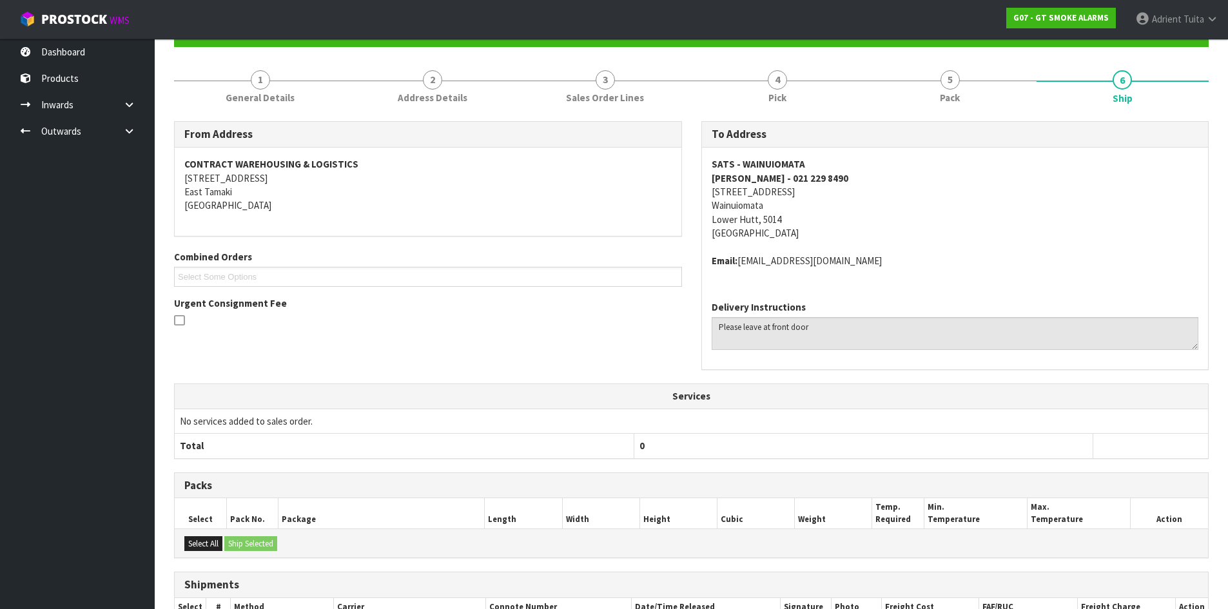
scroll to position [277, 0]
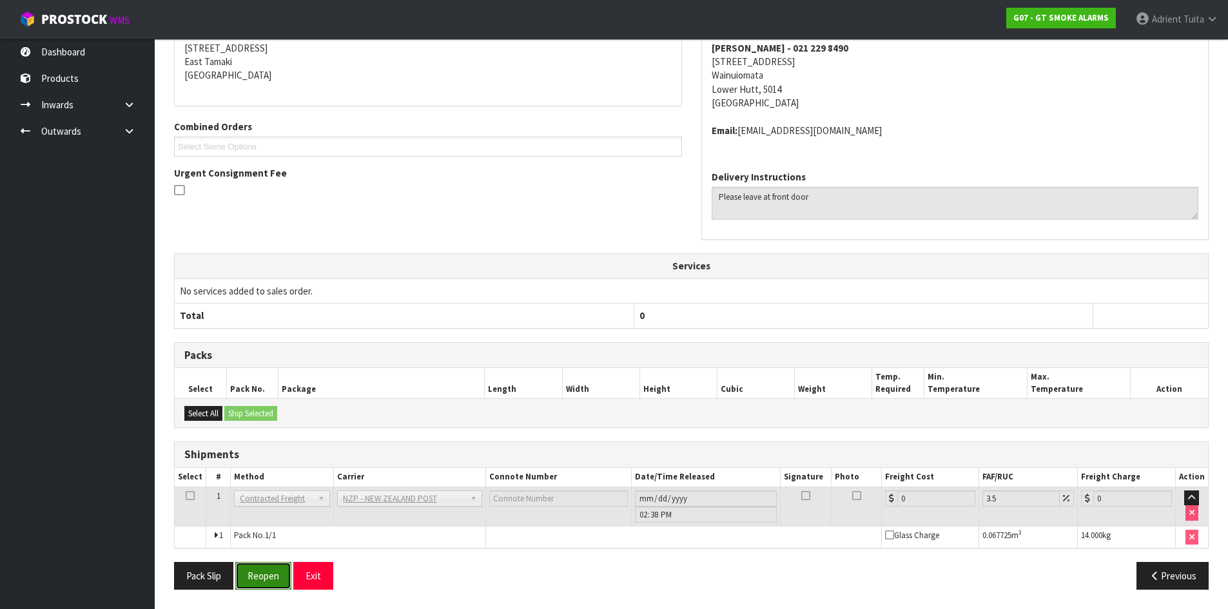
click at [264, 579] on button "Reopen" at bounding box center [263, 576] width 56 height 28
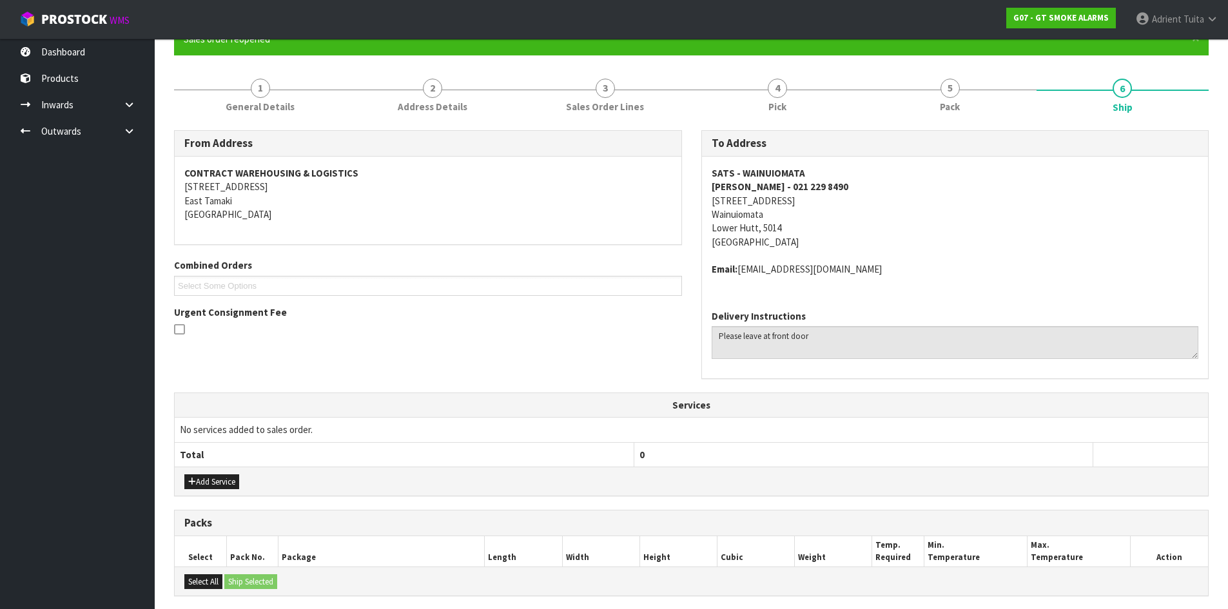
scroll to position [308, 0]
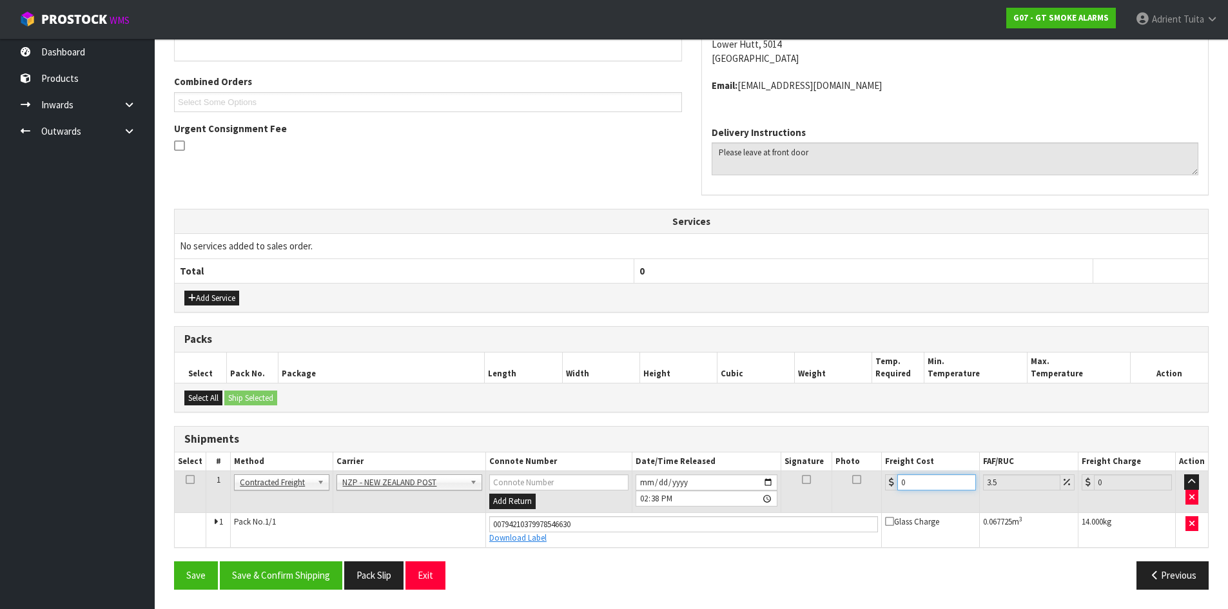
click at [934, 489] on input "0" at bounding box center [936, 482] width 78 height 16
click at [280, 578] on button "Save & Confirm Shipping" at bounding box center [281, 575] width 122 height 28
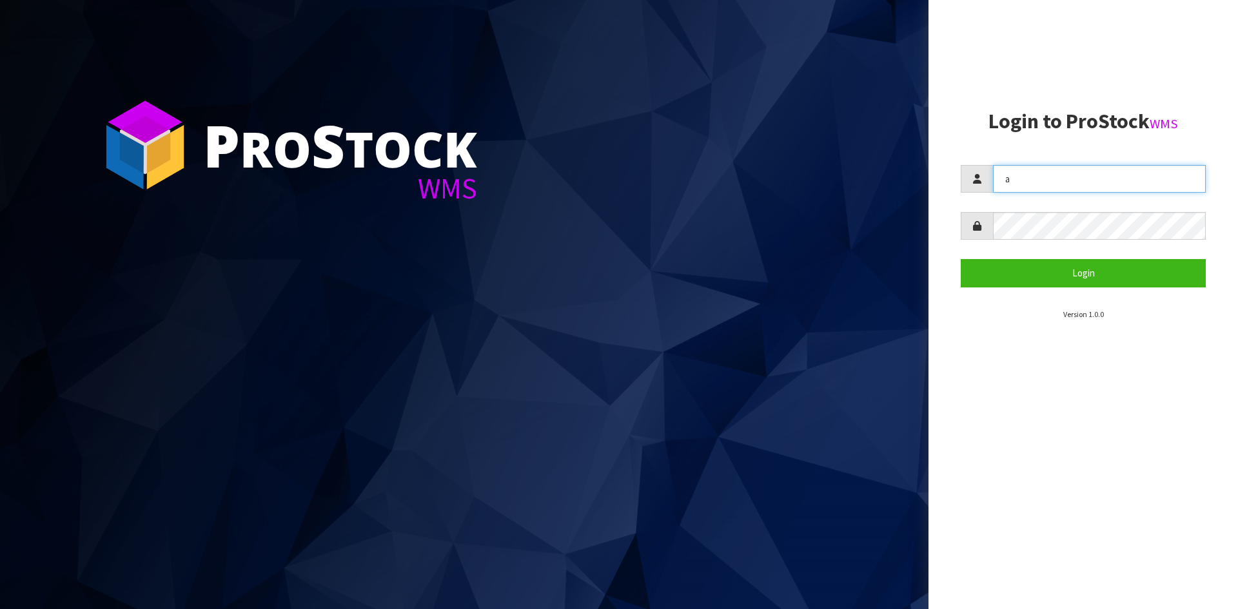
click at [1065, 191] on input "a" at bounding box center [1099, 179] width 213 height 28
type input "[PERSON_NAME][EMAIL_ADDRESS][DOMAIN_NAME]"
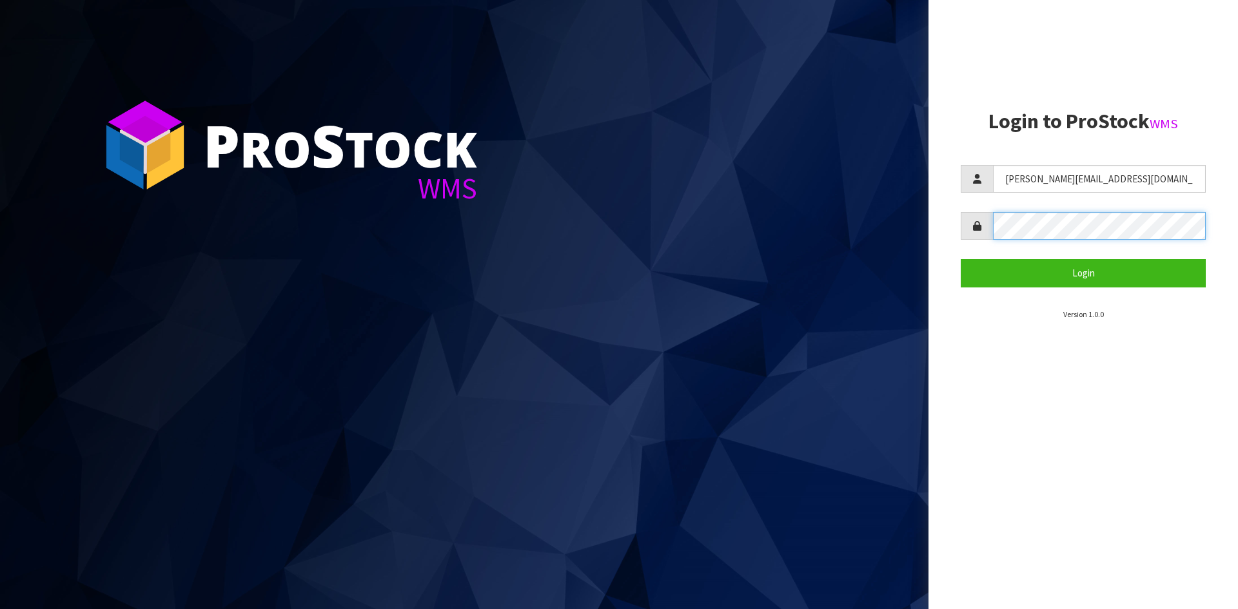
click at [960, 259] on button "Login" at bounding box center [1082, 273] width 245 height 28
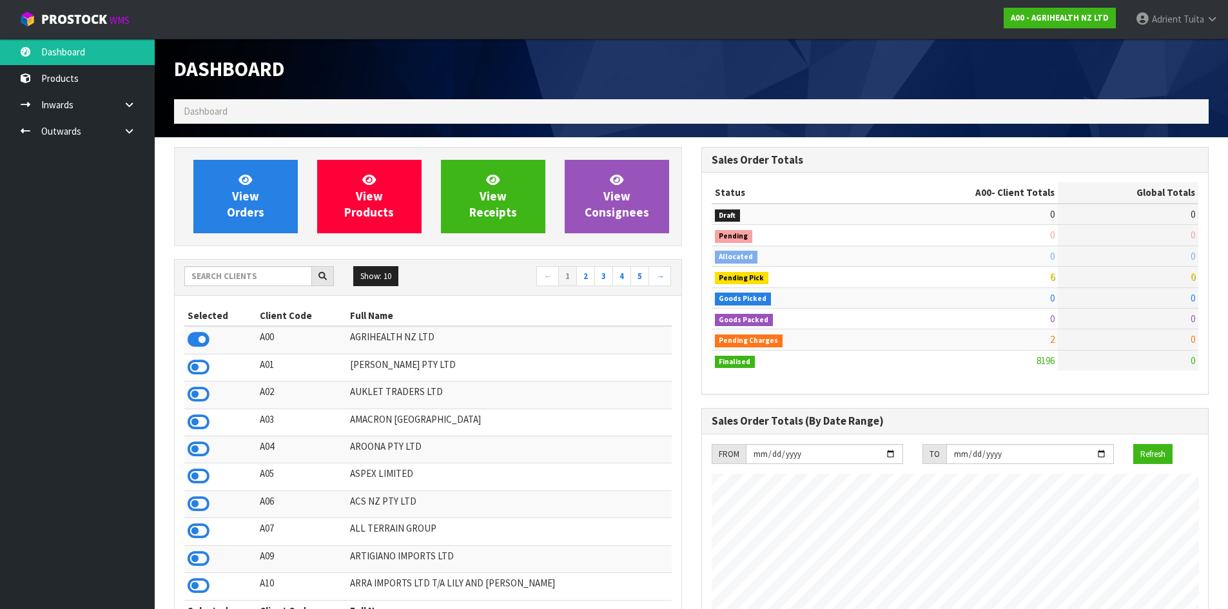
scroll to position [977, 527]
click at [214, 264] on div "Show: 10 5 10 25 50 ← 1 2 3 4 5 →" at bounding box center [428, 278] width 507 height 36
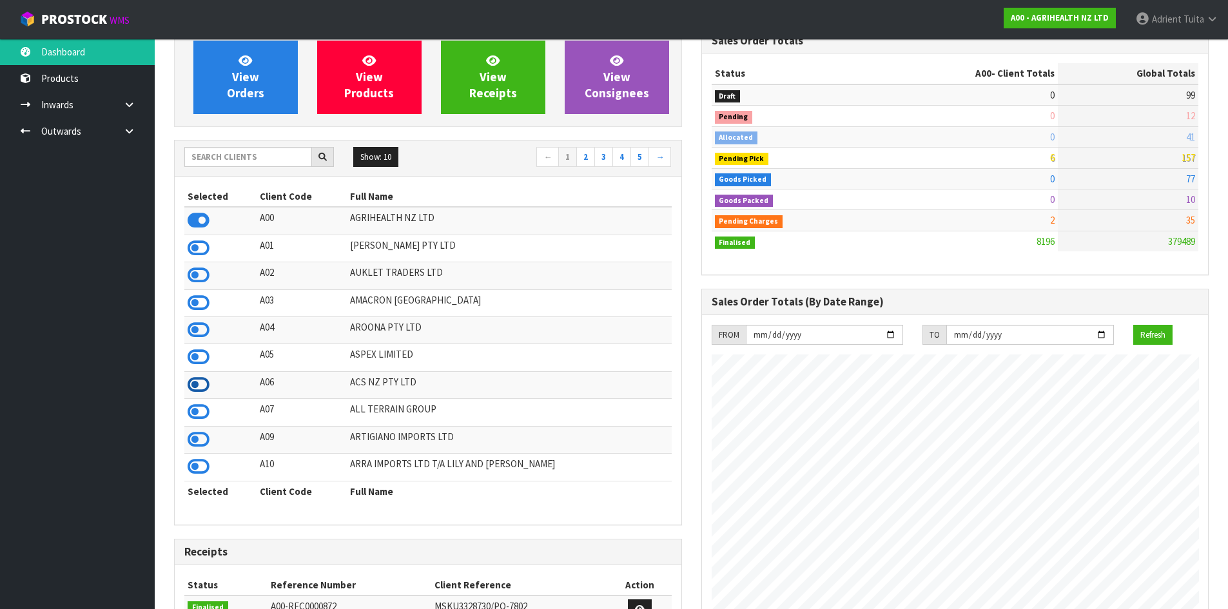
scroll to position [129, 0]
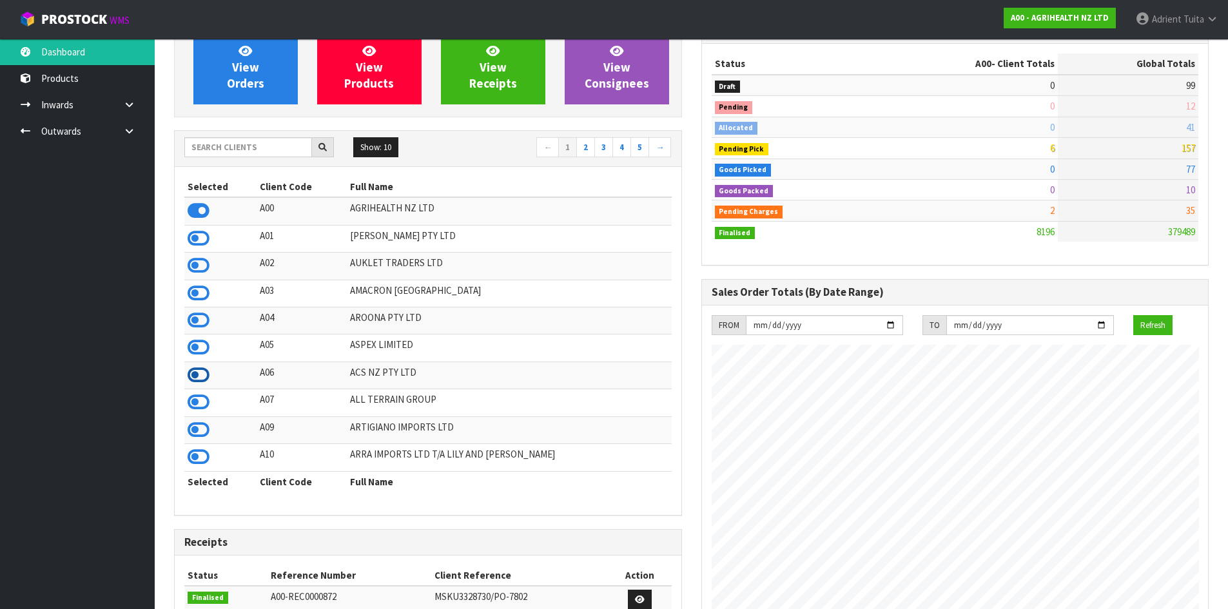
click at [194, 371] on icon at bounding box center [199, 374] width 22 height 19
click at [253, 100] on link "View Orders" at bounding box center [245, 67] width 104 height 73
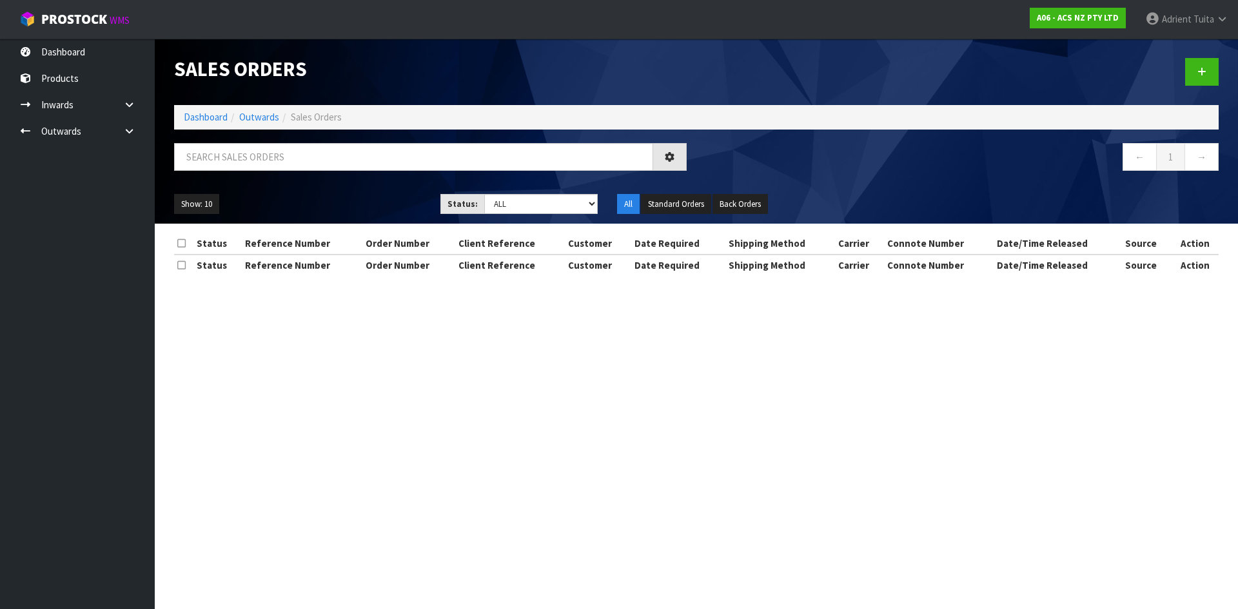
click at [250, 175] on div at bounding box center [430, 161] width 532 height 37
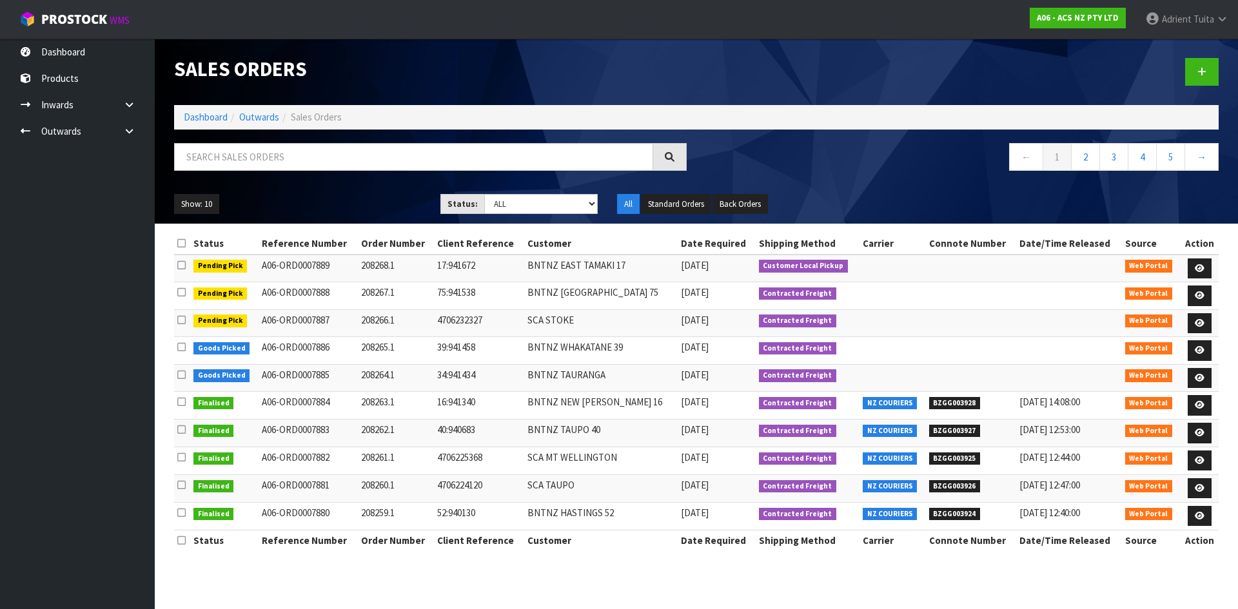
click at [260, 147] on div "Sales Orders Dashboard Outwards Sales Orders ← 1 2 3 4 5 → Show: 10 5 10 25 50 …" at bounding box center [696, 131] width 1064 height 185
click at [260, 147] on input "text" at bounding box center [413, 157] width 479 height 28
type input "7889"
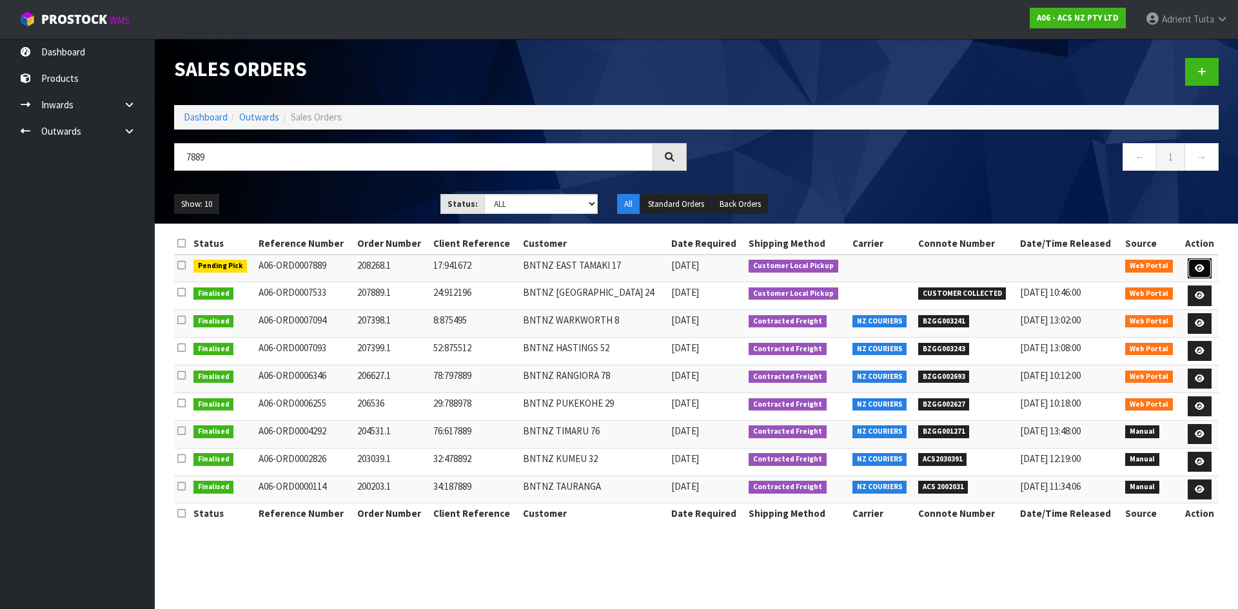
click at [1200, 272] on icon at bounding box center [1199, 268] width 10 height 8
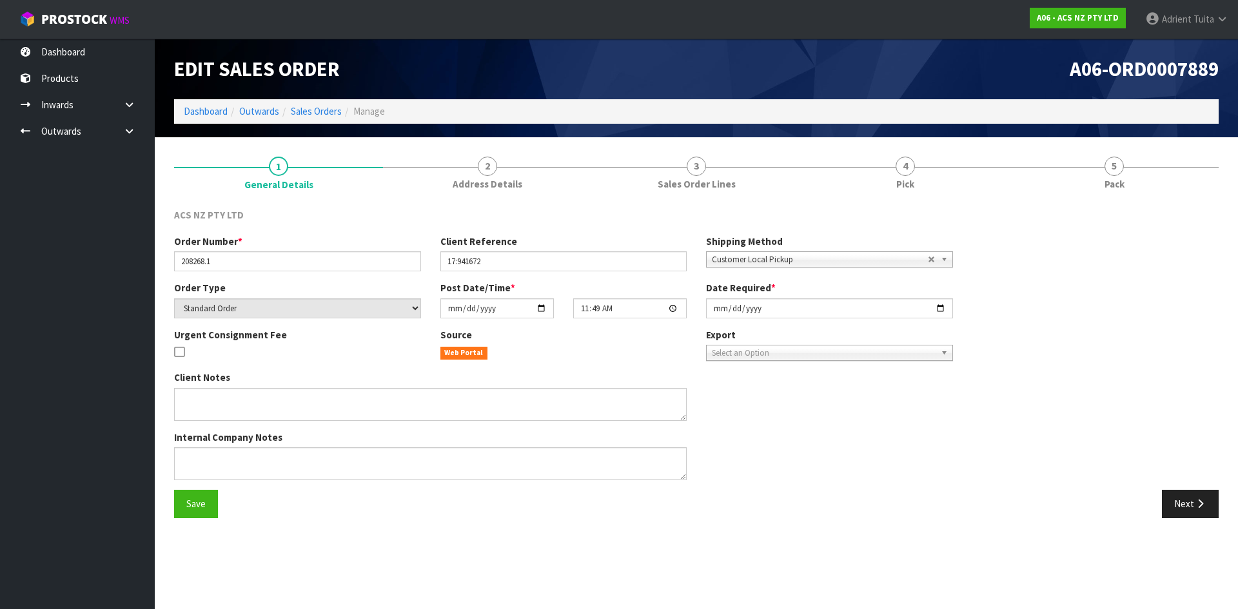
click at [944, 168] on link "4 Pick" at bounding box center [905, 172] width 209 height 51
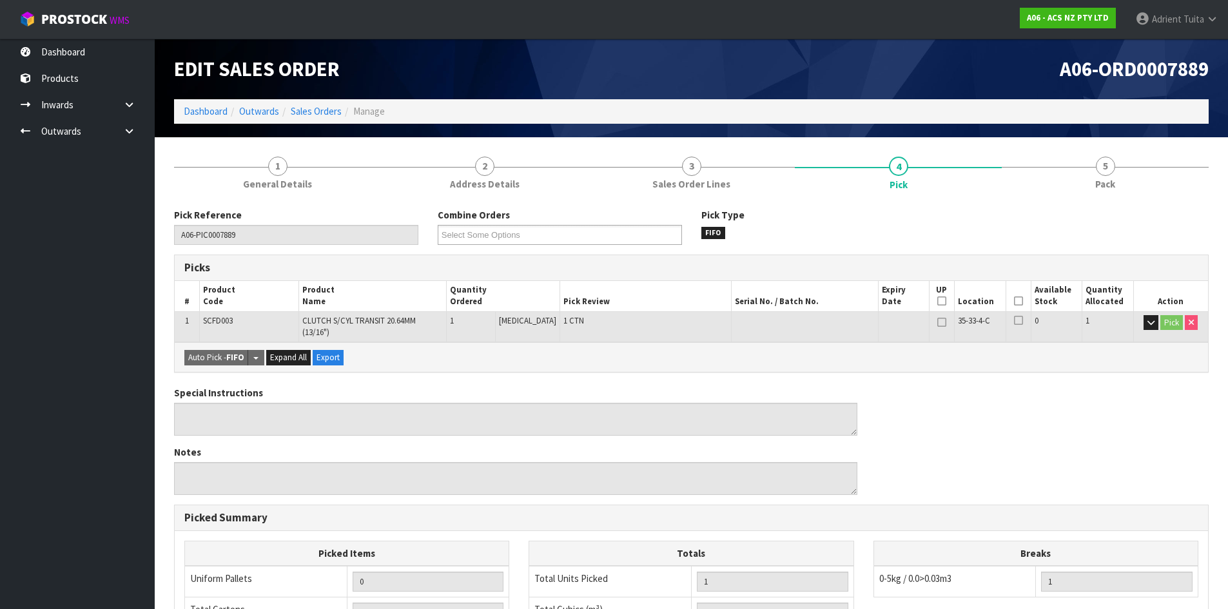
click at [1008, 300] on th "Picked" at bounding box center [1018, 296] width 25 height 30
click at [1014, 301] on icon at bounding box center [1018, 301] width 9 height 1
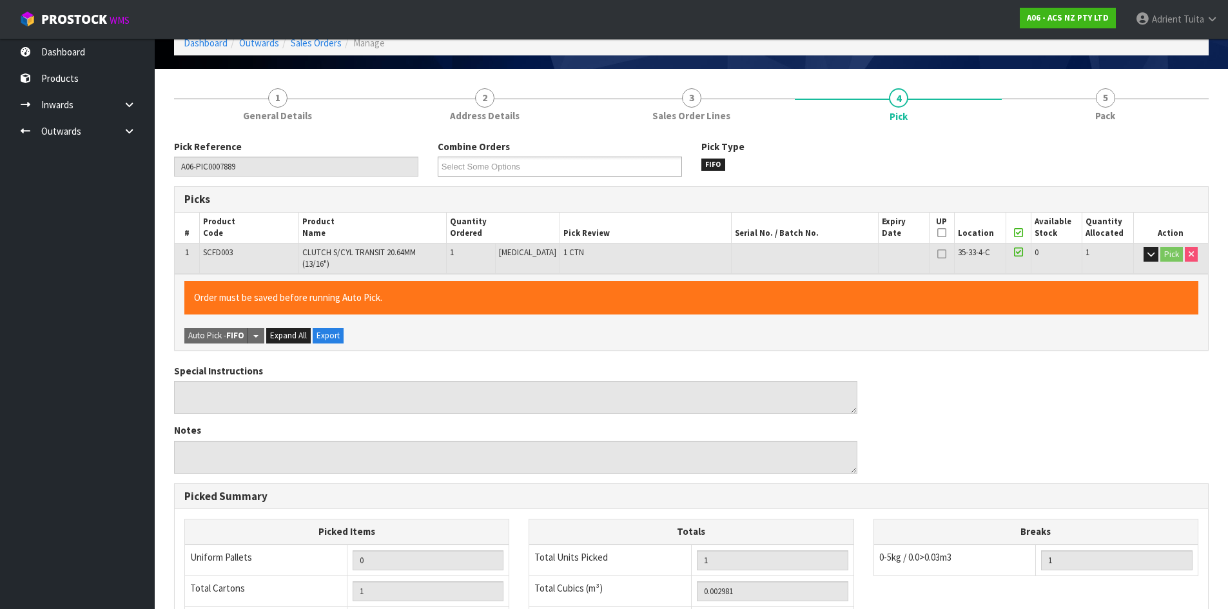
scroll to position [289, 0]
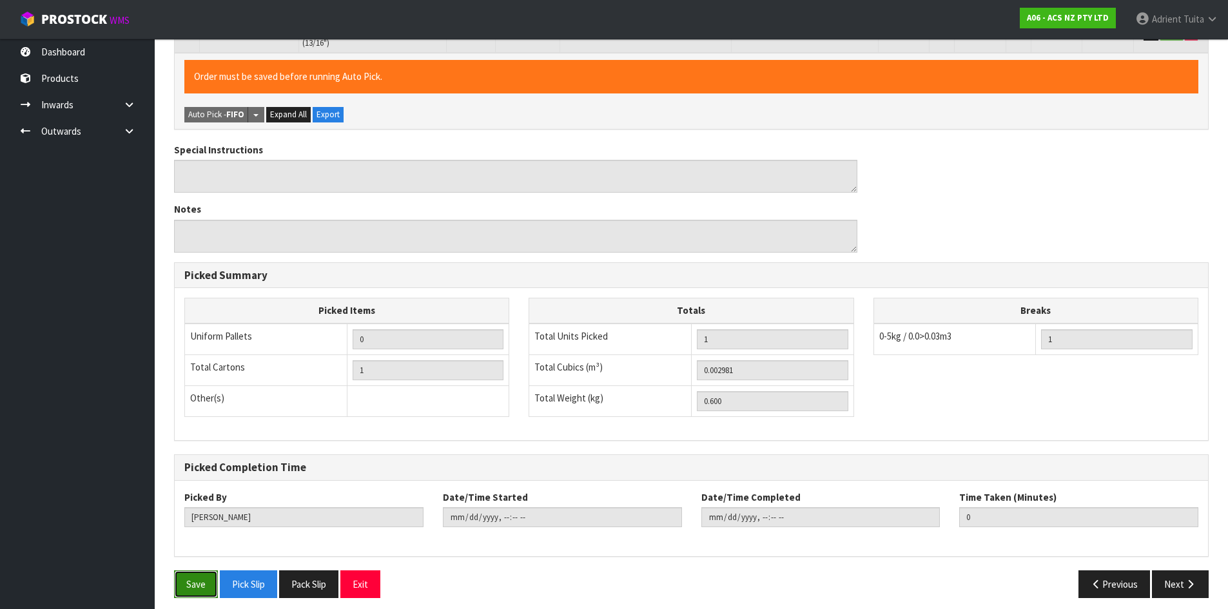
click at [196, 574] on button "Save" at bounding box center [196, 584] width 44 height 28
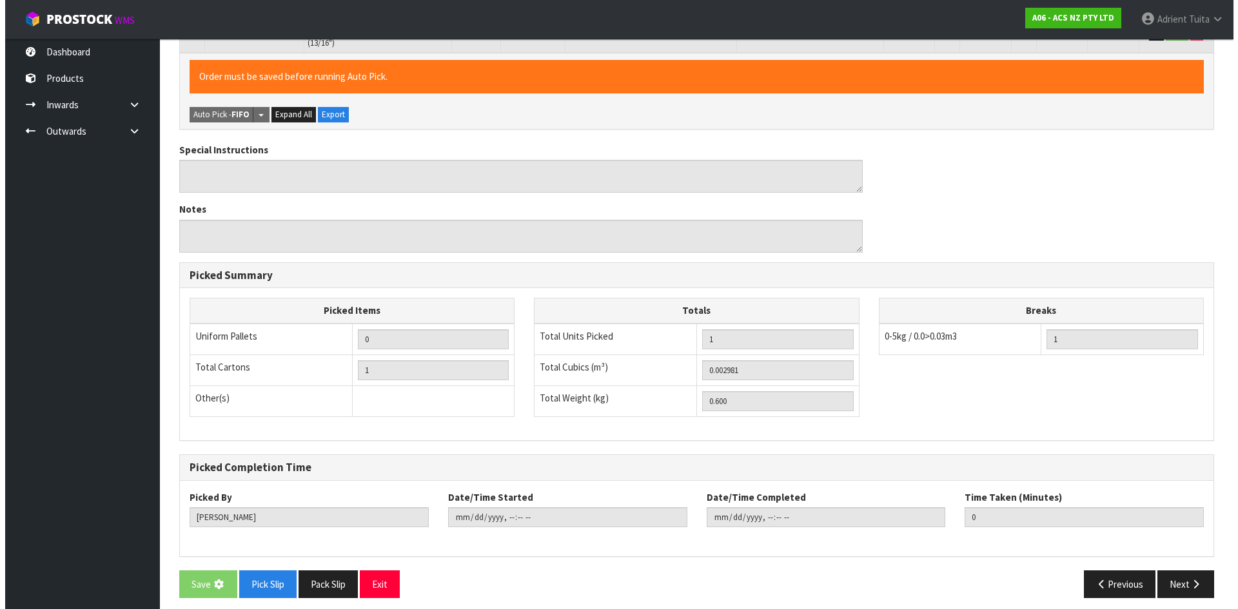
scroll to position [0, 0]
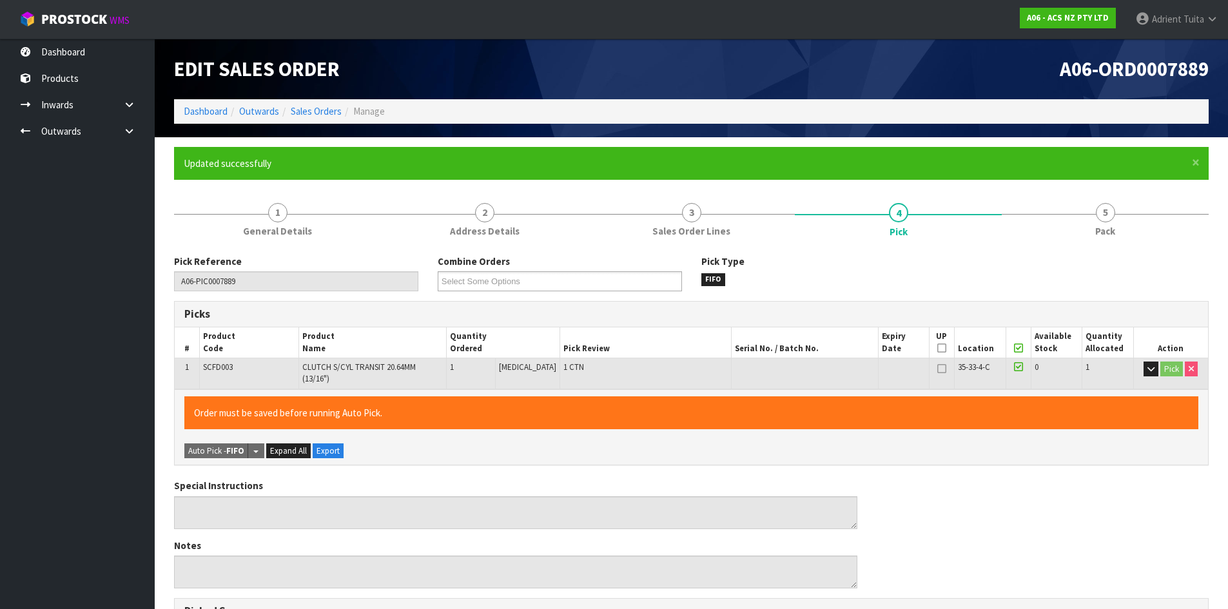
type input "Adrient Tuita"
type input "2025-09-03T11:58:11"
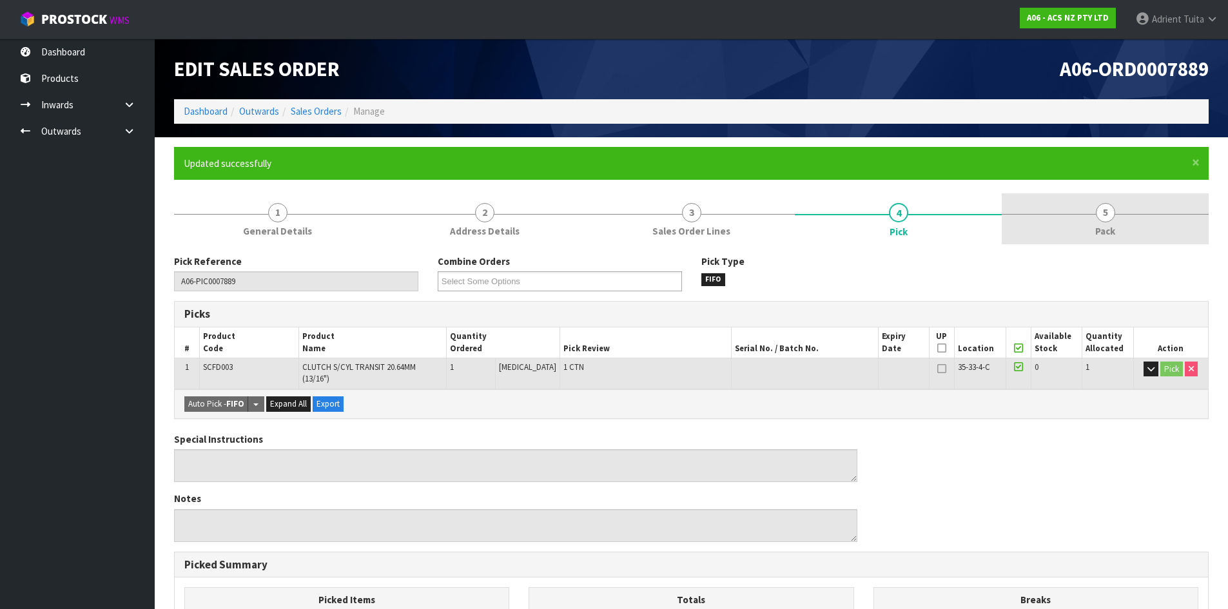
drag, startPoint x: 1143, startPoint y: 255, endPoint x: 1152, endPoint y: 229, distance: 27.3
click at [1151, 235] on div "1 General Details 2 Address Details 3 Sales Order Lines 4 Pick 5 Pack Pick Refe…" at bounding box center [691, 545] width 1035 height 704
click at [1152, 229] on link "5 Pack" at bounding box center [1105, 218] width 207 height 51
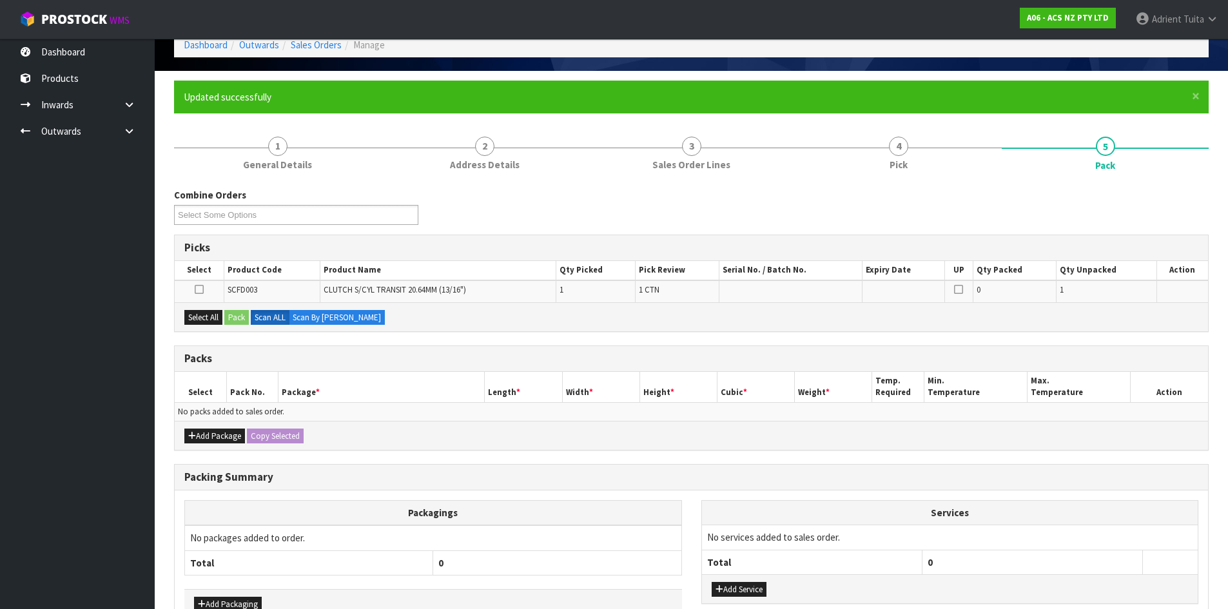
scroll to position [147, 0]
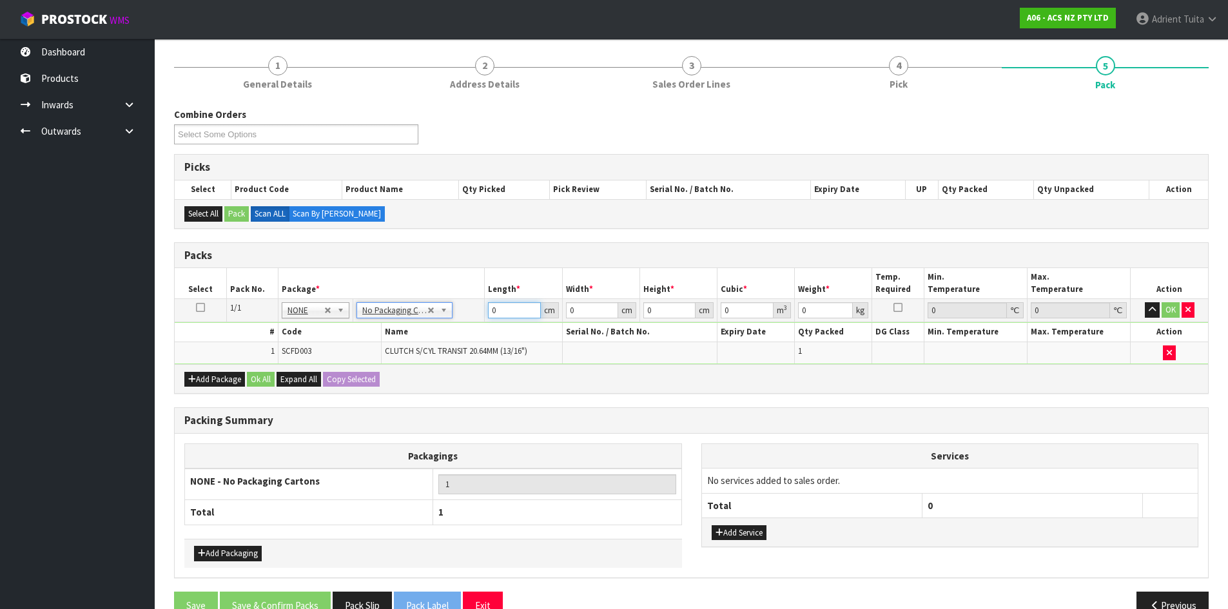
click at [506, 304] on input "0" at bounding box center [514, 310] width 52 height 16
type input "25"
type input "10"
type input "7"
type input "0.00175"
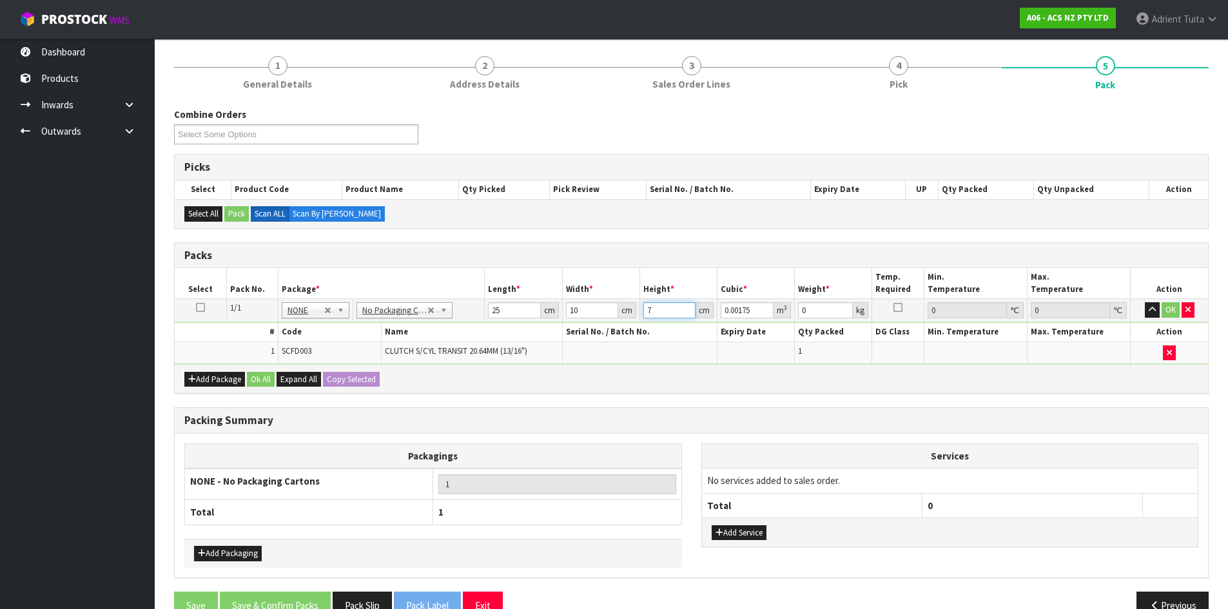
type input "7"
type input "1"
click at [1165, 314] on button "OK" at bounding box center [1171, 309] width 18 height 15
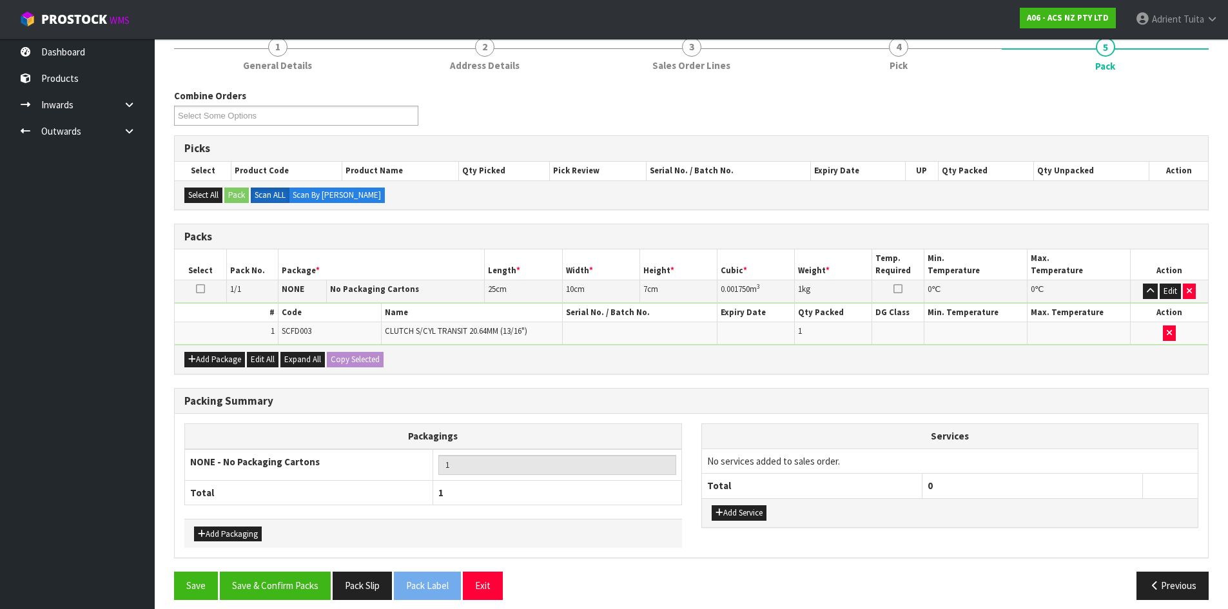
scroll to position [176, 0]
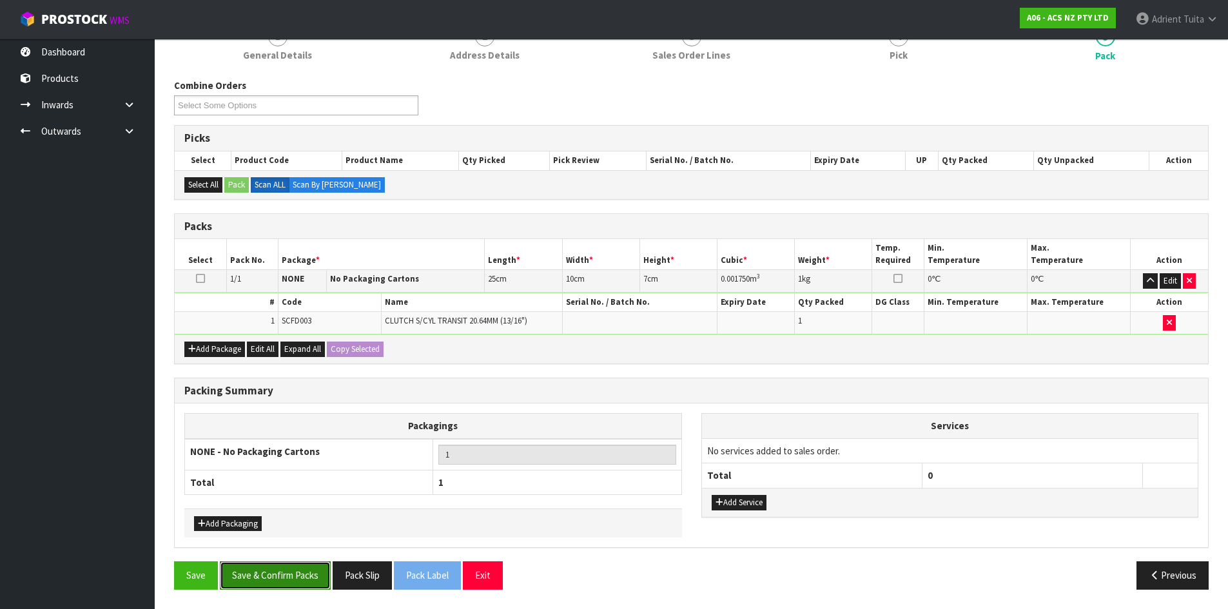
click at [290, 570] on button "Save & Confirm Packs" at bounding box center [275, 575] width 111 height 28
